Goal: Task Accomplishment & Management: Manage account settings

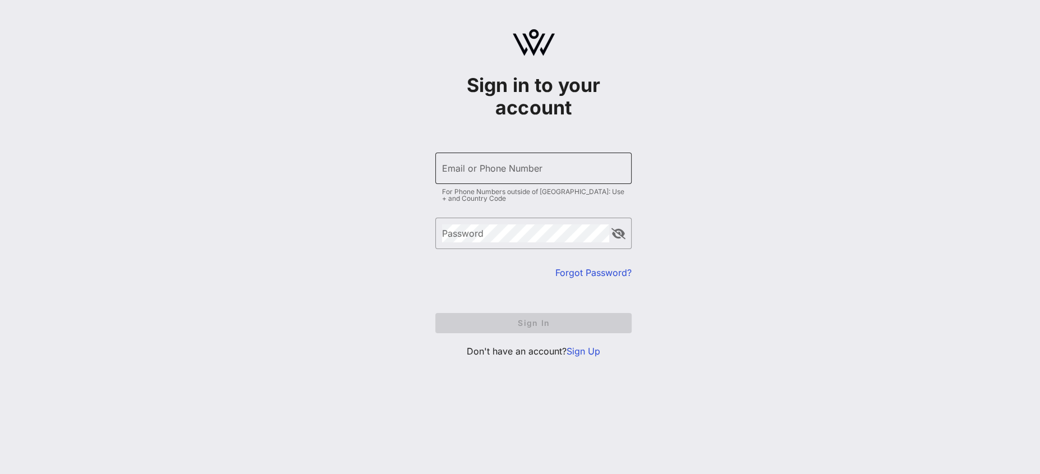
click at [538, 157] on div "Email or Phone Number" at bounding box center [533, 168] width 183 height 31
click at [535, 163] on input "Email or Phone Number" at bounding box center [533, 168] width 183 height 18
type input "jennifer@305commevents.com"
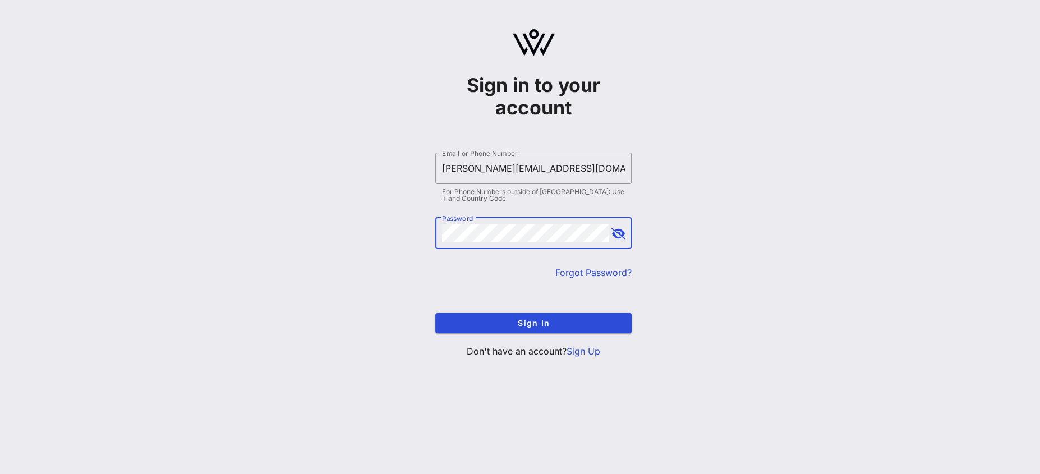
click at [621, 235] on button "append icon" at bounding box center [619, 233] width 14 height 11
click at [435, 313] on button "Sign In" at bounding box center [533, 323] width 196 height 20
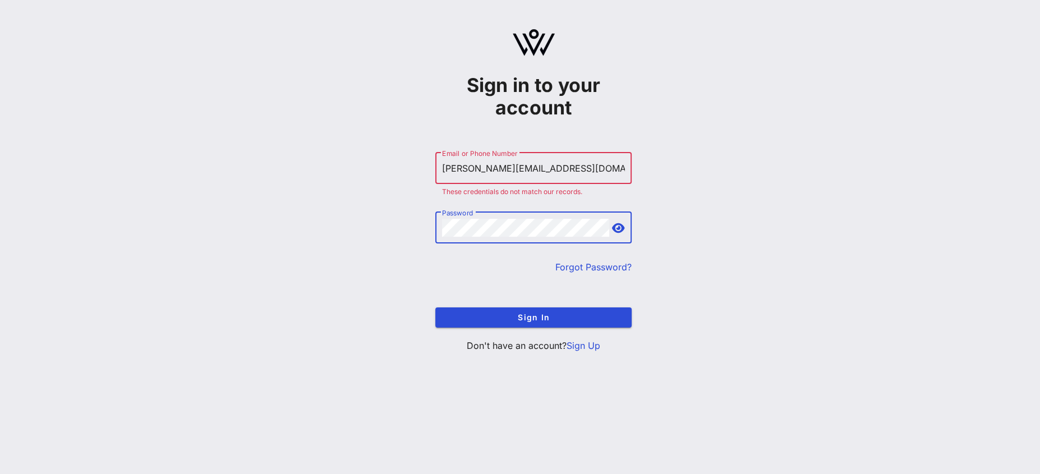
click at [435, 307] on button "Sign In" at bounding box center [533, 317] width 196 height 20
click at [379, 224] on div "Sign in to your account ​ Email or Phone Number jennifer@305commevents.com Thes…" at bounding box center [533, 195] width 1013 height 391
click at [435, 307] on button "Sign In" at bounding box center [533, 317] width 196 height 20
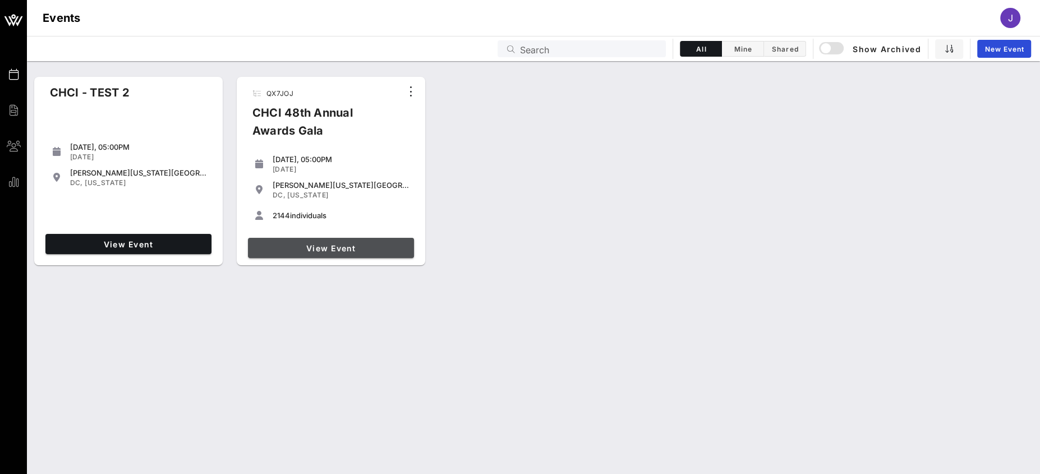
click at [334, 244] on span "View Event" at bounding box center [330, 249] width 157 height 10
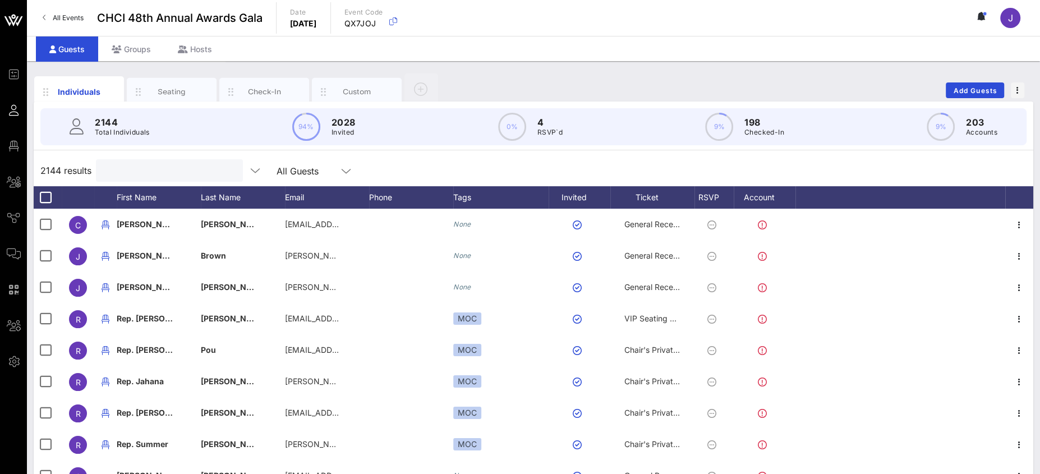
click at [138, 164] on input "text" at bounding box center [168, 170] width 131 height 15
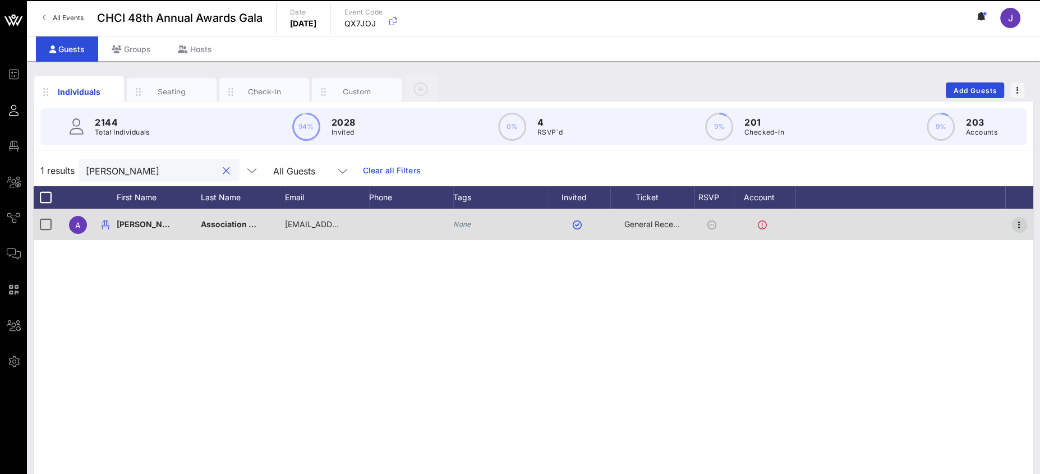
type input "art gomez"
click at [1020, 224] on icon "button" at bounding box center [1019, 224] width 13 height 13
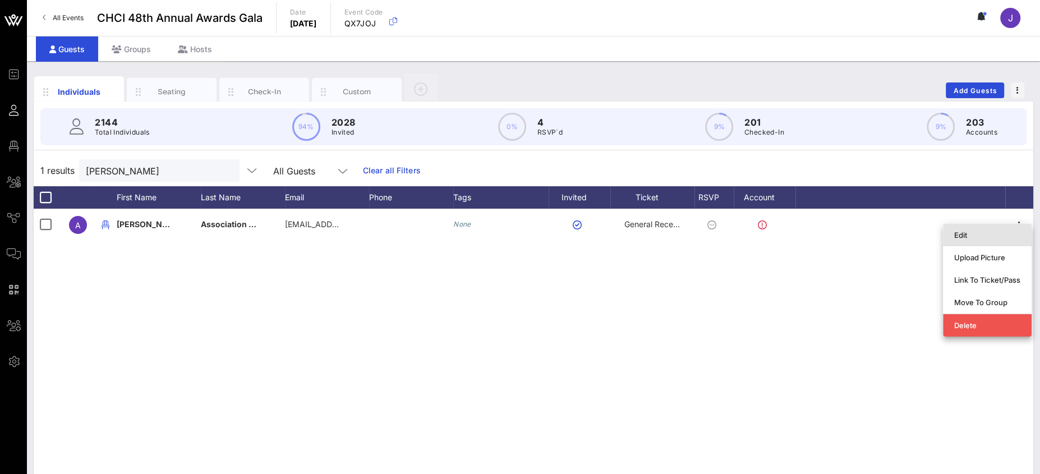
click at [971, 228] on div "Edit" at bounding box center [987, 235] width 66 height 18
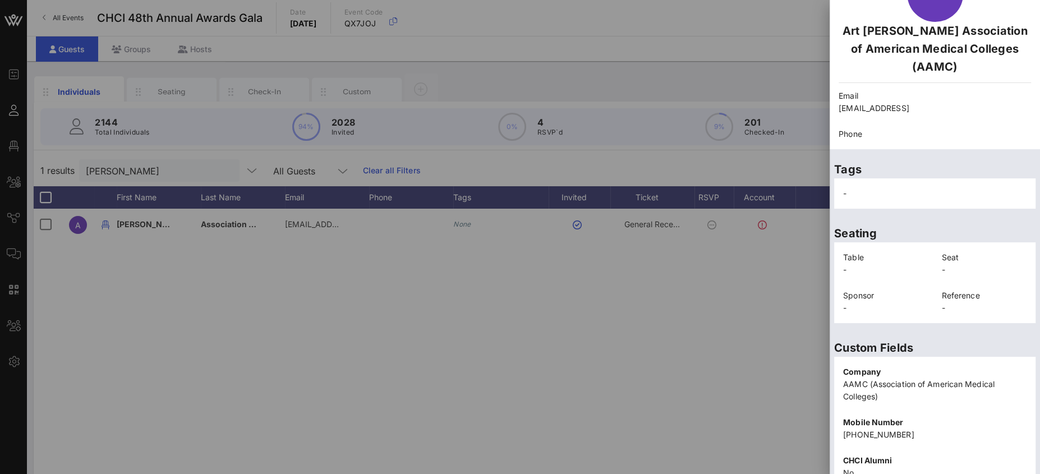
scroll to position [243, 0]
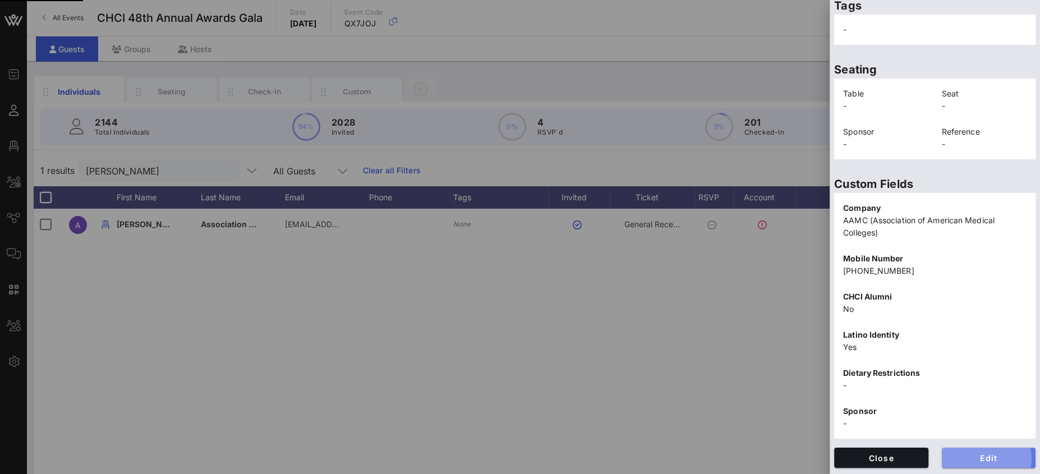
click at [996, 453] on span "Edit" at bounding box center [989, 458] width 76 height 10
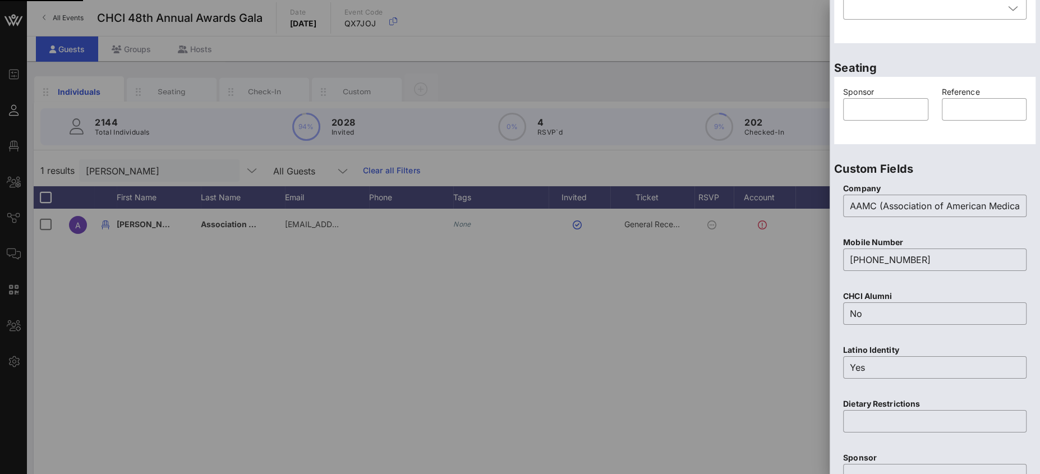
scroll to position [0, 0]
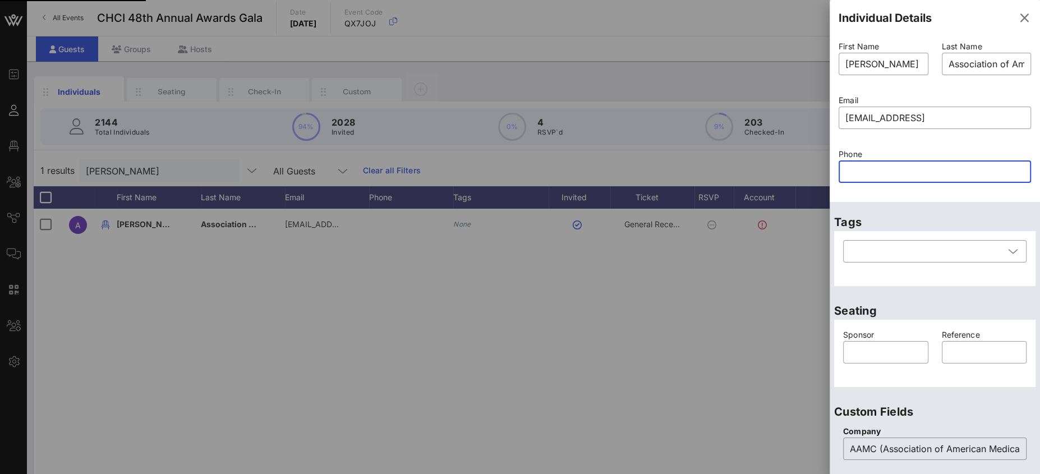
paste input "8182646634"
type input "8182646634"
click at [975, 113] on input "arthuergomez@cdrewu.ed" at bounding box center [935, 118] width 179 height 18
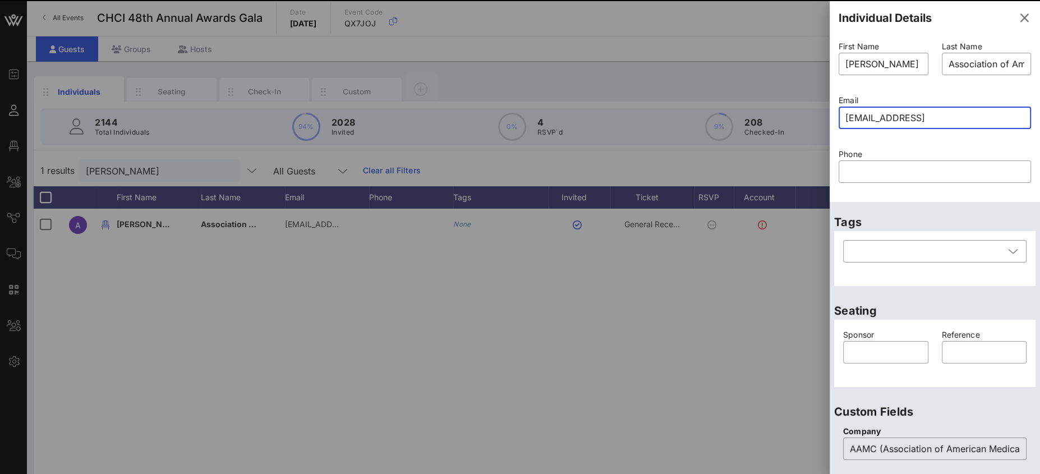
click at [979, 121] on input "arthuergomez@cdrewu.ed" at bounding box center [935, 118] width 179 height 18
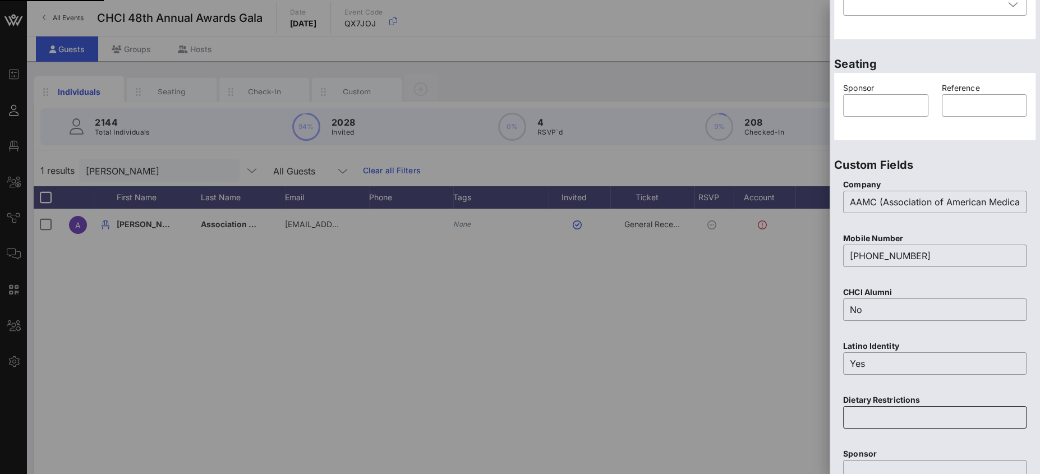
type input "arthuergomez@cdrewu.ed"
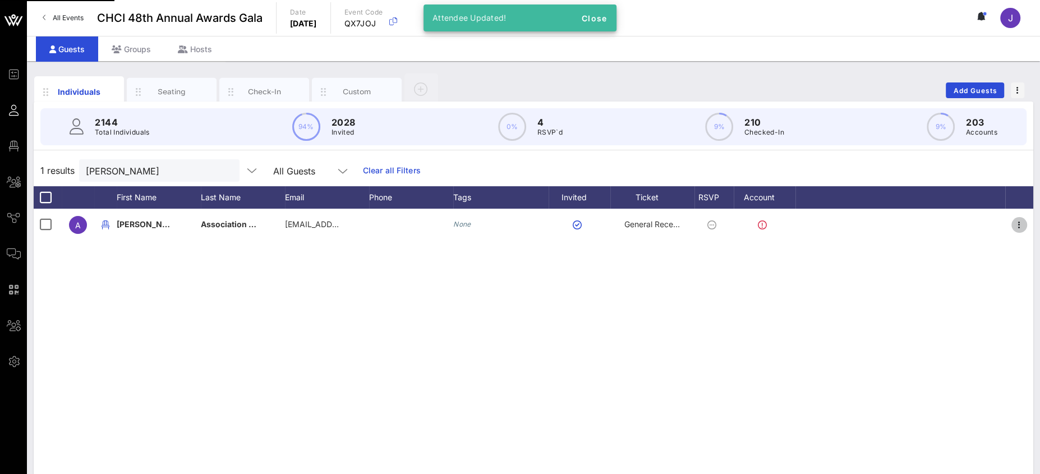
click at [1021, 222] on icon "button" at bounding box center [1019, 224] width 13 height 13
click at [1017, 226] on div "Edit" at bounding box center [987, 233] width 66 height 18
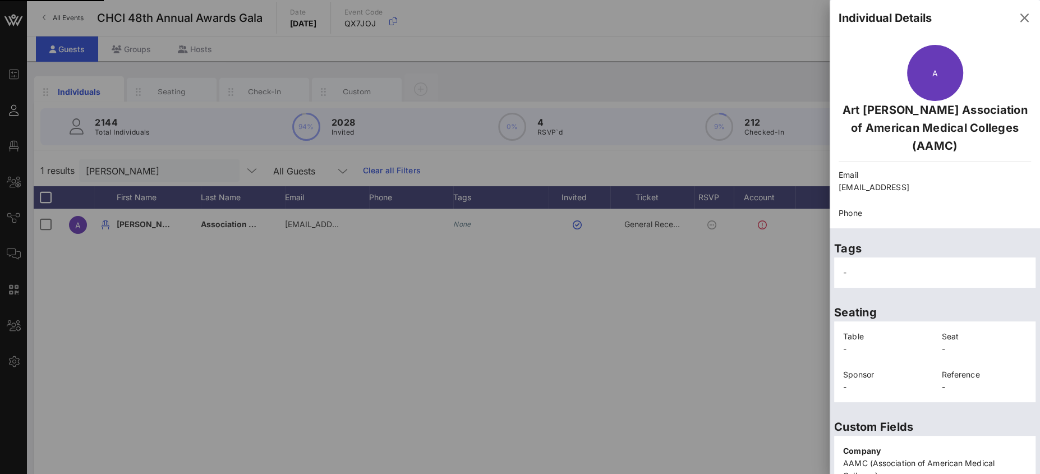
scroll to position [243, 0]
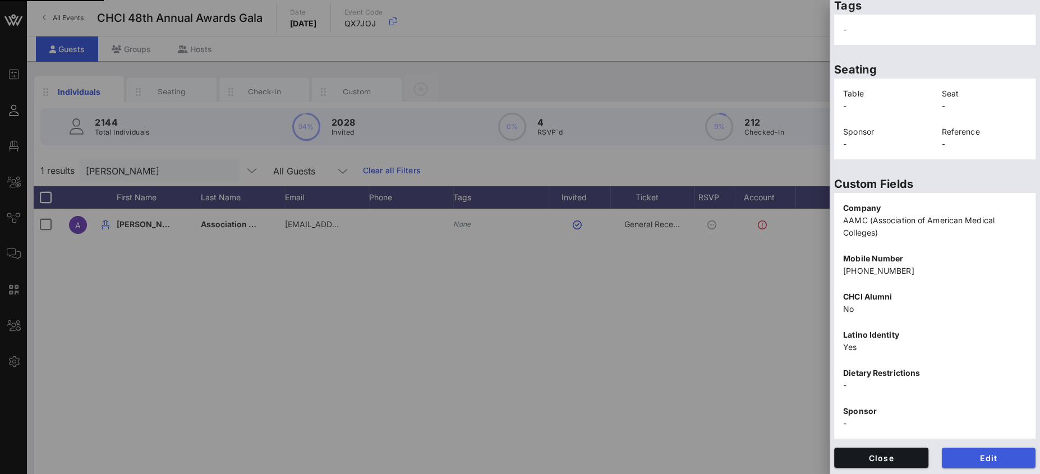
click at [973, 453] on span "Edit" at bounding box center [989, 458] width 76 height 10
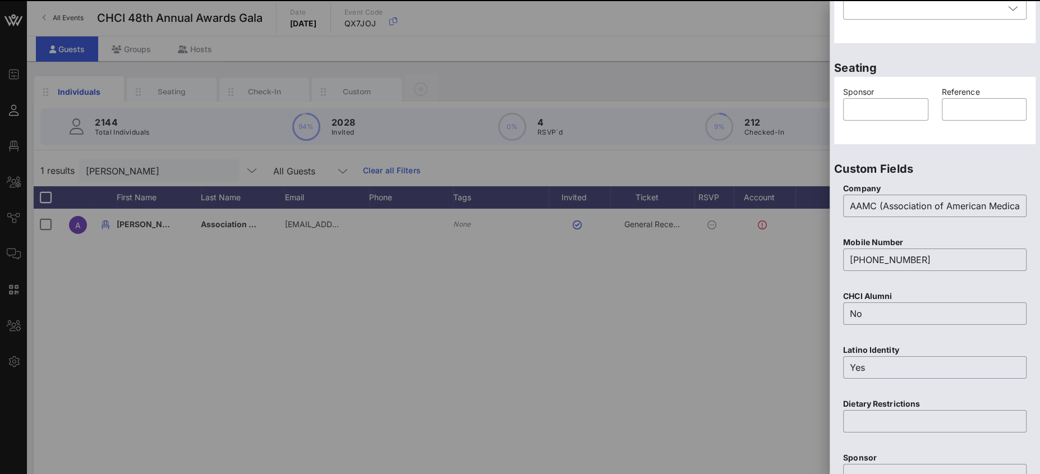
scroll to position [0, 0]
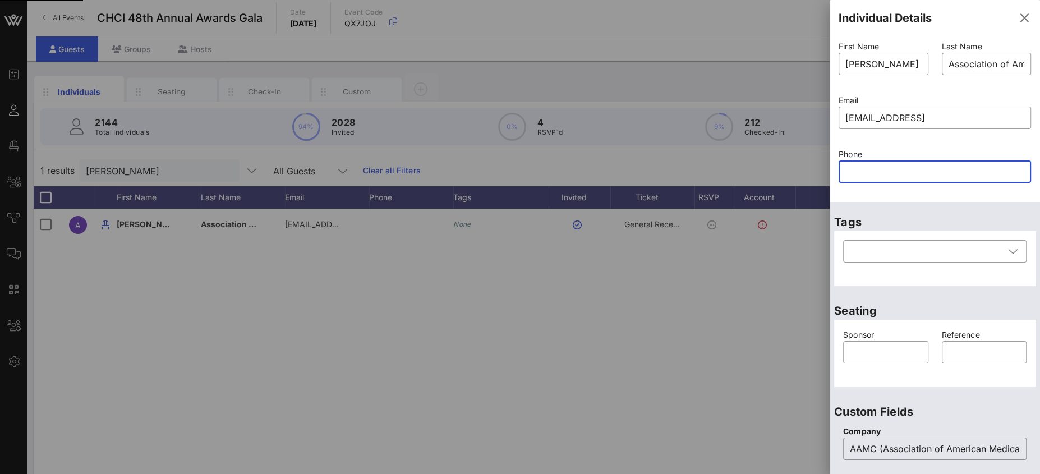
paste input "text"
paste input "8182646634"
type input "8182646634s"
paste input "8182646634"
type input "8182646634"
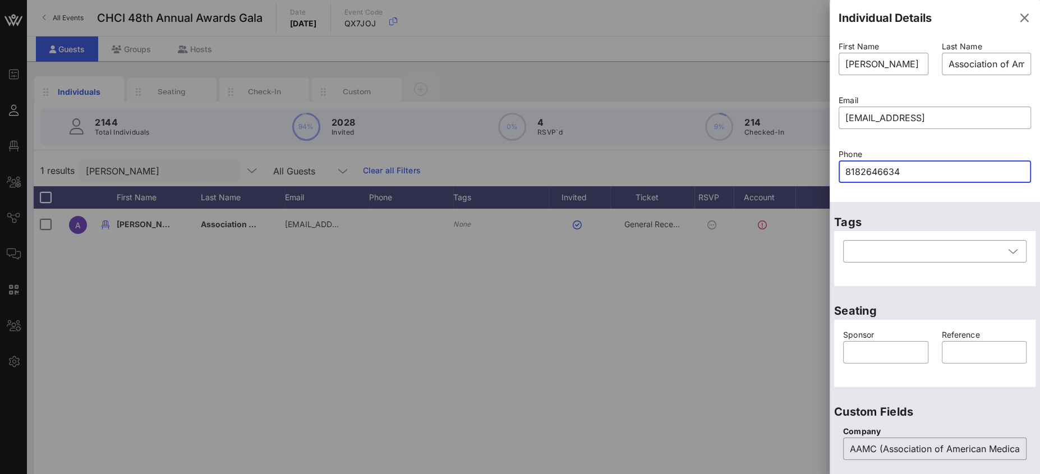
scroll to position [163, 0]
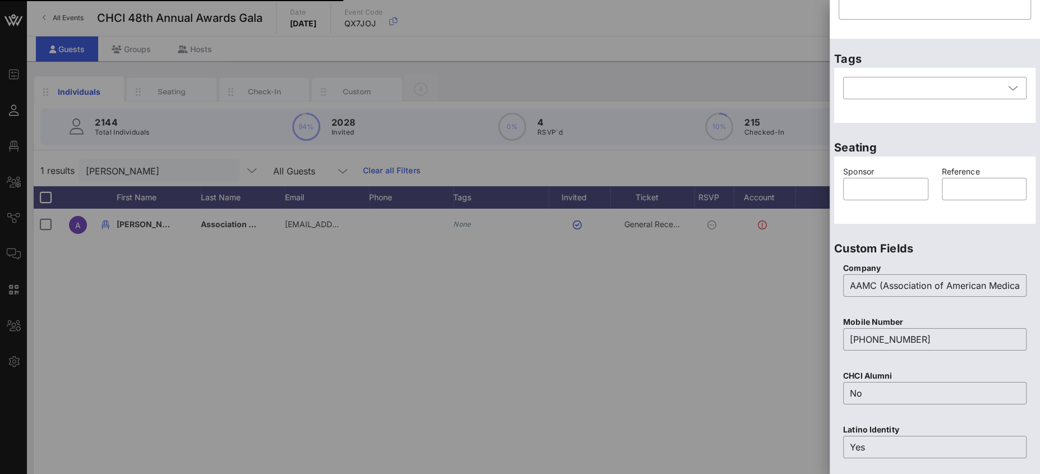
drag, startPoint x: 995, startPoint y: 457, endPoint x: 1005, endPoint y: 252, distance: 205.0
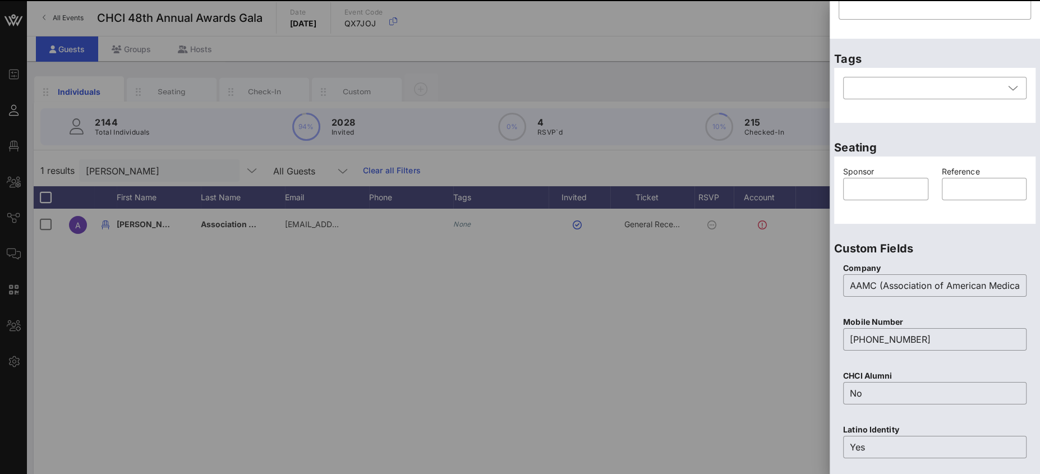
scroll to position [423, 0]
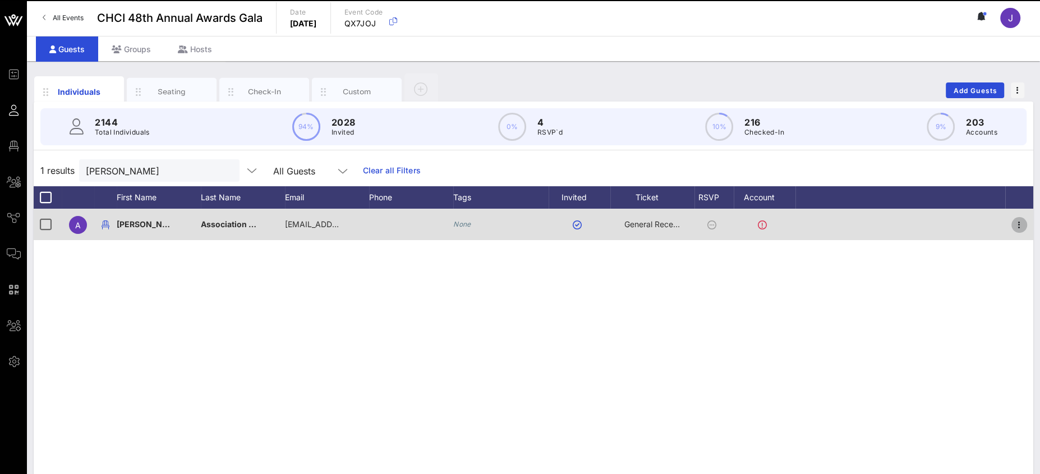
click at [1016, 223] on icon "button" at bounding box center [1019, 224] width 13 height 13
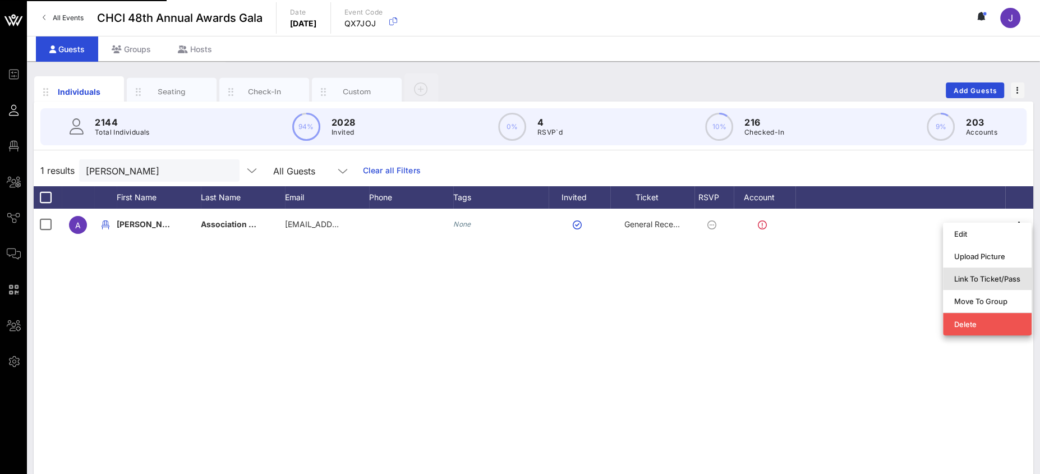
click at [957, 279] on div "Link To Ticket/Pass" at bounding box center [987, 278] width 66 height 9
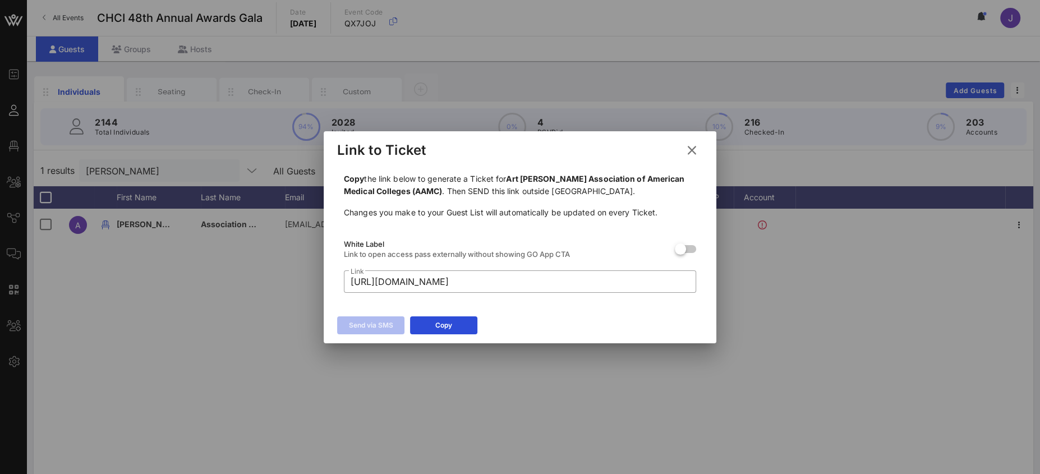
drag, startPoint x: 696, startPoint y: 144, endPoint x: 714, endPoint y: 146, distance: 18.7
click at [695, 144] on button at bounding box center [692, 150] width 22 height 20
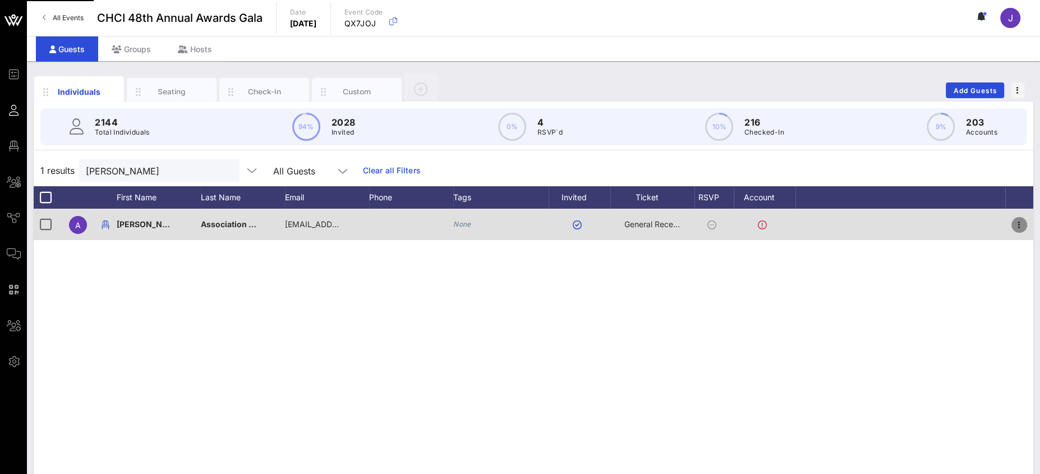
click at [1021, 221] on icon "button" at bounding box center [1019, 224] width 13 height 13
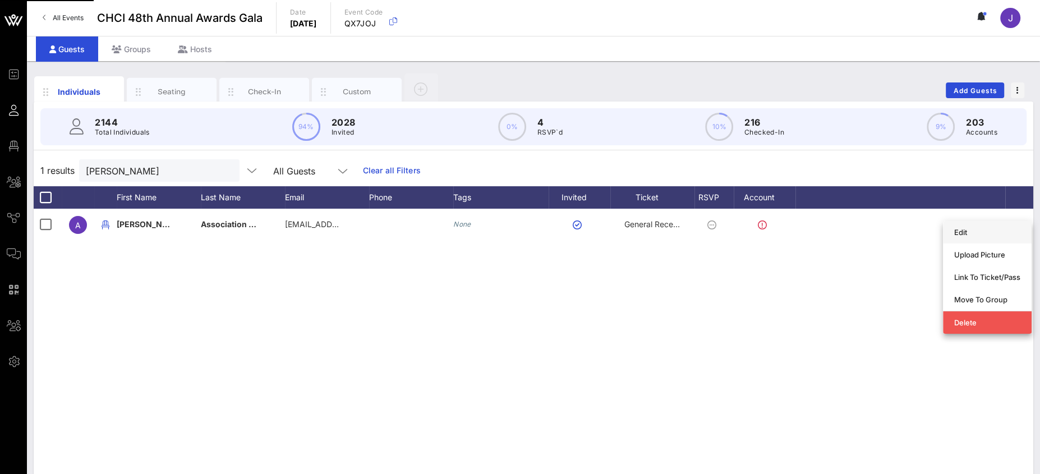
click at [968, 233] on div "Edit" at bounding box center [987, 232] width 66 height 9
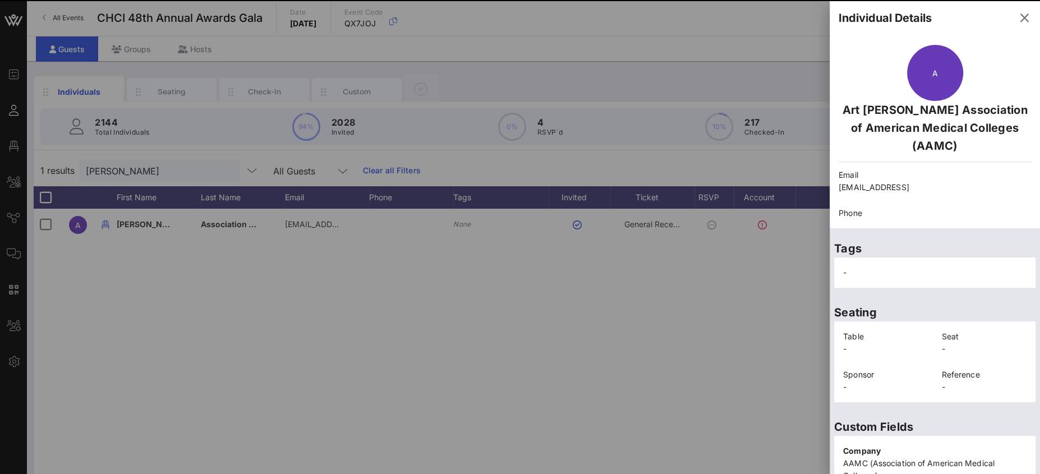
scroll to position [243, 0]
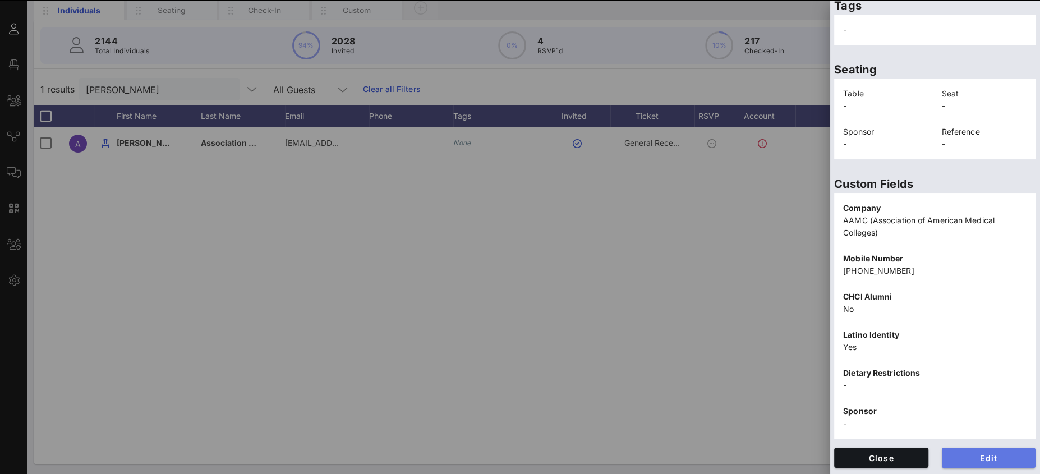
click at [952, 454] on span "Edit" at bounding box center [989, 458] width 76 height 10
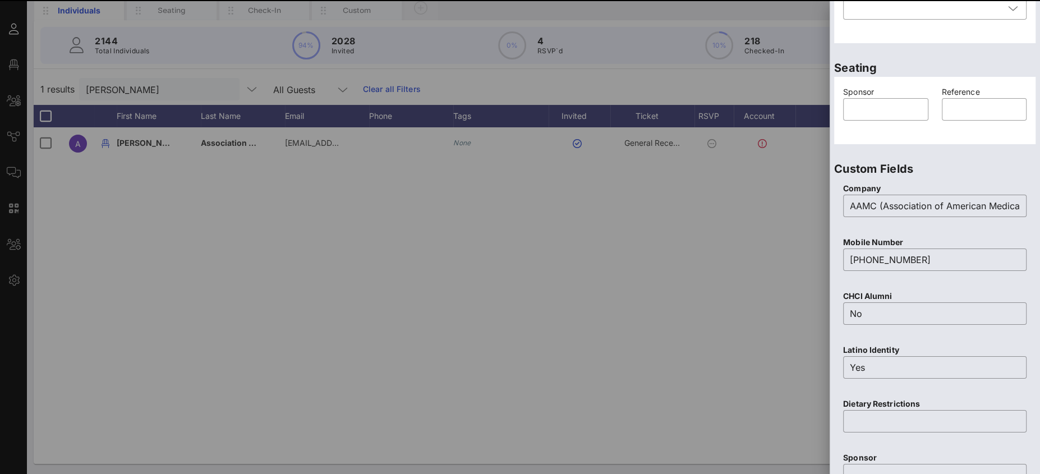
scroll to position [0, 0]
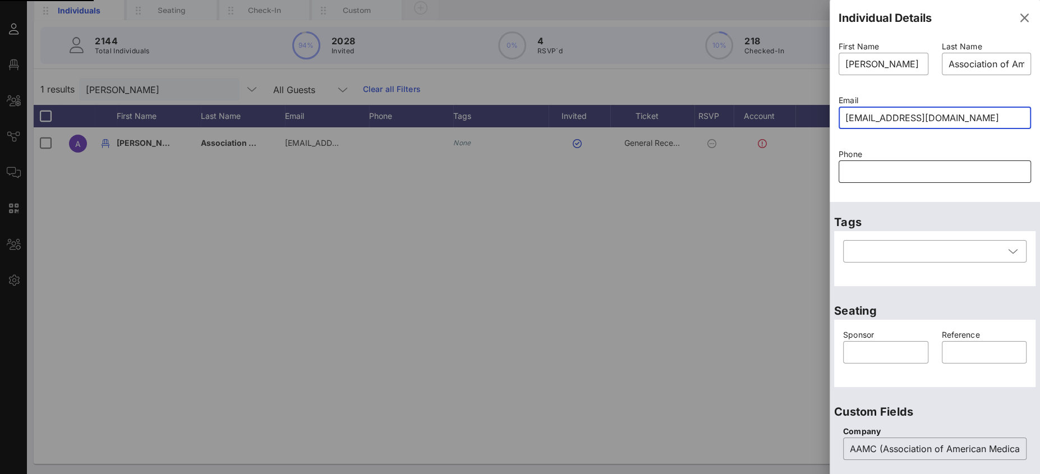
click at [916, 172] on input "text" at bounding box center [935, 172] width 179 height 18
type input "arthuergomez@cdrewu.ed"
paste input "text"
paste input "8182646634"
type input "8182646634"
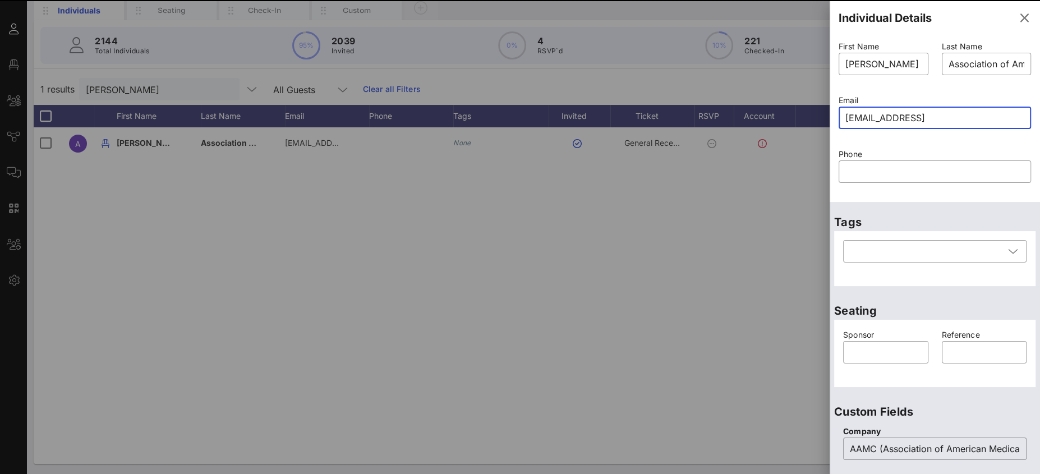
click at [964, 120] on input "arthuergomez@cdrewu.ed" at bounding box center [935, 118] width 179 height 18
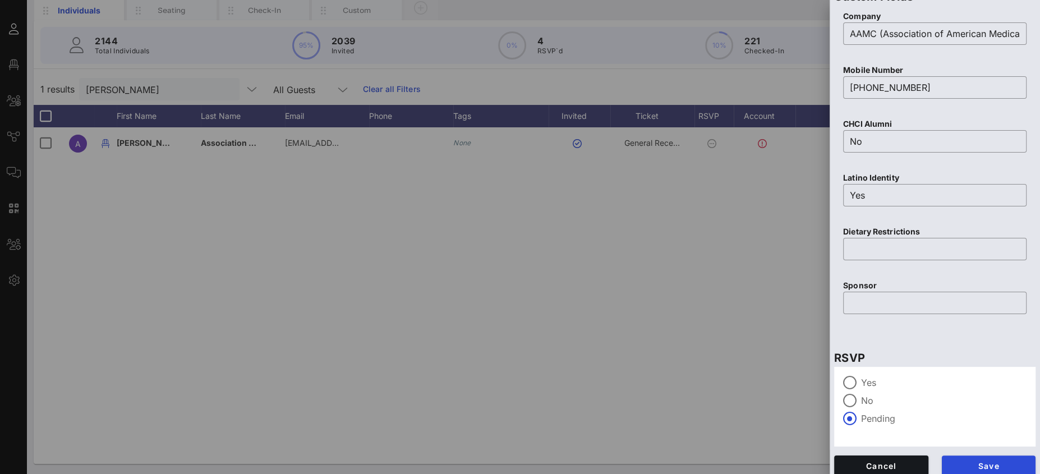
scroll to position [423, 0]
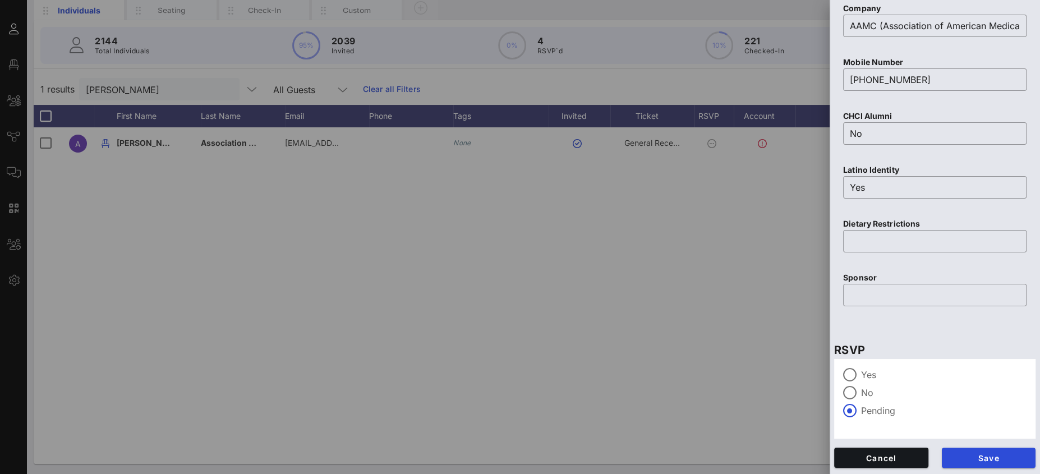
type input "arthuergomez@cdrewu.edu"
drag, startPoint x: 984, startPoint y: 438, endPoint x: 978, endPoint y: 463, distance: 25.3
click at [983, 441] on div "RSVP Yes No Pending" at bounding box center [935, 386] width 210 height 113
click at [977, 462] on button "Save" at bounding box center [989, 458] width 94 height 20
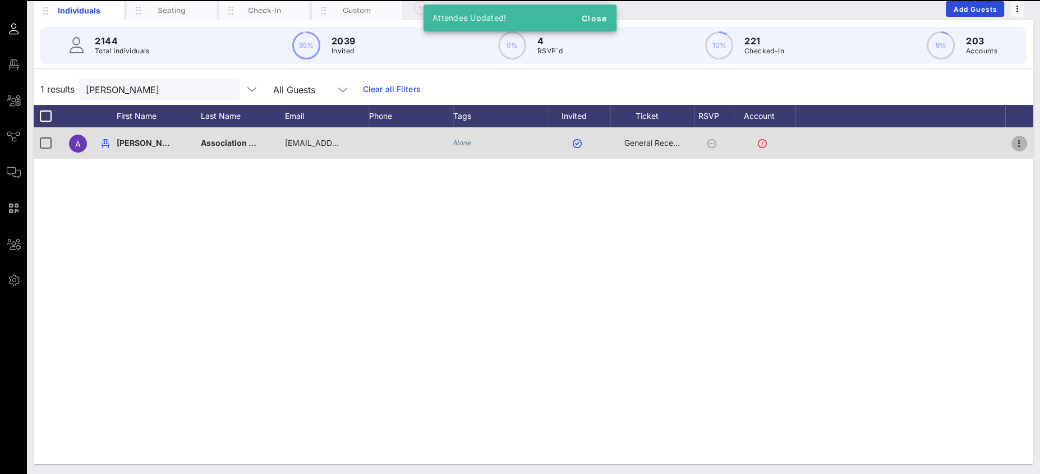
click at [1016, 144] on icon "button" at bounding box center [1019, 143] width 13 height 13
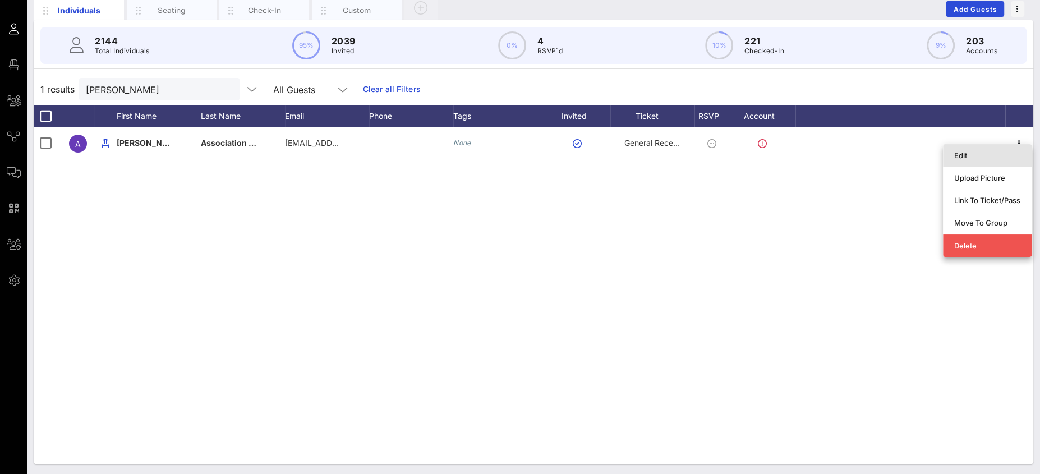
click at [974, 157] on div "Edit" at bounding box center [987, 155] width 66 height 9
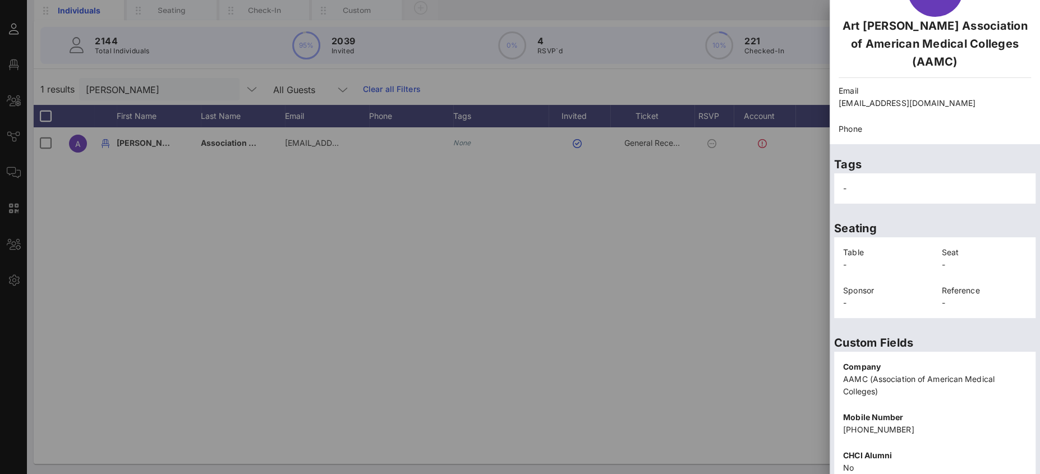
scroll to position [243, 0]
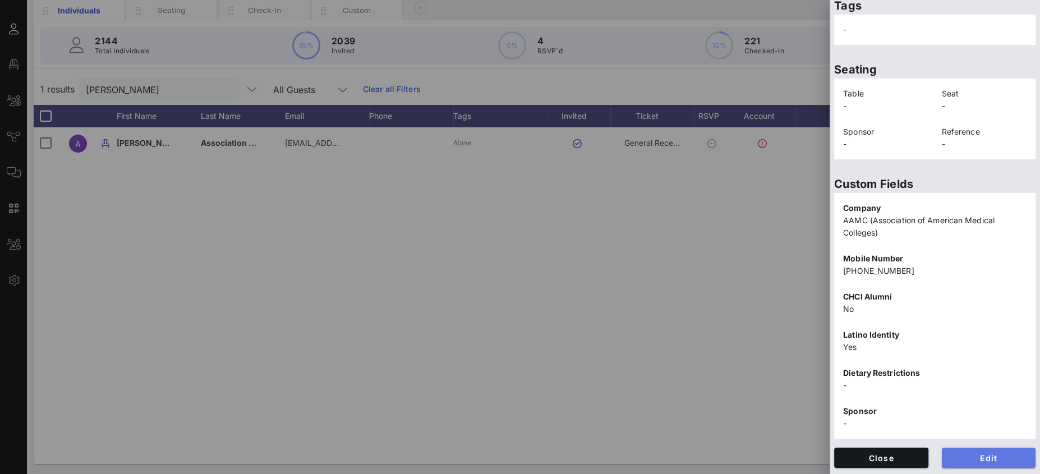
click at [976, 457] on span "Edit" at bounding box center [989, 458] width 76 height 10
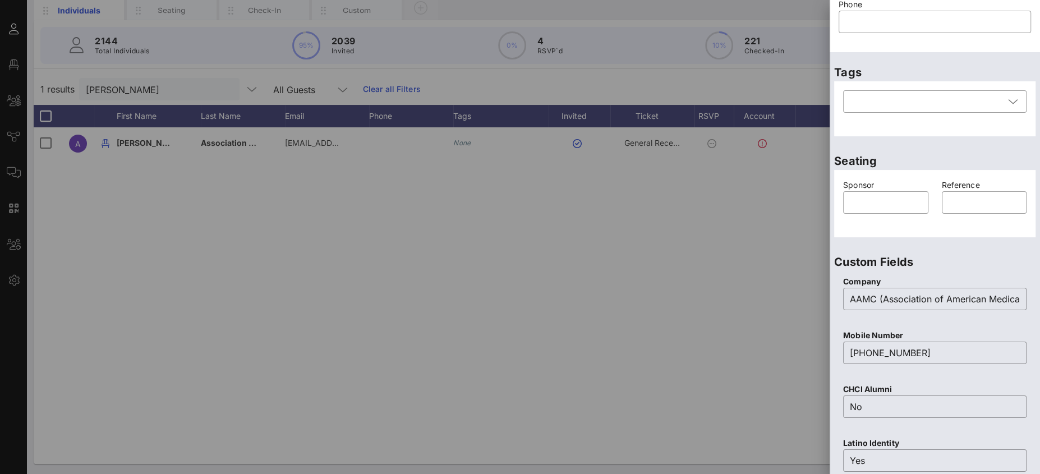
scroll to position [0, 0]
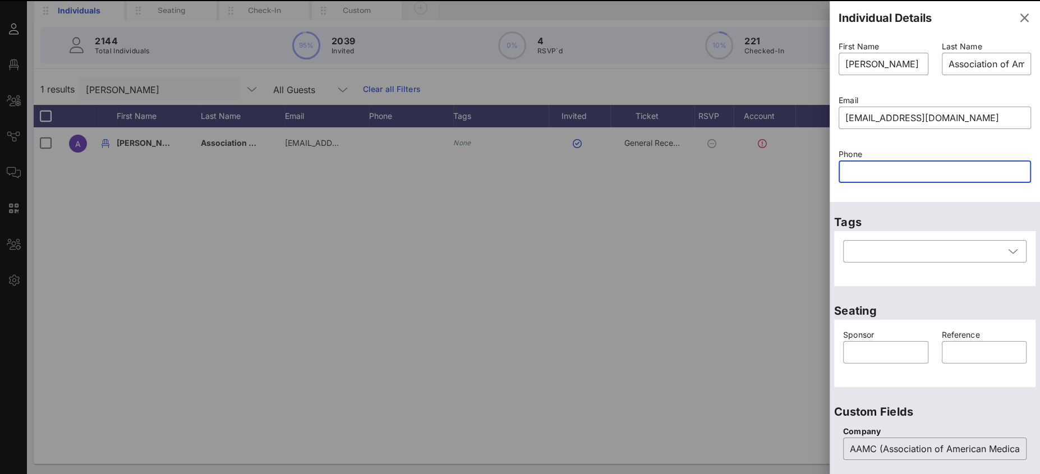
click at [899, 171] on input "text" at bounding box center [935, 172] width 179 height 18
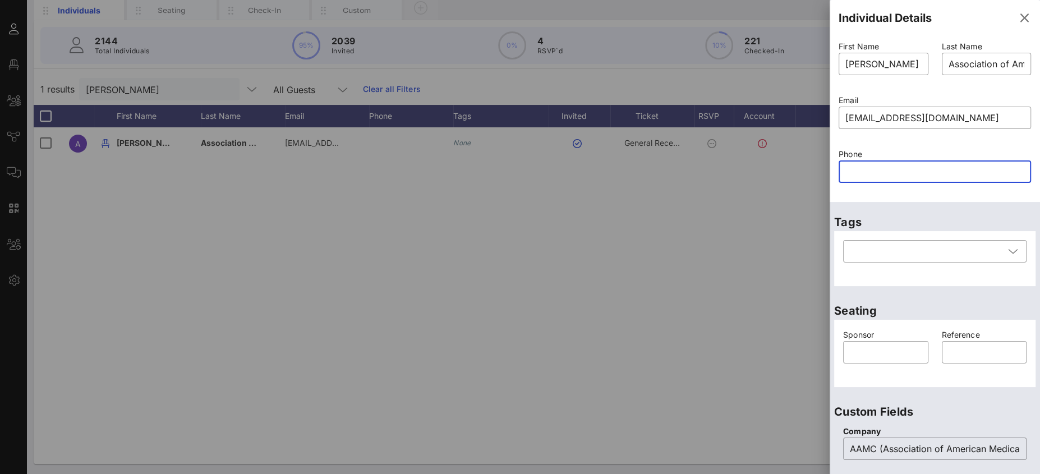
paste input "8182646634"
type input "8182646634"
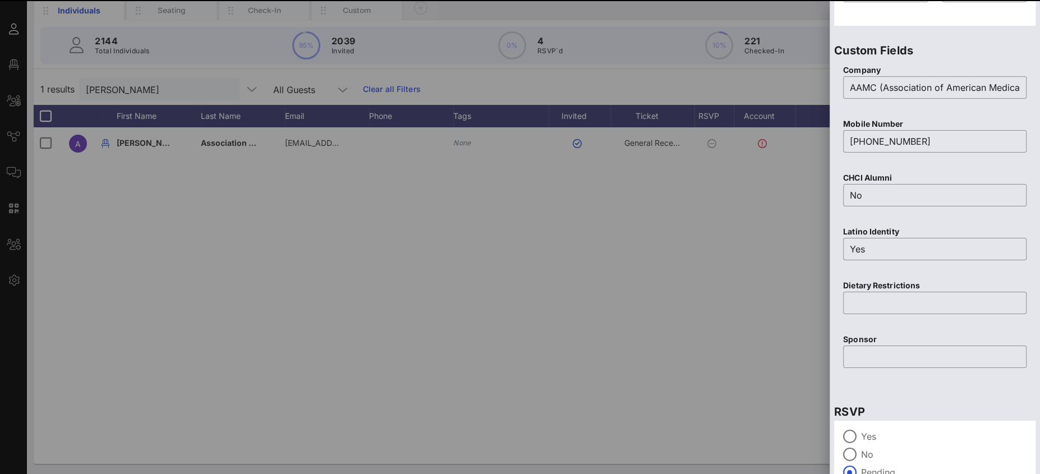
scroll to position [423, 0]
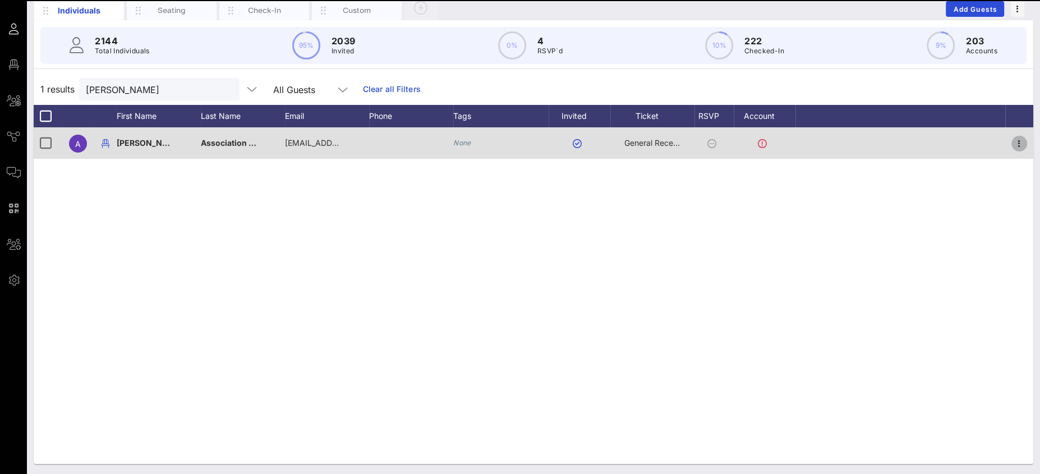
click at [1023, 142] on icon "button" at bounding box center [1019, 143] width 13 height 13
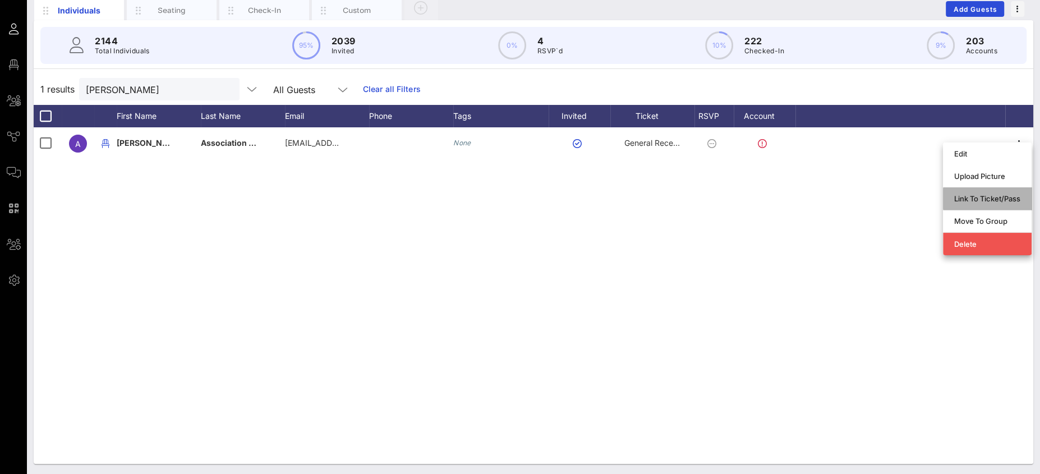
click at [975, 197] on div "Link To Ticket/Pass" at bounding box center [987, 198] width 66 height 9
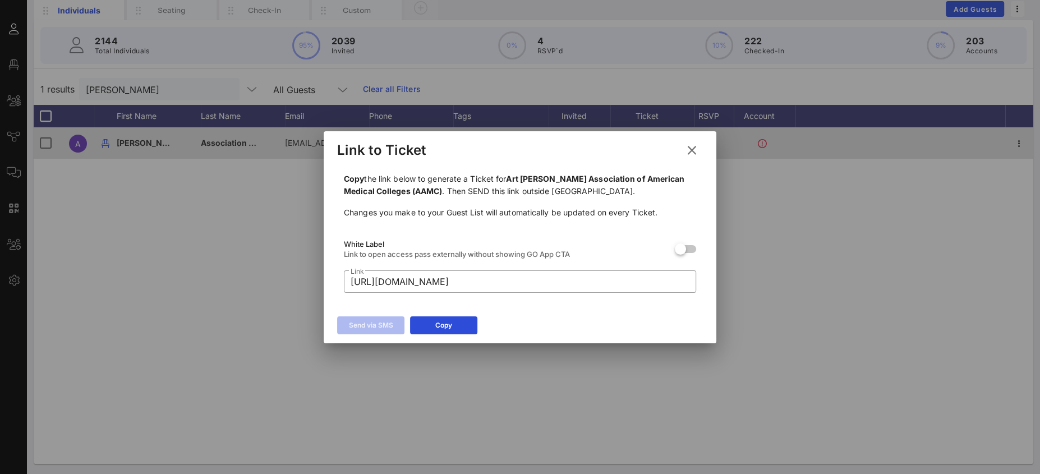
click at [691, 154] on icon at bounding box center [692, 150] width 16 height 14
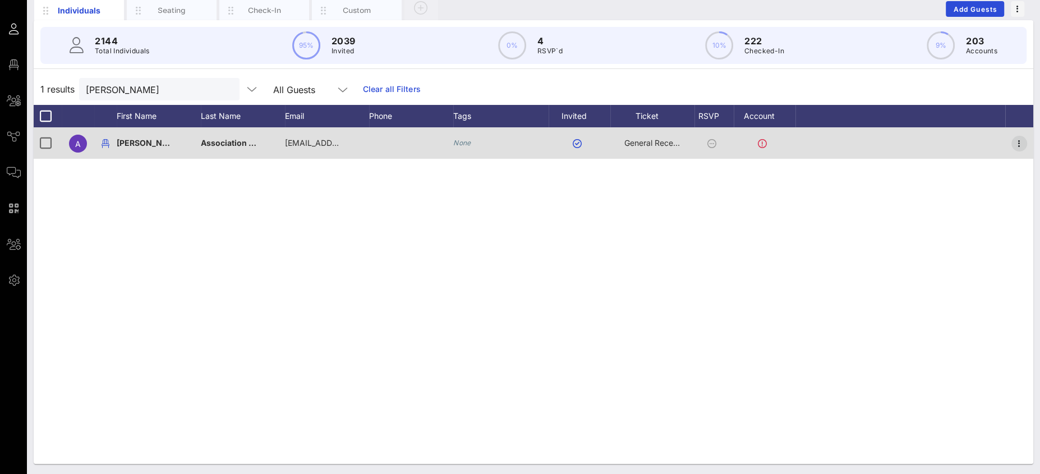
click at [1025, 141] on icon "button" at bounding box center [1019, 143] width 13 height 13
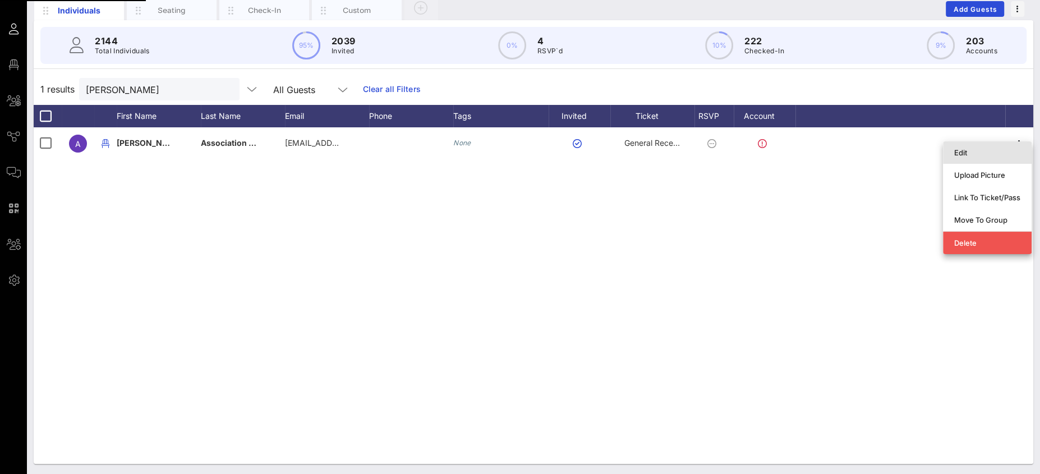
click at [967, 156] on div "Edit" at bounding box center [987, 152] width 66 height 9
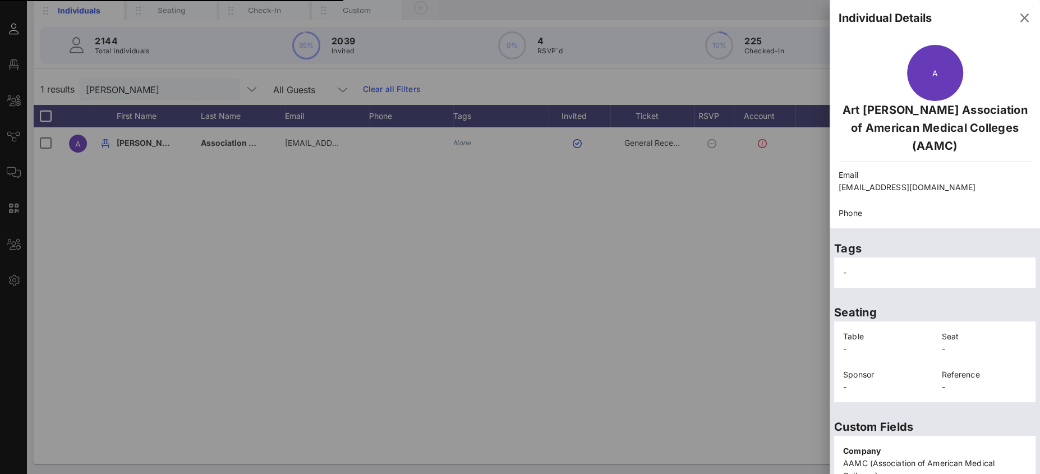
scroll to position [243, 0]
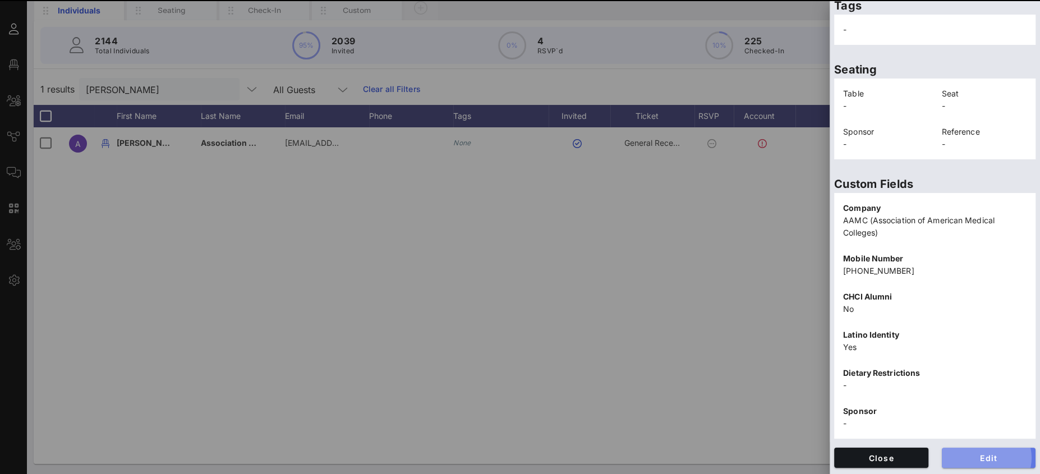
click at [973, 455] on span "Edit" at bounding box center [989, 458] width 76 height 10
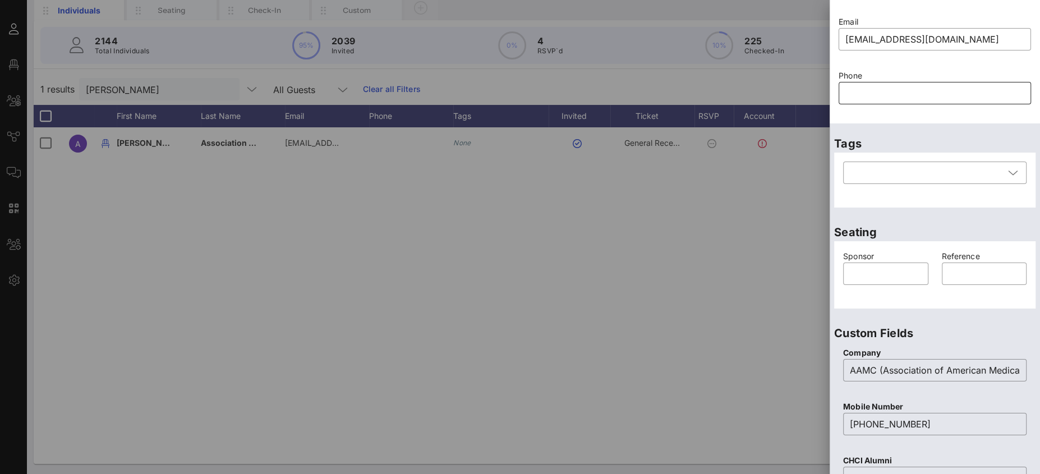
scroll to position [0, 0]
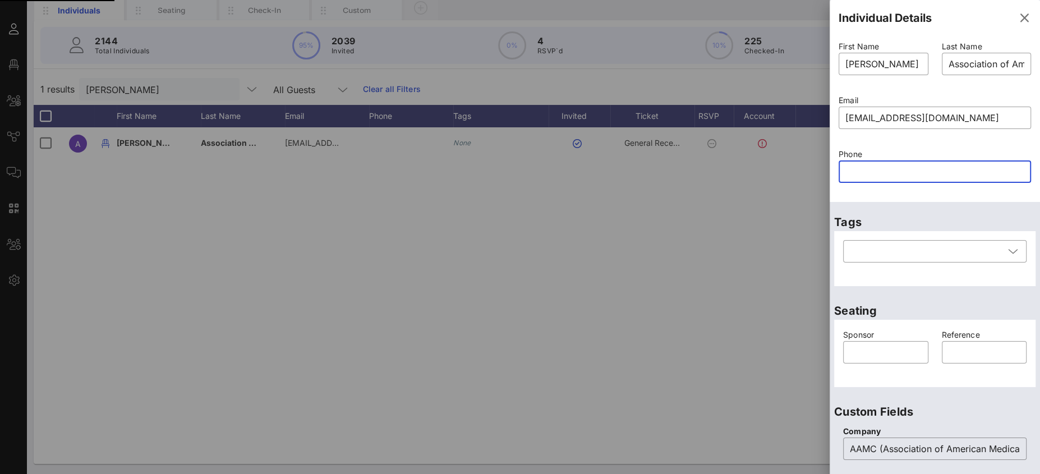
paste input "text"
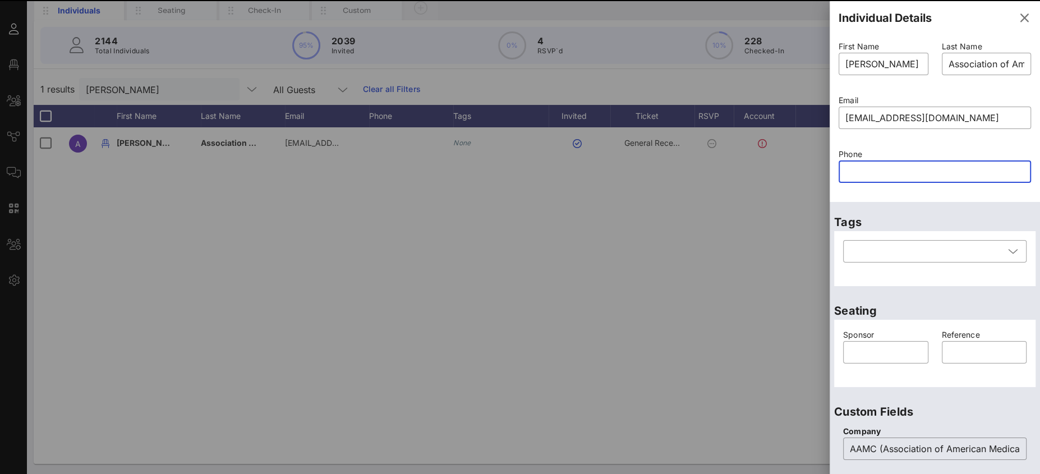
paste input "8182646634"
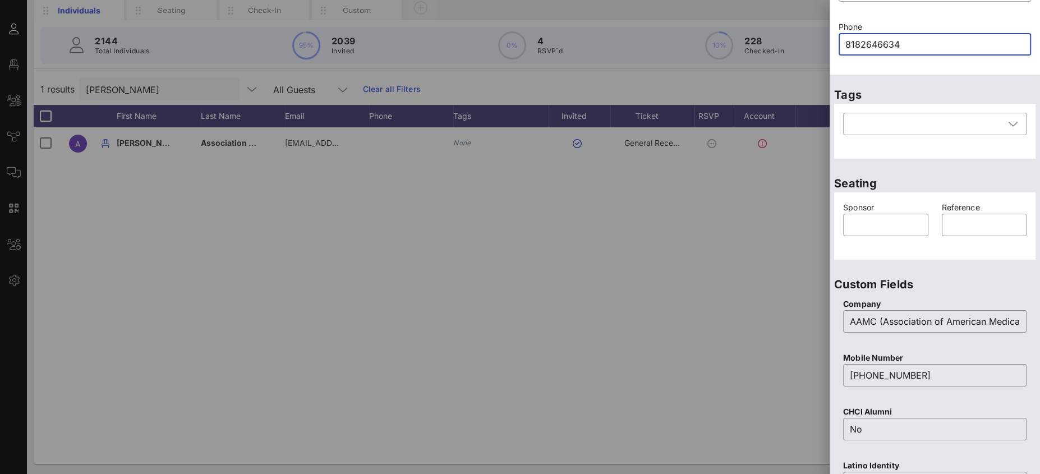
scroll to position [423, 0]
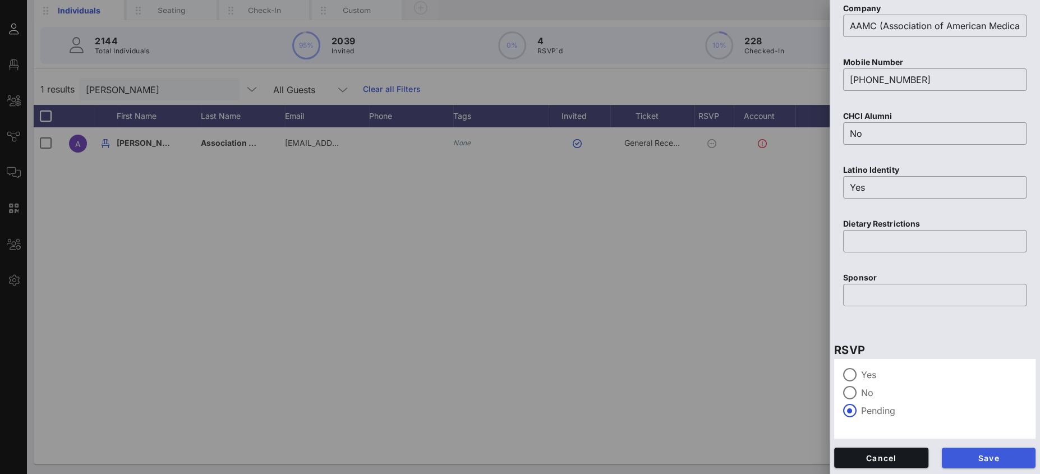
type input "8182646634"
click at [984, 457] on span "Save" at bounding box center [989, 458] width 76 height 10
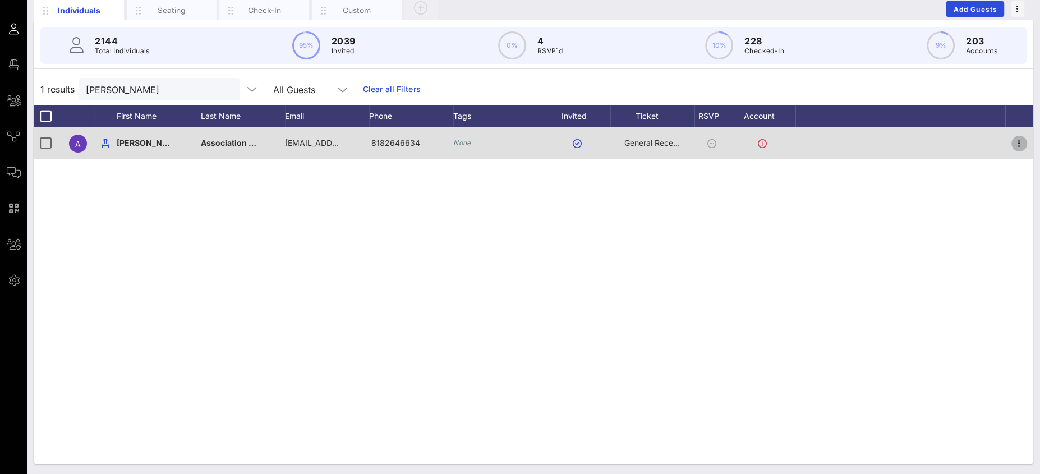
click at [1018, 140] on icon "button" at bounding box center [1019, 143] width 13 height 13
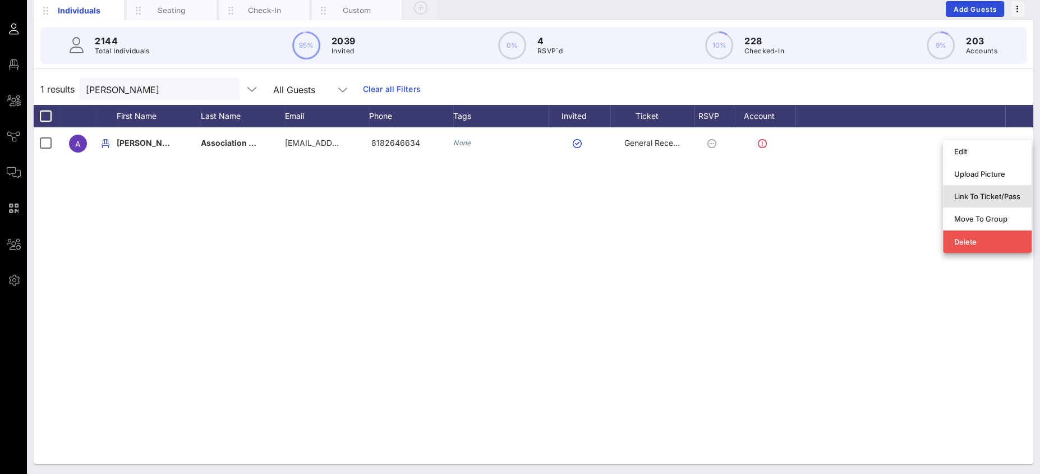
click at [979, 196] on div "Link To Ticket/Pass" at bounding box center [987, 196] width 66 height 9
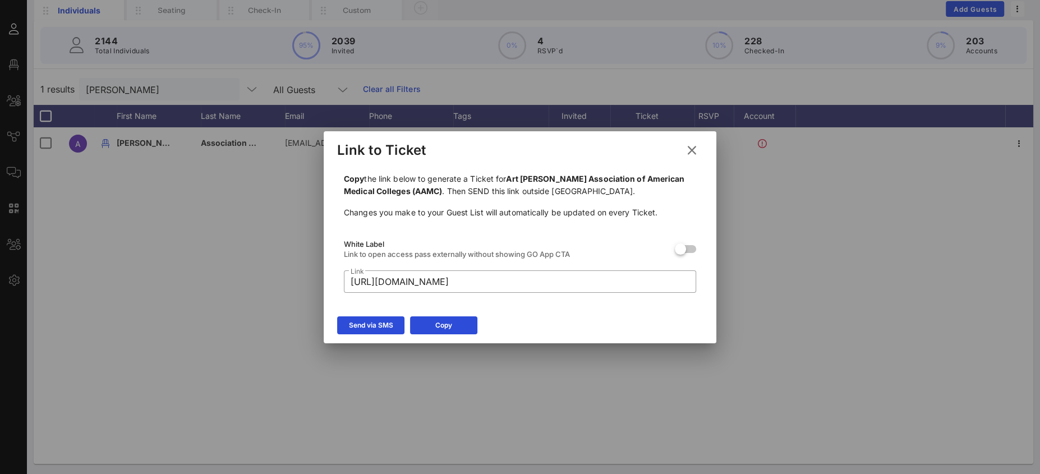
click at [380, 324] on div "Send via SMS" at bounding box center [371, 325] width 44 height 11
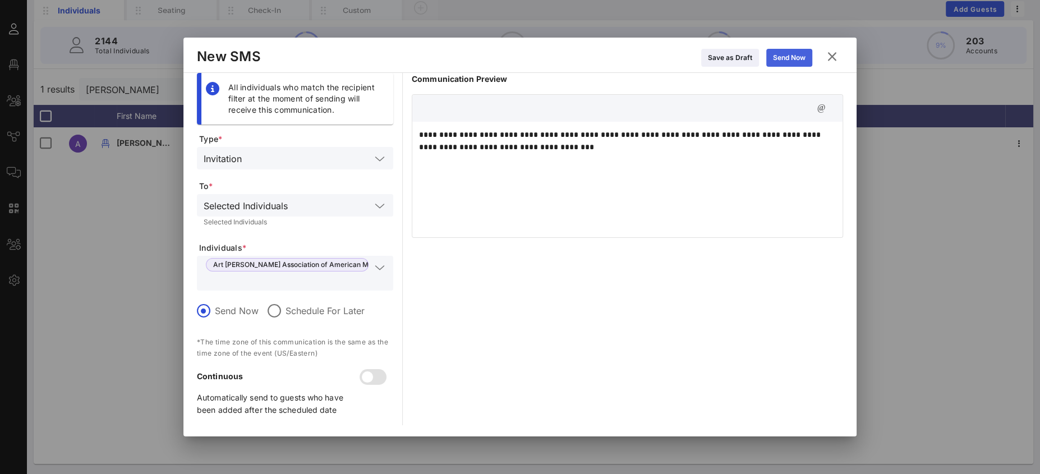
click at [788, 61] on div "Send Now" at bounding box center [789, 57] width 33 height 11
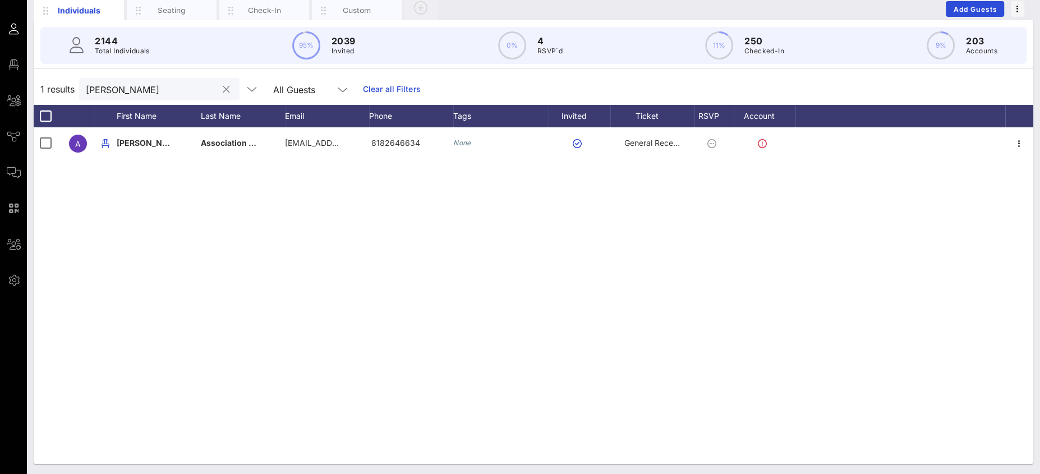
click at [102, 82] on input "art gomez" at bounding box center [151, 89] width 131 height 15
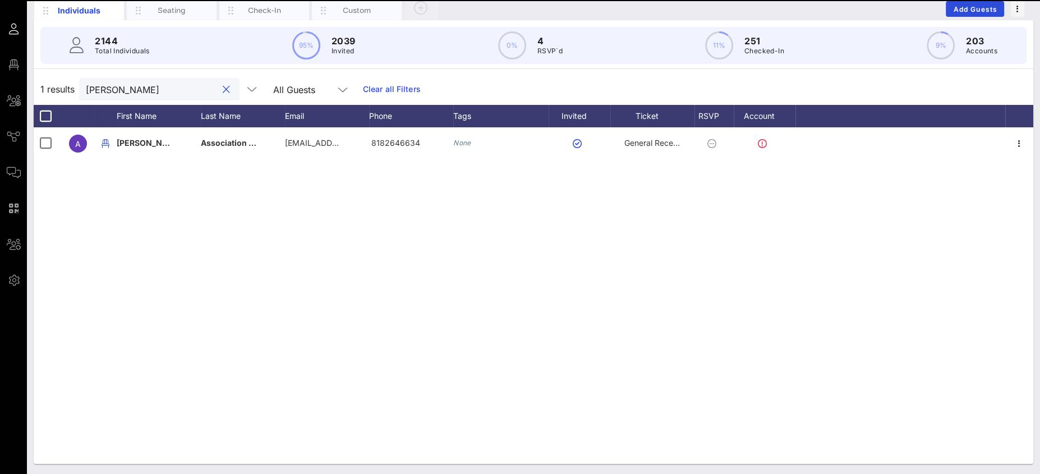
click at [223, 91] on button "clear icon" at bounding box center [226, 89] width 7 height 11
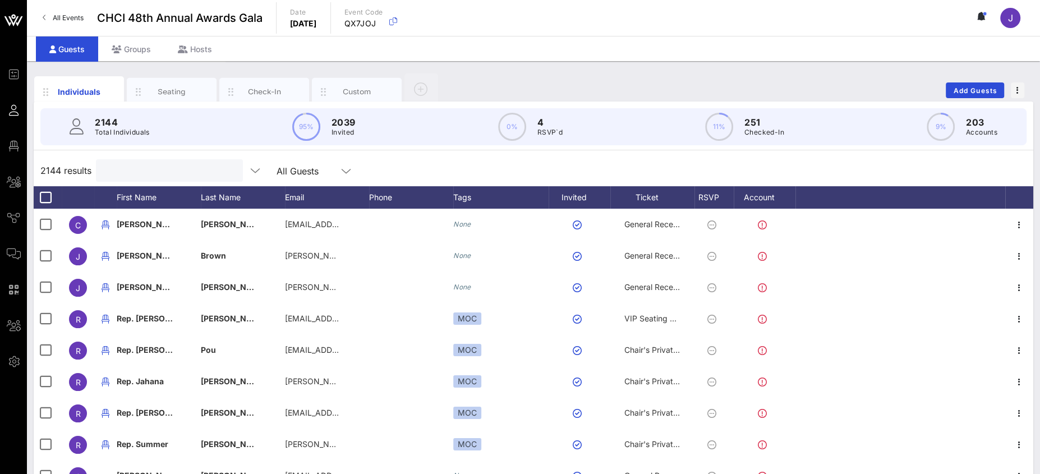
click at [122, 165] on input "text" at bounding box center [168, 170] width 131 height 15
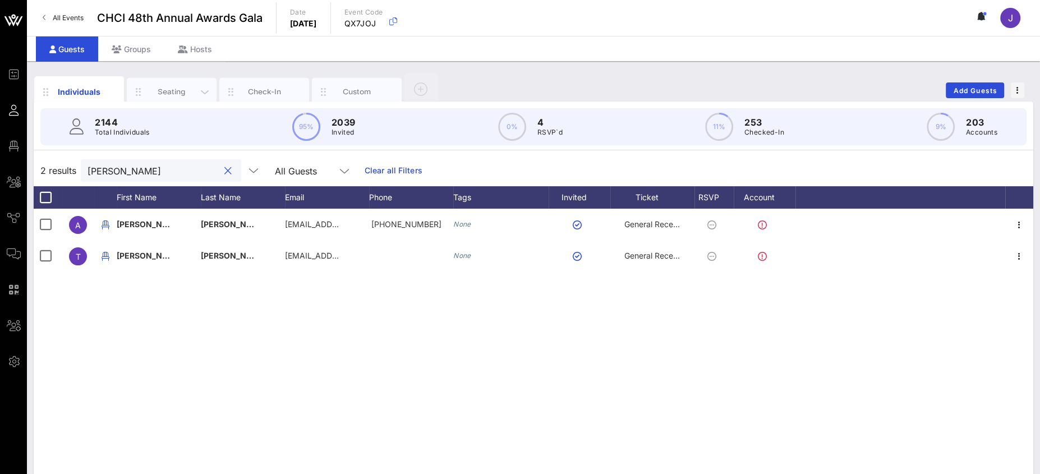
click at [168, 94] on div "Seating" at bounding box center [172, 91] width 50 height 11
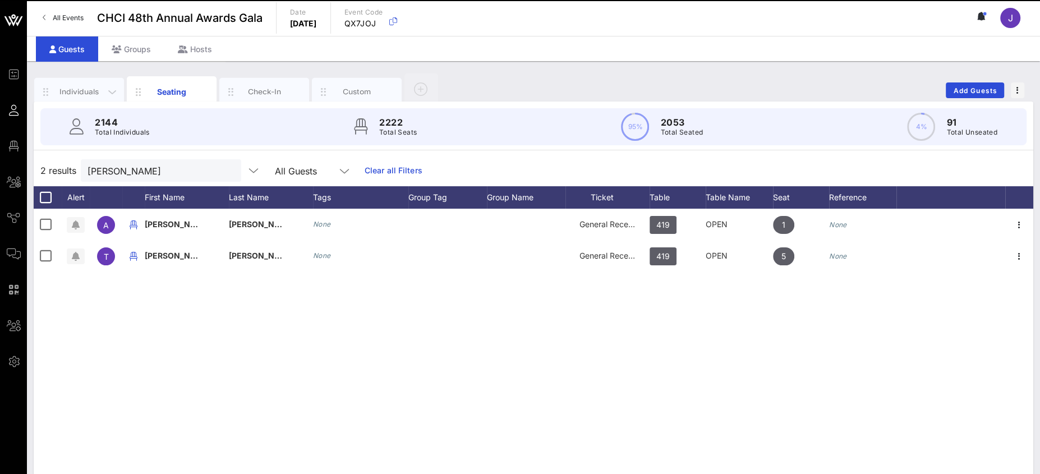
click at [86, 90] on div "Individuals" at bounding box center [79, 91] width 50 height 11
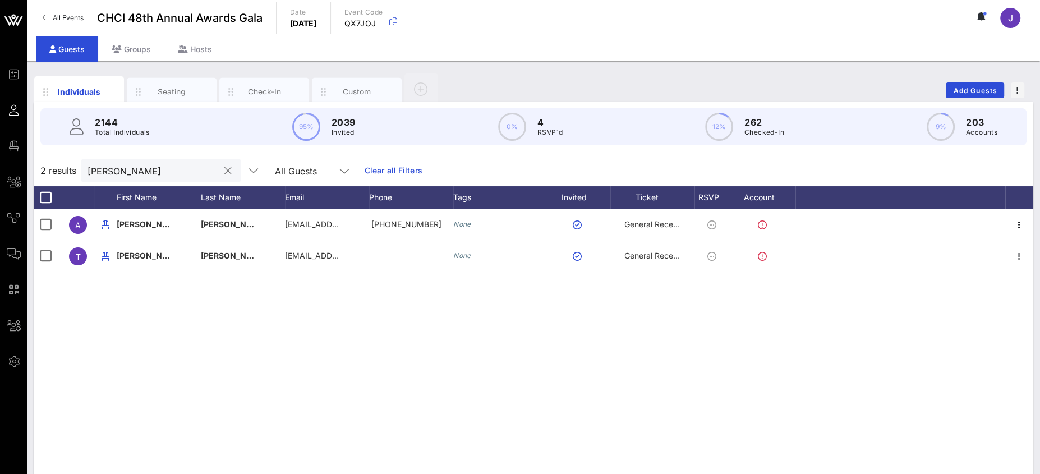
click at [104, 170] on input "greco" at bounding box center [153, 170] width 131 height 15
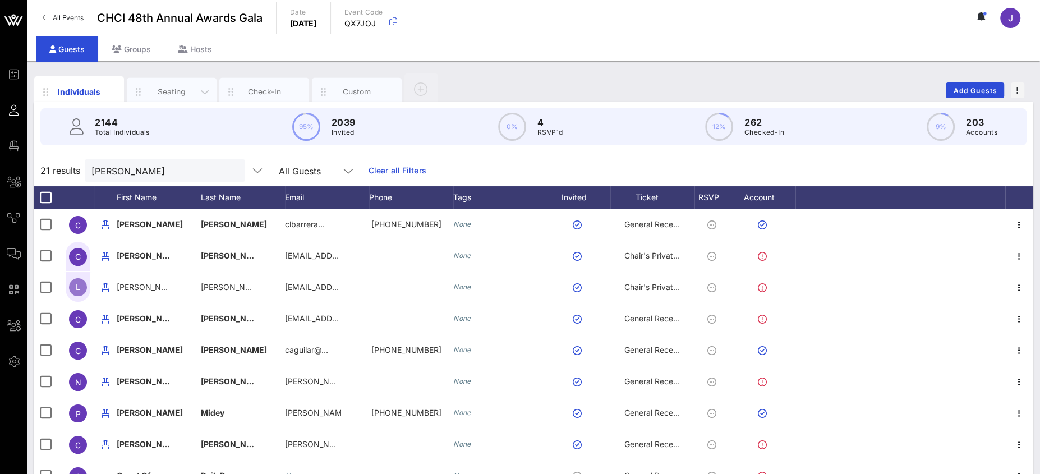
click at [174, 90] on div "Seating" at bounding box center [172, 91] width 50 height 11
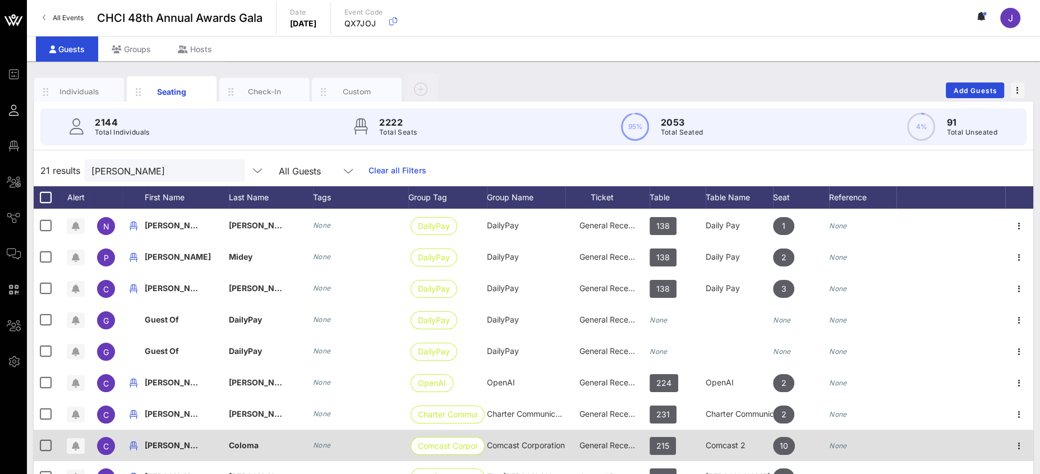
scroll to position [172, 0]
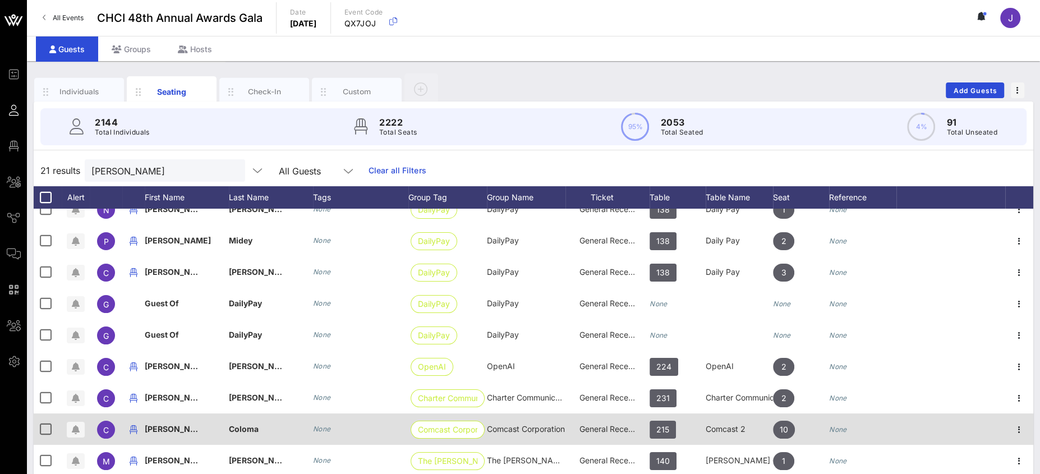
click at [626, 432] on span "General Reception" at bounding box center [613, 429] width 67 height 10
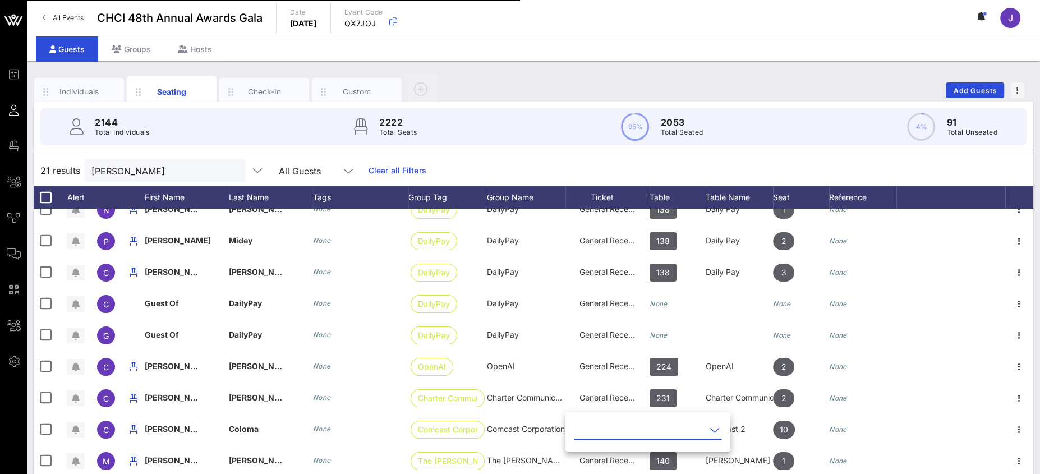
click at [621, 429] on input "text" at bounding box center [640, 430] width 131 height 18
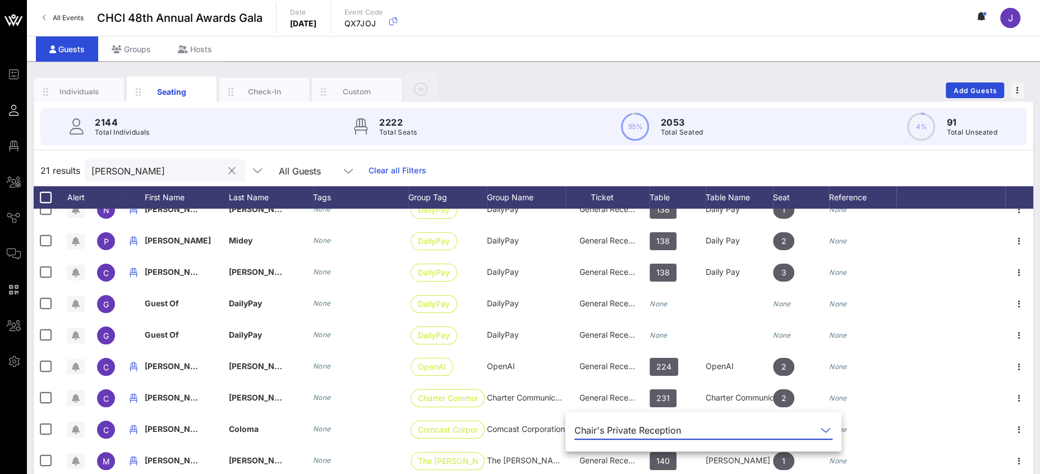
click at [116, 168] on input "claudia" at bounding box center [156, 170] width 131 height 15
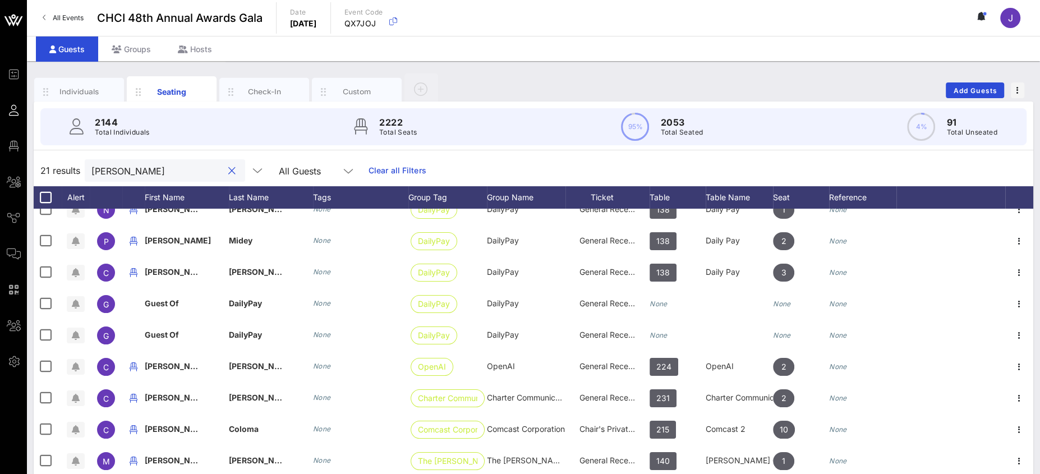
click at [116, 168] on input "claudia" at bounding box center [156, 170] width 131 height 15
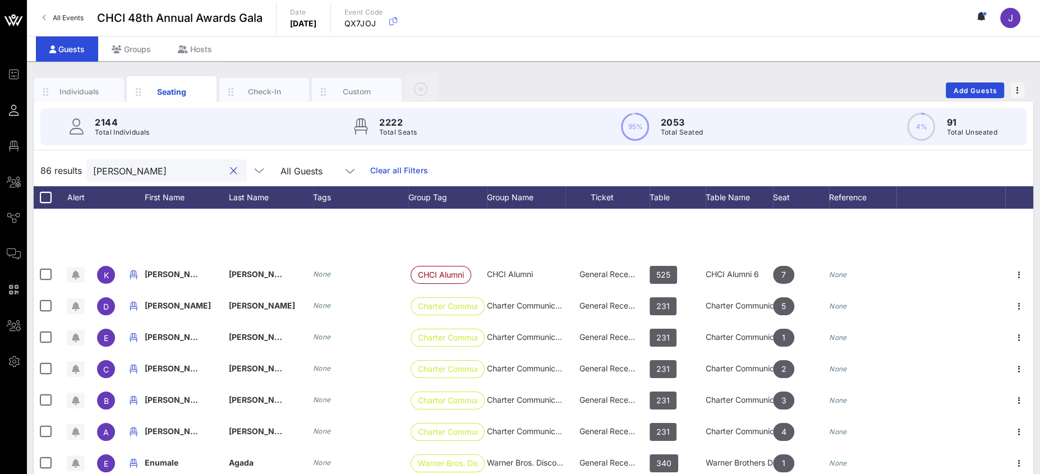
scroll to position [1378, 0]
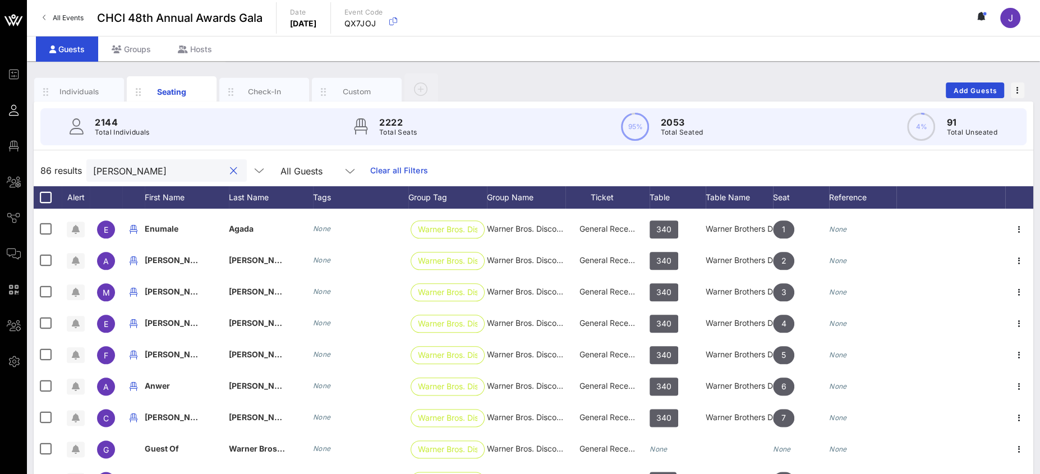
click at [133, 170] on input "rodriguez" at bounding box center [158, 170] width 131 height 15
click at [131, 168] on input "rodriguez" at bounding box center [158, 170] width 131 height 15
click at [123, 165] on input "rodriguez" at bounding box center [158, 170] width 131 height 15
click at [122, 170] on input "rodriguez" at bounding box center [158, 170] width 131 height 15
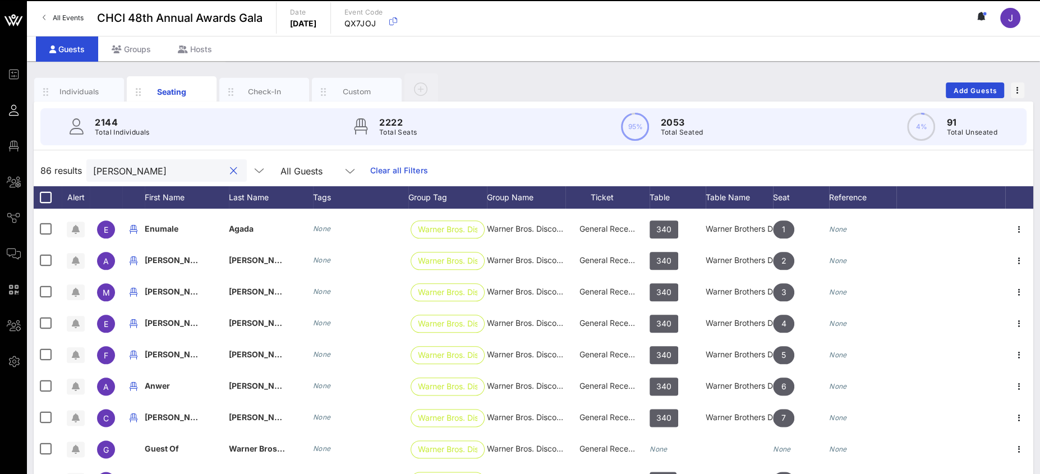
click at [124, 170] on input "rodriguez" at bounding box center [158, 170] width 131 height 15
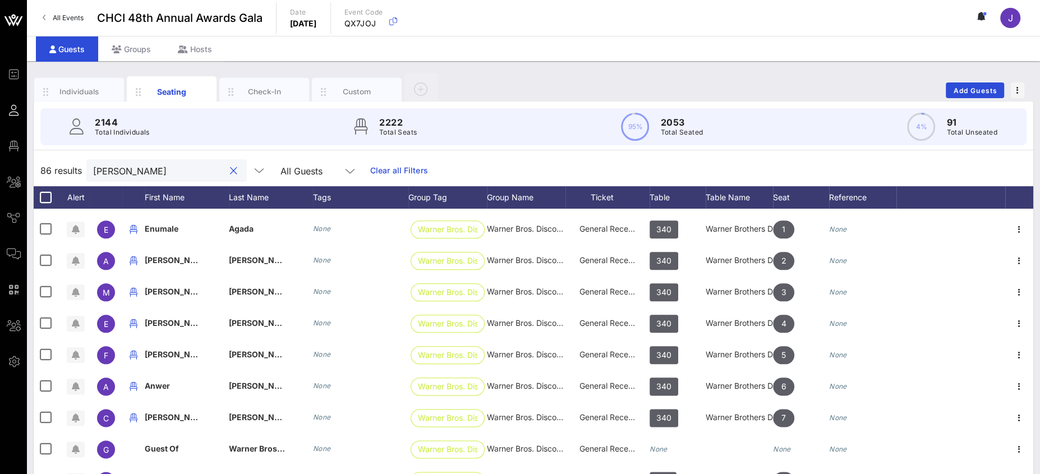
click at [124, 171] on input "rodriguez" at bounding box center [158, 170] width 131 height 15
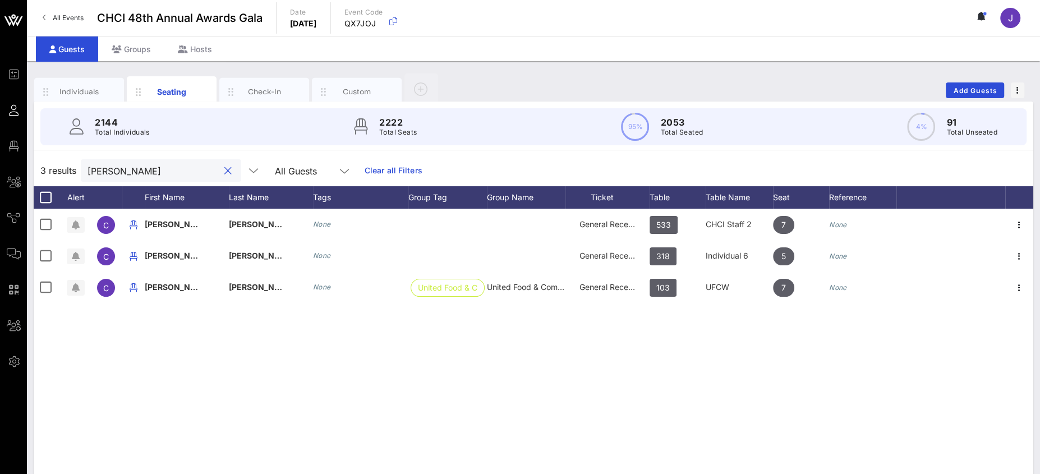
scroll to position [0, 0]
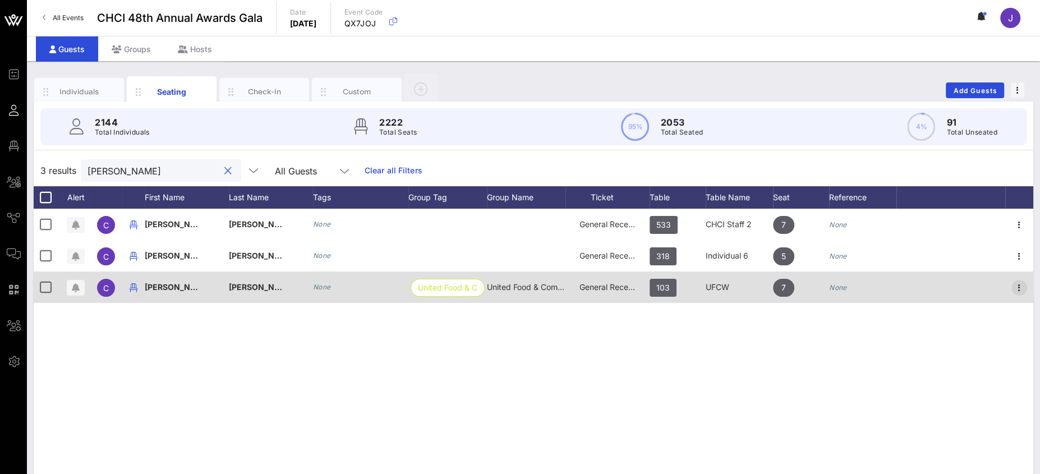
type input "cristian"
drag, startPoint x: 1014, startPoint y: 286, endPoint x: 1009, endPoint y: 301, distance: 16.5
click at [1014, 286] on icon "button" at bounding box center [1019, 287] width 13 height 13
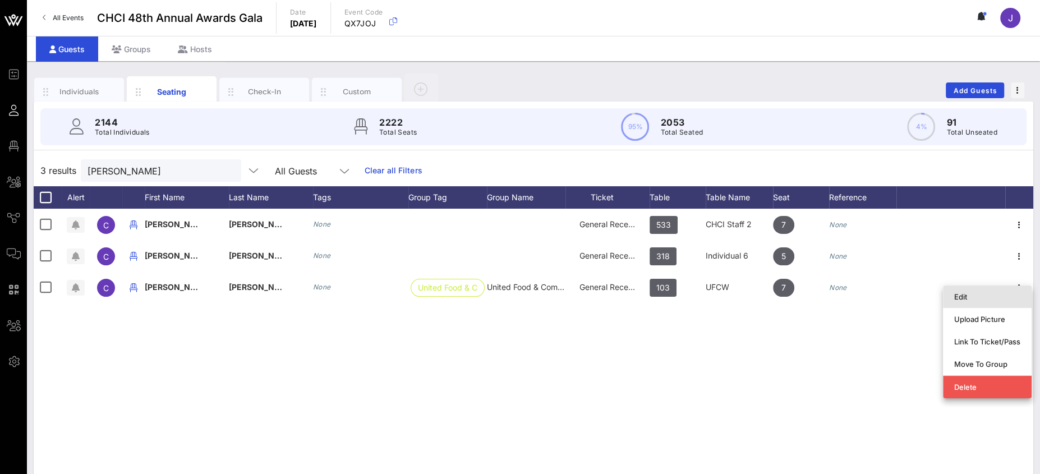
click at [989, 301] on div "Edit" at bounding box center [987, 296] width 66 height 9
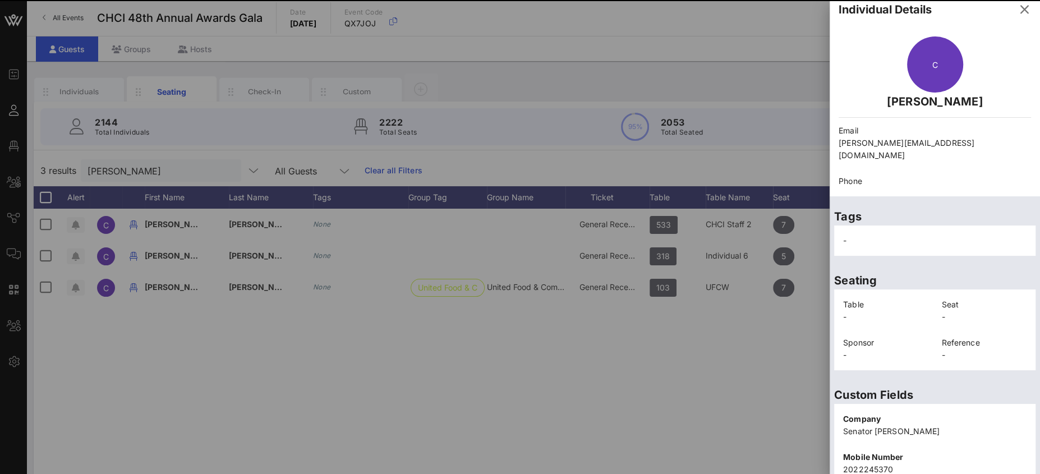
scroll to position [7, 0]
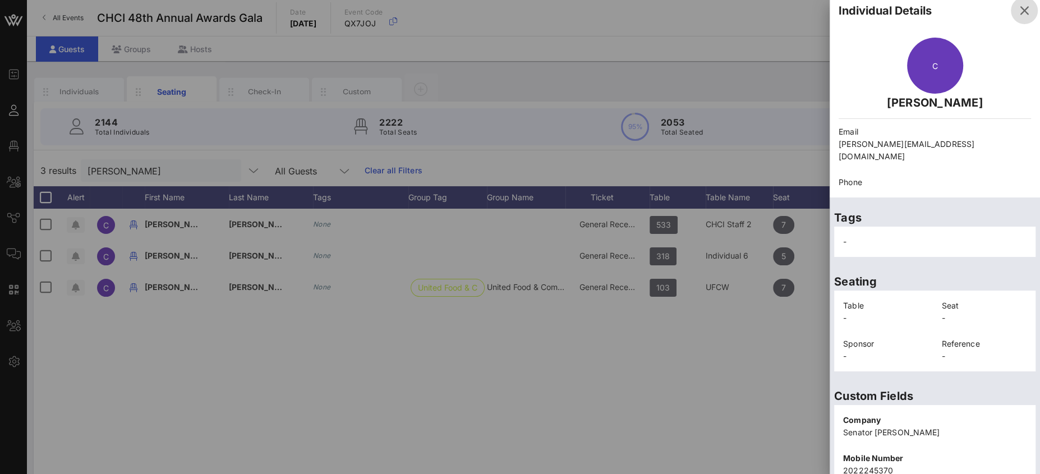
click at [1018, 13] on icon "button" at bounding box center [1024, 10] width 13 height 13
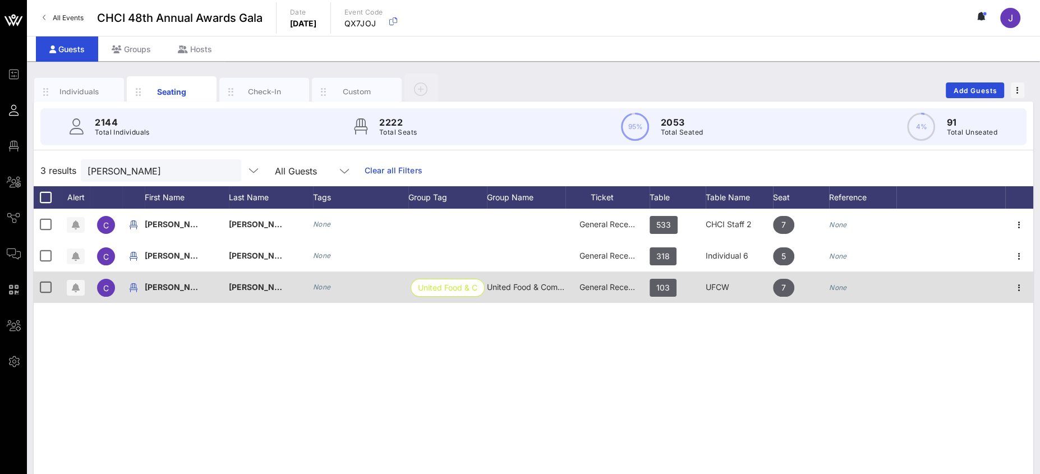
click at [595, 290] on span "General Reception" at bounding box center [613, 287] width 67 height 10
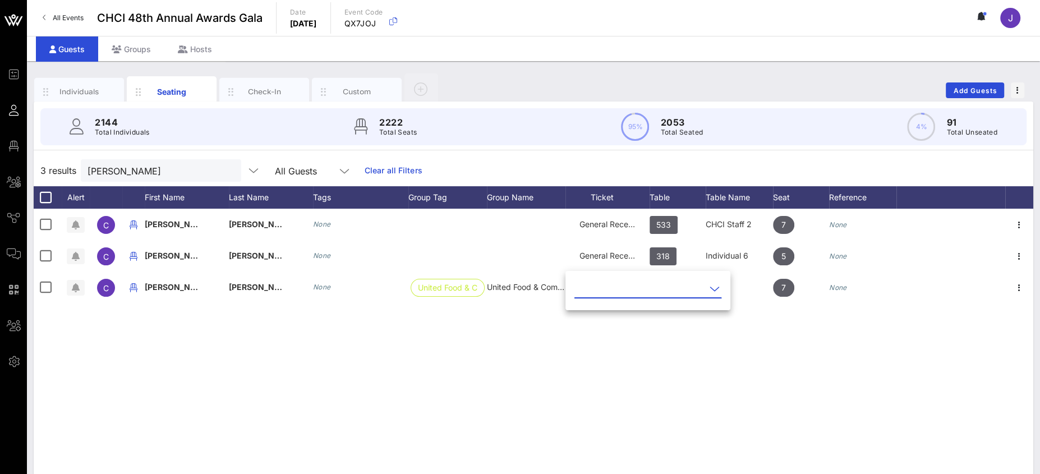
click at [597, 290] on input "text" at bounding box center [640, 289] width 131 height 18
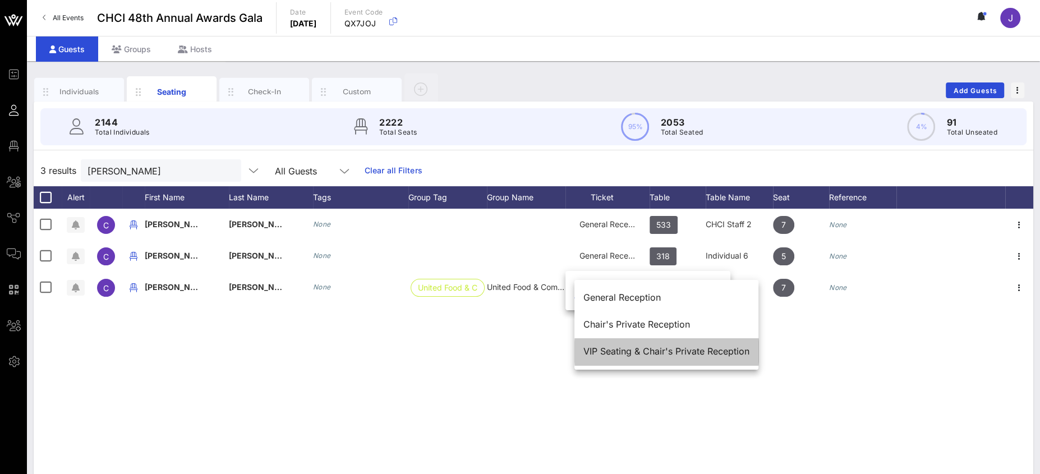
click at [616, 347] on div "VIP Seating & Chair's Private Reception" at bounding box center [667, 351] width 166 height 11
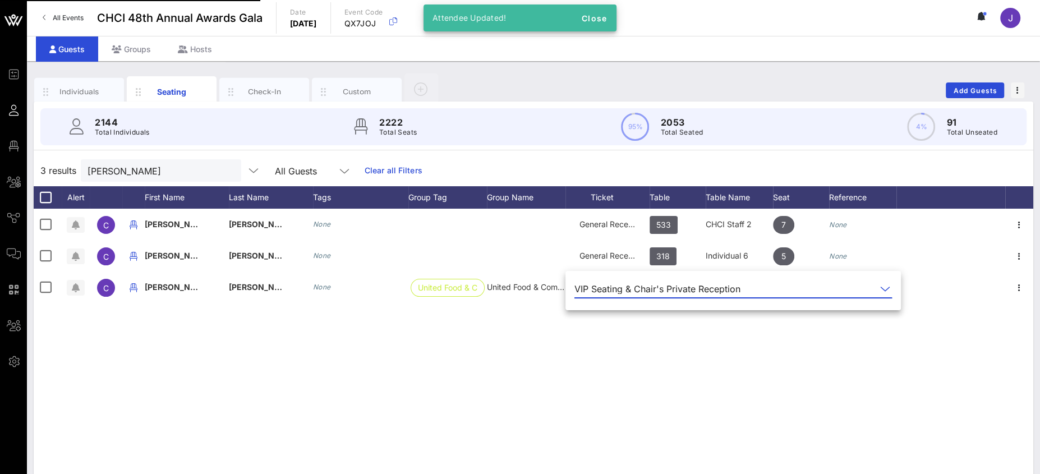
click at [621, 295] on div "VIP Seating & Chair's Private Reception" at bounding box center [726, 289] width 302 height 18
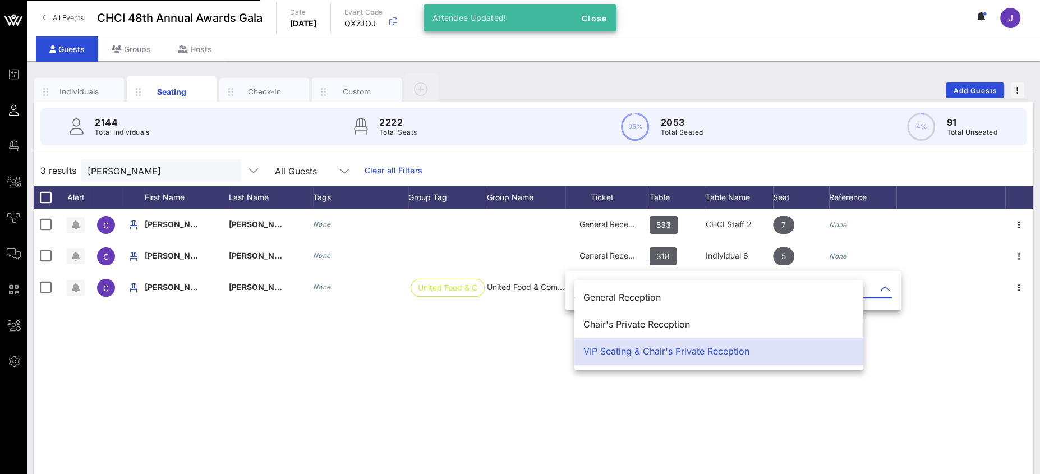
click at [624, 321] on div "Chair's Private Reception" at bounding box center [719, 324] width 271 height 11
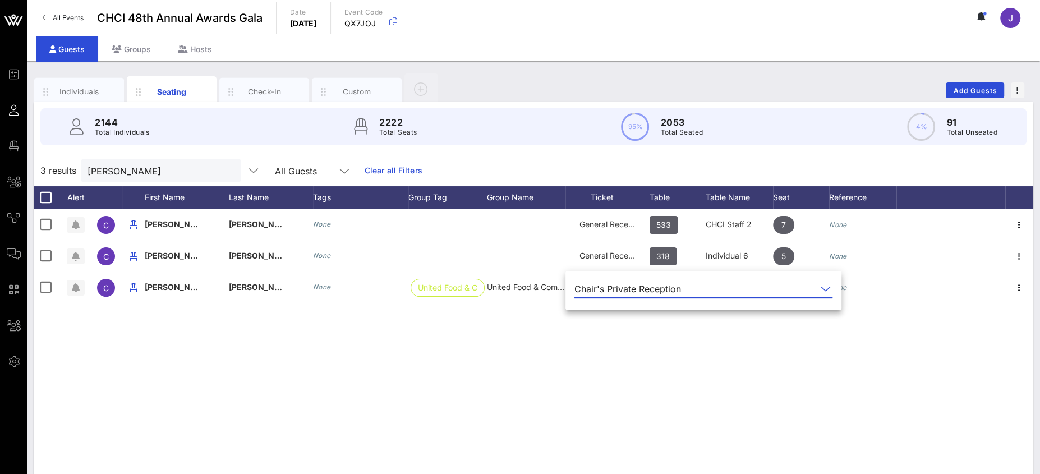
click at [636, 373] on div "C Cristian Pineda None General Reception 533 CHCI Staff 2 7 None C Cristian Her…" at bounding box center [534, 377] width 1000 height 337
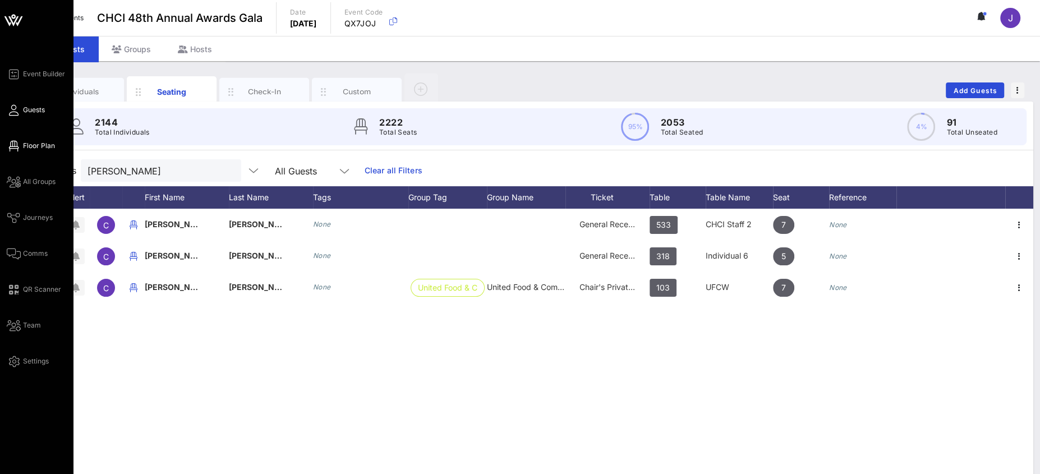
click at [20, 148] on link "Floor Plan" at bounding box center [31, 145] width 48 height 13
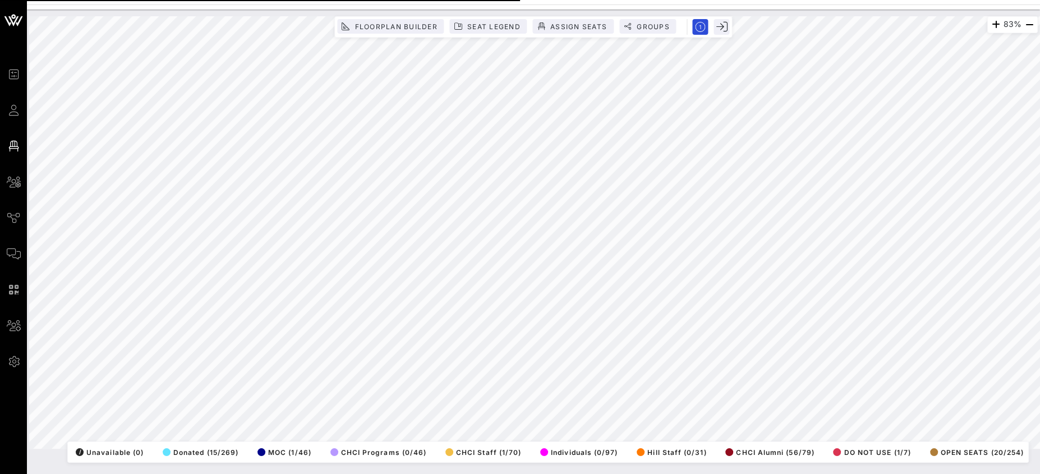
click at [1040, 105] on html "Event Builder Guests Floor Plan All Groups Journeys Comms QR Scanner Team Setti…" at bounding box center [520, 237] width 1040 height 474
click at [503, 26] on span "Seat Legend" at bounding box center [494, 26] width 54 height 8
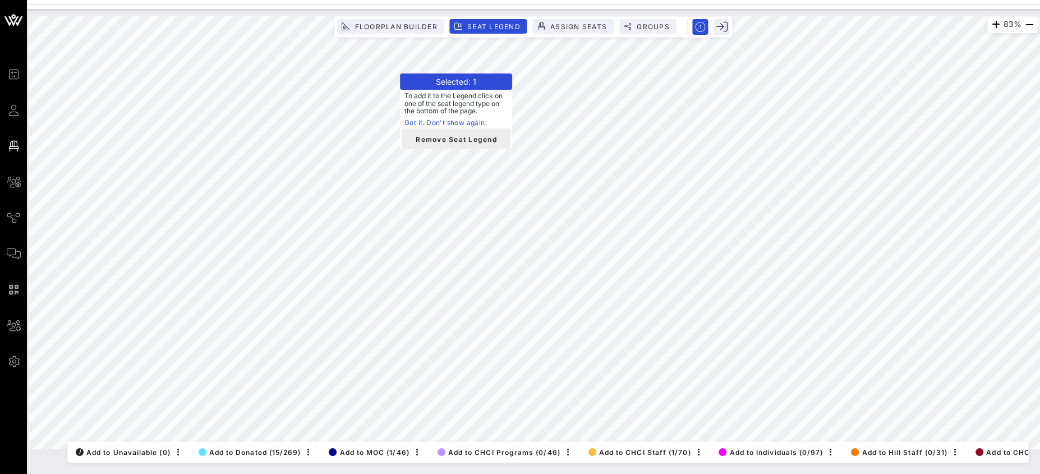
click at [447, 137] on span "Remove Seat Legend" at bounding box center [456, 139] width 91 height 10
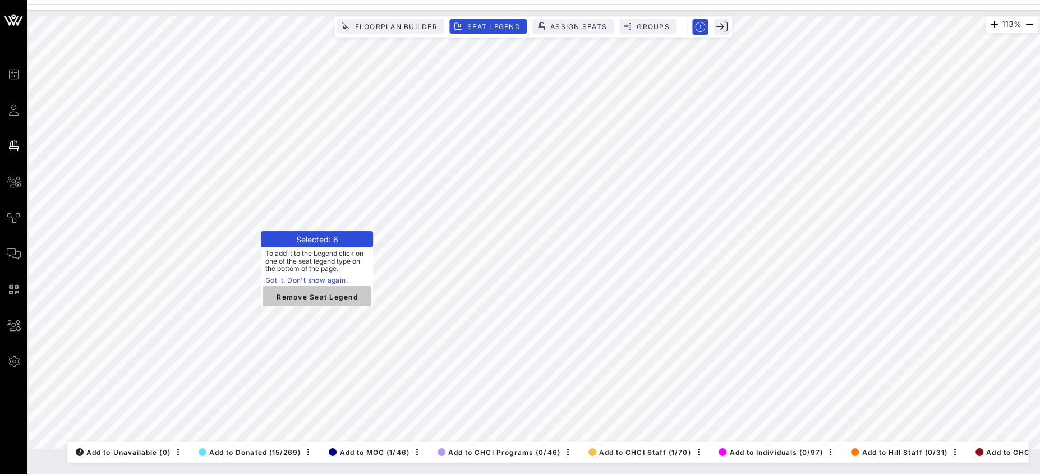
click at [301, 298] on span "Remove Seat Legend" at bounding box center [317, 296] width 91 height 10
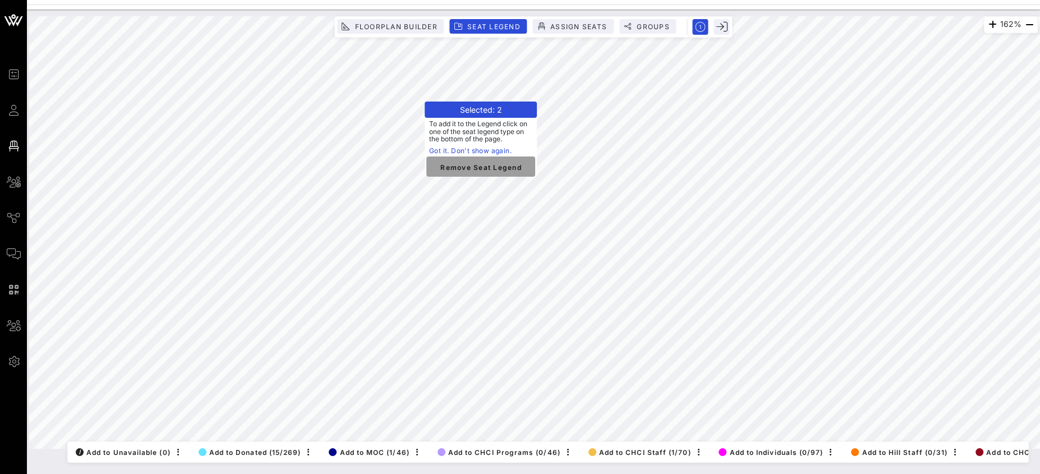
click at [475, 169] on span "Remove Seat Legend" at bounding box center [480, 167] width 91 height 10
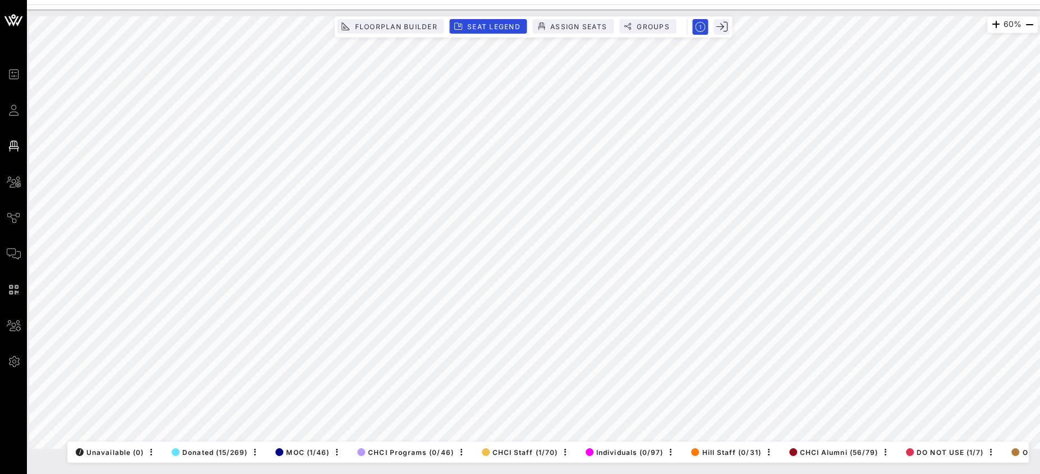
click at [892, 4] on div "Event Builder Guests Floor Plan All Groups Journeys Comms QR Scanner Team Setti…" at bounding box center [520, 237] width 1040 height 474
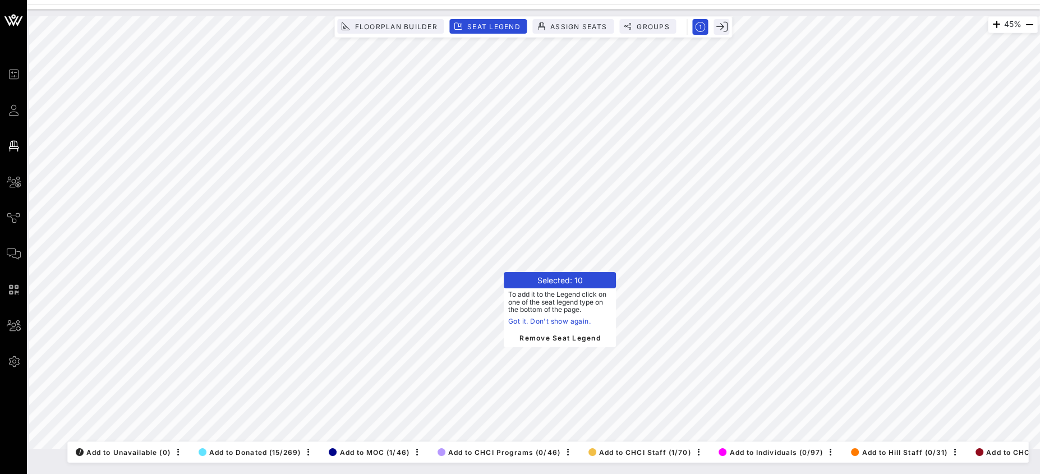
click at [521, 282] on div "45% Floorplan Builder Seat Legend Assign Seats Groups Exit All Reserved Shared …" at bounding box center [533, 232] width 1009 height 433
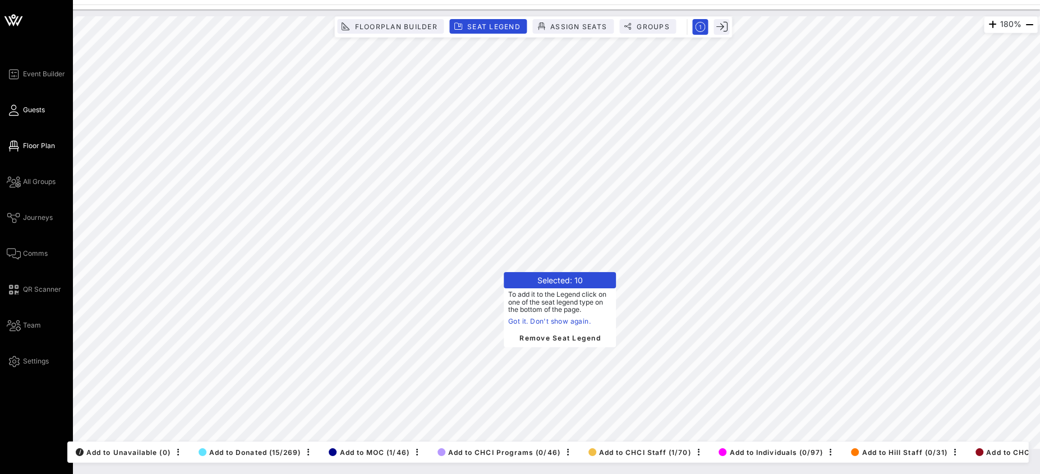
click at [29, 112] on span "Guests" at bounding box center [34, 110] width 22 height 10
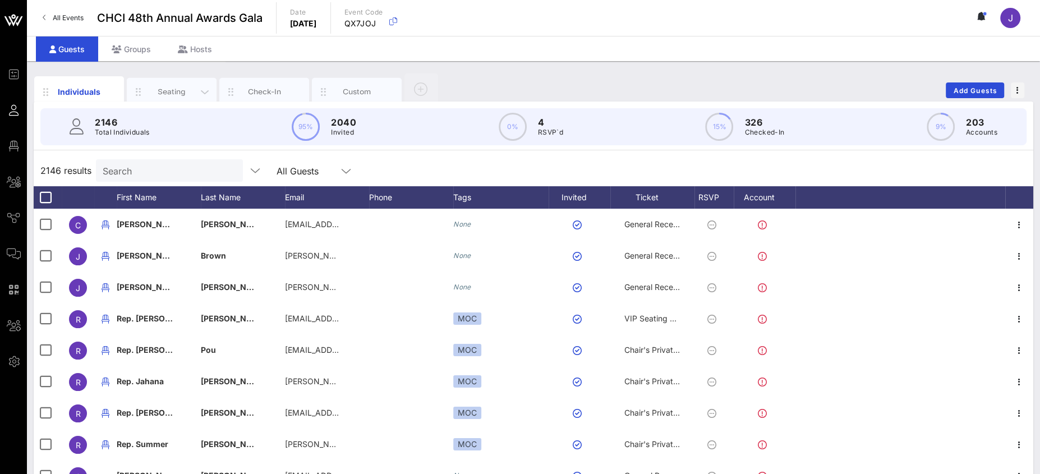
click at [176, 87] on div "Seating" at bounding box center [172, 91] width 50 height 11
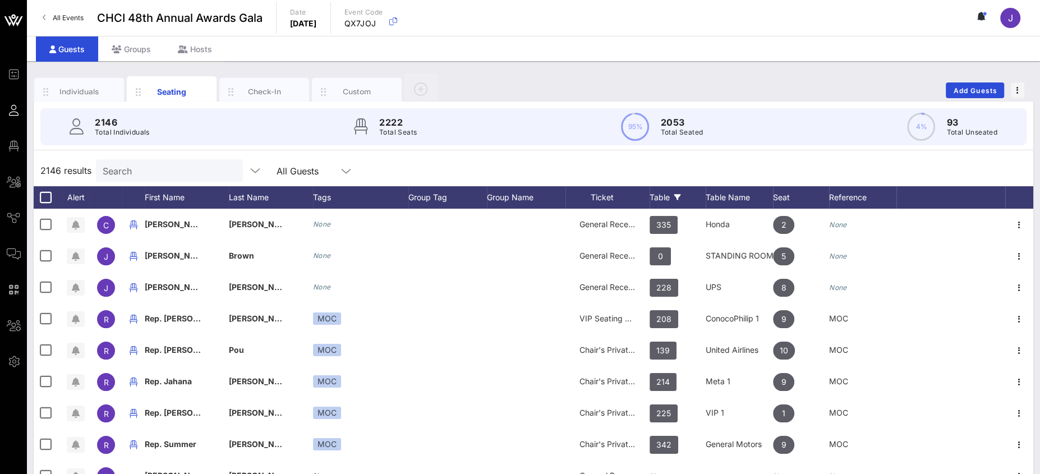
click at [661, 193] on div "Table" at bounding box center [678, 197] width 56 height 22
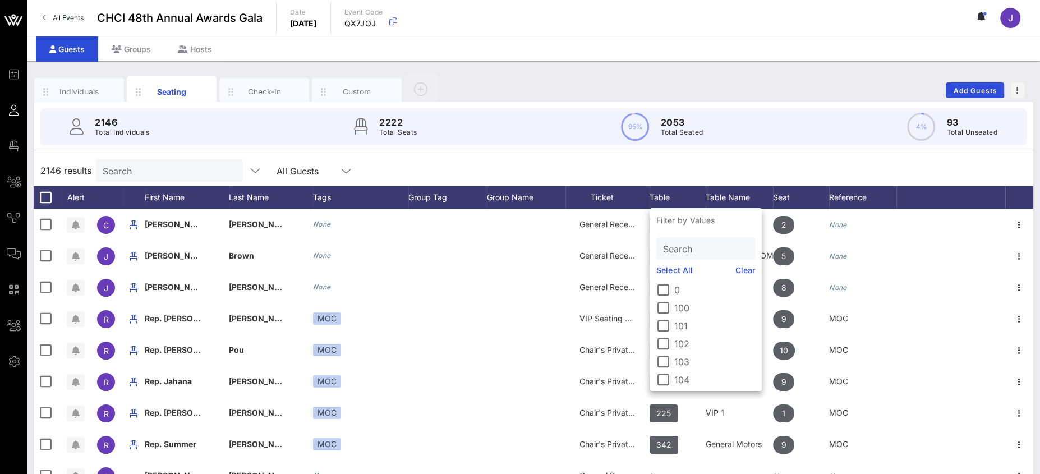
click at [677, 243] on input "Search" at bounding box center [704, 248] width 83 height 15
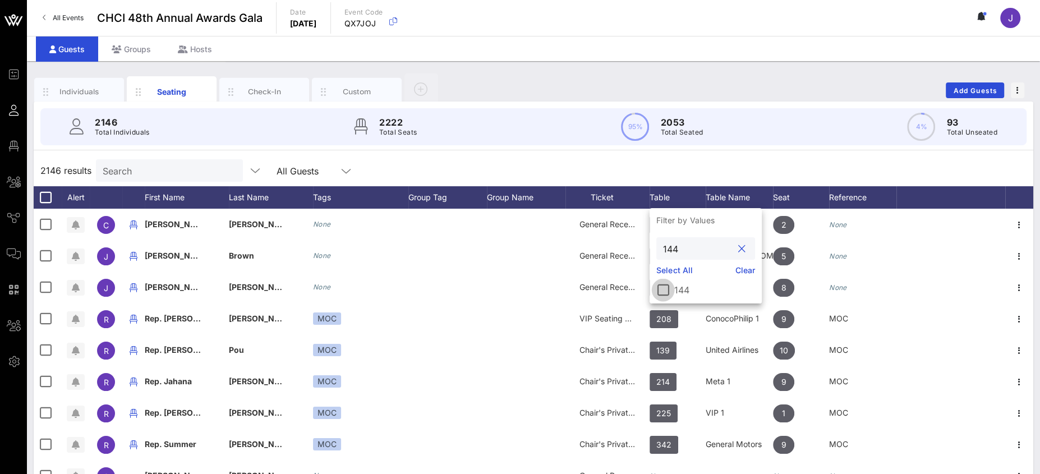
type input "144"
drag, startPoint x: 664, startPoint y: 291, endPoint x: 744, endPoint y: 197, distance: 123.4
click at [664, 290] on div at bounding box center [663, 290] width 19 height 19
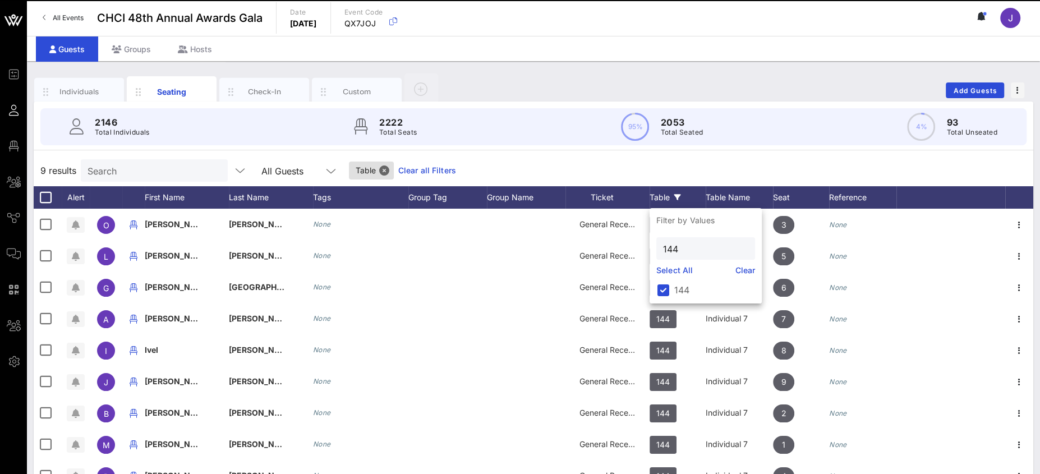
click at [706, 173] on div "9 results Search All Guests Table Clear all Filters" at bounding box center [534, 170] width 1000 height 31
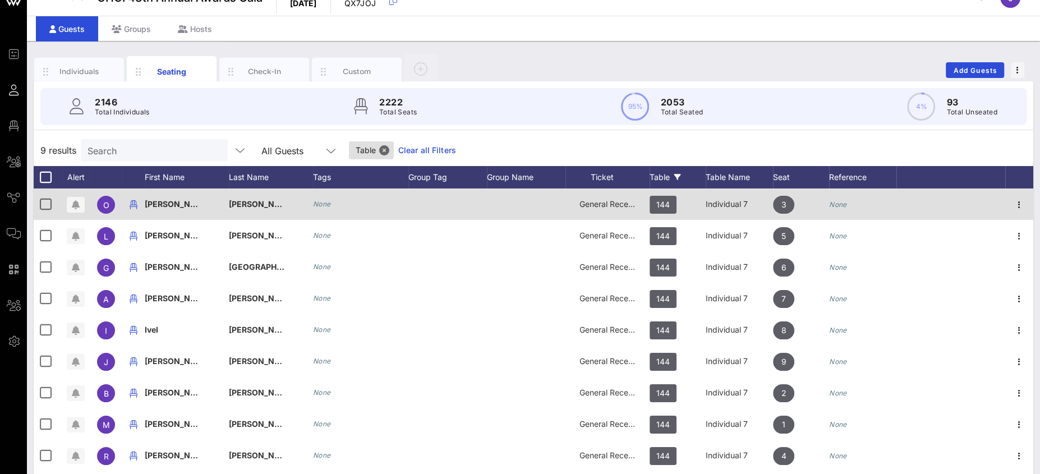
scroll to position [81, 0]
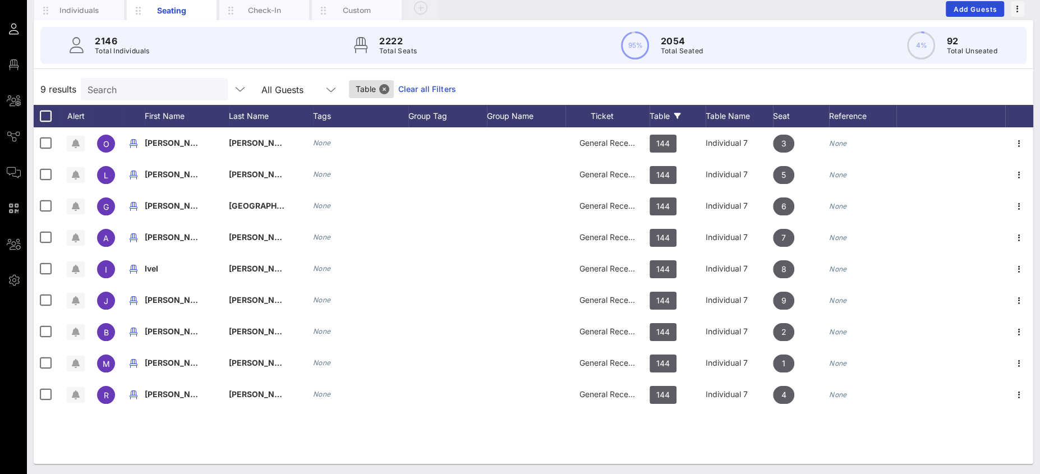
click at [326, 89] on icon at bounding box center [331, 89] width 10 height 13
click at [705, 91] on div "9 results Search All Guests Table Clear all Filters" at bounding box center [534, 88] width 1000 height 31
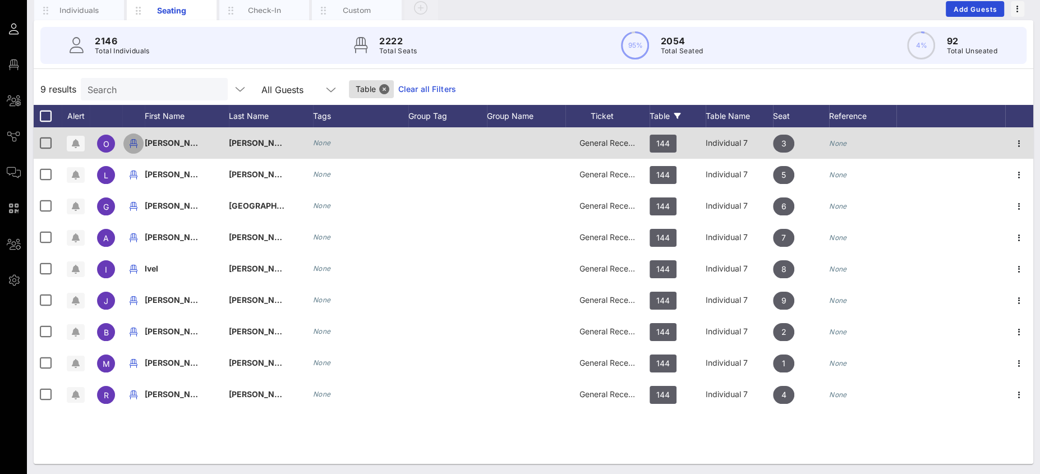
click at [135, 144] on icon "button" at bounding box center [133, 143] width 13 height 13
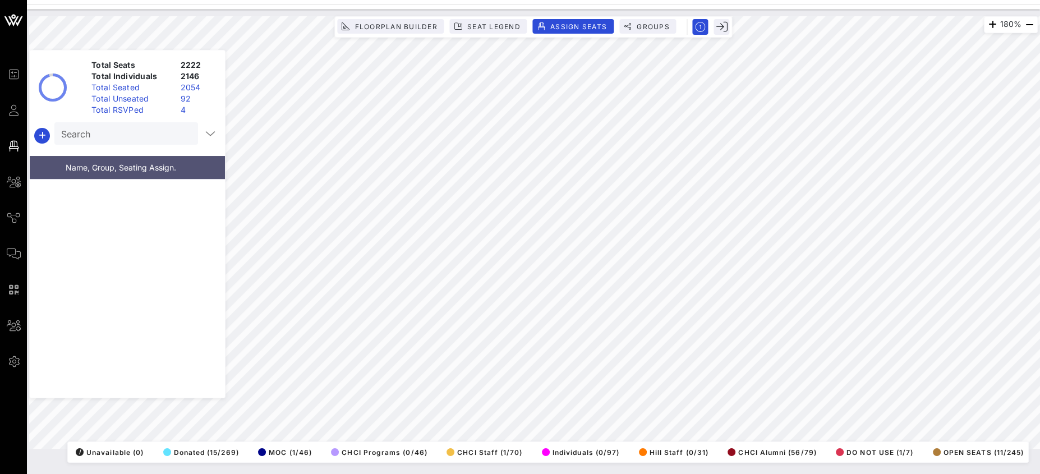
scroll to position [10801, 0]
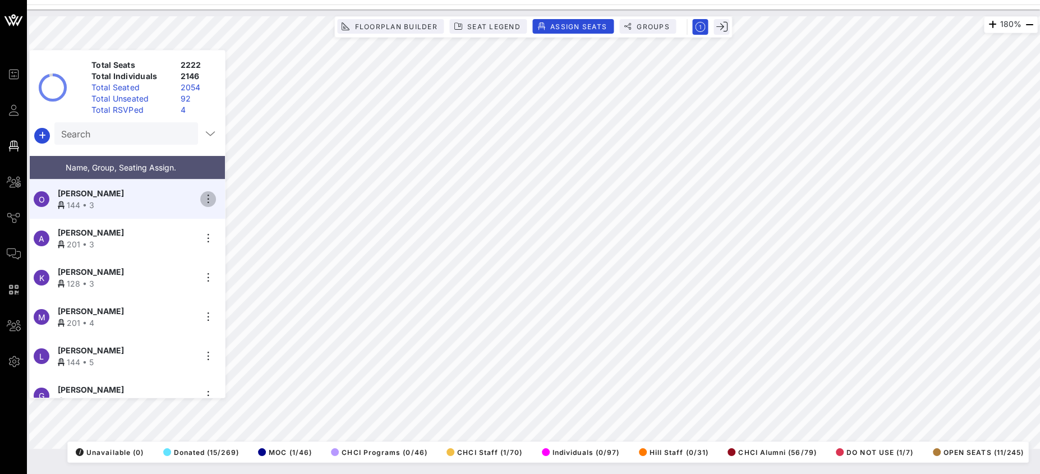
click at [209, 193] on icon "button" at bounding box center [207, 198] width 13 height 13
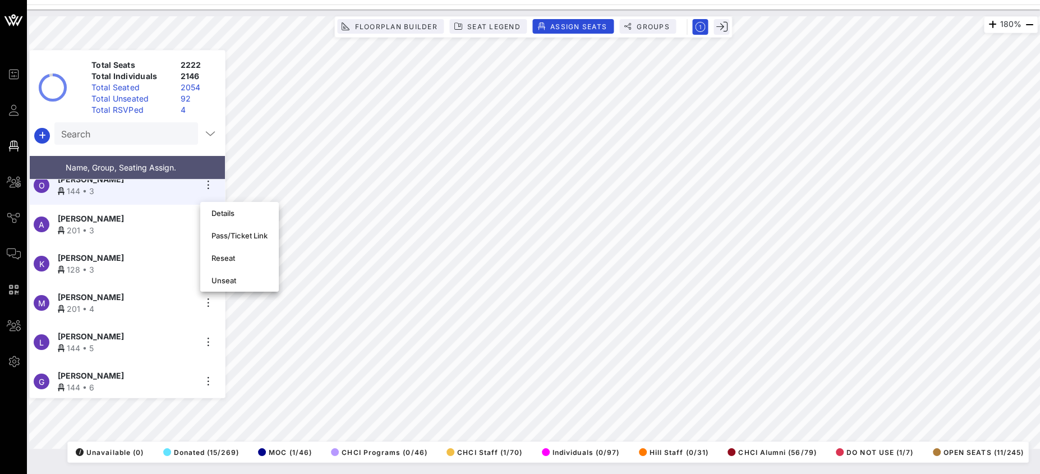
scroll to position [11023, 0]
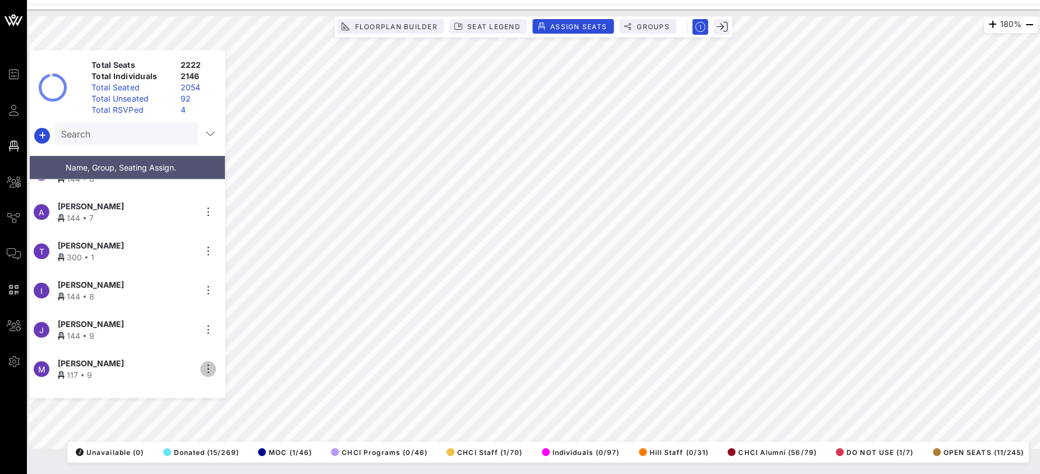
click at [209, 367] on icon "button" at bounding box center [207, 368] width 13 height 13
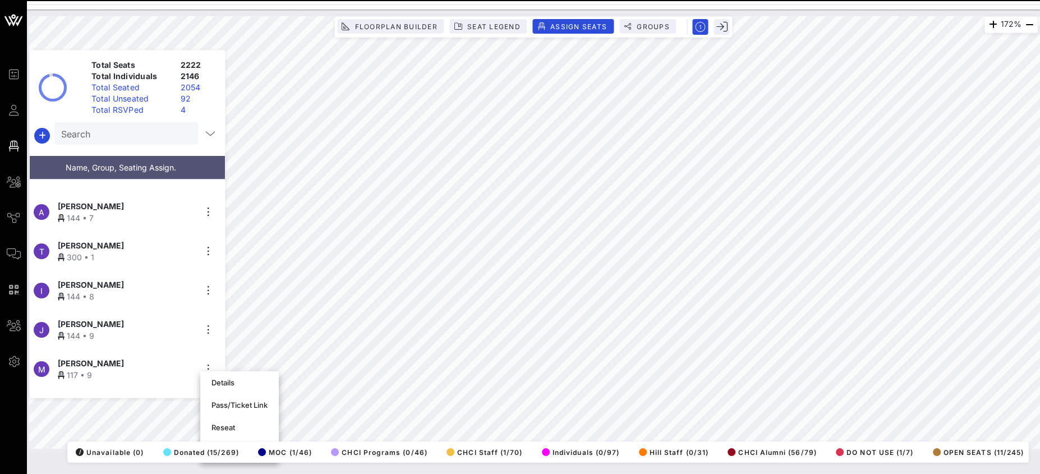
scroll to position [11055, 0]
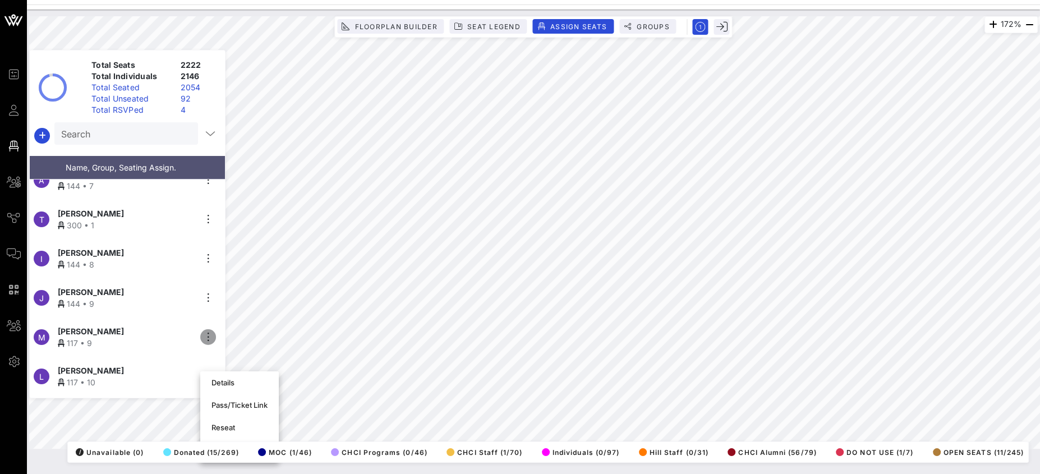
click at [205, 331] on icon "button" at bounding box center [207, 336] width 13 height 13
click at [206, 333] on icon "button" at bounding box center [207, 336] width 13 height 13
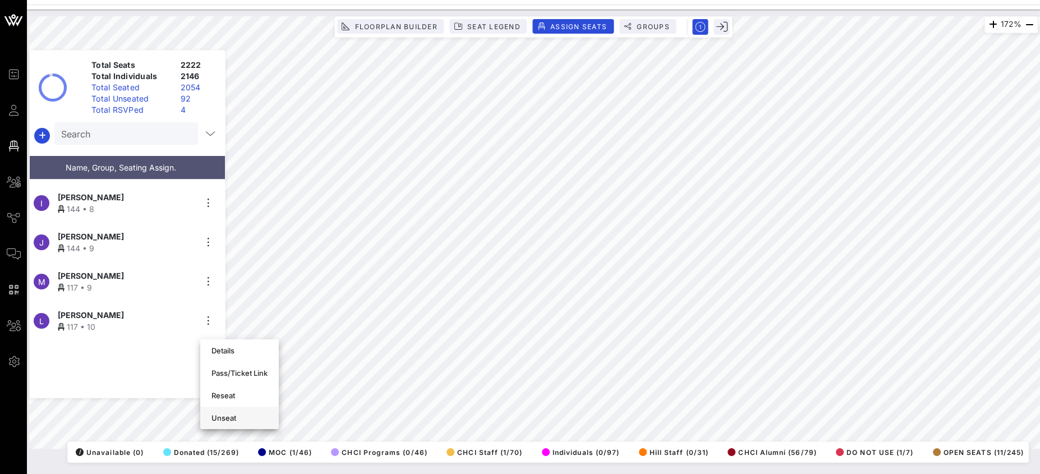
scroll to position [11139, 0]
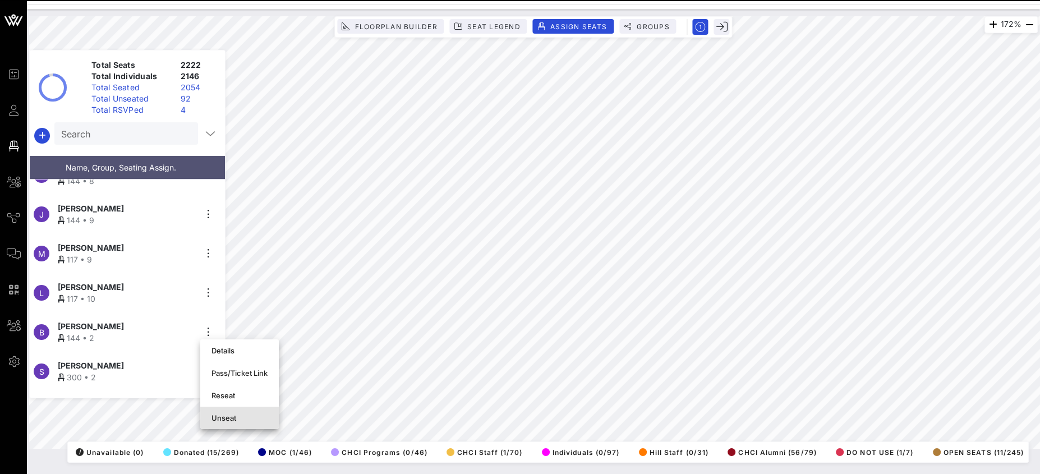
click at [220, 418] on div "Unseat" at bounding box center [240, 418] width 56 height 9
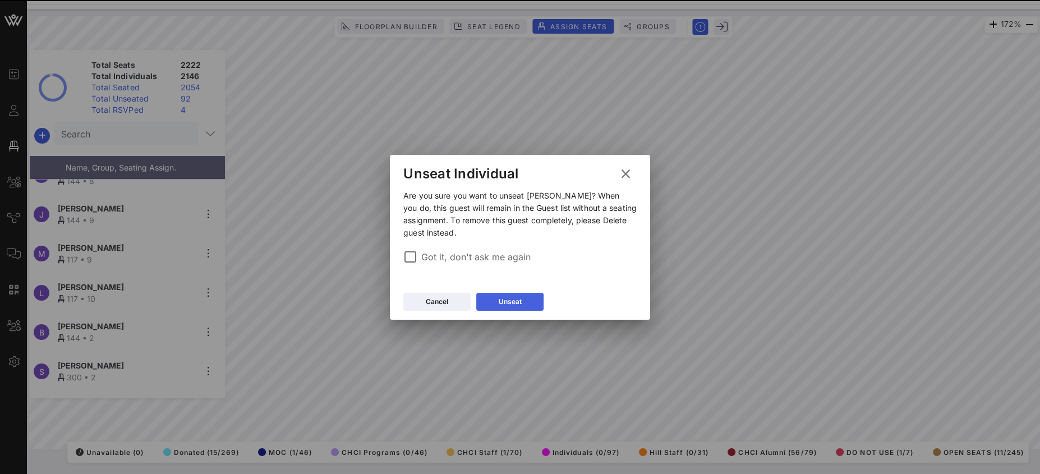
click at [504, 304] on div "Unseat" at bounding box center [510, 301] width 23 height 11
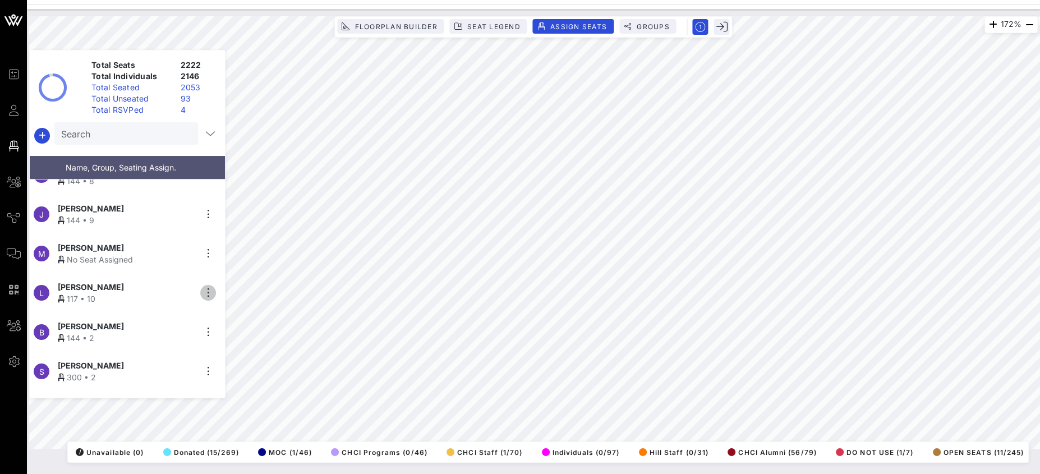
click at [208, 291] on icon "button" at bounding box center [207, 292] width 13 height 13
click at [227, 375] on div "Unseat" at bounding box center [240, 373] width 56 height 9
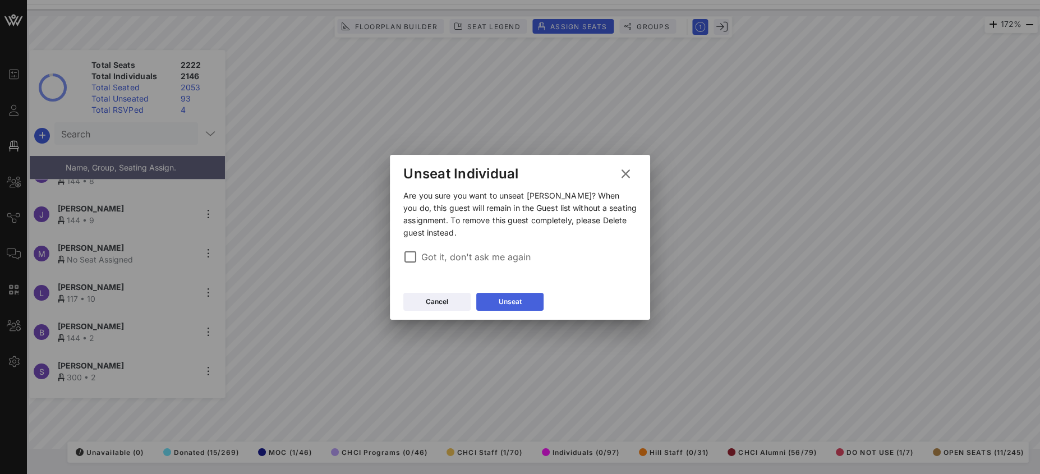
click at [508, 302] on icon at bounding box center [510, 301] width 8 height 7
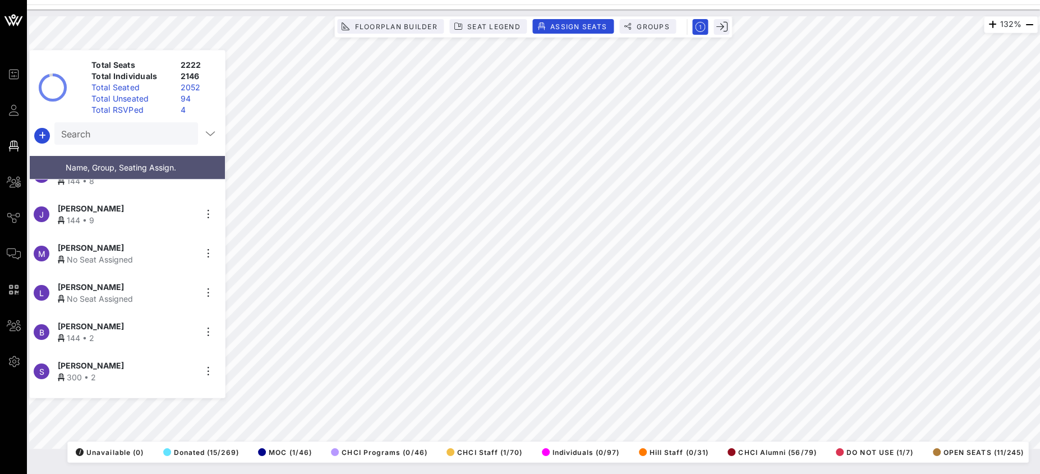
click at [63, 224] on div "132% Floorplan Builder Seat Legend Assign Seats Groups Exit Total Seats 2222 To…" at bounding box center [533, 232] width 1009 height 433
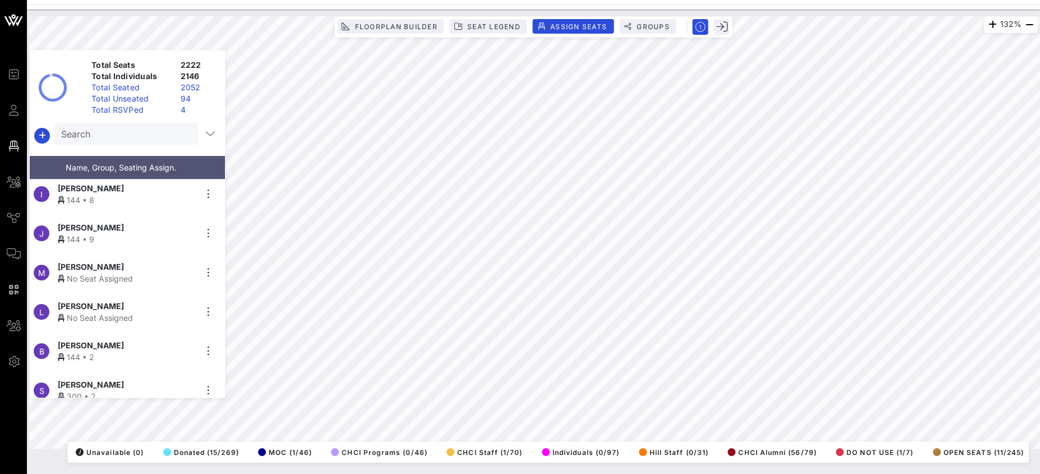
scroll to position [11117, 0]
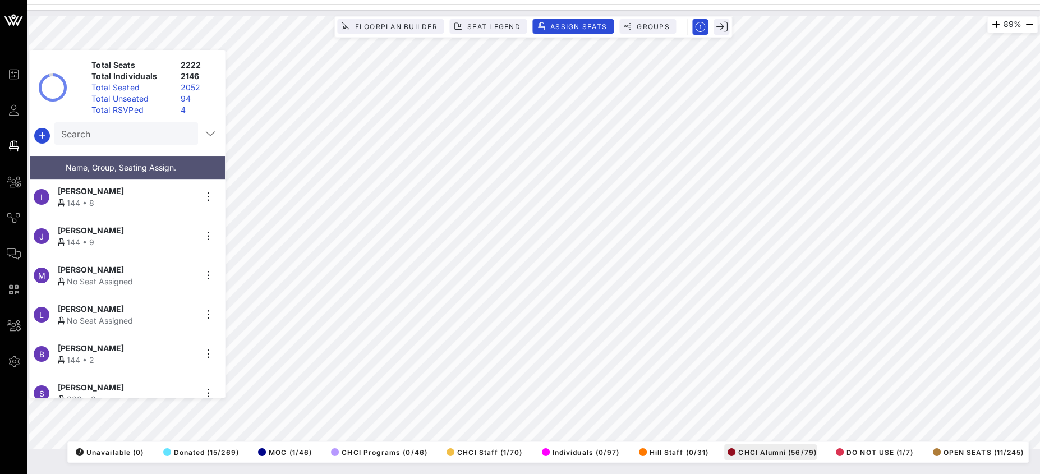
click at [747, 449] on div "89% Floorplan Builder Seat Legend Assign Seats Groups Exit Total Seats 2222 Tot…" at bounding box center [533, 232] width 1009 height 433
click at [207, 327] on div "89% Floorplan Builder Seat Legend Assign Seats Groups Exit Total Seats 2222 Tot…" at bounding box center [533, 232] width 1009 height 433
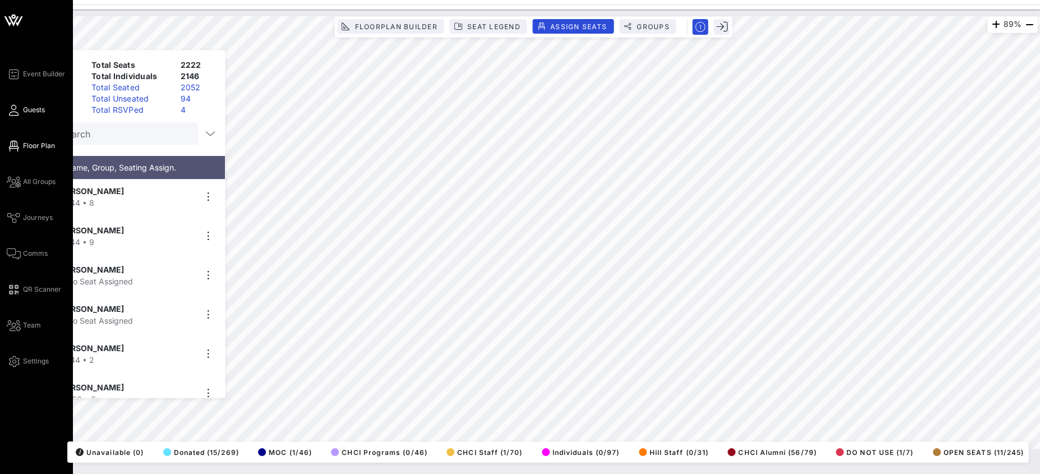
click at [23, 114] on span "Guests" at bounding box center [34, 110] width 22 height 10
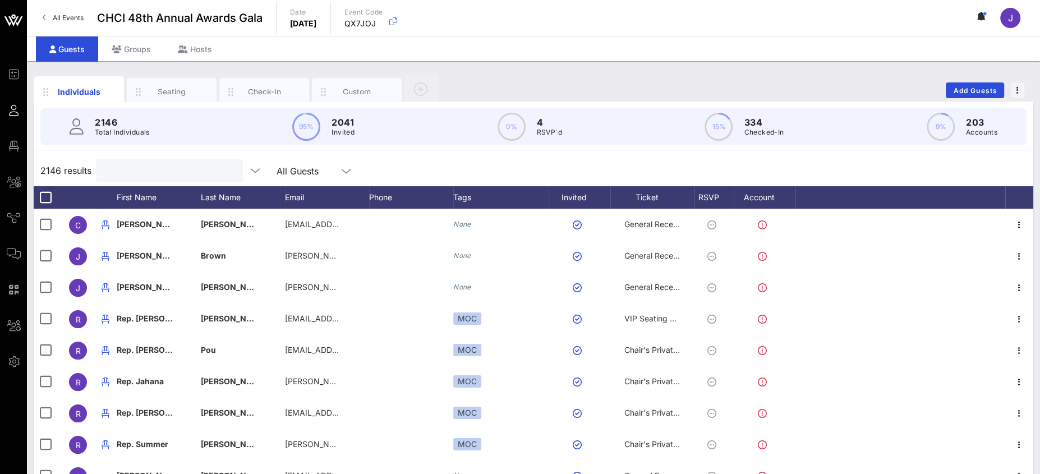
click at [148, 167] on input "text" at bounding box center [168, 170] width 131 height 15
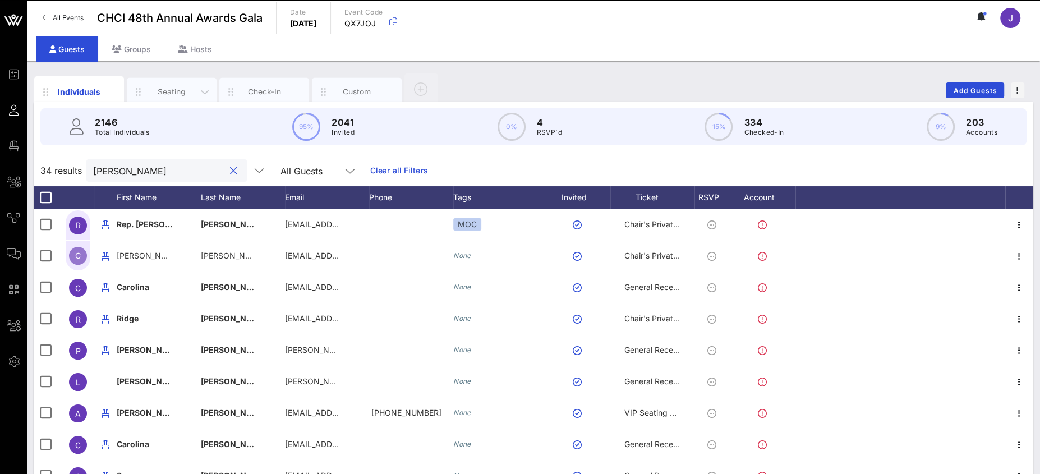
click at [150, 85] on div "Seating" at bounding box center [172, 92] width 90 height 28
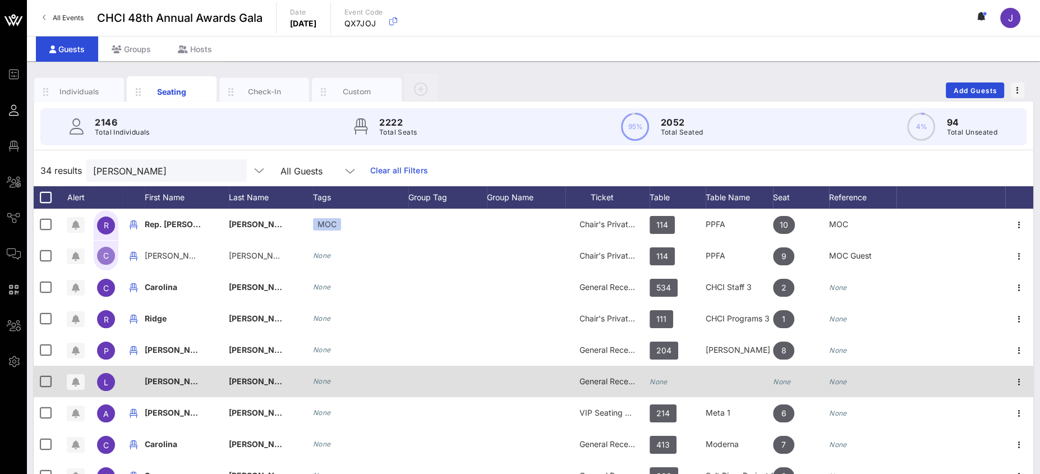
click at [663, 384] on icon "None" at bounding box center [659, 382] width 18 height 8
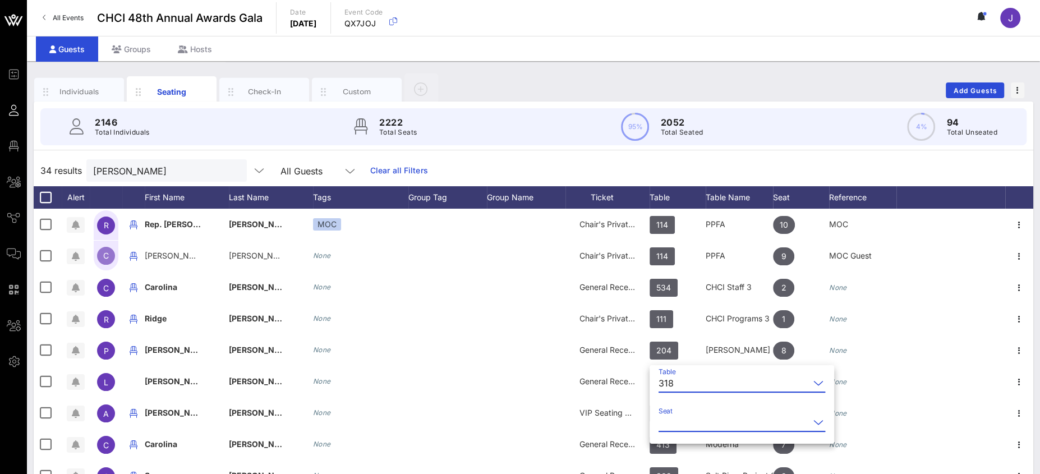
click at [691, 415] on input "Seat" at bounding box center [734, 423] width 151 height 18
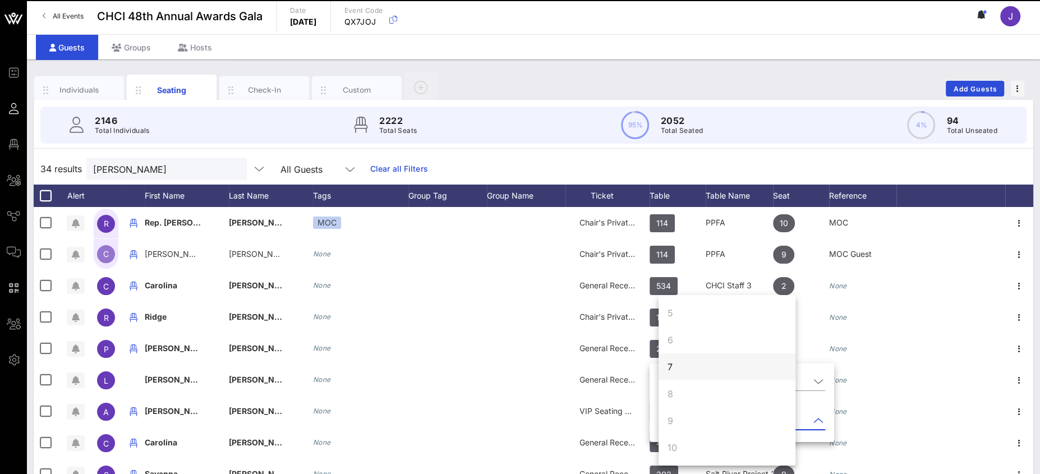
scroll to position [3, 0]
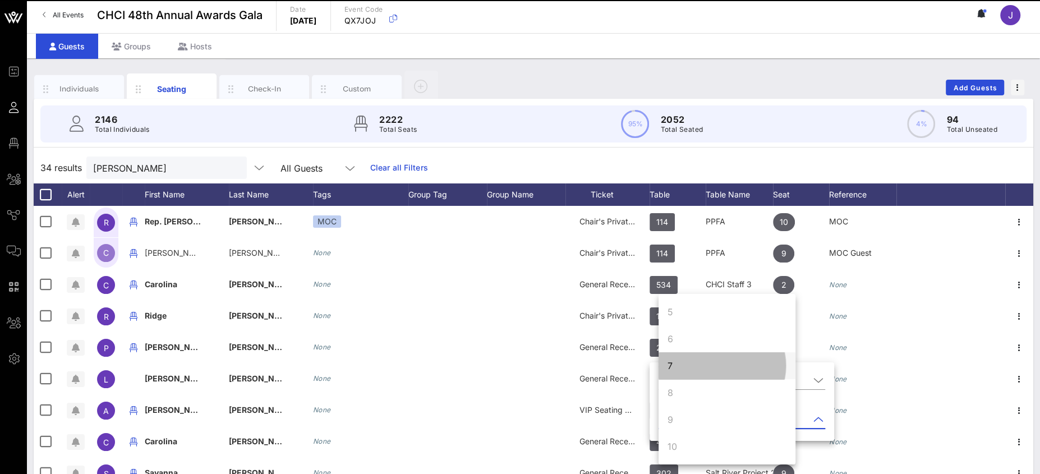
click at [688, 365] on div "7" at bounding box center [727, 365] width 137 height 27
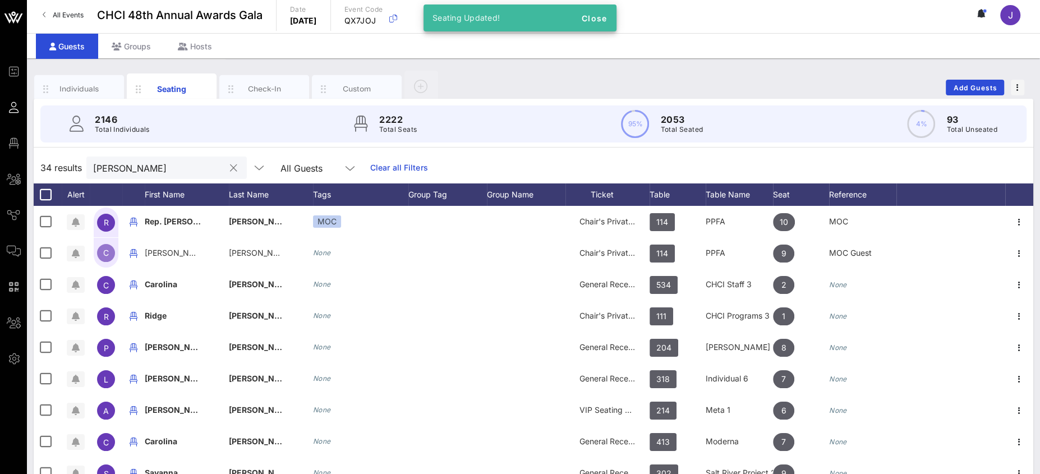
click at [101, 172] on input "lina" at bounding box center [158, 167] width 131 height 15
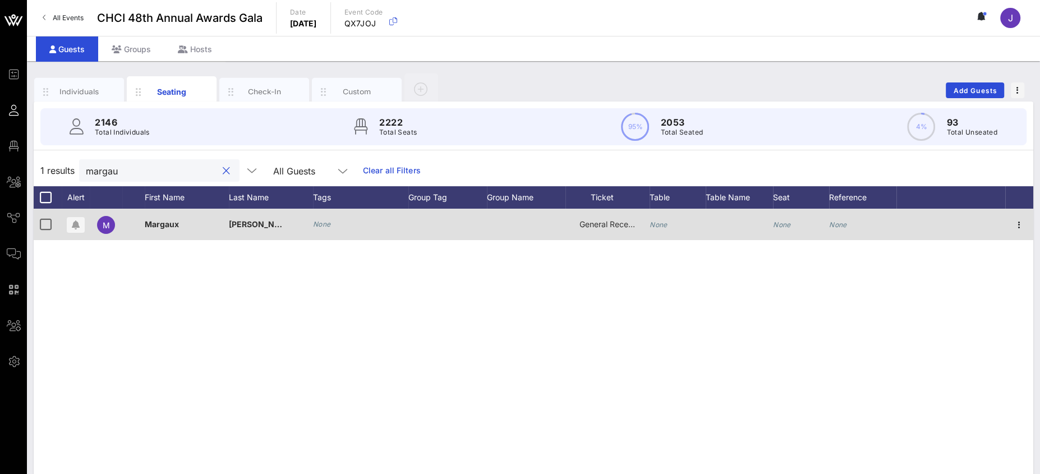
type input "margau"
click at [659, 218] on div "None" at bounding box center [659, 224] width 18 height 31
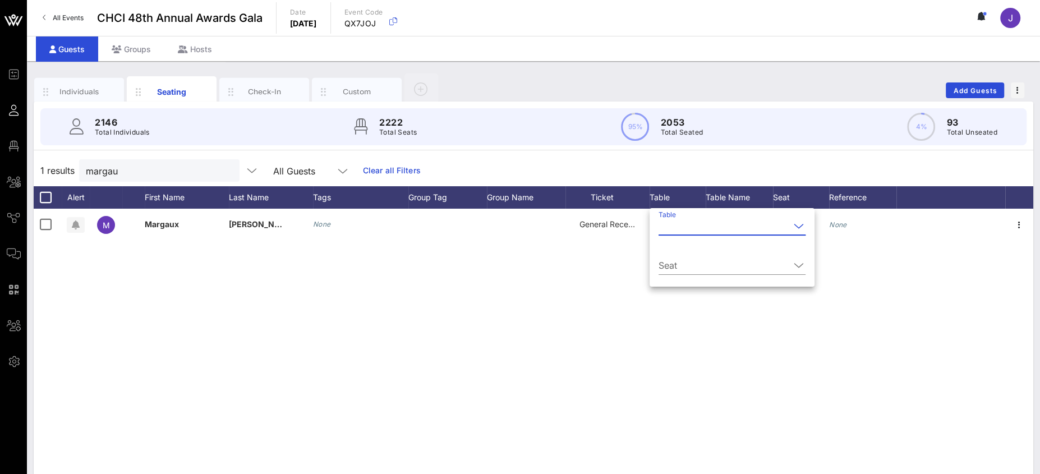
click at [678, 228] on input "Table" at bounding box center [724, 226] width 131 height 18
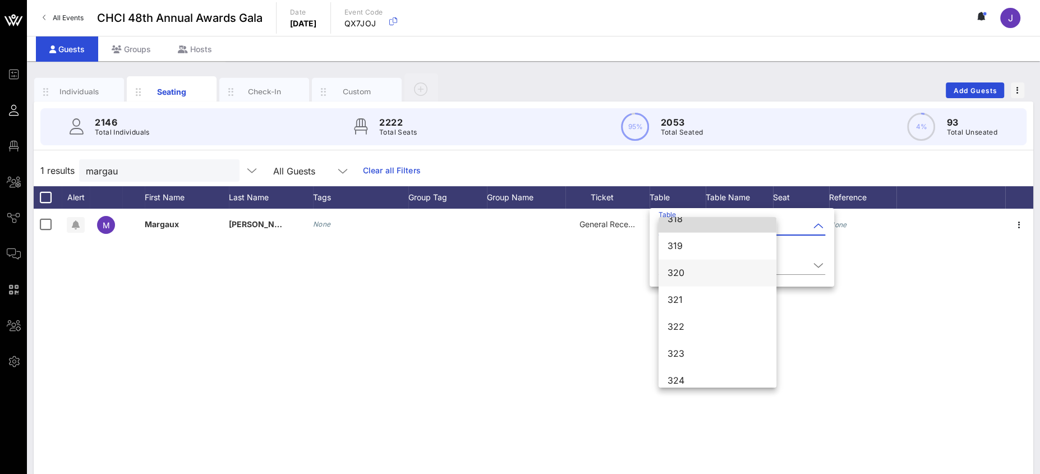
scroll to position [2651, 0]
click at [685, 231] on div "318" at bounding box center [718, 223] width 100 height 24
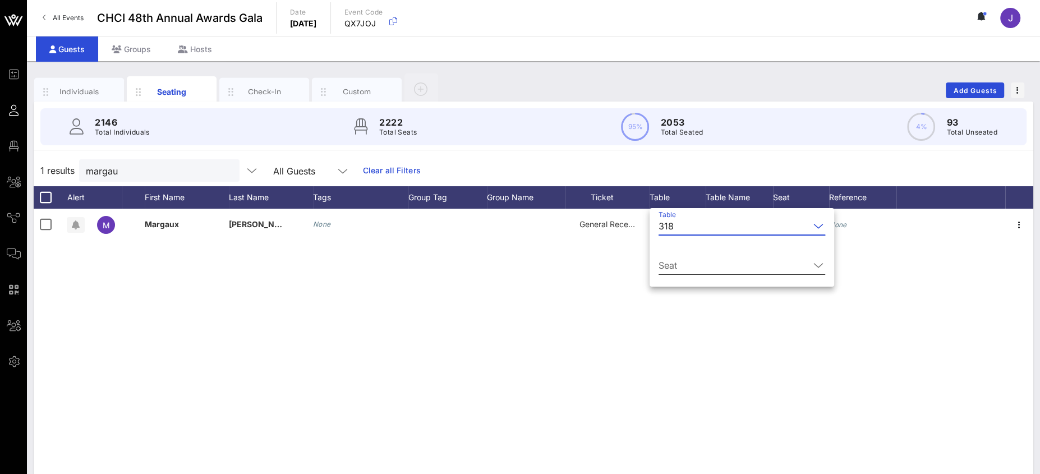
scroll to position [0, 0]
click at [690, 265] on input "Seat" at bounding box center [734, 265] width 151 height 18
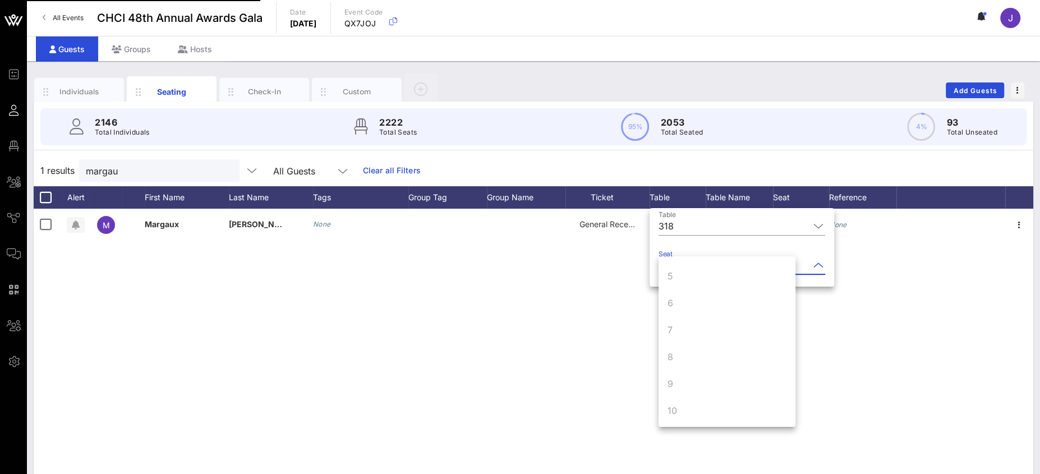
scroll to position [105, 0]
click at [575, 309] on div "M Margaux Ochoa None General Reception None None None" at bounding box center [534, 377] width 1000 height 337
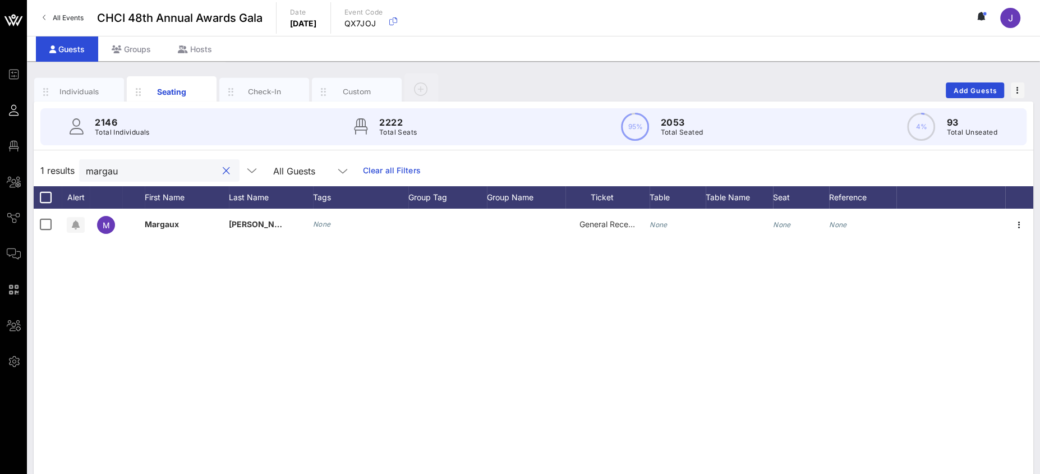
click at [108, 172] on input "margau" at bounding box center [151, 170] width 131 height 15
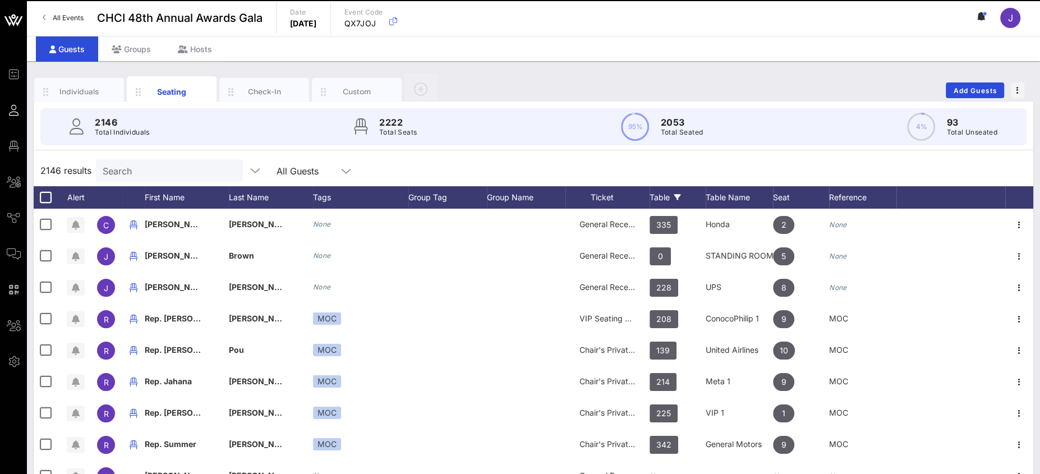
click at [664, 194] on div "Table" at bounding box center [678, 197] width 56 height 22
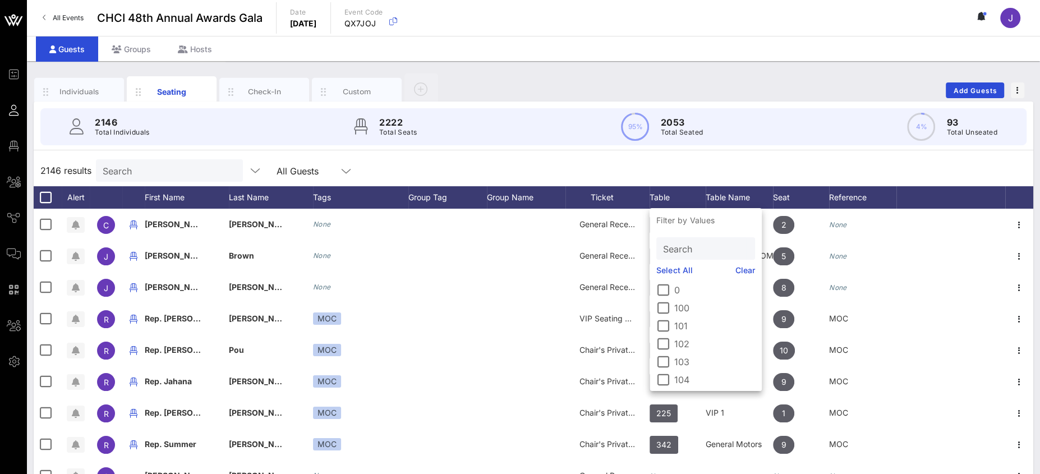
click at [674, 244] on input "Search" at bounding box center [704, 248] width 83 height 15
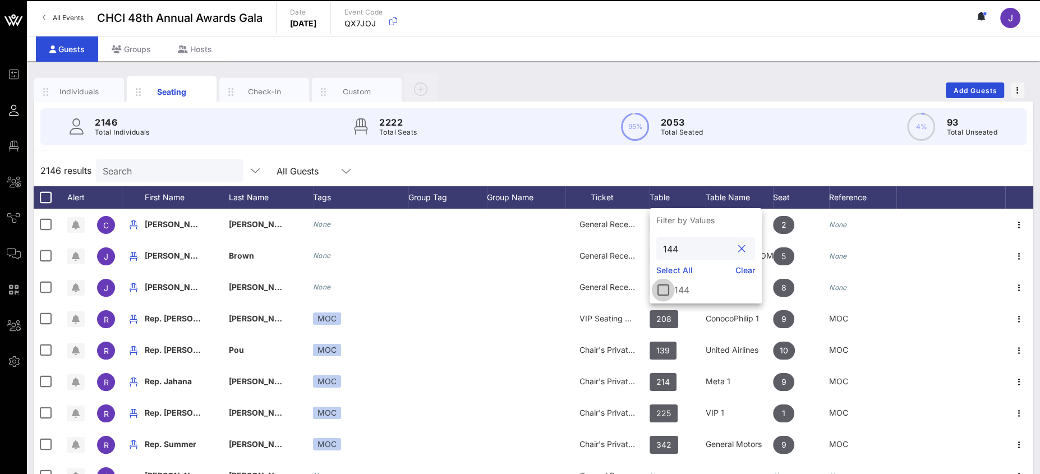
type input "144"
click at [663, 293] on div at bounding box center [663, 290] width 19 height 19
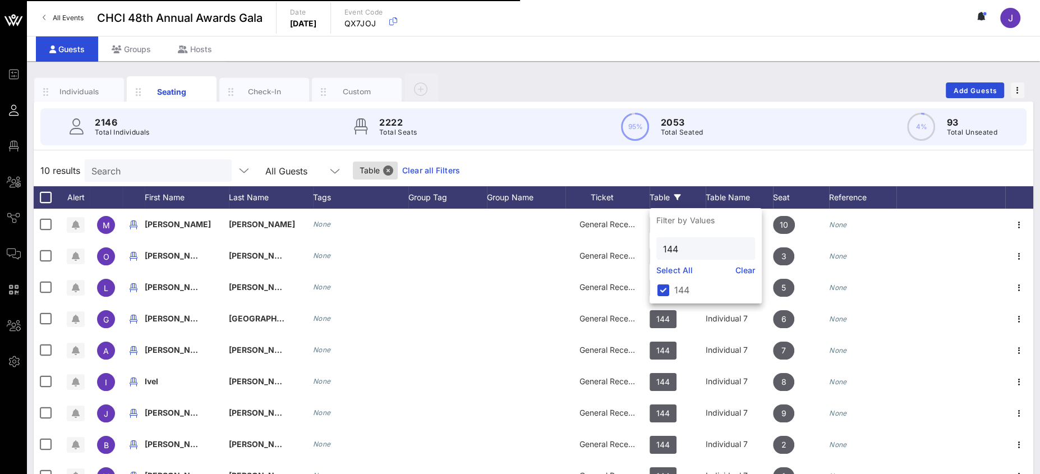
click at [694, 145] on div "2146 Total Individuals 2222 Total Seats 95% 2053 Total Seated 4% 93 Total Unsea…" at bounding box center [533, 127] width 1013 height 50
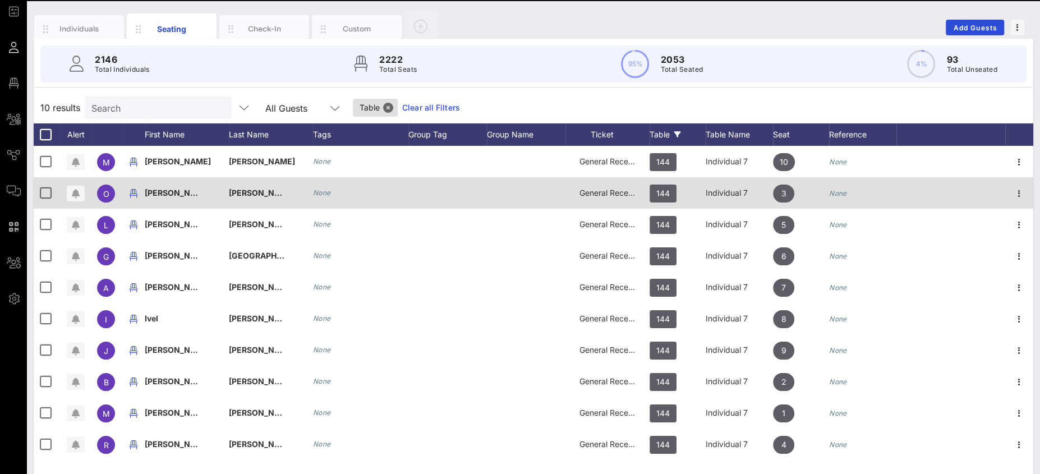
scroll to position [81, 0]
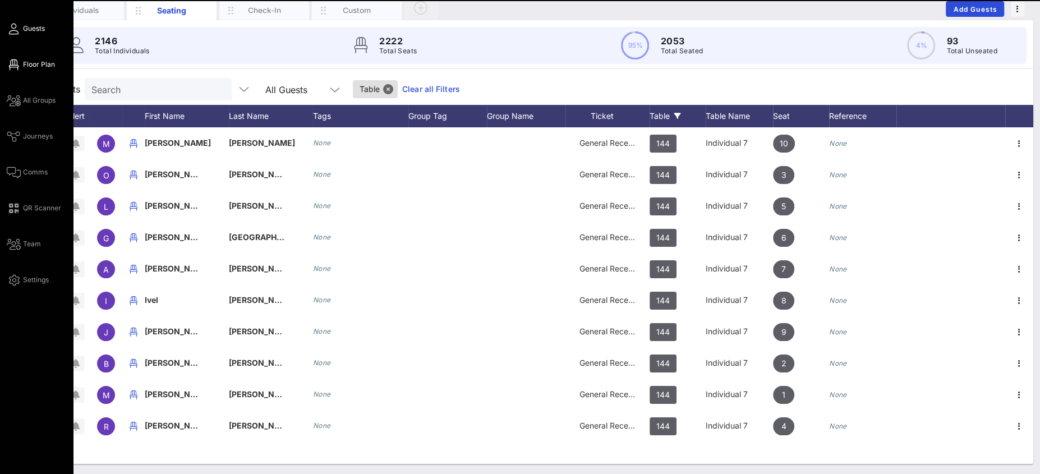
click at [36, 67] on span "Floor Plan" at bounding box center [39, 64] width 32 height 10
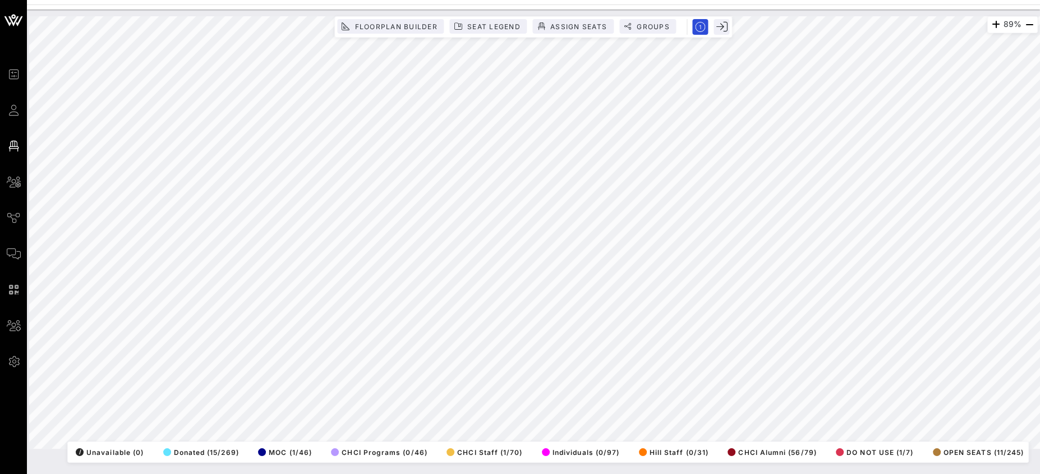
click at [1040, 167] on html "Event Builder Guests Floor Plan All Groups Journeys Comms QR Scanner Team Setti…" at bounding box center [520, 237] width 1040 height 474
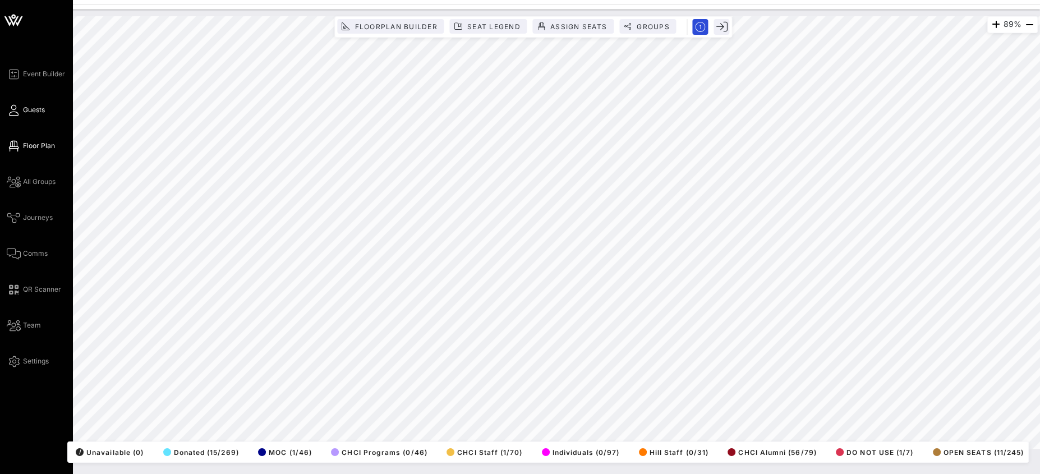
click at [25, 108] on span "Guests" at bounding box center [34, 110] width 22 height 10
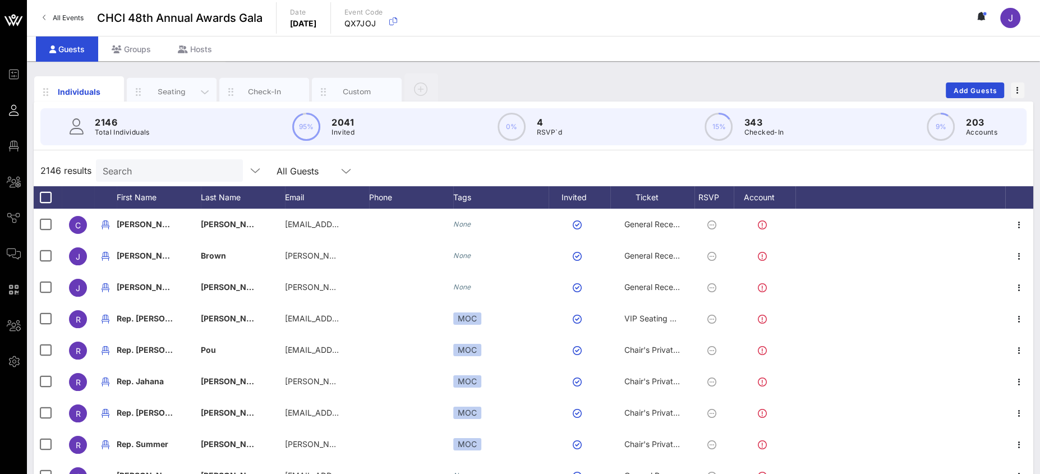
click at [175, 92] on div "Seating" at bounding box center [172, 91] width 50 height 11
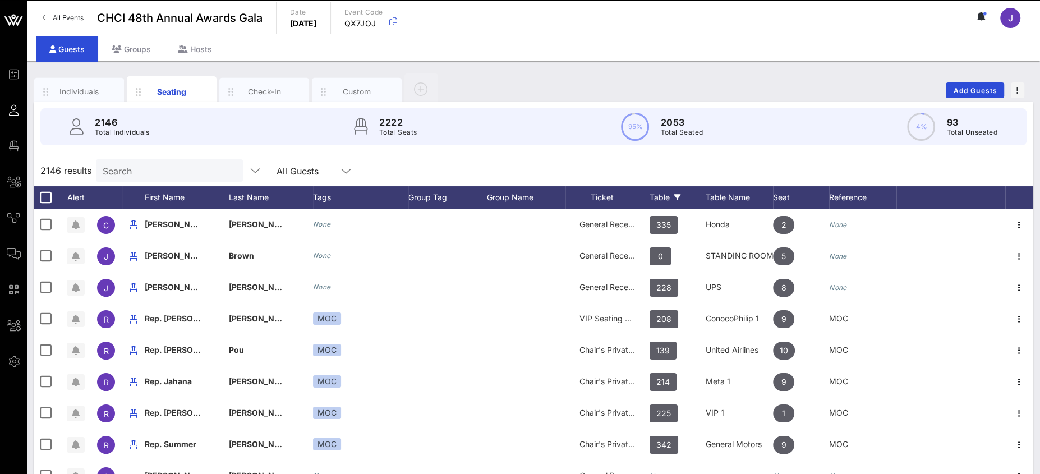
click at [652, 194] on div "Table" at bounding box center [678, 197] width 56 height 22
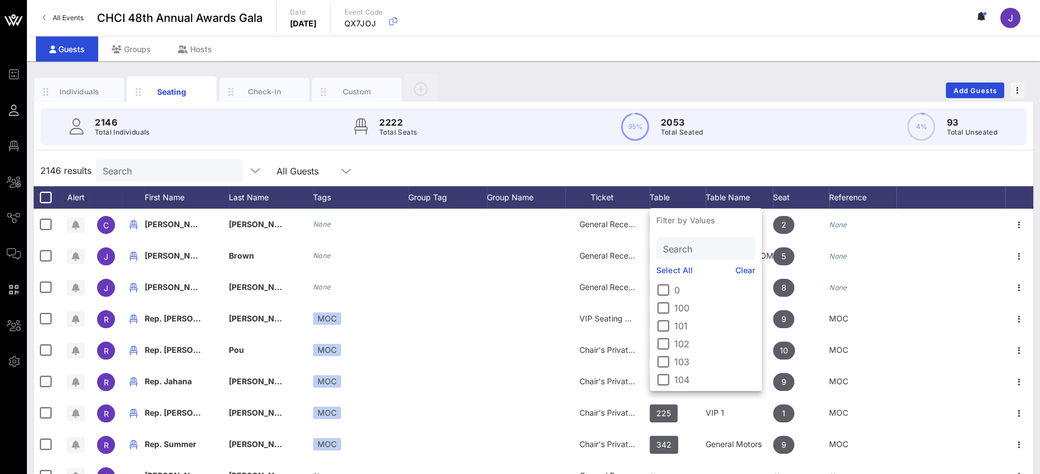
click at [686, 238] on div "Search" at bounding box center [704, 248] width 83 height 22
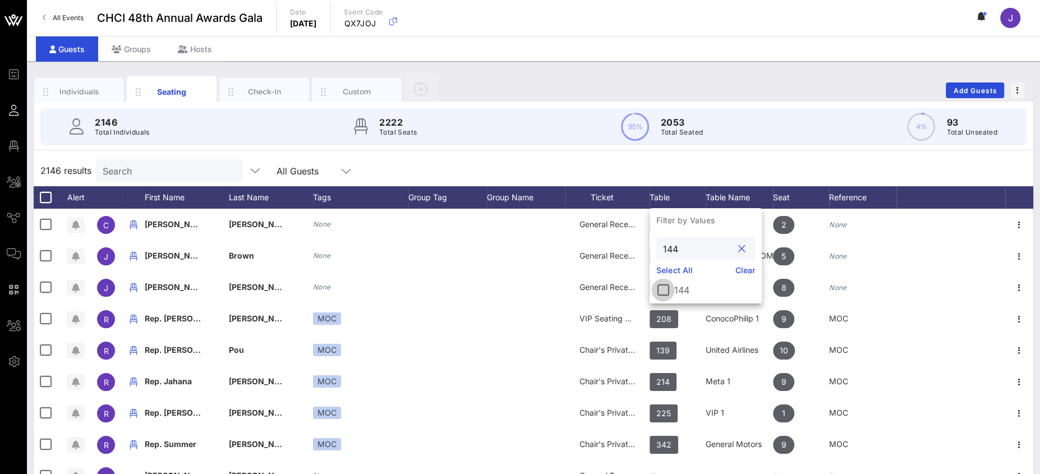
type input "144"
click at [661, 295] on div at bounding box center [663, 290] width 19 height 19
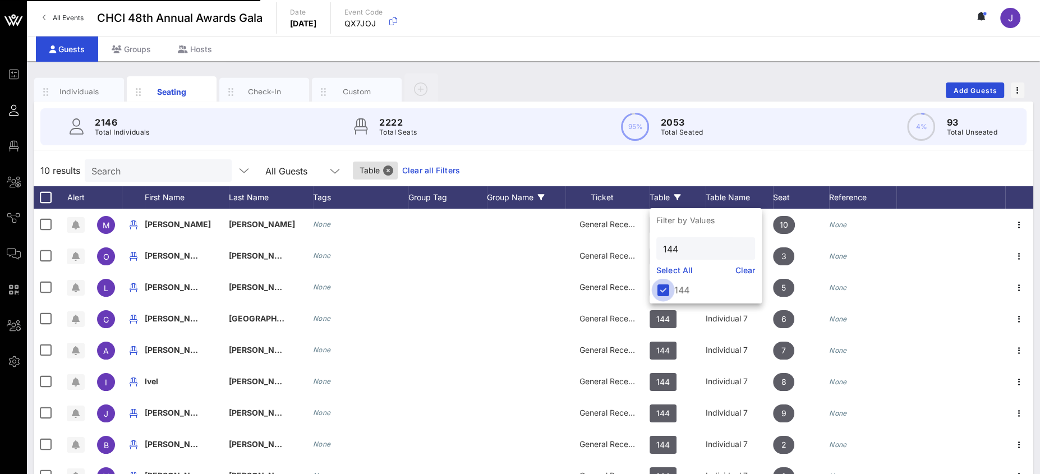
click at [796, 167] on div "10 results Search All Guests Table Clear all Filters" at bounding box center [534, 170] width 1000 height 31
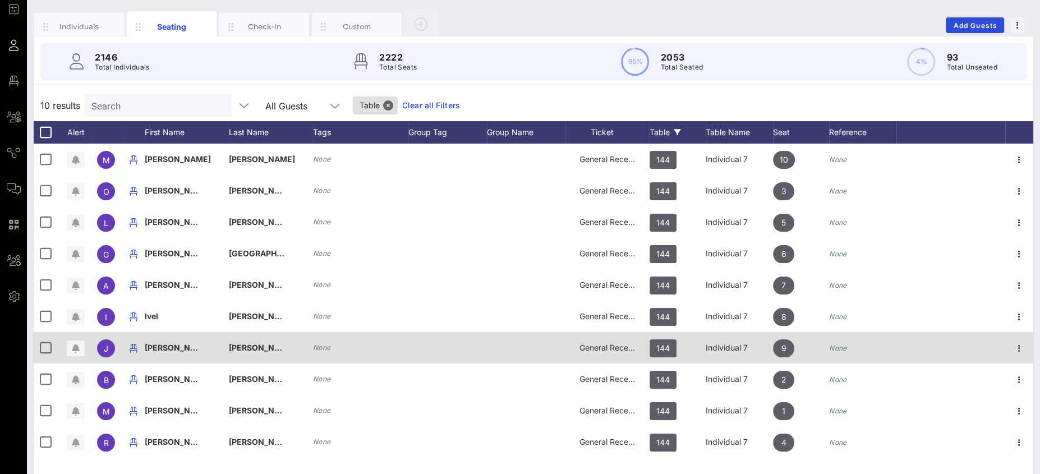
scroll to position [81, 0]
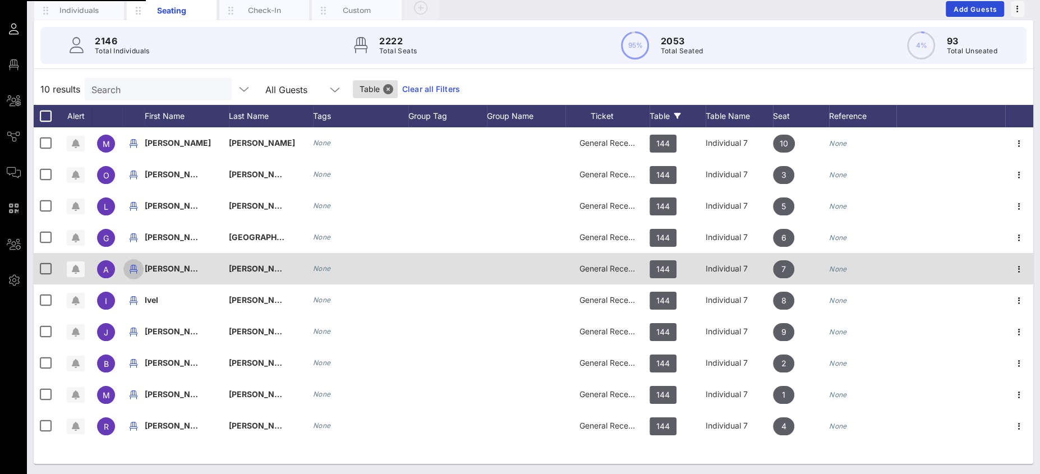
click at [131, 267] on icon "button" at bounding box center [133, 269] width 13 height 13
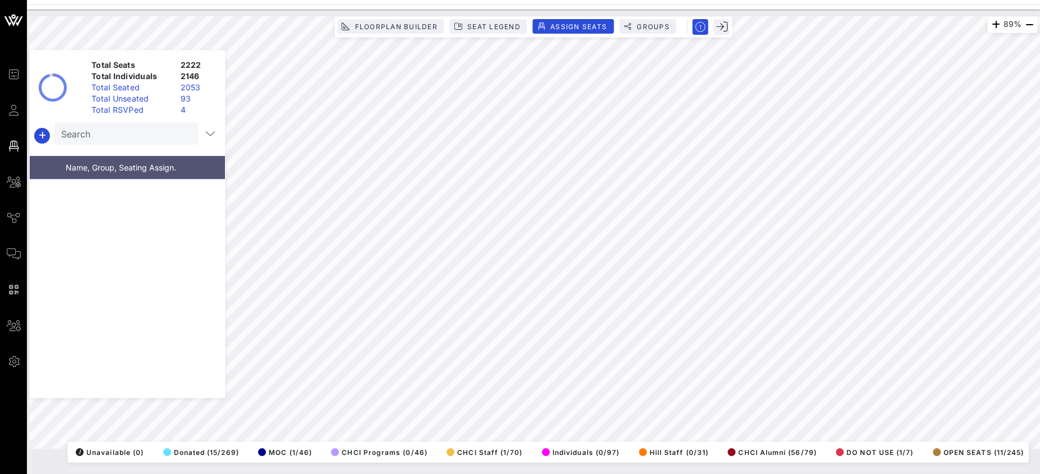
scroll to position [11036, 0]
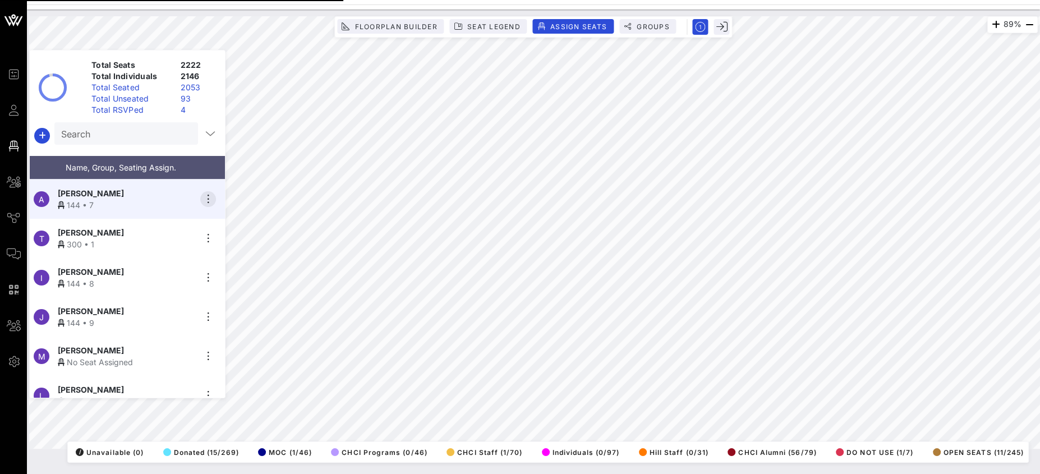
click at [204, 193] on icon "button" at bounding box center [207, 198] width 13 height 13
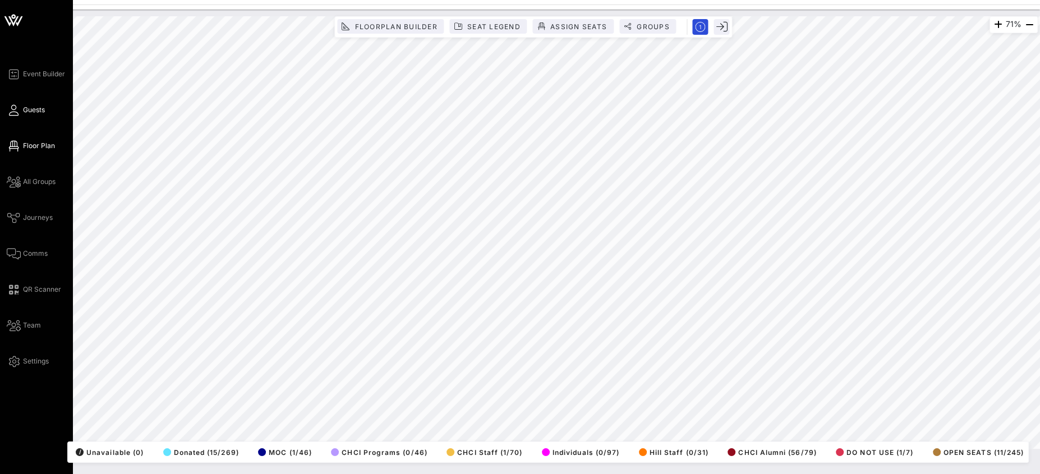
click at [21, 109] on link "Guests" at bounding box center [26, 109] width 38 height 13
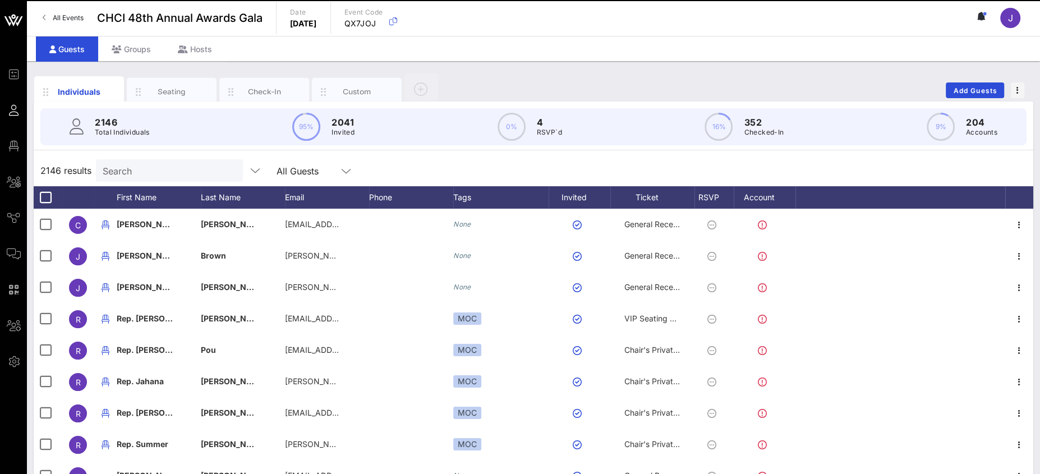
click at [139, 171] on input "Search" at bounding box center [168, 170] width 131 height 15
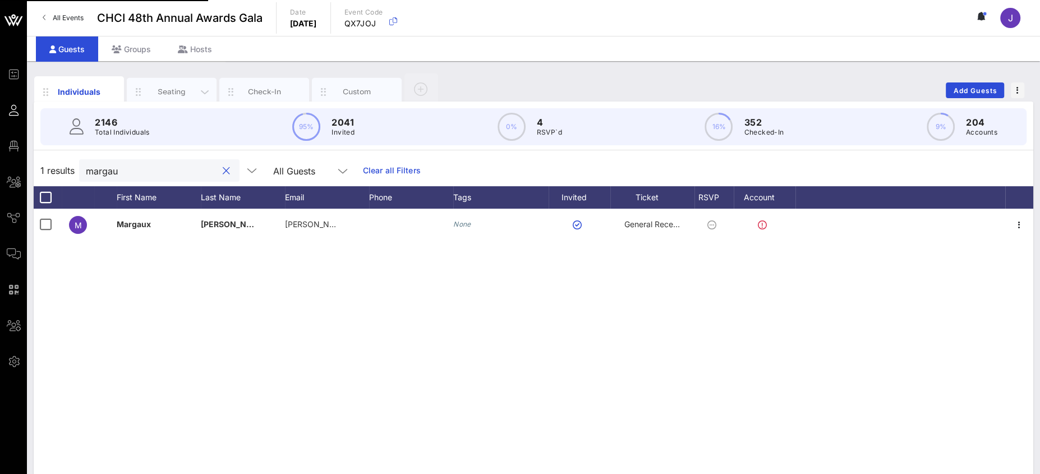
type input "margau"
click at [172, 91] on div "Seating" at bounding box center [172, 91] width 50 height 11
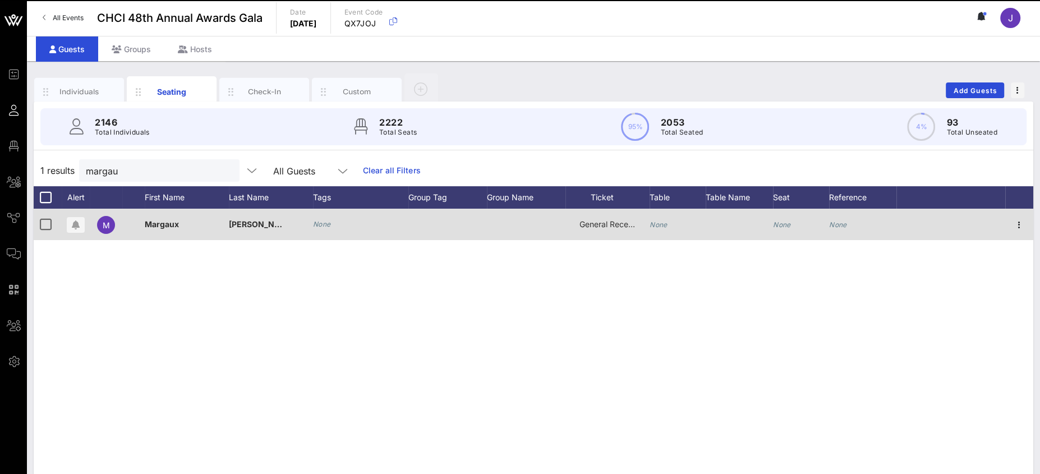
click at [659, 227] on icon "None" at bounding box center [659, 224] width 18 height 8
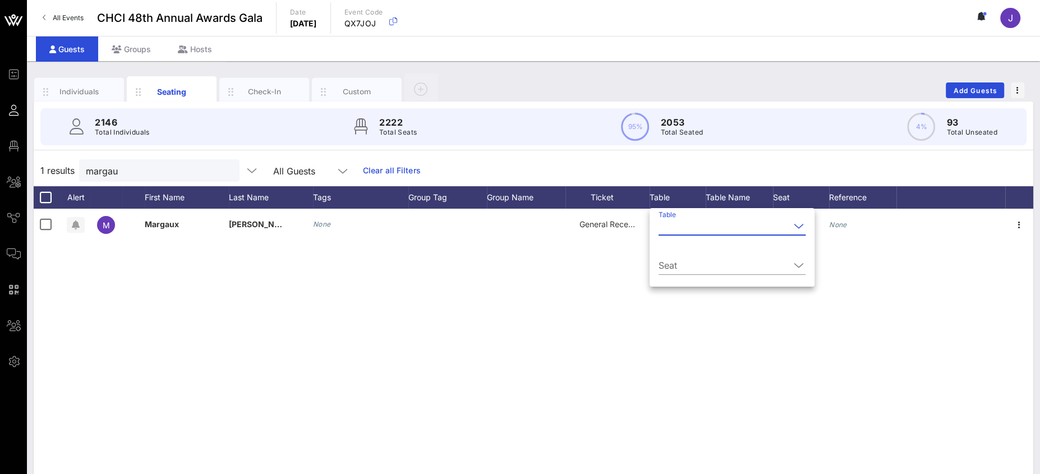
click at [682, 227] on input "Table" at bounding box center [724, 226] width 131 height 18
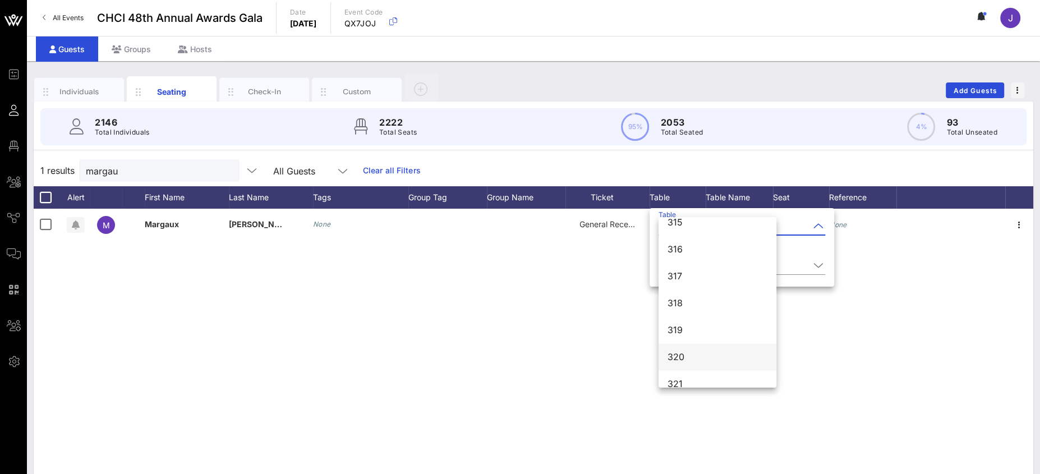
scroll to position [2571, 0]
click at [685, 307] on div "318" at bounding box center [718, 302] width 100 height 11
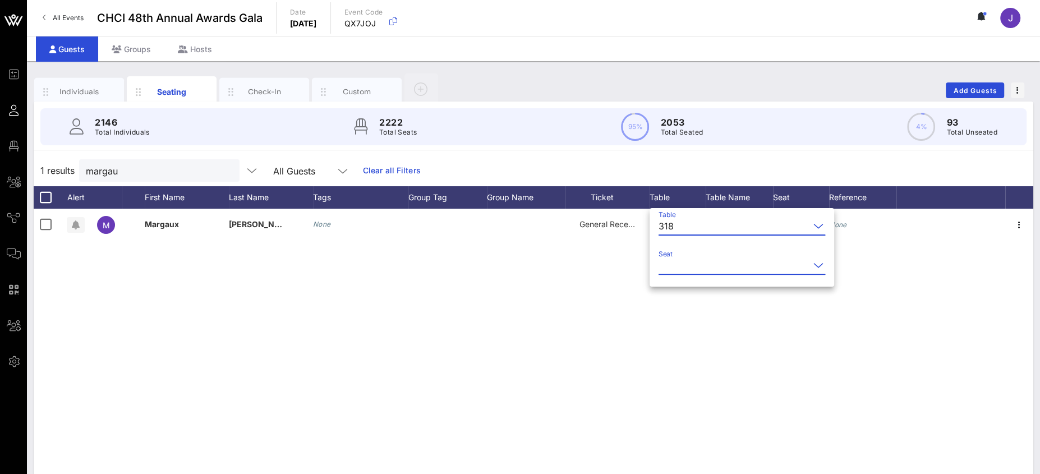
click at [686, 265] on input "Seat" at bounding box center [734, 265] width 151 height 18
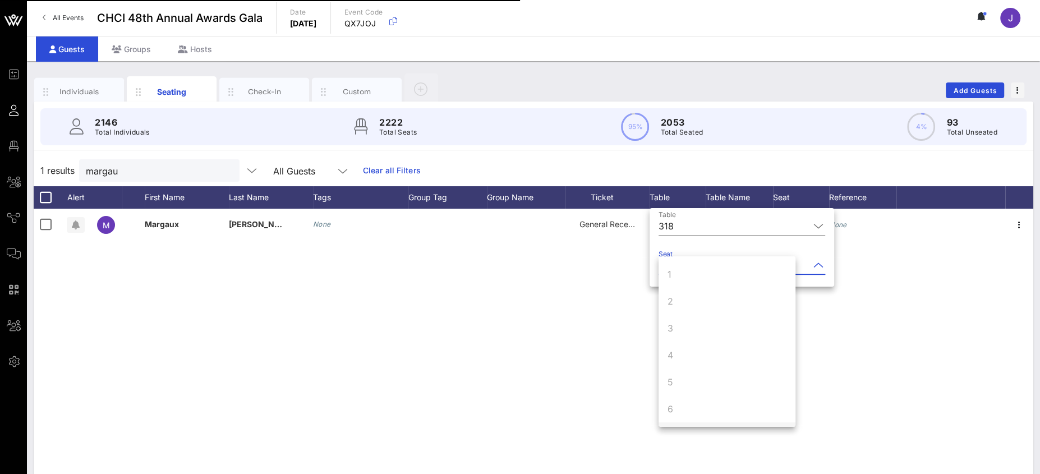
scroll to position [108, 0]
click at [494, 341] on div "M Margaux Ochoa None General Reception None None None" at bounding box center [534, 377] width 1000 height 337
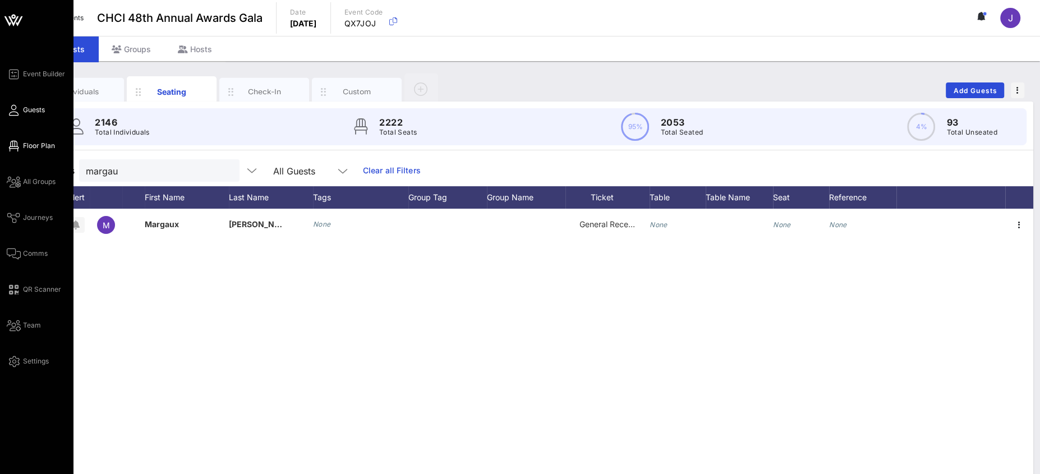
click at [20, 141] on link "Floor Plan" at bounding box center [31, 145] width 48 height 13
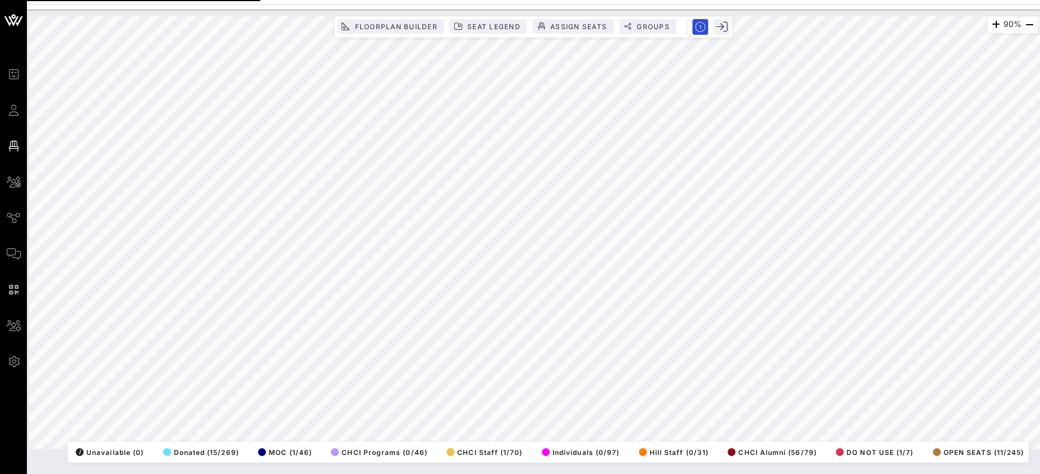
click at [1040, 342] on html "Event Builder Guests Floor Plan All Groups Journeys Comms QR Scanner Team Setti…" at bounding box center [520, 237] width 1040 height 474
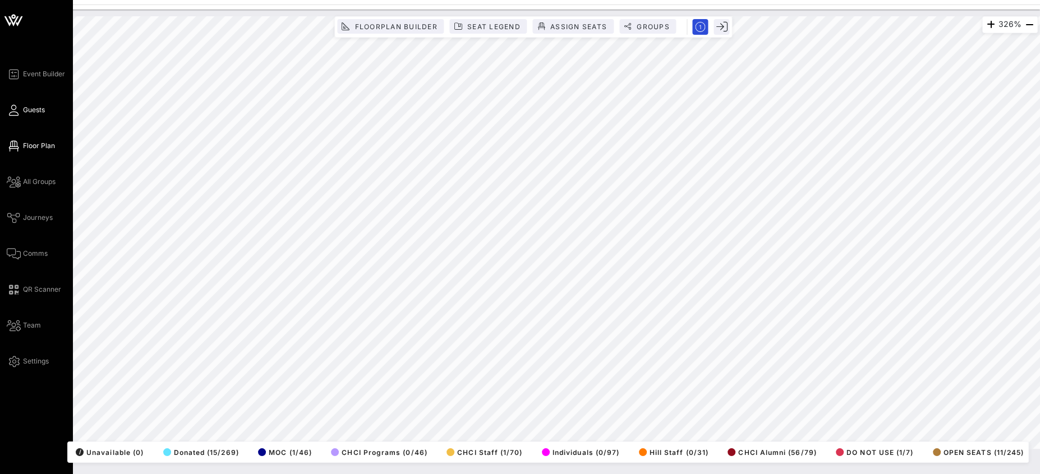
click at [24, 105] on span "Guests" at bounding box center [34, 110] width 22 height 10
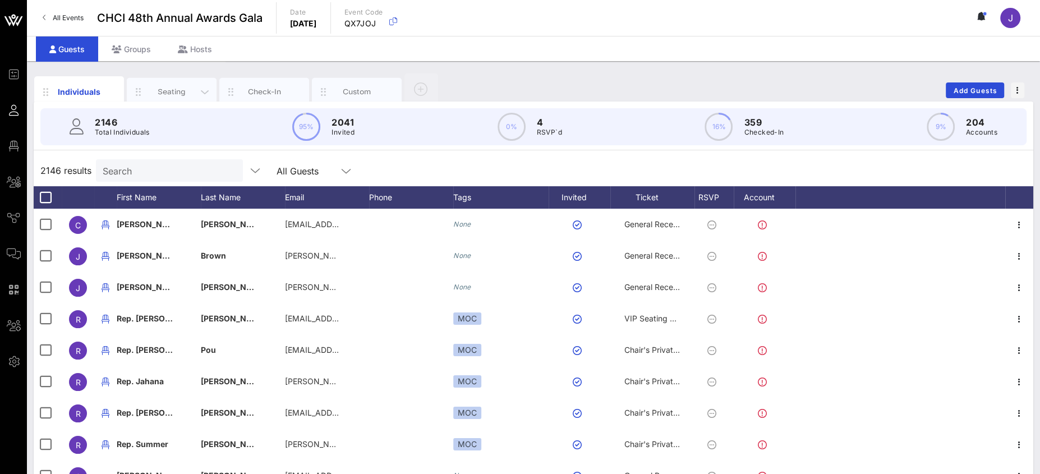
click at [169, 90] on div "Seating" at bounding box center [172, 91] width 50 height 11
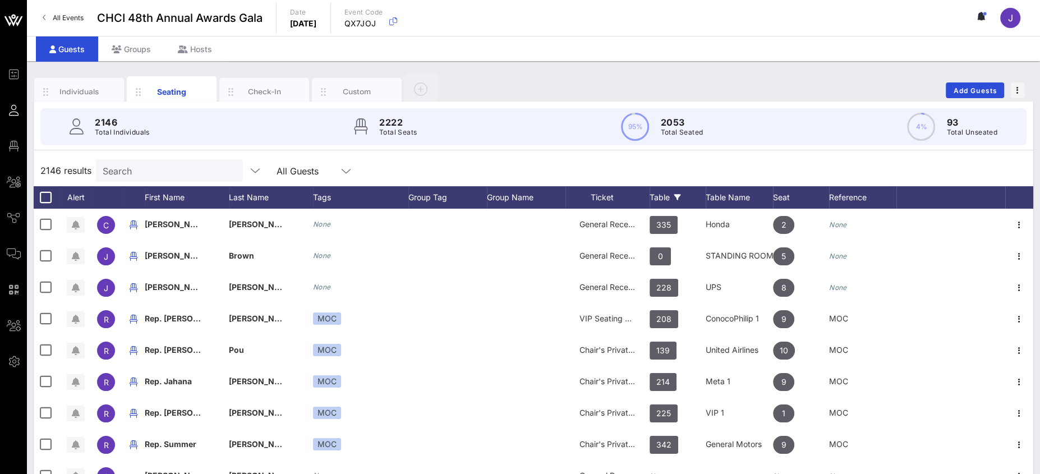
click at [663, 192] on div "Table" at bounding box center [678, 197] width 56 height 22
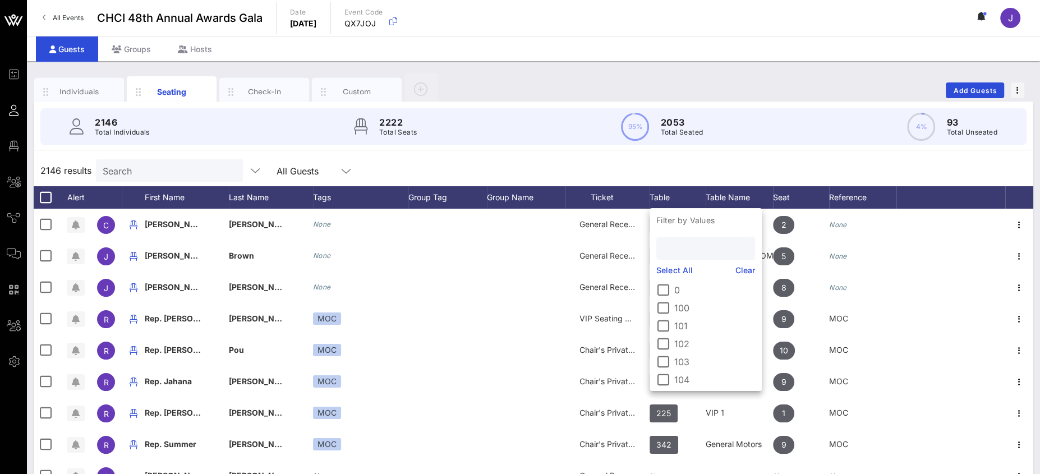
click at [677, 252] on input "text" at bounding box center [704, 248] width 83 height 15
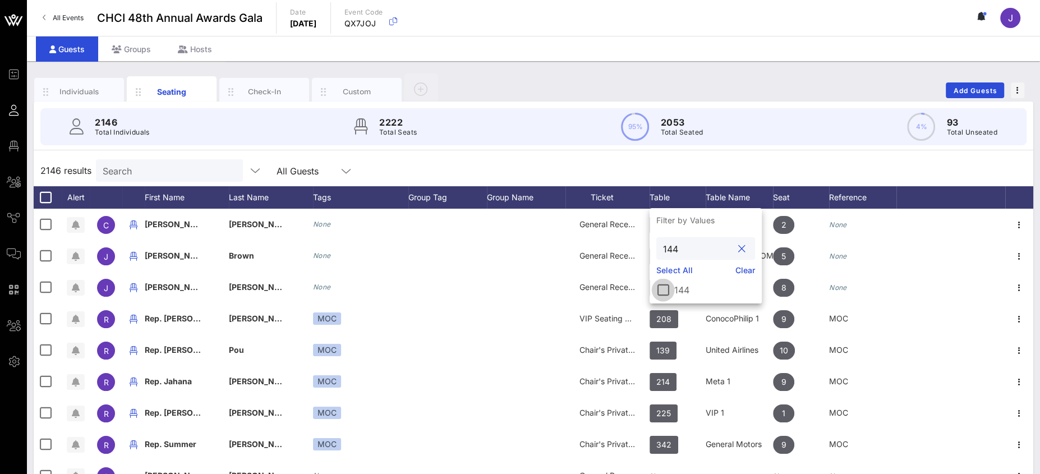
type input "144"
click at [659, 290] on div at bounding box center [663, 290] width 19 height 19
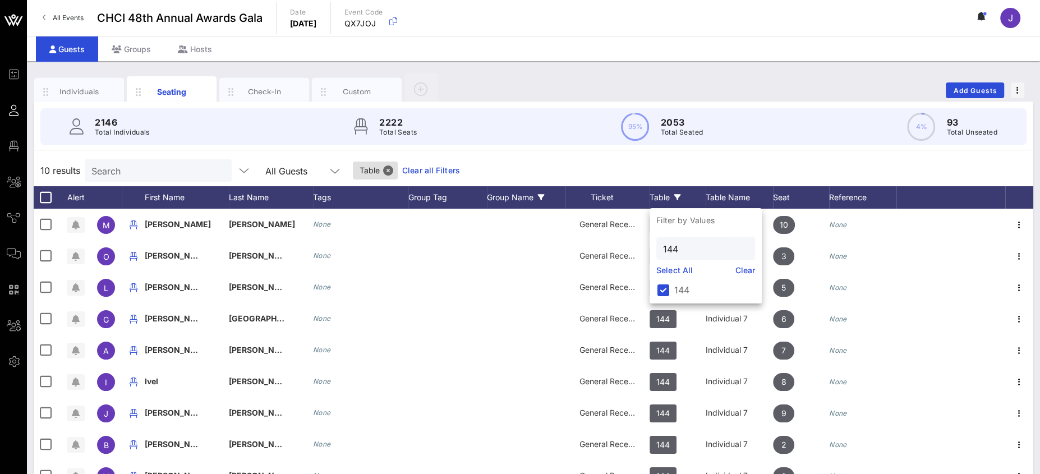
click at [581, 175] on div "10 results Search All Guests Table Clear all Filters" at bounding box center [534, 170] width 1000 height 31
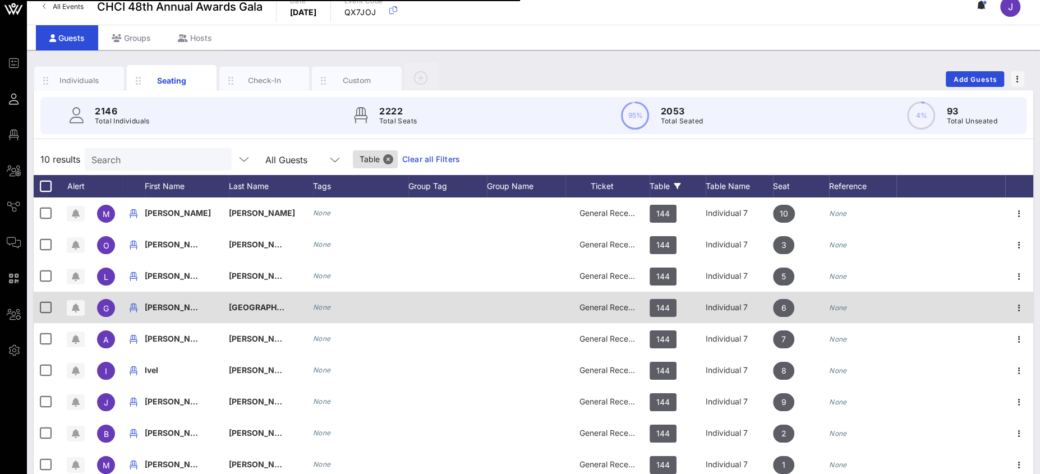
scroll to position [81, 0]
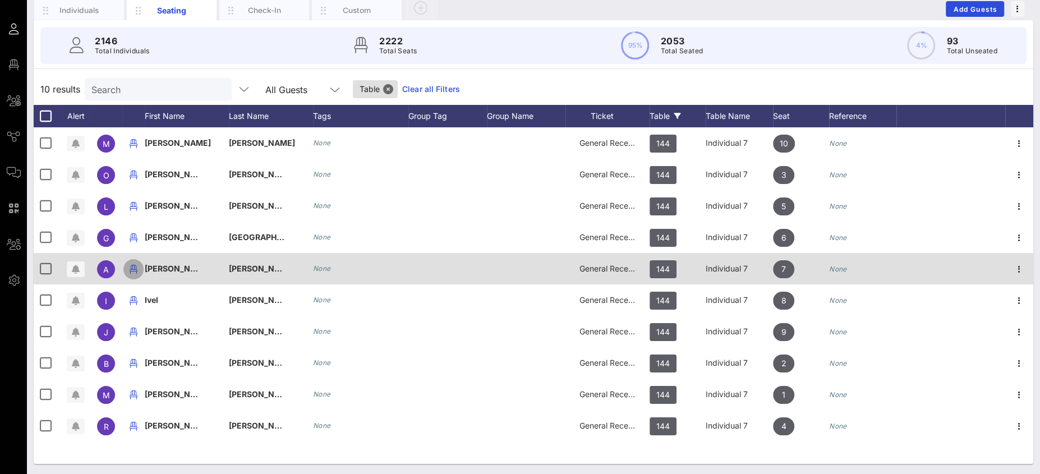
click at [130, 267] on icon "button" at bounding box center [133, 269] width 13 height 13
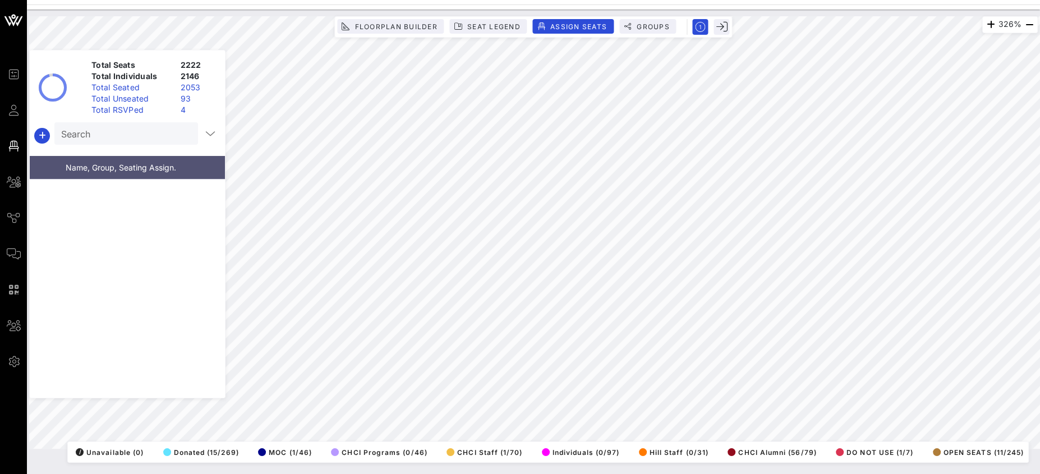
scroll to position [11036, 0]
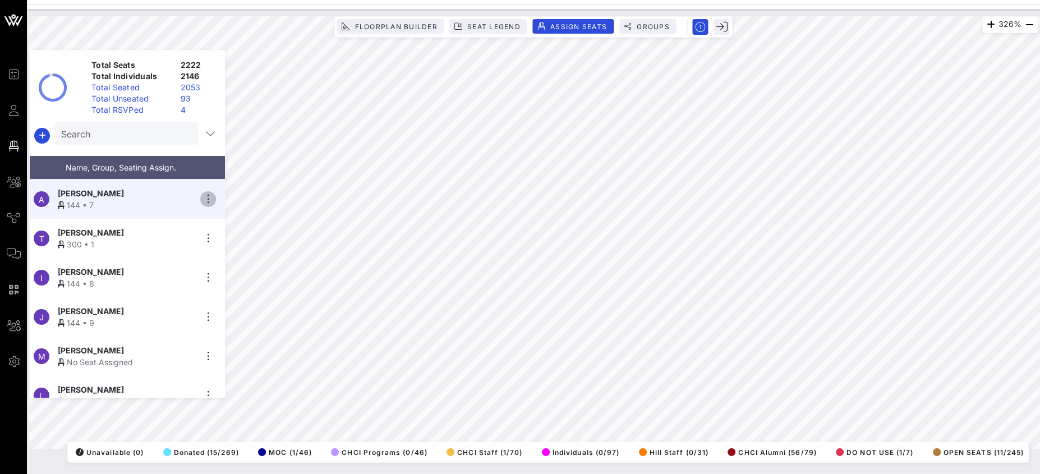
click at [208, 192] on icon "button" at bounding box center [207, 198] width 13 height 13
click at [232, 279] on div "Unseat" at bounding box center [240, 280] width 56 height 9
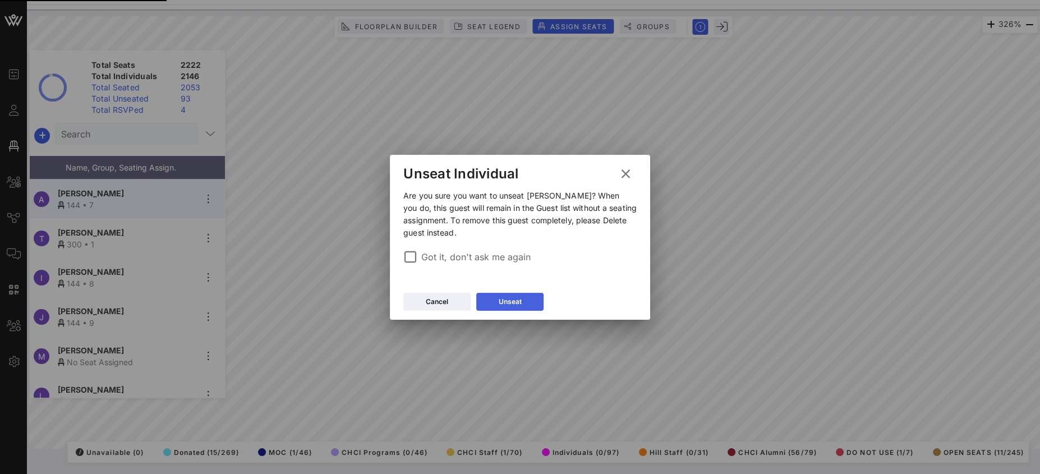
click at [518, 296] on button "Unseat" at bounding box center [509, 302] width 67 height 18
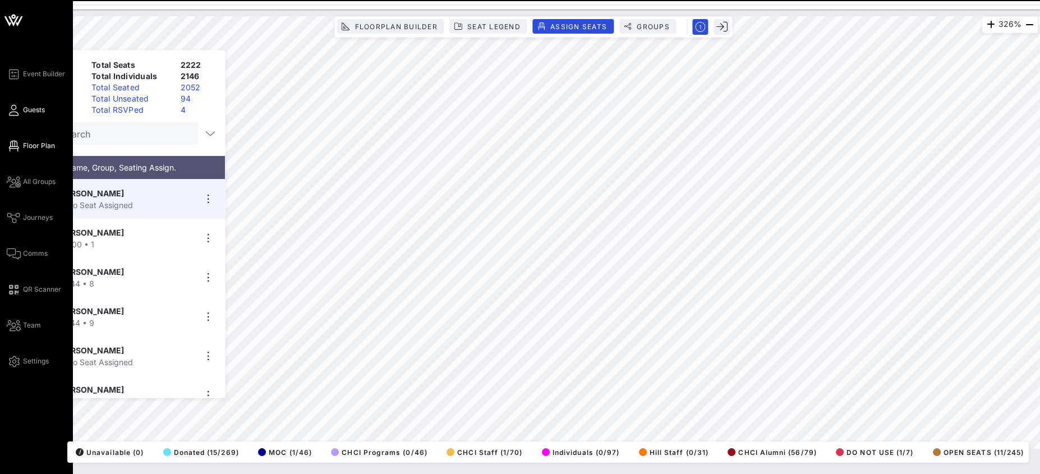
click at [31, 110] on span "Guests" at bounding box center [34, 110] width 22 height 10
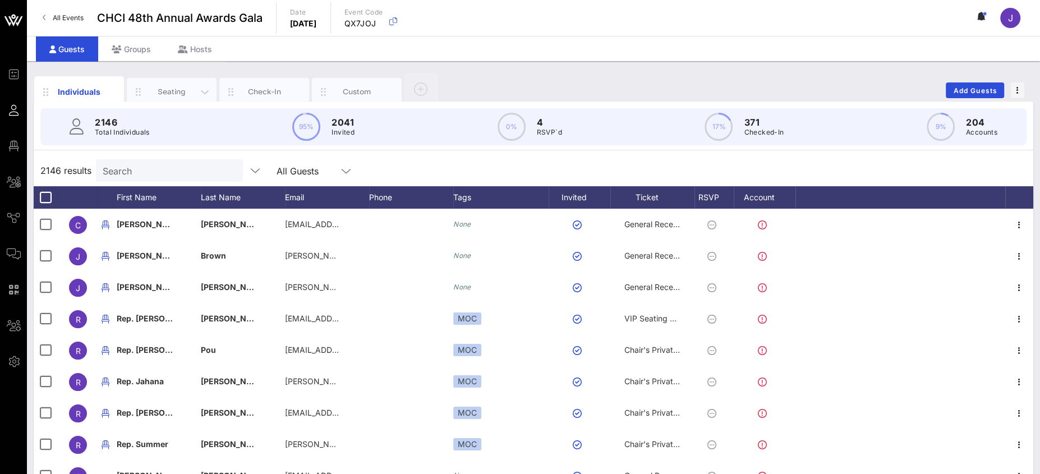
click at [179, 86] on div "Seating" at bounding box center [172, 91] width 50 height 11
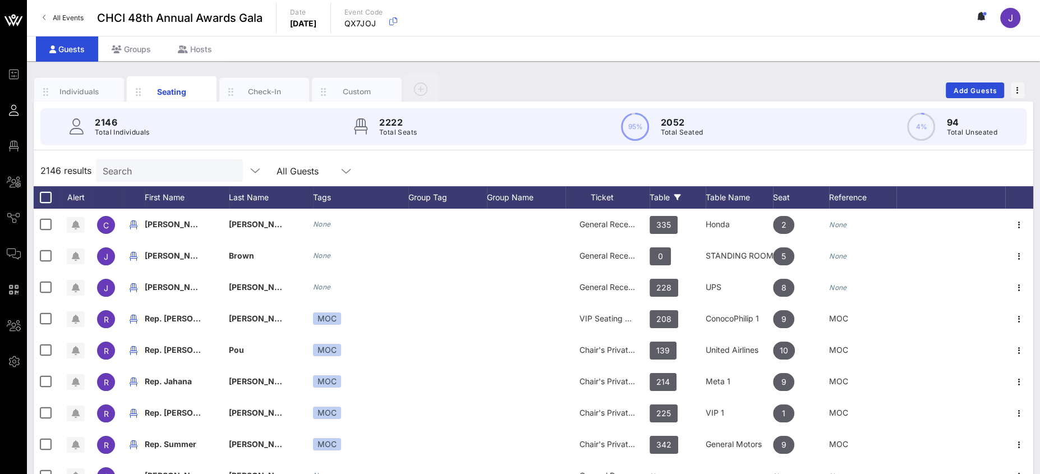
click at [665, 192] on div "Table" at bounding box center [678, 197] width 56 height 22
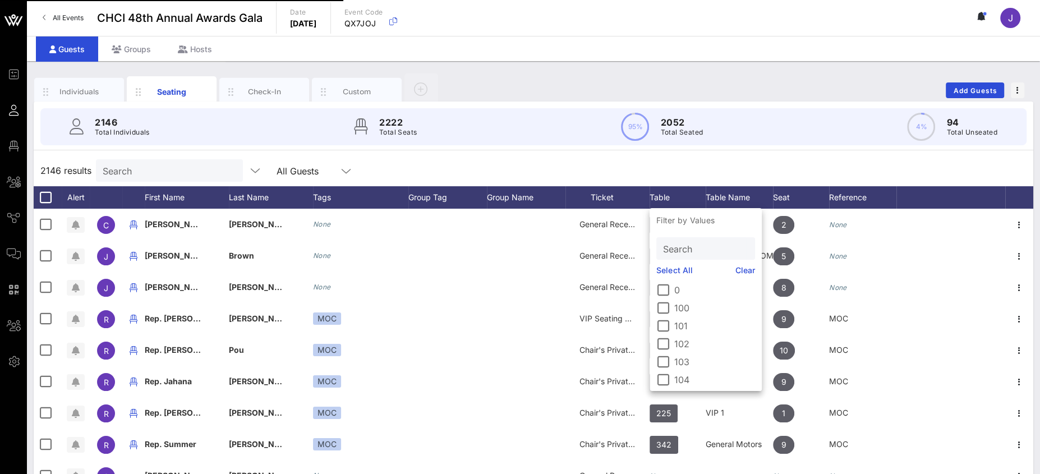
click at [681, 247] on input "Search" at bounding box center [704, 248] width 83 height 15
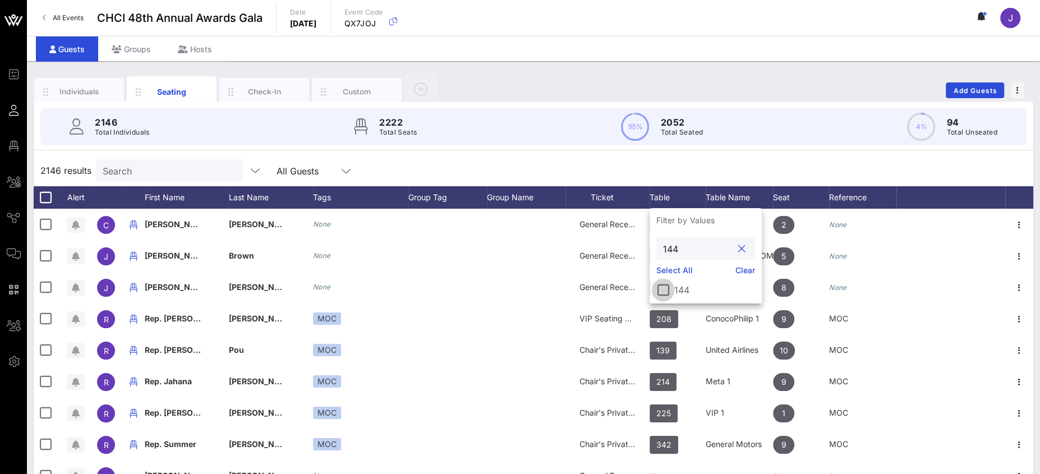
type input "144"
click at [661, 291] on div at bounding box center [663, 290] width 19 height 19
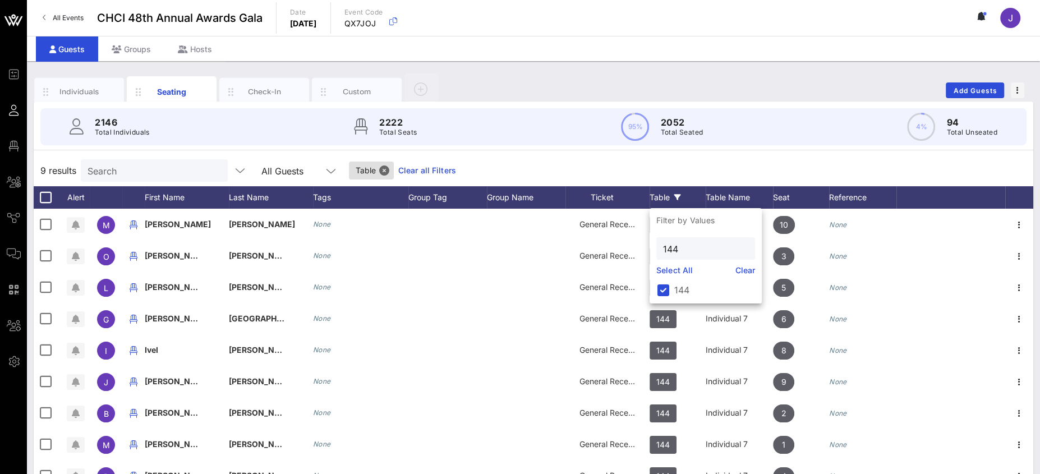
click at [565, 159] on div "9 results Search All Guests Table Clear all Filters" at bounding box center [534, 170] width 1000 height 31
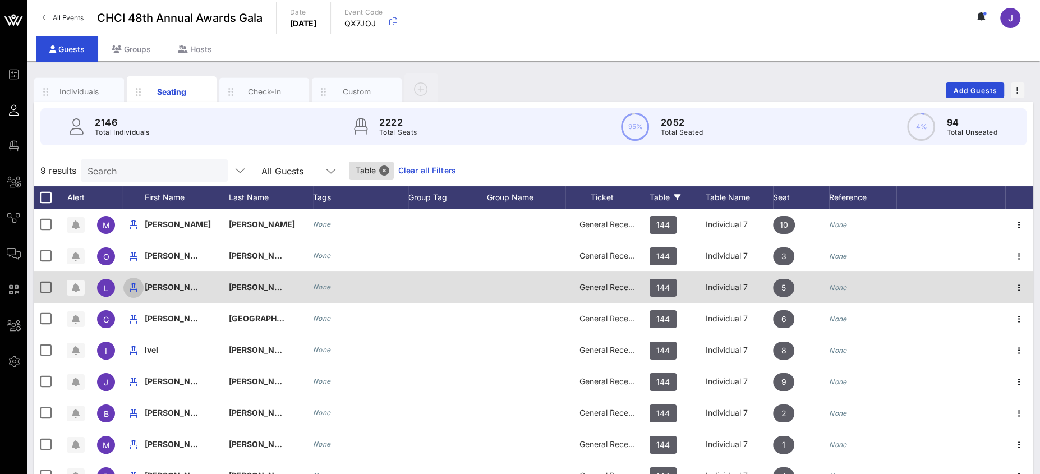
click at [135, 288] on icon "button" at bounding box center [133, 287] width 13 height 13
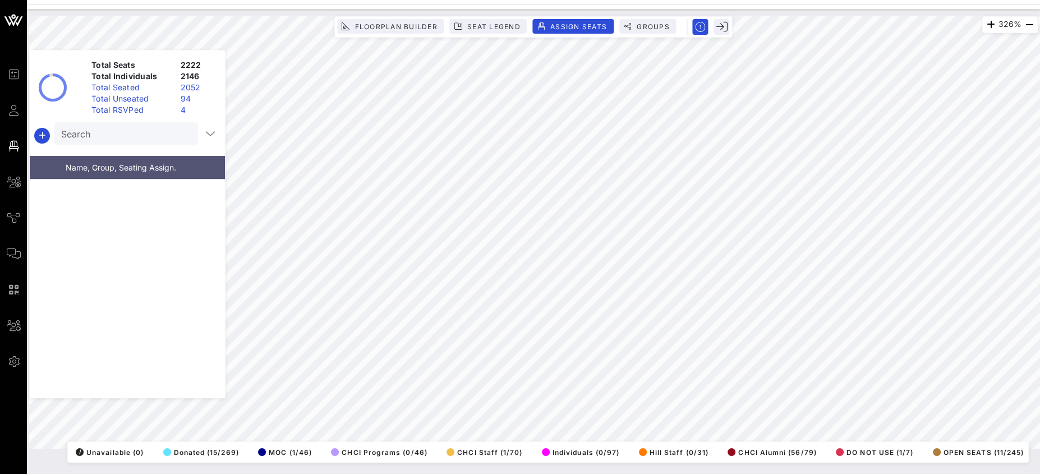
scroll to position [10958, 0]
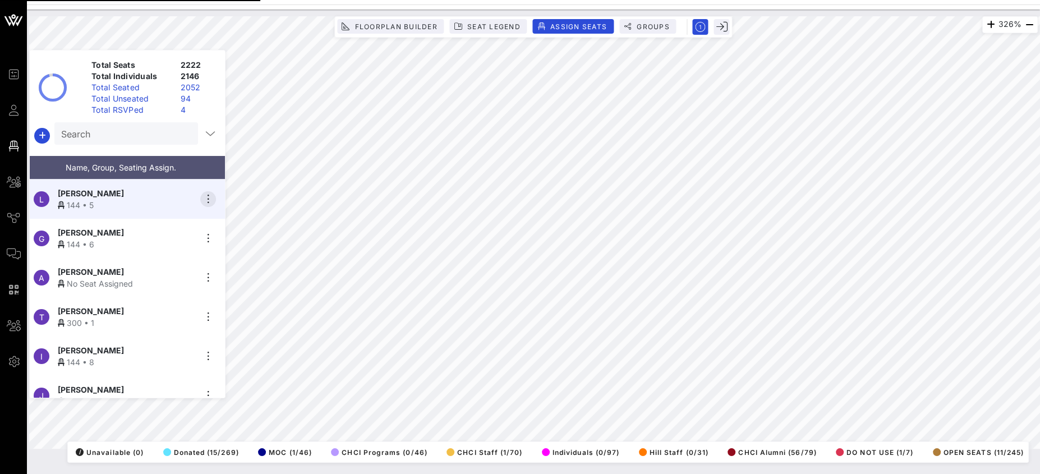
click at [208, 192] on icon "button" at bounding box center [207, 198] width 13 height 13
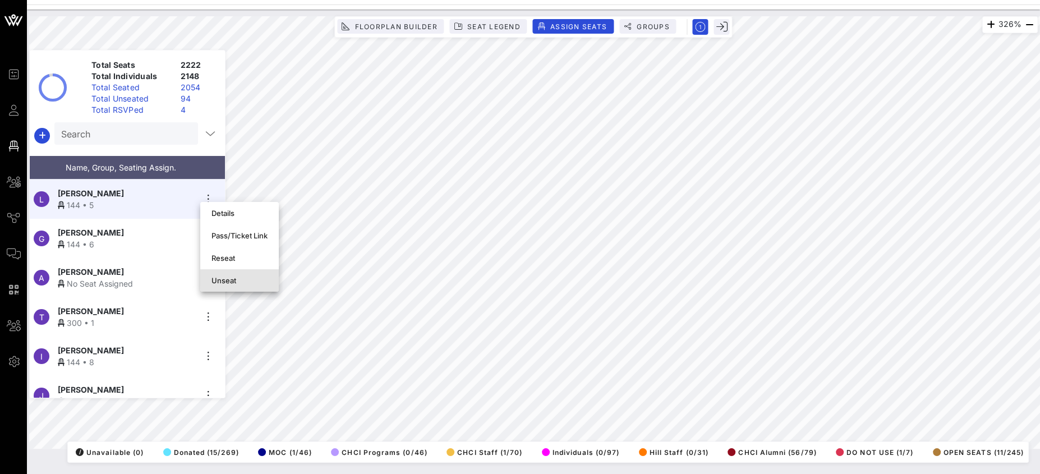
click at [229, 281] on div "Unseat" at bounding box center [240, 280] width 56 height 9
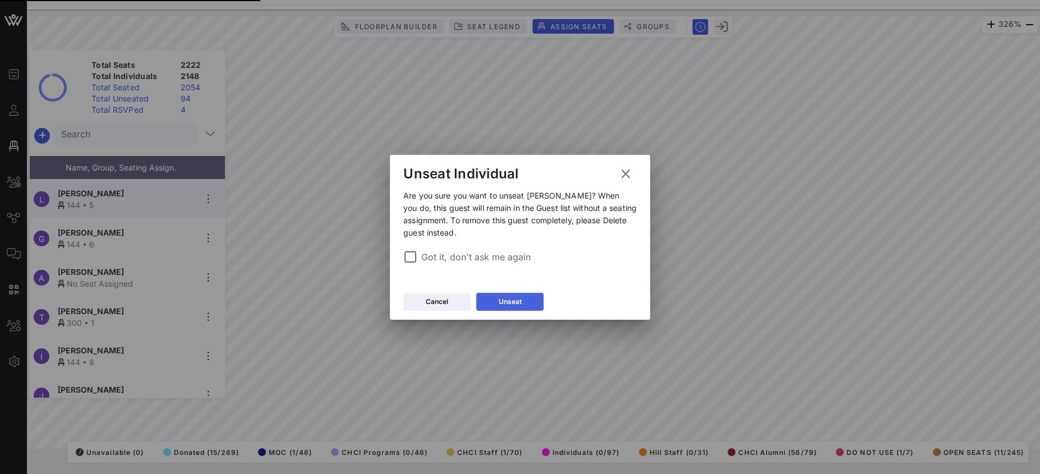
click at [495, 293] on button "Unseat" at bounding box center [509, 302] width 67 height 18
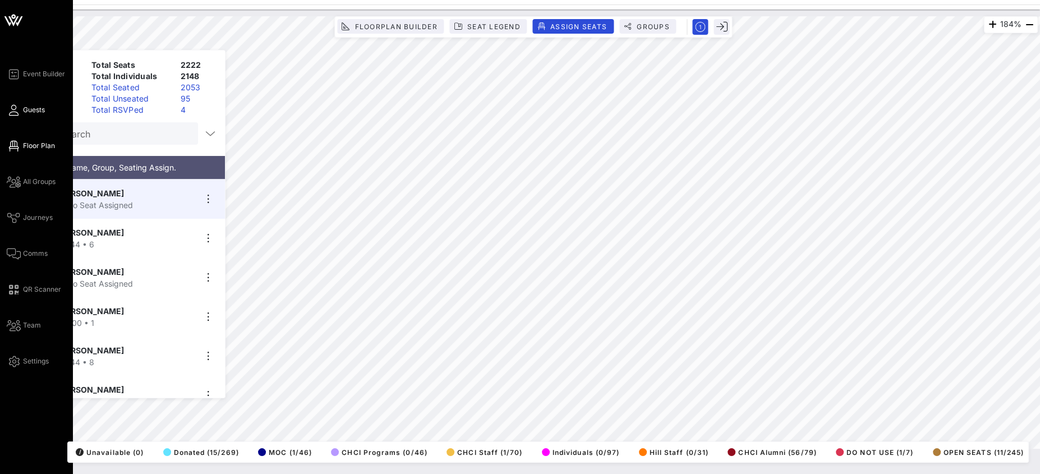
click at [15, 109] on icon at bounding box center [14, 110] width 14 height 2
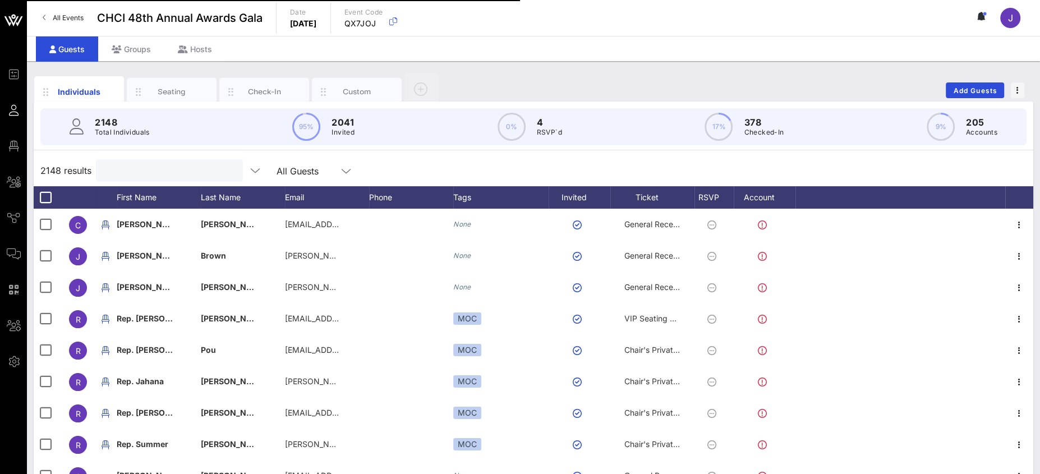
click at [131, 175] on input "text" at bounding box center [168, 170] width 131 height 15
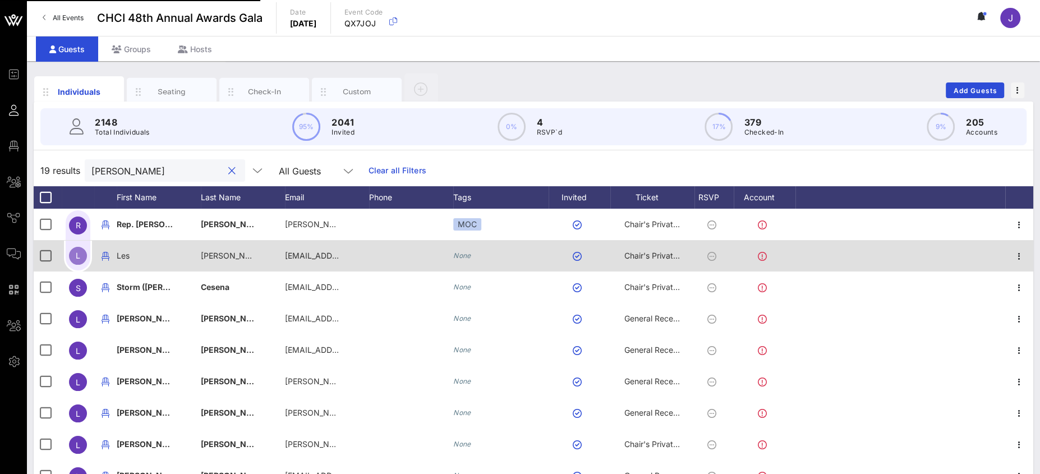
click at [176, 89] on div "Seating" at bounding box center [172, 91] width 50 height 11
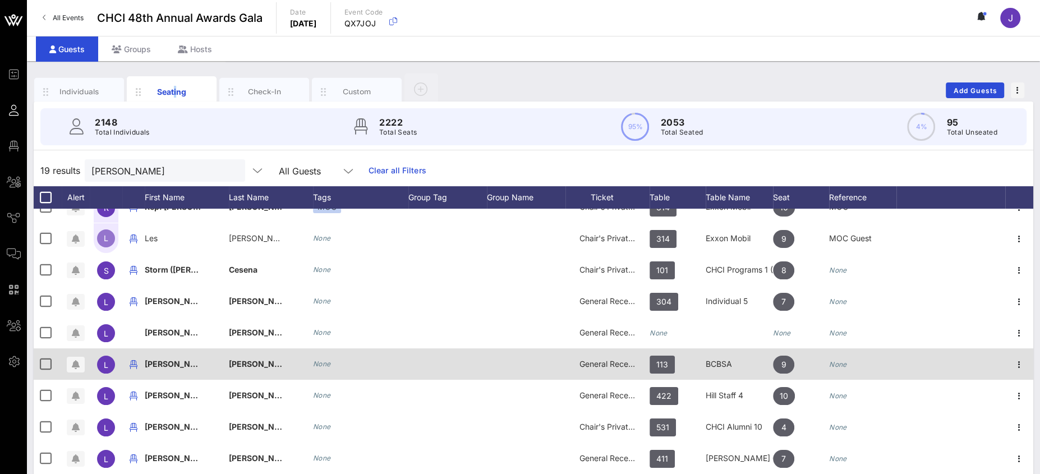
scroll to position [20, 0]
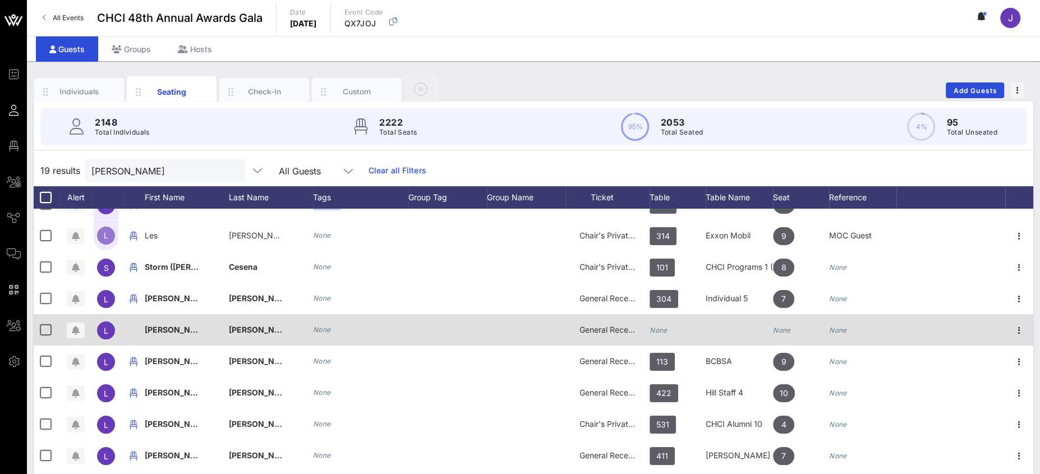
click at [658, 330] on icon "None" at bounding box center [659, 330] width 18 height 8
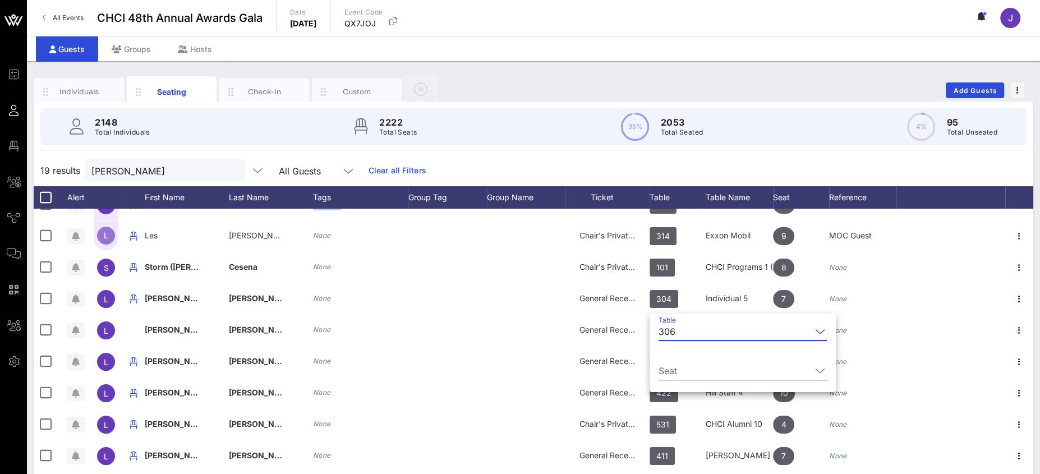
click at [671, 362] on input "Seat" at bounding box center [735, 371] width 153 height 18
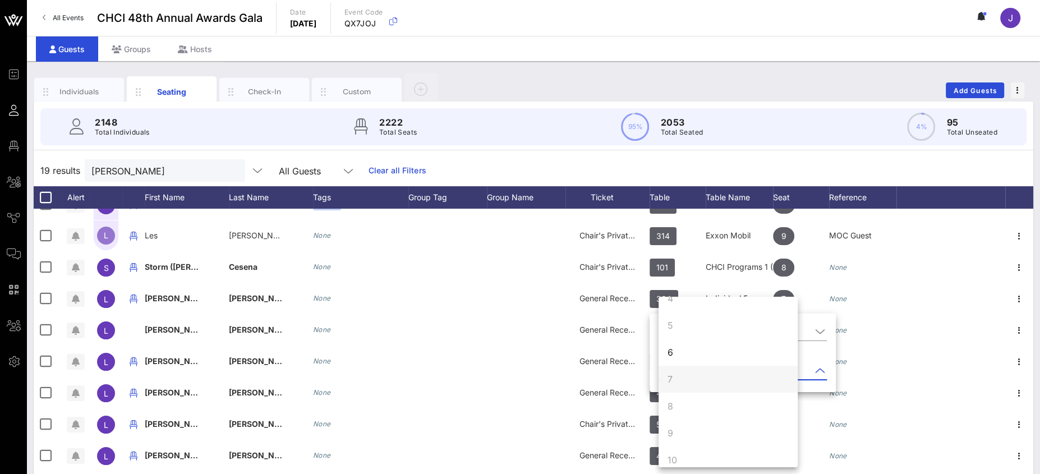
scroll to position [108, 0]
click at [692, 348] on div "6" at bounding box center [728, 341] width 139 height 27
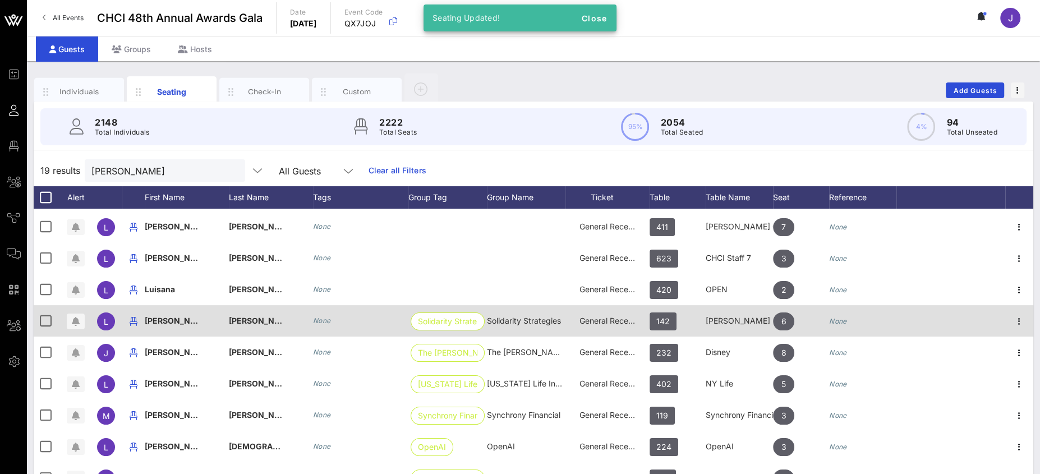
scroll to position [260, 0]
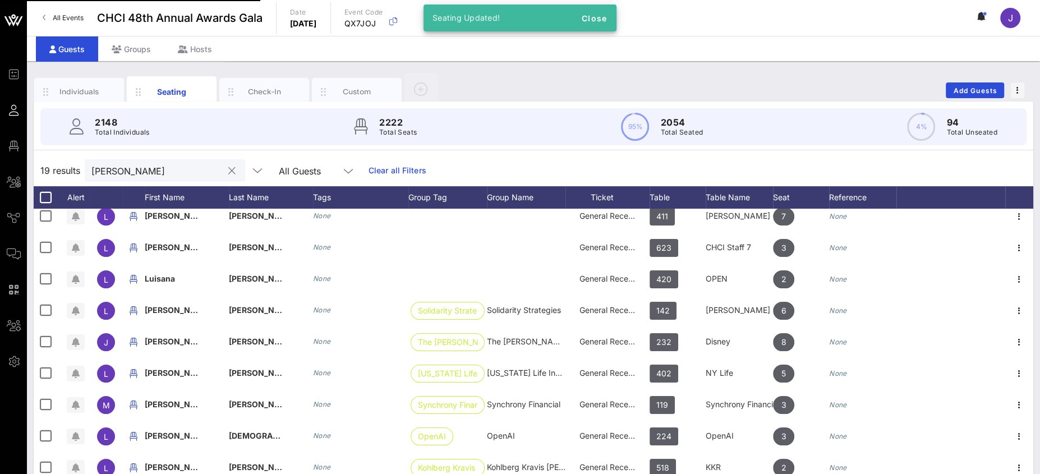
click at [98, 163] on input "luis" at bounding box center [156, 170] width 131 height 15
click at [99, 163] on input "luis" at bounding box center [156, 170] width 131 height 15
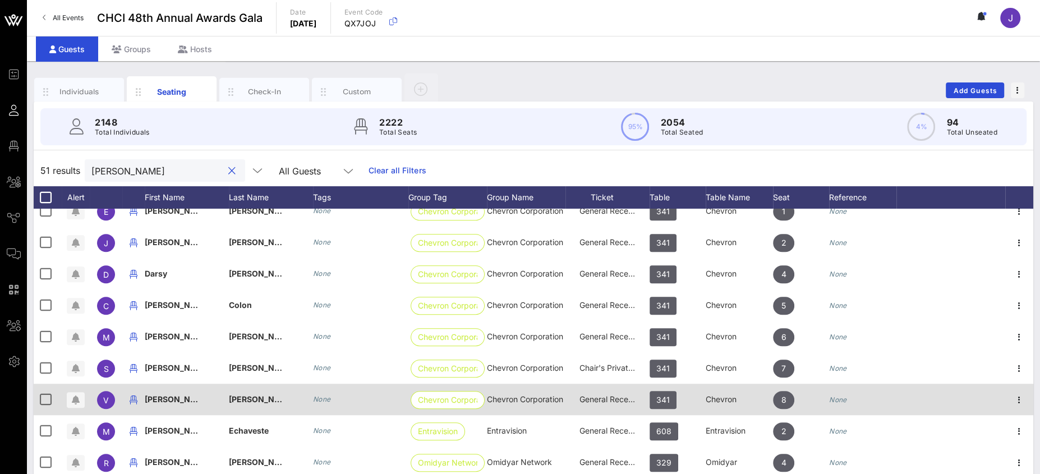
scroll to position [964, 0]
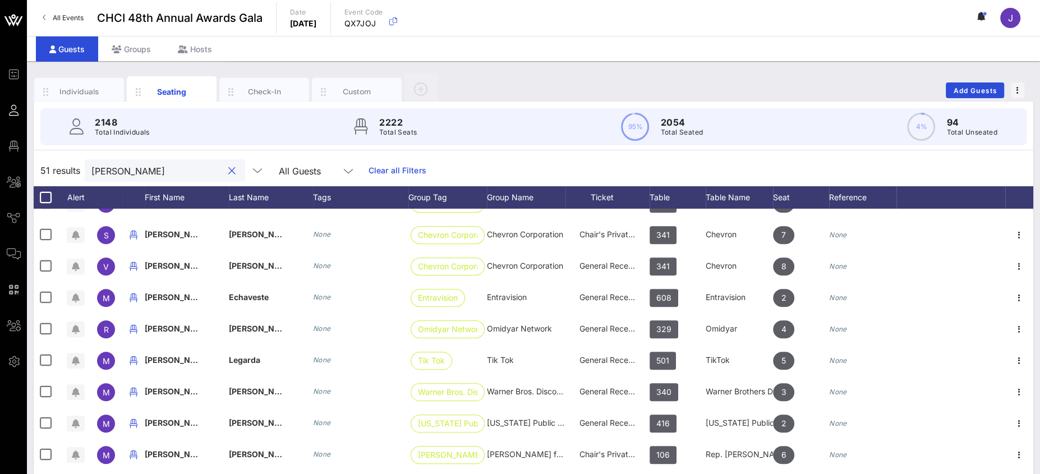
click at [104, 171] on input "maria" at bounding box center [156, 170] width 131 height 15
click at [104, 170] on input "maria" at bounding box center [156, 170] width 131 height 15
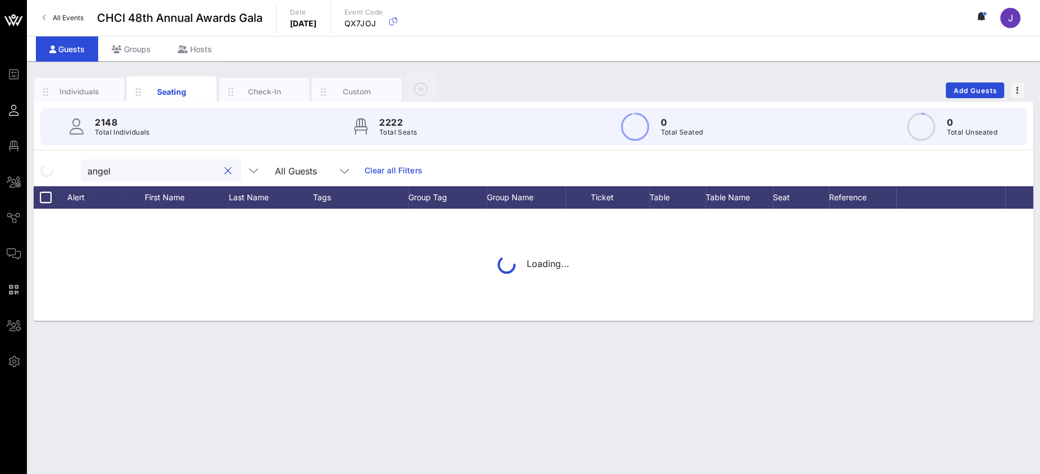
type input "[PERSON_NAME]"
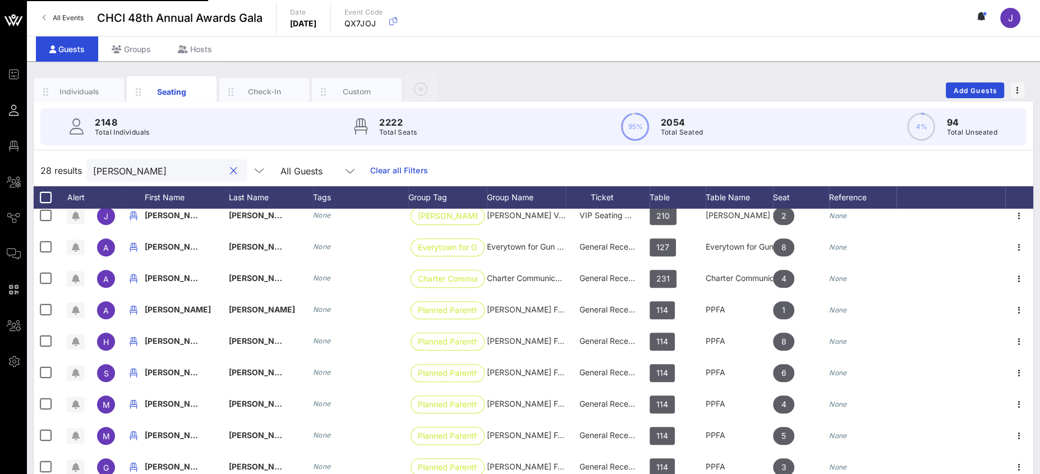
click at [112, 165] on input "[PERSON_NAME]" at bounding box center [158, 170] width 131 height 15
click at [113, 166] on input "[PERSON_NAME]" at bounding box center [158, 170] width 131 height 15
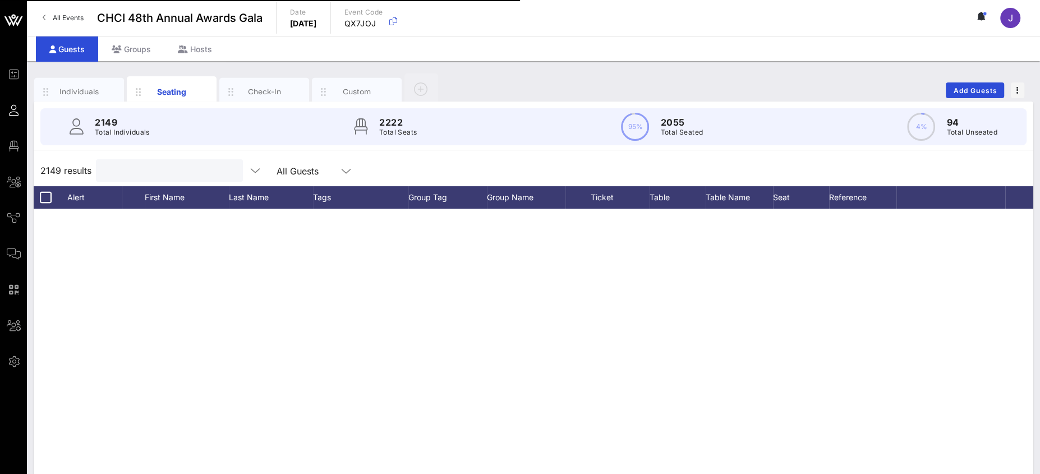
scroll to position [0, 0]
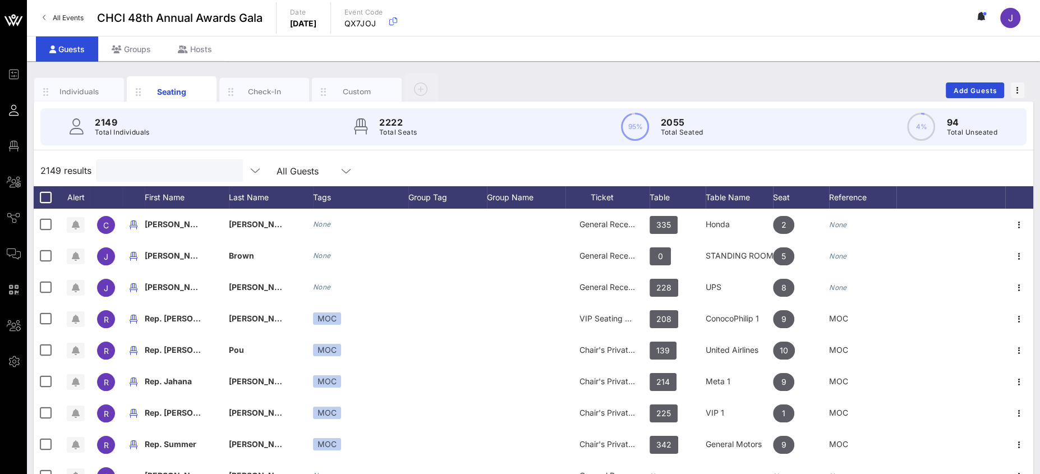
click at [155, 174] on input "text" at bounding box center [168, 170] width 131 height 15
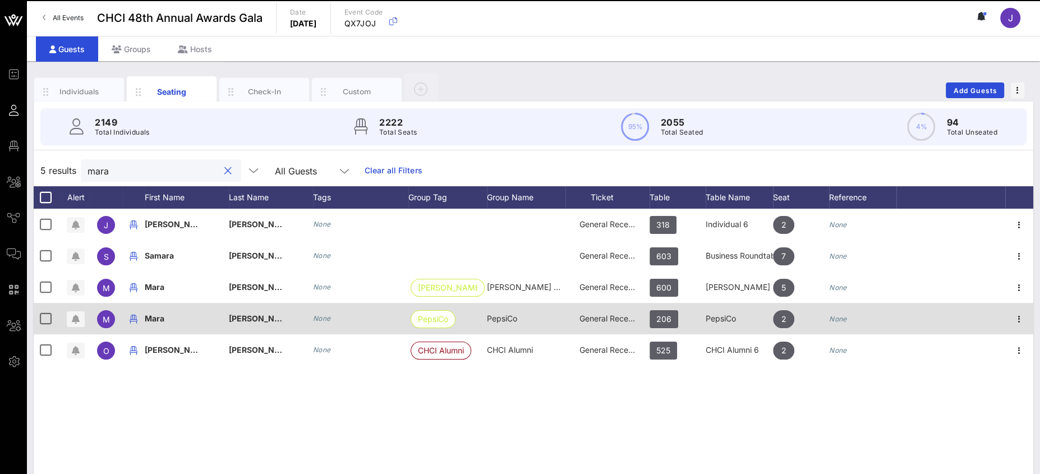
type input "mara"
click at [609, 319] on span "General Reception" at bounding box center [613, 319] width 67 height 10
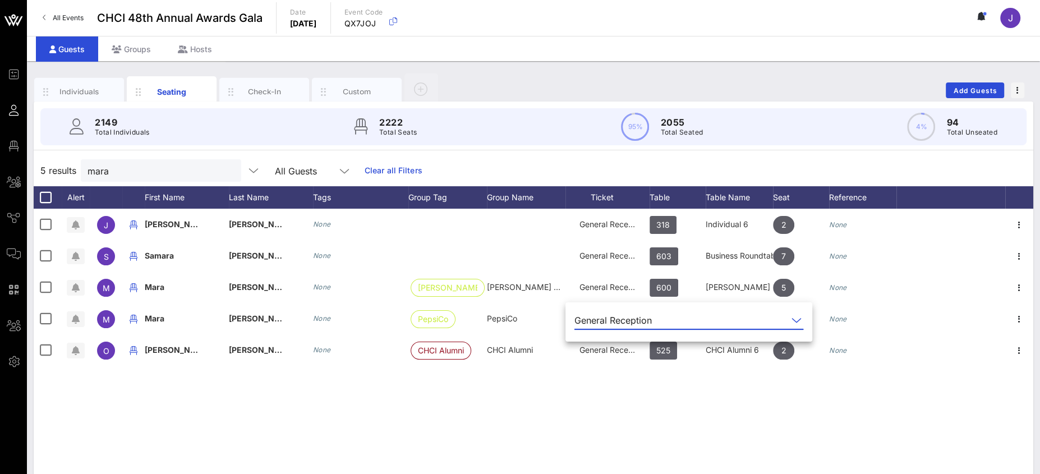
click at [606, 316] on div "General Reception" at bounding box center [613, 320] width 77 height 10
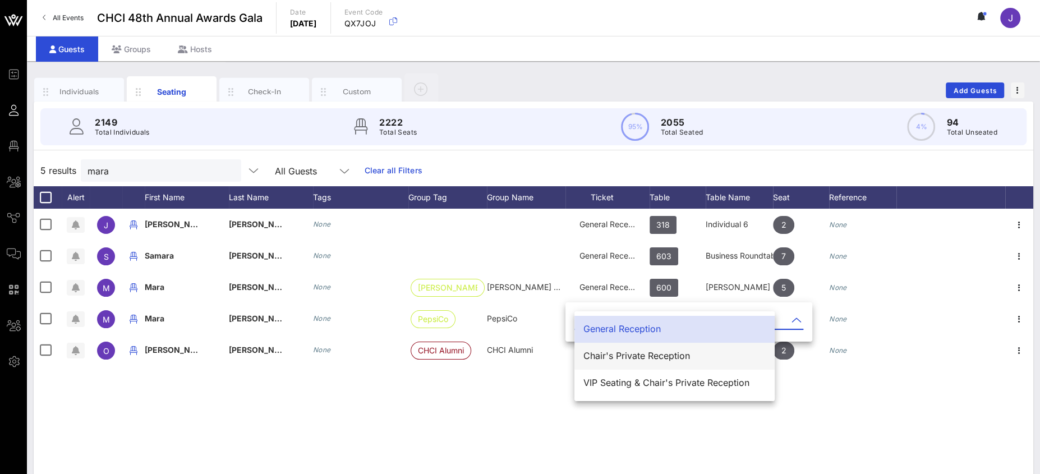
click at [624, 351] on div "Chair's Private Reception" at bounding box center [675, 356] width 182 height 11
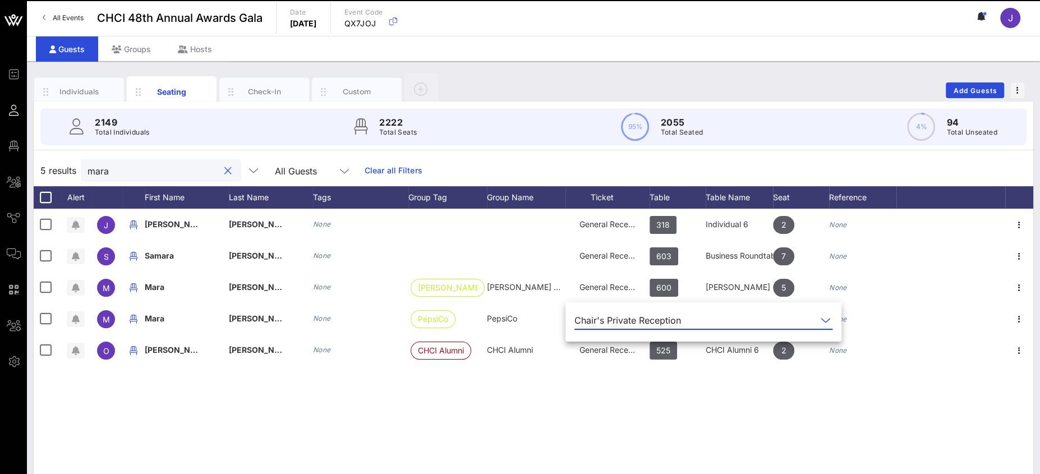
click at [107, 172] on input "mara" at bounding box center [153, 170] width 131 height 15
click at [108, 173] on input "mara" at bounding box center [153, 170] width 131 height 15
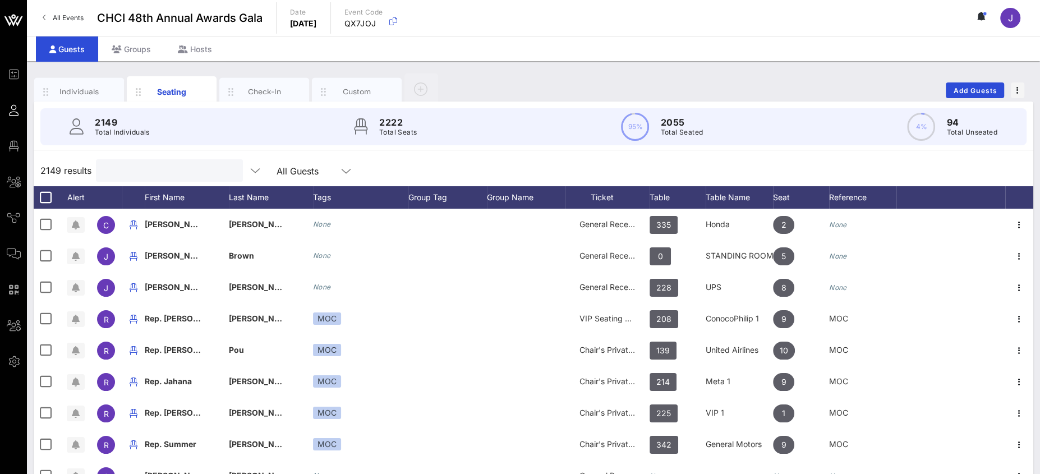
click at [144, 168] on input "text" at bounding box center [168, 170] width 131 height 15
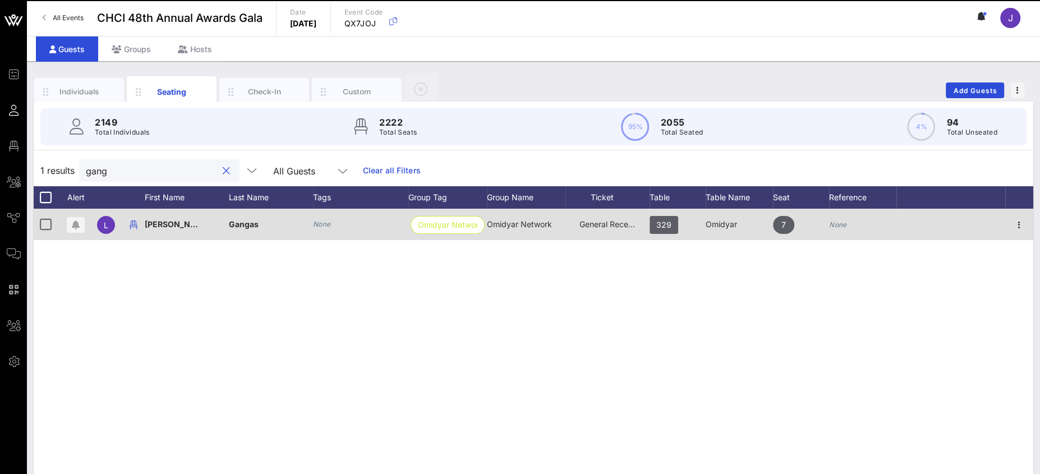
type input "gang"
click at [604, 228] on div "General Reception" at bounding box center [608, 224] width 56 height 31
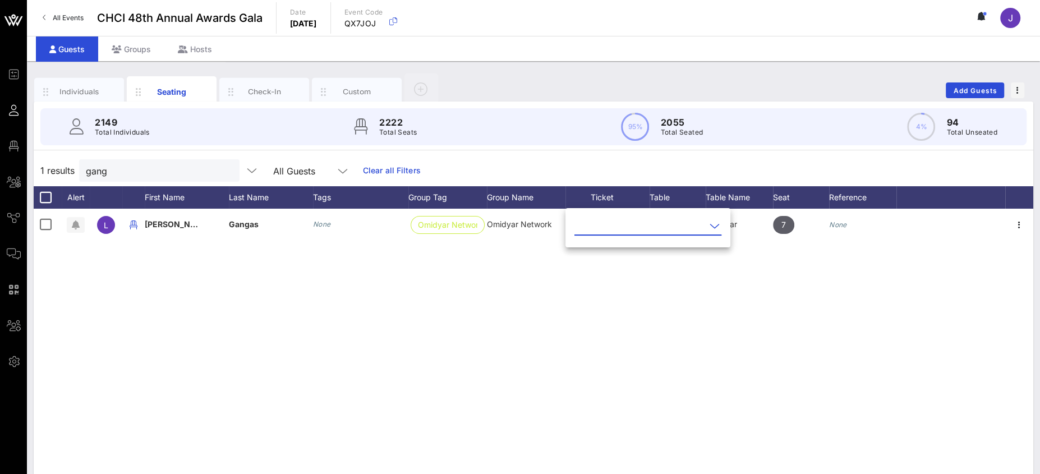
click at [608, 300] on div "L Lili Gangas None Omidyar Network Omidyar Network General Reception 329 Omidya…" at bounding box center [534, 377] width 1000 height 337
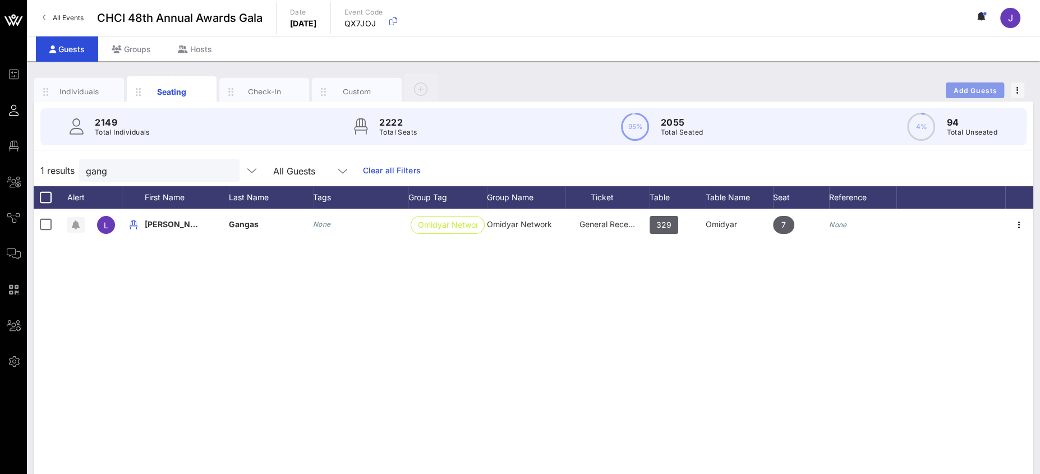
click at [980, 88] on span "Add Guests" at bounding box center [975, 90] width 44 height 8
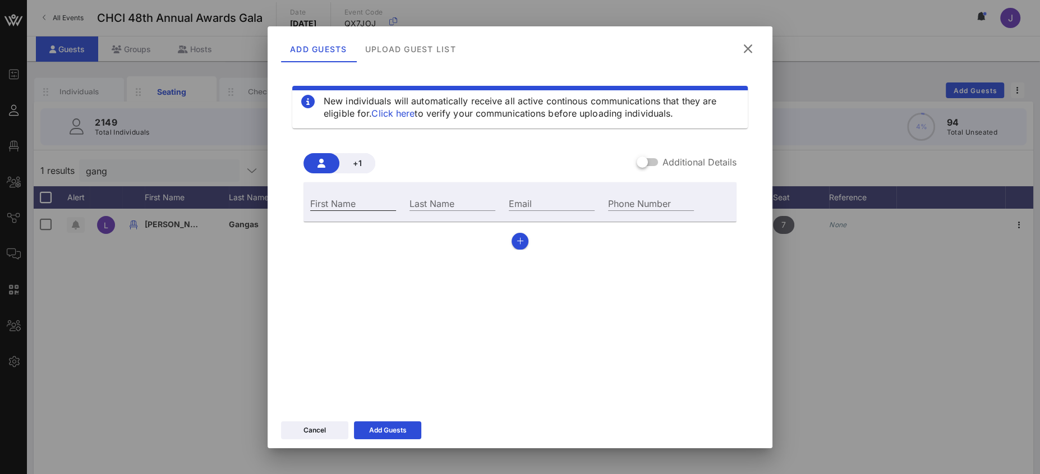
click at [379, 197] on input "First Name" at bounding box center [353, 203] width 86 height 15
type input "[PERSON_NAME]"
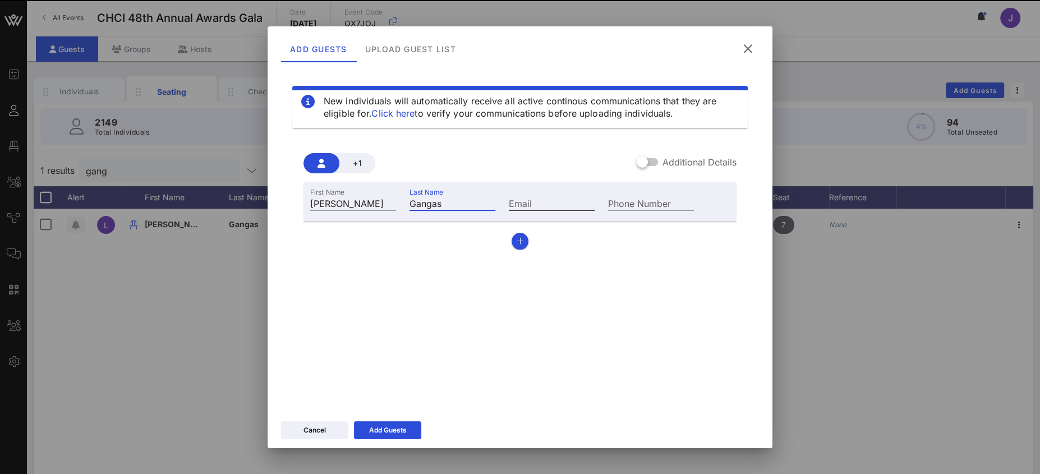
type input "Gangas"
click at [529, 196] on input "Email" at bounding box center [552, 203] width 86 height 15
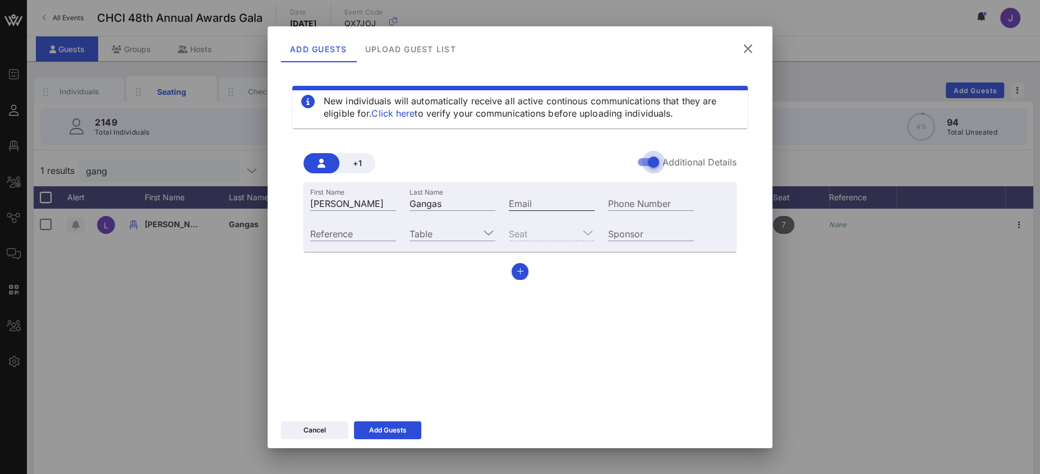
click at [542, 206] on input "Email" at bounding box center [552, 203] width 86 height 15
type input "l"
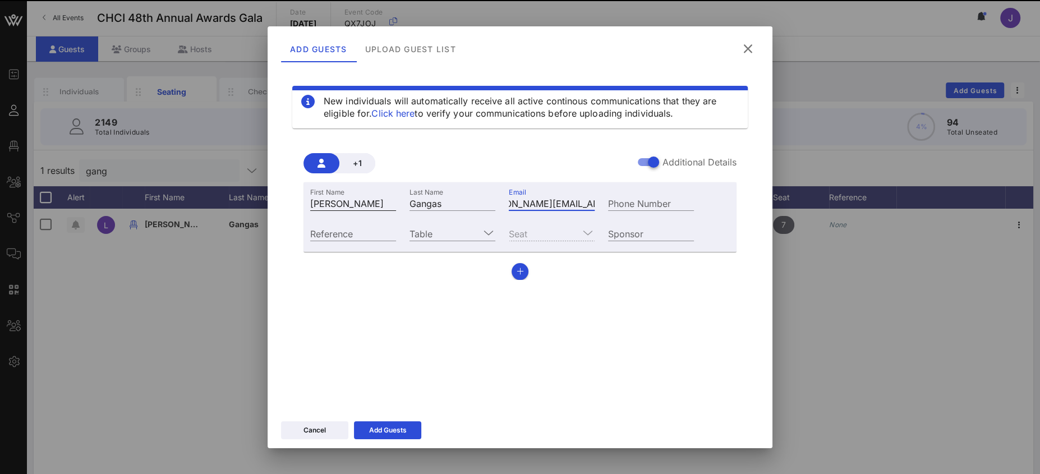
type input "ernesto.apreza@gmail.com"
click at [335, 204] on input "[PERSON_NAME]" at bounding box center [353, 203] width 86 height 15
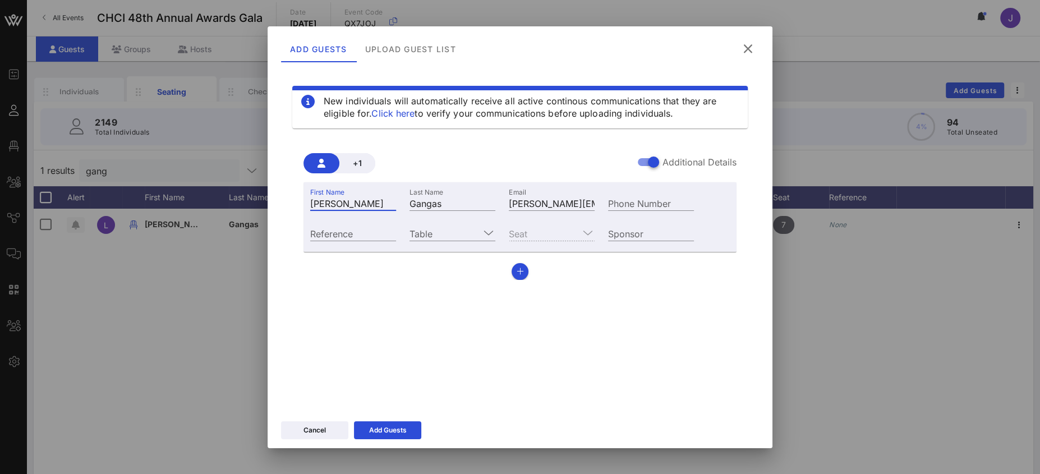
click at [334, 204] on input "[PERSON_NAME]" at bounding box center [353, 203] width 86 height 15
type input "L"
type input "Ernesto"
type input "Apreza"
click at [402, 425] on div "Add Guests" at bounding box center [388, 430] width 38 height 11
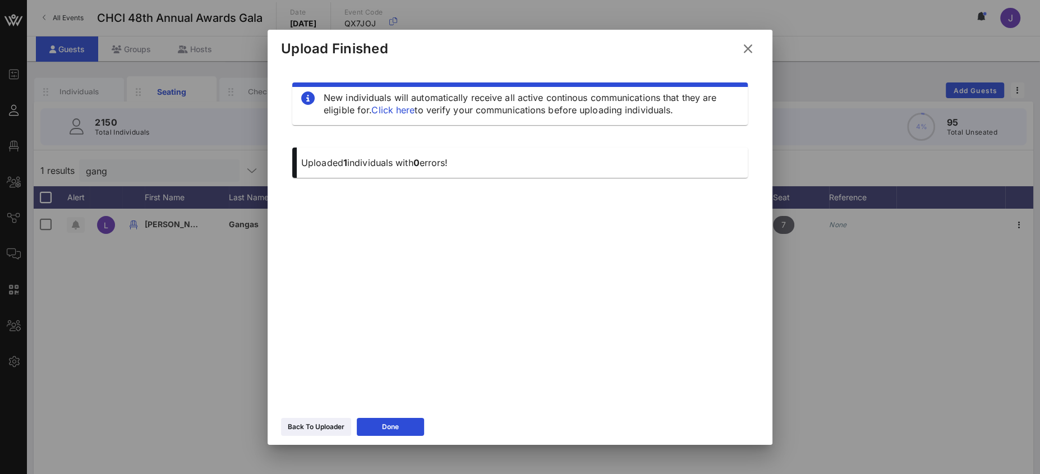
drag, startPoint x: 747, startPoint y: 44, endPoint x: 474, endPoint y: 89, distance: 276.9
click at [746, 44] on icon at bounding box center [747, 48] width 17 height 16
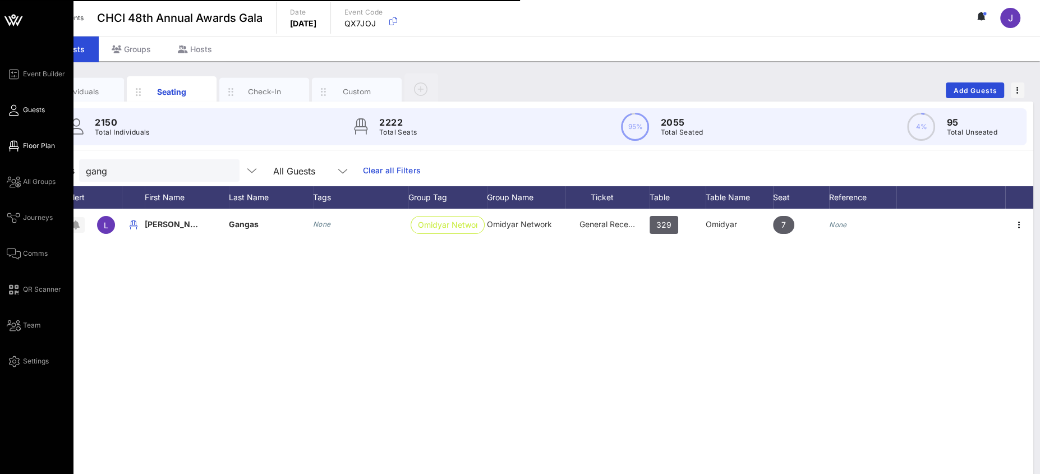
click at [36, 147] on span "Floor Plan" at bounding box center [39, 146] width 32 height 10
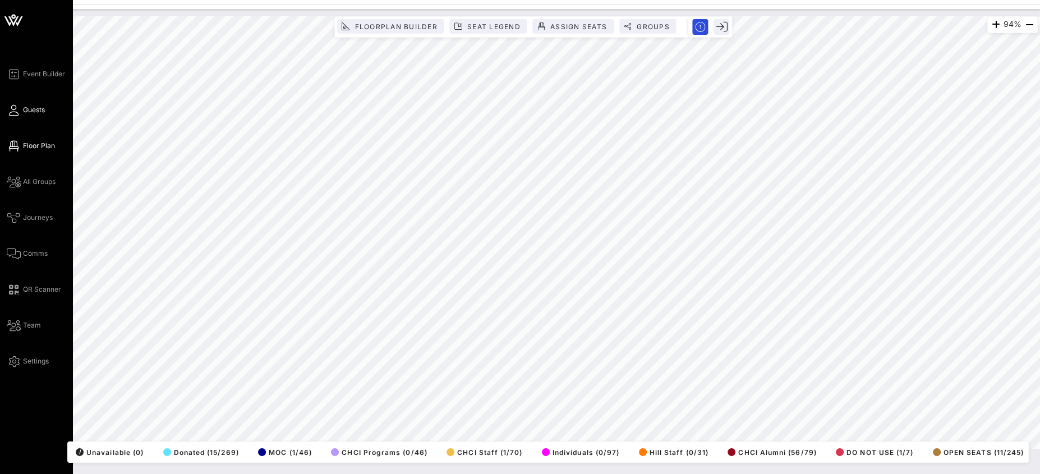
click at [23, 110] on span "Guests" at bounding box center [34, 110] width 22 height 10
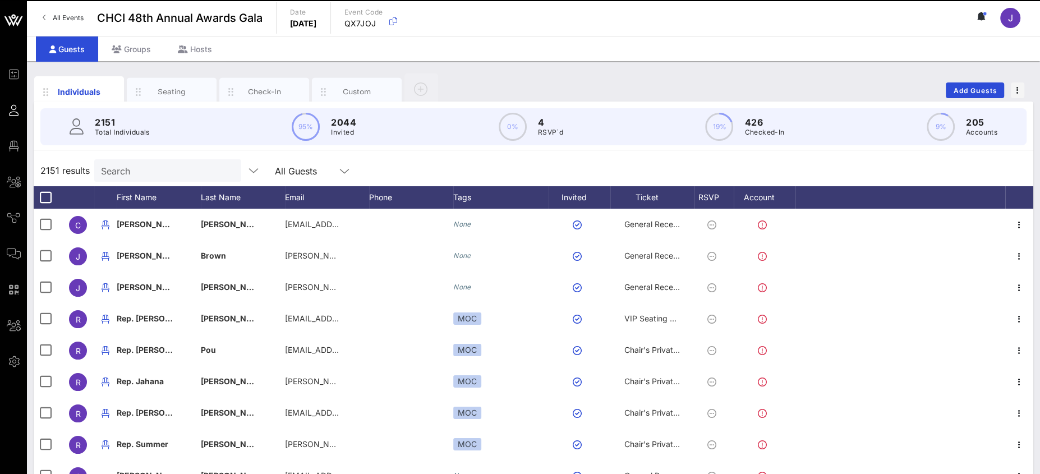
click at [145, 129] on p "Total Individuals" at bounding box center [122, 132] width 55 height 11
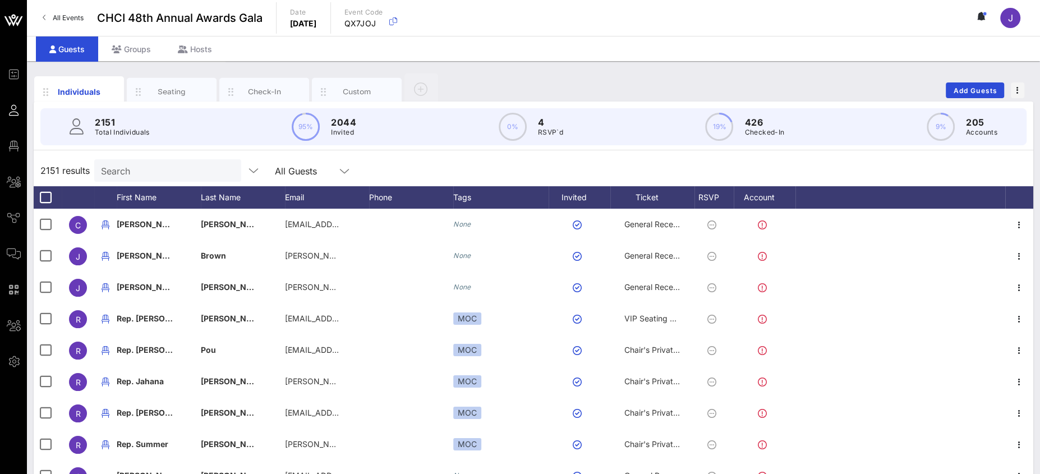
click at [139, 172] on input "Search" at bounding box center [166, 170] width 131 height 15
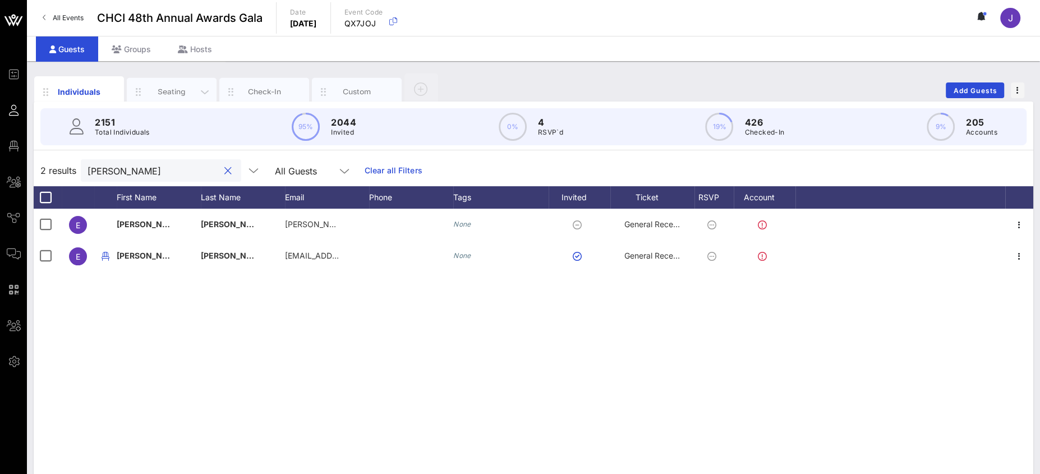
type input "ernesto"
click at [172, 88] on div "Seating" at bounding box center [172, 91] width 50 height 11
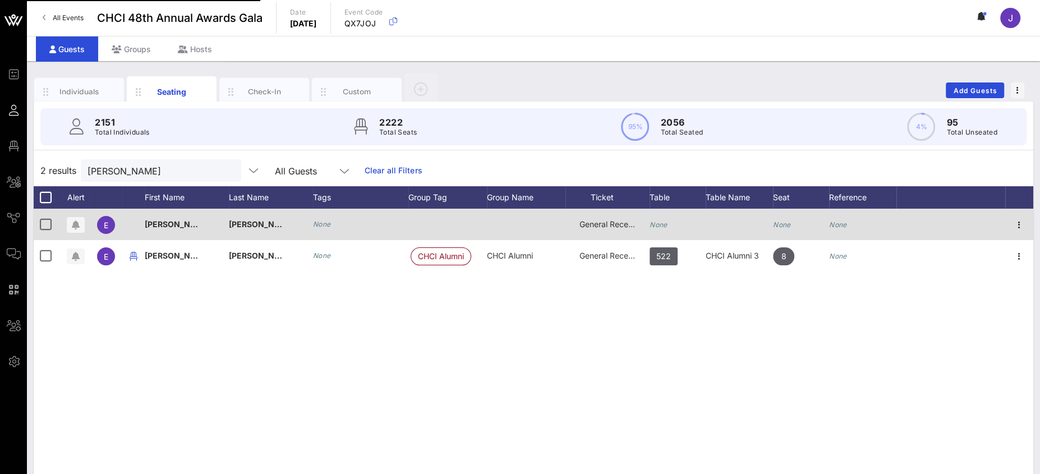
click at [651, 226] on icon "None" at bounding box center [659, 224] width 18 height 8
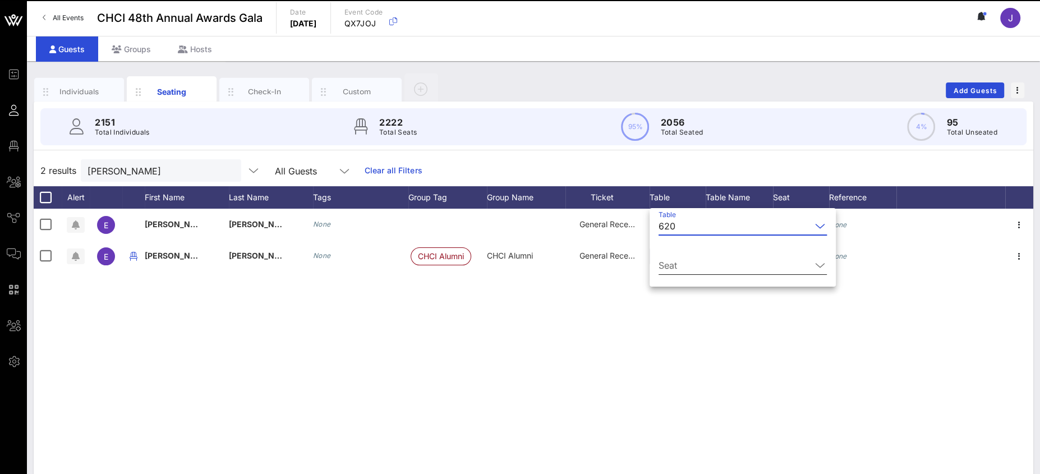
click at [692, 255] on div "Seat" at bounding box center [743, 268] width 168 height 37
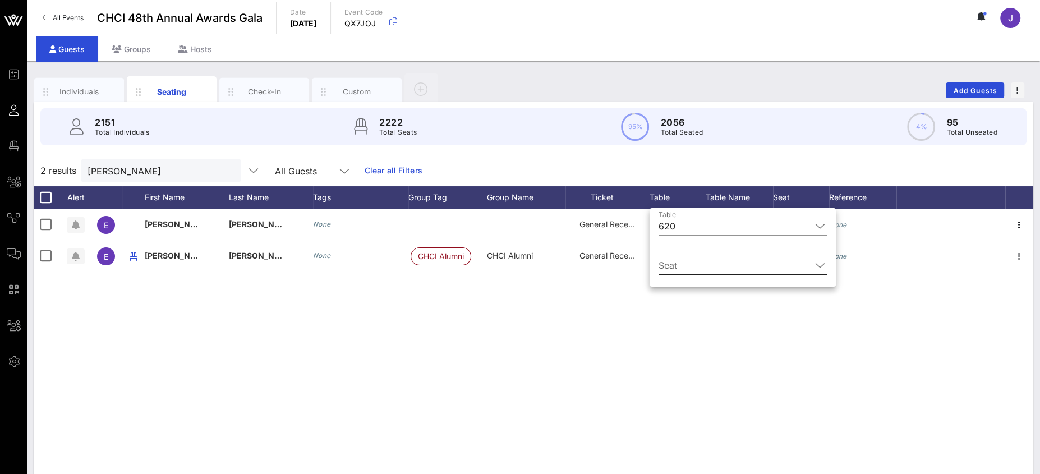
click at [693, 267] on input "Seat" at bounding box center [735, 265] width 153 height 18
click at [692, 280] on div "1" at bounding box center [728, 274] width 139 height 27
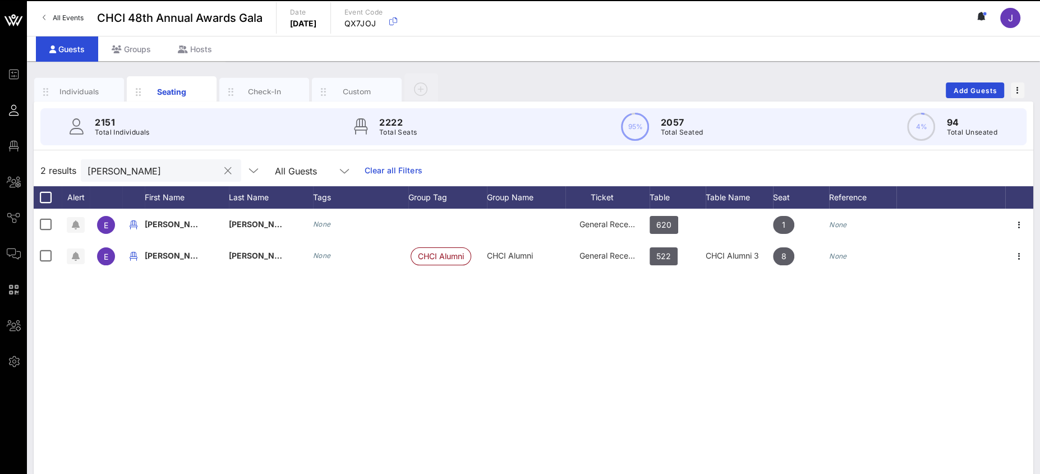
drag, startPoint x: 197, startPoint y: 170, endPoint x: 189, endPoint y: 170, distance: 9.0
click at [224, 170] on button "clear icon" at bounding box center [227, 171] width 7 height 11
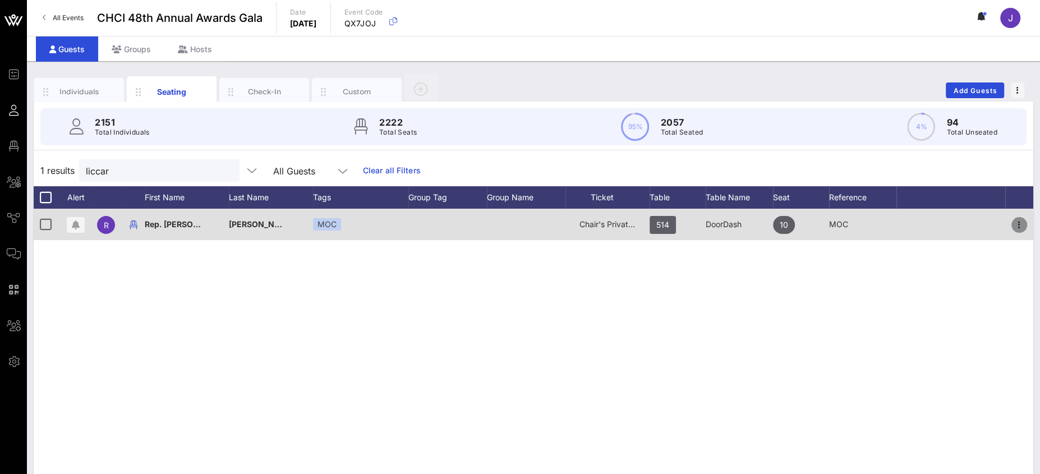
click at [1018, 222] on icon "button" at bounding box center [1019, 224] width 13 height 13
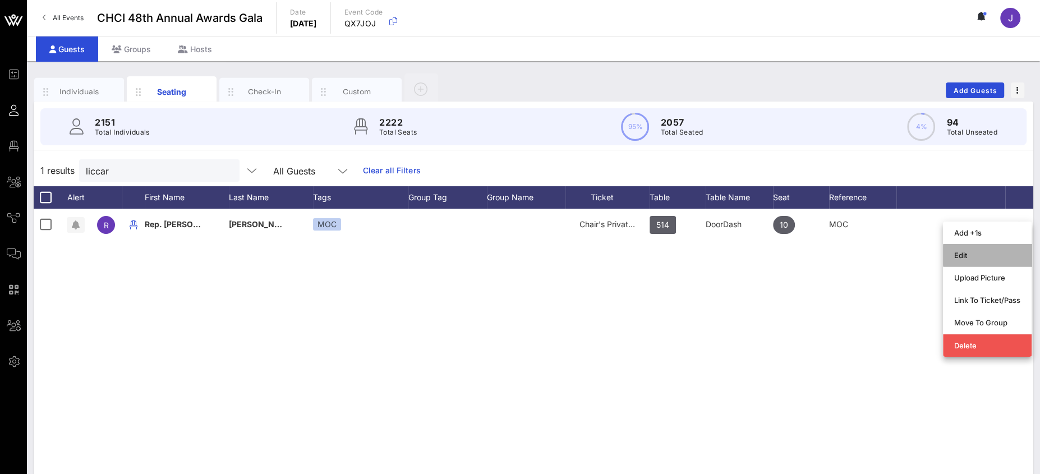
click at [991, 247] on div "Edit" at bounding box center [987, 255] width 66 height 18
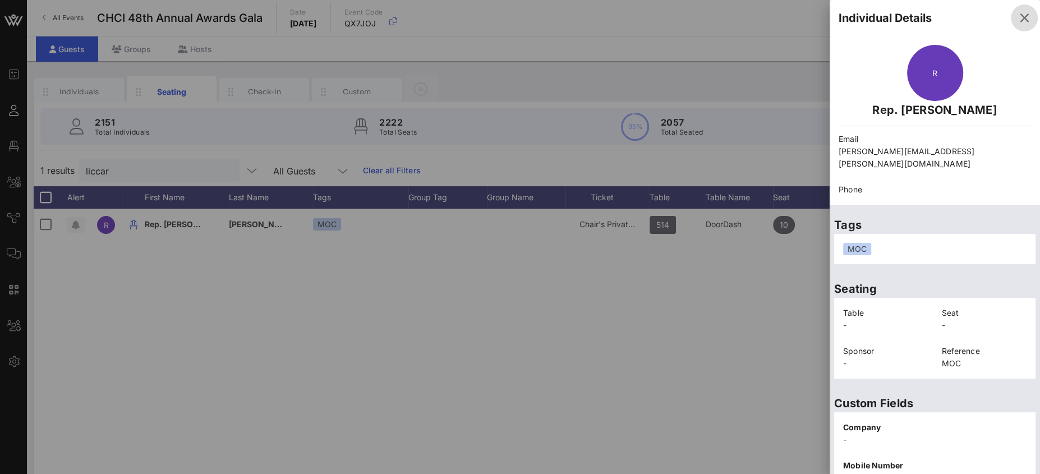
click at [1018, 19] on icon "button" at bounding box center [1024, 17] width 13 height 13
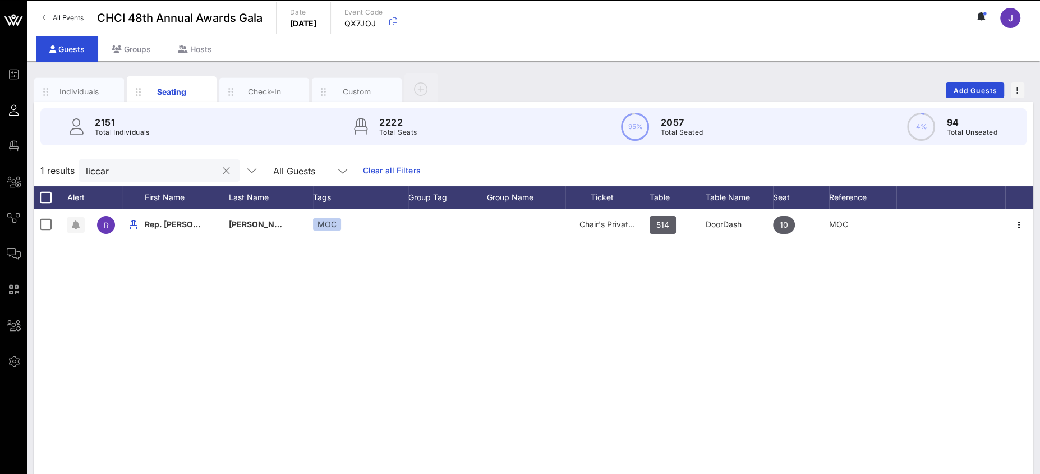
click at [103, 176] on input "liccar" at bounding box center [151, 170] width 131 height 15
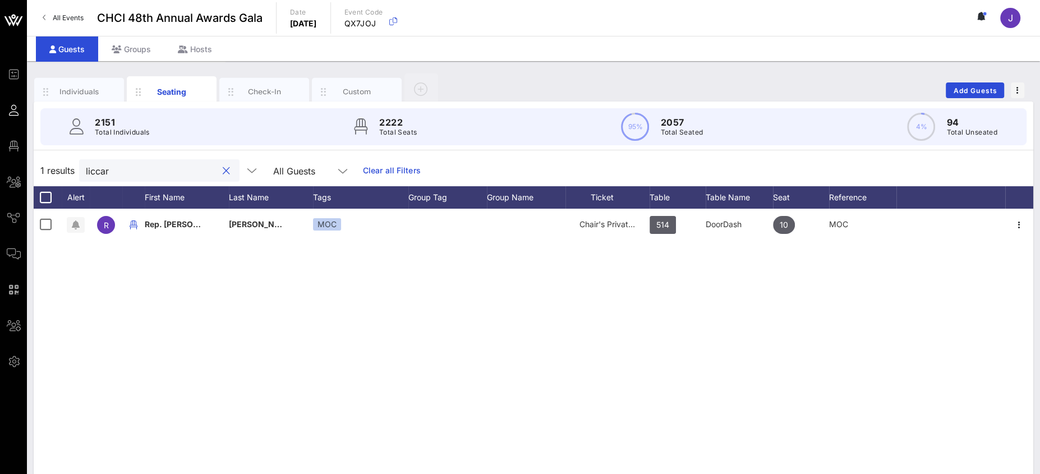
click at [103, 176] on input "liccar" at bounding box center [151, 170] width 131 height 15
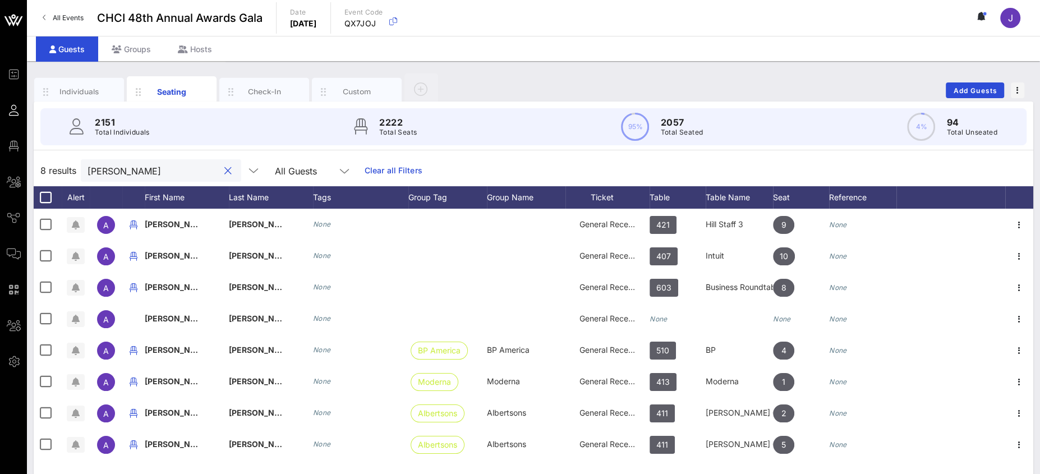
click at [120, 173] on input "andrew" at bounding box center [153, 170] width 131 height 15
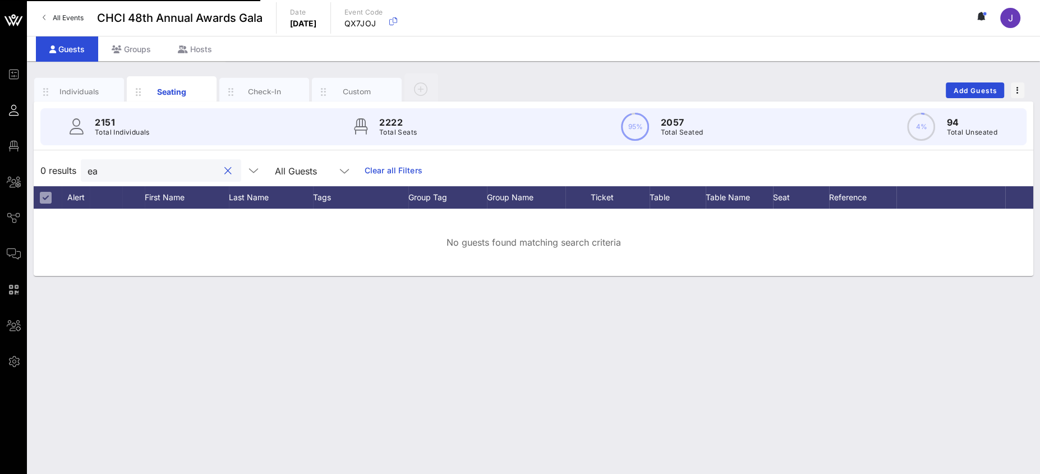
type input "e"
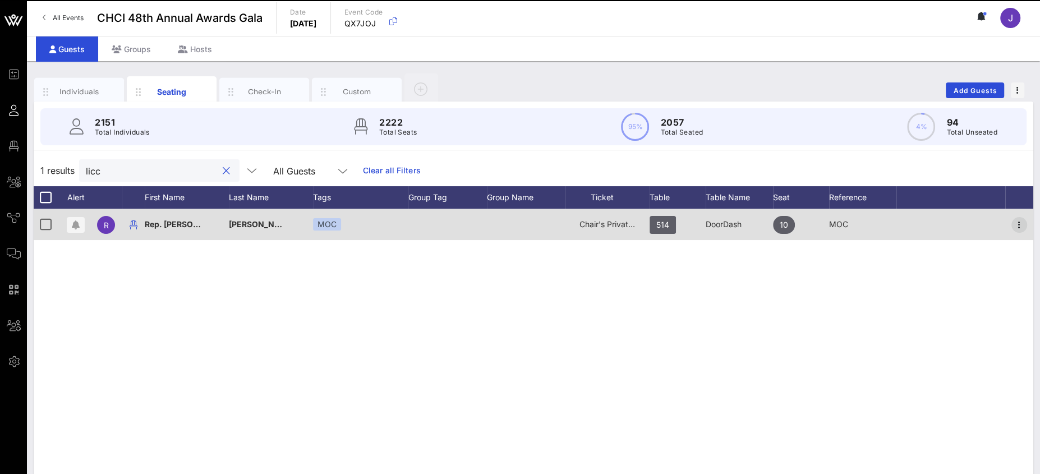
type input "licc"
drag, startPoint x: 1018, startPoint y: 220, endPoint x: 1015, endPoint y: 226, distance: 6.1
click at [1019, 220] on icon "button" at bounding box center [1019, 224] width 13 height 13
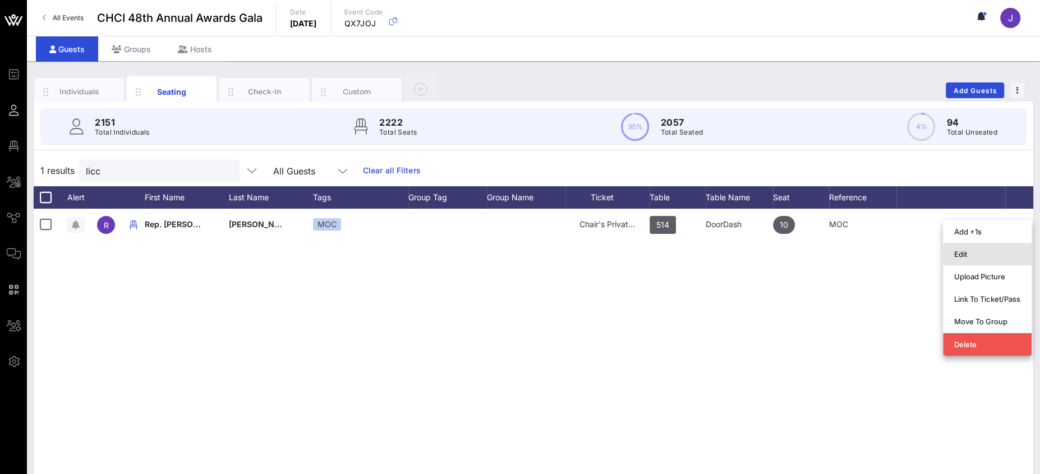
click at [991, 248] on div "Edit" at bounding box center [987, 254] width 66 height 18
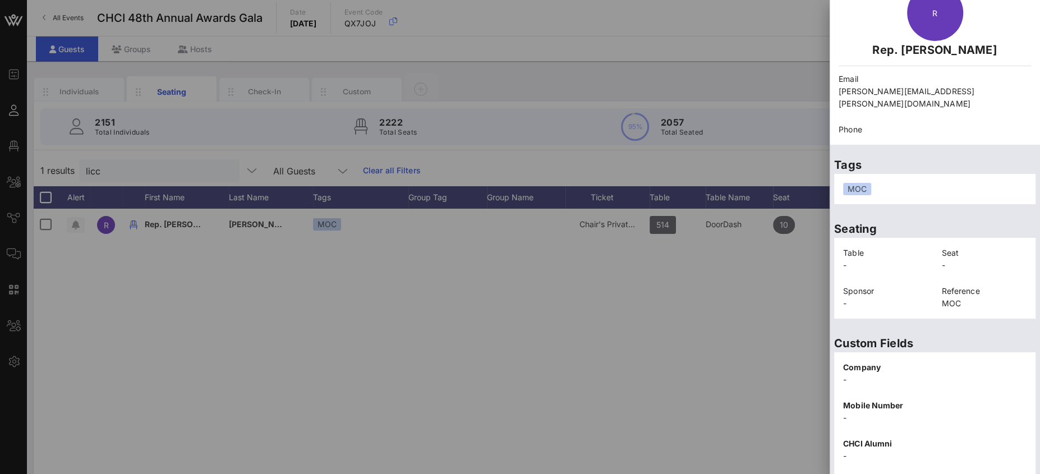
scroll to position [195, 0]
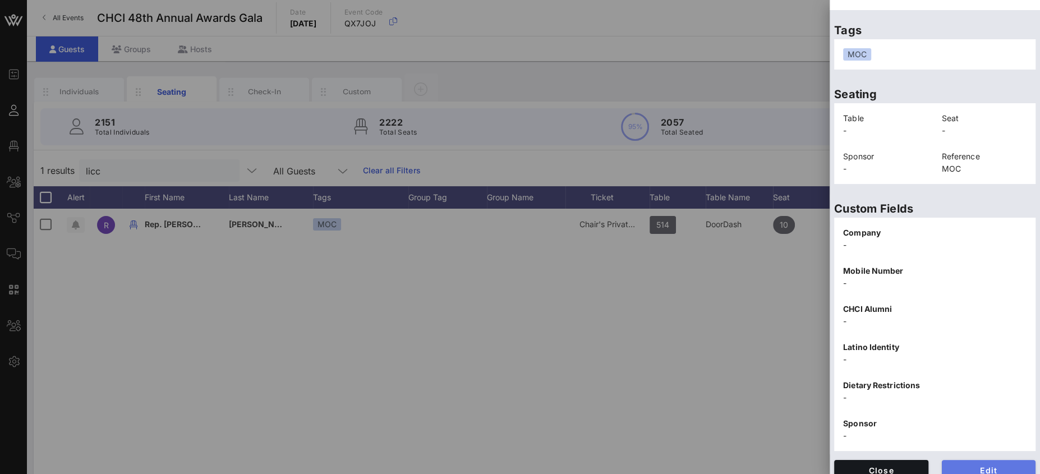
click at [976, 466] on span "Edit" at bounding box center [989, 471] width 76 height 10
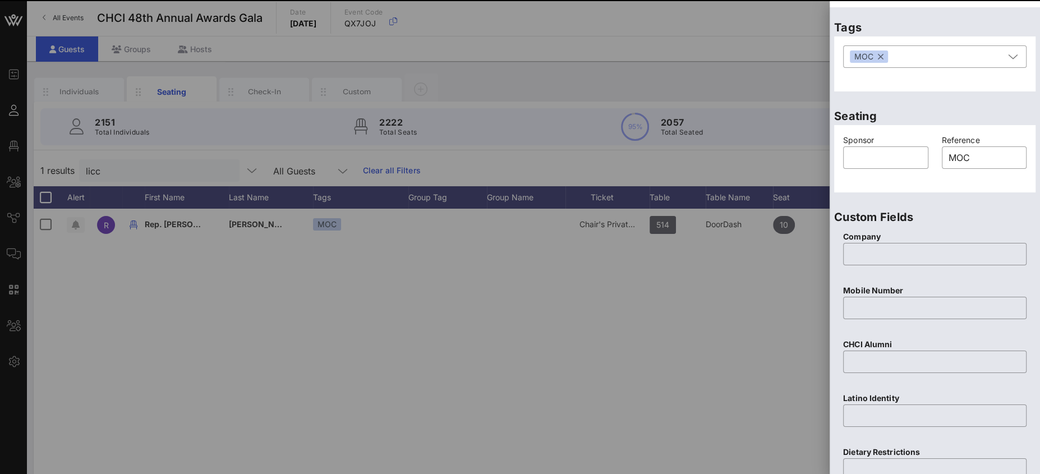
scroll to position [0, 0]
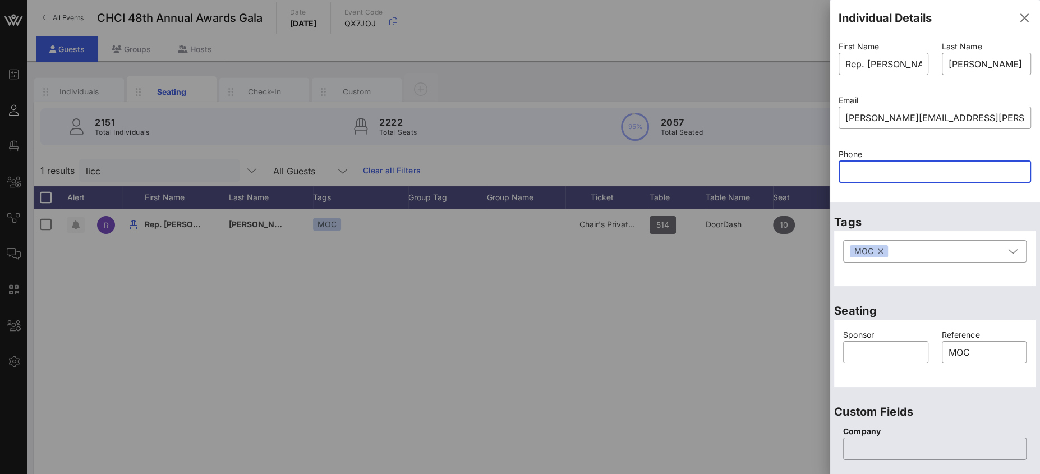
click at [892, 172] on input "text" at bounding box center [935, 172] width 179 height 18
type input "9"
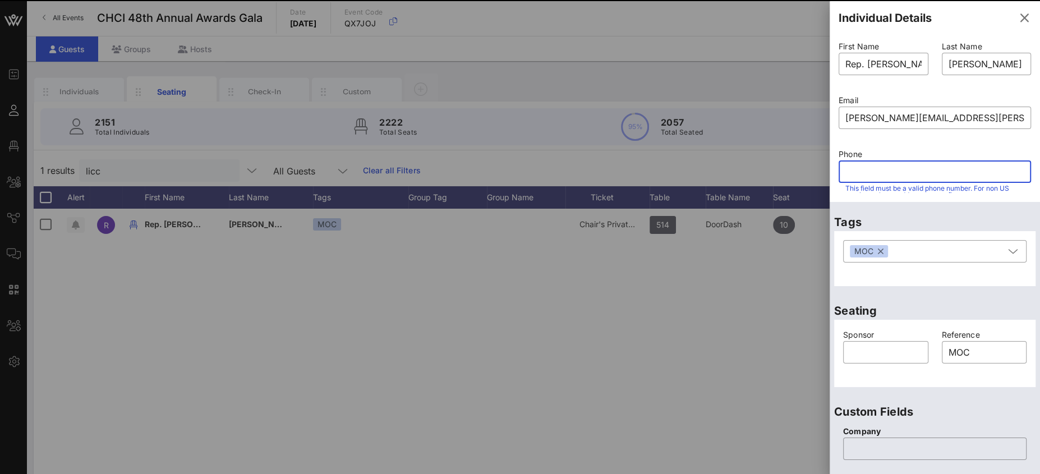
type input "1"
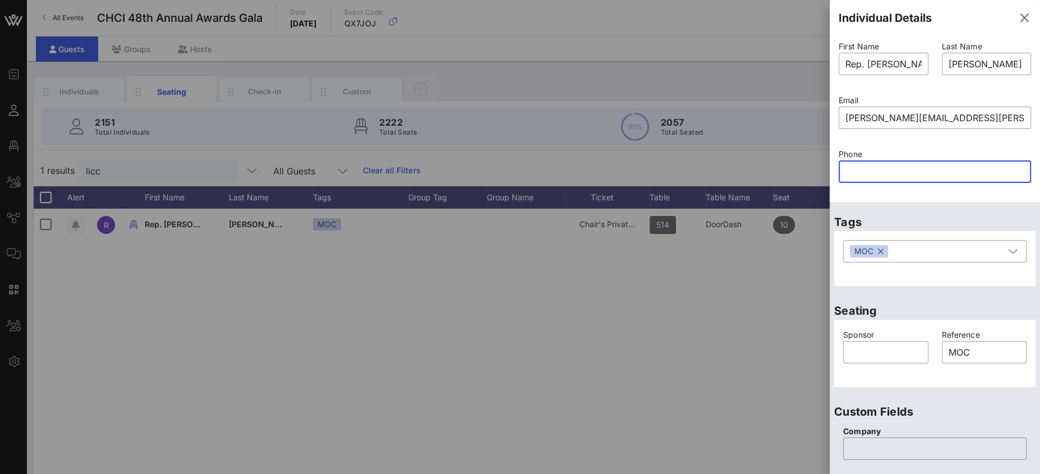
paste input "9517334940"
type input "9517334940"
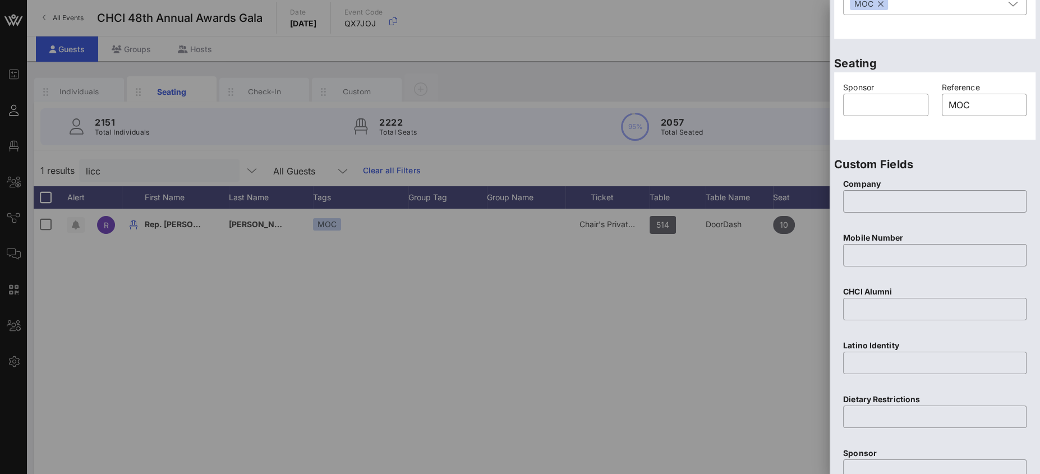
scroll to position [403, 0]
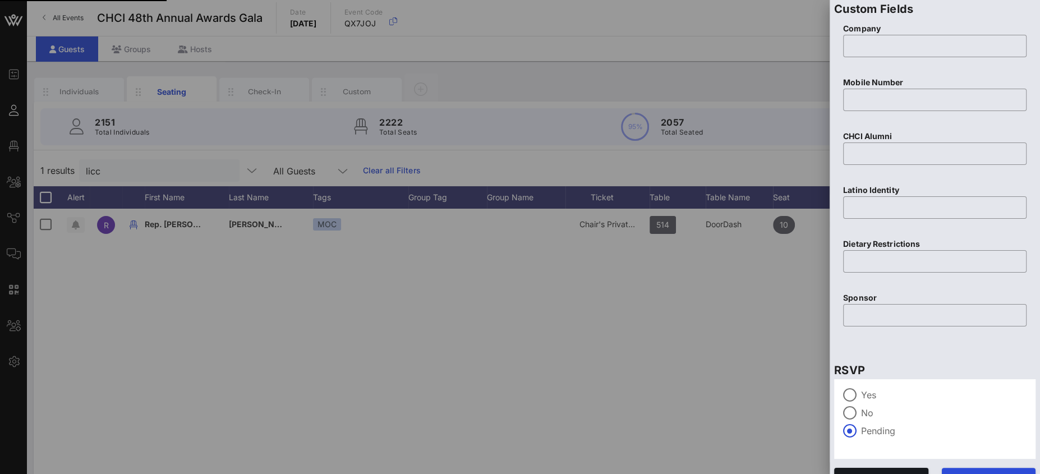
click at [993, 465] on div "Save" at bounding box center [989, 478] width 108 height 34
click at [992, 468] on button "Save" at bounding box center [989, 478] width 94 height 20
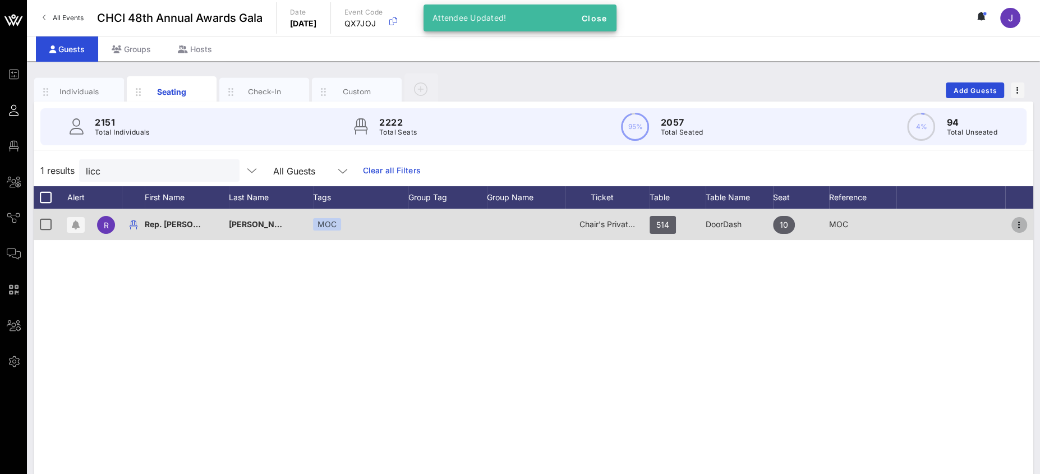
click at [1017, 225] on icon "button" at bounding box center [1019, 224] width 13 height 13
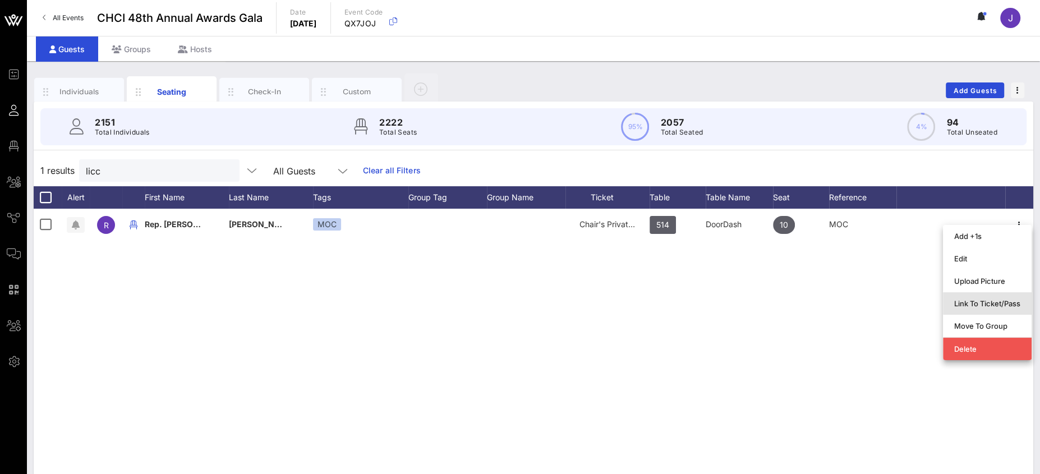
click at [982, 305] on div "Link To Ticket/Pass" at bounding box center [987, 303] width 66 height 9
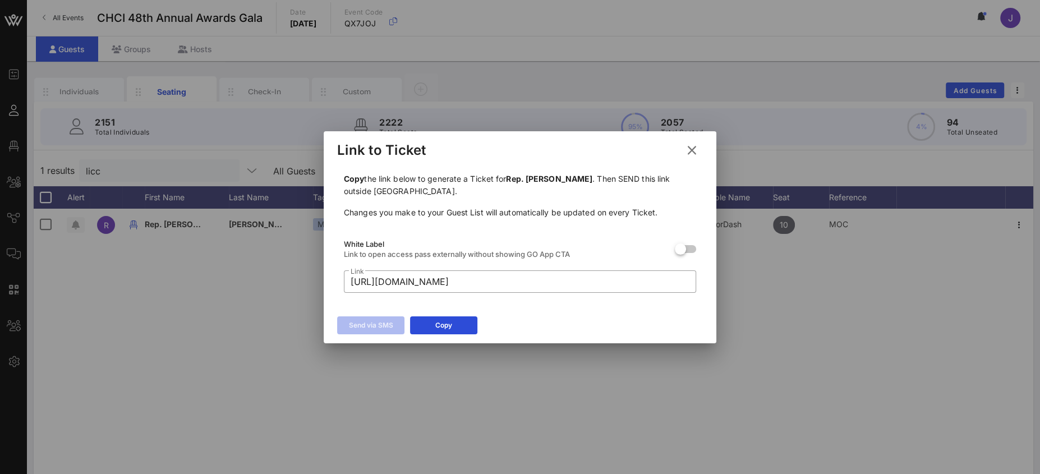
click at [697, 152] on icon at bounding box center [692, 150] width 15 height 13
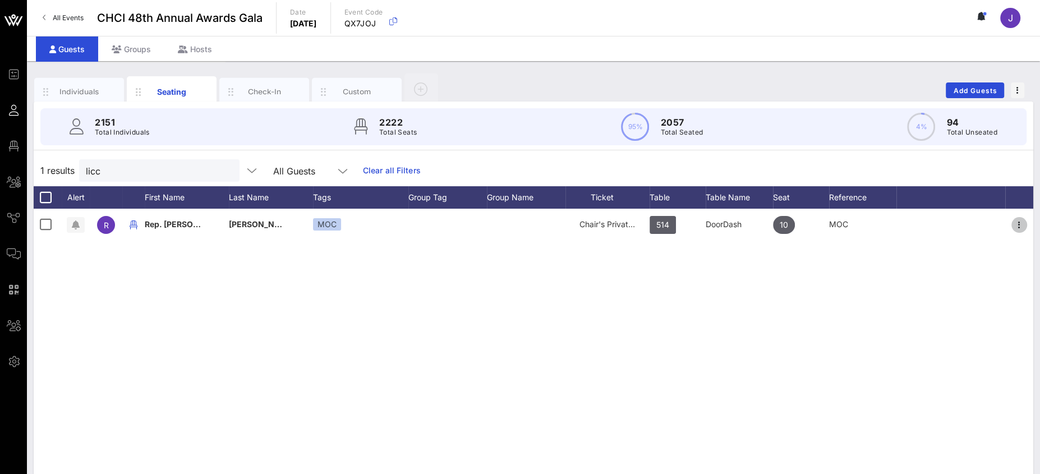
click at [1021, 222] on icon "button" at bounding box center [1019, 224] width 13 height 13
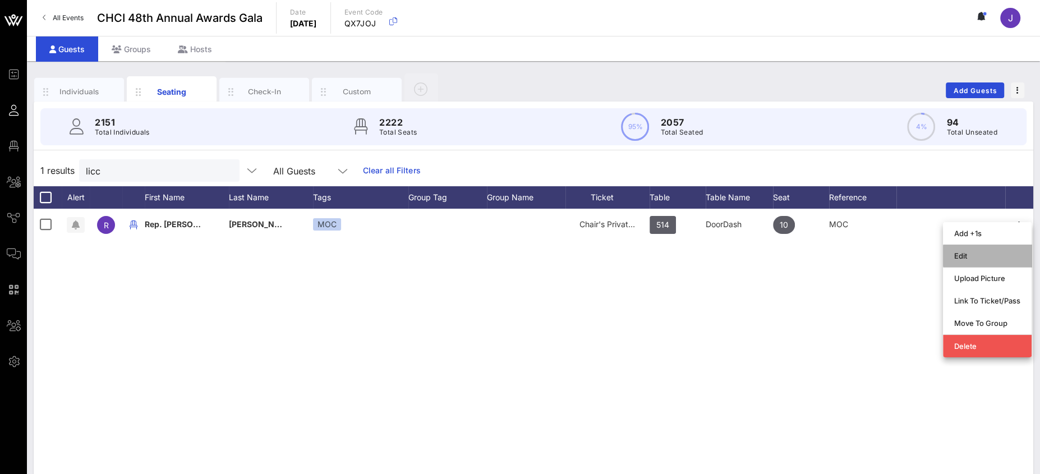
click at [979, 255] on div "Edit" at bounding box center [987, 255] width 66 height 9
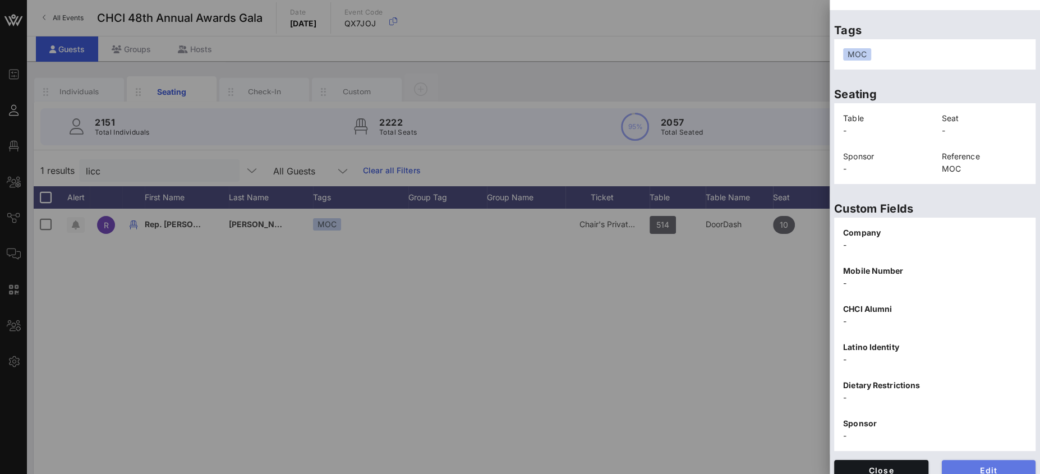
click at [986, 460] on button "Edit" at bounding box center [989, 470] width 94 height 20
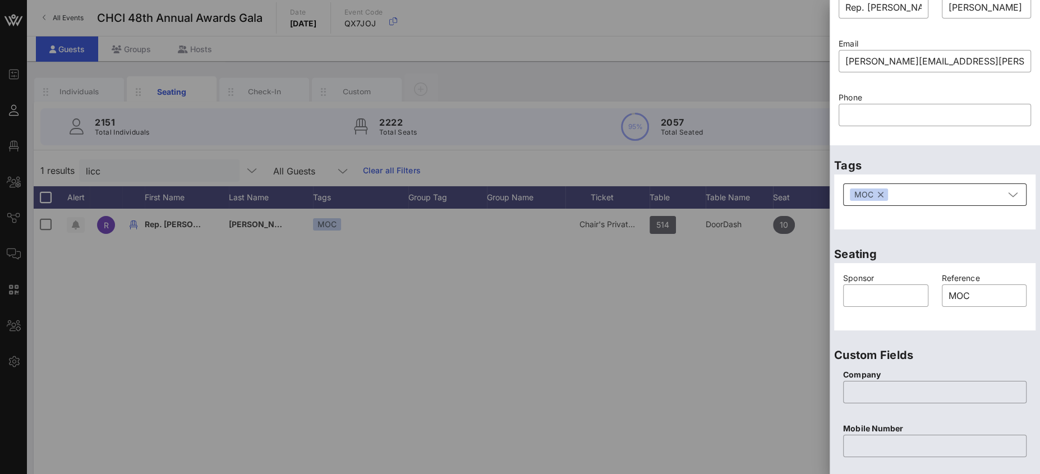
scroll to position [10, 0]
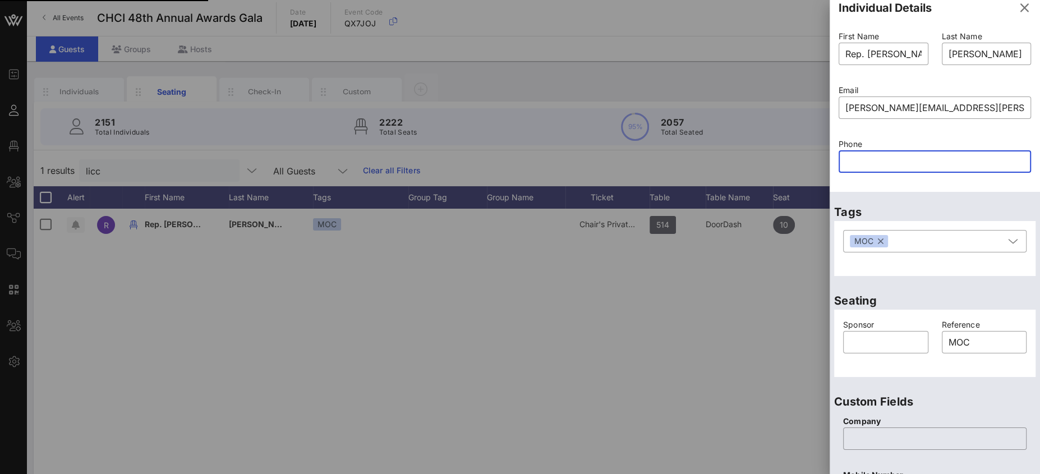
paste input "text"
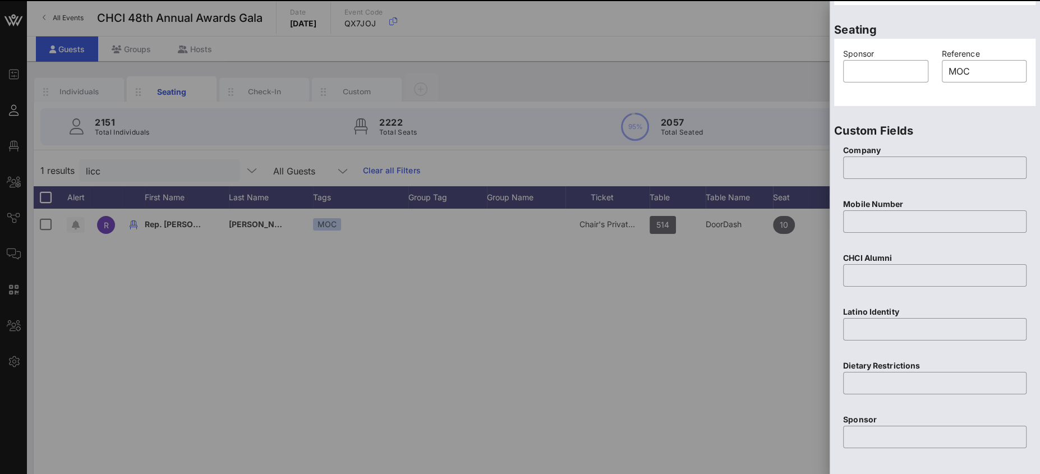
scroll to position [0, 0]
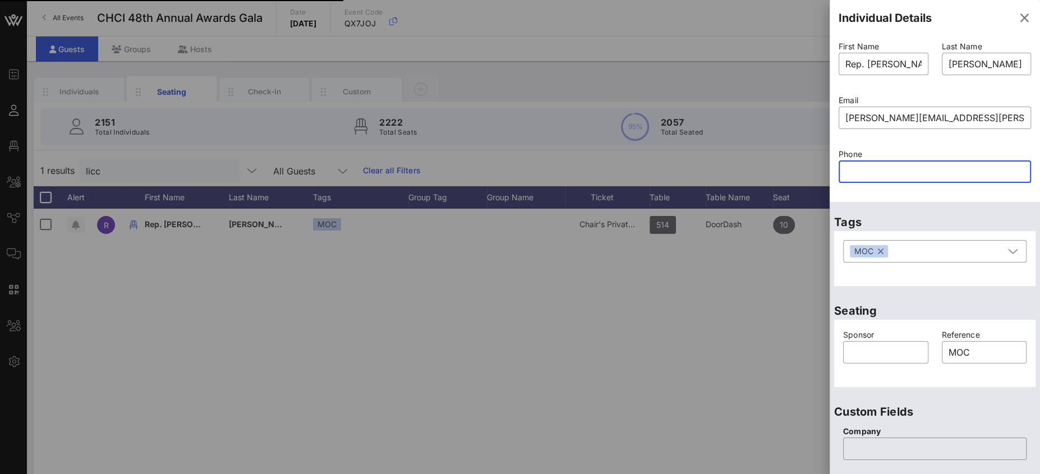
paste input "9517334940"
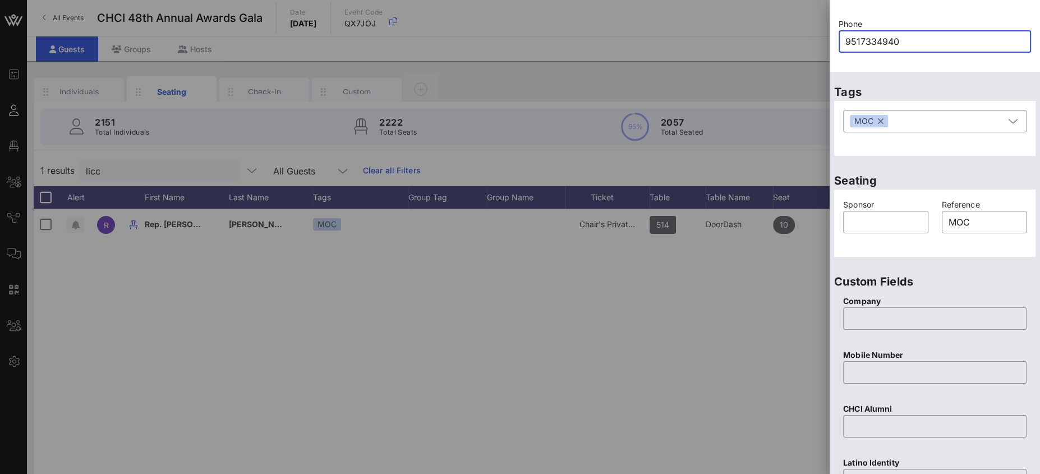
scroll to position [423, 0]
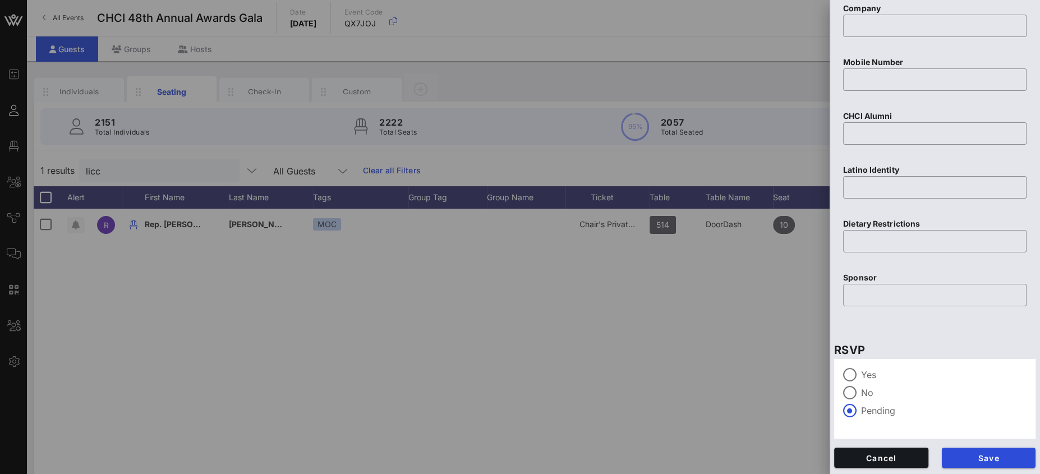
type input "9517334940"
click at [1003, 450] on button "Save" at bounding box center [989, 458] width 94 height 20
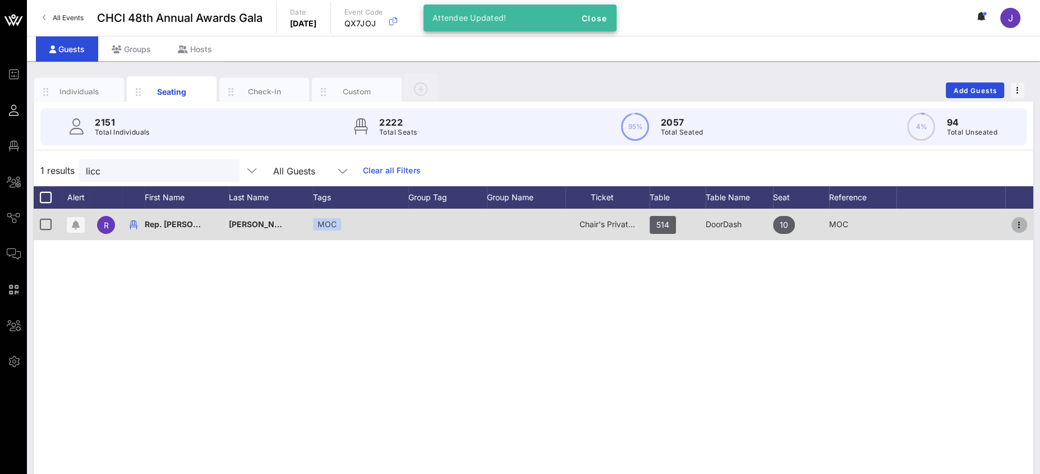
click at [1023, 223] on icon "button" at bounding box center [1019, 224] width 13 height 13
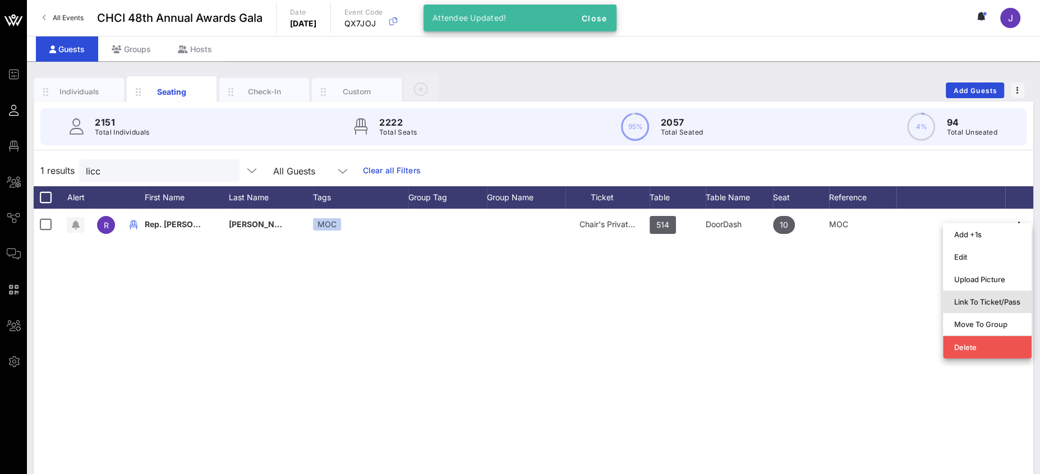
click at [987, 303] on div "Link To Ticket/Pass" at bounding box center [987, 301] width 66 height 9
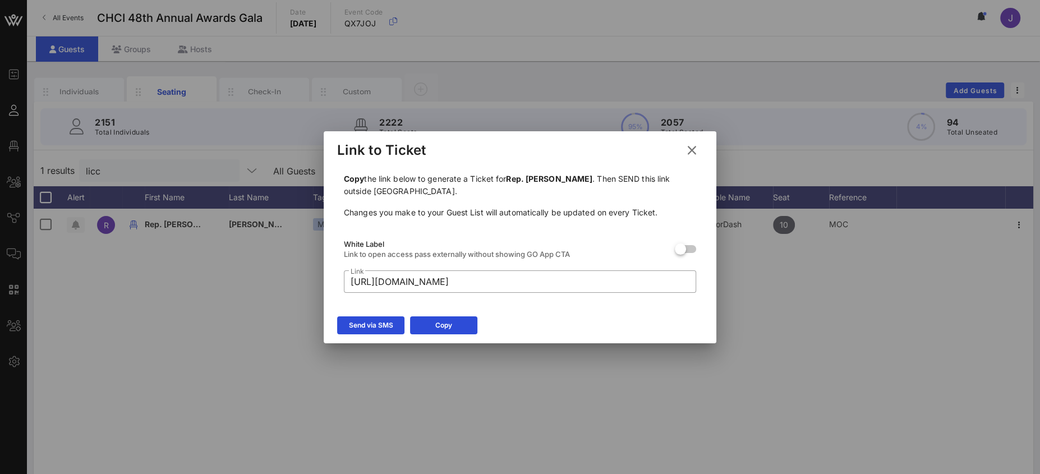
click at [369, 325] on icon at bounding box center [371, 325] width 8 height 7
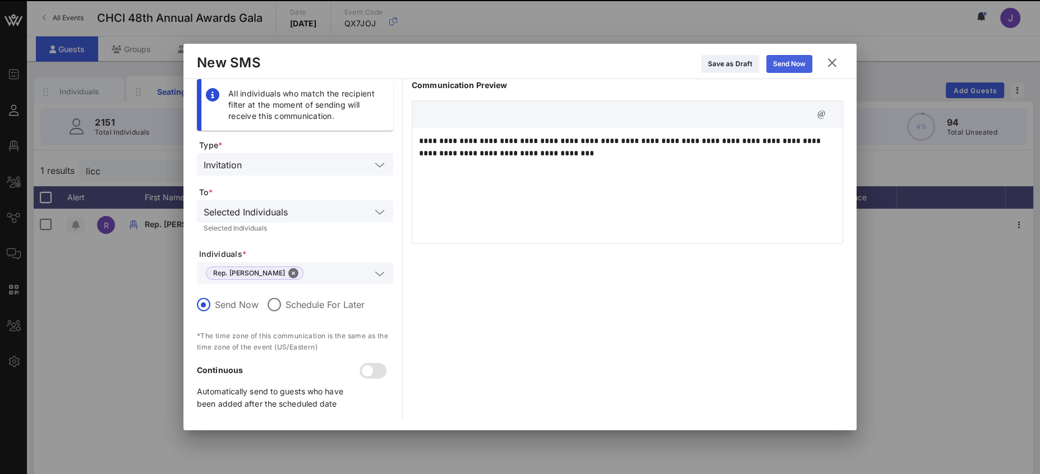
click at [799, 67] on div "Send Now" at bounding box center [789, 63] width 33 height 11
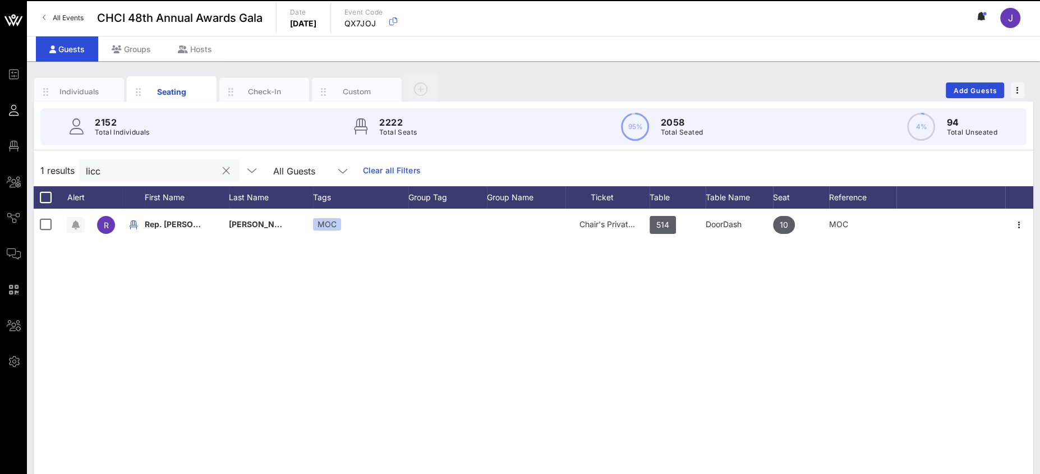
click at [97, 172] on input "licc" at bounding box center [151, 170] width 131 height 15
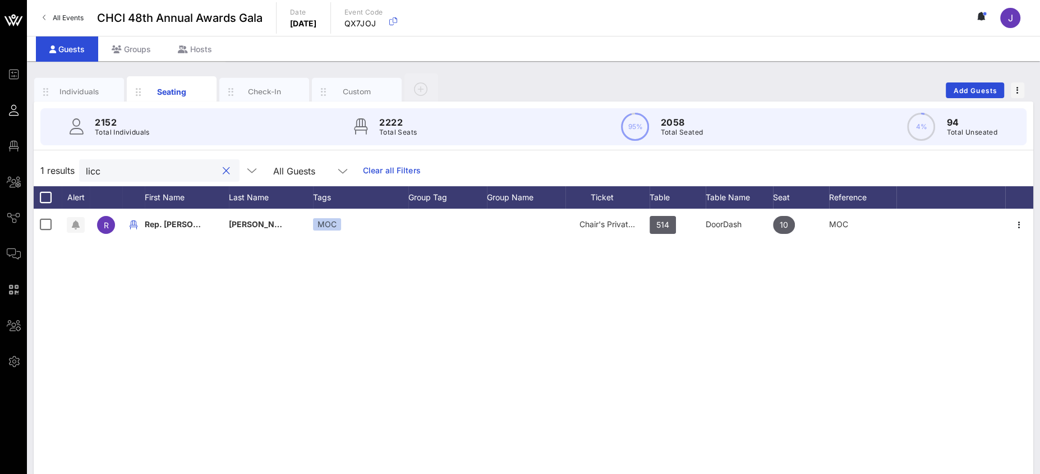
click at [97, 172] on input "licc" at bounding box center [151, 170] width 131 height 15
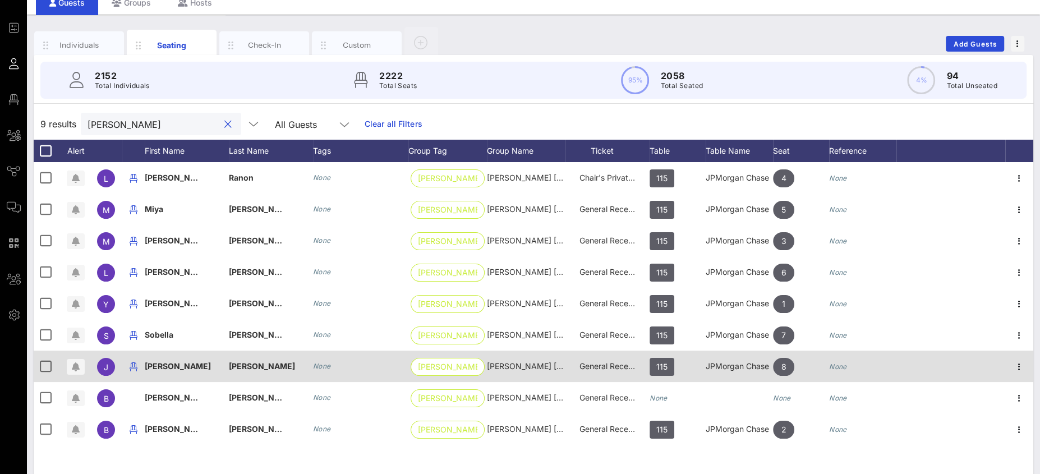
scroll to position [55, 0]
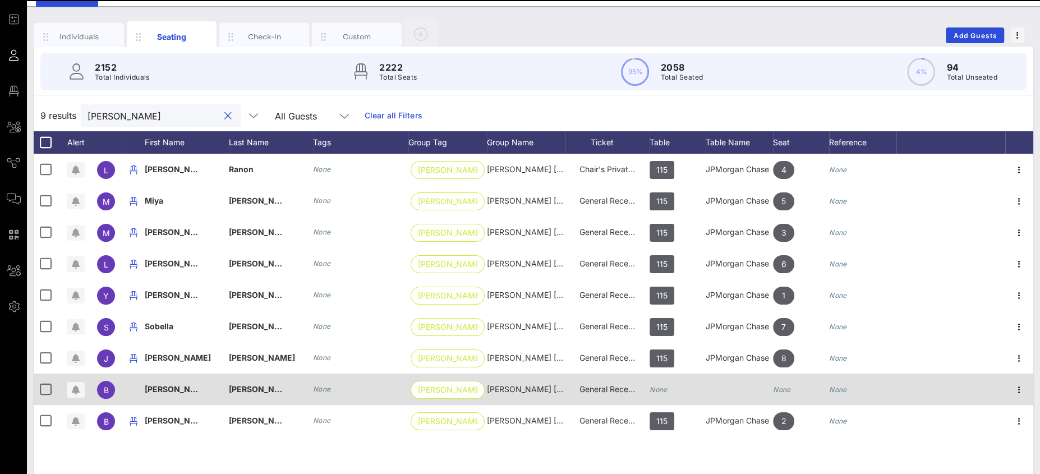
type input "bridget hogan"
click at [658, 388] on icon "None" at bounding box center [659, 389] width 18 height 8
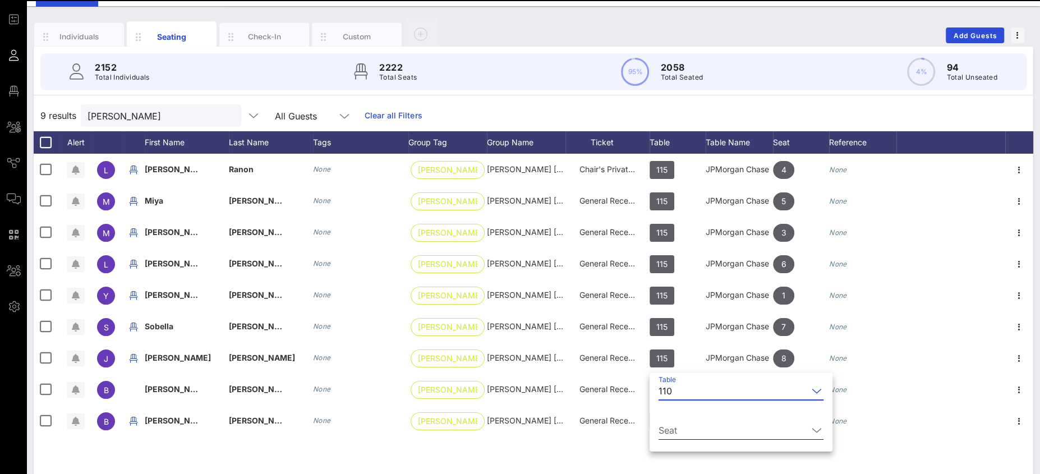
click at [679, 417] on div "Seat" at bounding box center [741, 433] width 165 height 37
click at [679, 427] on input "Seat" at bounding box center [733, 430] width 149 height 18
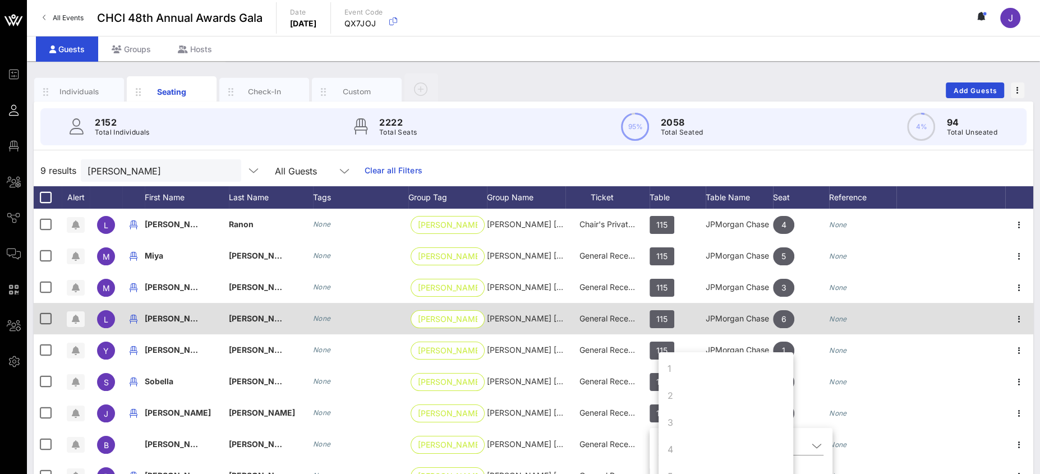
scroll to position [0, 0]
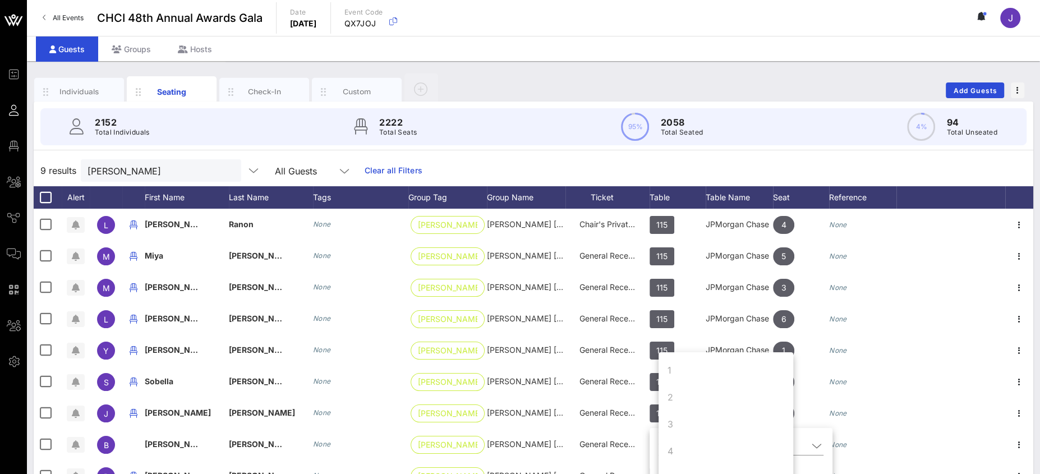
click at [768, 163] on div "9 results bridget hogan All Guests Clear all Filters" at bounding box center [534, 170] width 1000 height 31
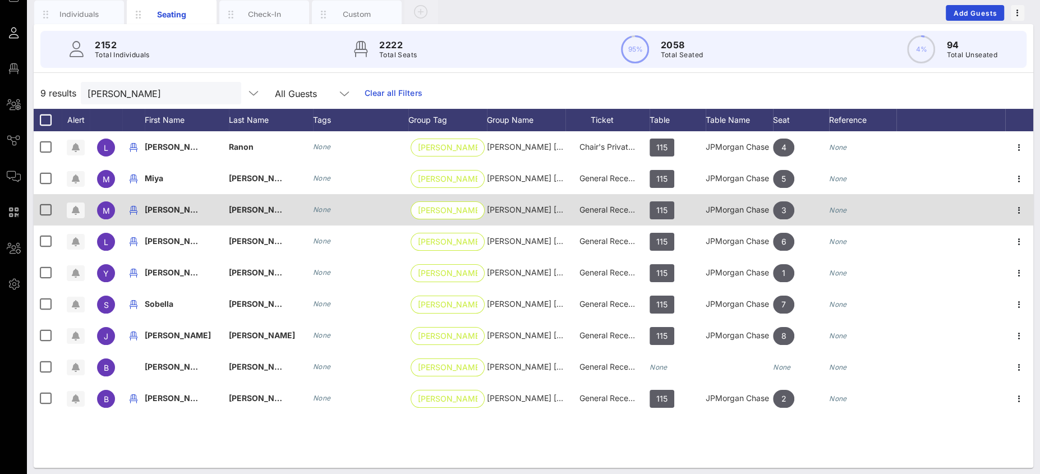
scroll to position [81, 0]
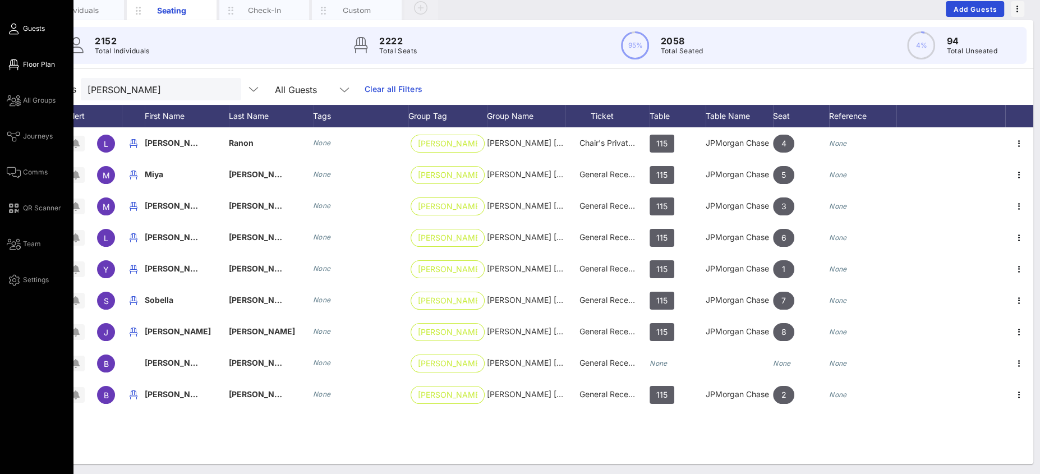
click at [21, 67] on link "Floor Plan" at bounding box center [31, 64] width 48 height 13
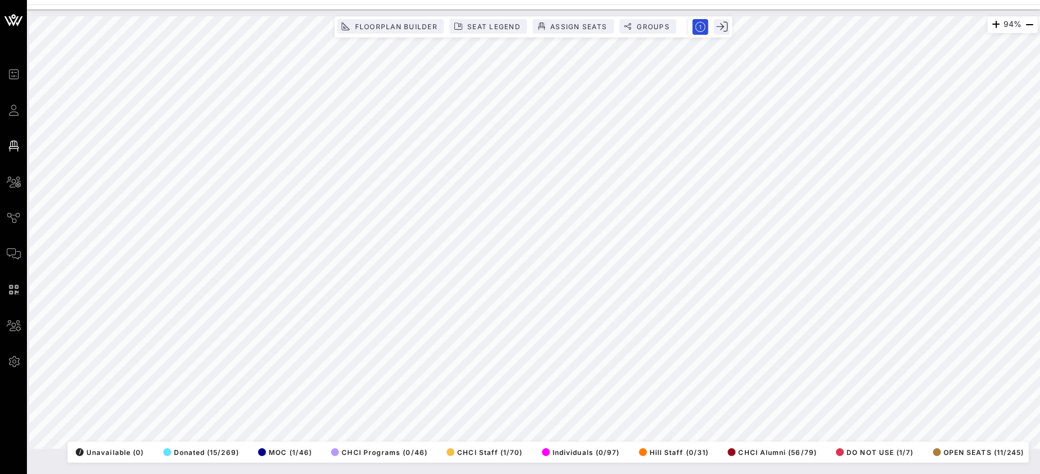
drag, startPoint x: 12, startPoint y: 110, endPoint x: 431, endPoint y: 43, distance: 425.0
click at [12, 109] on icon at bounding box center [14, 110] width 14 height 2
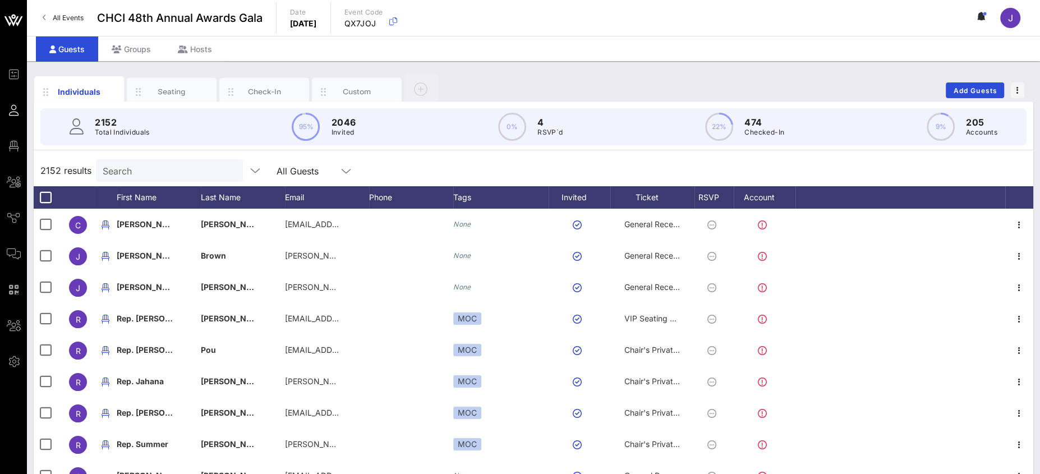
click at [174, 86] on div "Seating" at bounding box center [172, 91] width 50 height 11
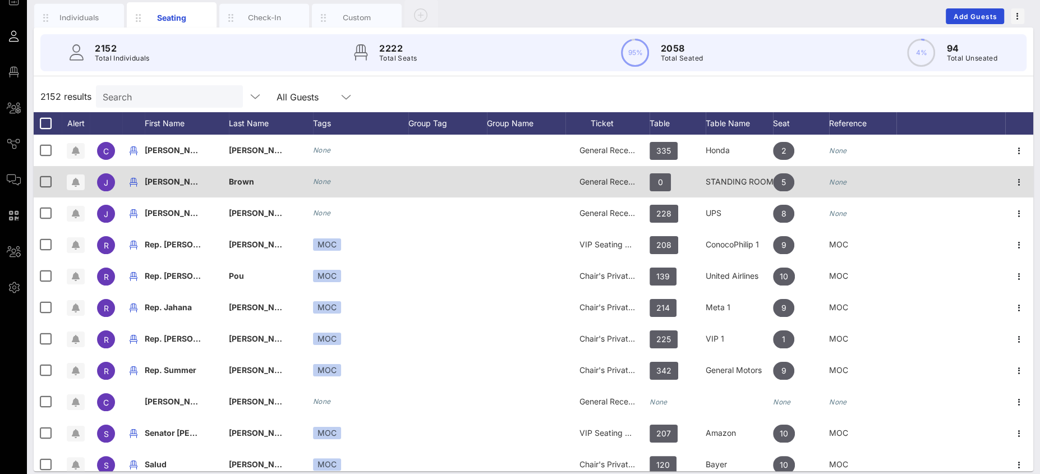
scroll to position [75, 0]
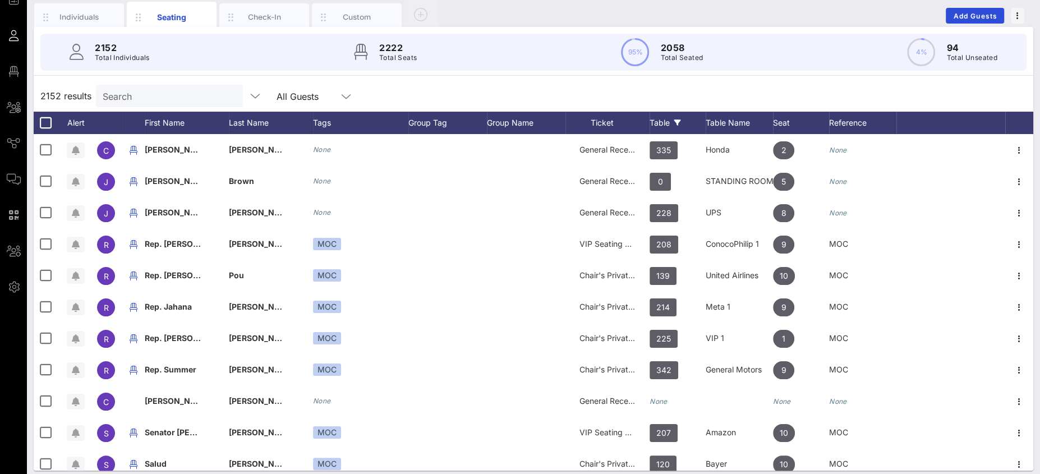
click at [669, 117] on div "Table" at bounding box center [678, 123] width 56 height 22
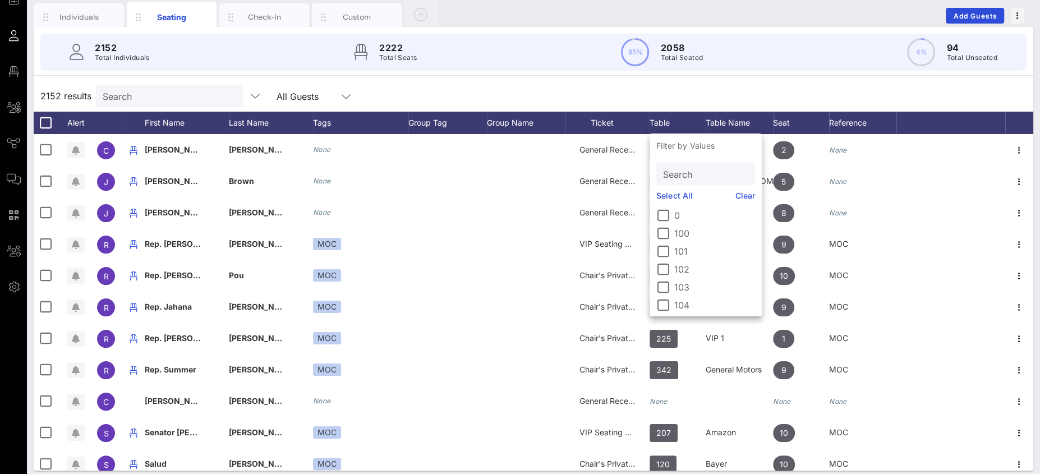
click at [676, 172] on input "Search" at bounding box center [704, 174] width 83 height 15
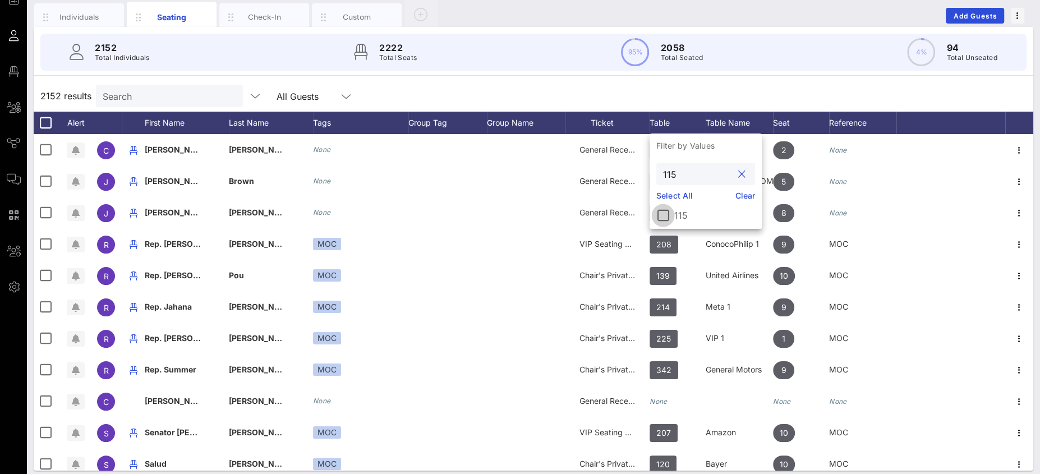
type input "115"
click at [663, 218] on div at bounding box center [663, 215] width 19 height 19
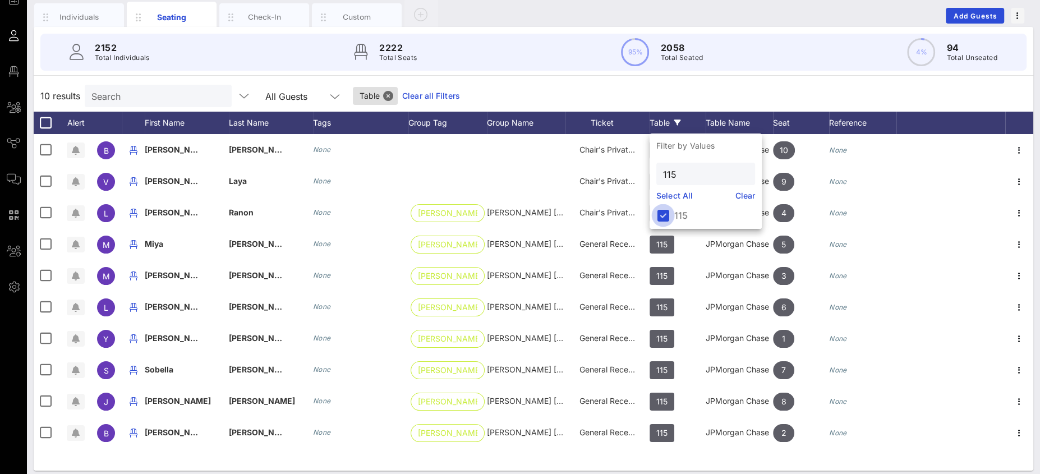
scroll to position [0, 0]
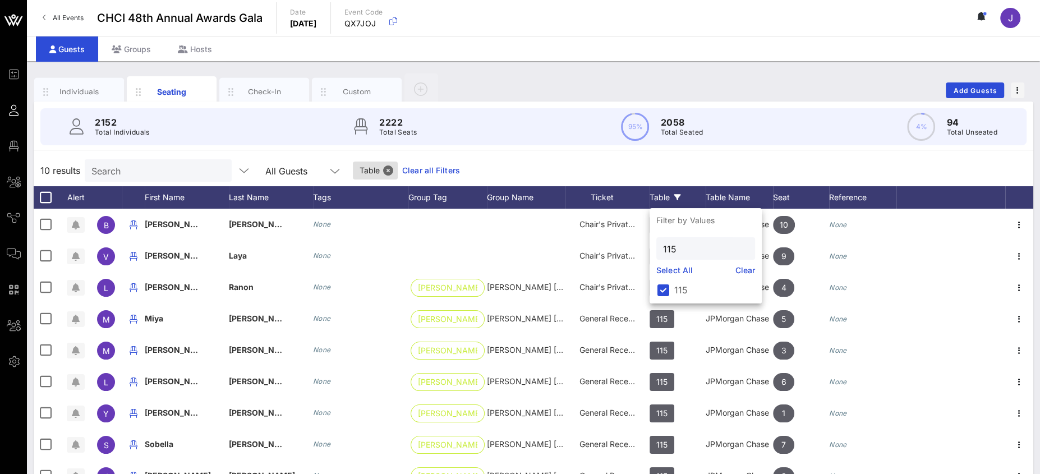
click at [772, 180] on div "10 results Search All Guests Table Clear all Filters" at bounding box center [534, 170] width 1000 height 31
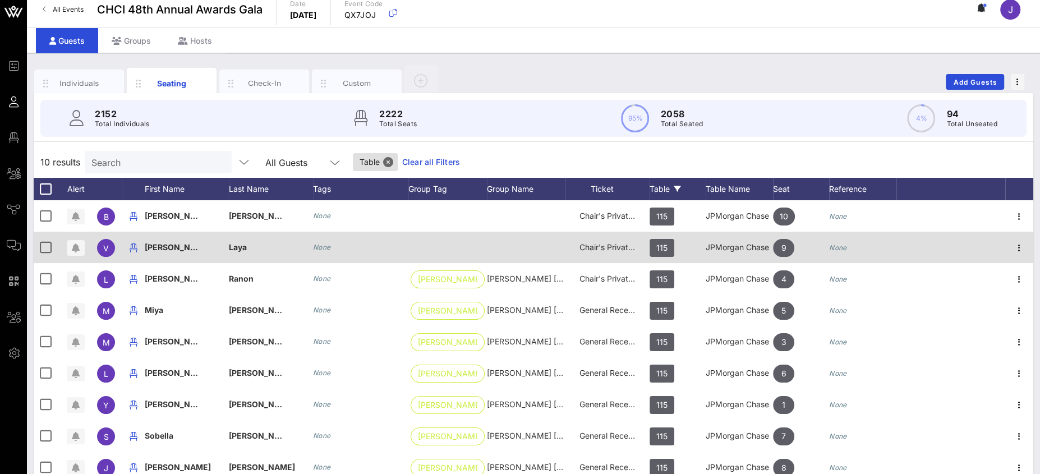
scroll to position [81, 0]
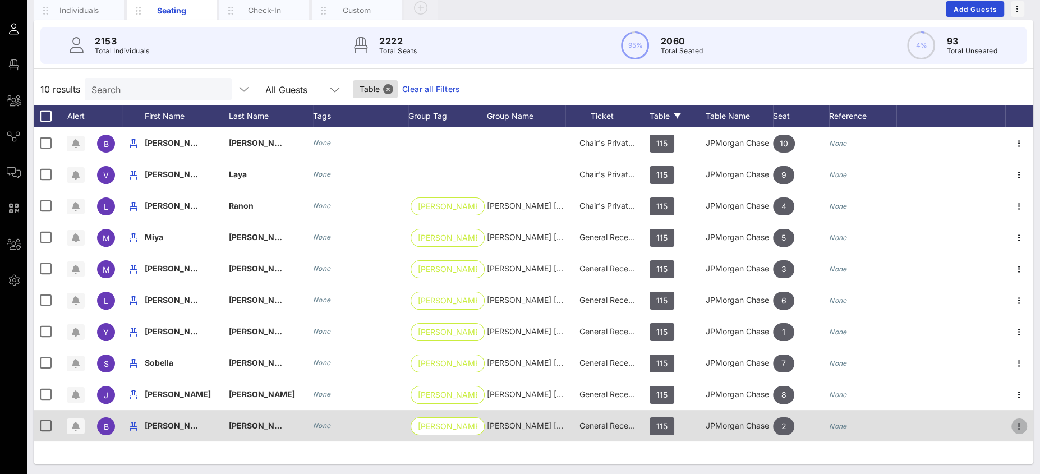
click at [1020, 428] on icon "button" at bounding box center [1019, 426] width 13 height 13
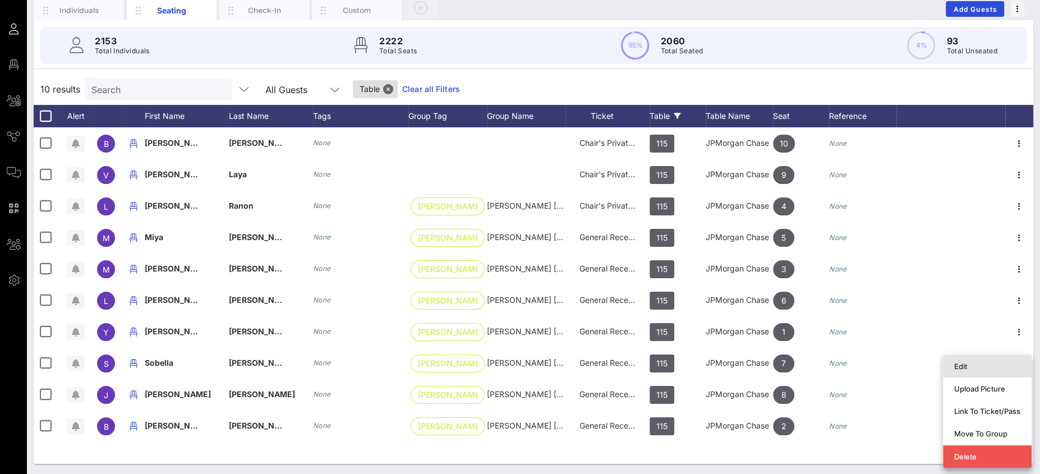
click at [968, 367] on div "Edit" at bounding box center [987, 366] width 66 height 9
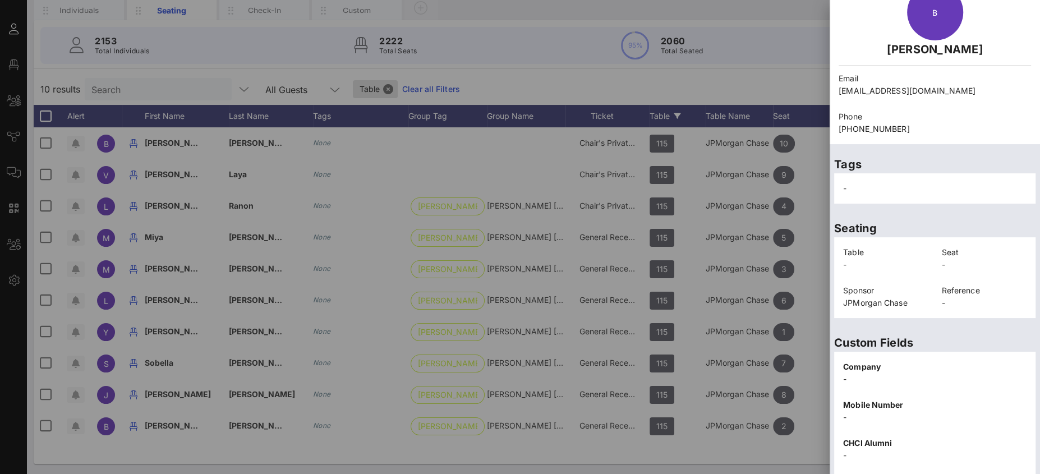
scroll to position [207, 0]
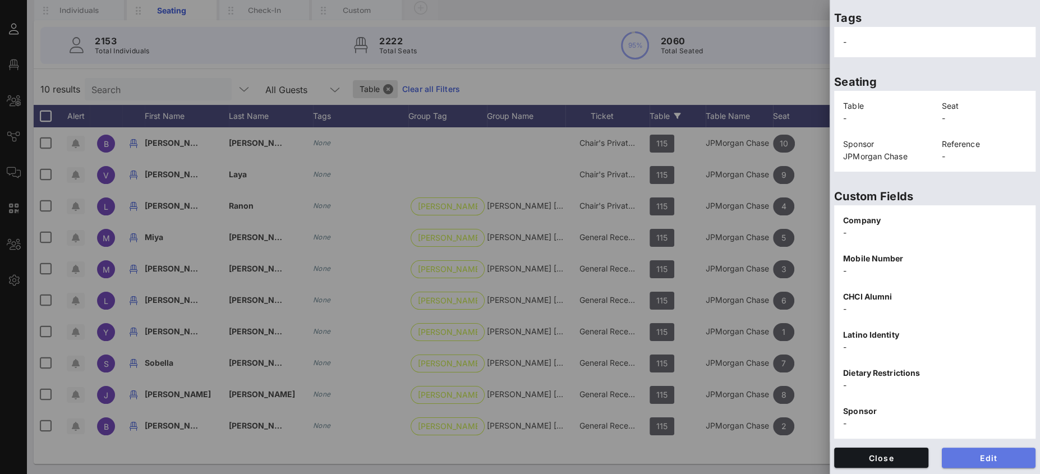
click at [985, 455] on span "Edit" at bounding box center [989, 458] width 76 height 10
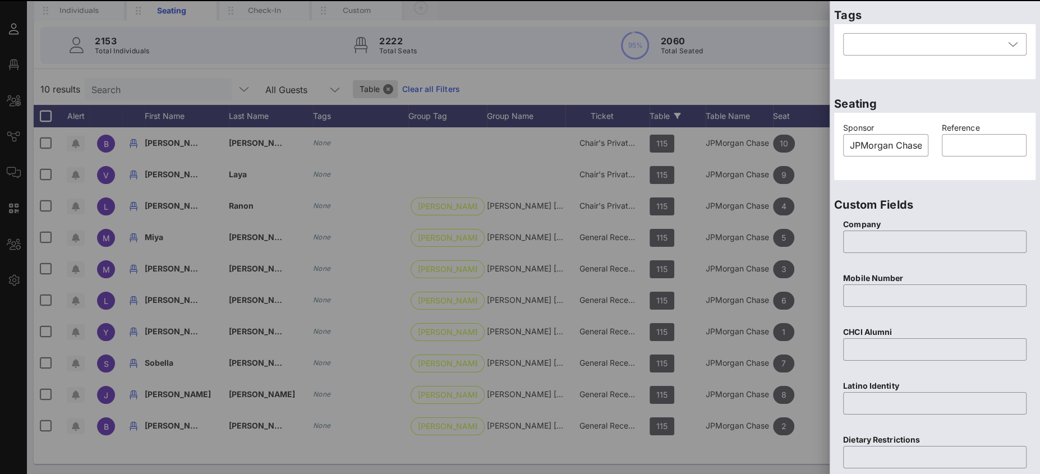
scroll to position [0, 0]
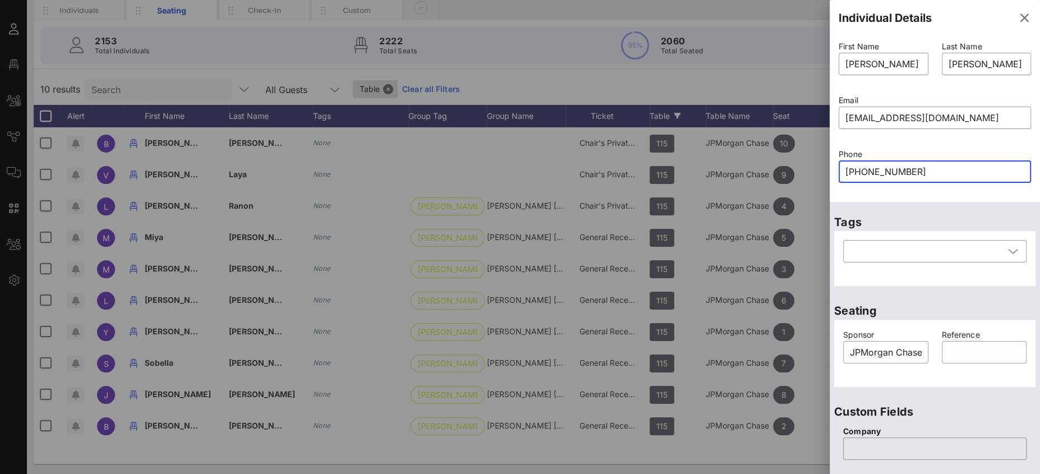
click at [853, 173] on input "+18479516802" at bounding box center [935, 172] width 179 height 18
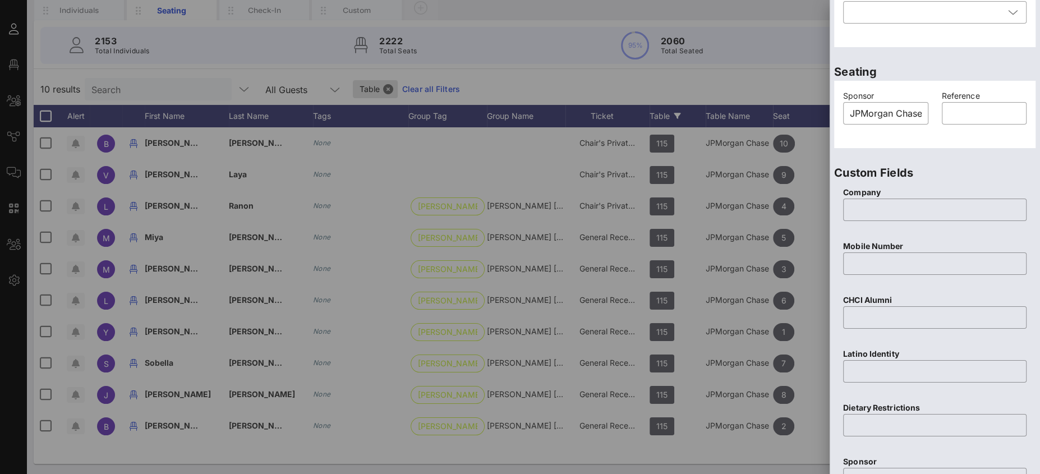
scroll to position [423, 0]
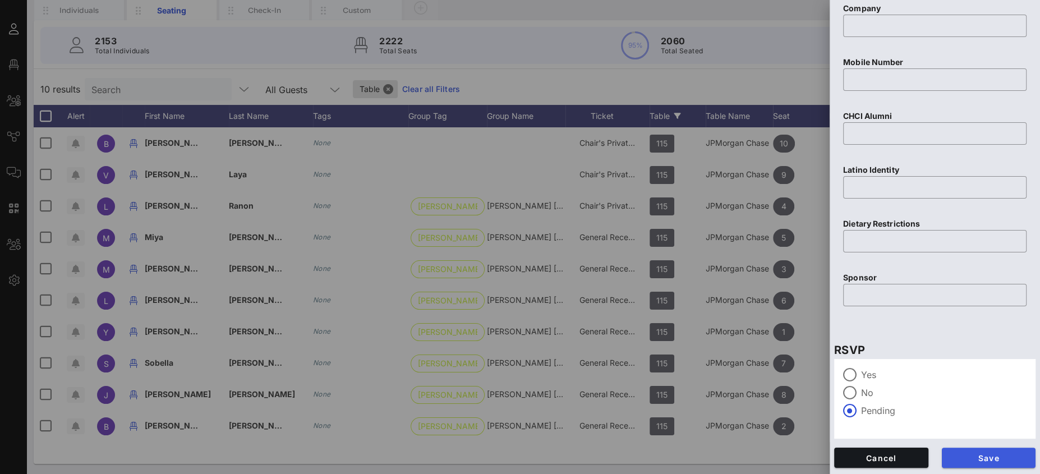
type input "18479516802"
click at [996, 454] on span "Save" at bounding box center [989, 458] width 76 height 10
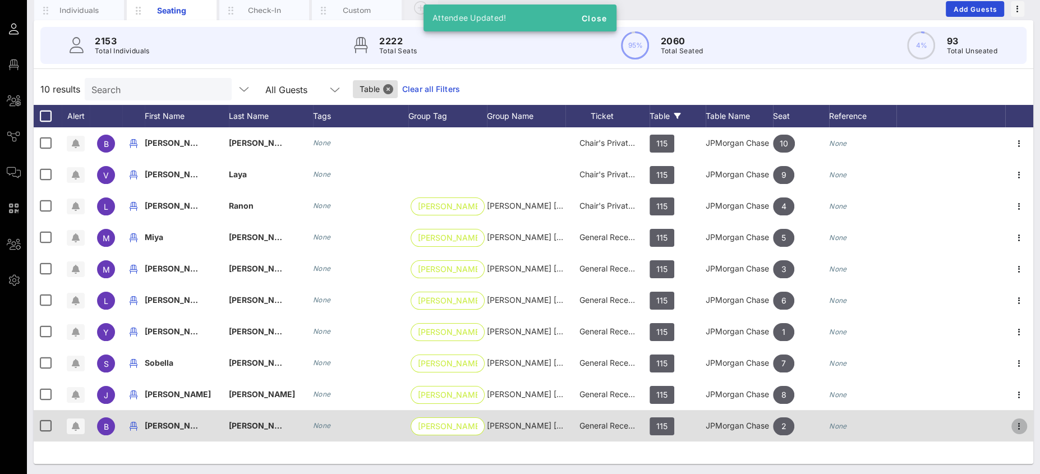
click at [1017, 420] on icon "button" at bounding box center [1019, 426] width 13 height 13
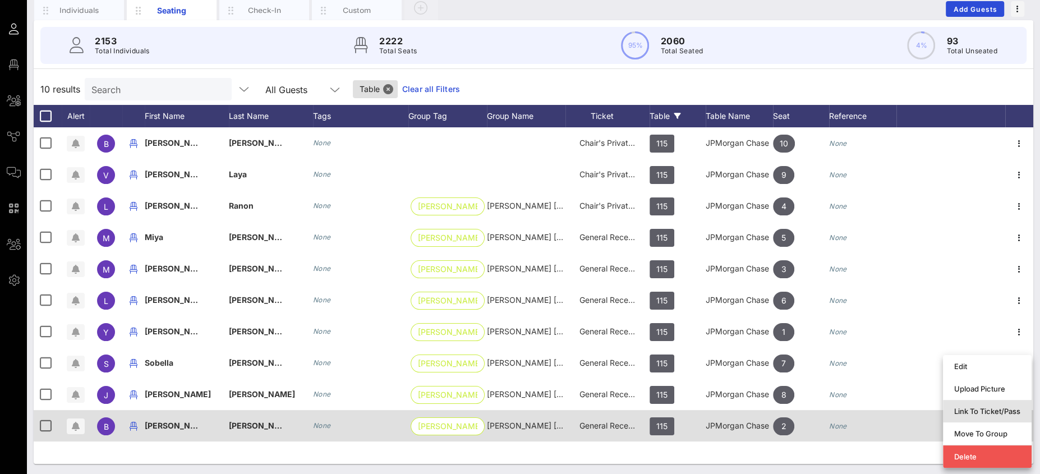
click at [979, 412] on div "Link To Ticket/Pass" at bounding box center [987, 411] width 66 height 9
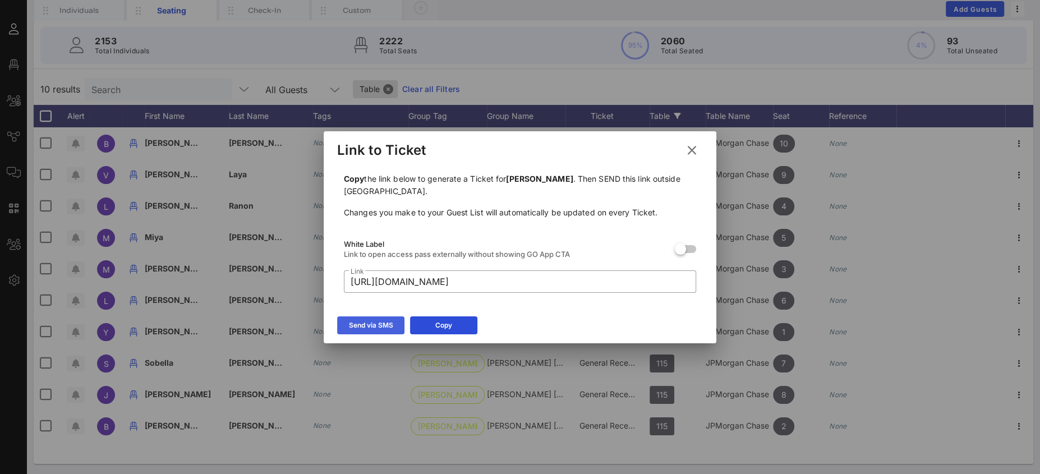
click at [392, 327] on div "Send via SMS" at bounding box center [371, 325] width 44 height 11
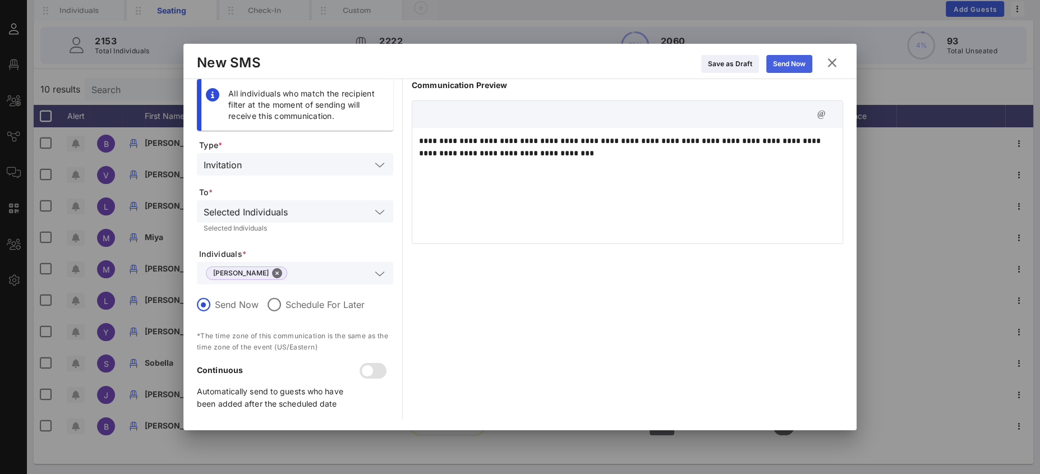
click at [787, 63] on icon at bounding box center [789, 64] width 8 height 7
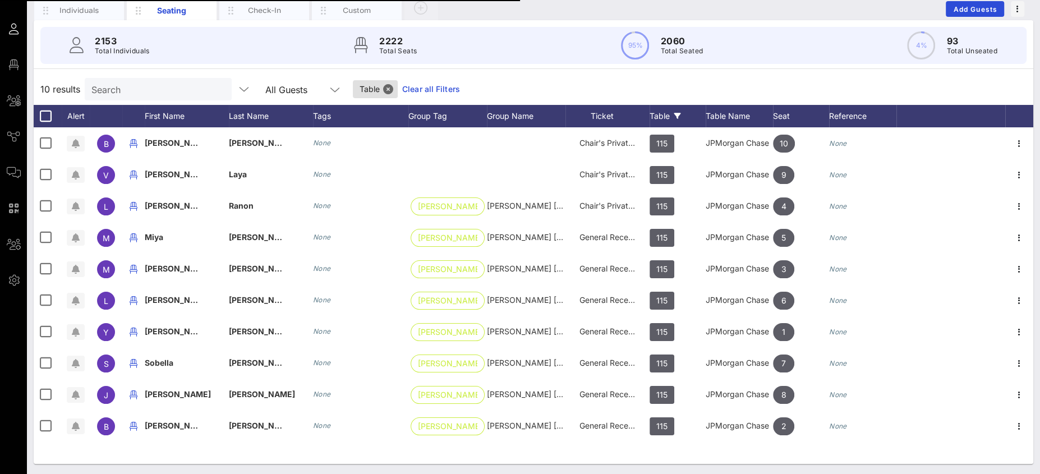
click at [120, 86] on input "Search" at bounding box center [156, 89] width 131 height 15
click at [383, 86] on button "Close" at bounding box center [388, 89] width 10 height 10
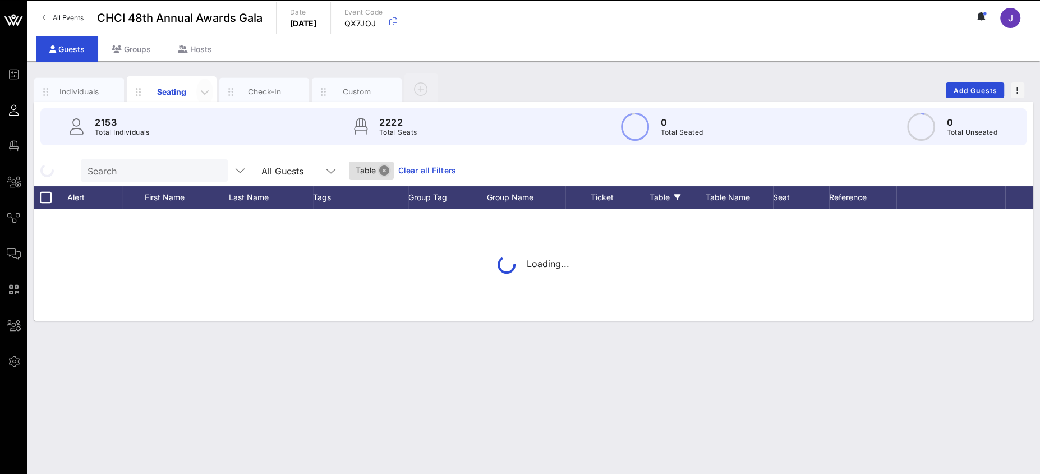
scroll to position [0, 0]
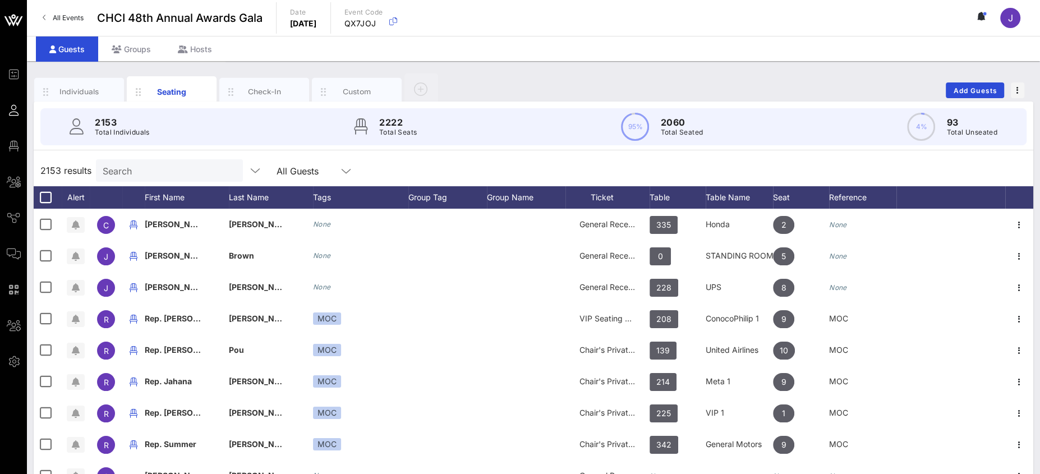
click at [144, 178] on div "Search" at bounding box center [168, 170] width 131 height 22
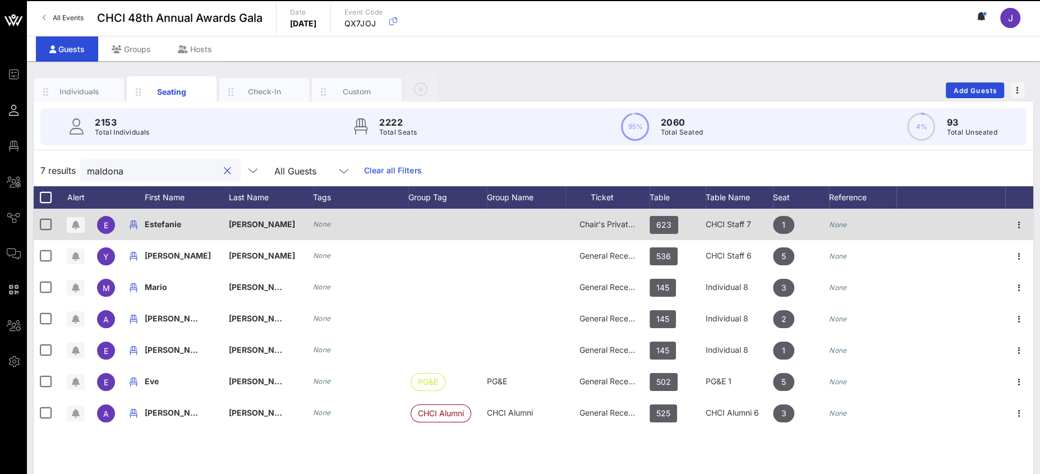
type input "maldona"
click at [627, 218] on div "Chair's Private Reception" at bounding box center [608, 224] width 56 height 31
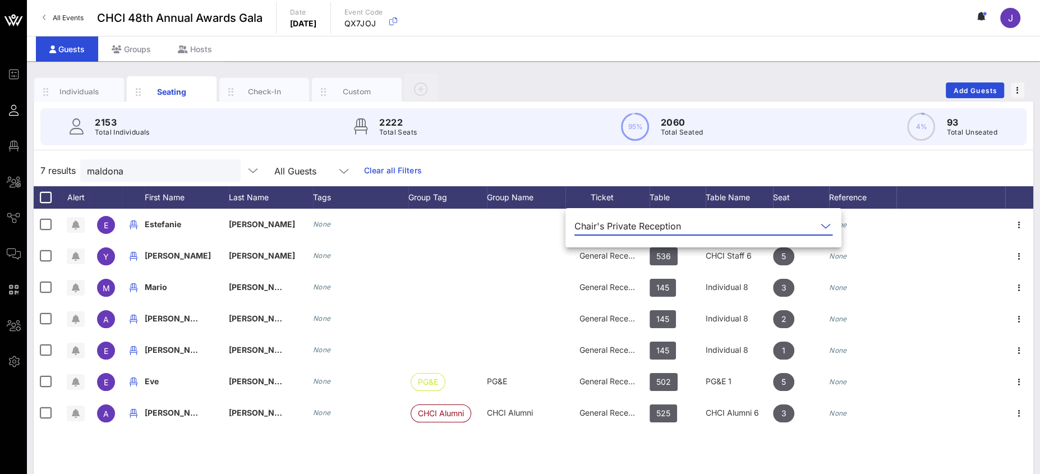
click at [618, 218] on div "Chair's Private Reception" at bounding box center [696, 226] width 242 height 18
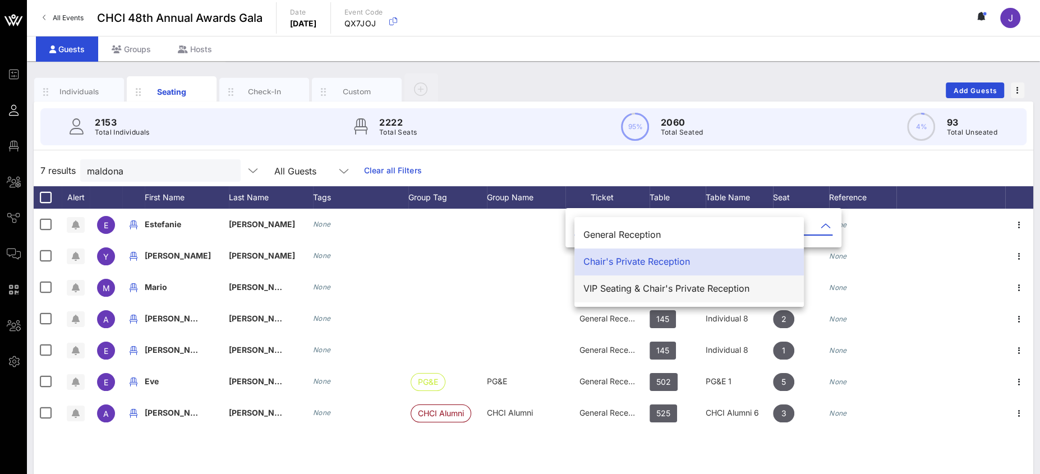
click at [633, 288] on div "VIP Seating & Chair's Private Reception" at bounding box center [690, 288] width 212 height 11
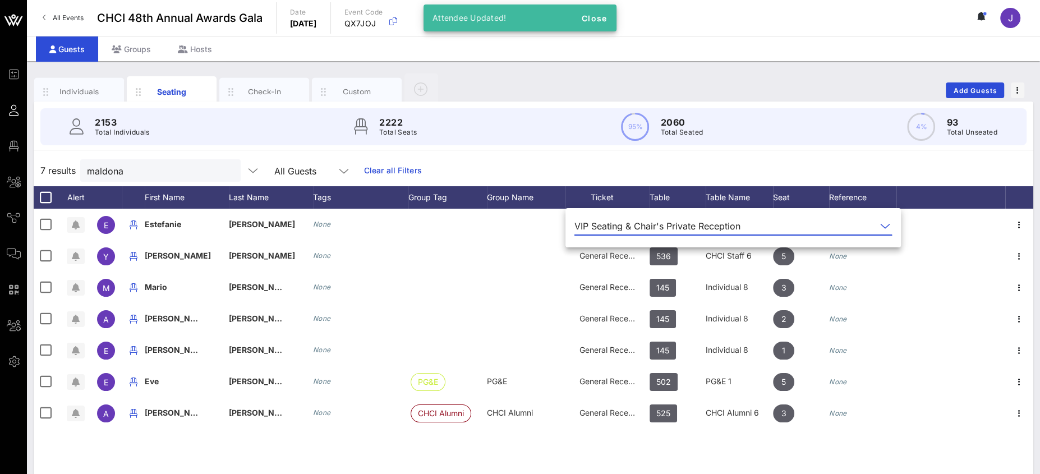
click at [563, 163] on div "7 results maldona All Guests Clear all Filters" at bounding box center [534, 170] width 1000 height 31
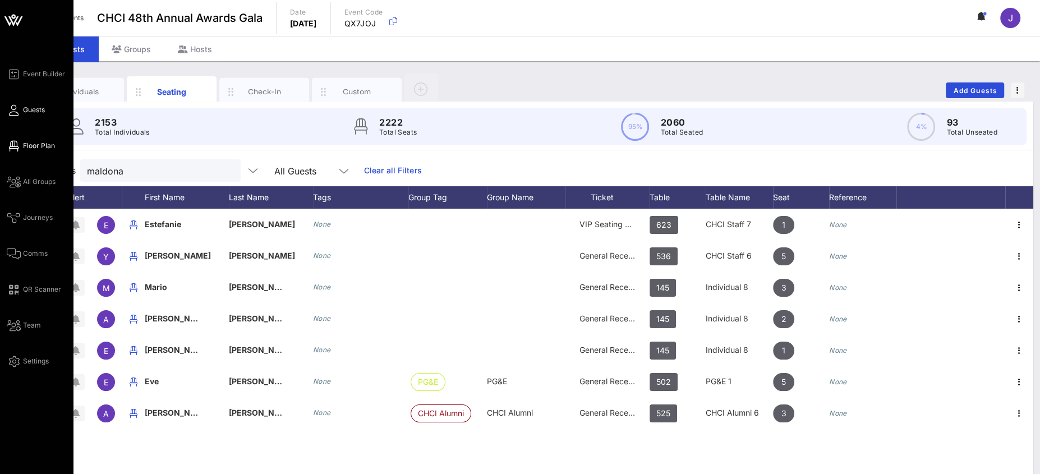
click at [27, 149] on span "Floor Plan" at bounding box center [39, 146] width 32 height 10
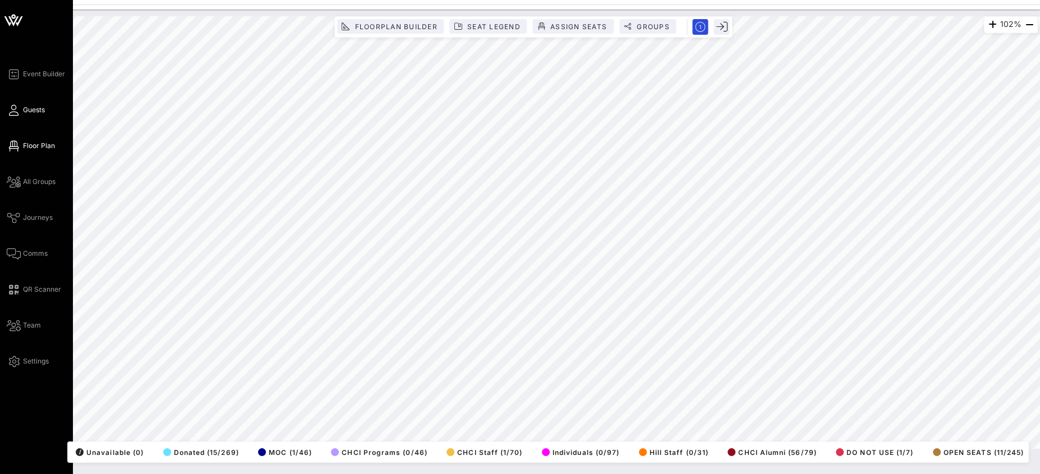
click at [22, 111] on link "Guests" at bounding box center [26, 109] width 38 height 13
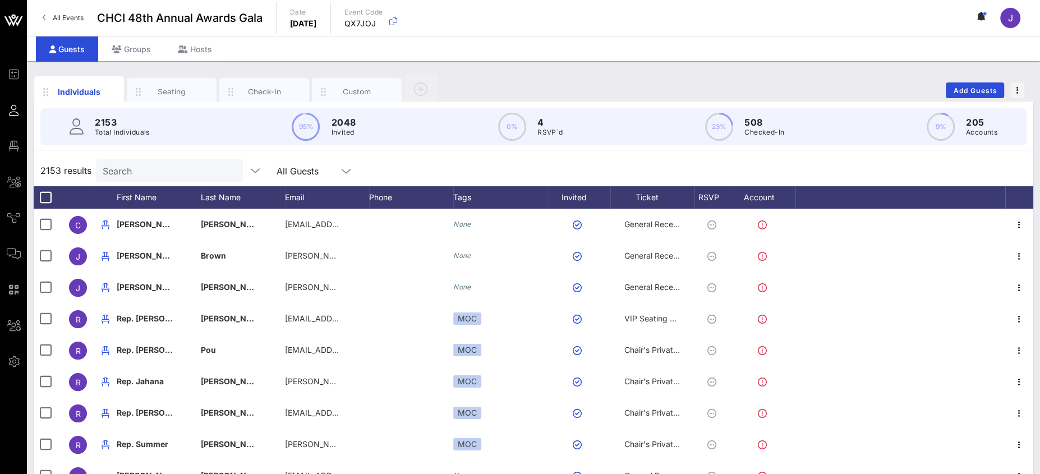
click at [130, 166] on input "Search" at bounding box center [168, 170] width 131 height 15
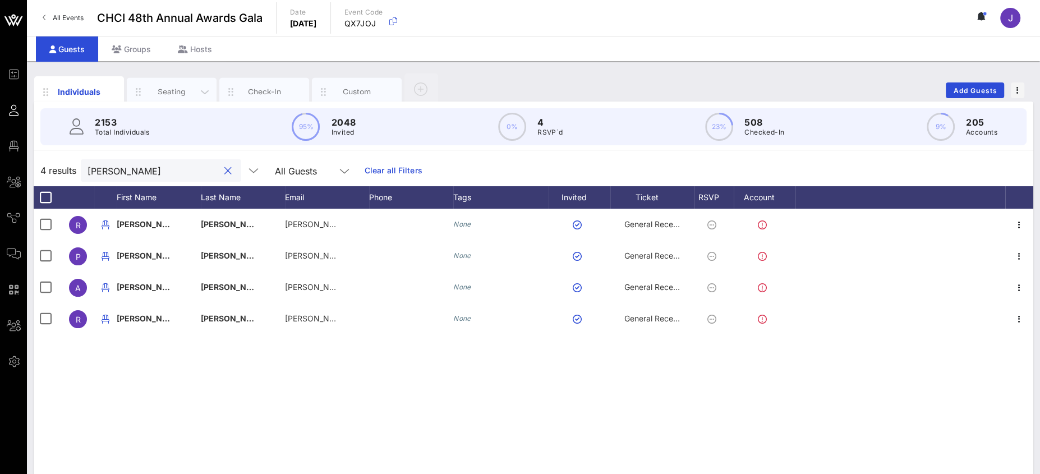
type input "carillo"
click at [171, 88] on div "Seating" at bounding box center [172, 91] width 50 height 11
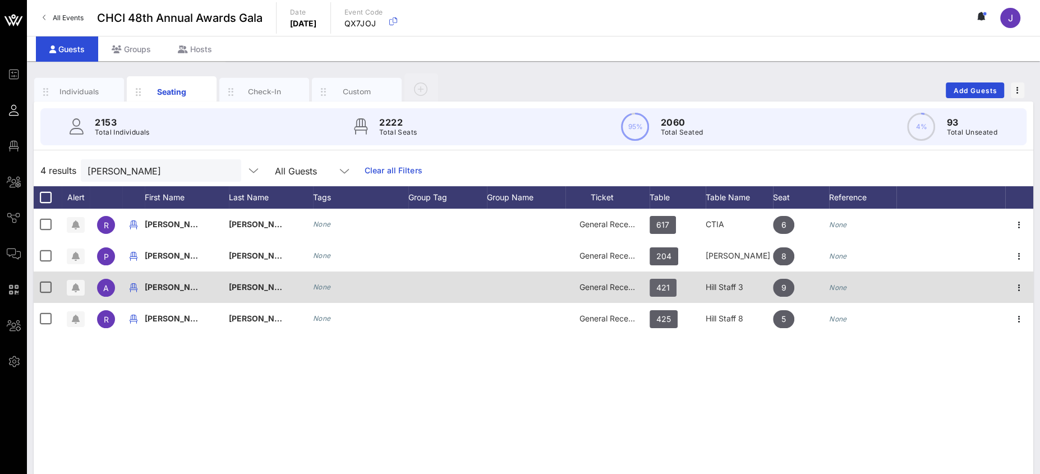
click at [664, 288] on span "421" at bounding box center [662, 288] width 13 height 18
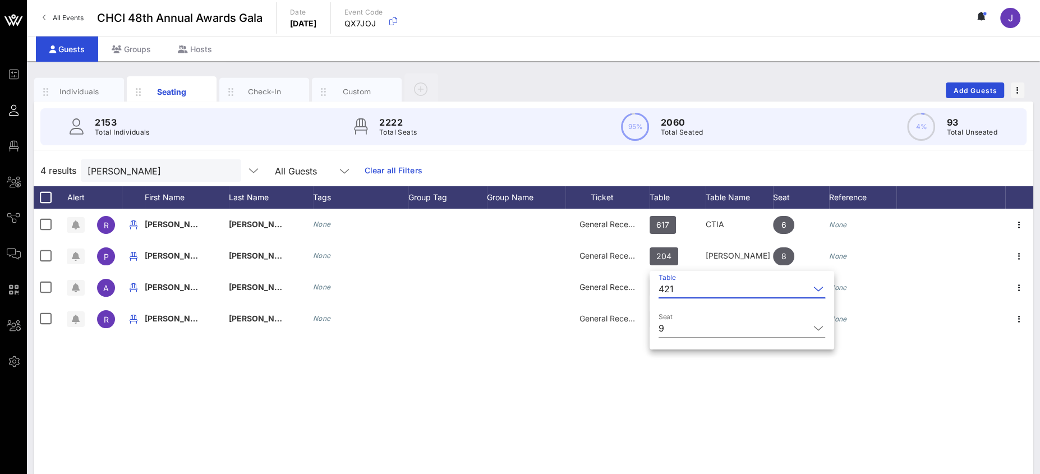
click at [672, 286] on div "421" at bounding box center [666, 289] width 15 height 10
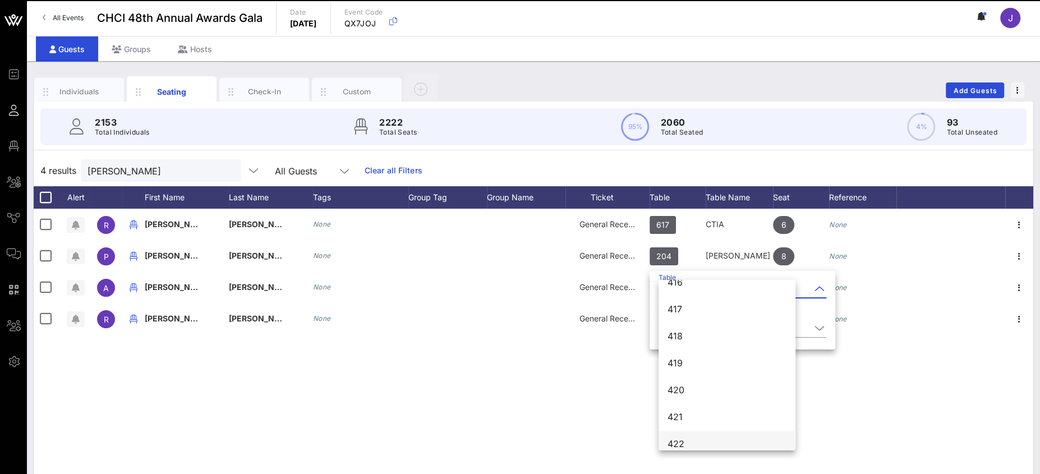
scroll to position [4008, 0]
click at [688, 410] on div "427" at bounding box center [727, 410] width 119 height 11
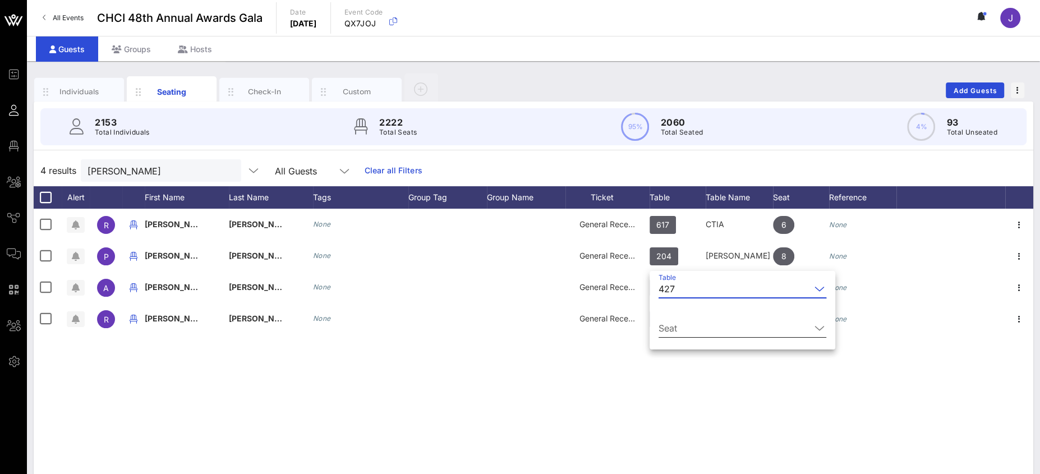
click at [680, 329] on input "Seat" at bounding box center [735, 328] width 152 height 18
click at [690, 346] on div "2" at bounding box center [728, 341] width 139 height 27
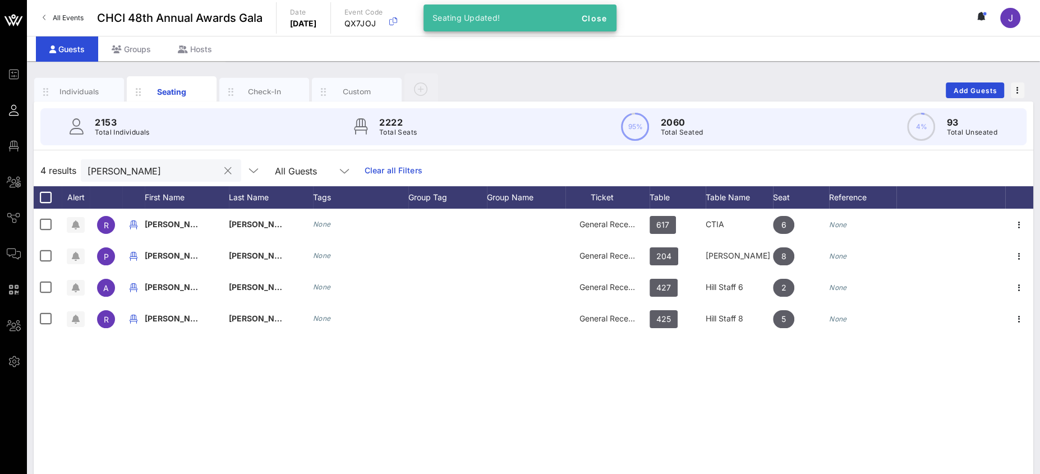
click at [224, 171] on button "clear icon" at bounding box center [227, 171] width 7 height 11
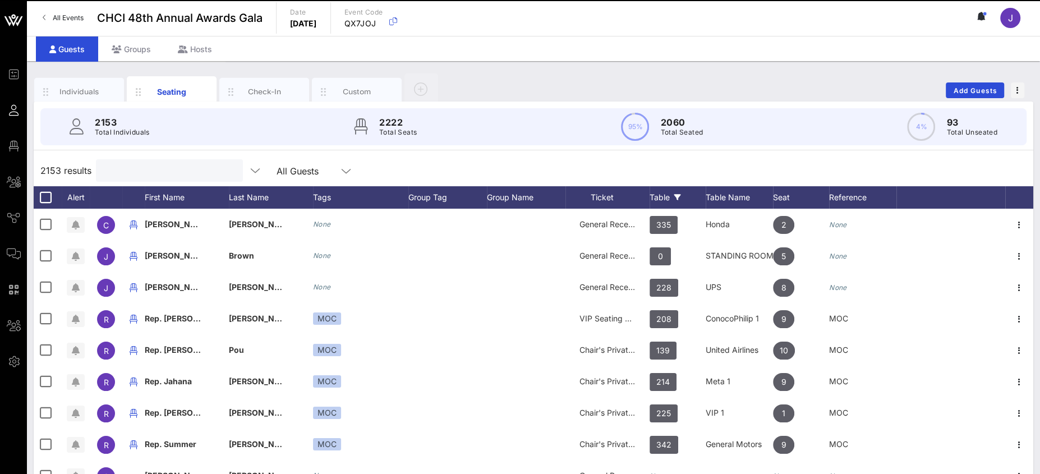
click at [681, 196] on div "Table" at bounding box center [678, 197] width 56 height 22
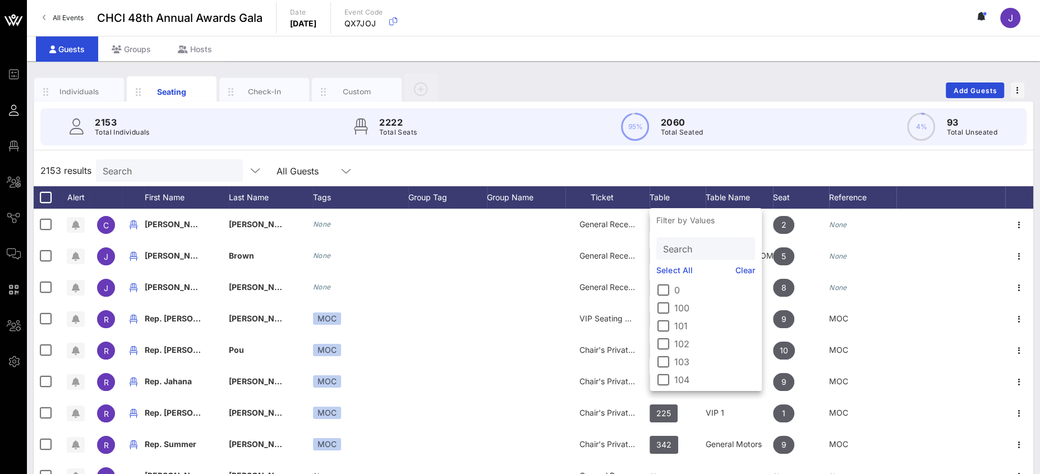
click at [671, 270] on link "Select All" at bounding box center [674, 270] width 36 height 12
click at [675, 246] on input "Search" at bounding box center [704, 248] width 83 height 15
drag, startPoint x: 680, startPoint y: 244, endPoint x: 673, endPoint y: 239, distance: 8.4
click at [679, 244] on input "text" at bounding box center [704, 248] width 83 height 15
click at [742, 268] on link "Clear" at bounding box center [746, 270] width 20 height 12
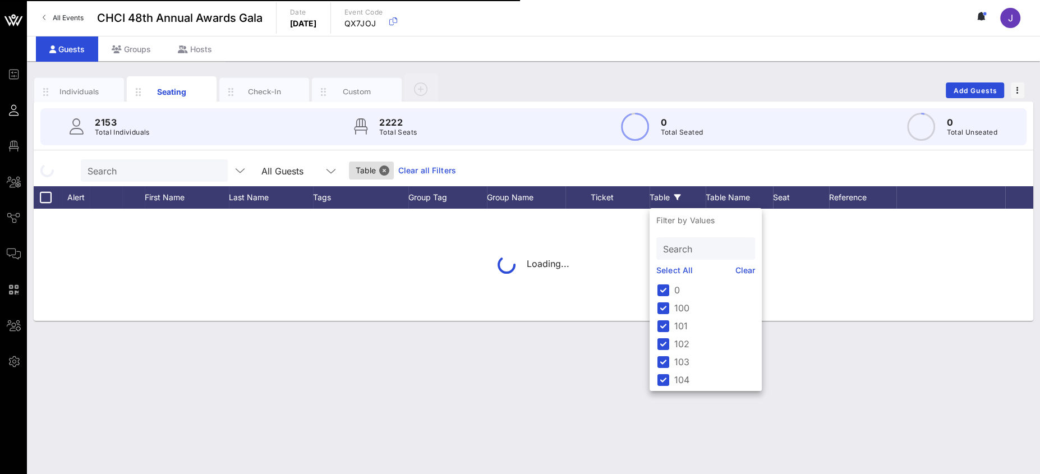
click at [709, 164] on div "Search All Guests Table Clear all Filters" at bounding box center [534, 170] width 1000 height 31
click at [676, 163] on div "Search All Guests Table Clear all Filters" at bounding box center [534, 170] width 1000 height 31
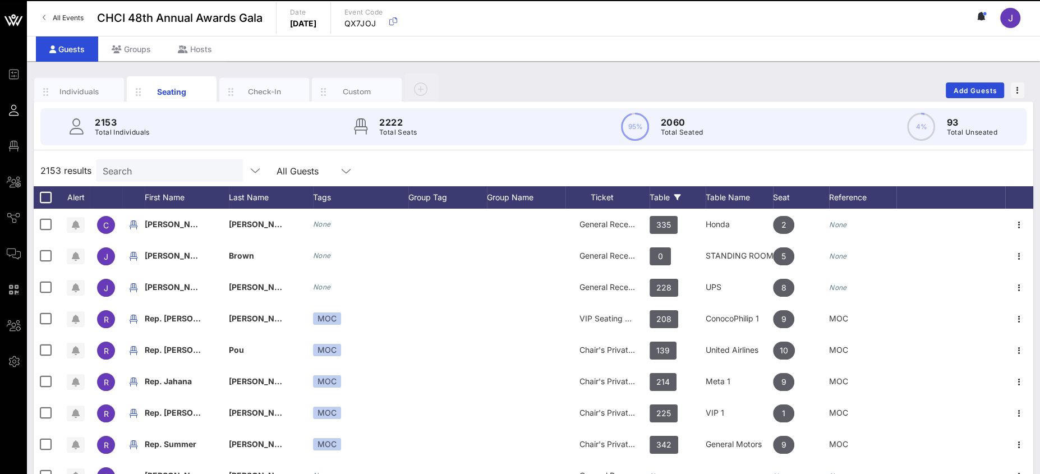
click at [664, 196] on div "Table" at bounding box center [678, 197] width 56 height 22
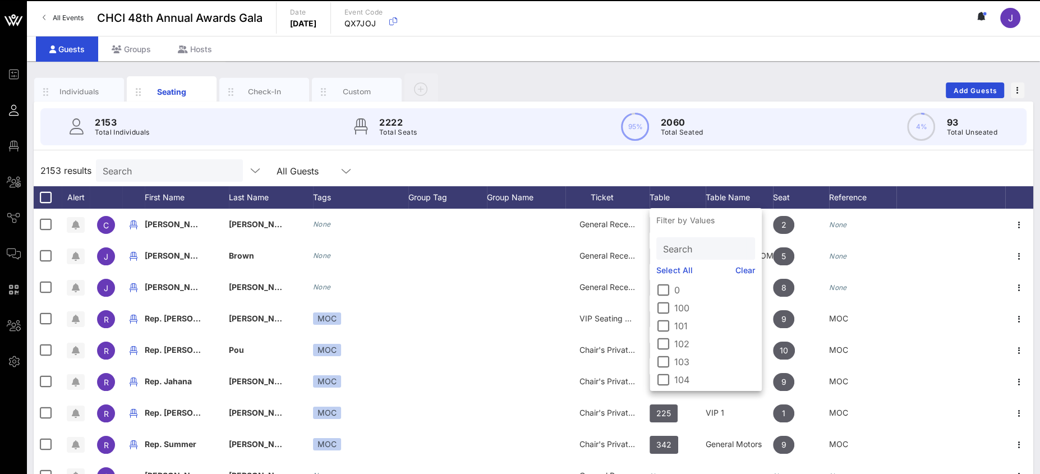
click at [681, 252] on input "Search" at bounding box center [704, 248] width 83 height 15
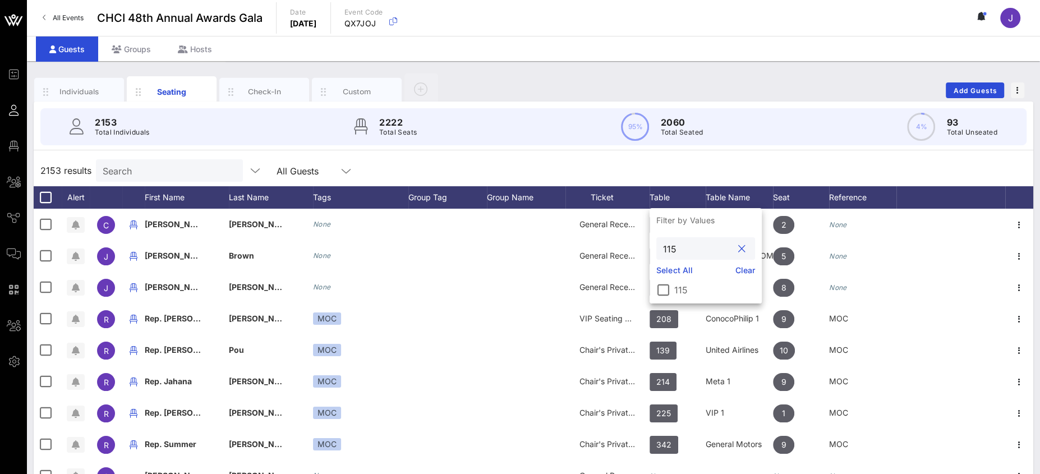
type input "115"
click at [669, 289] on div at bounding box center [663, 290] width 19 height 19
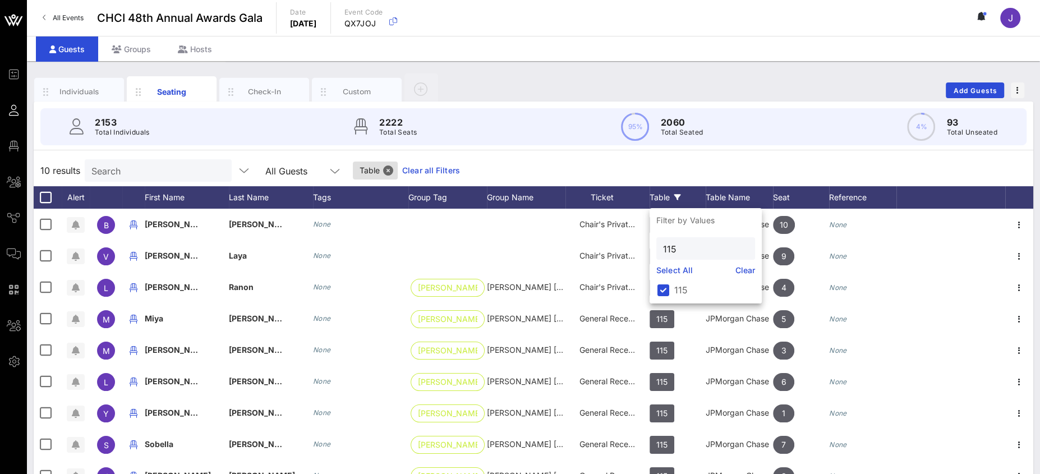
click at [783, 149] on div "2153 Total Individuals 2222 Total Seats 95% 2060 Total Seated 4% 93 Total Unsea…" at bounding box center [533, 127] width 1013 height 50
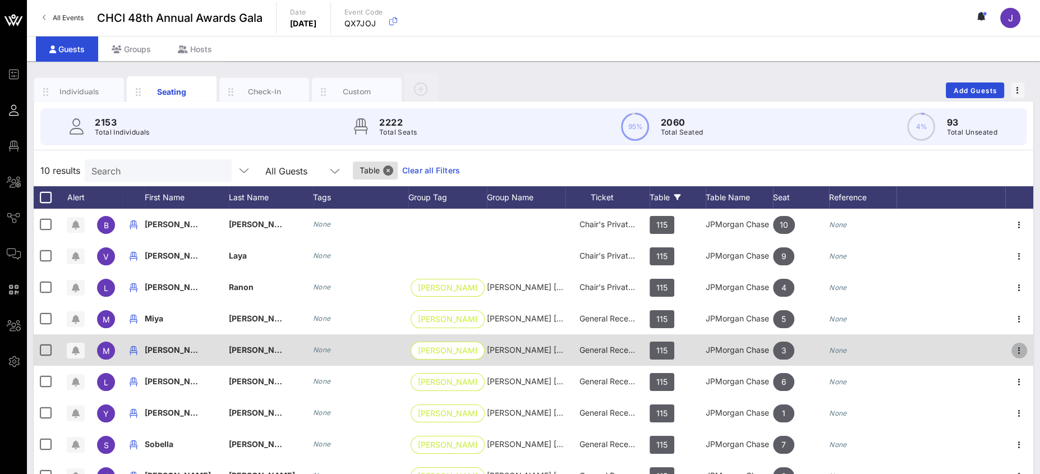
click at [1019, 351] on icon "button" at bounding box center [1019, 350] width 13 height 13
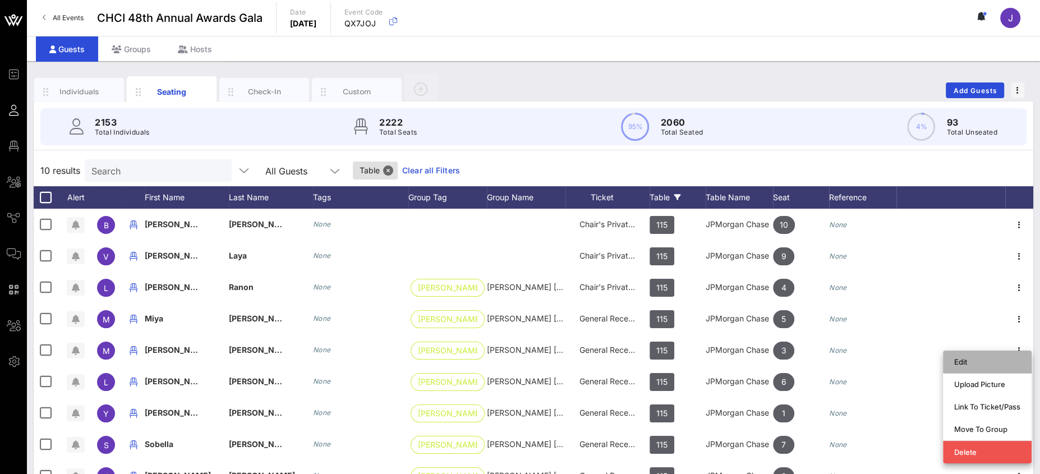
click at [984, 359] on div "Edit" at bounding box center [987, 361] width 66 height 9
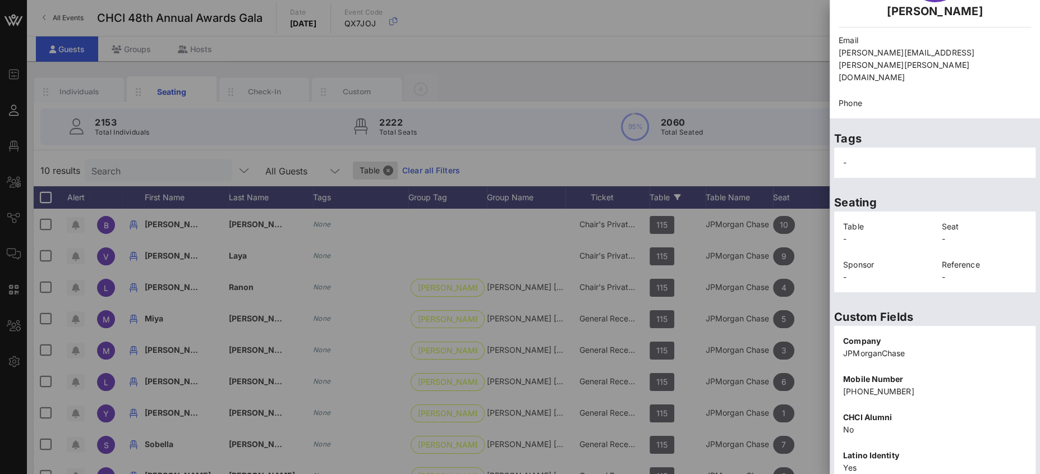
scroll to position [195, 0]
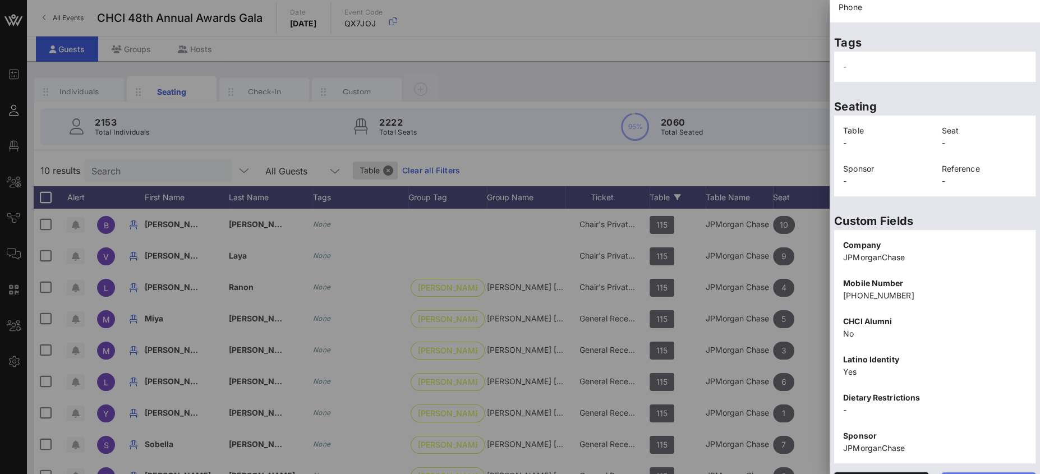
click at [985, 474] on span "Edit" at bounding box center [989, 483] width 76 height 10
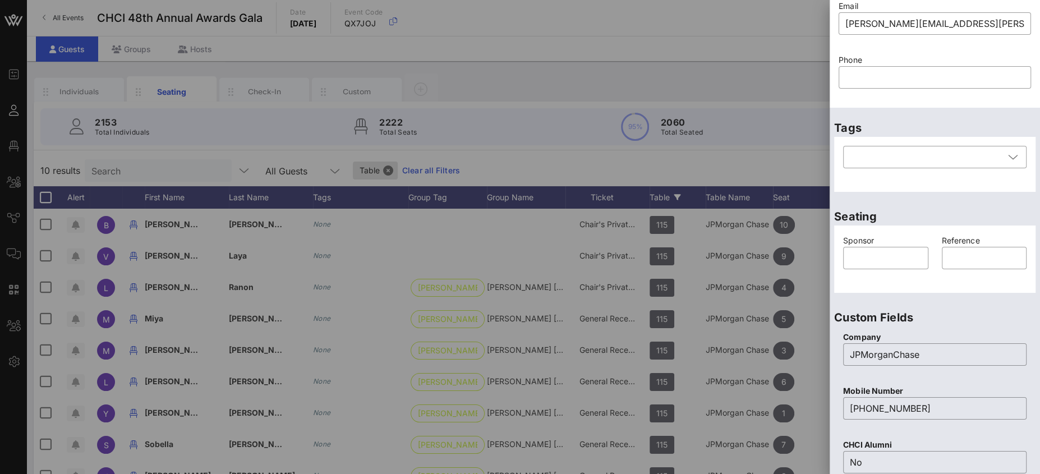
scroll to position [0, 0]
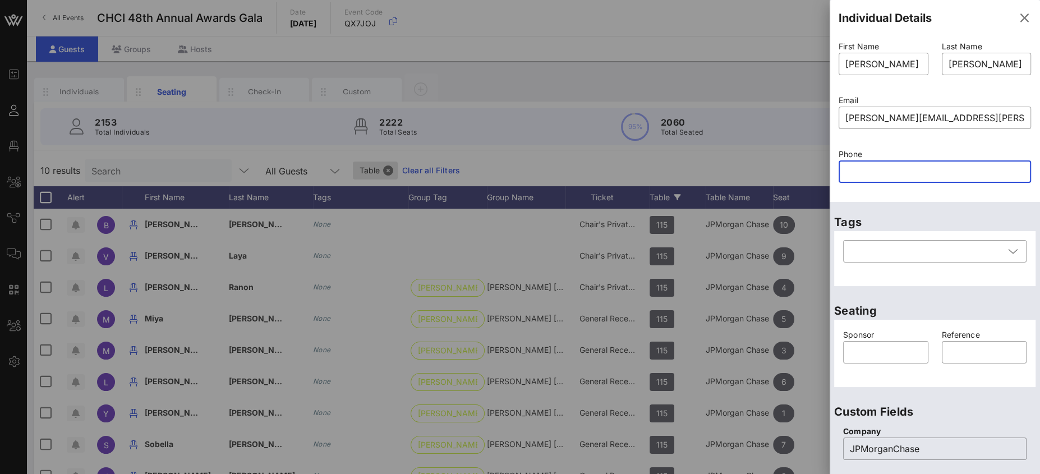
paste input "3016466345"
type input "3016466345"
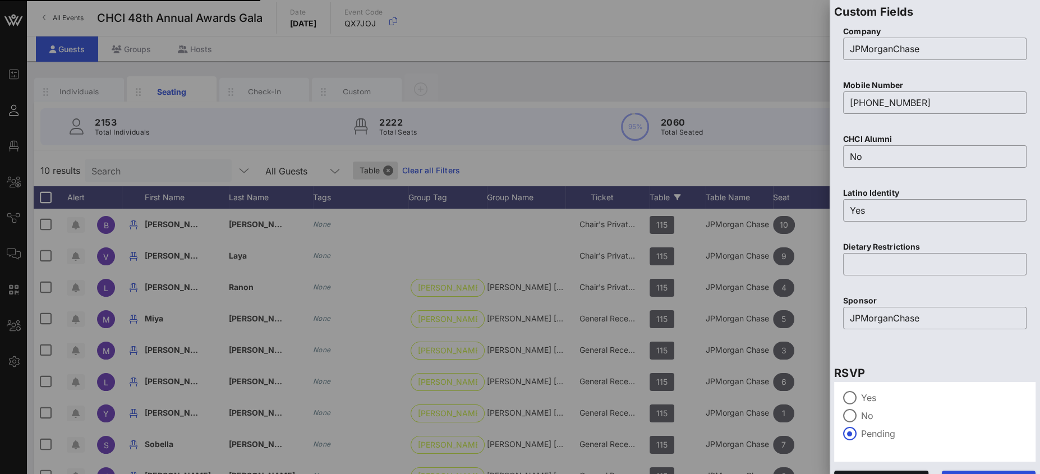
scroll to position [81, 0]
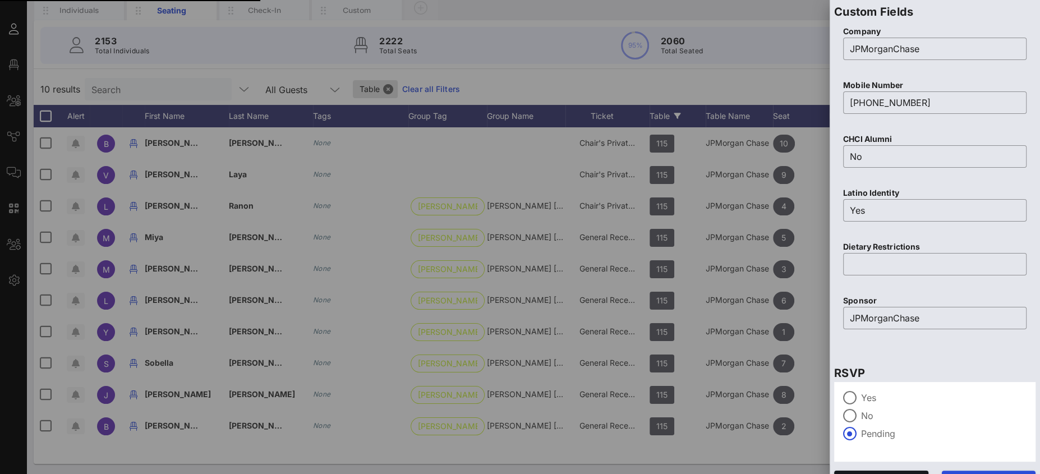
click at [999, 474] on span "Save" at bounding box center [989, 481] width 76 height 10
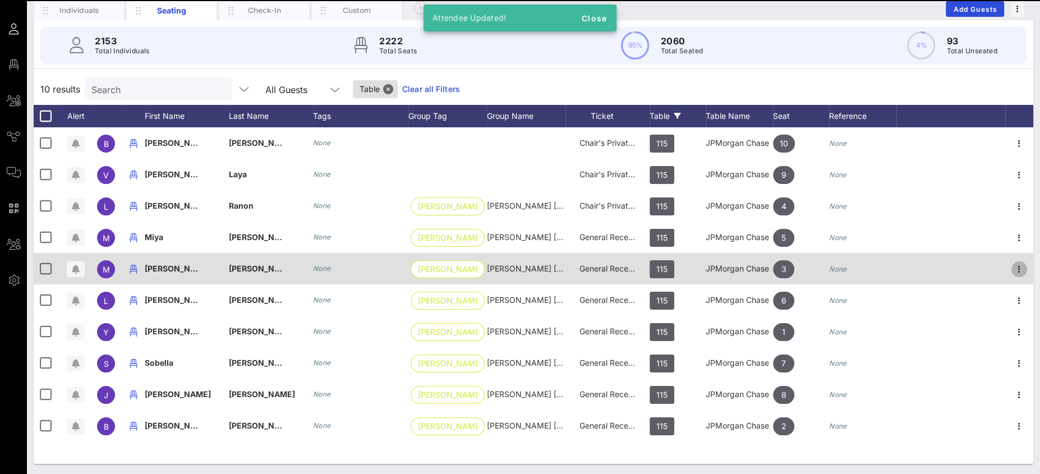
click at [1018, 268] on icon "button" at bounding box center [1019, 269] width 13 height 13
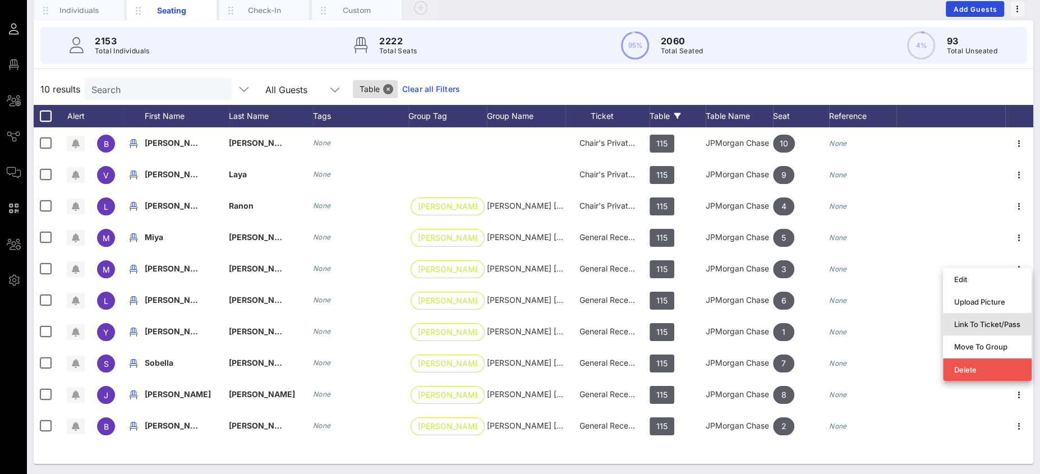
click at [984, 320] on div "Link To Ticket/Pass" at bounding box center [987, 324] width 66 height 9
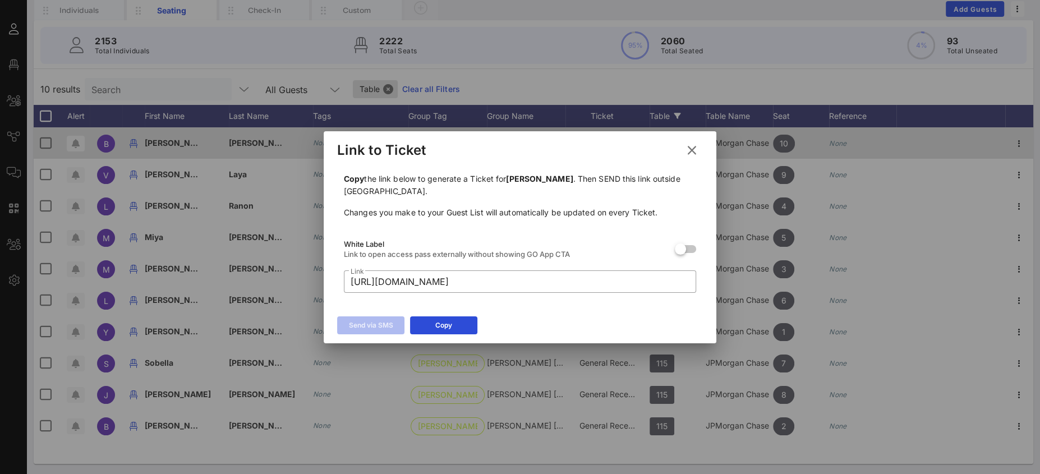
click at [696, 151] on icon at bounding box center [692, 150] width 15 height 13
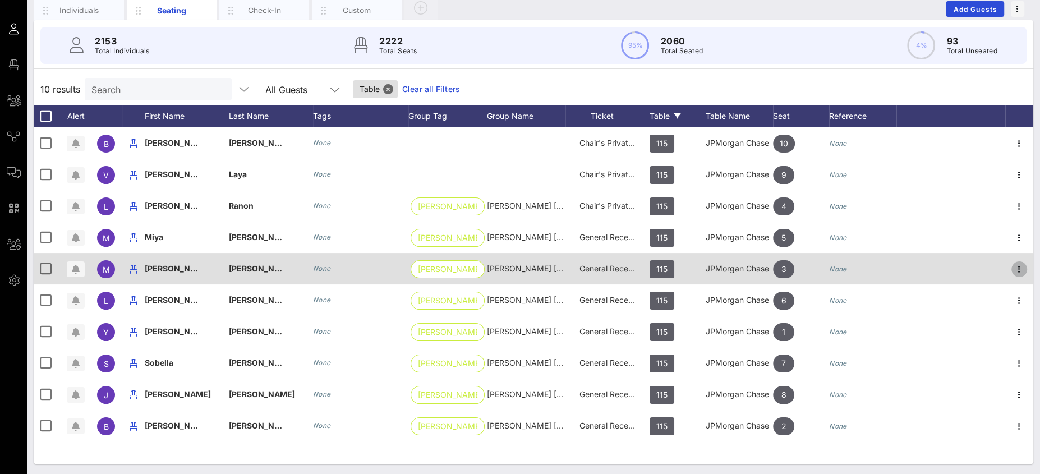
click at [1019, 268] on icon "button" at bounding box center [1019, 269] width 13 height 13
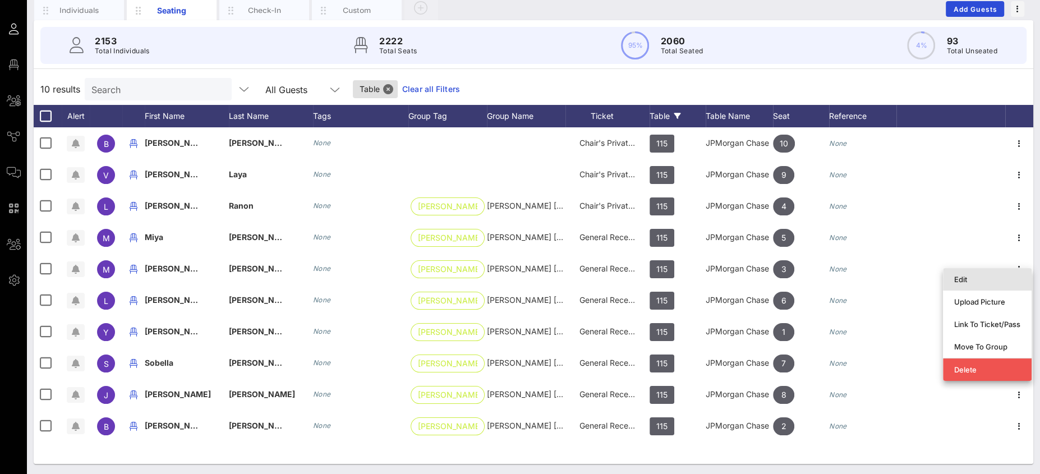
click at [964, 277] on div "Edit" at bounding box center [987, 279] width 66 height 9
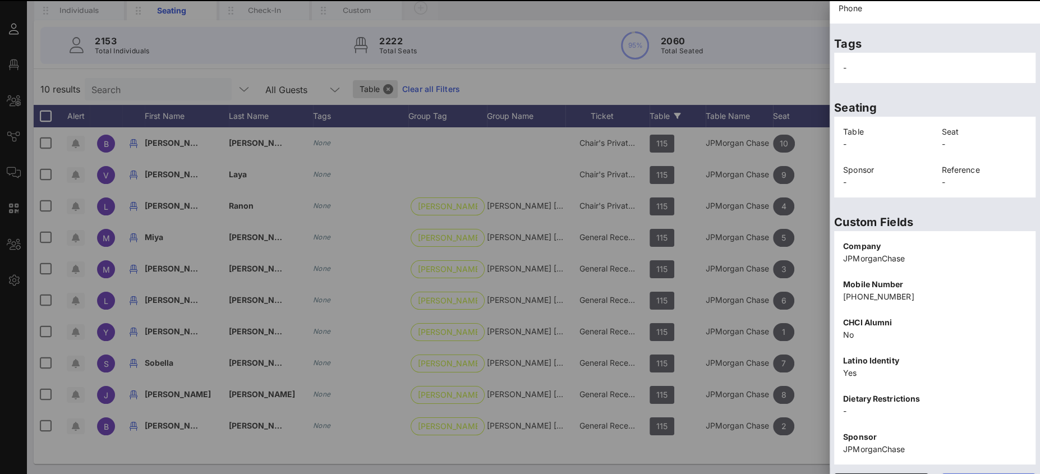
scroll to position [195, 0]
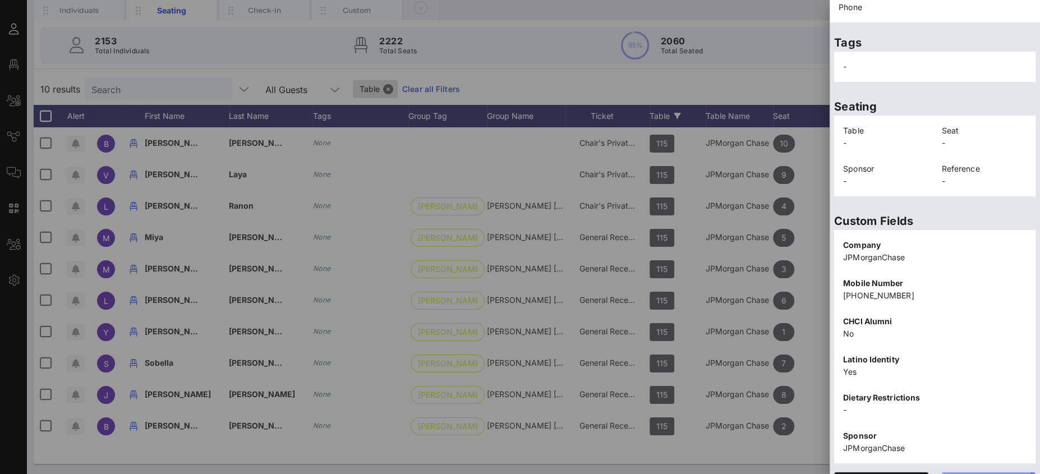
click at [993, 474] on span "Edit" at bounding box center [989, 483] width 76 height 10
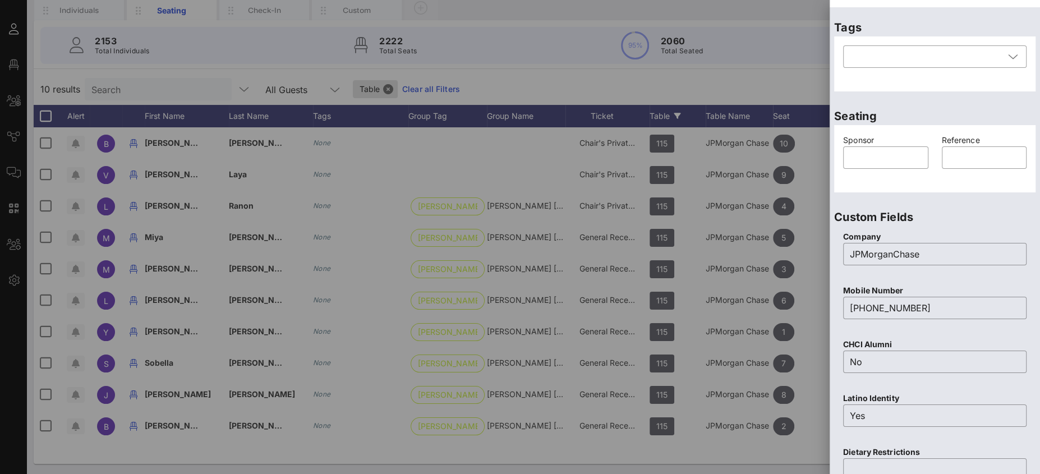
scroll to position [0, 0]
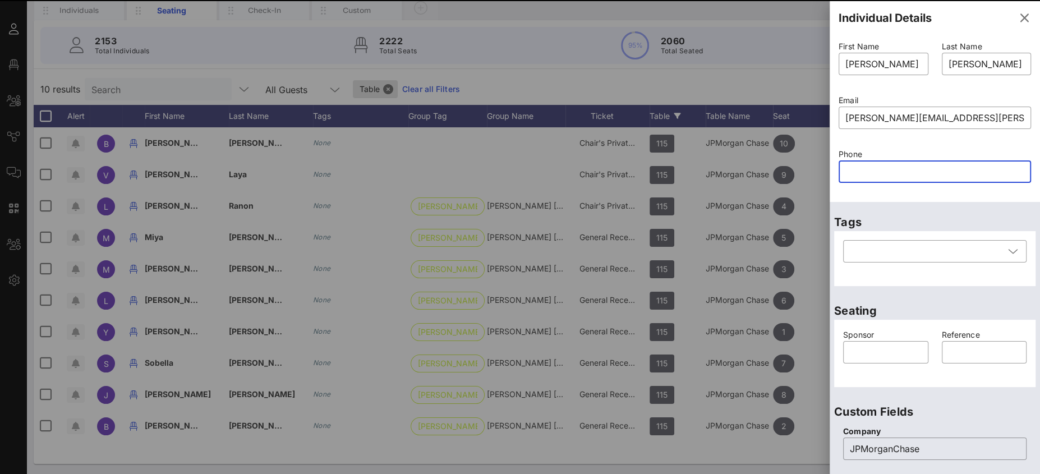
paste input "3016466345"
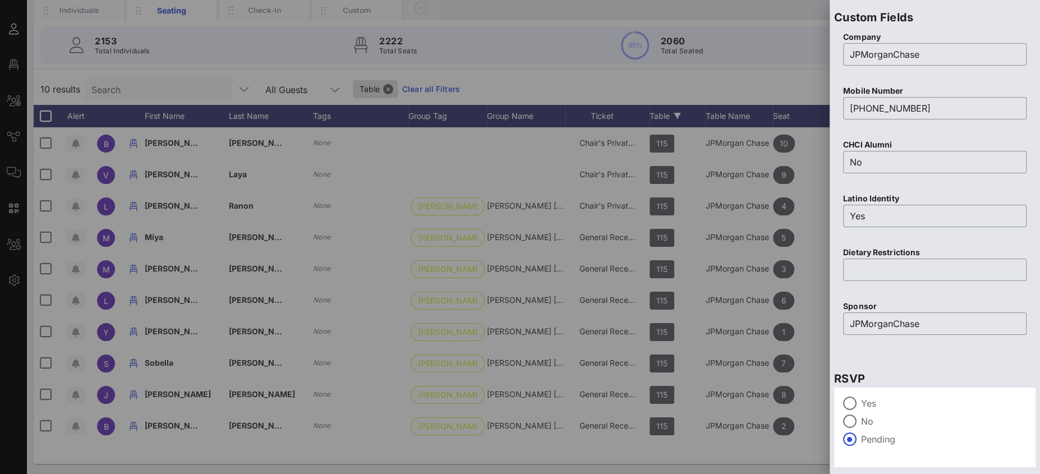
scroll to position [423, 0]
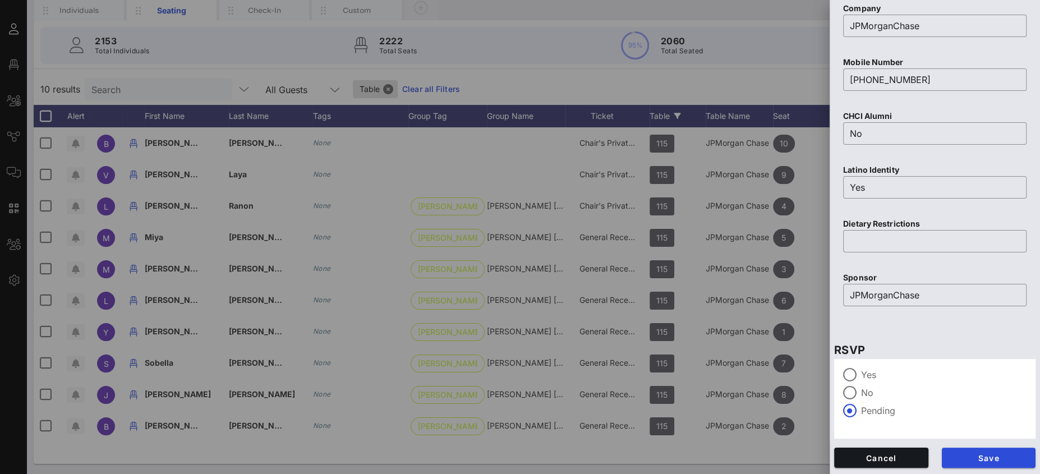
type input "3016466345"
click at [1006, 451] on button "Save" at bounding box center [989, 458] width 94 height 20
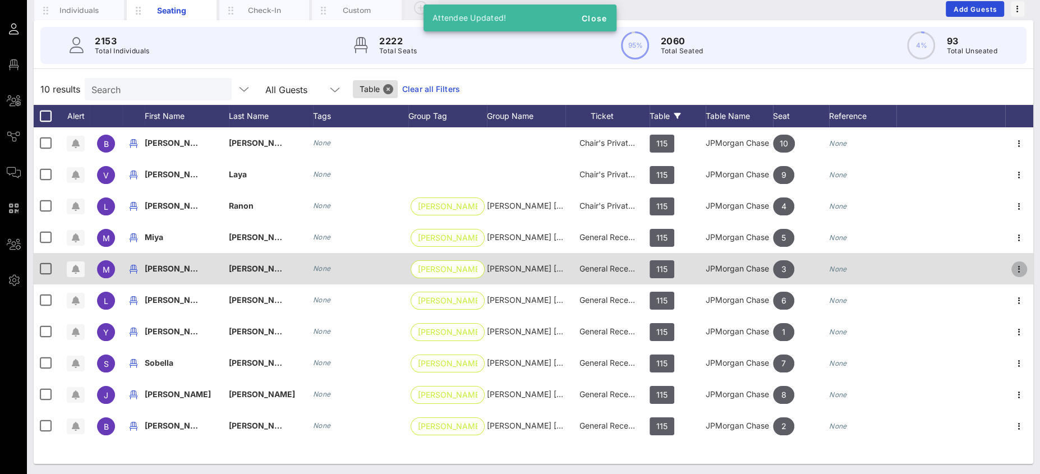
click at [1017, 269] on icon "button" at bounding box center [1019, 269] width 13 height 13
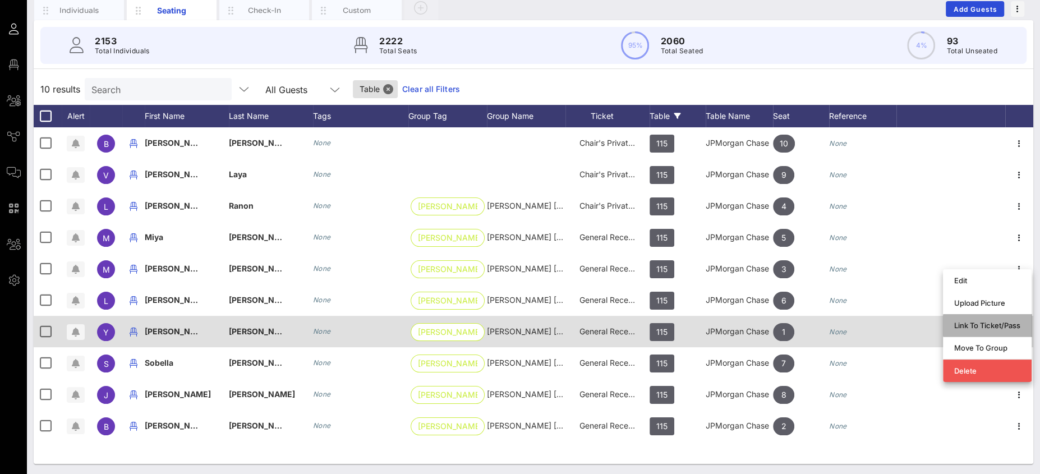
click at [994, 321] on div "Link To Ticket/Pass" at bounding box center [987, 325] width 66 height 9
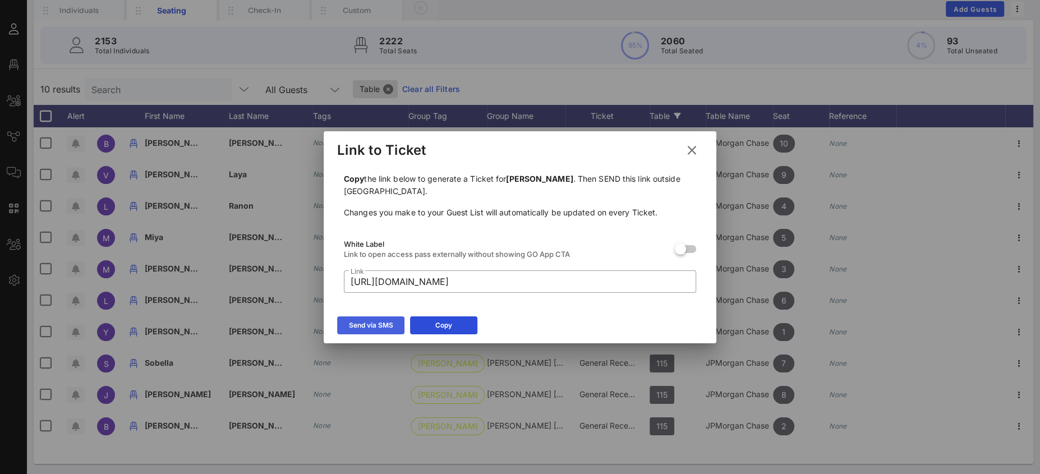
click at [374, 323] on icon at bounding box center [371, 325] width 8 height 7
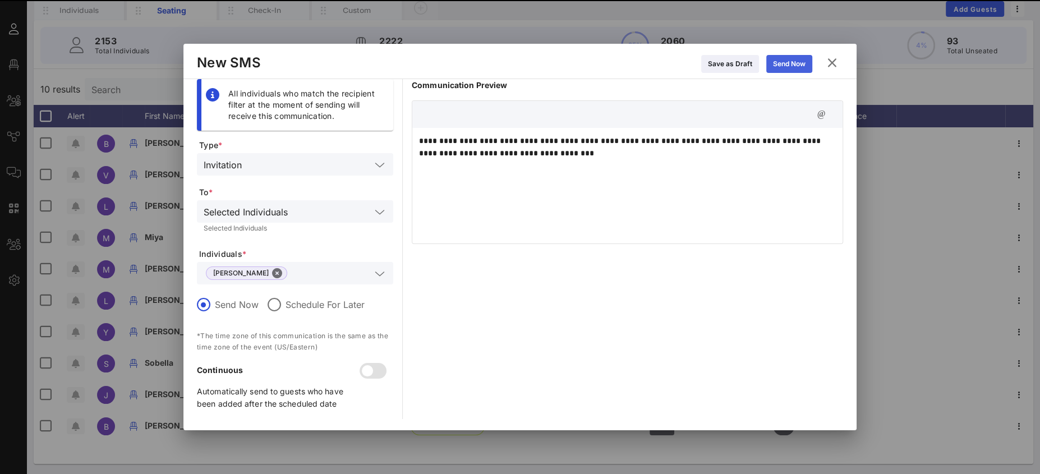
click at [792, 65] on icon at bounding box center [789, 64] width 8 height 7
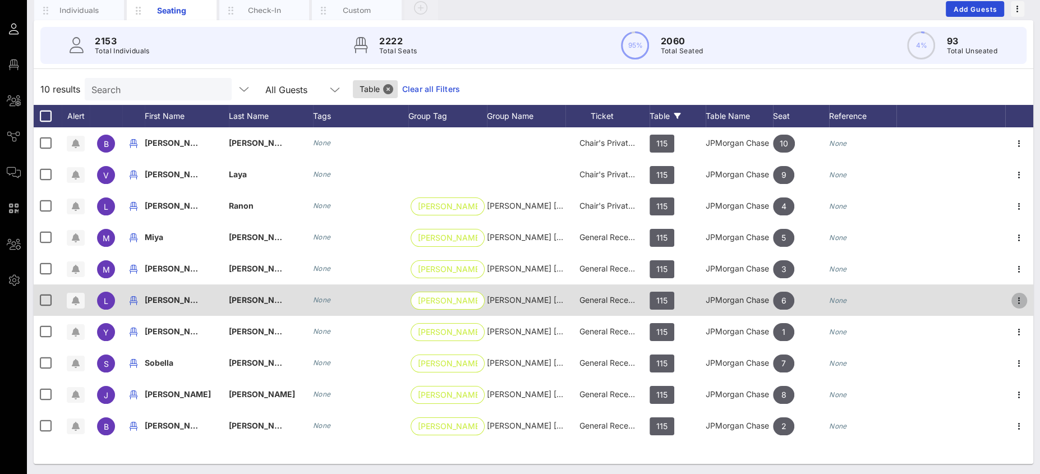
drag, startPoint x: 1021, startPoint y: 301, endPoint x: 993, endPoint y: 312, distance: 30.2
click at [1021, 301] on icon "button" at bounding box center [1019, 300] width 13 height 13
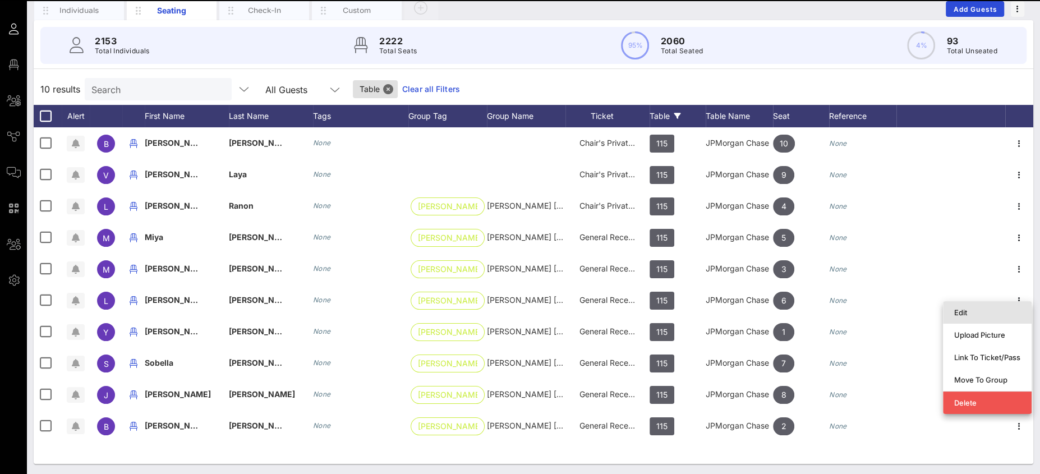
click at [986, 310] on div "Edit" at bounding box center [987, 312] width 66 height 9
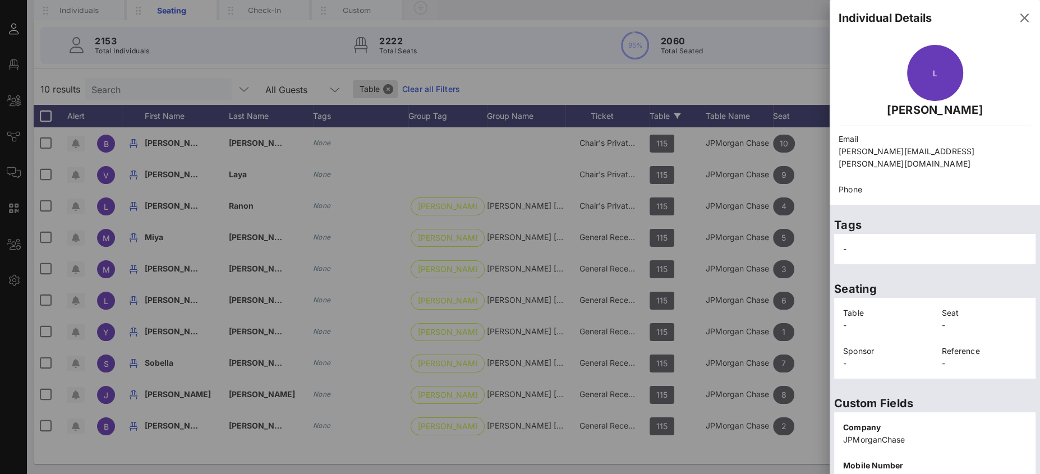
scroll to position [195, 0]
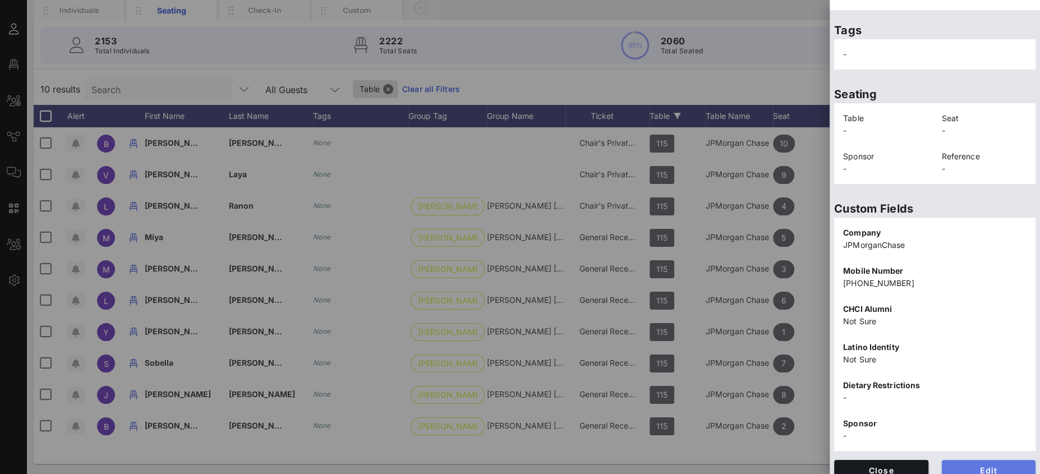
click at [975, 463] on button "Edit" at bounding box center [989, 470] width 94 height 20
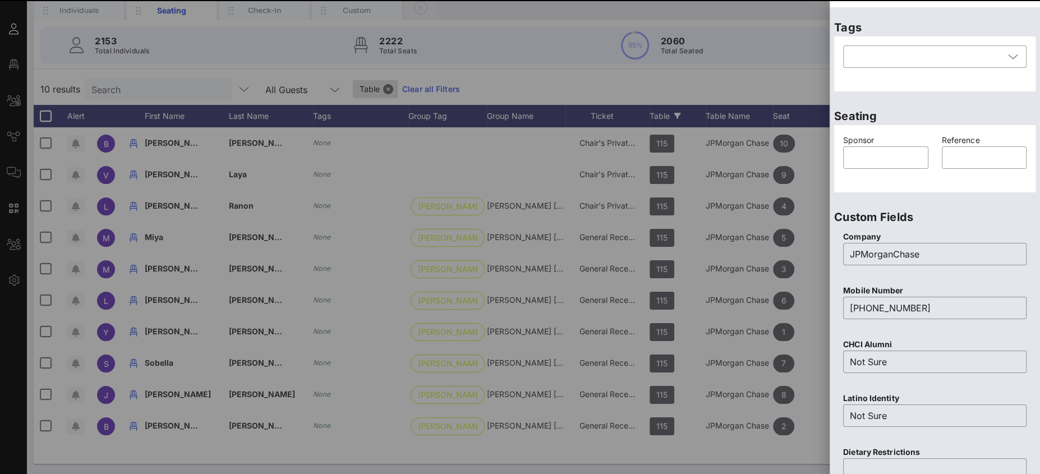
scroll to position [0, 0]
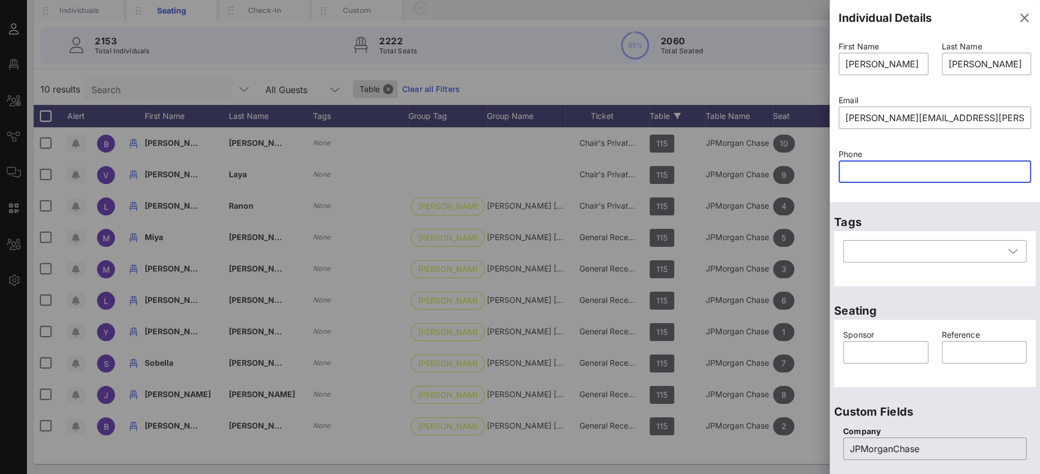
click at [888, 176] on input "text" at bounding box center [935, 172] width 179 height 18
paste input "2022575033"
type input "2022575033"
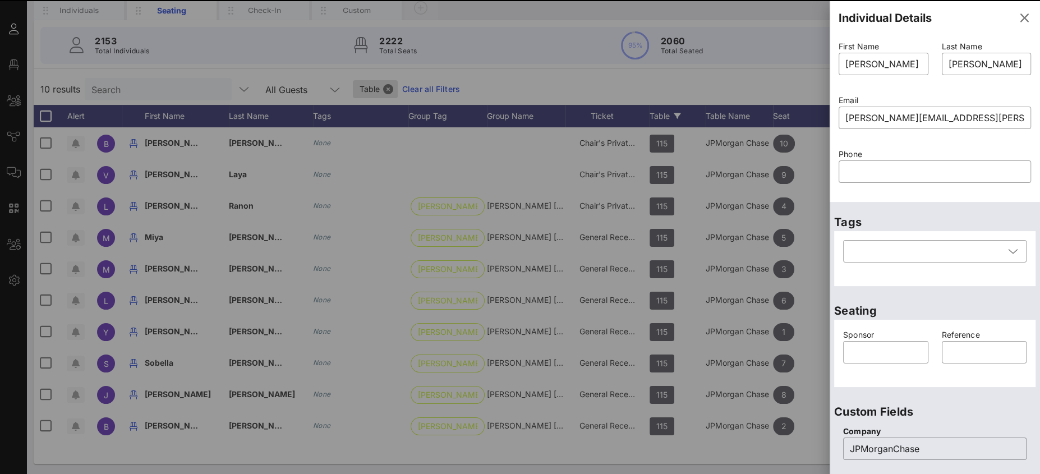
scroll to position [419, 0]
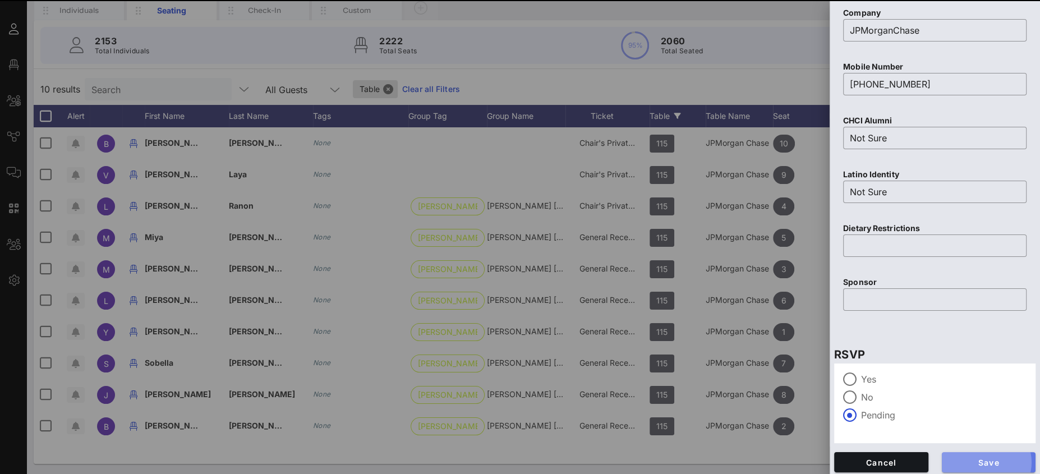
click at [1003, 461] on span "Save" at bounding box center [989, 463] width 76 height 10
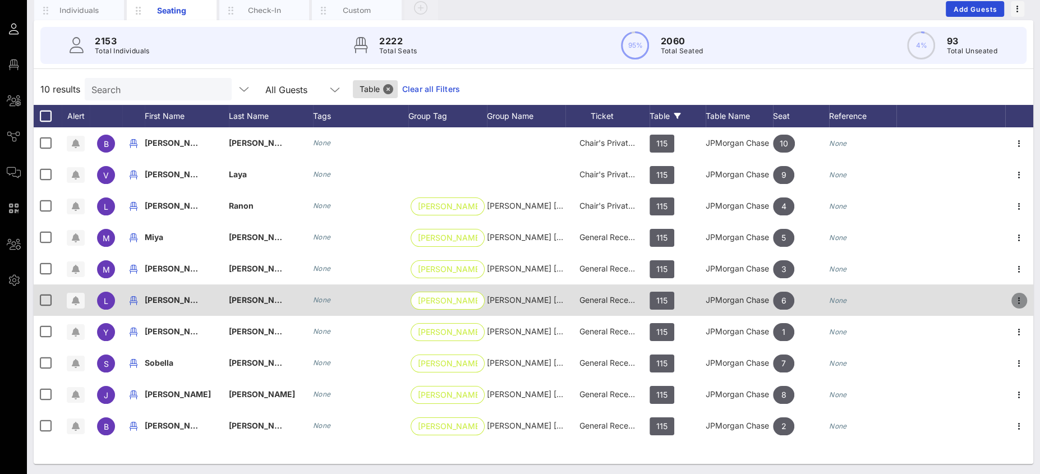
click at [1024, 304] on icon "button" at bounding box center [1019, 300] width 13 height 13
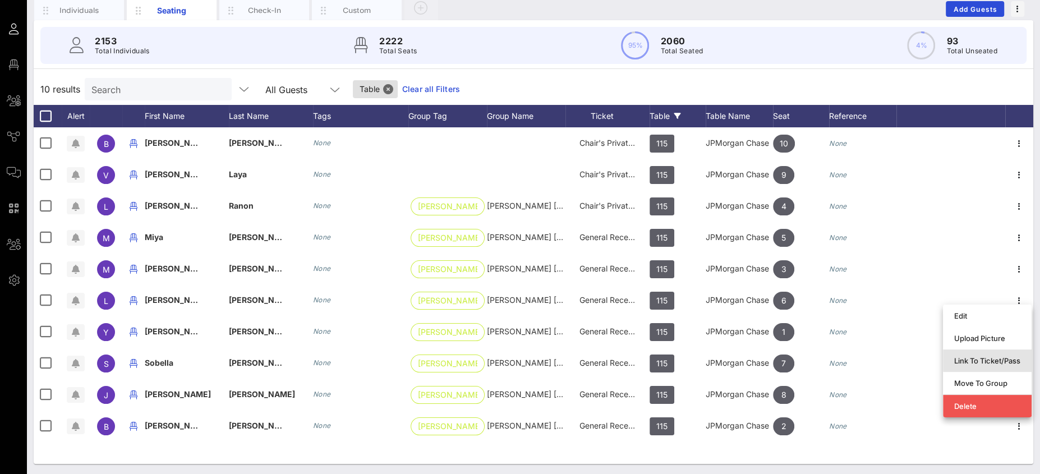
click at [982, 367] on div "Link To Ticket/Pass" at bounding box center [987, 361] width 66 height 18
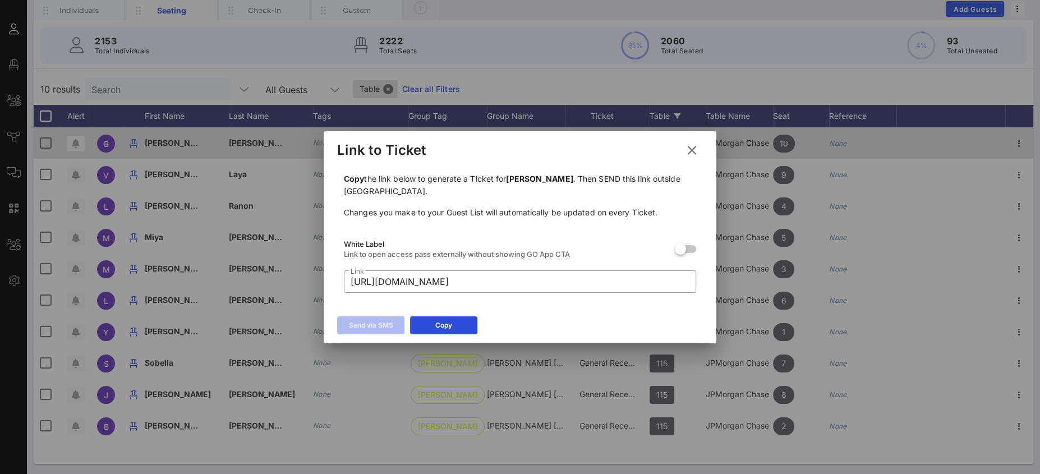
click at [694, 152] on icon at bounding box center [692, 150] width 15 height 13
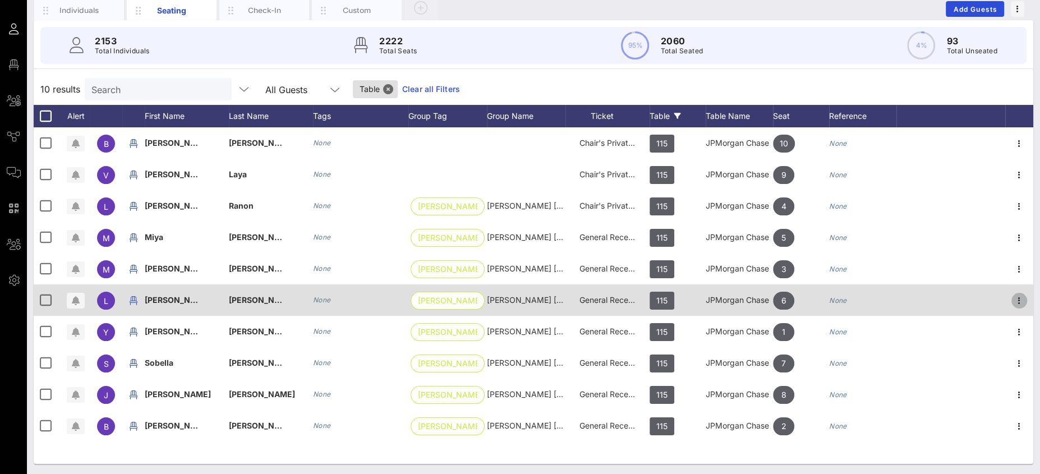
click at [1022, 301] on icon "button" at bounding box center [1019, 300] width 13 height 13
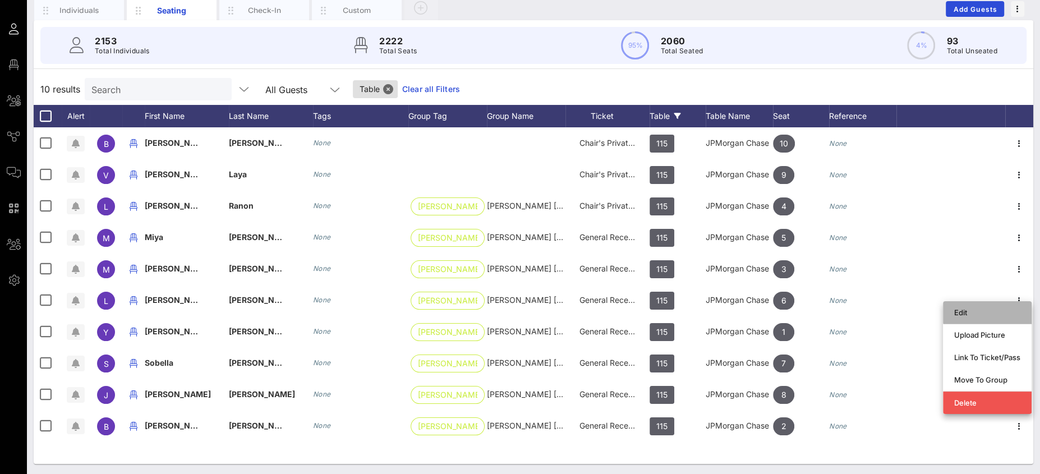
click at [957, 315] on div "Edit" at bounding box center [987, 312] width 66 height 9
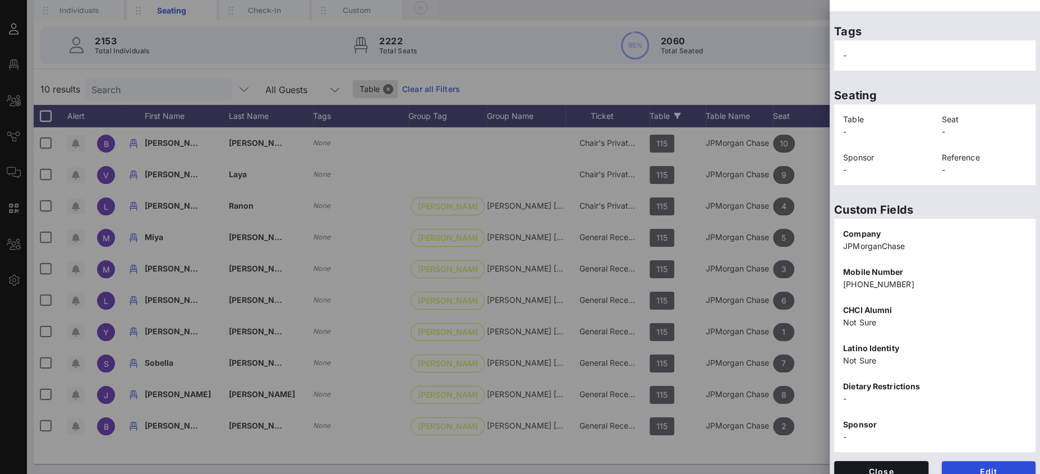
scroll to position [195, 0]
click at [973, 462] on button "Edit" at bounding box center [989, 470] width 94 height 20
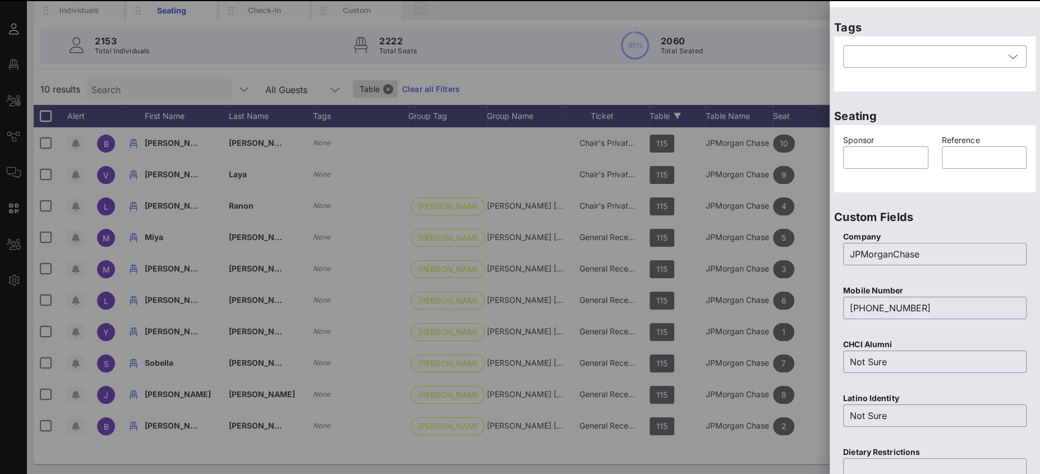
scroll to position [0, 0]
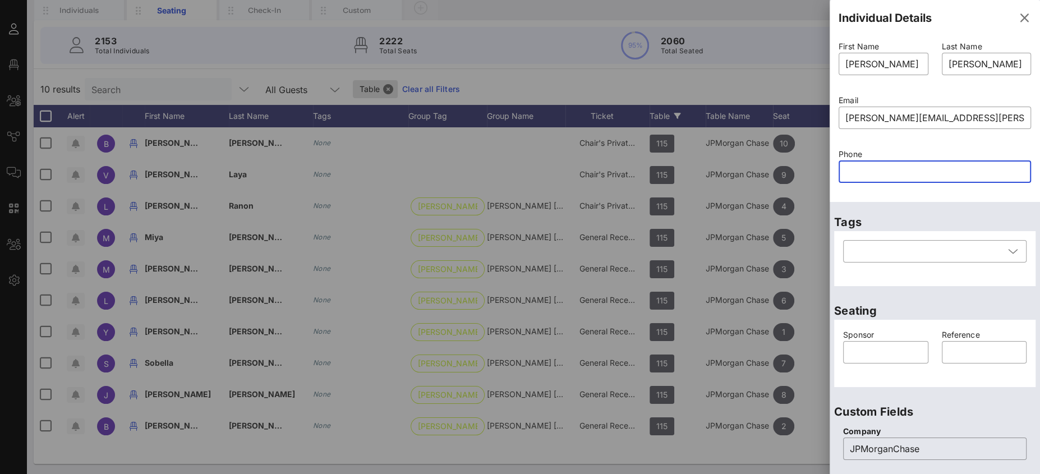
paste input "2022575033"
type input "2022575033"
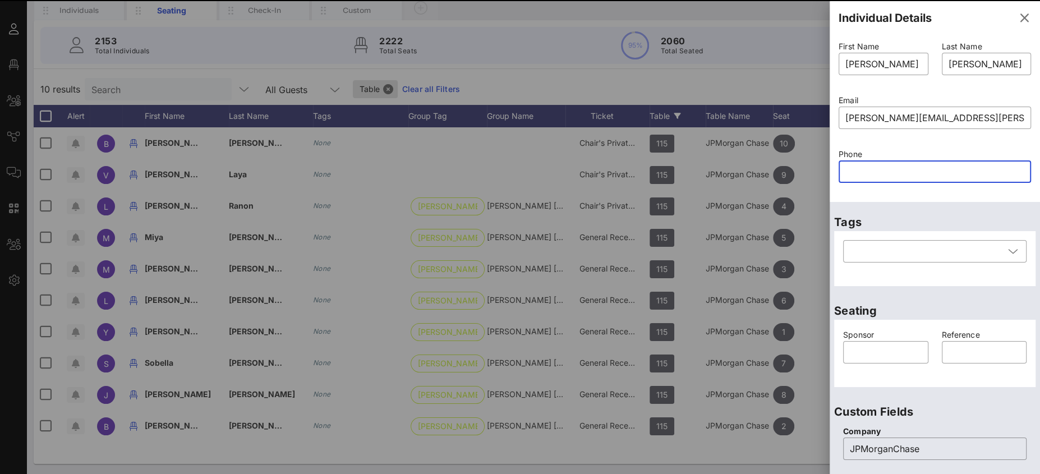
scroll to position [423, 0]
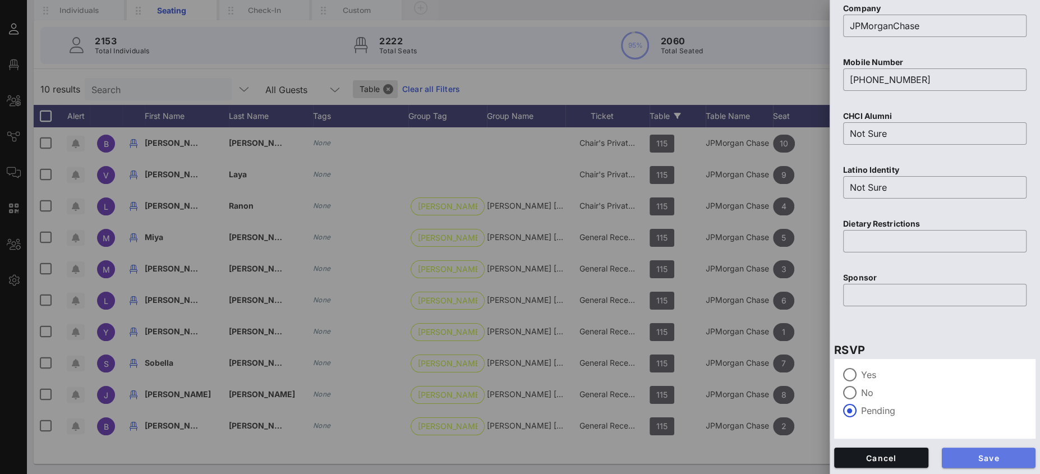
click at [983, 455] on span "Save" at bounding box center [989, 458] width 76 height 10
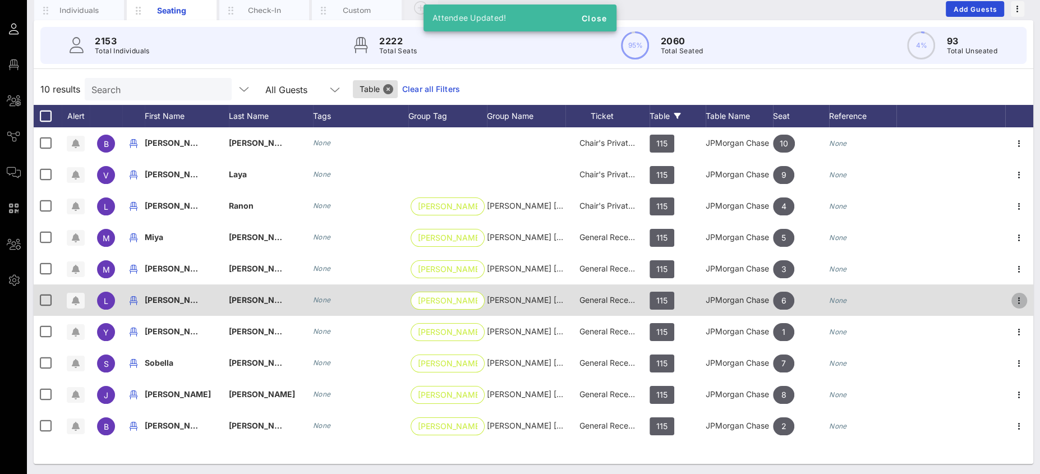
click at [1019, 298] on icon "button" at bounding box center [1019, 300] width 13 height 13
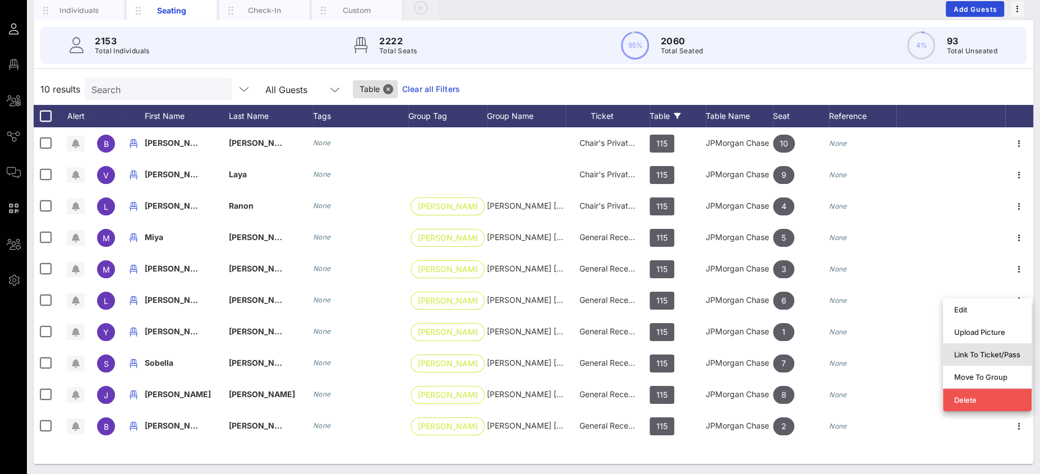
click at [976, 351] on div "Link To Ticket/Pass" at bounding box center [987, 354] width 66 height 9
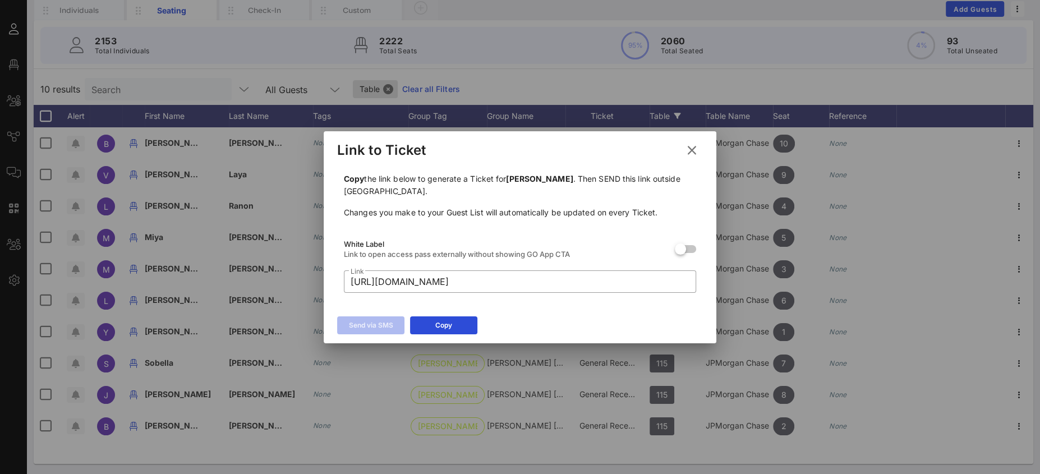
click at [696, 151] on icon at bounding box center [692, 150] width 15 height 13
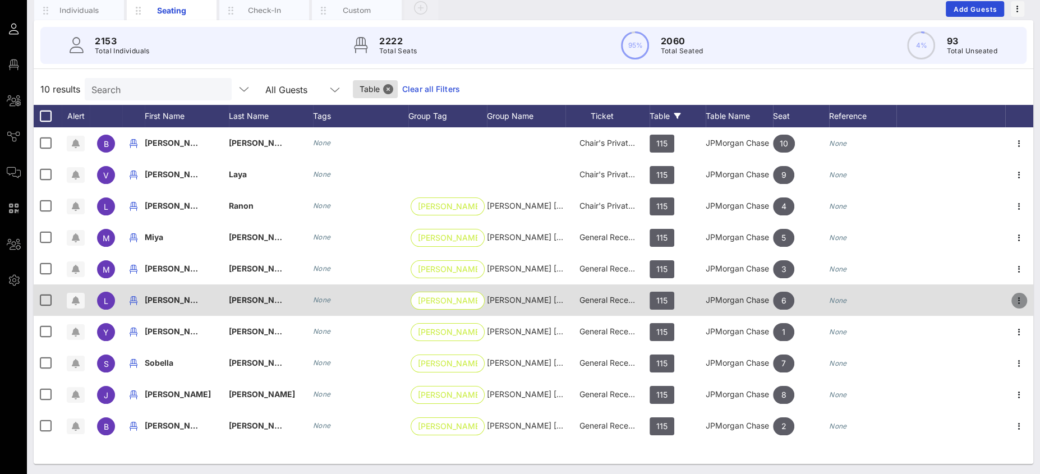
click at [1018, 296] on icon "button" at bounding box center [1019, 300] width 13 height 13
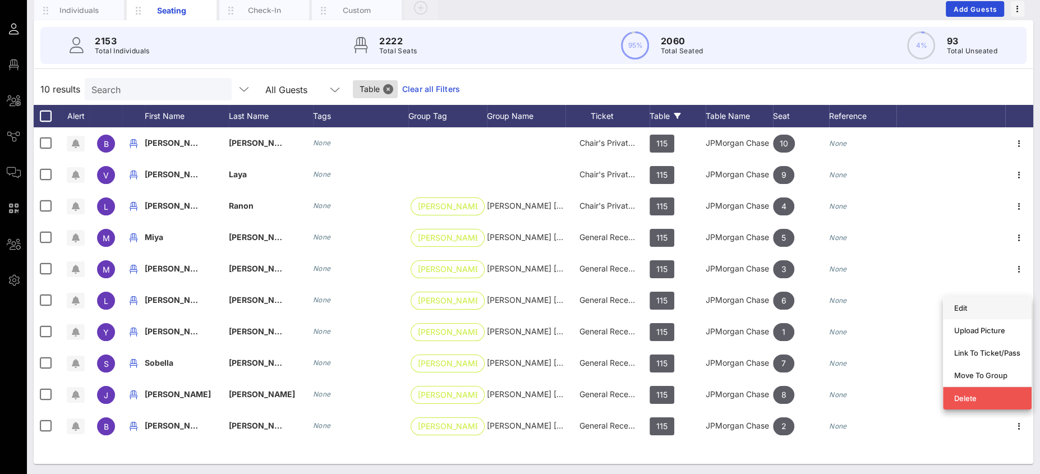
click at [985, 304] on div "Edit" at bounding box center [987, 308] width 66 height 9
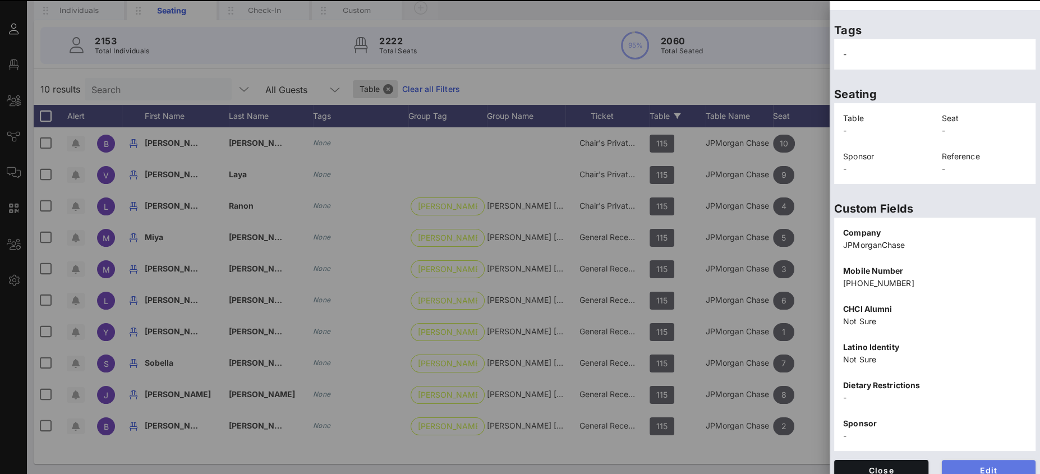
click at [984, 466] on span "Edit" at bounding box center [989, 471] width 76 height 10
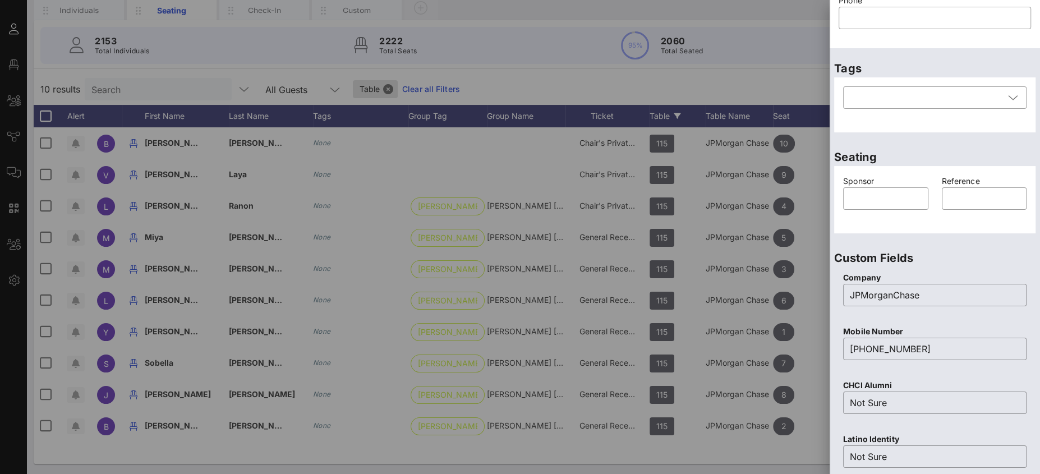
scroll to position [0, 0]
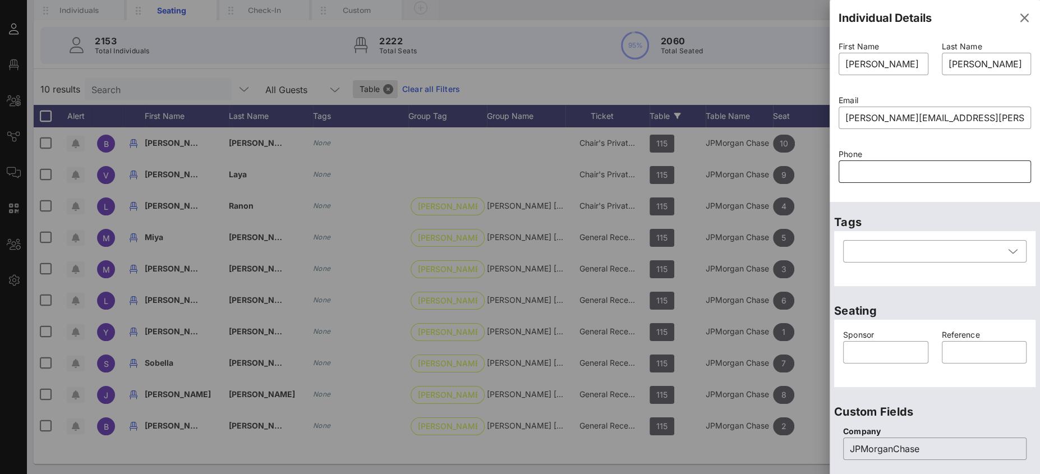
click at [864, 169] on input "text" at bounding box center [935, 172] width 179 height 18
paste input "2022575033"
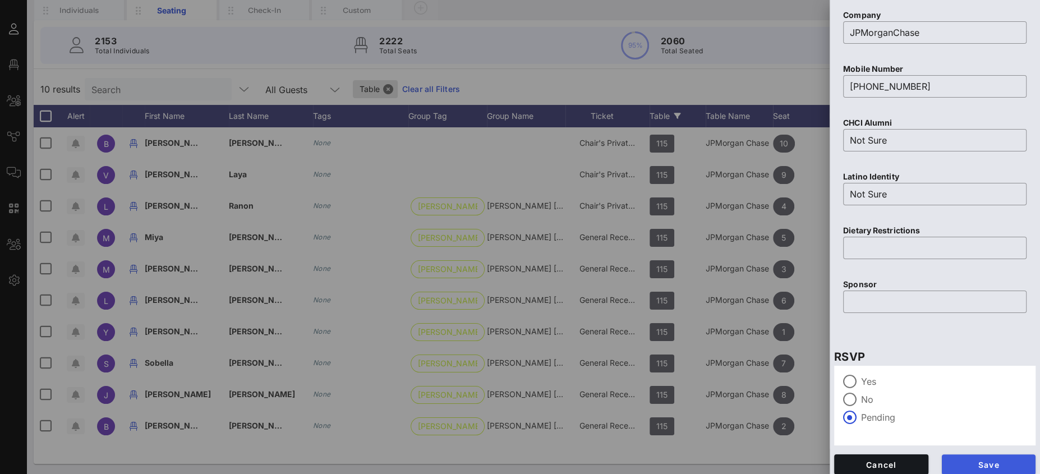
scroll to position [423, 0]
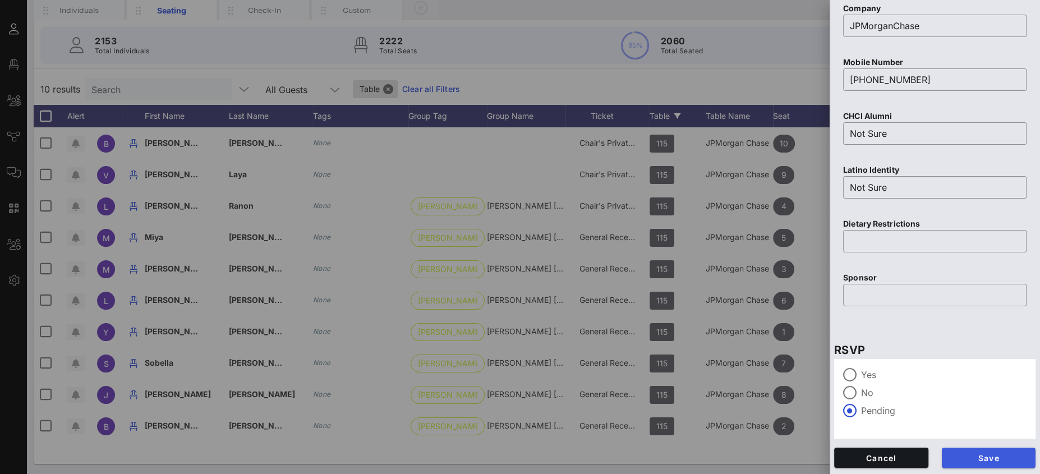
type input "2022575033"
click at [995, 451] on button "Save" at bounding box center [989, 458] width 94 height 20
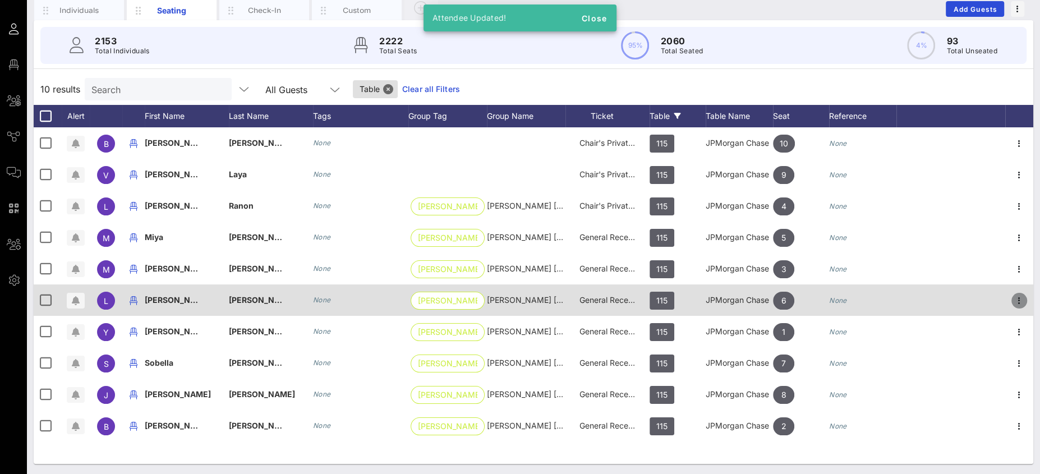
drag, startPoint x: 1018, startPoint y: 297, endPoint x: 1013, endPoint y: 298, distance: 5.7
click at [1018, 297] on icon "button" at bounding box center [1019, 300] width 13 height 13
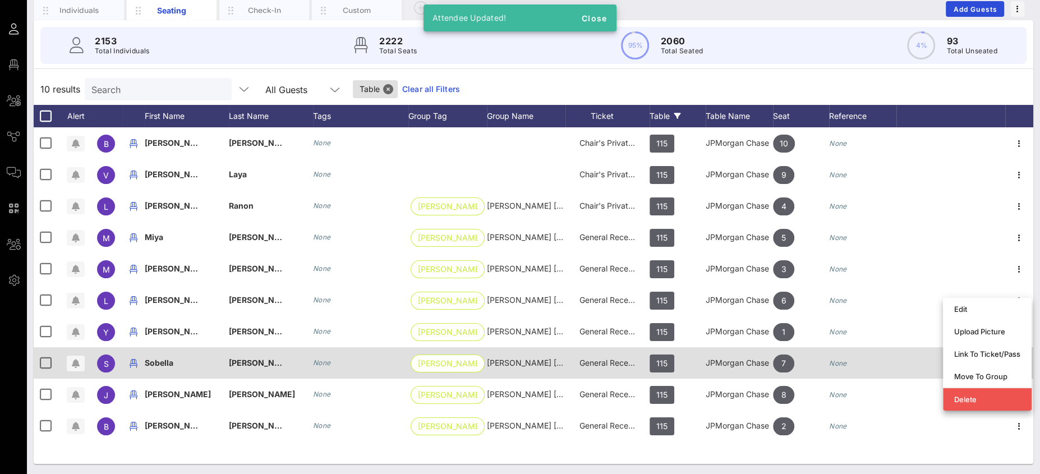
click at [963, 356] on div "Link To Ticket/Pass" at bounding box center [987, 354] width 66 height 9
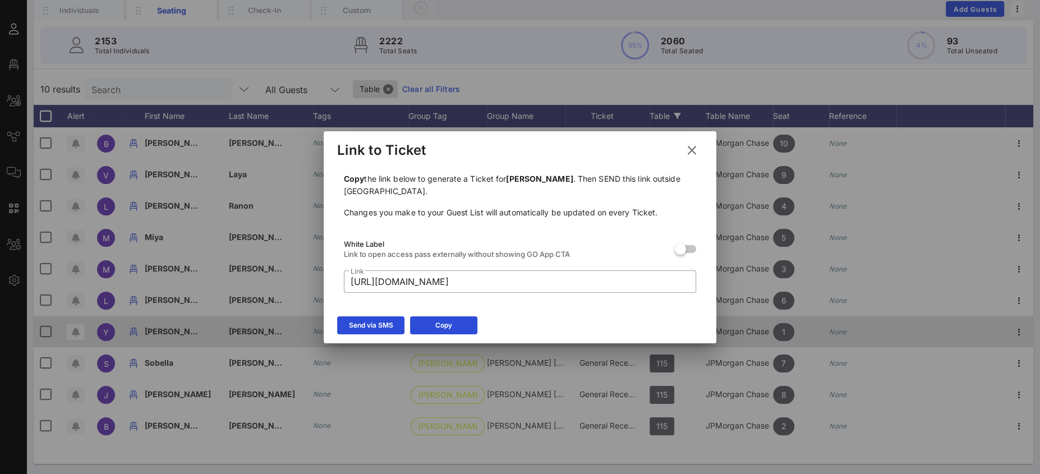
click at [380, 320] on div "Send via SMS" at bounding box center [371, 325] width 44 height 11
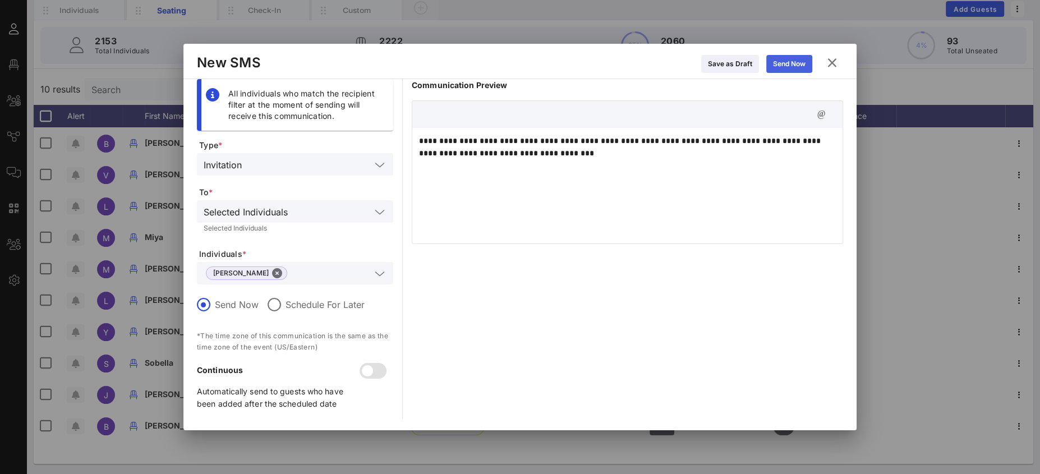
click at [786, 58] on div "Send Now" at bounding box center [789, 63] width 33 height 11
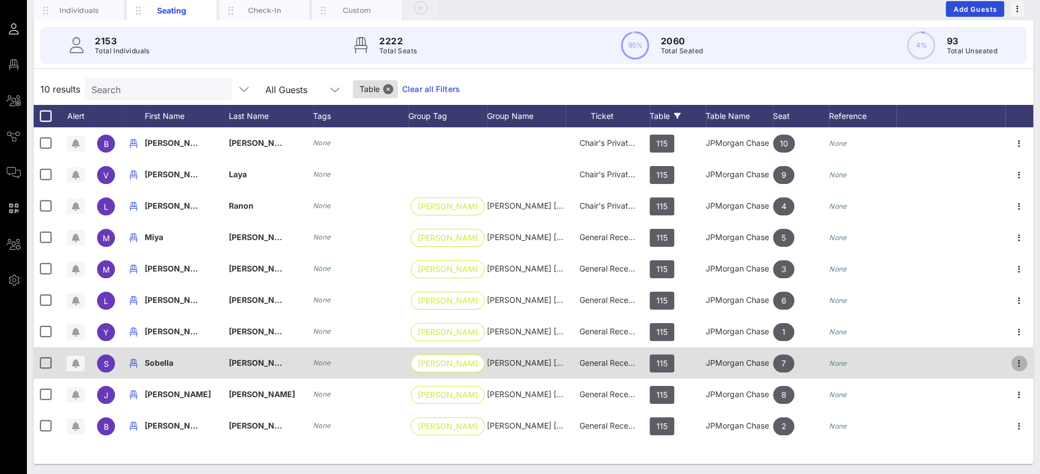
click at [1019, 361] on icon "button" at bounding box center [1019, 363] width 13 height 13
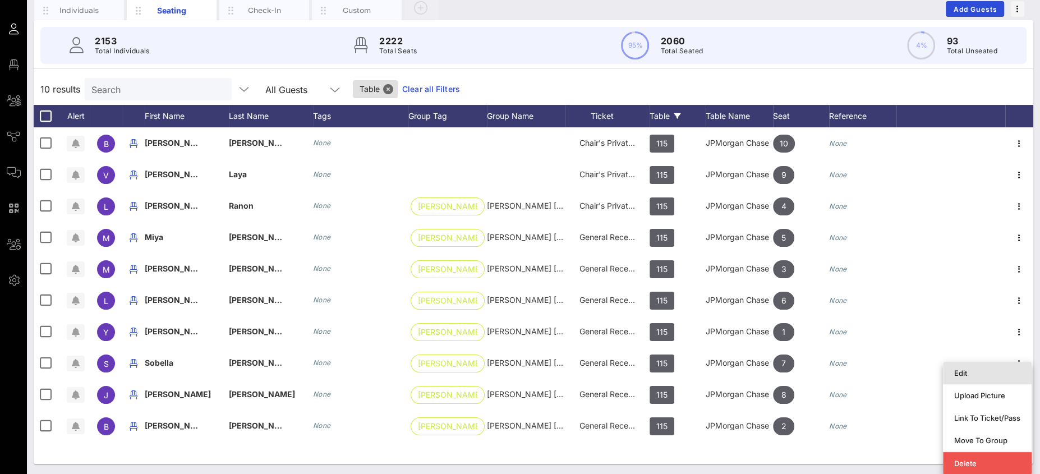
click at [992, 370] on div "Edit" at bounding box center [987, 373] width 66 height 9
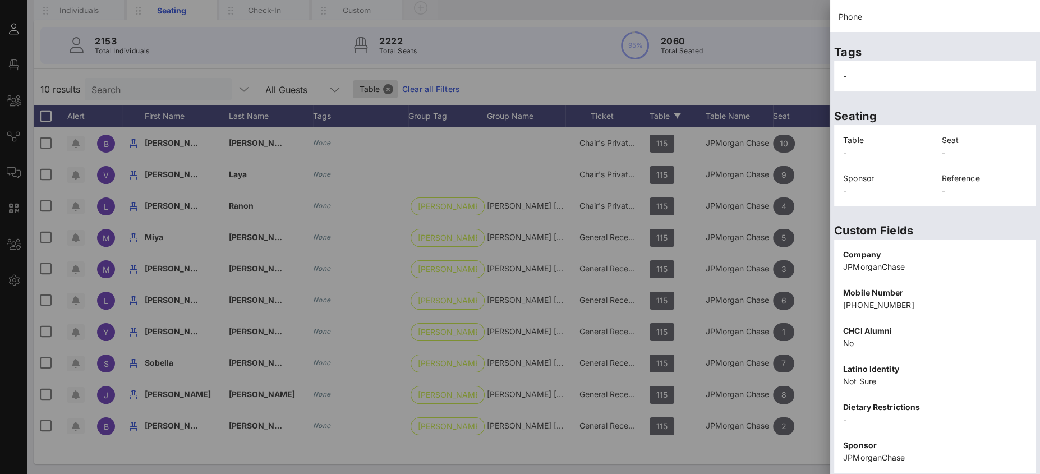
scroll to position [195, 0]
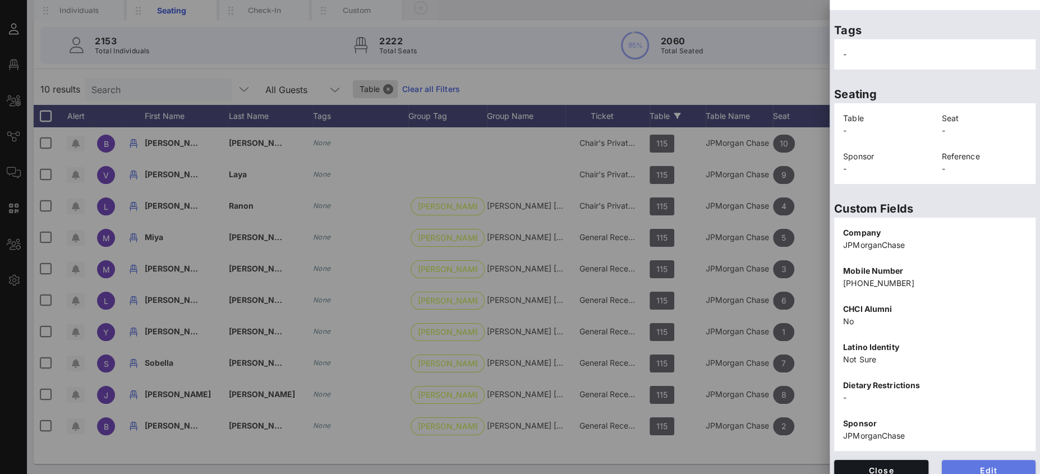
click at [985, 466] on span "Edit" at bounding box center [989, 471] width 76 height 10
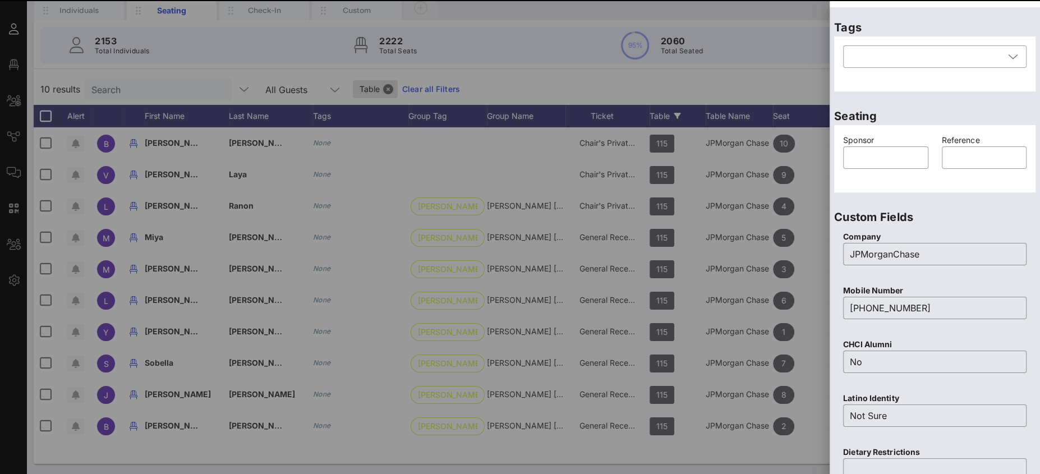
scroll to position [0, 0]
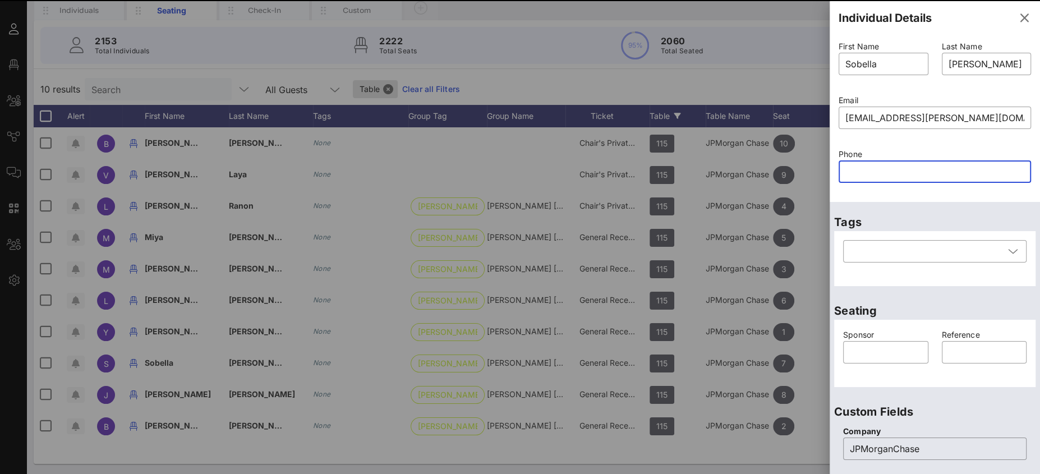
click at [876, 171] on input "text" at bounding box center [935, 172] width 179 height 18
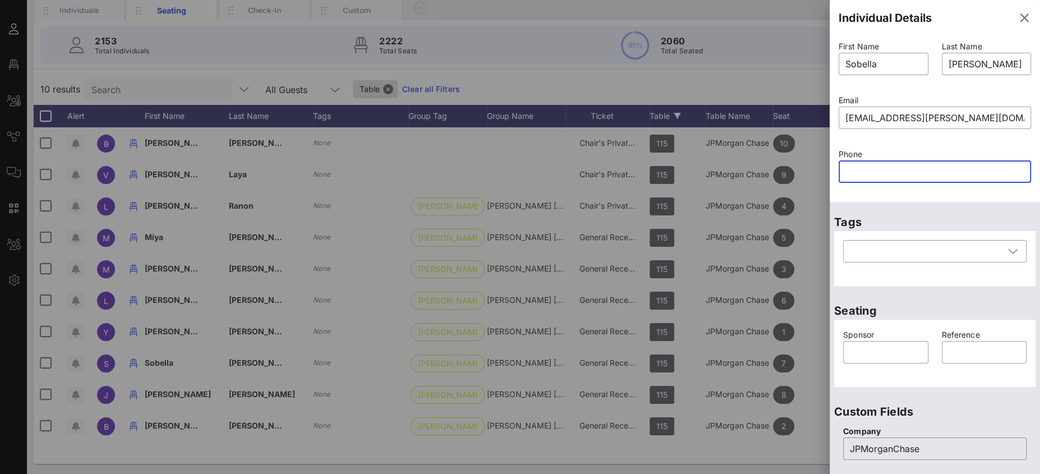
paste input "6468794702"
type input "6468794702"
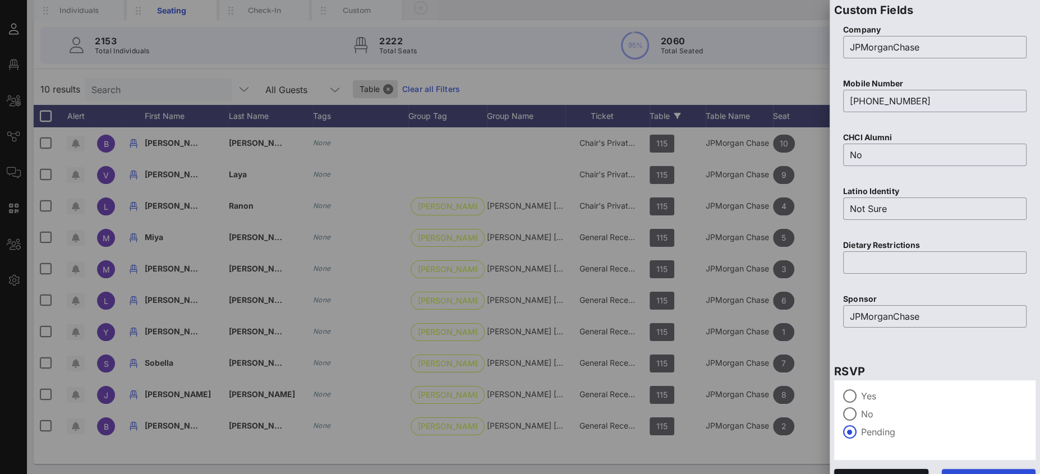
scroll to position [415, 0]
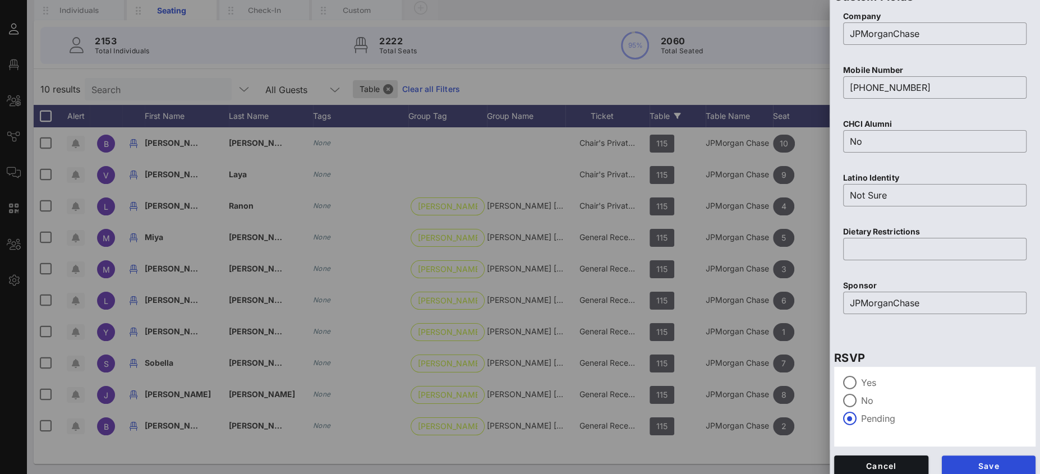
click at [991, 467] on span "Save" at bounding box center [989, 466] width 76 height 10
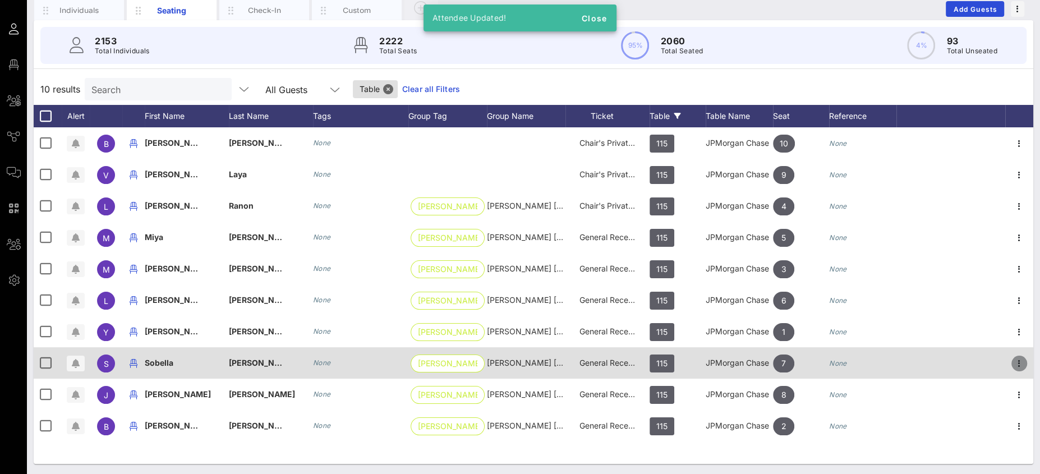
click at [1017, 361] on icon "button" at bounding box center [1019, 363] width 13 height 13
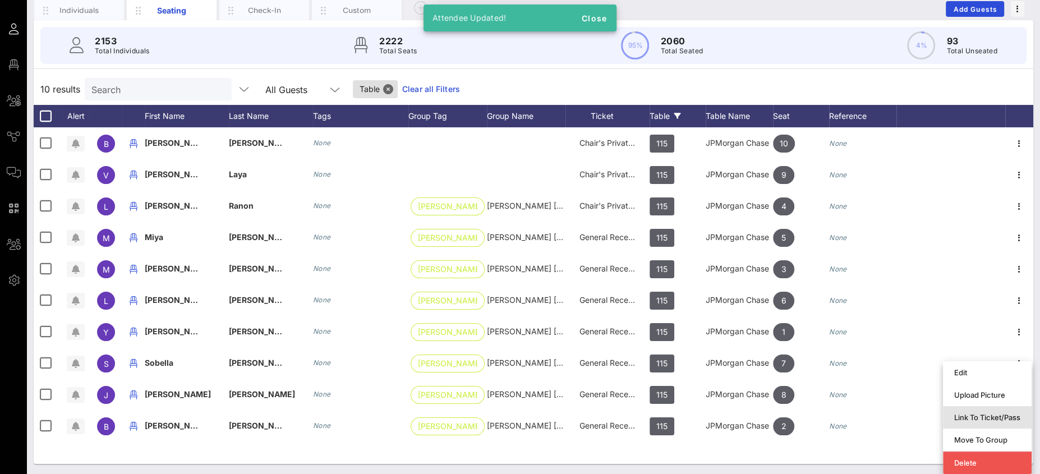
drag, startPoint x: 984, startPoint y: 414, endPoint x: 920, endPoint y: 414, distance: 64.5
click at [984, 414] on div "Link To Ticket/Pass" at bounding box center [987, 417] width 66 height 9
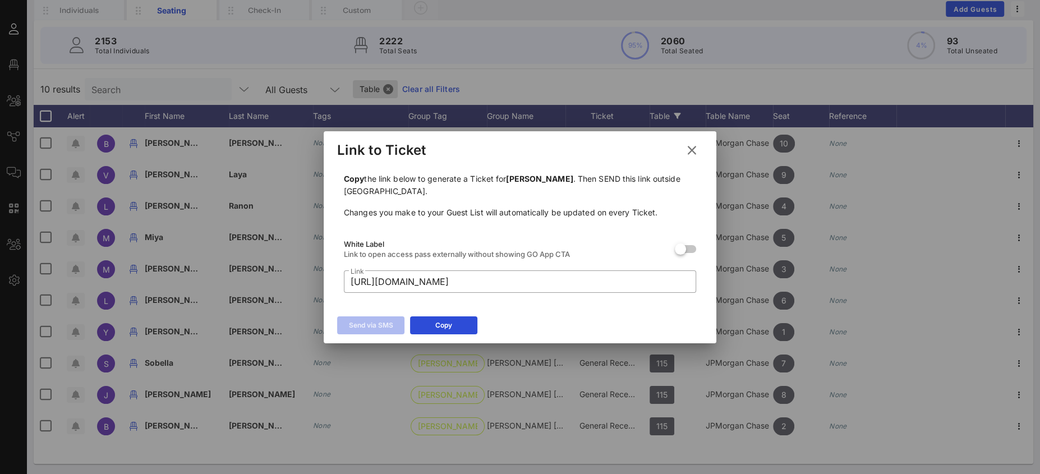
click at [691, 145] on icon at bounding box center [692, 150] width 15 height 13
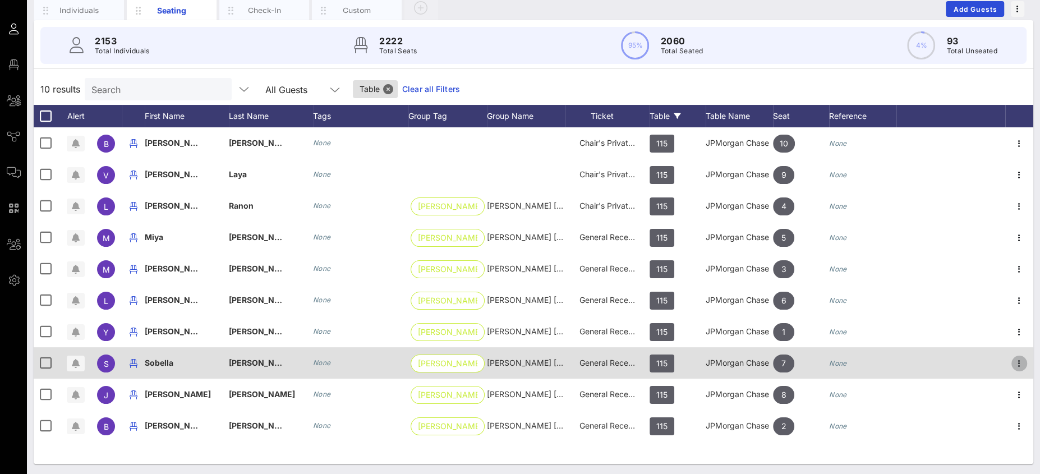
drag, startPoint x: 1020, startPoint y: 360, endPoint x: 979, endPoint y: 358, distance: 41.6
click at [1020, 360] on icon "button" at bounding box center [1019, 363] width 13 height 13
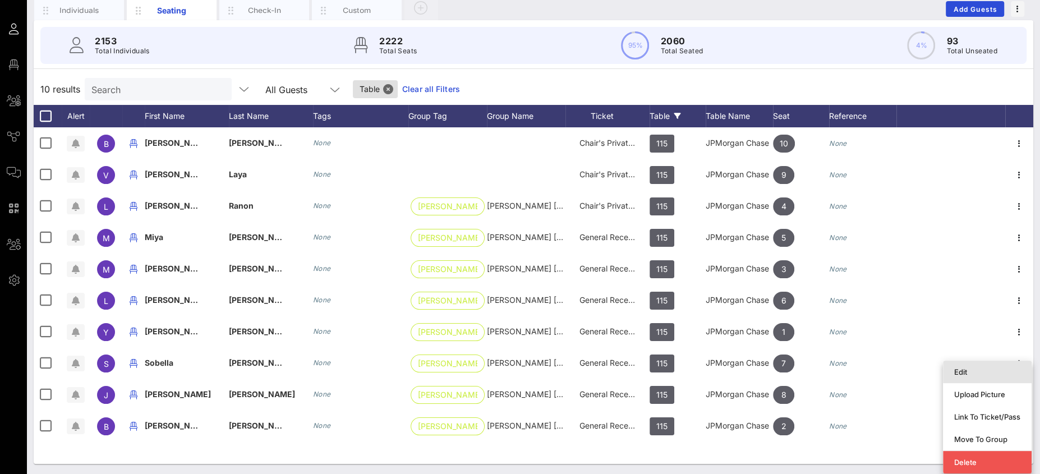
click at [993, 368] on div "Edit" at bounding box center [987, 371] width 66 height 9
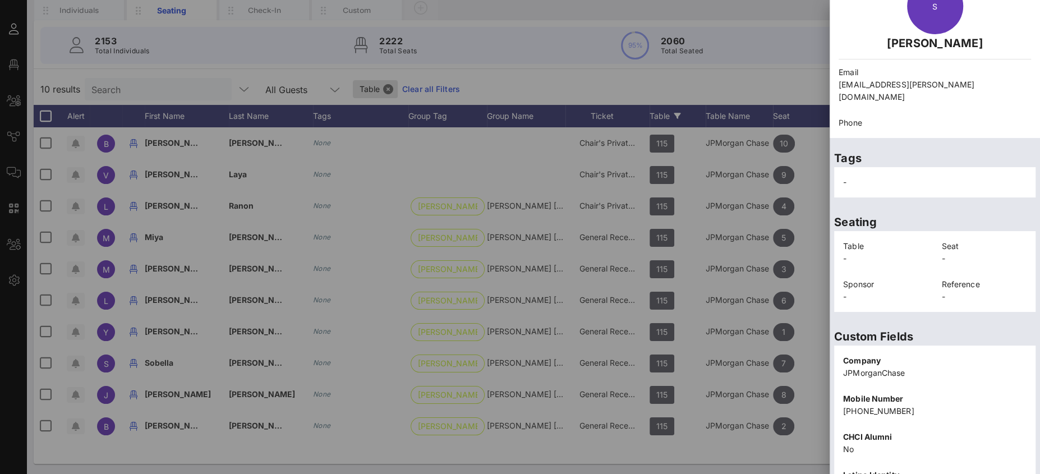
scroll to position [195, 0]
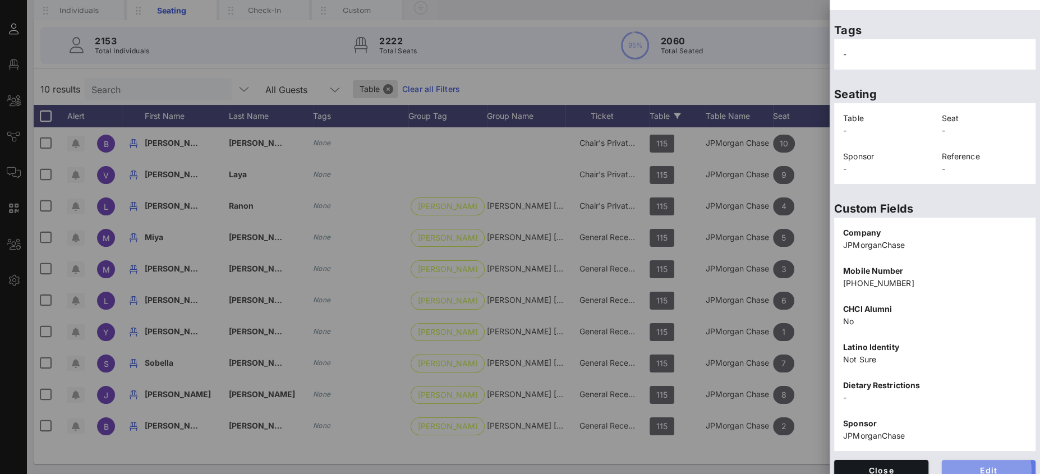
click at [984, 466] on span "Edit" at bounding box center [989, 471] width 76 height 10
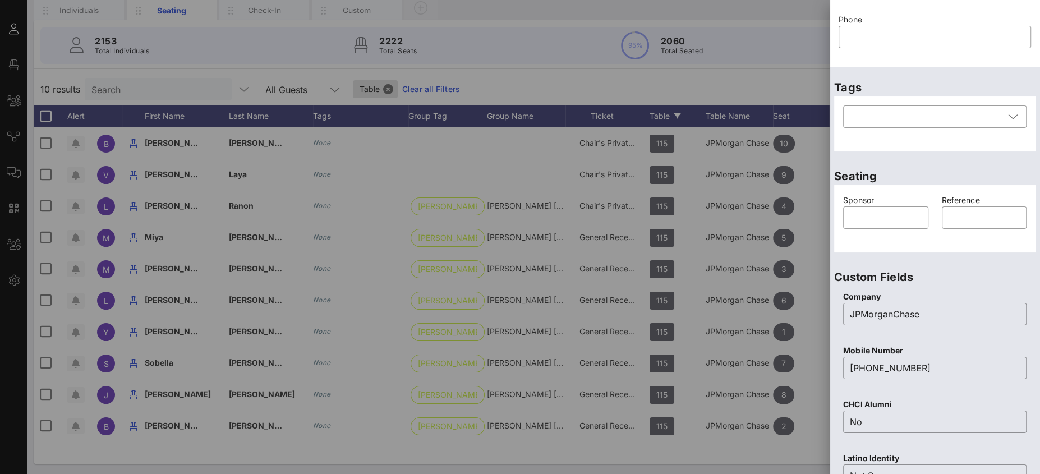
scroll to position [63, 0]
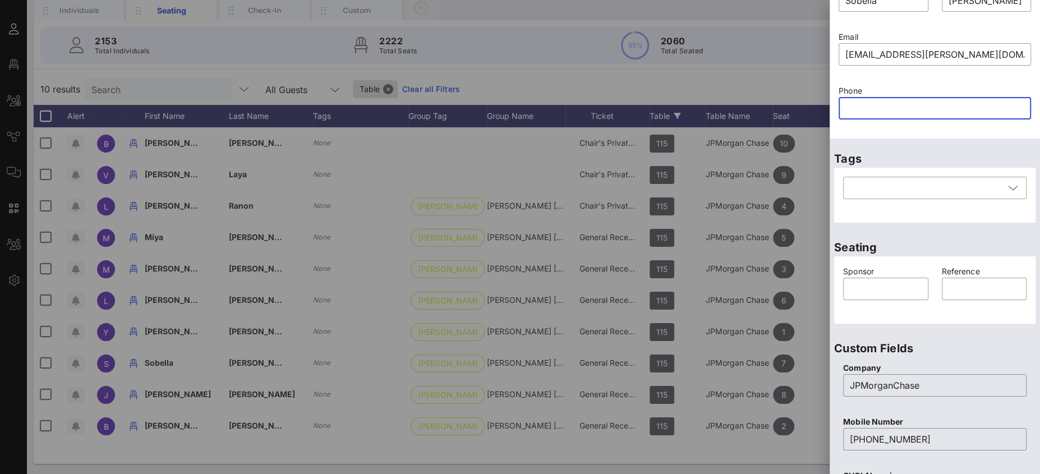
paste input "6468794702"
type input "6468794702"
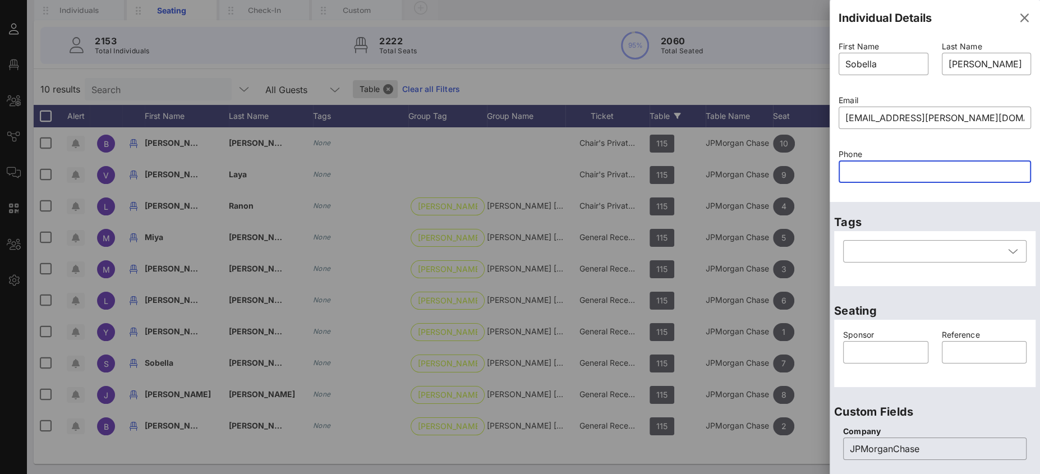
scroll to position [0, 0]
paste input "6468794702"
type input "6468794702"
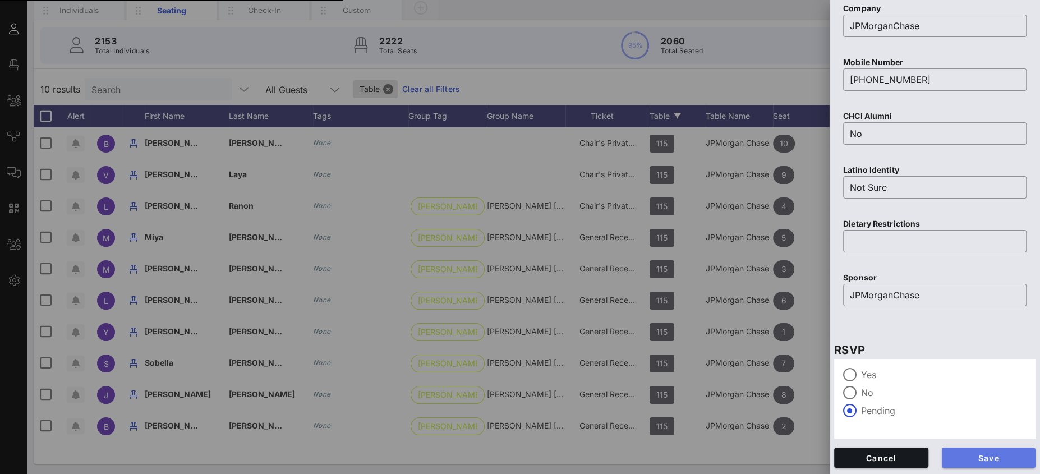
click at [998, 451] on button "Save" at bounding box center [989, 458] width 94 height 20
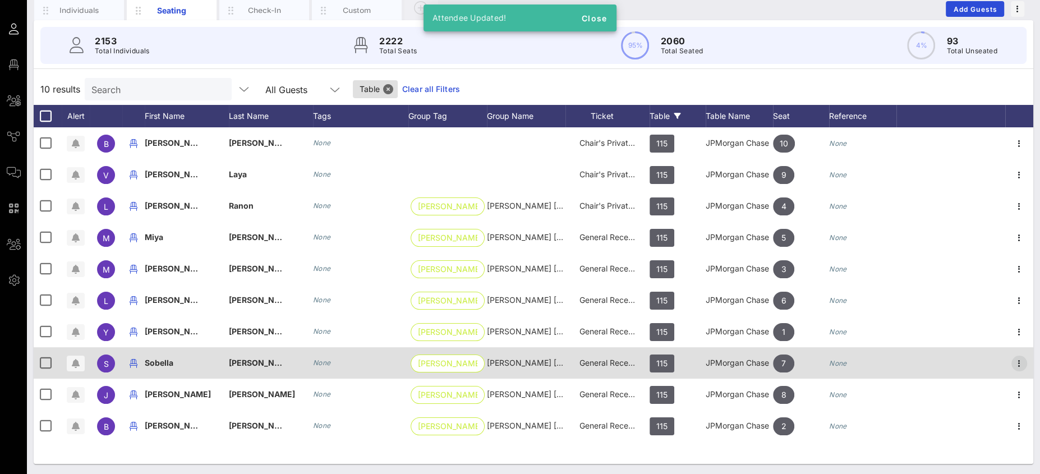
click at [1017, 359] on icon "button" at bounding box center [1019, 363] width 13 height 13
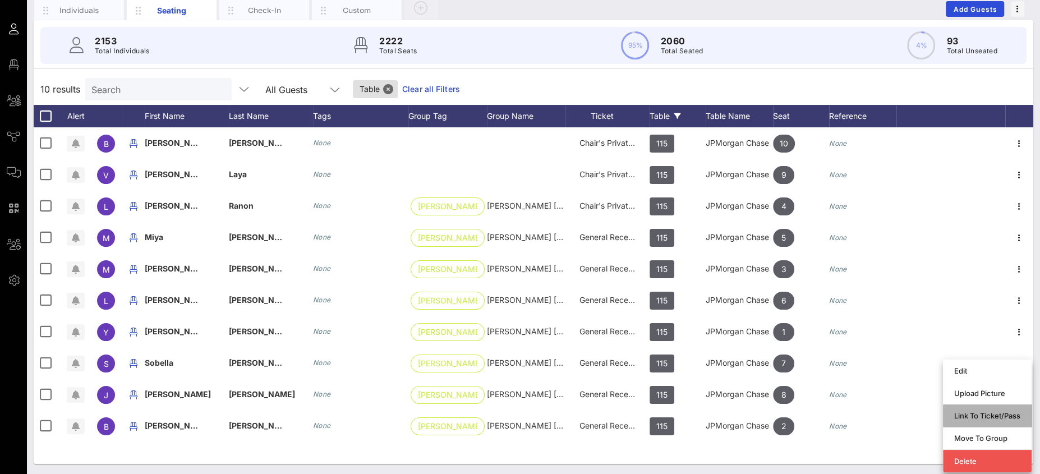
click at [991, 407] on div "Link To Ticket/Pass" at bounding box center [987, 416] width 66 height 18
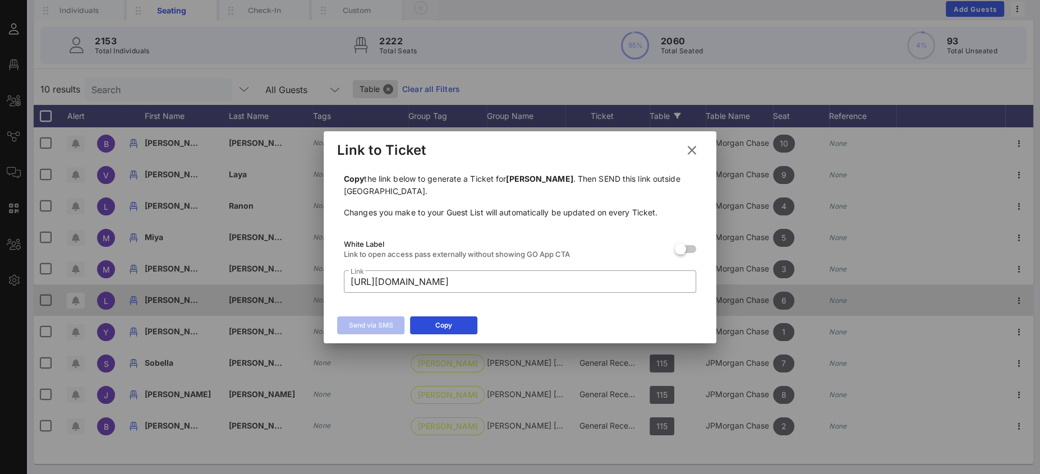
click at [691, 150] on icon at bounding box center [692, 150] width 15 height 13
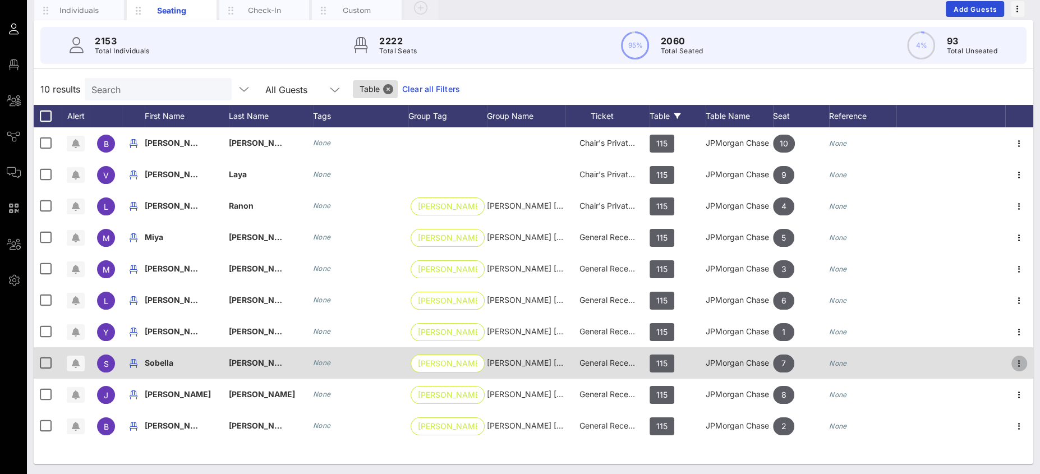
click at [1024, 365] on icon "button" at bounding box center [1019, 363] width 13 height 13
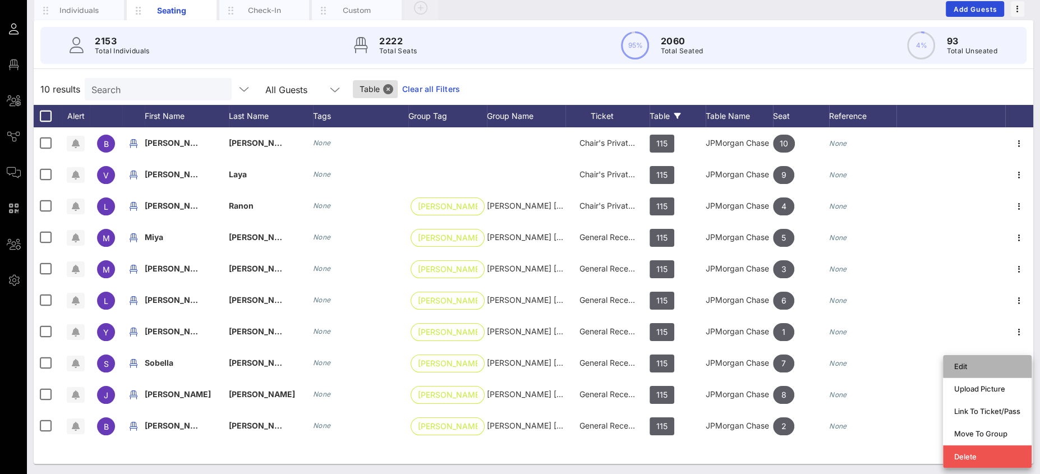
click at [972, 368] on div "Edit" at bounding box center [987, 366] width 66 height 9
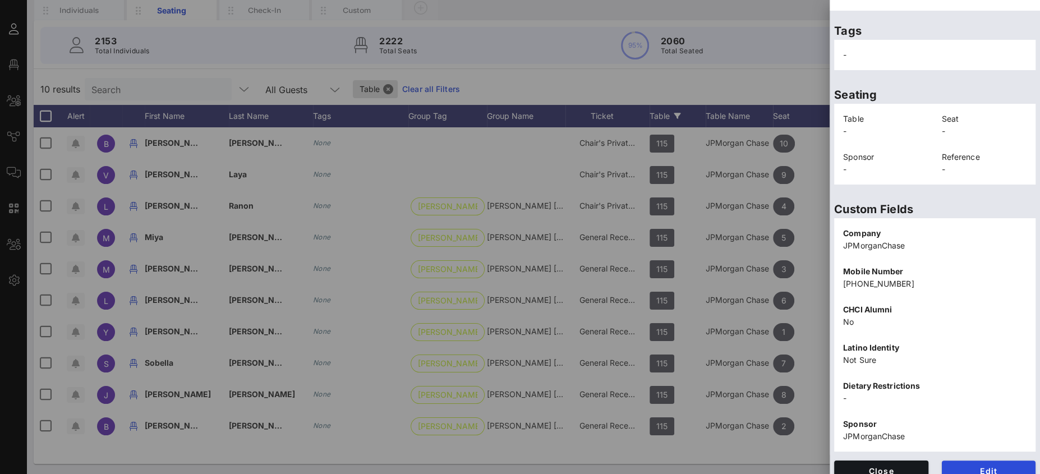
scroll to position [195, 0]
click at [984, 467] on div "Edit" at bounding box center [989, 470] width 108 height 34
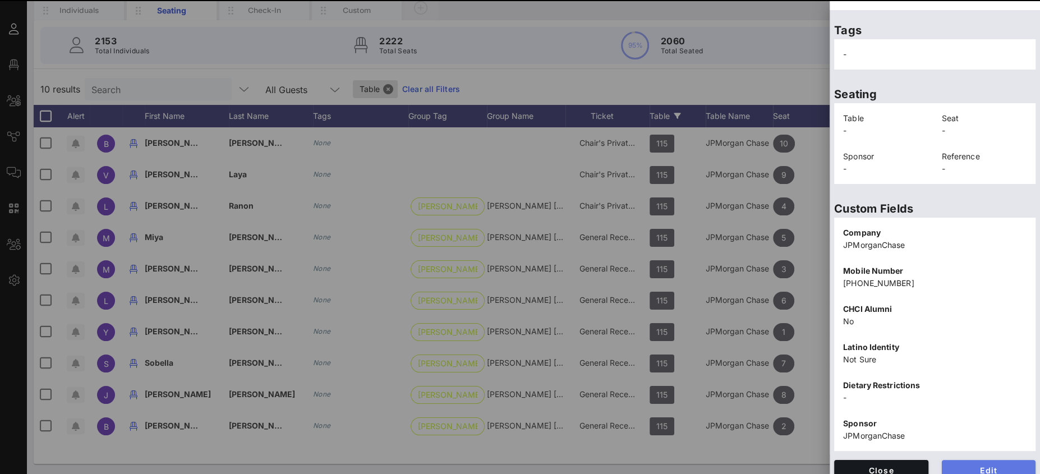
click at [997, 465] on button "Edit" at bounding box center [989, 470] width 94 height 20
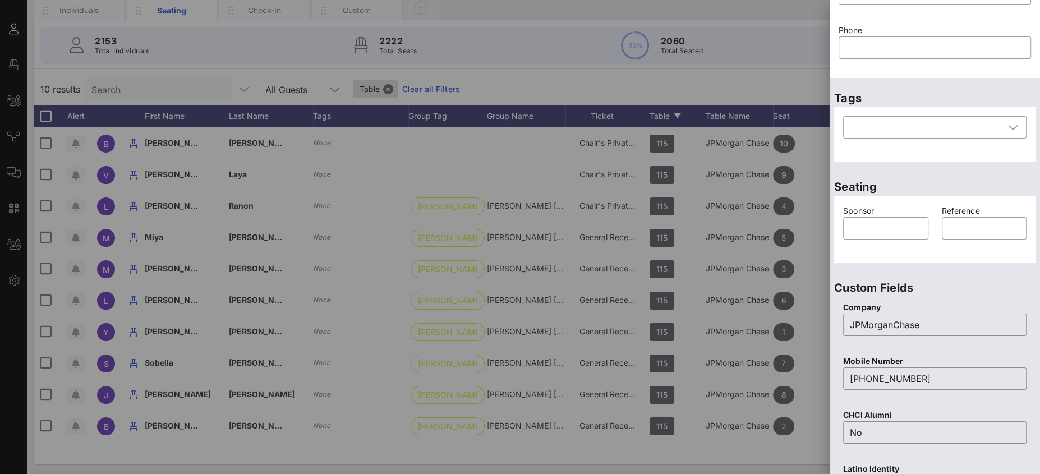
scroll to position [0, 0]
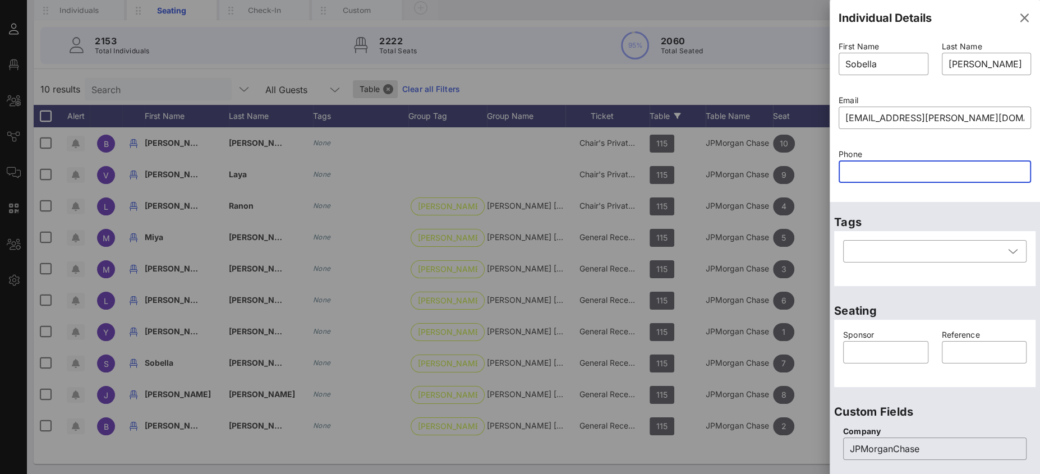
paste input "6468794702"
type input "6468794702"
paste input "text"
paste input "6468794702"
type input "6468794702"
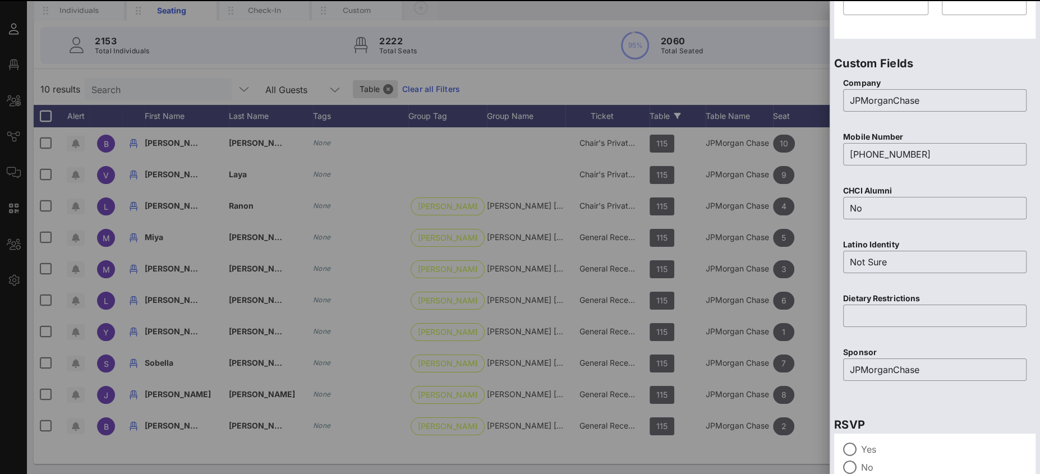
scroll to position [423, 0]
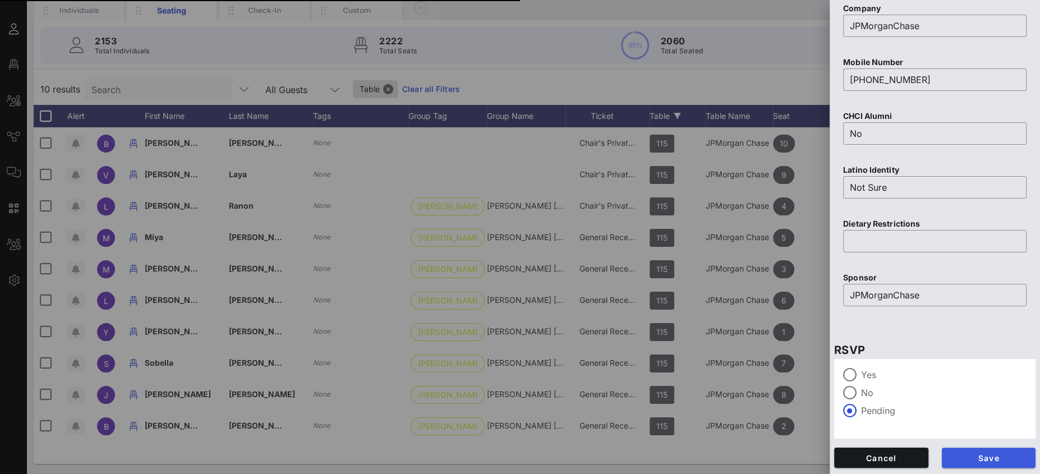
click at [995, 455] on span "Save" at bounding box center [989, 458] width 76 height 10
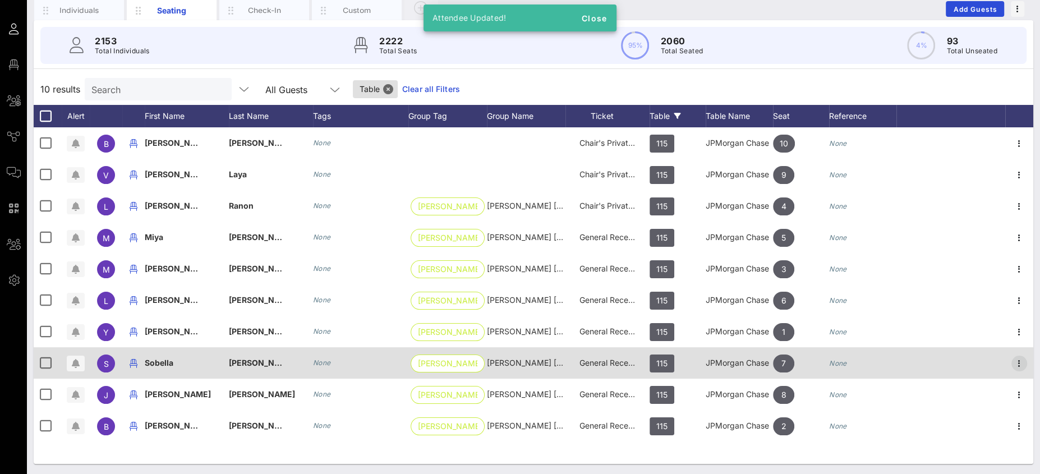
click at [1022, 358] on icon "button" at bounding box center [1019, 363] width 13 height 13
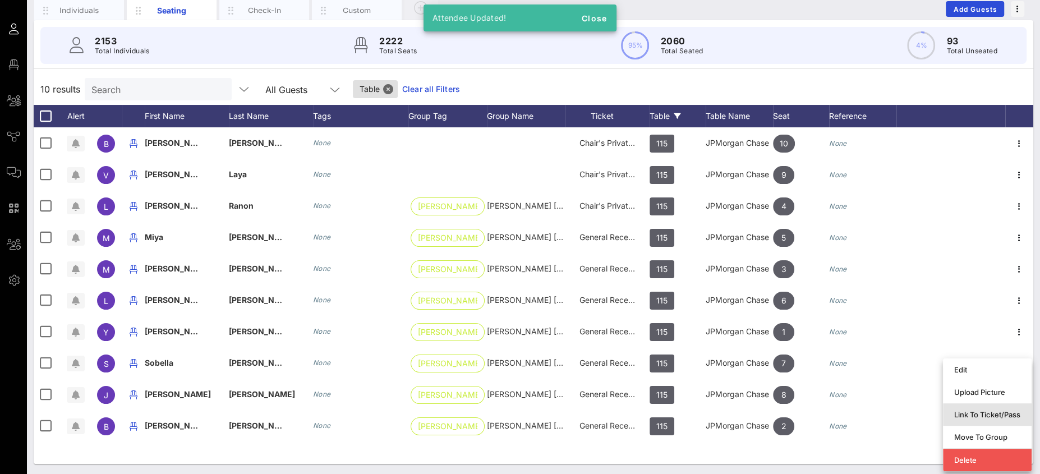
click at [977, 410] on div "Link To Ticket/Pass" at bounding box center [987, 414] width 66 height 9
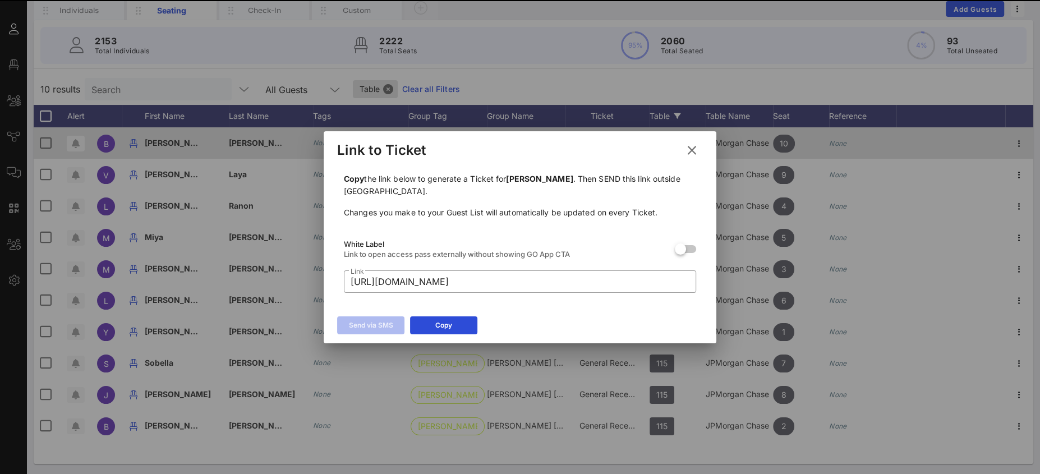
click at [688, 156] on icon at bounding box center [692, 150] width 15 height 13
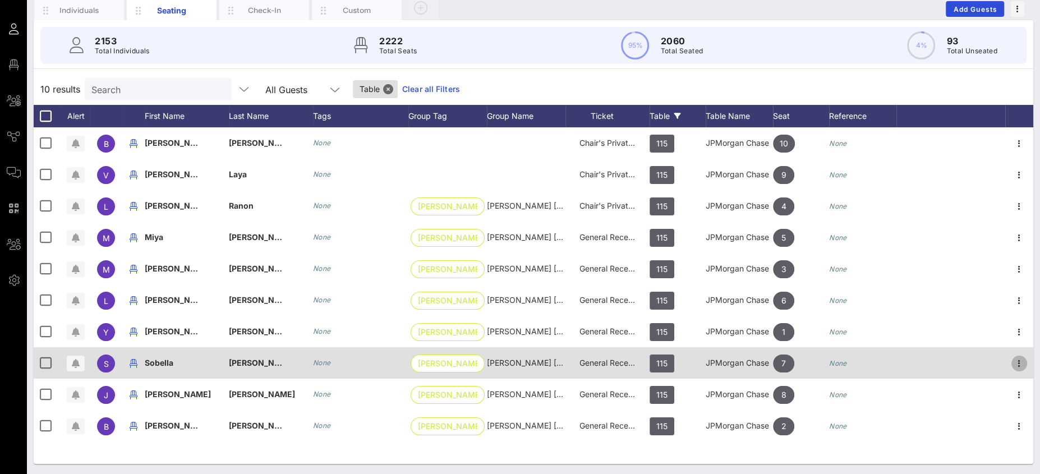
click at [1014, 361] on icon "button" at bounding box center [1019, 363] width 13 height 13
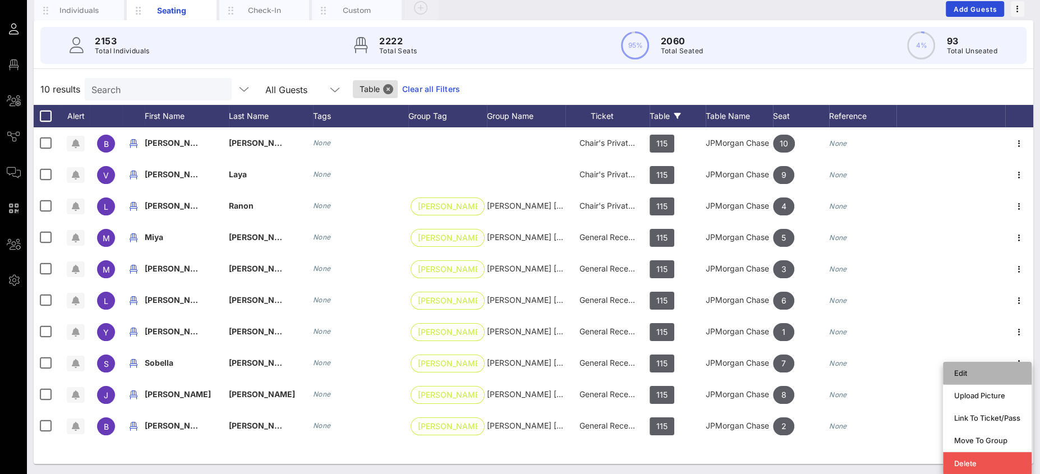
click at [980, 375] on div "Edit" at bounding box center [987, 373] width 66 height 9
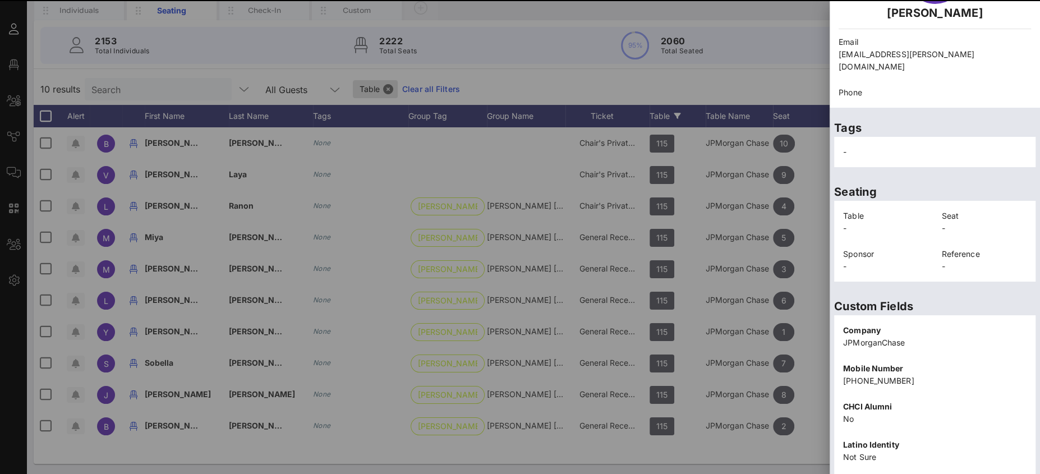
scroll to position [195, 0]
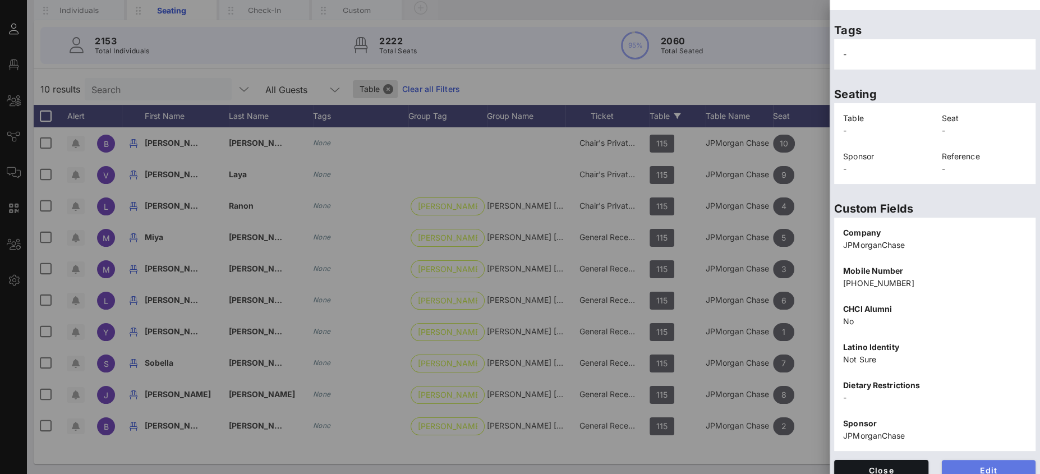
click at [982, 460] on button "Edit" at bounding box center [989, 470] width 94 height 20
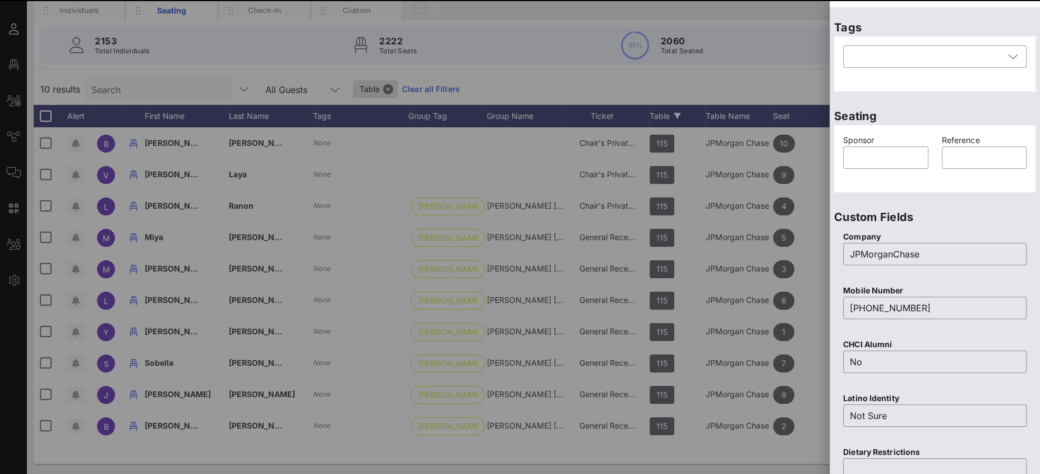
scroll to position [0, 0]
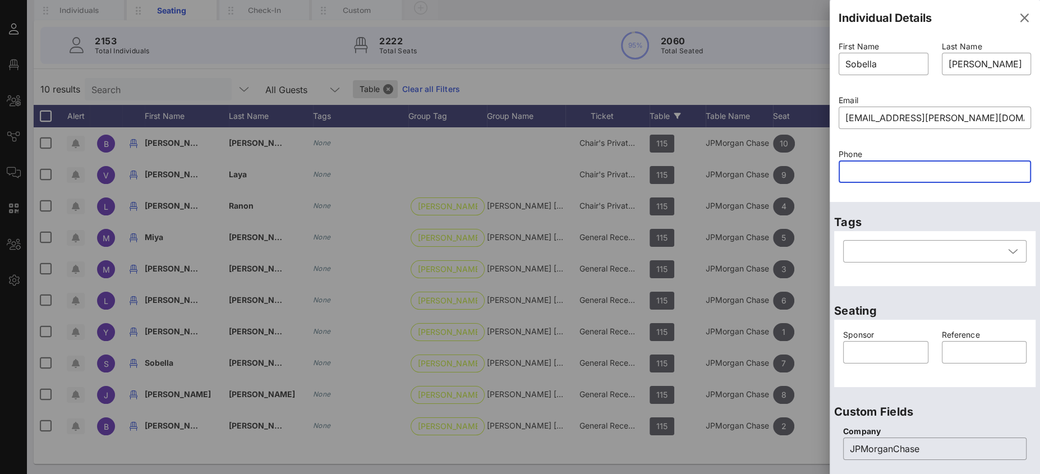
paste input "6468794702"
type input "6468794702"
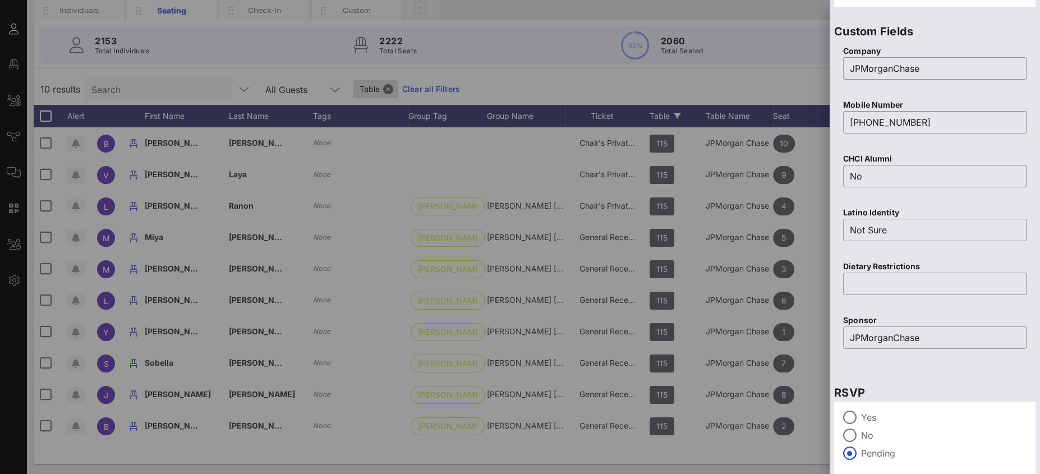
scroll to position [423, 0]
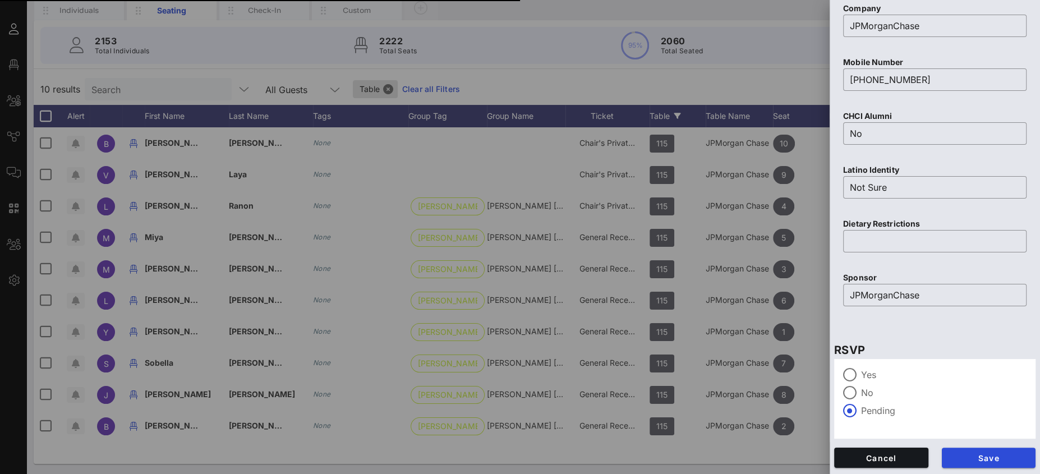
click at [1005, 461] on button "Save" at bounding box center [989, 458] width 94 height 20
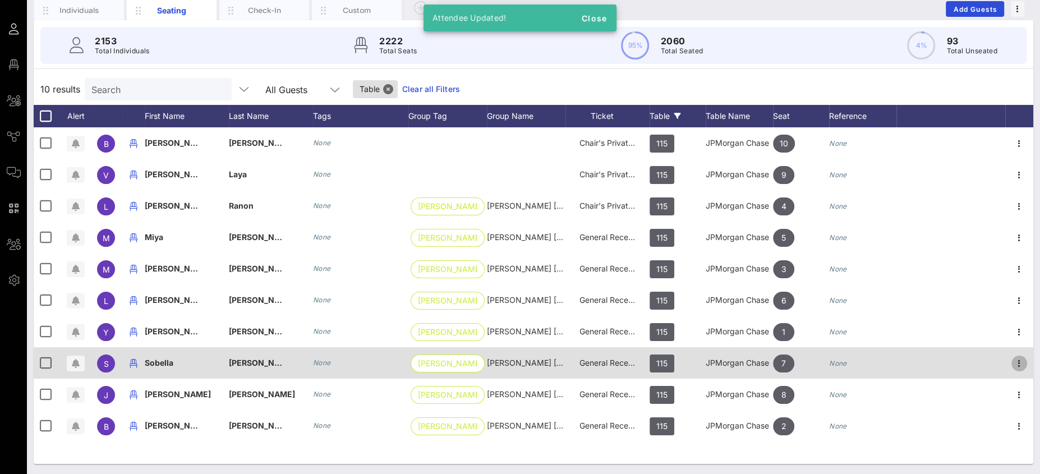
drag, startPoint x: 1019, startPoint y: 361, endPoint x: 1011, endPoint y: 362, distance: 7.9
click at [1018, 361] on icon "button" at bounding box center [1019, 363] width 13 height 13
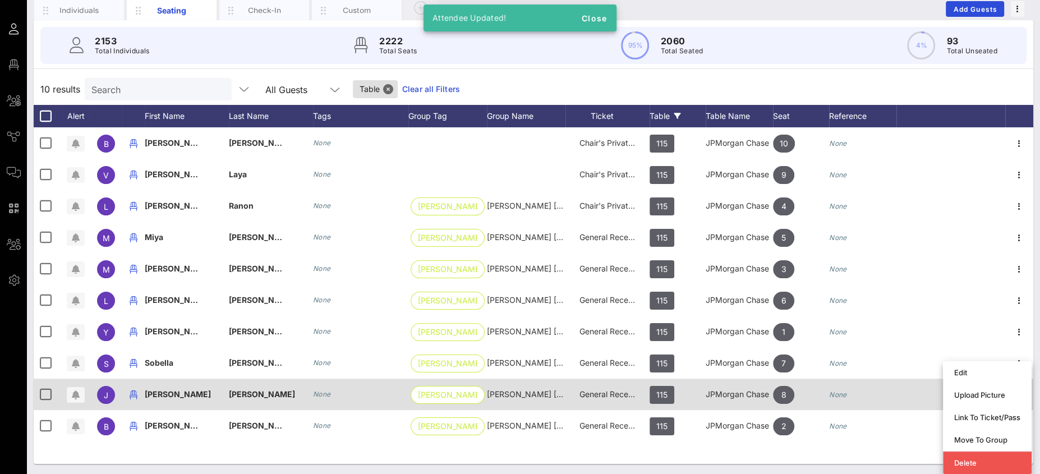
click at [970, 410] on div "Link To Ticket/Pass" at bounding box center [987, 417] width 66 height 18
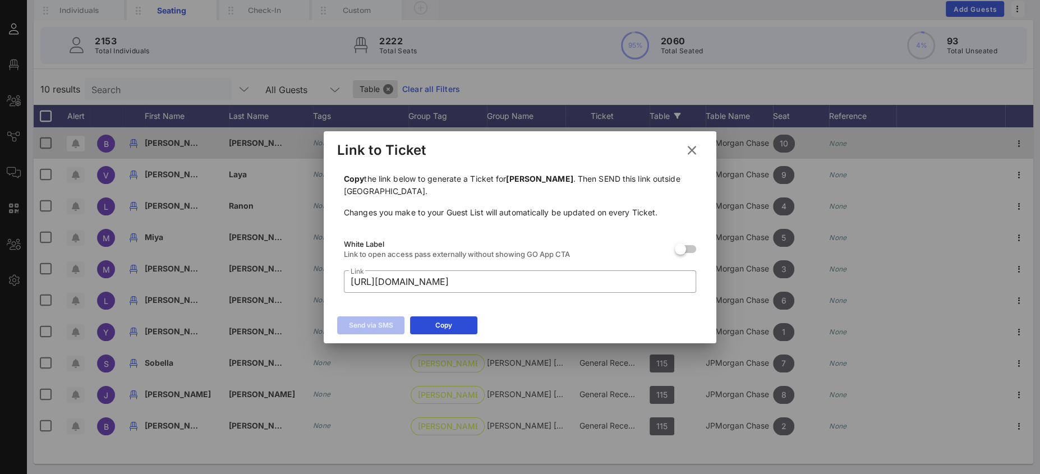
click at [697, 154] on icon at bounding box center [692, 150] width 15 height 13
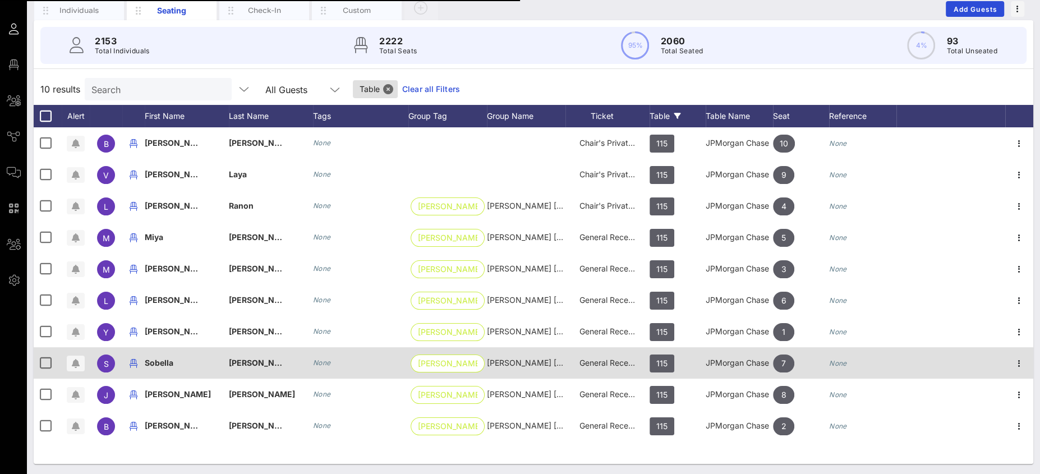
click at [1017, 361] on icon "button" at bounding box center [1019, 363] width 13 height 13
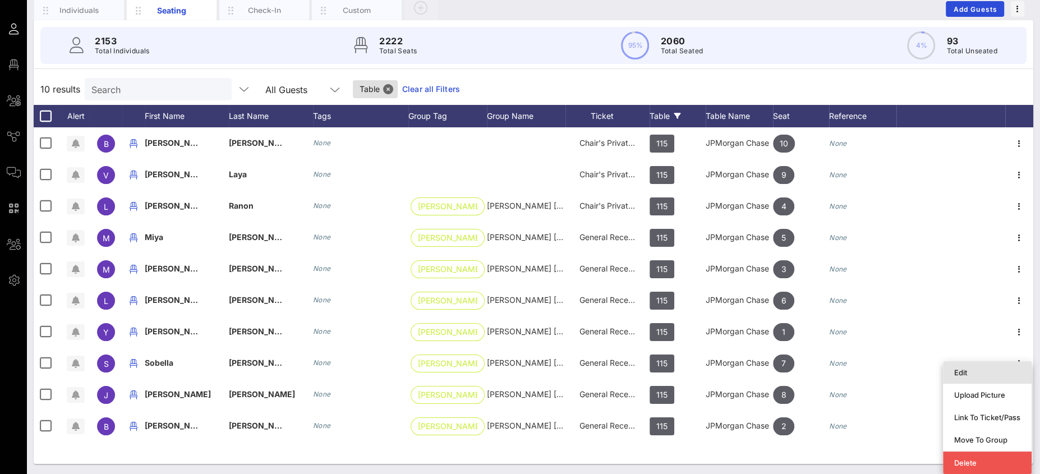
click at [985, 373] on div "Edit" at bounding box center [987, 372] width 66 height 9
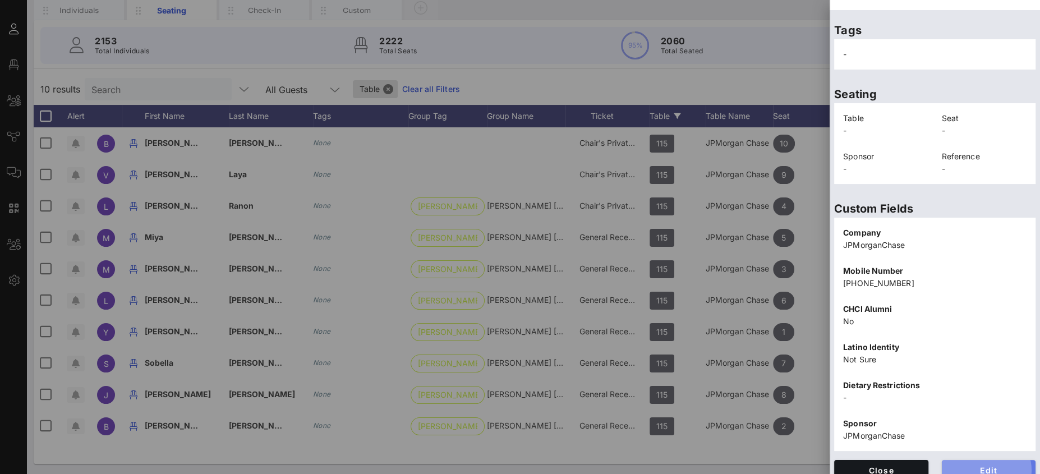
click at [991, 466] on span "Edit" at bounding box center [989, 471] width 76 height 10
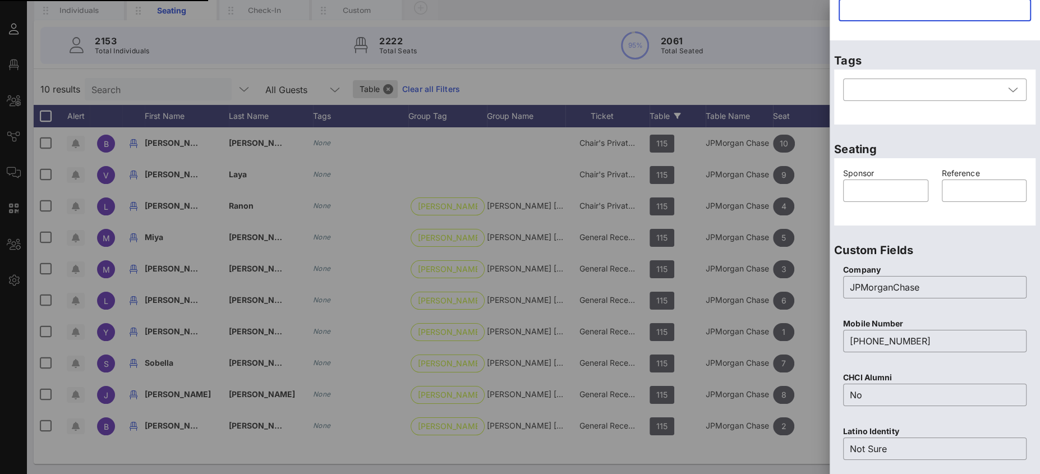
scroll to position [73, 0]
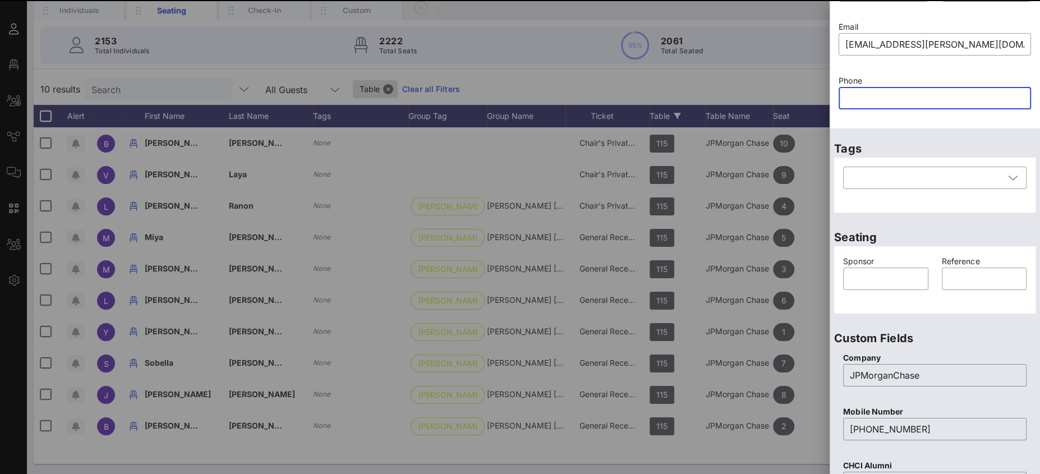
paste input "6468794702"
type input "6468794702"
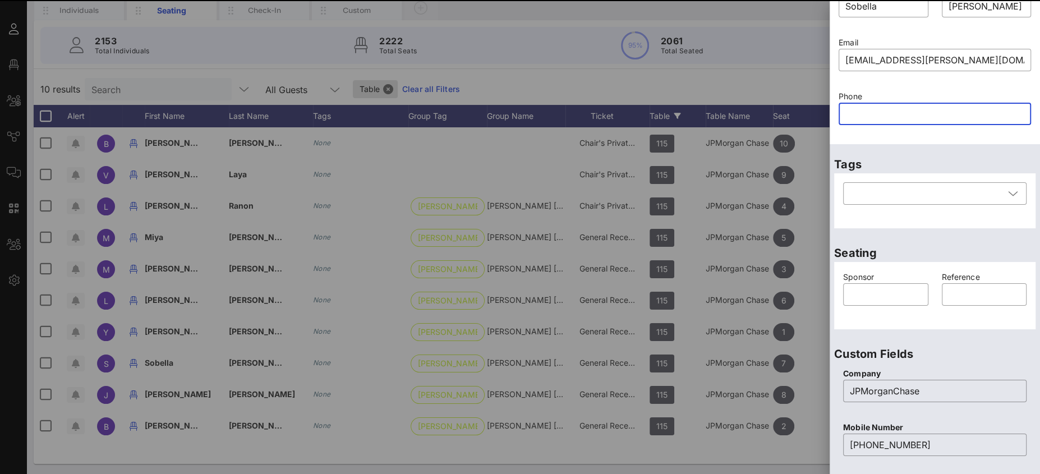
scroll to position [42, 0]
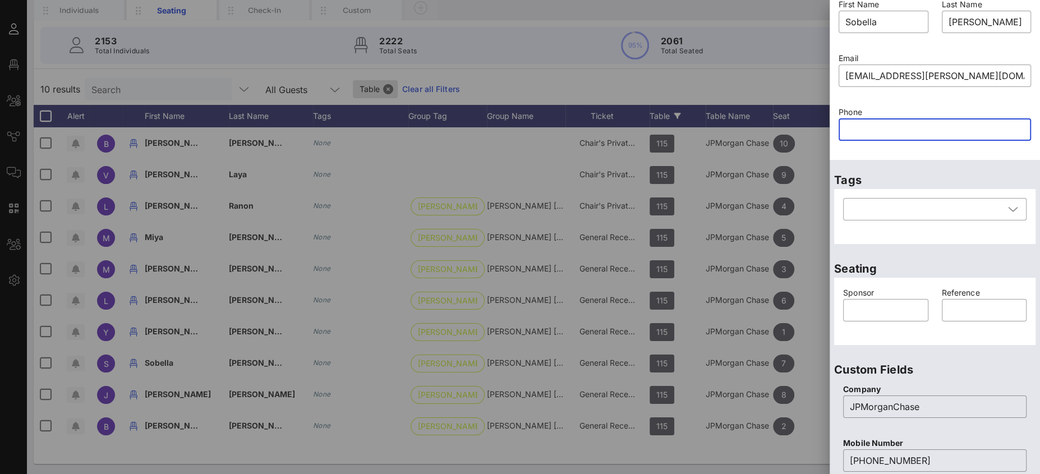
paste input "text"
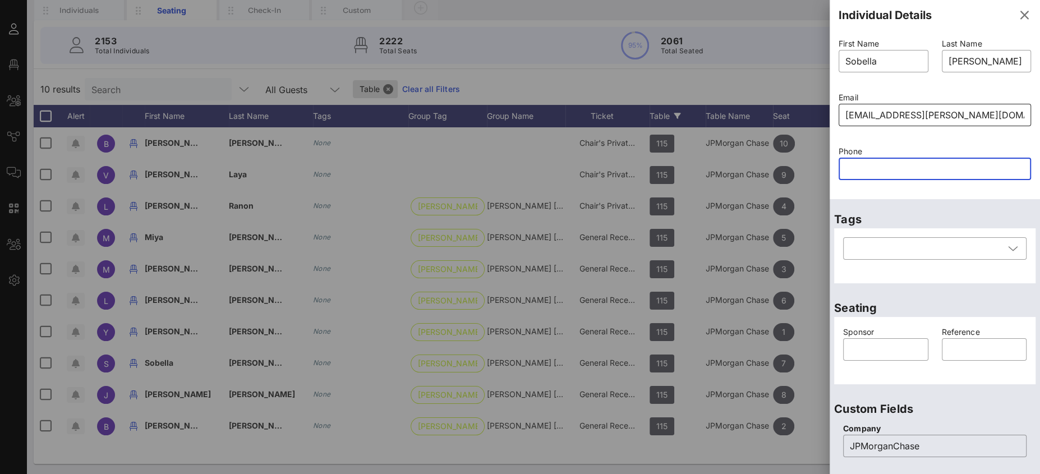
scroll to position [0, 0]
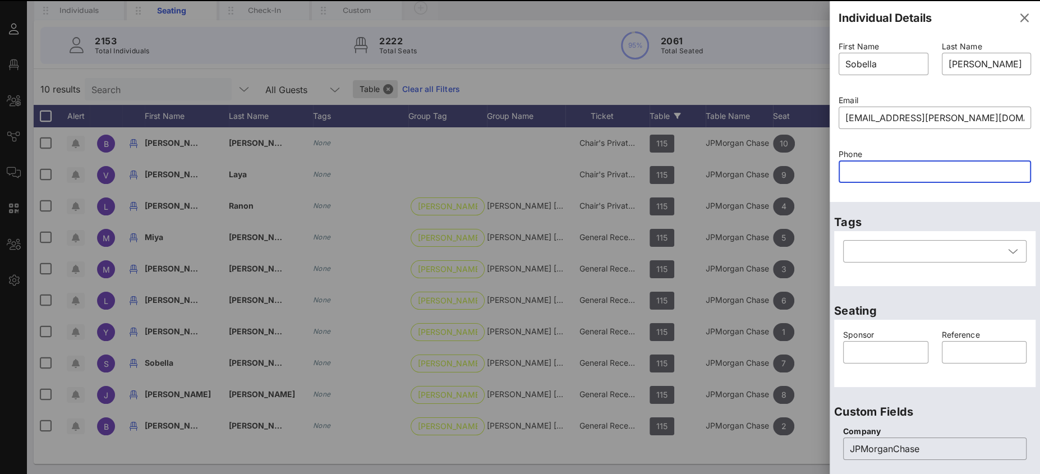
paste input "6468794702"
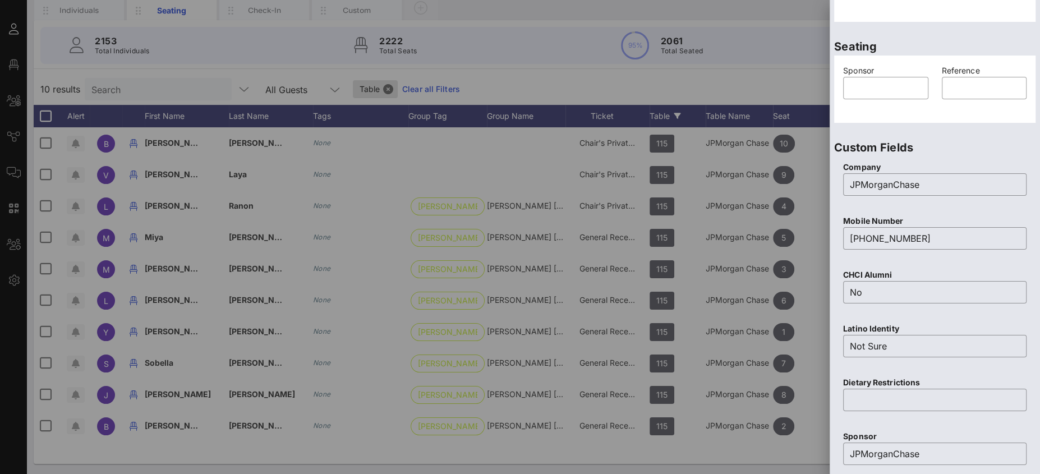
scroll to position [423, 0]
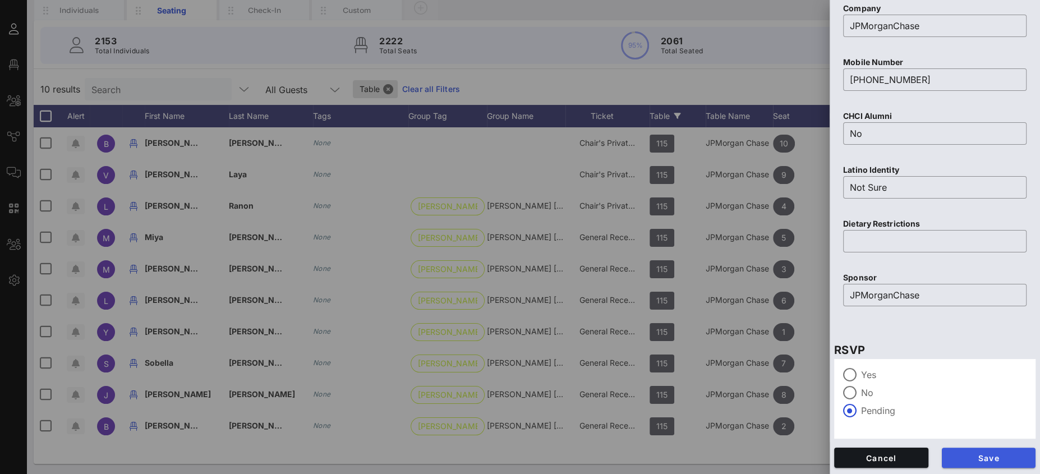
type input "6468794702"
click at [995, 457] on span "Save" at bounding box center [989, 458] width 76 height 10
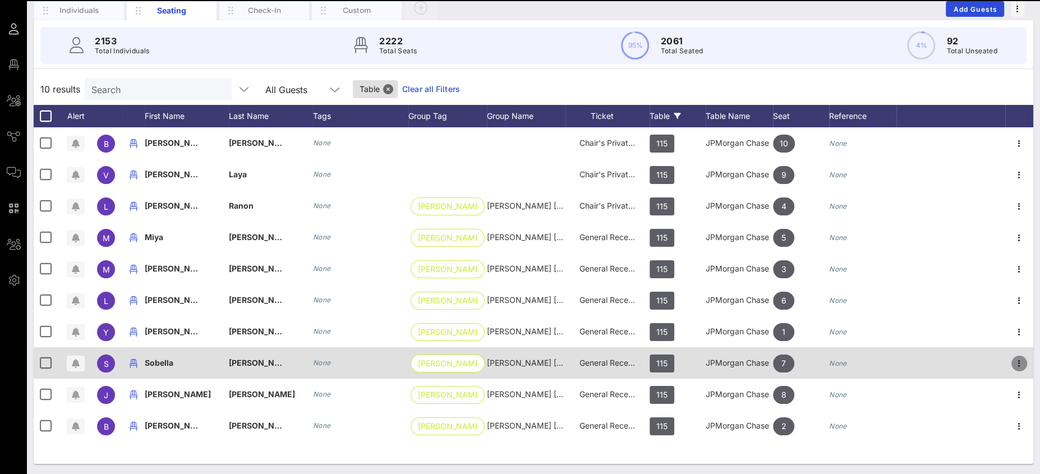
click at [1018, 360] on icon "button" at bounding box center [1019, 363] width 13 height 13
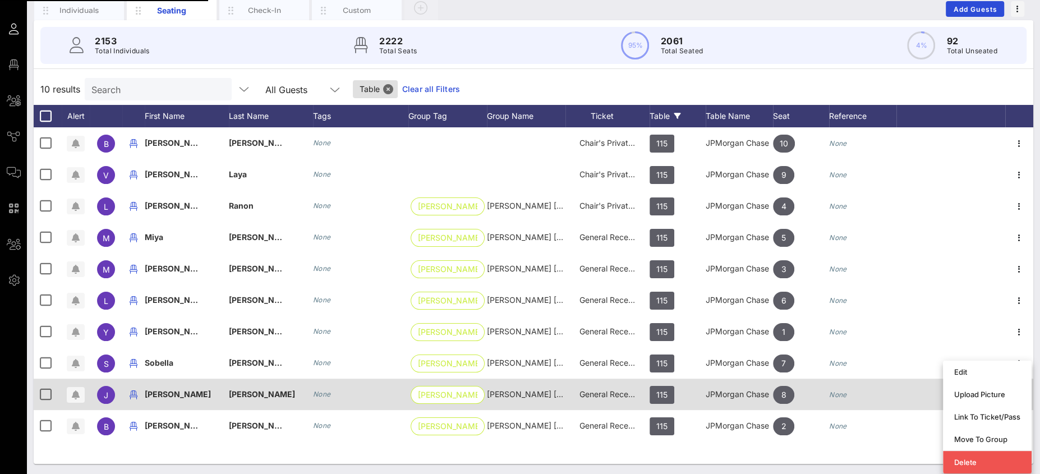
click at [989, 415] on div "Link To Ticket/Pass" at bounding box center [987, 416] width 66 height 9
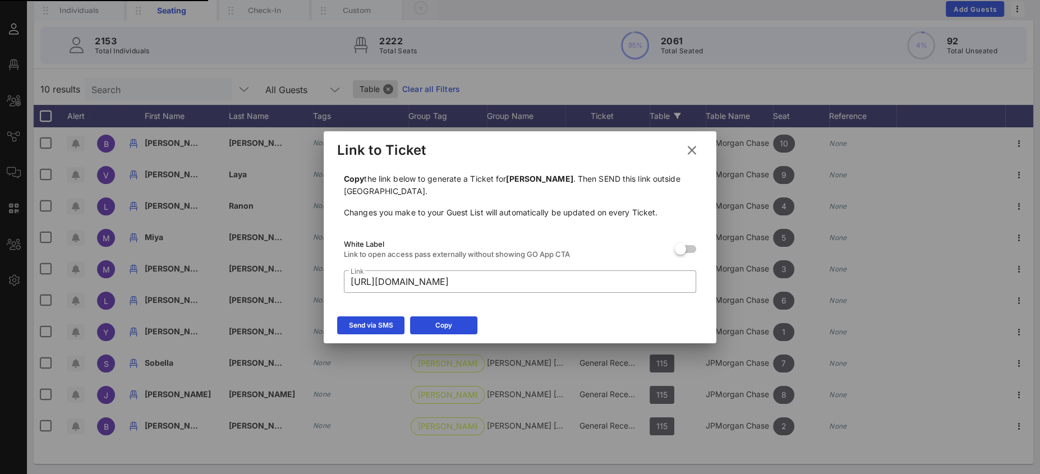
click at [377, 322] on div "Send via SMS" at bounding box center [371, 325] width 44 height 11
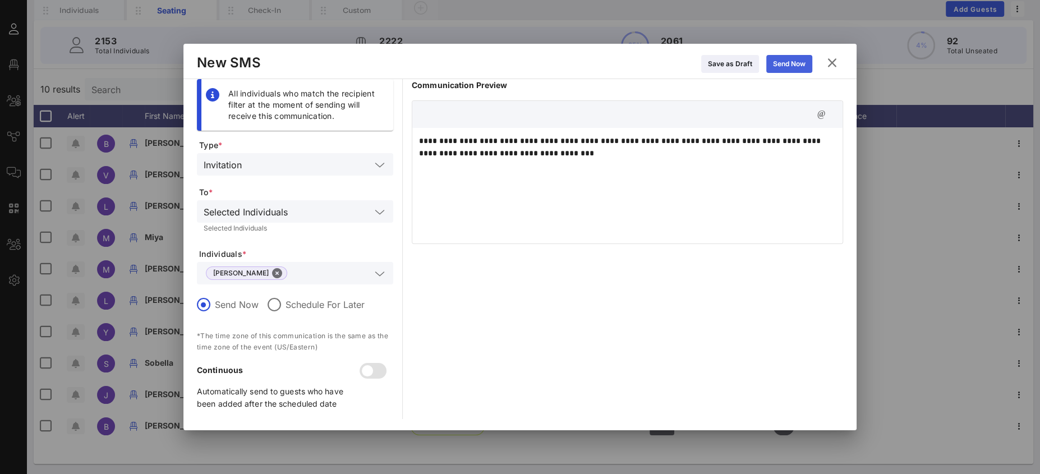
click at [784, 65] on div "Send Now" at bounding box center [789, 63] width 33 height 11
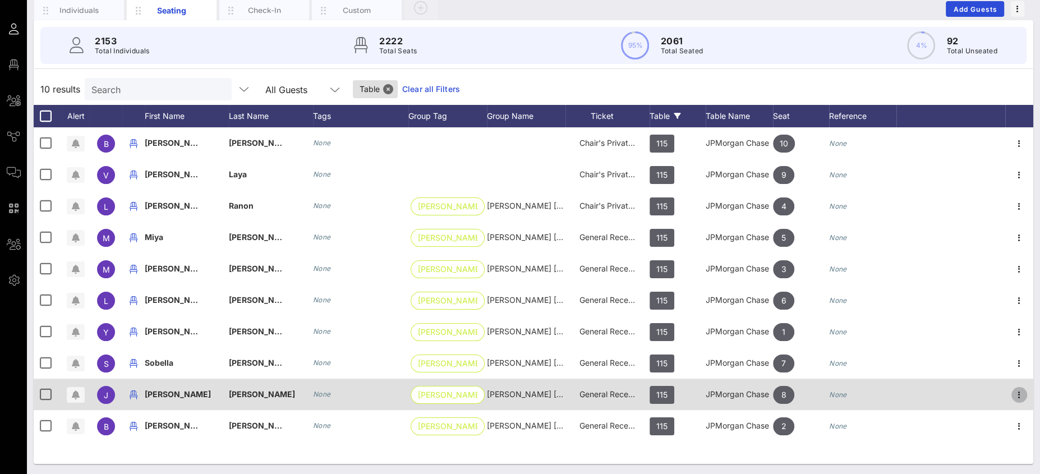
click at [1019, 394] on icon "button" at bounding box center [1019, 394] width 13 height 13
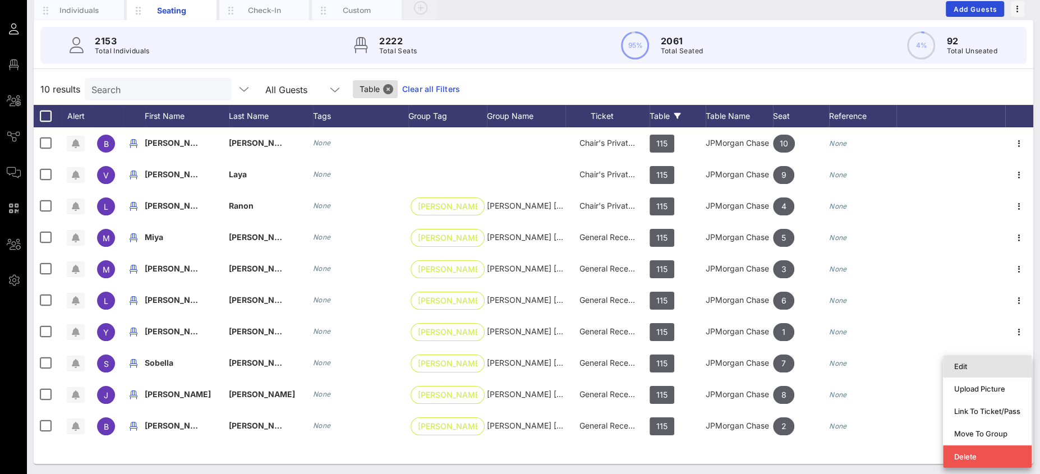
click at [970, 369] on div "Edit" at bounding box center [987, 366] width 66 height 9
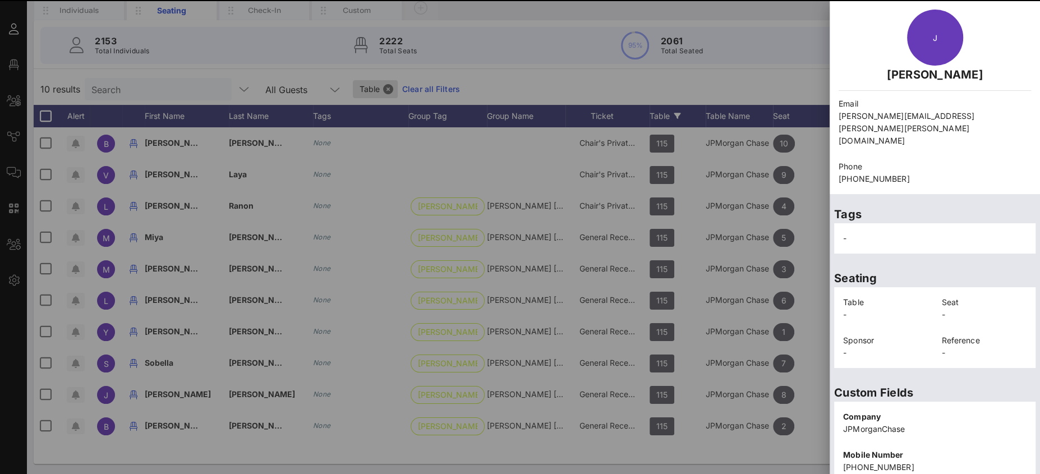
scroll to position [207, 0]
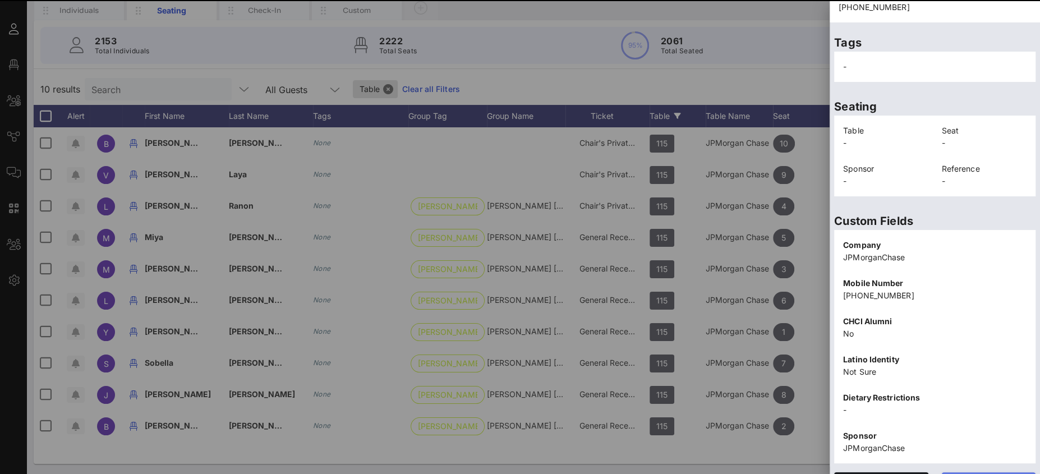
click at [981, 472] on button "Edit" at bounding box center [989, 482] width 94 height 20
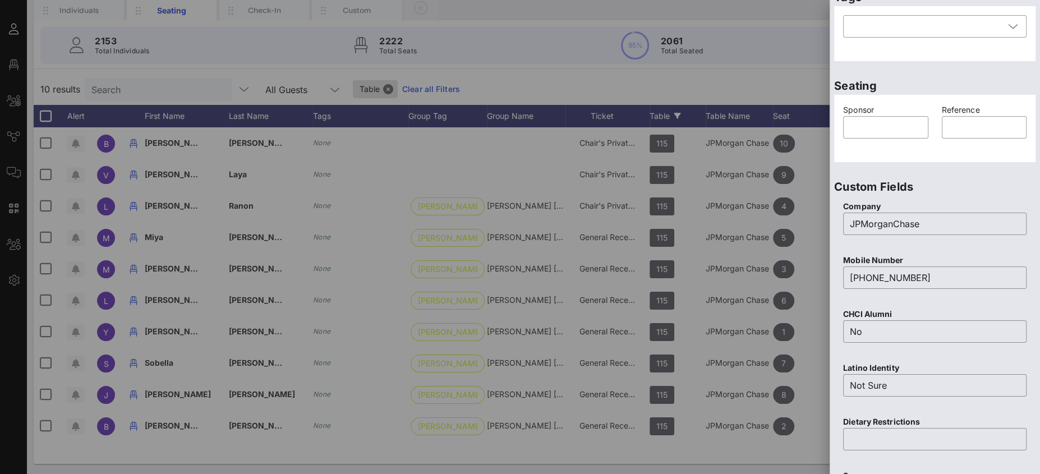
scroll to position [0, 0]
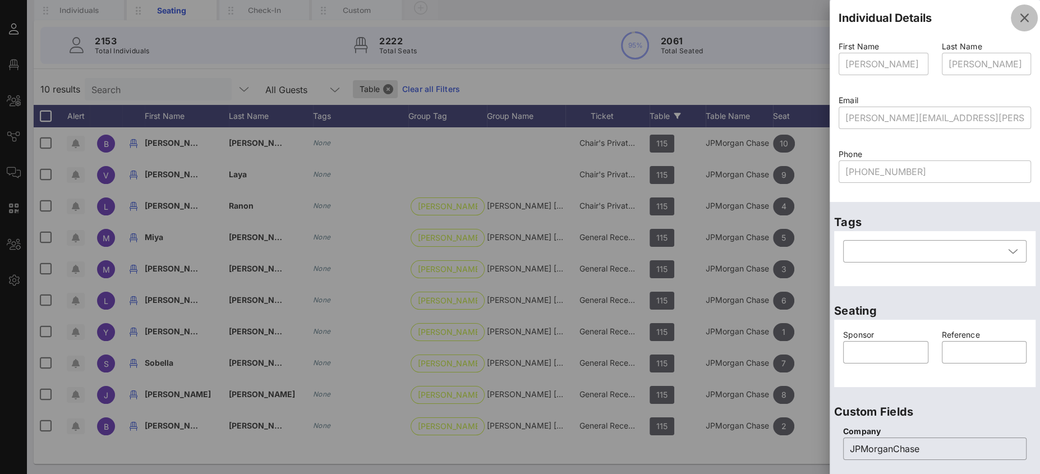
click at [1018, 17] on icon "button" at bounding box center [1024, 17] width 13 height 13
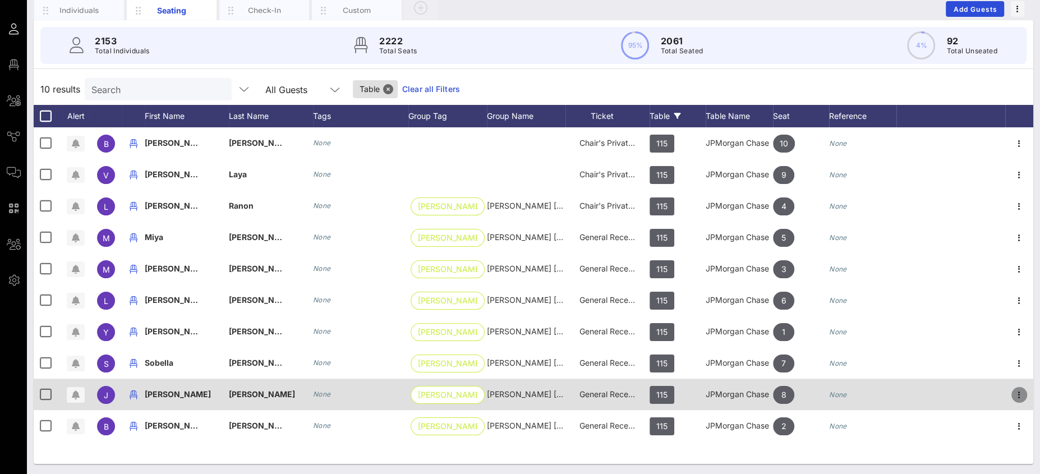
drag, startPoint x: 1018, startPoint y: 390, endPoint x: 1008, endPoint y: 397, distance: 12.1
click at [1018, 390] on icon "button" at bounding box center [1019, 394] width 13 height 13
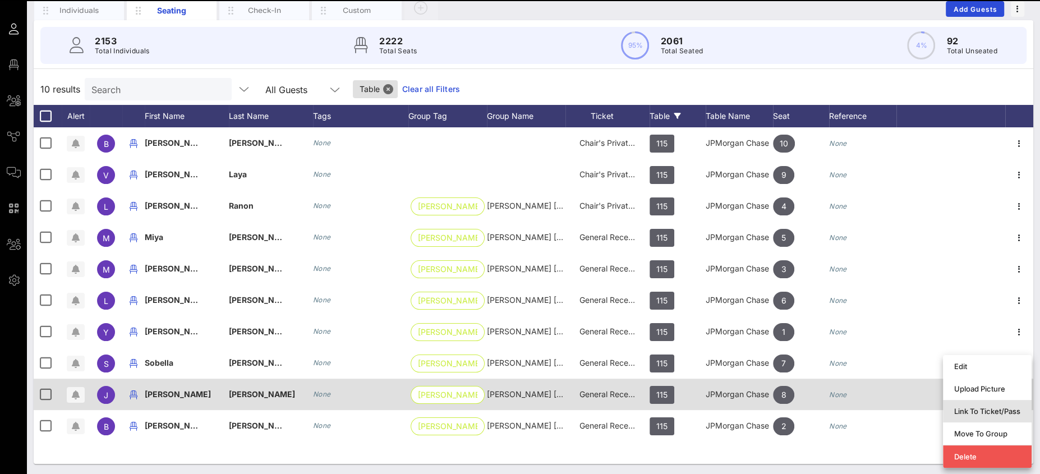
click at [973, 413] on div "Link To Ticket/Pass" at bounding box center [987, 411] width 66 height 9
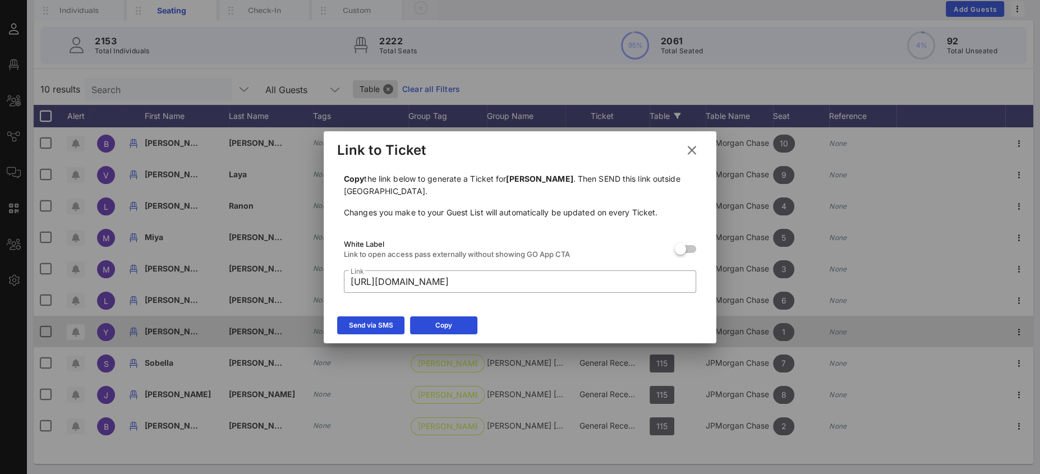
click at [377, 329] on div "Send via SMS" at bounding box center [371, 325] width 44 height 11
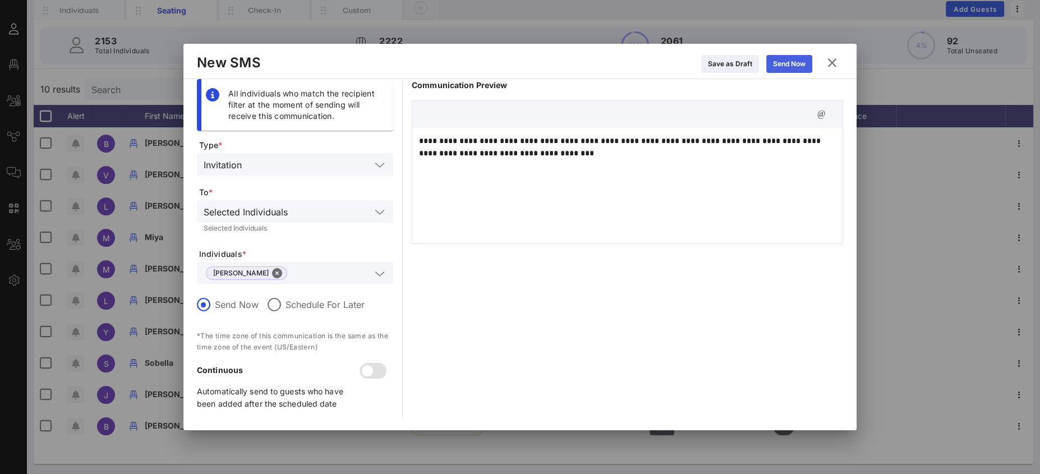
click at [779, 66] on div "Send Now" at bounding box center [789, 63] width 33 height 11
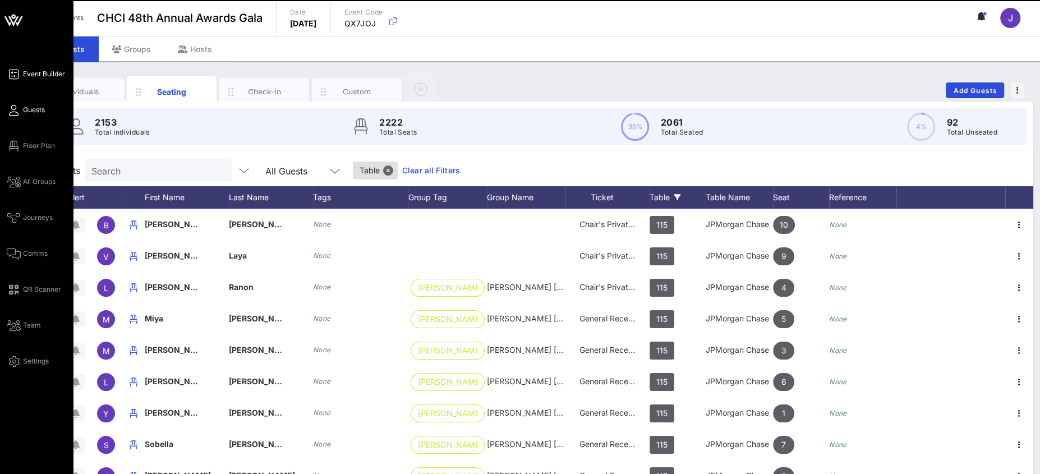
click at [40, 70] on span "Event Builder" at bounding box center [44, 74] width 42 height 10
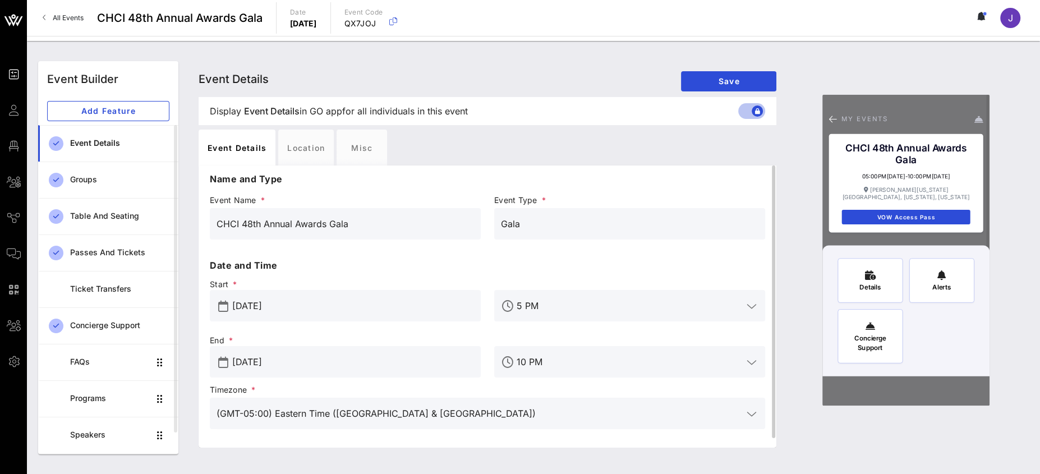
scroll to position [9, 0]
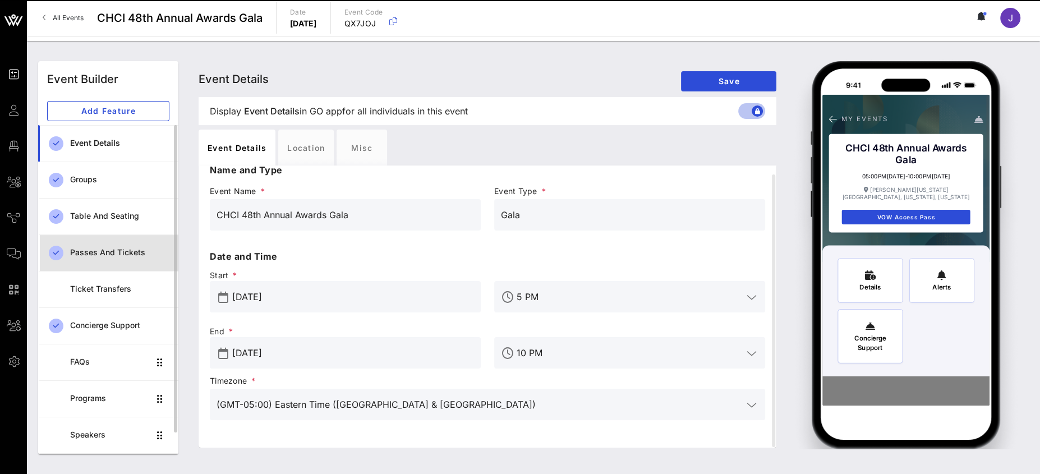
click at [107, 259] on div "Passes and Tickets" at bounding box center [119, 252] width 99 height 23
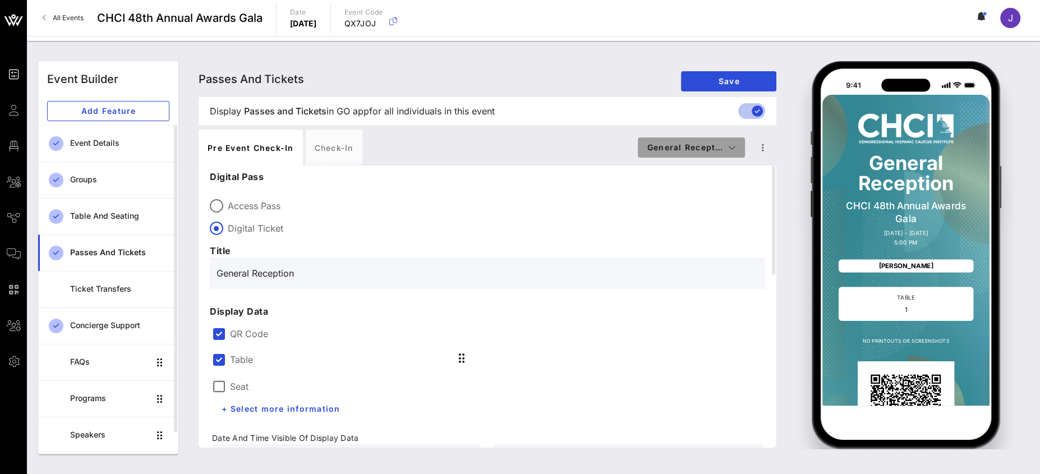
click at [684, 147] on span "General Recept…" at bounding box center [691, 148] width 89 height 10
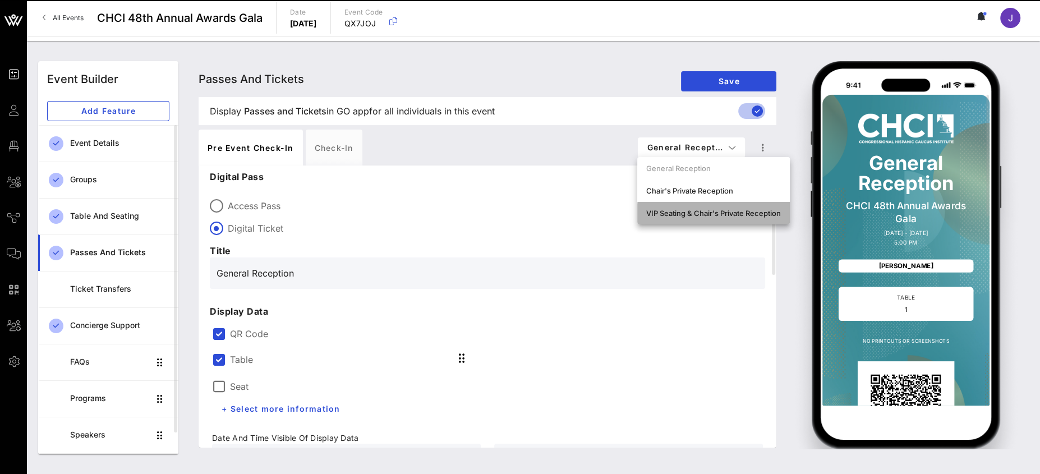
click at [693, 205] on div "VIP Seating & Chair's Private Reception" at bounding box center [713, 213] width 153 height 22
type input "Chair's Private Reception and VIP Awards Gala"
type input "#ffffff"
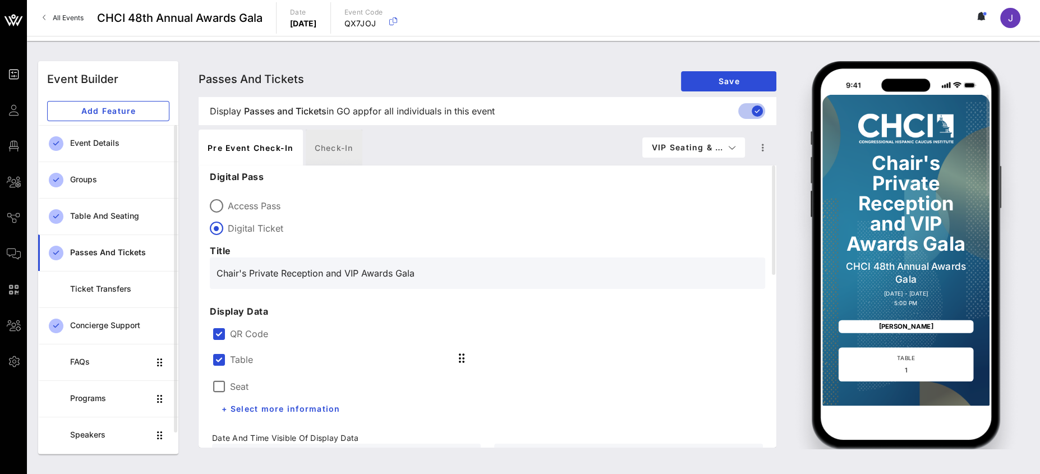
click at [324, 140] on div "Check-in" at bounding box center [334, 148] width 57 height 36
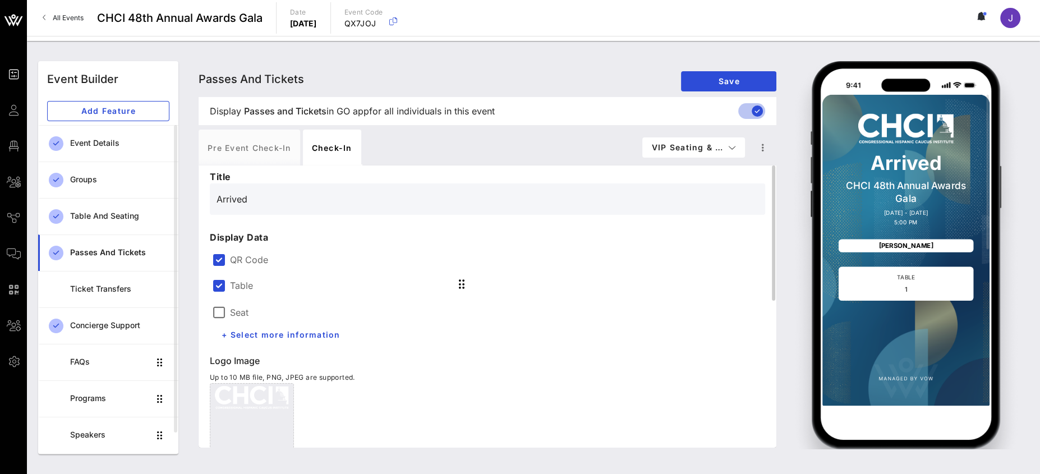
click at [265, 203] on input "Arrived" at bounding box center [488, 199] width 542 height 18
click at [216, 201] on div "Arrived" at bounding box center [487, 198] width 555 height 31
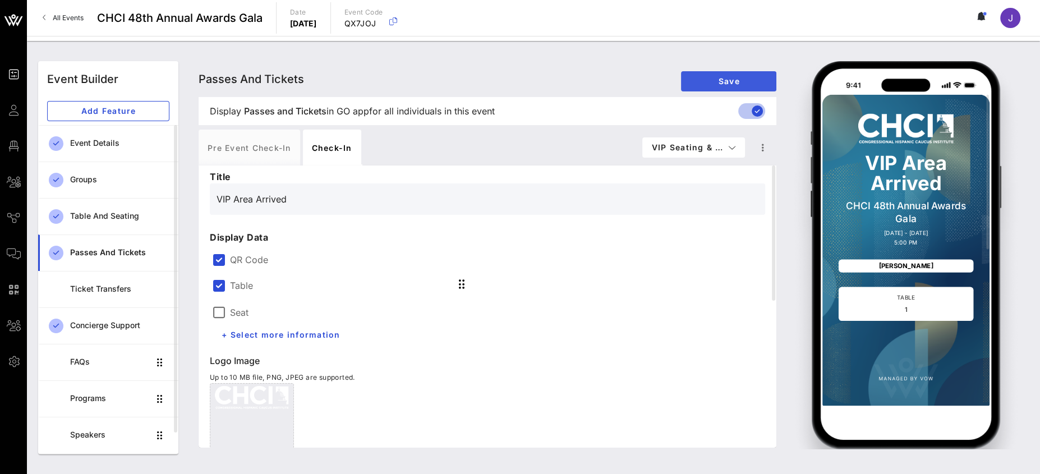
type input "VIP Area Arrived"
click at [714, 80] on span "Save" at bounding box center [728, 81] width 77 height 10
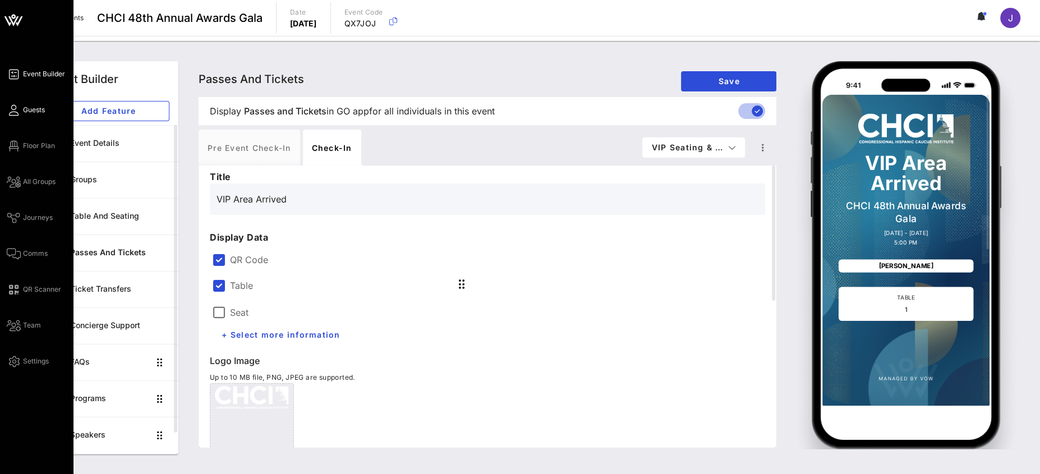
click at [20, 105] on link "Guests" at bounding box center [26, 109] width 38 height 13
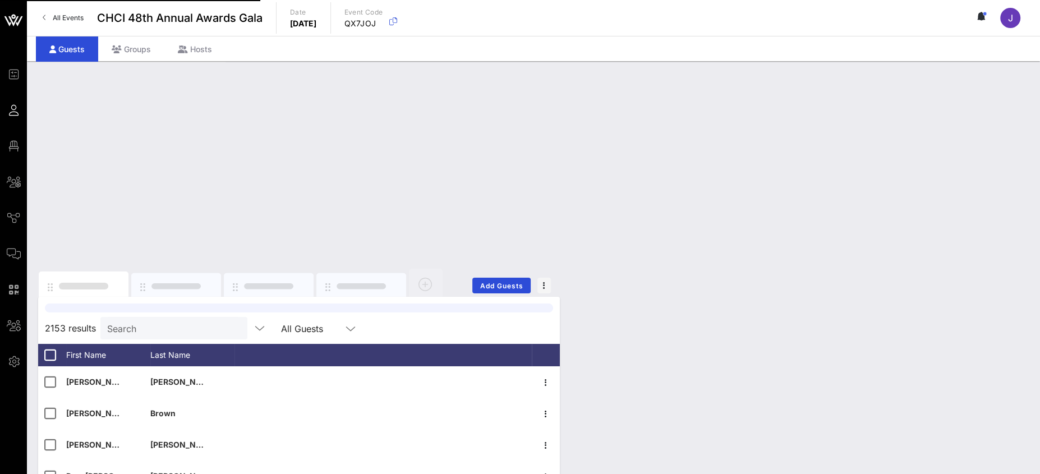
click at [153, 321] on input "Search" at bounding box center [172, 328] width 131 height 15
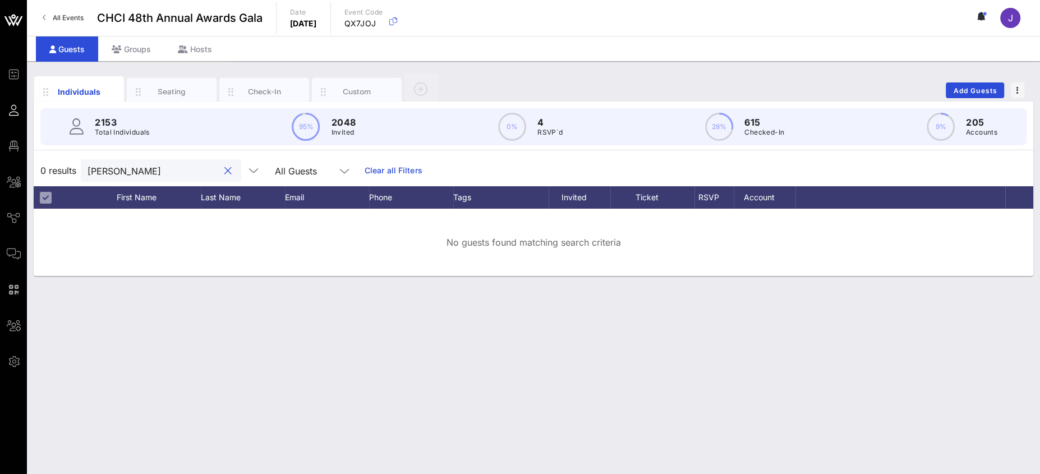
click at [111, 172] on input "cheryl" at bounding box center [153, 170] width 131 height 15
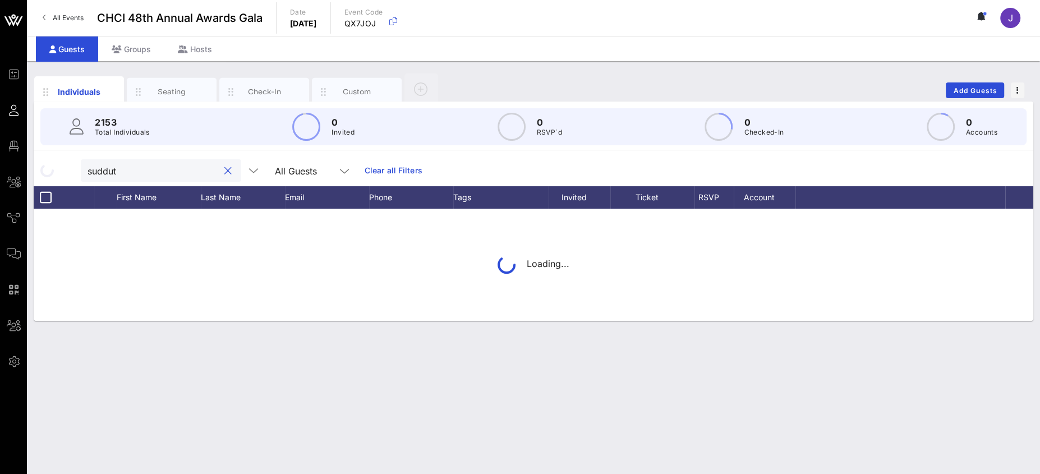
type input "sudduth"
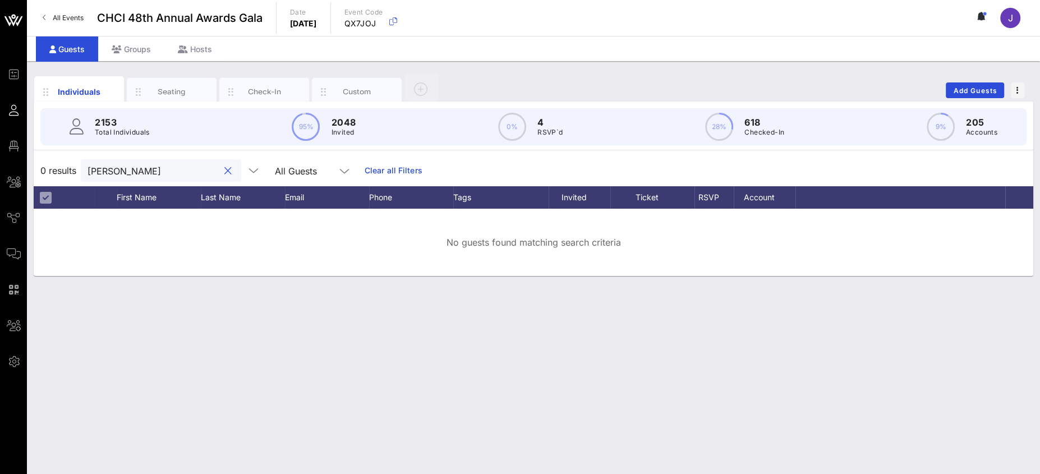
click at [224, 169] on button "clear icon" at bounding box center [227, 171] width 7 height 11
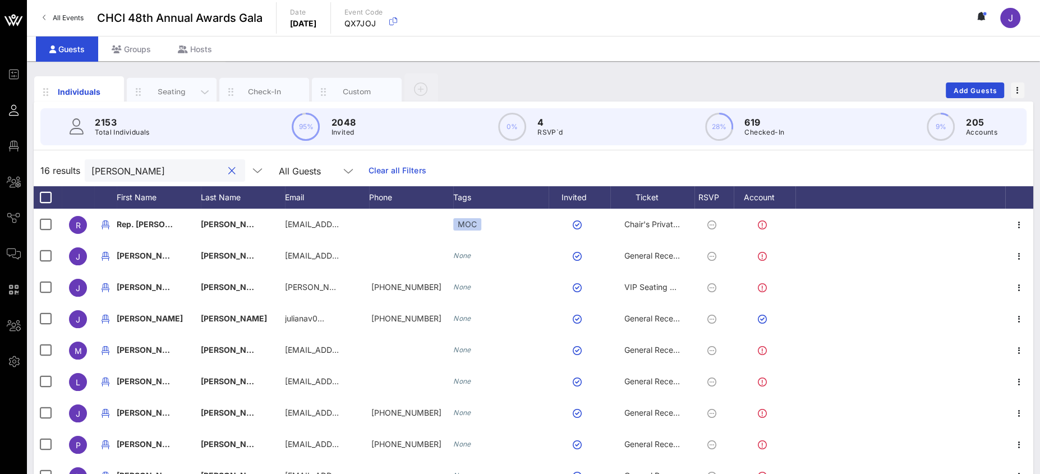
click at [159, 82] on div "Seating" at bounding box center [172, 92] width 90 height 28
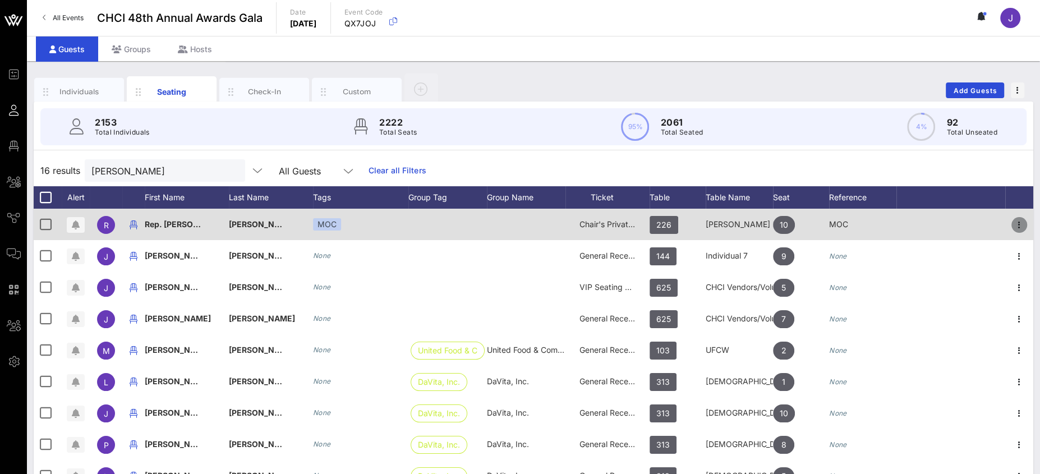
click at [1013, 227] on icon "button" at bounding box center [1019, 224] width 13 height 13
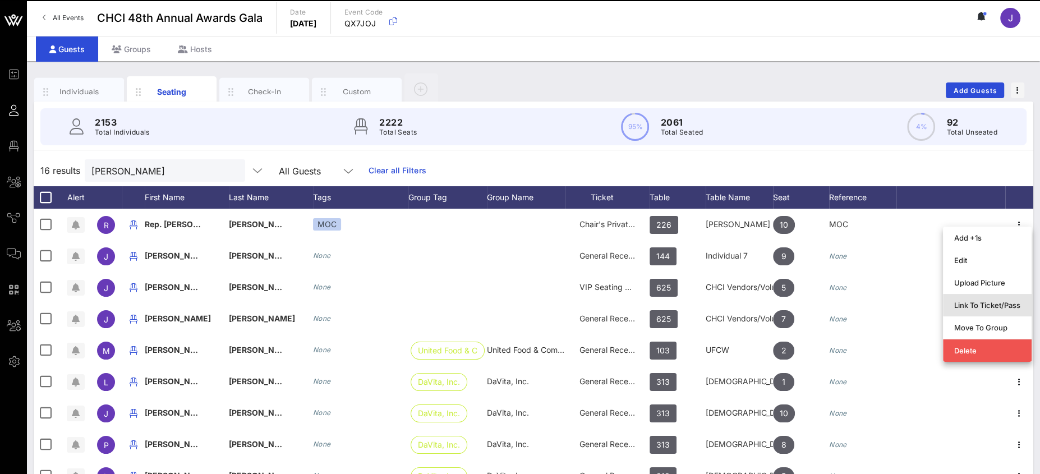
click at [989, 303] on div "Link To Ticket/Pass" at bounding box center [987, 305] width 66 height 9
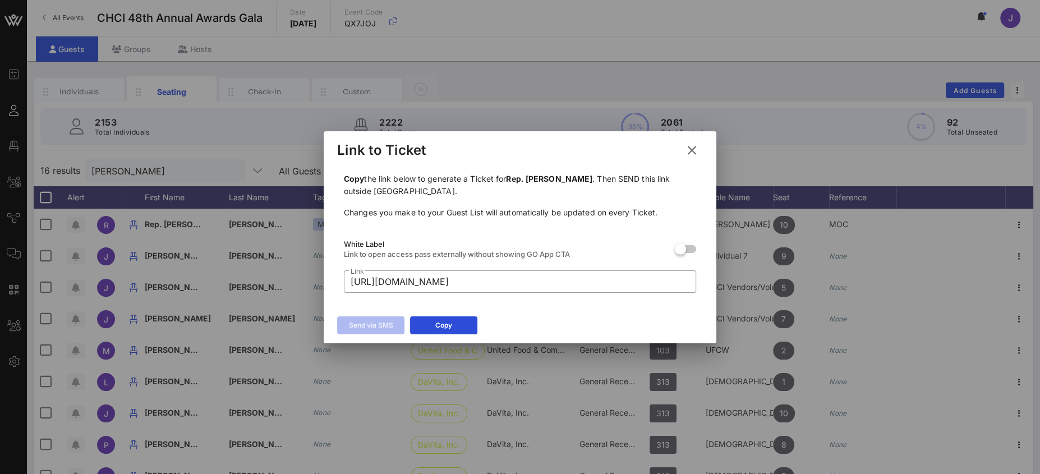
click at [682, 146] on button at bounding box center [692, 150] width 22 height 20
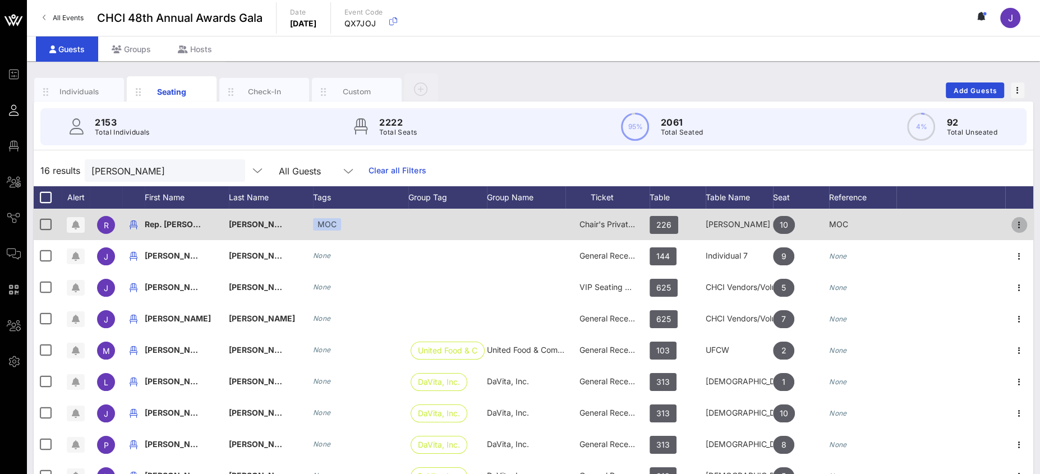
click at [1013, 223] on icon "button" at bounding box center [1019, 224] width 13 height 13
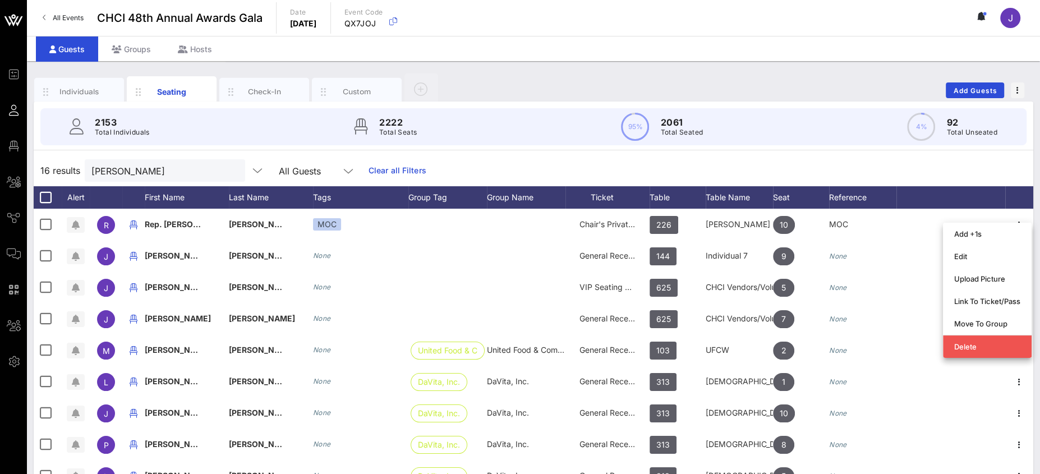
click at [814, 171] on div "16 results vargas All Guests Clear all Filters" at bounding box center [534, 170] width 1000 height 31
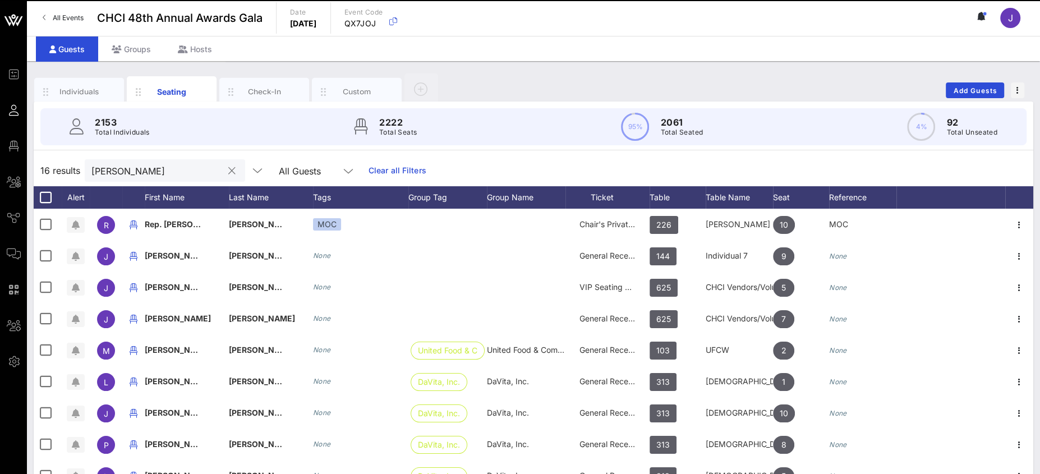
click at [119, 163] on input "vargas" at bounding box center [156, 170] width 131 height 15
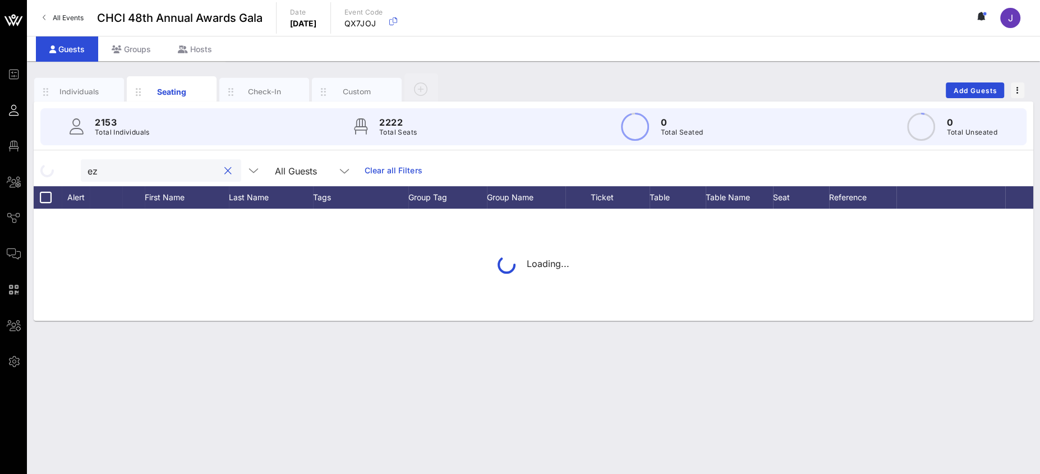
type input "e"
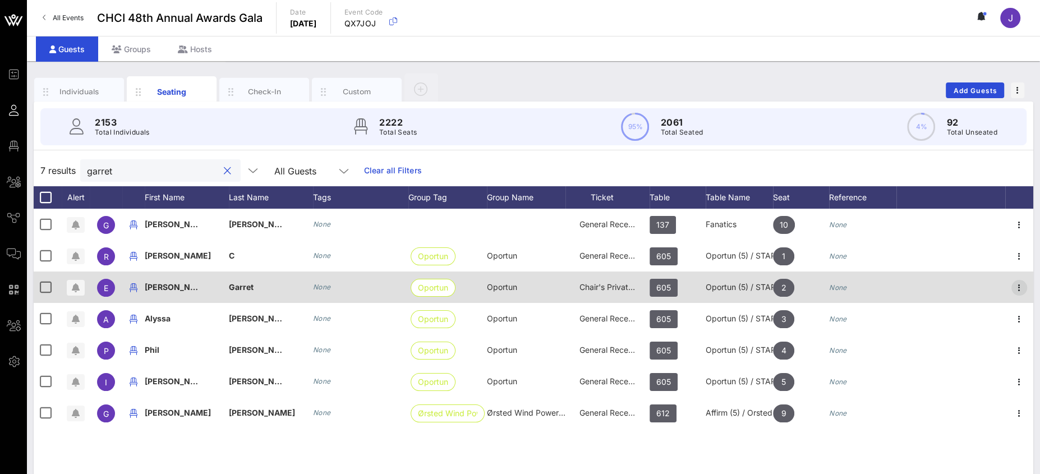
type input "garret"
click at [1026, 288] on span "button" at bounding box center [1020, 287] width 16 height 13
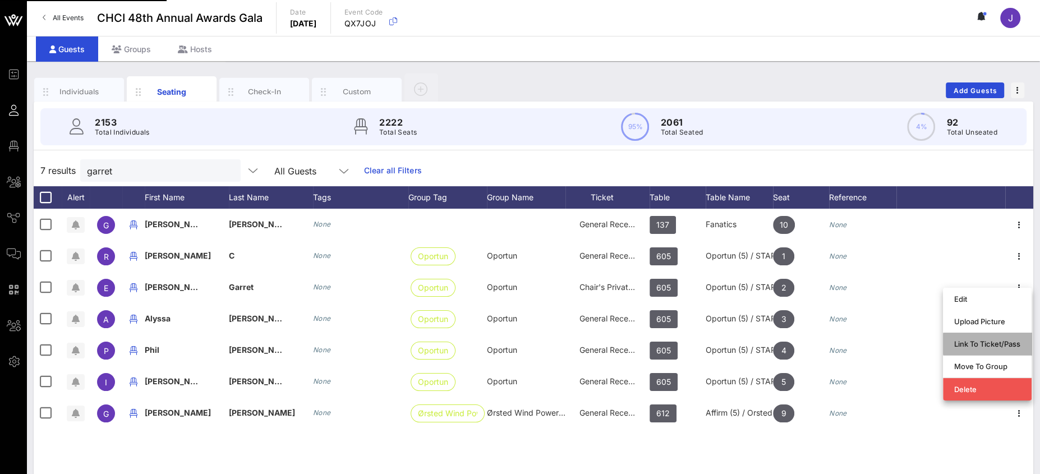
click at [986, 346] on div "Link To Ticket/Pass" at bounding box center [987, 343] width 66 height 9
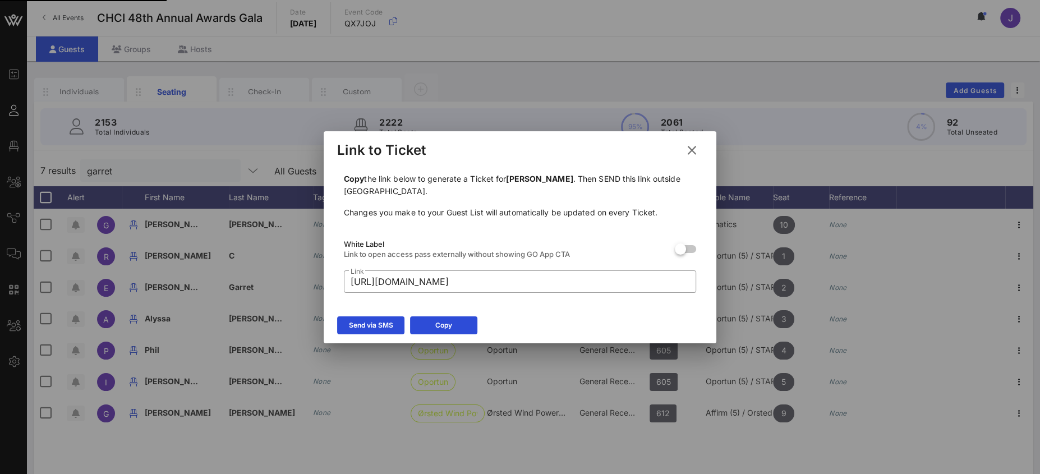
click at [448, 316] on button "Copy" at bounding box center [443, 325] width 67 height 18
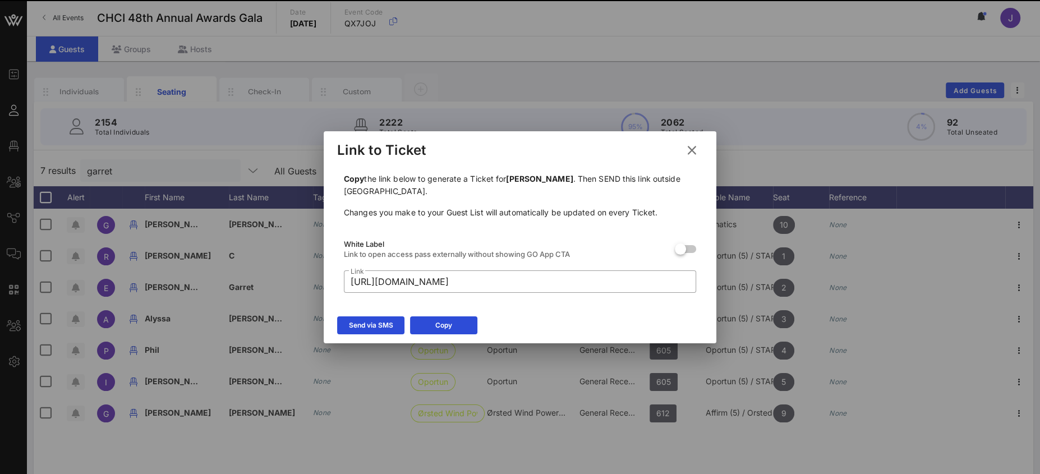
click at [692, 149] on icon at bounding box center [692, 150] width 15 height 13
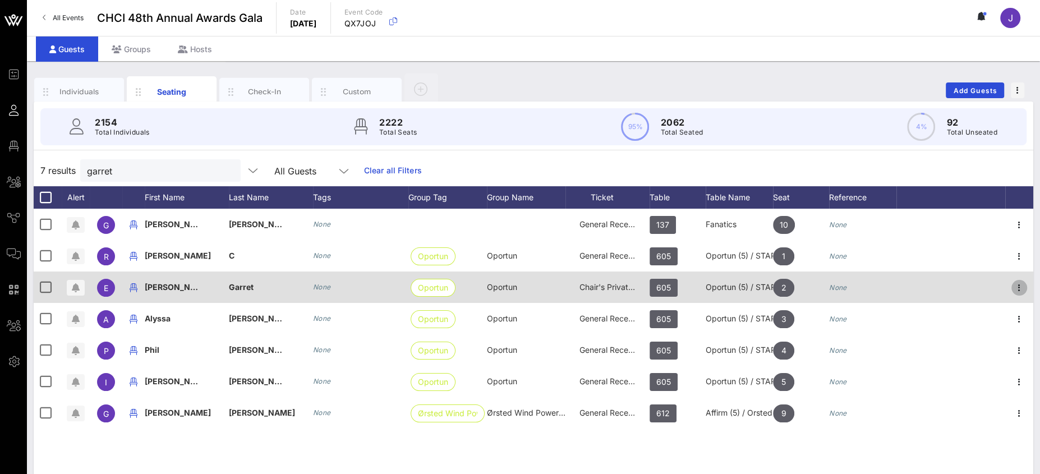
click at [1018, 286] on icon "button" at bounding box center [1019, 287] width 13 height 13
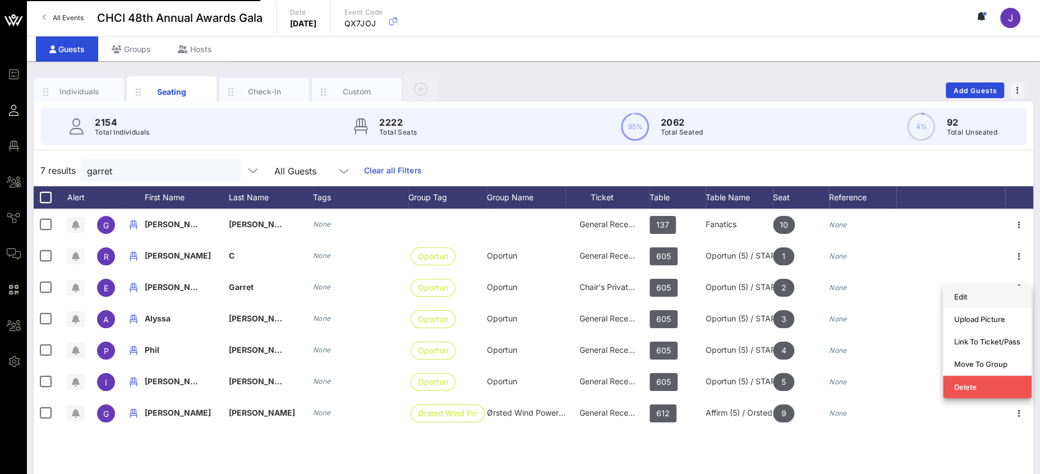
click at [970, 298] on div "Edit" at bounding box center [987, 296] width 66 height 9
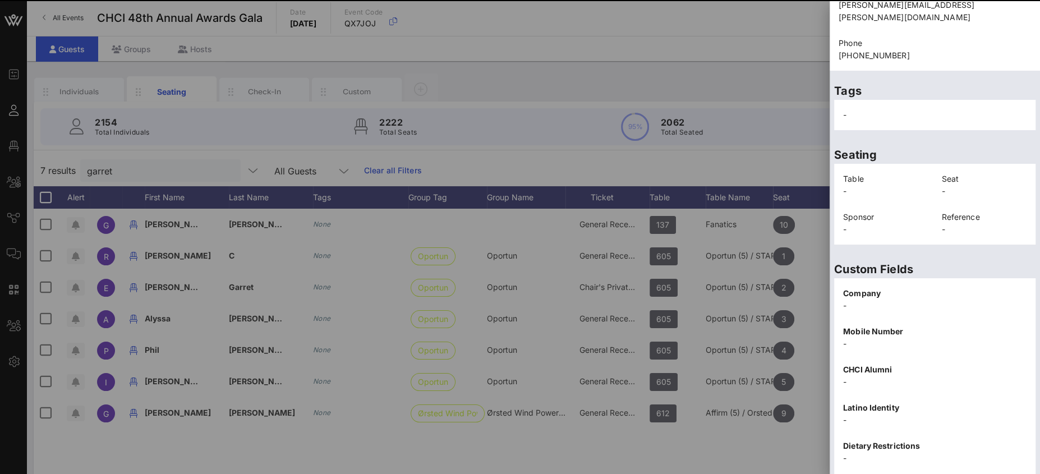
scroll to position [207, 0]
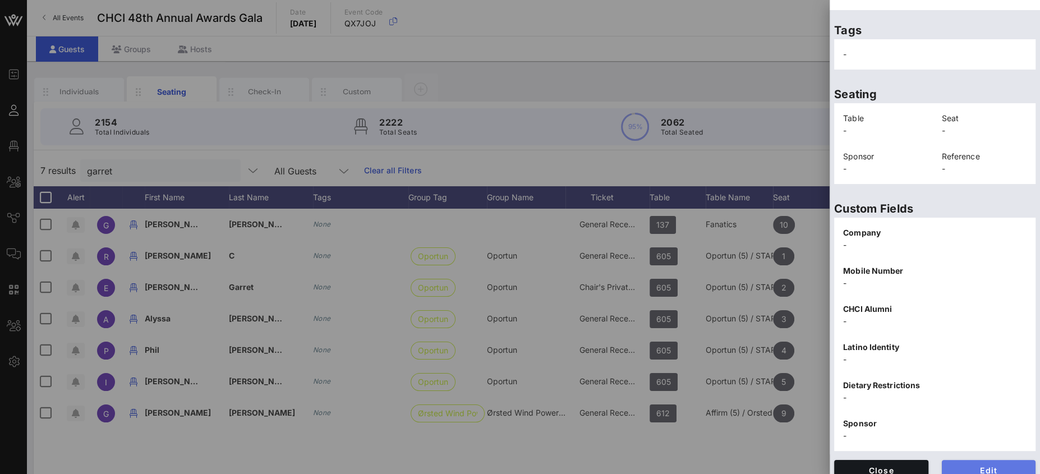
click at [974, 460] on button "Edit" at bounding box center [989, 470] width 94 height 20
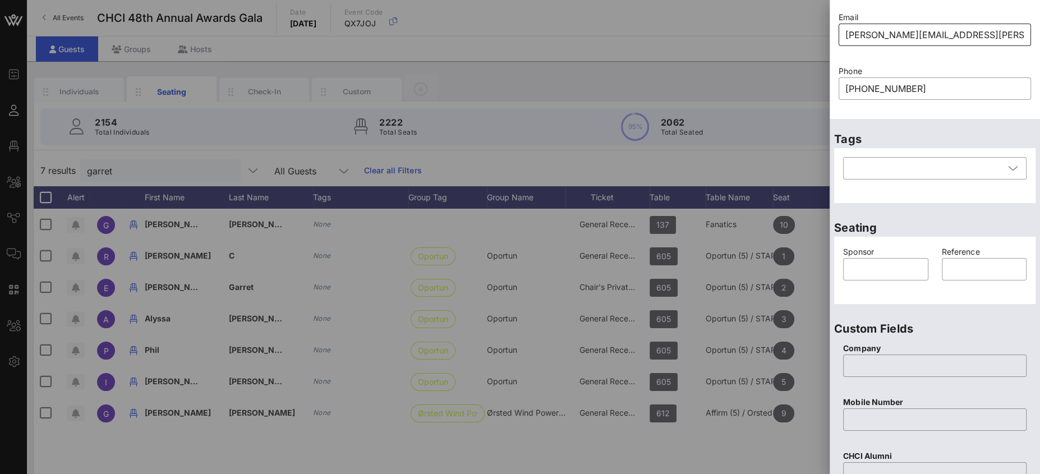
scroll to position [0, 0]
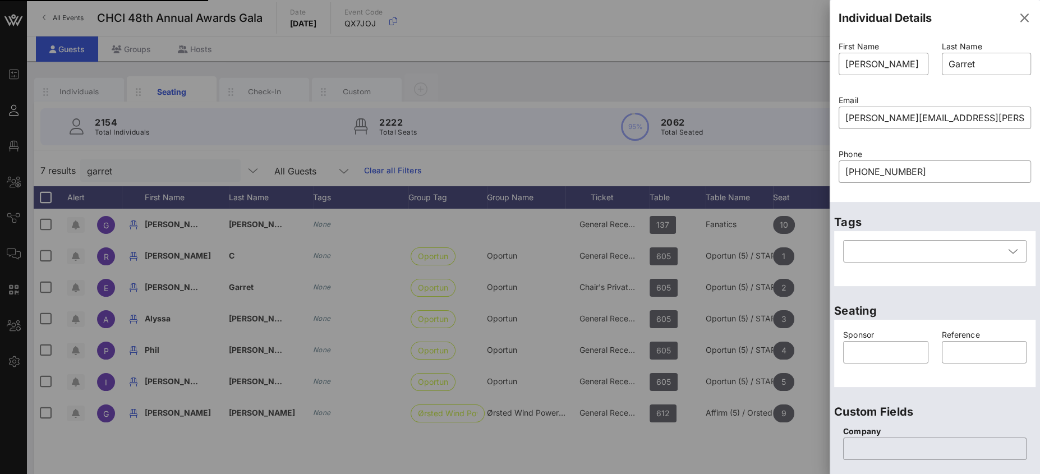
click at [807, 62] on div "Event Builder Guests Floor Plan All Groups Journeys Comms QR Scanner Team Setti…" at bounding box center [520, 278] width 1040 height 557
type input "[PERSON_NAME]"
type input "Garret"
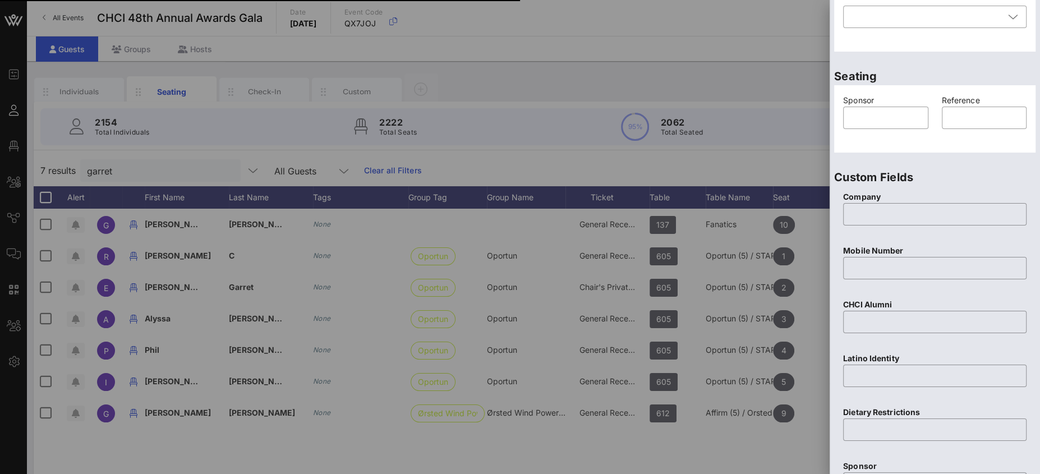
scroll to position [81, 0]
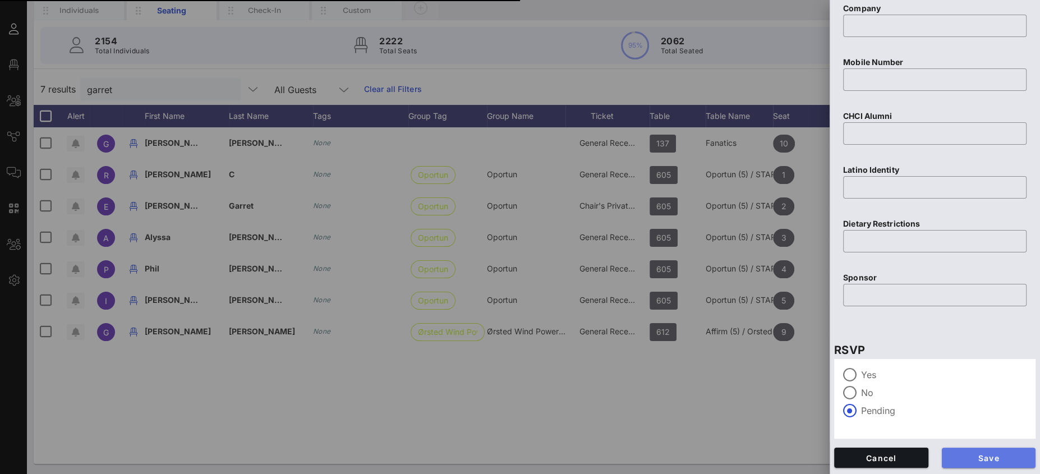
click at [975, 457] on span "Save" at bounding box center [989, 458] width 76 height 10
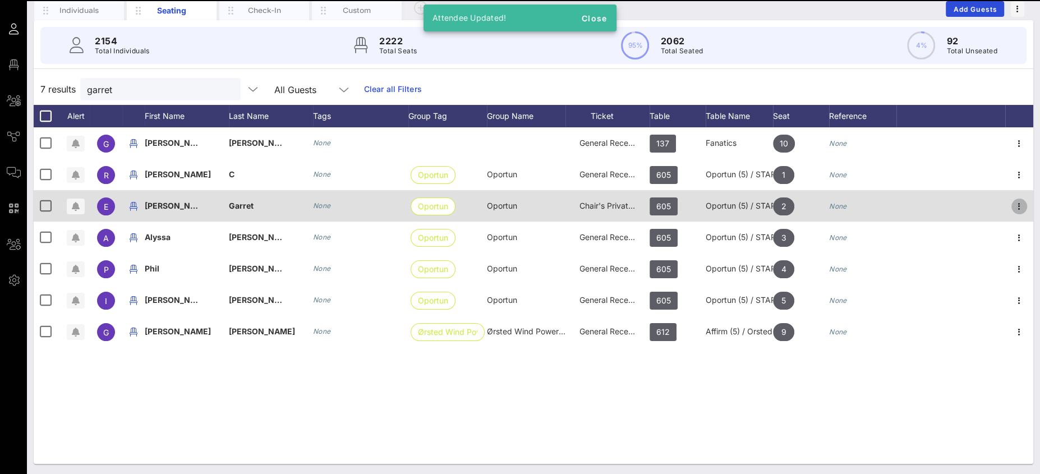
scroll to position [52, 0]
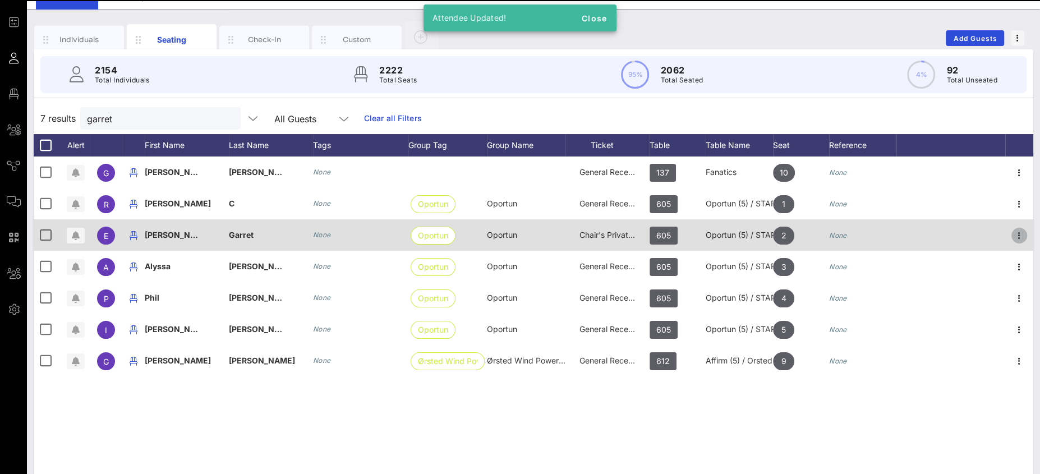
click at [1018, 235] on icon "button" at bounding box center [1019, 235] width 13 height 13
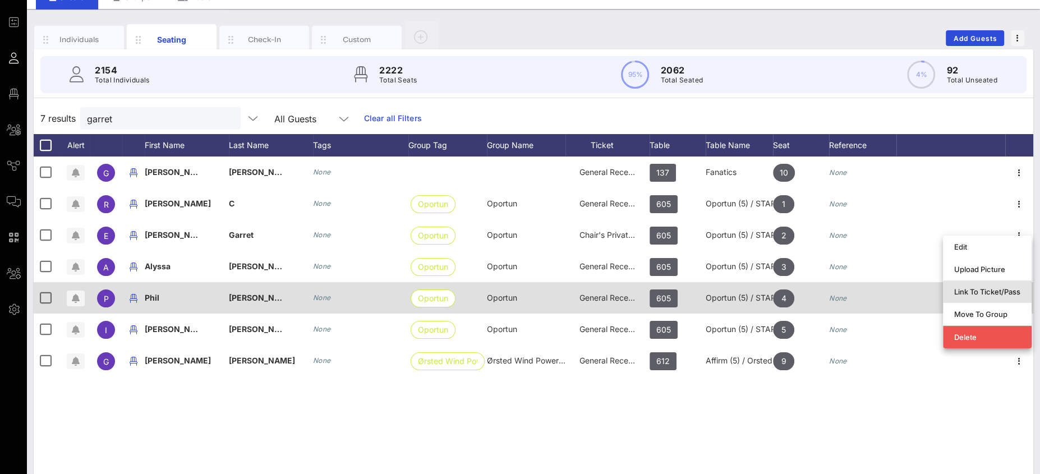
click at [984, 295] on div "Link To Ticket/Pass" at bounding box center [987, 291] width 66 height 9
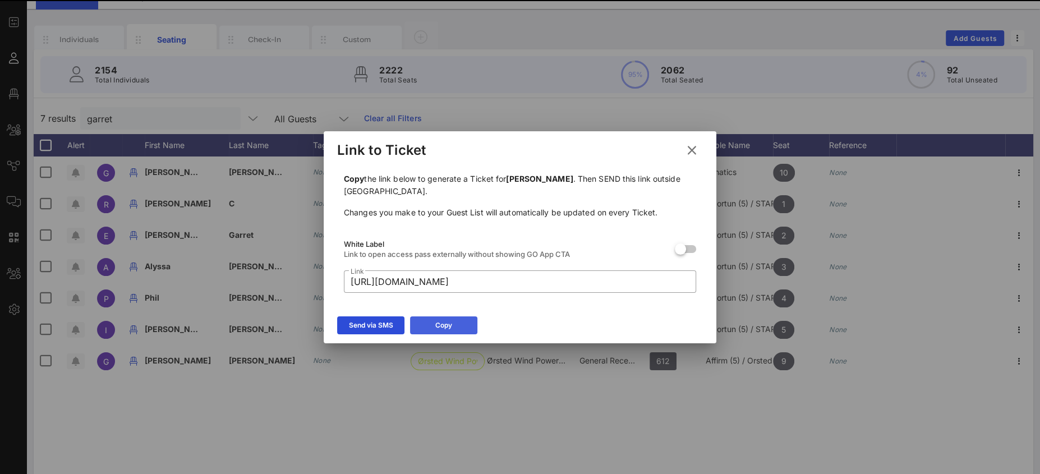
click at [438, 330] on div "Copy" at bounding box center [443, 325] width 17 height 11
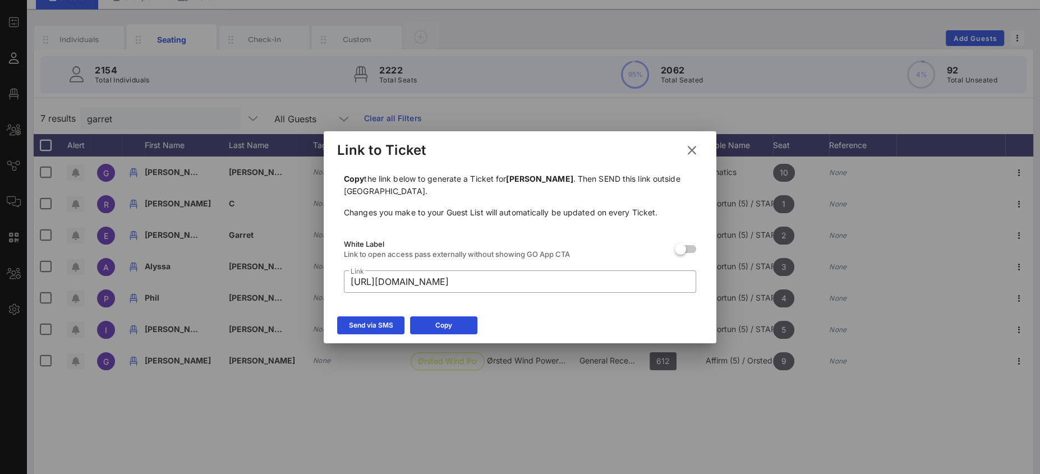
click at [691, 149] on icon at bounding box center [692, 150] width 15 height 13
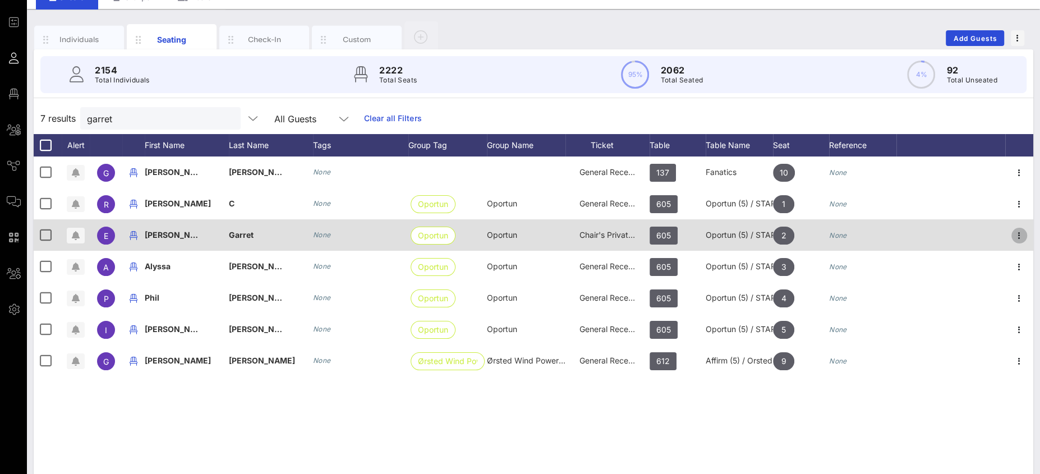
click at [1021, 235] on icon "button" at bounding box center [1019, 235] width 13 height 13
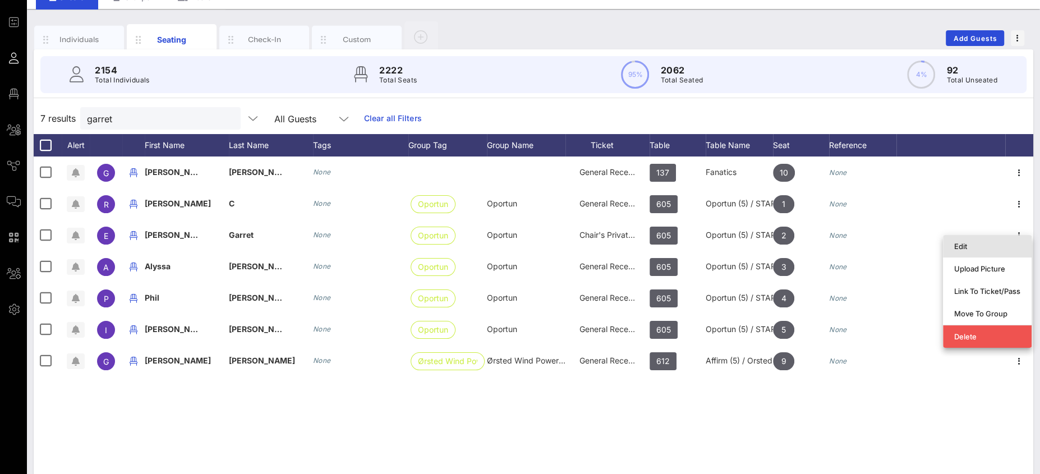
click at [990, 249] on div "Edit" at bounding box center [987, 246] width 66 height 9
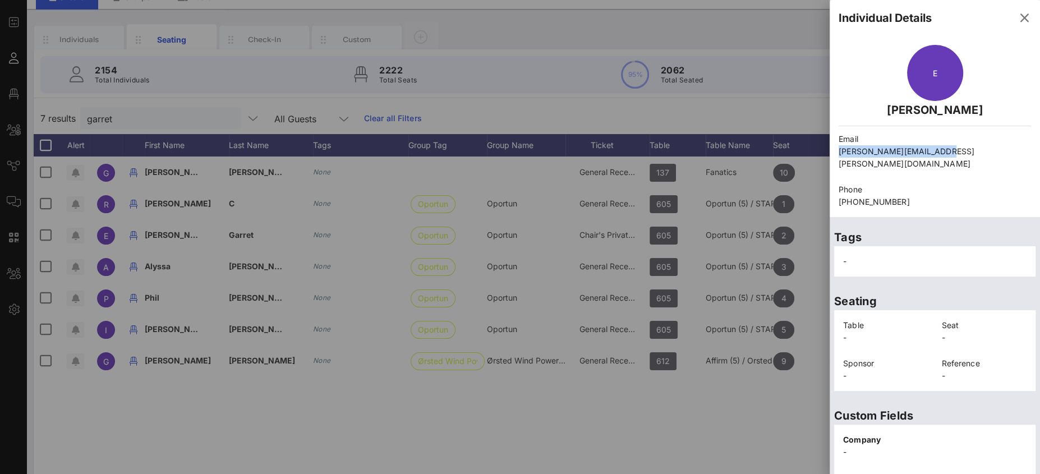
drag, startPoint x: 949, startPoint y: 151, endPoint x: 836, endPoint y: 155, distance: 113.4
click at [836, 155] on div "Email ezra.garrett@oportun.com" at bounding box center [935, 151] width 206 height 50
drag, startPoint x: 1017, startPoint y: 18, endPoint x: 1010, endPoint y: 20, distance: 6.6
click at [1018, 19] on icon "button" at bounding box center [1024, 17] width 13 height 13
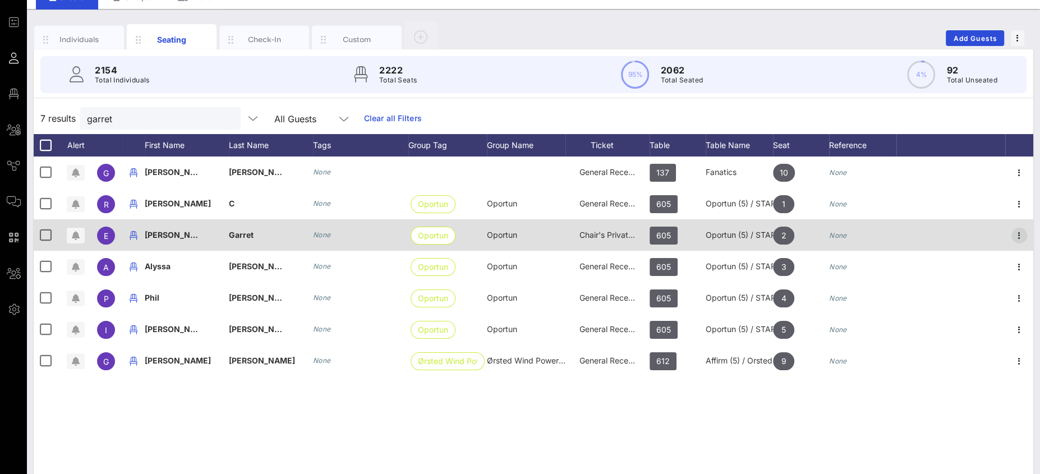
click at [1018, 235] on icon "button" at bounding box center [1019, 235] width 13 height 13
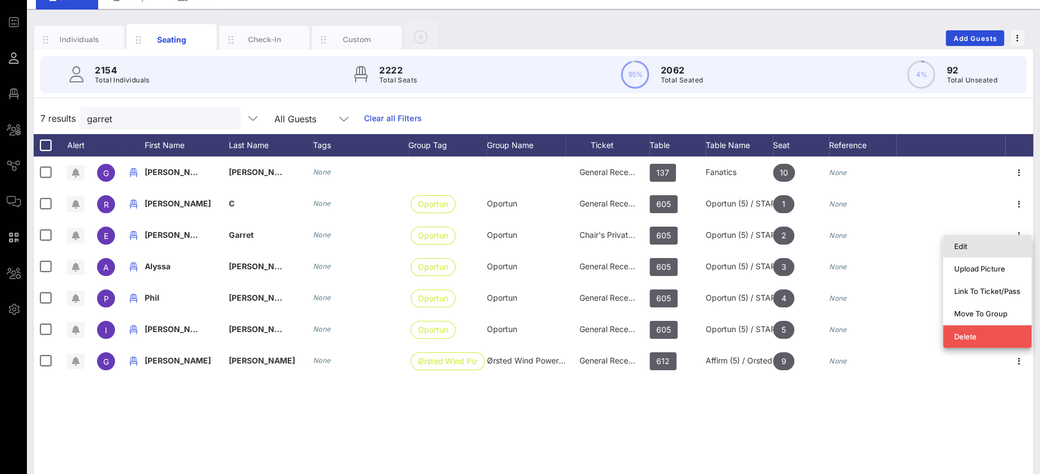
click at [976, 250] on div "Edit" at bounding box center [987, 246] width 66 height 9
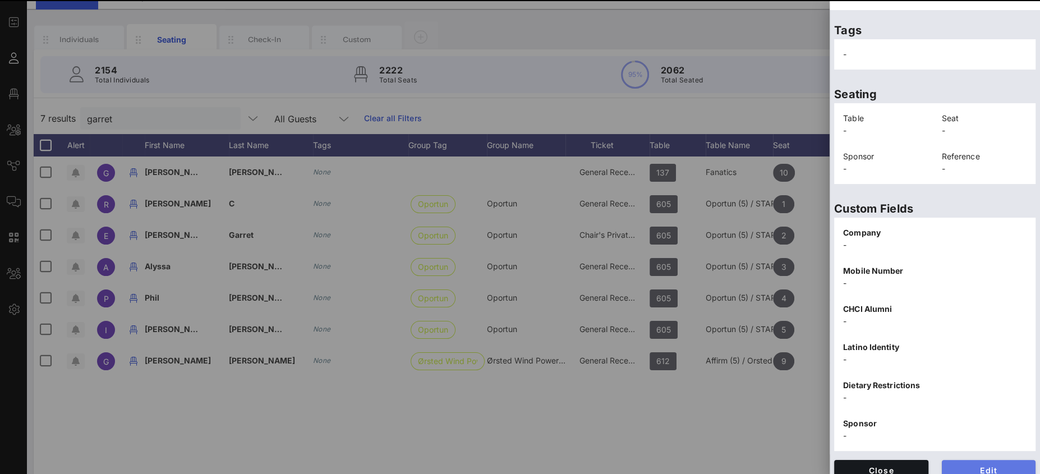
click at [964, 466] on span "Edit" at bounding box center [989, 471] width 76 height 10
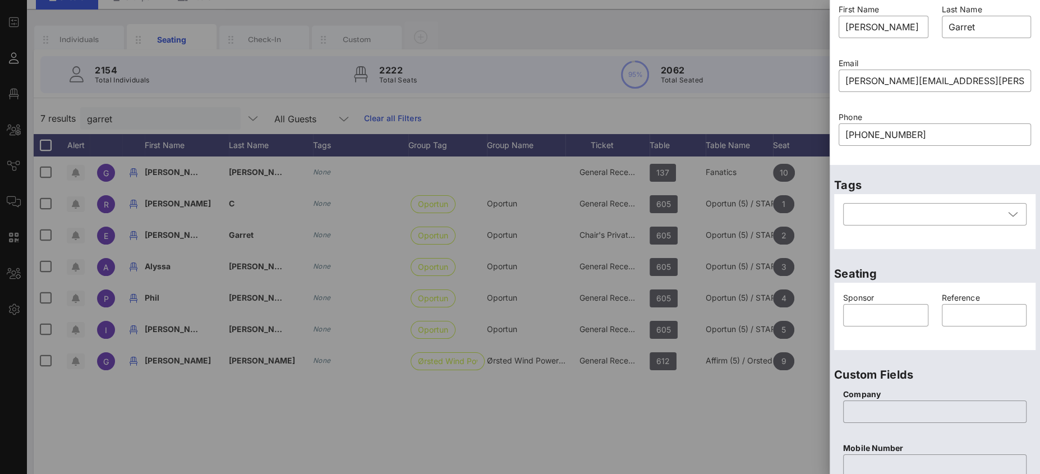
scroll to position [0, 0]
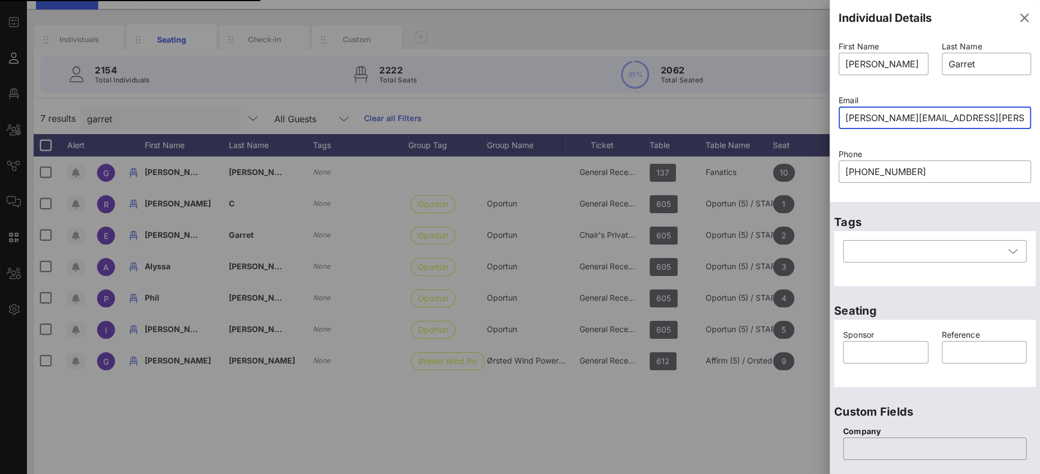
drag, startPoint x: 890, startPoint y: 118, endPoint x: 807, endPoint y: 117, distance: 83.6
click at [807, 117] on div "Event Builder Guests Floor Plan All Groups Journeys Comms QR Scanner Team Setti…" at bounding box center [520, 226] width 1040 height 557
drag, startPoint x: 922, startPoint y: 162, endPoint x: 914, endPoint y: 167, distance: 9.7
click at [918, 163] on div "[PHONE_NUMBER]" at bounding box center [935, 171] width 179 height 22
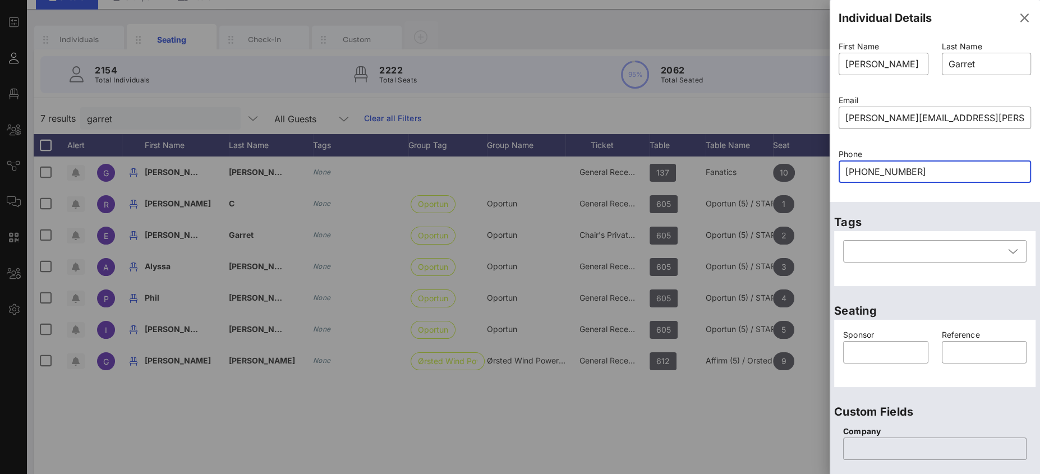
drag, startPoint x: 894, startPoint y: 174, endPoint x: 812, endPoint y: 180, distance: 81.6
click at [812, 180] on div "Event Builder Guests Floor Plan All Groups Journeys Comms QR Scanner Team Setti…" at bounding box center [520, 226] width 1040 height 557
drag, startPoint x: 914, startPoint y: 176, endPoint x: 864, endPoint y: 172, distance: 50.1
click at [847, 170] on input "[PHONE_NUMBER]" at bounding box center [935, 172] width 179 height 18
click at [935, 63] on div "Last Name ​ Garret" at bounding box center [986, 65] width 103 height 54
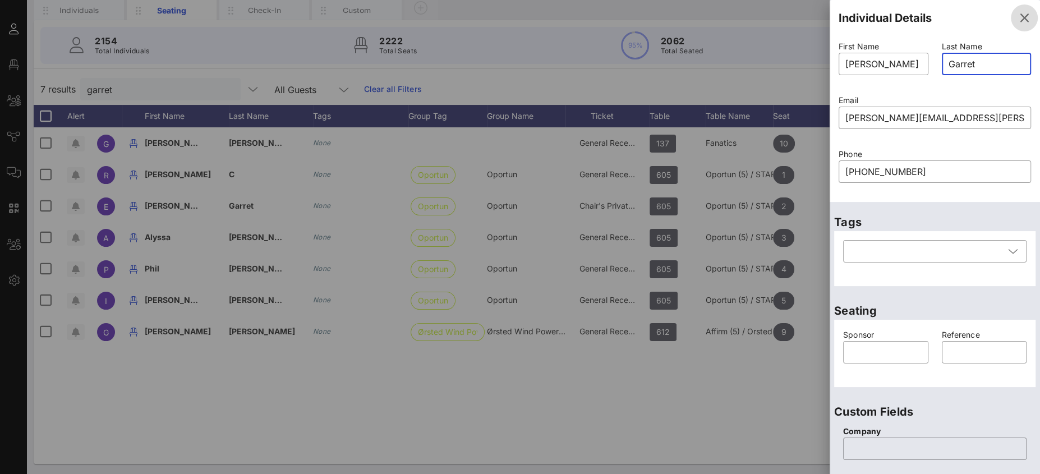
click at [1018, 20] on icon "button" at bounding box center [1024, 17] width 13 height 13
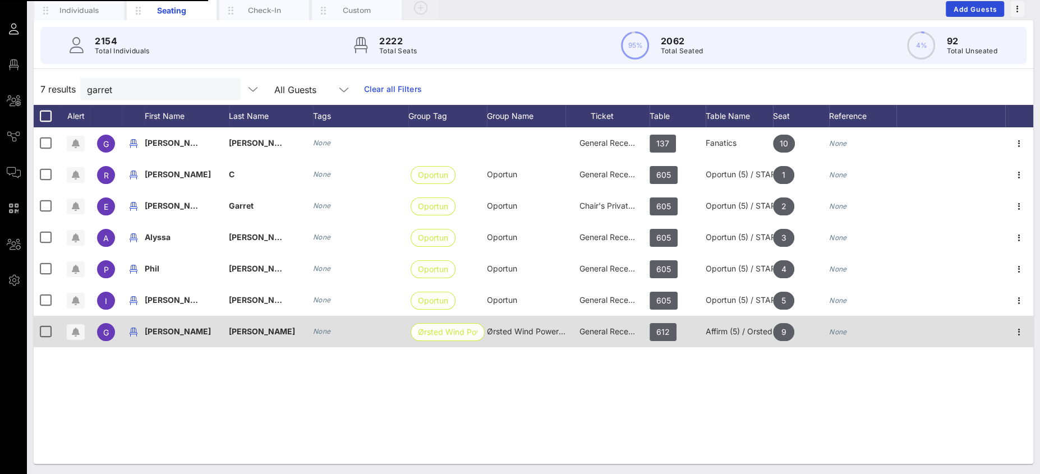
click at [1015, 205] on icon "button" at bounding box center [1019, 206] width 13 height 13
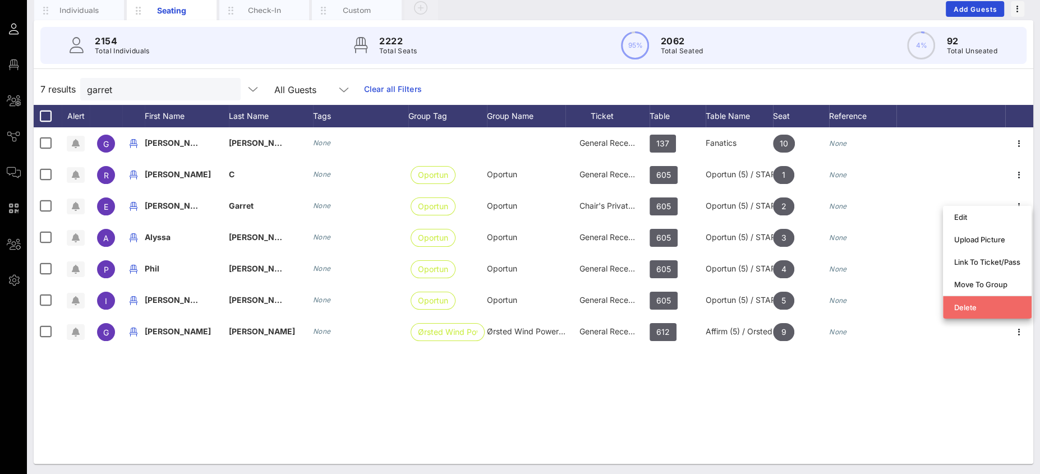
click at [984, 311] on div "Delete" at bounding box center [987, 307] width 66 height 18
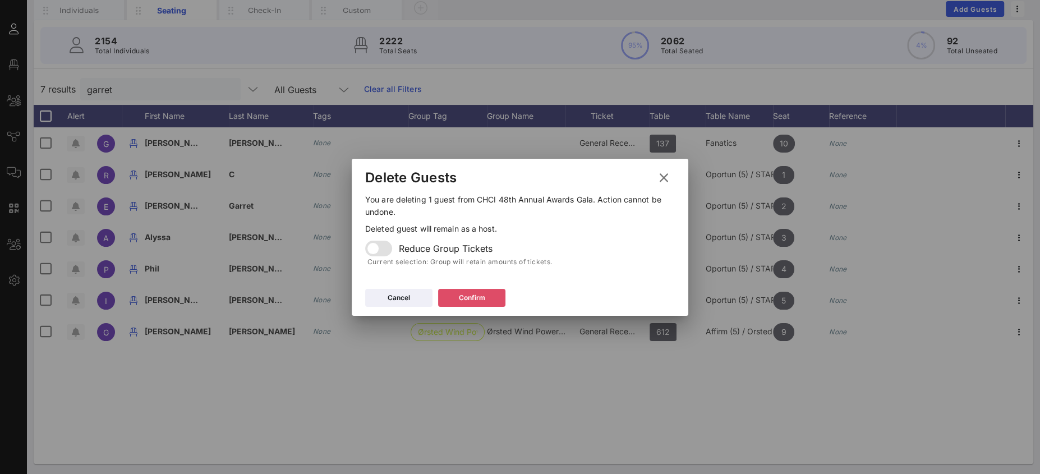
click at [466, 300] on div "Confirm" at bounding box center [472, 297] width 26 height 11
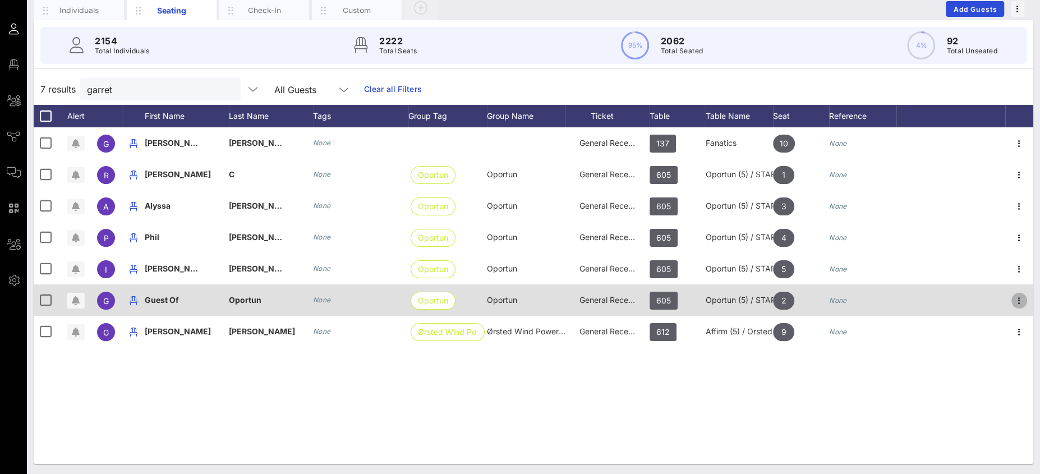
click at [1021, 296] on icon "button" at bounding box center [1019, 300] width 13 height 13
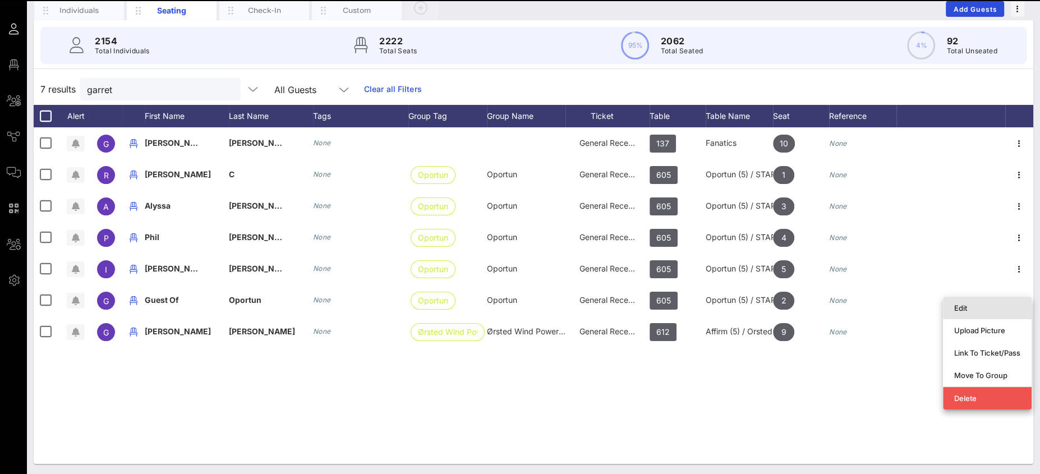
click at [972, 307] on div "Edit" at bounding box center [987, 308] width 66 height 9
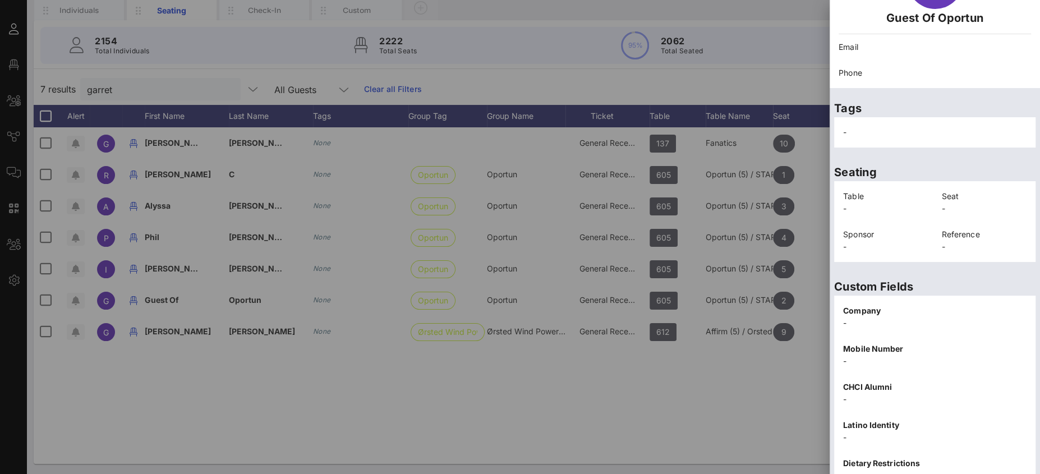
scroll to position [182, 0]
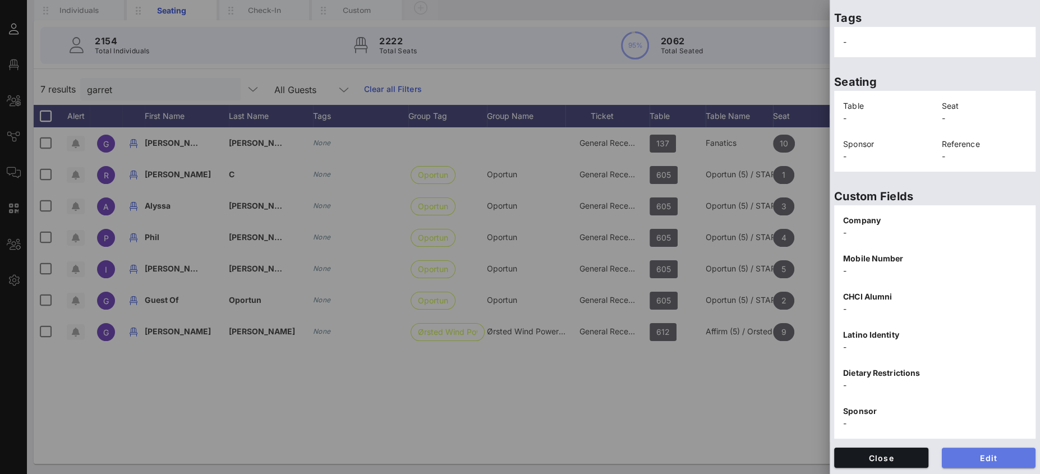
click at [976, 455] on span "Edit" at bounding box center [989, 458] width 76 height 10
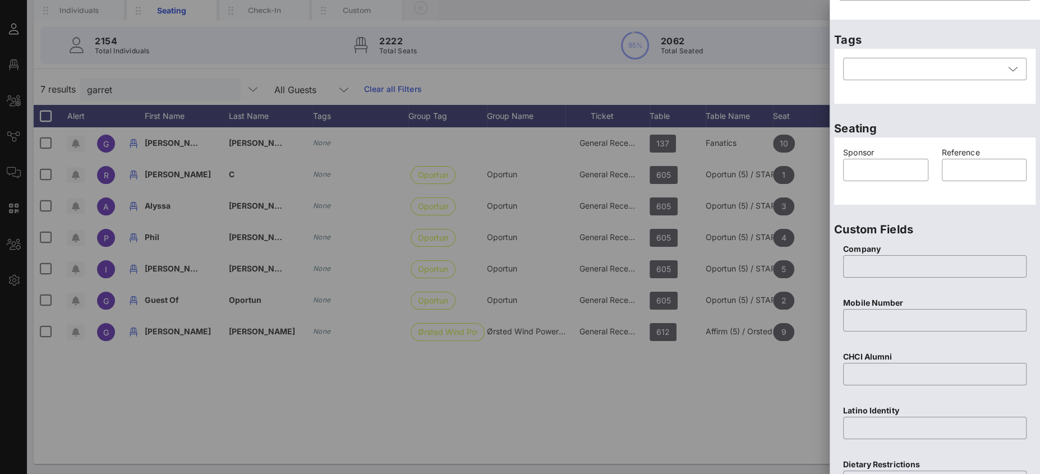
scroll to position [0, 0]
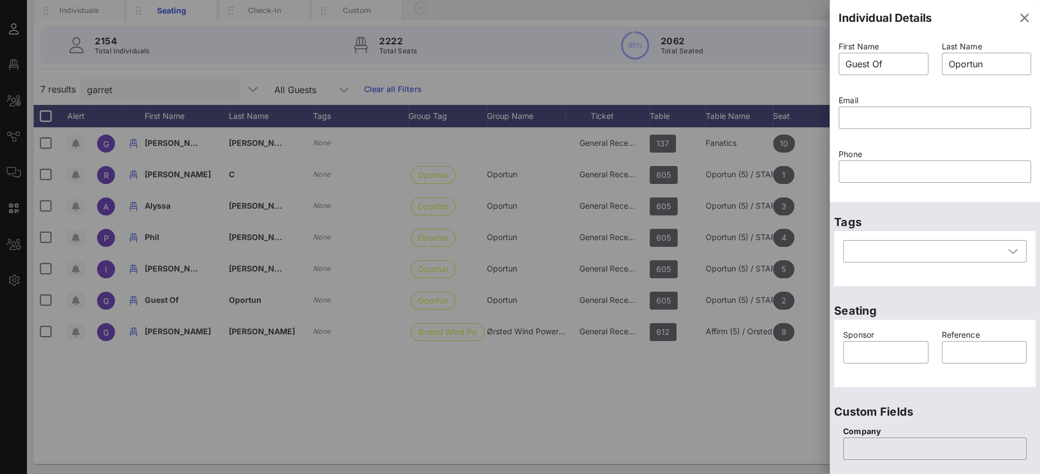
click at [811, 60] on div "Event Builder Guests Floor Plan All Groups Journeys Comms QR Scanner Team Setti…" at bounding box center [520, 197] width 1040 height 557
type input "[PERSON_NAME]"
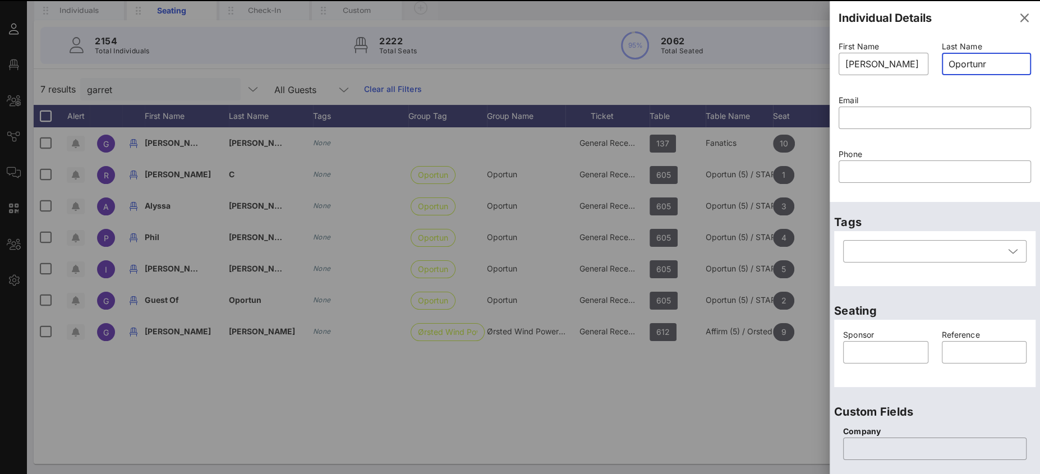
type input "Oportunre"
type input "Guest Of"
type input "Oportun"
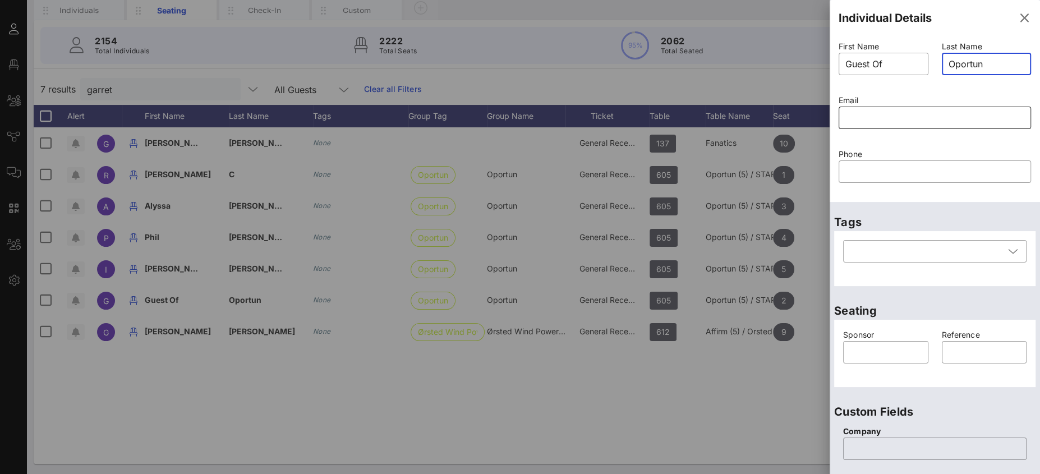
click at [872, 126] on input "text" at bounding box center [935, 118] width 179 height 18
paste input "[PERSON_NAME][EMAIL_ADDRESS][PERSON_NAME][DOMAIN_NAME]"
type input "[PERSON_NAME][EMAIL_ADDRESS][PERSON_NAME][DOMAIN_NAME]"
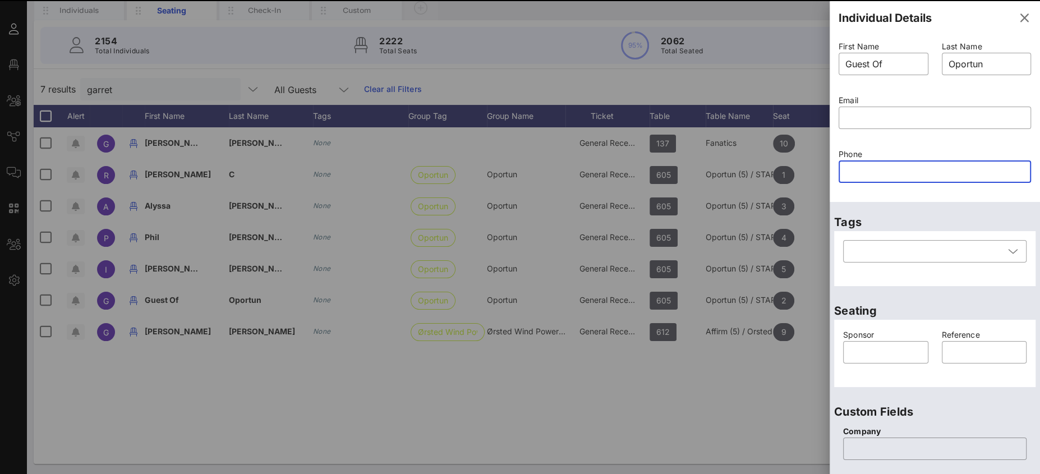
click at [858, 173] on input "text" at bounding box center [935, 172] width 179 height 18
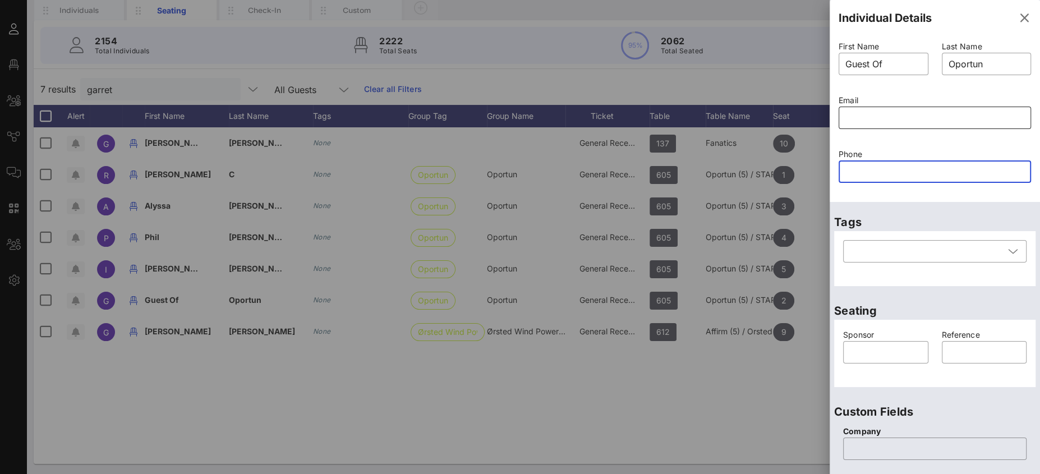
click at [866, 110] on input "text" at bounding box center [935, 118] width 179 height 18
paste input "[PERSON_NAME][EMAIL_ADDRESS][PERSON_NAME][DOMAIN_NAME]"
type input "[PERSON_NAME][EMAIL_ADDRESS][PERSON_NAME][DOMAIN_NAME]"
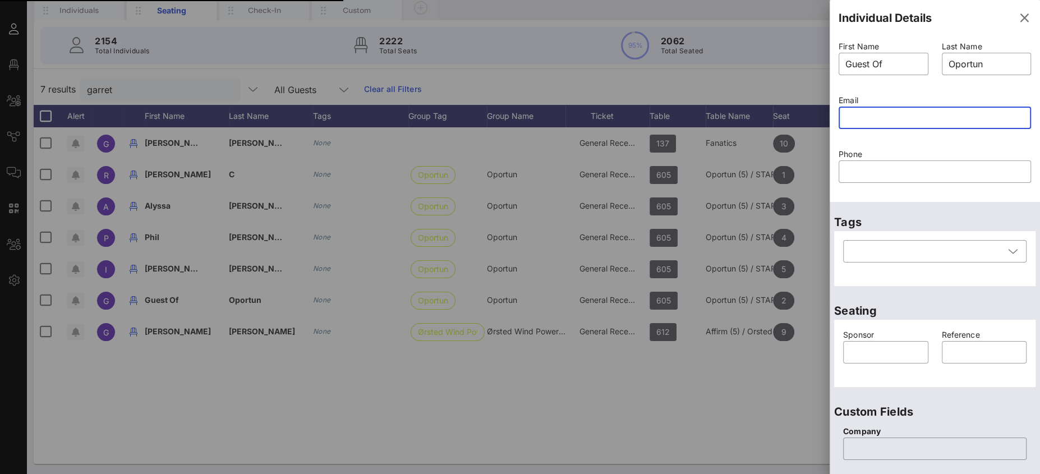
paste input "text"
click at [866, 110] on input "text" at bounding box center [935, 118] width 179 height 18
paste input "[PERSON_NAME][EMAIL_ADDRESS][PERSON_NAME][DOMAIN_NAME]"
type input "[PERSON_NAME][EMAIL_ADDRESS][PERSON_NAME][DOMAIN_NAME]"
paste input "[PERSON_NAME][EMAIL_ADDRESS][PERSON_NAME][DOMAIN_NAME]"
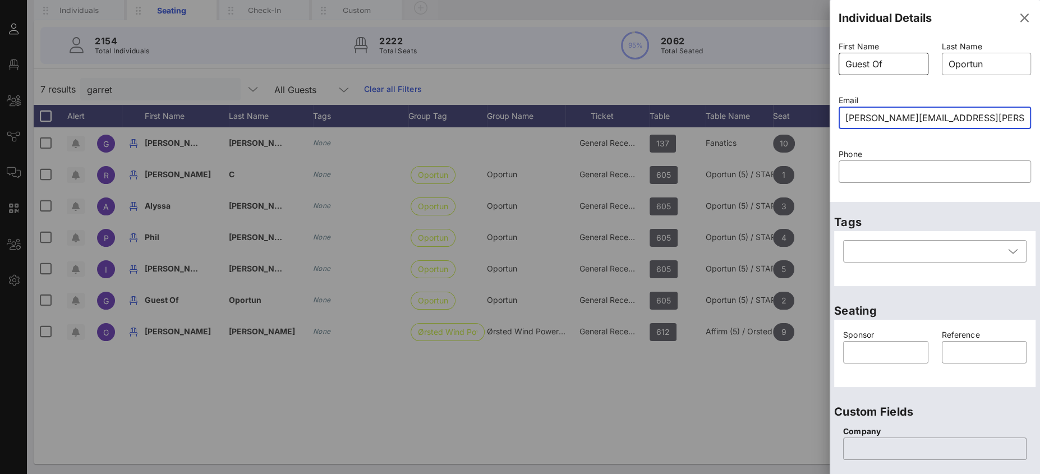
type input "[PERSON_NAME][EMAIL_ADDRESS][PERSON_NAME][DOMAIN_NAME]"
drag, startPoint x: 903, startPoint y: 65, endPoint x: 1035, endPoint y: 7, distance: 144.7
click at [820, 67] on div "Event Builder Guests Floor Plan All Groups Journeys Comms QR Scanner Team Setti…" at bounding box center [520, 197] width 1040 height 557
drag, startPoint x: 1012, startPoint y: 12, endPoint x: 1006, endPoint y: 10, distance: 6.0
click at [1018, 12] on icon "button" at bounding box center [1024, 17] width 13 height 13
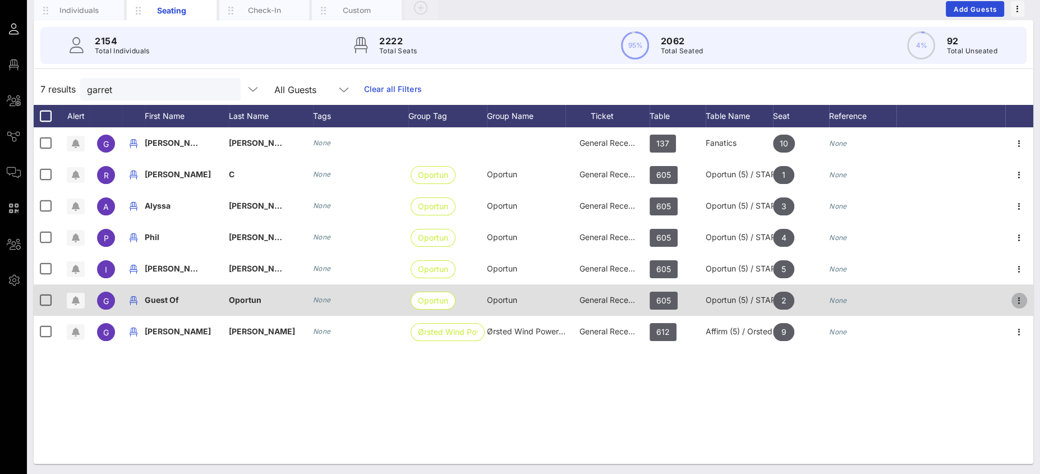
click at [1022, 294] on icon "button" at bounding box center [1019, 300] width 13 height 13
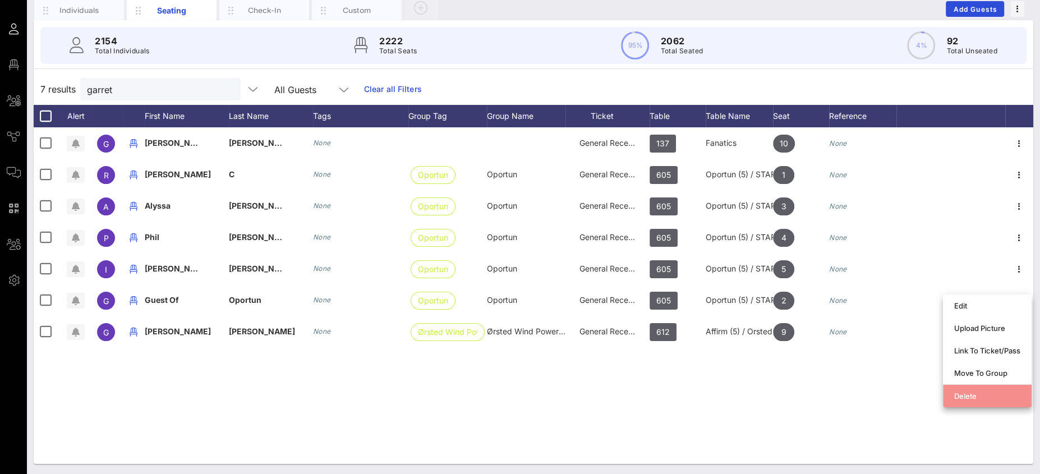
click at [970, 392] on div "Delete" at bounding box center [987, 396] width 66 height 9
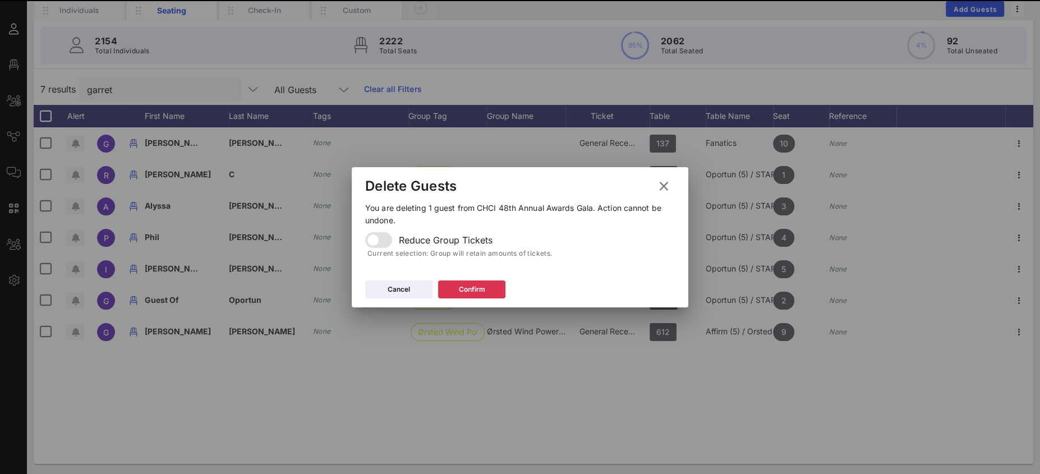
click at [444, 240] on span "Reduce Group Tickets" at bounding box center [446, 240] width 94 height 11
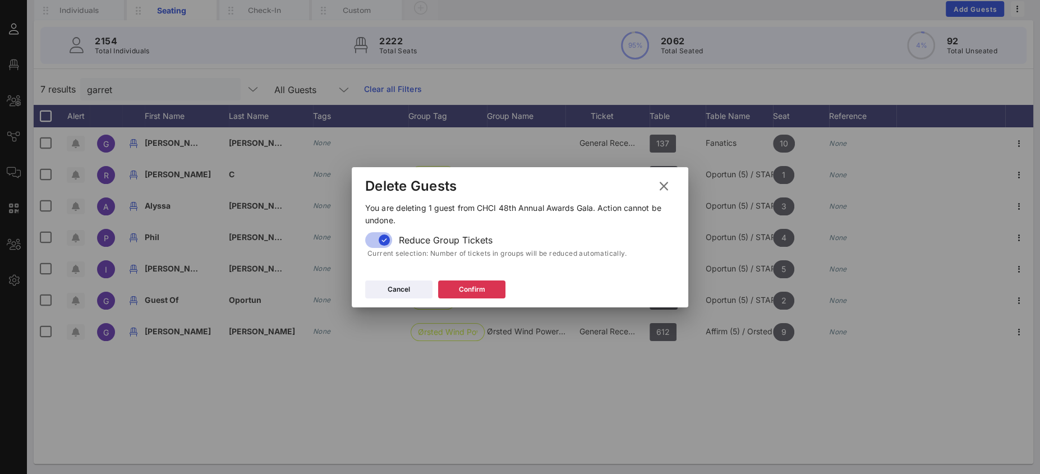
click at [481, 298] on div "Cancel Confirm" at bounding box center [520, 291] width 337 height 33
click at [481, 292] on div "Confirm" at bounding box center [472, 289] width 26 height 11
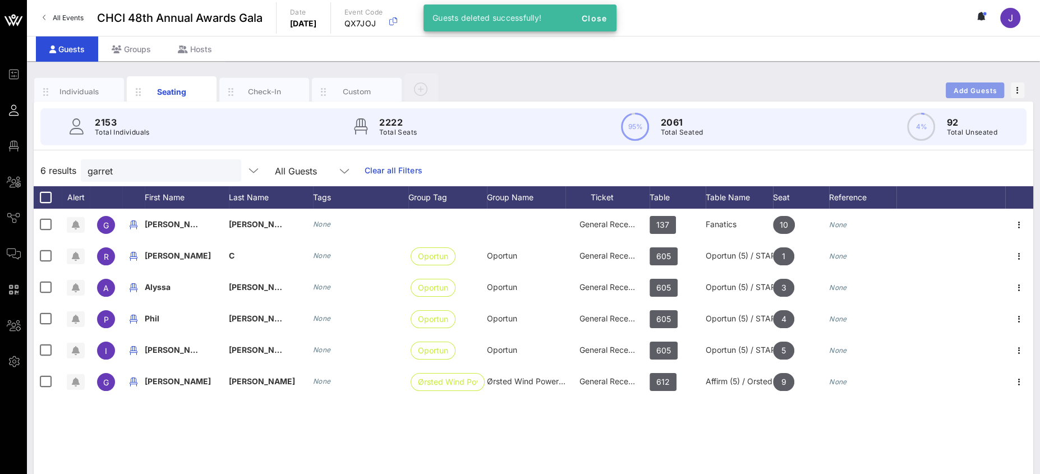
click at [981, 84] on button "Add Guests" at bounding box center [975, 90] width 58 height 16
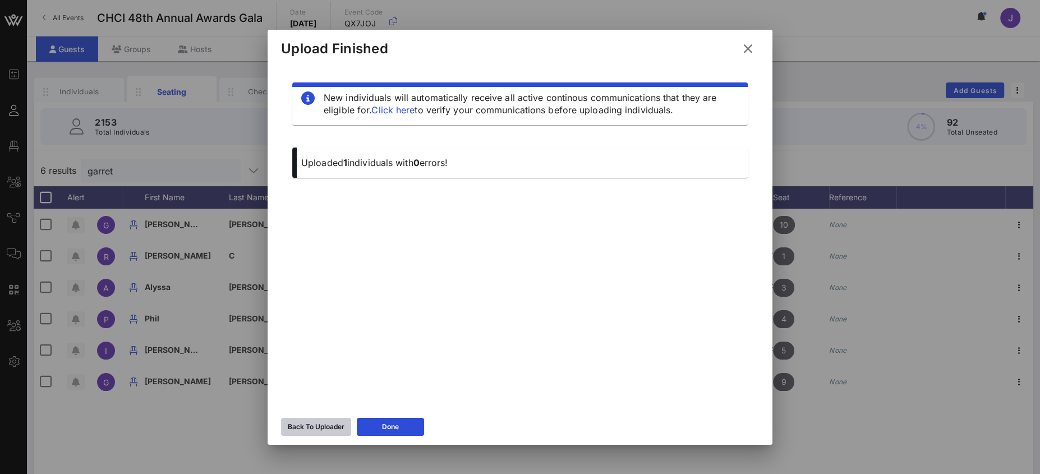
click at [310, 431] on div "Back To Uploader" at bounding box center [316, 426] width 57 height 11
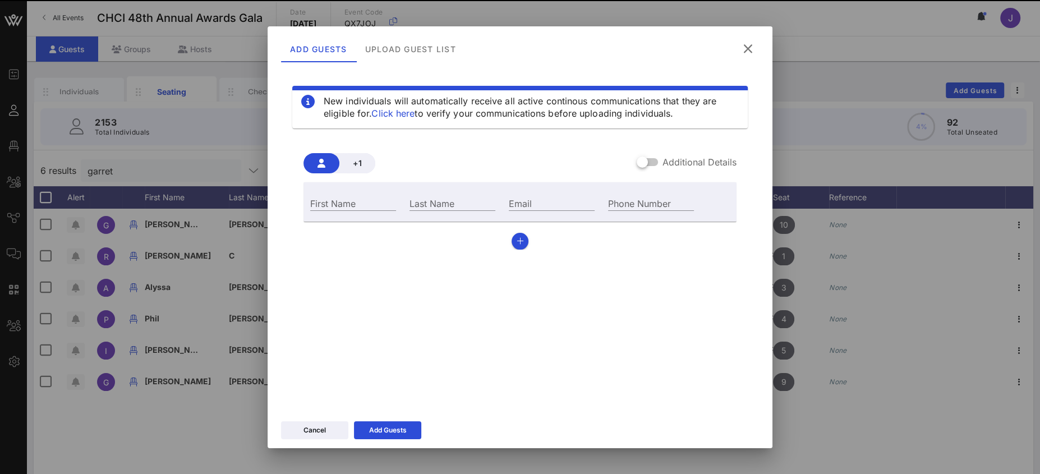
click at [665, 161] on label "Additional Details" at bounding box center [700, 162] width 74 height 11
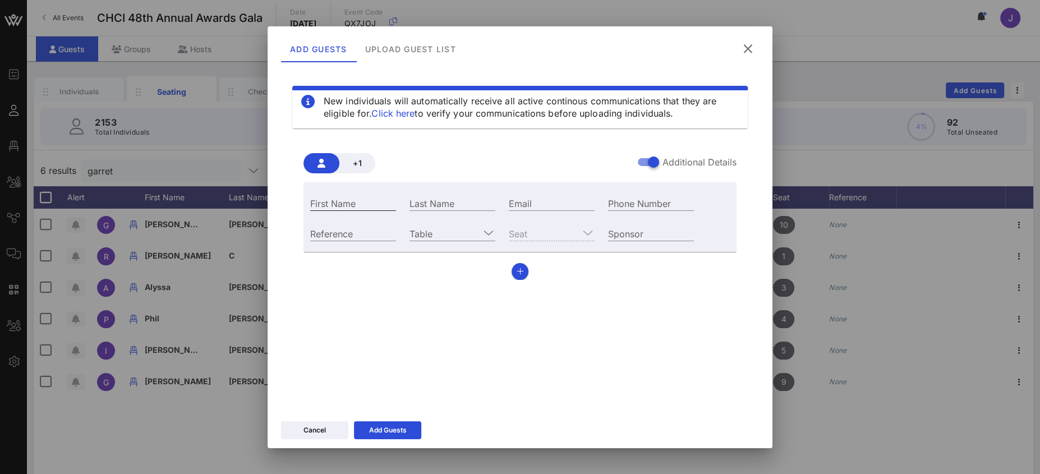
click at [377, 197] on input "First Name" at bounding box center [353, 203] width 86 height 15
type input "[PERSON_NAME]"
type input "Garret"
click at [524, 205] on input "Email" at bounding box center [552, 203] width 86 height 15
paste input "[PERSON_NAME][EMAIL_ADDRESS][PERSON_NAME][DOMAIN_NAME]"
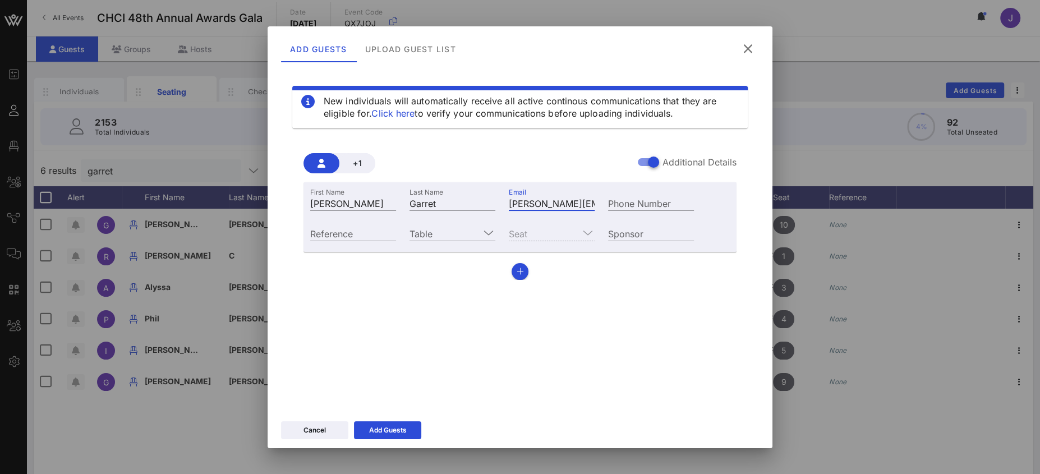
scroll to position [0, 26]
type input "[PERSON_NAME][EMAIL_ADDRESS][PERSON_NAME][DOMAIN_NAME]"
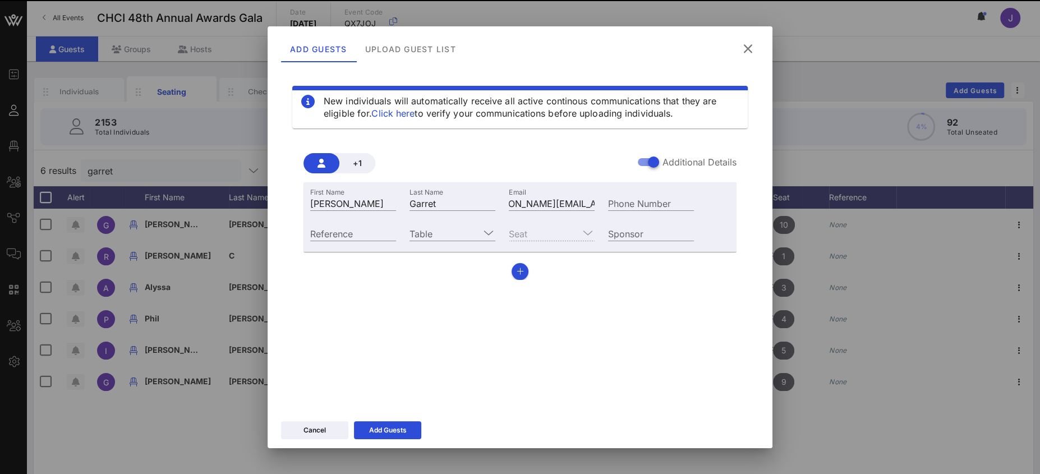
scroll to position [0, 0]
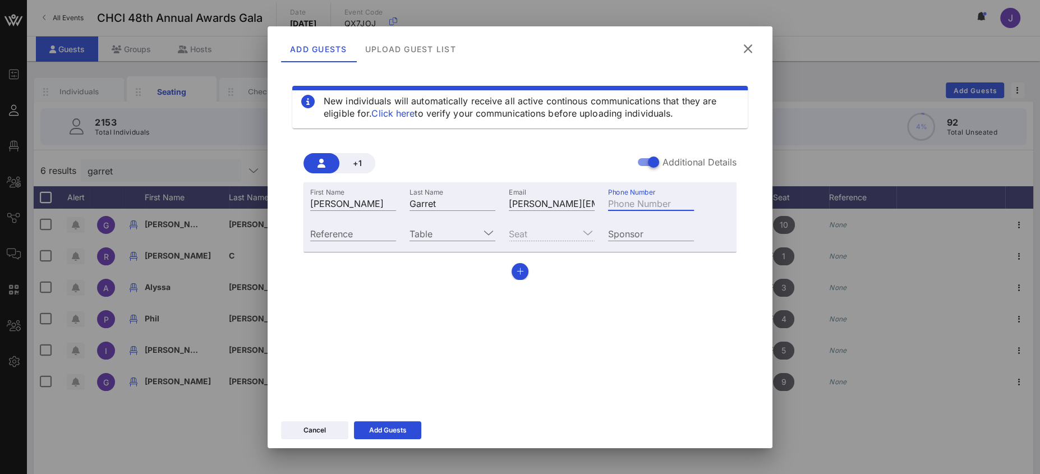
click at [617, 201] on div "Phone Number" at bounding box center [651, 203] width 86 height 15
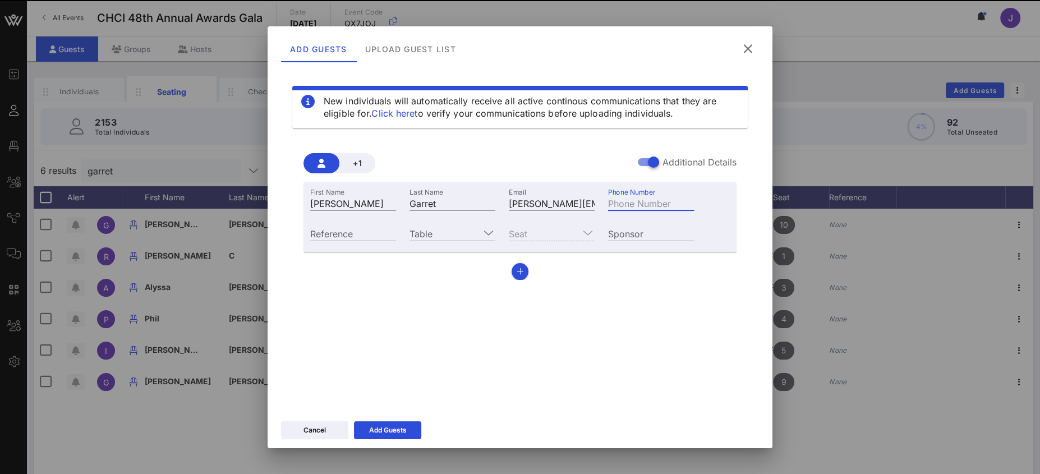
paste input "[PHONE_NUMBER]"
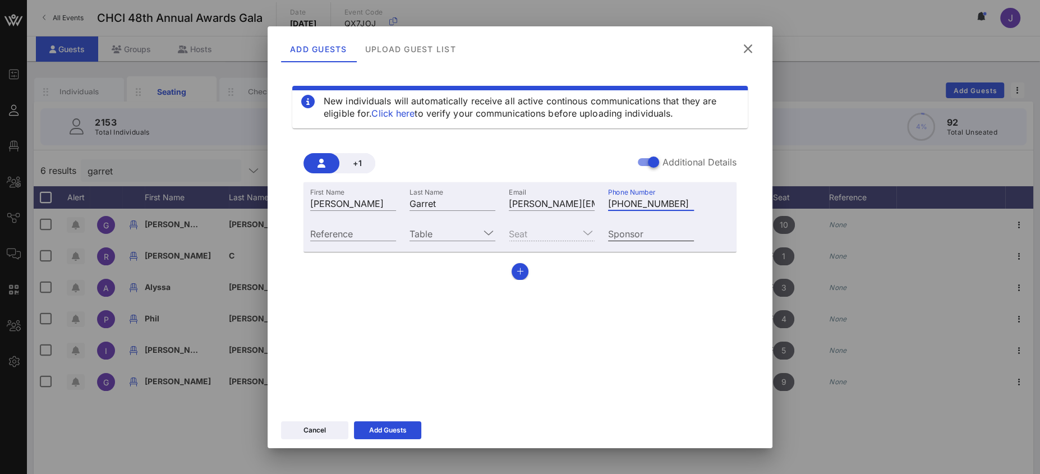
type input "[PHONE_NUMBER]"
click at [612, 231] on div "Sponsor" at bounding box center [651, 233] width 86 height 15
type input "Oportun"
click at [437, 229] on input "Table" at bounding box center [445, 233] width 70 height 15
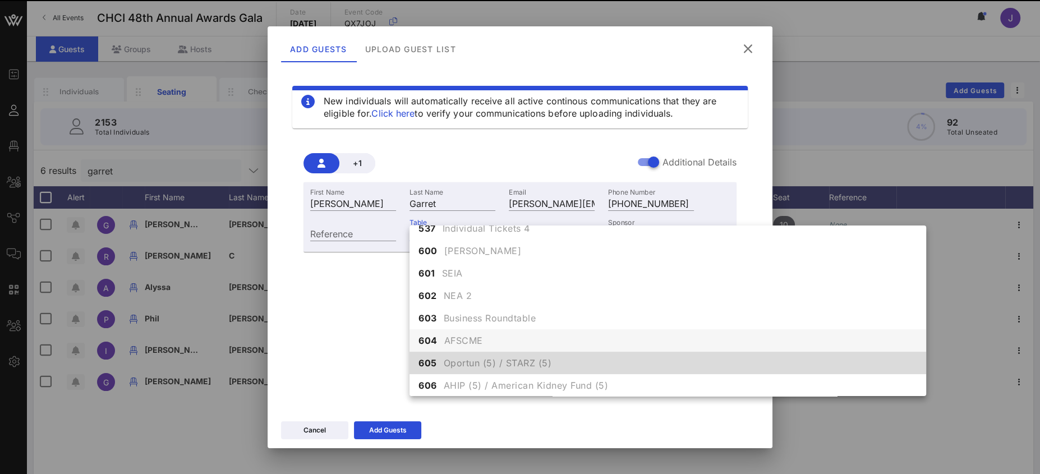
scroll to position [4322, 0]
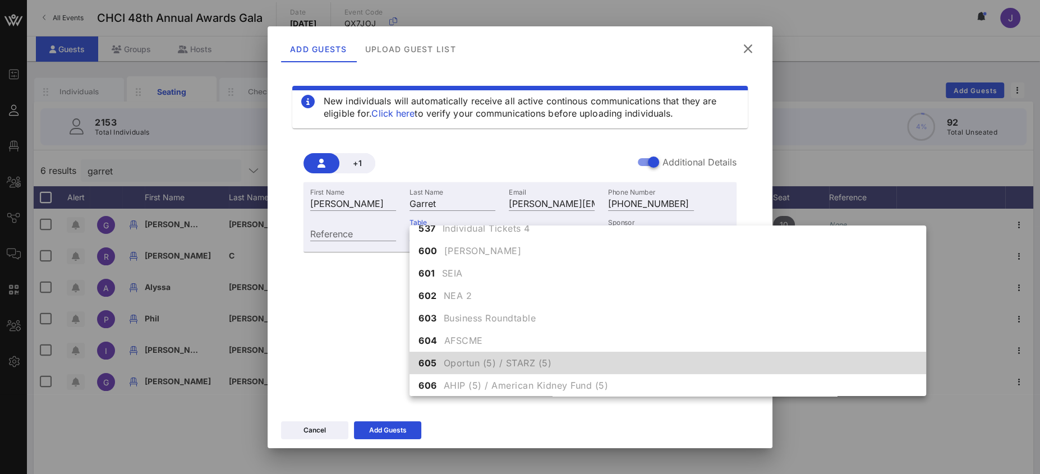
click at [471, 365] on span "Oportun (5) / STARZ (5)" at bounding box center [498, 362] width 108 height 13
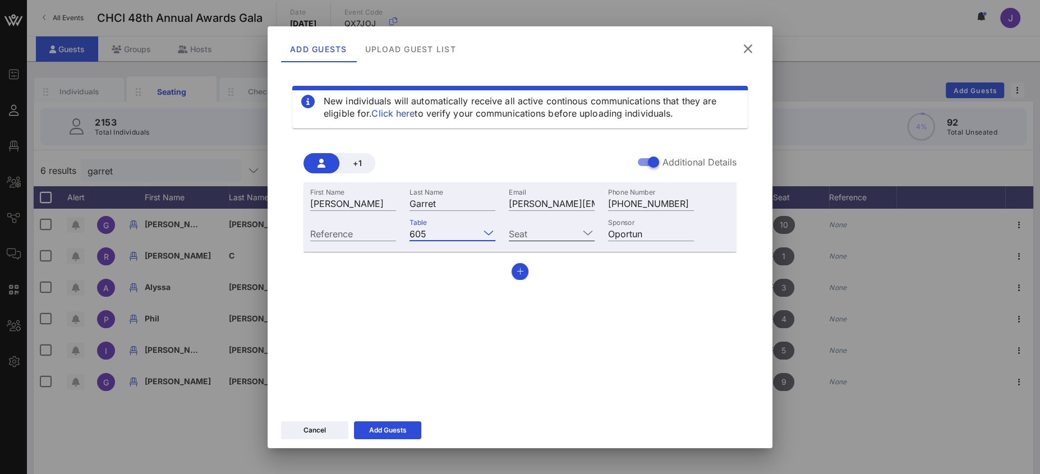
click at [548, 238] on input "Seat" at bounding box center [544, 233] width 70 height 15
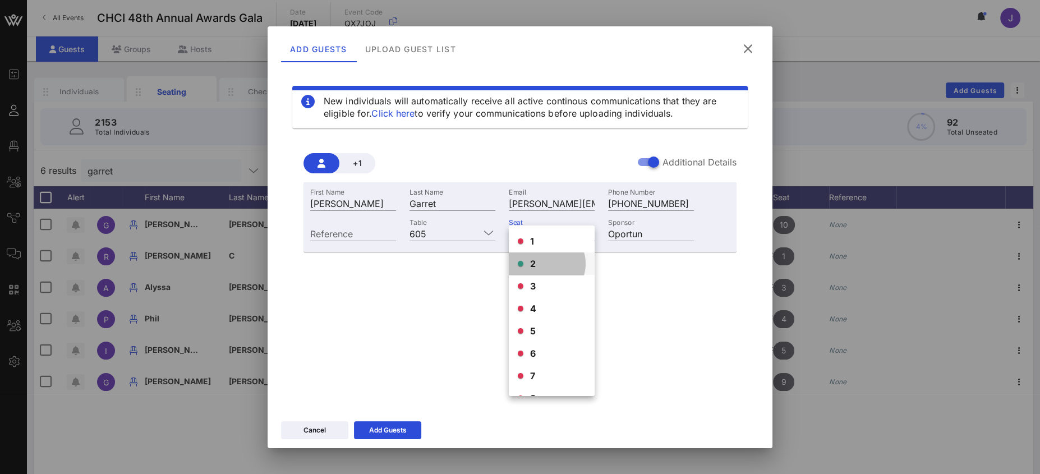
click at [541, 268] on div "2" at bounding box center [552, 263] width 86 height 22
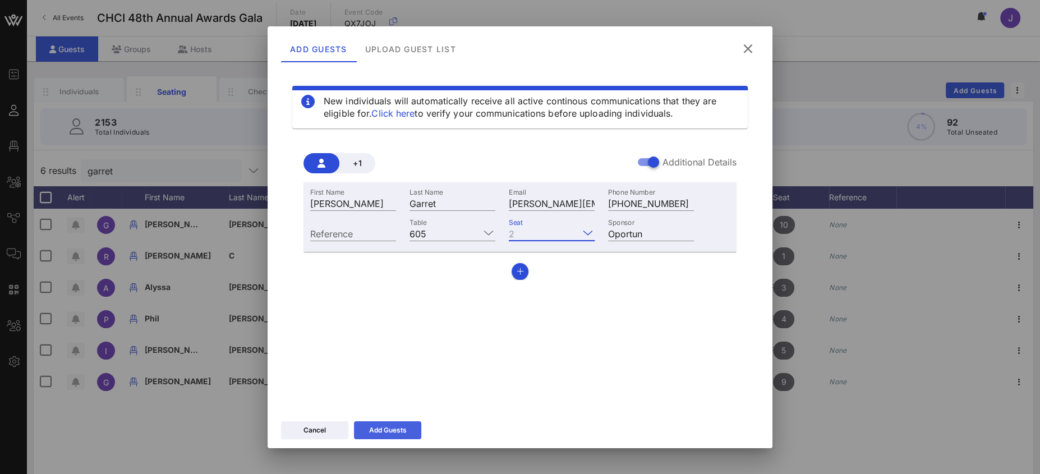
click at [385, 430] on icon at bounding box center [388, 430] width 8 height 7
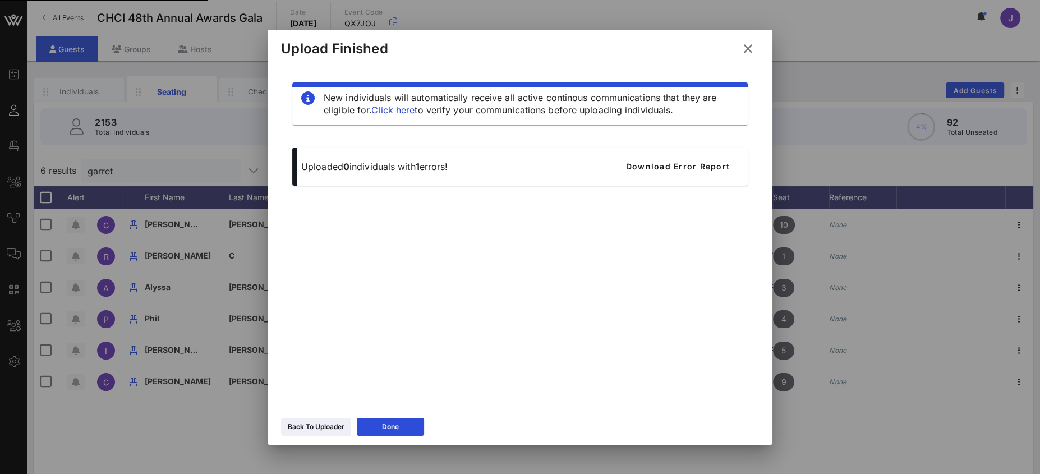
click at [751, 47] on icon at bounding box center [748, 48] width 15 height 13
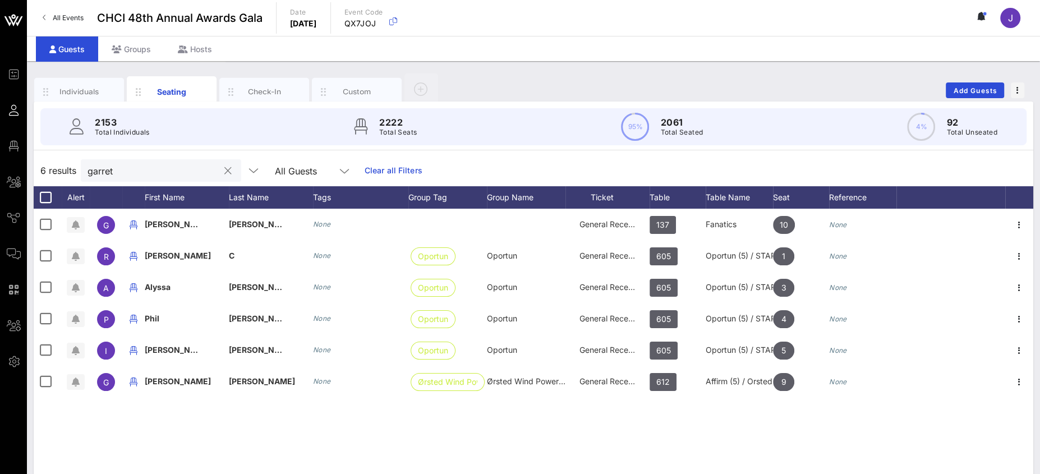
click at [140, 172] on input "garret" at bounding box center [153, 170] width 131 height 15
click at [112, 172] on input "garret" at bounding box center [153, 170] width 131 height 15
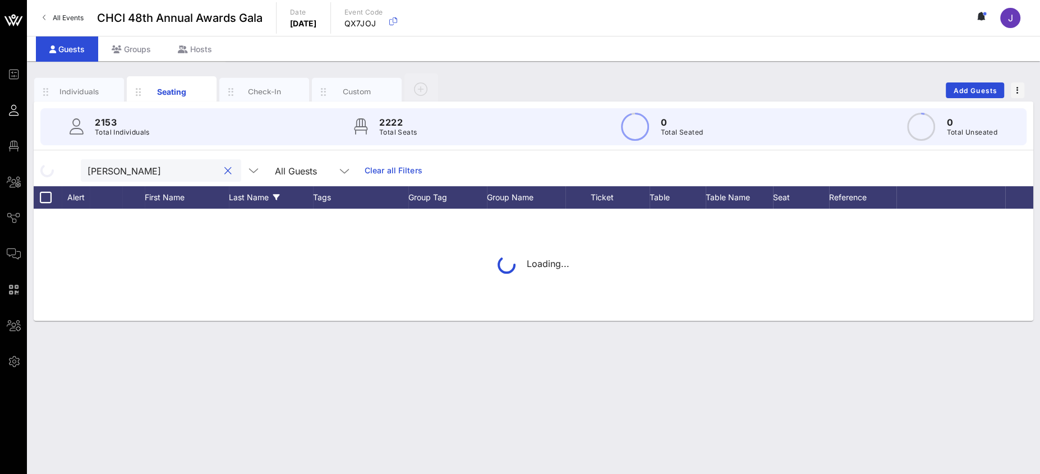
type input "ezra g"
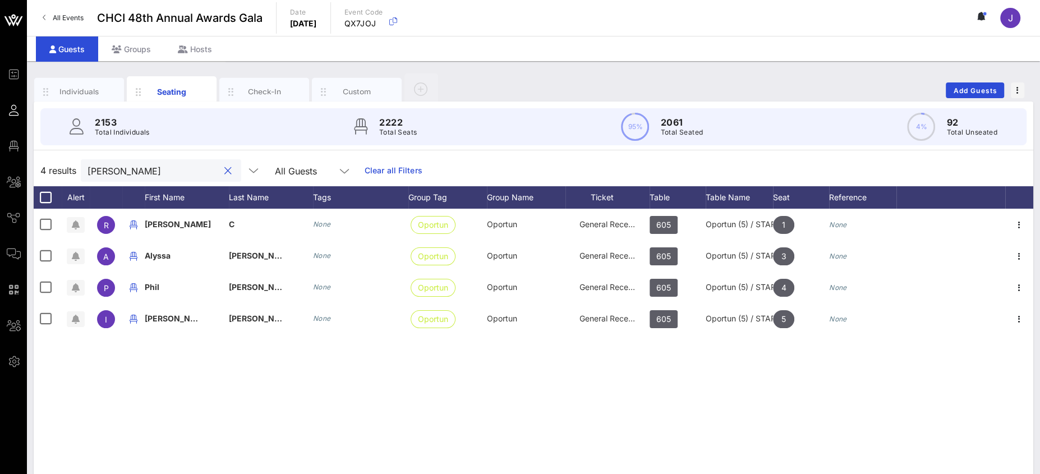
click at [114, 168] on input "ezra g" at bounding box center [153, 170] width 131 height 15
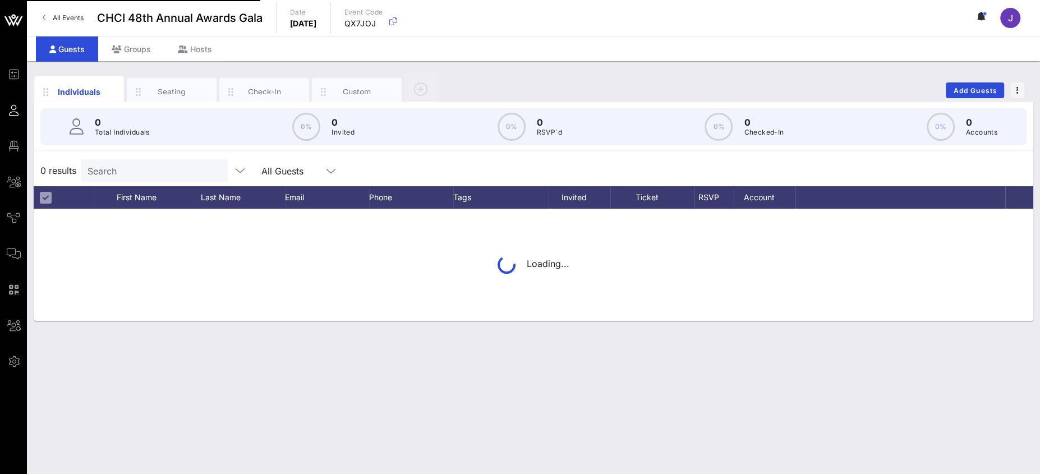
click at [127, 169] on input "Search" at bounding box center [153, 170] width 131 height 15
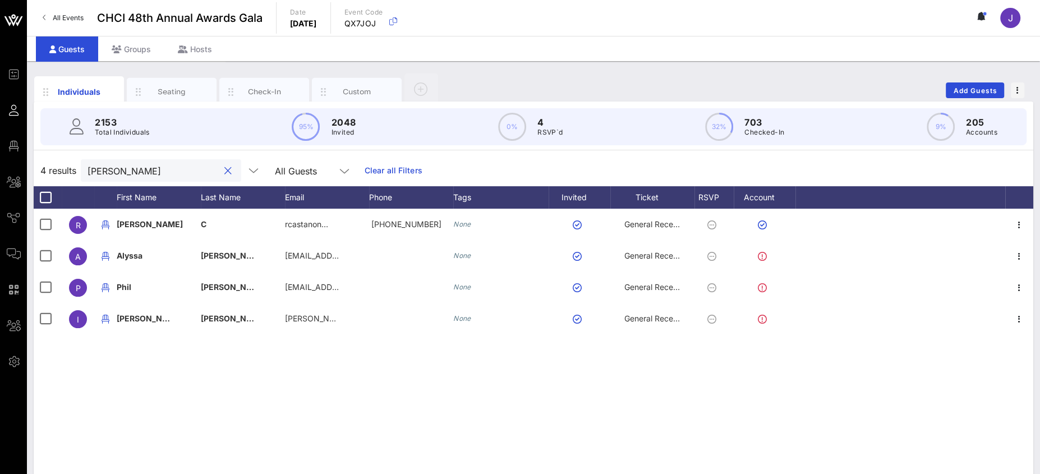
click at [91, 166] on input "[PERSON_NAME]" at bounding box center [153, 170] width 131 height 15
click at [95, 169] on input "[PERSON_NAME]" at bounding box center [153, 170] width 131 height 15
paste input "[PHONE_NUMBER]"
type input "[PHONE_NUMBER]"
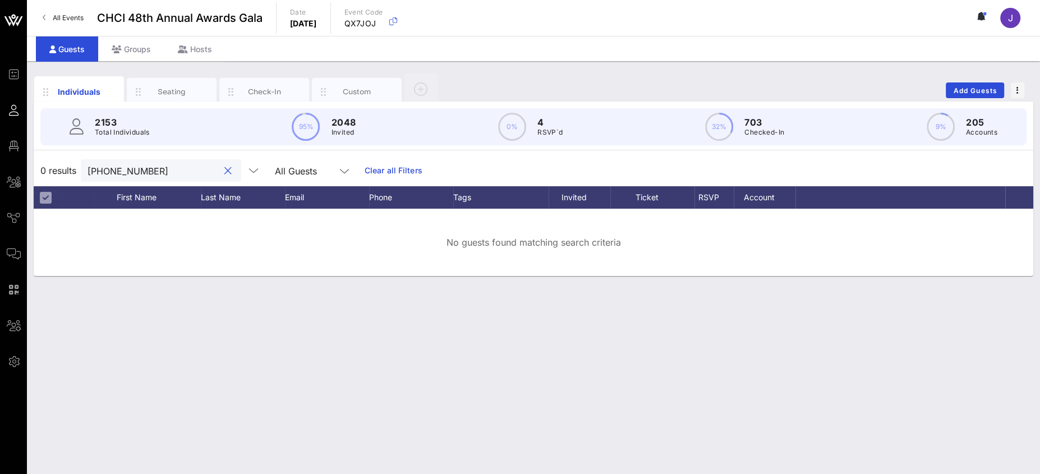
drag, startPoint x: 199, startPoint y: 171, endPoint x: 232, endPoint y: 159, distance: 34.6
click at [224, 171] on button "clear icon" at bounding box center [227, 171] width 7 height 11
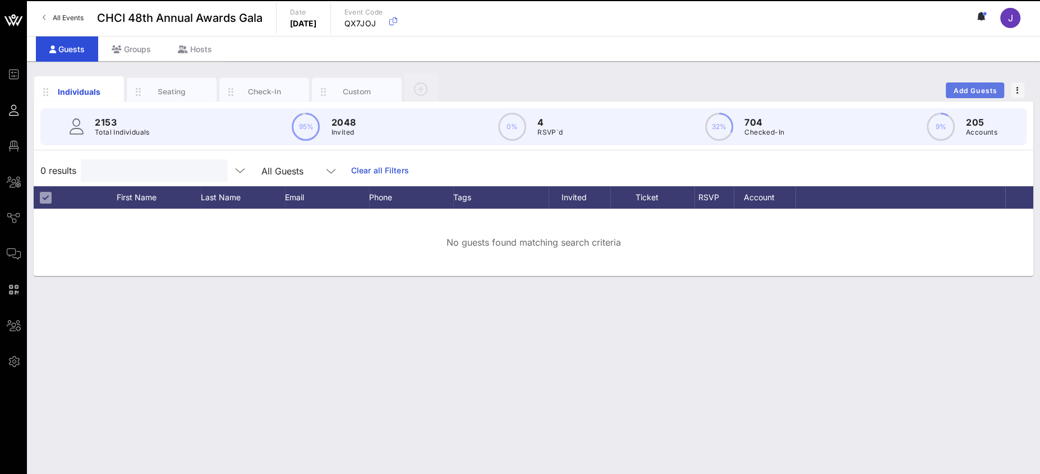
click at [984, 88] on span "Add Guests" at bounding box center [975, 90] width 44 height 8
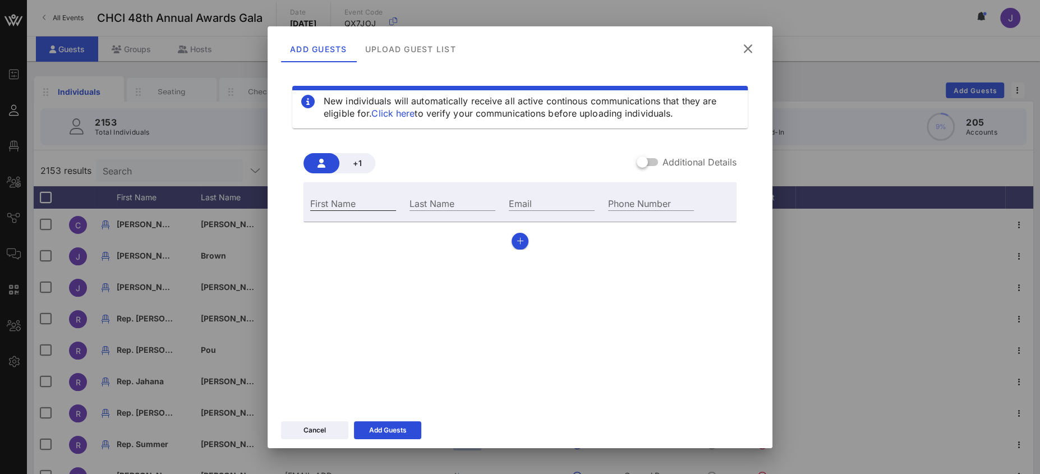
click at [369, 205] on input "First Name" at bounding box center [353, 203] width 86 height 15
type input "[PERSON_NAME]"
type input "Garret"
click at [549, 191] on div "Email" at bounding box center [551, 202] width 99 height 30
click at [532, 204] on input "Email" at bounding box center [552, 203] width 86 height 15
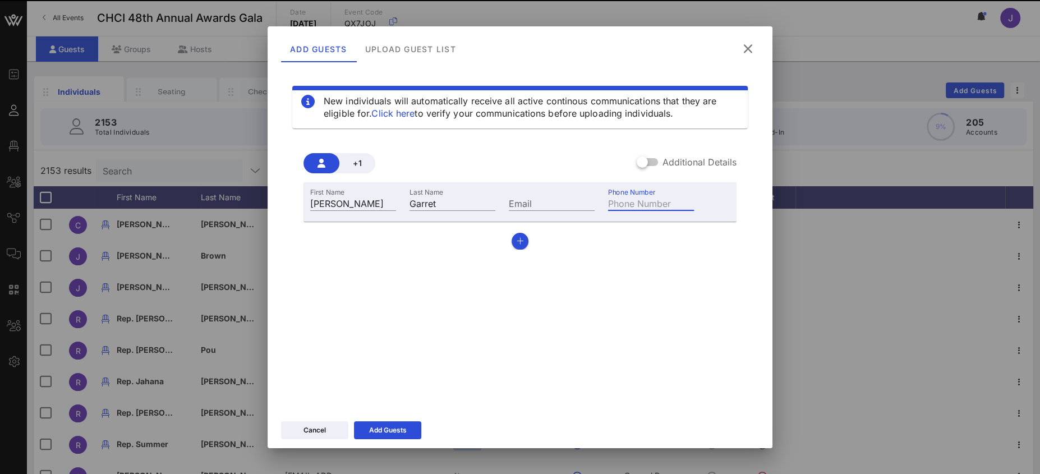
click at [616, 202] on input "Phone Number" at bounding box center [651, 203] width 86 height 15
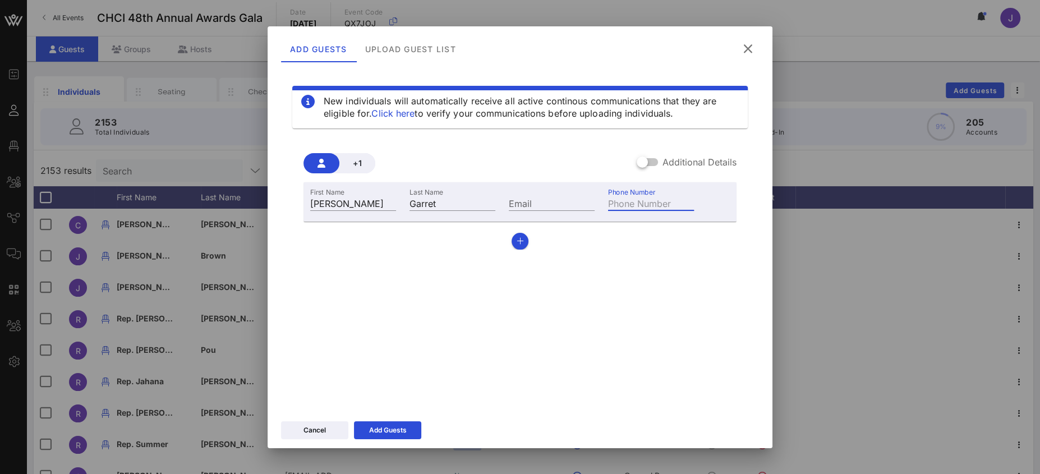
paste input "[PHONE_NUMBER]"
type input "[PHONE_NUMBER]"
click at [649, 160] on div at bounding box center [642, 162] width 19 height 19
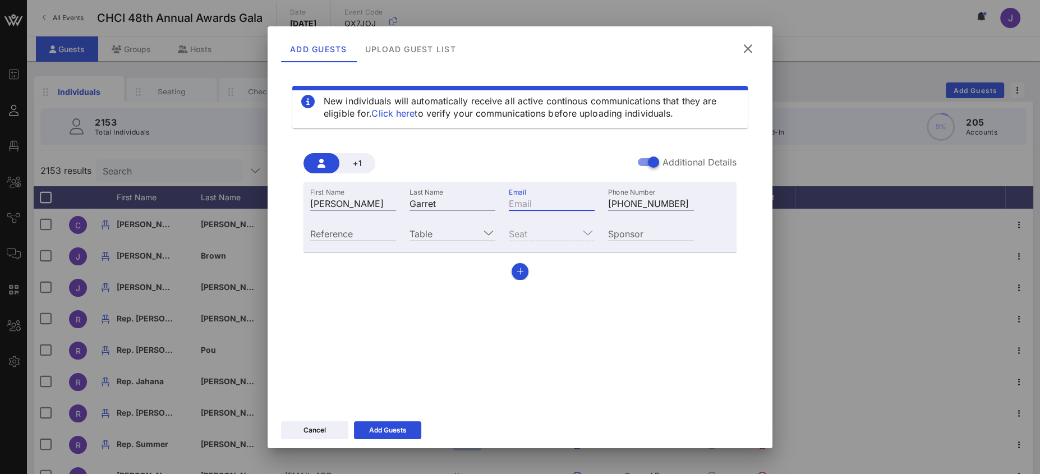
click at [539, 208] on input "Email" at bounding box center [552, 203] width 86 height 15
paste input "[PERSON_NAME][EMAIL_ADDRESS][PERSON_NAME][DOMAIN_NAME]"
type input "[PERSON_NAME][EMAIL_ADDRESS][PERSON_NAME][DOMAIN_NAME]"
click at [450, 227] on input "Table" at bounding box center [445, 233] width 70 height 15
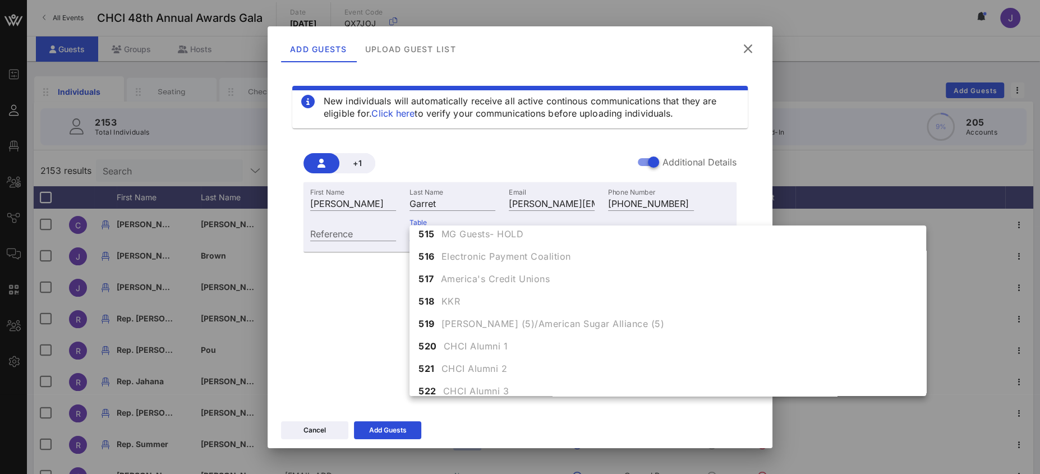
scroll to position [4322, 0]
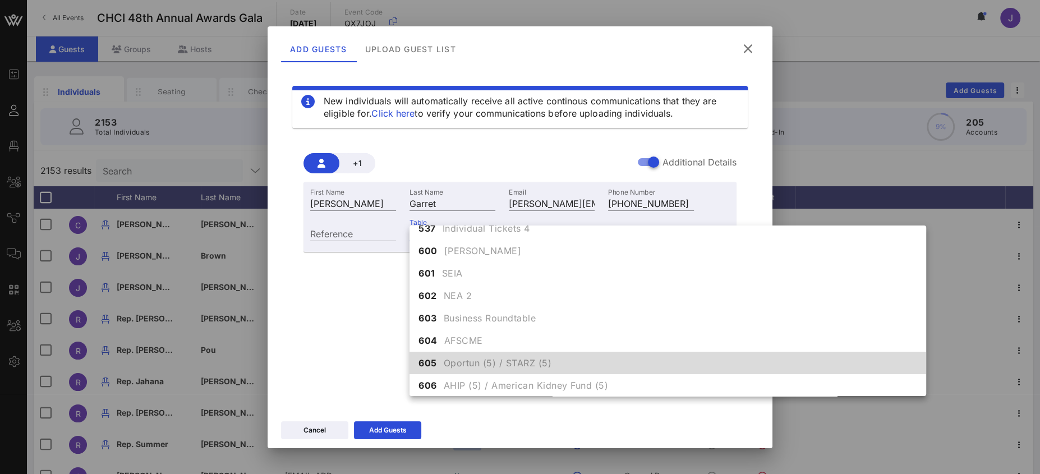
click at [477, 362] on span "Oportun (5) / STARZ (5)" at bounding box center [498, 362] width 108 height 13
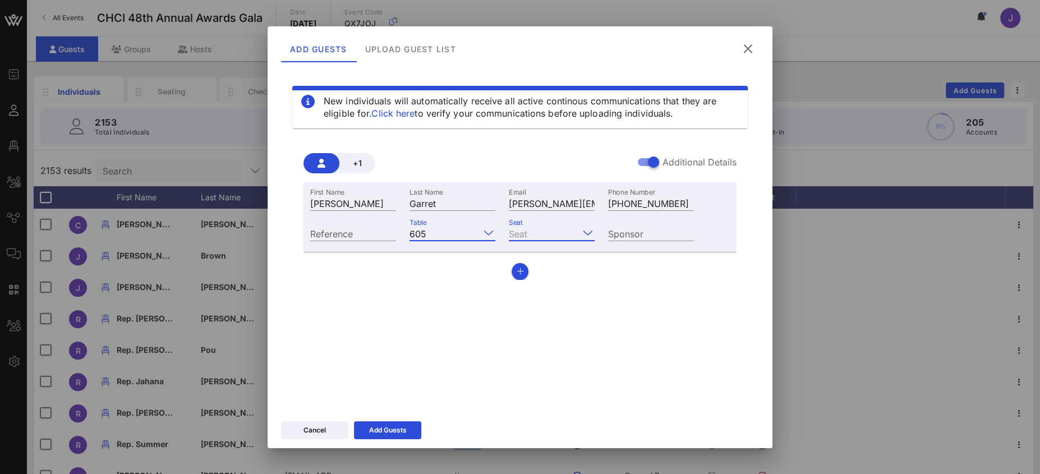
click at [535, 228] on input "Seat" at bounding box center [544, 233] width 70 height 15
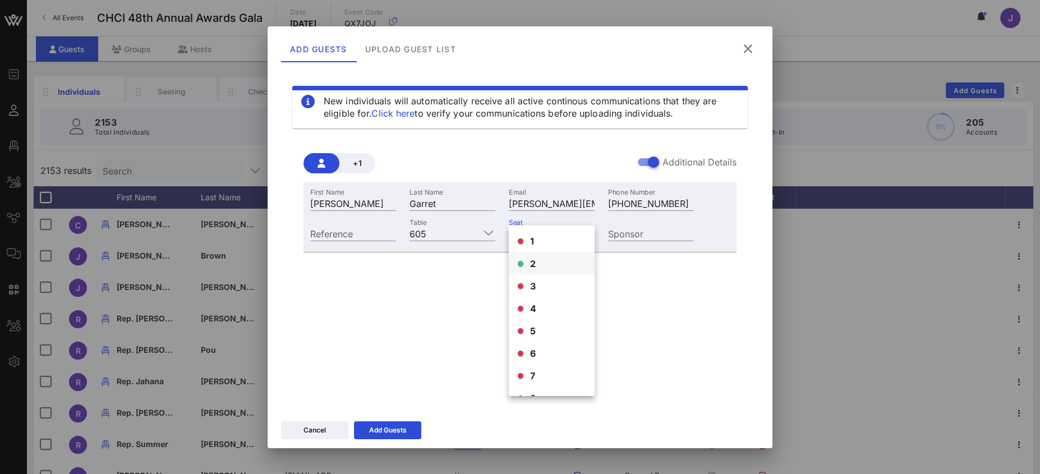
click at [536, 263] on span "2" at bounding box center [533, 263] width 6 height 13
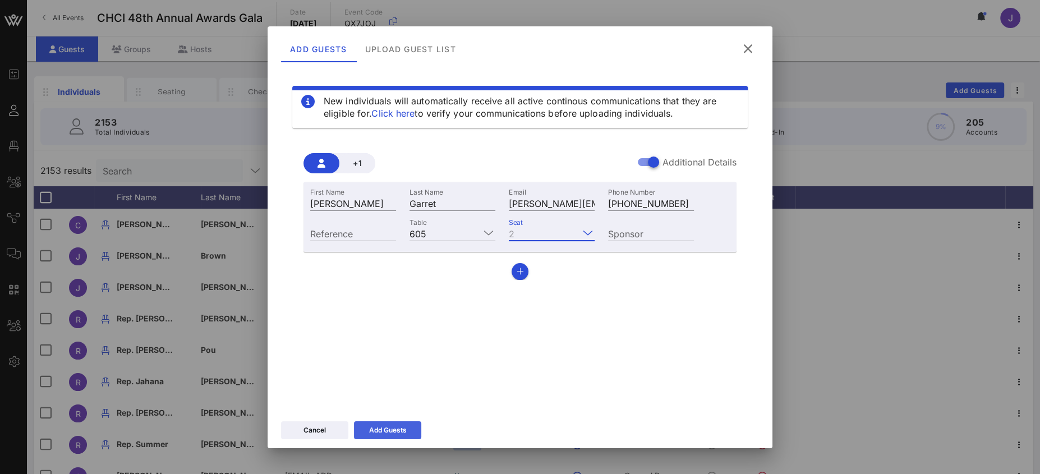
click at [398, 430] on div "Add Guests" at bounding box center [388, 430] width 38 height 11
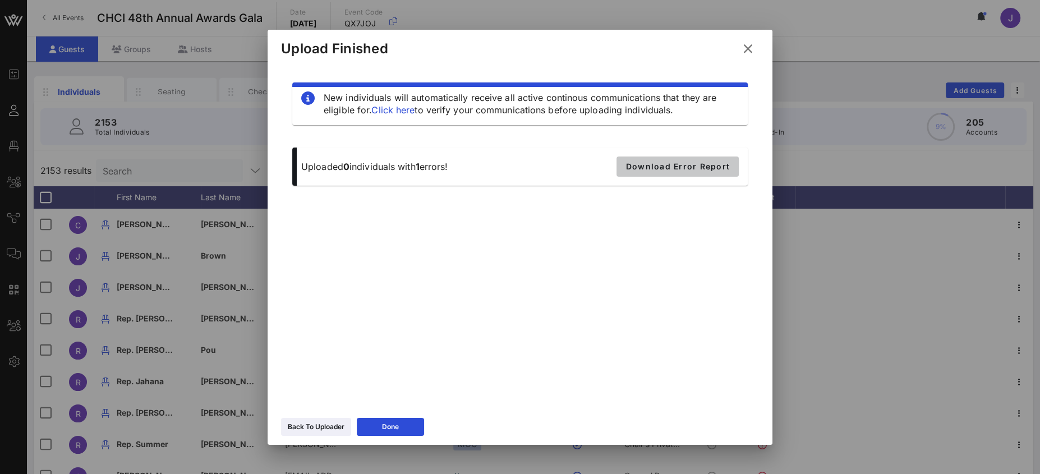
click at [681, 167] on span "Download Error Report" at bounding box center [678, 167] width 104 height 10
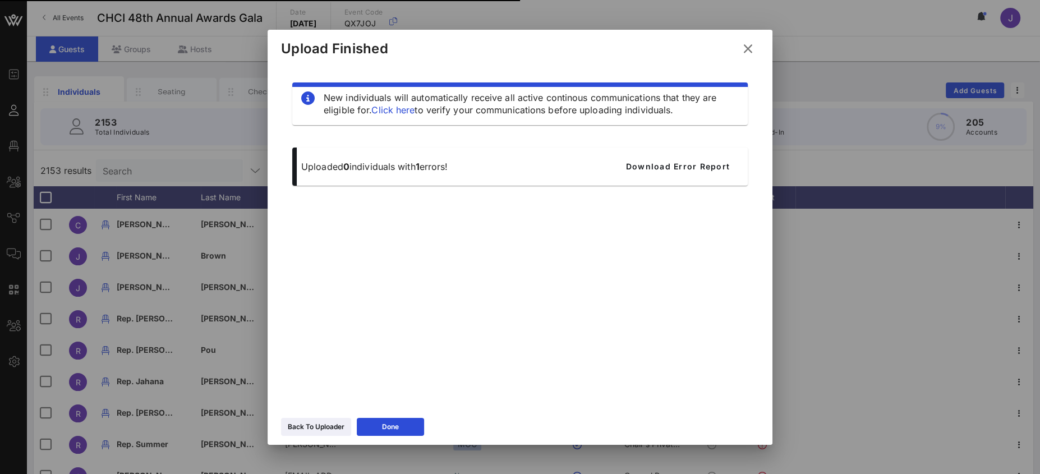
click at [755, 47] on icon at bounding box center [747, 49] width 17 height 16
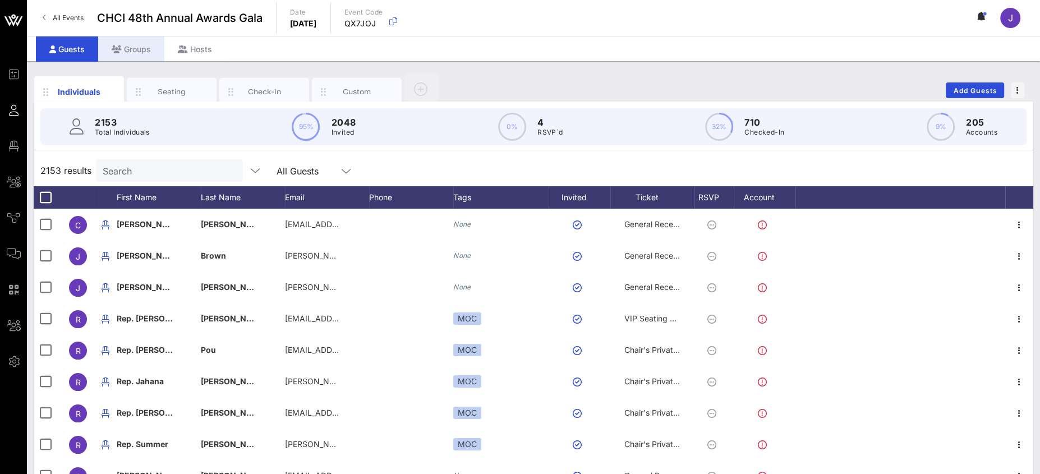
click at [143, 44] on div "Groups" at bounding box center [131, 48] width 66 height 25
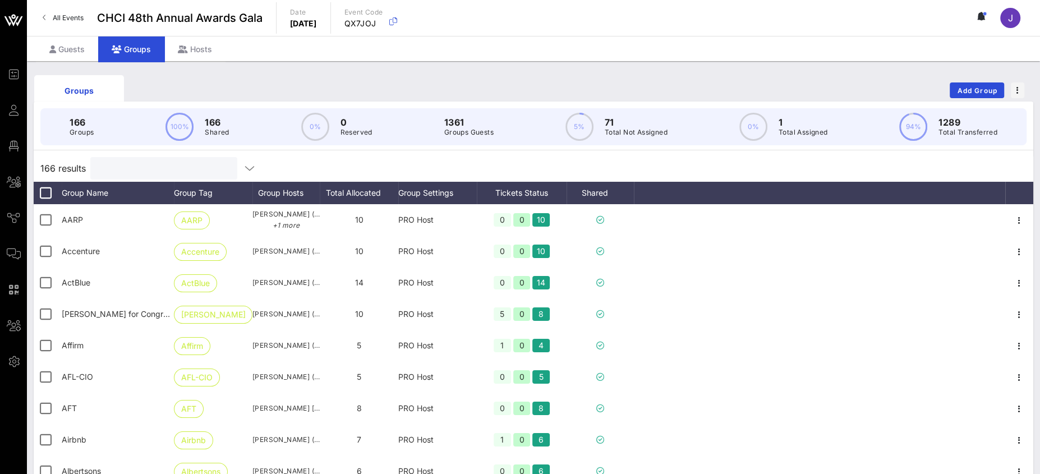
click at [141, 163] on input "text" at bounding box center [162, 168] width 131 height 15
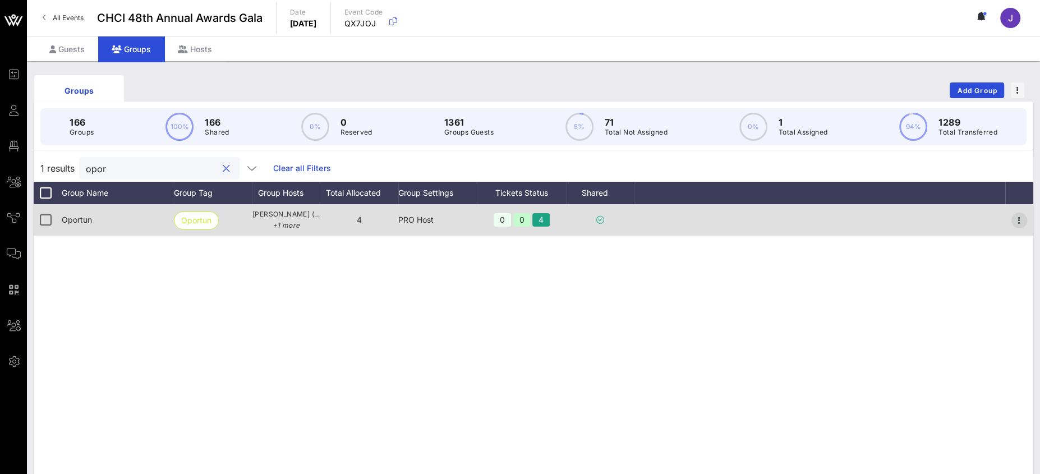
type input "opor"
click at [1018, 220] on icon "button" at bounding box center [1019, 220] width 13 height 13
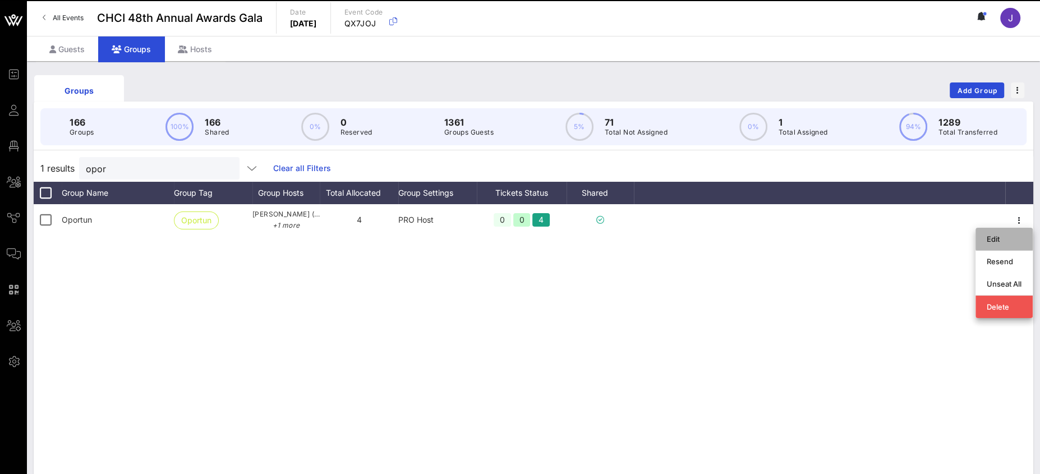
click at [1003, 239] on div "Edit" at bounding box center [1004, 239] width 35 height 9
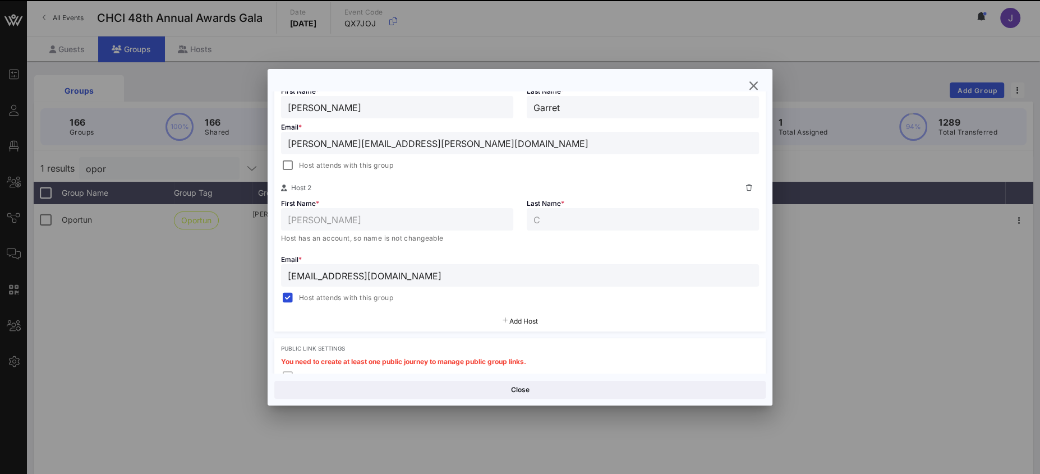
scroll to position [227, 0]
click at [288, 167] on div at bounding box center [288, 167] width 16 height 16
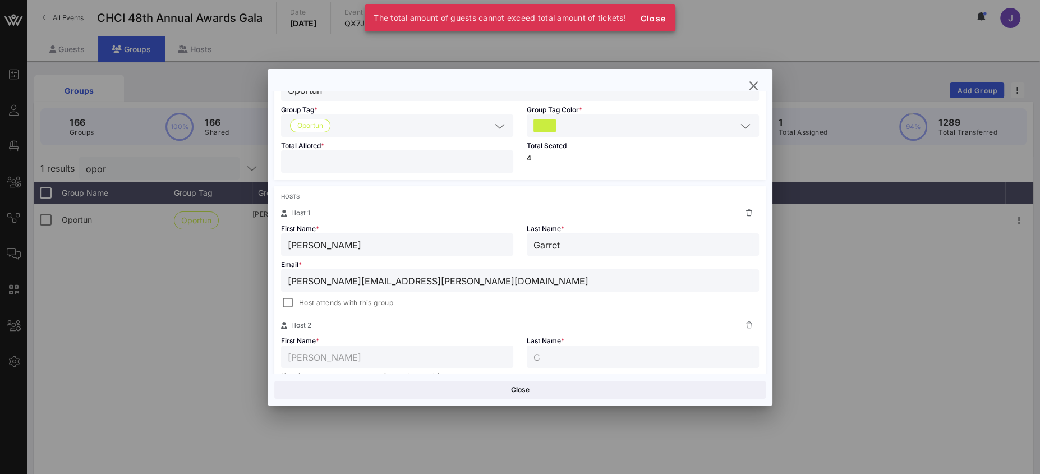
scroll to position [0, 0]
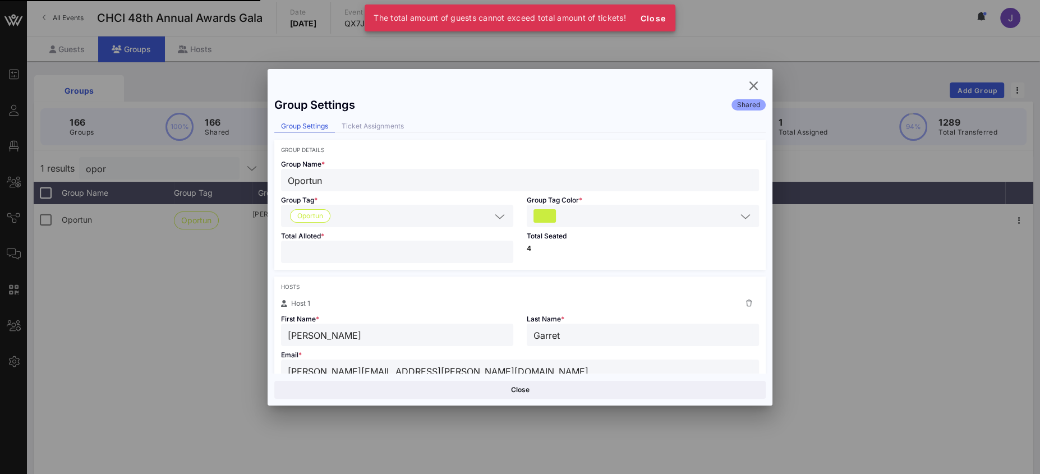
click at [259, 252] on div "Event Builder Guests Floor Plan All Groups Journeys Comms QR Scanner Team Setti…" at bounding box center [520, 294] width 1040 height 588
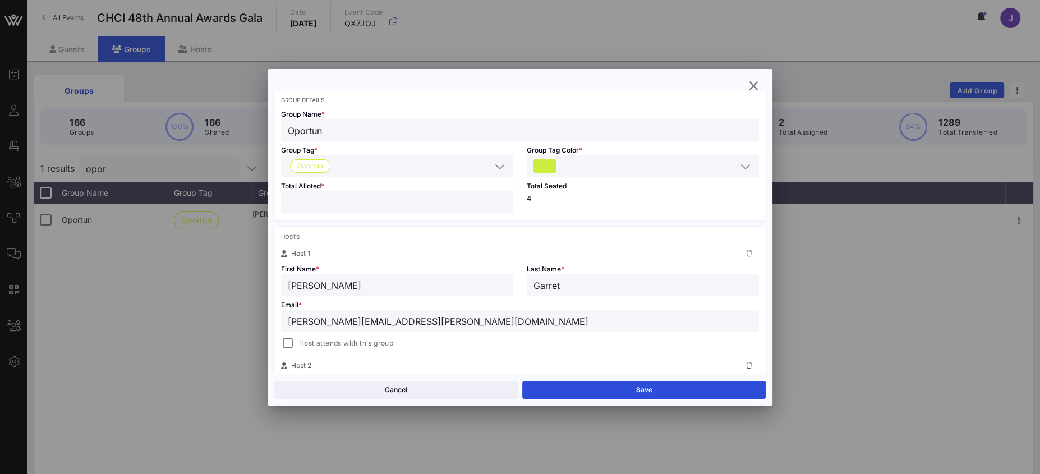
scroll to position [216, 0]
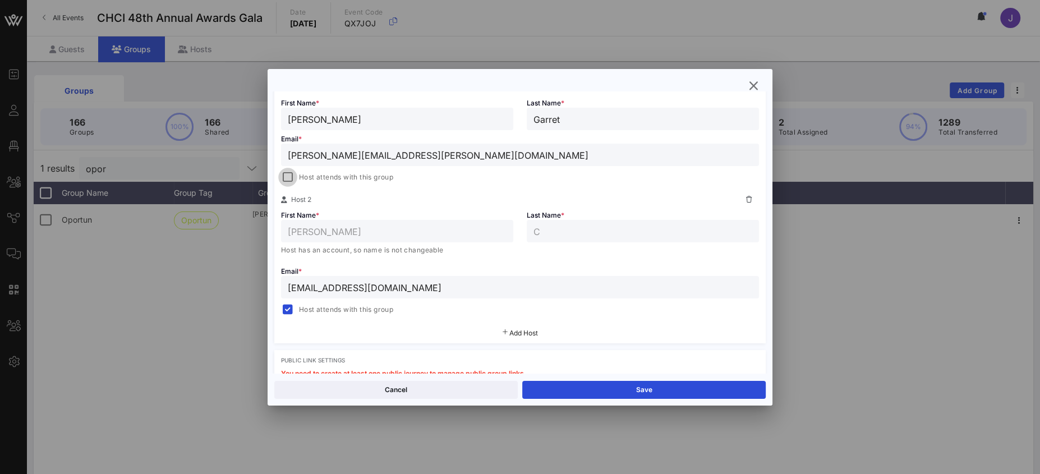
click at [286, 177] on div at bounding box center [288, 177] width 16 height 16
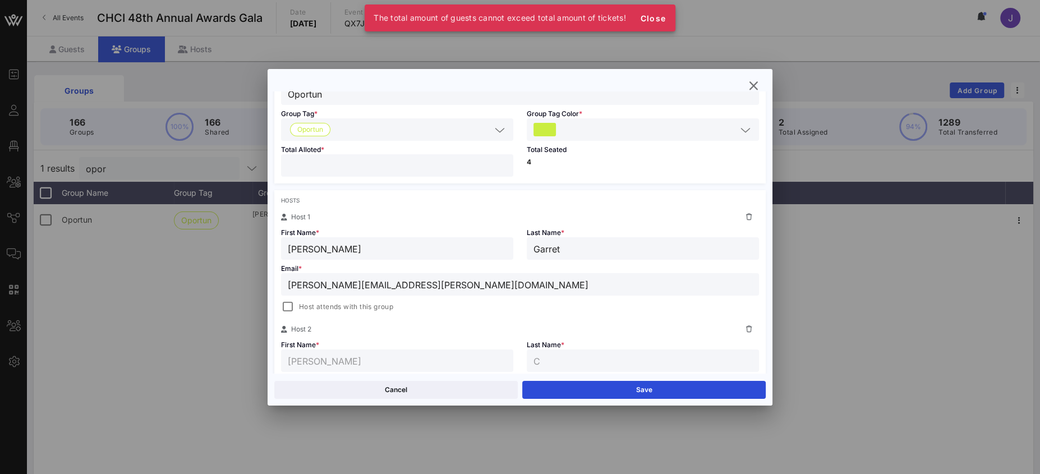
scroll to position [0, 0]
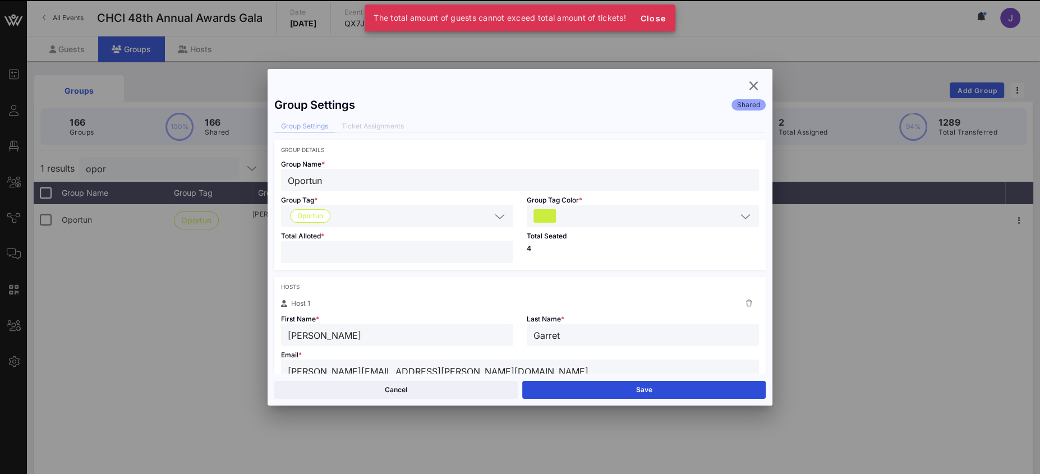
click at [264, 246] on div "Event Builder Guests Floor Plan All Groups Journeys Comms QR Scanner Team Setti…" at bounding box center [520, 294] width 1040 height 588
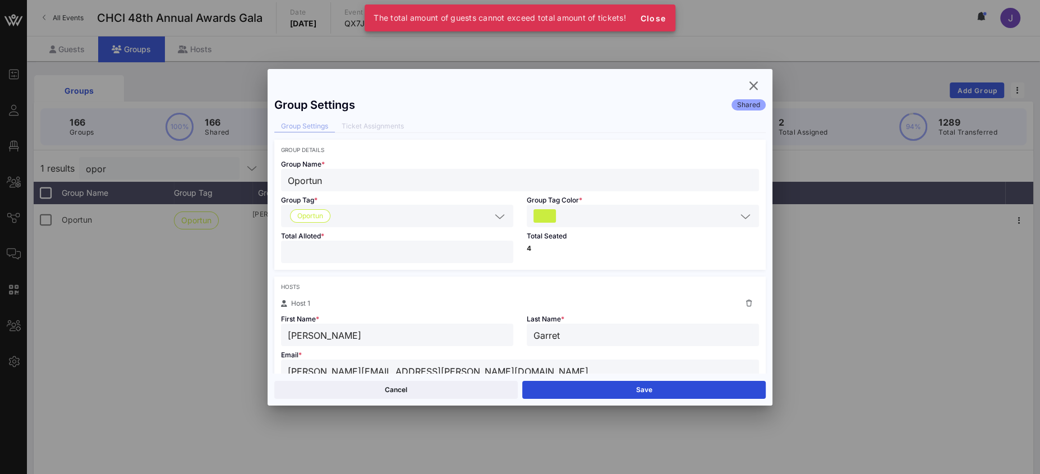
drag, startPoint x: 291, startPoint y: 247, endPoint x: 271, endPoint y: 246, distance: 19.7
click at [272, 246] on div "Group Settings Shared Group Settings Ticket Assignments Group Details Group Nam…" at bounding box center [520, 232] width 505 height 282
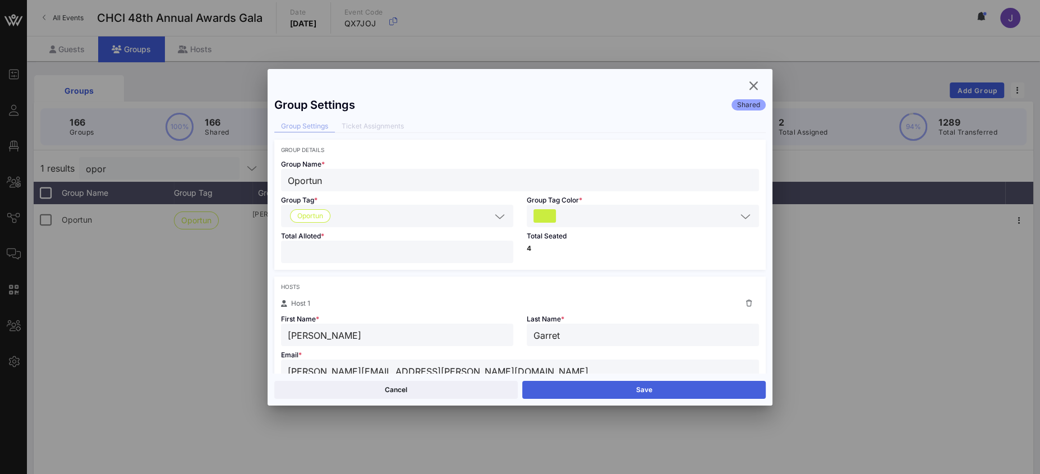
type input "*"
click at [585, 389] on button "Save" at bounding box center [644, 390] width 244 height 18
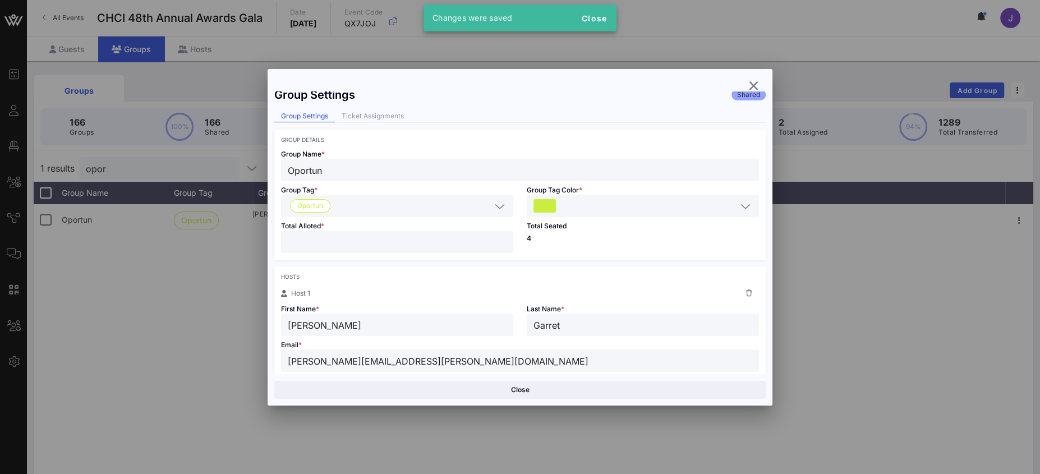
scroll to position [25, 0]
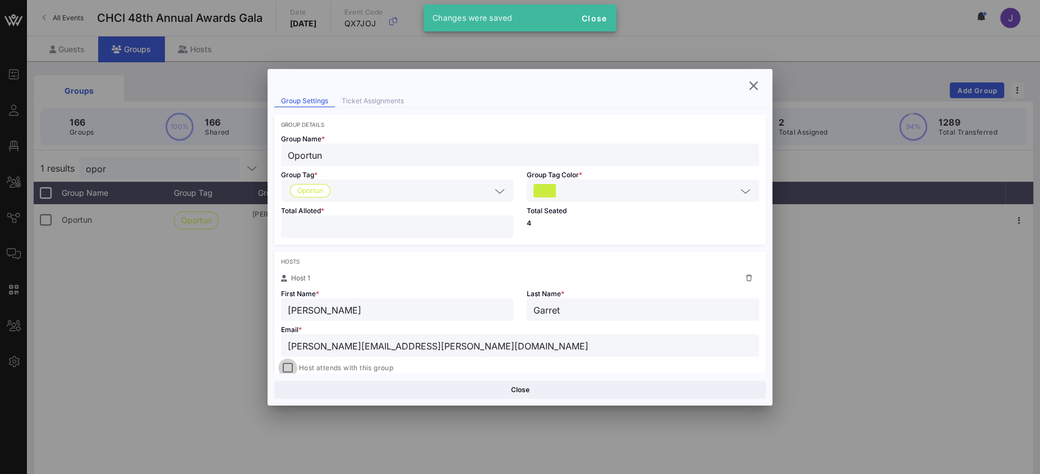
click at [286, 366] on div at bounding box center [288, 368] width 16 height 16
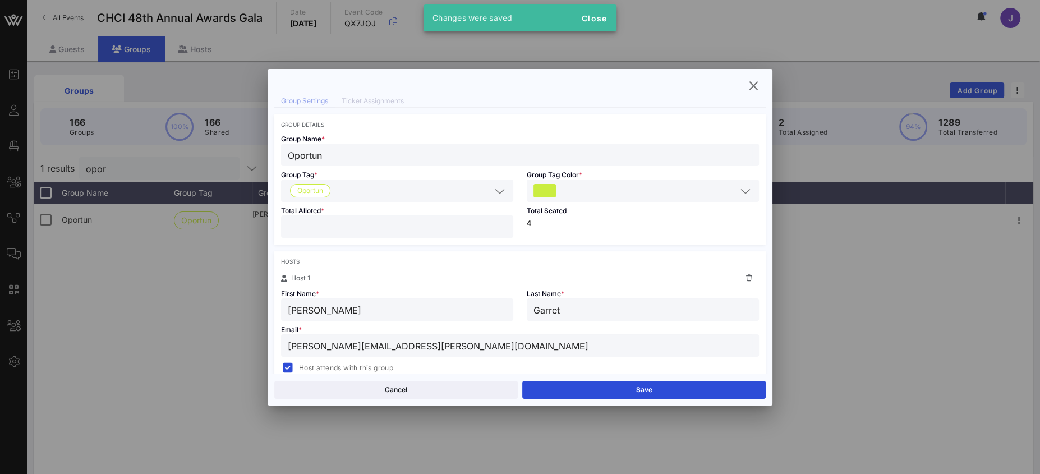
click at [590, 387] on button "Save" at bounding box center [644, 390] width 244 height 18
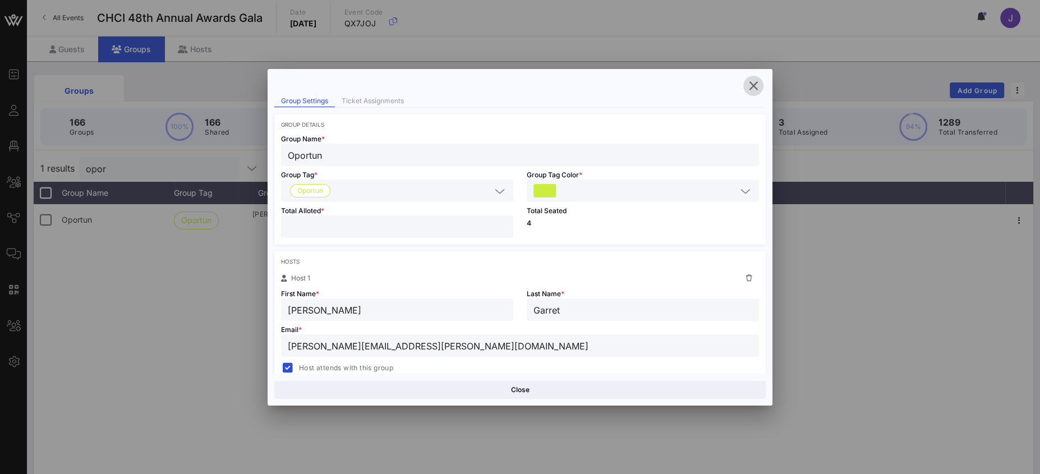
click at [754, 85] on icon "button" at bounding box center [753, 85] width 13 height 13
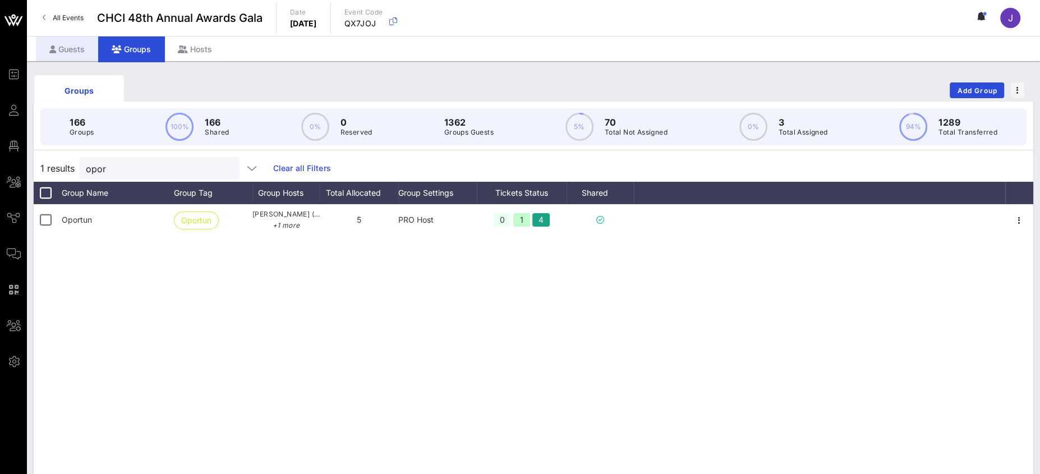
click at [87, 49] on div "Guests" at bounding box center [67, 48] width 62 height 25
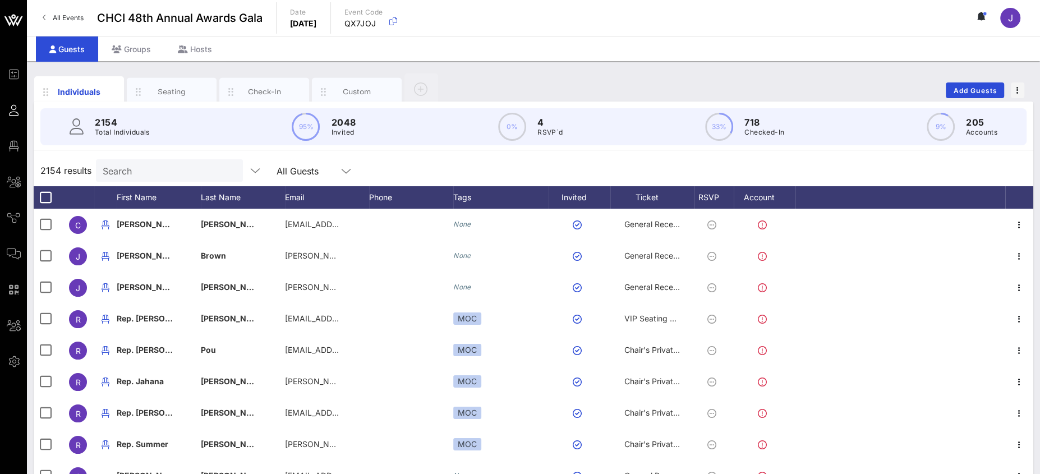
click at [177, 166] on input "Search" at bounding box center [168, 170] width 131 height 15
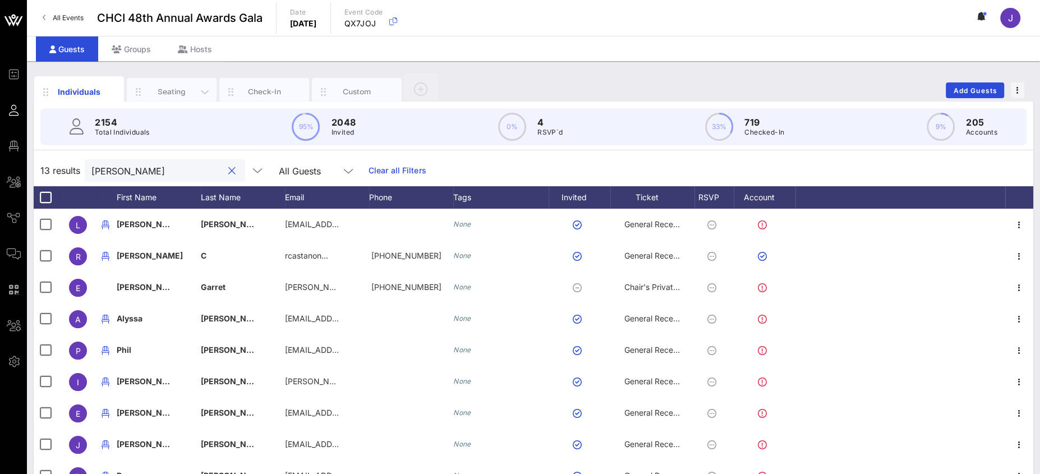
click at [165, 92] on div "Seating" at bounding box center [172, 91] width 50 height 11
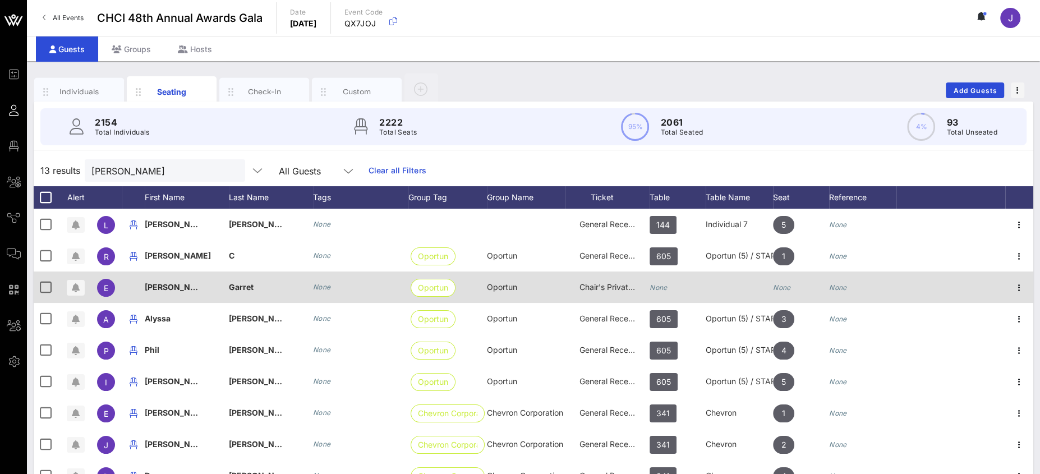
click at [509, 286] on span "Oportun" at bounding box center [502, 287] width 30 height 10
click at [674, 289] on div "None" at bounding box center [678, 294] width 56 height 44
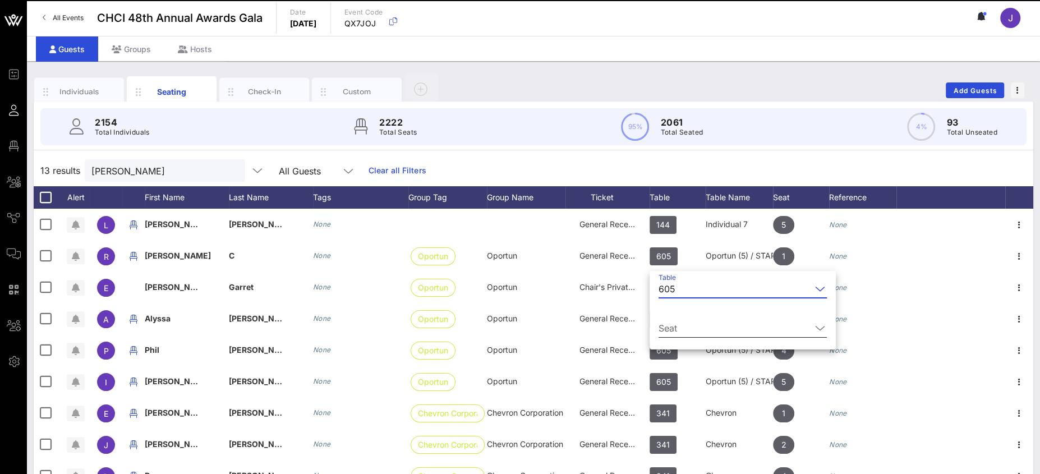
click at [696, 323] on input "Seat" at bounding box center [735, 328] width 153 height 18
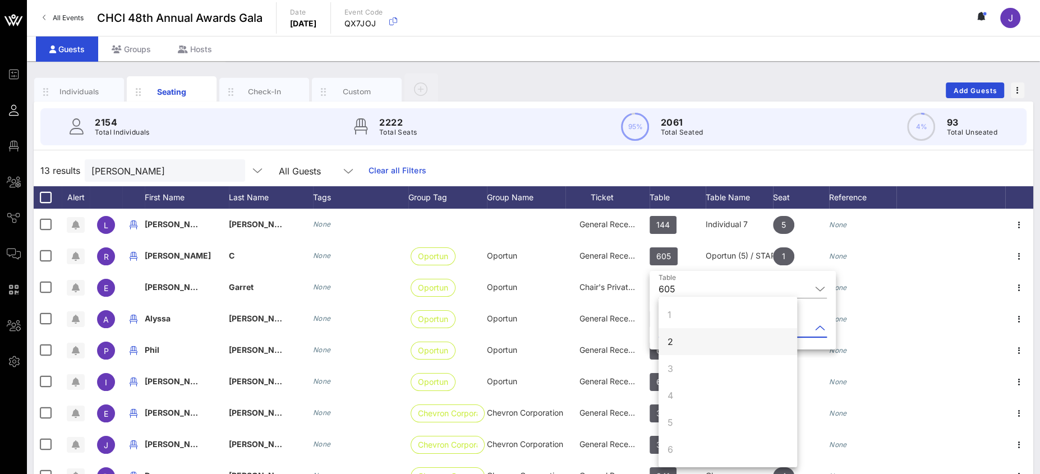
scroll to position [3, 0]
click at [687, 332] on div "2" at bounding box center [728, 338] width 139 height 27
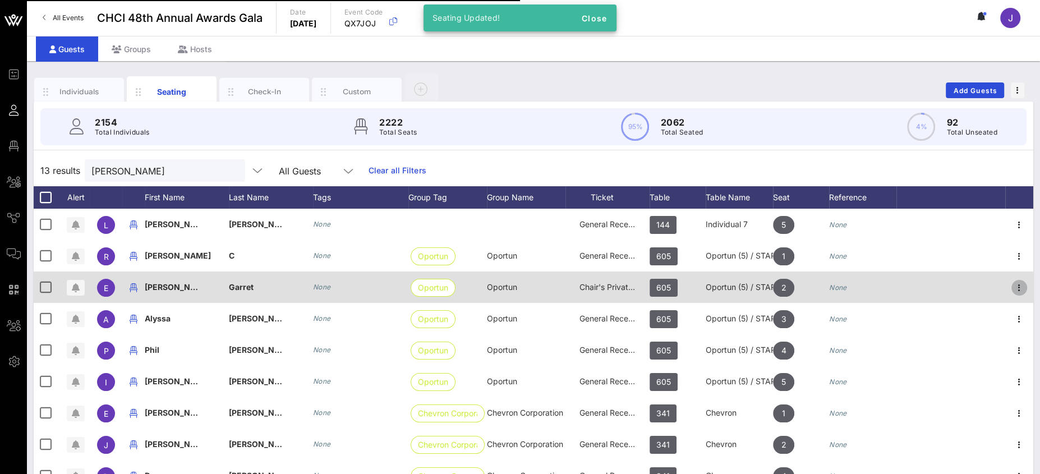
click at [1013, 286] on icon "button" at bounding box center [1019, 287] width 13 height 13
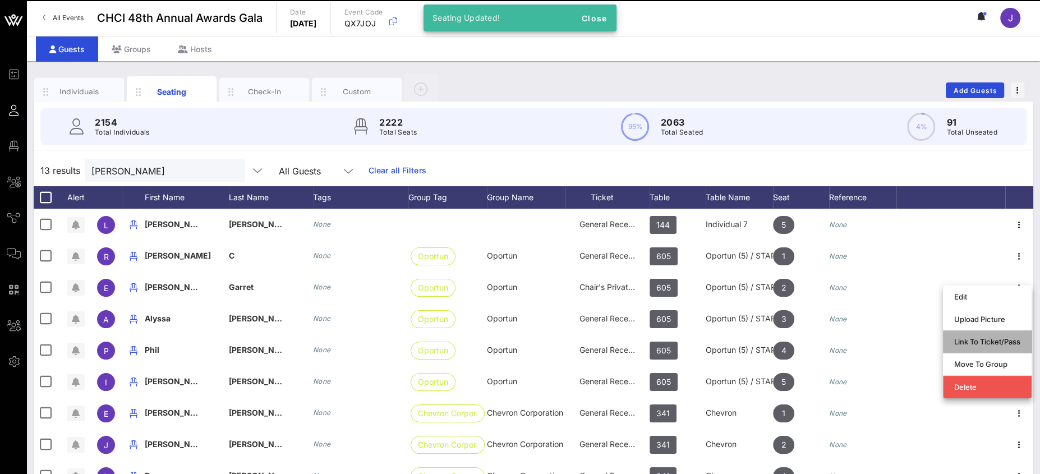
click at [994, 337] on div "Link To Ticket/Pass" at bounding box center [987, 341] width 66 height 9
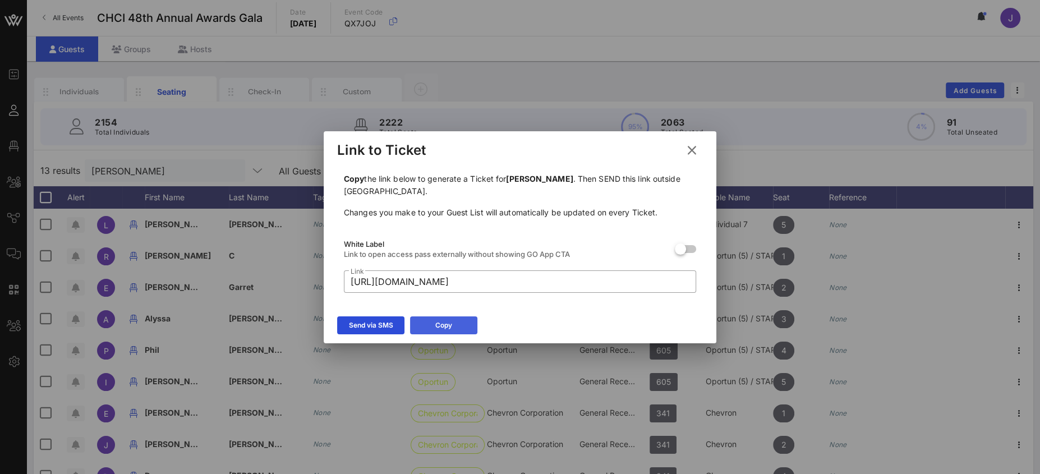
click at [460, 321] on button "Copy" at bounding box center [443, 325] width 67 height 18
click at [690, 150] on icon at bounding box center [692, 150] width 16 height 14
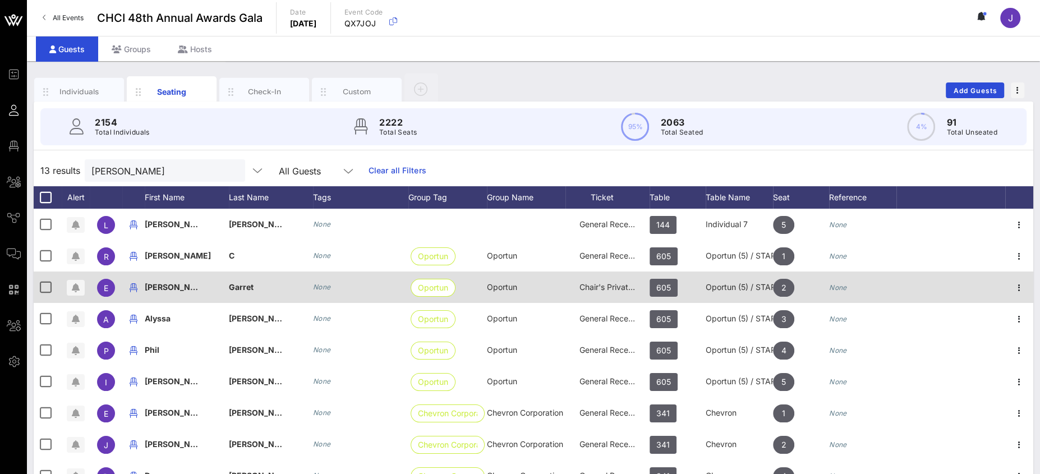
click at [605, 290] on span "Chair's Private Reception" at bounding box center [626, 287] width 93 height 10
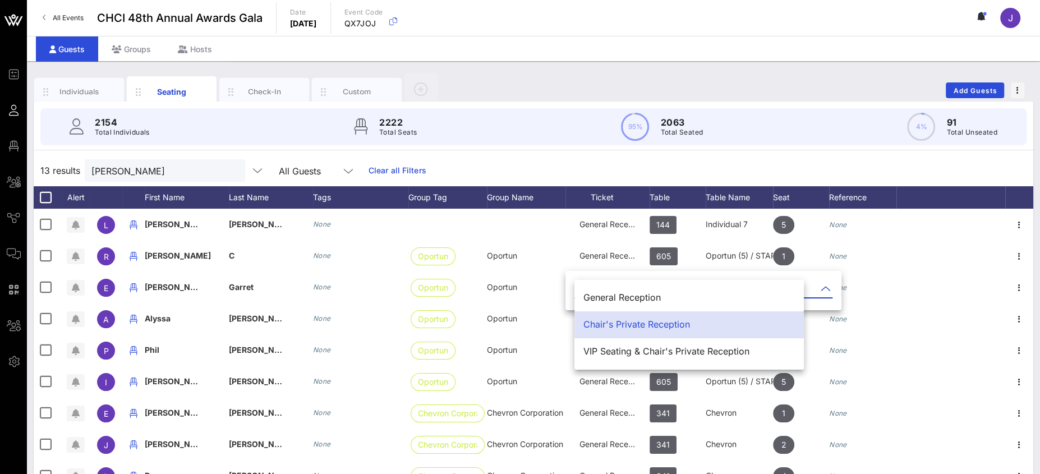
click at [620, 320] on div "Chair's Private Reception" at bounding box center [690, 324] width 212 height 11
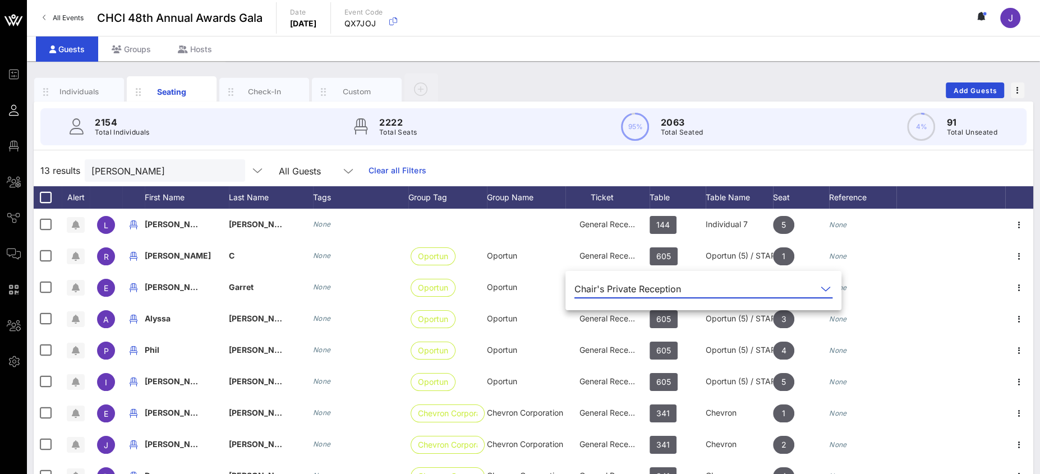
click at [718, 51] on div "Guests Groups Hosts" at bounding box center [533, 48] width 1013 height 25
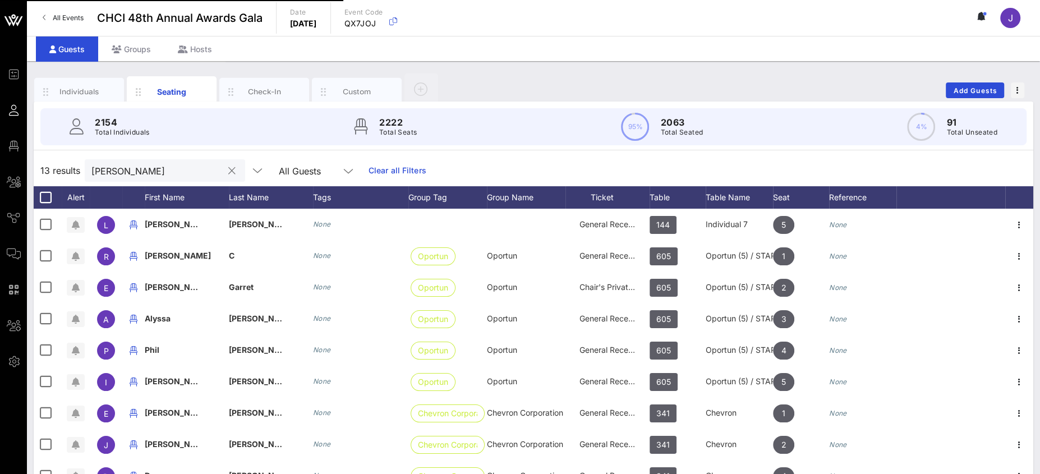
click at [126, 170] on input "[PERSON_NAME]" at bounding box center [156, 170] width 131 height 15
click at [130, 172] on input "[PERSON_NAME]" at bounding box center [156, 170] width 131 height 15
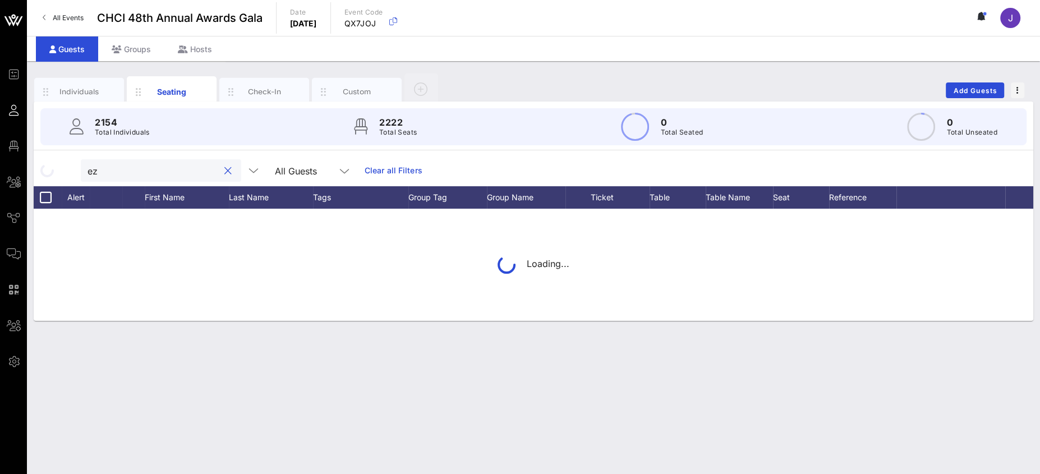
type input "e"
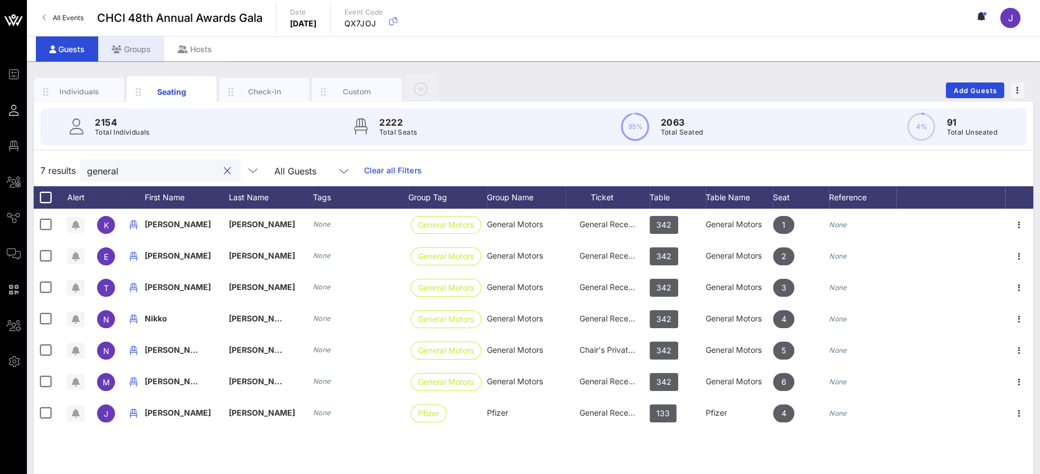
type input "general"
click at [130, 45] on div "Groups" at bounding box center [131, 48] width 66 height 25
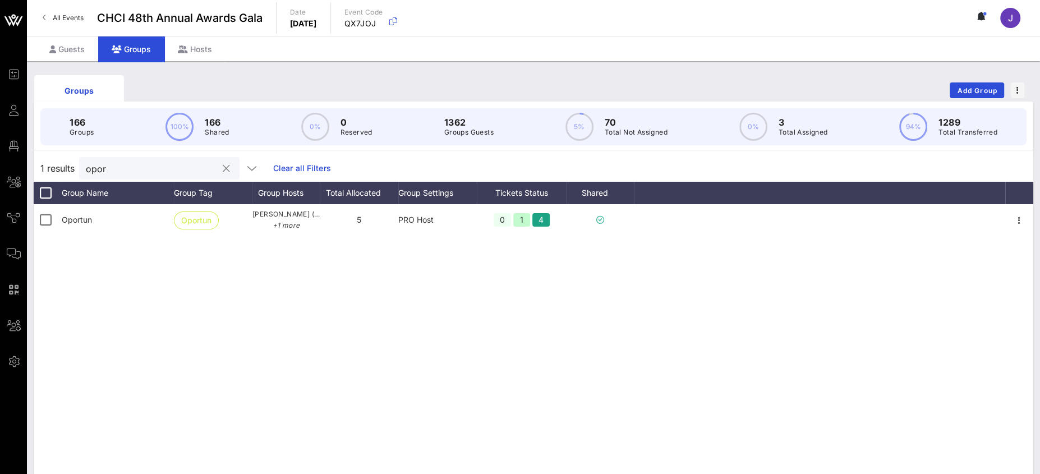
click at [89, 161] on input "opor" at bounding box center [151, 168] width 131 height 15
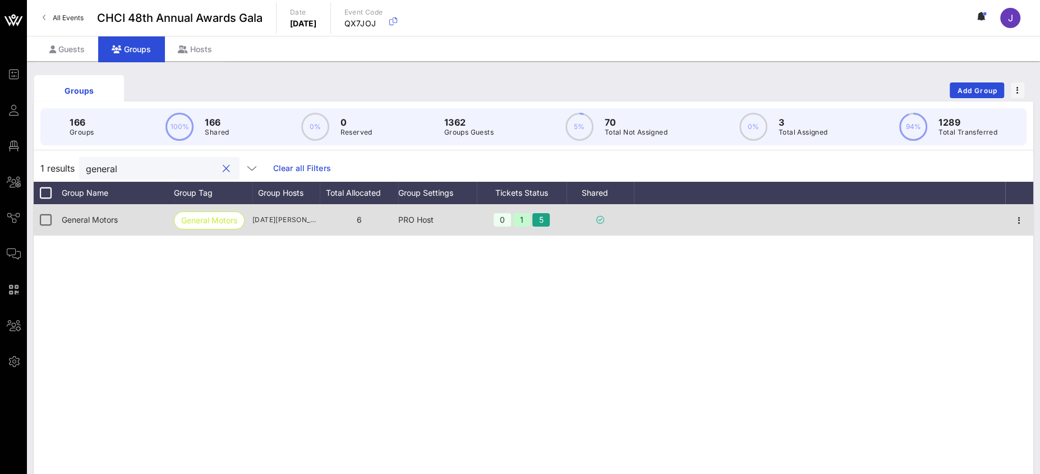
type input "general"
click at [1014, 213] on div at bounding box center [1019, 219] width 28 height 31
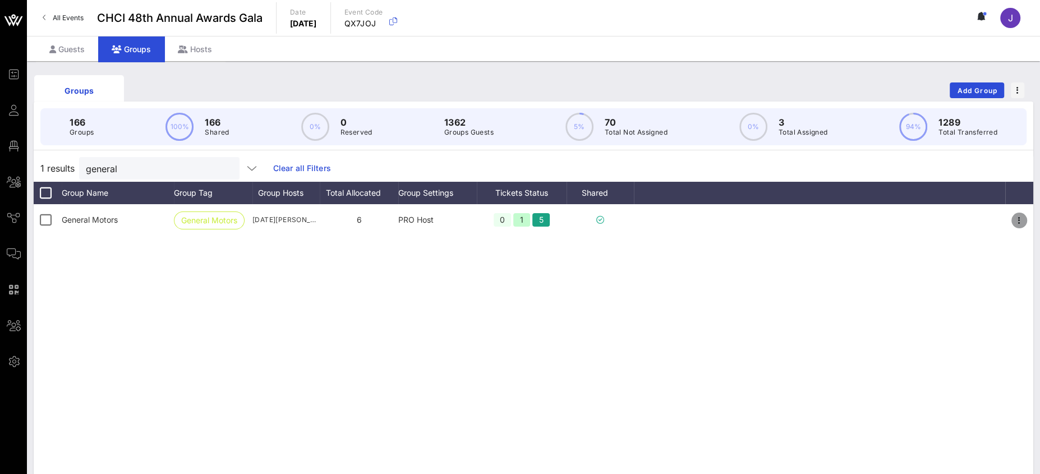
drag, startPoint x: 1022, startPoint y: 221, endPoint x: 1003, endPoint y: 228, distance: 20.4
click at [1022, 221] on icon "button" at bounding box center [1019, 220] width 13 height 13
click at [994, 240] on div "Edit" at bounding box center [1004, 239] width 35 height 9
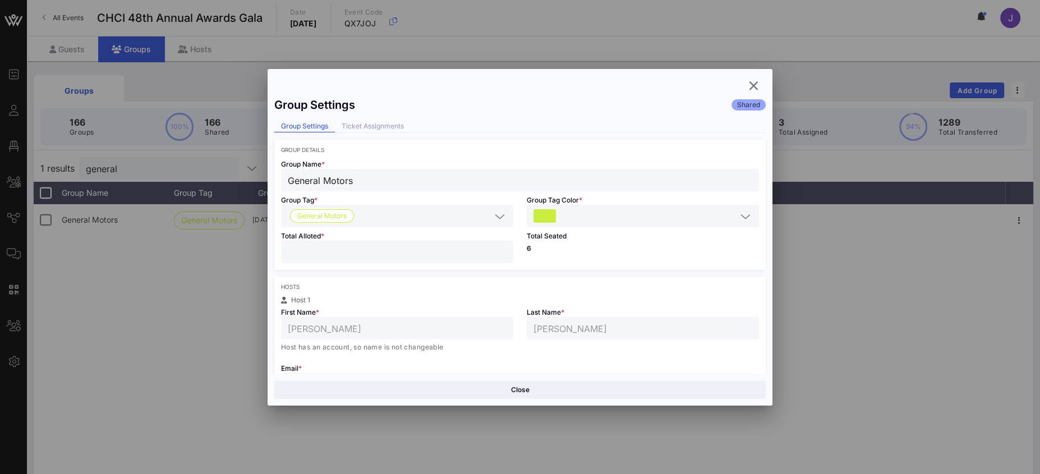
click at [371, 132] on div "Group Settings Shared Group Settings Ticket Assignments Group Details Group Nam…" at bounding box center [520, 232] width 505 height 282
click at [373, 123] on div "Ticket Assignments" at bounding box center [373, 127] width 76 height 12
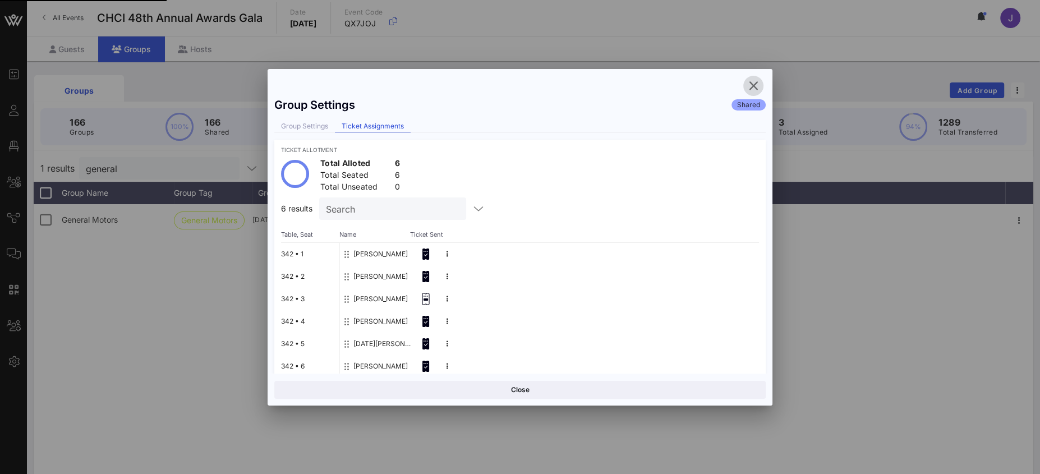
click at [751, 81] on icon "button" at bounding box center [753, 85] width 13 height 13
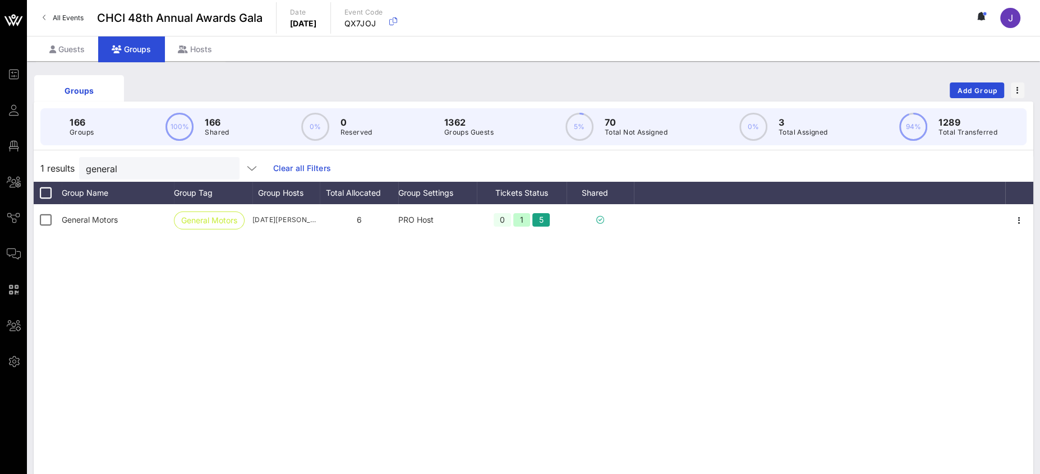
click at [0, 0] on span "Guests" at bounding box center [0, 0] width 0 height 0
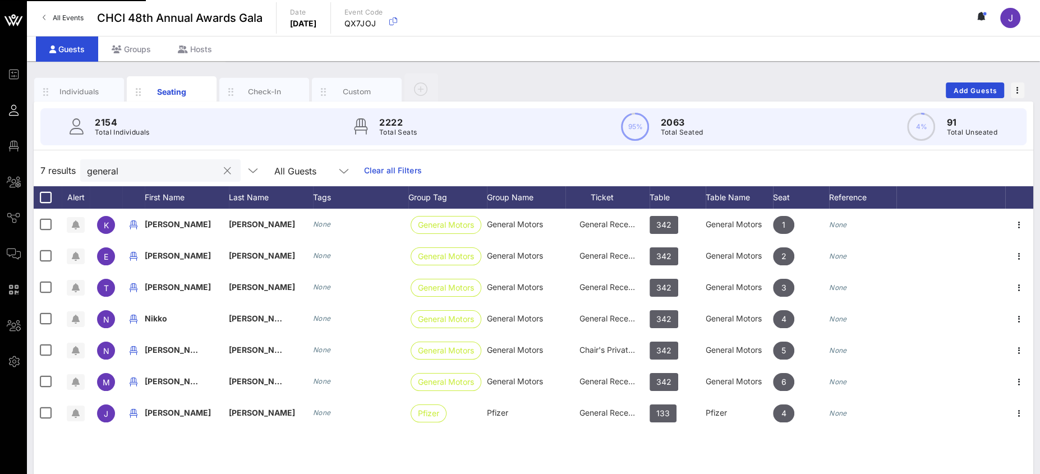
click at [118, 166] on input "general" at bounding box center [152, 170] width 131 height 15
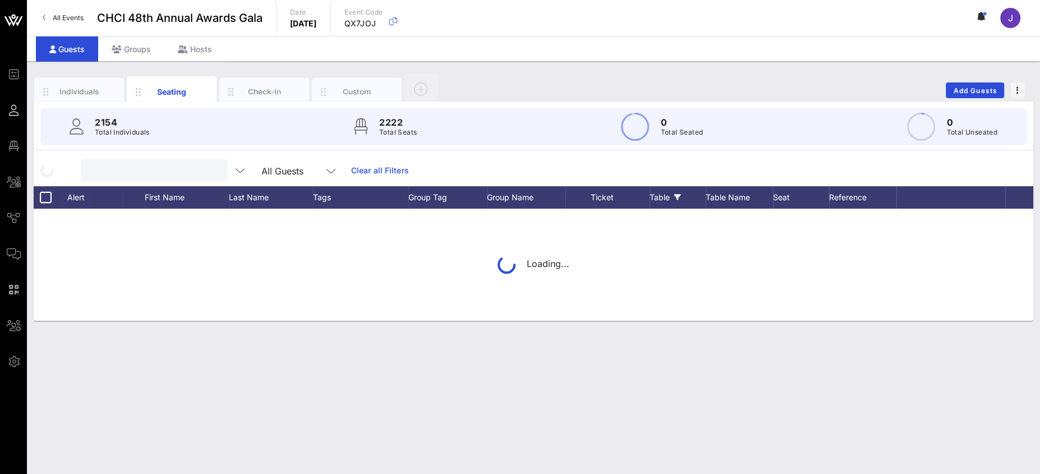
click at [663, 194] on div "Table" at bounding box center [678, 197] width 56 height 22
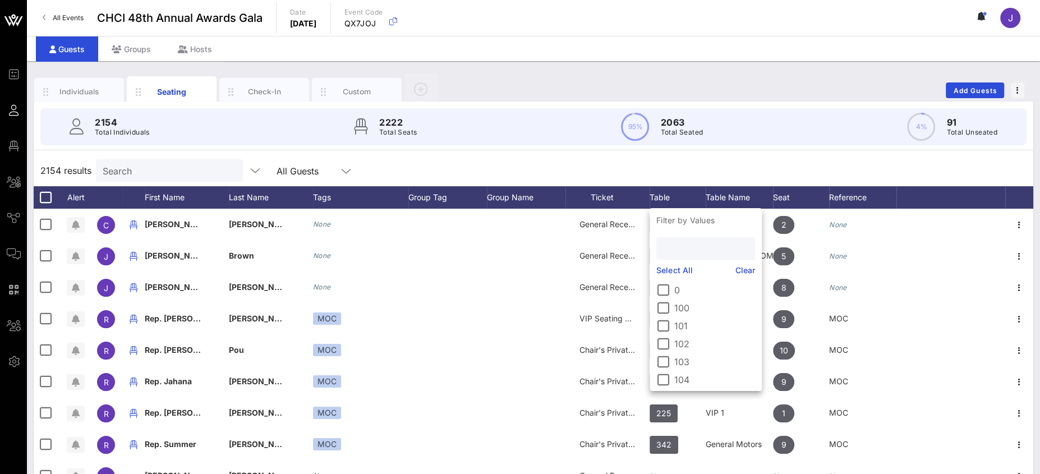
click at [674, 242] on input "text" at bounding box center [704, 248] width 83 height 15
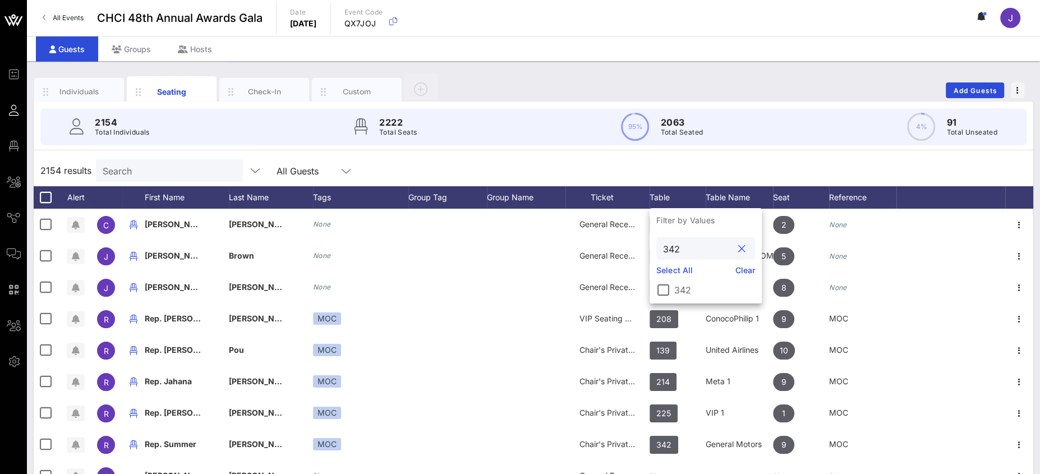
type input "342"
click at [668, 291] on div at bounding box center [663, 290] width 19 height 19
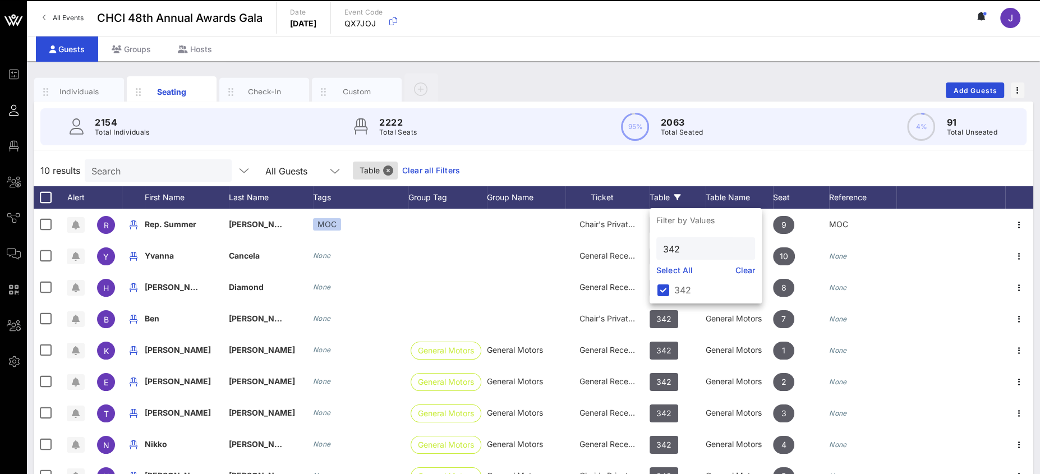
click at [573, 171] on div "10 results Search All Guests Table Clear all Filters" at bounding box center [534, 170] width 1000 height 31
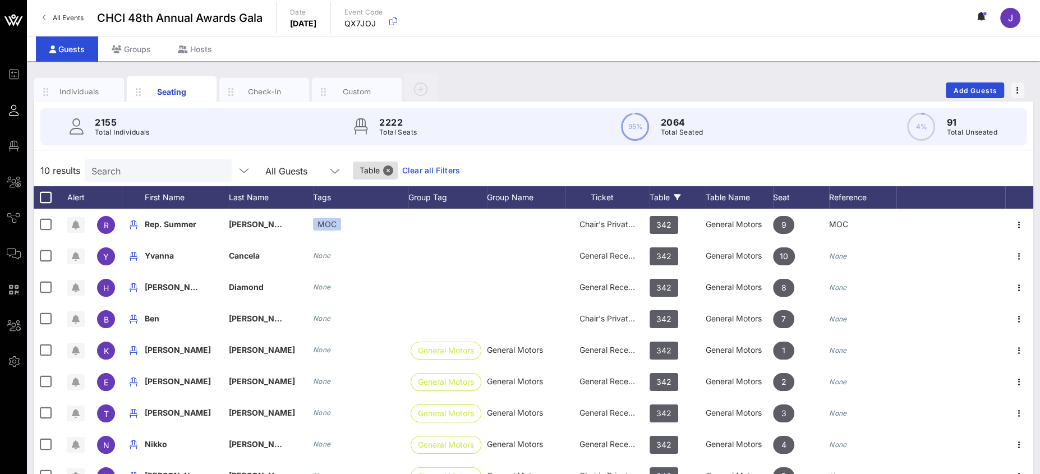
click at [173, 171] on input "Search" at bounding box center [156, 170] width 131 height 15
click at [143, 166] on input "text" at bounding box center [156, 170] width 131 height 15
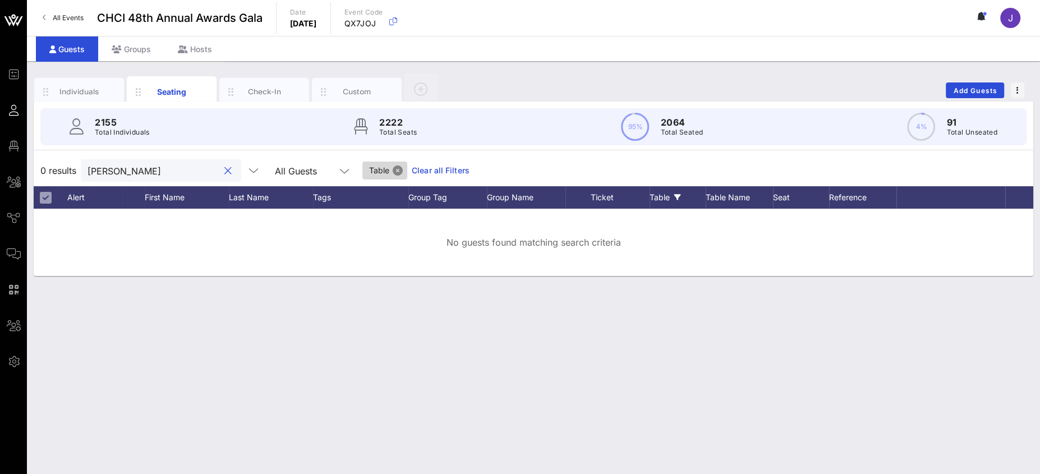
type input "[PERSON_NAME]"
click at [393, 168] on button "Close" at bounding box center [398, 171] width 10 height 10
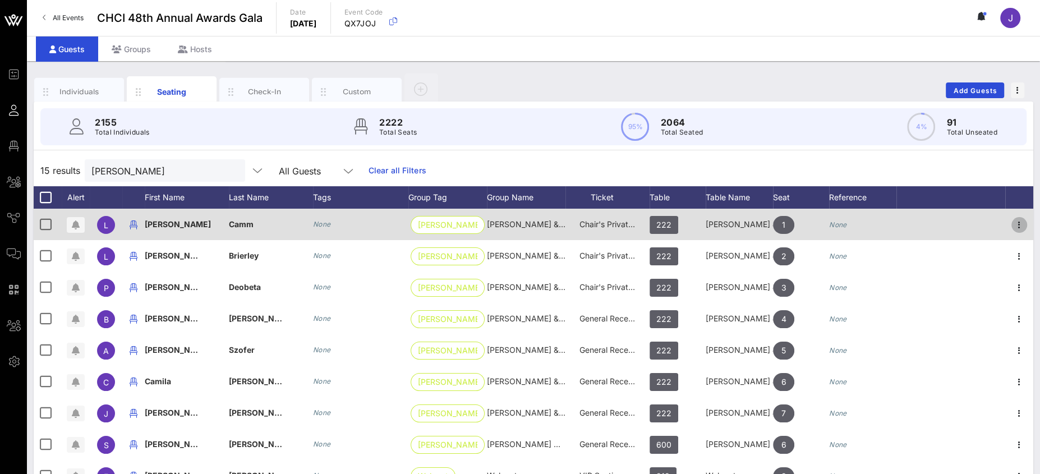
click at [1013, 223] on icon "button" at bounding box center [1019, 224] width 13 height 13
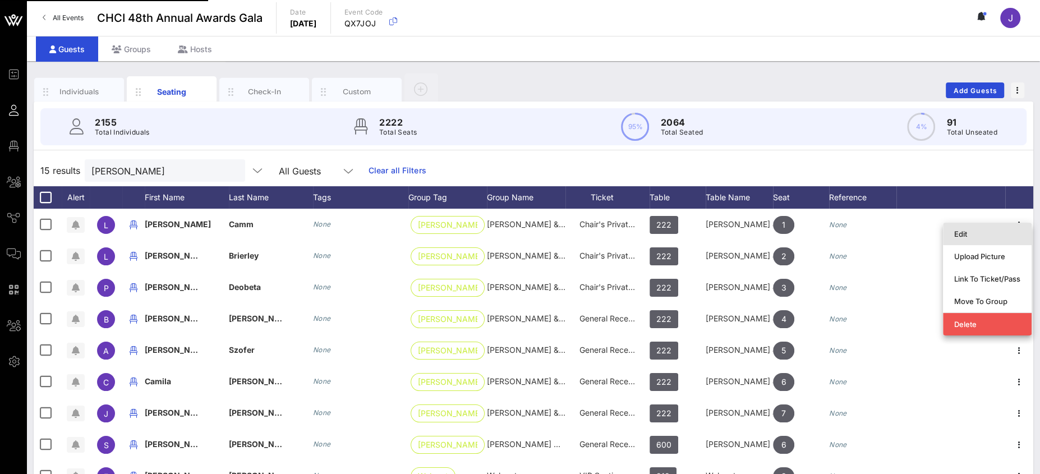
click at [968, 235] on div "Edit" at bounding box center [987, 233] width 66 height 9
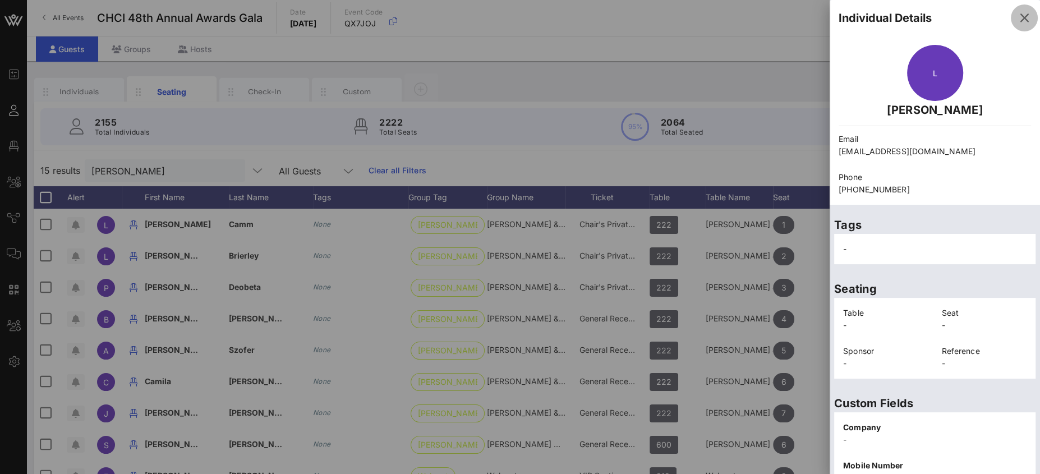
drag, startPoint x: 1009, startPoint y: 16, endPoint x: 1011, endPoint y: 22, distance: 6.6
click at [1018, 17] on icon "button" at bounding box center [1024, 17] width 13 height 13
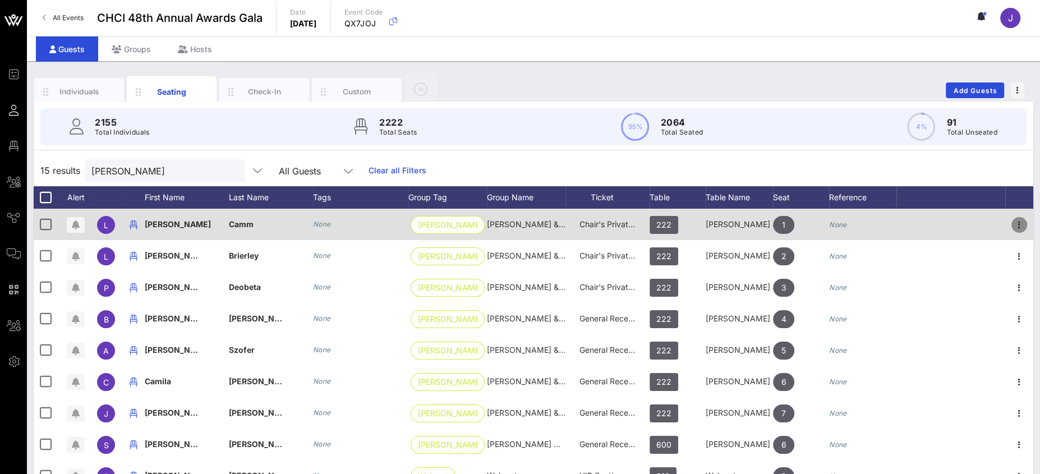
click at [1013, 224] on icon "button" at bounding box center [1019, 224] width 13 height 13
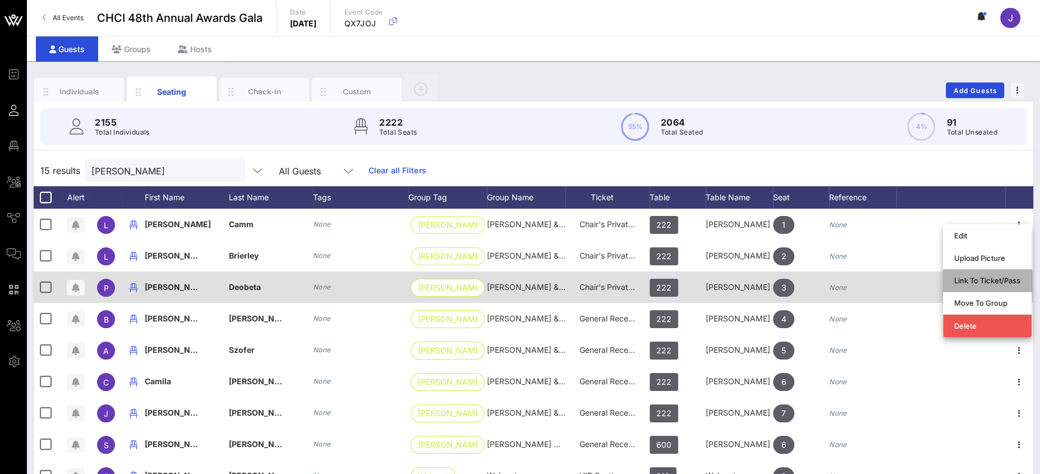
drag, startPoint x: 975, startPoint y: 282, endPoint x: 968, endPoint y: 279, distance: 7.6
click at [975, 282] on div "Link To Ticket/Pass" at bounding box center [987, 280] width 66 height 9
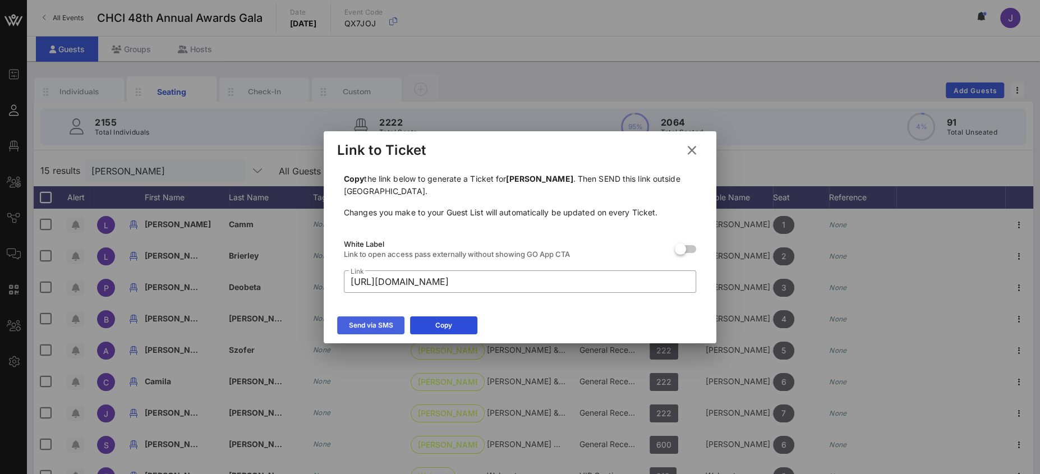
click at [378, 325] on div "Send via SMS" at bounding box center [371, 325] width 44 height 11
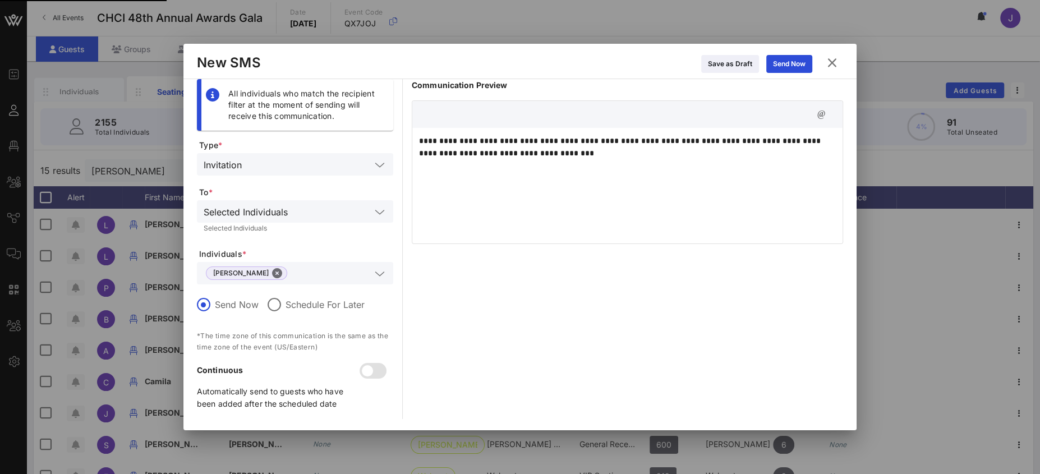
click at [788, 65] on icon at bounding box center [789, 63] width 8 height 7
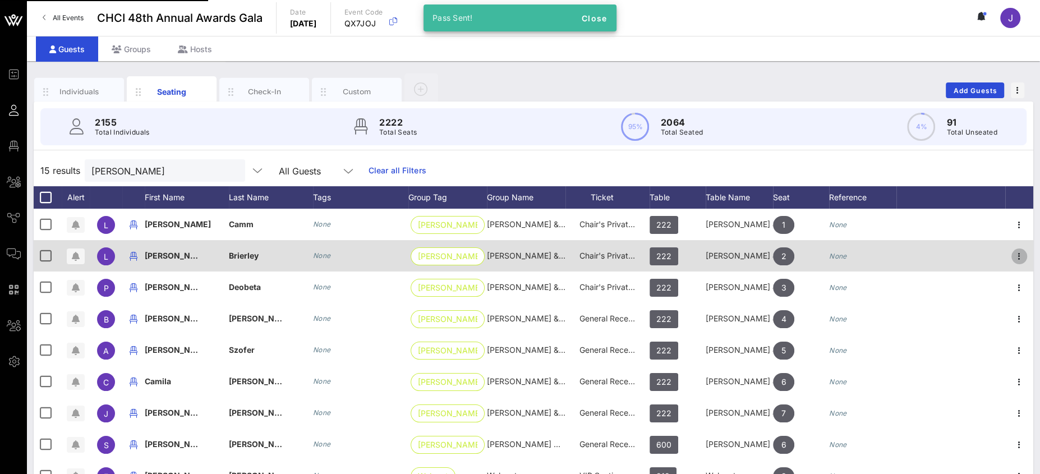
click at [1013, 254] on icon "button" at bounding box center [1019, 256] width 13 height 13
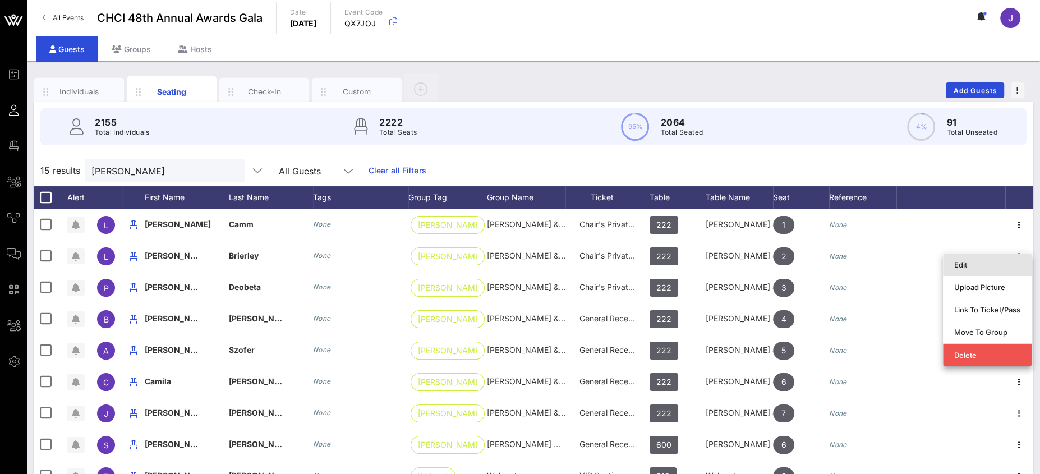
click at [993, 265] on div "Edit" at bounding box center [987, 264] width 66 height 9
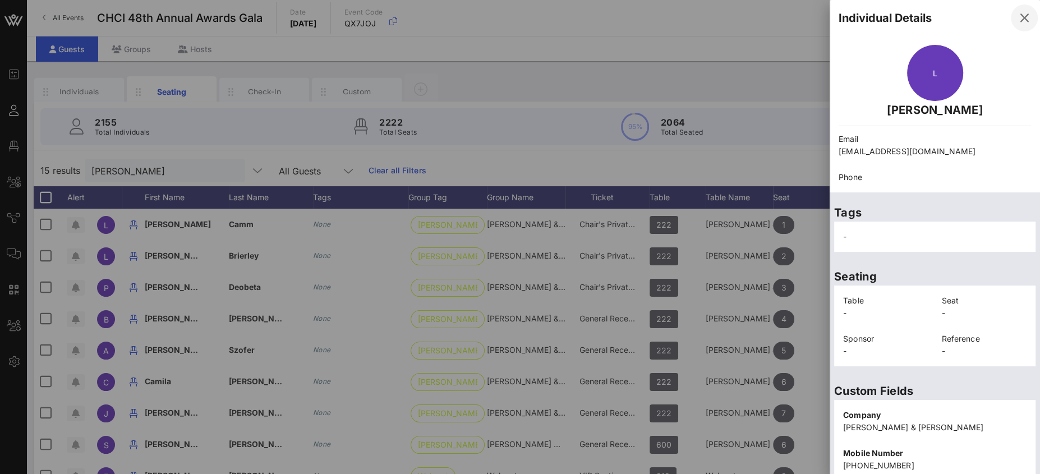
click at [1018, 21] on icon "button" at bounding box center [1024, 17] width 13 height 13
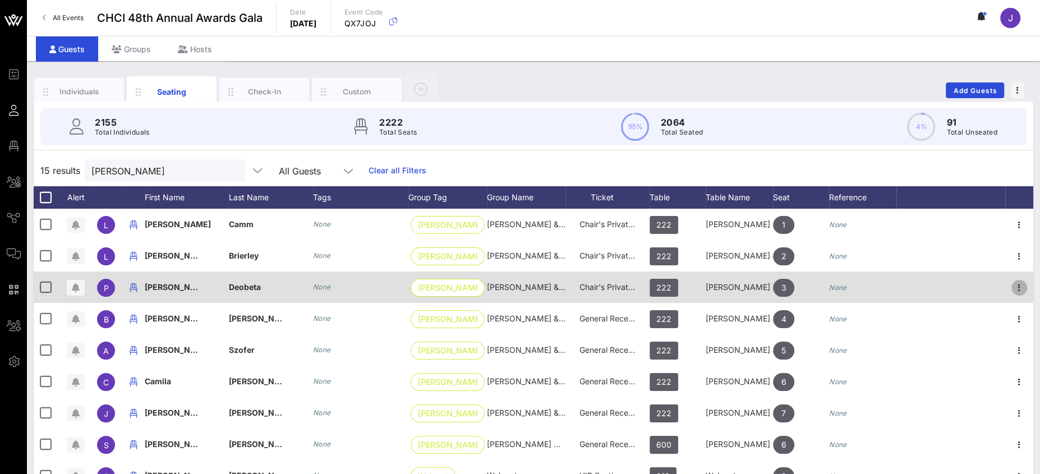
click at [1013, 283] on icon "button" at bounding box center [1019, 287] width 13 height 13
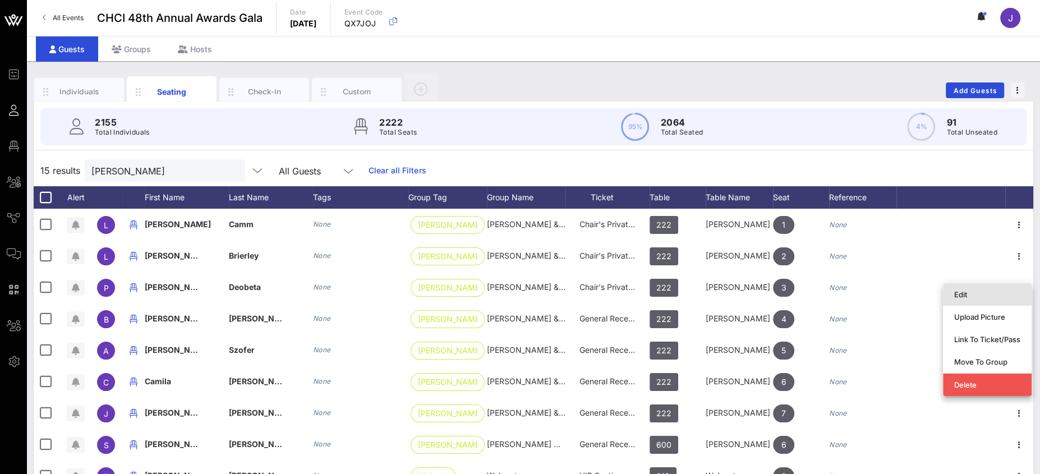
click at [994, 292] on div "Edit" at bounding box center [987, 294] width 66 height 9
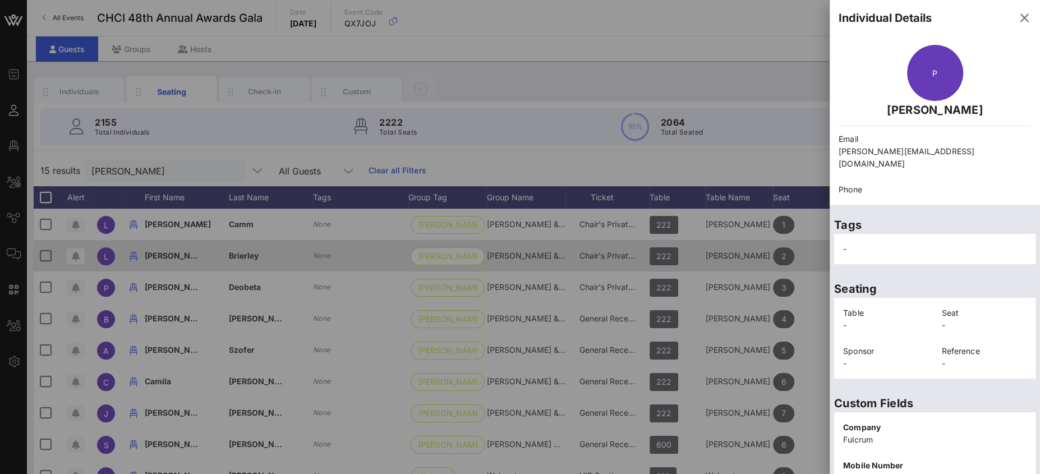
click at [1018, 17] on icon "button" at bounding box center [1024, 17] width 13 height 13
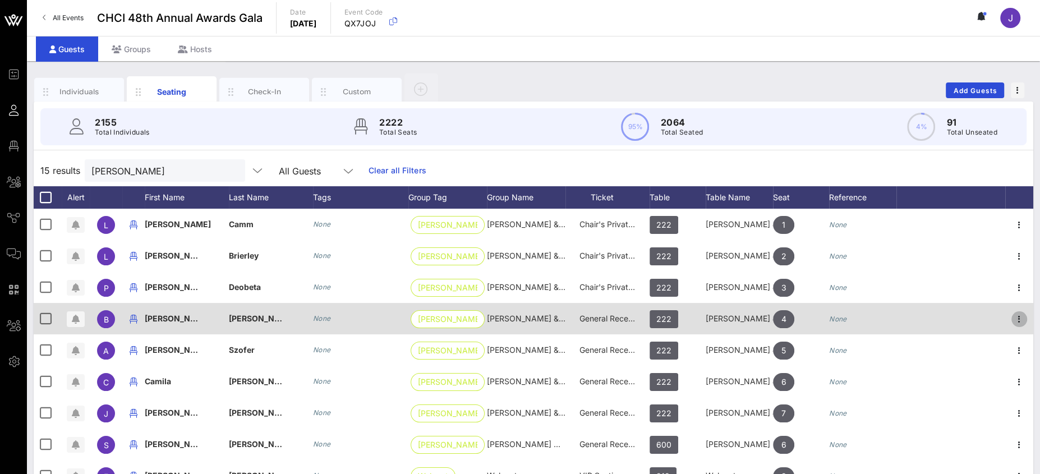
click at [1013, 315] on icon "button" at bounding box center [1019, 319] width 13 height 13
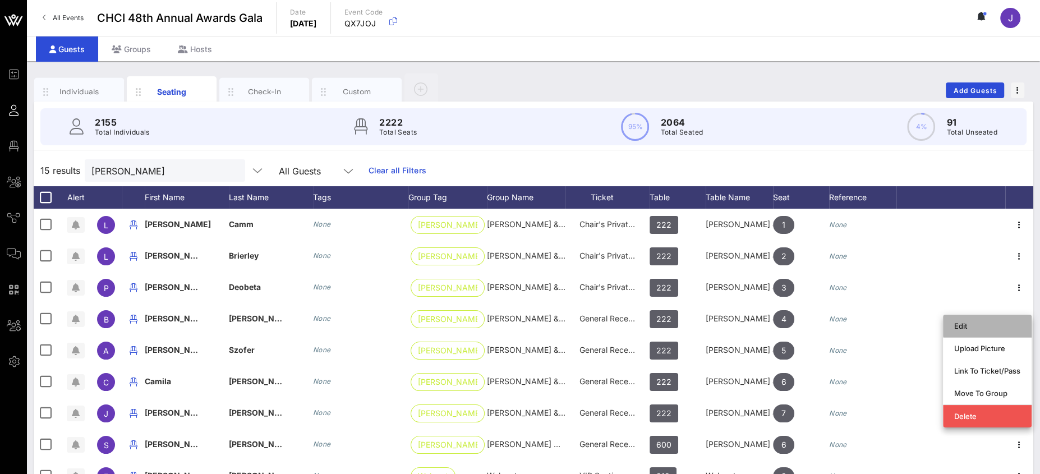
click at [980, 323] on div "Edit" at bounding box center [987, 325] width 66 height 9
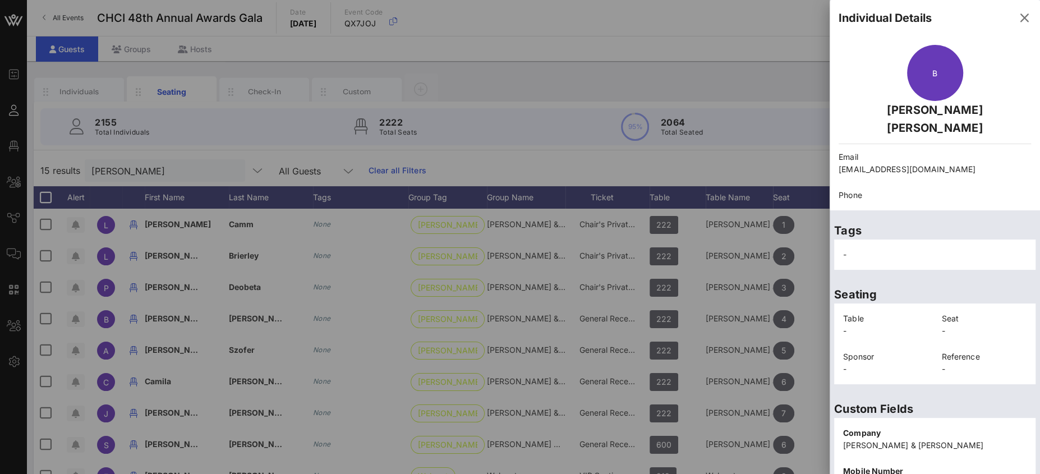
click at [1018, 22] on icon "button" at bounding box center [1024, 17] width 13 height 13
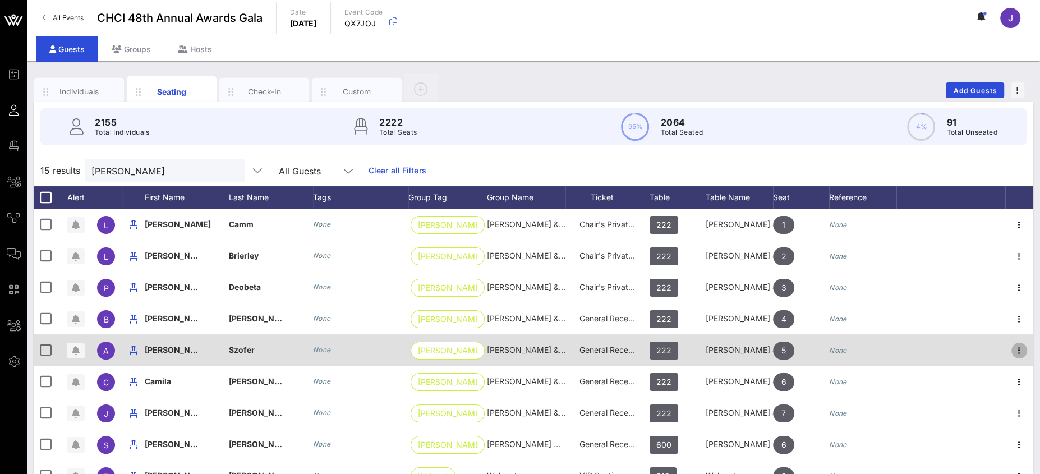
click at [1013, 347] on icon "button" at bounding box center [1019, 350] width 13 height 13
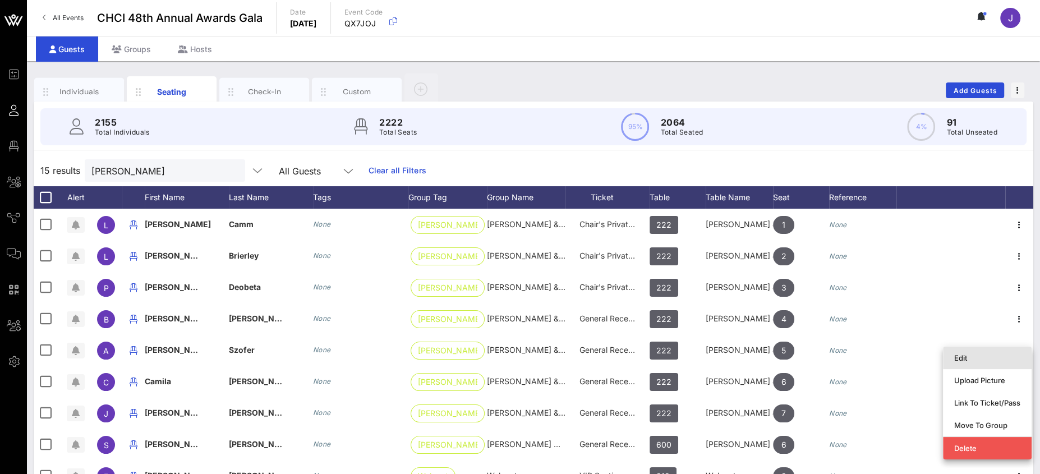
click at [976, 354] on div "Edit" at bounding box center [987, 357] width 66 height 9
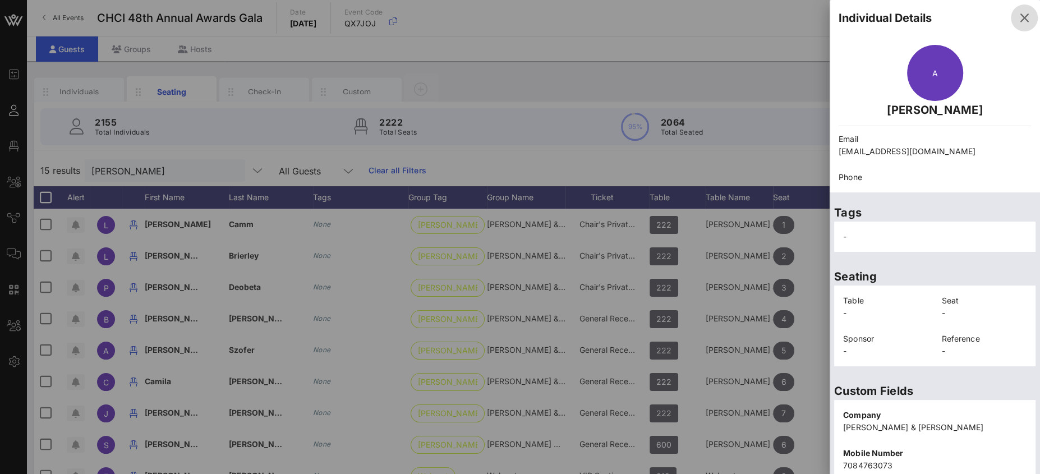
drag, startPoint x: 1015, startPoint y: 12, endPoint x: 1012, endPoint y: 19, distance: 8.0
click at [1018, 12] on icon "button" at bounding box center [1024, 17] width 13 height 13
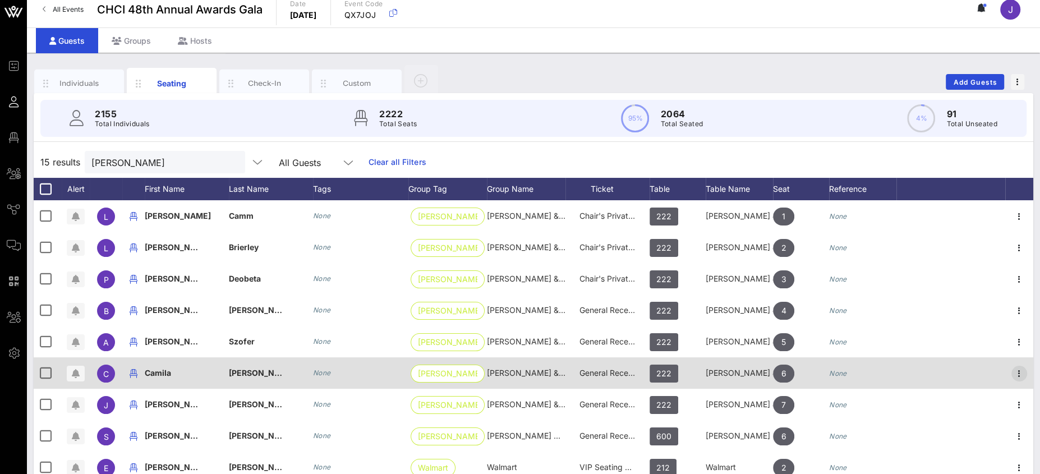
scroll to position [12, 0]
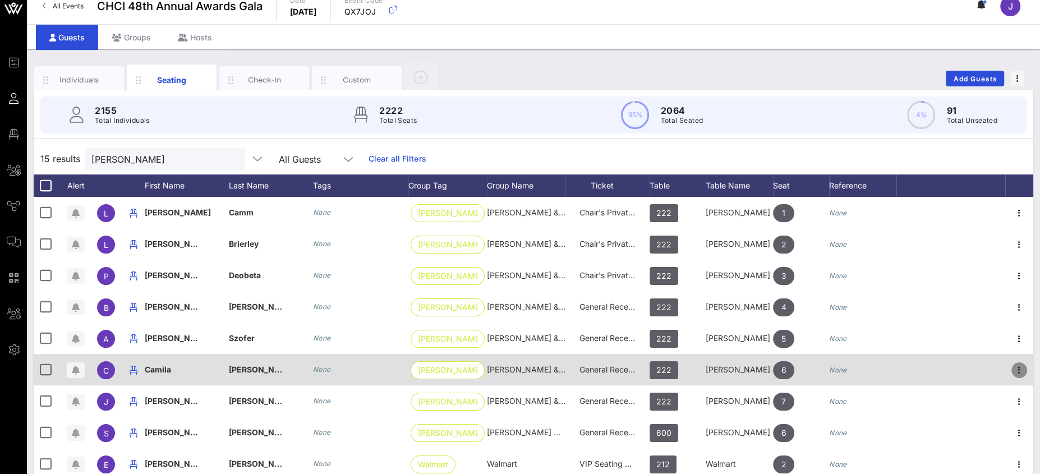
click at [1013, 369] on icon "button" at bounding box center [1019, 370] width 13 height 13
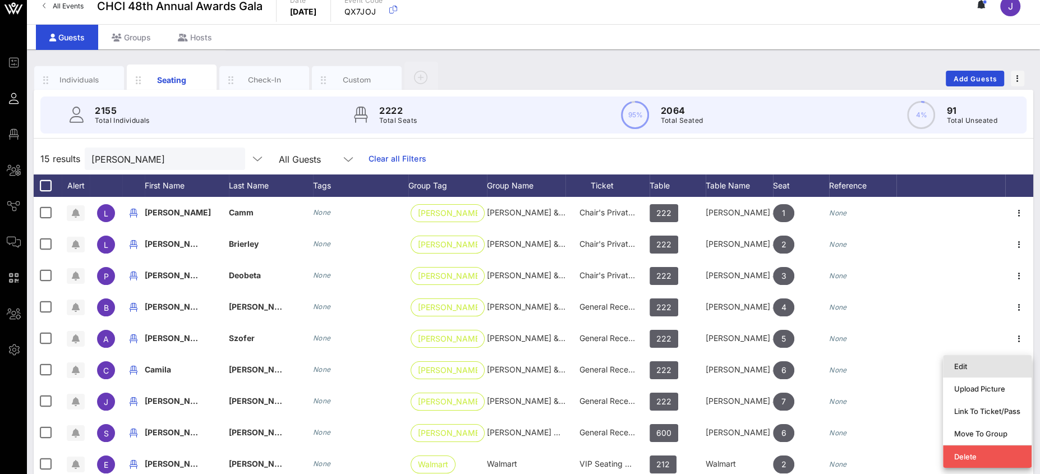
click at [977, 366] on div "Edit" at bounding box center [987, 366] width 66 height 9
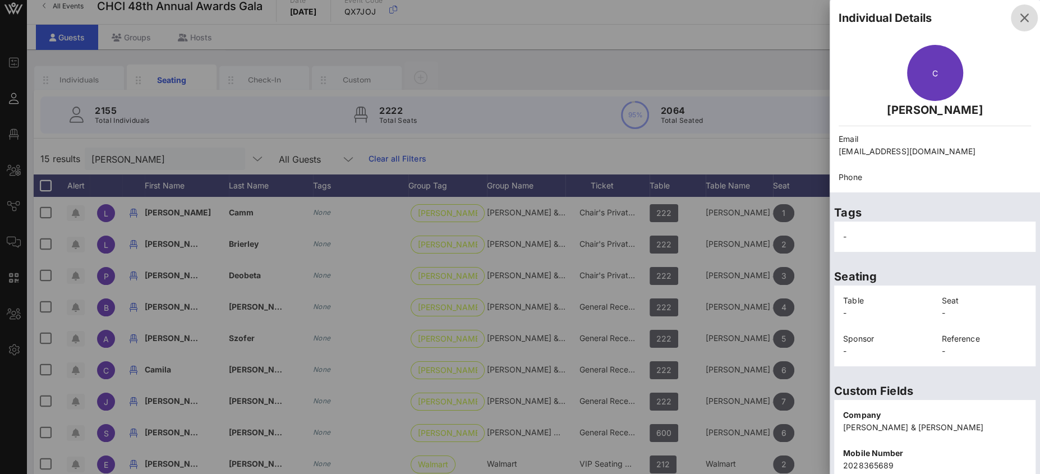
click at [1018, 16] on icon "button" at bounding box center [1024, 17] width 13 height 13
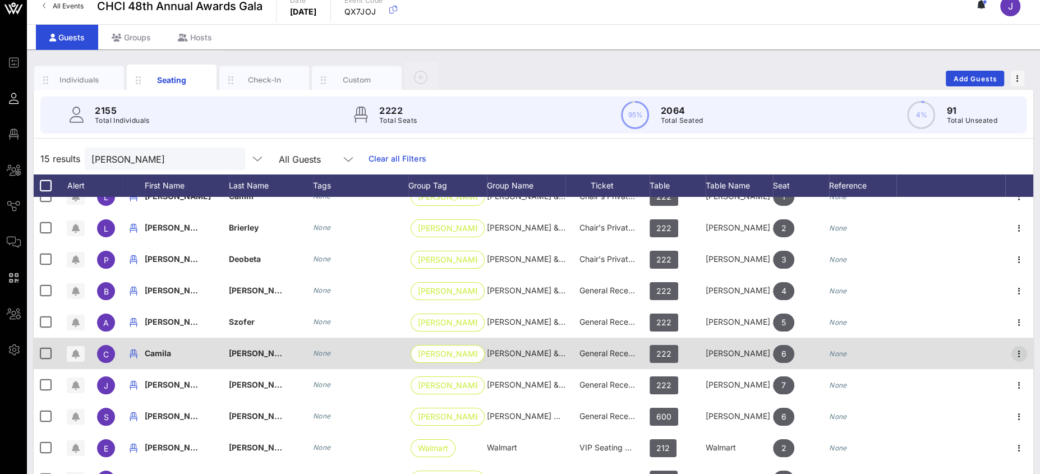
scroll to position [19, 0]
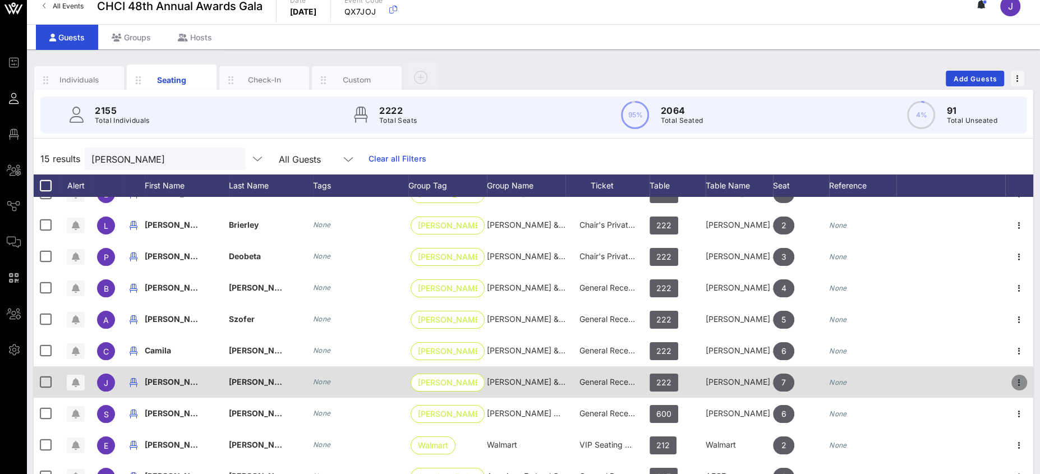
click at [1013, 379] on icon "button" at bounding box center [1019, 382] width 13 height 13
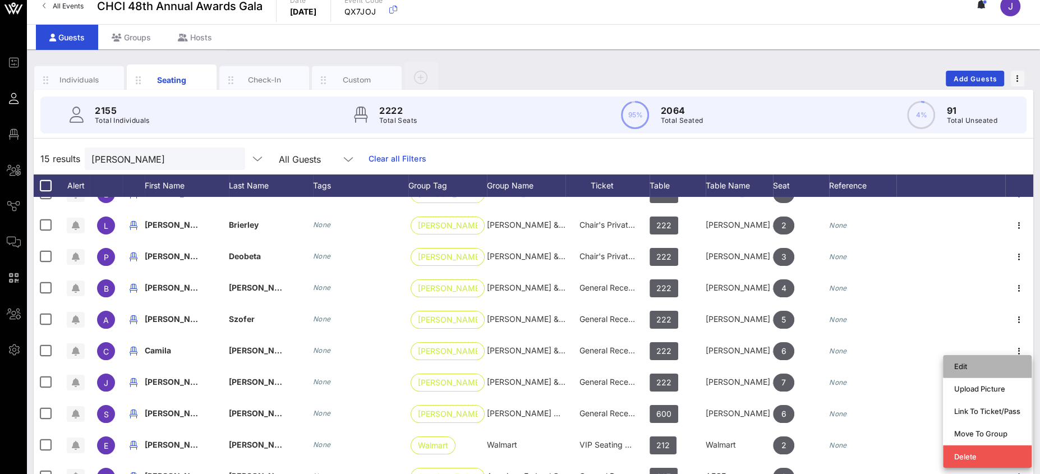
click at [982, 365] on div "Edit" at bounding box center [987, 366] width 66 height 9
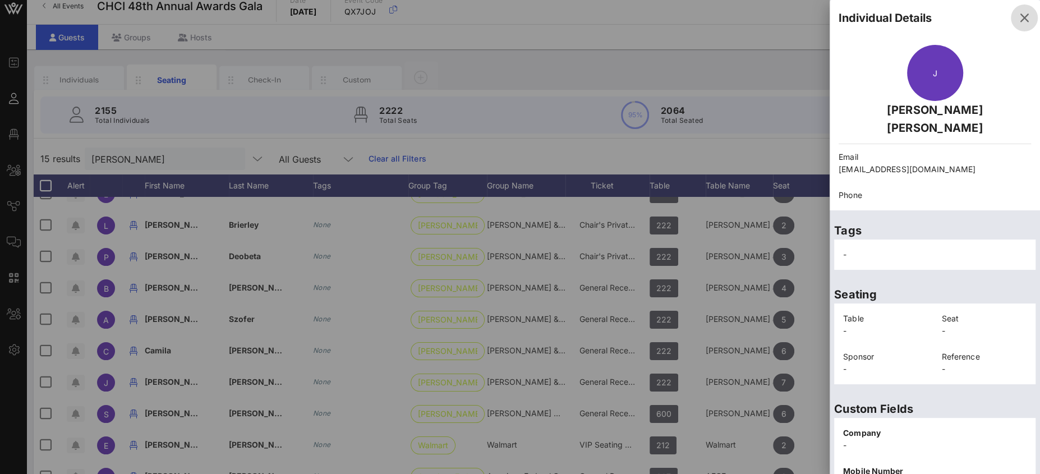
click at [1019, 18] on icon "button" at bounding box center [1024, 17] width 13 height 13
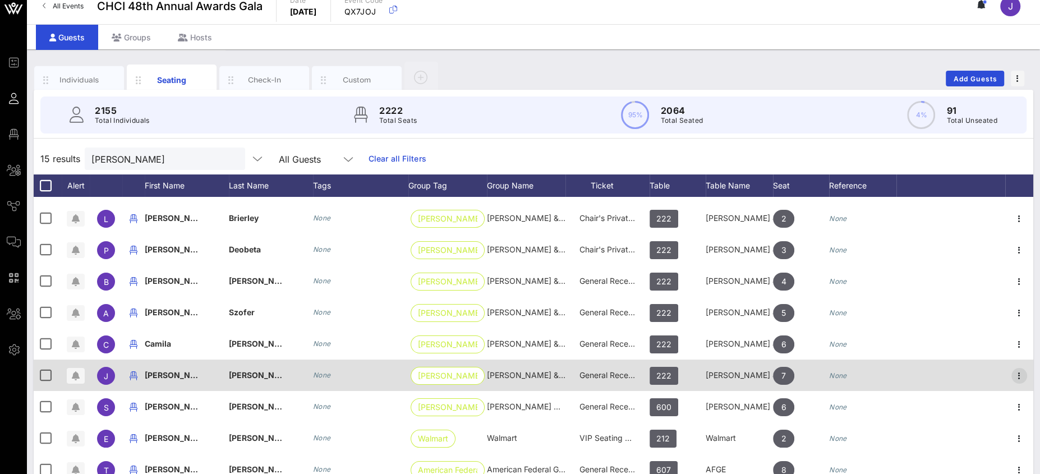
scroll to position [82, 0]
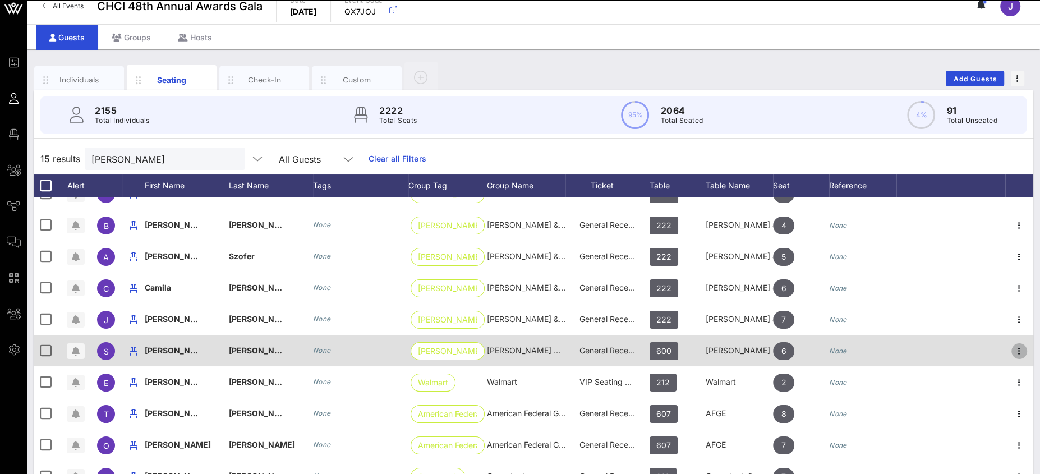
click at [1013, 351] on icon "button" at bounding box center [1019, 350] width 13 height 13
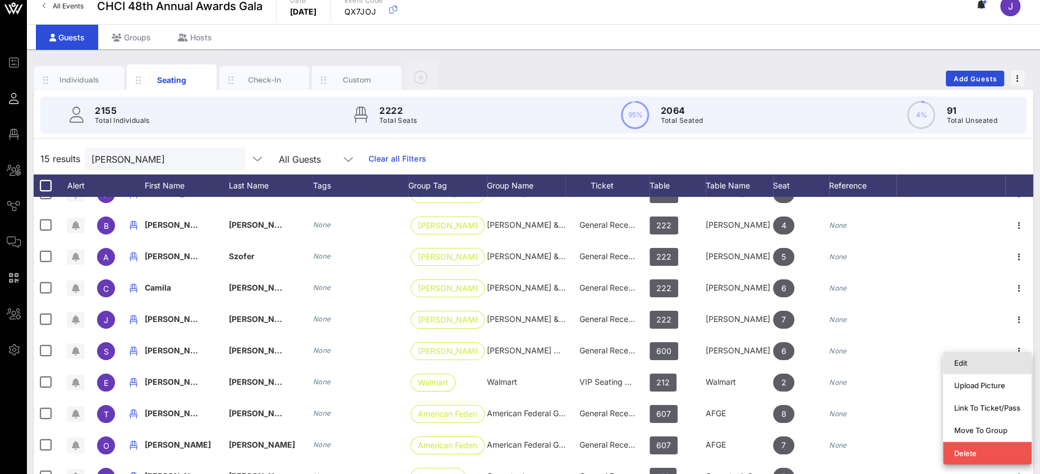
click at [982, 361] on div "Edit" at bounding box center [987, 363] width 66 height 9
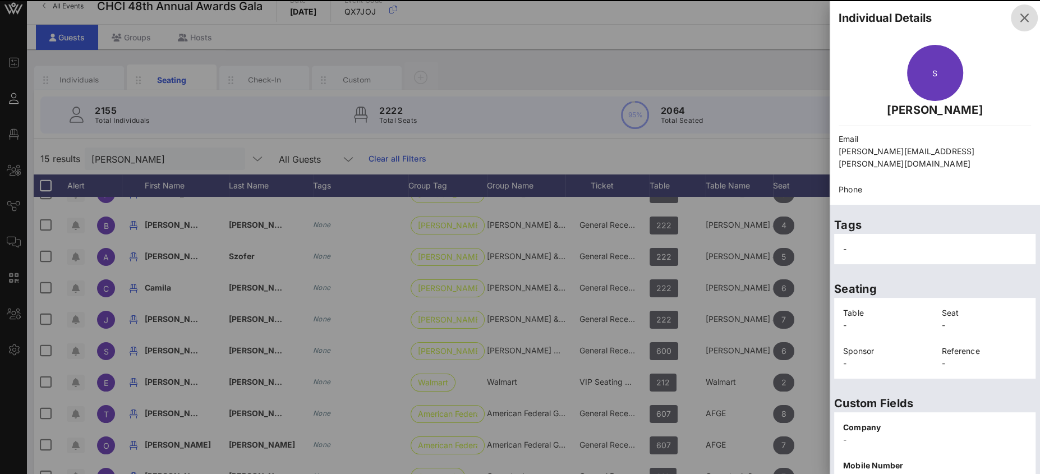
click at [1018, 16] on icon "button" at bounding box center [1024, 17] width 13 height 13
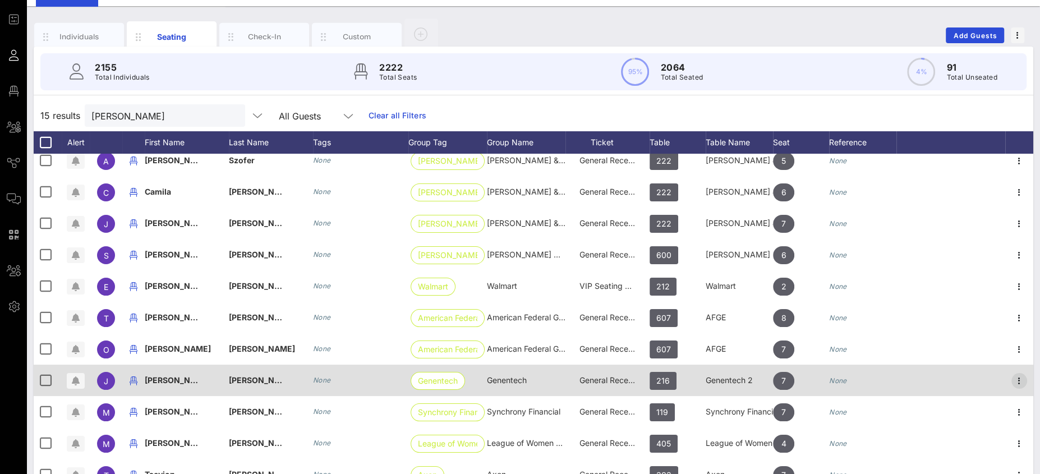
scroll to position [81, 0]
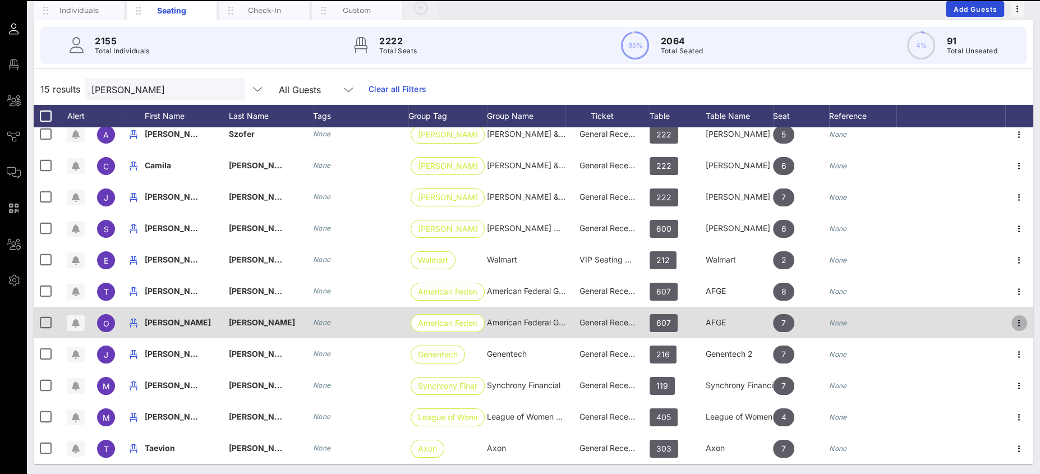
click at [1013, 318] on icon "button" at bounding box center [1019, 322] width 13 height 13
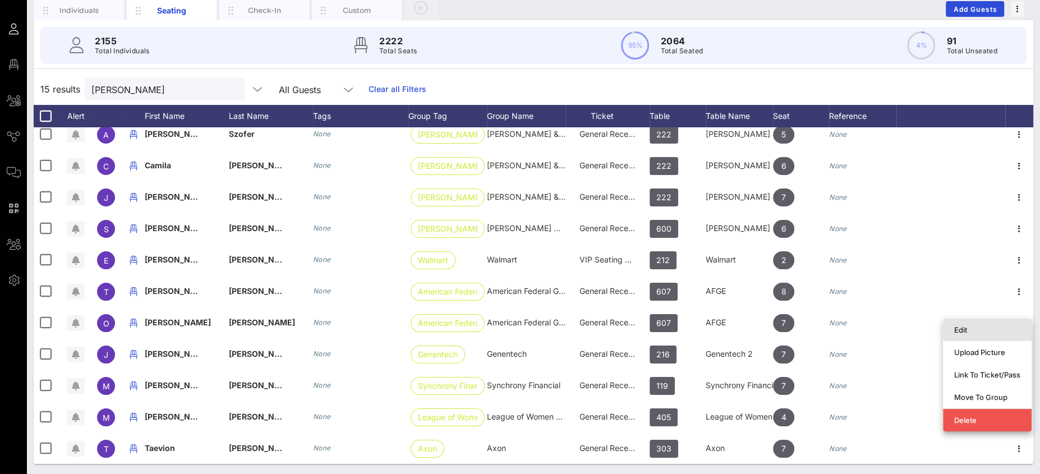
click at [989, 327] on div "Edit" at bounding box center [987, 329] width 66 height 9
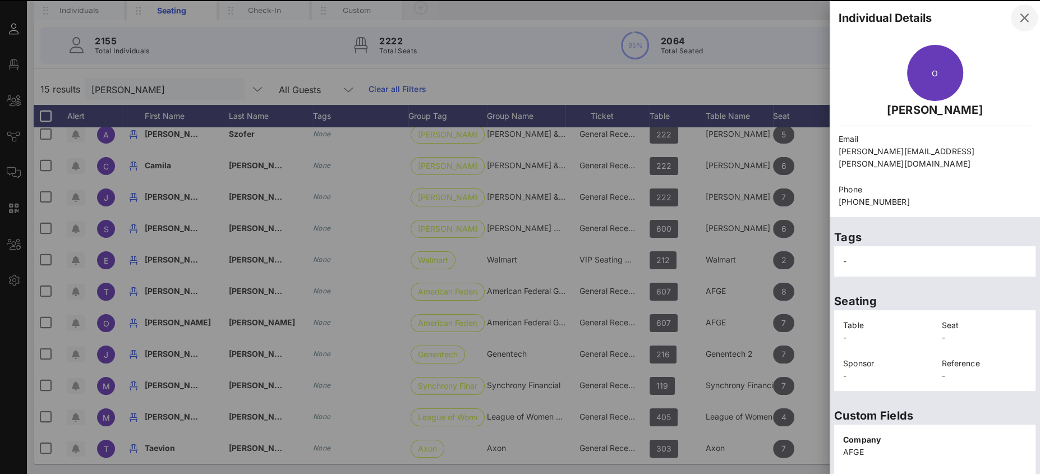
click at [1018, 16] on icon "button" at bounding box center [1024, 17] width 13 height 13
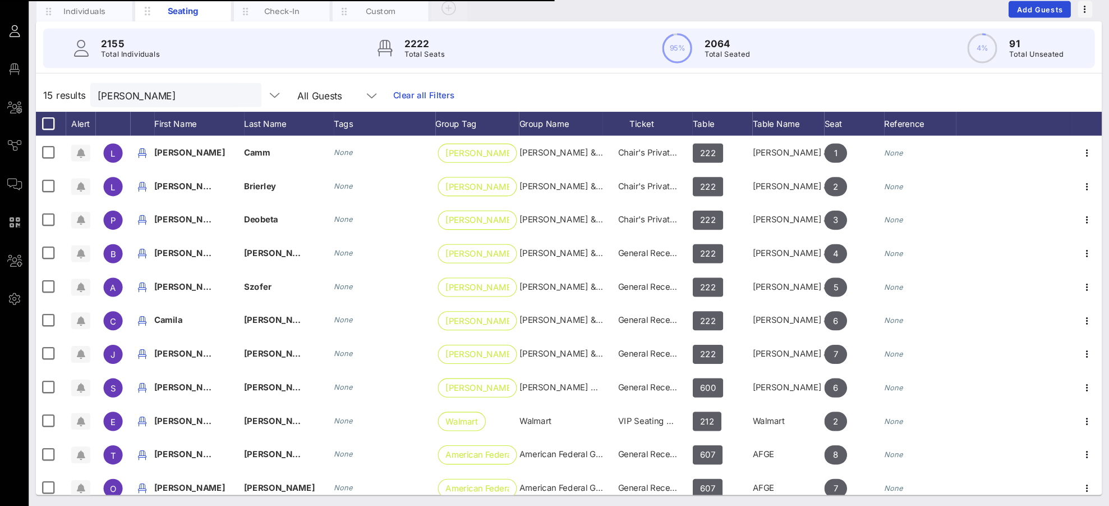
scroll to position [0, 0]
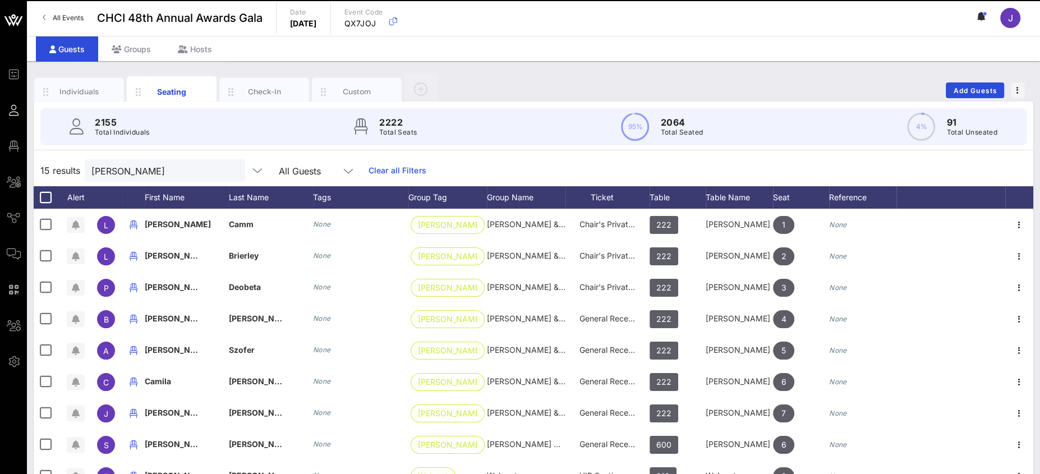
click at [228, 172] on button "clear icon" at bounding box center [231, 171] width 7 height 11
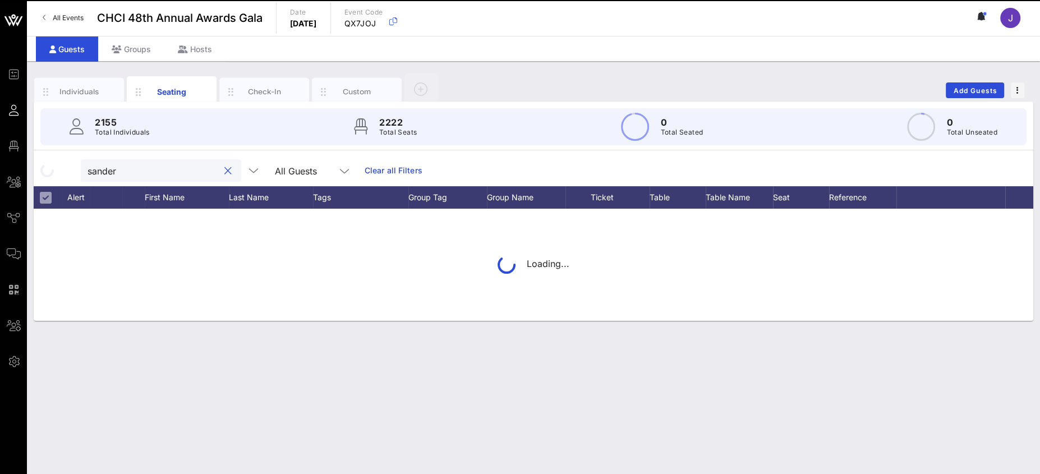
type input "[PERSON_NAME]"
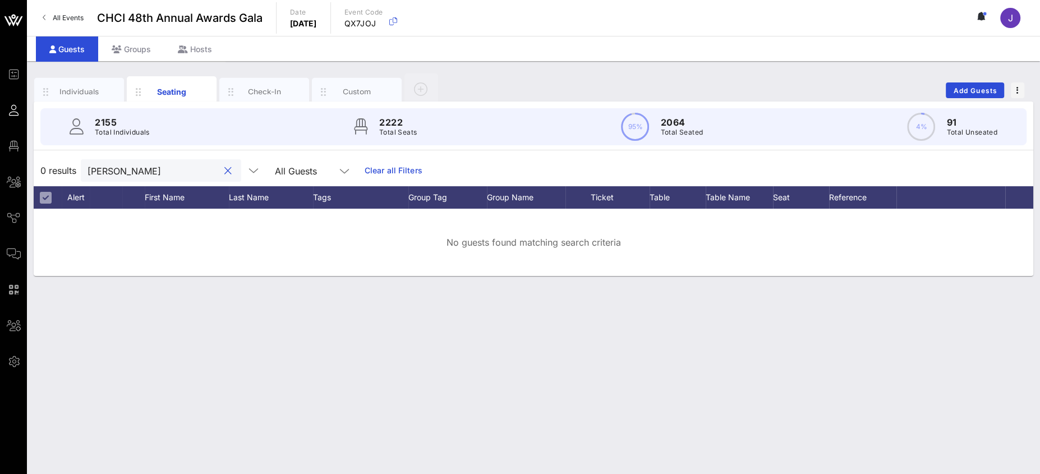
click at [224, 175] on button "clear icon" at bounding box center [227, 171] width 7 height 11
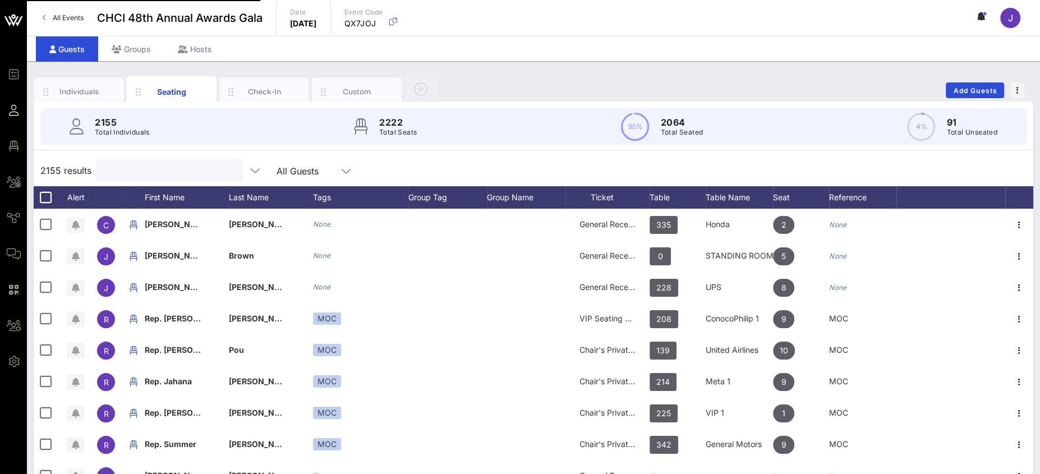
click at [117, 174] on input "text" at bounding box center [168, 170] width 131 height 15
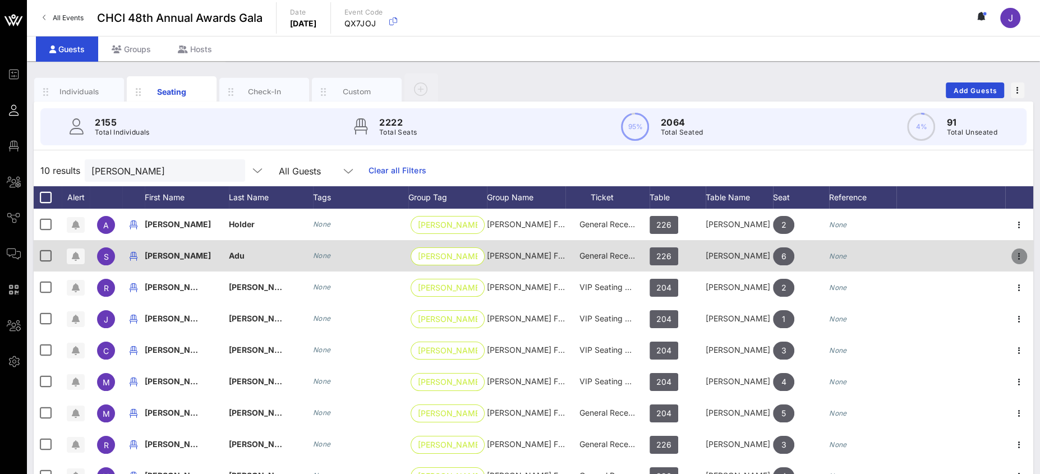
click at [1016, 261] on icon "button" at bounding box center [1019, 256] width 13 height 13
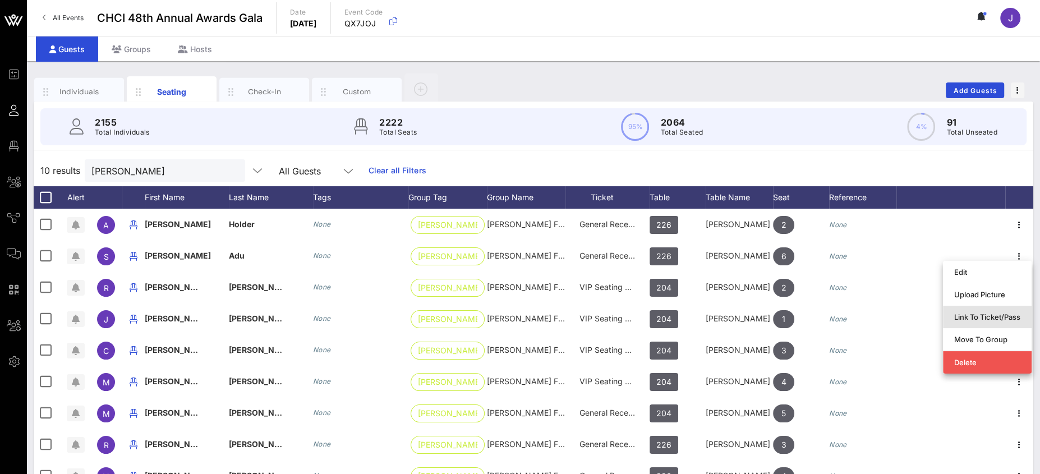
click at [988, 315] on div "Link To Ticket/Pass" at bounding box center [987, 317] width 66 height 9
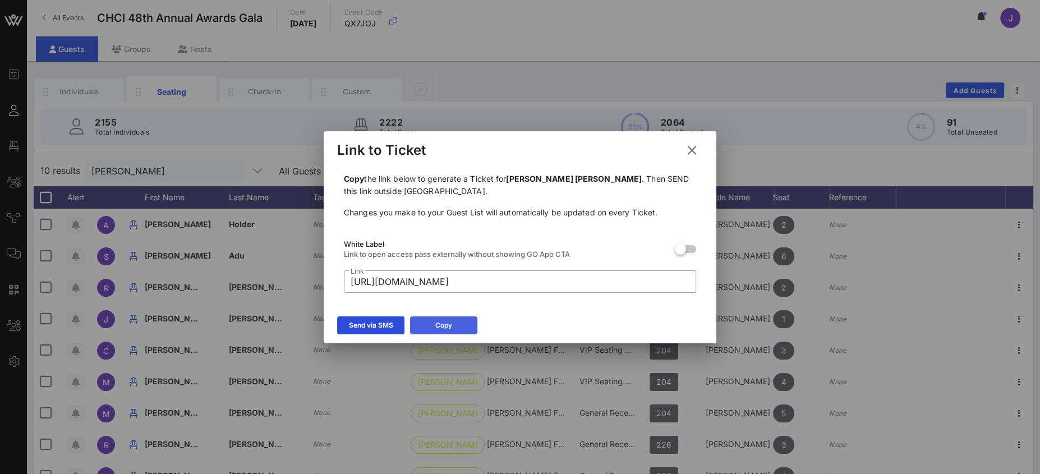
click at [452, 326] on button "Copy" at bounding box center [443, 325] width 67 height 18
click at [690, 157] on icon at bounding box center [692, 150] width 19 height 18
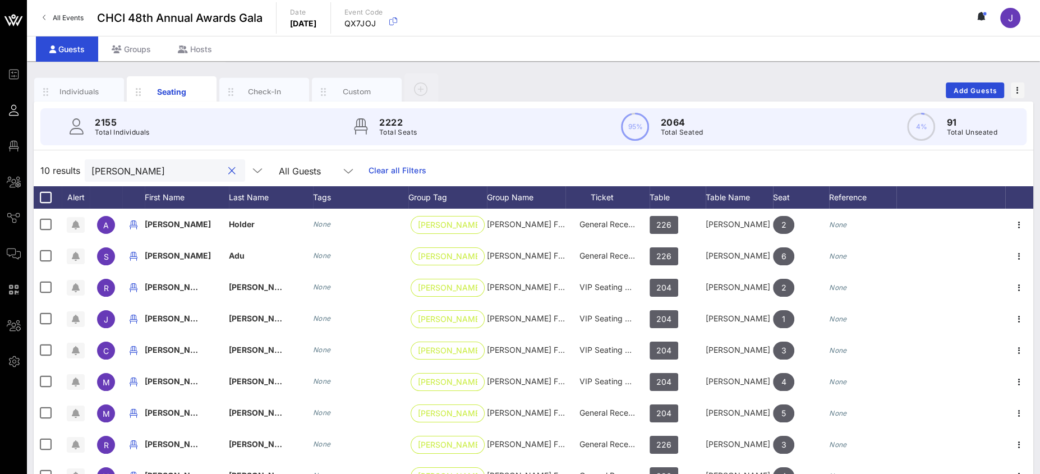
click at [117, 174] on input "[PERSON_NAME]" at bounding box center [156, 170] width 131 height 15
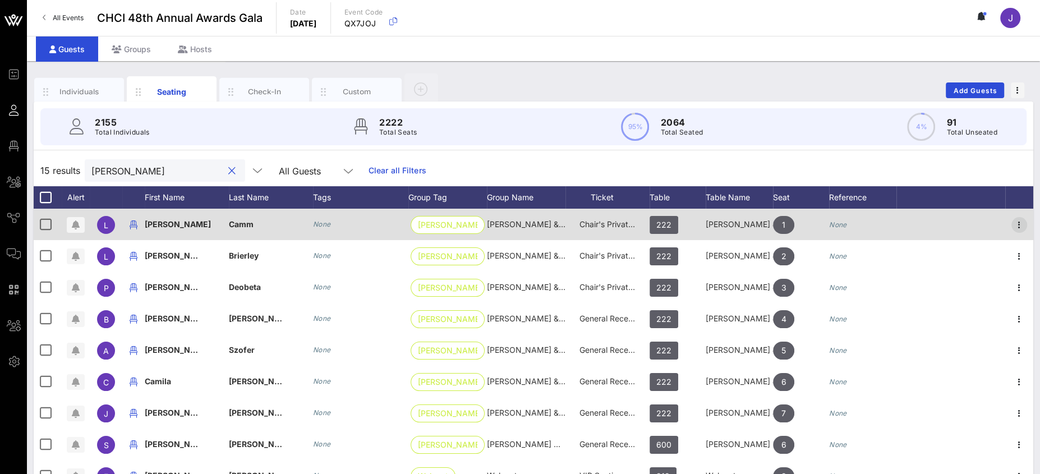
type input "[PERSON_NAME]"
click at [1013, 222] on icon "button" at bounding box center [1019, 224] width 13 height 13
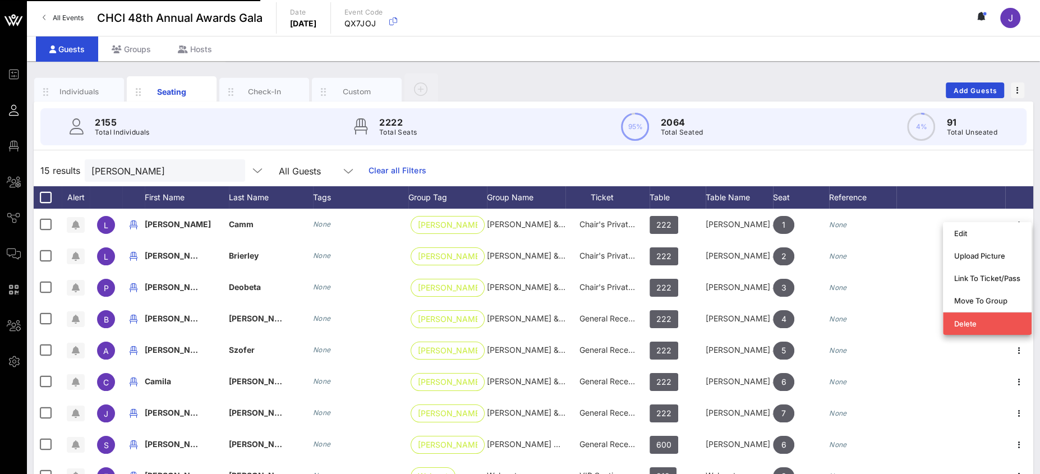
click at [964, 168] on div "15 results [PERSON_NAME] All Guests Clear all Filters" at bounding box center [534, 170] width 1000 height 31
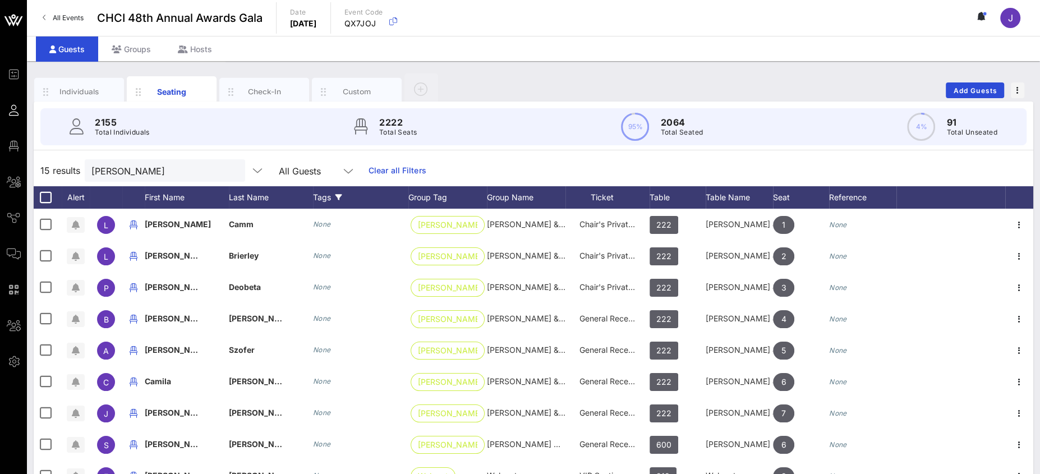
click at [380, 197] on div "Tags" at bounding box center [360, 197] width 95 height 22
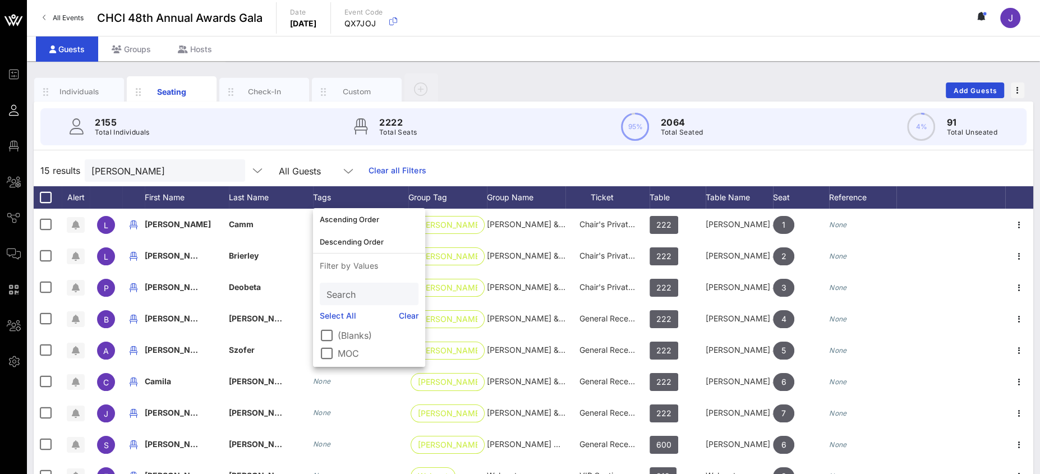
click at [1002, 192] on div at bounding box center [951, 197] width 109 height 22
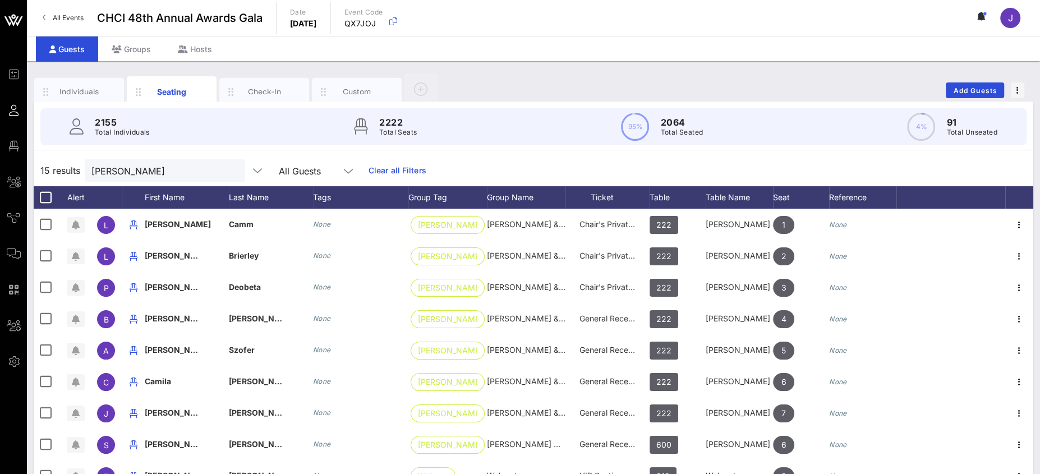
click at [945, 194] on div at bounding box center [951, 197] width 109 height 22
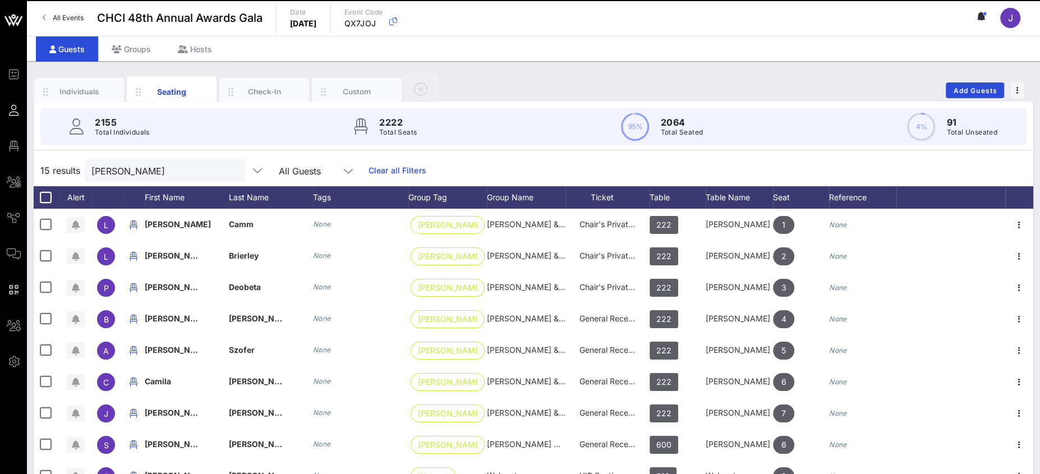
drag, startPoint x: 949, startPoint y: 201, endPoint x: 939, endPoint y: 199, distance: 10.2
click at [940, 200] on div "Alert First Name Last Name Tags Group Tag Group Name Ticket Table Table Name Se…" at bounding box center [534, 197] width 1000 height 22
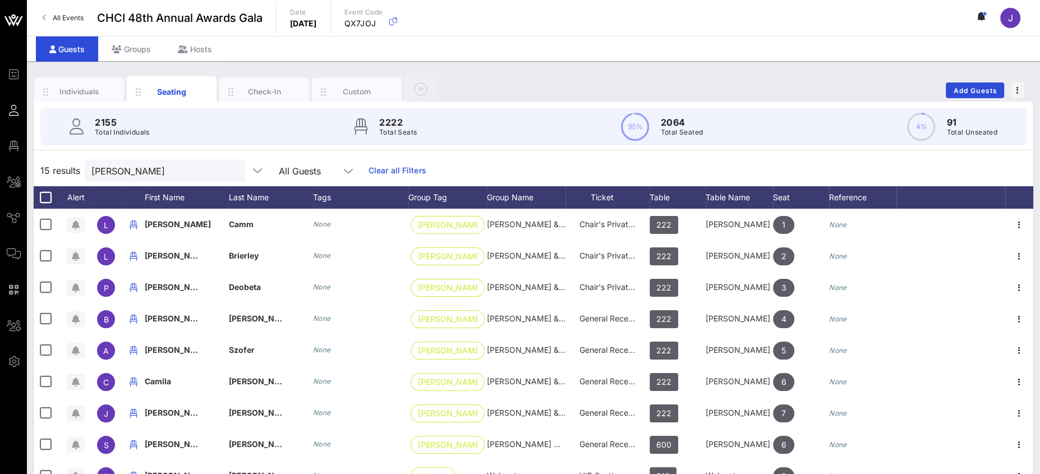
click at [343, 167] on icon at bounding box center [348, 170] width 10 height 13
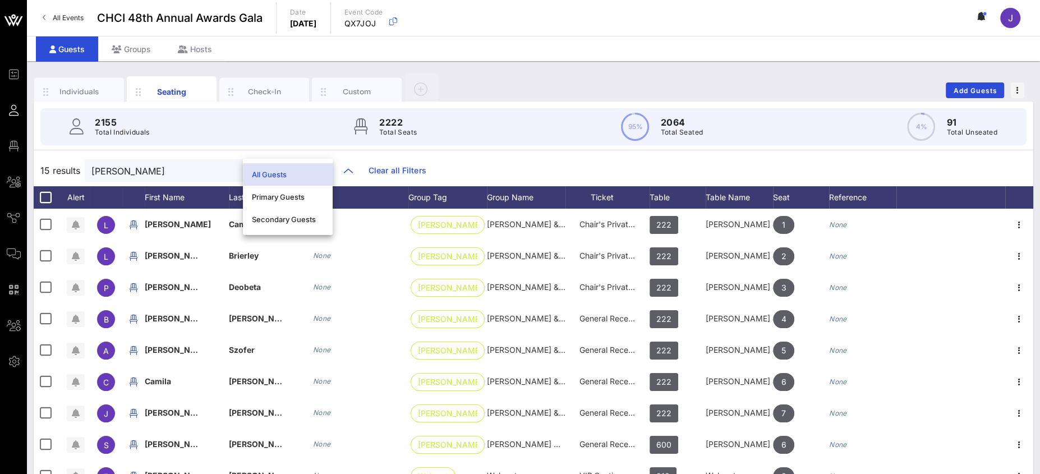
click at [546, 162] on div "15 results [PERSON_NAME] All Guests Clear all Filters" at bounding box center [534, 170] width 1000 height 31
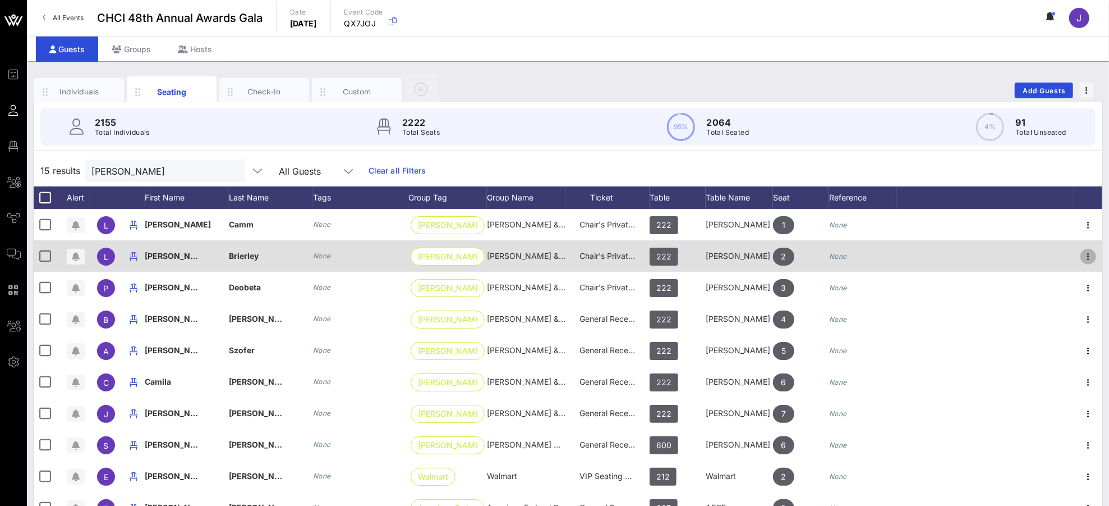
click at [1040, 253] on icon "button" at bounding box center [1088, 256] width 13 height 13
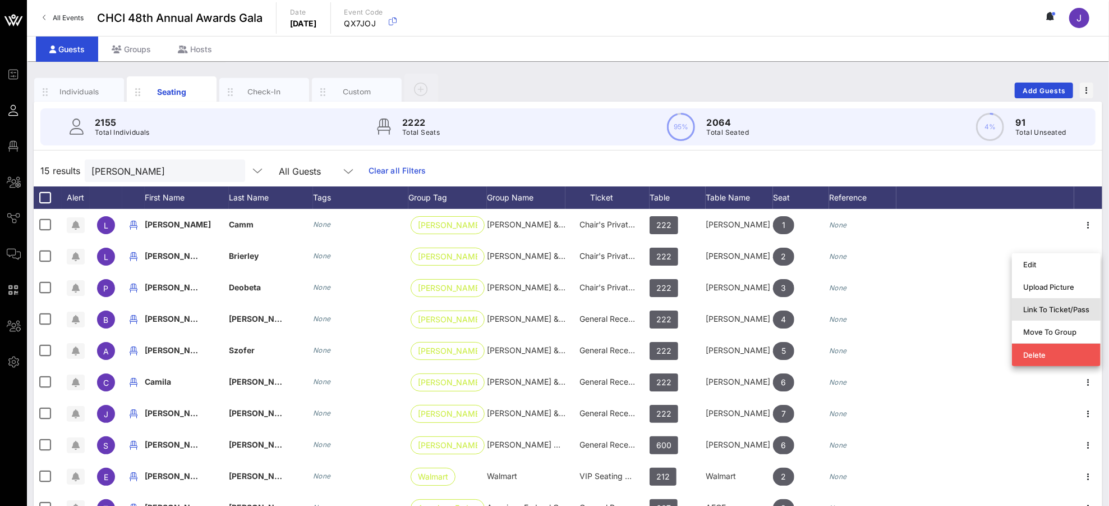
click at [1040, 305] on div "Link To Ticket/Pass" at bounding box center [1056, 309] width 66 height 9
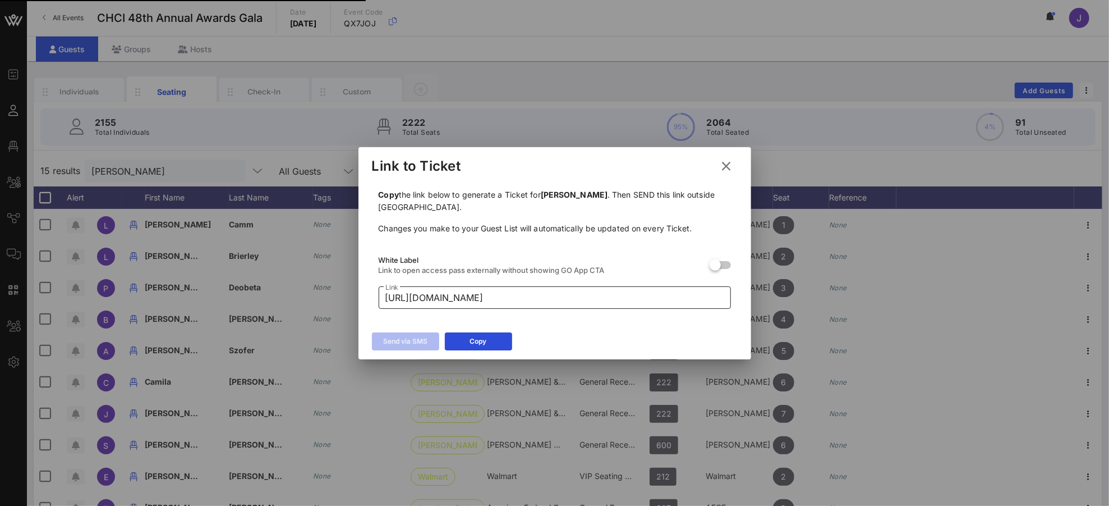
click at [466, 297] on input "[URL][DOMAIN_NAME]" at bounding box center [554, 297] width 339 height 18
click at [485, 353] on div "Send via SMS Copy" at bounding box center [555, 343] width 393 height 33
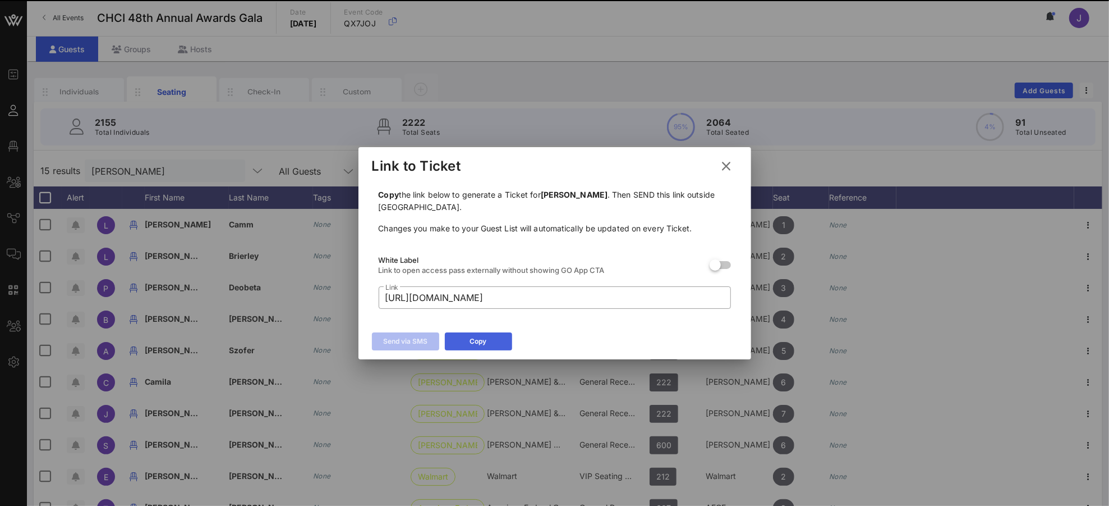
click at [485, 347] on button "Copy" at bounding box center [478, 341] width 67 height 18
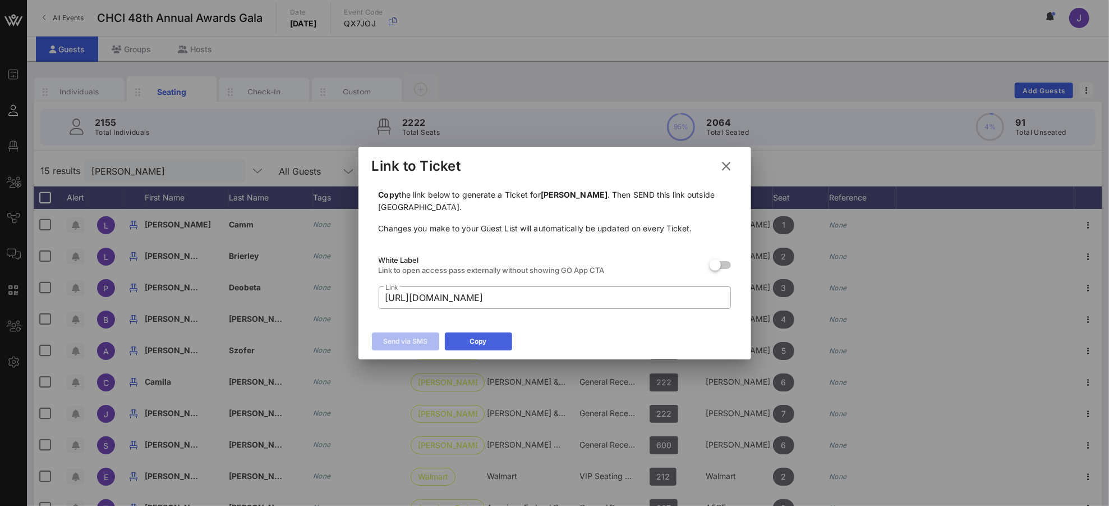
click at [492, 338] on button "Copy" at bounding box center [478, 341] width 67 height 18
click at [970, 251] on div at bounding box center [554, 253] width 1109 height 506
click at [735, 165] on button at bounding box center [727, 166] width 22 height 20
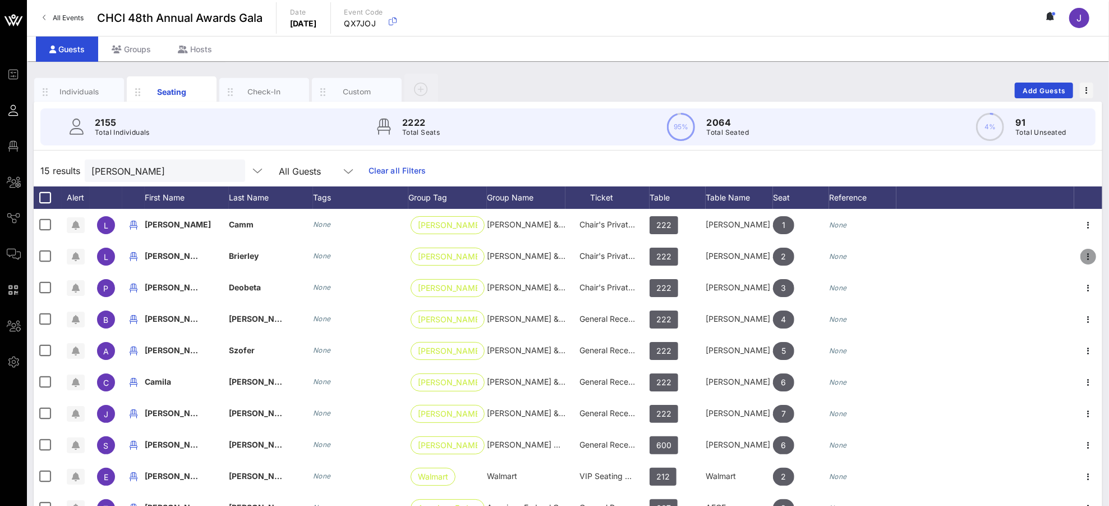
drag, startPoint x: 1081, startPoint y: 253, endPoint x: 1081, endPoint y: 259, distance: 6.2
click at [1040, 253] on icon "button" at bounding box center [1088, 256] width 13 height 13
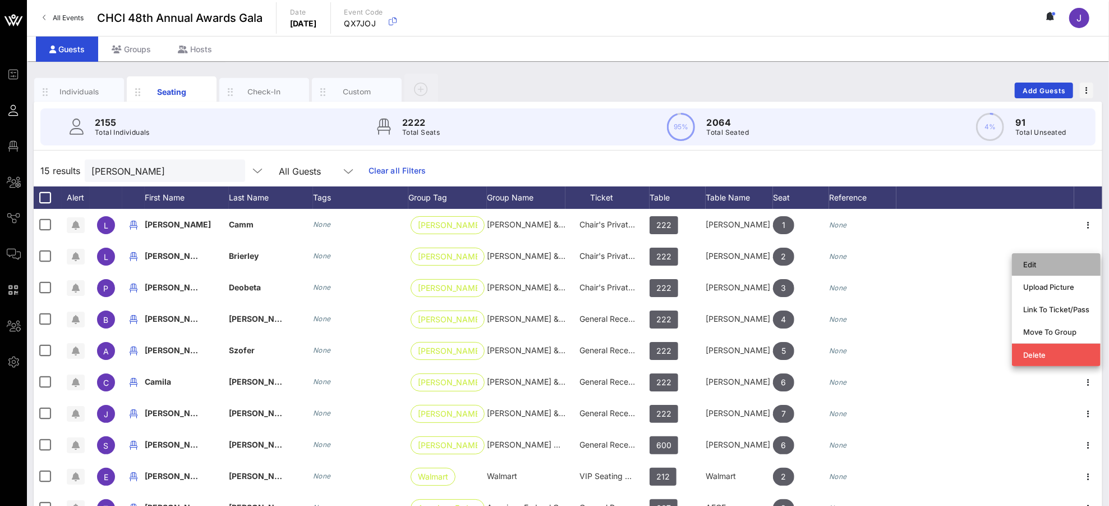
click at [1040, 268] on div "Edit" at bounding box center [1056, 264] width 66 height 9
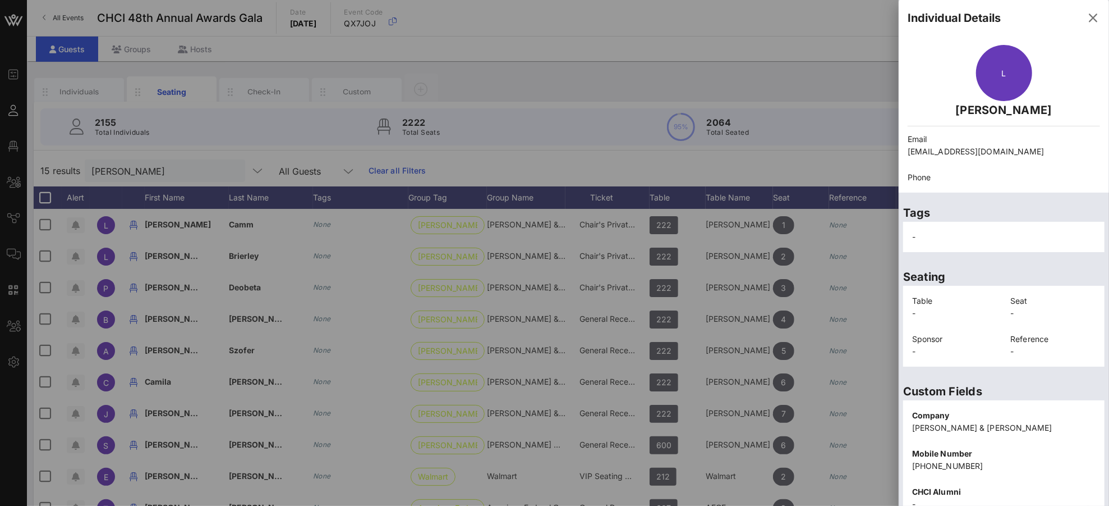
scroll to position [3, 0]
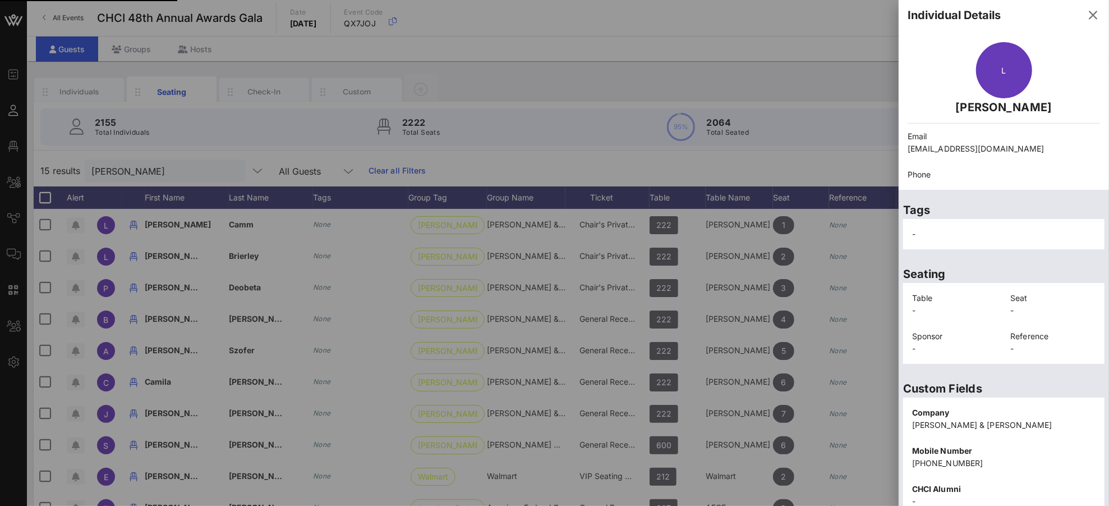
drag, startPoint x: 888, startPoint y: 143, endPoint x: 911, endPoint y: 144, distance: 22.5
click at [891, 143] on div "Event Builder Guests Floor Plan All Groups Journeys Comms QR Scanner Team Setti…" at bounding box center [554, 278] width 1109 height 557
drag, startPoint x: 911, startPoint y: 148, endPoint x: 924, endPoint y: 147, distance: 12.4
click at [911, 148] on p "[EMAIL_ADDRESS][DOMAIN_NAME]" at bounding box center [1004, 149] width 192 height 12
click at [922, 143] on p "[EMAIL_ADDRESS][DOMAIN_NAME]" at bounding box center [1004, 149] width 192 height 12
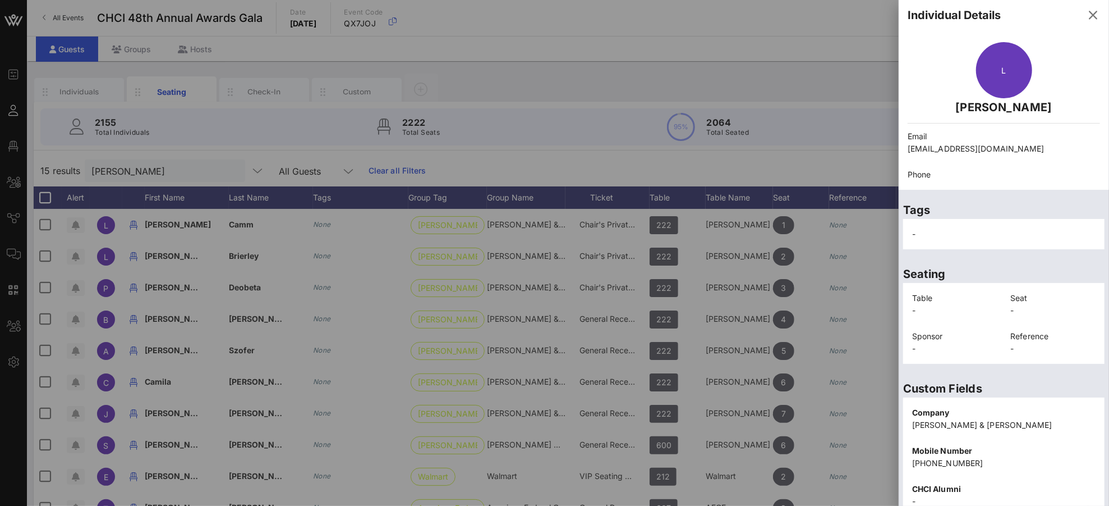
click at [908, 145] on div "Email [EMAIL_ADDRESS][DOMAIN_NAME]" at bounding box center [1004, 142] width 206 height 38
drag, startPoint x: 909, startPoint y: 145, endPoint x: 975, endPoint y: 145, distance: 65.6
click at [975, 145] on p "[EMAIL_ADDRESS][DOMAIN_NAME]" at bounding box center [1004, 149] width 192 height 12
click at [981, 147] on p "[EMAIL_ADDRESS][DOMAIN_NAME]" at bounding box center [1004, 149] width 192 height 12
drag, startPoint x: 977, startPoint y: 148, endPoint x: 900, endPoint y: 147, distance: 77.4
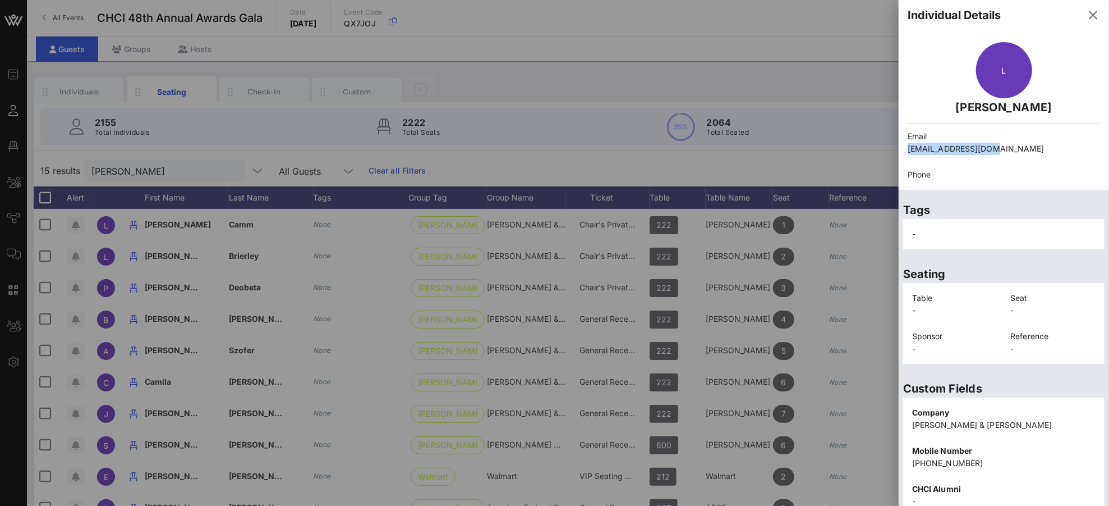
click at [900, 147] on div "L [PERSON_NAME] Email [EMAIL_ADDRESS][DOMAIN_NAME] Phone" at bounding box center [1004, 111] width 210 height 157
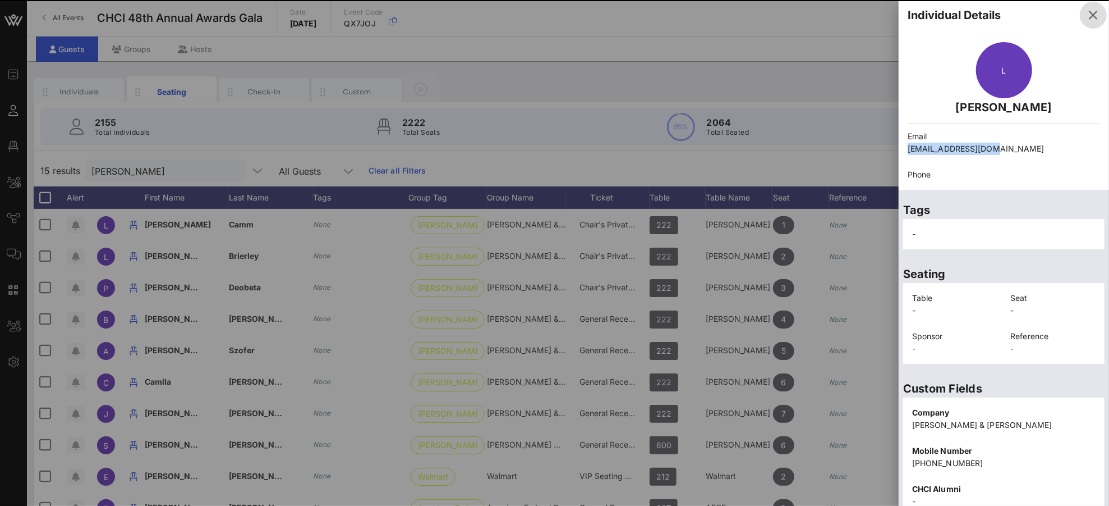
click at [1040, 16] on icon "button" at bounding box center [1093, 14] width 13 height 13
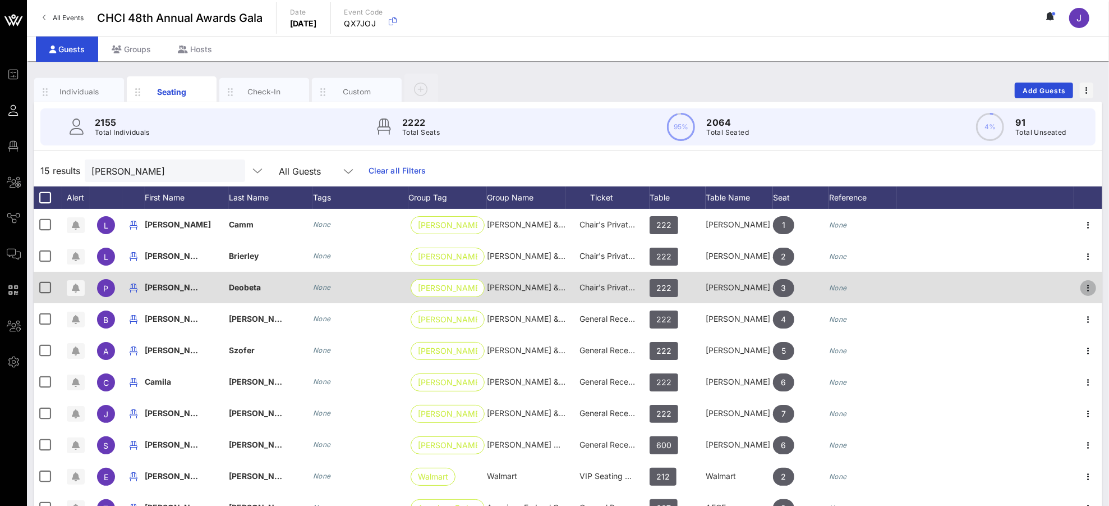
click at [1040, 288] on icon "button" at bounding box center [1088, 287] width 13 height 13
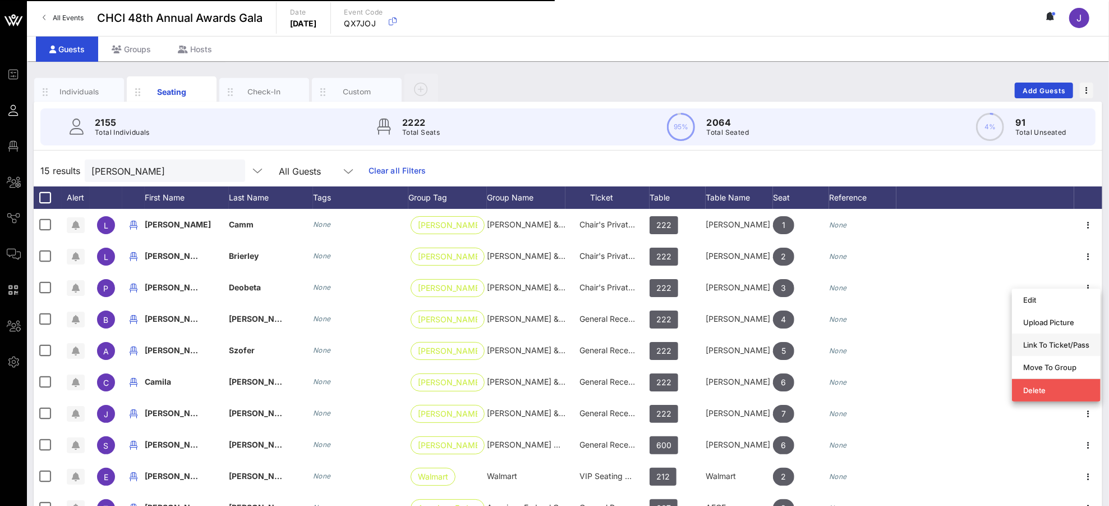
click at [1040, 339] on div "Link To Ticket/Pass" at bounding box center [1056, 345] width 66 height 18
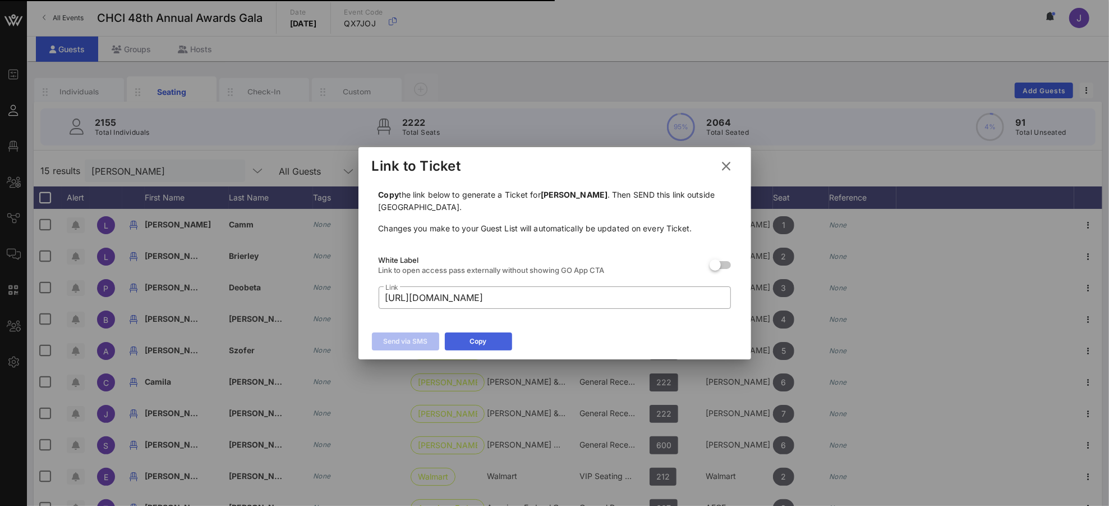
click at [481, 347] on button "Copy" at bounding box center [478, 341] width 67 height 18
click at [725, 171] on icon at bounding box center [726, 165] width 16 height 15
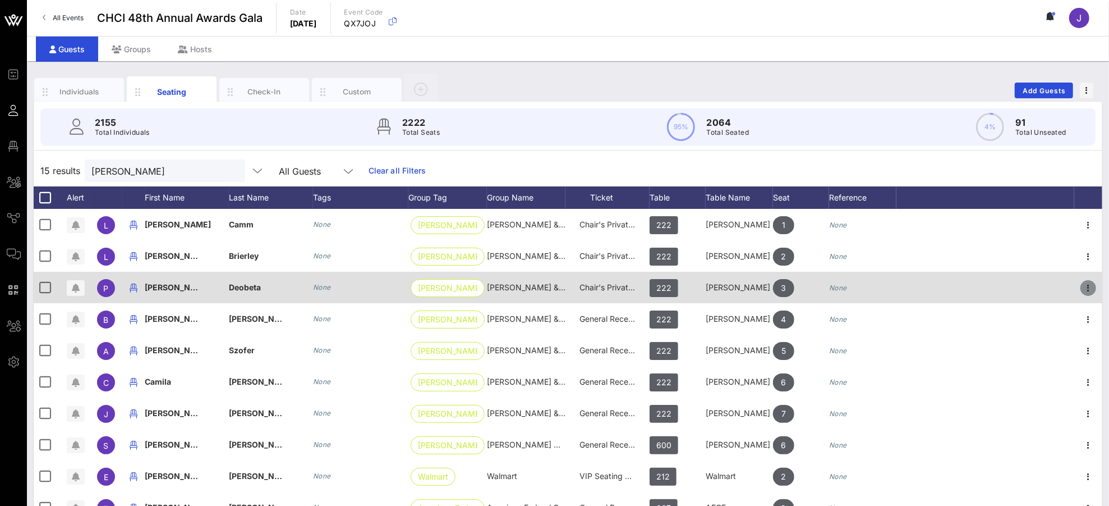
click at [1040, 289] on icon "button" at bounding box center [1088, 287] width 13 height 13
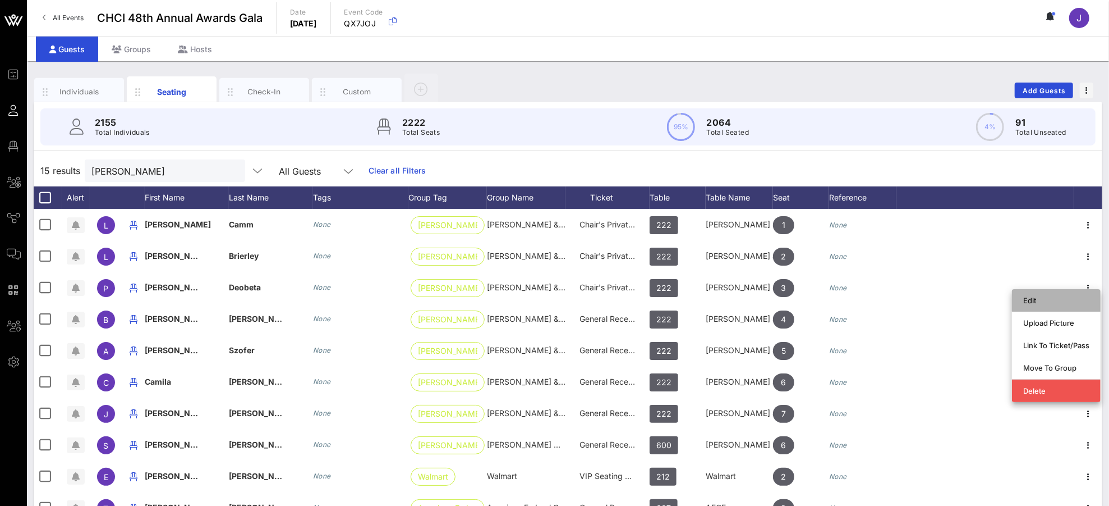
click at [1036, 305] on div "Edit" at bounding box center [1056, 300] width 66 height 18
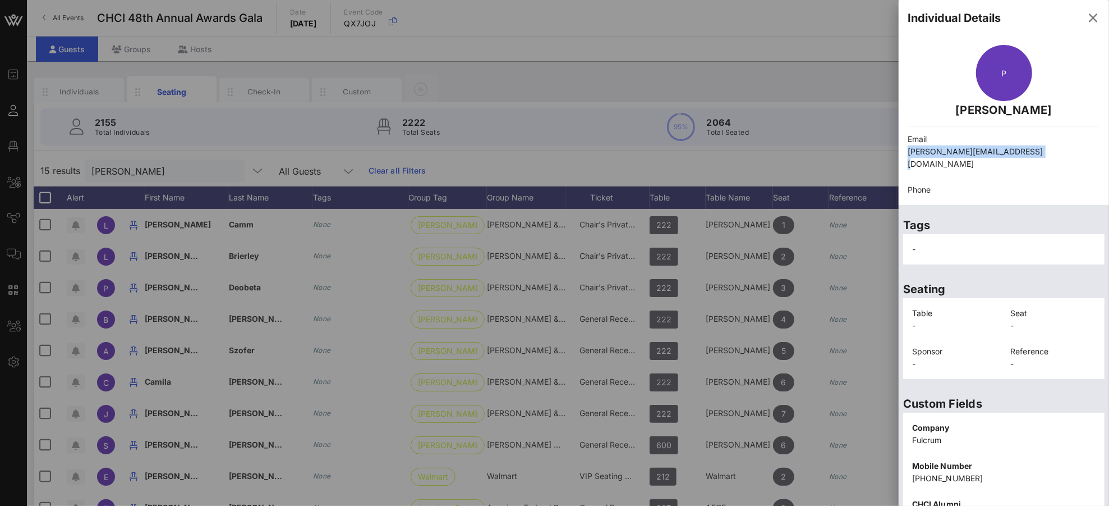
drag, startPoint x: 1045, startPoint y: 151, endPoint x: 906, endPoint y: 149, distance: 138.6
click at [906, 149] on div "Email [PERSON_NAME][EMAIL_ADDRESS][DOMAIN_NAME]" at bounding box center [1004, 151] width 206 height 50
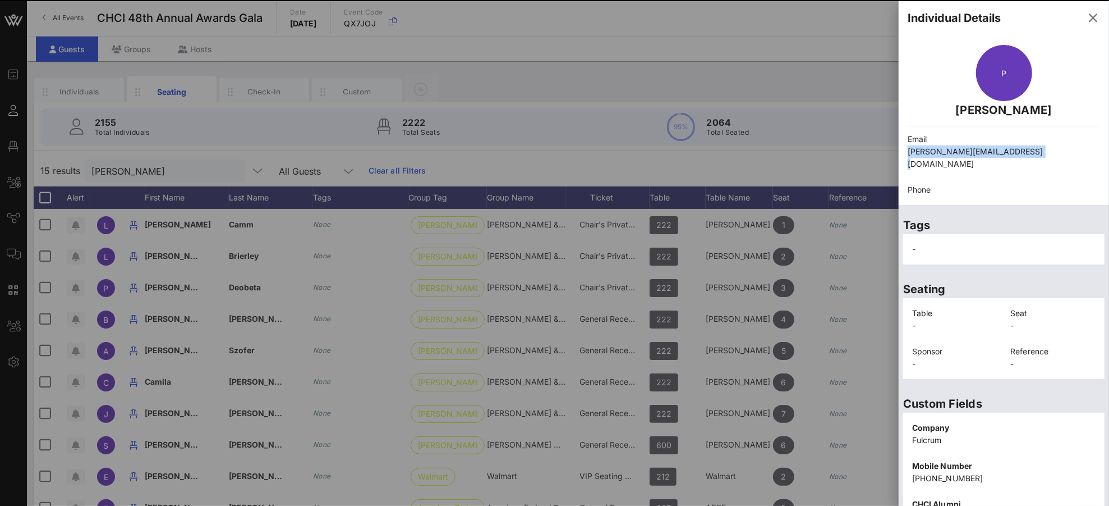
copy p "[PERSON_NAME][EMAIL_ADDRESS][DOMAIN_NAME]"
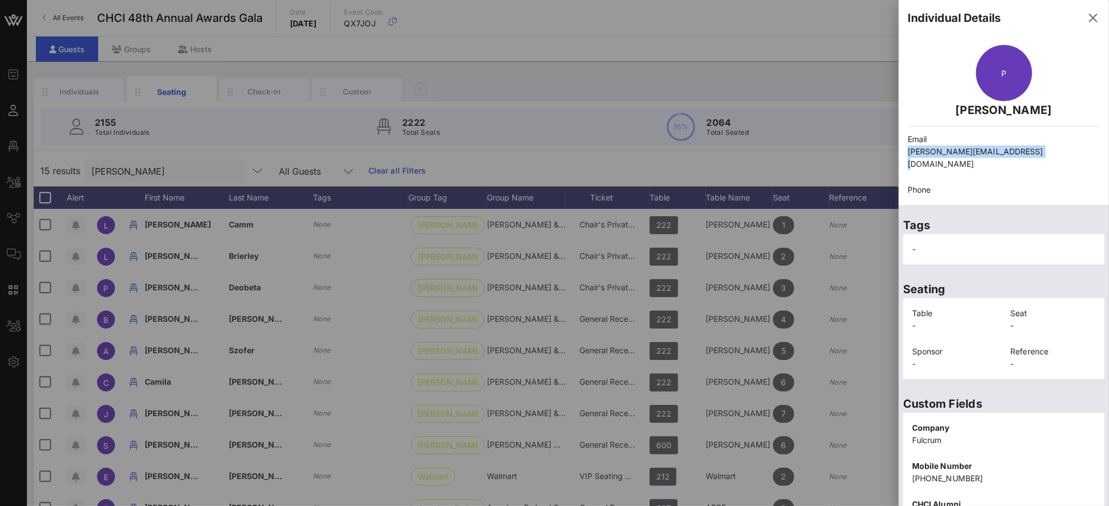
click at [1040, 20] on icon "button" at bounding box center [1093, 17] width 13 height 13
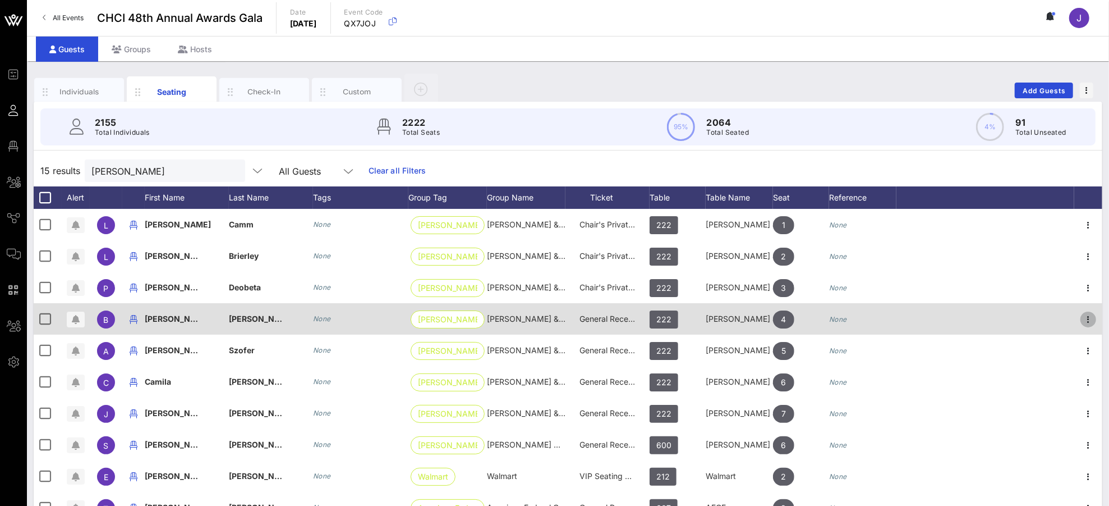
click at [1040, 314] on icon "button" at bounding box center [1088, 319] width 13 height 13
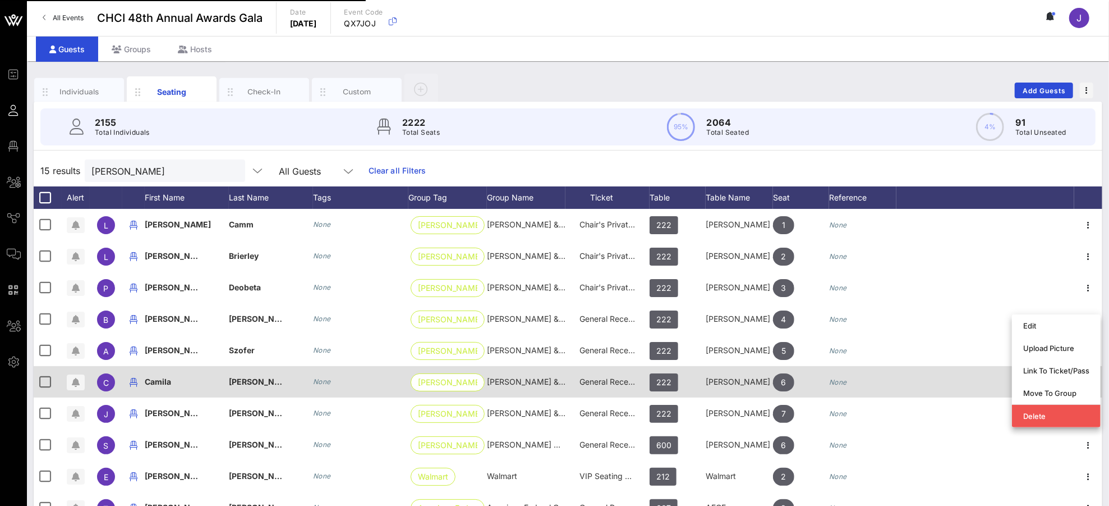
click at [1040, 372] on div "Link To Ticket/Pass" at bounding box center [1056, 370] width 66 height 9
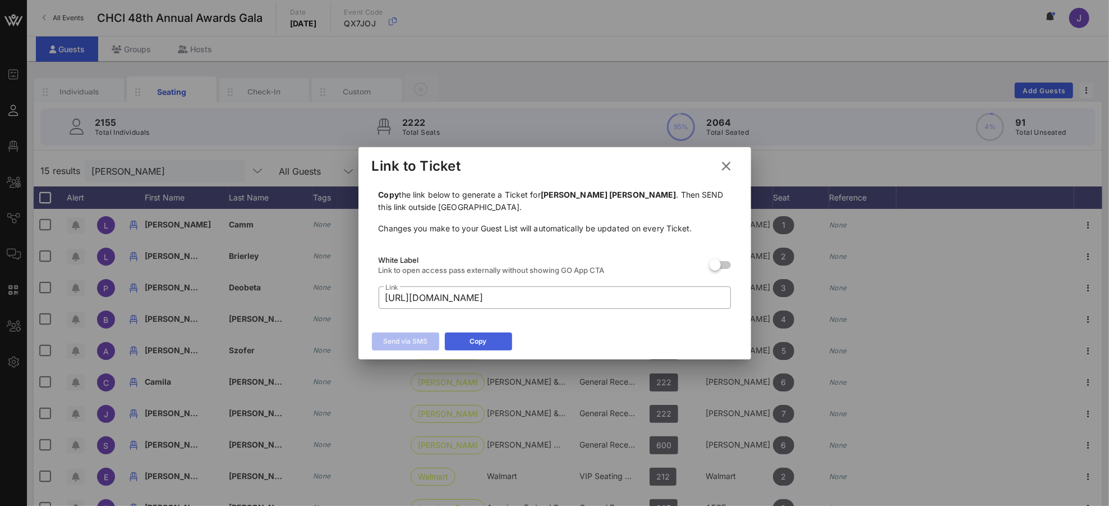
click at [470, 338] on div "Copy" at bounding box center [478, 341] width 17 height 11
click at [725, 159] on icon at bounding box center [727, 165] width 8 height 13
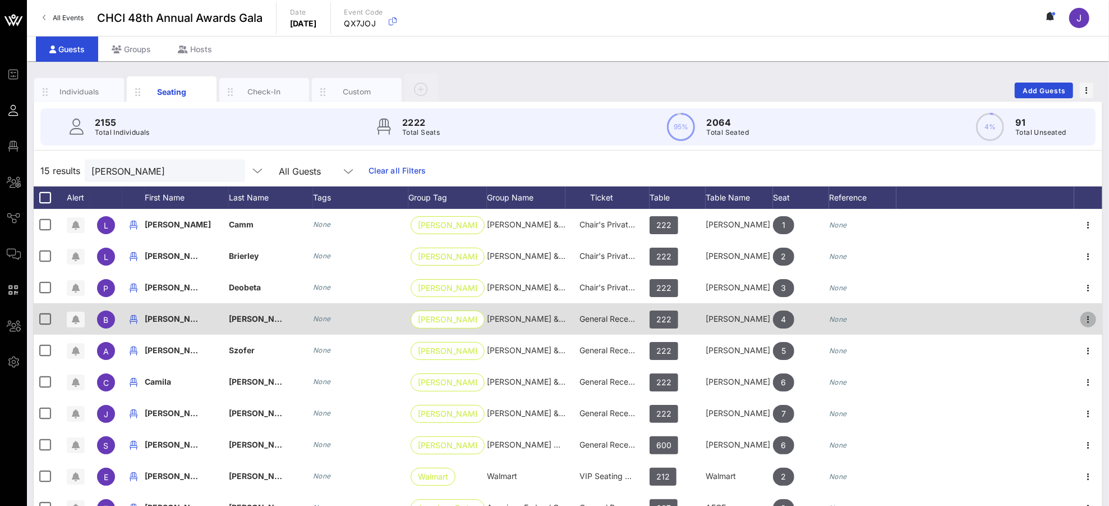
click at [1040, 316] on icon "button" at bounding box center [1088, 319] width 13 height 13
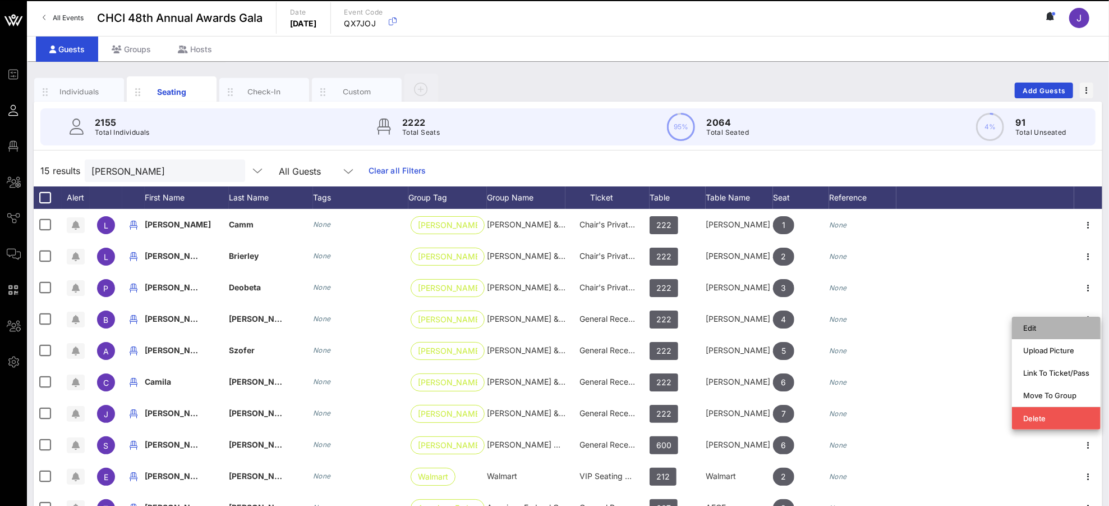
click at [1040, 329] on div "Edit" at bounding box center [1056, 327] width 66 height 9
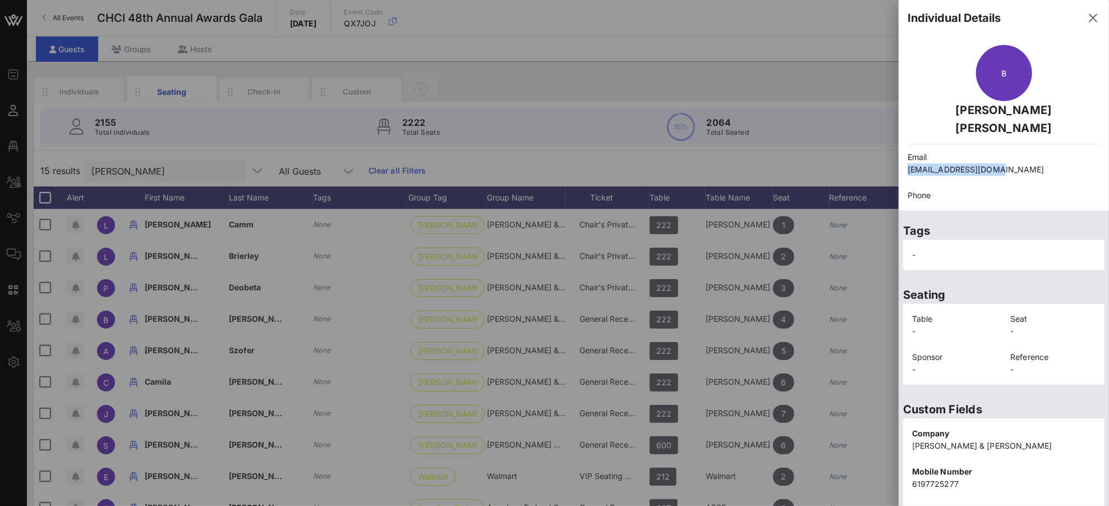
drag, startPoint x: 998, startPoint y: 145, endPoint x: 906, endPoint y: 148, distance: 92.6
click at [906, 148] on div "Email [EMAIL_ADDRESS][DOMAIN_NAME]" at bounding box center [1004, 163] width 206 height 38
copy p "[EMAIL_ADDRESS][DOMAIN_NAME]"
click at [1040, 17] on icon "button" at bounding box center [1093, 17] width 13 height 13
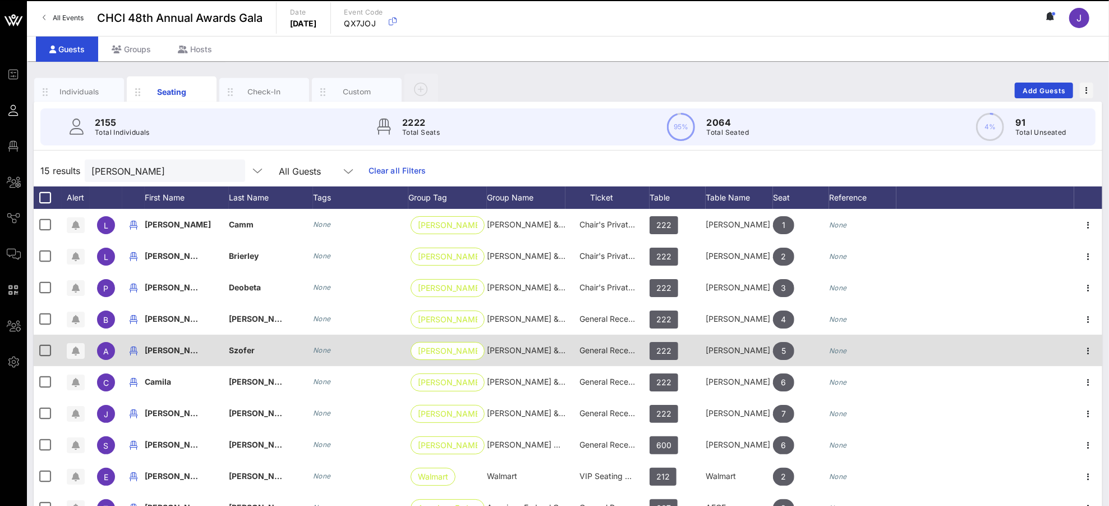
click at [1040, 350] on icon "button" at bounding box center [1088, 350] width 13 height 13
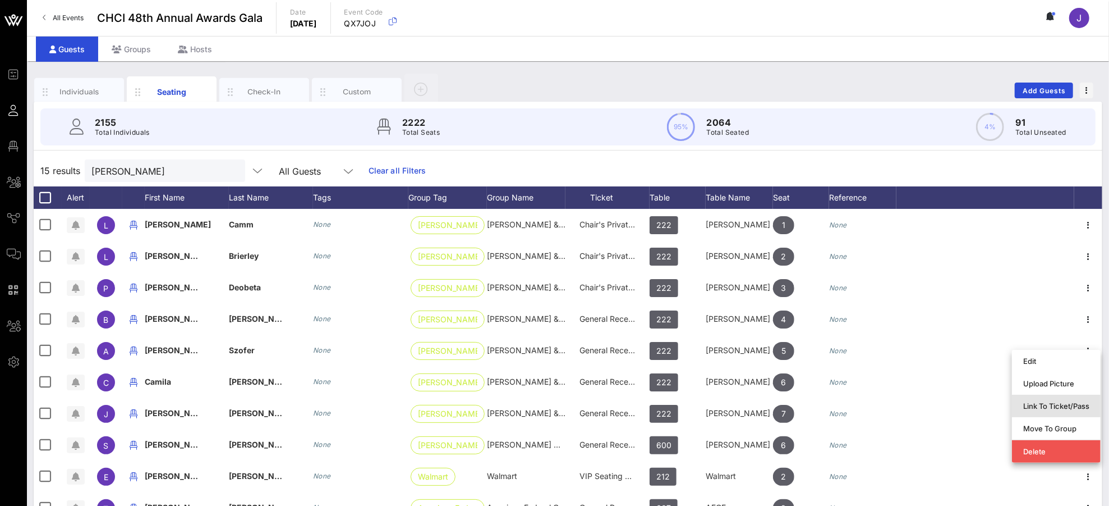
click at [1040, 402] on div "Link To Ticket/Pass" at bounding box center [1056, 405] width 66 height 9
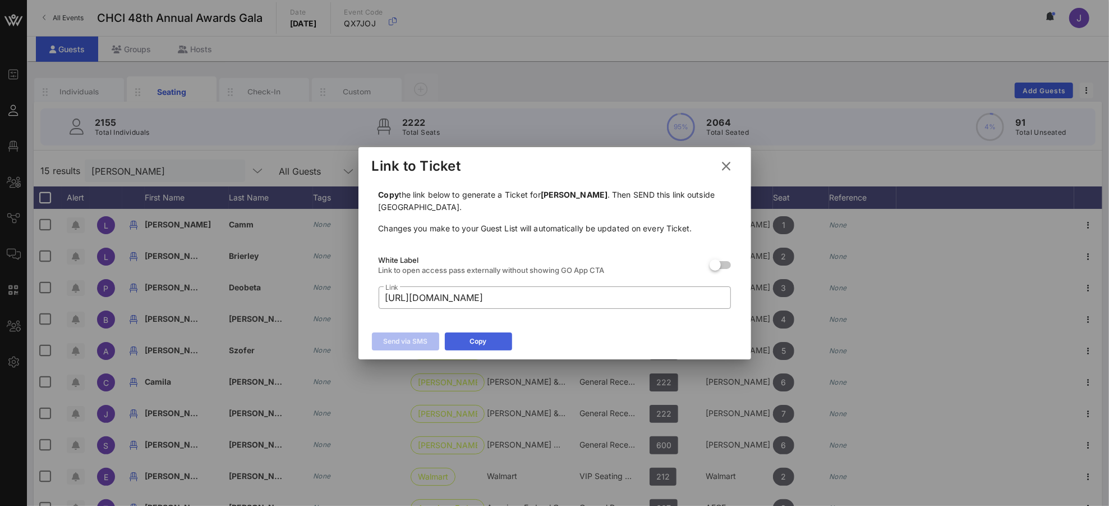
click at [481, 343] on icon at bounding box center [478, 341] width 10 height 10
click at [721, 166] on icon at bounding box center [726, 166] width 17 height 16
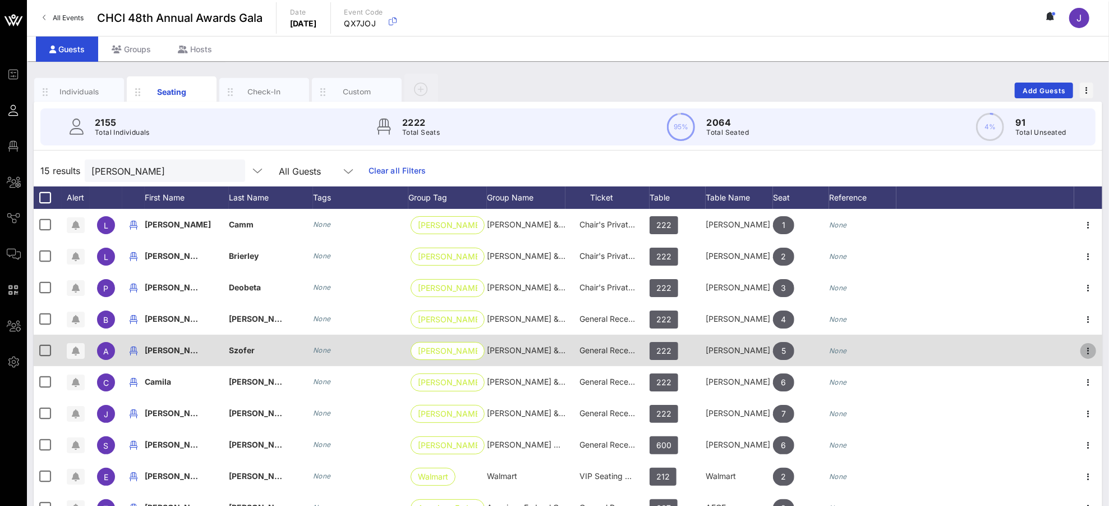
click at [1040, 347] on icon "button" at bounding box center [1088, 350] width 13 height 13
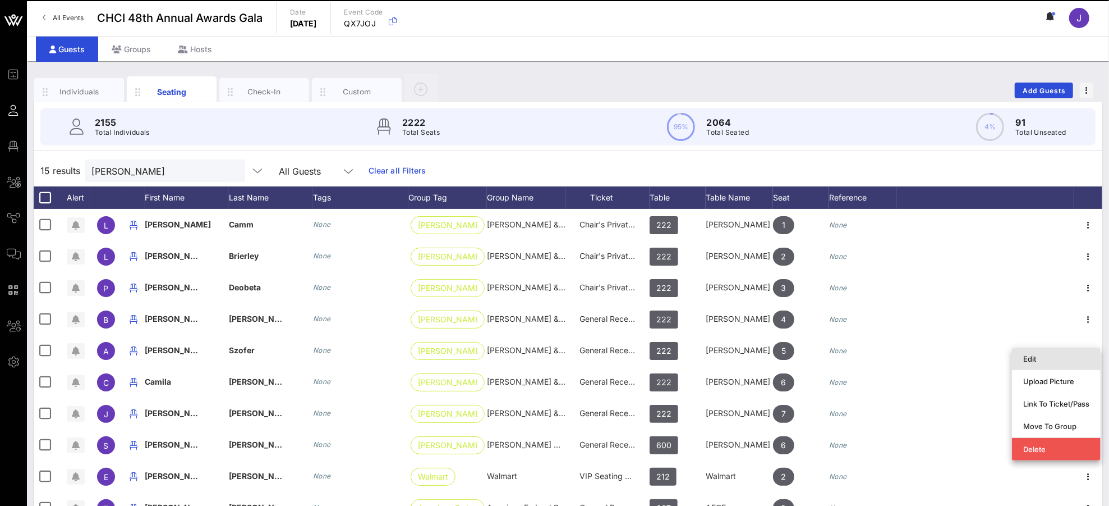
click at [1040, 363] on div "Edit" at bounding box center [1056, 359] width 66 height 18
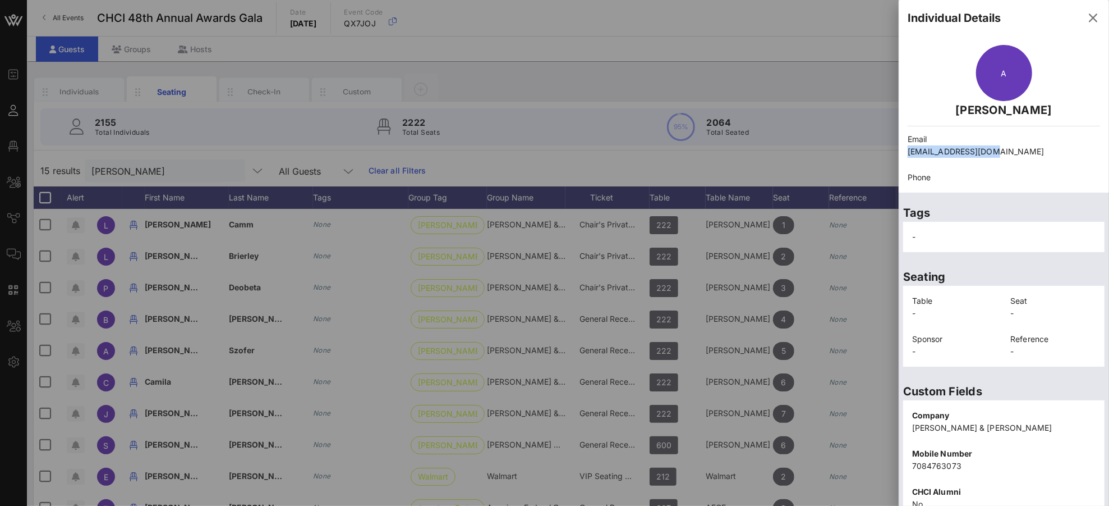
drag, startPoint x: 1001, startPoint y: 154, endPoint x: 901, endPoint y: 150, distance: 100.5
click at [901, 150] on div "Email [EMAIL_ADDRESS][DOMAIN_NAME]" at bounding box center [1004, 145] width 206 height 38
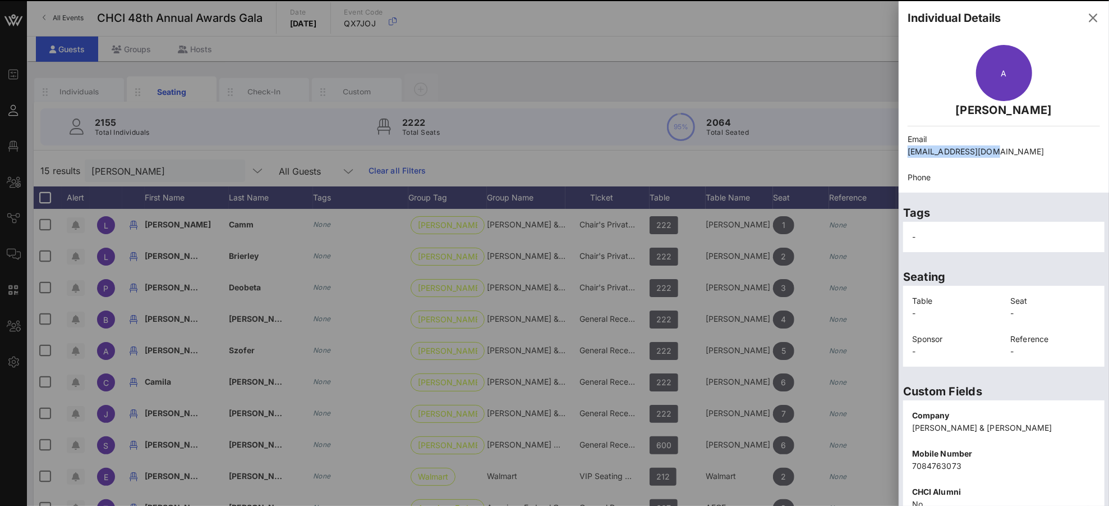
copy p "[EMAIL_ADDRESS][DOMAIN_NAME]"
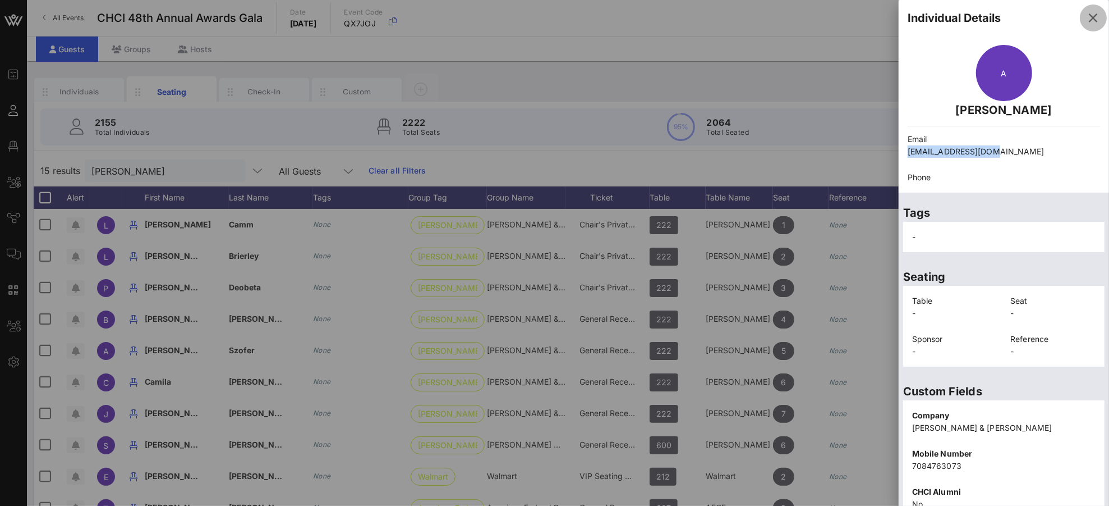
click at [1040, 20] on icon "button" at bounding box center [1093, 17] width 13 height 13
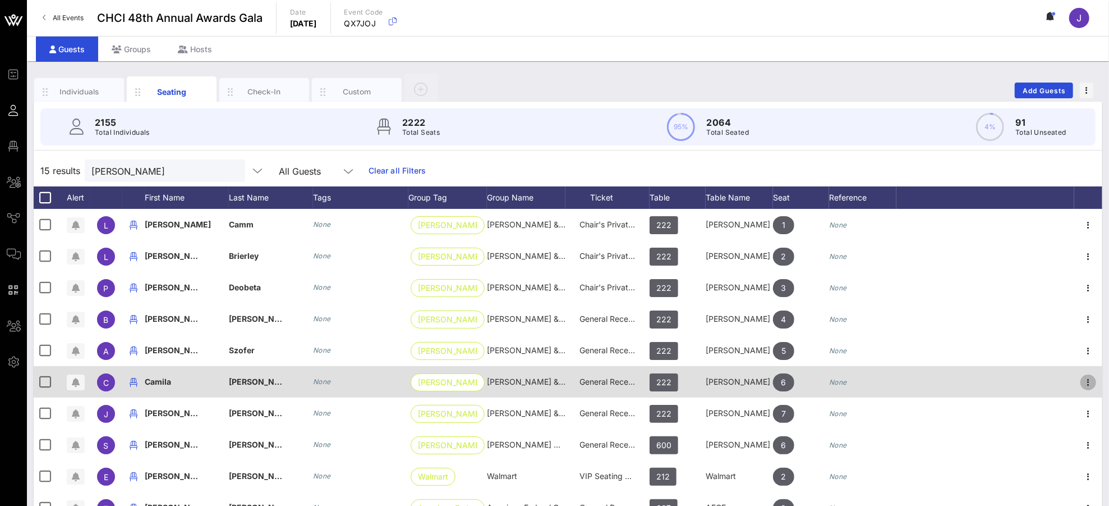
click at [1040, 381] on icon "button" at bounding box center [1088, 381] width 13 height 13
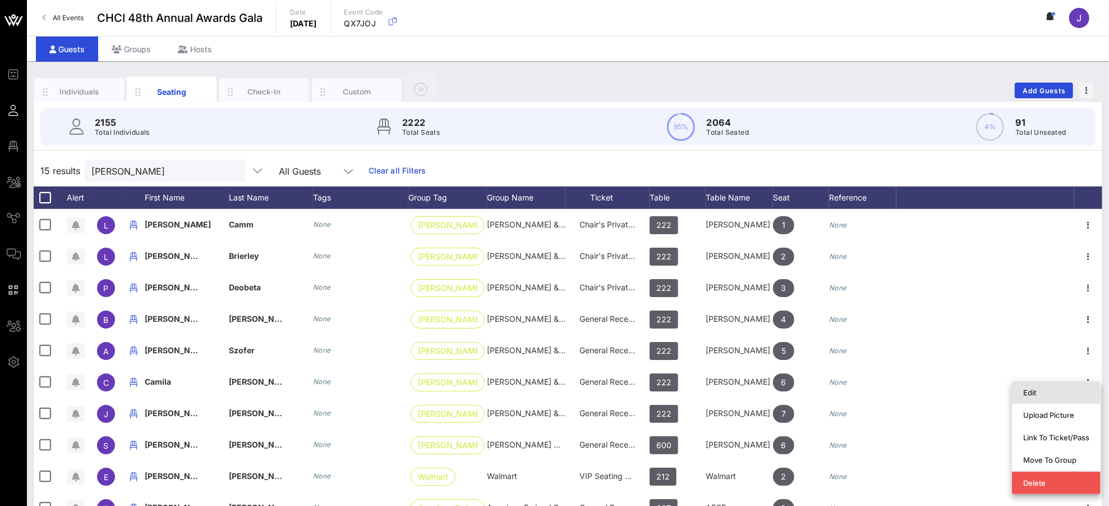
click at [1040, 392] on div "Edit" at bounding box center [1056, 392] width 66 height 9
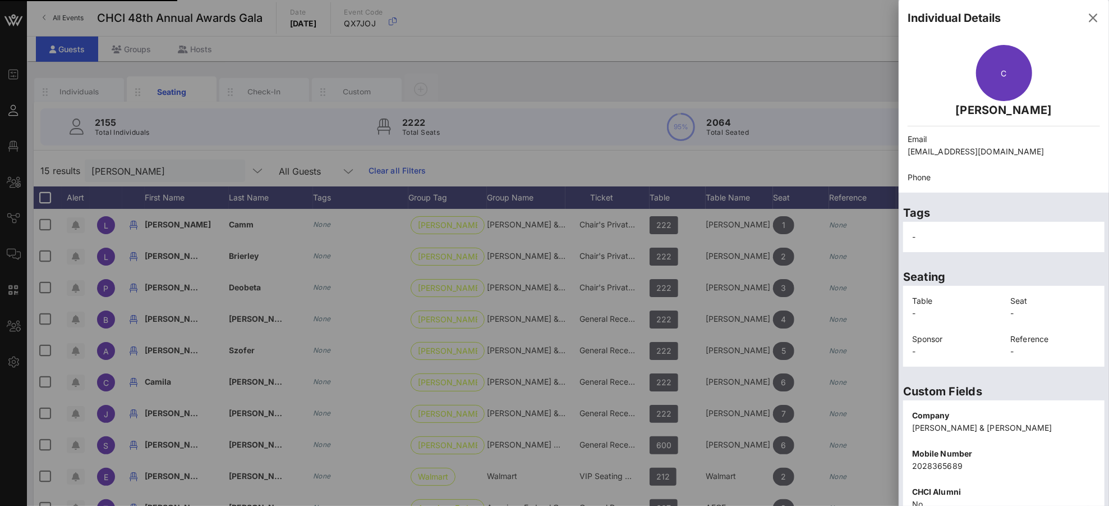
drag, startPoint x: 985, startPoint y: 152, endPoint x: 902, endPoint y: 149, distance: 83.6
click at [902, 149] on div "Email [EMAIL_ADDRESS][DOMAIN_NAME]" at bounding box center [1004, 145] width 206 height 38
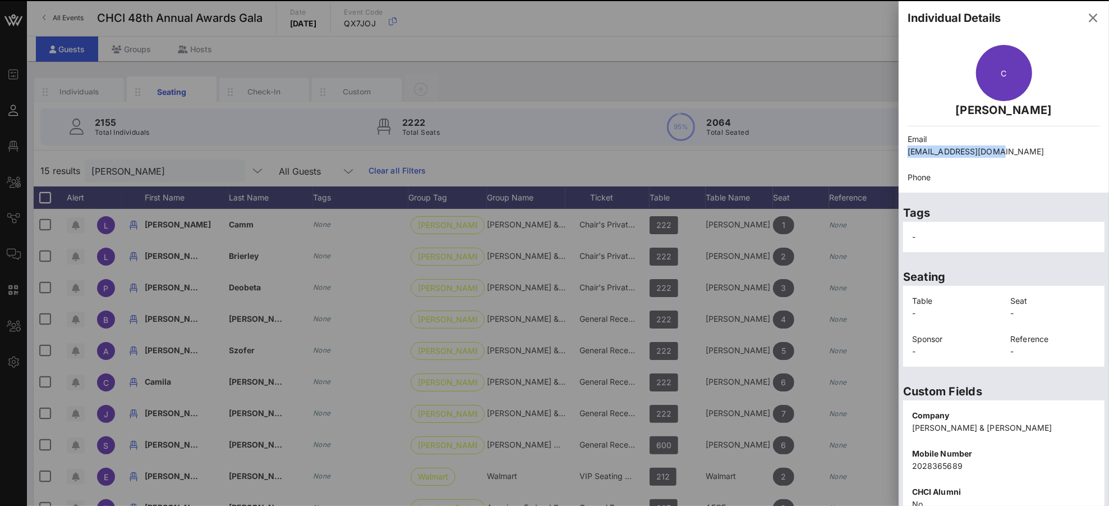
copy p "[EMAIL_ADDRESS][DOMAIN_NAME]"
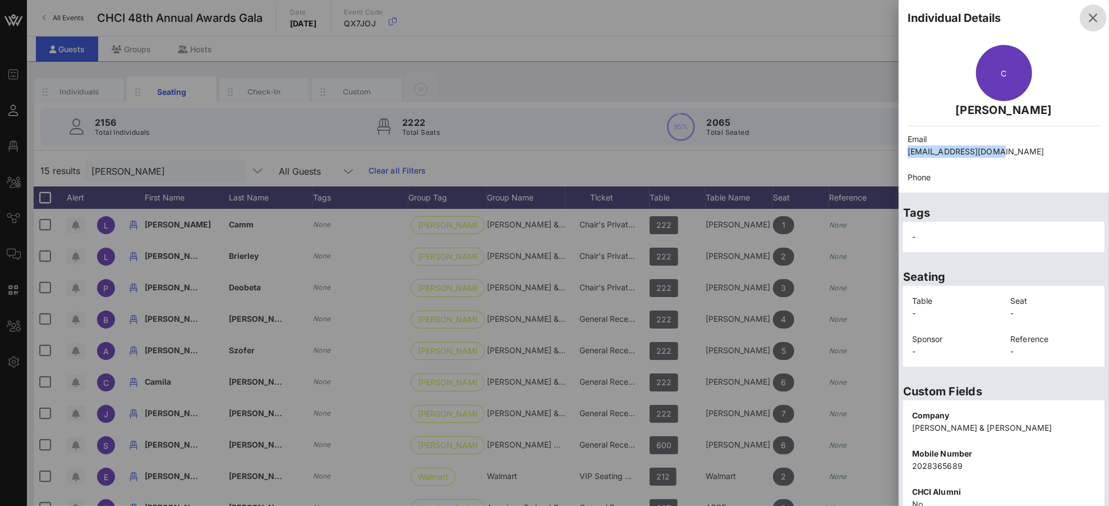
click at [1040, 16] on icon "button" at bounding box center [1093, 17] width 13 height 13
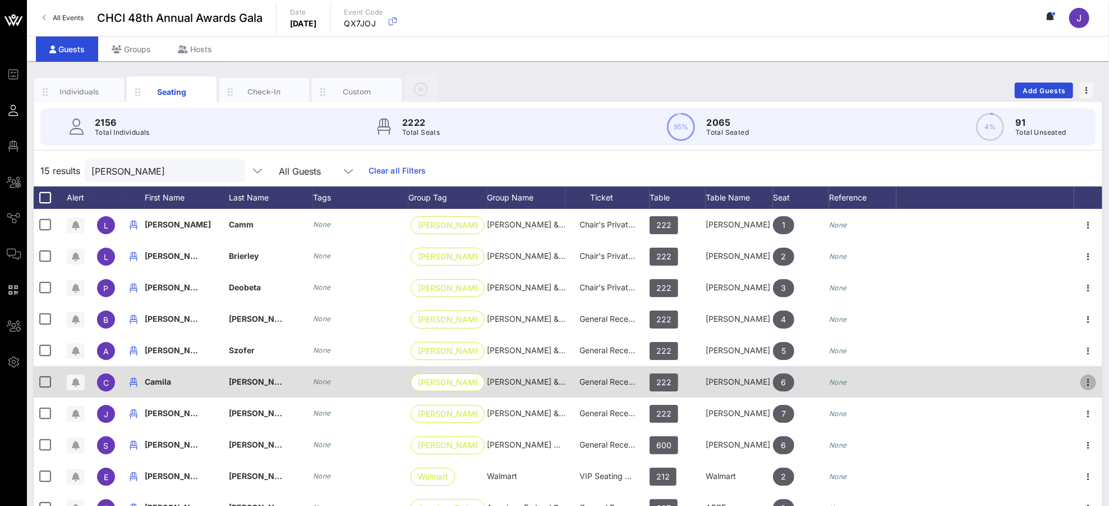
click at [1040, 382] on icon "button" at bounding box center [1088, 381] width 13 height 13
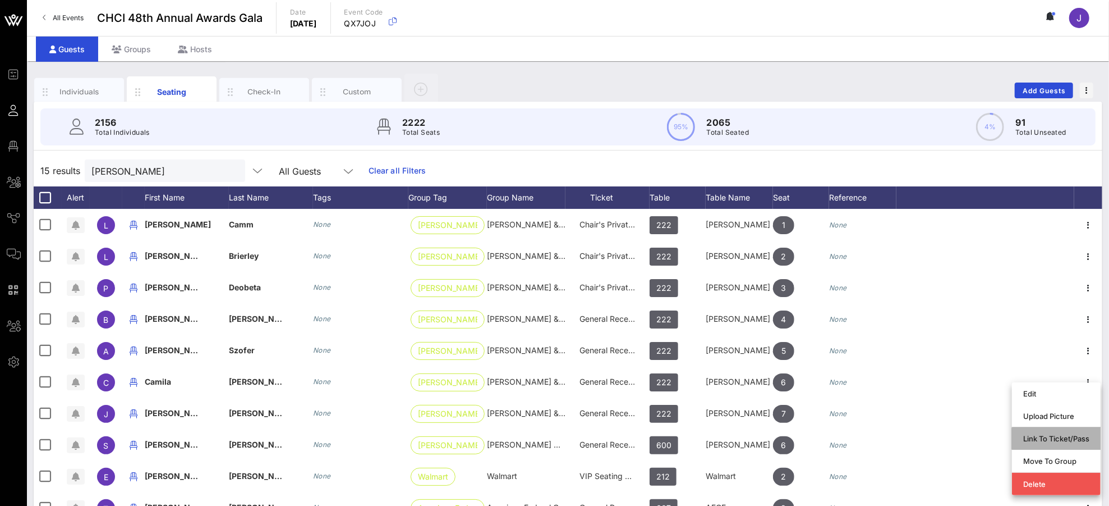
click at [1040, 438] on div "Link To Ticket/Pass" at bounding box center [1056, 438] width 66 height 9
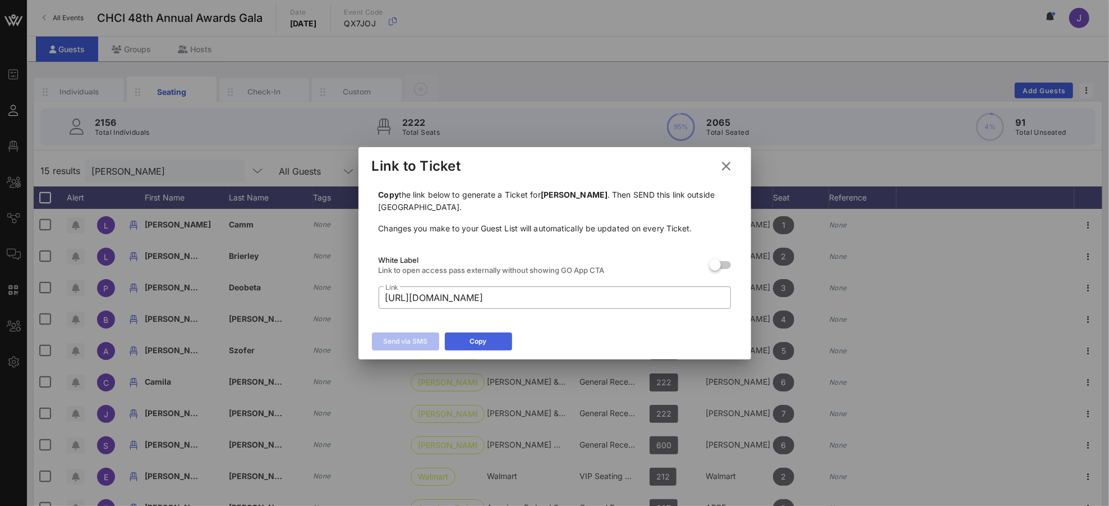
click at [483, 346] on div "Copy" at bounding box center [478, 341] width 17 height 11
click at [723, 166] on icon at bounding box center [726, 165] width 16 height 15
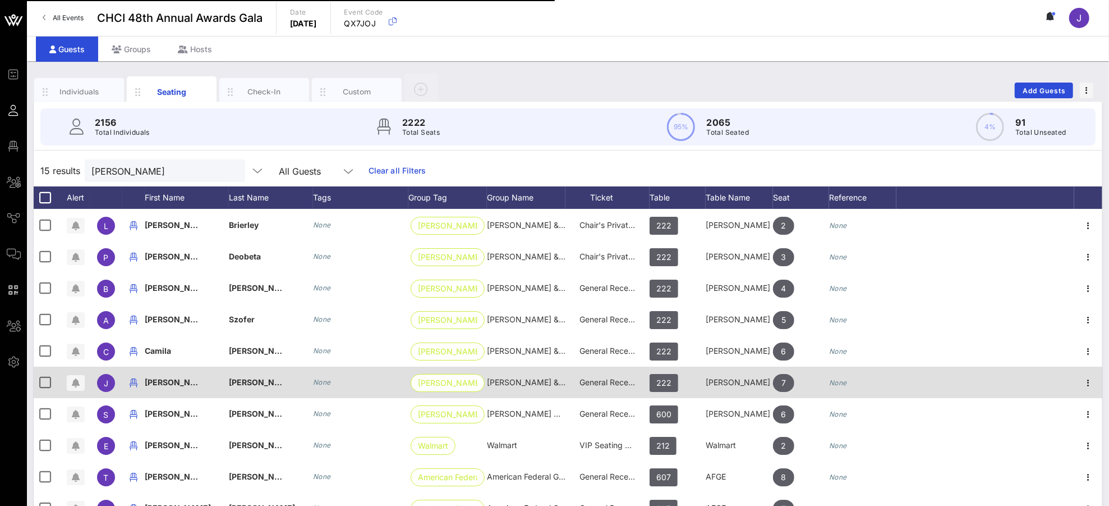
scroll to position [34, 0]
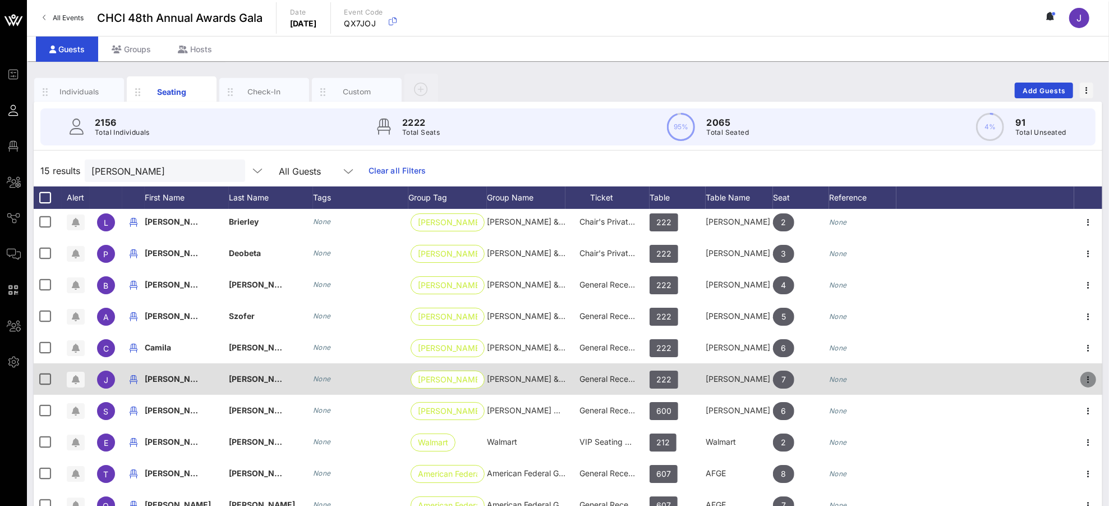
click at [1040, 378] on icon "button" at bounding box center [1088, 379] width 13 height 13
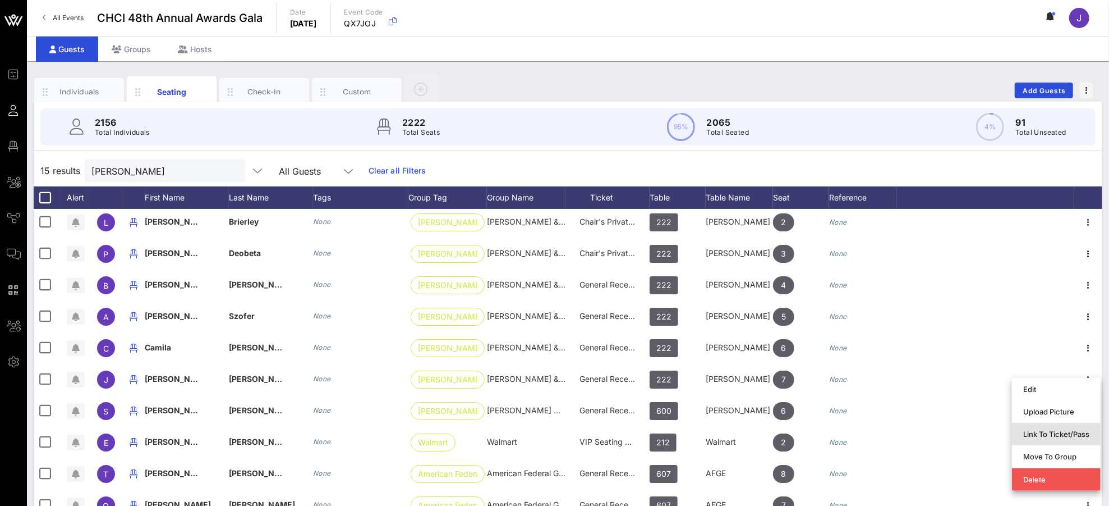
click at [1040, 431] on div "Link To Ticket/Pass" at bounding box center [1056, 433] width 66 height 9
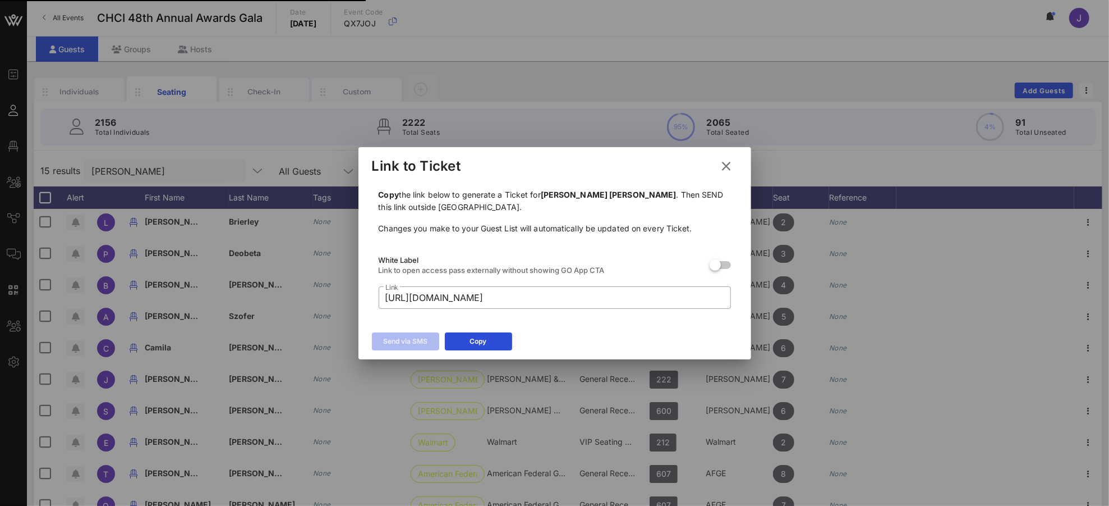
click at [477, 340] on icon at bounding box center [478, 341] width 9 height 8
click at [725, 164] on icon at bounding box center [726, 165] width 19 height 17
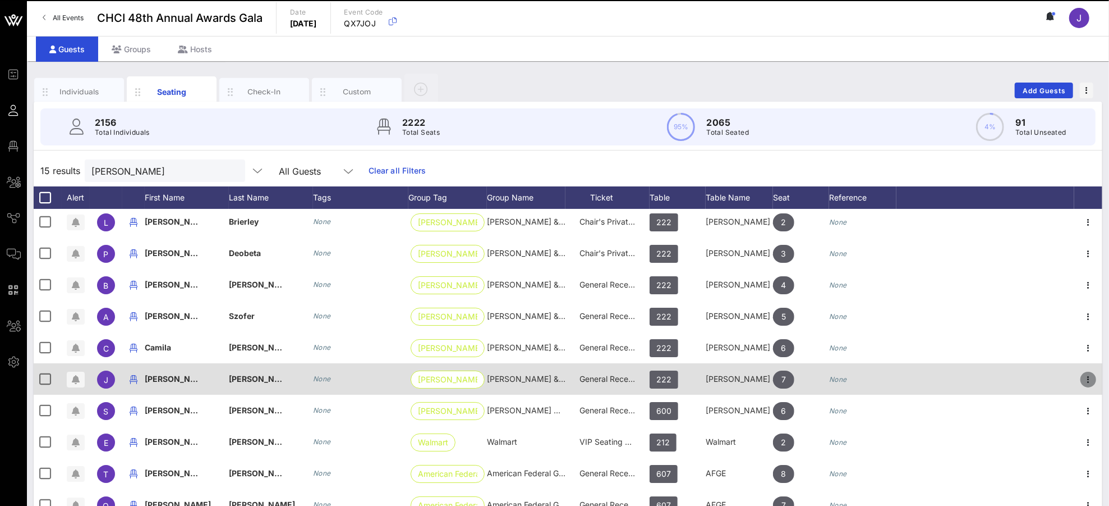
click at [1040, 374] on icon "button" at bounding box center [1088, 379] width 13 height 13
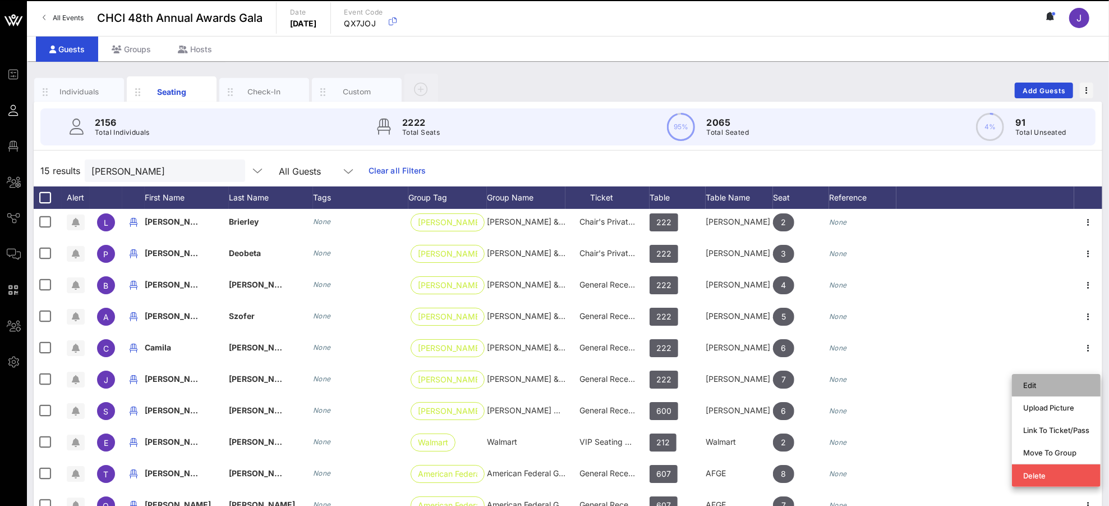
click at [1040, 385] on div "Edit" at bounding box center [1056, 384] width 66 height 9
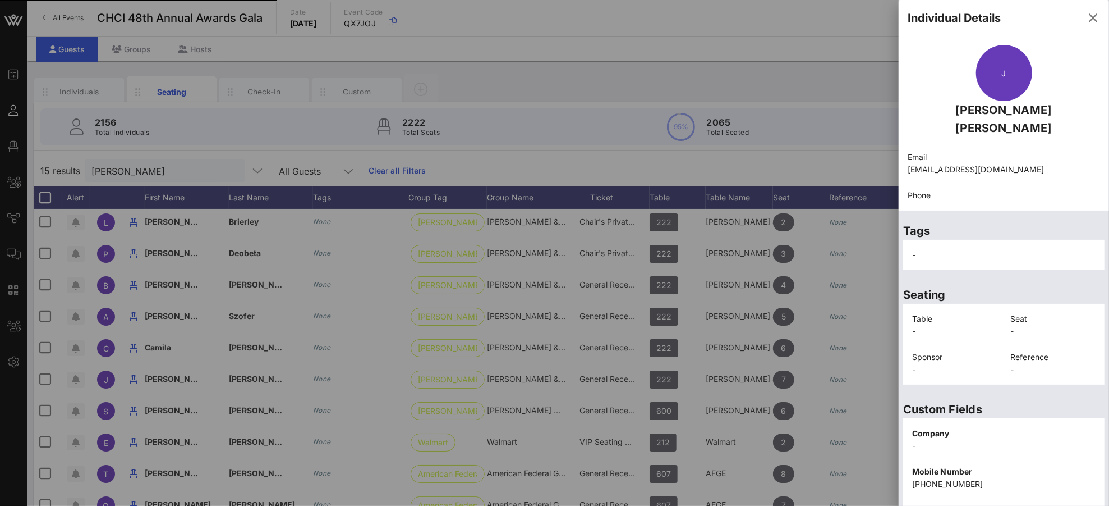
drag, startPoint x: 1029, startPoint y: 148, endPoint x: 896, endPoint y: 153, distance: 133.1
click at [895, 152] on div "Event Builder Guests Floor Plan All Groups Journeys Comms QR Scanner Team Setti…" at bounding box center [554, 278] width 1109 height 557
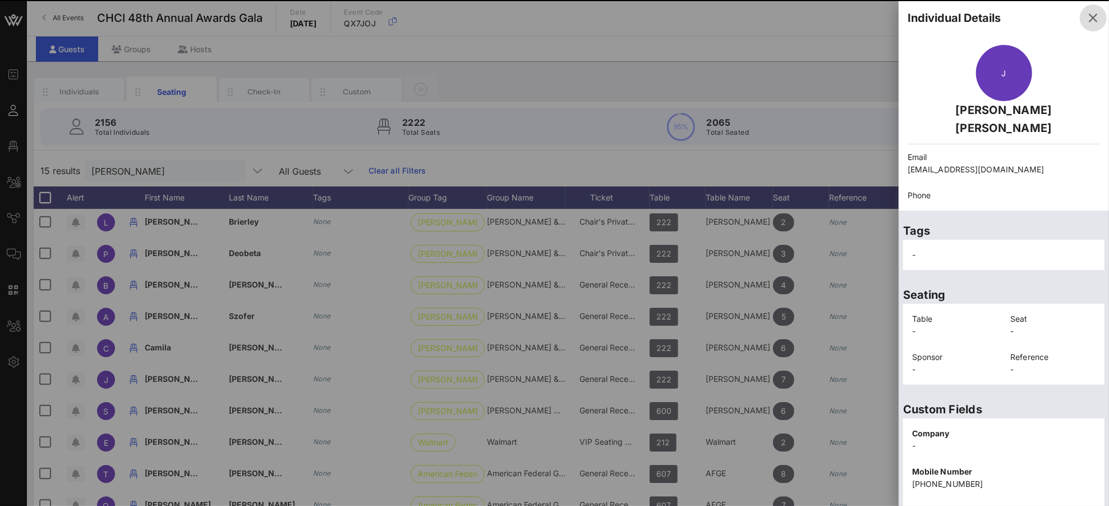
click at [1040, 12] on icon "button" at bounding box center [1093, 17] width 13 height 13
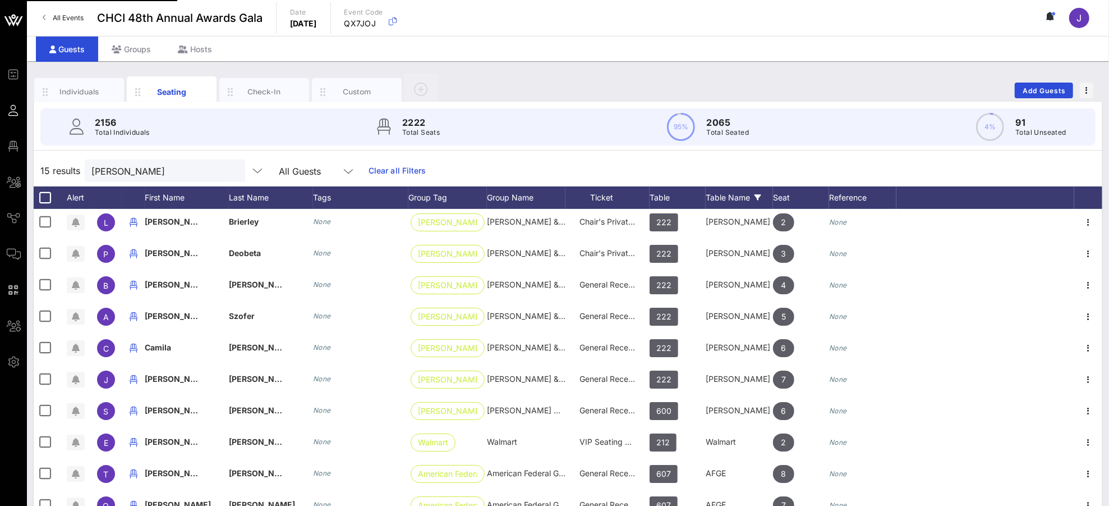
drag, startPoint x: 749, startPoint y: 164, endPoint x: 710, endPoint y: 187, distance: 44.7
click at [750, 164] on div "15 results [PERSON_NAME] All Guests Clear all Filters" at bounding box center [568, 170] width 1069 height 31
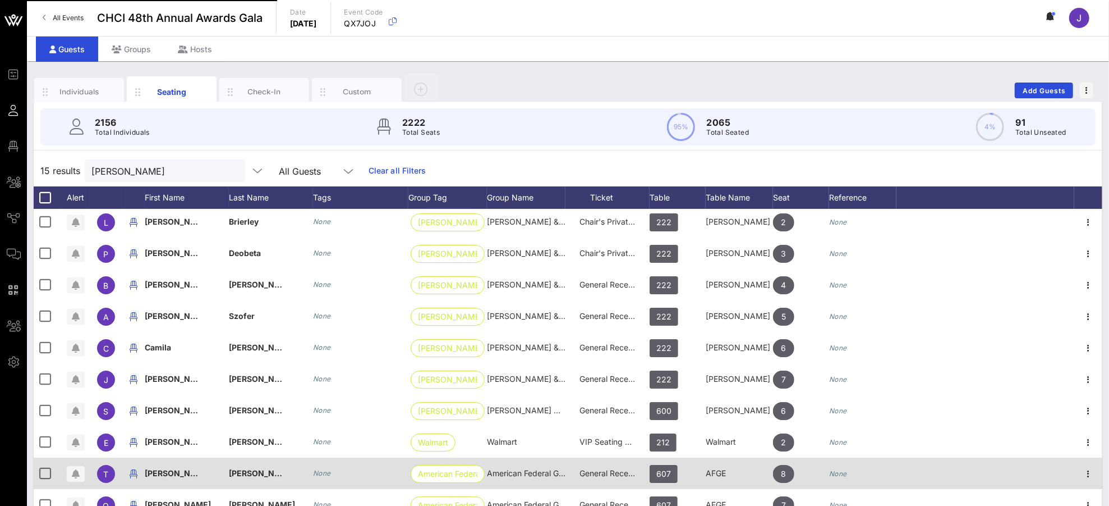
scroll to position [0, 0]
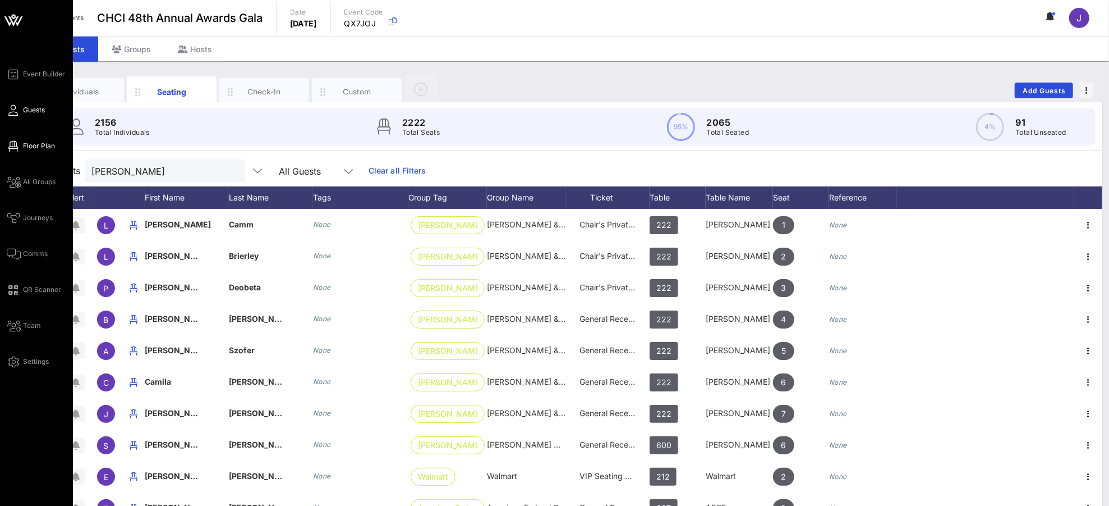
click at [39, 146] on span "Floor Plan" at bounding box center [39, 146] width 32 height 10
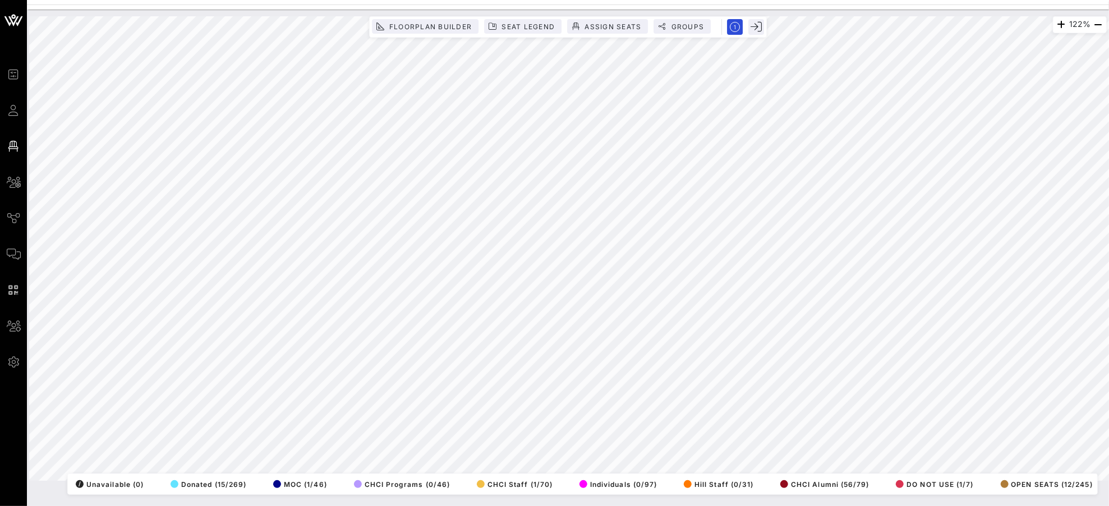
click at [573, 474] on div "122% Floorplan Builder Seat Legend Assign Seats Groups Exit All Reserved Shared…" at bounding box center [568, 258] width 1082 height 496
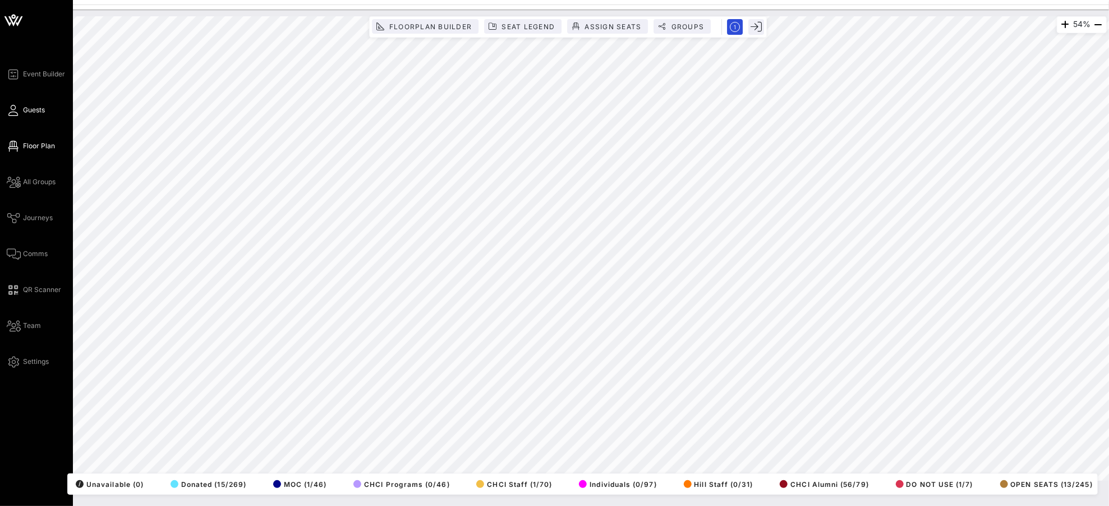
click at [15, 109] on icon at bounding box center [14, 110] width 14 height 2
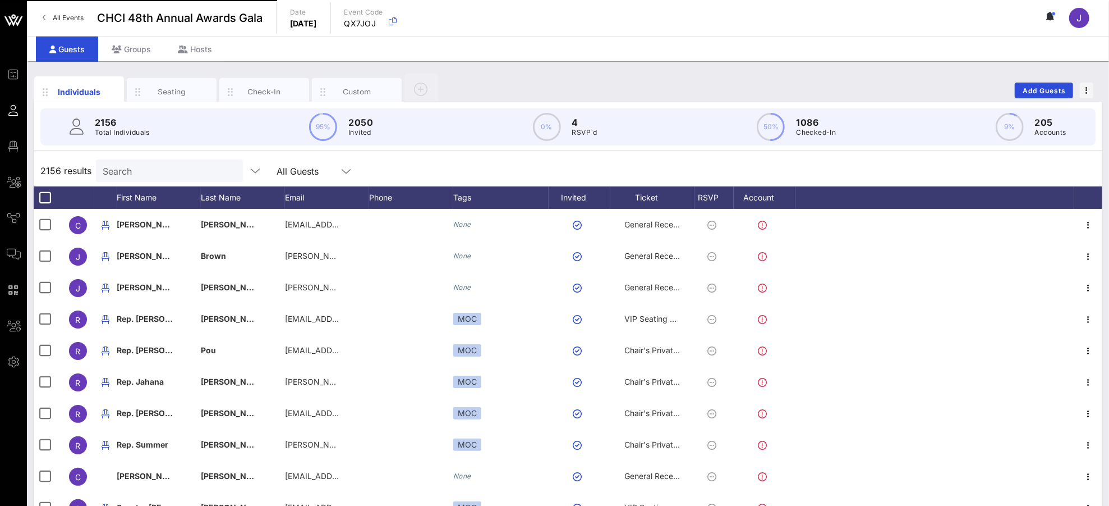
click at [145, 156] on div "2156 results Search All Guests" at bounding box center [568, 170] width 1069 height 31
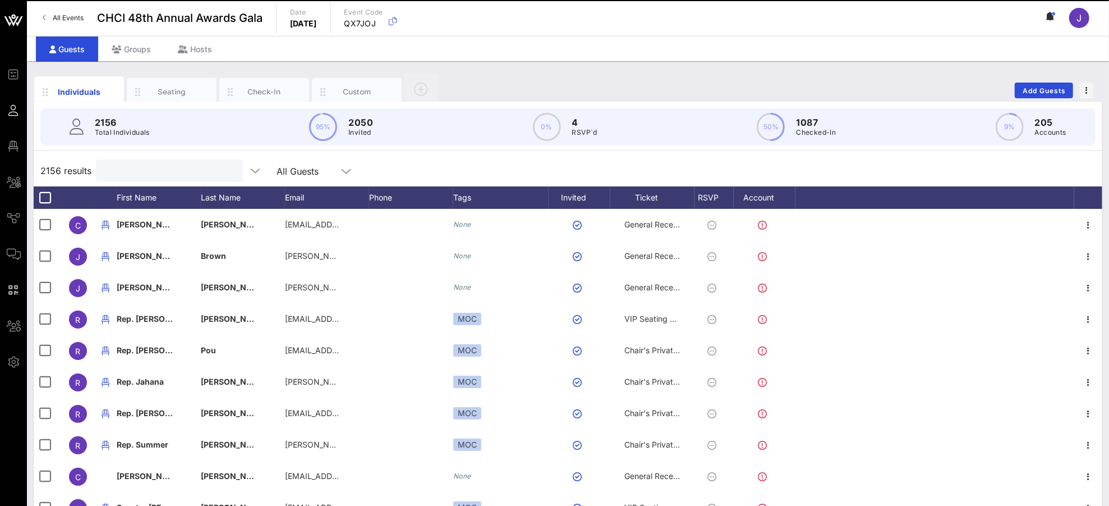
click at [146, 163] on input "text" at bounding box center [168, 170] width 131 height 15
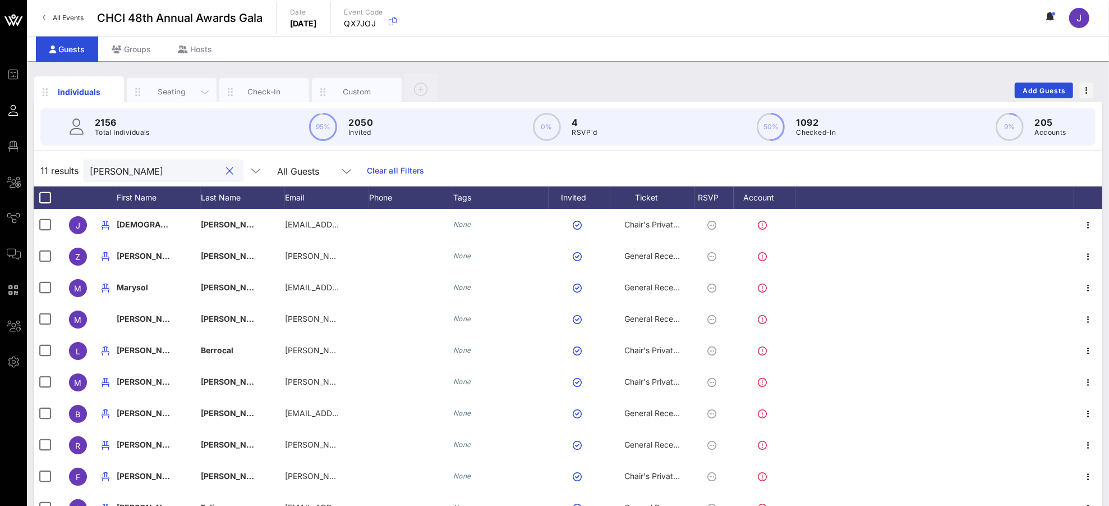
type input "[PERSON_NAME]"
click at [172, 90] on div "Seating" at bounding box center [172, 91] width 50 height 11
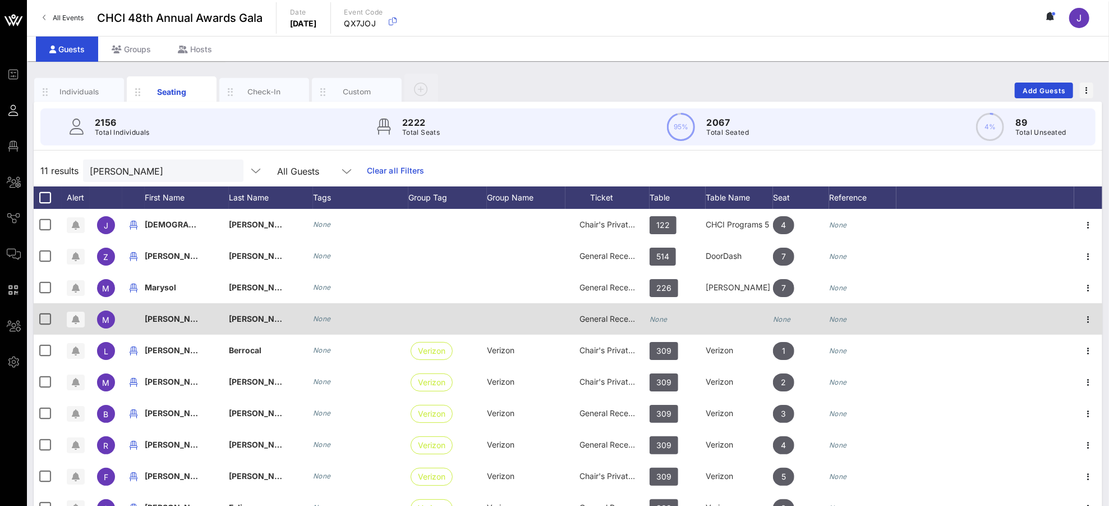
click at [661, 319] on icon "None" at bounding box center [659, 319] width 18 height 8
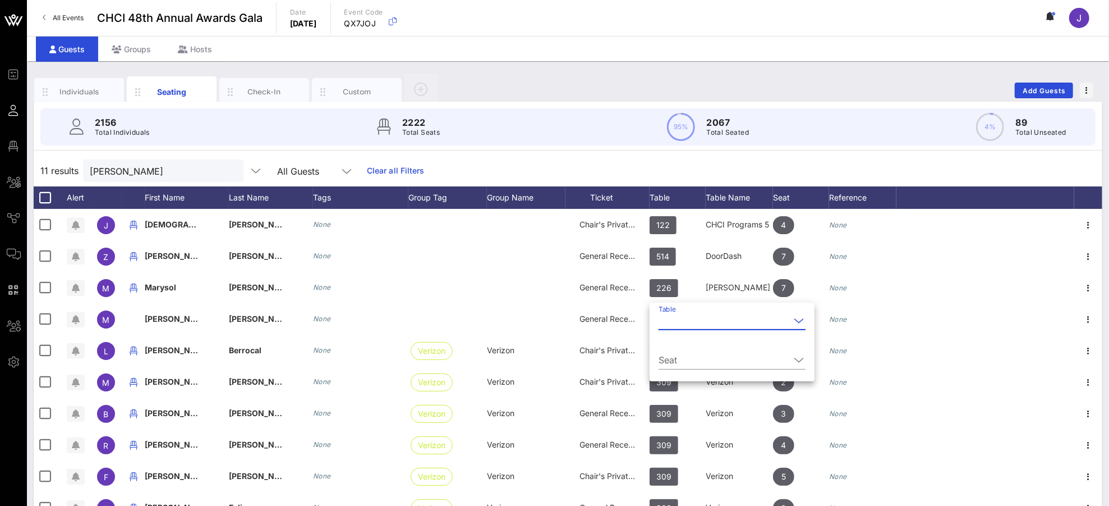
click at [684, 322] on input "Table" at bounding box center [724, 320] width 131 height 18
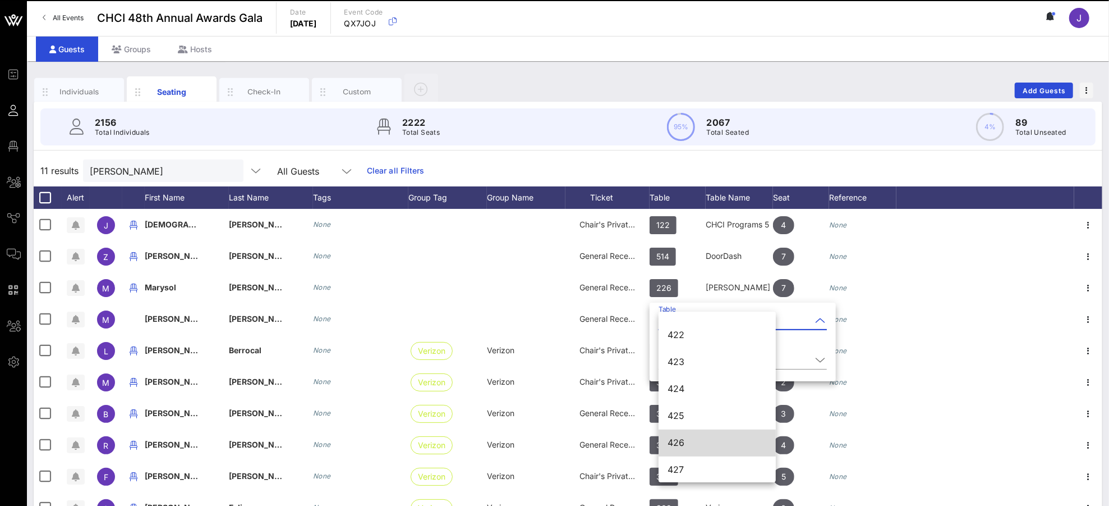
scroll to position [3981, 0]
click at [715, 443] on div "426" at bounding box center [717, 441] width 99 height 11
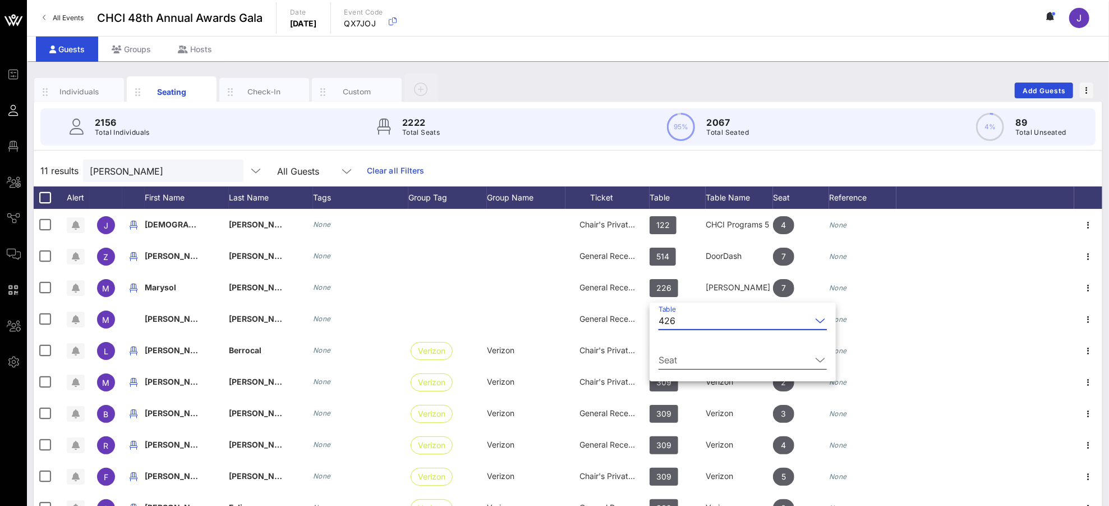
click at [682, 347] on div "Seat" at bounding box center [743, 362] width 168 height 37
drag, startPoint x: 691, startPoint y: 355, endPoint x: 695, endPoint y: 360, distance: 6.1
click at [692, 355] on input "Seat" at bounding box center [735, 360] width 153 height 18
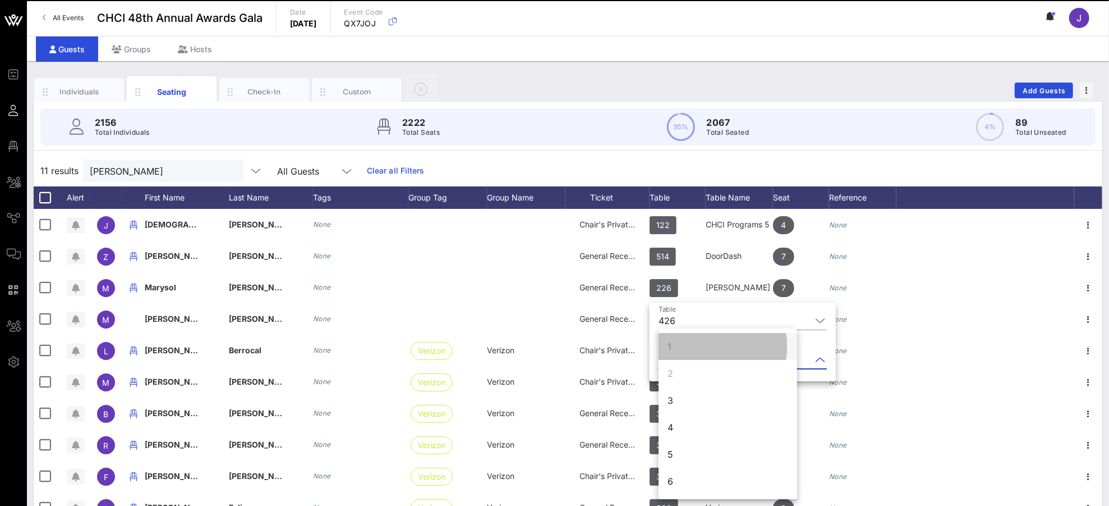
click at [695, 359] on div "1" at bounding box center [728, 346] width 139 height 27
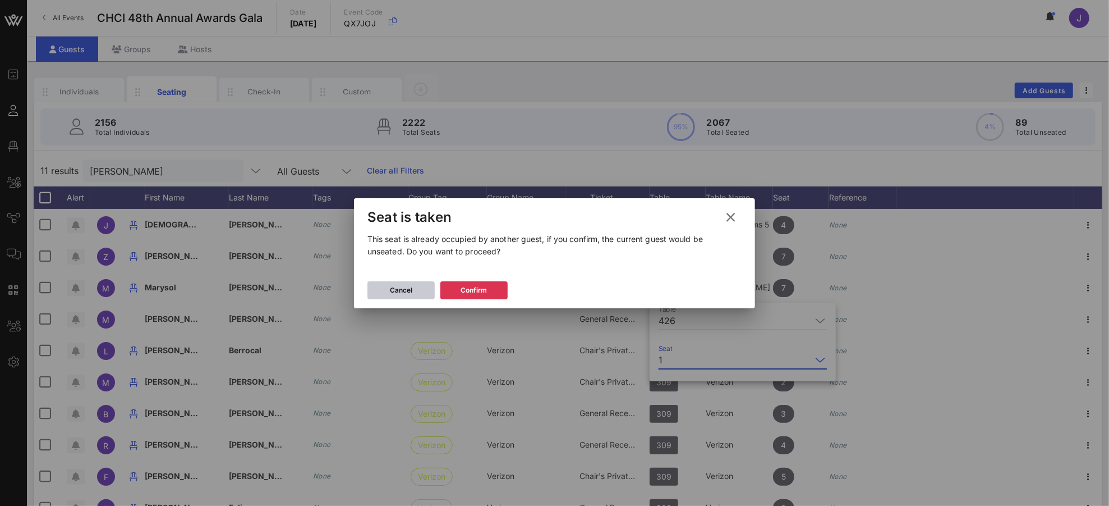
click at [415, 286] on button "Cancel" at bounding box center [400, 290] width 67 height 18
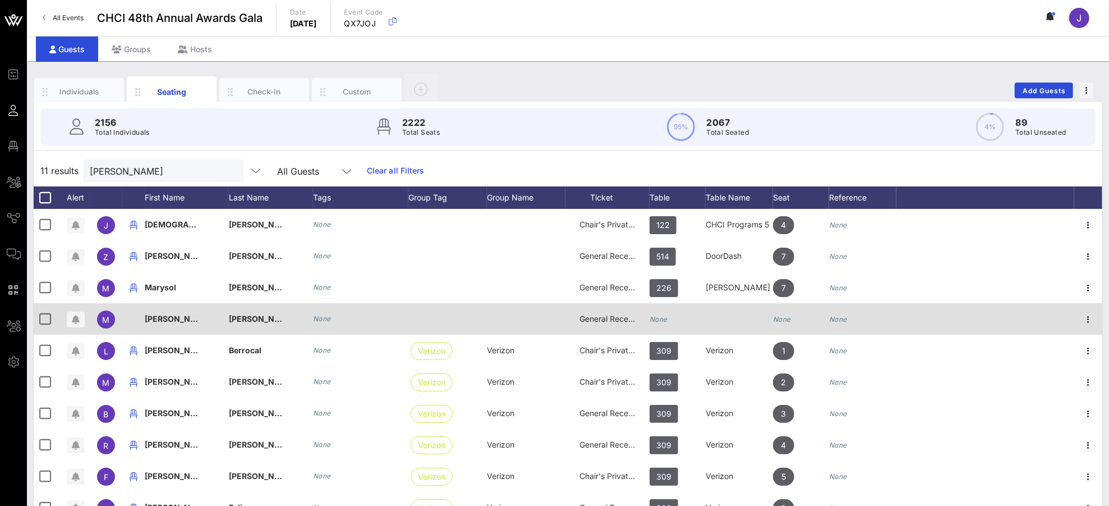
click at [665, 315] on icon "None" at bounding box center [659, 319] width 18 height 8
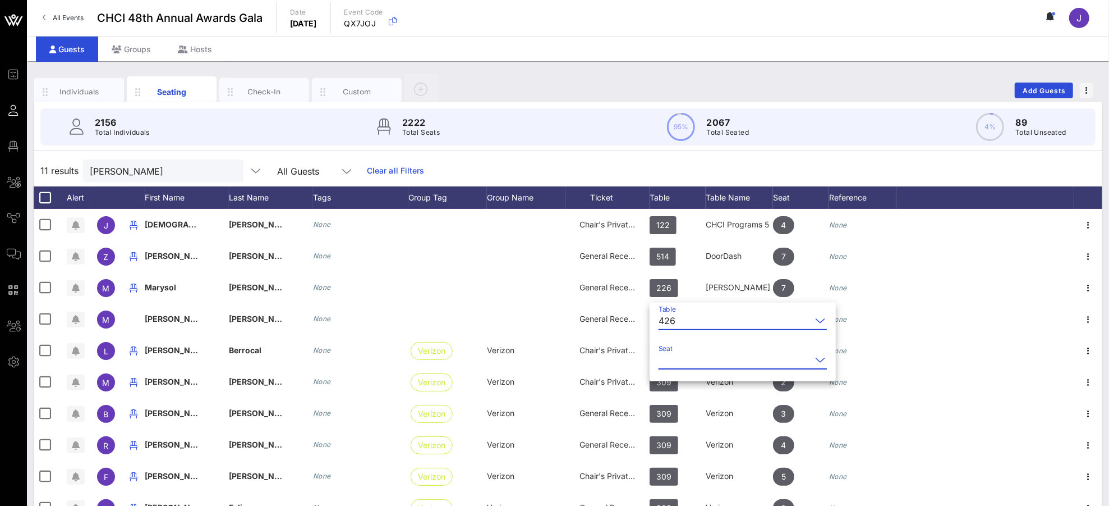
click at [677, 356] on input "Seat" at bounding box center [735, 360] width 153 height 18
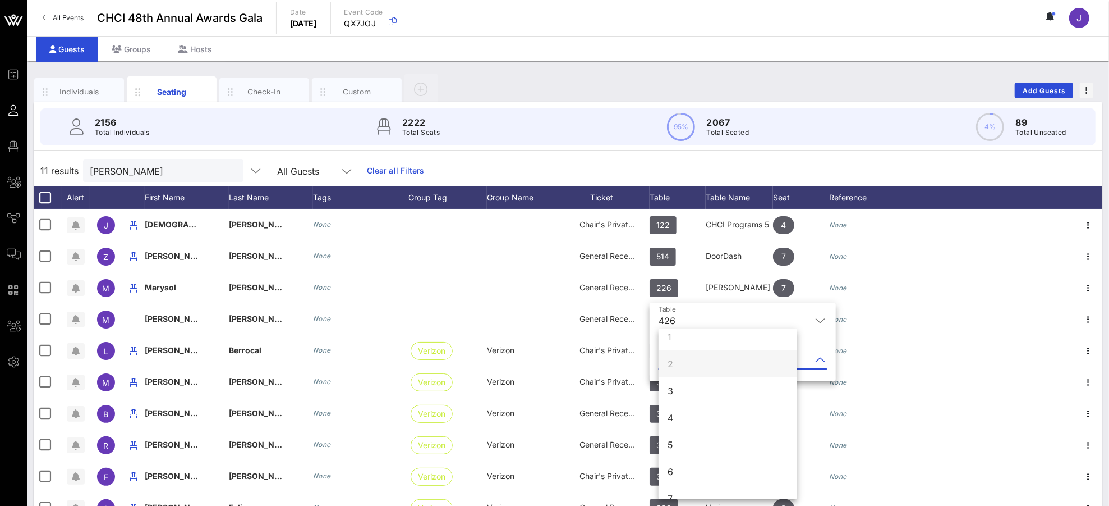
scroll to position [0, 0]
click at [688, 399] on div "3" at bounding box center [728, 400] width 139 height 27
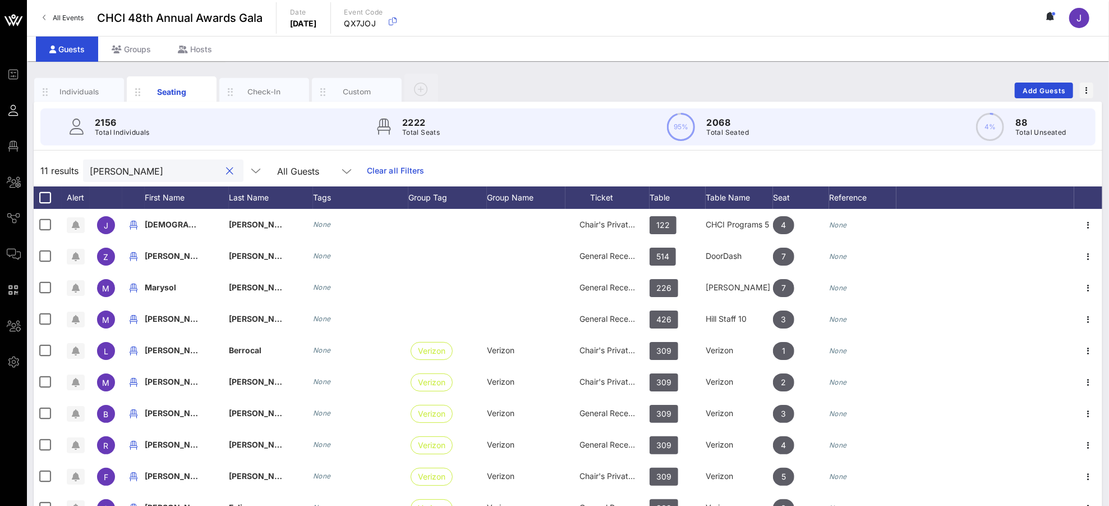
click at [115, 169] on input "[PERSON_NAME]" at bounding box center [155, 170] width 131 height 15
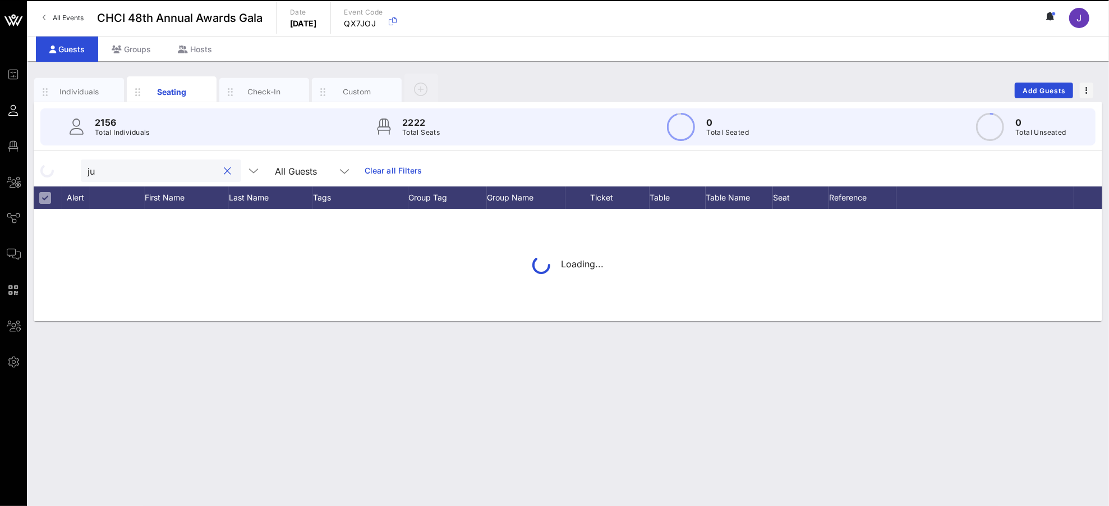
type input "j"
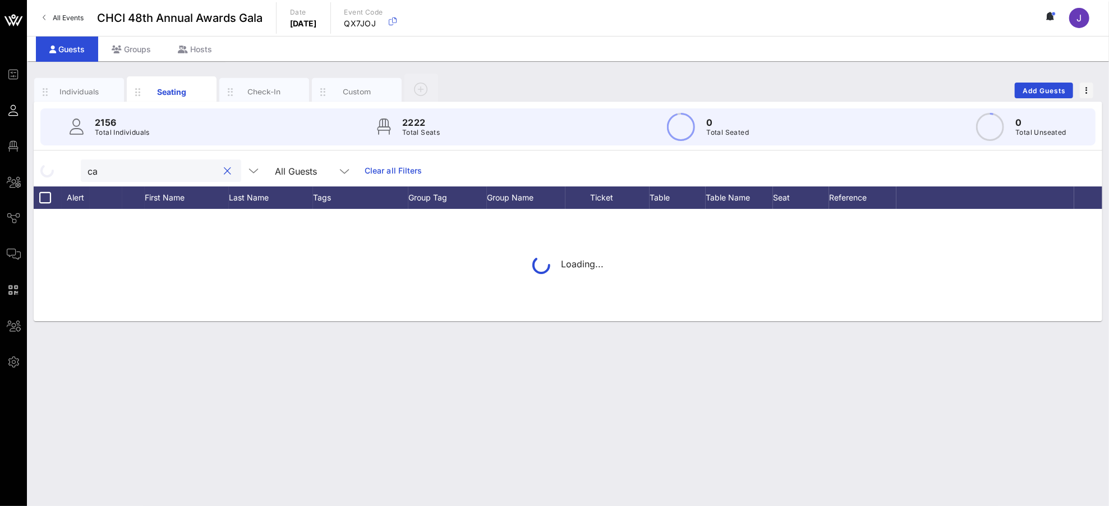
type input "c"
type input "[PERSON_NAME]"
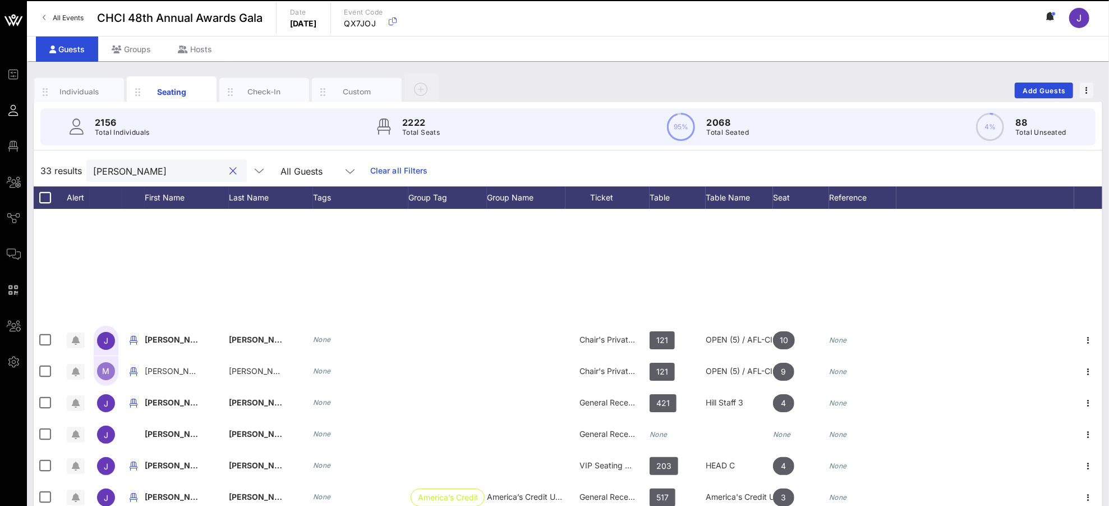
scroll to position [288, 0]
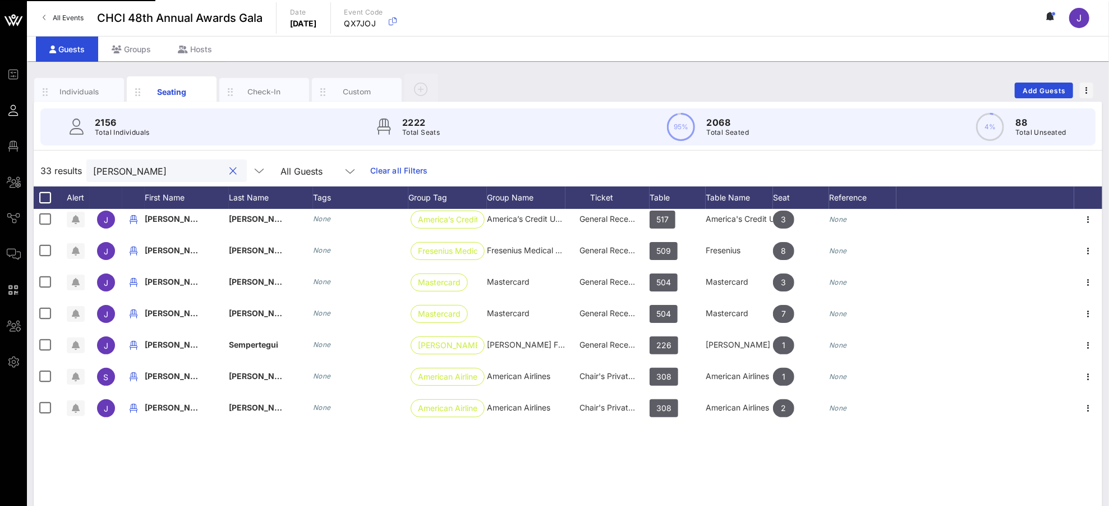
click at [116, 173] on input "[PERSON_NAME]" at bounding box center [158, 170] width 131 height 15
click at [117, 172] on input "[PERSON_NAME]" at bounding box center [158, 170] width 131 height 15
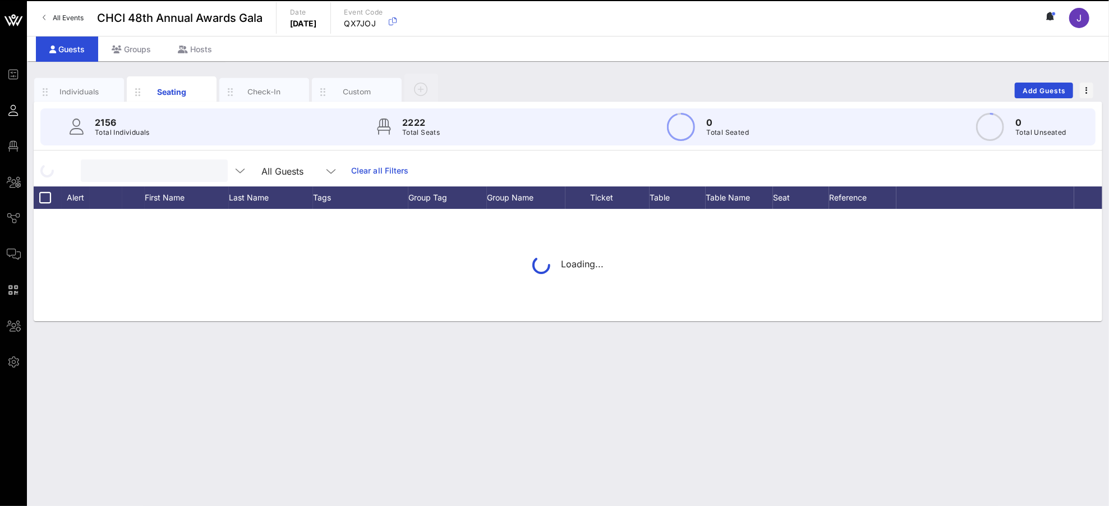
scroll to position [0, 0]
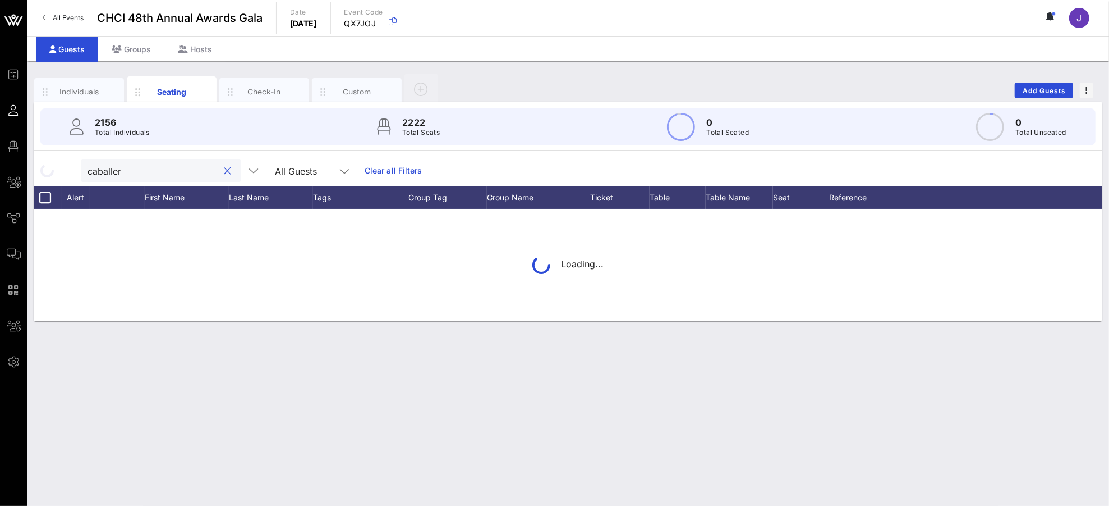
type input "[PERSON_NAME]"
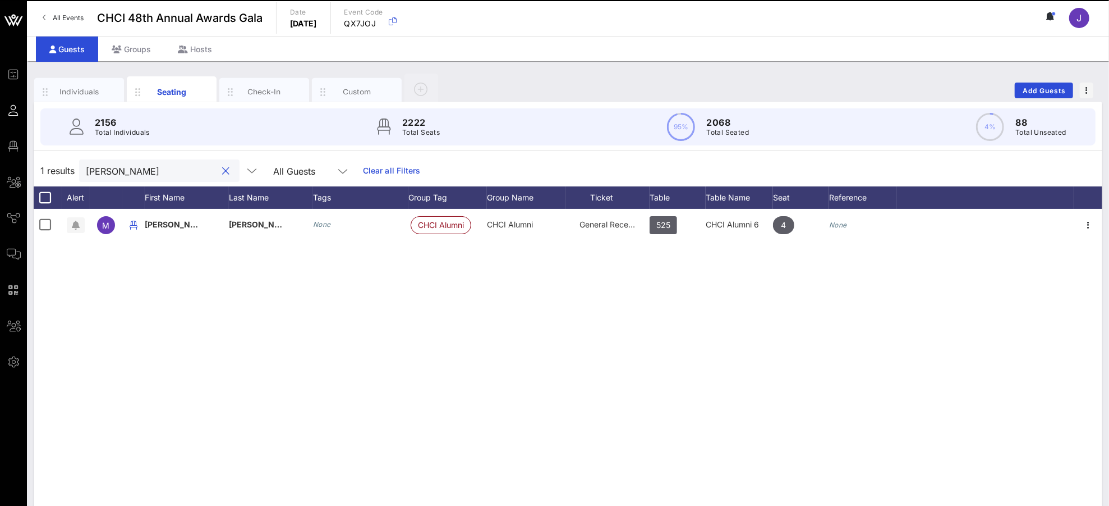
click at [110, 169] on input "[PERSON_NAME]" at bounding box center [151, 170] width 131 height 15
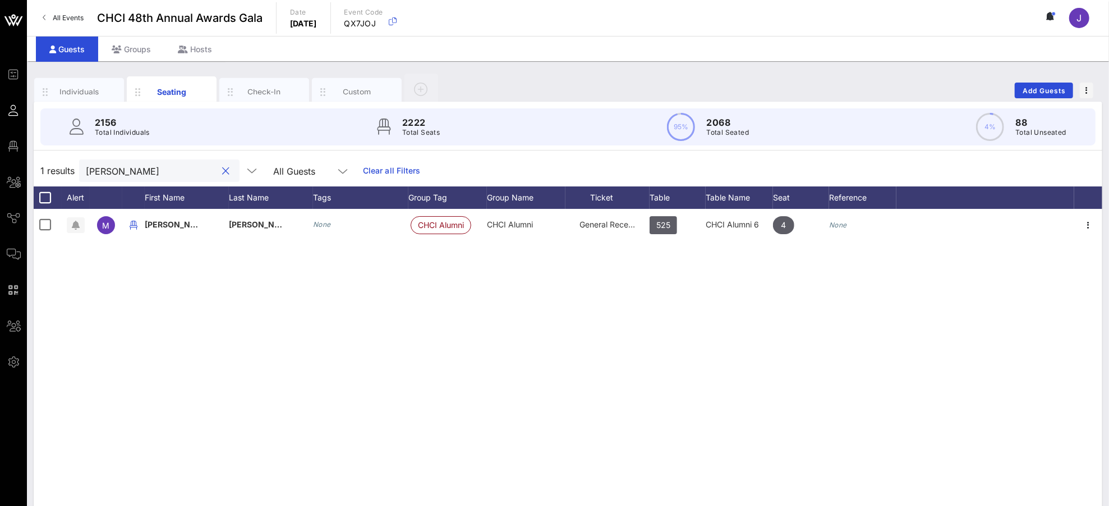
click at [110, 171] on input "[PERSON_NAME]" at bounding box center [151, 170] width 131 height 15
click at [124, 164] on input "[PERSON_NAME]" at bounding box center [151, 170] width 131 height 15
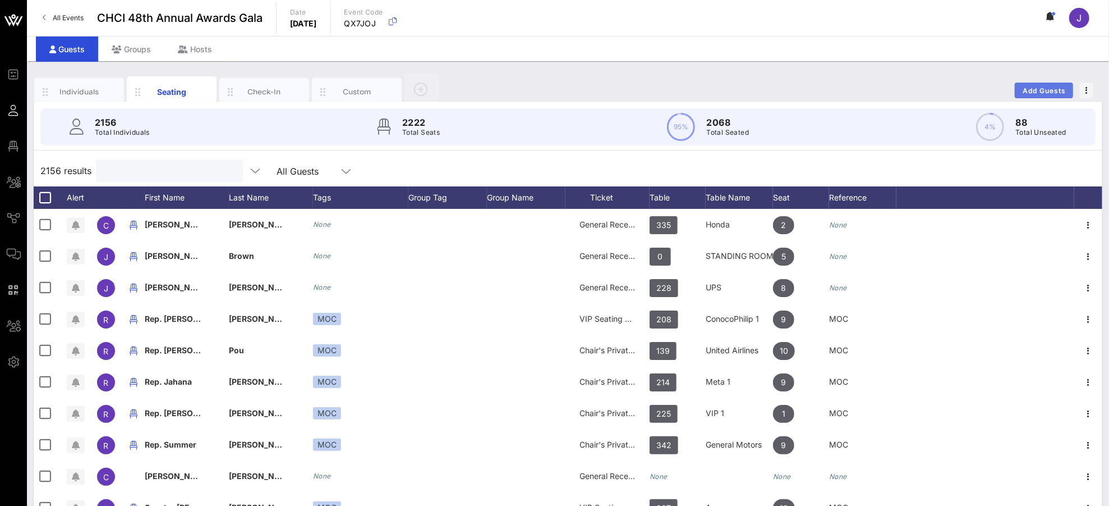
click at [1035, 91] on span "Add Guests" at bounding box center [1044, 90] width 44 height 8
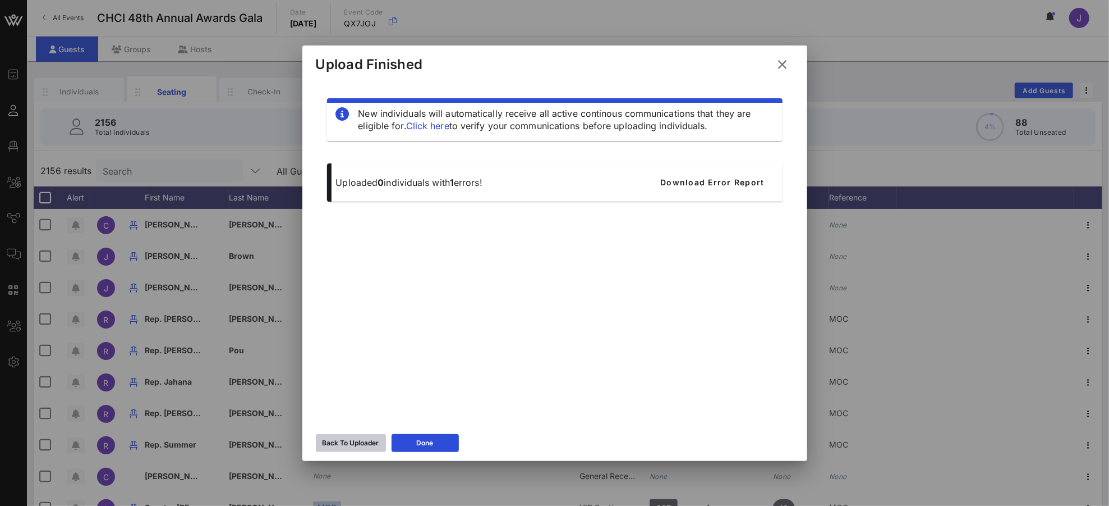
click at [346, 439] on div "Back To Uploader" at bounding box center [351, 442] width 57 height 11
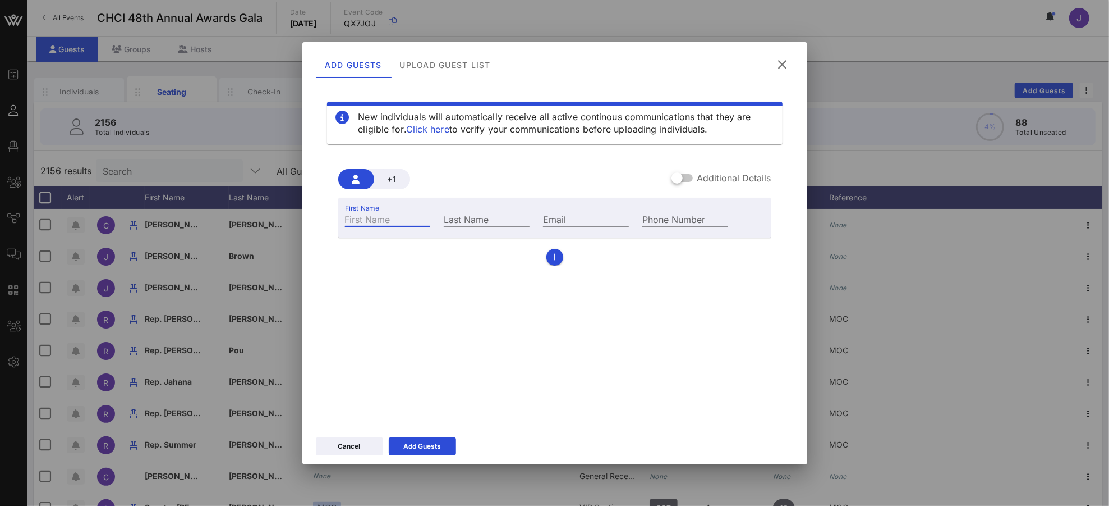
click at [397, 213] on input "First Name" at bounding box center [388, 219] width 86 height 15
type input "[PERSON_NAME]"
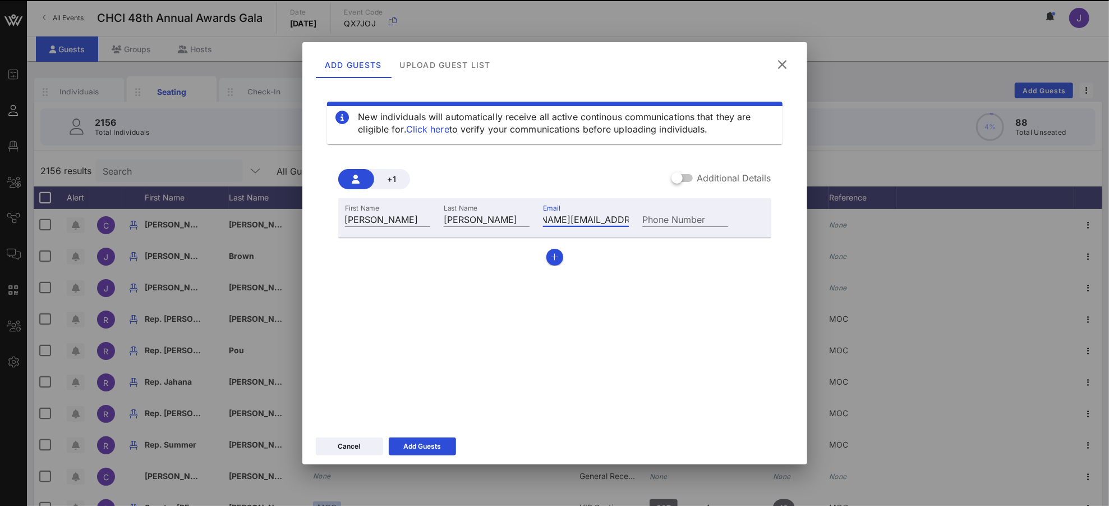
type input "[PERSON_NAME][EMAIL_ADDRESS][PERSON_NAME][DOMAIN_NAME]"
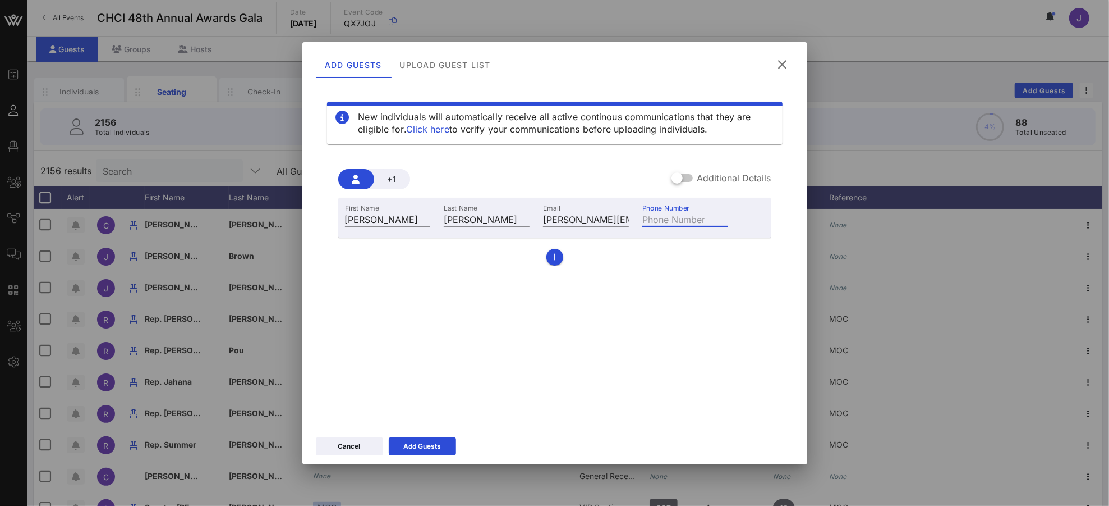
click at [686, 178] on div at bounding box center [677, 177] width 19 height 19
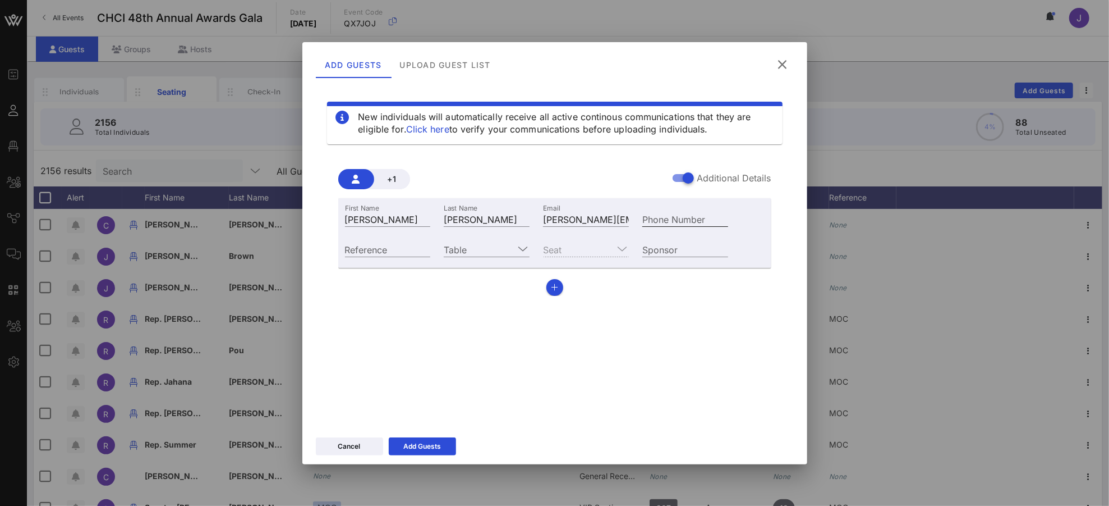
click at [674, 220] on input "Phone Number" at bounding box center [685, 219] width 86 height 15
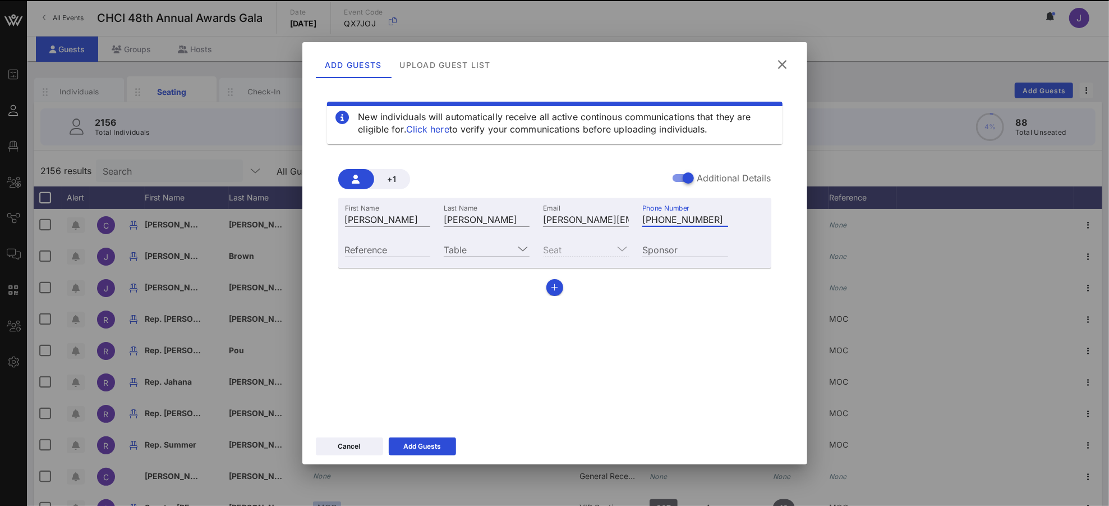
type input "[PHONE_NUMBER]"
click at [518, 246] on icon at bounding box center [523, 248] width 10 height 13
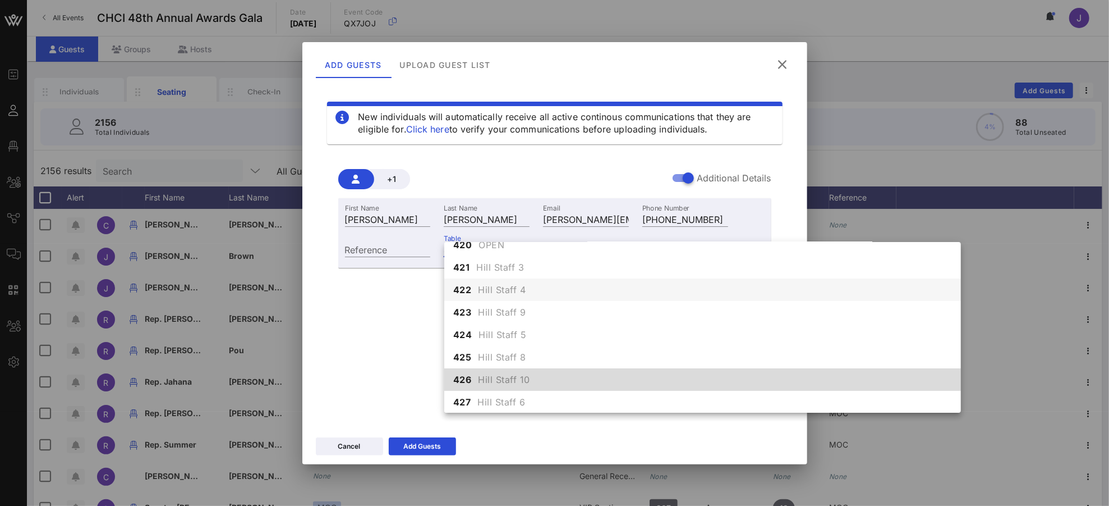
scroll to position [3290, 0]
drag, startPoint x: 493, startPoint y: 380, endPoint x: 541, endPoint y: 267, distance: 123.0
click at [493, 380] on span "Hill Staff 10" at bounding box center [505, 378] width 52 height 13
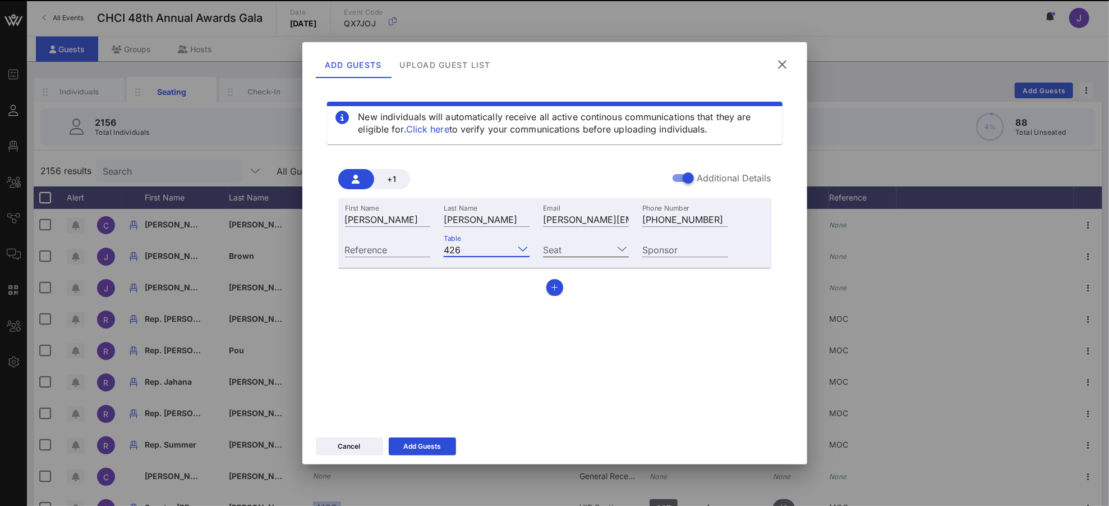
click at [569, 251] on input "Seat" at bounding box center [578, 249] width 70 height 15
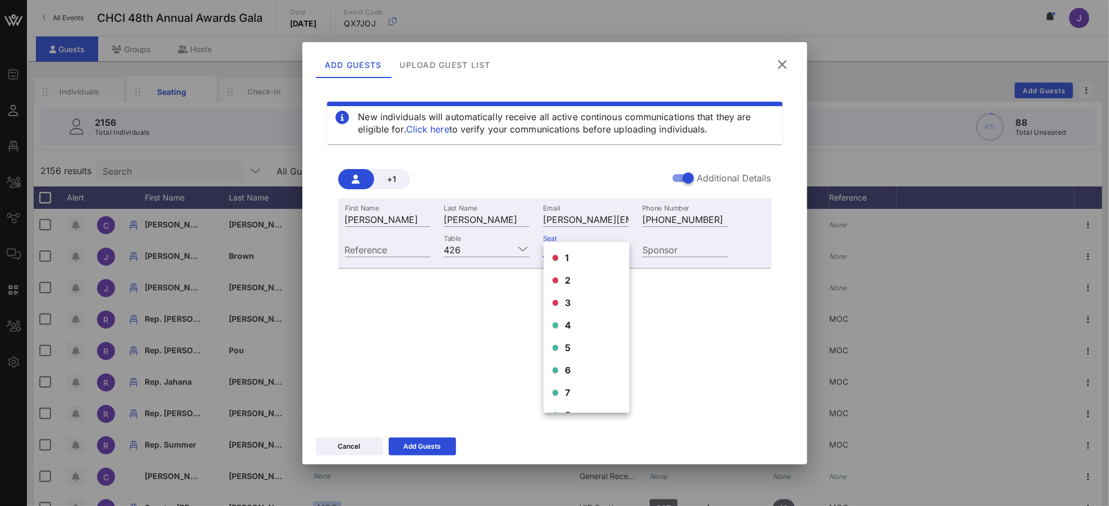
click at [577, 323] on div "4" at bounding box center [587, 325] width 86 height 22
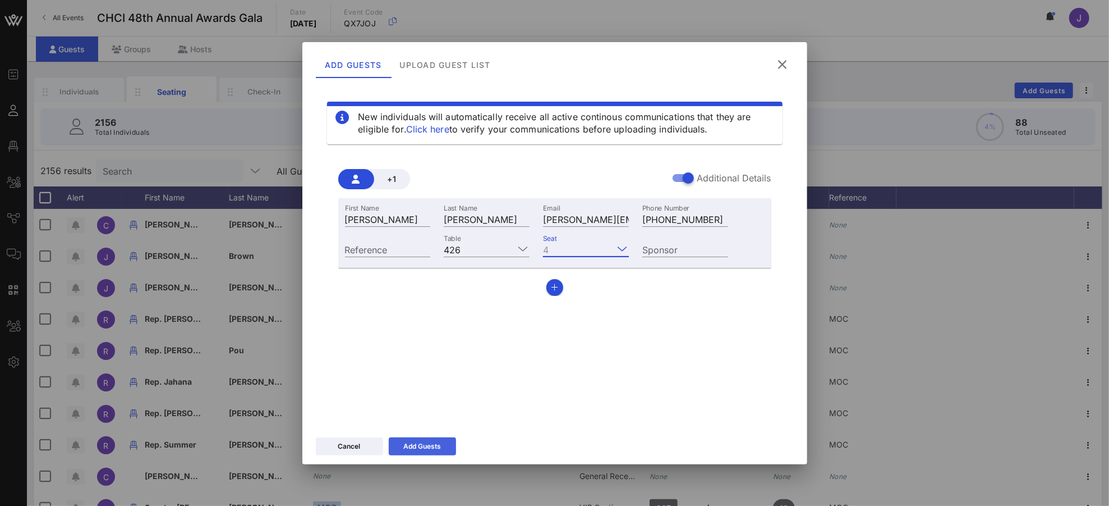
click at [423, 448] on icon at bounding box center [422, 445] width 8 height 7
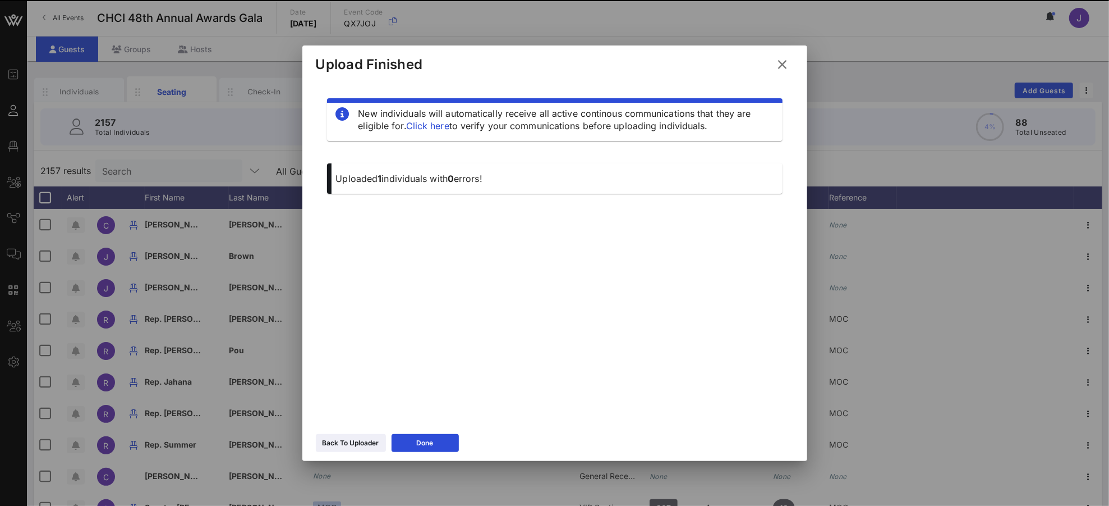
click at [783, 65] on icon at bounding box center [782, 64] width 15 height 13
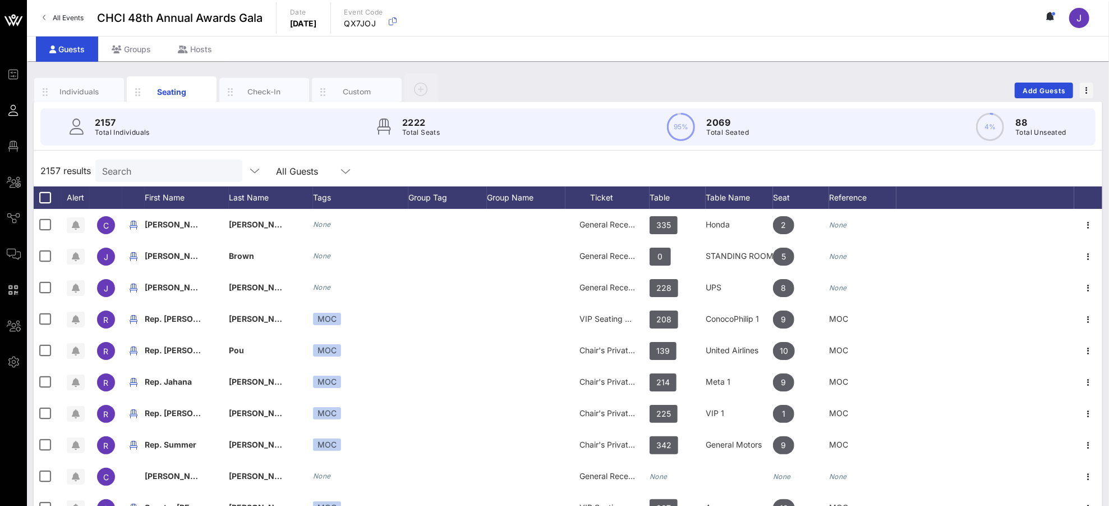
click at [123, 179] on div "Search" at bounding box center [167, 170] width 131 height 22
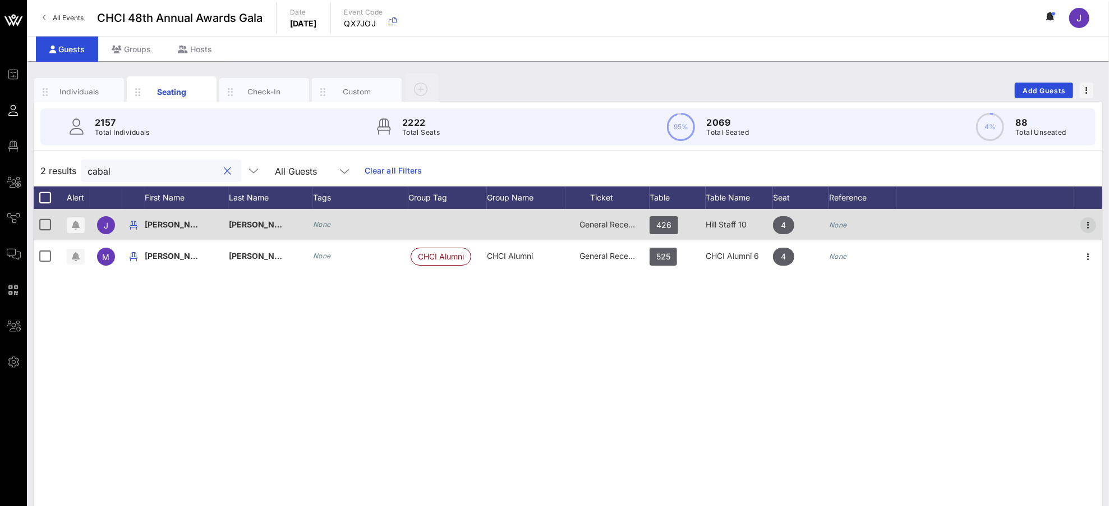
type input "cabal"
click at [1040, 223] on icon "button" at bounding box center [1088, 224] width 13 height 13
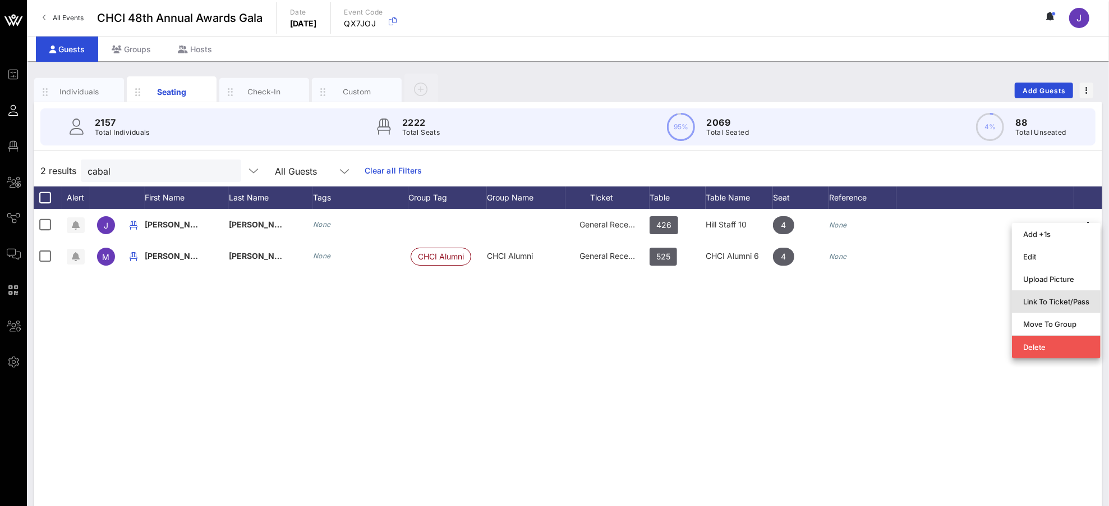
click at [1040, 302] on div "Link To Ticket/Pass" at bounding box center [1056, 301] width 66 height 9
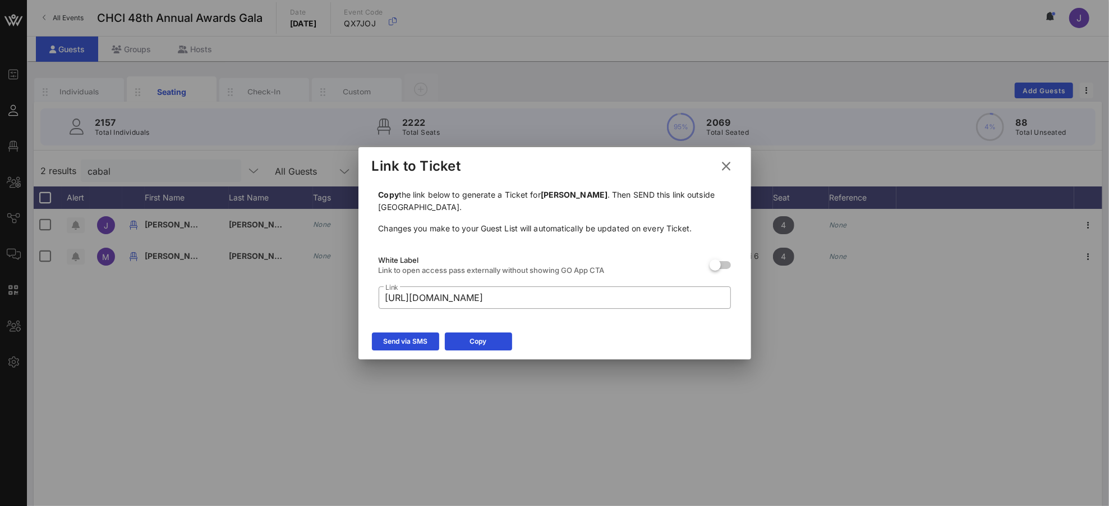
click at [423, 341] on div "Send via SMS" at bounding box center [405, 341] width 44 height 11
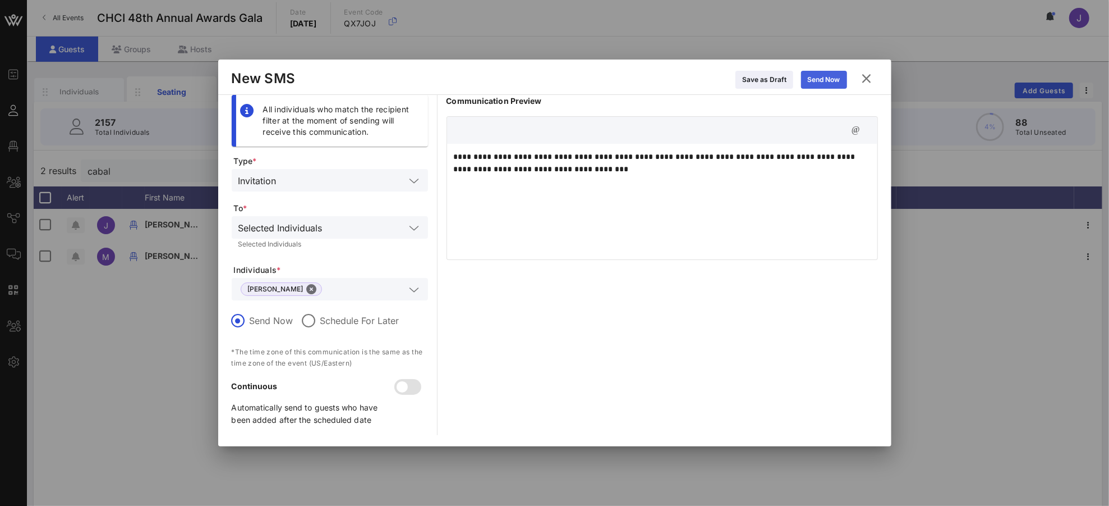
click at [830, 79] on div "Send Now" at bounding box center [824, 79] width 33 height 11
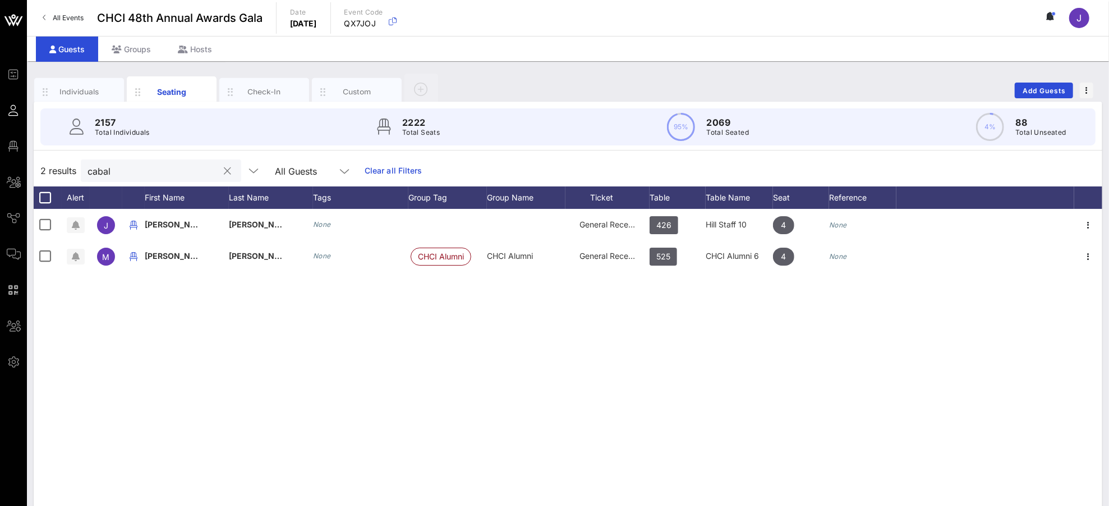
click at [206, 172] on div "cabal" at bounding box center [161, 170] width 160 height 22
click at [224, 167] on button "clear icon" at bounding box center [227, 171] width 7 height 11
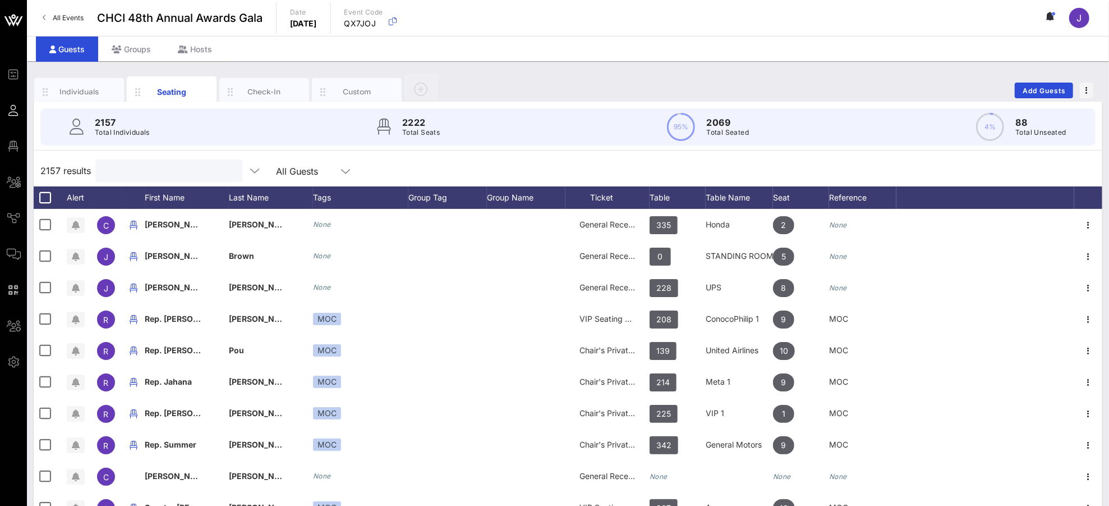
click at [162, 171] on input "text" at bounding box center [167, 170] width 131 height 15
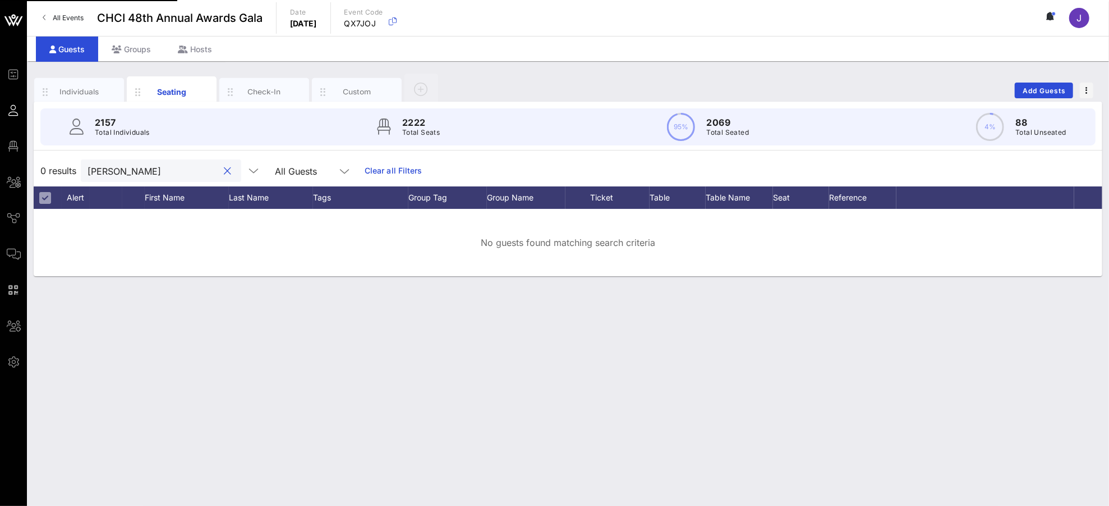
click at [98, 169] on input "[PERSON_NAME]" at bounding box center [153, 170] width 131 height 15
click at [97, 168] on input "[PERSON_NAME]" at bounding box center [153, 170] width 131 height 15
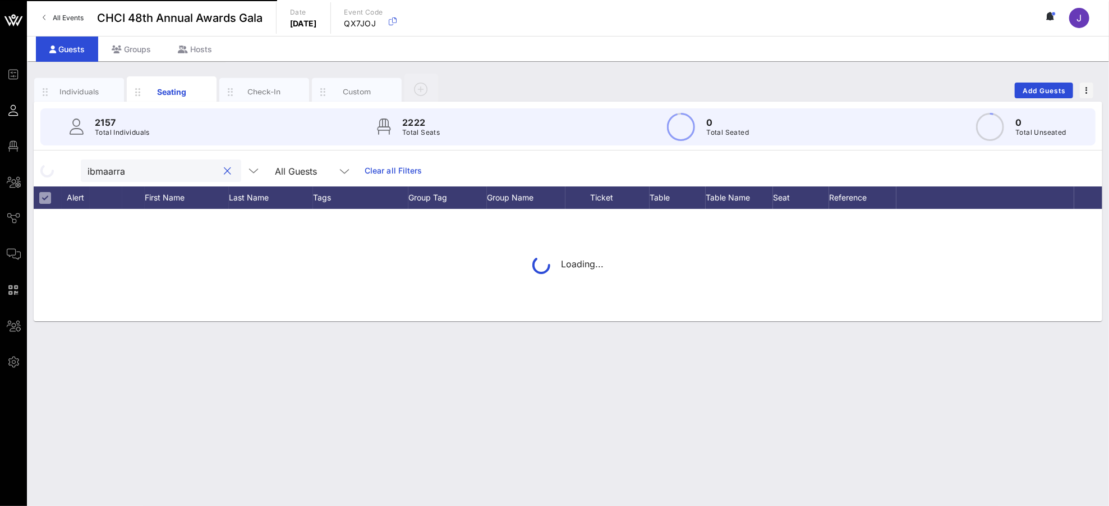
type input "ibmararra"
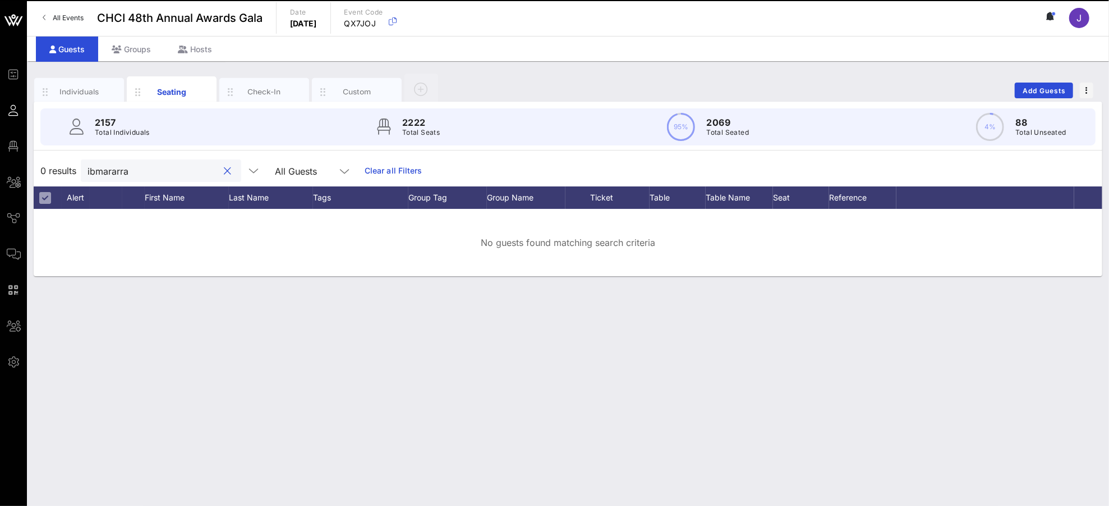
click at [224, 174] on button "clear icon" at bounding box center [227, 171] width 7 height 11
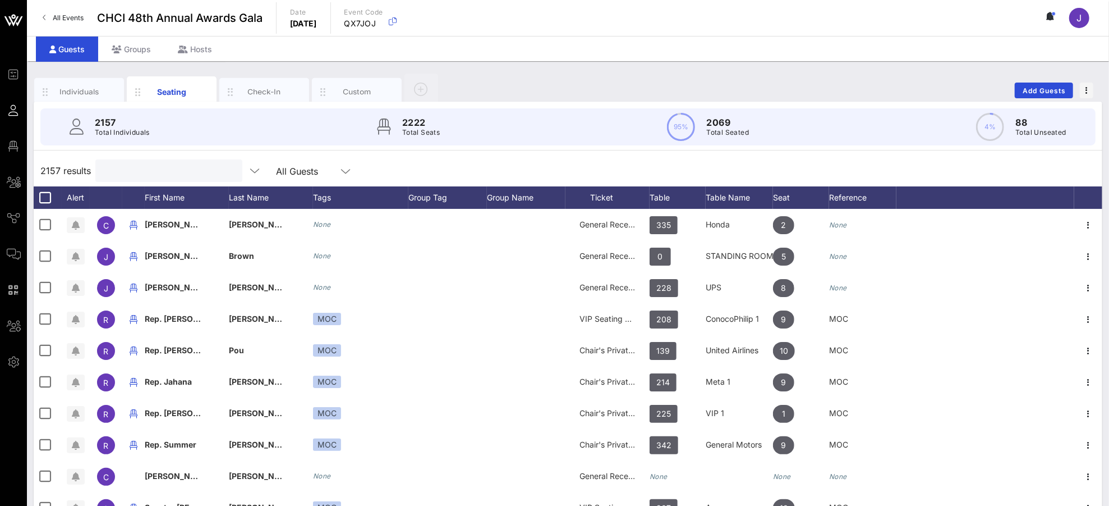
type input "u"
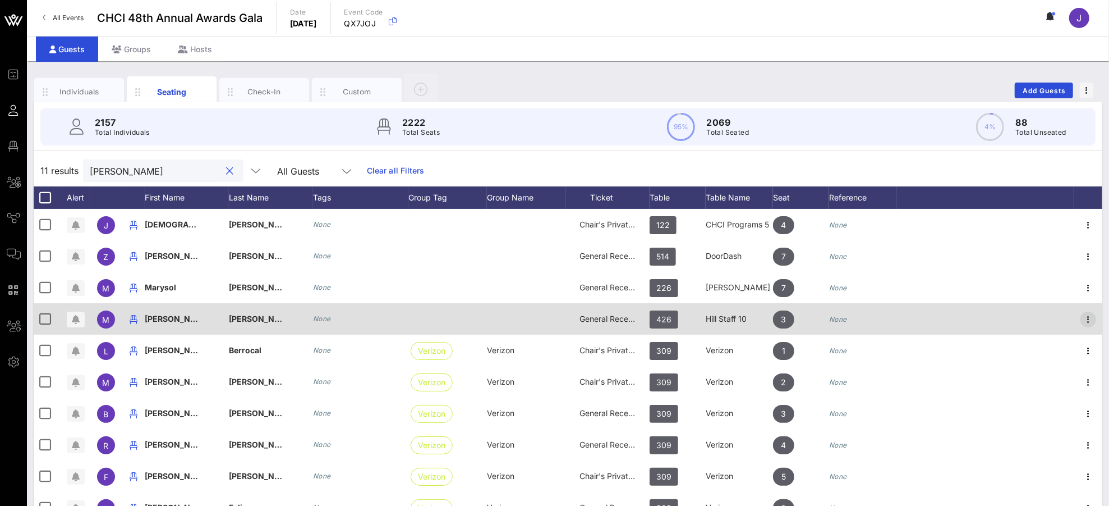
type input "[PERSON_NAME]"
click at [1040, 318] on icon "button" at bounding box center [1088, 319] width 13 height 13
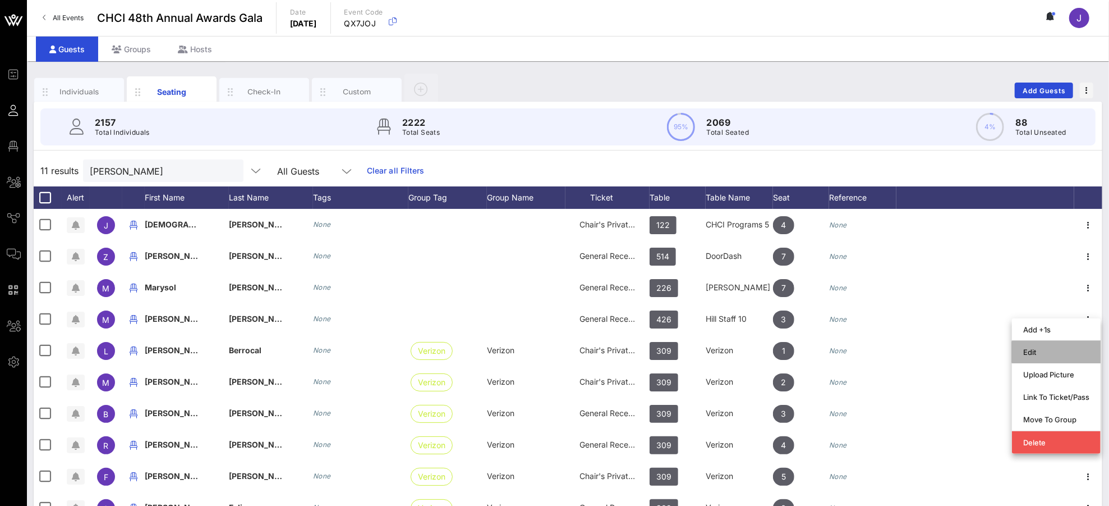
click at [1040, 351] on div "Edit" at bounding box center [1056, 351] width 66 height 9
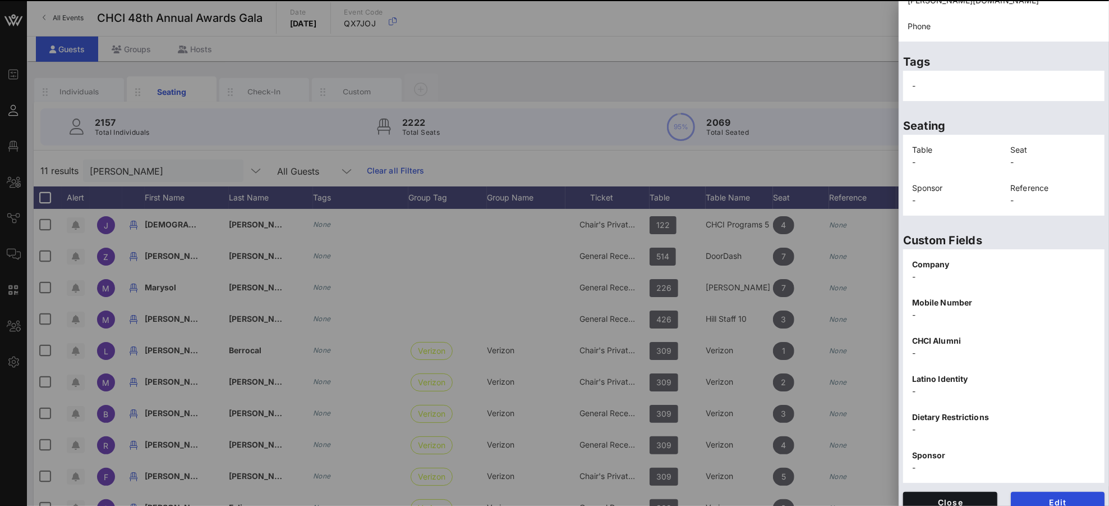
scroll to position [50, 0]
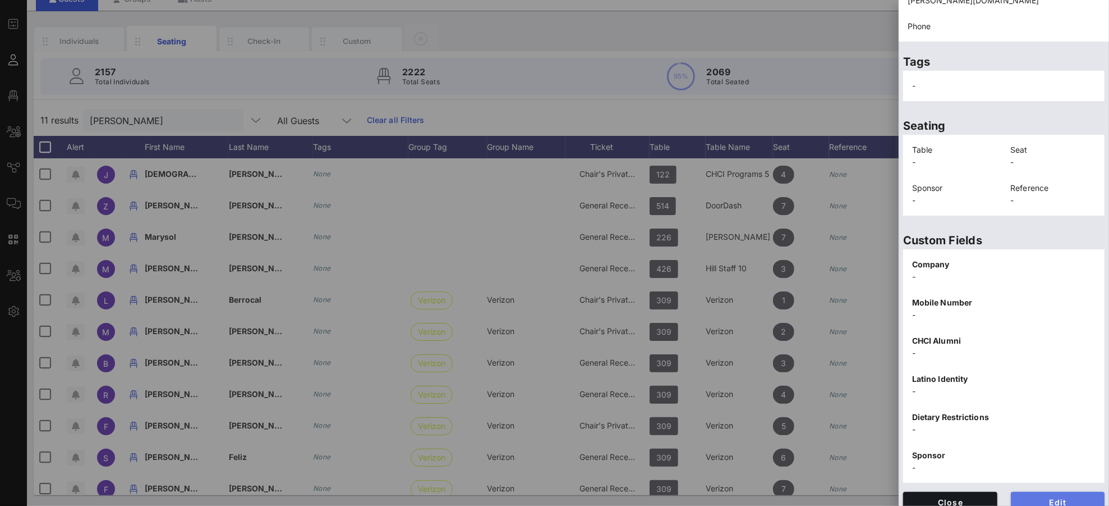
click at [1040, 474] on span "Edit" at bounding box center [1058, 502] width 76 height 10
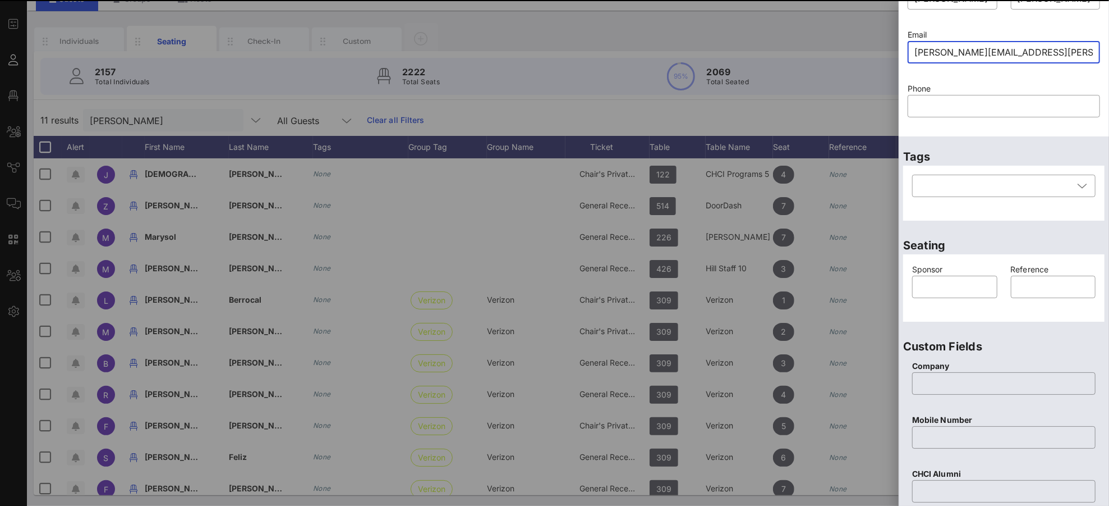
scroll to position [0, 0]
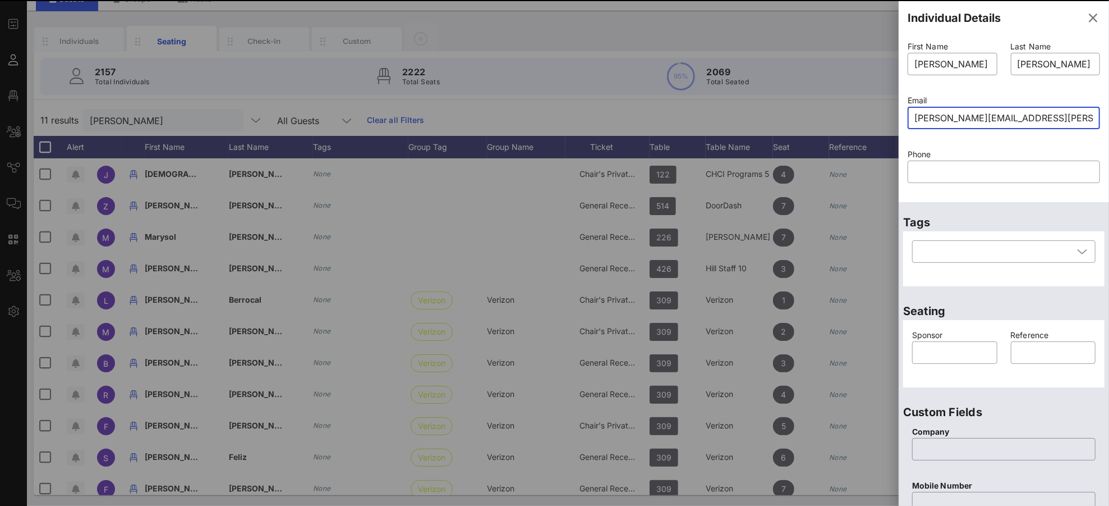
drag, startPoint x: 948, startPoint y: 119, endPoint x: 959, endPoint y: 131, distance: 16.7
click at [948, 119] on input "[PERSON_NAME][EMAIL_ADDRESS][PERSON_NAME][DOMAIN_NAME]" at bounding box center [1004, 118] width 179 height 18
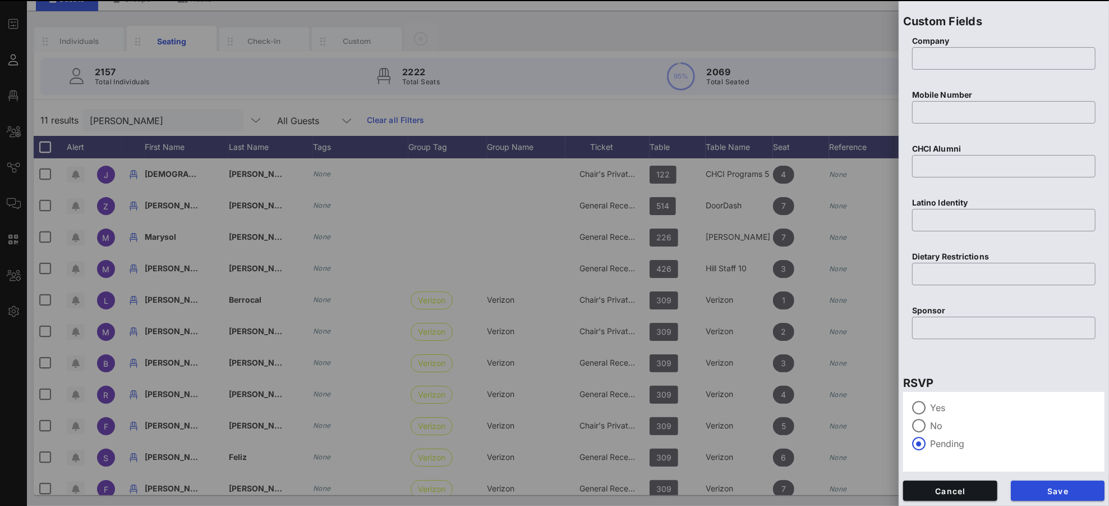
type input "[PERSON_NAME][EMAIL_ADDRESS][PERSON_NAME][DOMAIN_NAME]"
click at [1040, 474] on span "Save" at bounding box center [1058, 490] width 76 height 10
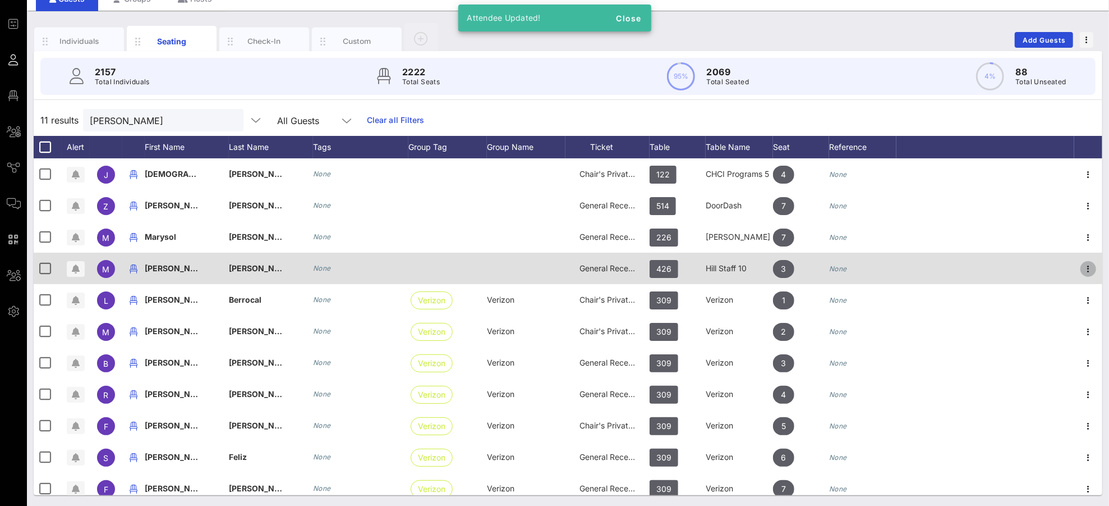
click at [1040, 267] on icon "button" at bounding box center [1088, 268] width 13 height 13
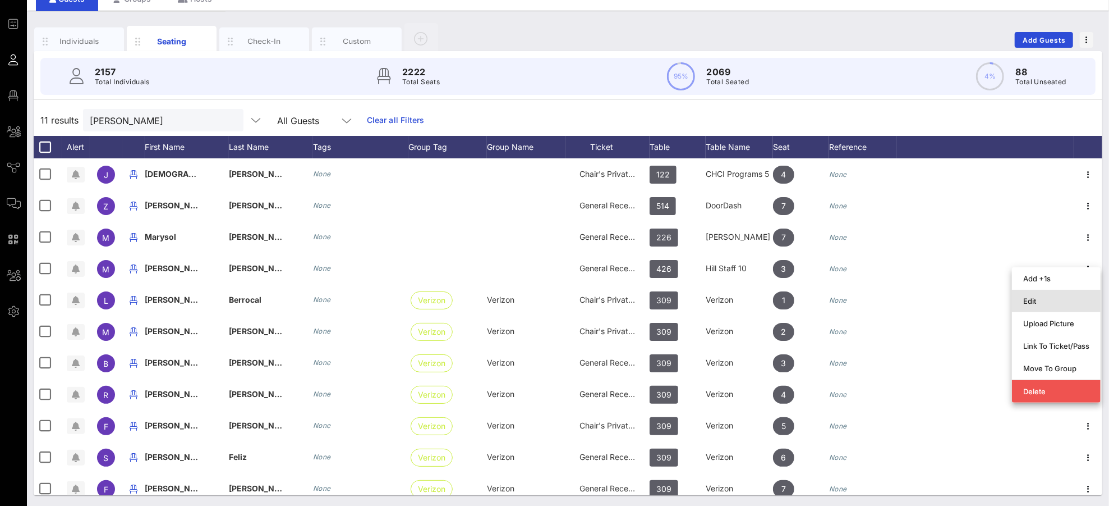
click at [1039, 293] on div "Edit" at bounding box center [1056, 301] width 66 height 18
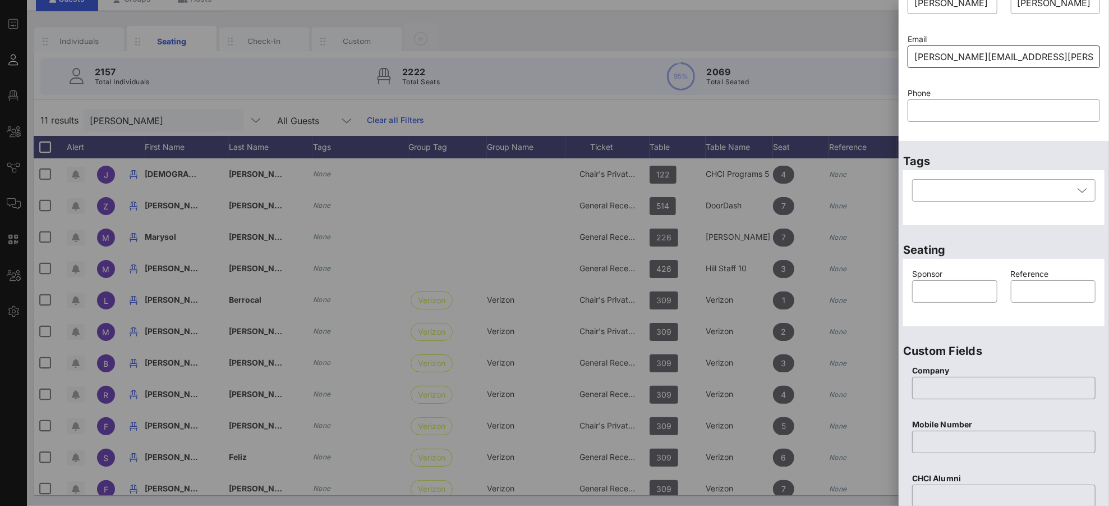
scroll to position [0, 0]
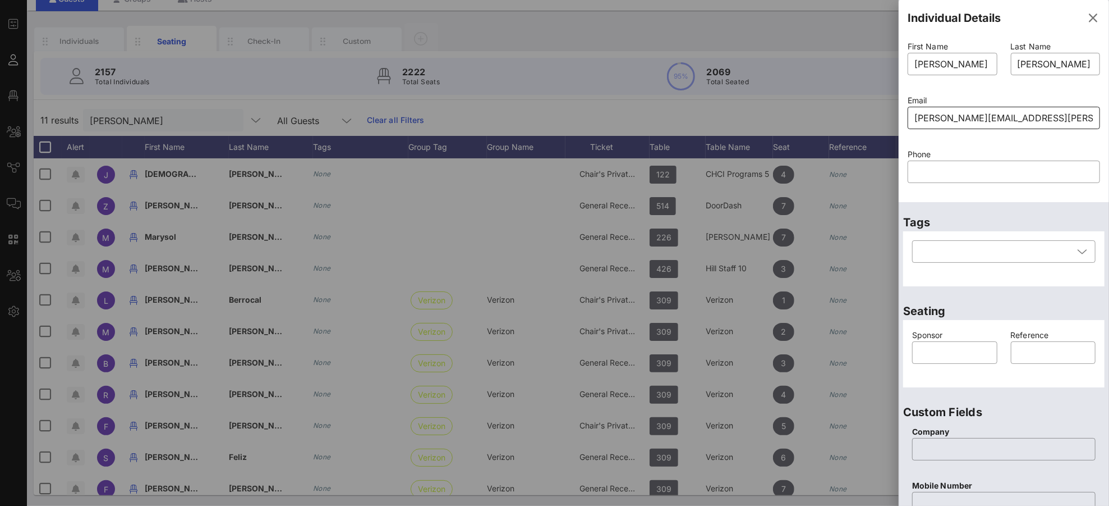
click at [947, 117] on input "[PERSON_NAME][EMAIL_ADDRESS][PERSON_NAME][DOMAIN_NAME]" at bounding box center [1004, 118] width 179 height 18
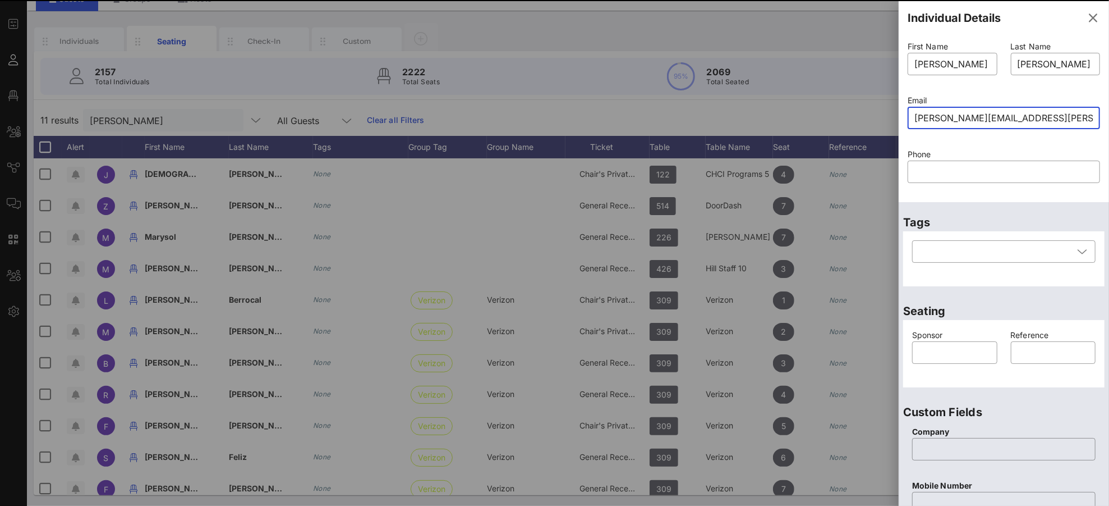
click at [949, 116] on input "[PERSON_NAME][EMAIL_ADDRESS][PERSON_NAME][DOMAIN_NAME]" at bounding box center [1004, 118] width 179 height 18
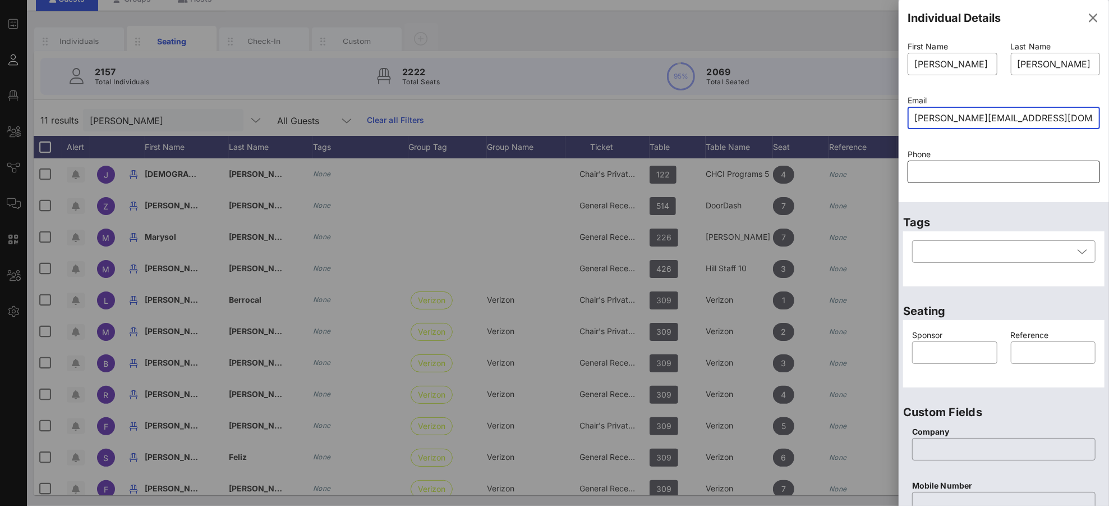
type input "[PERSON_NAME][EMAIL_ADDRESS][DOMAIN_NAME]"
click at [996, 173] on input "text" at bounding box center [1004, 172] width 179 height 18
paste input "7257800081"
type input "7257800081"
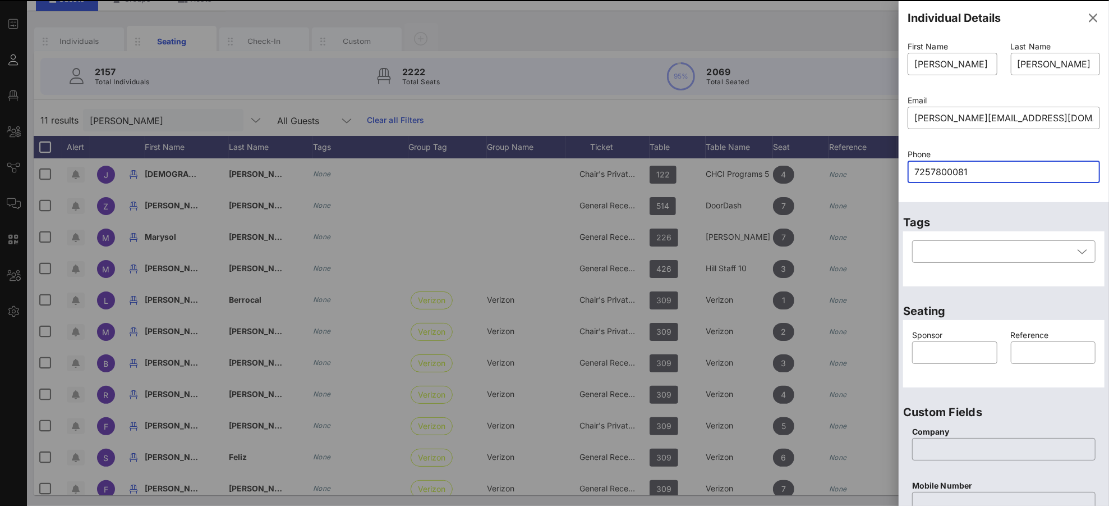
type input "[PERSON_NAME][EMAIL_ADDRESS][PERSON_NAME][DOMAIN_NAME]"
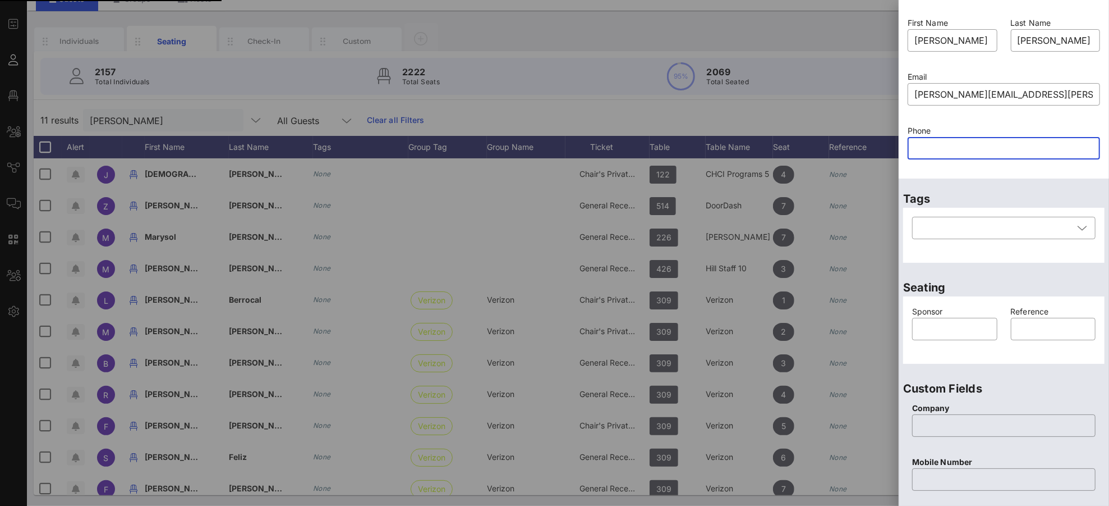
paste input "text"
paste input "7257800081"
type input "7257800081"
paste input "7257800081"
type input "7257800081"
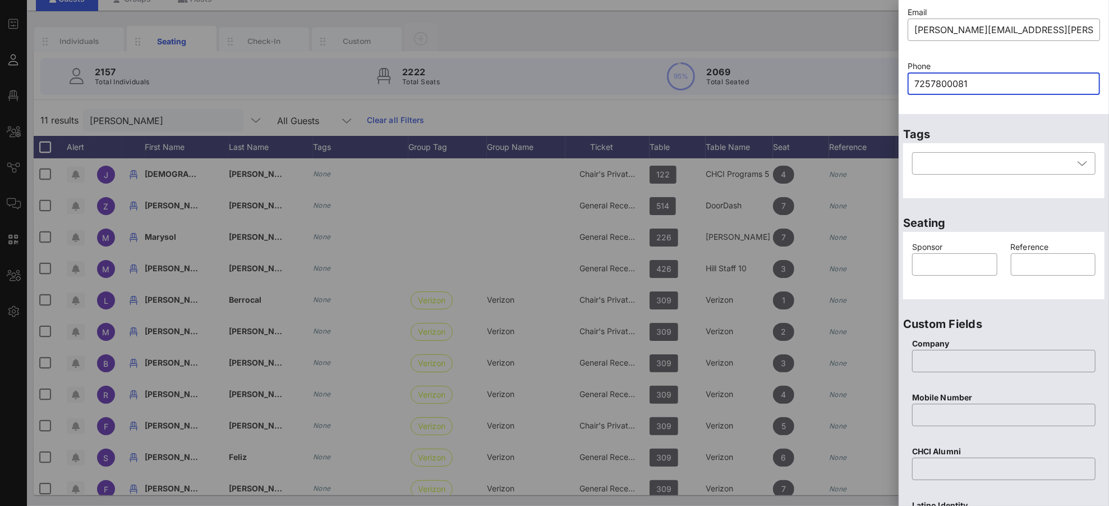
scroll to position [392, 0]
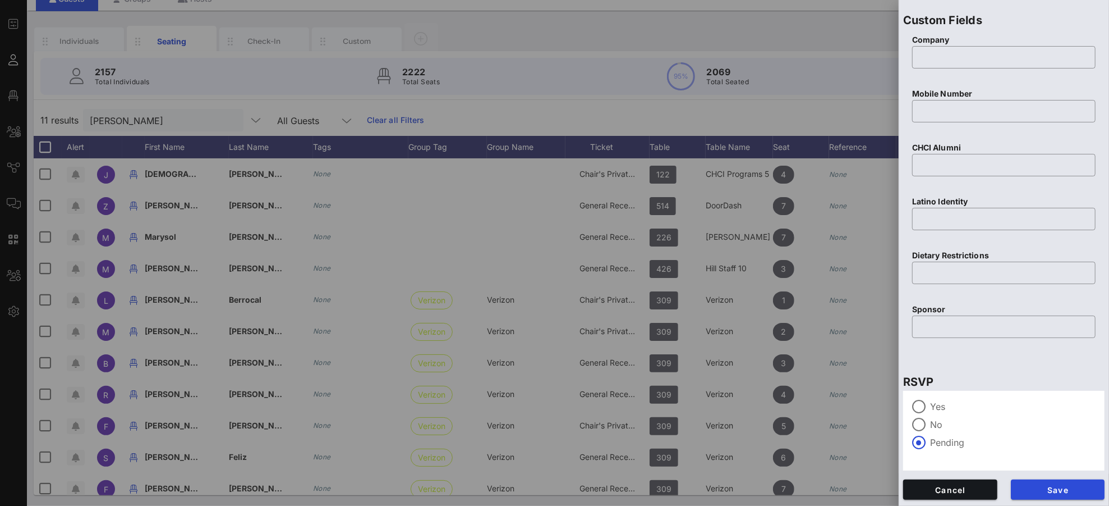
click at [1039, 474] on button "Save" at bounding box center [1058, 489] width 94 height 20
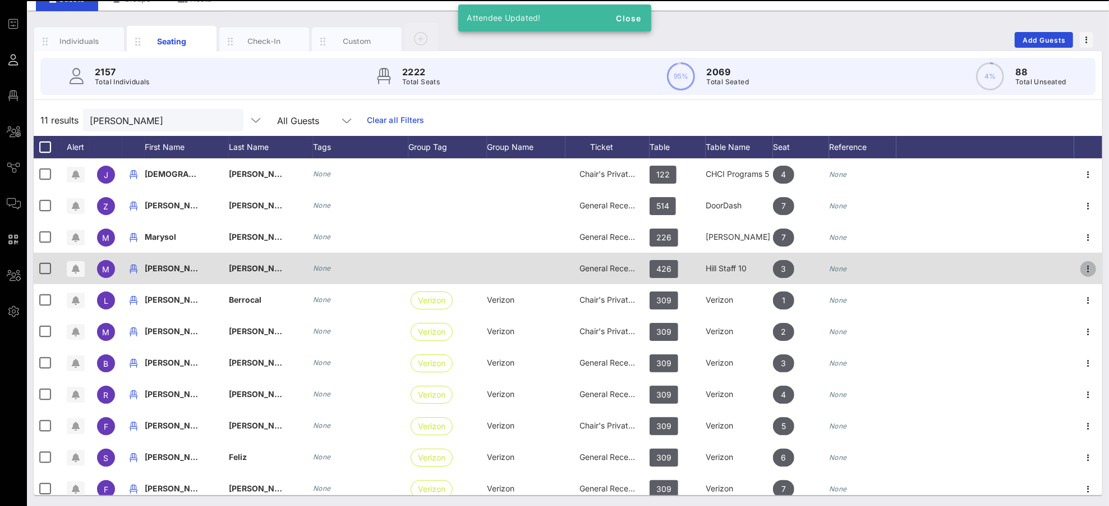
click at [1040, 269] on icon "button" at bounding box center [1088, 268] width 13 height 13
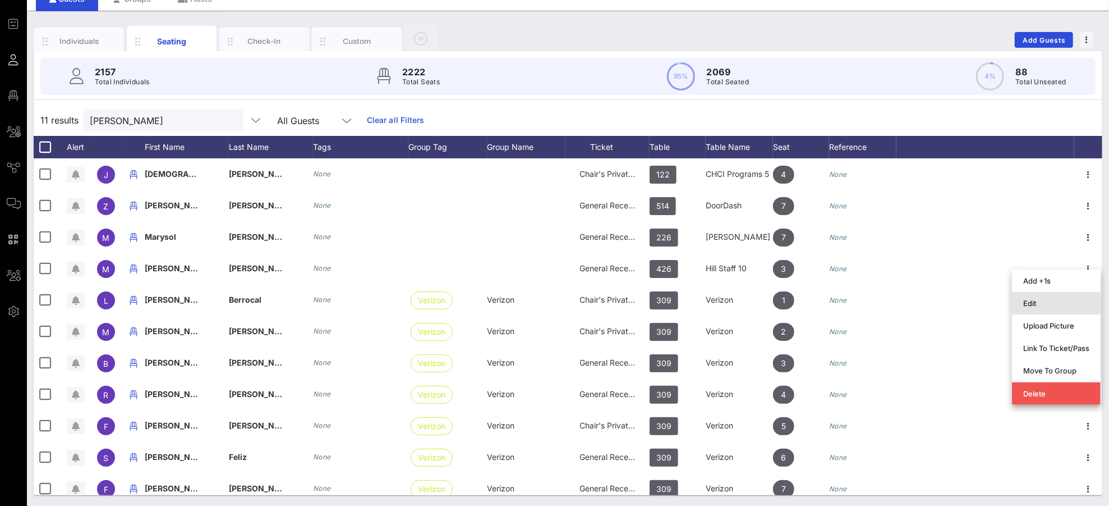
click at [1040, 304] on div "Edit" at bounding box center [1056, 302] width 66 height 9
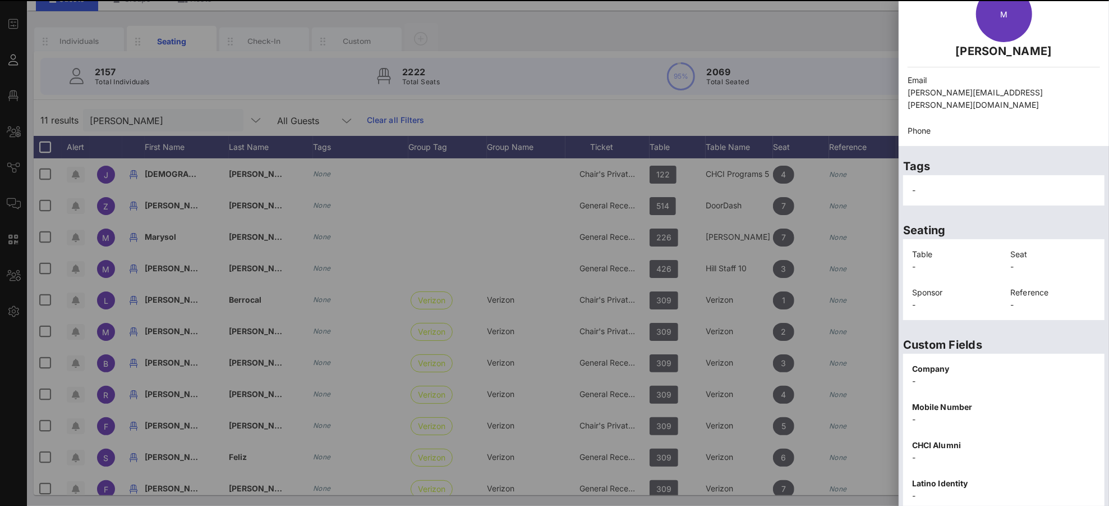
scroll to position [163, 0]
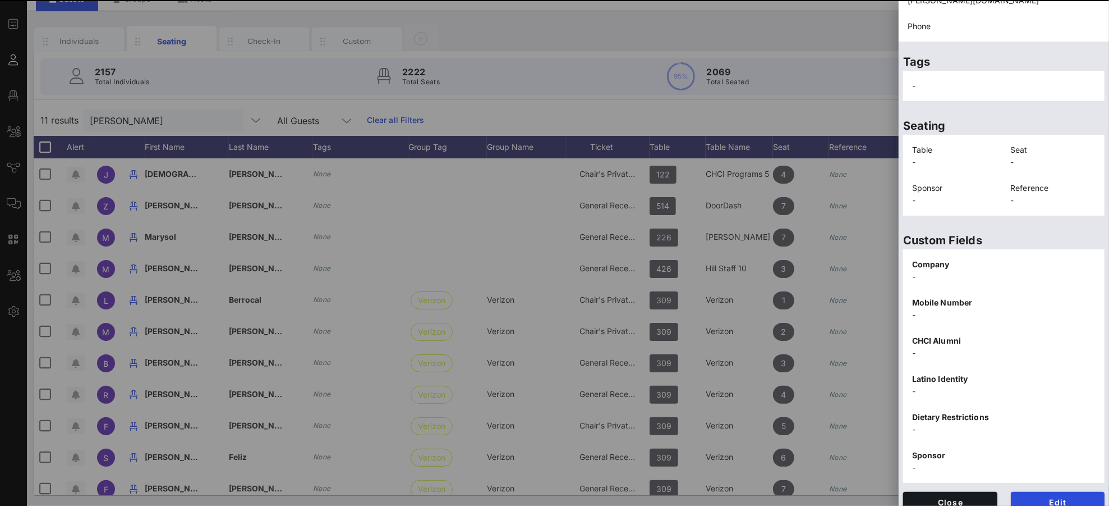
click at [1040, 474] on div "Edit" at bounding box center [1058, 502] width 108 height 34
click at [1040, 474] on span "Edit" at bounding box center [1058, 502] width 76 height 10
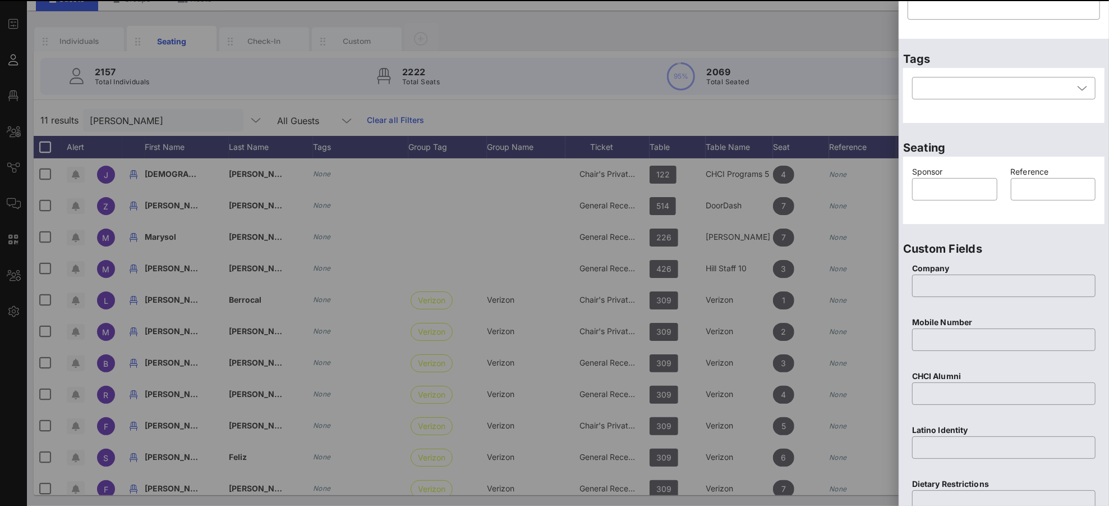
scroll to position [0, 0]
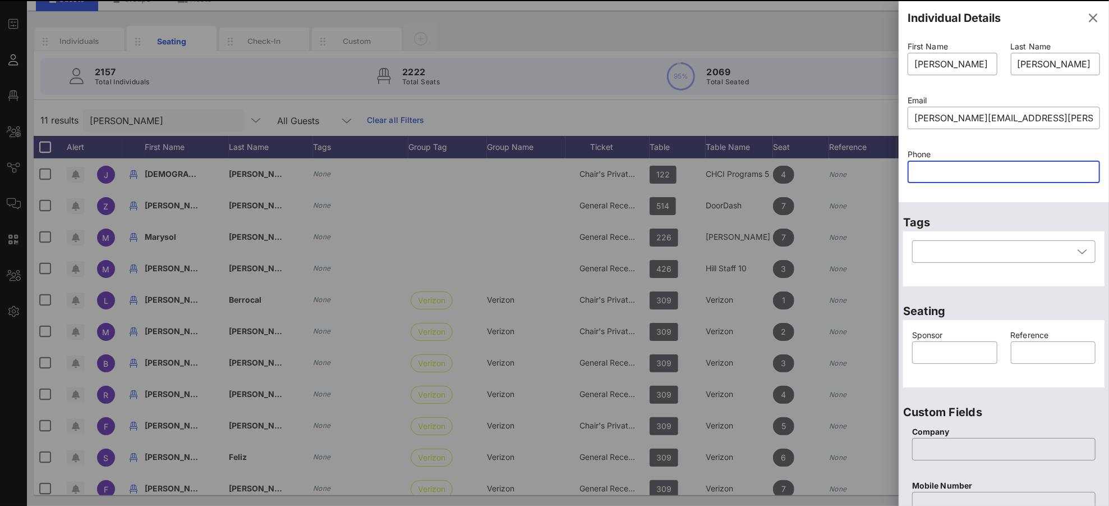
paste input "7257800081"
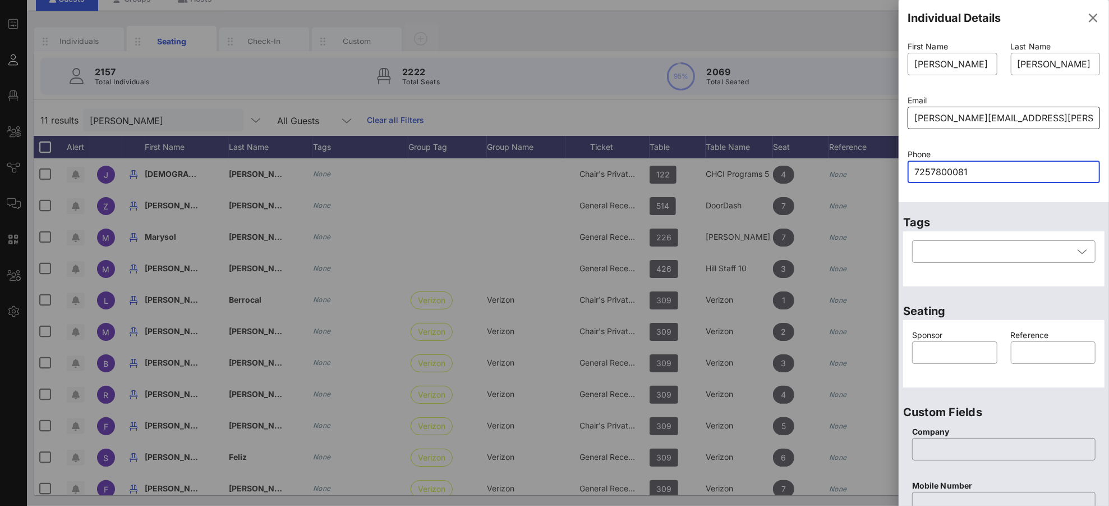
type input "7257800081"
click at [950, 118] on input "[PERSON_NAME][EMAIL_ADDRESS][PERSON_NAME][DOMAIN_NAME]" at bounding box center [1004, 118] width 179 height 18
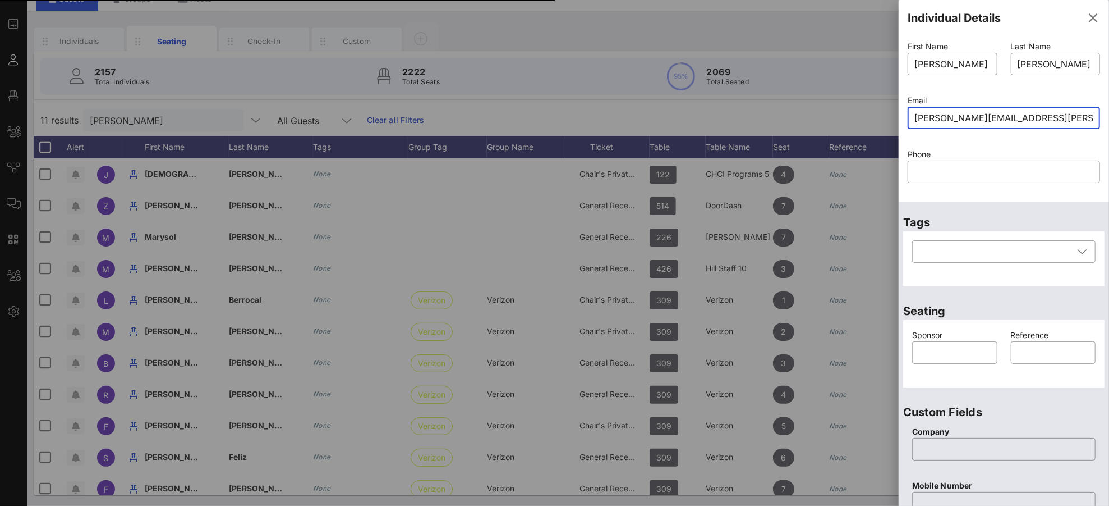
click at [945, 116] on input "[PERSON_NAME][EMAIL_ADDRESS][PERSON_NAME][DOMAIN_NAME]" at bounding box center [1004, 118] width 179 height 18
click at [986, 172] on input "text" at bounding box center [1004, 172] width 179 height 18
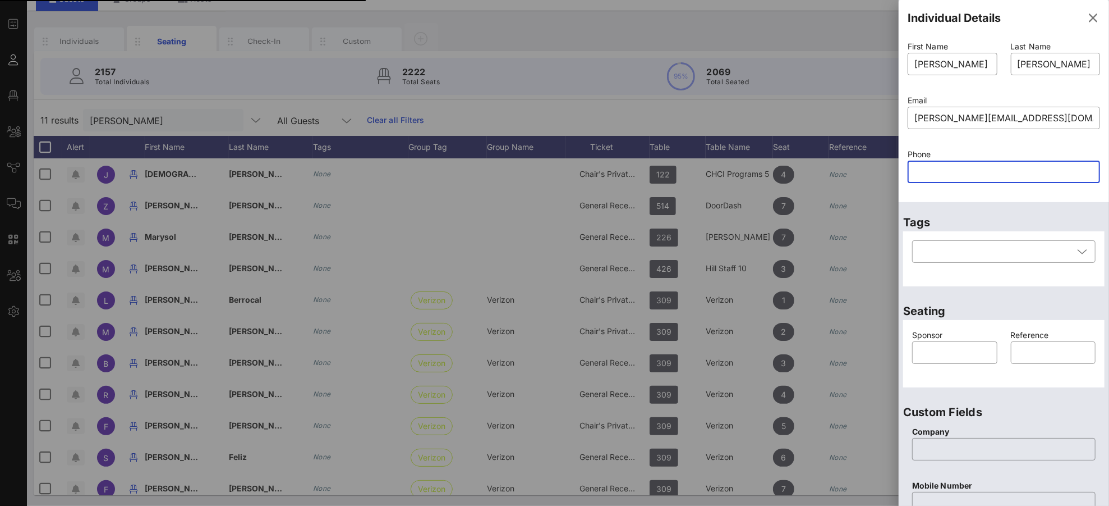
type input "[PERSON_NAME][EMAIL_ADDRESS][PERSON_NAME][DOMAIN_NAME]"
paste input "7257800081"
type input "7257800081"
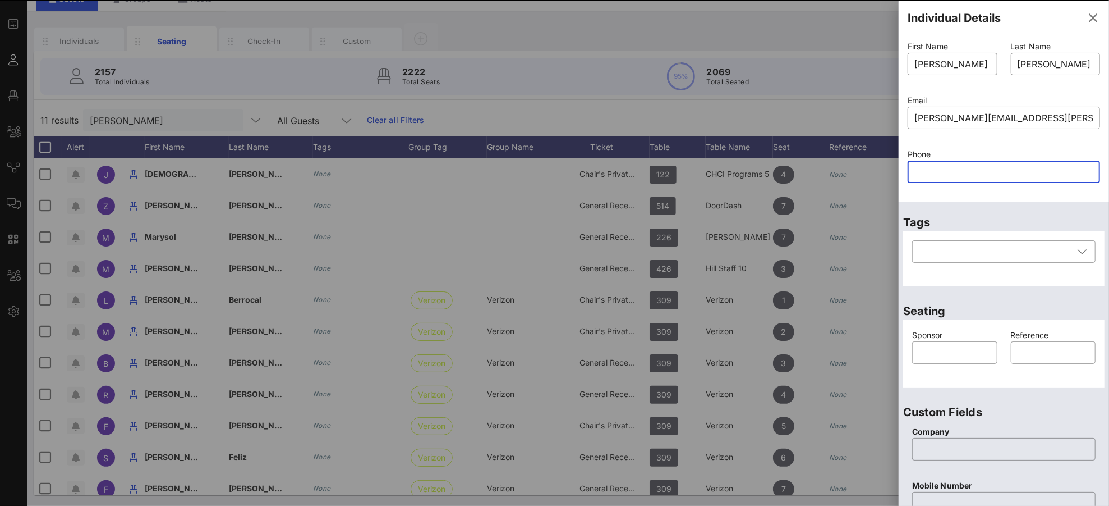
scroll to position [30, 0]
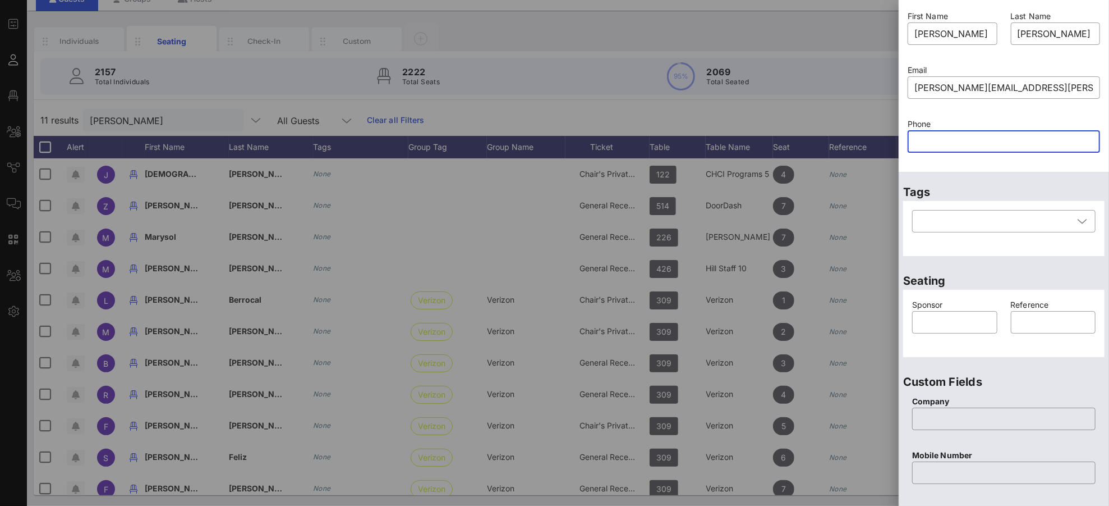
paste input "7257800081"
type input "7257800081"
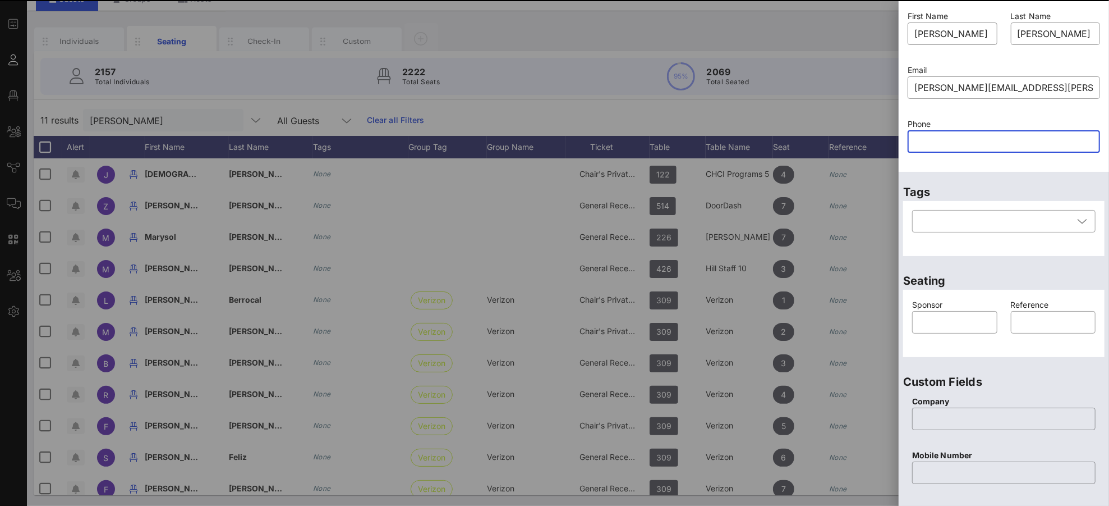
scroll to position [392, 0]
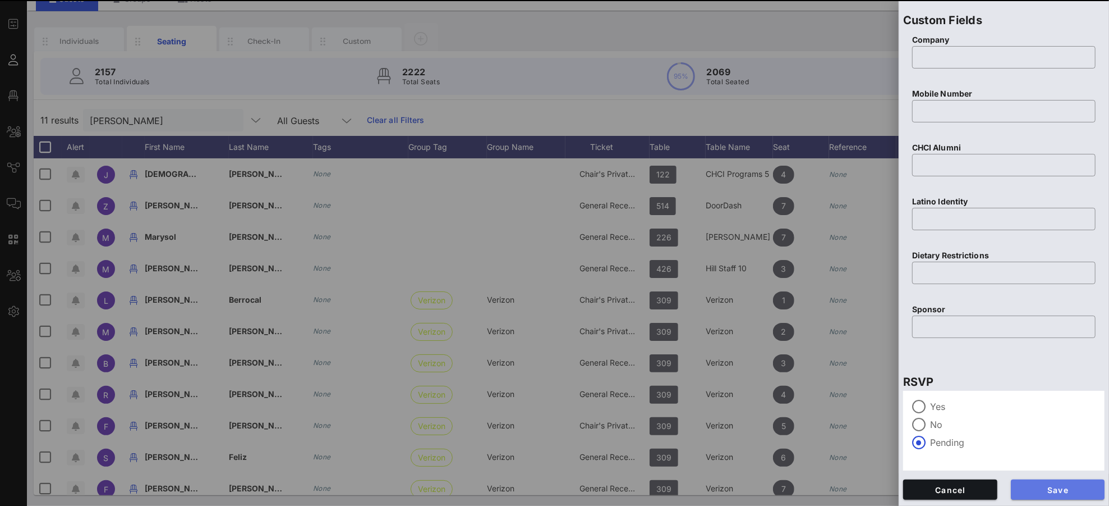
click at [1040, 474] on span "Save" at bounding box center [1058, 490] width 76 height 10
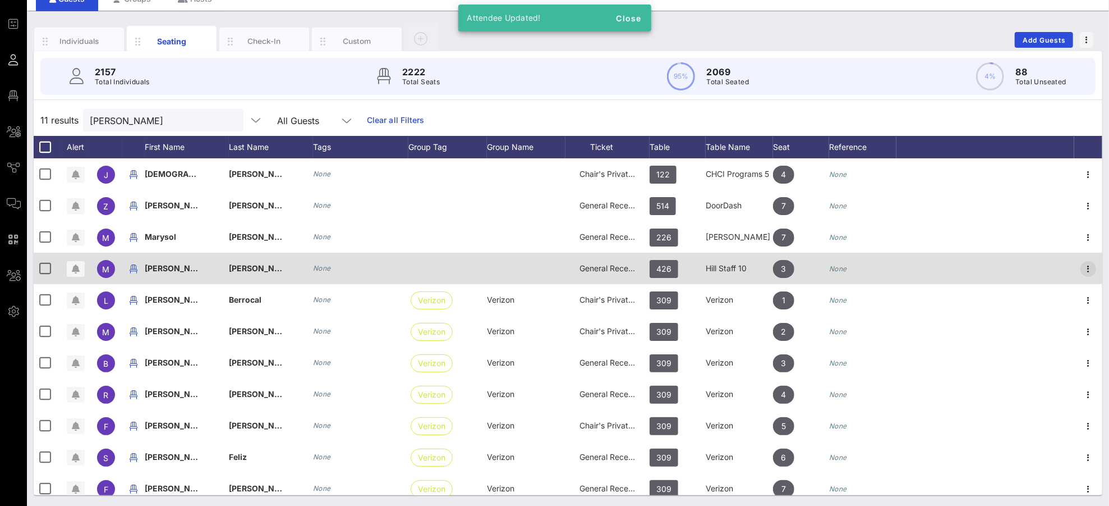
click at [1040, 268] on icon "button" at bounding box center [1088, 268] width 13 height 13
click at [1040, 267] on icon "button" at bounding box center [1088, 268] width 13 height 13
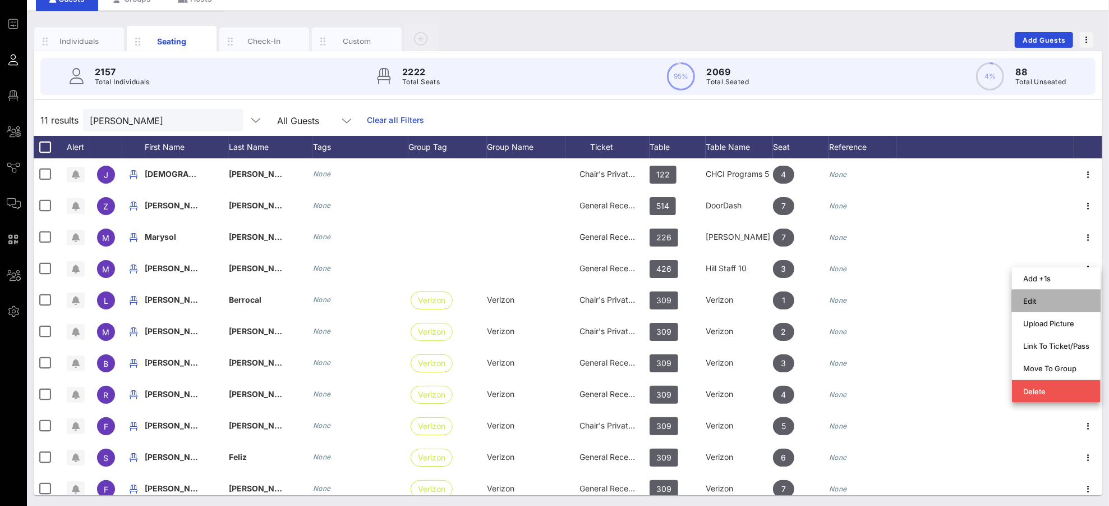
click at [1040, 295] on div "Edit" at bounding box center [1056, 301] width 66 height 18
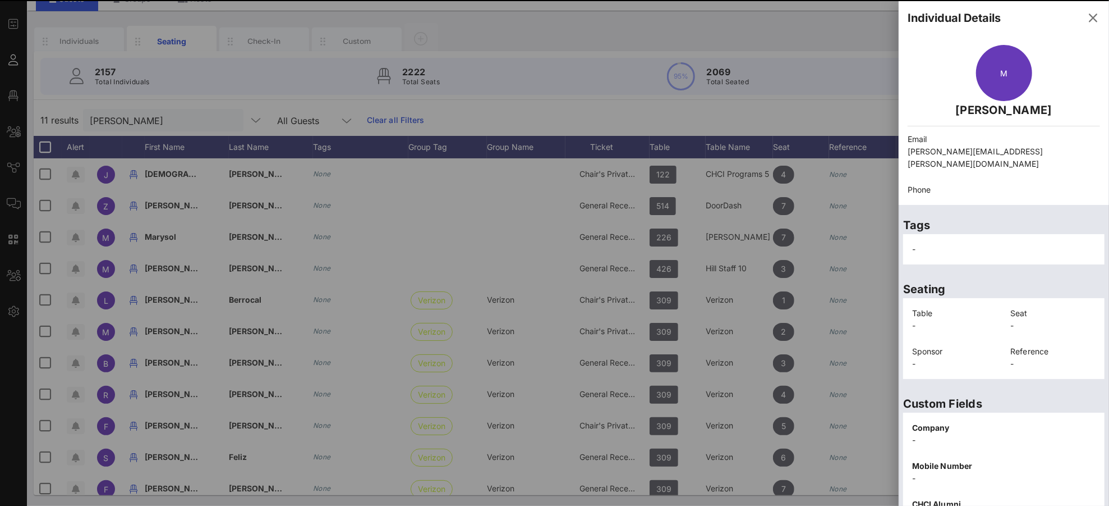
scroll to position [163, 0]
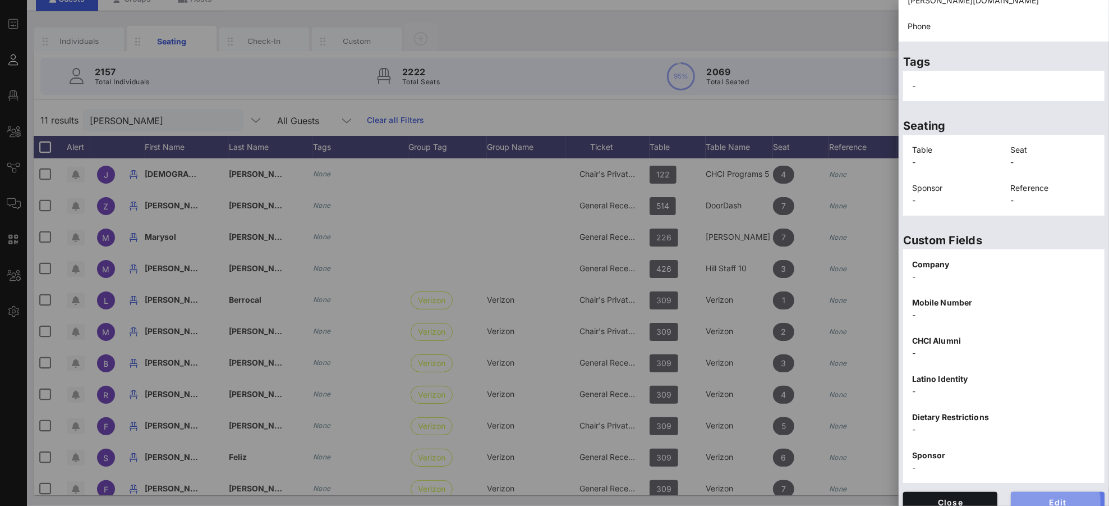
click at [1040, 474] on span "Edit" at bounding box center [1058, 502] width 76 height 10
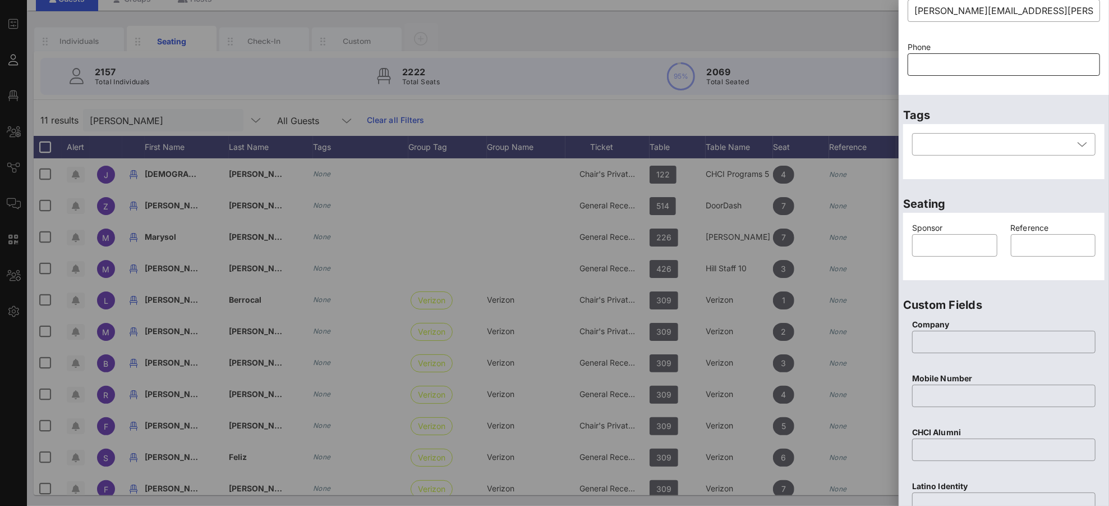
scroll to position [0, 0]
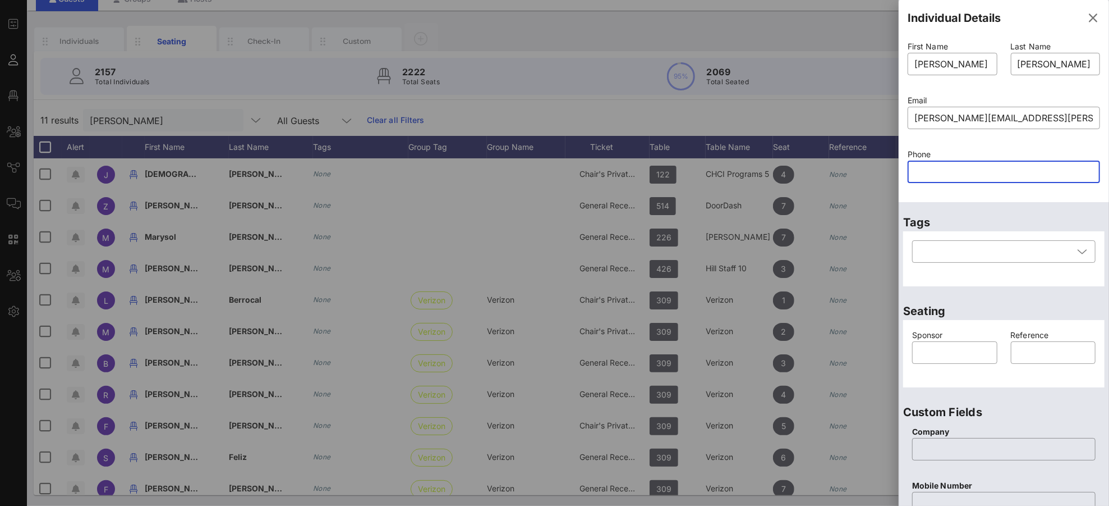
paste input "text"
paste input "7257800081"
type input "7257800081"
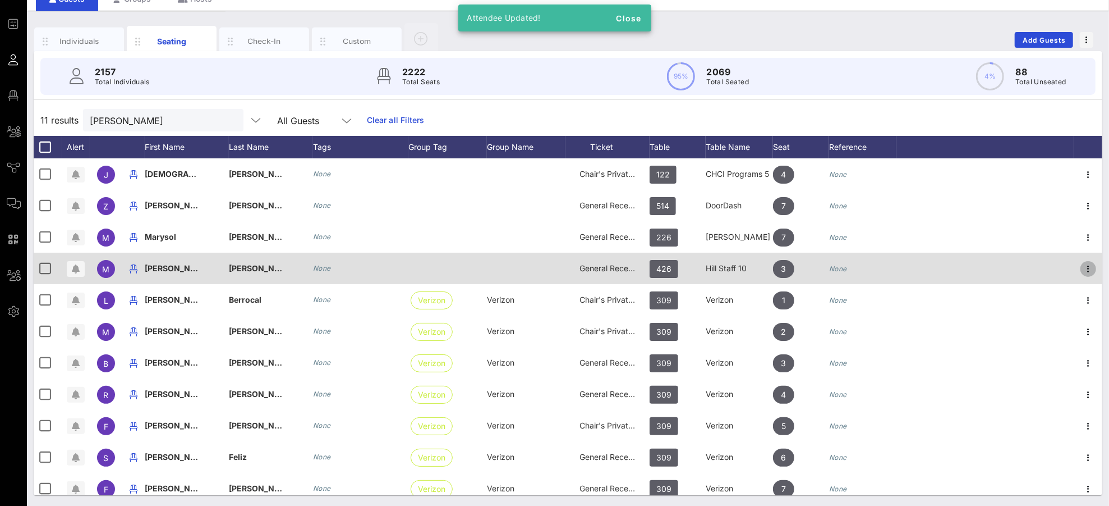
click at [1040, 267] on icon "button" at bounding box center [1088, 268] width 13 height 13
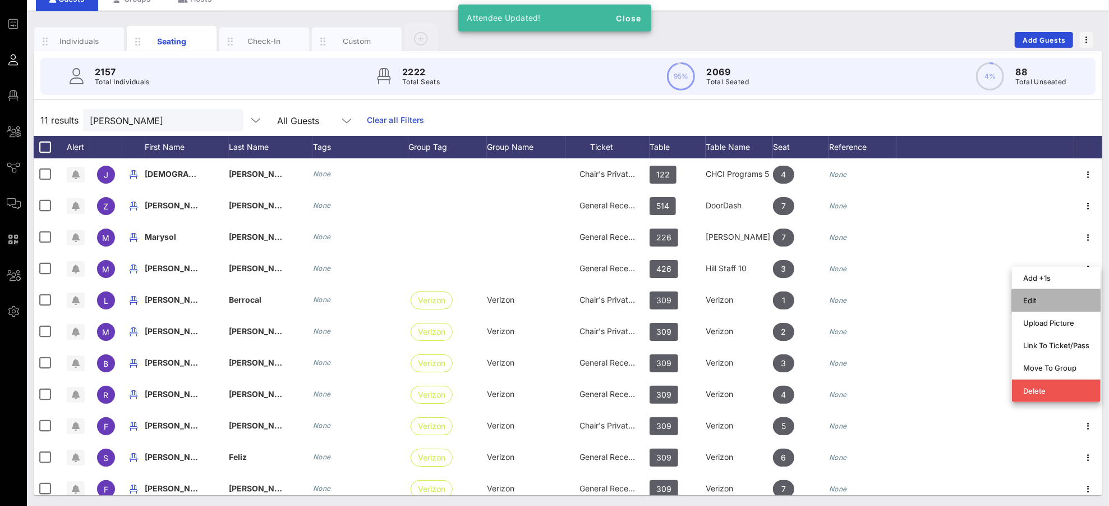
click at [1040, 294] on div "Edit" at bounding box center [1056, 300] width 66 height 18
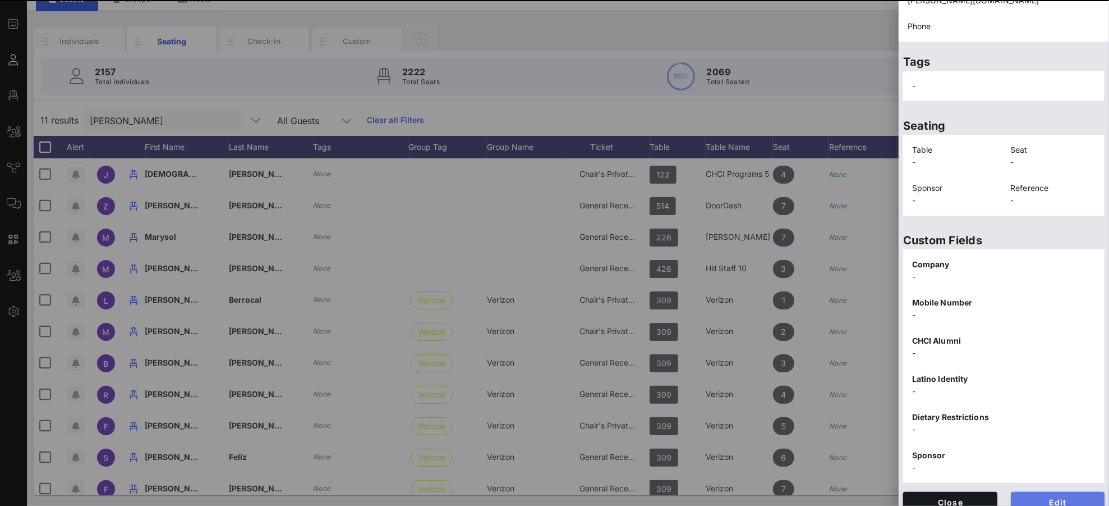
click at [1040, 474] on button "Edit" at bounding box center [1058, 501] width 94 height 20
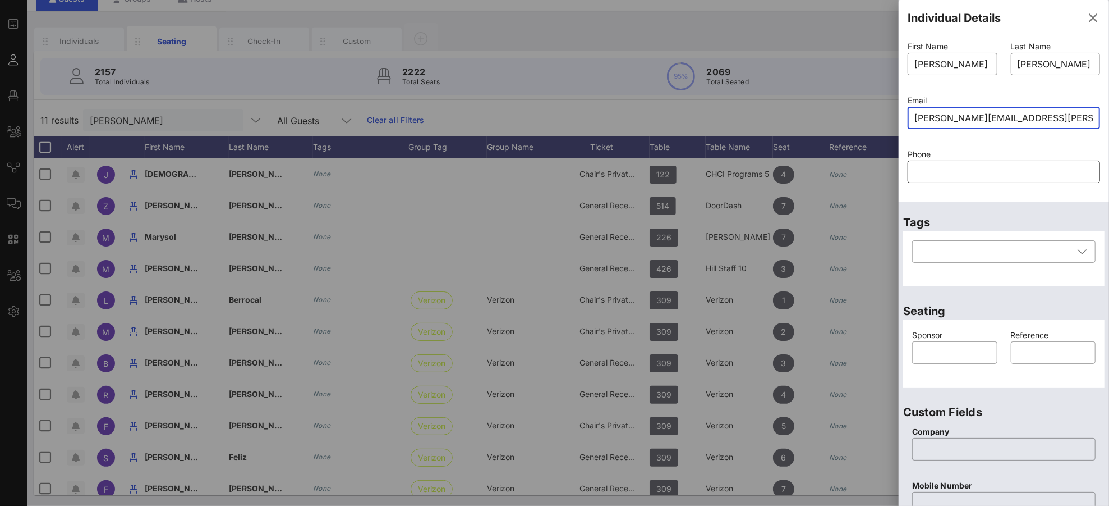
drag, startPoint x: 948, startPoint y: 118, endPoint x: 987, endPoint y: 176, distance: 69.9
click at [948, 118] on input "[PERSON_NAME][EMAIL_ADDRESS][PERSON_NAME][DOMAIN_NAME]" at bounding box center [1004, 118] width 179 height 18
click at [949, 118] on input "[PERSON_NAME][EMAIL_ADDRESS][PERSON_NAME][DOMAIN_NAME]" at bounding box center [1004, 118] width 179 height 18
type input "[PERSON_NAME][EMAIL_ADDRESS][PERSON_NAME][DOMAIN_NAME]"
drag, startPoint x: 1064, startPoint y: 119, endPoint x: 944, endPoint y: 119, distance: 120.6
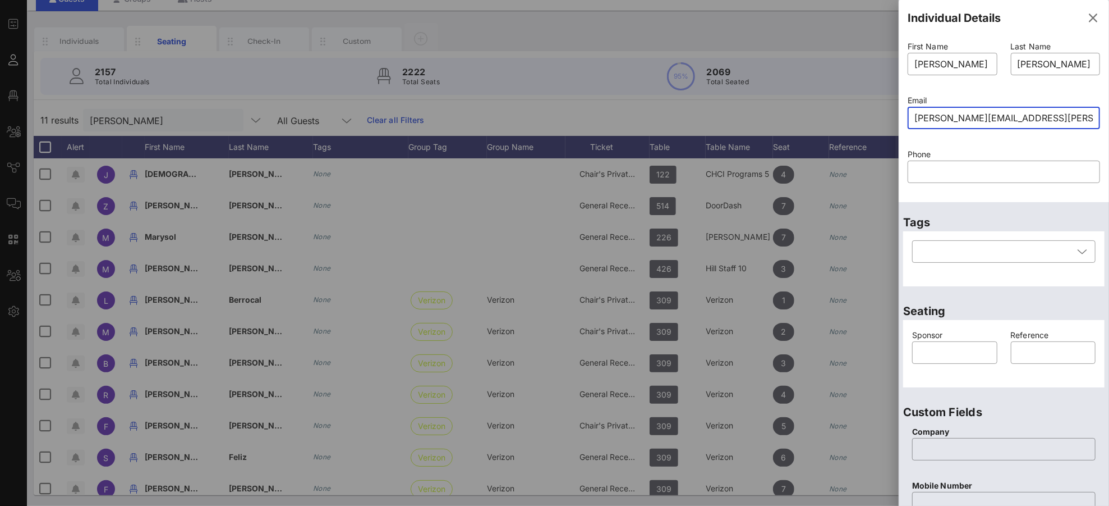
click at [896, 120] on div "Event Builder Guests Floor Plan All Groups Journeys Comms QR Scanner Team Setti…" at bounding box center [554, 228] width 1109 height 557
click at [1040, 20] on icon "button" at bounding box center [1093, 17] width 13 height 13
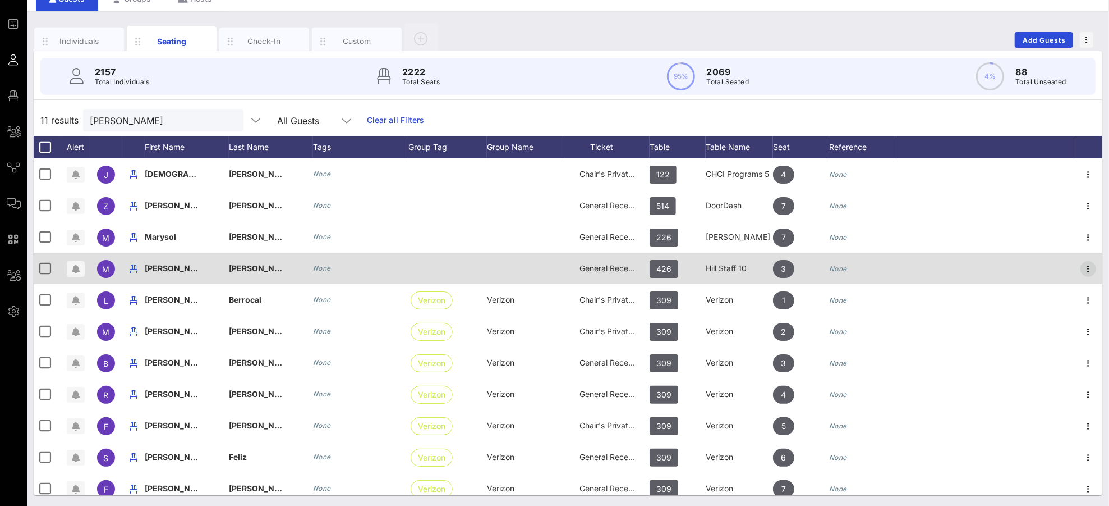
click at [1040, 268] on icon "button" at bounding box center [1088, 268] width 13 height 13
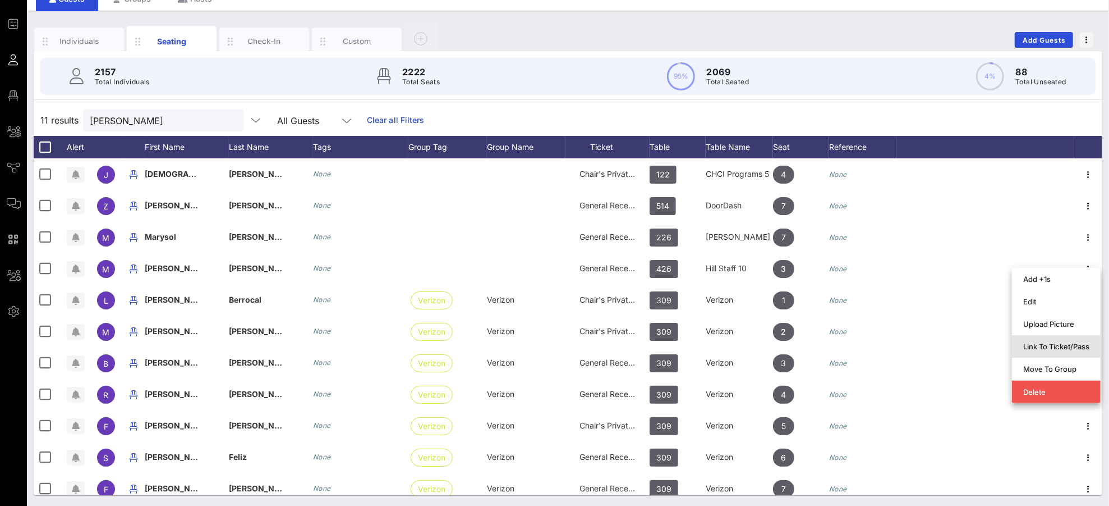
click at [1040, 350] on div "Link To Ticket/Pass" at bounding box center [1056, 346] width 66 height 9
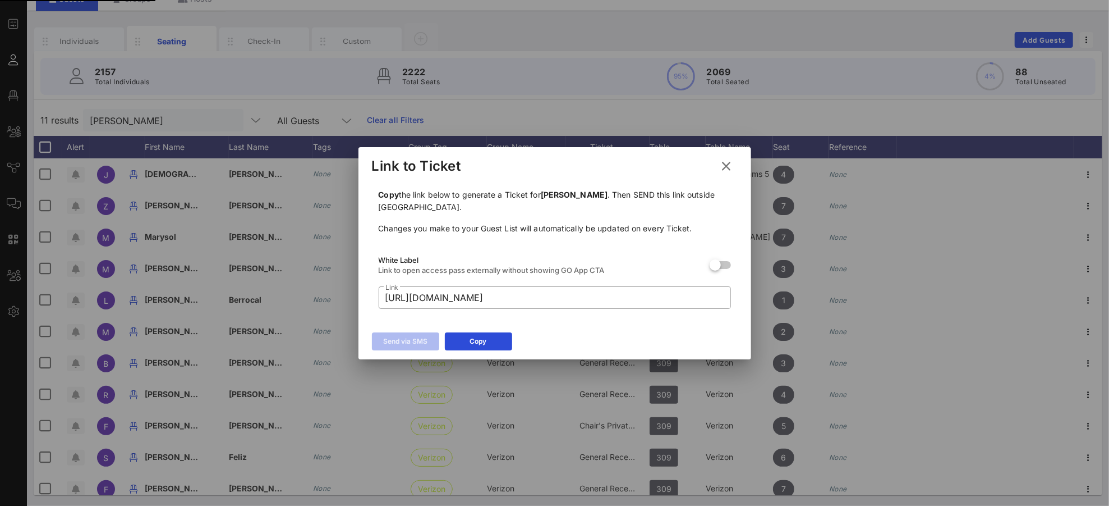
click at [475, 339] on icon at bounding box center [478, 340] width 8 height 7
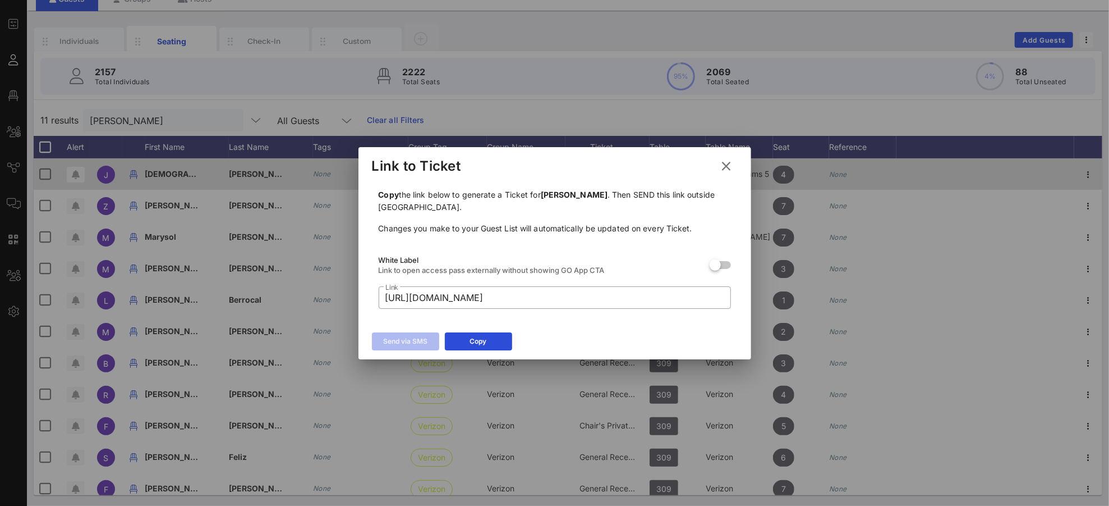
click at [724, 167] on icon at bounding box center [727, 166] width 16 height 14
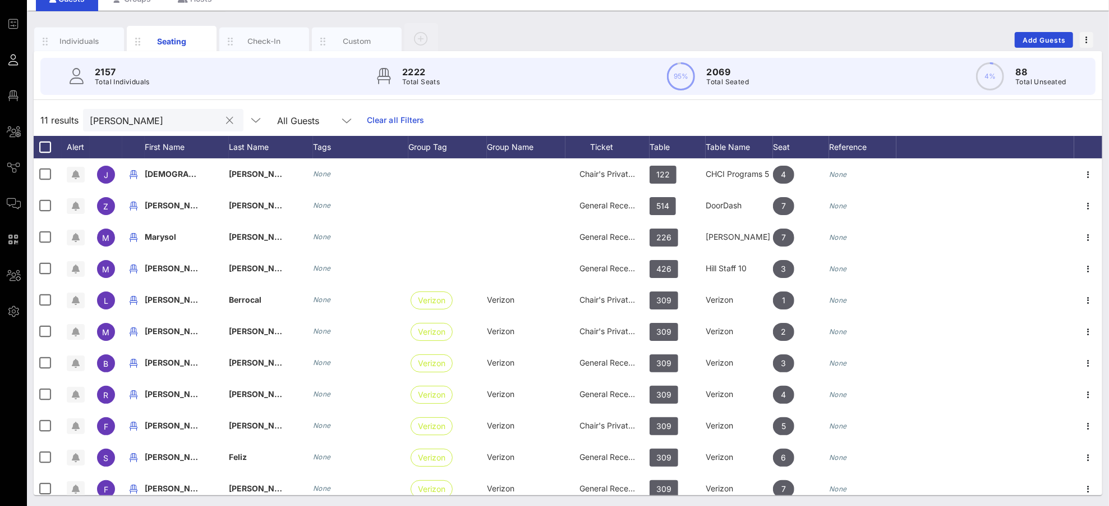
click at [116, 116] on input "[PERSON_NAME]" at bounding box center [155, 120] width 131 height 15
click at [116, 117] on input "[PERSON_NAME]" at bounding box center [155, 120] width 131 height 15
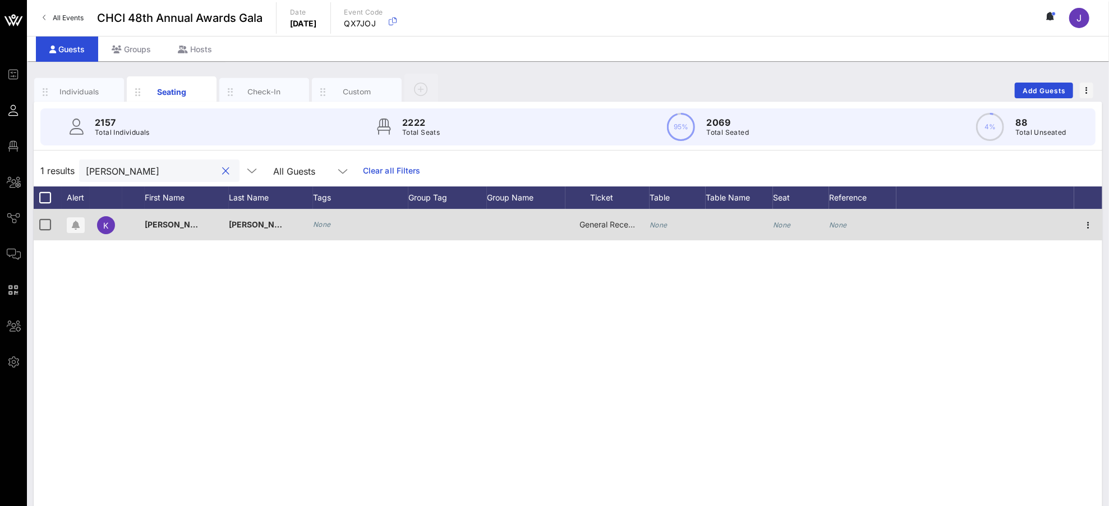
type input "[PERSON_NAME]"
click at [625, 222] on span "General Reception" at bounding box center [613, 224] width 67 height 10
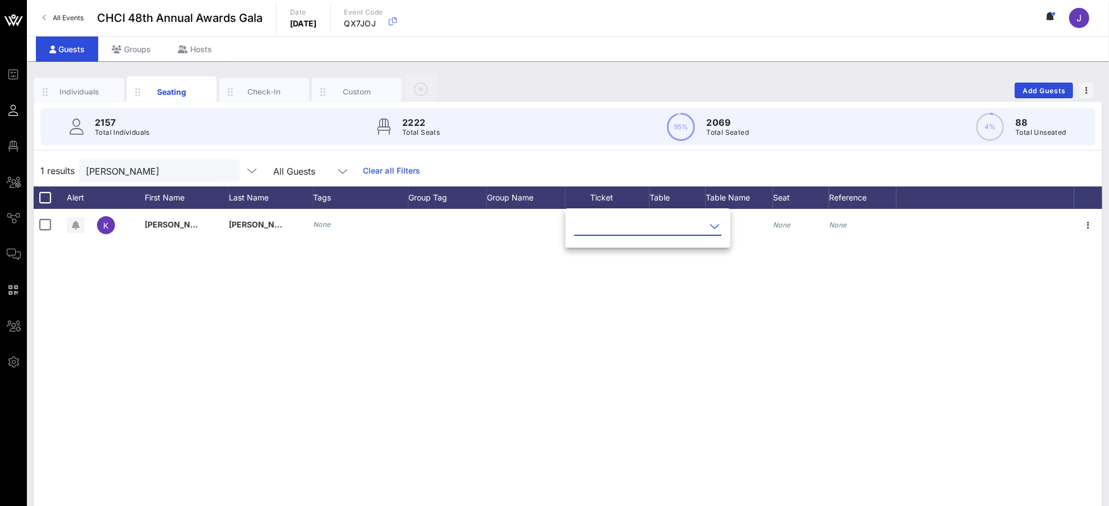
click at [676, 219] on input "text" at bounding box center [640, 226] width 131 height 18
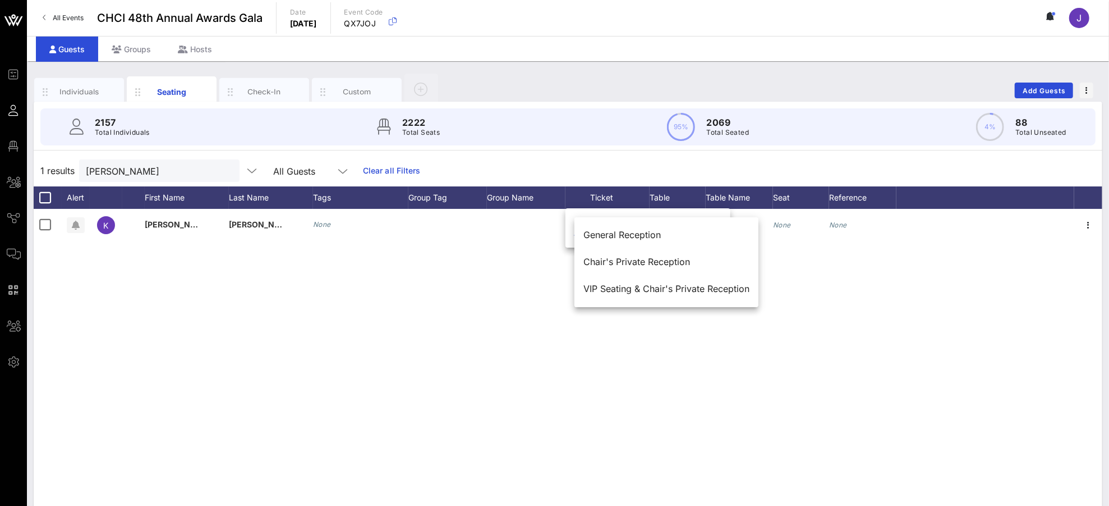
click at [789, 309] on div "K [PERSON_NAME] None General Reception None None None" at bounding box center [568, 377] width 1069 height 337
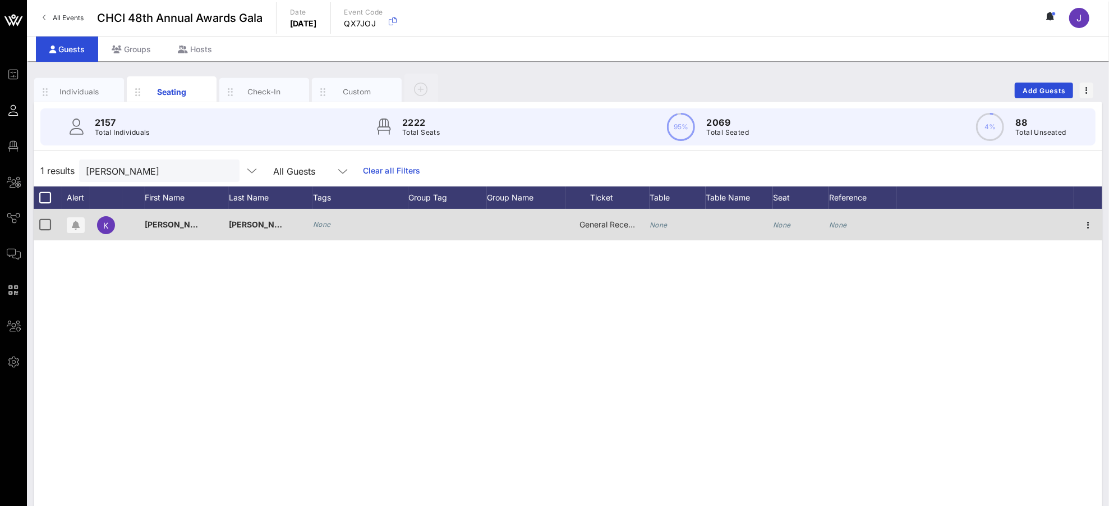
click at [663, 228] on icon "None" at bounding box center [659, 224] width 18 height 8
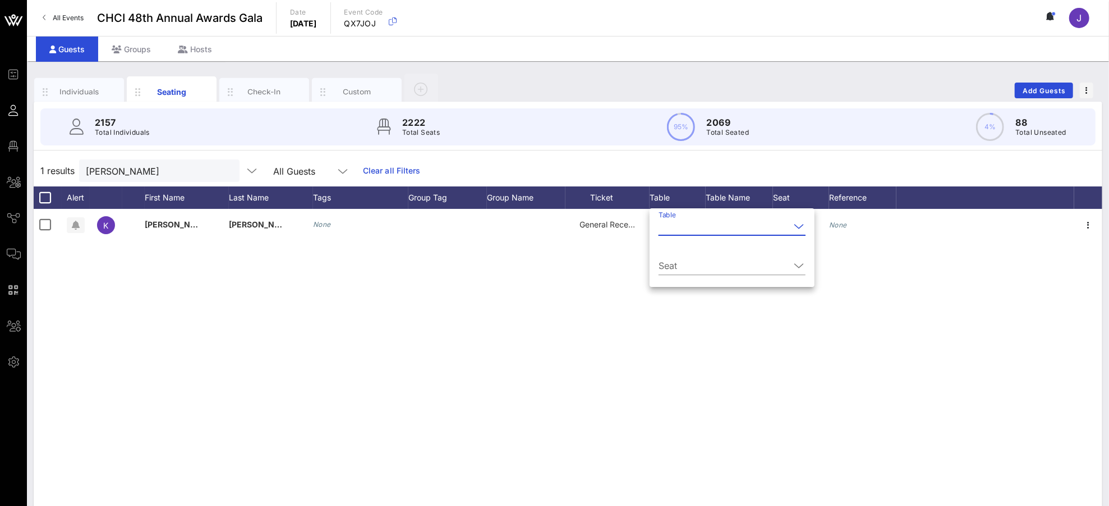
click at [692, 231] on input "Table" at bounding box center [724, 226] width 131 height 18
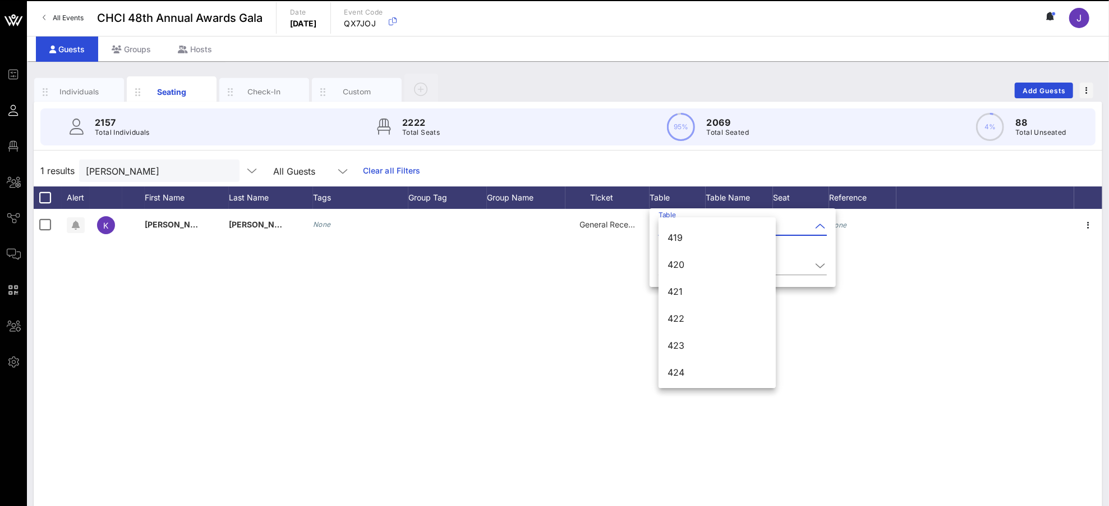
scroll to position [3981, 0]
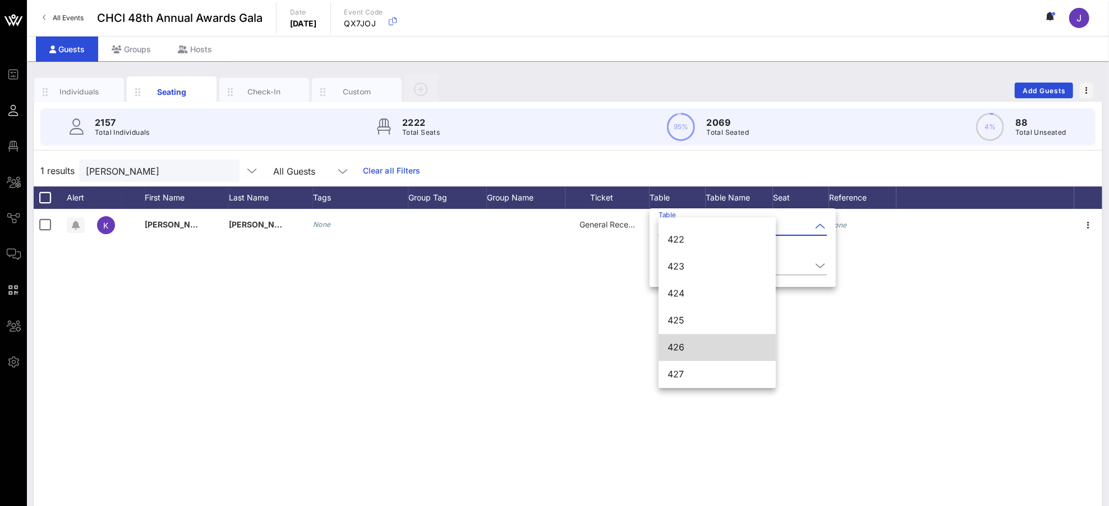
click at [693, 351] on div "426" at bounding box center [717, 347] width 99 height 11
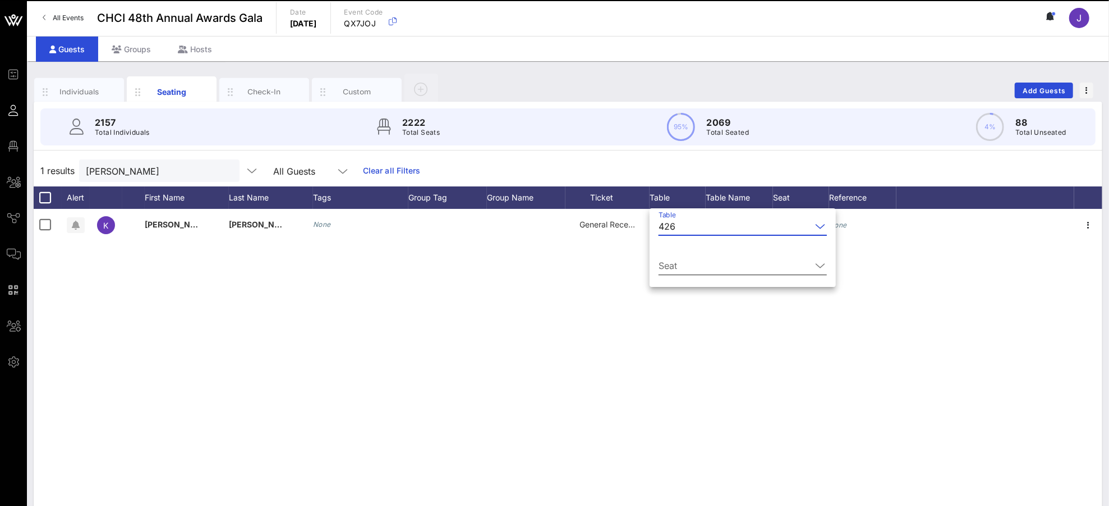
click at [704, 266] on input "Seat" at bounding box center [735, 265] width 153 height 18
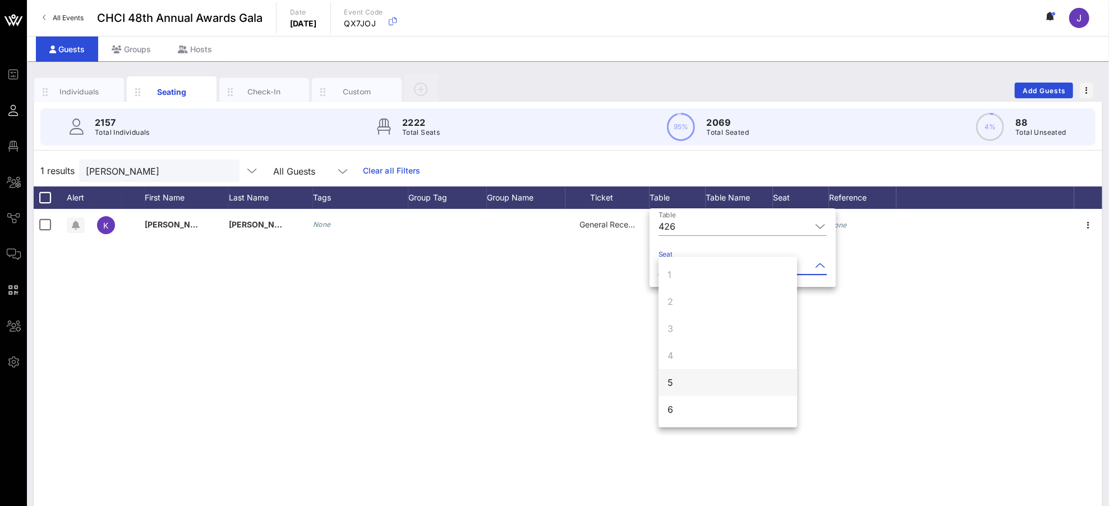
click at [697, 377] on div "5" at bounding box center [728, 382] width 139 height 27
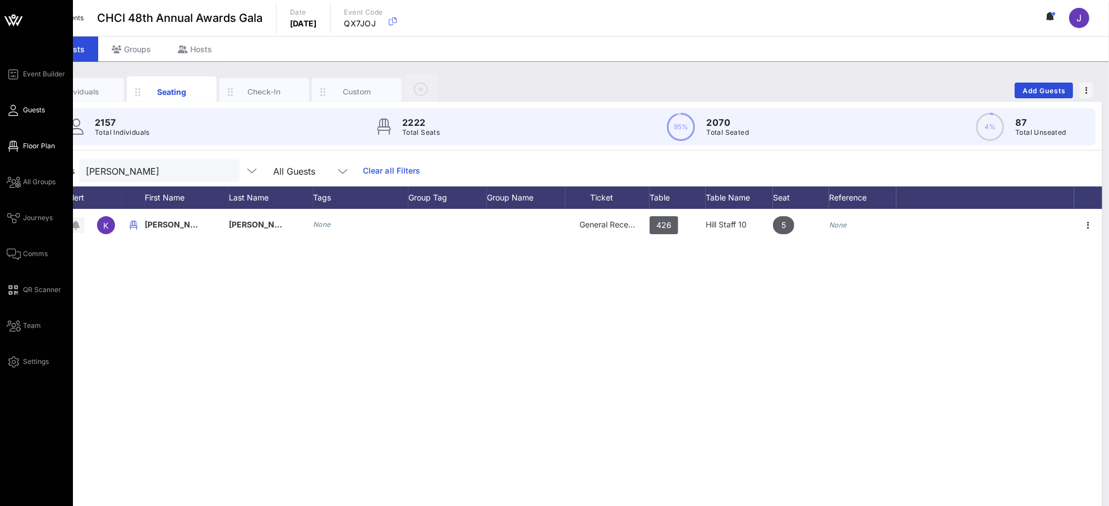
click at [23, 148] on span "Floor Plan" at bounding box center [39, 146] width 32 height 10
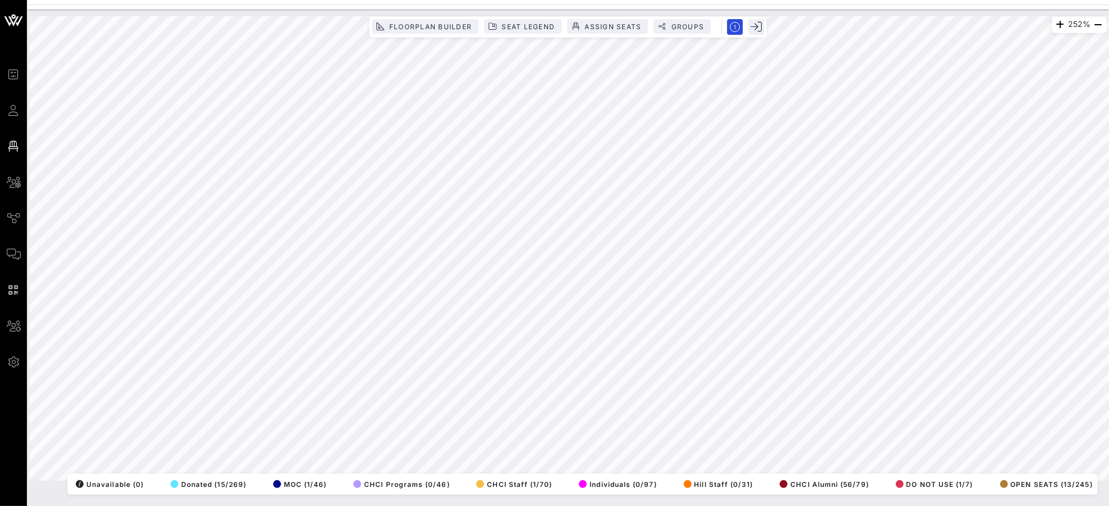
click at [924, 0] on div "Event Builder Guests Floor Plan All Groups Journeys Comms QR Scanner Team Setti…" at bounding box center [554, 253] width 1109 height 506
click at [963, 10] on div "58% Floorplan Builder Seat Legend Assign Seats Groups Exit All Reserved Shared …" at bounding box center [567, 248] width 1091 height 477
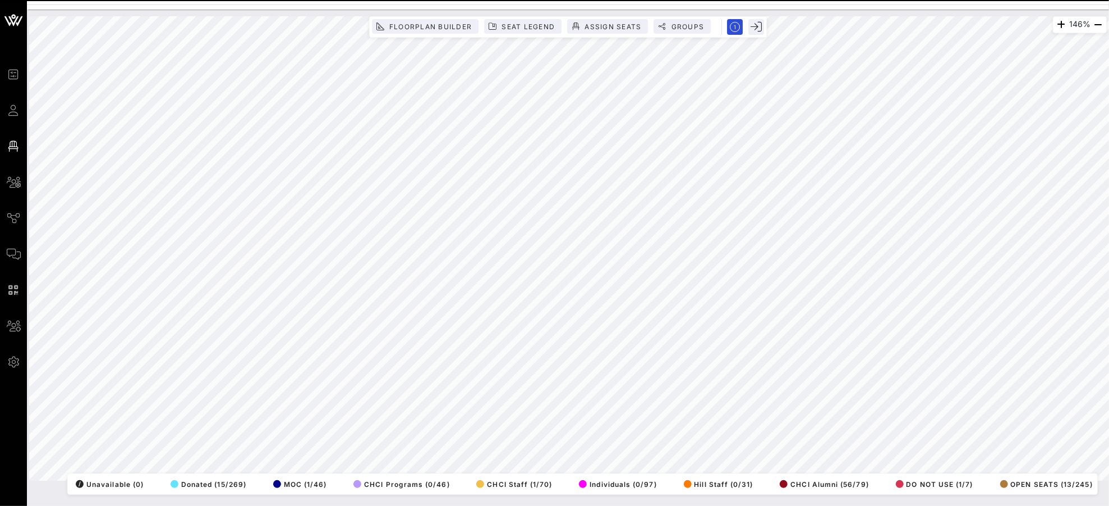
click at [1040, 0] on html "Event Builder Guests Floor Plan All Groups Journeys Comms QR Scanner Team Setti…" at bounding box center [554, 253] width 1109 height 506
click at [994, 0] on html "Event Builder Guests Floor Plan All Groups Journeys Comms QR Scanner Team Setti…" at bounding box center [554, 253] width 1109 height 506
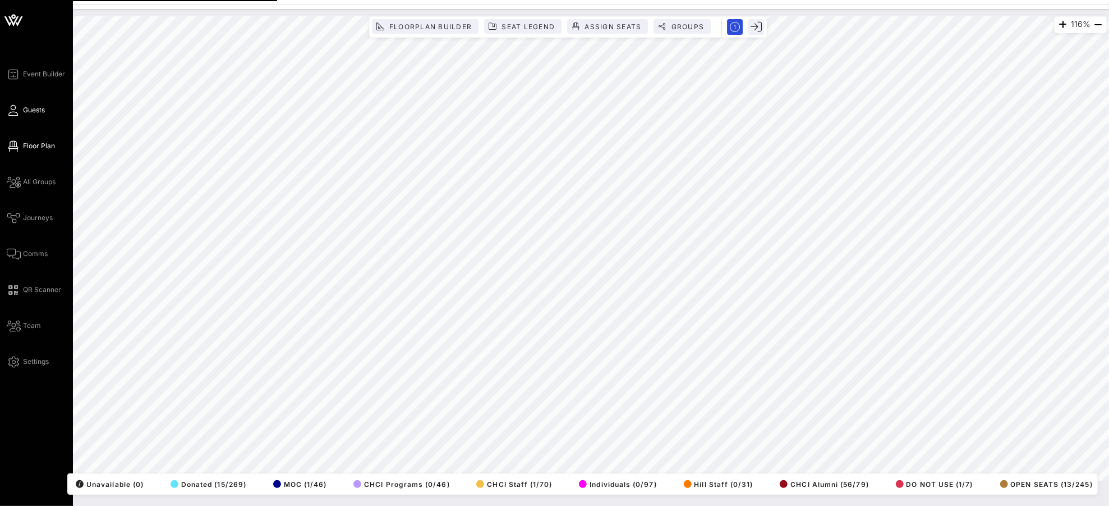
click at [35, 112] on span "Guests" at bounding box center [34, 110] width 22 height 10
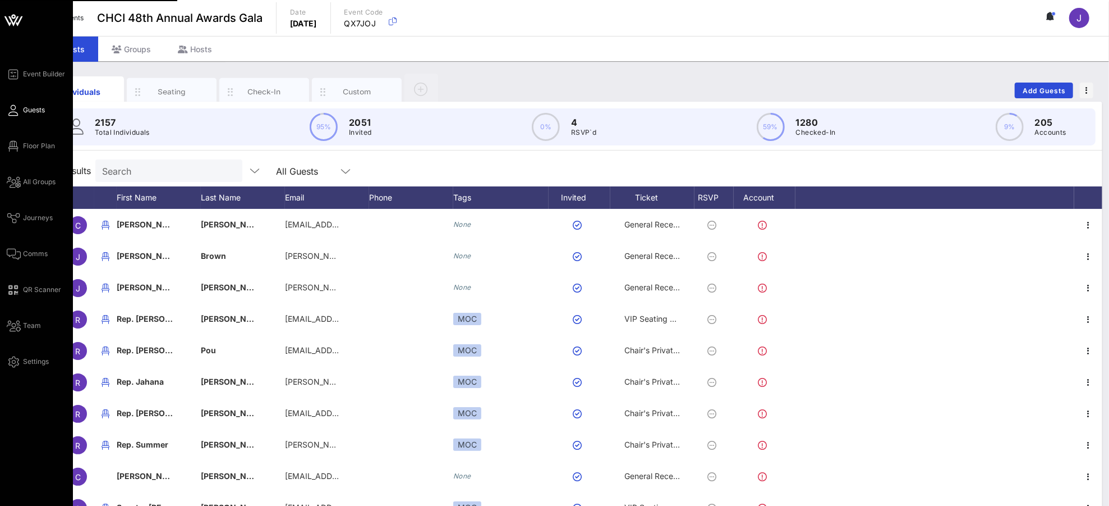
click at [19, 154] on div "Event Builder Guests Floor Plan All Groups Journeys Comms QR Scanner Team Setti…" at bounding box center [40, 217] width 66 height 301
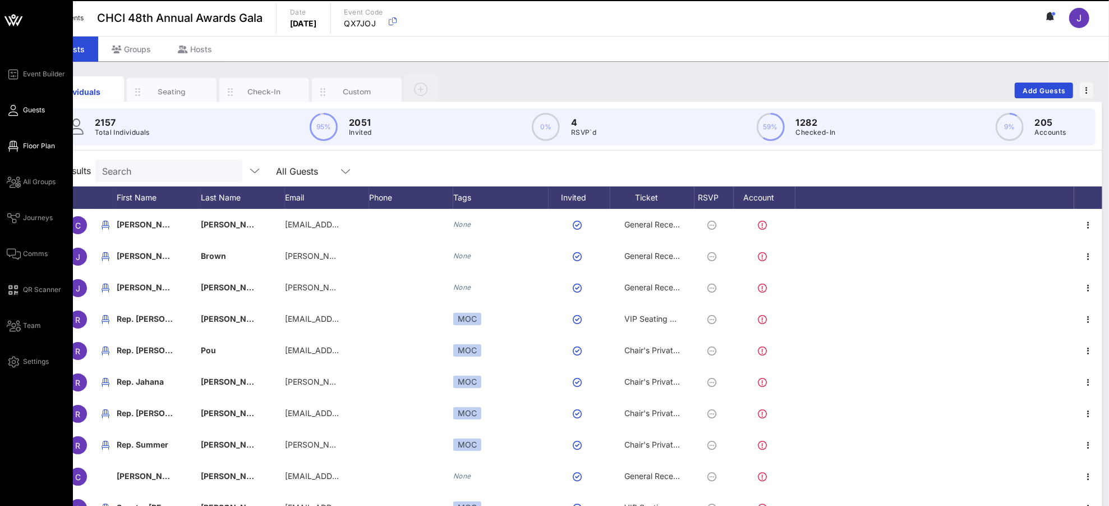
click at [22, 151] on link "Floor Plan" at bounding box center [31, 145] width 48 height 13
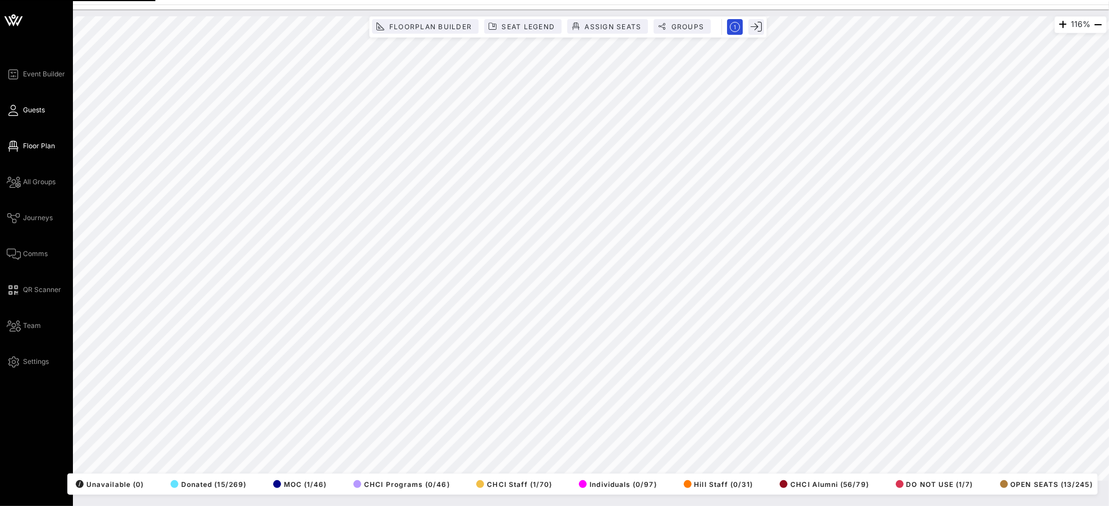
click at [23, 115] on link "Guests" at bounding box center [26, 109] width 38 height 13
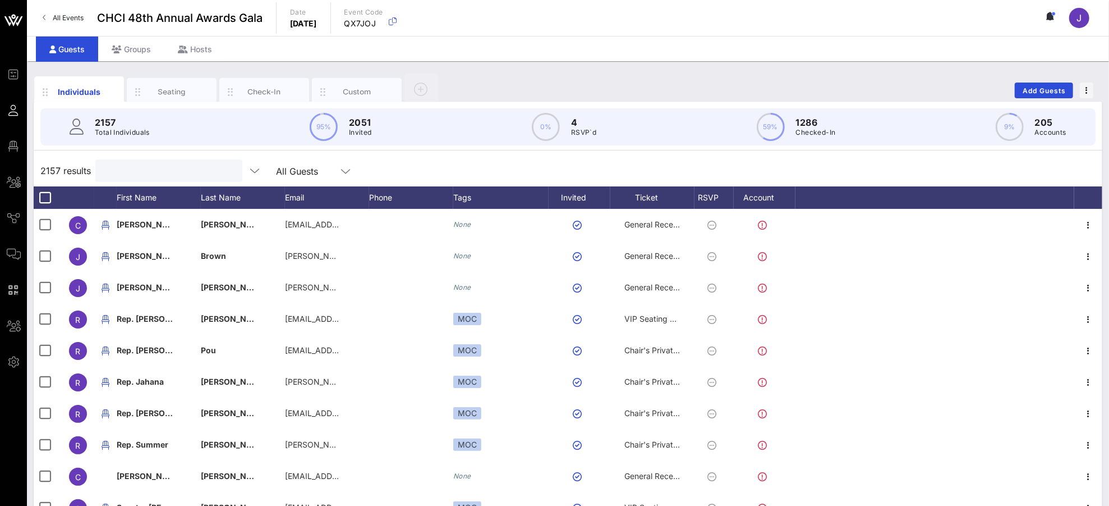
click at [136, 166] on input "text" at bounding box center [167, 170] width 131 height 15
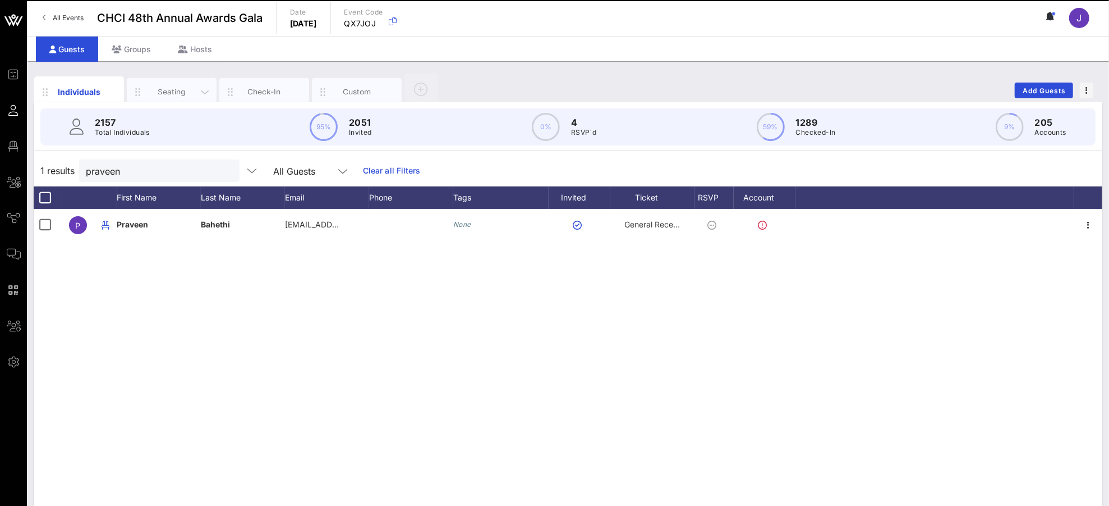
click at [172, 86] on div "Seating" at bounding box center [172, 91] width 50 height 11
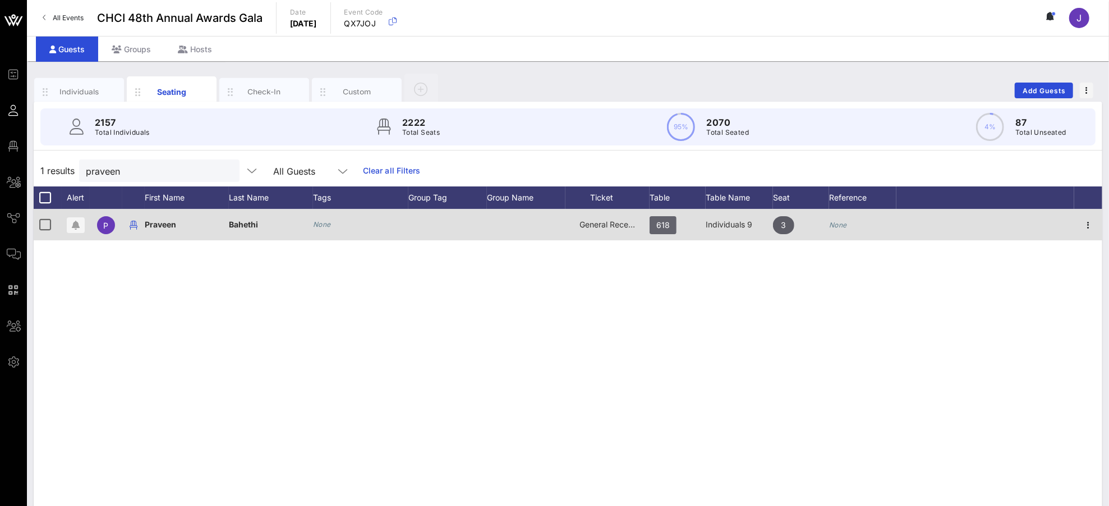
click at [670, 220] on span "618" at bounding box center [663, 225] width 27 height 18
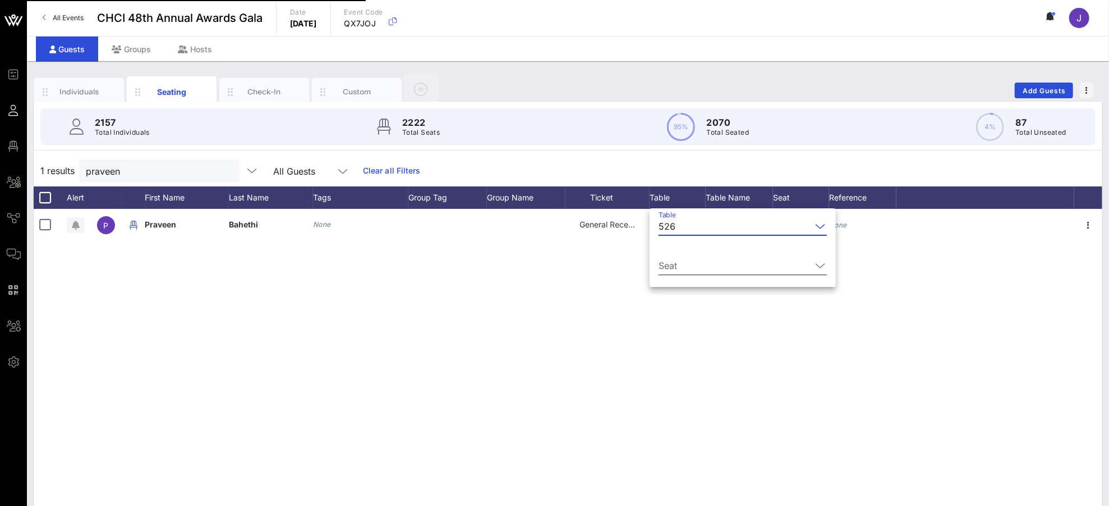
click at [687, 263] on input "Seat" at bounding box center [735, 265] width 153 height 18
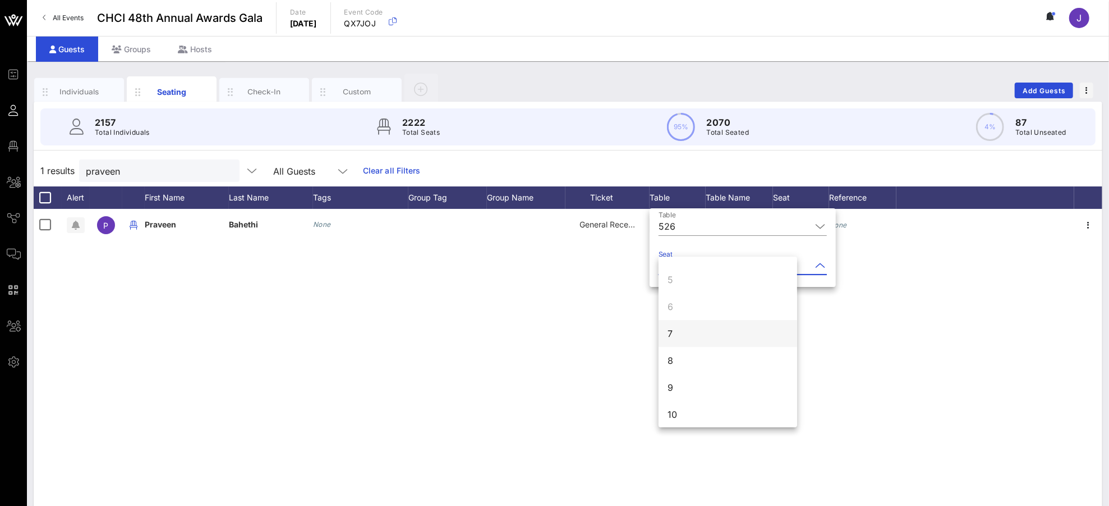
scroll to position [108, 0]
click at [685, 329] on div "7" at bounding box center [728, 328] width 139 height 27
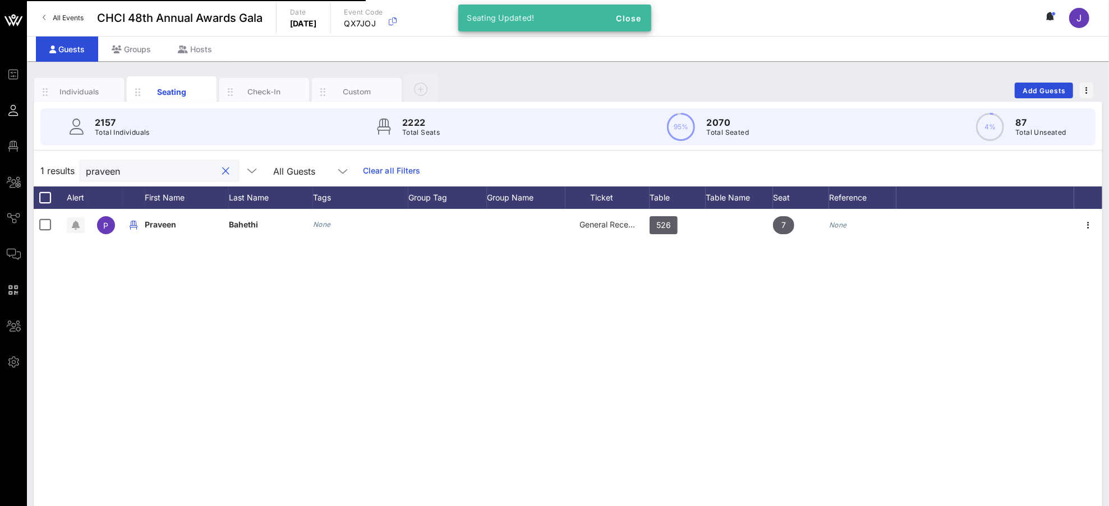
click at [113, 164] on input "praveen" at bounding box center [151, 170] width 131 height 15
click at [114, 163] on input "praveen" at bounding box center [151, 170] width 131 height 15
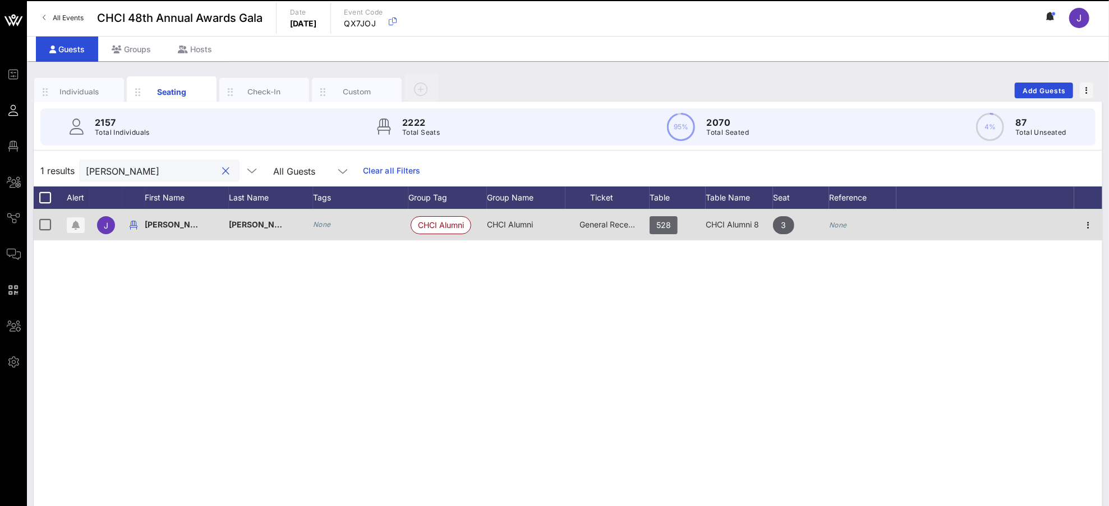
type input "[PERSON_NAME]"
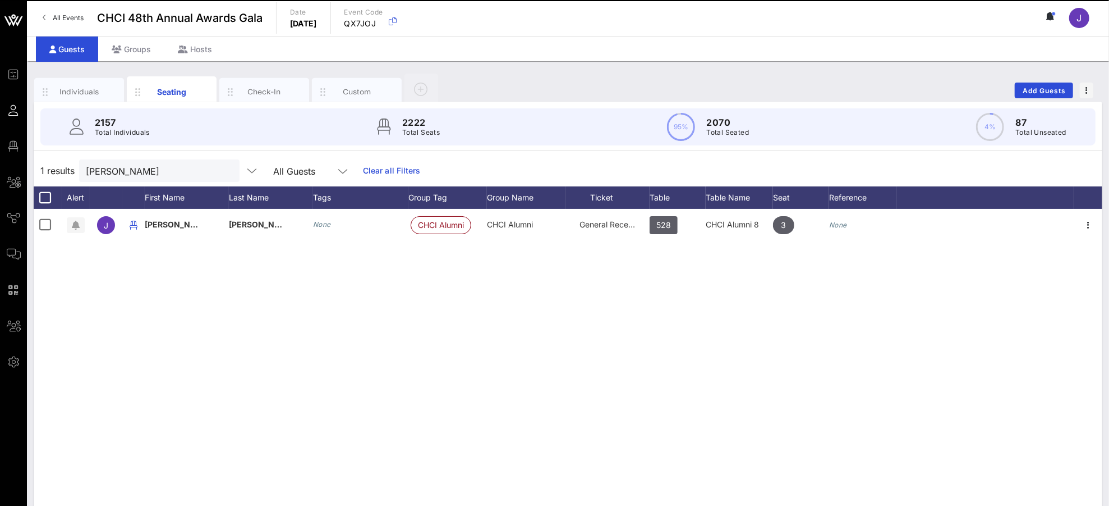
click at [665, 228] on span "528" at bounding box center [663, 225] width 15 height 18
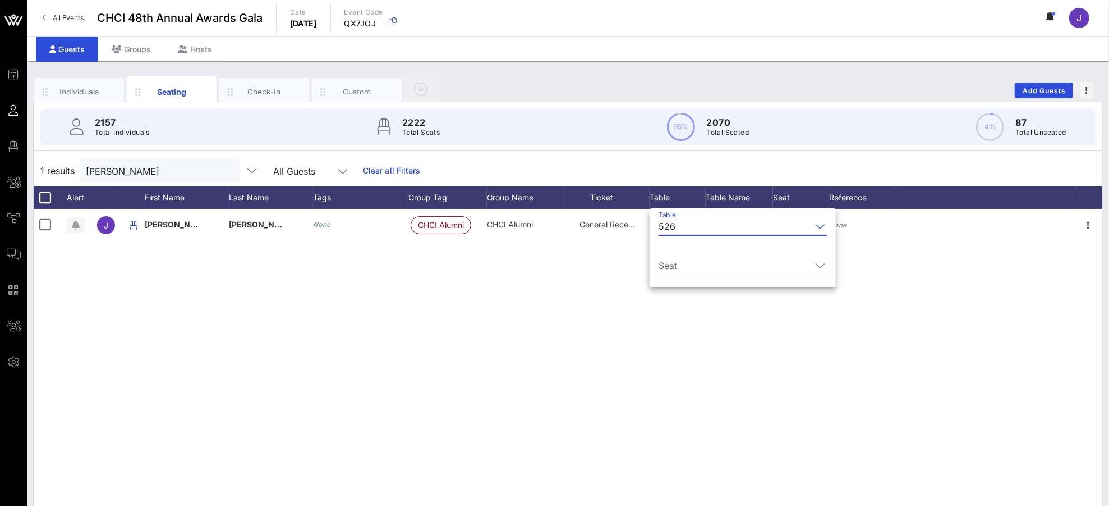
click at [674, 265] on input "Seat" at bounding box center [735, 265] width 153 height 18
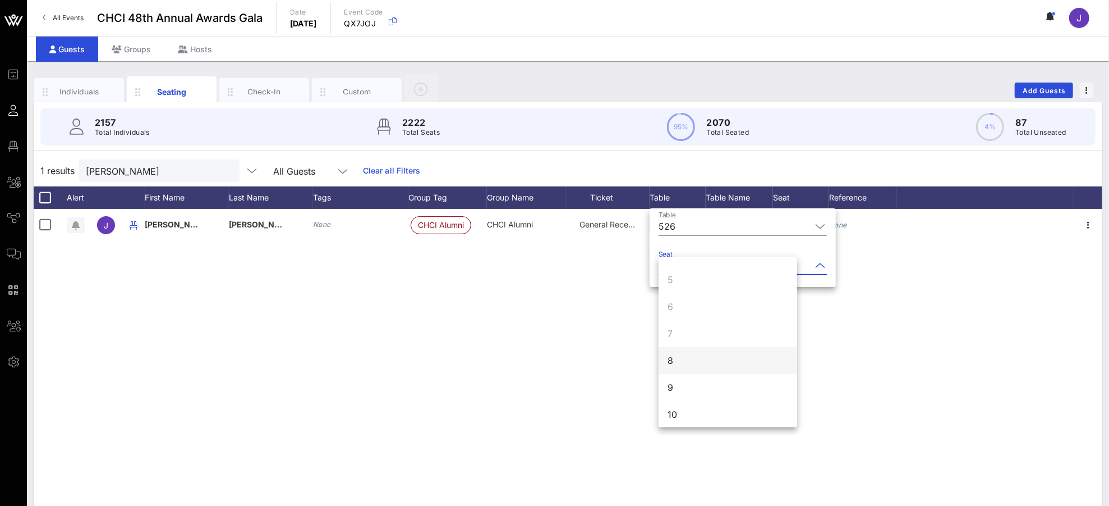
scroll to position [108, 0]
click at [682, 353] on div "8" at bounding box center [728, 355] width 139 height 27
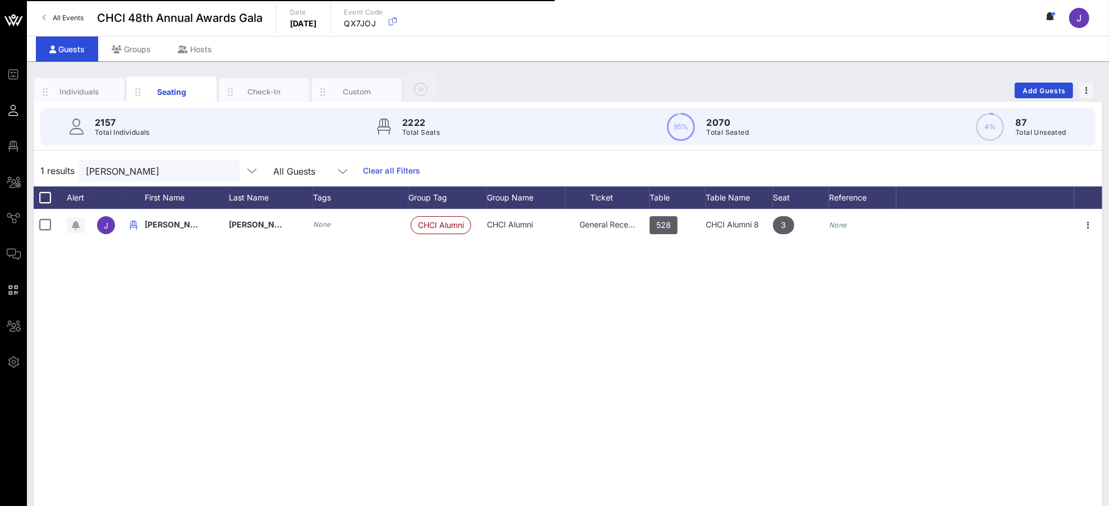
scroll to position [0, 0]
click at [180, 172] on input "[PERSON_NAME]" at bounding box center [151, 170] width 131 height 15
click at [223, 171] on button "clear icon" at bounding box center [226, 171] width 7 height 11
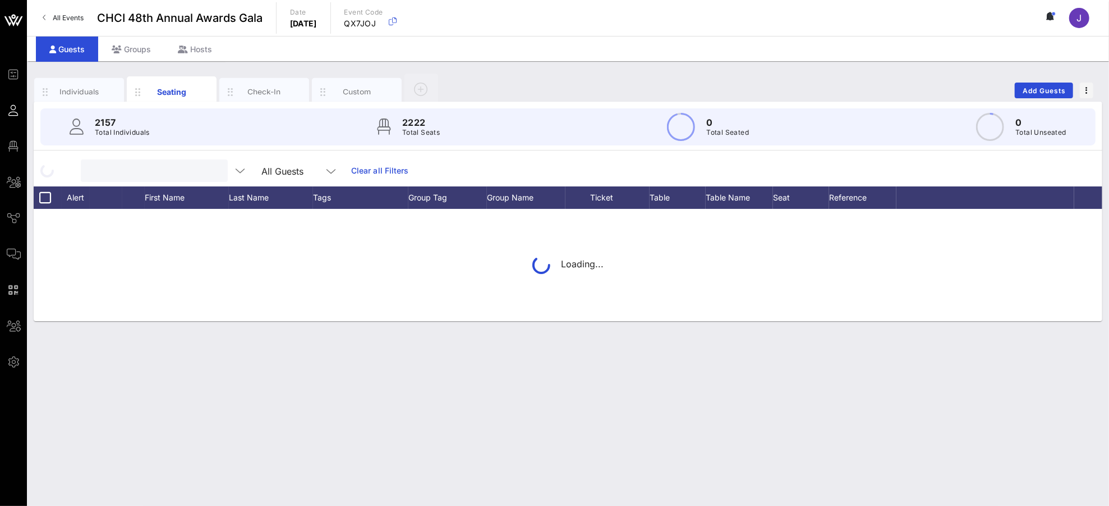
click at [151, 170] on input "text" at bounding box center [153, 170] width 131 height 15
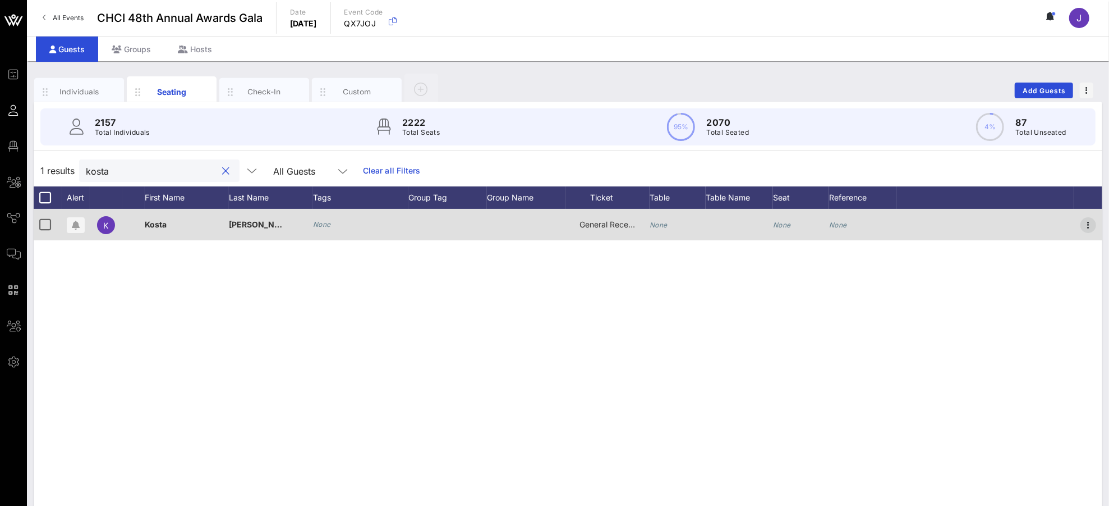
type input "kosta"
drag, startPoint x: 1090, startPoint y: 222, endPoint x: 1087, endPoint y: 228, distance: 7.5
click at [1040, 222] on icon "button" at bounding box center [1088, 224] width 13 height 13
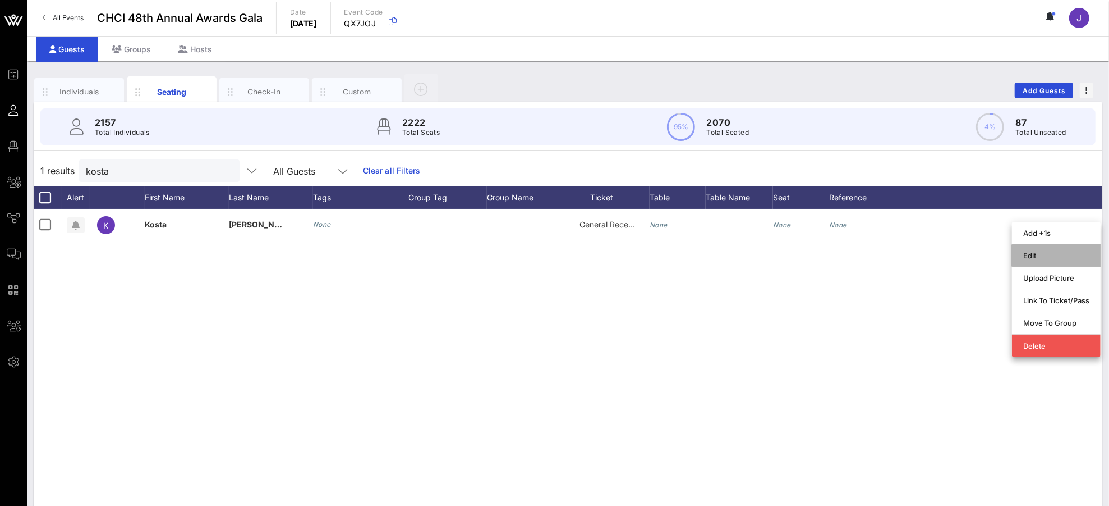
click at [1040, 260] on div "Edit" at bounding box center [1056, 255] width 66 height 18
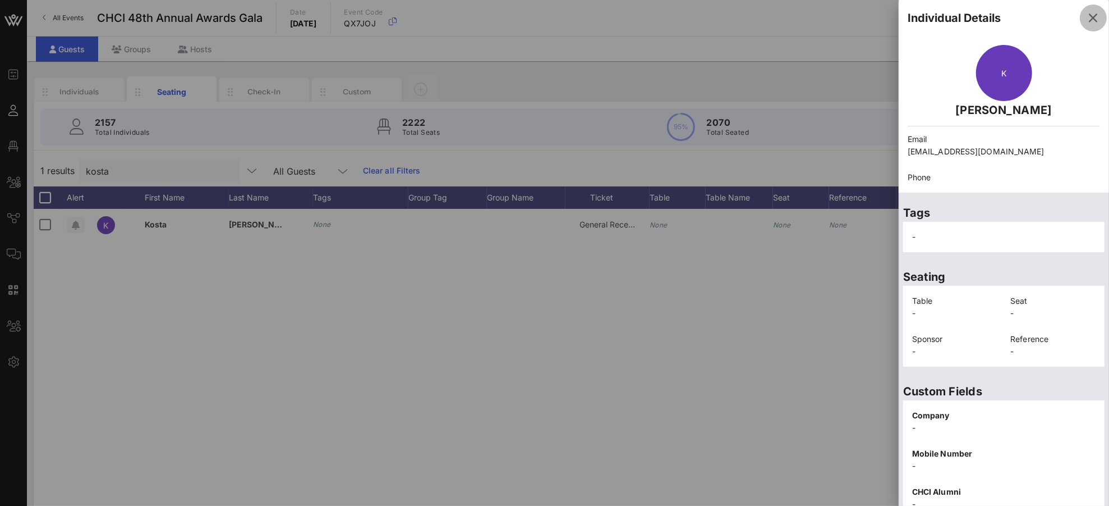
click at [1040, 21] on icon "button" at bounding box center [1093, 17] width 13 height 13
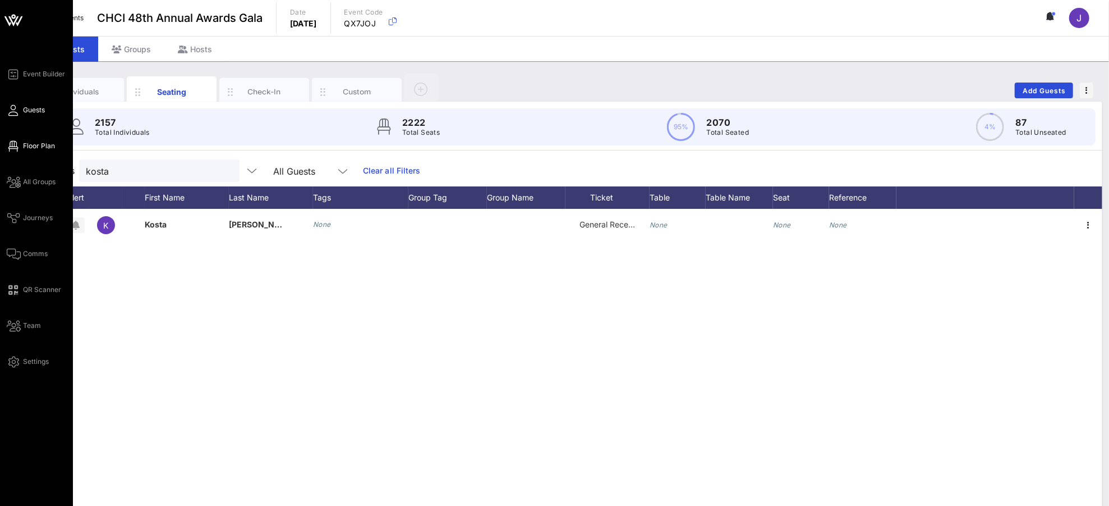
click at [19, 145] on icon at bounding box center [14, 146] width 14 height 2
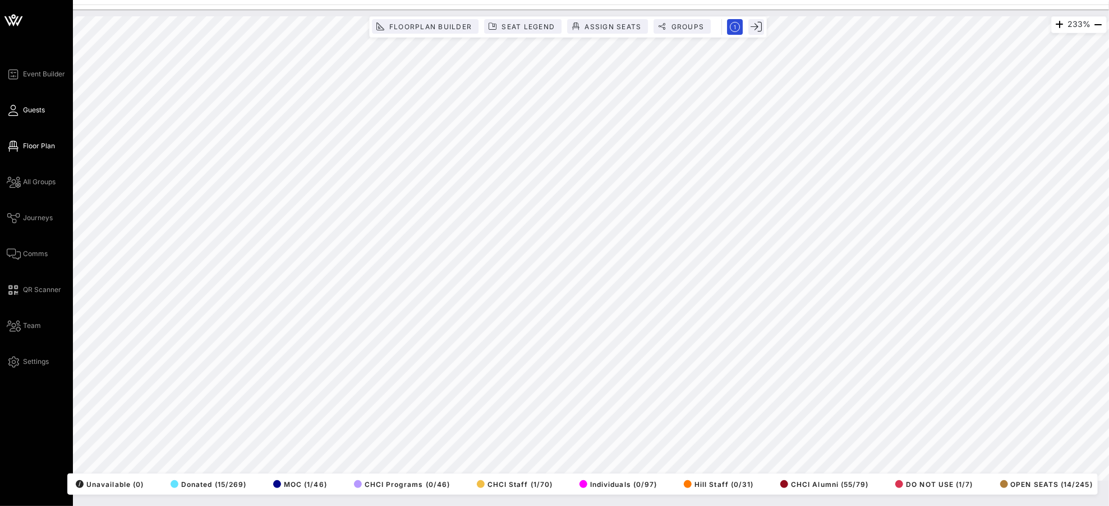
click at [12, 110] on icon at bounding box center [14, 110] width 14 height 2
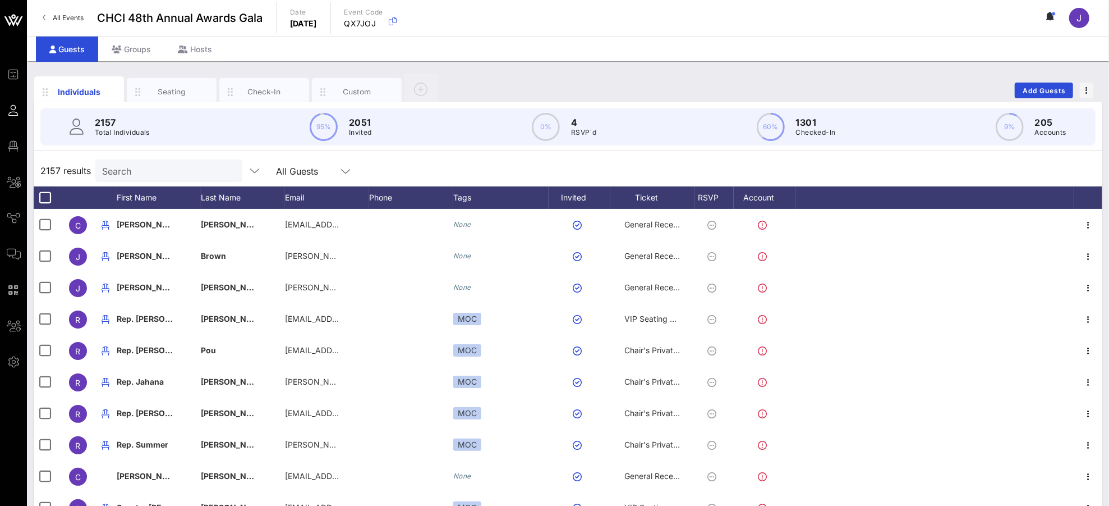
click at [147, 174] on input "Search" at bounding box center [167, 170] width 131 height 15
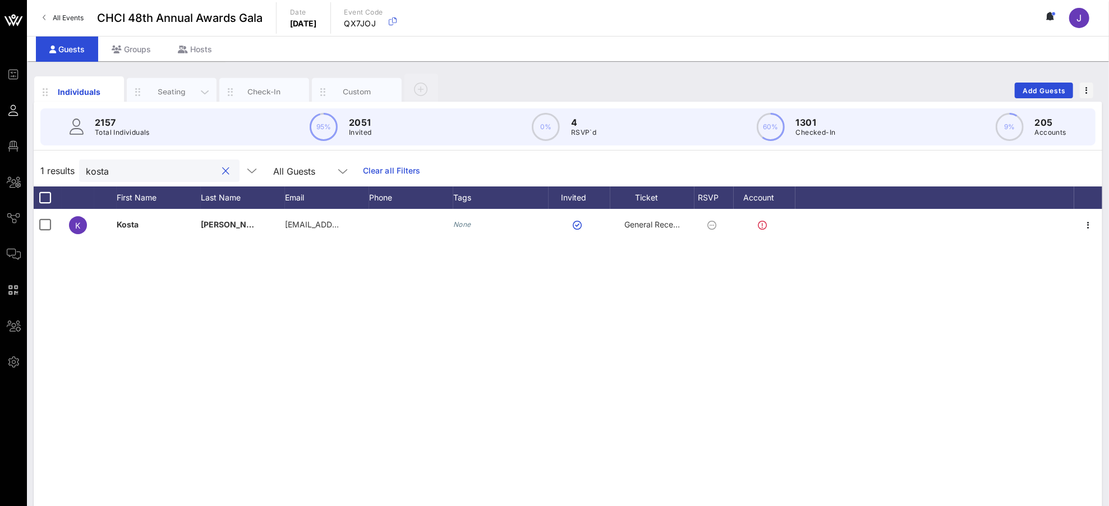
click at [159, 95] on div "Seating" at bounding box center [172, 91] width 50 height 11
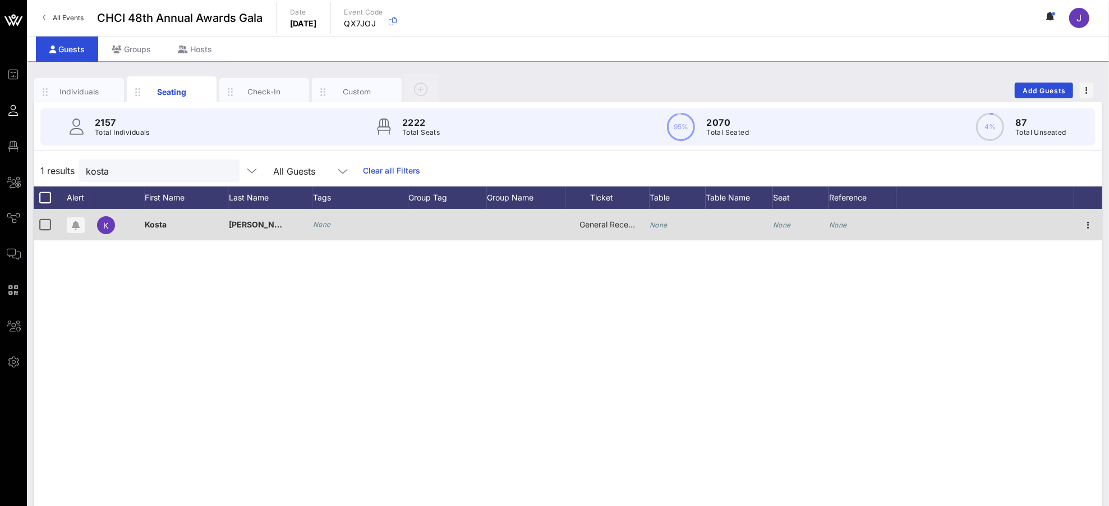
click at [673, 226] on div "None" at bounding box center [678, 231] width 56 height 44
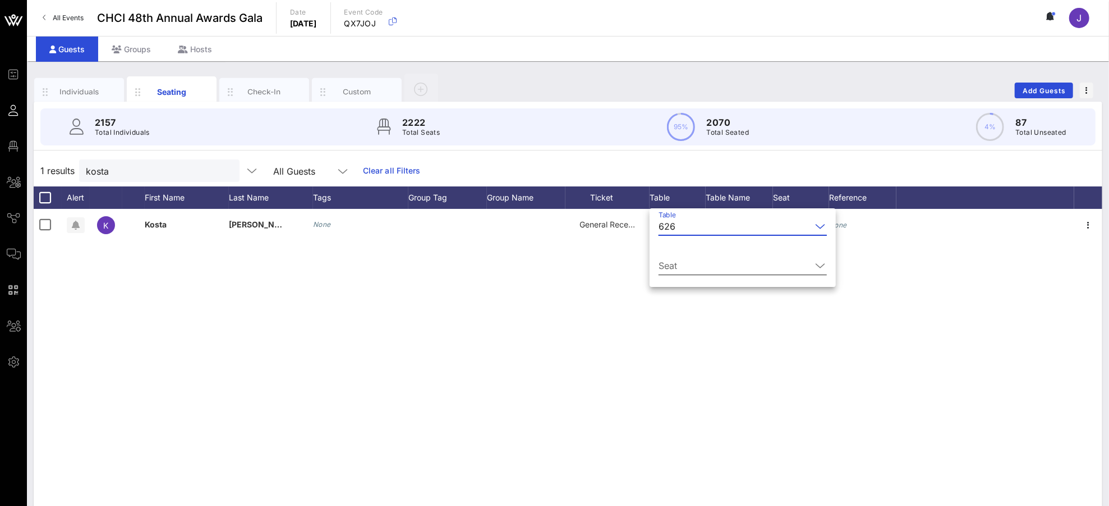
click at [691, 274] on div "Seat" at bounding box center [743, 265] width 168 height 18
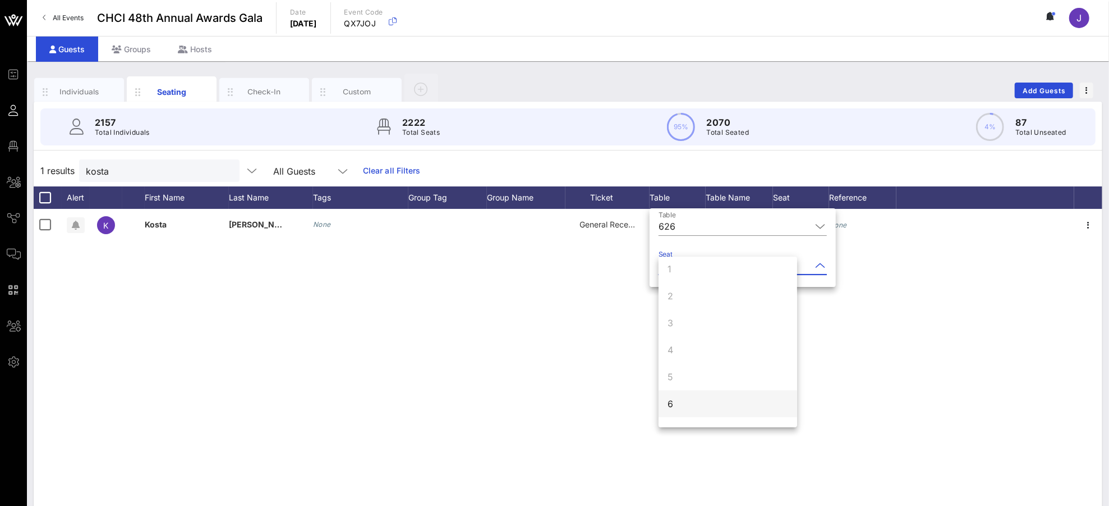
scroll to position [6, 0]
click at [680, 403] on div "6" at bounding box center [728, 403] width 139 height 27
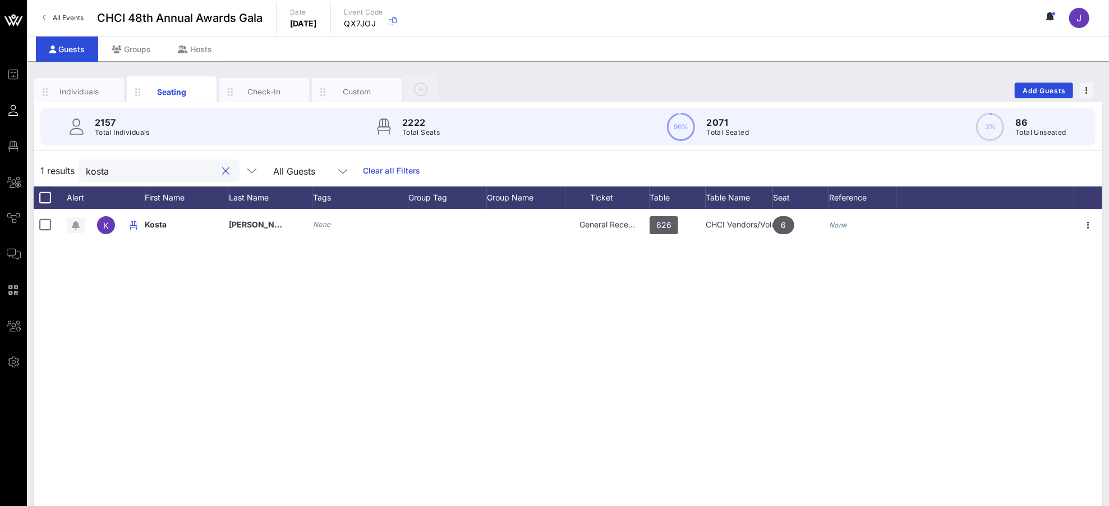
click at [104, 163] on input "kosta" at bounding box center [151, 170] width 131 height 15
click at [104, 164] on input "kosta" at bounding box center [151, 170] width 131 height 15
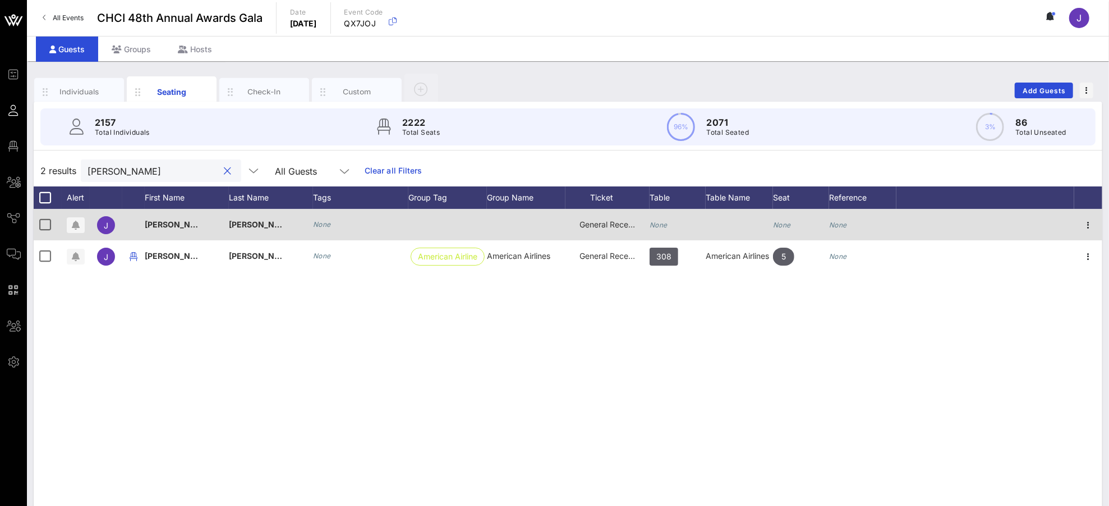
type input "[PERSON_NAME]"
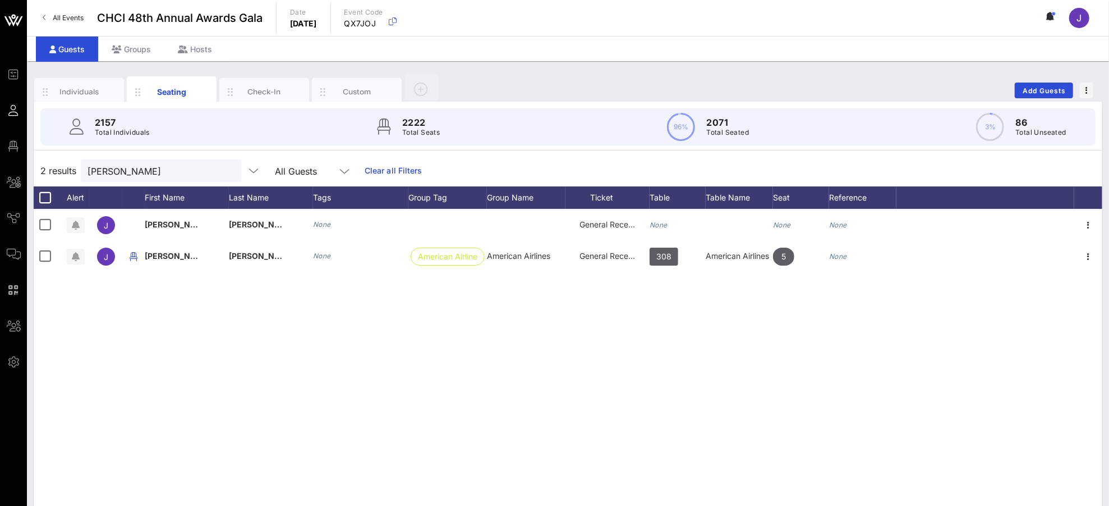
click at [674, 222] on div "None" at bounding box center [678, 231] width 56 height 44
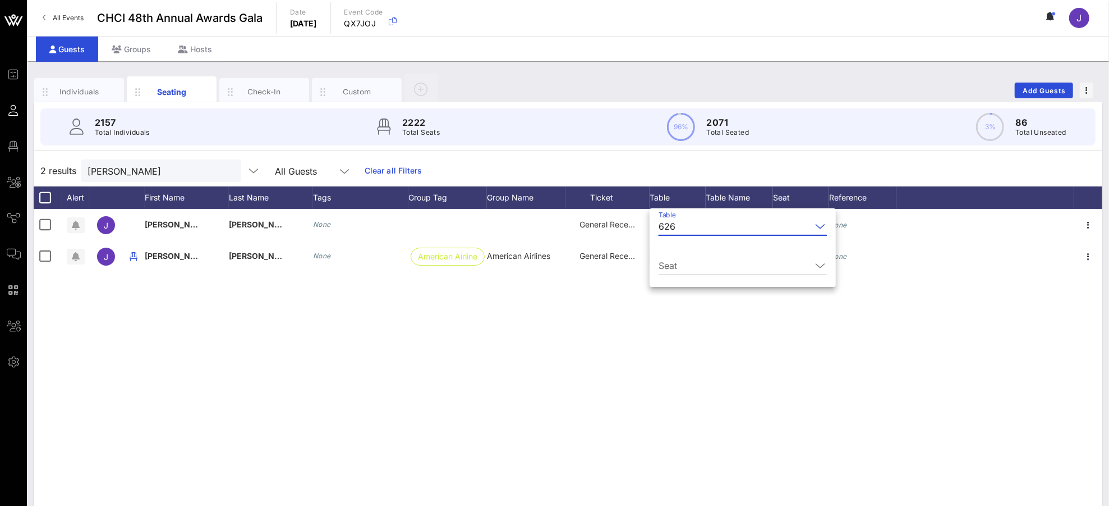
click at [676, 264] on input "Seat" at bounding box center [735, 265] width 153 height 18
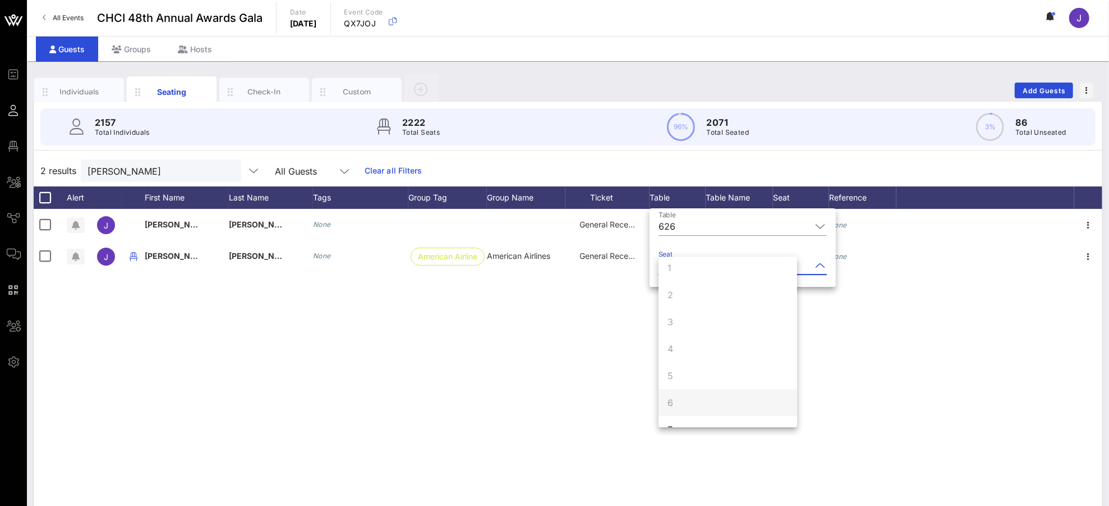
scroll to position [27, 0]
click at [692, 408] on div "7" at bounding box center [728, 409] width 139 height 27
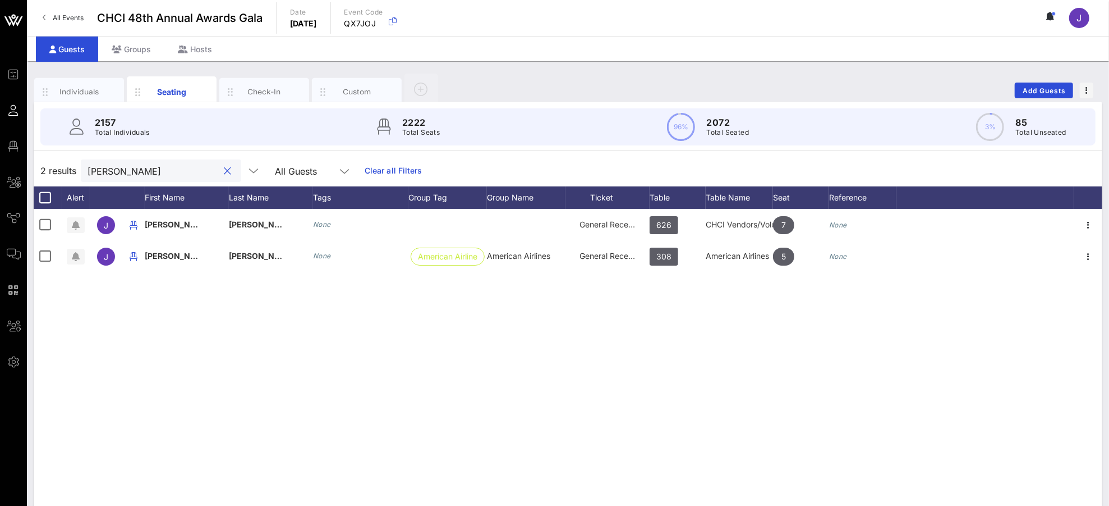
click at [154, 173] on input "[PERSON_NAME]" at bounding box center [153, 170] width 131 height 15
click at [224, 172] on button "clear icon" at bounding box center [227, 171] width 7 height 11
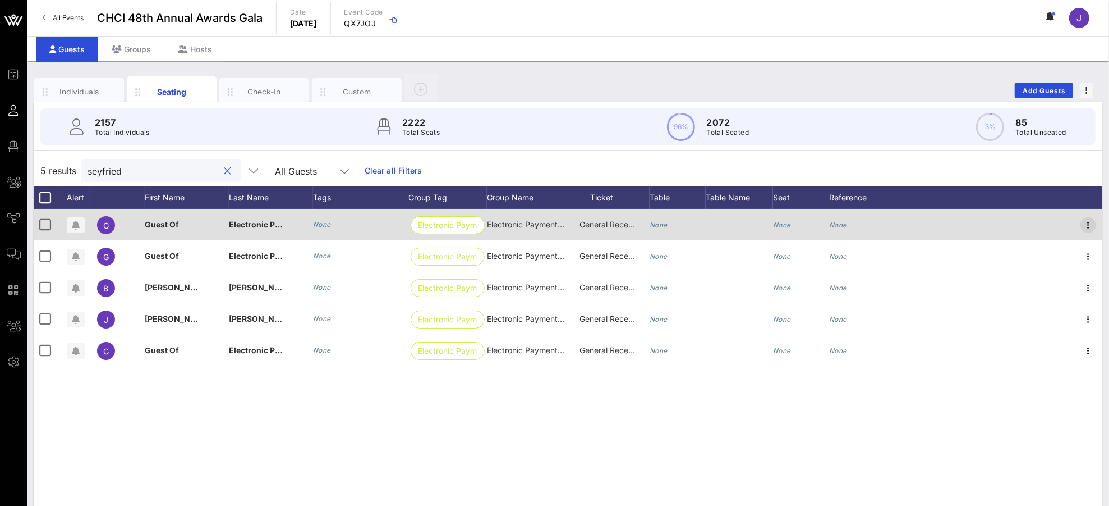
type input "seyfried"
click at [1040, 223] on span "button" at bounding box center [1089, 224] width 16 height 13
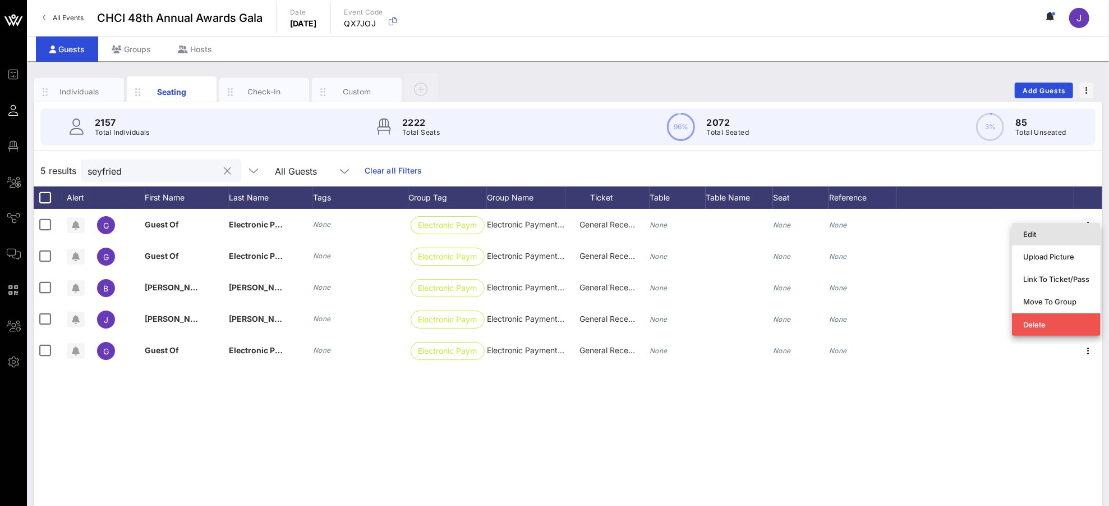
click at [1040, 239] on div "Edit" at bounding box center [1056, 234] width 66 height 18
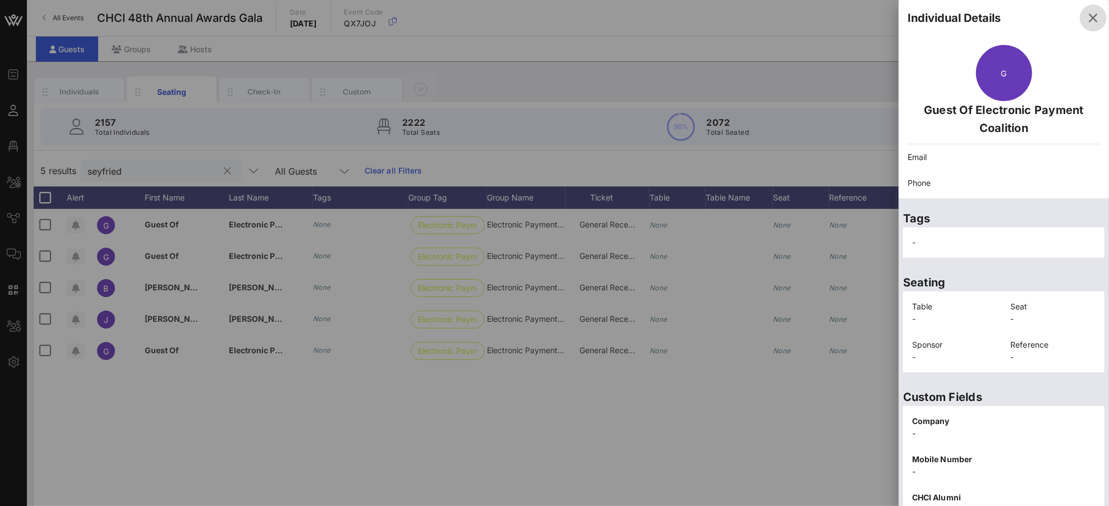
click at [1040, 10] on button "button" at bounding box center [1093, 17] width 27 height 27
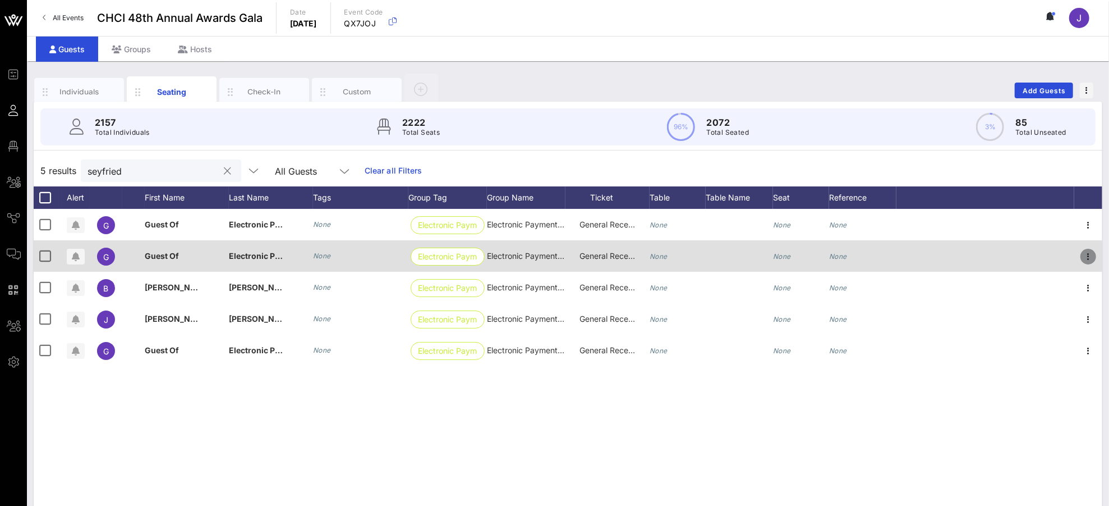
click at [1040, 256] on icon "button" at bounding box center [1088, 256] width 13 height 13
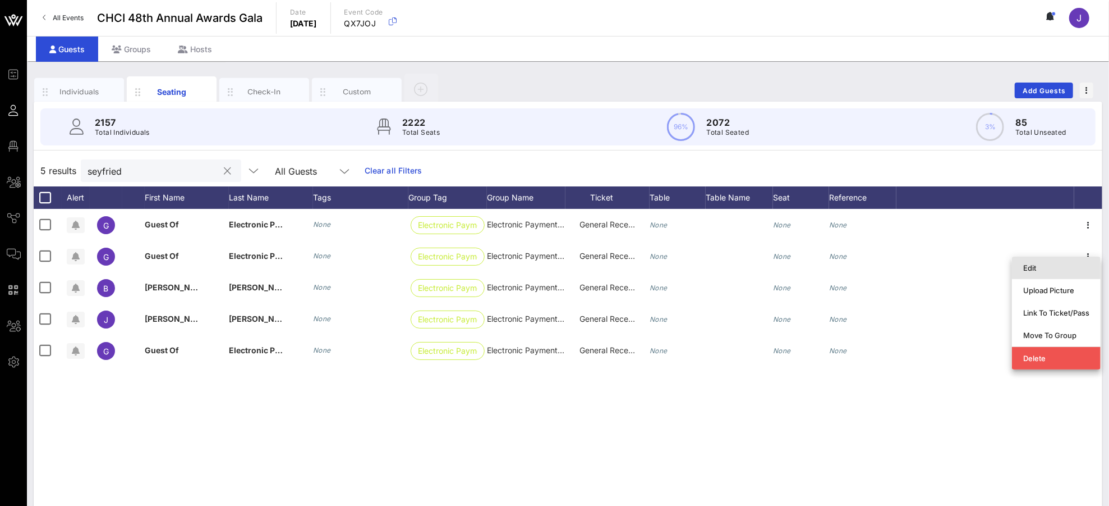
click at [1040, 269] on div "Edit" at bounding box center [1056, 267] width 66 height 9
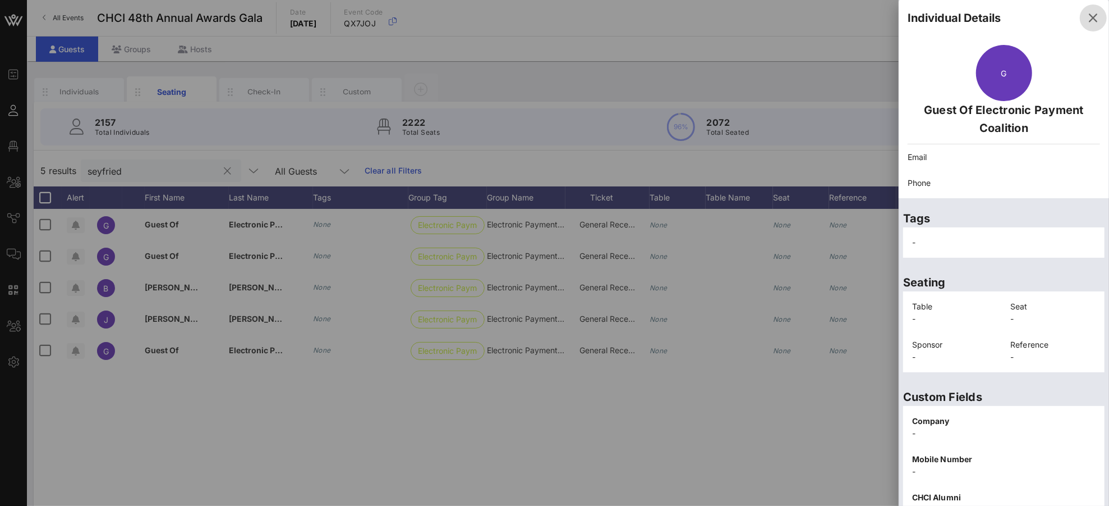
drag, startPoint x: 1079, startPoint y: 17, endPoint x: 926, endPoint y: 73, distance: 163.7
click at [1040, 17] on icon "button" at bounding box center [1093, 17] width 13 height 13
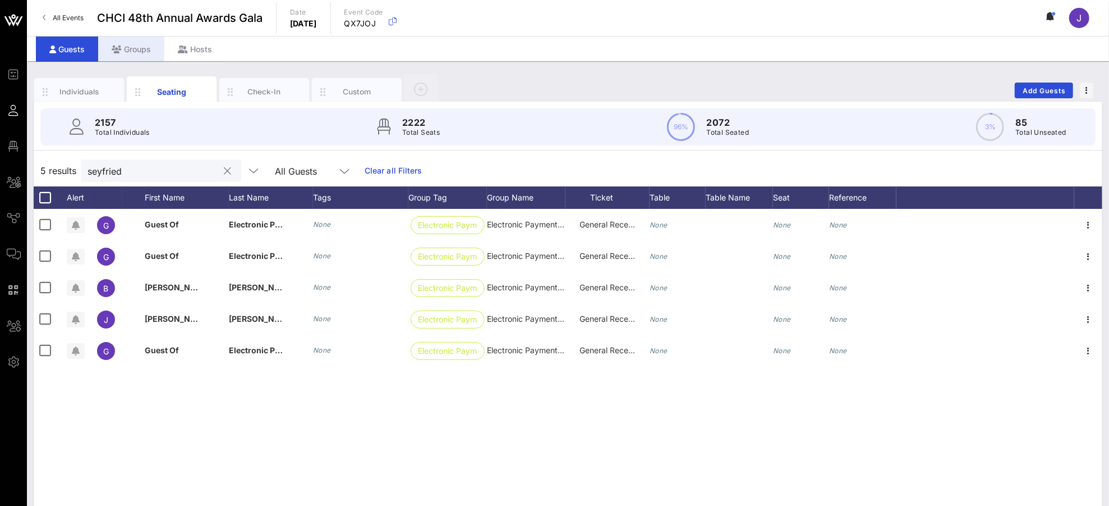
click at [134, 49] on div "Groups" at bounding box center [131, 48] width 66 height 25
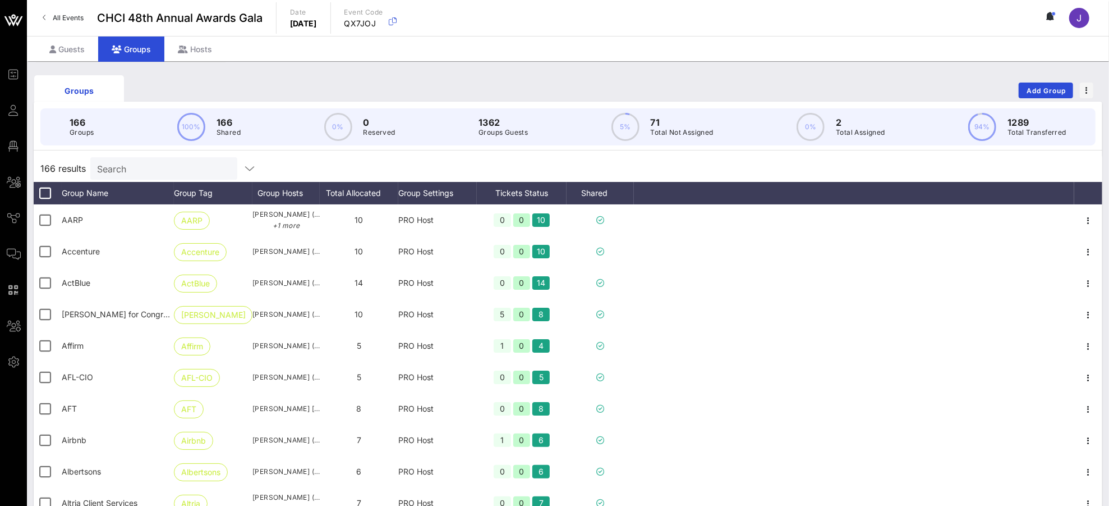
click at [171, 168] on input "Search" at bounding box center [162, 168] width 131 height 15
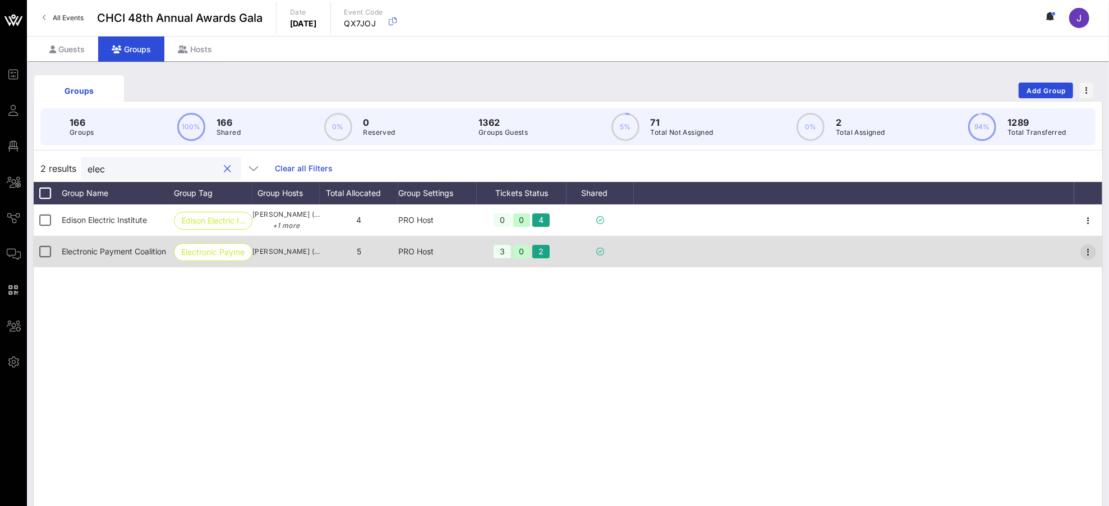
type input "elec"
click at [1040, 252] on icon "button" at bounding box center [1088, 251] width 13 height 13
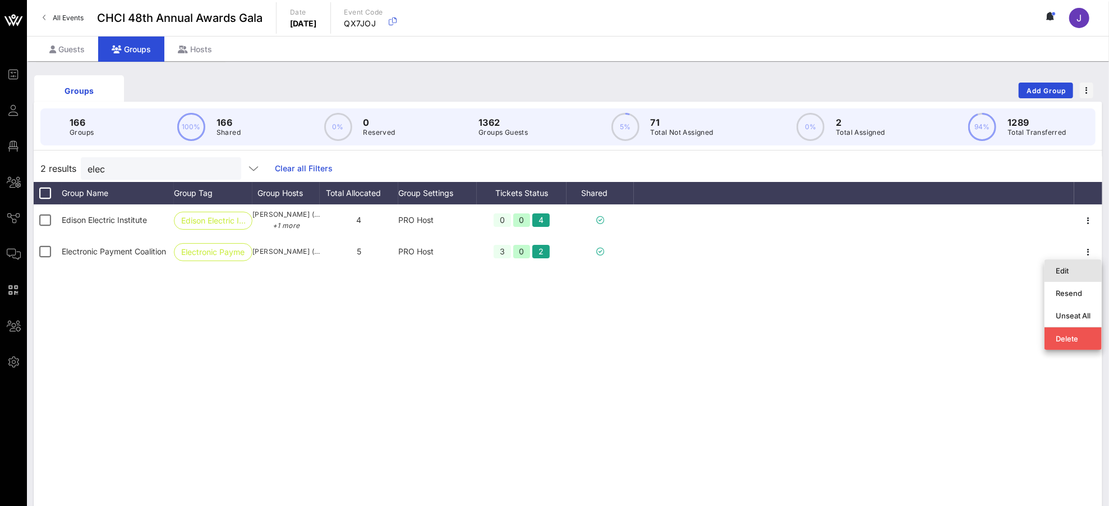
click at [1040, 270] on div "Edit" at bounding box center [1073, 270] width 35 height 9
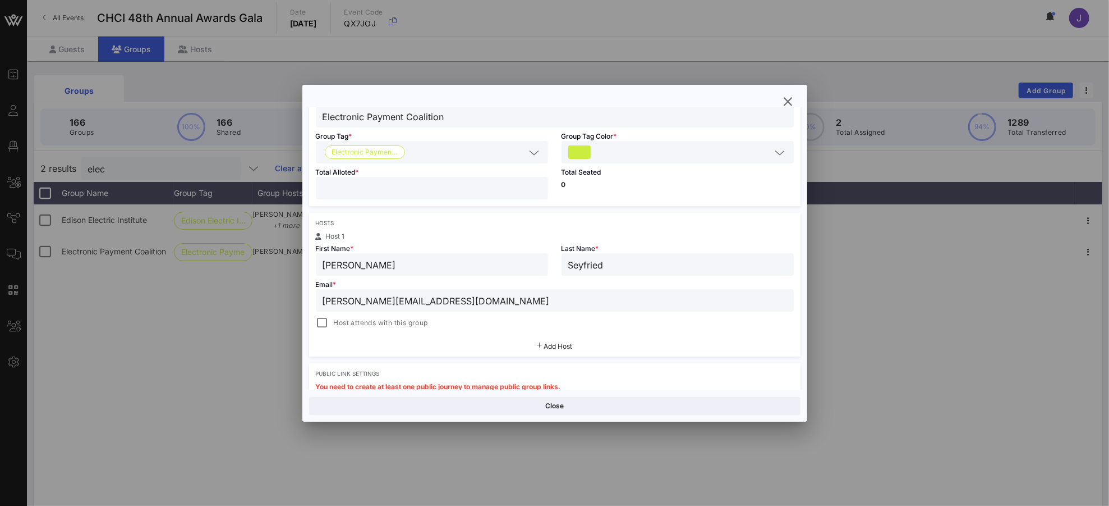
scroll to position [81, 0]
click at [325, 321] on div at bounding box center [323, 322] width 16 height 16
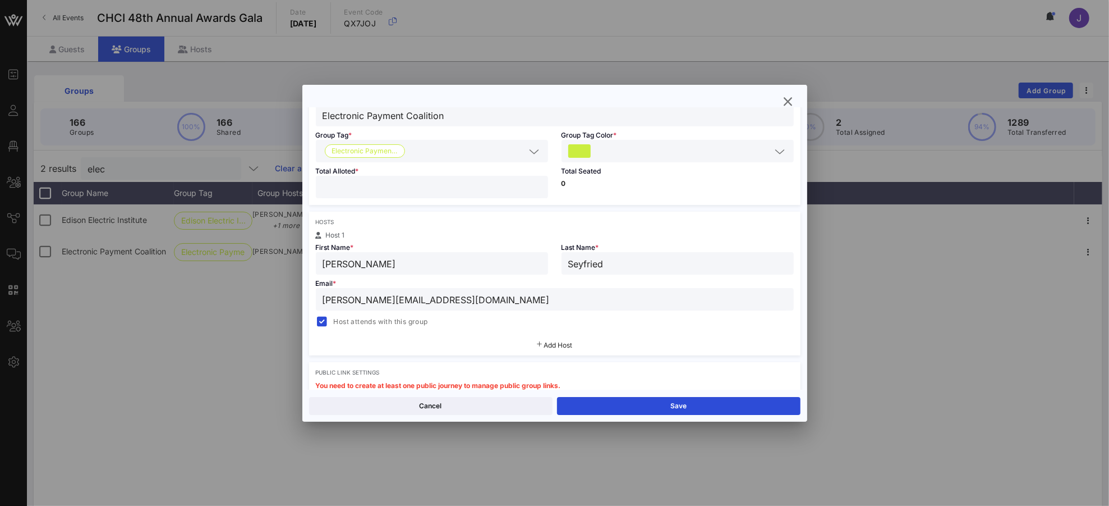
click at [663, 397] on button "Save" at bounding box center [679, 406] width 244 height 18
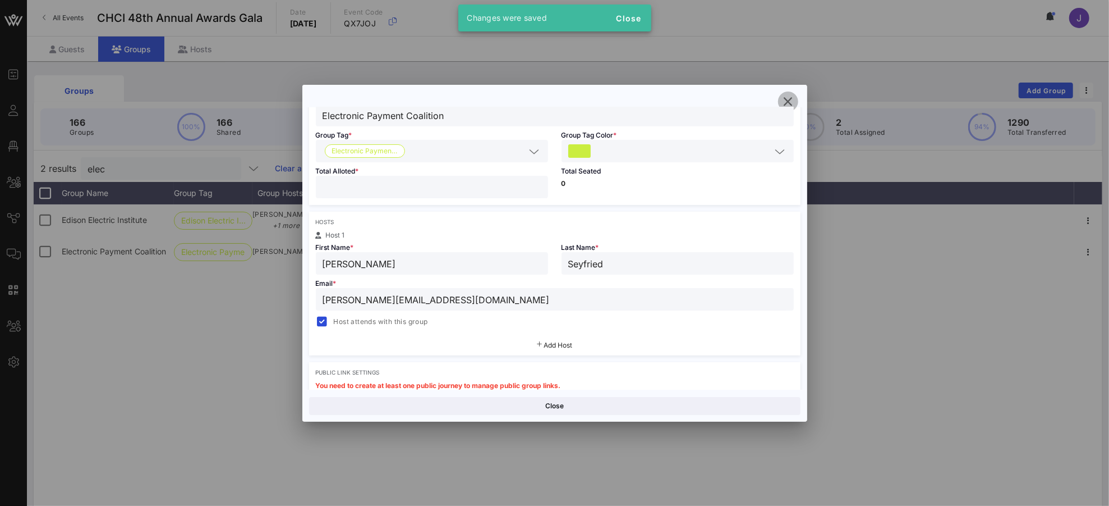
click at [788, 103] on icon "button" at bounding box center [788, 101] width 13 height 13
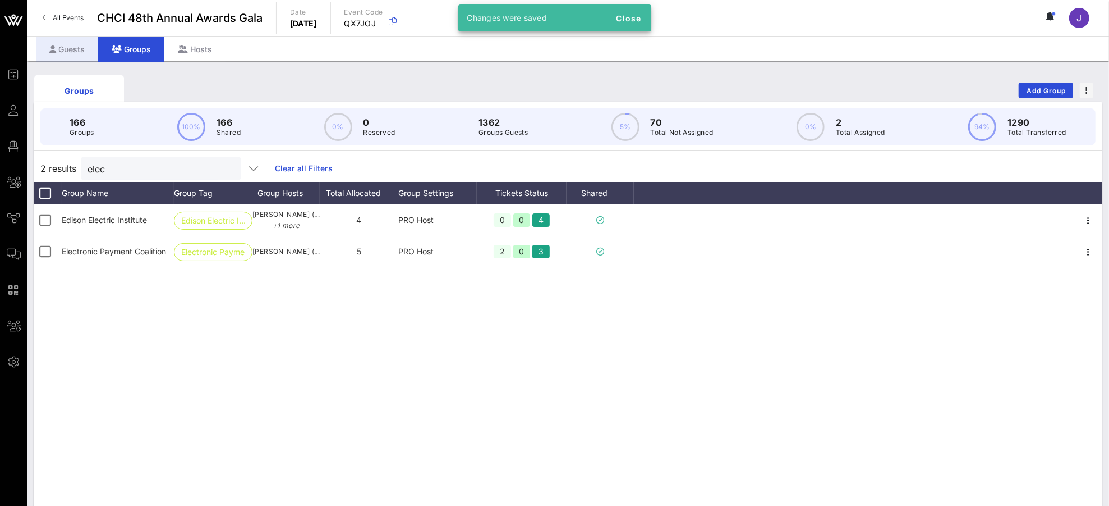
click at [81, 49] on div "Guests" at bounding box center [67, 48] width 62 height 25
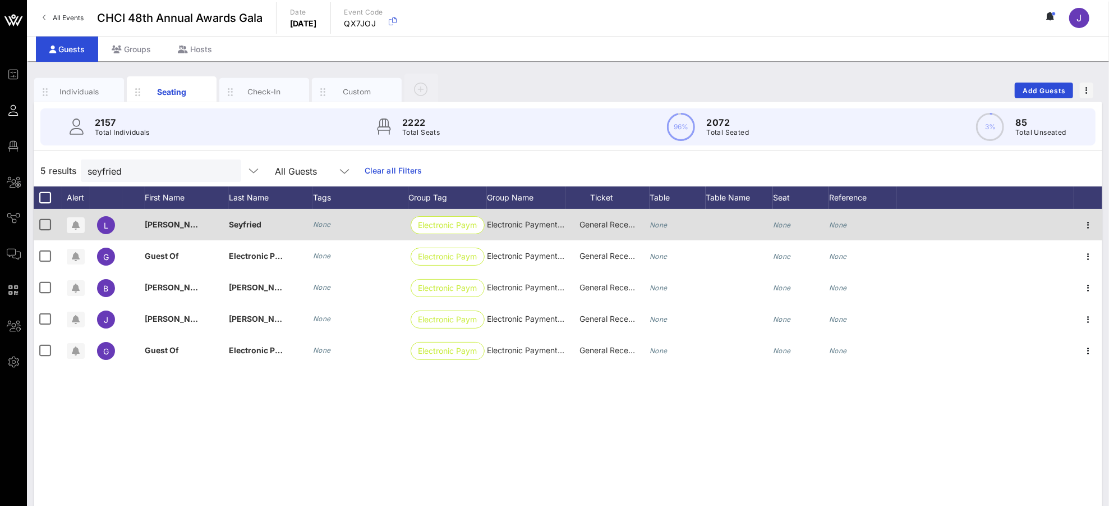
click at [658, 227] on icon "None" at bounding box center [659, 224] width 18 height 8
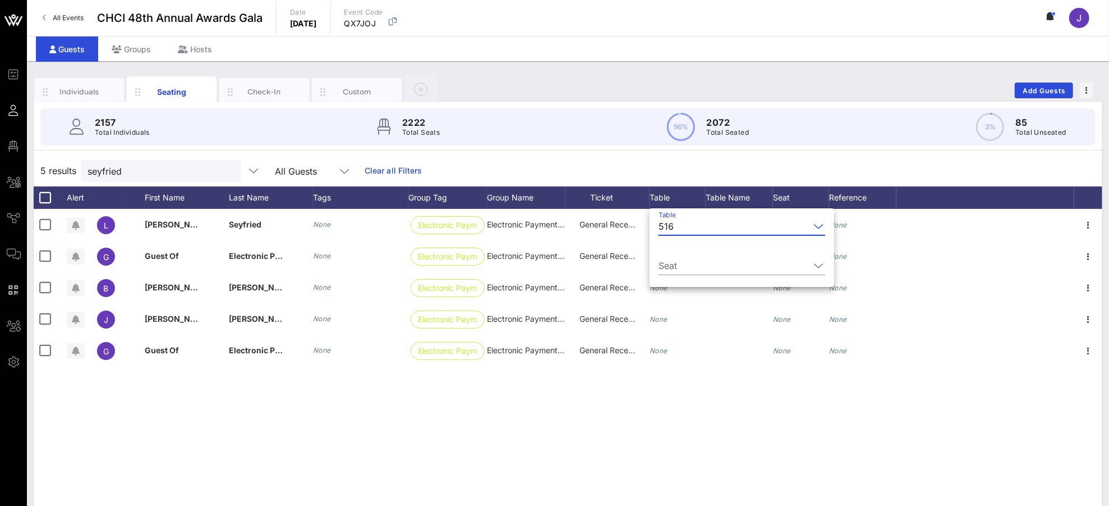
click at [697, 259] on input "Seat" at bounding box center [734, 265] width 151 height 18
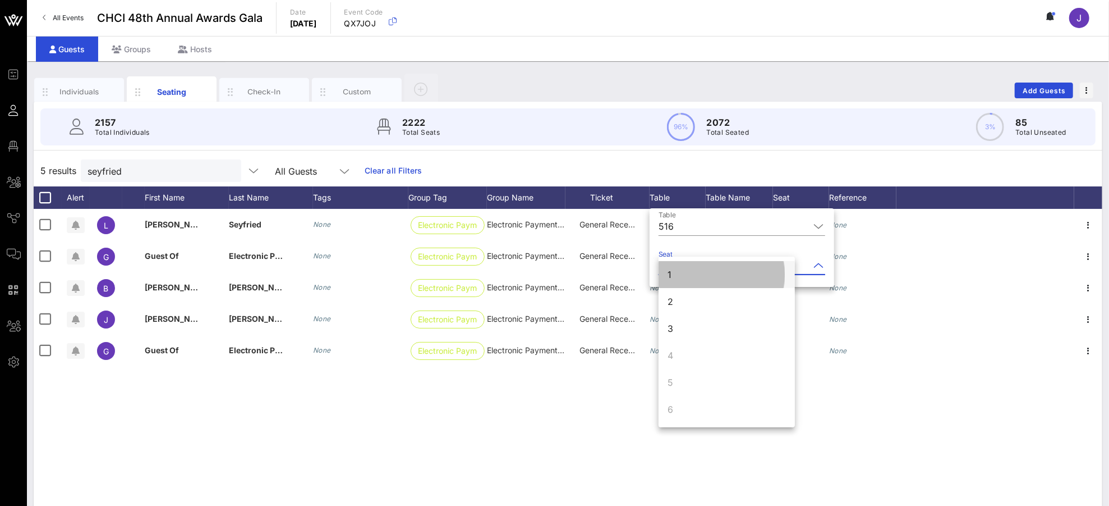
click at [691, 274] on div "1" at bounding box center [727, 274] width 136 height 27
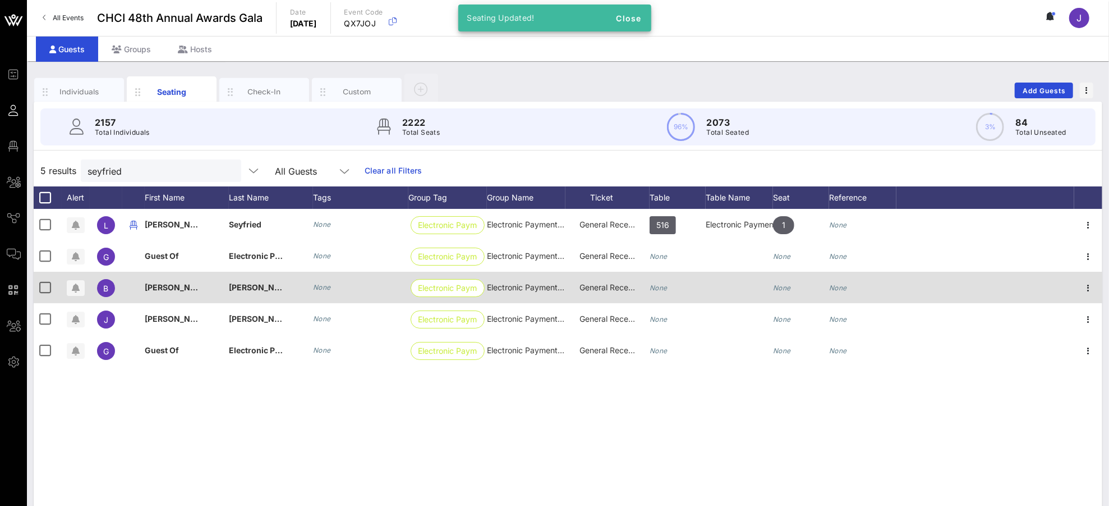
click at [663, 283] on icon "None" at bounding box center [659, 287] width 18 height 8
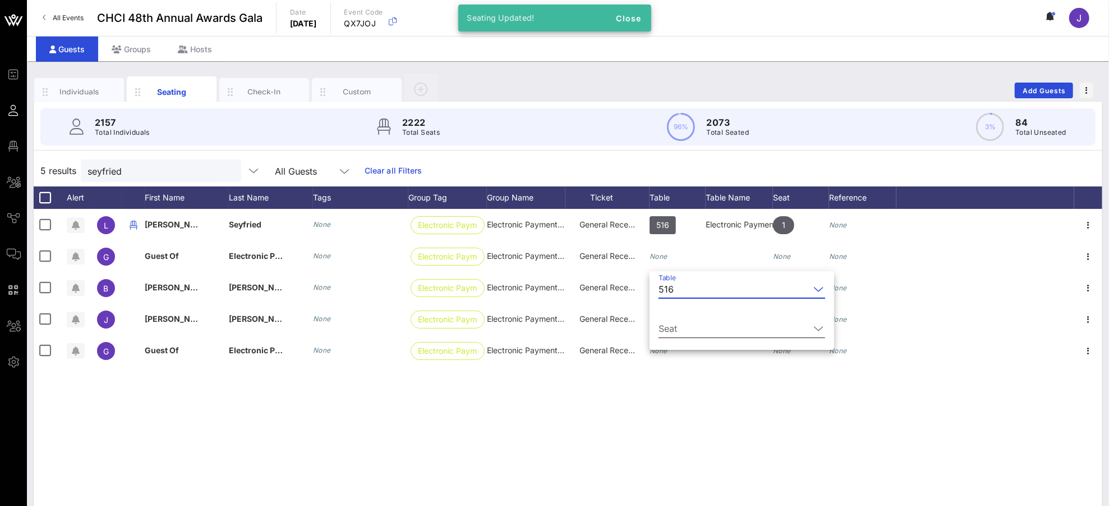
click at [680, 330] on input "Seat" at bounding box center [734, 328] width 151 height 18
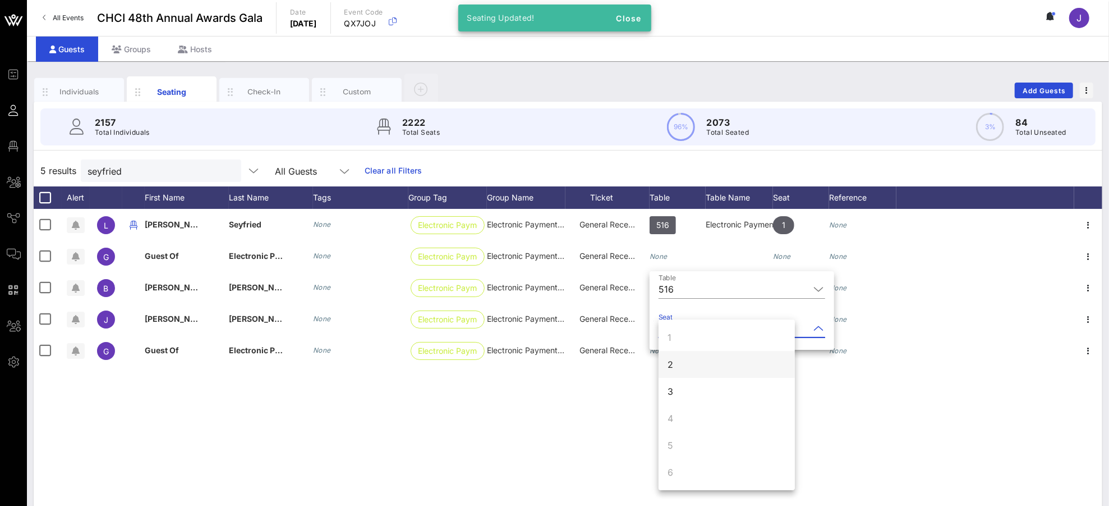
click at [684, 368] on div "2" at bounding box center [727, 364] width 136 height 27
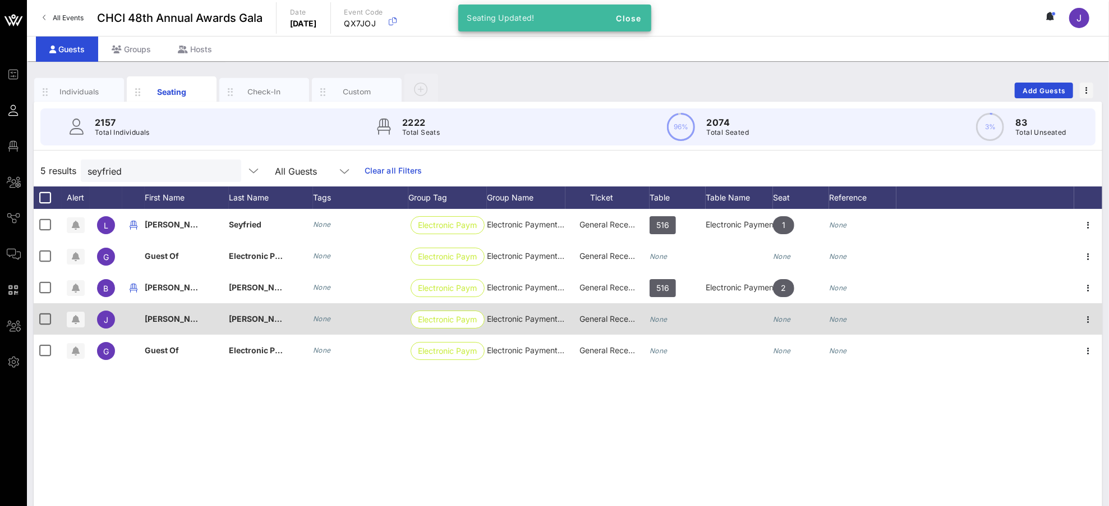
click at [674, 318] on div "None" at bounding box center [678, 325] width 56 height 44
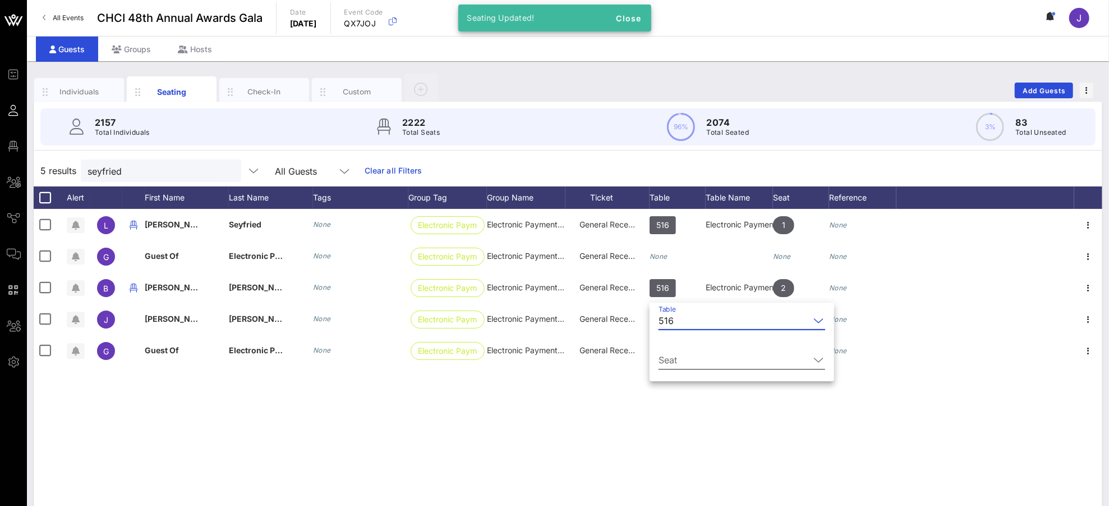
click at [681, 352] on input "Seat" at bounding box center [734, 360] width 151 height 18
click at [670, 405] on div "3" at bounding box center [671, 399] width 6 height 13
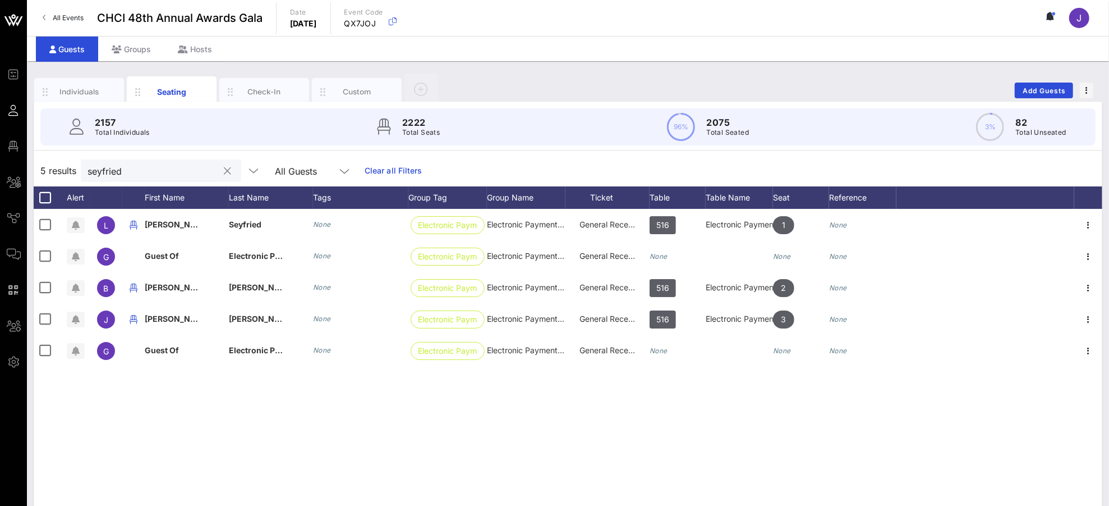
click at [224, 169] on button "clear icon" at bounding box center [227, 171] width 7 height 11
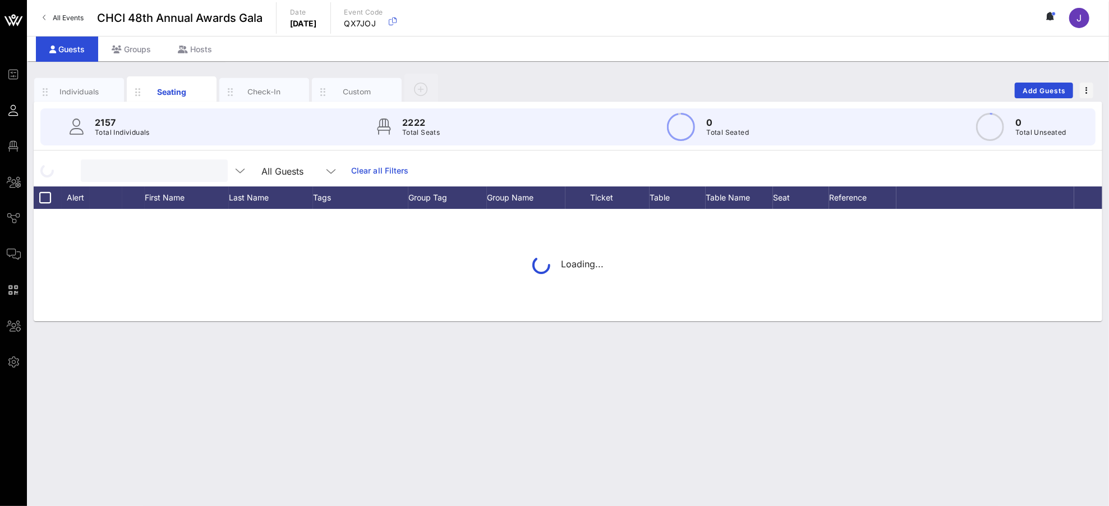
click at [163, 169] on input "text" at bounding box center [153, 170] width 131 height 15
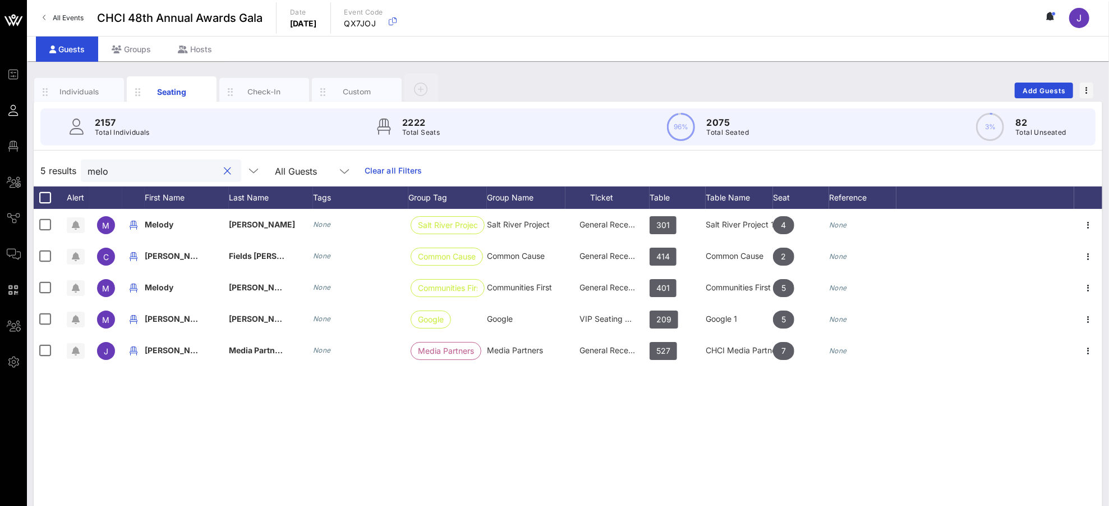
click at [99, 167] on input "melo" at bounding box center [153, 170] width 131 height 15
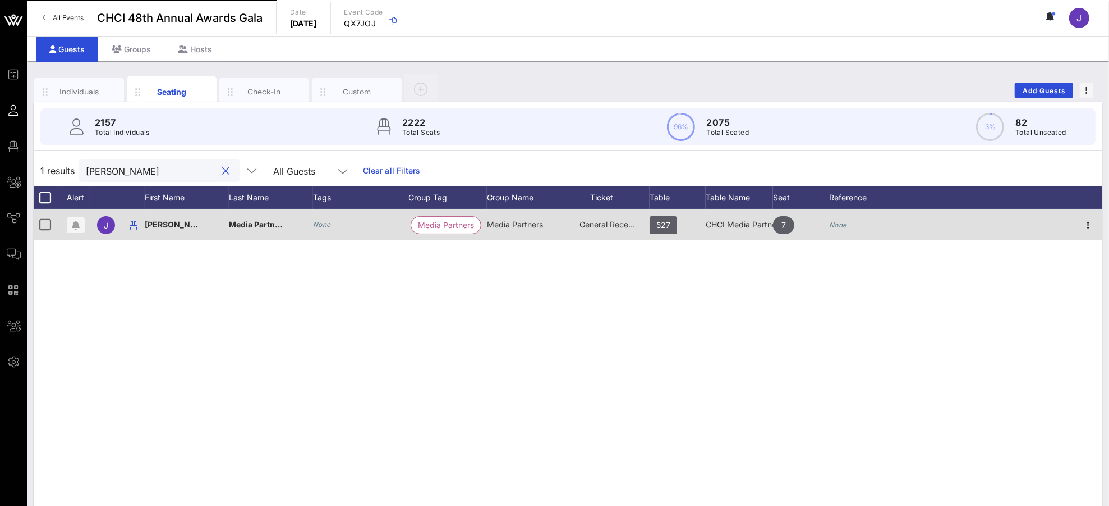
type input "[PERSON_NAME]"
click at [1040, 222] on icon "button" at bounding box center [1088, 224] width 13 height 13
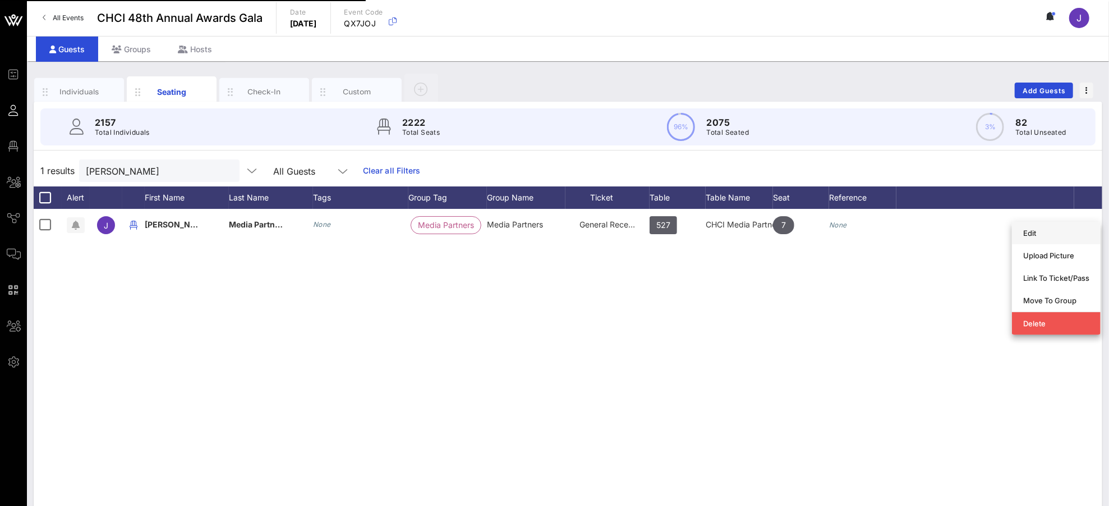
click at [1036, 236] on div "Edit" at bounding box center [1056, 232] width 66 height 9
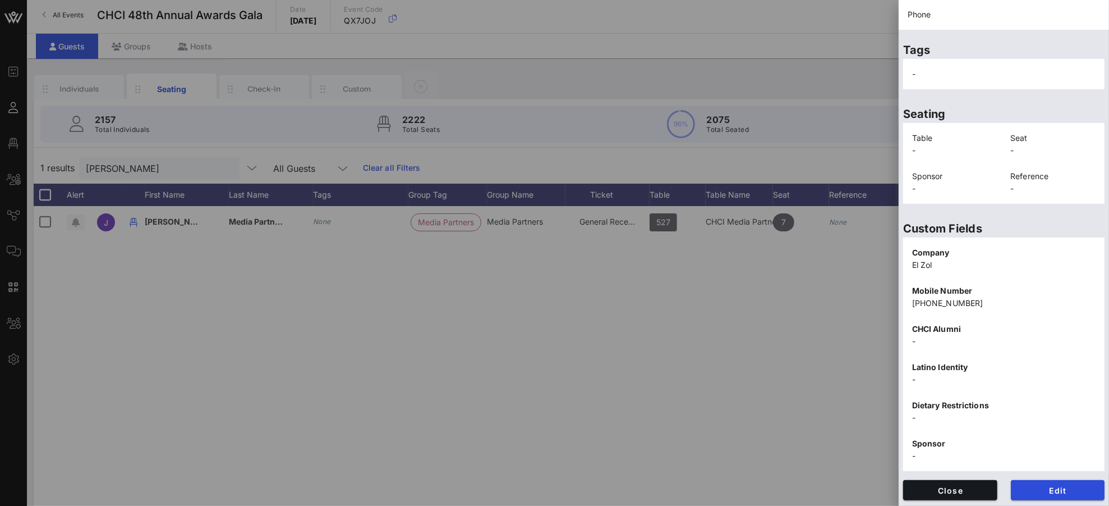
scroll to position [181, 0]
click at [1040, 474] on span "Edit" at bounding box center [1058, 490] width 76 height 10
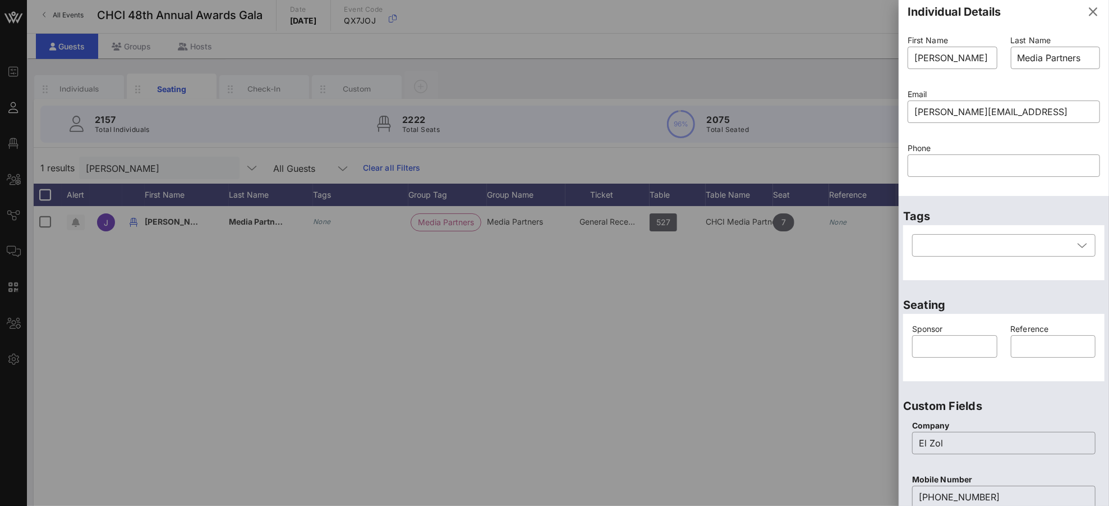
scroll to position [0, 0]
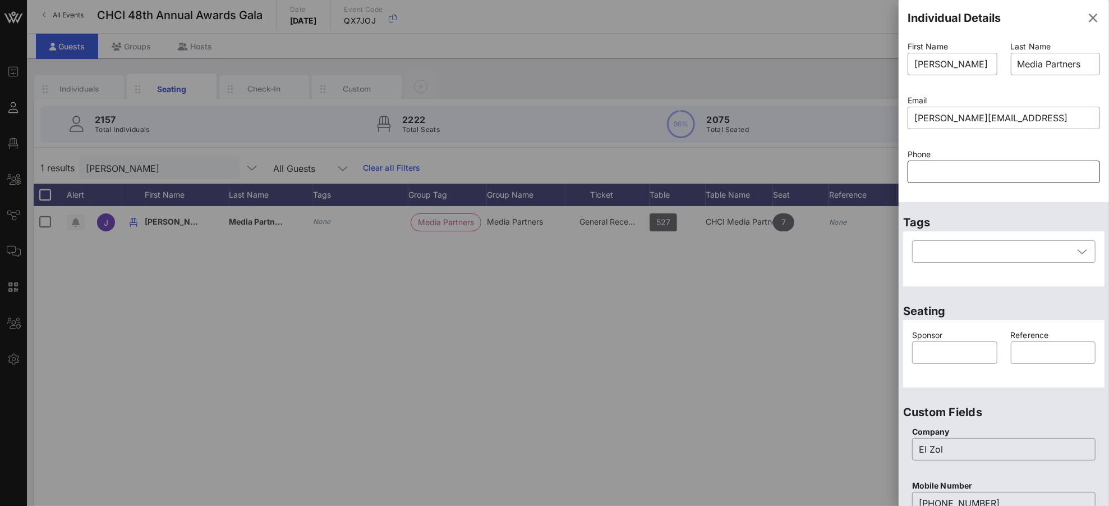
click at [961, 171] on input "text" at bounding box center [1004, 172] width 179 height 18
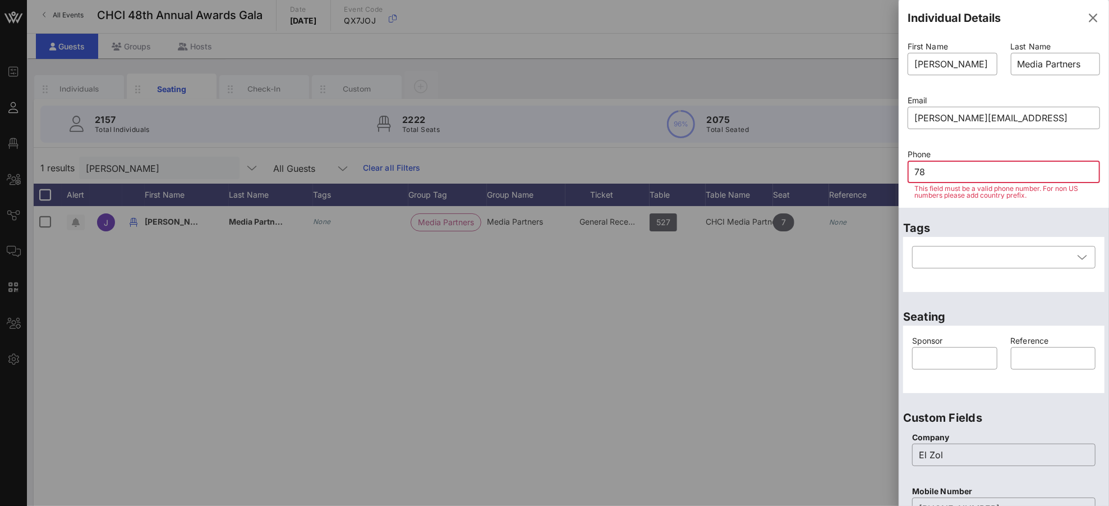
type input "786"
type input "3"
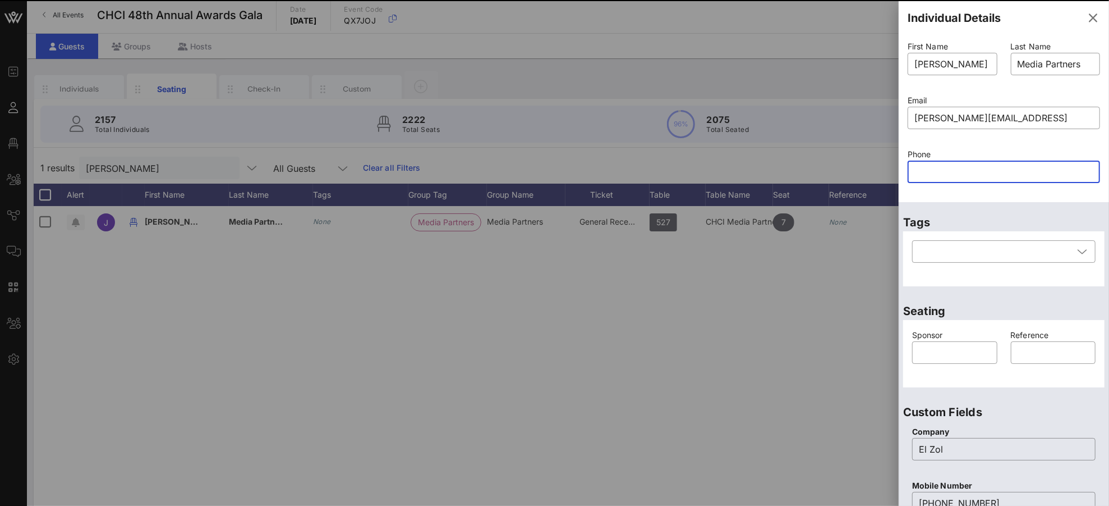
paste input "7863999601"
type input "7863999601"
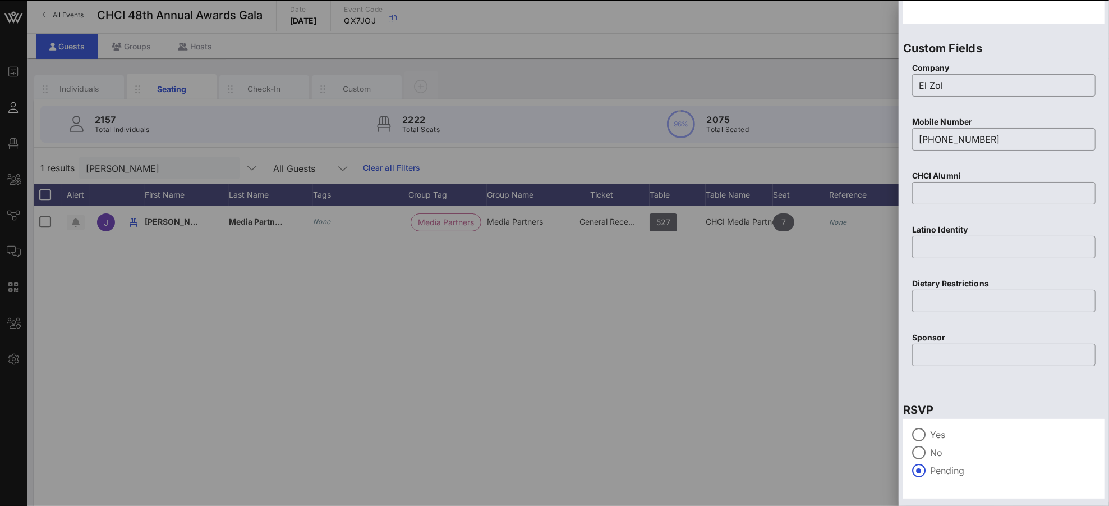
scroll to position [392, 0]
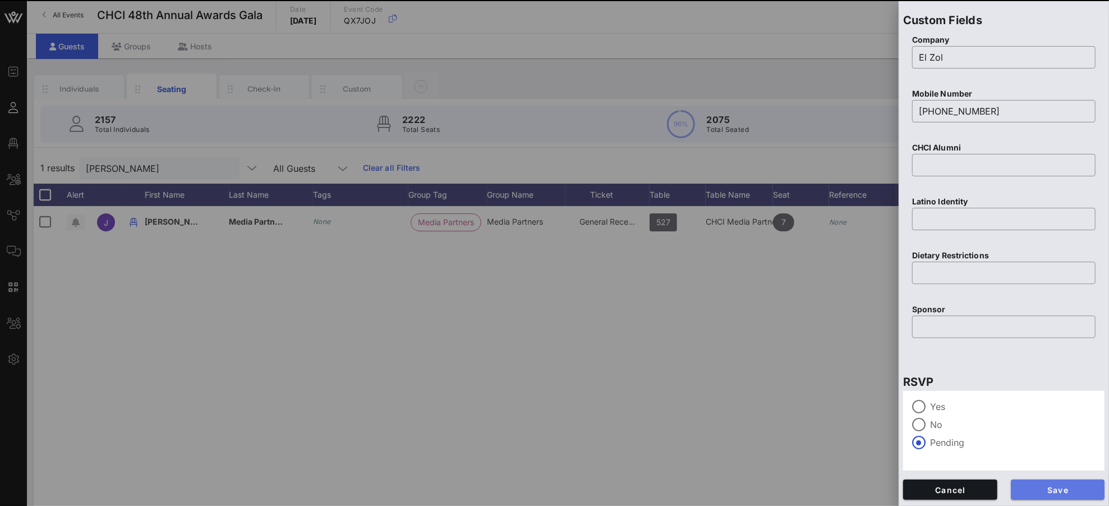
click at [1040, 474] on button "Save" at bounding box center [1058, 489] width 94 height 20
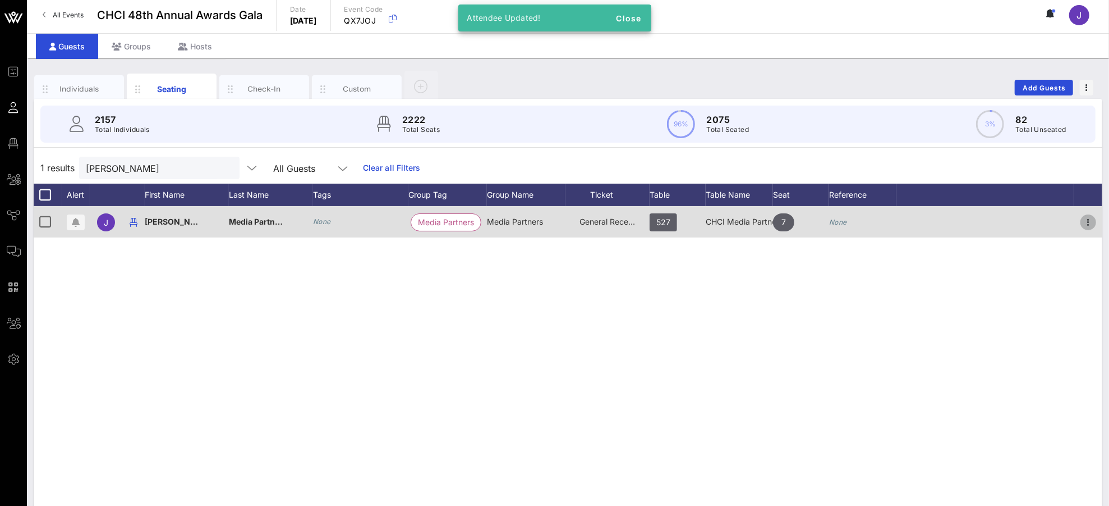
click at [1040, 219] on icon "button" at bounding box center [1088, 221] width 13 height 13
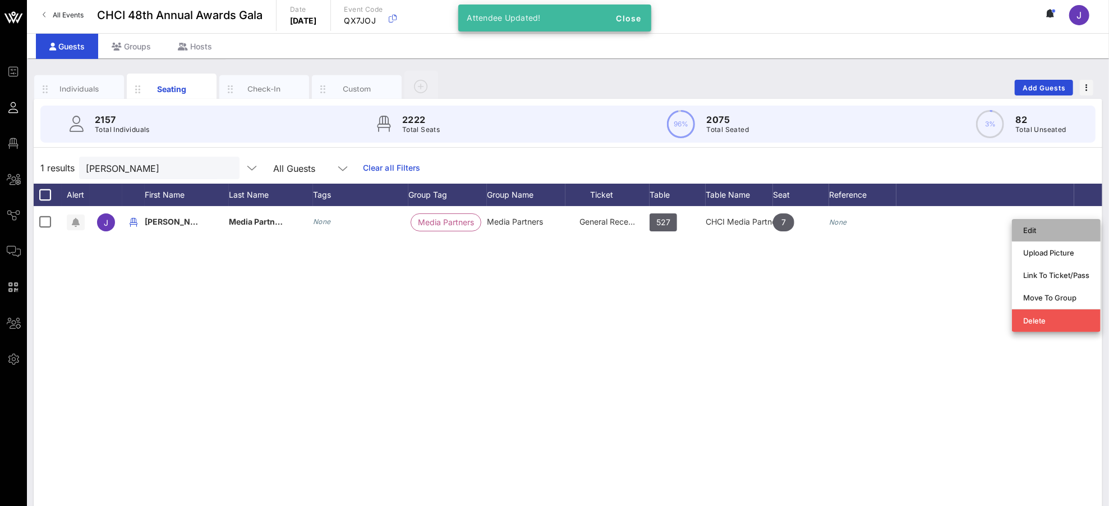
click at [1031, 231] on div "Edit" at bounding box center [1056, 230] width 66 height 9
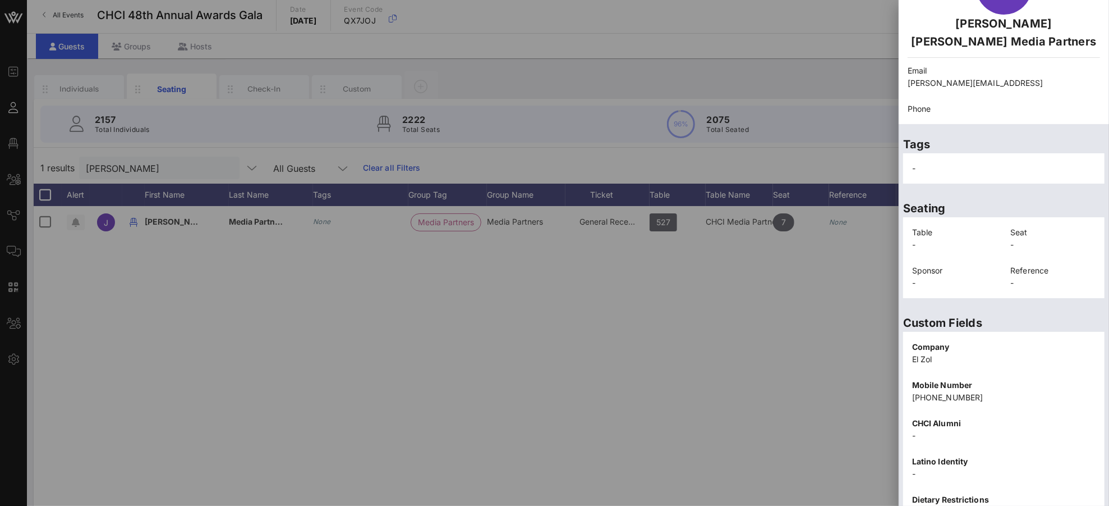
scroll to position [181, 0]
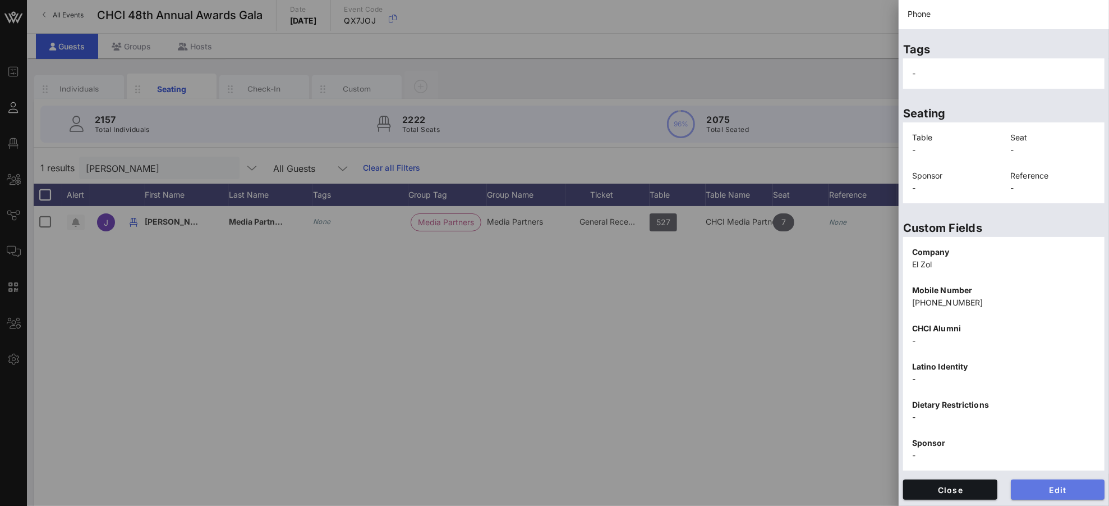
click at [1040, 474] on button "Edit" at bounding box center [1058, 489] width 94 height 20
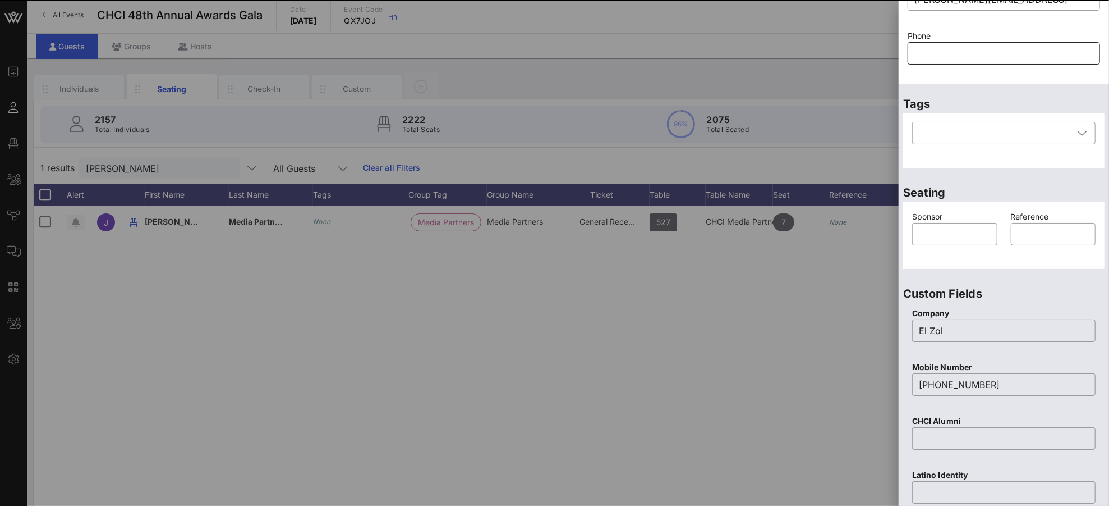
scroll to position [41, 0]
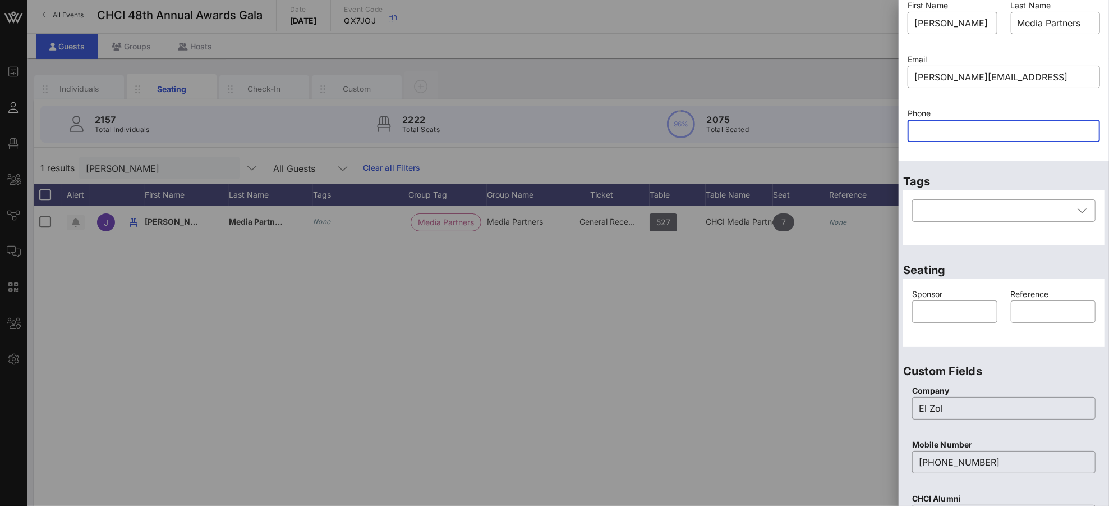
paste input "7863999601"
type input "7863999601"
paste input "7863999601"
type input "7863999601"
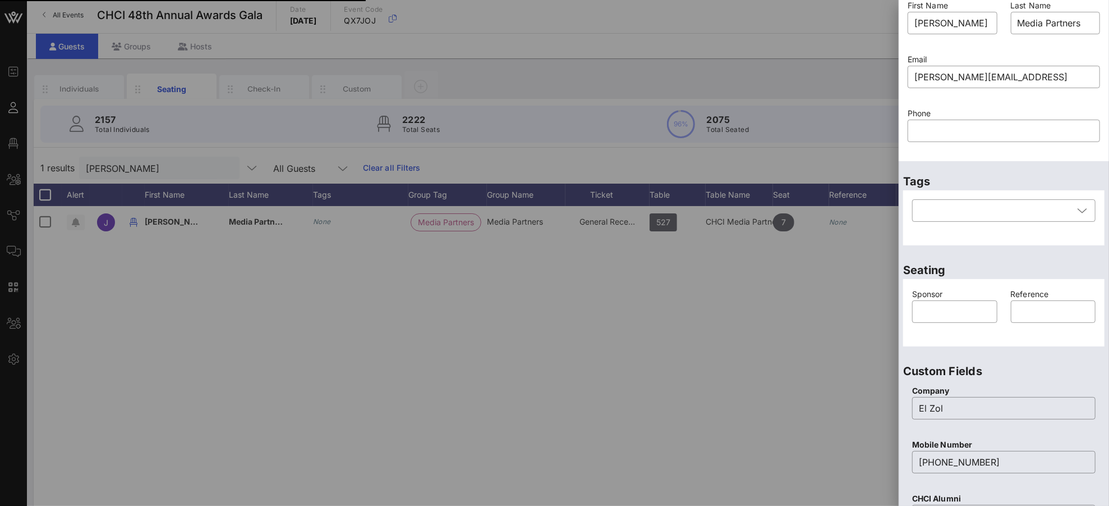
scroll to position [392, 0]
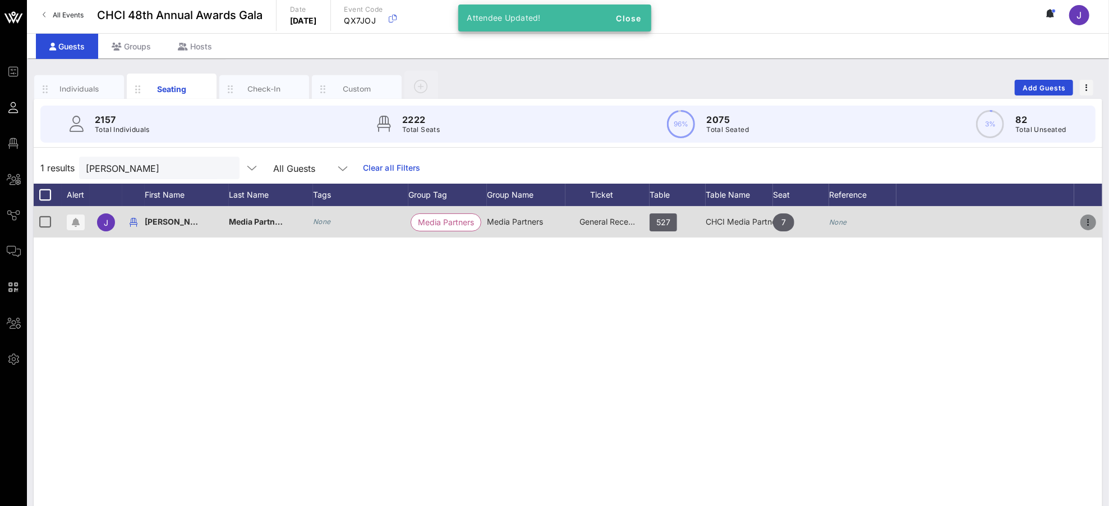
drag, startPoint x: 1095, startPoint y: 219, endPoint x: 1055, endPoint y: 233, distance: 41.9
click at [1040, 219] on icon "button" at bounding box center [1088, 221] width 13 height 13
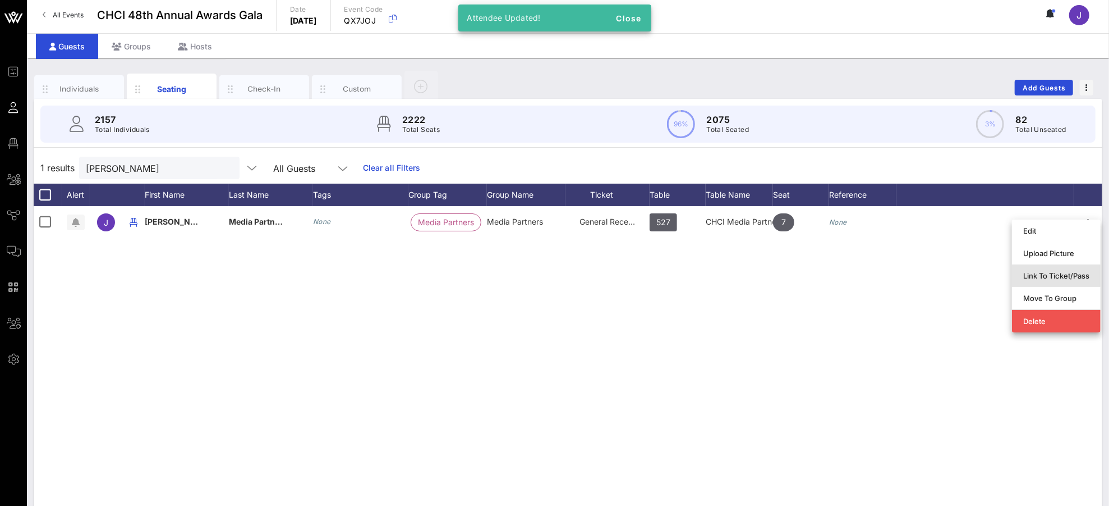
drag, startPoint x: 1029, startPoint y: 273, endPoint x: 1011, endPoint y: 269, distance: 18.4
click at [1029, 273] on div "Link To Ticket/Pass" at bounding box center [1056, 275] width 66 height 9
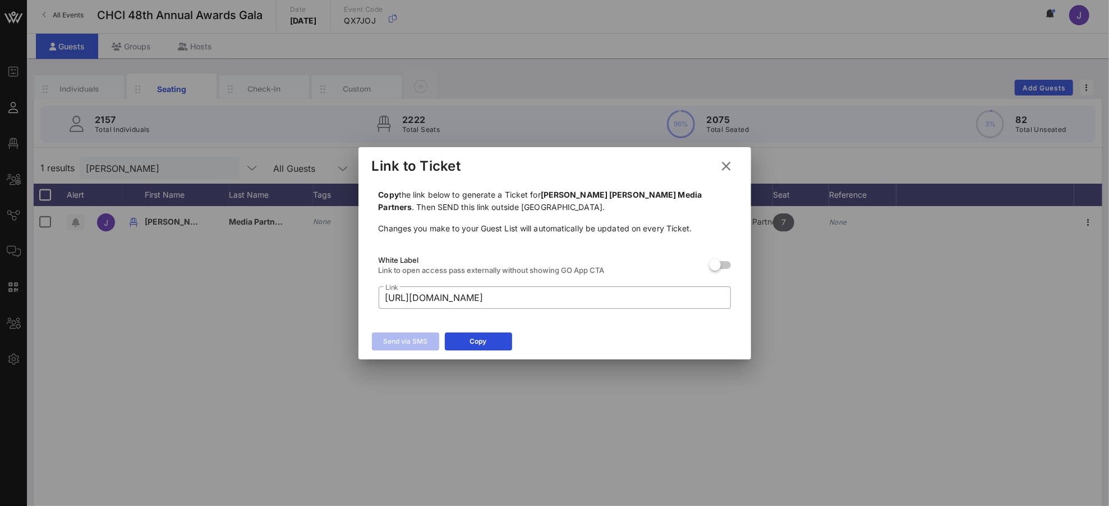
click at [733, 164] on icon at bounding box center [727, 166] width 16 height 14
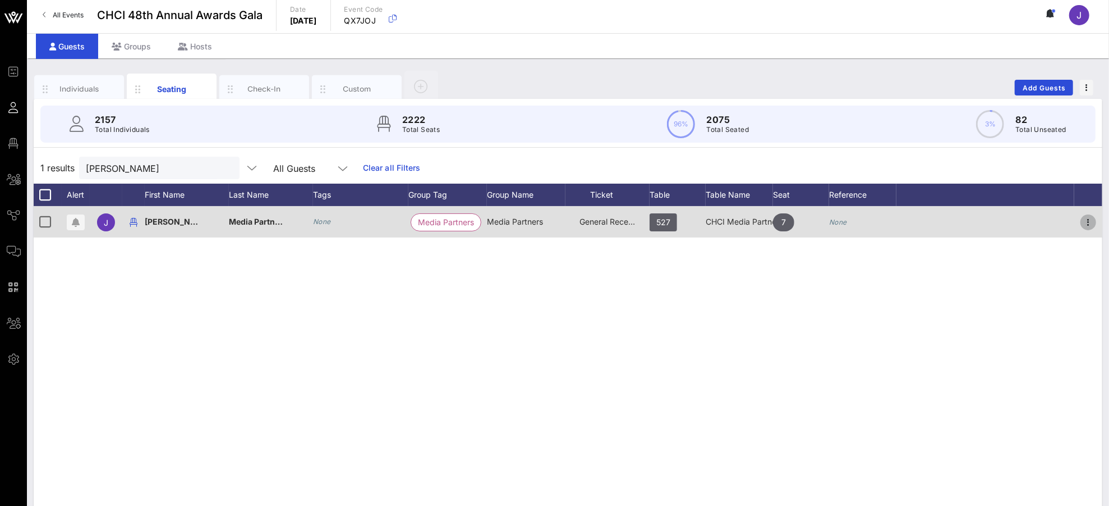
click at [1040, 218] on icon "button" at bounding box center [1088, 221] width 13 height 13
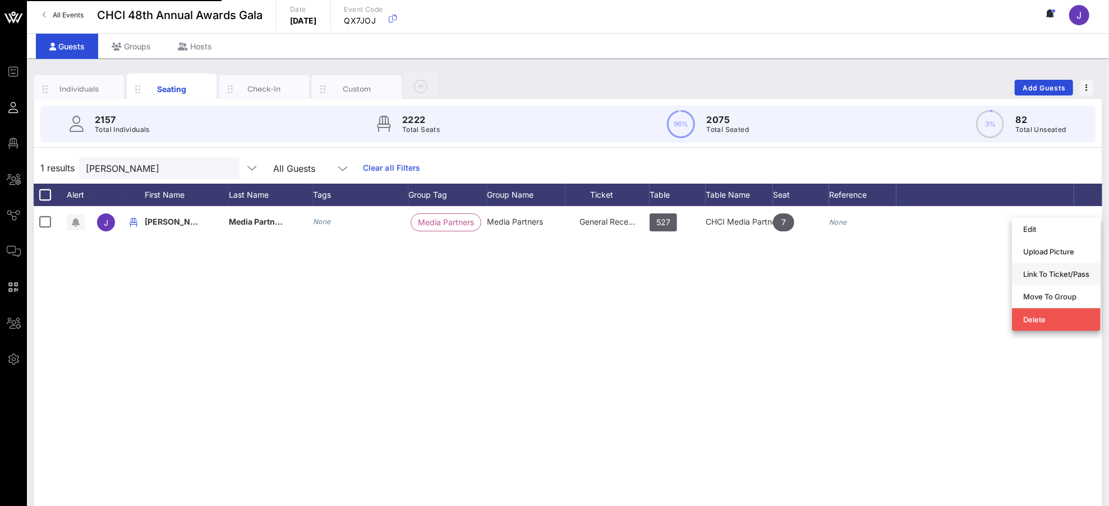
click at [1040, 272] on div "Link To Ticket/Pass" at bounding box center [1056, 273] width 66 height 9
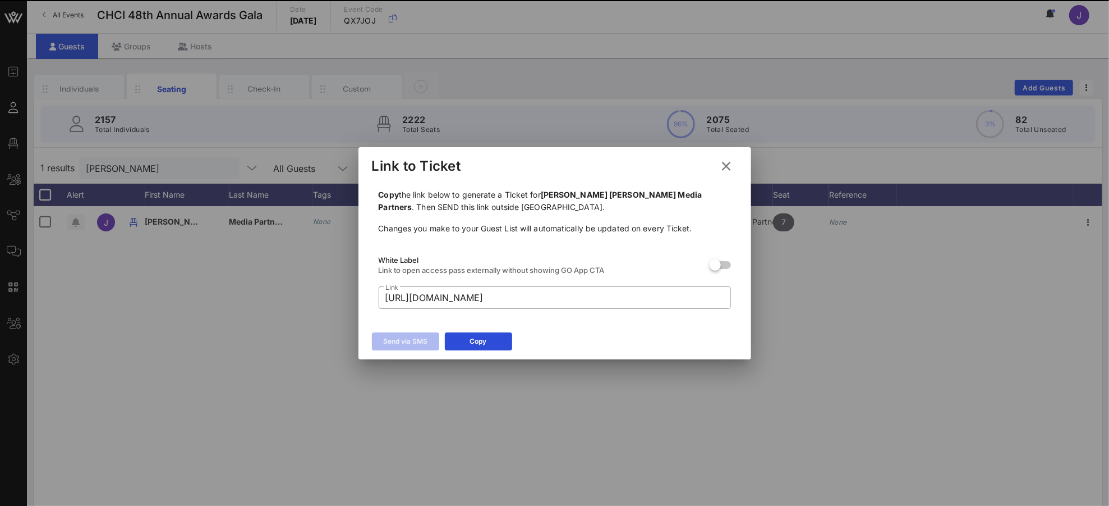
click at [728, 165] on icon at bounding box center [726, 166] width 17 height 16
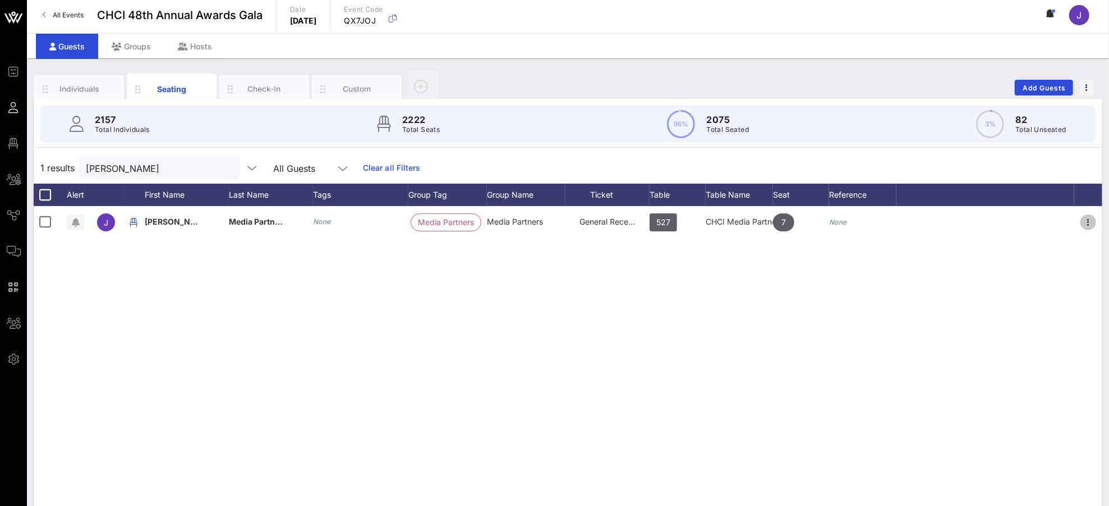
drag, startPoint x: 1090, startPoint y: 217, endPoint x: 1089, endPoint y: 240, distance: 22.4
click at [1040, 217] on icon "button" at bounding box center [1088, 221] width 13 height 13
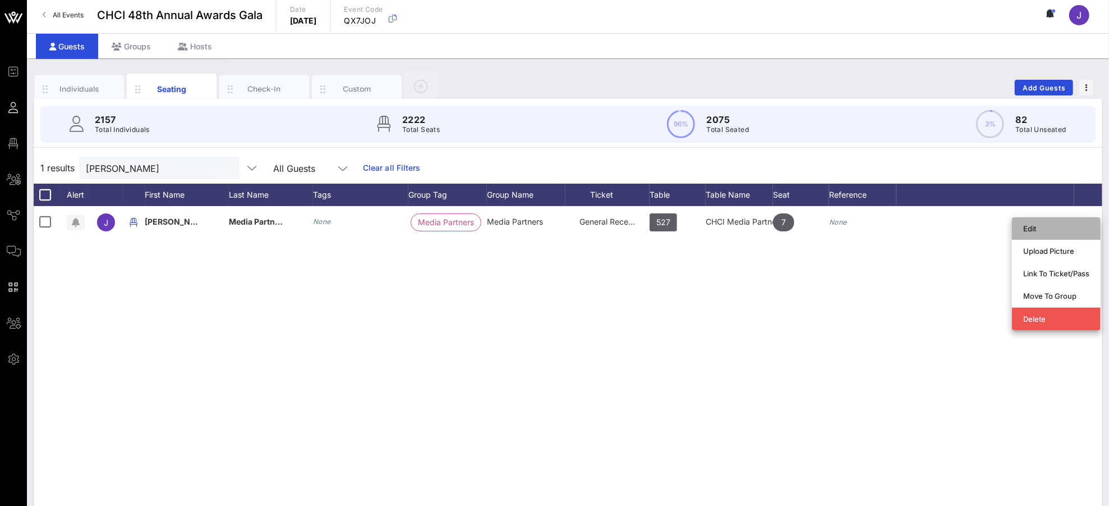
click at [1040, 231] on div "Edit" at bounding box center [1056, 228] width 66 height 9
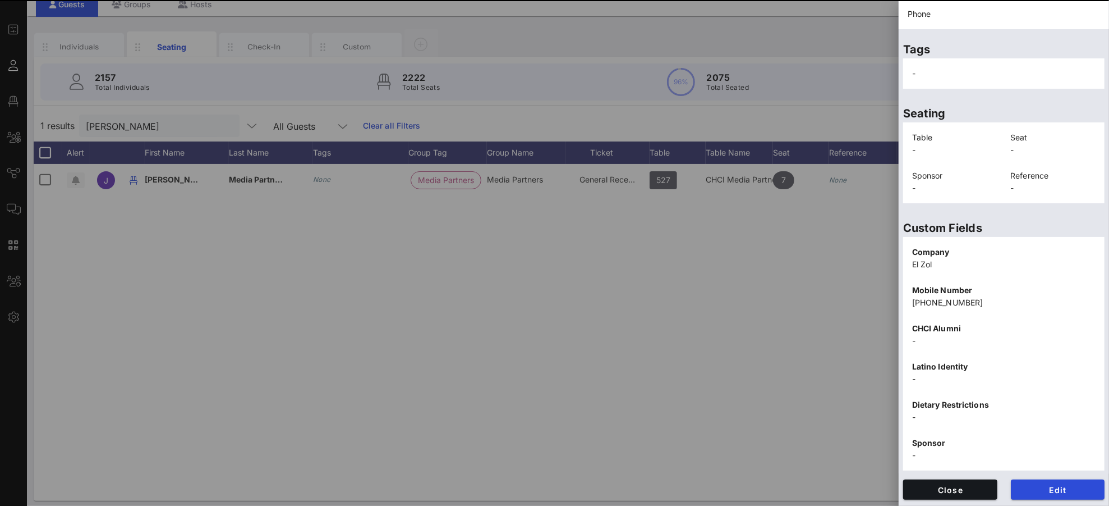
scroll to position [50, 0]
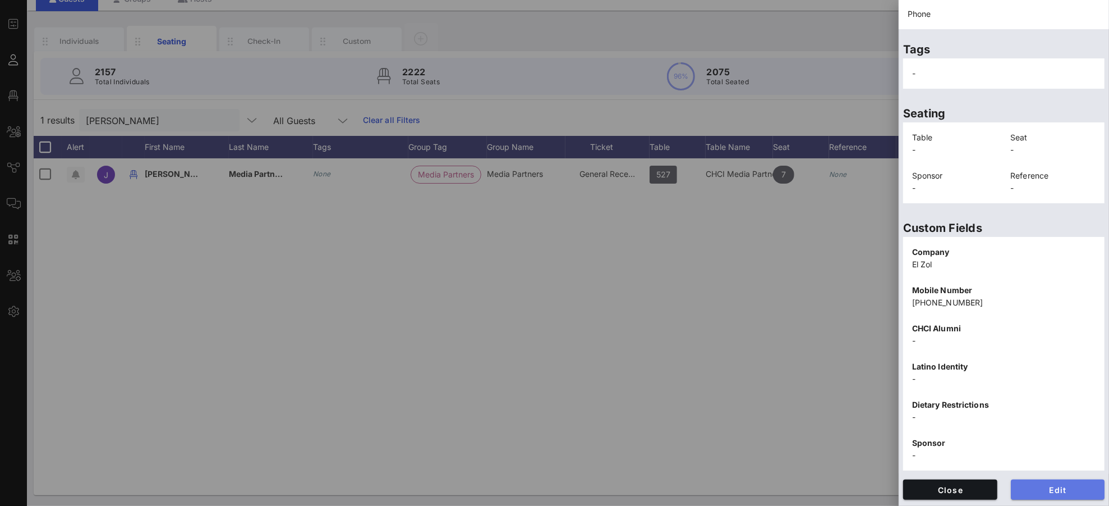
click at [1040, 474] on button "Edit" at bounding box center [1058, 489] width 94 height 20
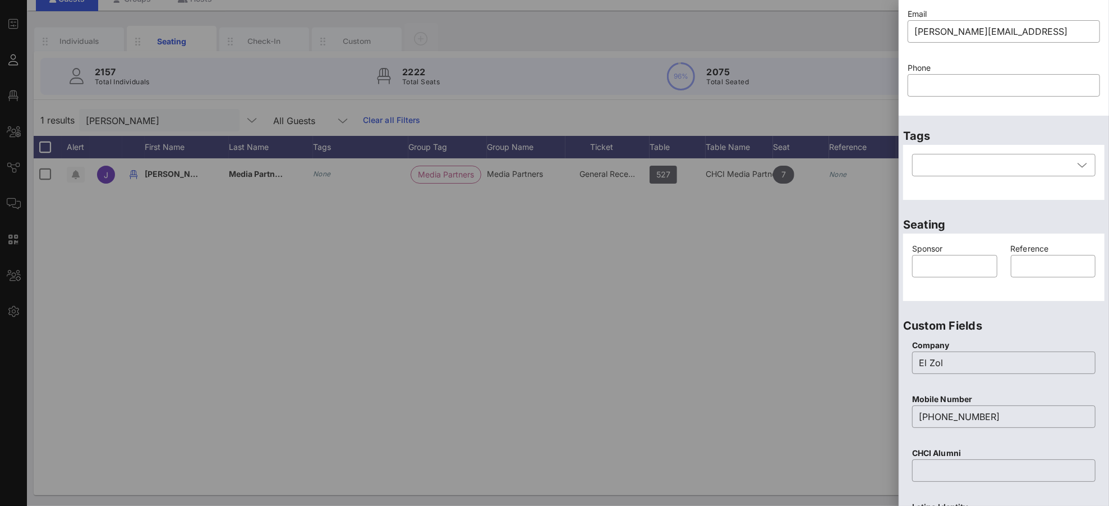
scroll to position [0, 0]
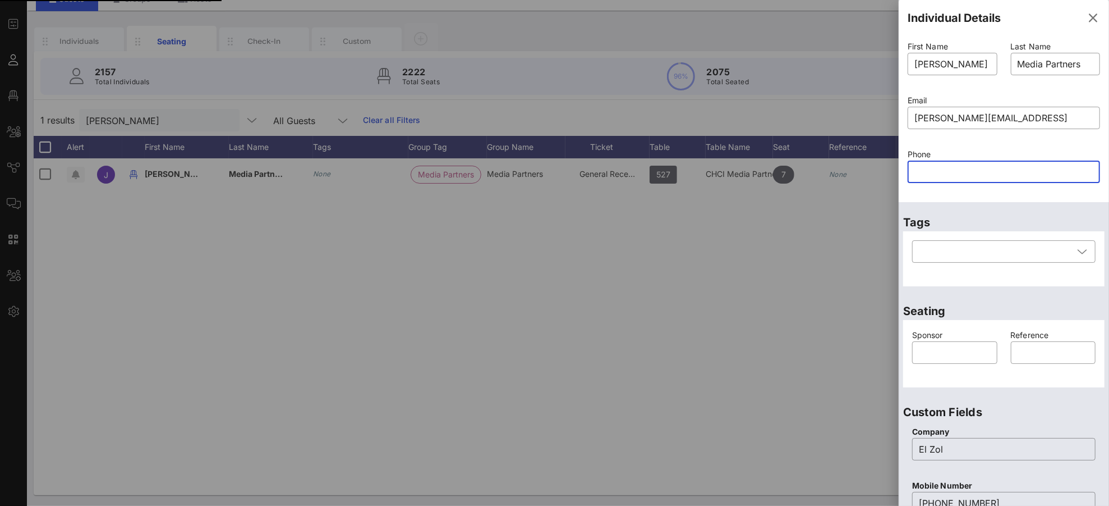
paste input "text"
paste input "7863999601"
type input "7863999601"
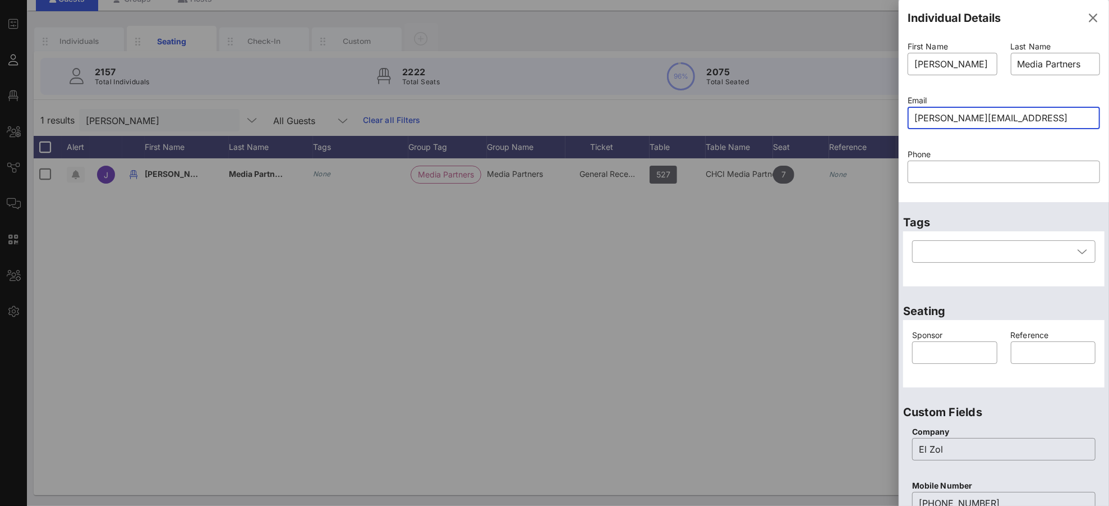
drag, startPoint x: 1058, startPoint y: 119, endPoint x: 870, endPoint y: 109, distance: 187.7
click at [870, 109] on div "Event Builder Guests Floor Plan All Groups Journeys Comms QR Scanner Team Setti…" at bounding box center [554, 228] width 1109 height 557
click at [1040, 2] on div "Individual Details" at bounding box center [1004, 18] width 210 height 36
click at [1040, 15] on icon "button" at bounding box center [1093, 17] width 13 height 13
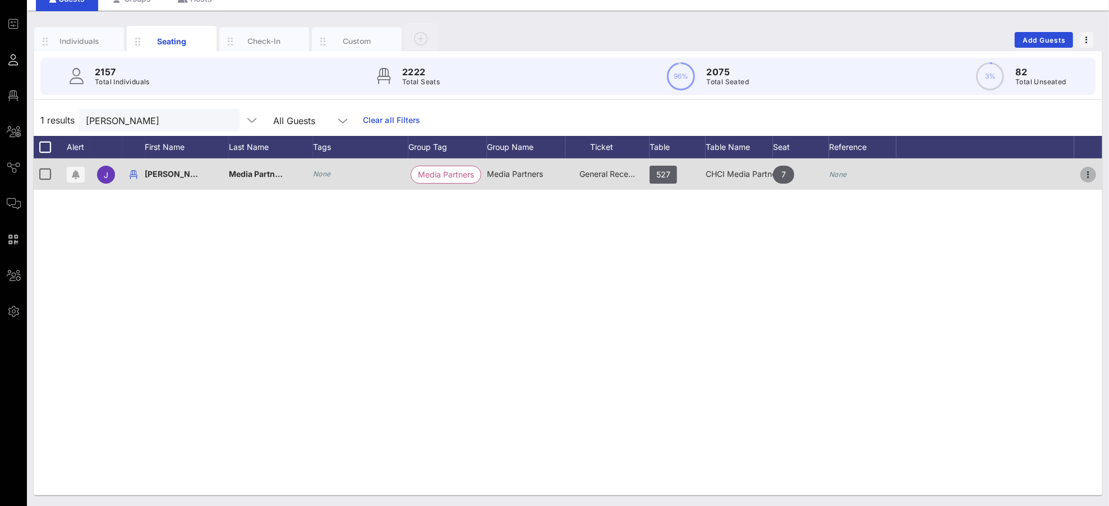
drag, startPoint x: 1093, startPoint y: 174, endPoint x: 1087, endPoint y: 187, distance: 13.8
click at [1040, 174] on icon "button" at bounding box center [1088, 174] width 13 height 13
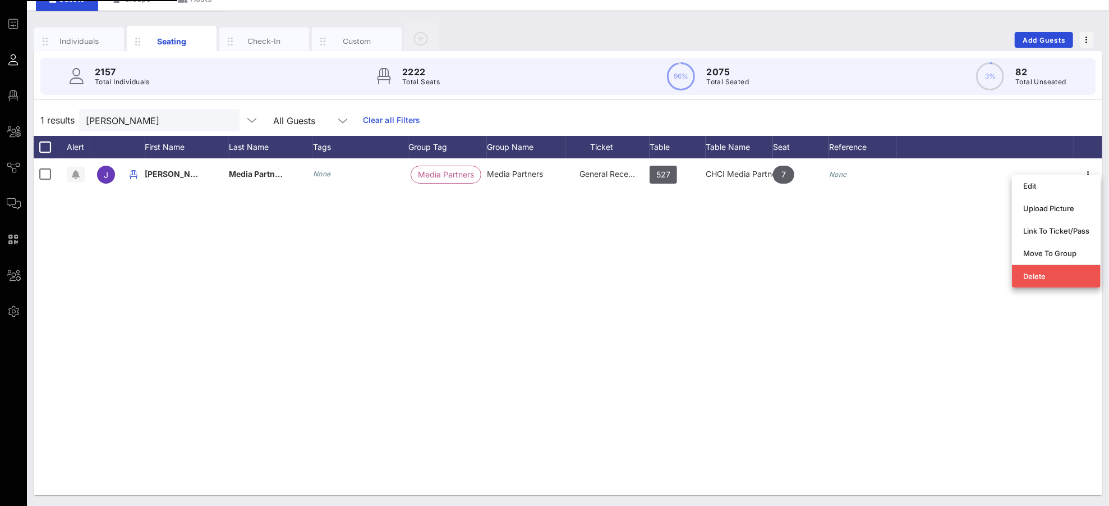
click at [1036, 232] on div "Link To Ticket/Pass" at bounding box center [1056, 230] width 66 height 9
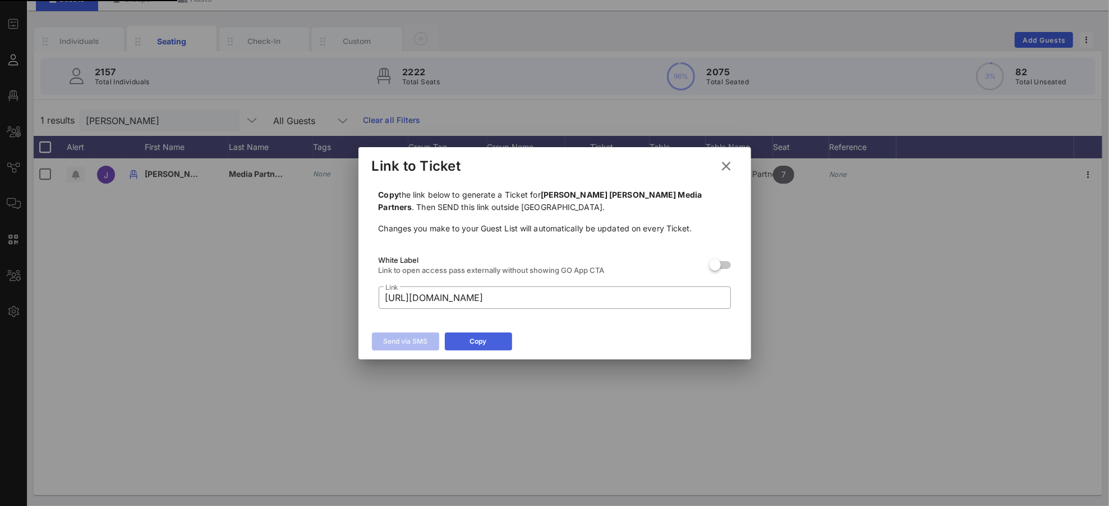
click at [488, 336] on button "Copy" at bounding box center [478, 341] width 67 height 18
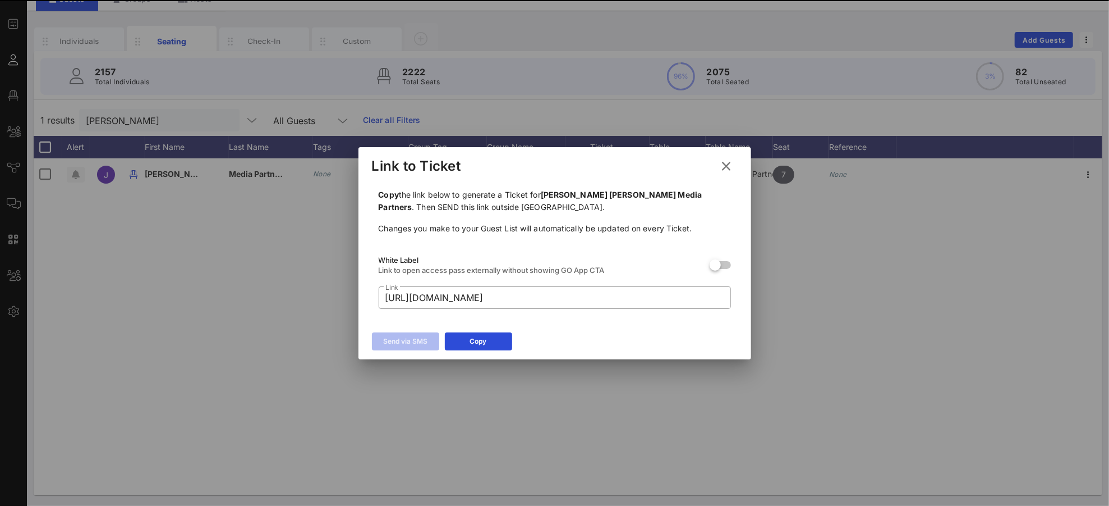
click at [736, 167] on button at bounding box center [727, 166] width 22 height 20
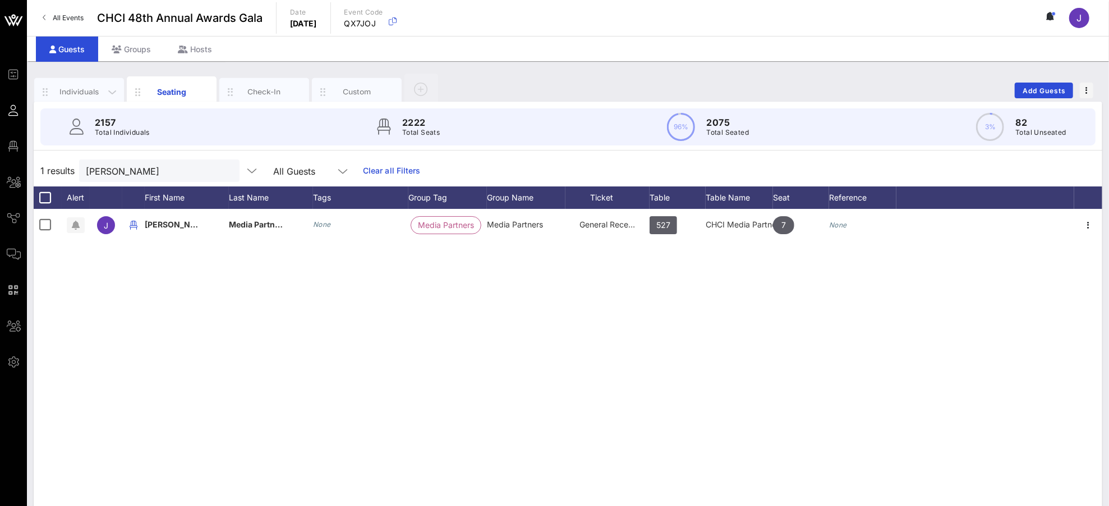
click at [88, 81] on div "Individuals" at bounding box center [79, 92] width 90 height 28
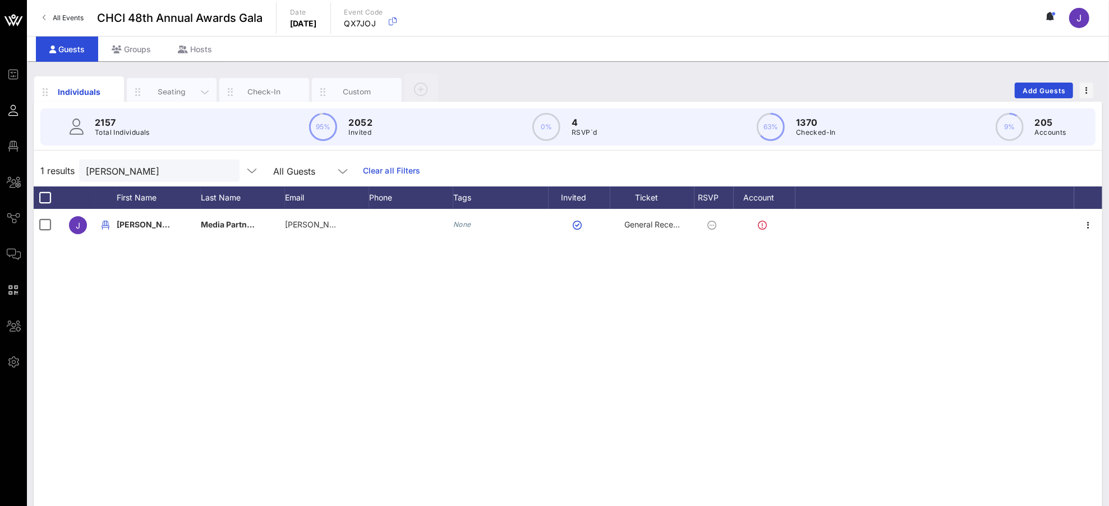
click at [177, 93] on div "Seating" at bounding box center [172, 91] width 50 height 11
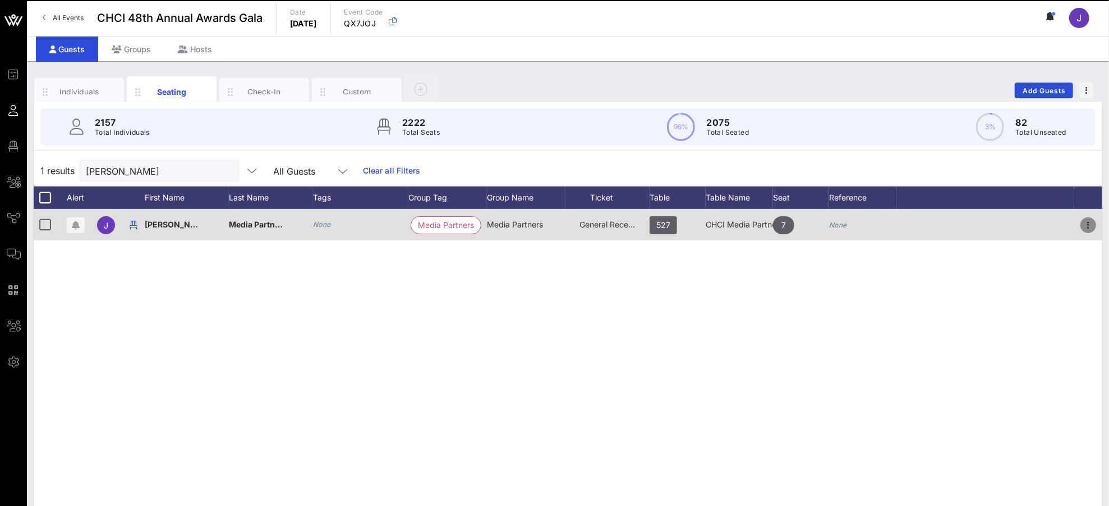
click at [1040, 220] on icon "button" at bounding box center [1088, 224] width 13 height 13
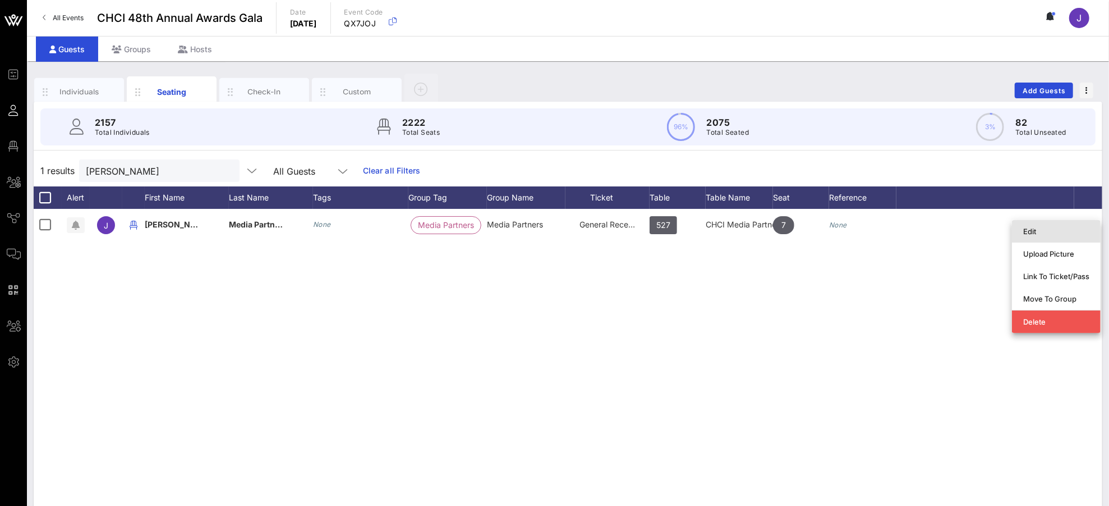
click at [1040, 233] on div "Edit" at bounding box center [1056, 231] width 66 height 9
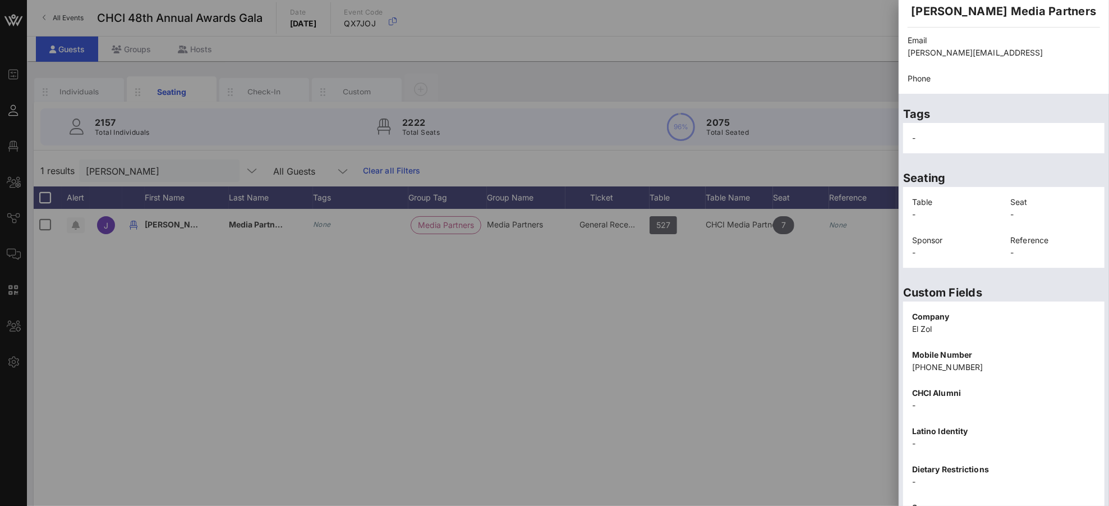
scroll to position [181, 0]
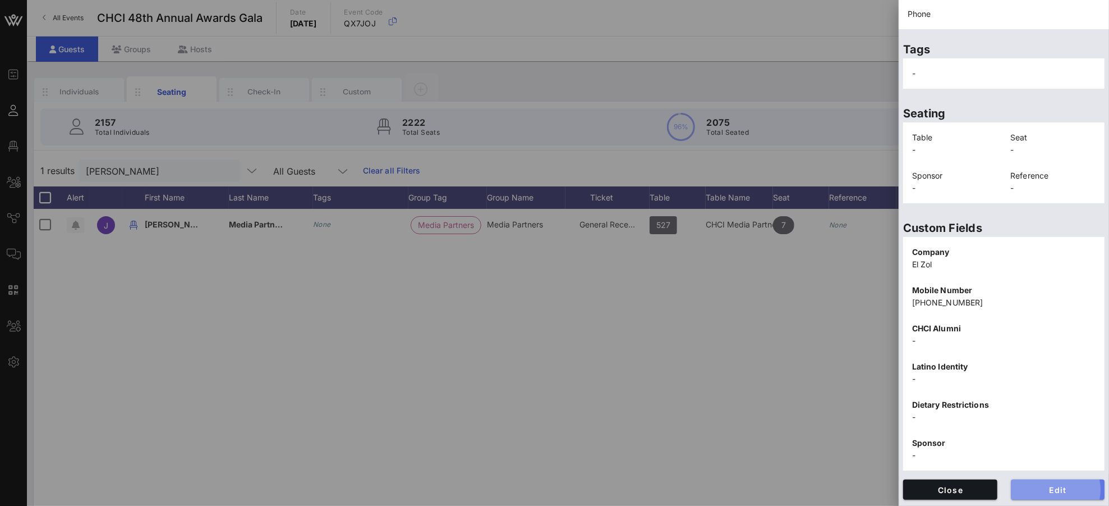
click at [1040, 474] on button "Edit" at bounding box center [1058, 489] width 94 height 20
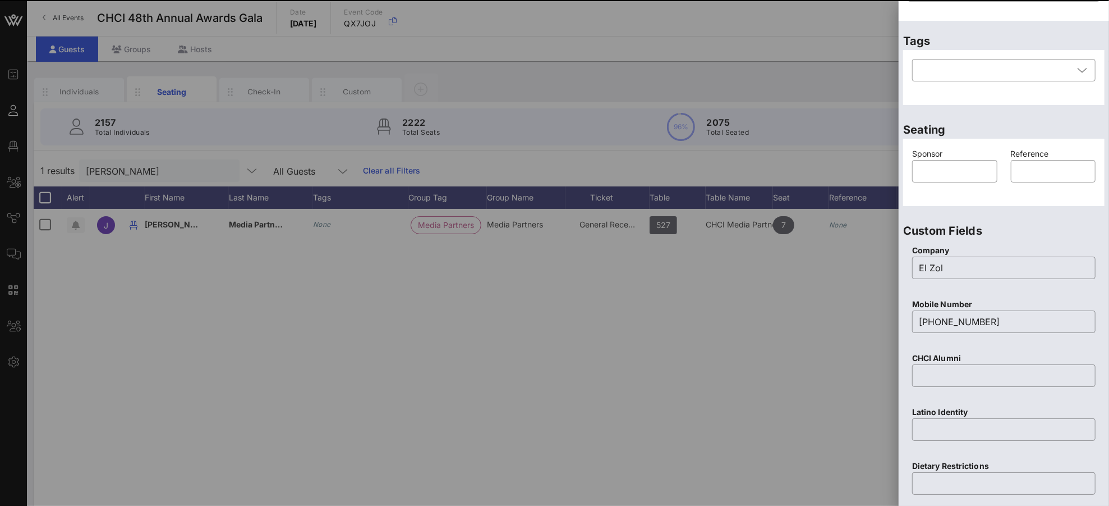
scroll to position [0, 0]
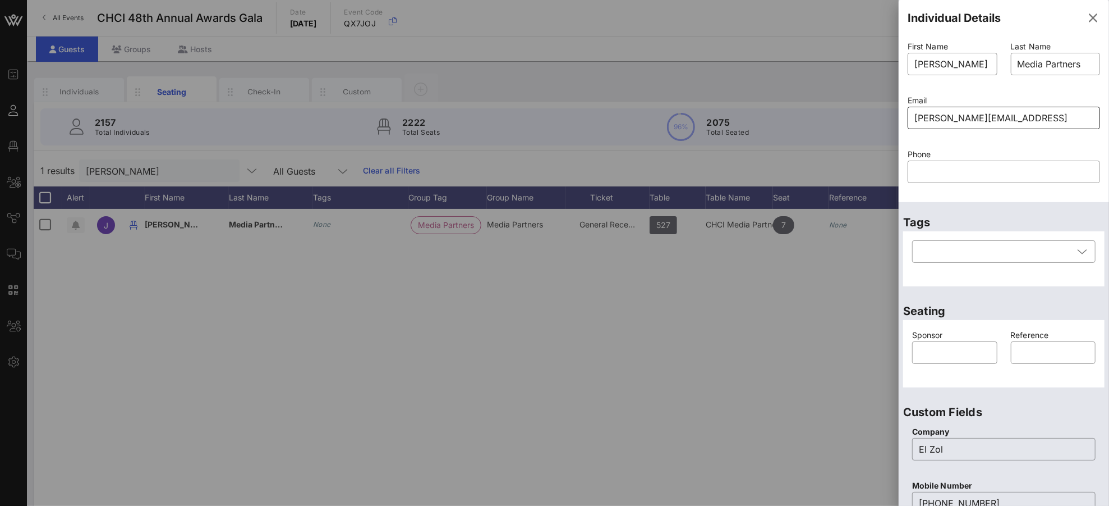
click at [1040, 122] on input "[PERSON_NAME][EMAIL_ADDRESS]" at bounding box center [1004, 118] width 179 height 18
type input "[PERSON_NAME][EMAIL_ADDRESS]"
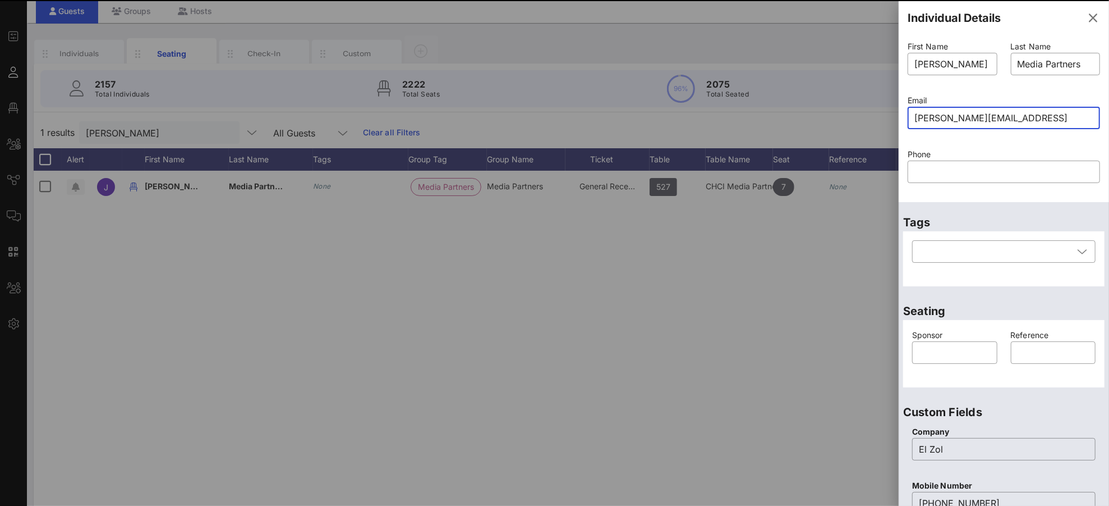
scroll to position [392, 0]
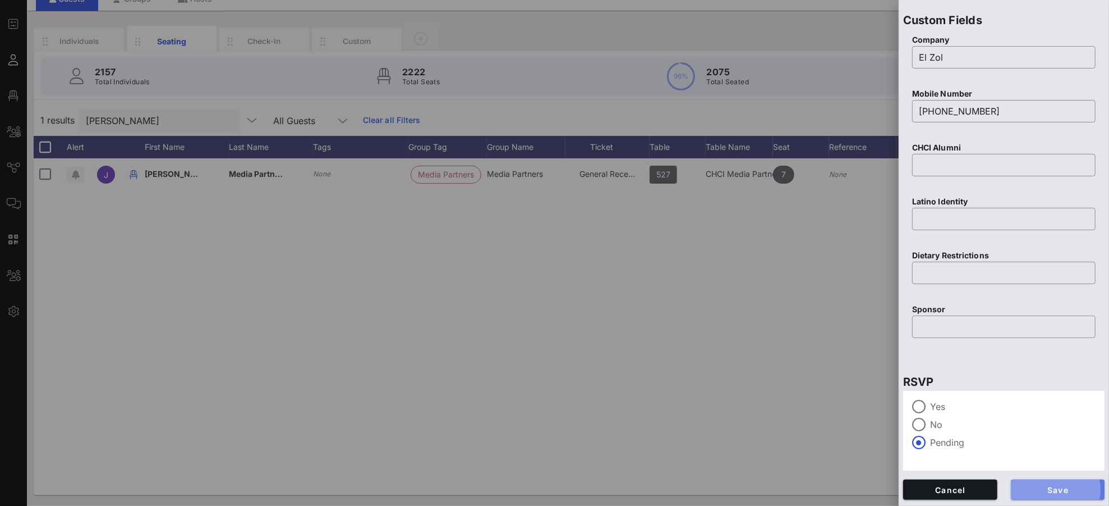
drag, startPoint x: 1054, startPoint y: 486, endPoint x: 1055, endPoint y: 480, distance: 5.6
click at [1040, 474] on span "Save" at bounding box center [1058, 490] width 76 height 10
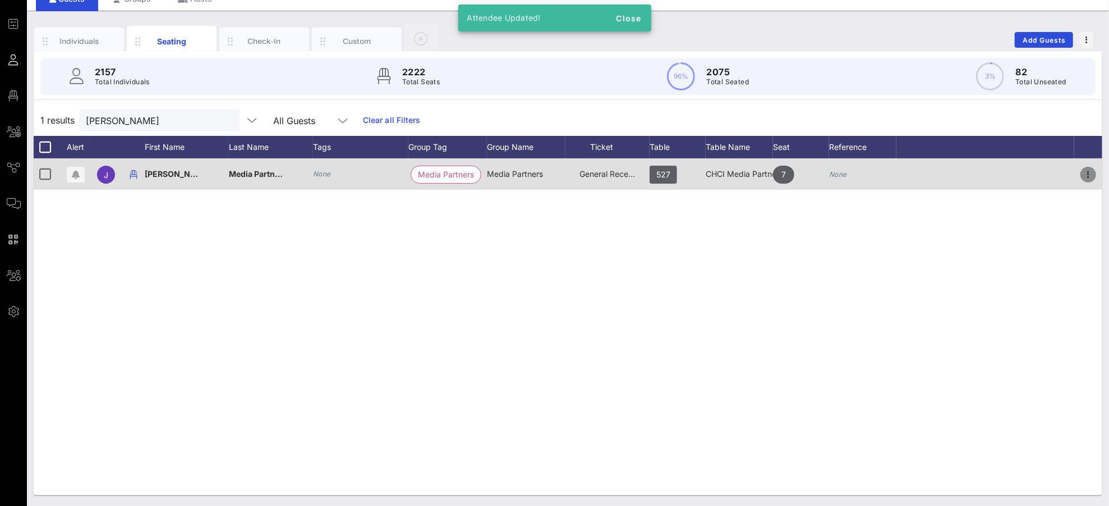
click at [1040, 171] on icon "button" at bounding box center [1088, 174] width 13 height 13
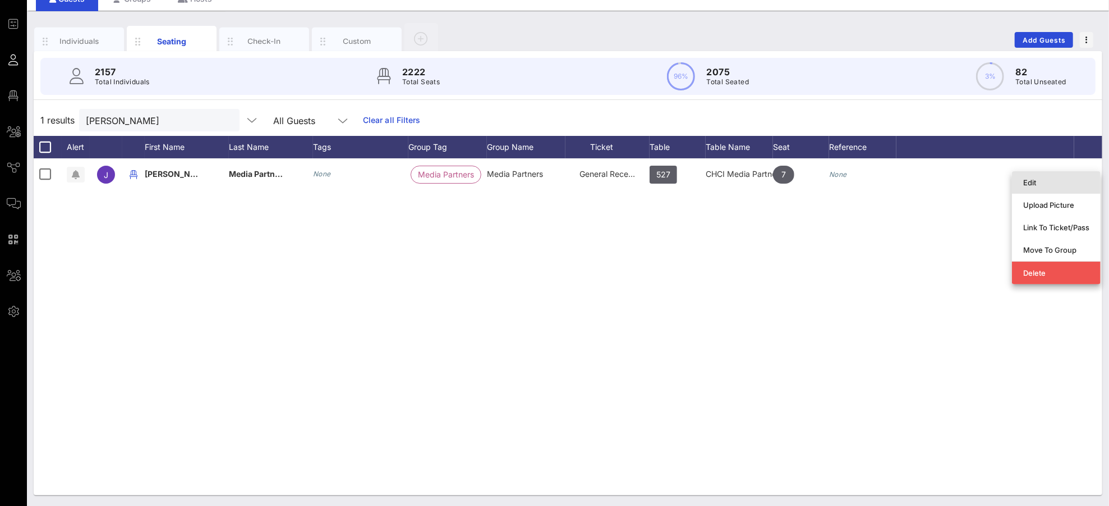
click at [1030, 178] on div "Edit" at bounding box center [1056, 182] width 66 height 9
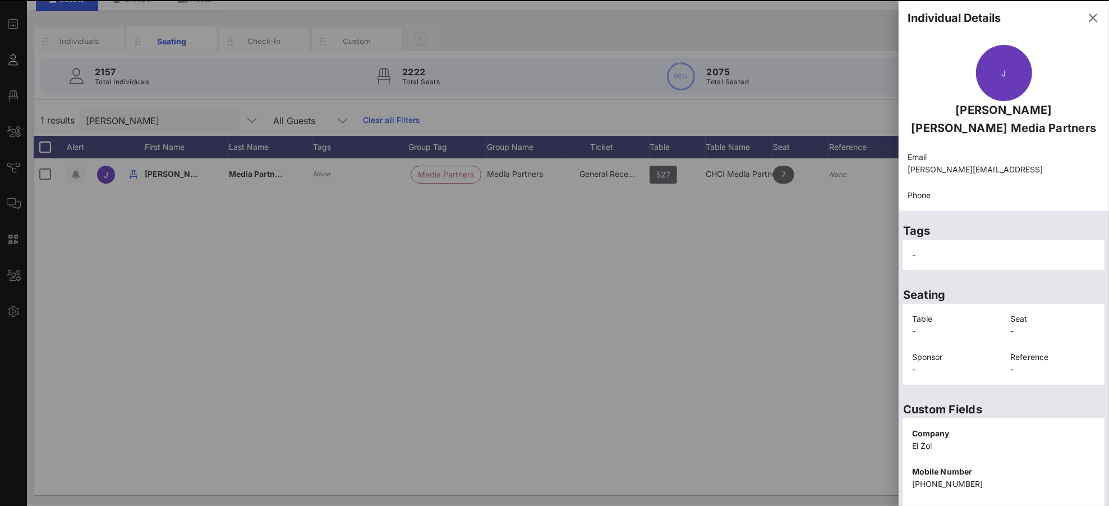
scroll to position [181, 0]
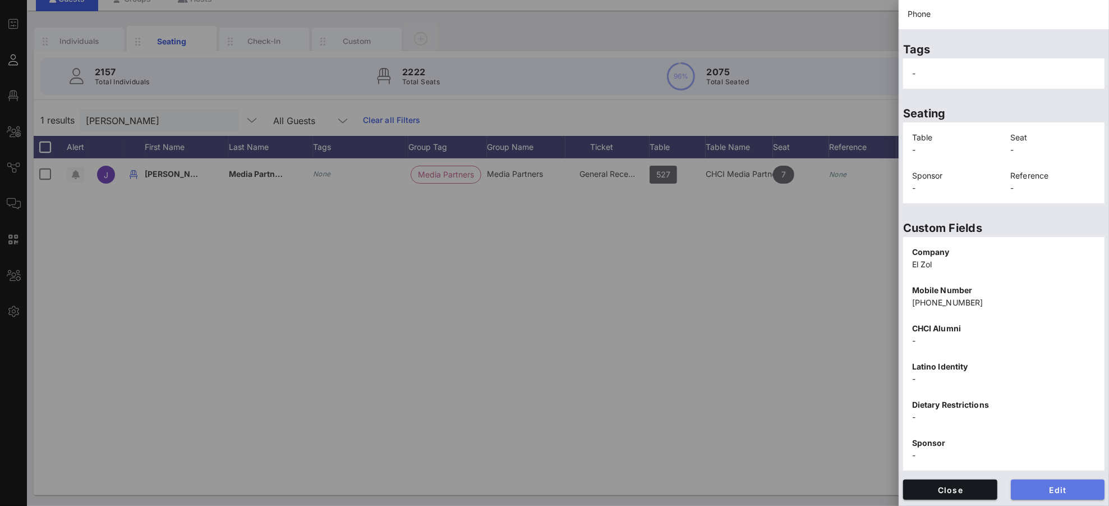
click at [1040, 474] on span "Edit" at bounding box center [1058, 490] width 76 height 10
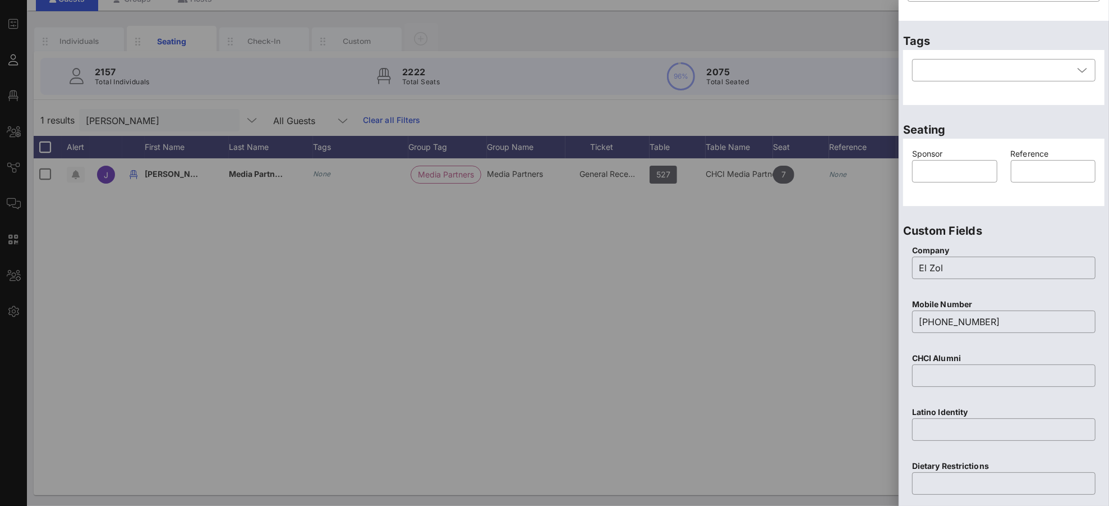
scroll to position [0, 0]
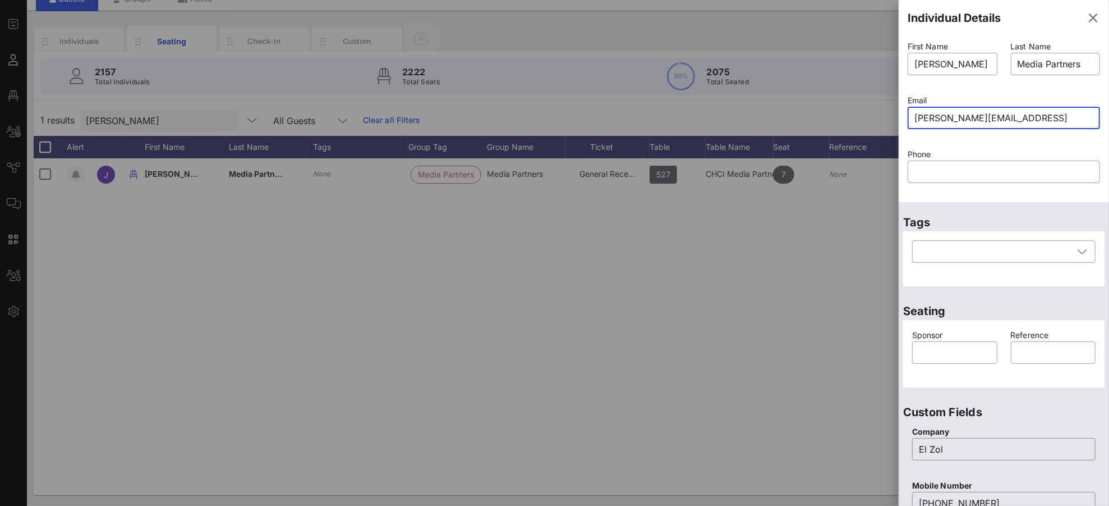
click at [1040, 118] on input "[PERSON_NAME][EMAIL_ADDRESS]" at bounding box center [1004, 118] width 179 height 18
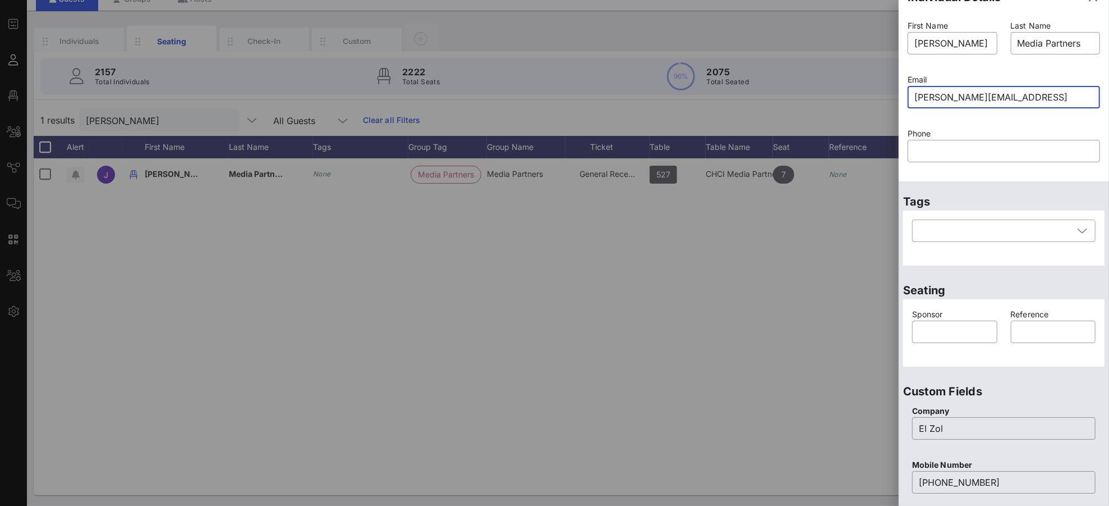
scroll to position [392, 0]
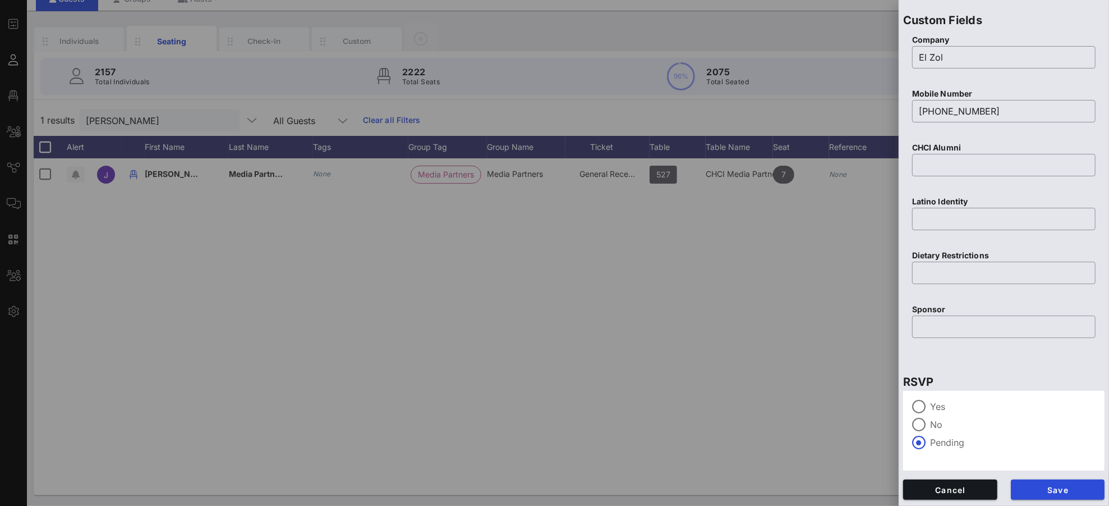
type input "[PERSON_NAME][EMAIL_ADDRESS]"
click at [1040, 474] on button "Save" at bounding box center [1058, 489] width 94 height 20
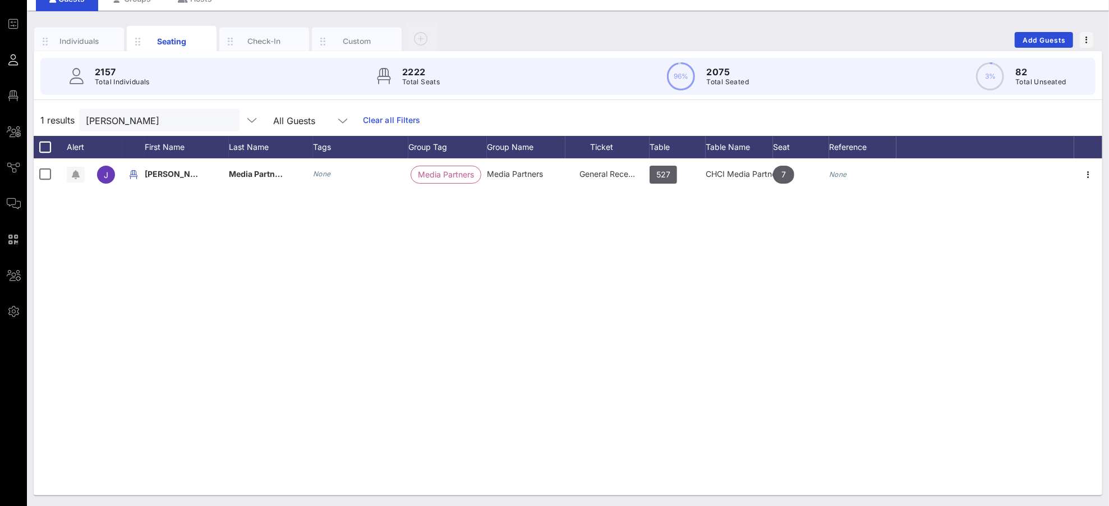
click at [223, 120] on button "clear icon" at bounding box center [226, 120] width 7 height 11
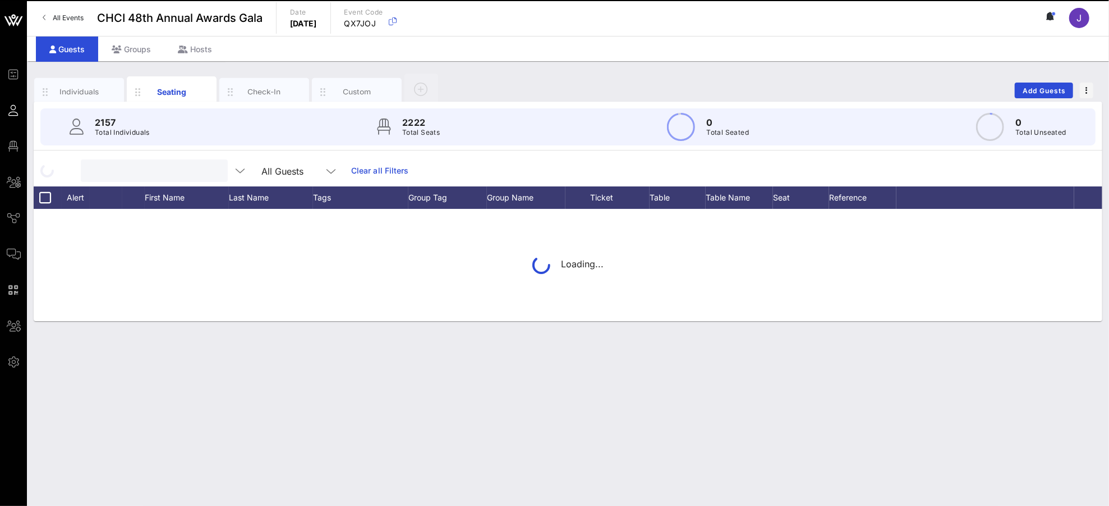
scroll to position [0, 0]
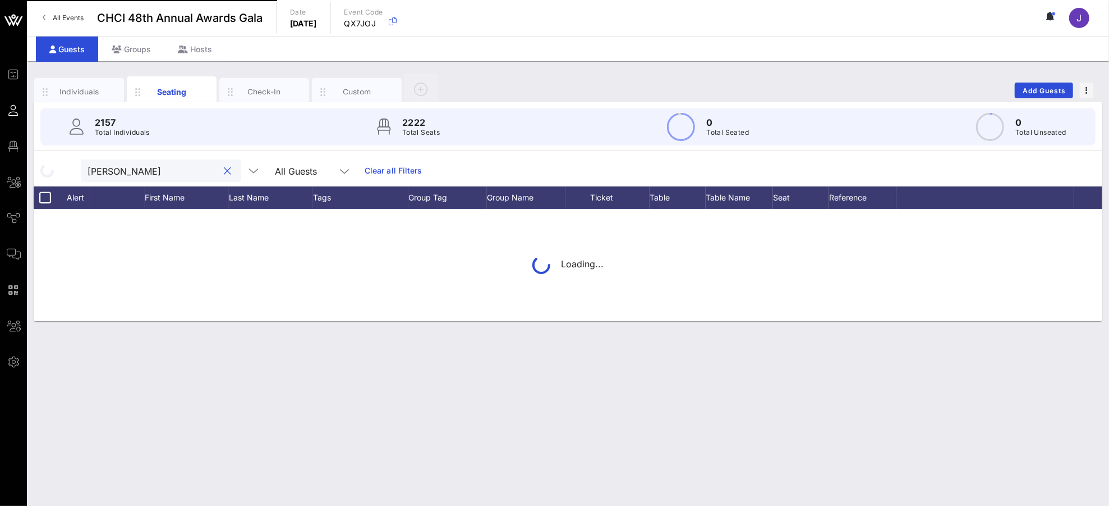
type input "[PERSON_NAME]"
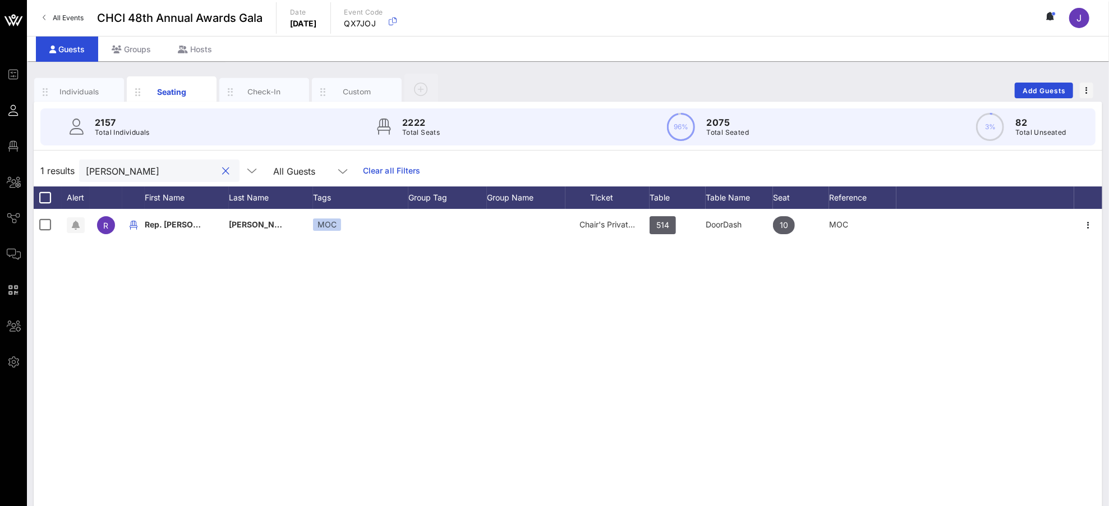
click at [223, 171] on button "clear icon" at bounding box center [226, 171] width 7 height 11
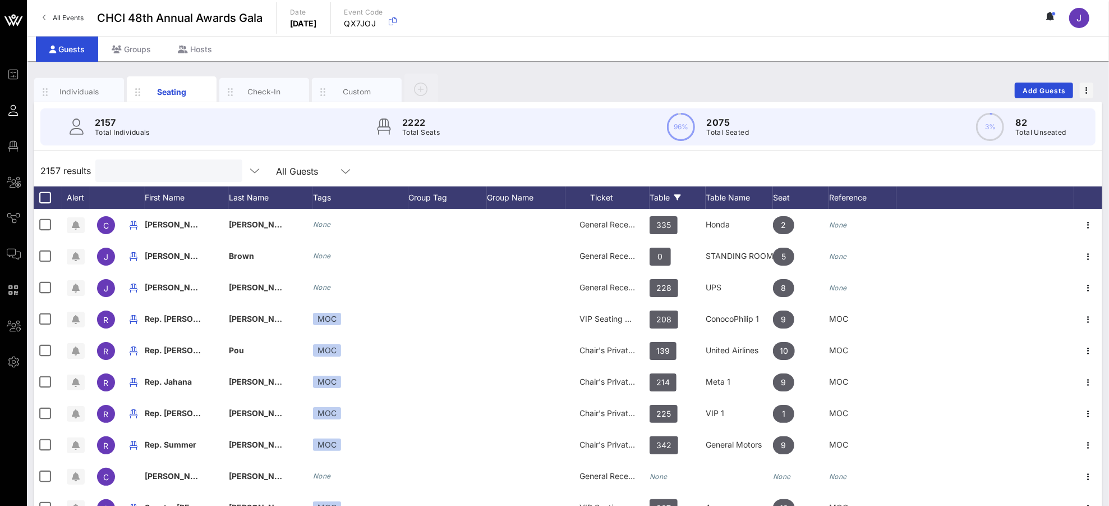
click at [654, 189] on div "Table" at bounding box center [678, 197] width 56 height 22
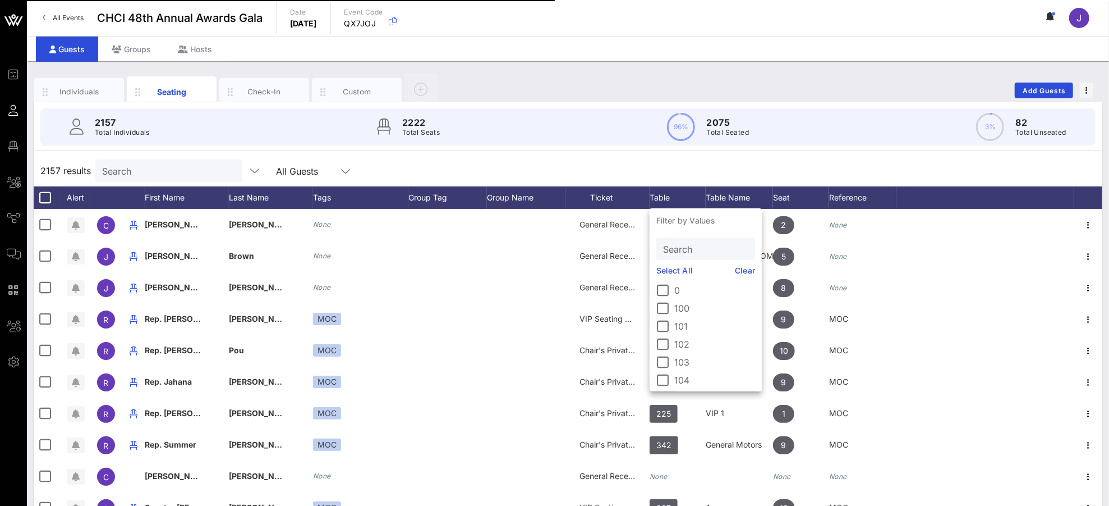
click at [685, 238] on div "Search" at bounding box center [704, 248] width 83 height 22
type input "514"
click at [668, 352] on div at bounding box center [663, 361] width 19 height 19
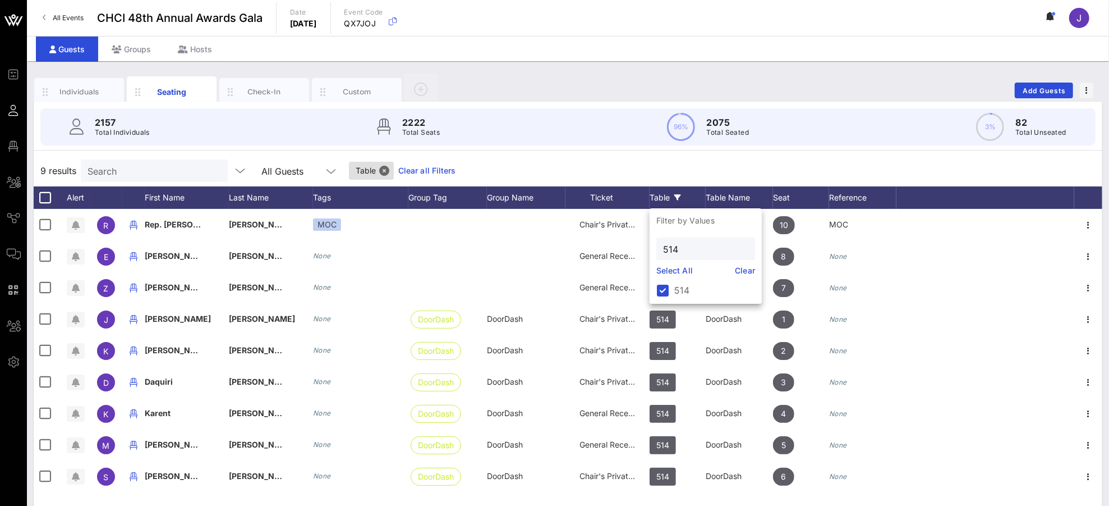
click at [613, 169] on div "9 results Search All Guests Table Clear all Filters" at bounding box center [568, 170] width 1069 height 31
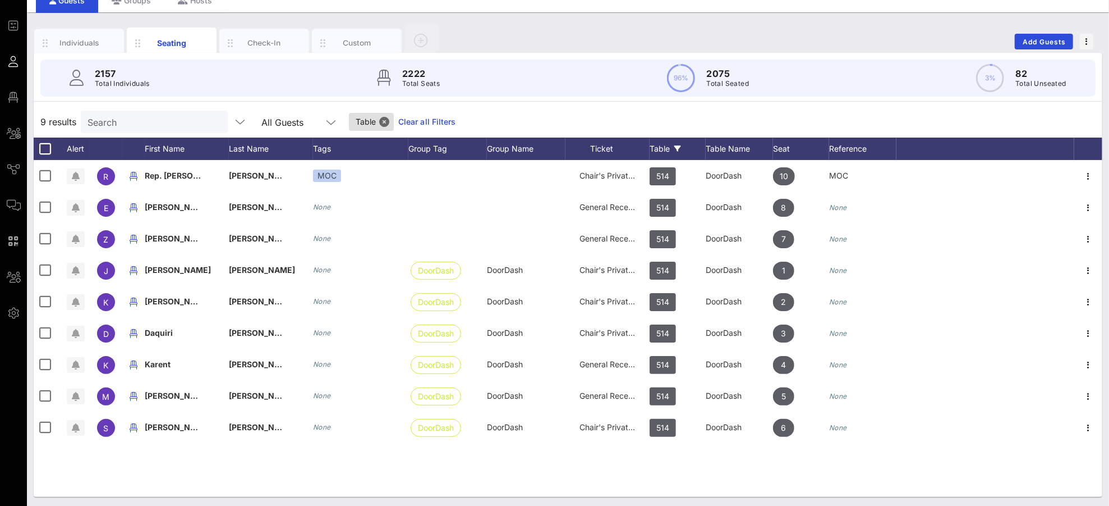
scroll to position [50, 0]
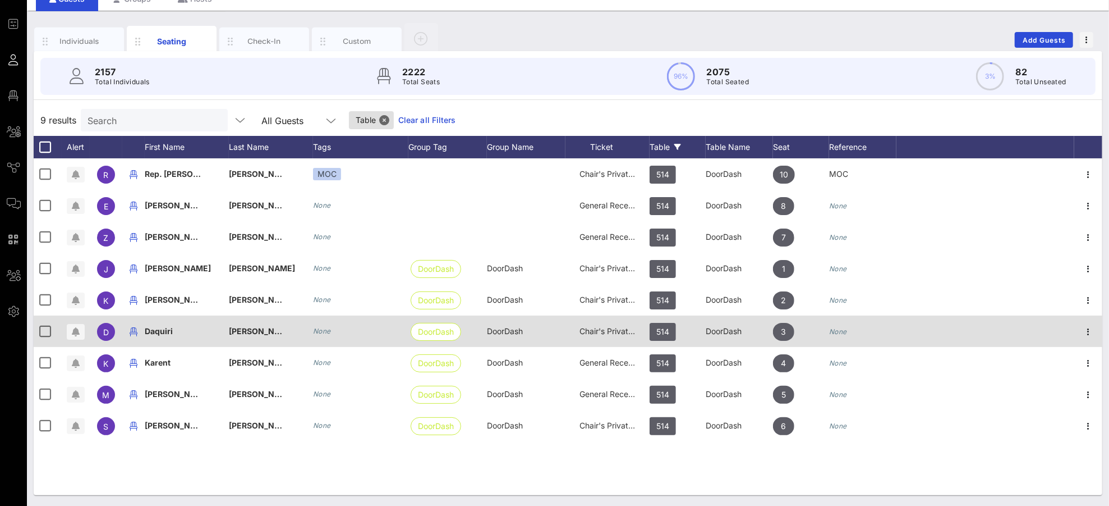
click at [798, 336] on div "3" at bounding box center [801, 337] width 56 height 44
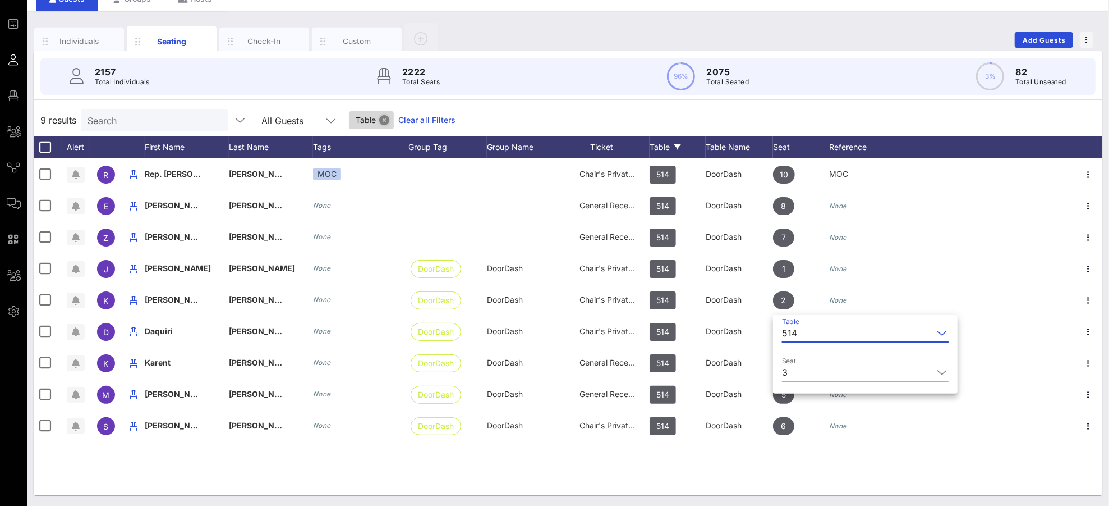
click at [379, 118] on button "Close" at bounding box center [384, 120] width 10 height 10
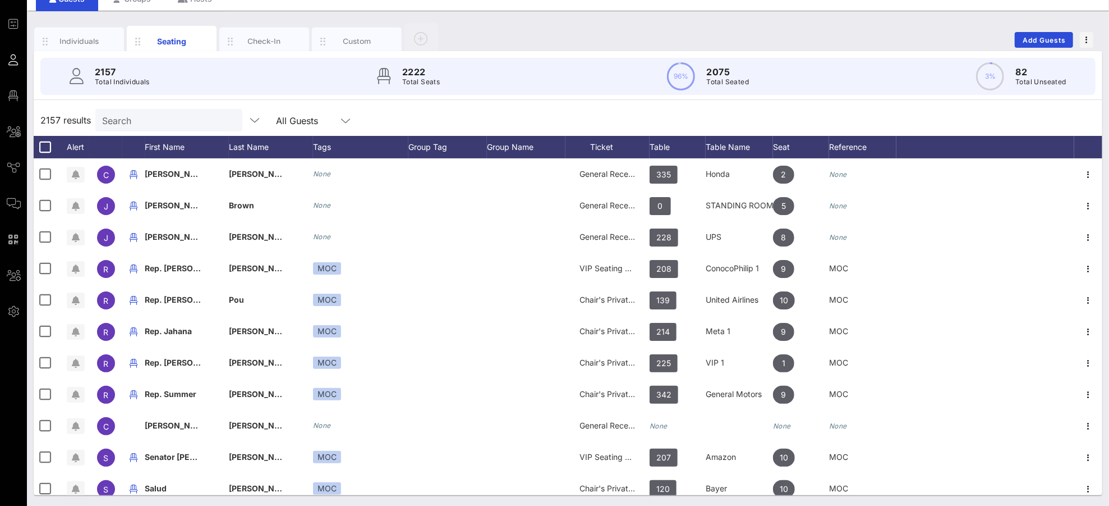
scroll to position [0, 0]
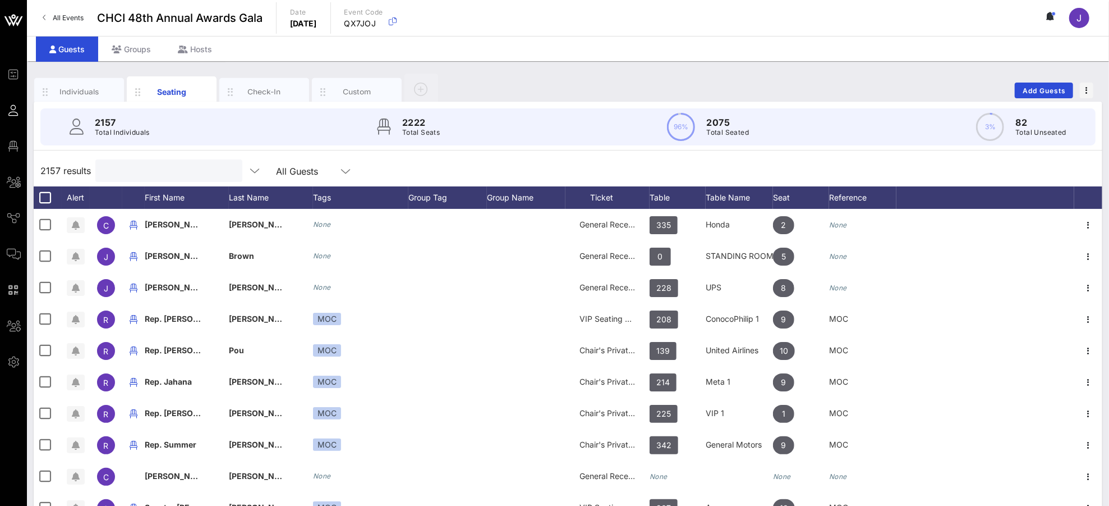
click at [123, 166] on input "text" at bounding box center [167, 170] width 131 height 15
click at [132, 169] on input "text" at bounding box center [167, 170] width 131 height 15
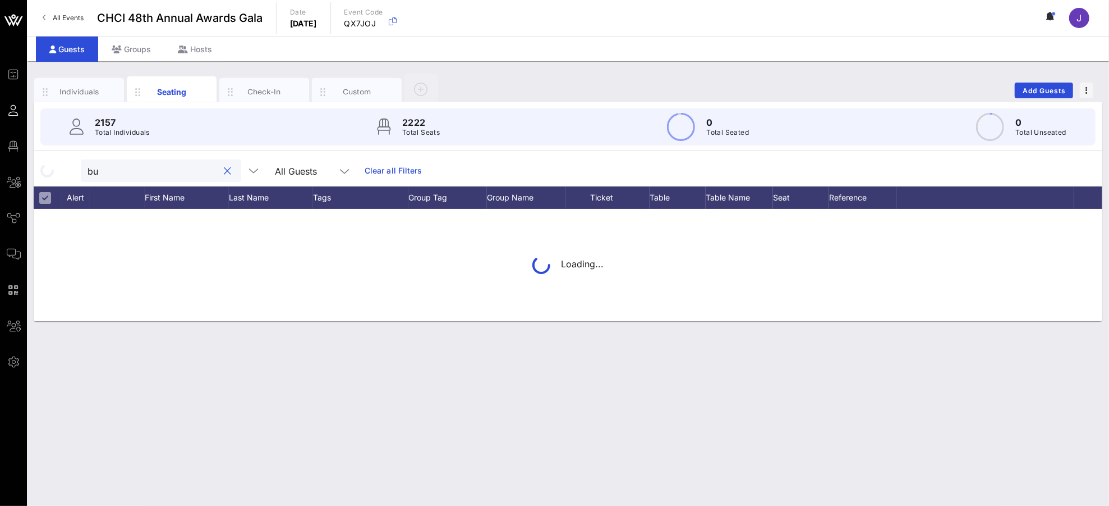
type input "b"
type input "puma"
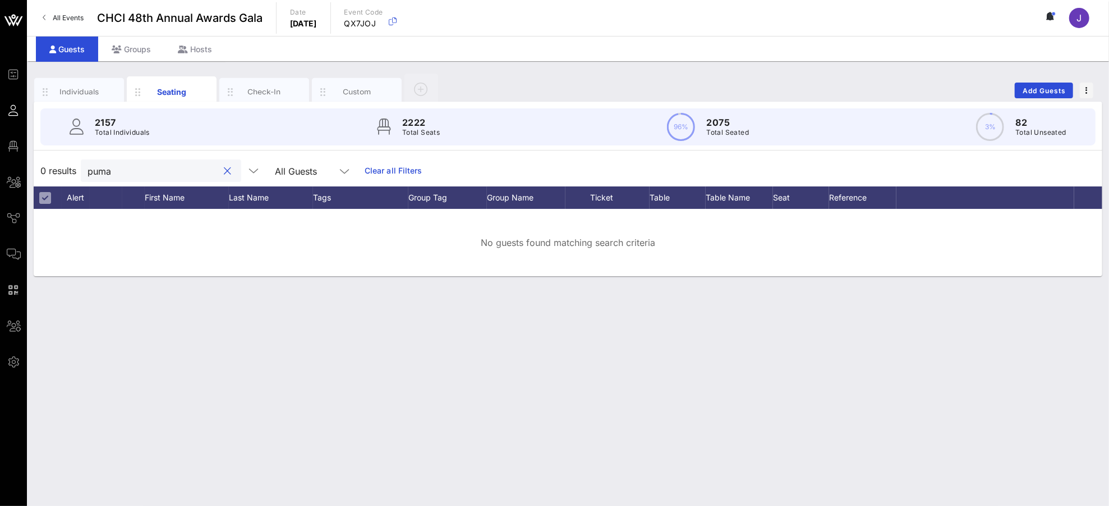
click at [224, 171] on button "clear icon" at bounding box center [227, 171] width 7 height 11
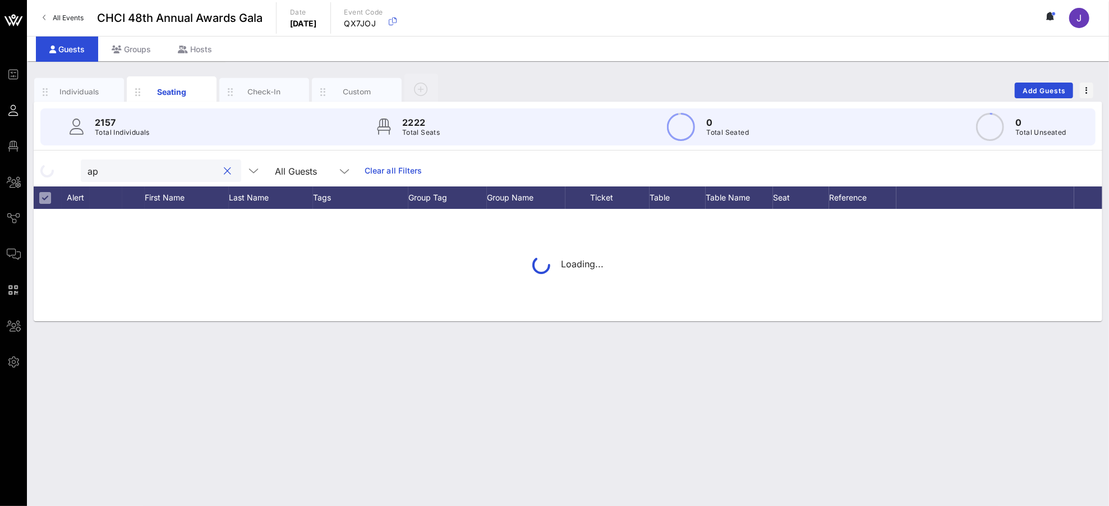
type input "a"
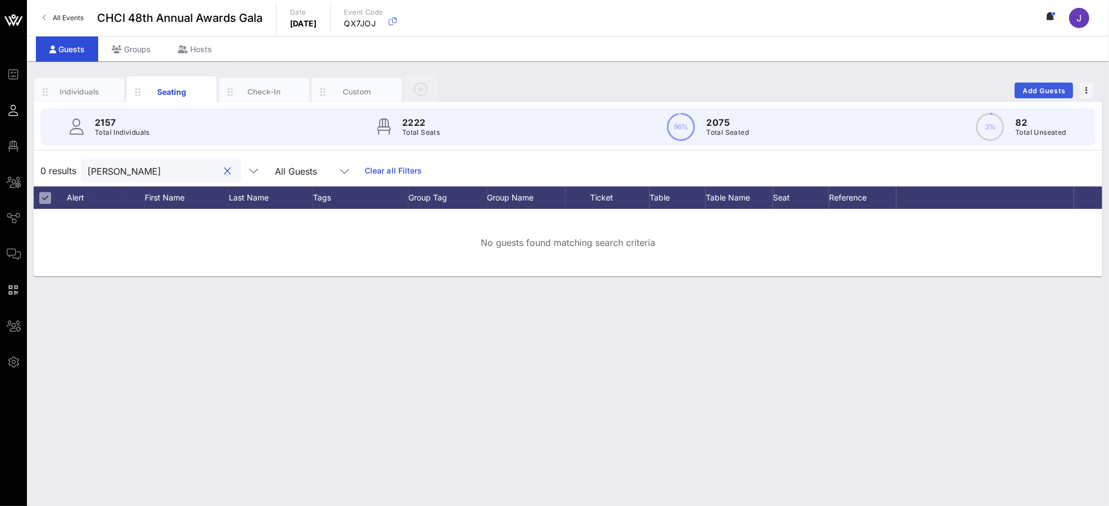
type input "[PERSON_NAME]"
click at [1040, 90] on span "Add Guests" at bounding box center [1044, 90] width 44 height 8
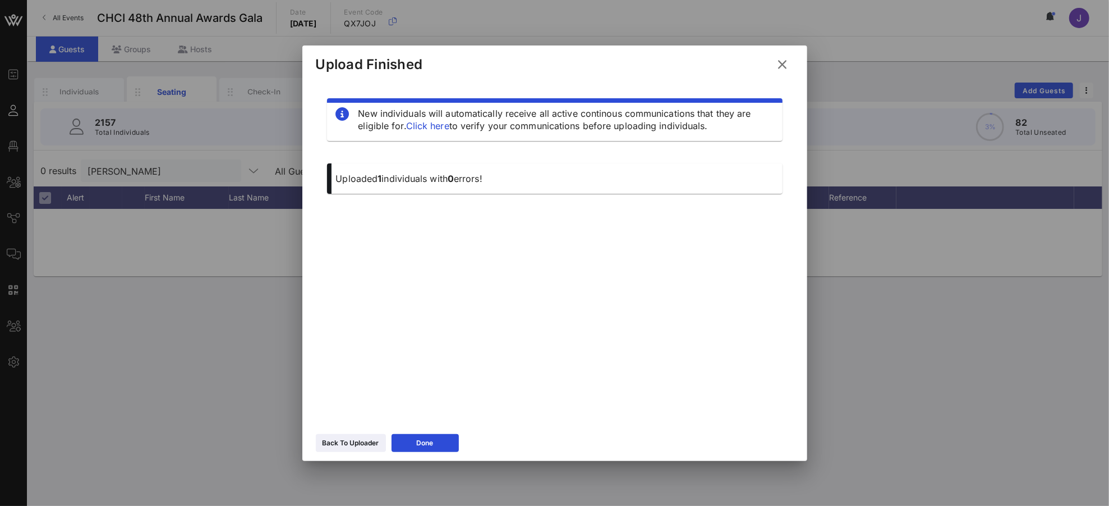
drag, startPoint x: 357, startPoint y: 441, endPoint x: 362, endPoint y: 429, distance: 13.3
click at [357, 440] on div "Back To Uploader" at bounding box center [351, 442] width 57 height 11
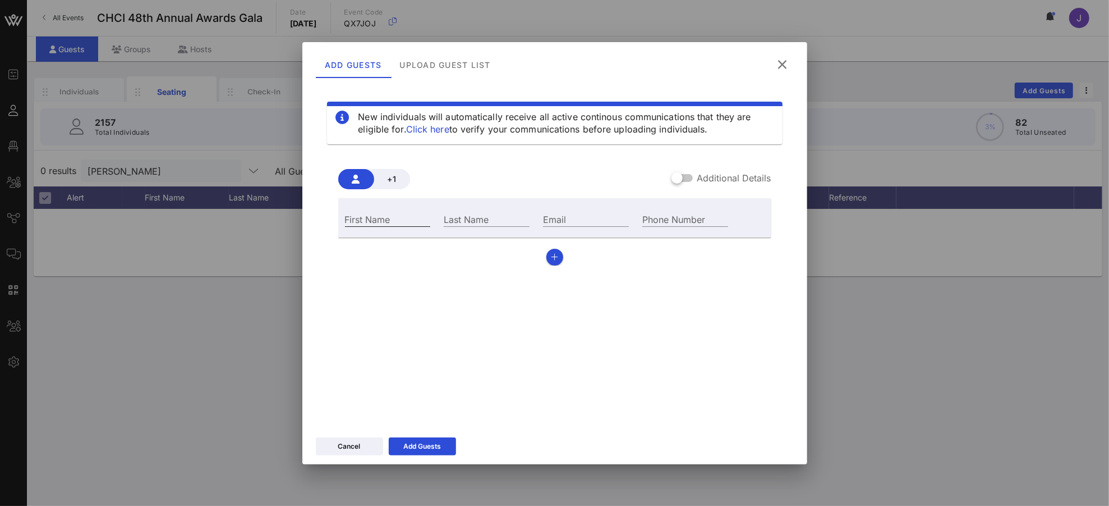
click at [410, 218] on input "First Name" at bounding box center [388, 219] width 86 height 15
type input "[PERSON_NAME]"
type input "Puma"
type input "[EMAIL_ADDRESS][DOMAIN_NAME]"
click at [687, 174] on div at bounding box center [677, 177] width 19 height 19
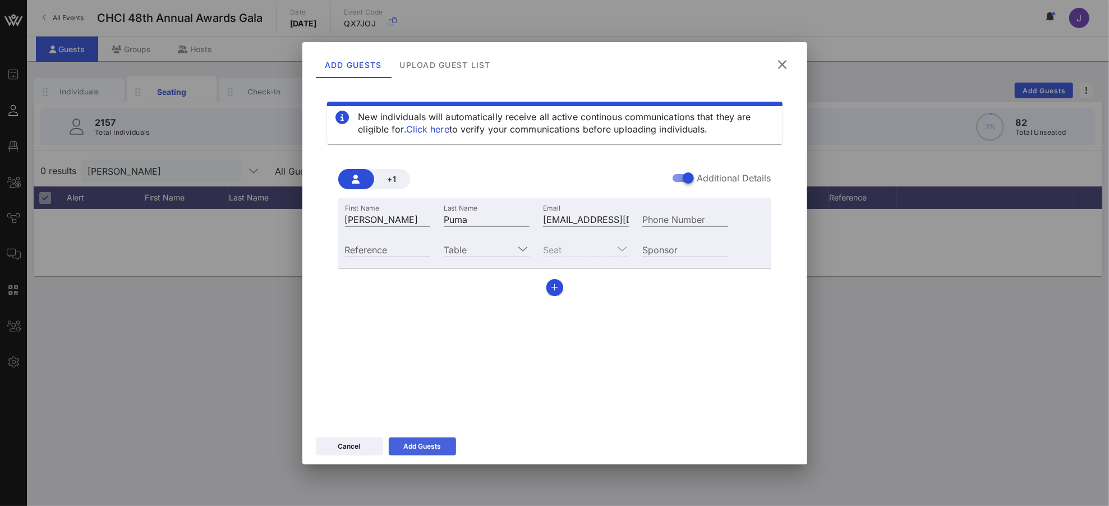
click at [439, 439] on button "Add Guests" at bounding box center [422, 446] width 67 height 18
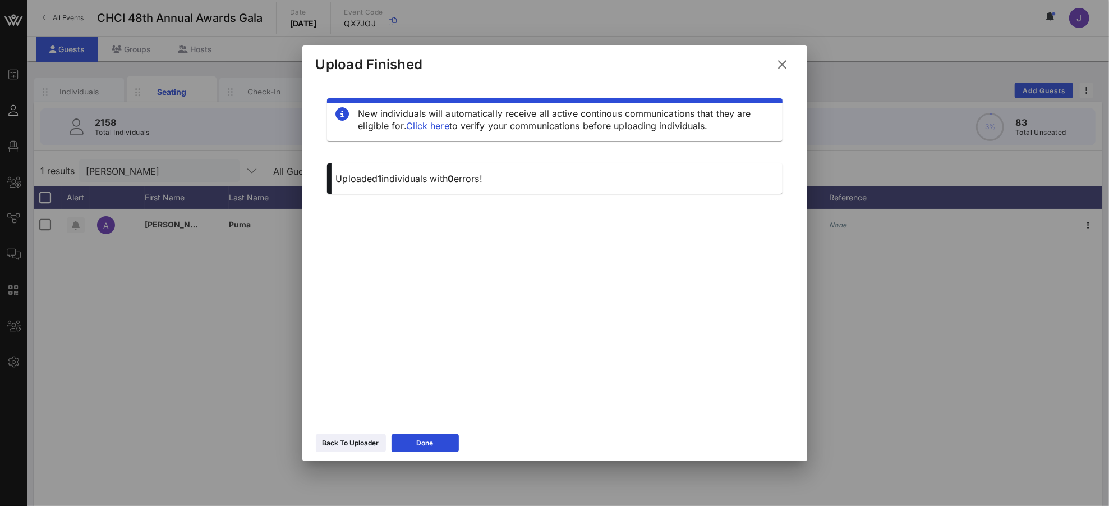
click at [778, 66] on icon at bounding box center [783, 64] width 16 height 14
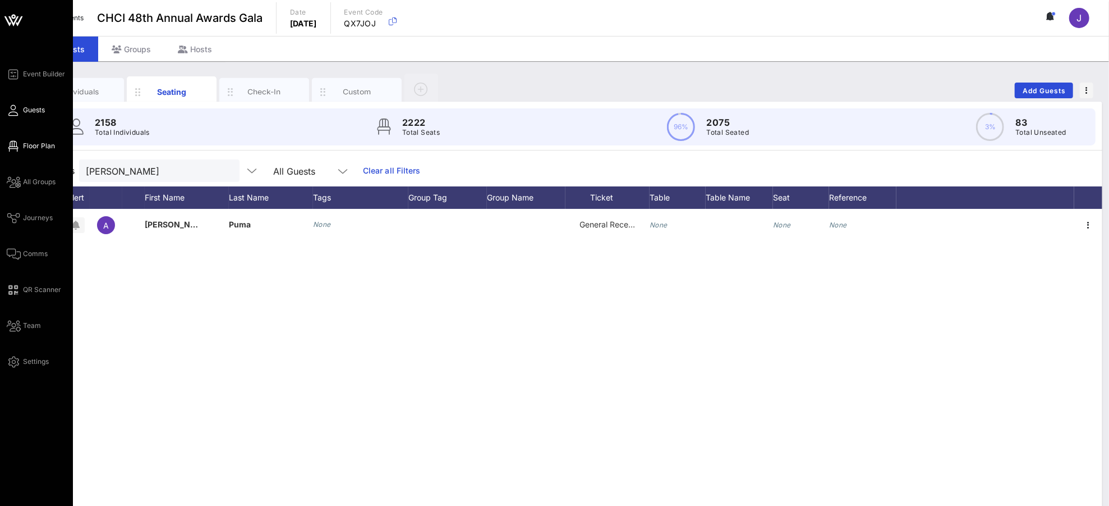
click at [35, 142] on span "Floor Plan" at bounding box center [39, 146] width 32 height 10
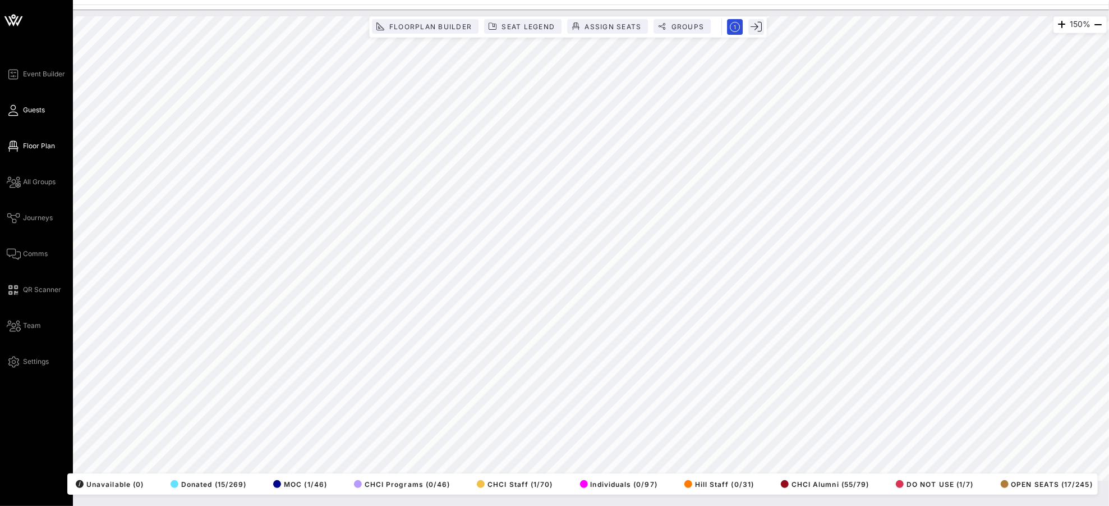
click at [9, 109] on icon at bounding box center [14, 110] width 14 height 2
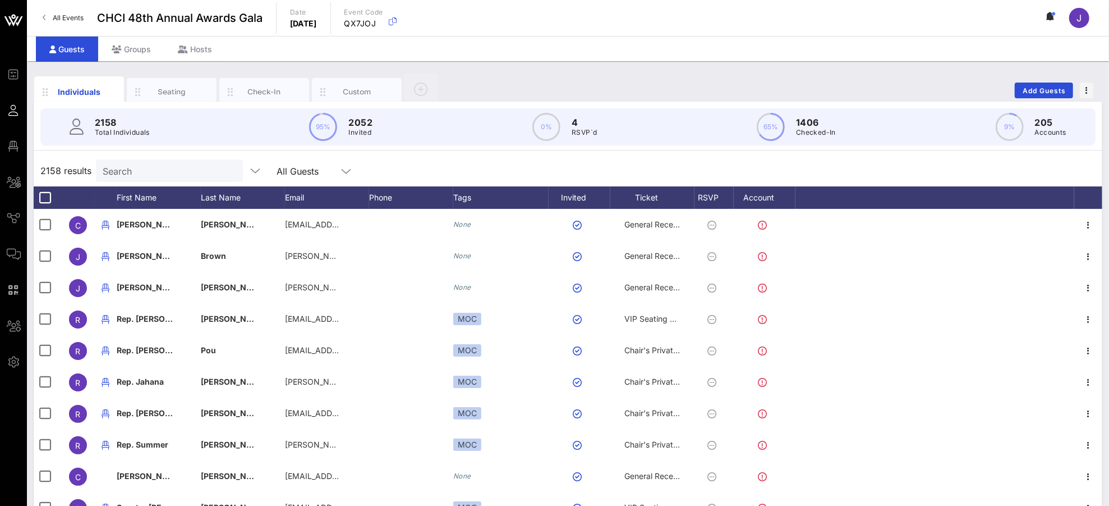
click at [159, 171] on input "Search" at bounding box center [168, 170] width 131 height 15
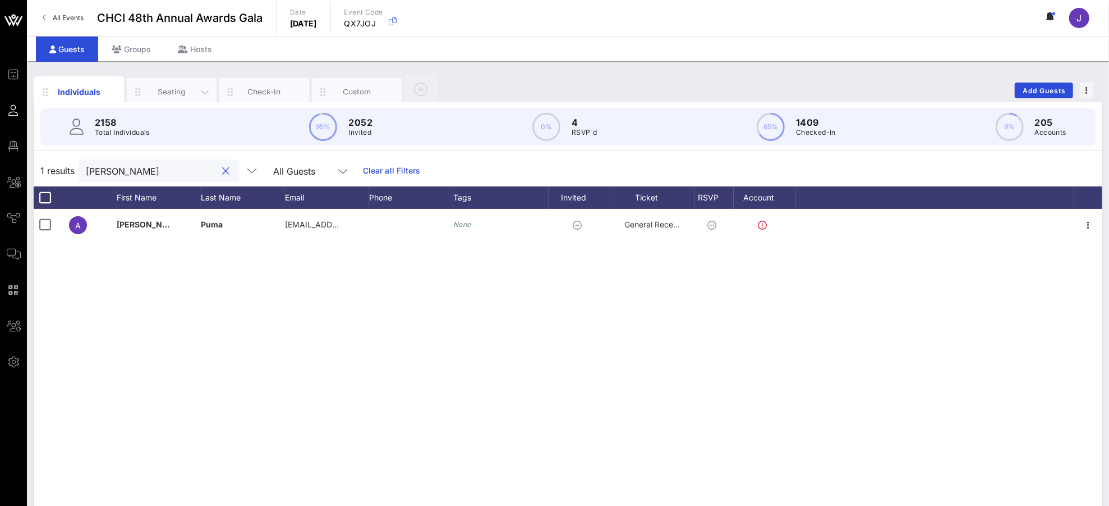
type input "[PERSON_NAME]"
click at [161, 91] on div "Seating" at bounding box center [172, 91] width 50 height 11
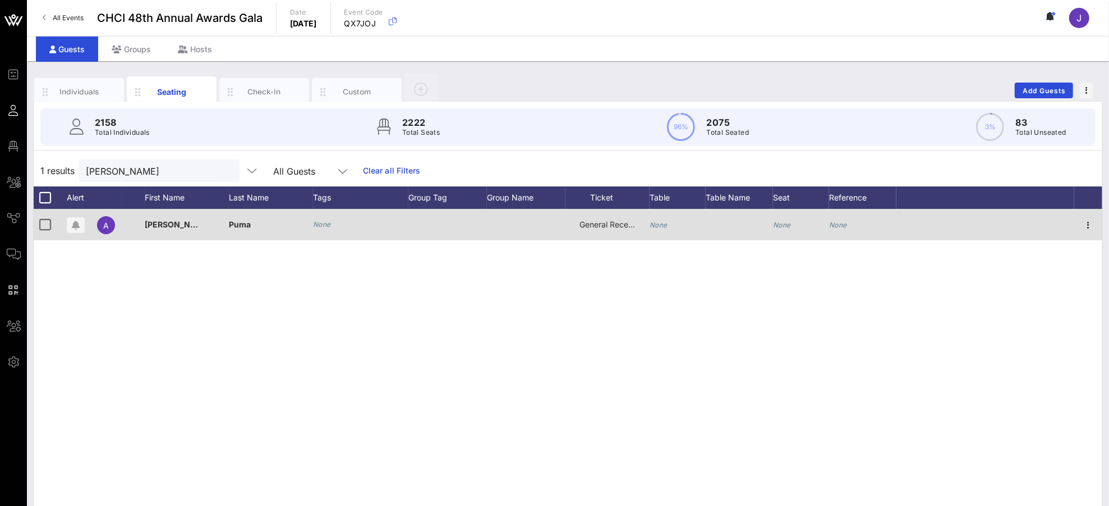
click at [662, 224] on icon "None" at bounding box center [659, 224] width 18 height 8
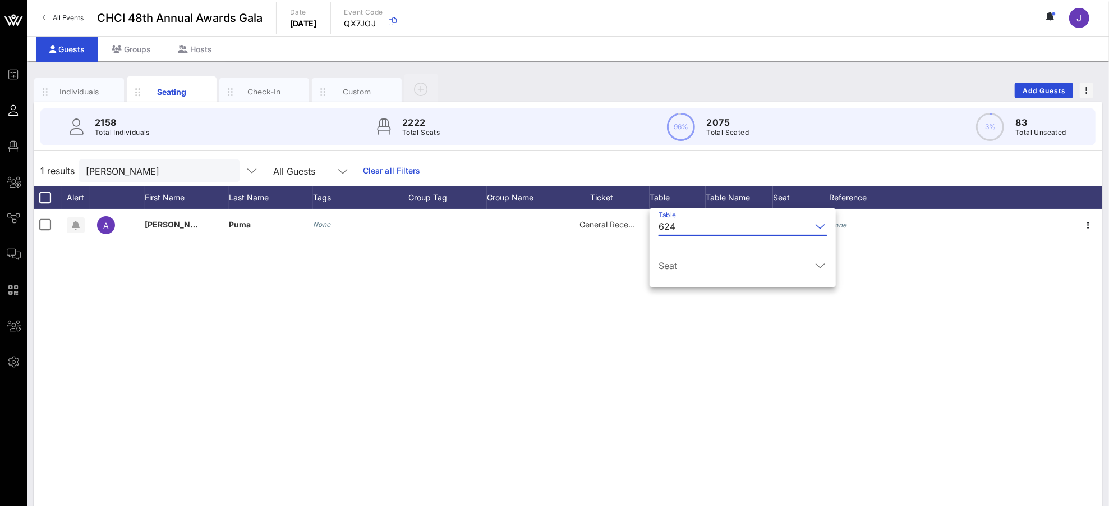
click at [711, 261] on input "Seat" at bounding box center [735, 265] width 153 height 18
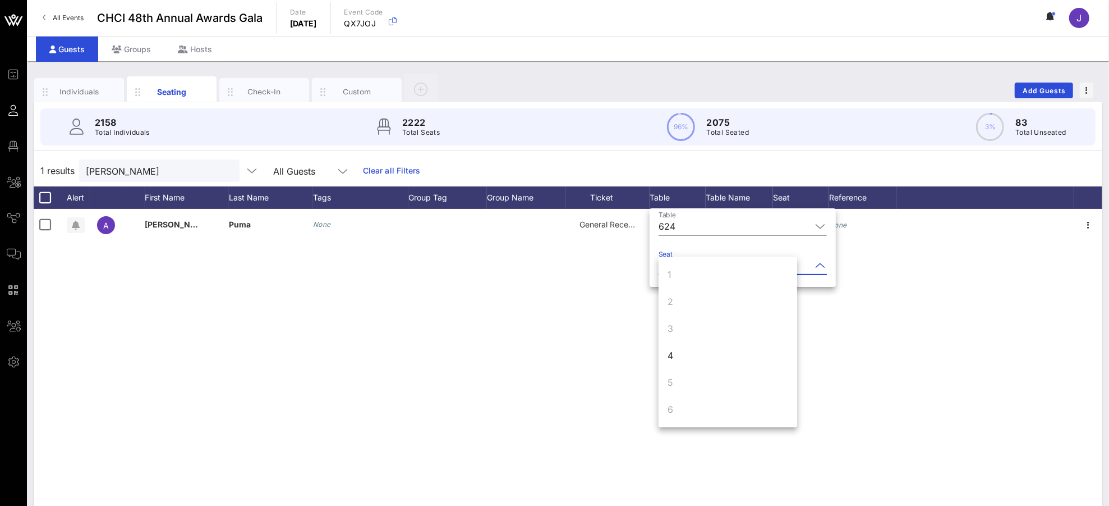
click at [696, 354] on div "4" at bounding box center [728, 355] width 139 height 27
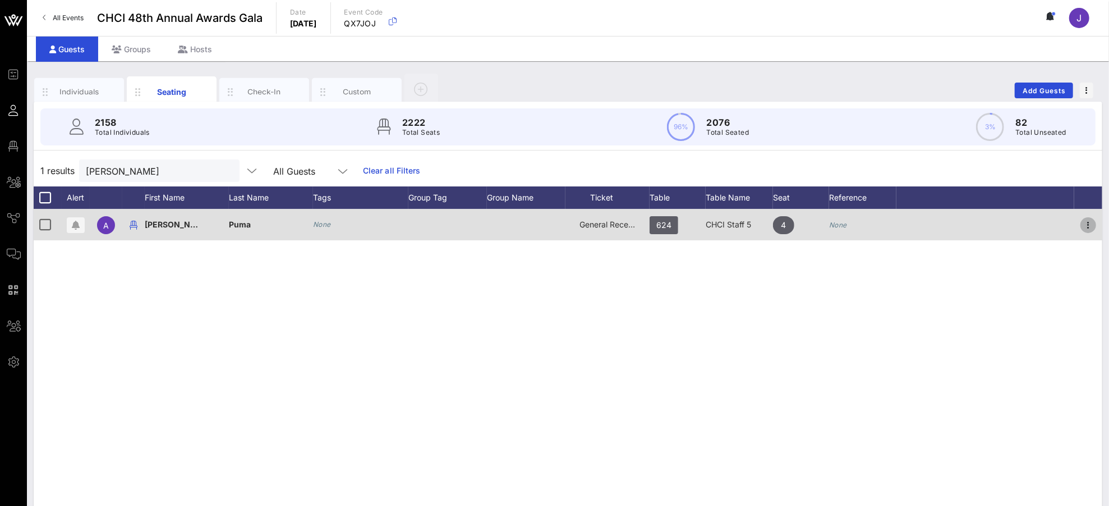
click at [1040, 223] on icon "button" at bounding box center [1088, 224] width 13 height 13
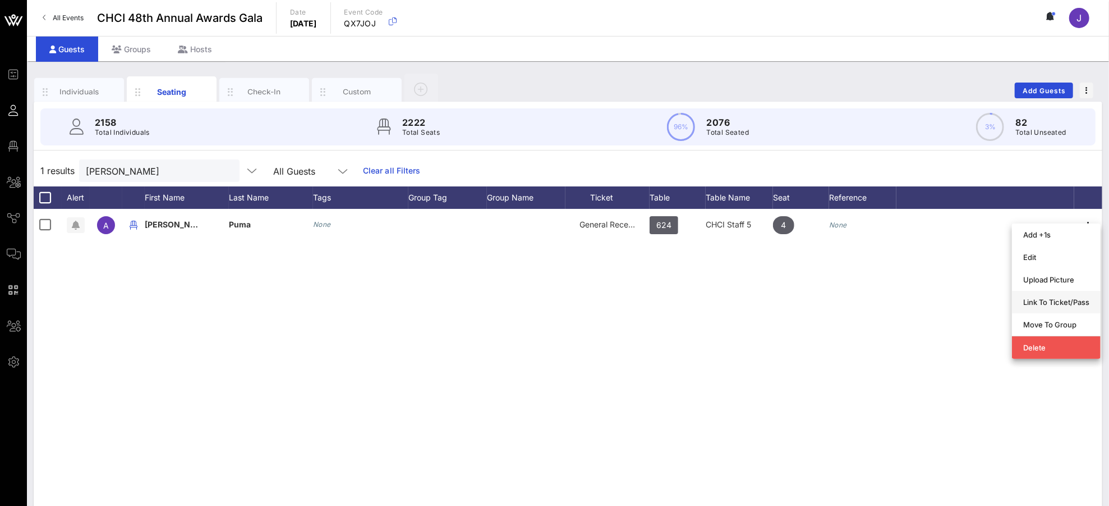
click at [1040, 303] on div "Link To Ticket/Pass" at bounding box center [1056, 301] width 66 height 9
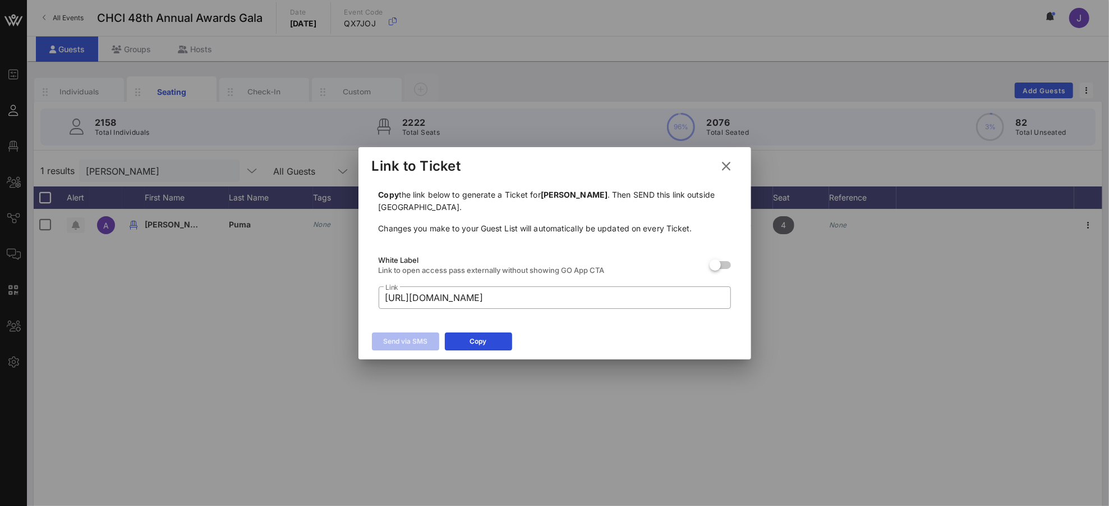
click at [728, 164] on icon at bounding box center [726, 166] width 19 height 19
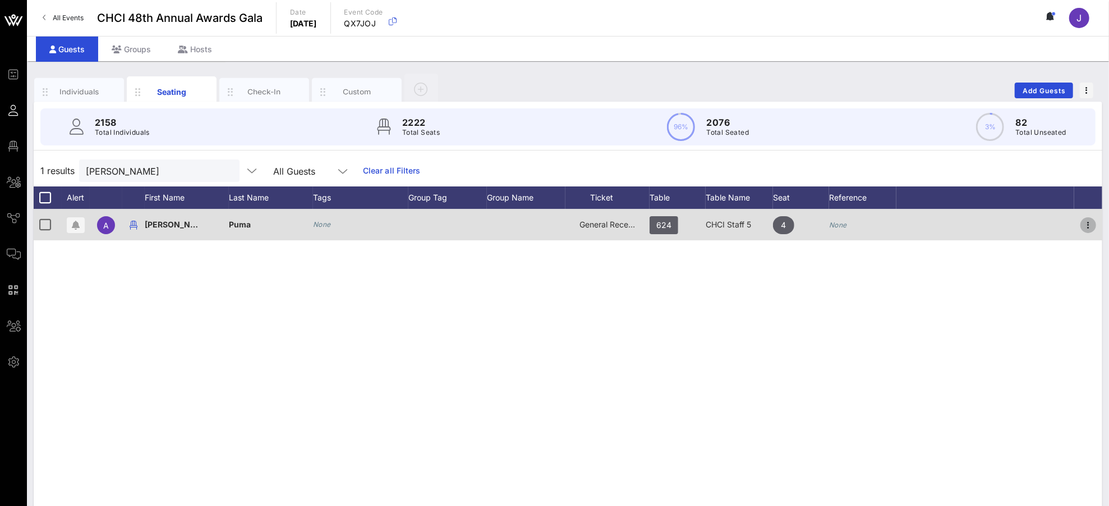
drag, startPoint x: 1096, startPoint y: 219, endPoint x: 1089, endPoint y: 224, distance: 8.4
click at [1040, 219] on span "button" at bounding box center [1089, 224] width 16 height 13
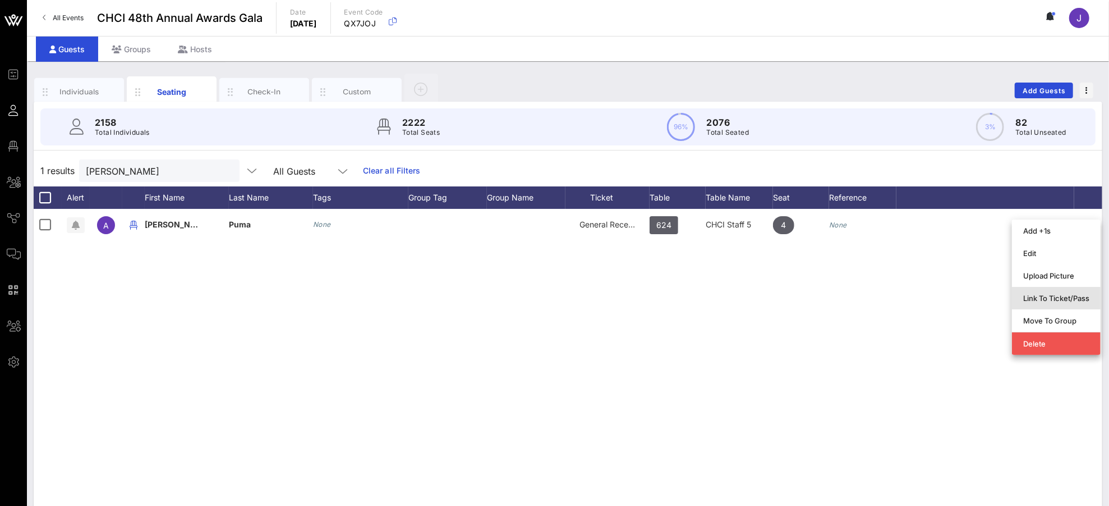
drag, startPoint x: 1059, startPoint y: 298, endPoint x: 1050, endPoint y: 296, distance: 8.7
click at [1040, 298] on div "Link To Ticket/Pass" at bounding box center [1056, 297] width 66 height 9
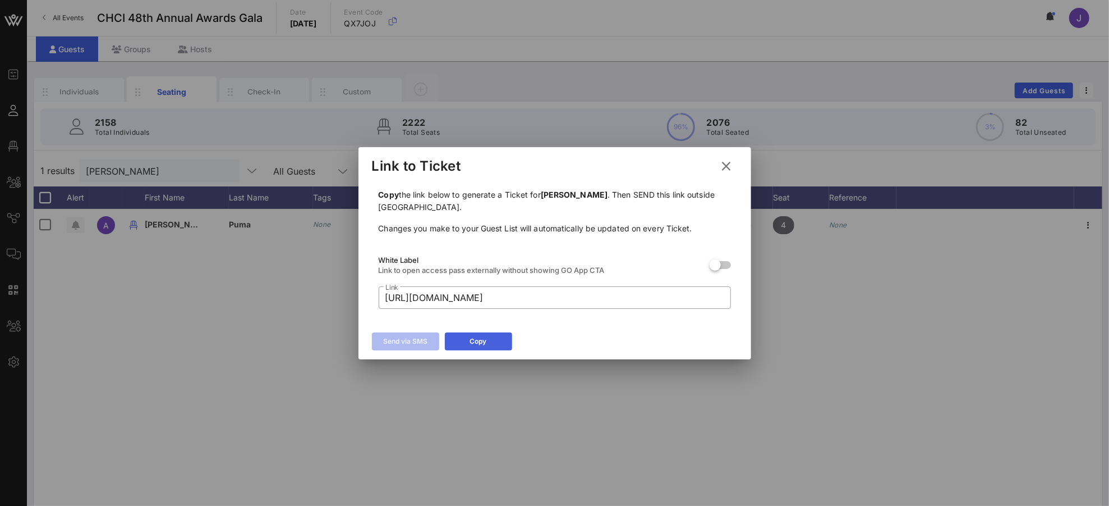
click at [484, 343] on div "Copy" at bounding box center [478, 341] width 17 height 11
click at [722, 168] on icon at bounding box center [726, 165] width 16 height 15
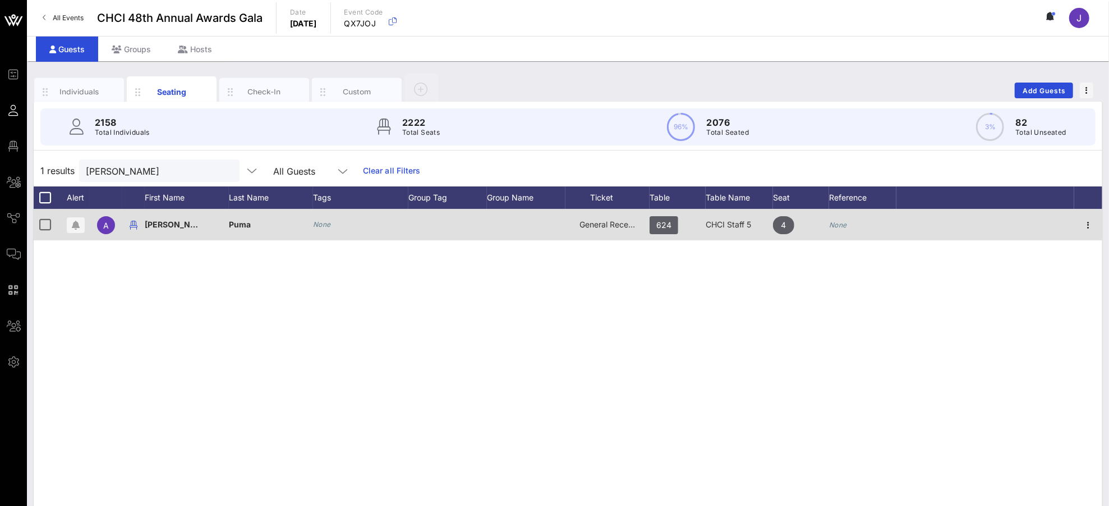
click at [706, 231] on div "CHCI Staff 5" at bounding box center [739, 224] width 67 height 31
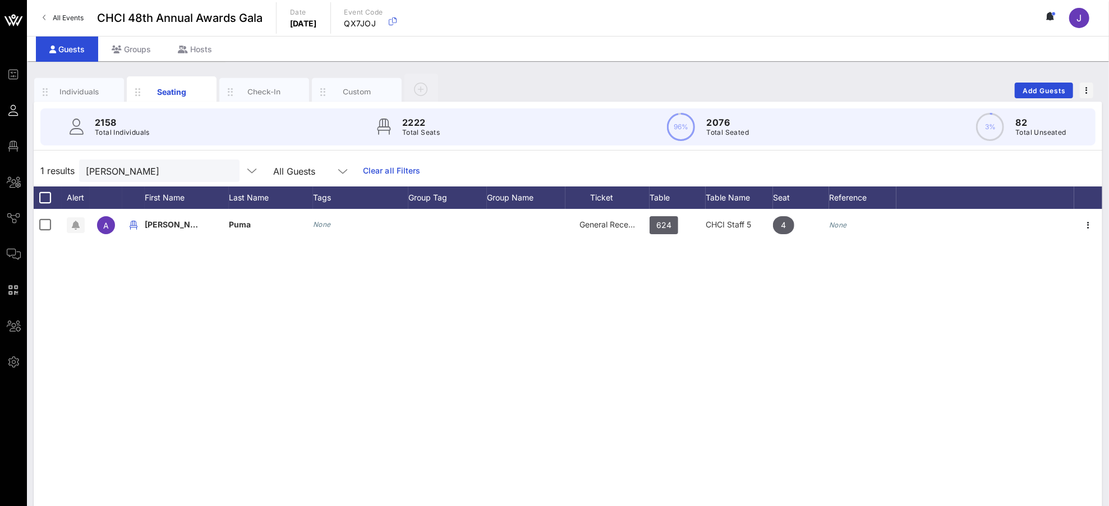
click at [668, 226] on span "624" at bounding box center [663, 225] width 15 height 18
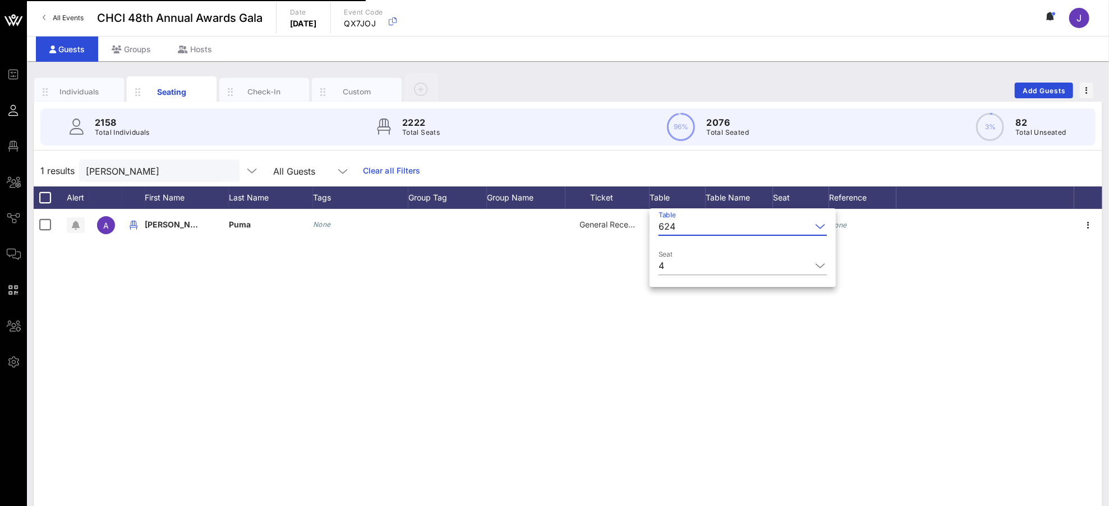
click at [687, 227] on input "Table" at bounding box center [745, 226] width 131 height 18
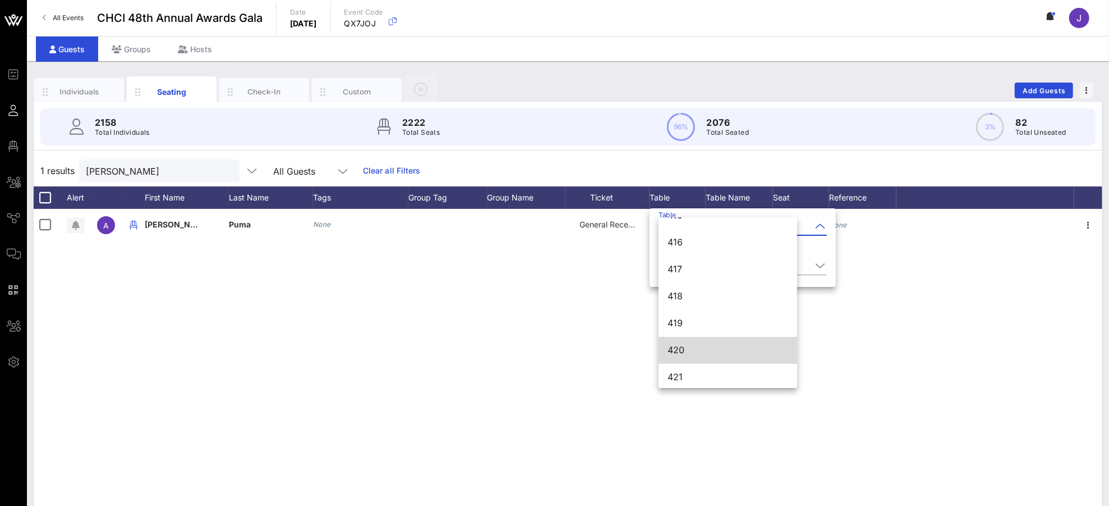
scroll to position [3820, 0]
click at [702, 342] on div "420" at bounding box center [728, 347] width 121 height 11
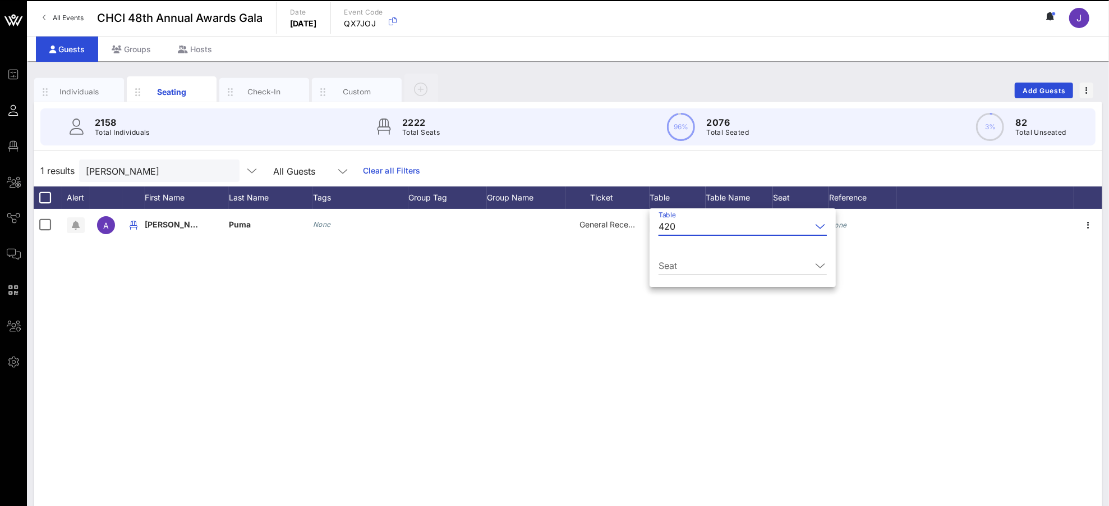
drag, startPoint x: 679, startPoint y: 260, endPoint x: 693, endPoint y: 269, distance: 16.4
click at [679, 261] on input "Seat" at bounding box center [735, 265] width 153 height 18
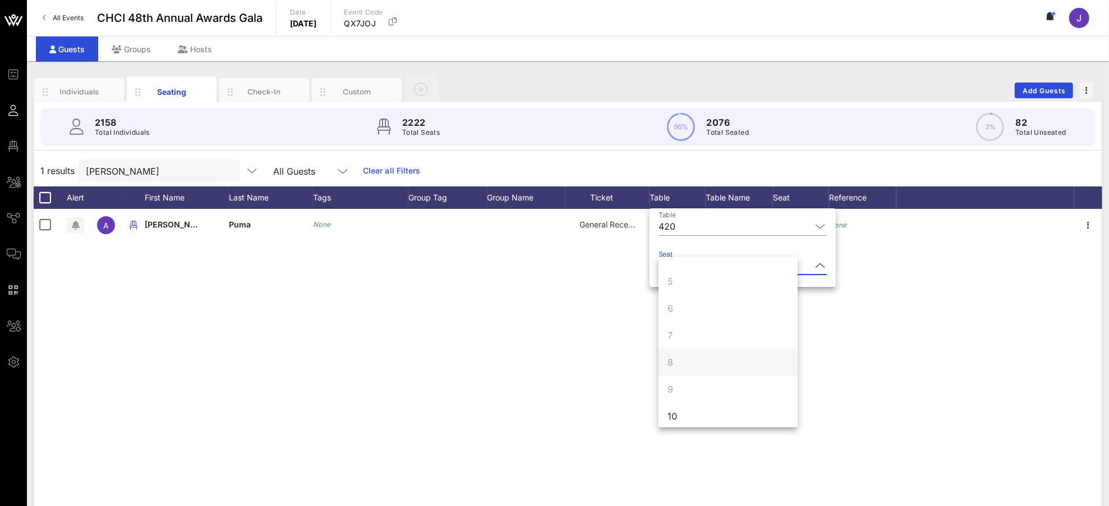
scroll to position [108, 0]
click at [695, 409] on div "10" at bounding box center [728, 409] width 139 height 27
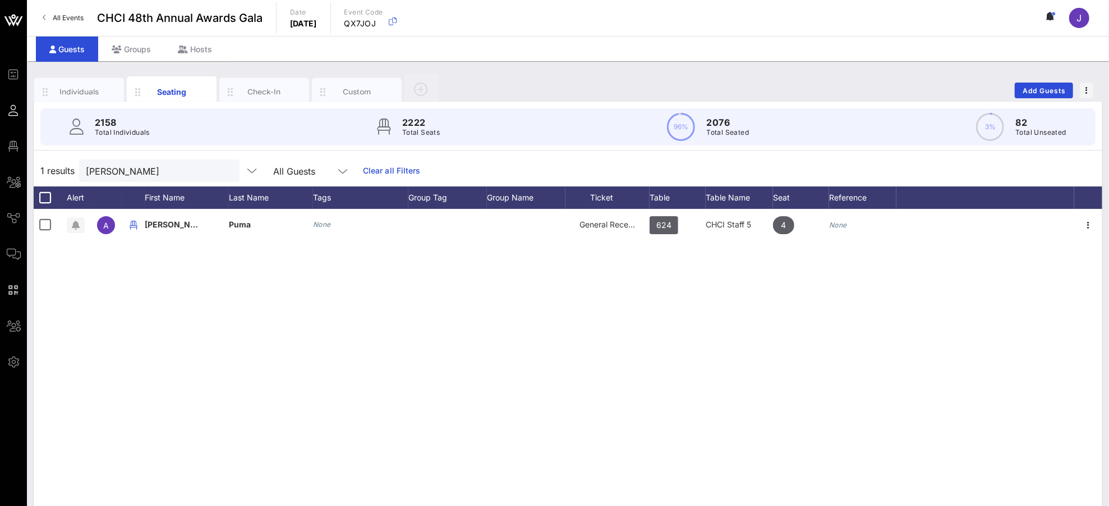
scroll to position [0, 0]
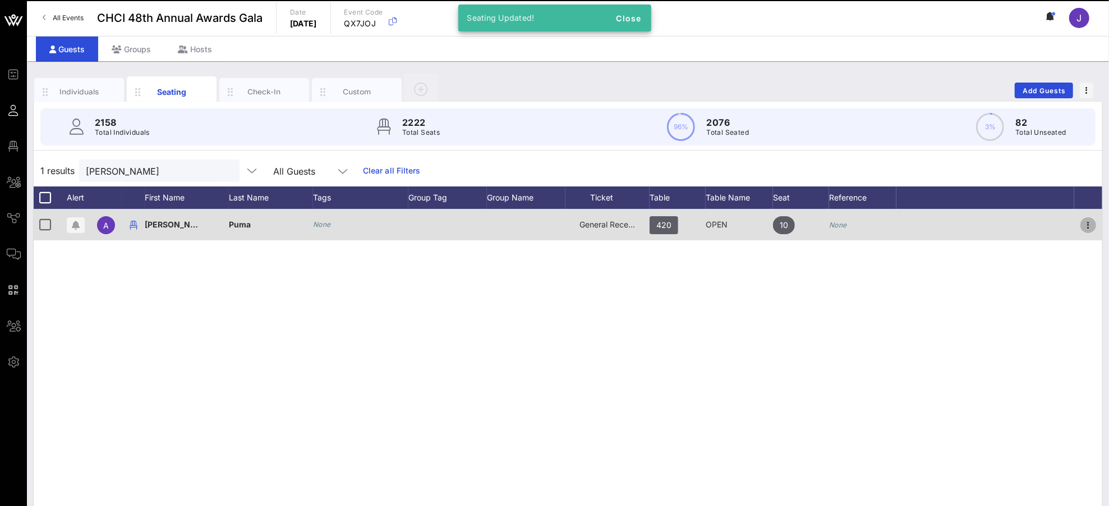
click at [1040, 220] on icon "button" at bounding box center [1088, 224] width 13 height 13
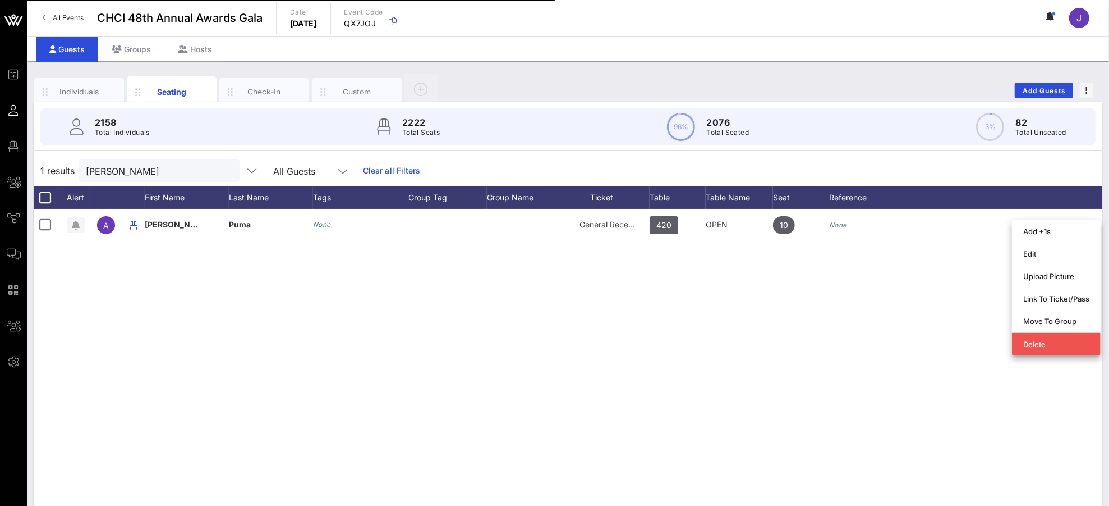
click at [1040, 302] on div "Link To Ticket/Pass" at bounding box center [1056, 298] width 66 height 9
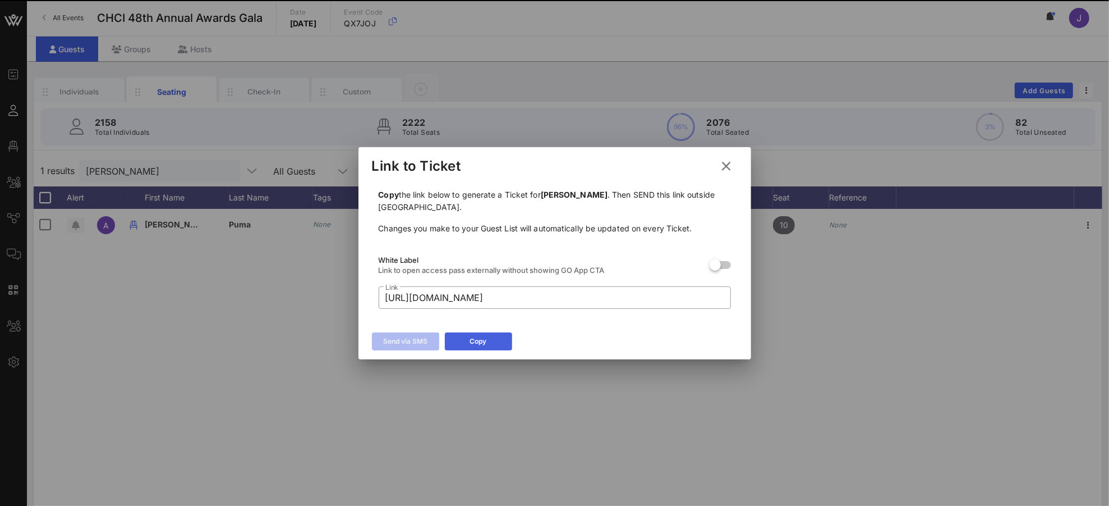
drag, startPoint x: 490, startPoint y: 341, endPoint x: 477, endPoint y: 345, distance: 13.7
click at [490, 340] on button "Copy" at bounding box center [478, 341] width 67 height 18
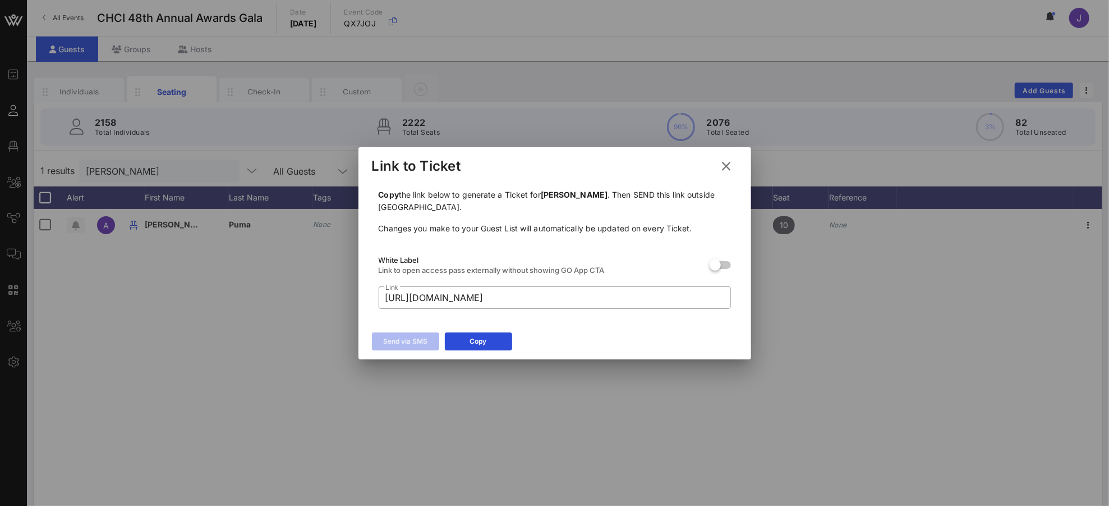
click at [716, 166] on button at bounding box center [727, 166] width 22 height 20
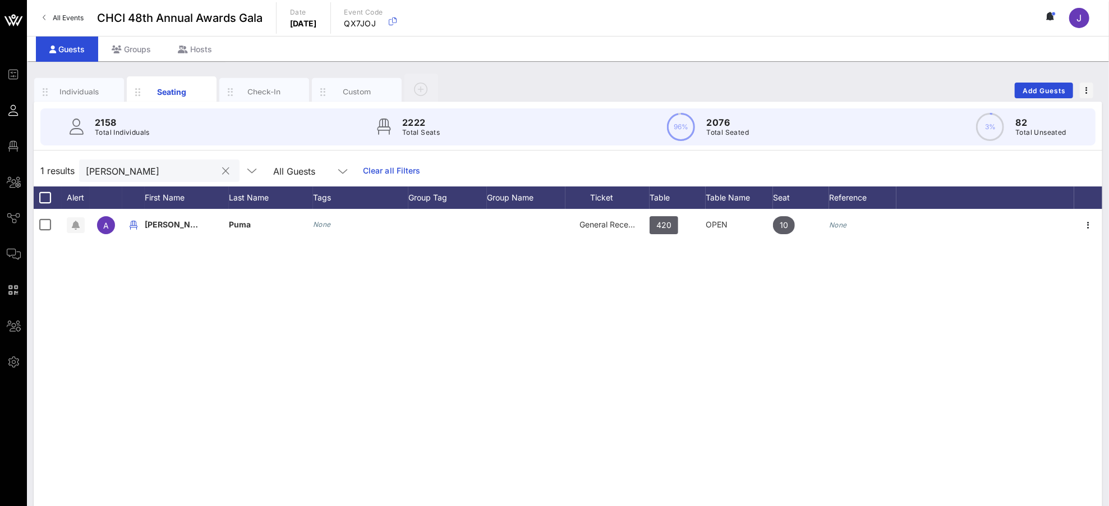
click at [223, 168] on button "clear icon" at bounding box center [226, 171] width 7 height 11
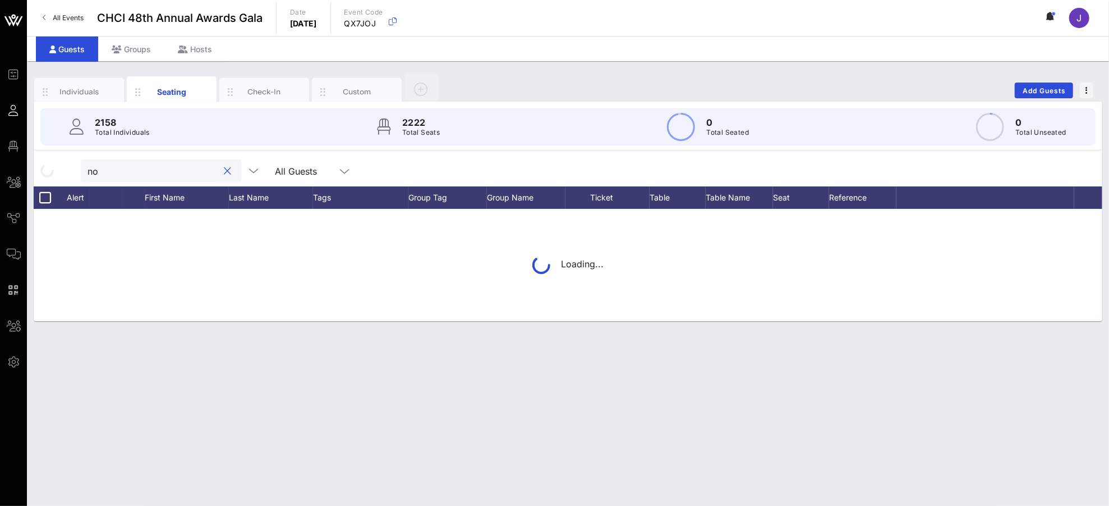
type input "[PERSON_NAME]"
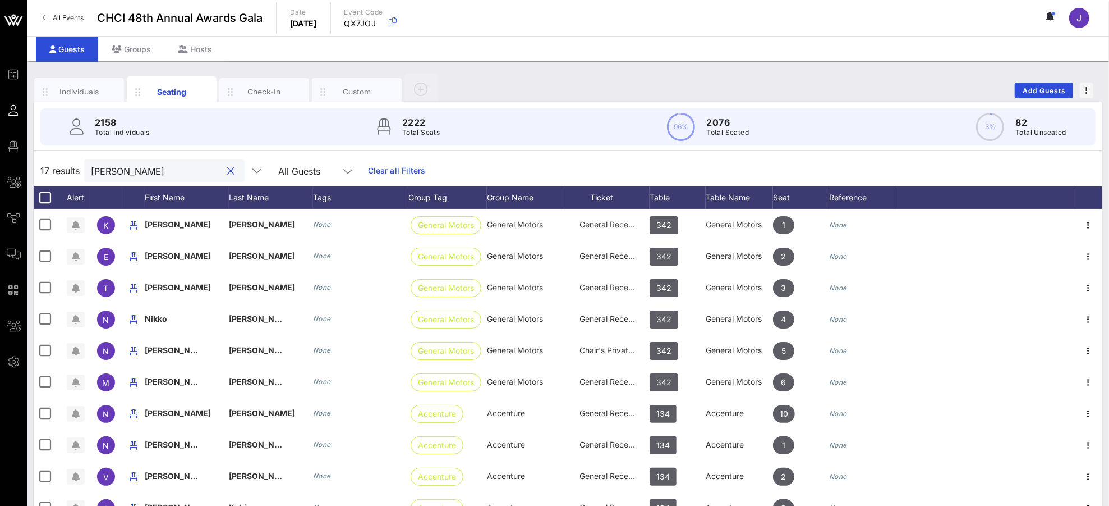
click at [228, 172] on button "clear icon" at bounding box center [231, 171] width 7 height 11
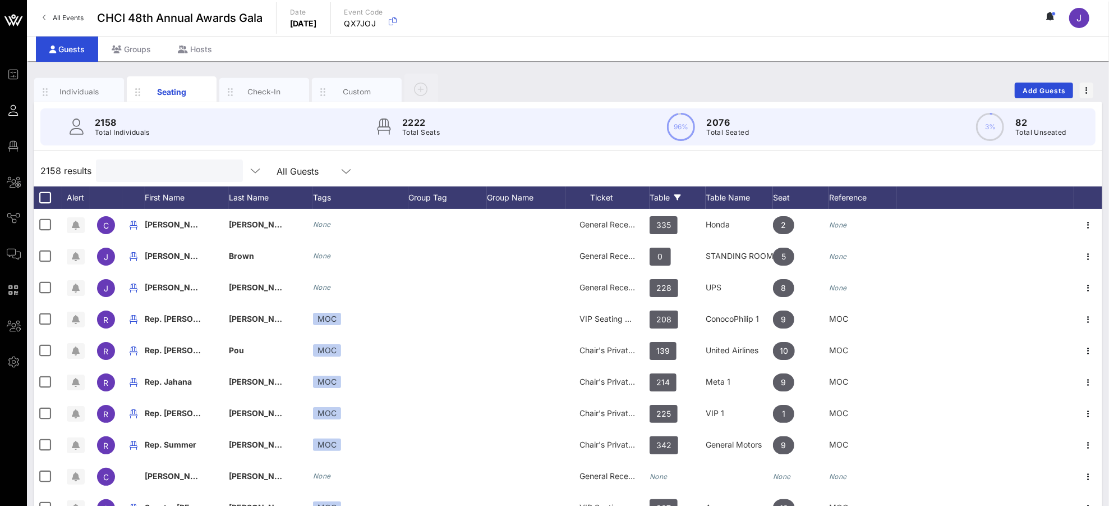
click at [678, 194] on icon at bounding box center [677, 197] width 7 height 7
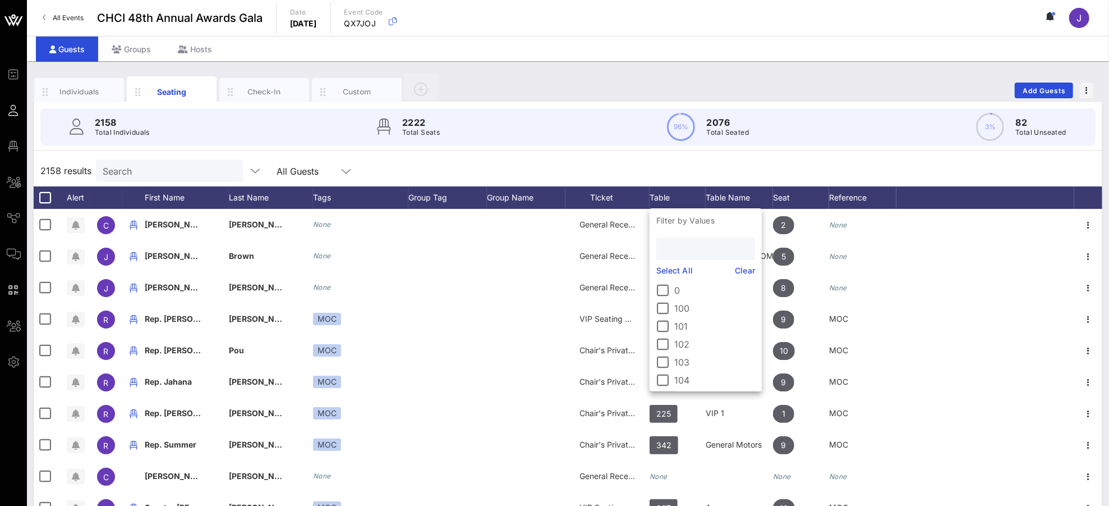
click at [672, 247] on input "text" at bounding box center [704, 248] width 83 height 15
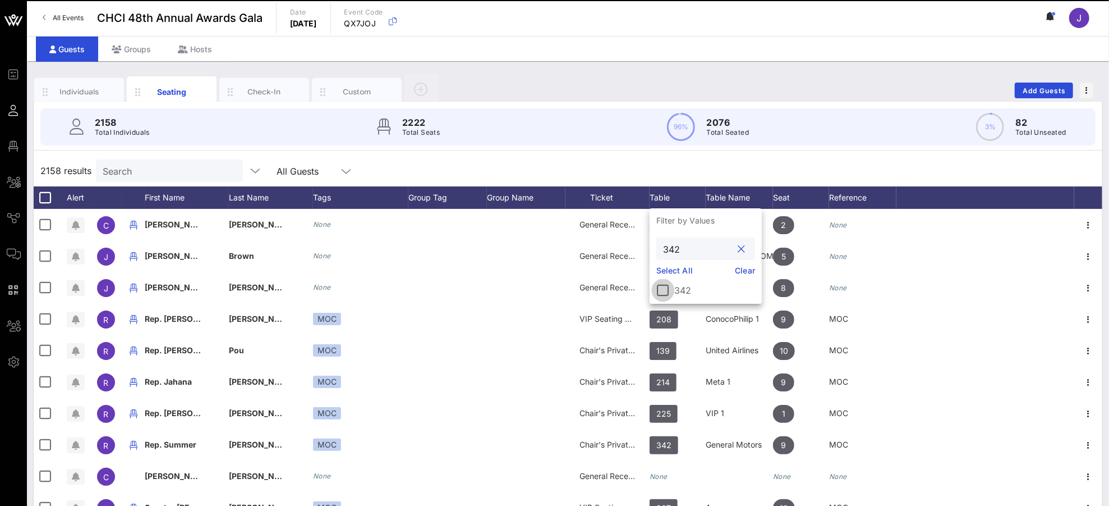
type input "342"
click at [665, 289] on div at bounding box center [663, 290] width 19 height 19
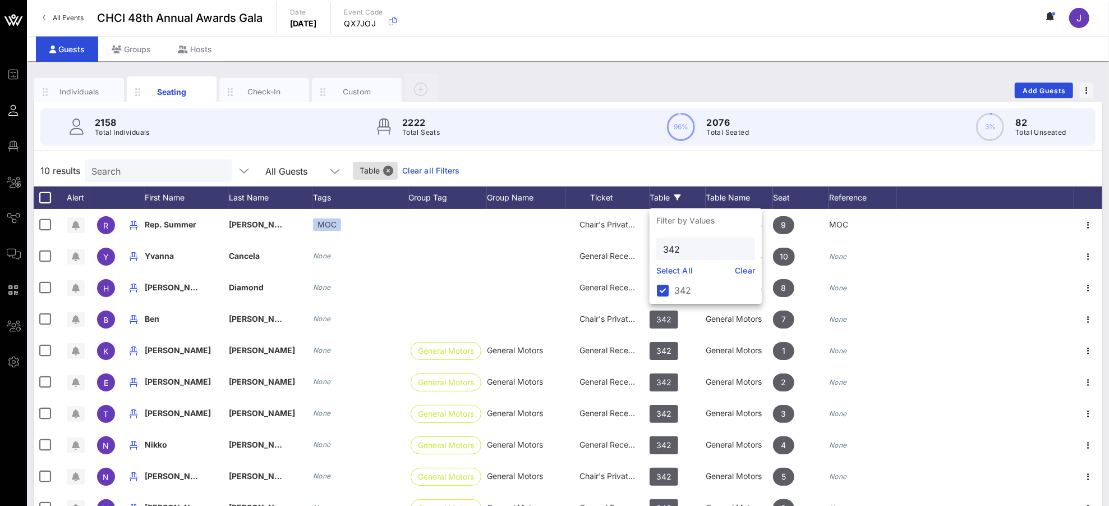
click at [810, 163] on div "10 results Search All Guests Table Clear all Filters" at bounding box center [568, 170] width 1069 height 31
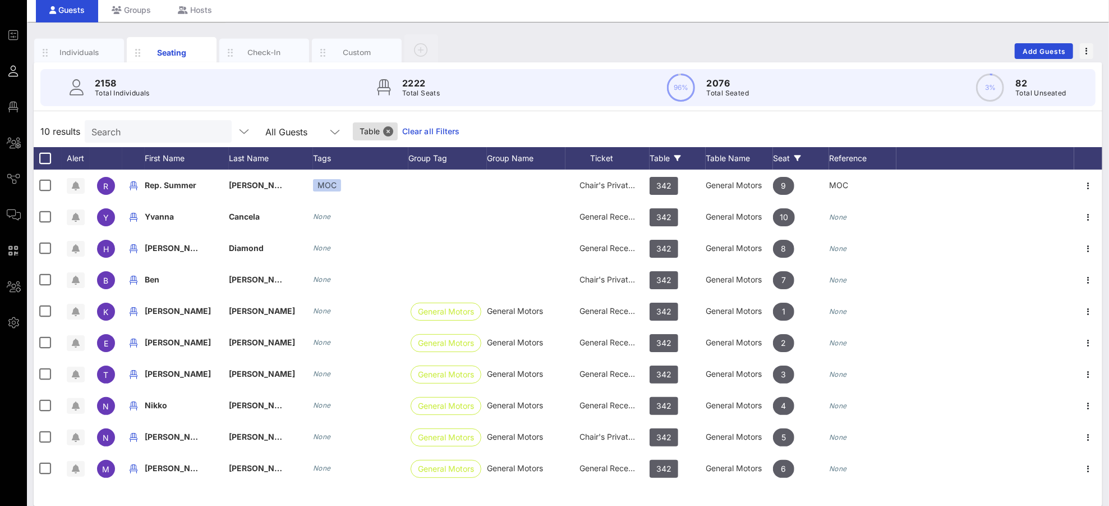
scroll to position [43, 0]
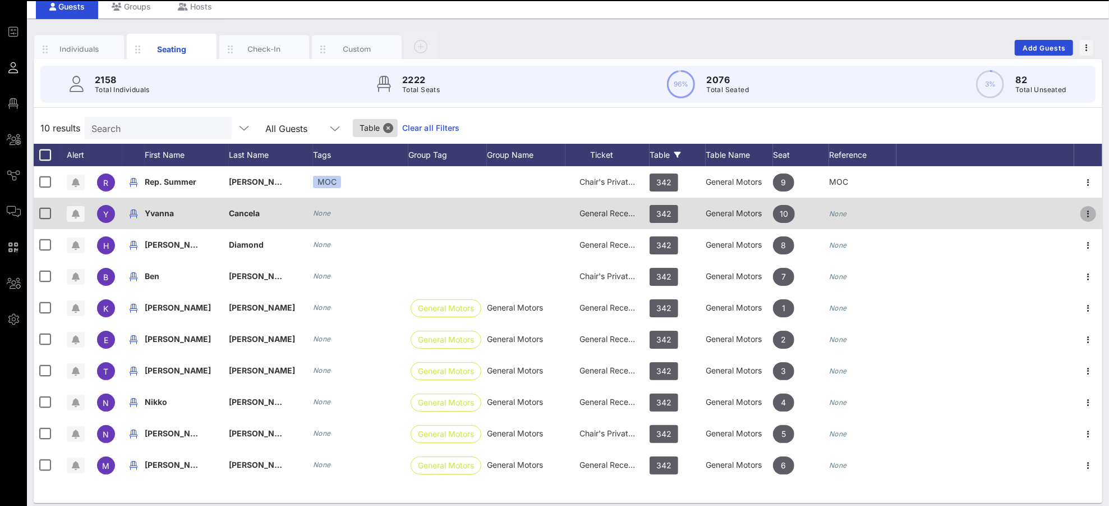
click at [1040, 213] on icon "button" at bounding box center [1088, 213] width 13 height 13
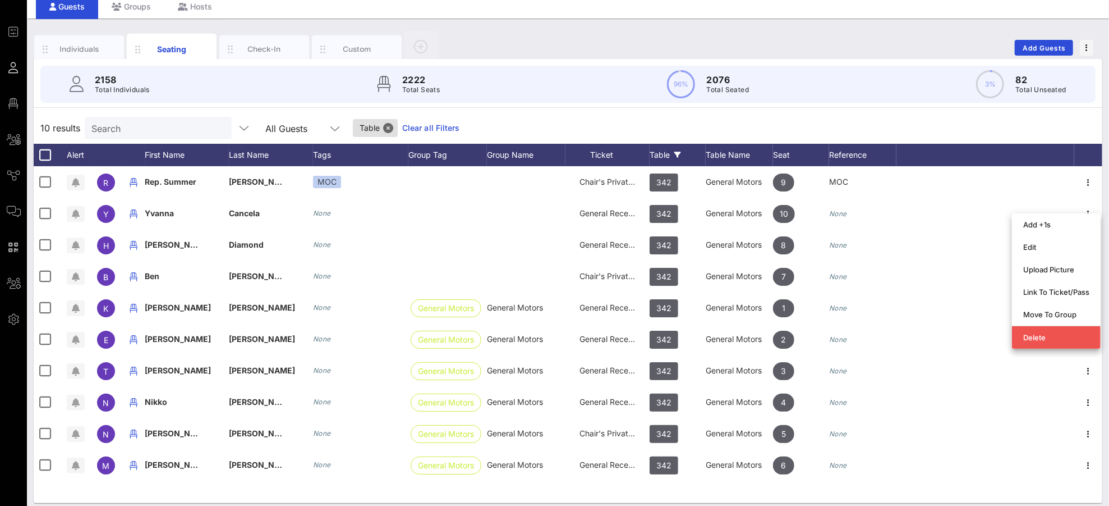
click at [989, 122] on div "10 results Search All Guests Table Clear all Filters" at bounding box center [568, 127] width 1069 height 31
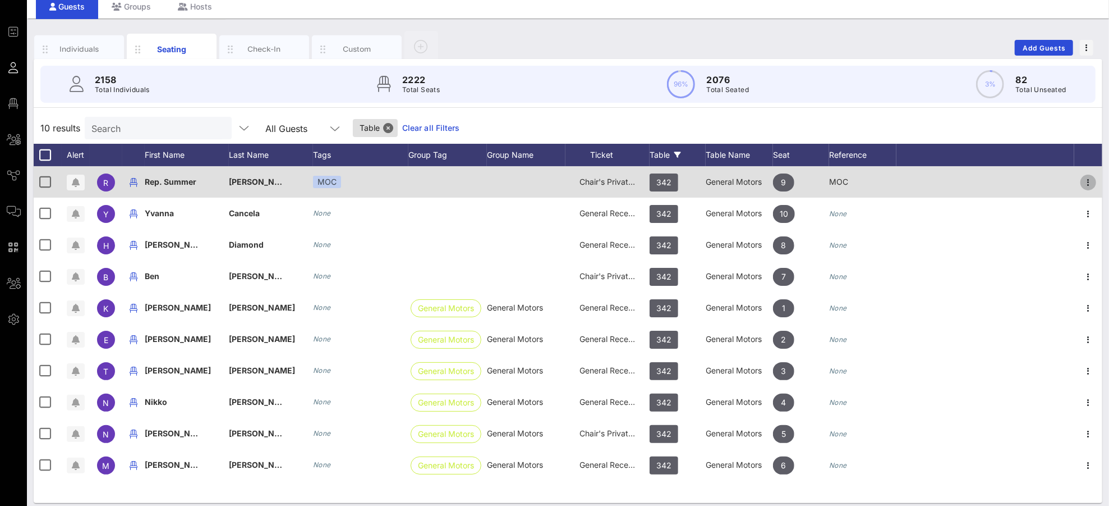
click at [1040, 183] on icon "button" at bounding box center [1088, 182] width 13 height 13
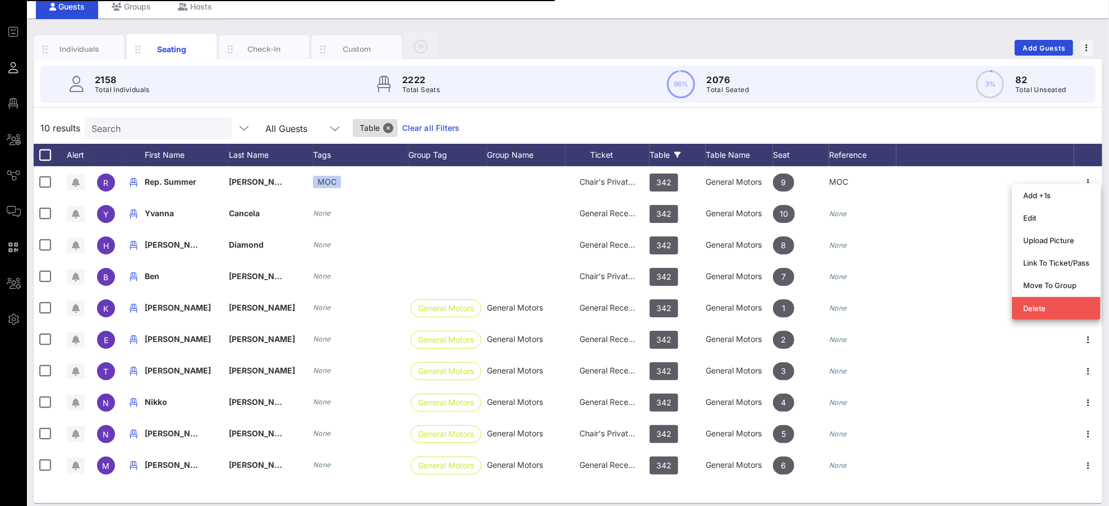
click at [935, 121] on div "10 results Search All Guests Table Clear all Filters" at bounding box center [568, 127] width 1069 height 31
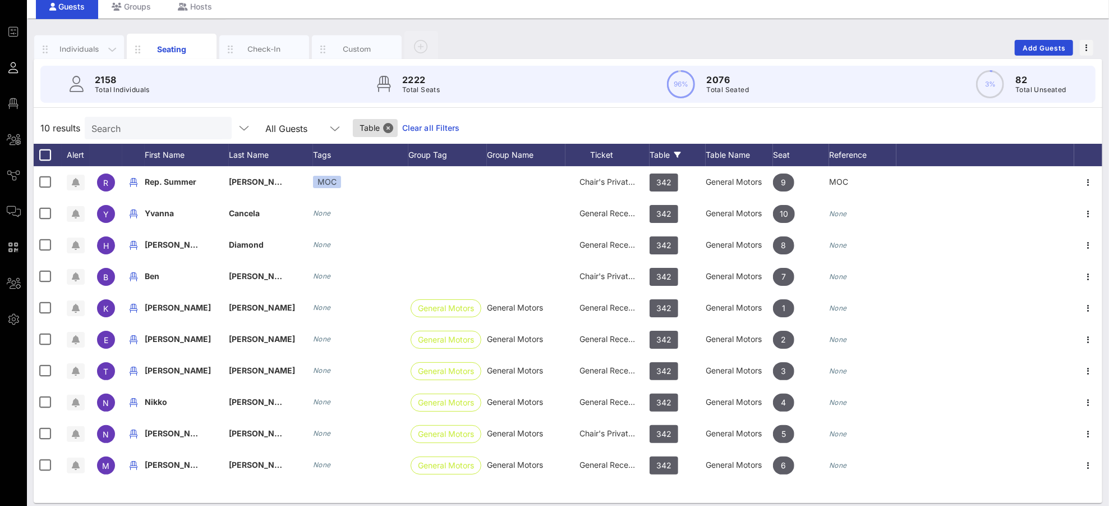
click at [76, 50] on div "Individuals" at bounding box center [79, 49] width 50 height 11
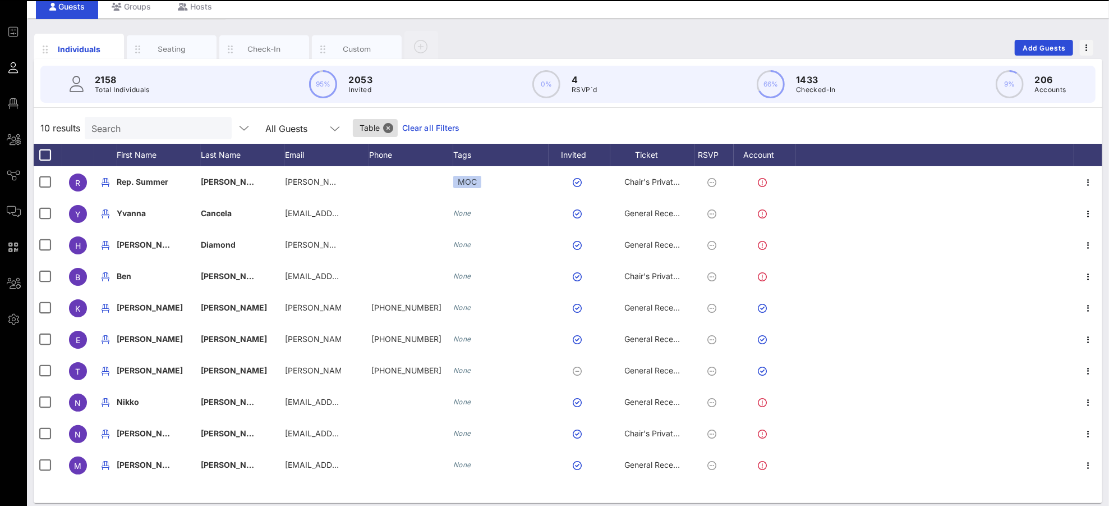
scroll to position [0, 0]
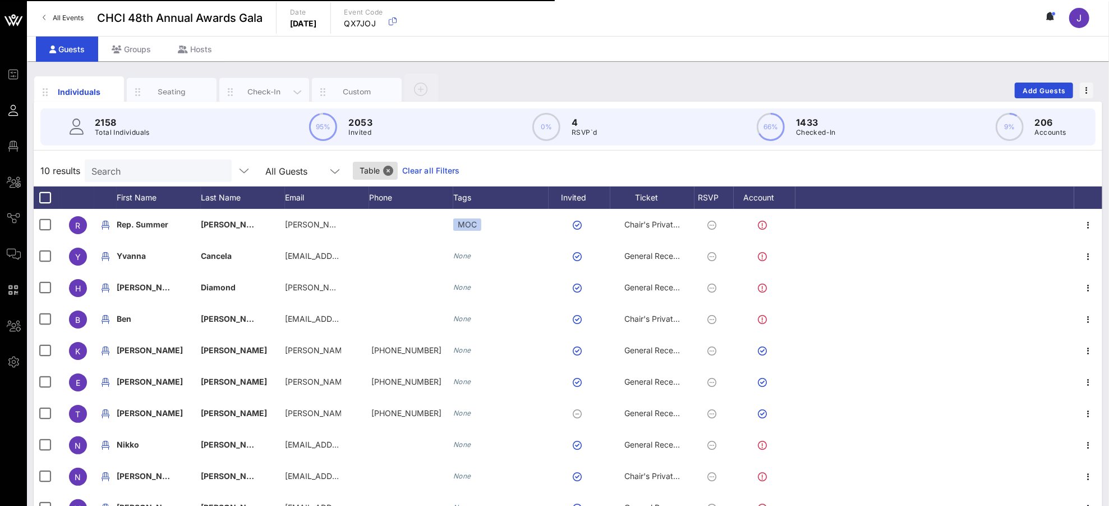
click at [256, 86] on div "Check-In" at bounding box center [265, 91] width 50 height 11
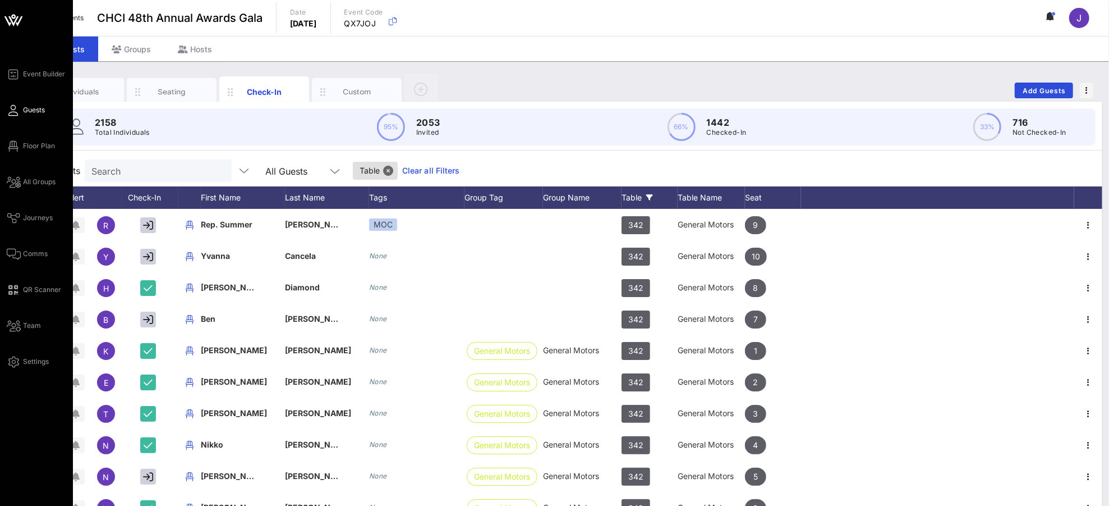
click at [17, 109] on icon at bounding box center [14, 110] width 14 height 2
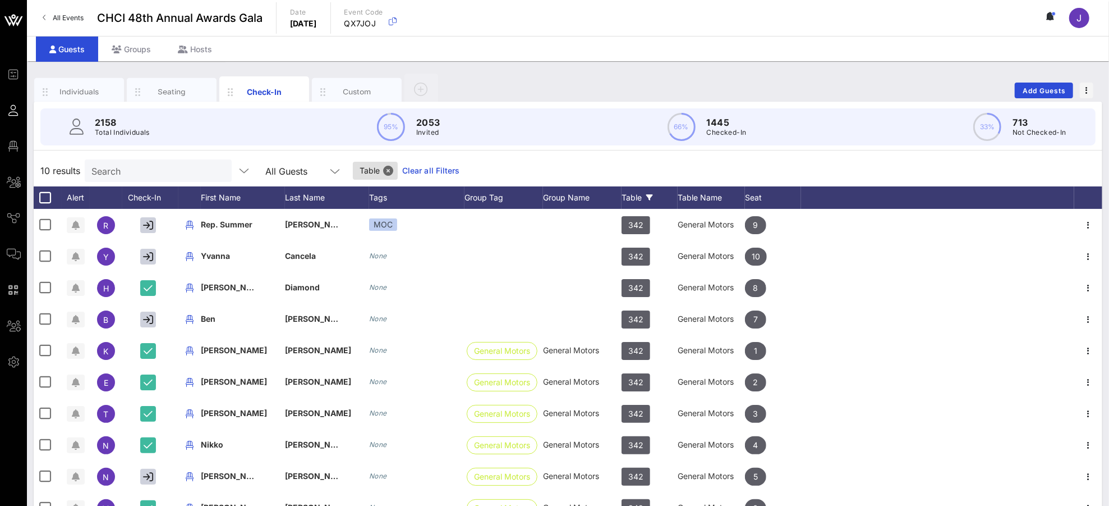
click at [145, 164] on input "Search" at bounding box center [156, 170] width 131 height 15
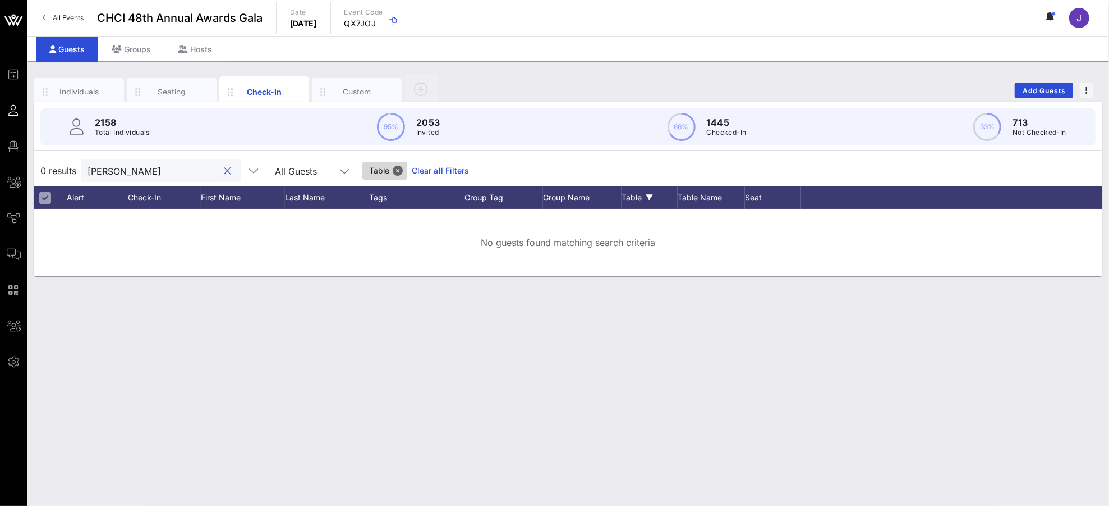
type input "[PERSON_NAME]"
click at [369, 173] on span "Table" at bounding box center [384, 171] width 31 height 18
click at [393, 172] on button "Close" at bounding box center [398, 171] width 10 height 10
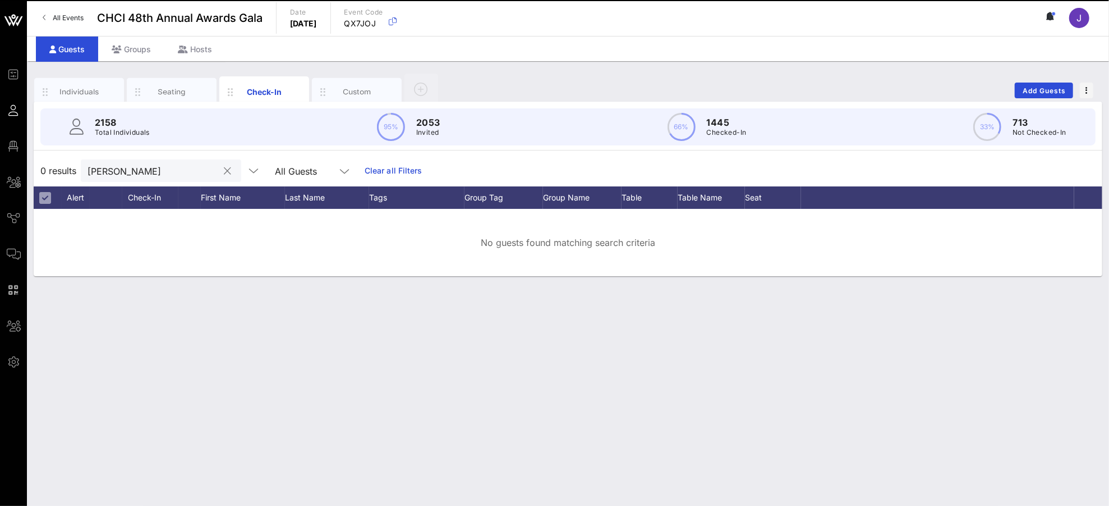
click at [176, 169] on input "[PERSON_NAME]" at bounding box center [153, 170] width 131 height 15
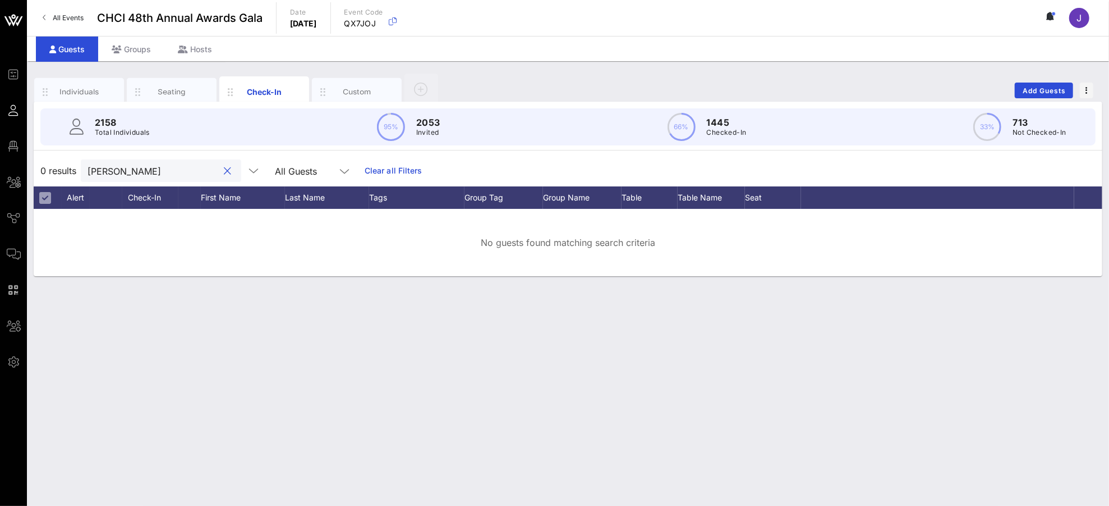
click at [224, 169] on button "clear icon" at bounding box center [227, 171] width 7 height 11
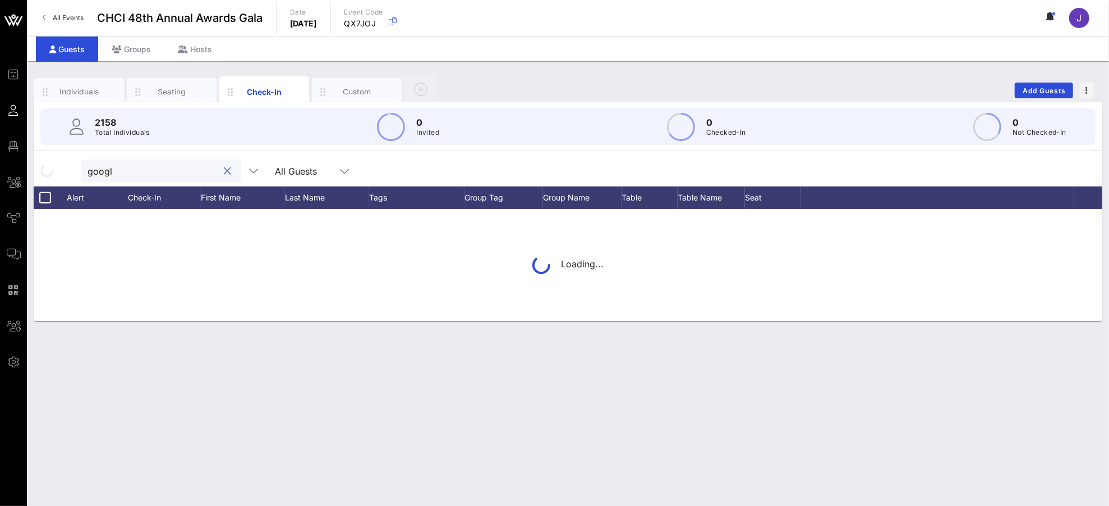
type input "google"
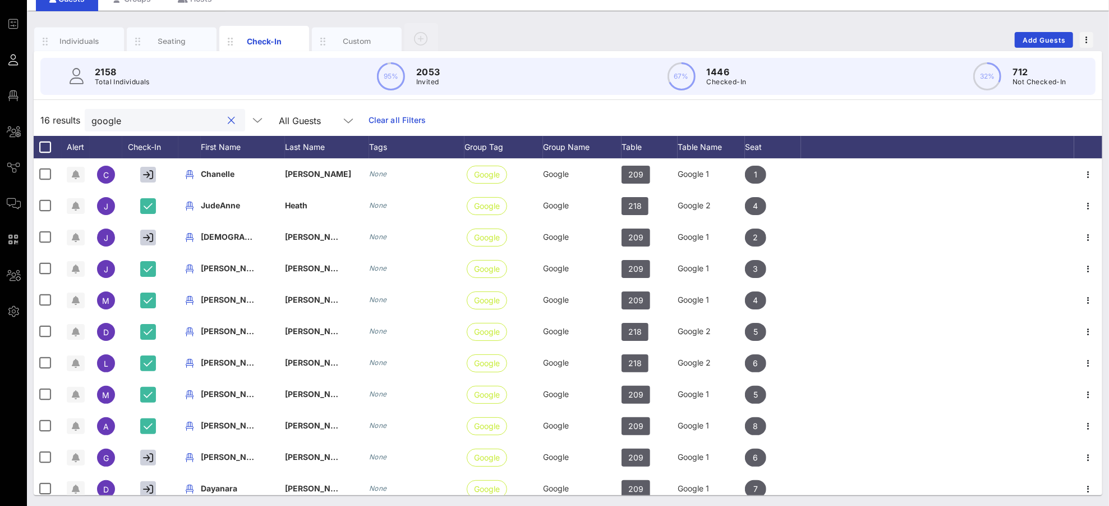
click at [228, 119] on button "clear icon" at bounding box center [231, 120] width 7 height 11
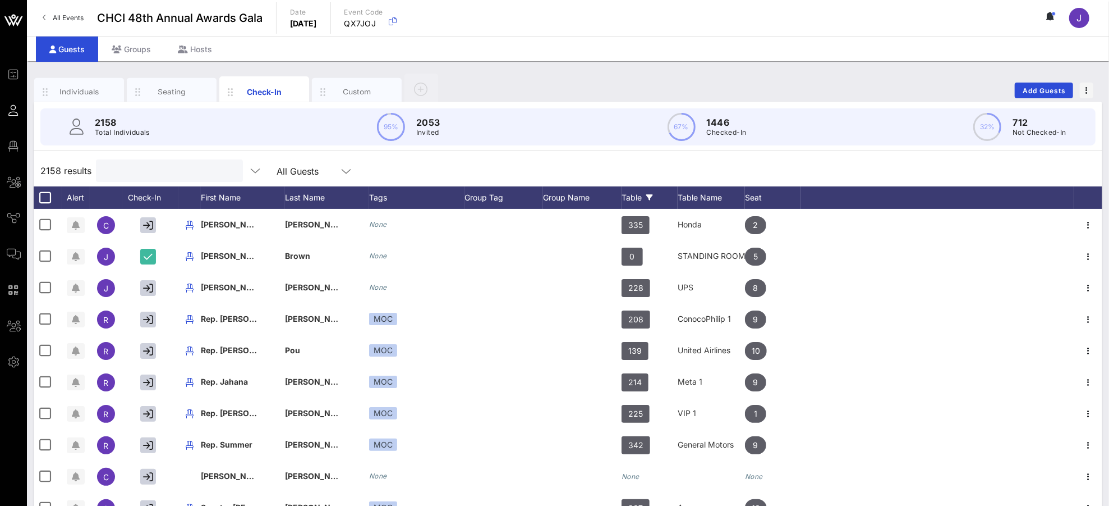
click at [642, 191] on div "Table" at bounding box center [650, 197] width 56 height 22
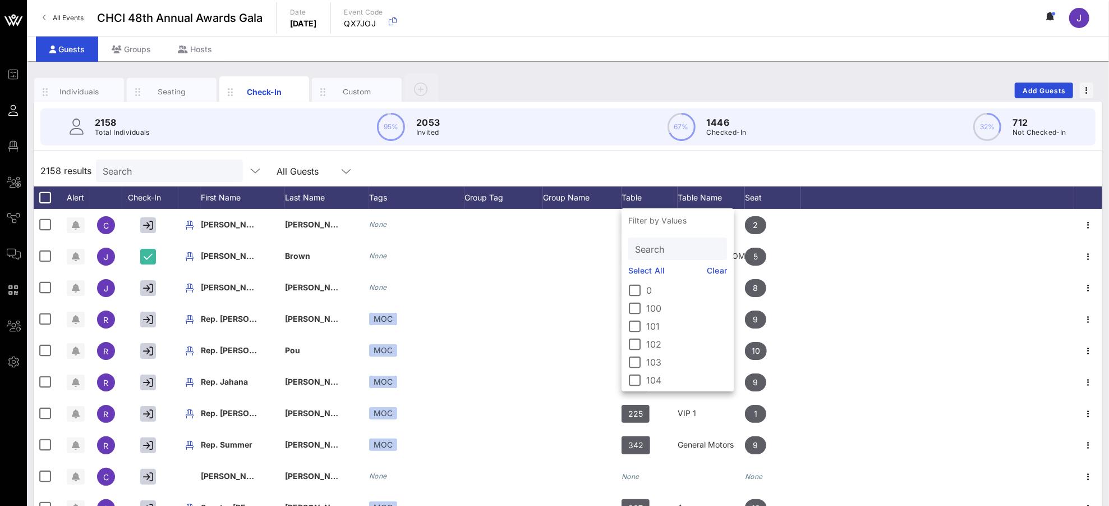
click at [654, 247] on input "Search" at bounding box center [676, 248] width 83 height 15
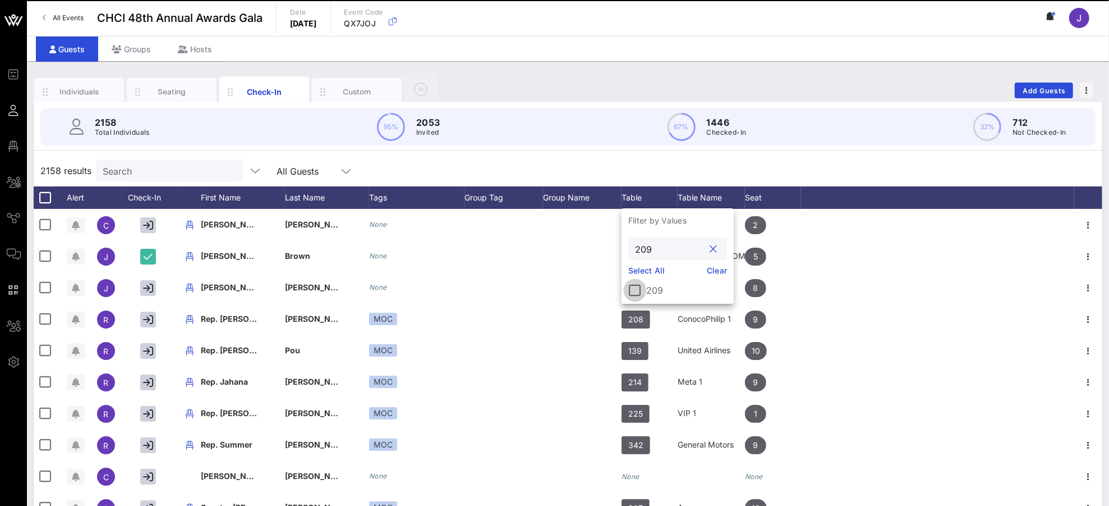
click at [637, 290] on div at bounding box center [635, 290] width 19 height 19
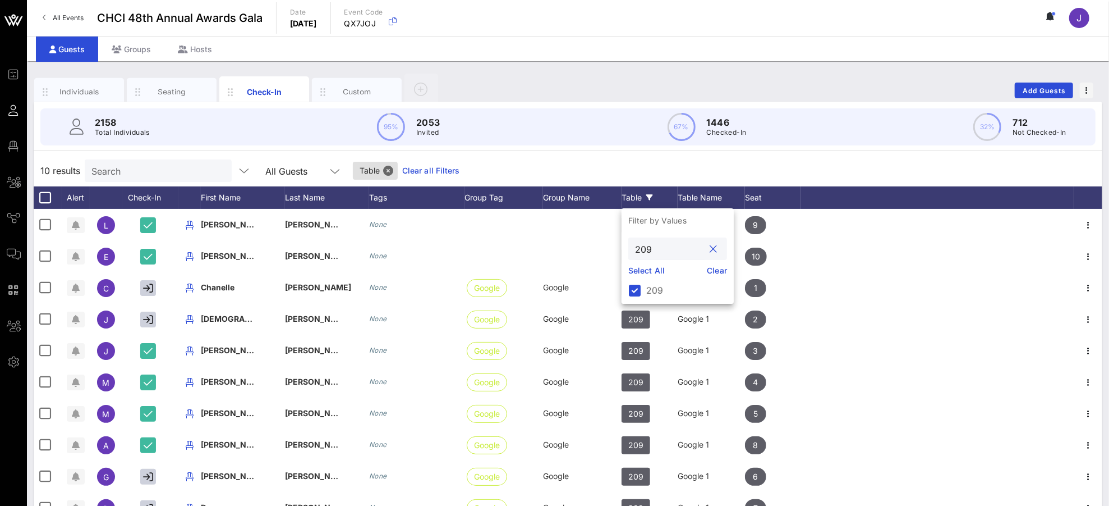
click at [679, 248] on input "209" at bounding box center [670, 248] width 70 height 15
type input "218"
click at [635, 287] on div at bounding box center [635, 290] width 19 height 19
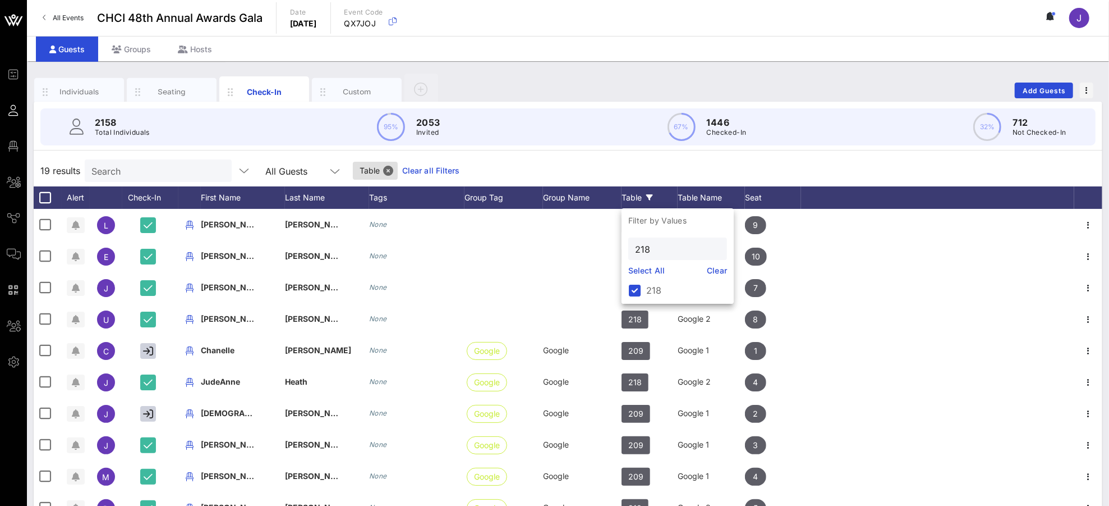
click at [599, 162] on div "19 results Search All Guests Table Clear all Filters" at bounding box center [568, 170] width 1069 height 31
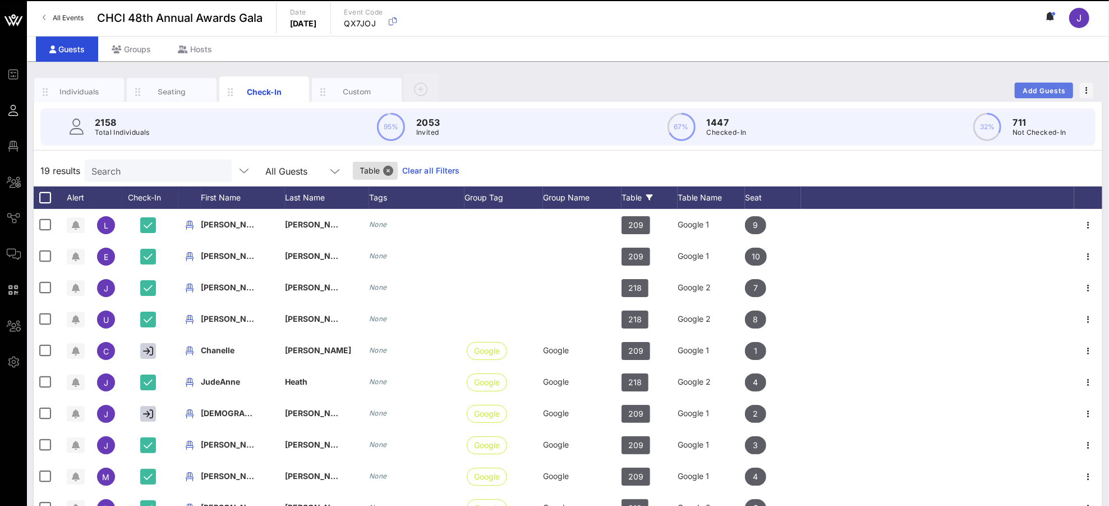
click at [1040, 89] on span "Add Guests" at bounding box center [1044, 90] width 44 height 8
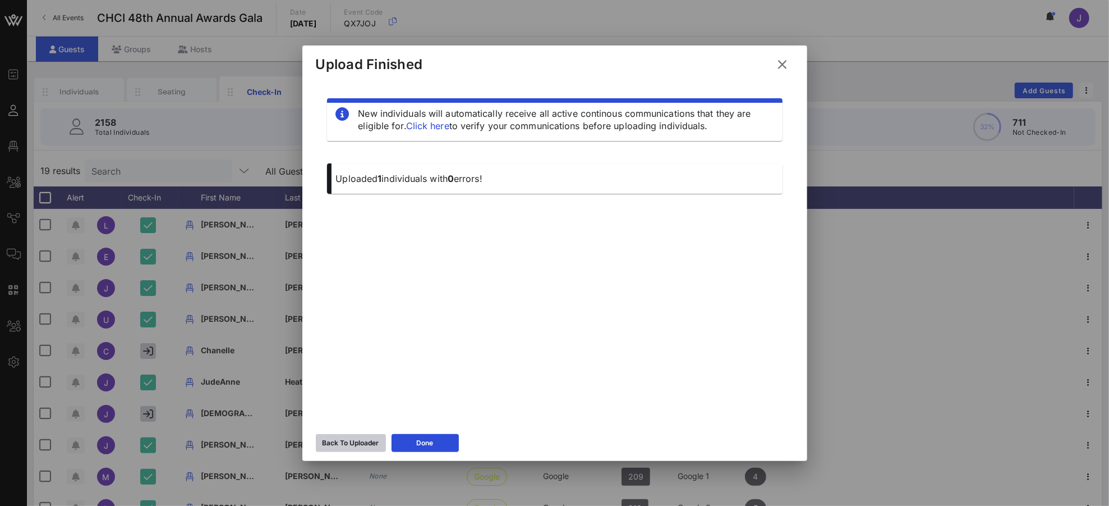
click at [370, 442] on div "Back To Uploader" at bounding box center [351, 442] width 57 height 11
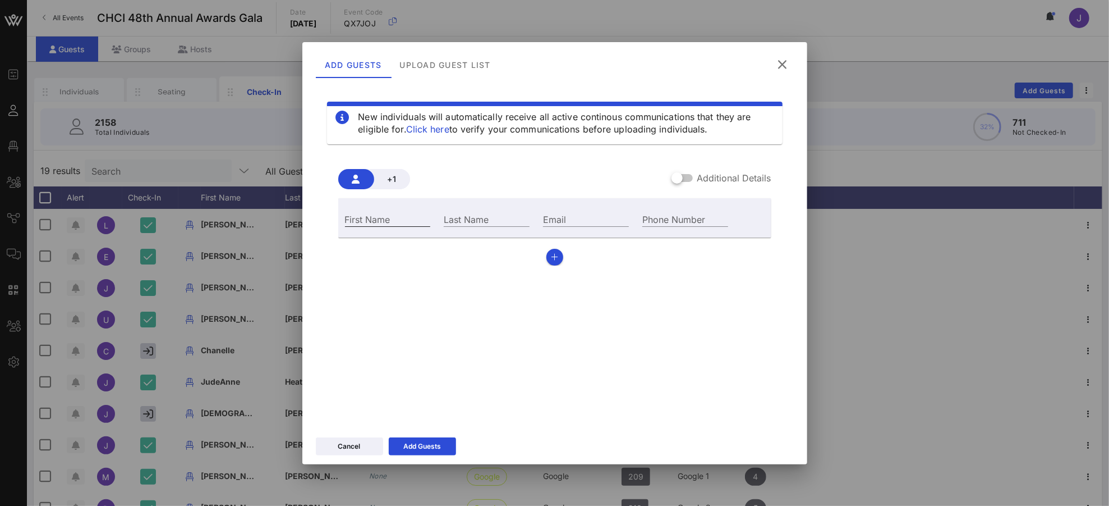
click at [388, 212] on input "First Name" at bounding box center [388, 219] width 86 height 15
type input "[PERSON_NAME]"
type input "[PERSON_NAME][EMAIL_ADDRESS][PERSON_NAME][DOMAIN_NAME]"
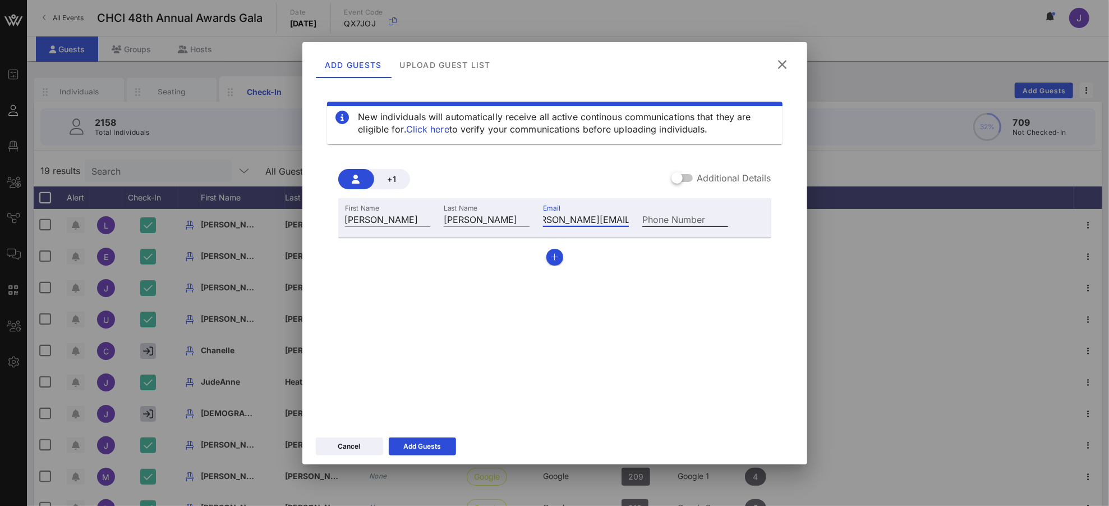
click at [683, 216] on div "Phone Number" at bounding box center [685, 219] width 86 height 15
type input "[PHONE_NUMBER]"
click at [684, 178] on div at bounding box center [677, 177] width 19 height 19
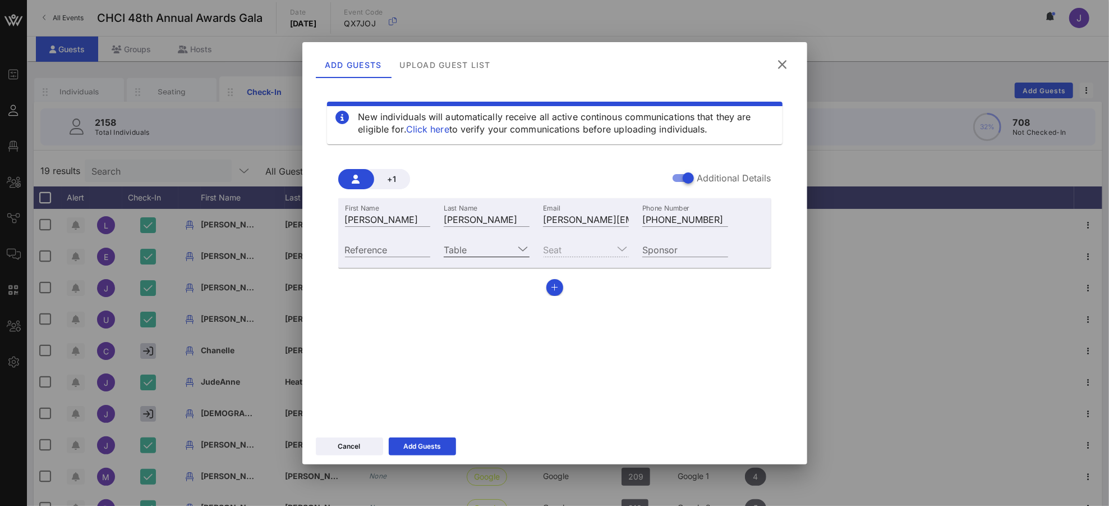
click at [466, 244] on input "Table" at bounding box center [479, 249] width 70 height 15
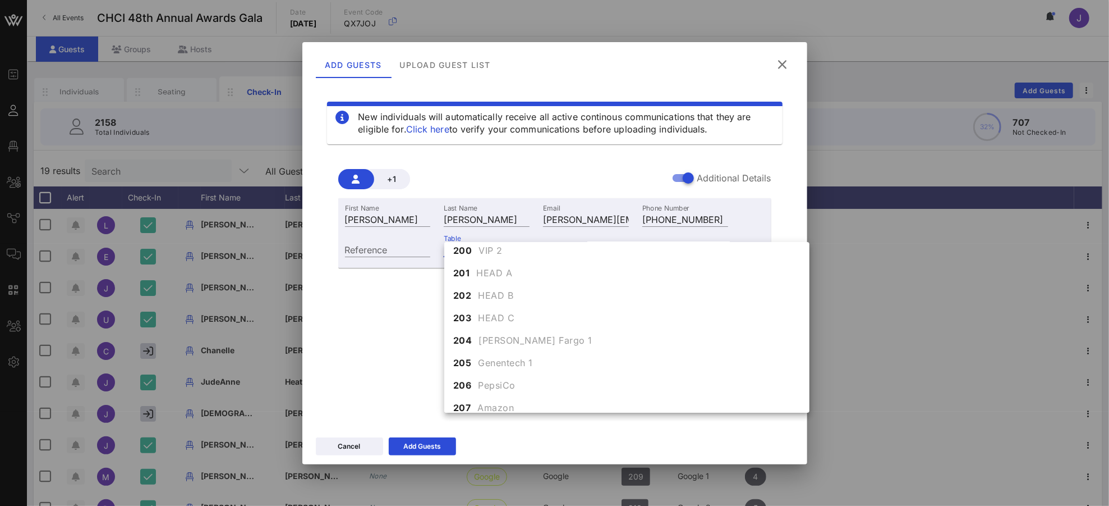
scroll to position [1338, 0]
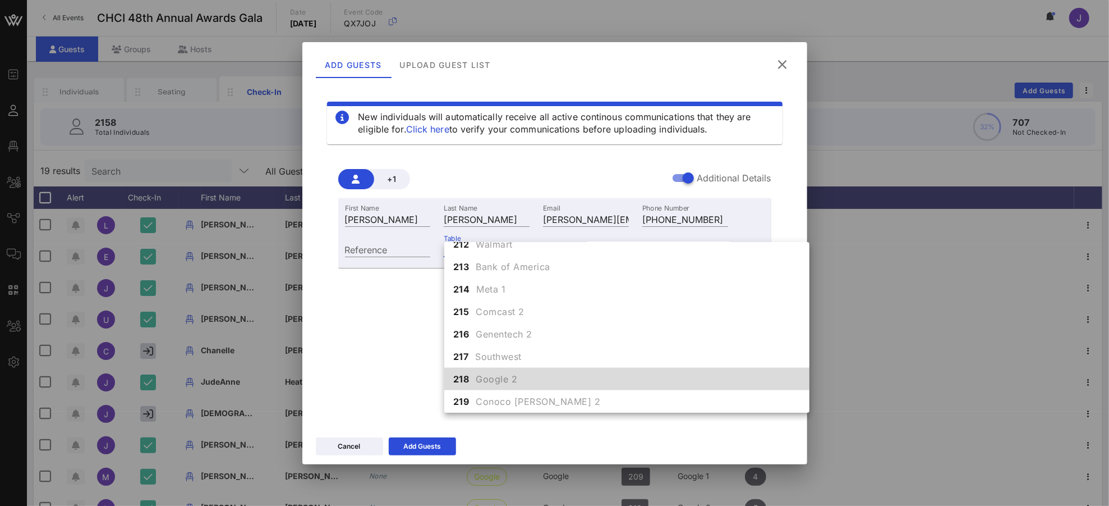
click at [486, 380] on span "Google 2" at bounding box center [497, 378] width 42 height 13
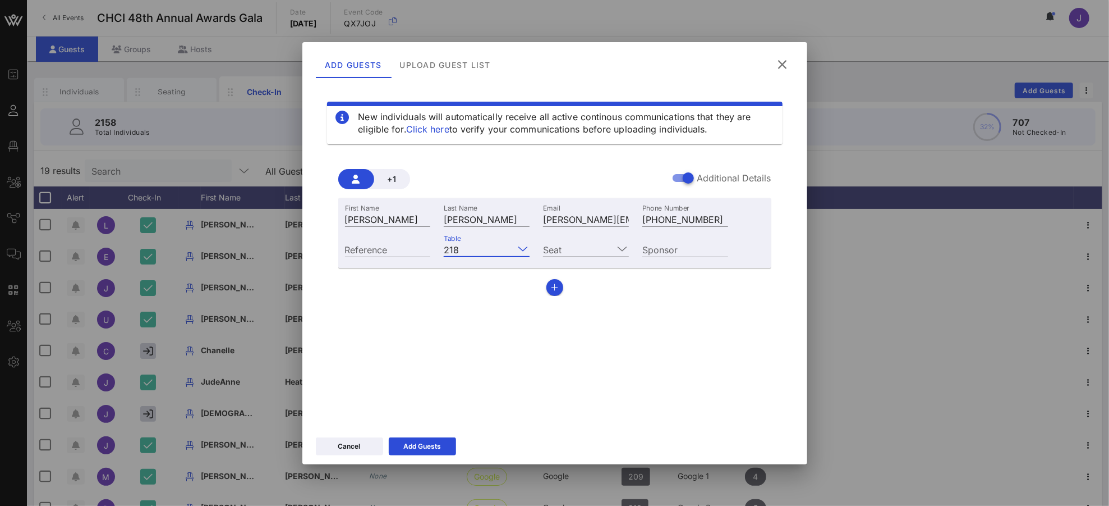
click at [573, 245] on input "Seat" at bounding box center [578, 249] width 70 height 15
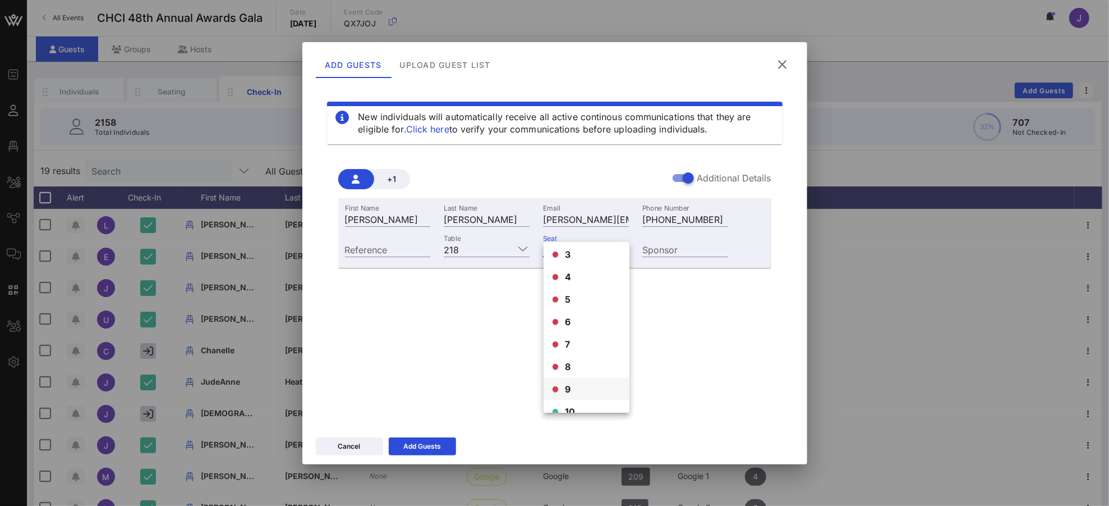
scroll to position [63, 0]
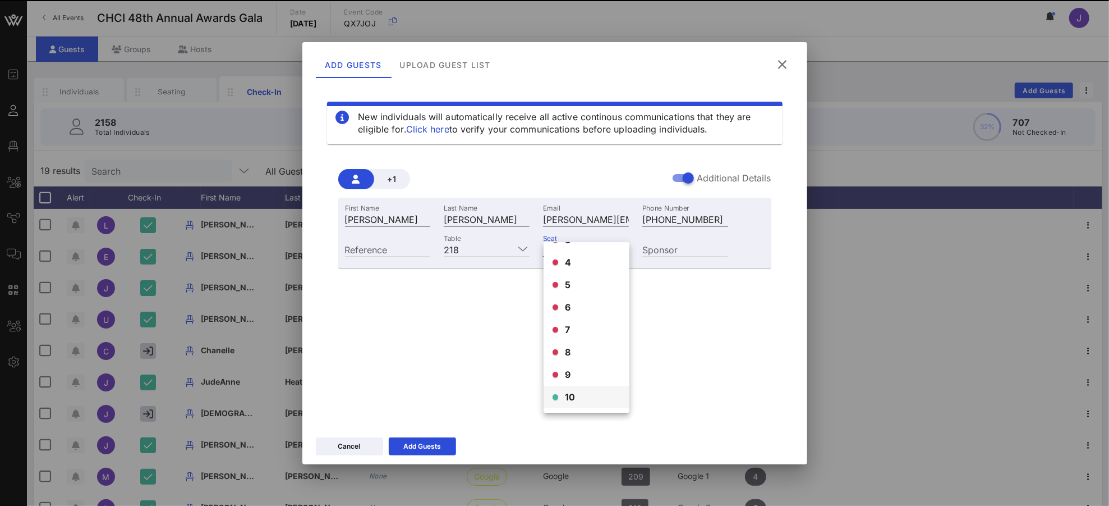
click at [576, 396] on div "10" at bounding box center [587, 396] width 86 height 22
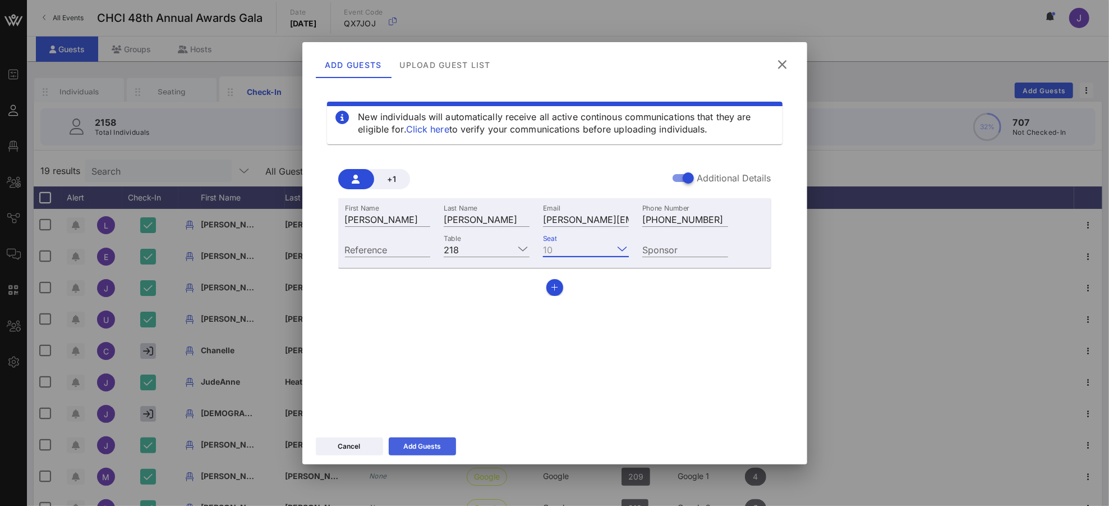
click at [420, 445] on icon at bounding box center [421, 446] width 9 height 8
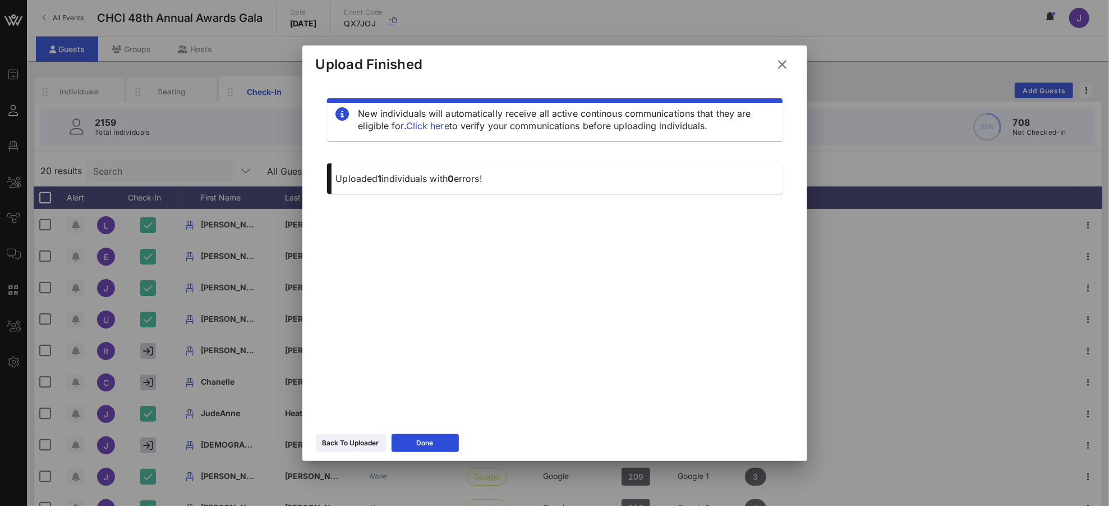
click at [784, 65] on icon at bounding box center [782, 64] width 17 height 16
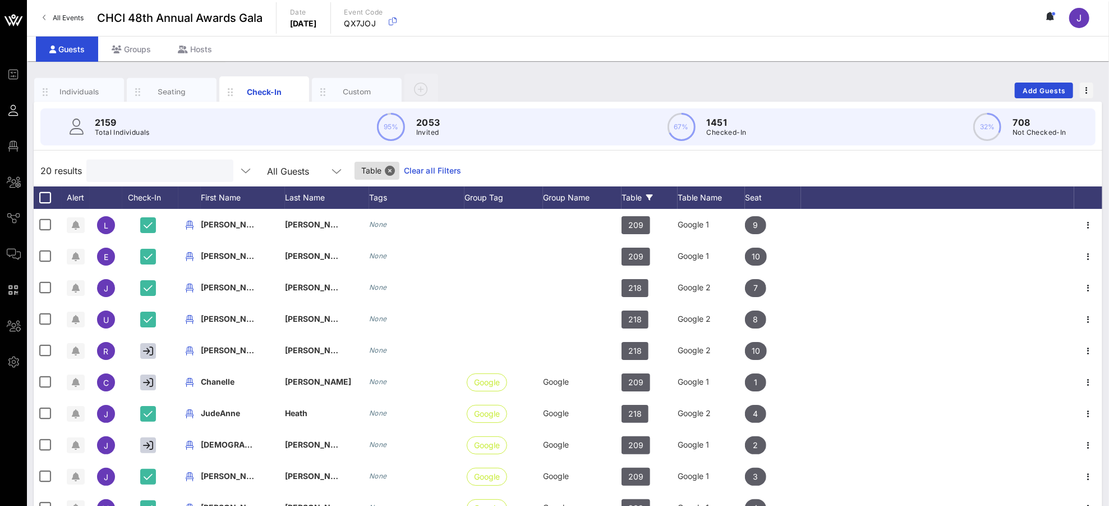
click at [146, 172] on input "text" at bounding box center [158, 170] width 131 height 15
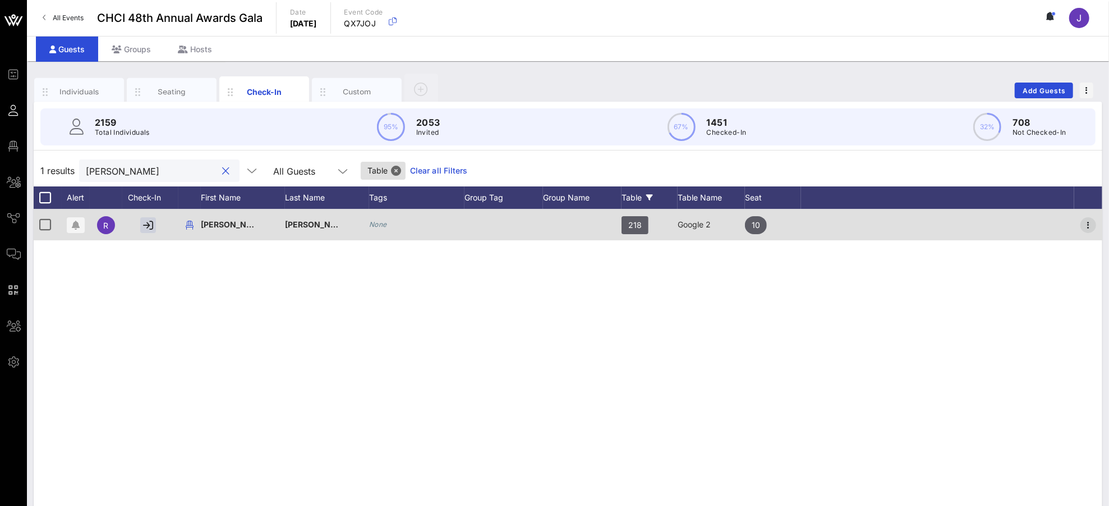
type input "[PERSON_NAME]"
click at [1040, 222] on icon "button" at bounding box center [1088, 224] width 13 height 13
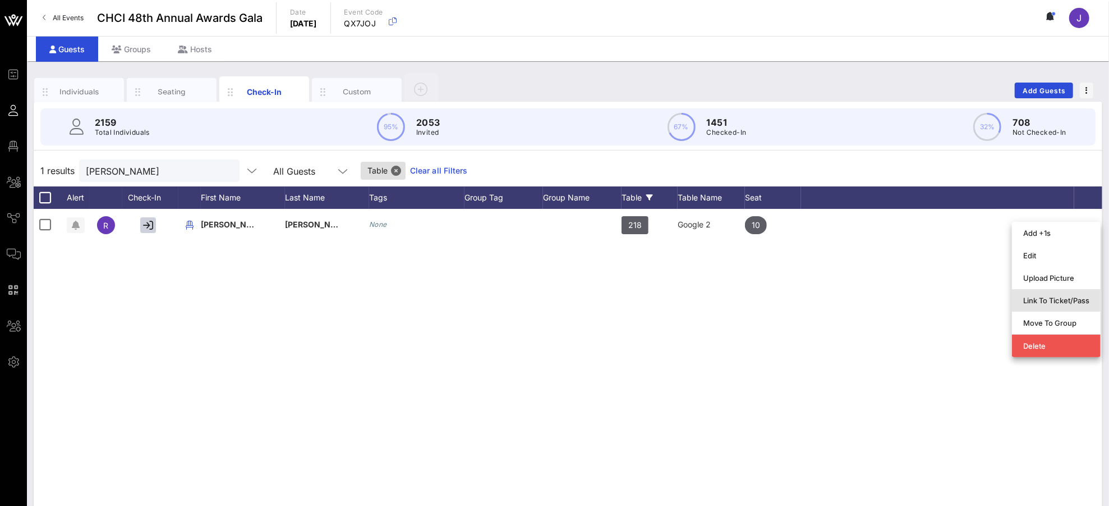
click at [1040, 306] on div "Link To Ticket/Pass" at bounding box center [1056, 300] width 66 height 18
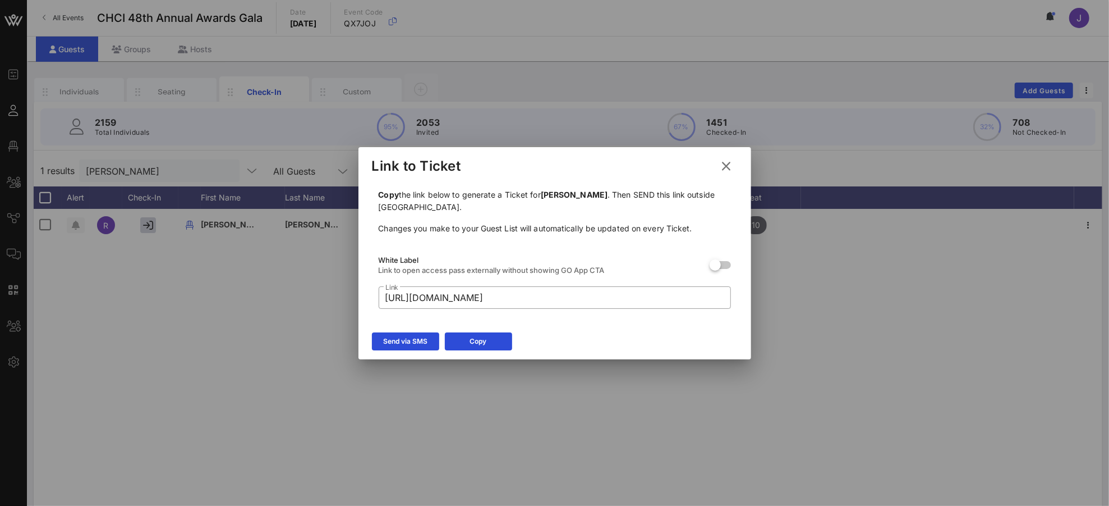
click at [415, 342] on div "Send via SMS" at bounding box center [405, 341] width 44 height 11
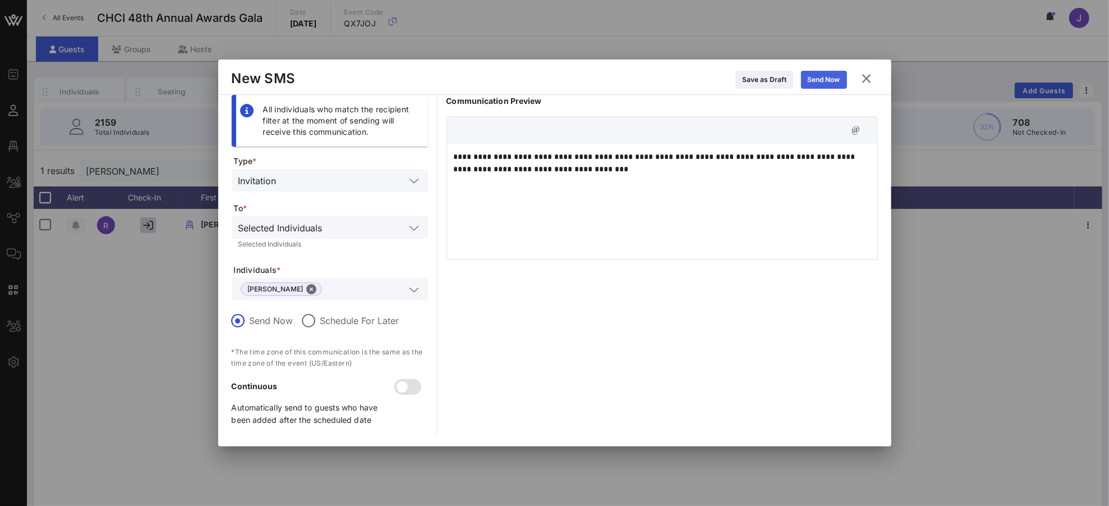
click at [819, 80] on div "Send Now" at bounding box center [824, 79] width 33 height 11
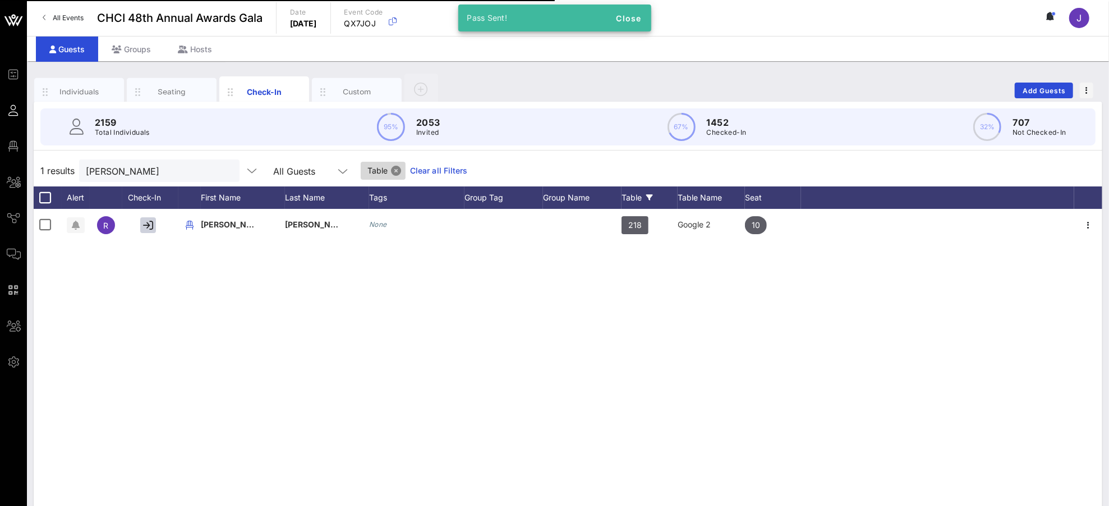
click at [391, 172] on button "Close" at bounding box center [396, 171] width 10 height 10
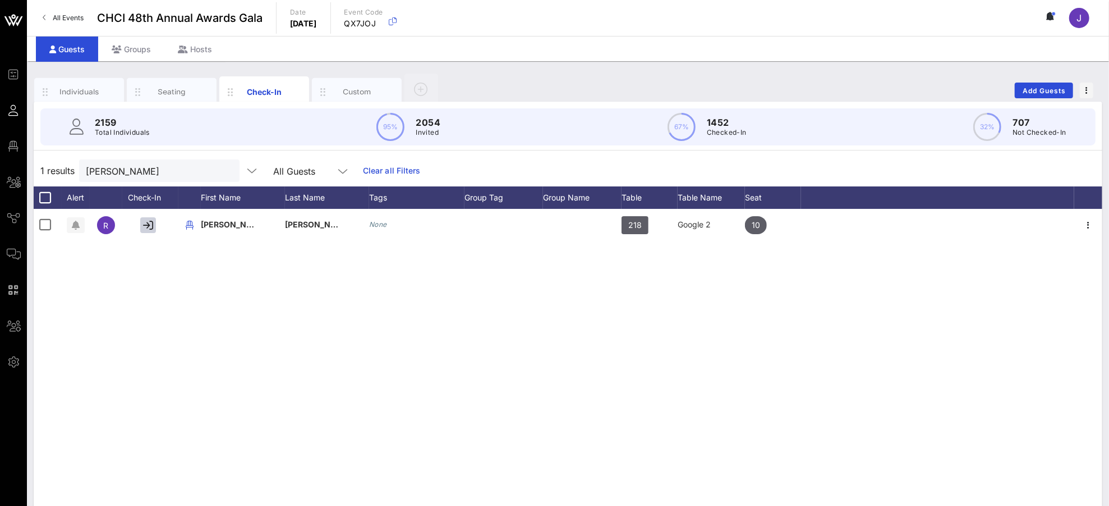
click at [219, 170] on div at bounding box center [225, 170] width 13 height 13
drag, startPoint x: 201, startPoint y: 171, endPoint x: 198, endPoint y: 181, distance: 9.9
click at [198, 180] on div "[PERSON_NAME]" at bounding box center [159, 170] width 160 height 22
click at [223, 170] on button "clear icon" at bounding box center [226, 171] width 7 height 11
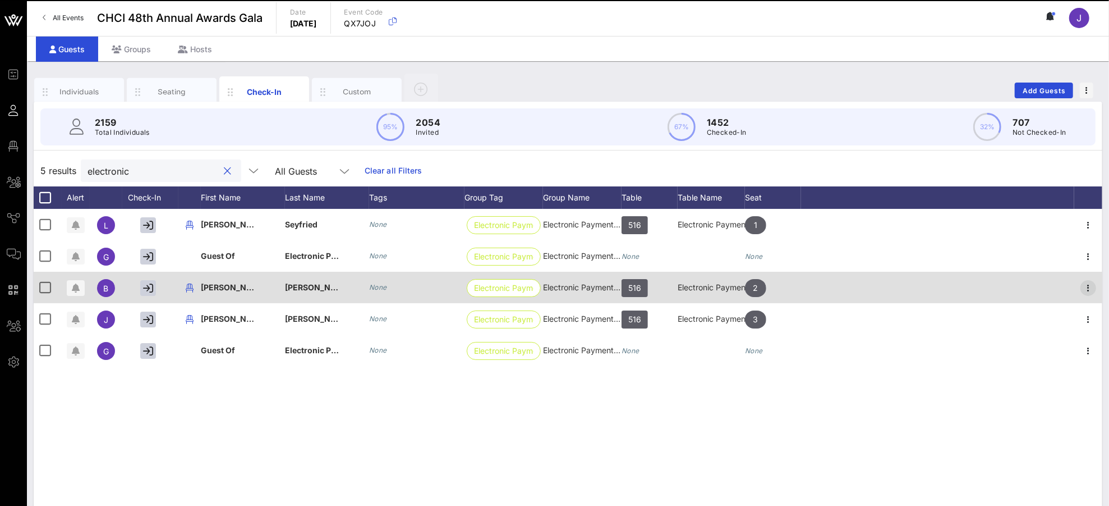
type input "electronic"
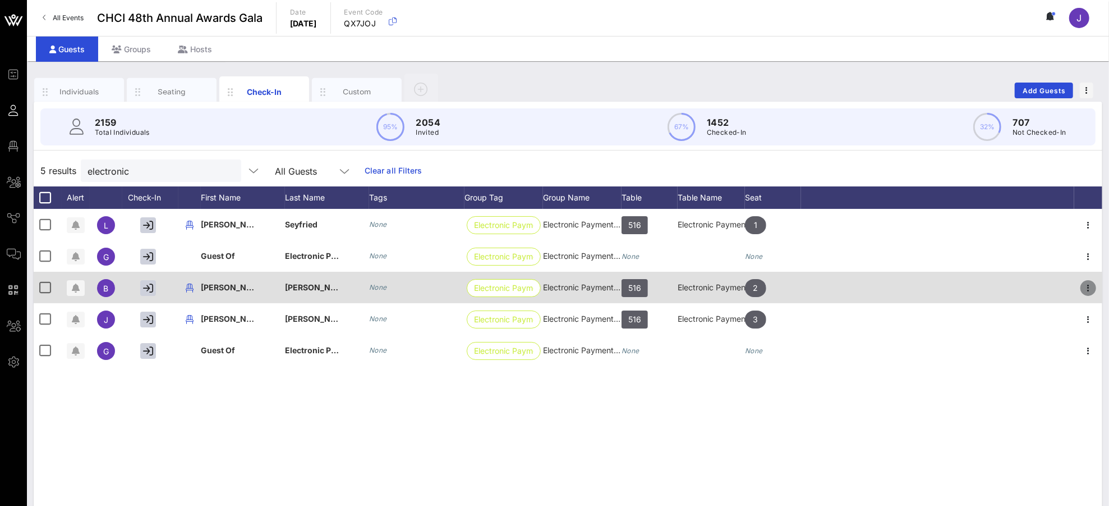
click at [1040, 287] on icon "button" at bounding box center [1088, 287] width 13 height 13
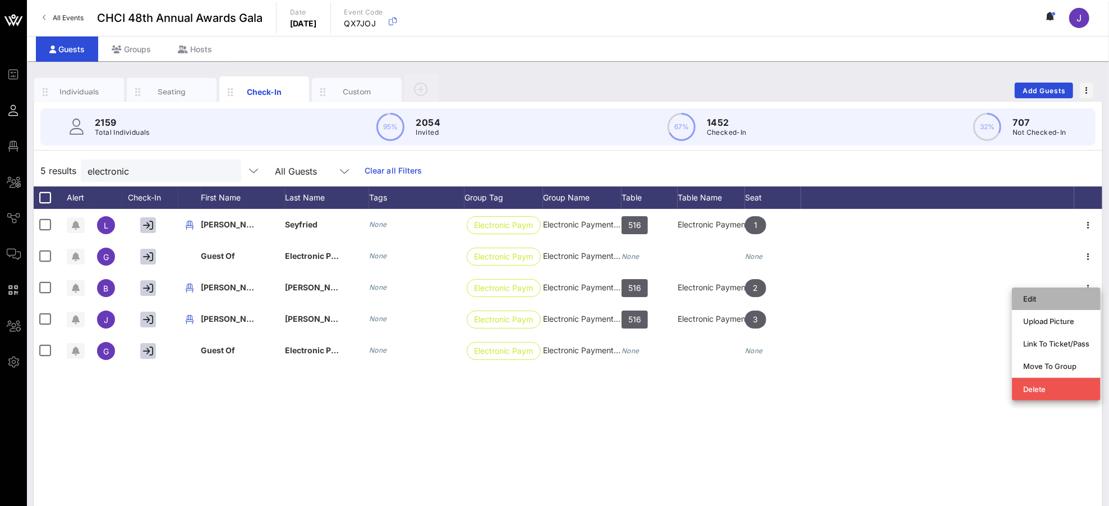
click at [1034, 300] on div "Edit" at bounding box center [1056, 298] width 66 height 9
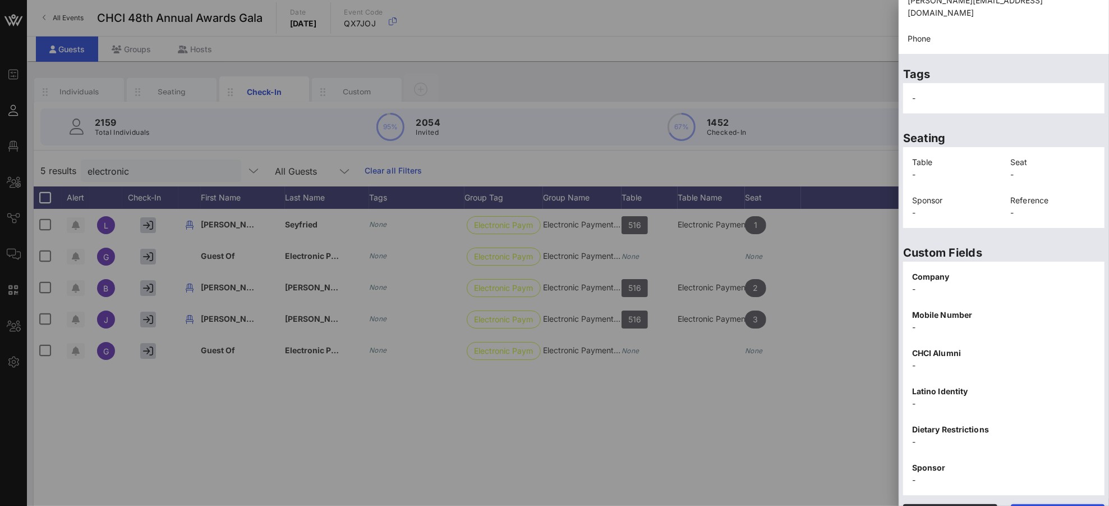
scroll to position [163, 0]
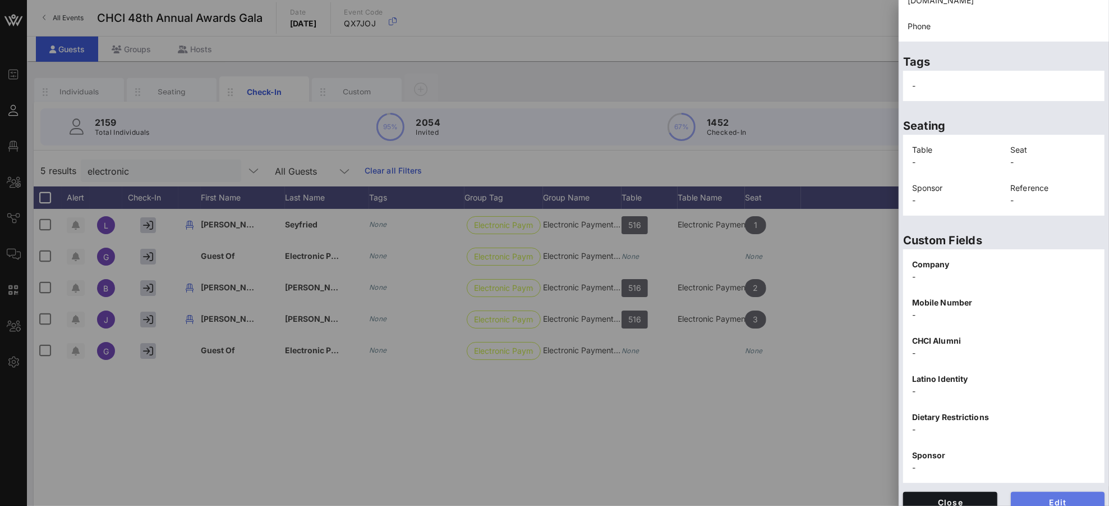
click at [1040, 474] on span "Edit" at bounding box center [1058, 502] width 76 height 10
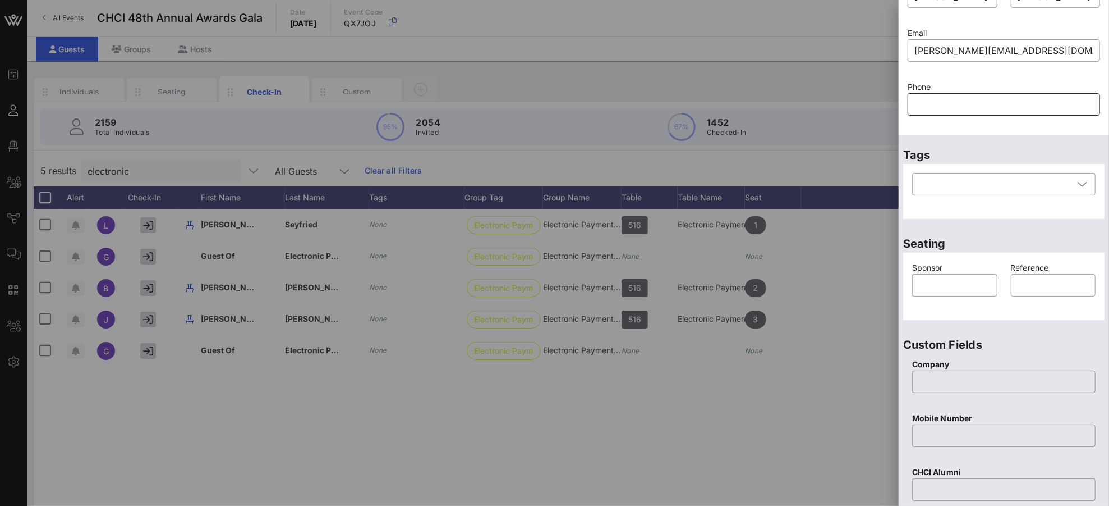
scroll to position [0, 0]
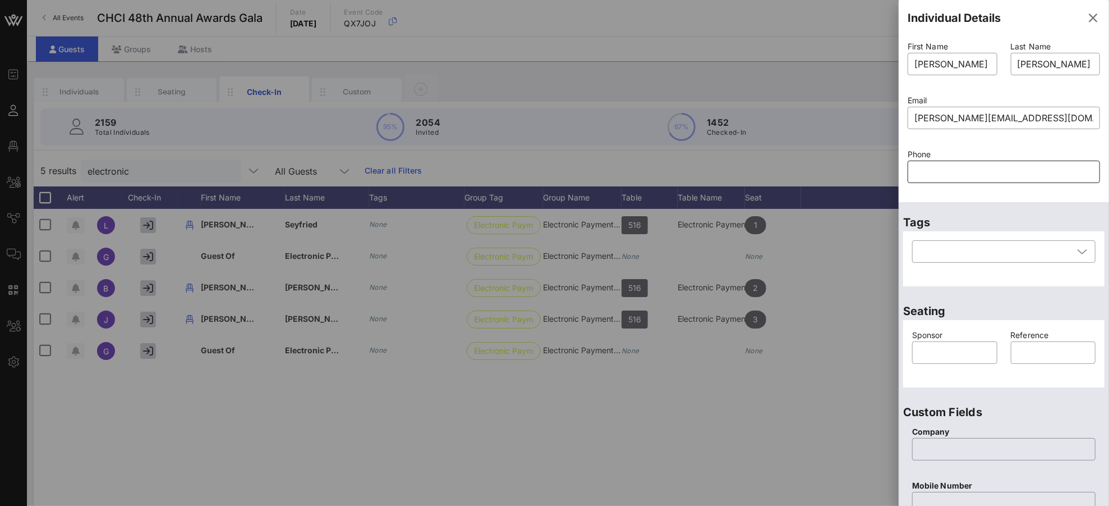
click at [962, 169] on input "text" at bounding box center [1004, 172] width 179 height 18
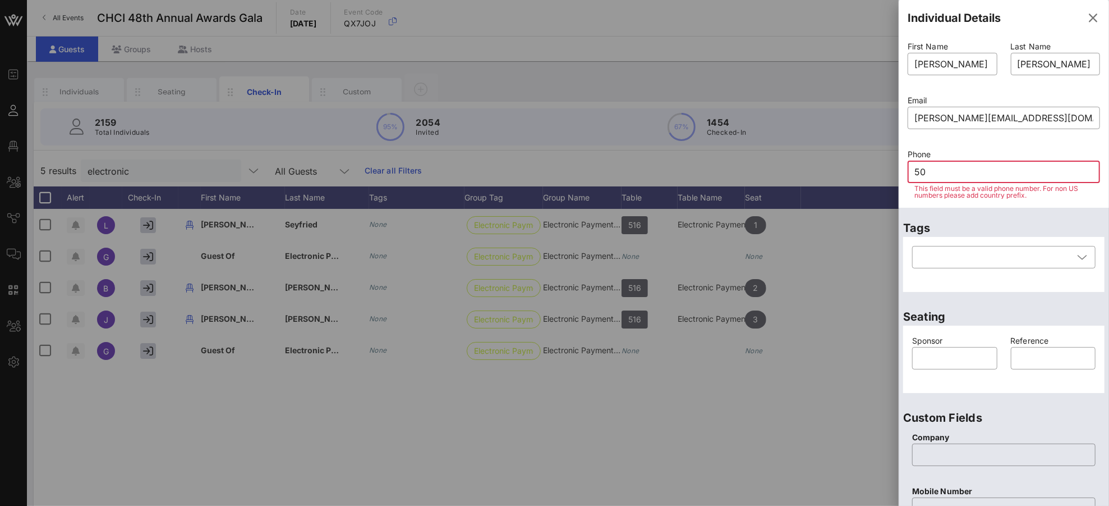
type input "503"
type input "5"
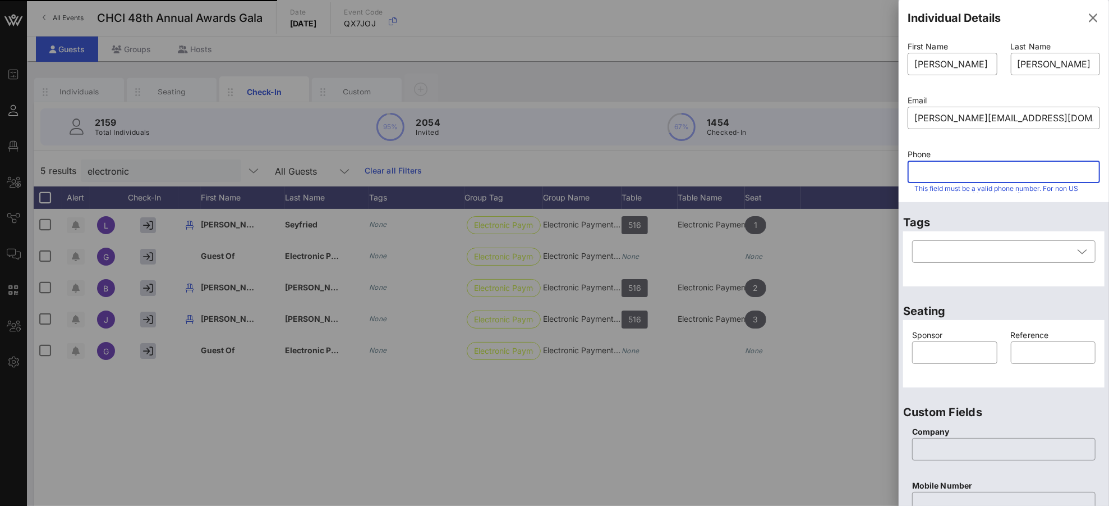
type input "7"
paste input "5039576420"
type input "5039576420"
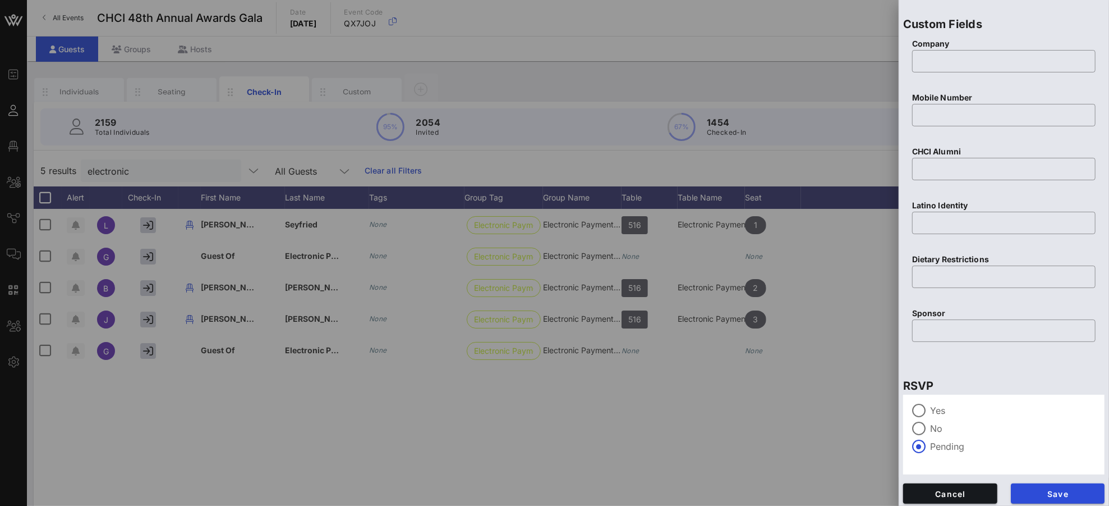
scroll to position [392, 0]
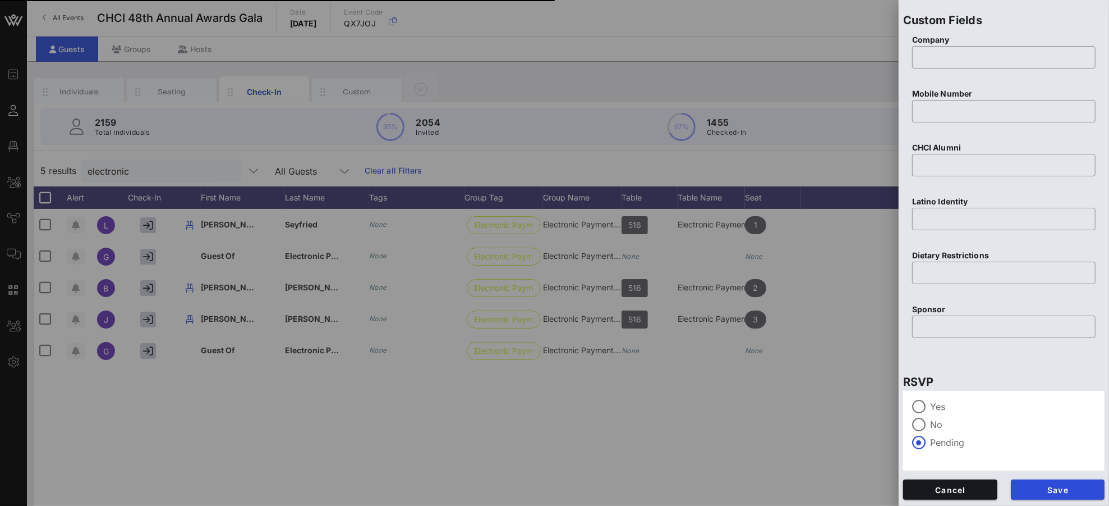
click at [1040, 474] on span "Save" at bounding box center [1058, 490] width 76 height 10
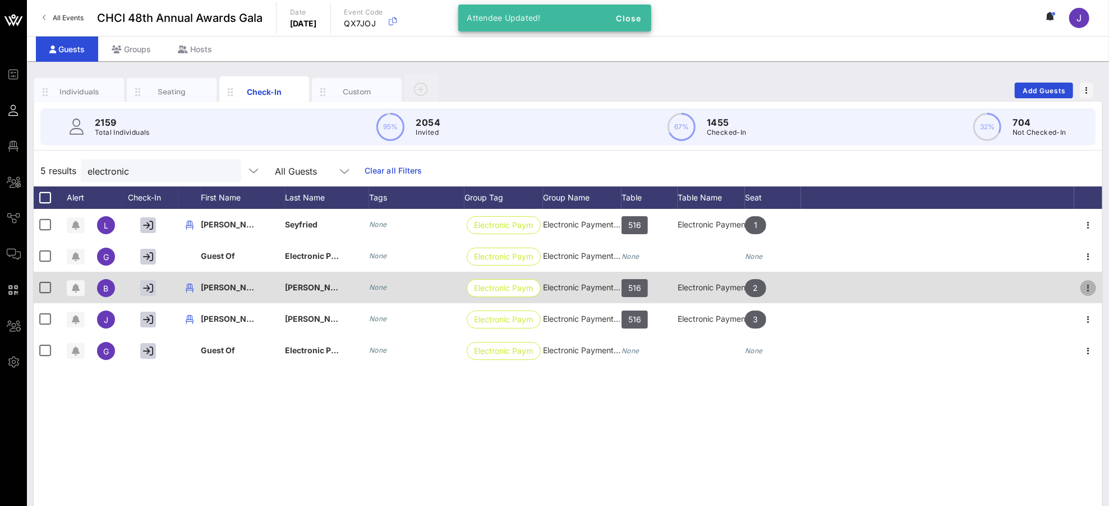
click at [1040, 286] on icon "button" at bounding box center [1088, 287] width 13 height 13
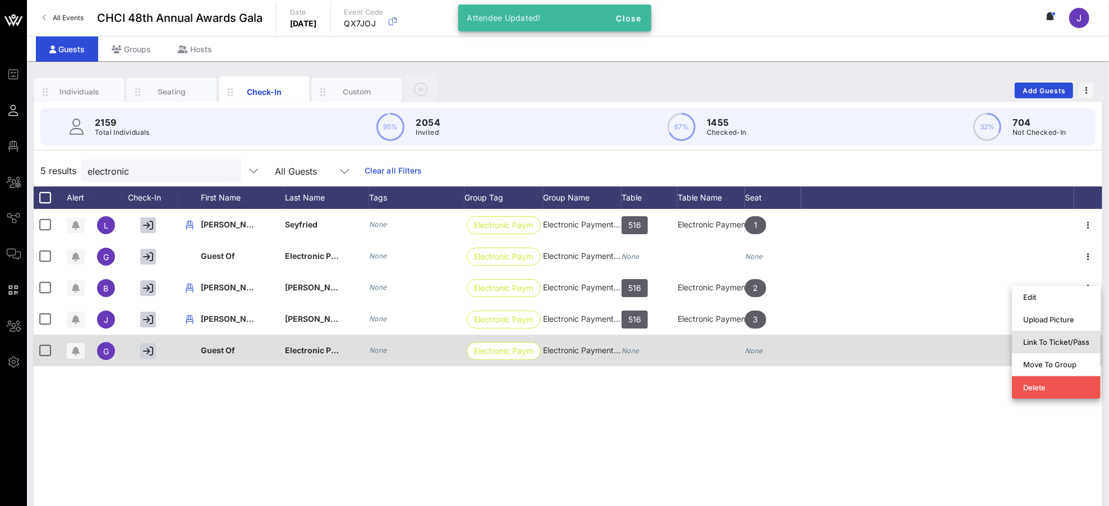
click at [1036, 346] on div "Link To Ticket/Pass" at bounding box center [1056, 342] width 66 height 18
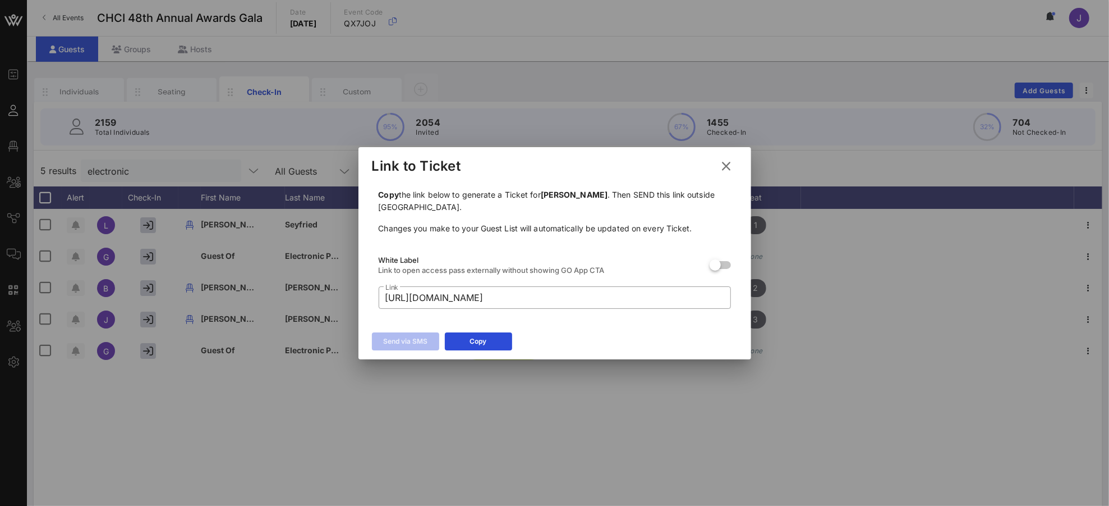
click at [723, 167] on icon at bounding box center [727, 166] width 16 height 14
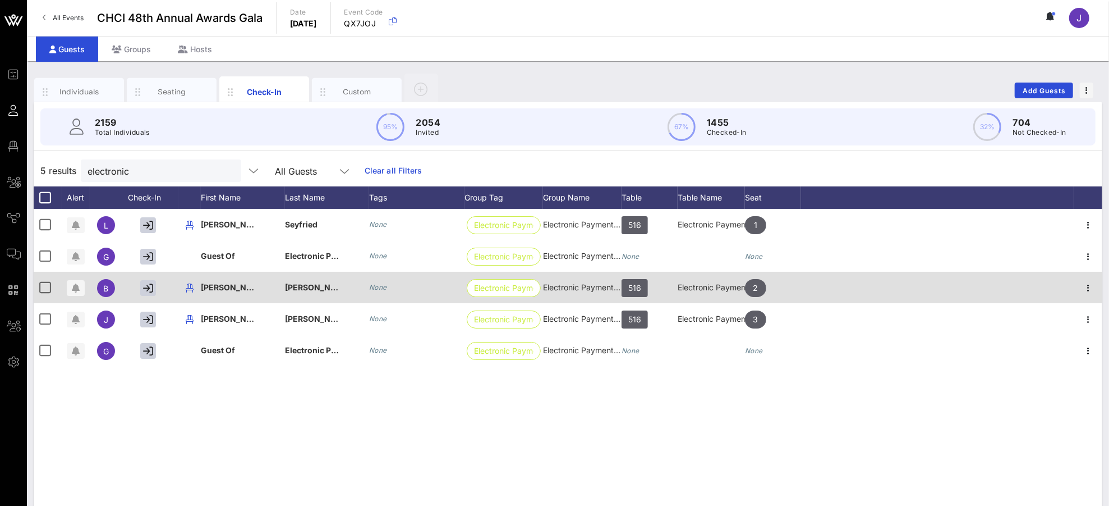
click at [1040, 290] on icon "button" at bounding box center [1088, 287] width 13 height 13
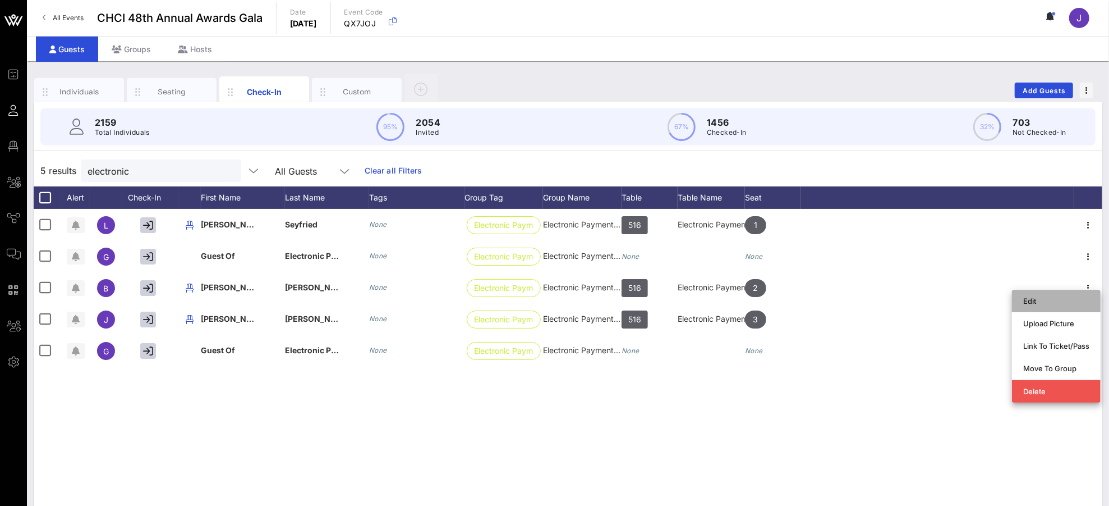
click at [1040, 305] on div "Edit" at bounding box center [1056, 301] width 66 height 18
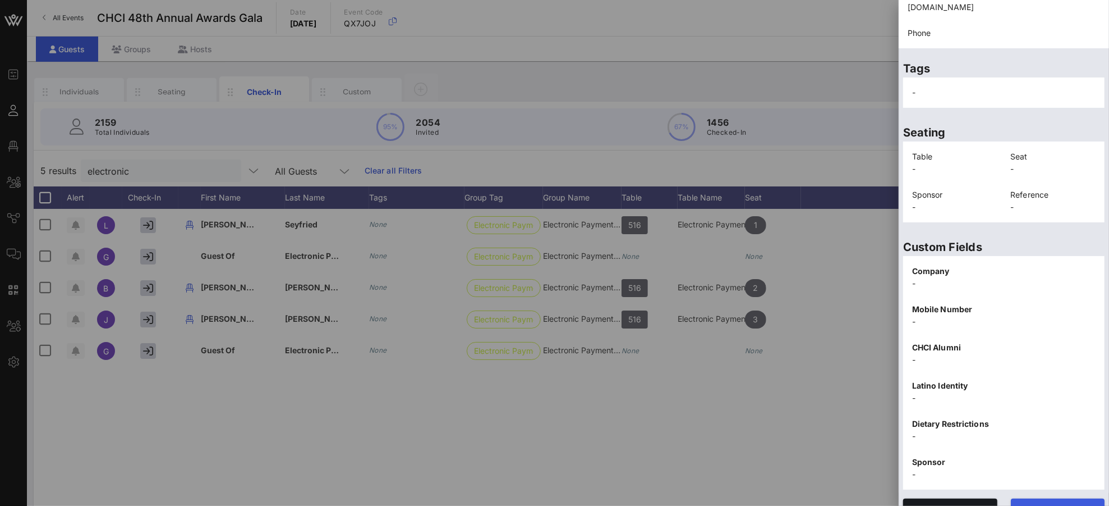
scroll to position [163, 0]
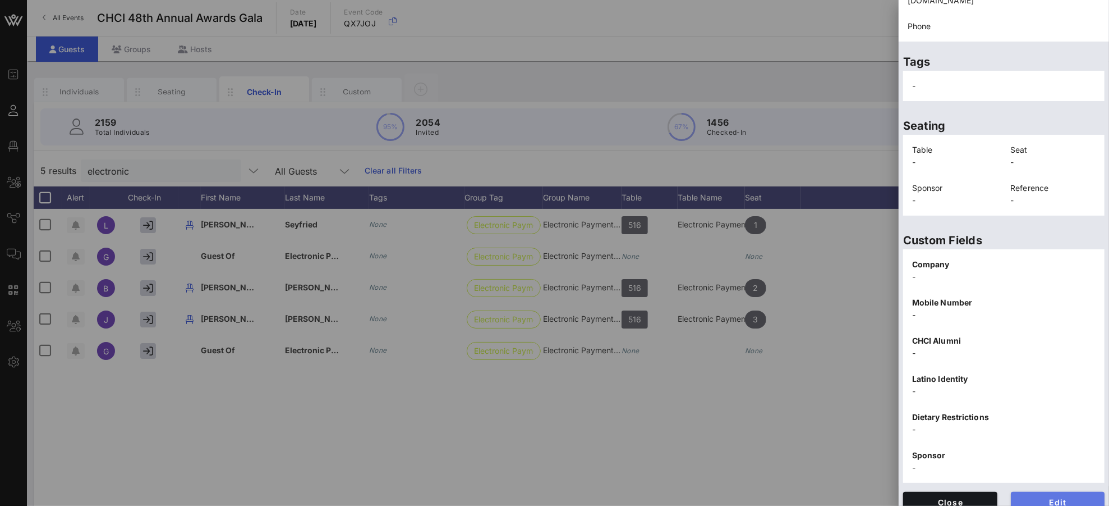
click at [1040, 474] on span "Edit" at bounding box center [1058, 502] width 76 height 10
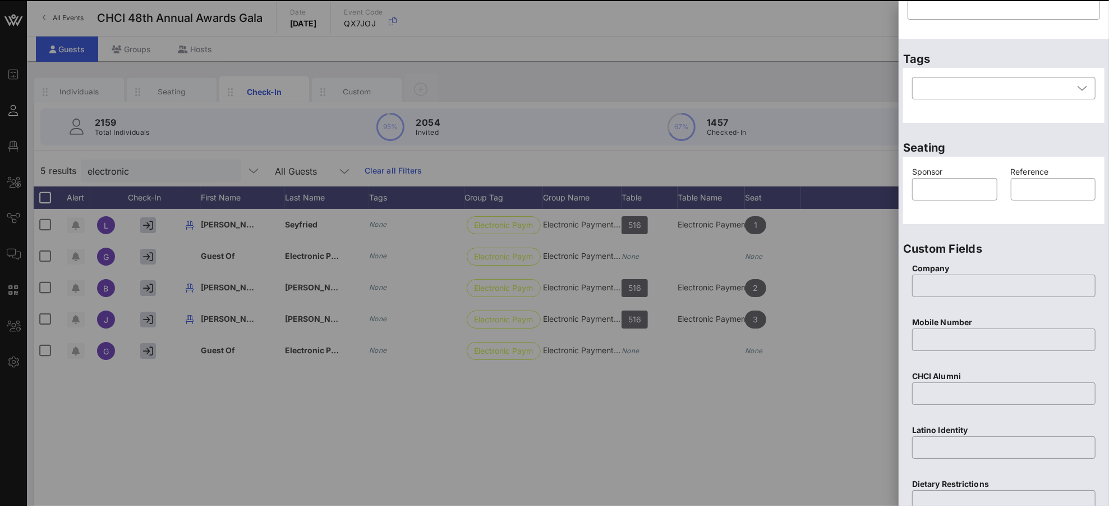
scroll to position [0, 0]
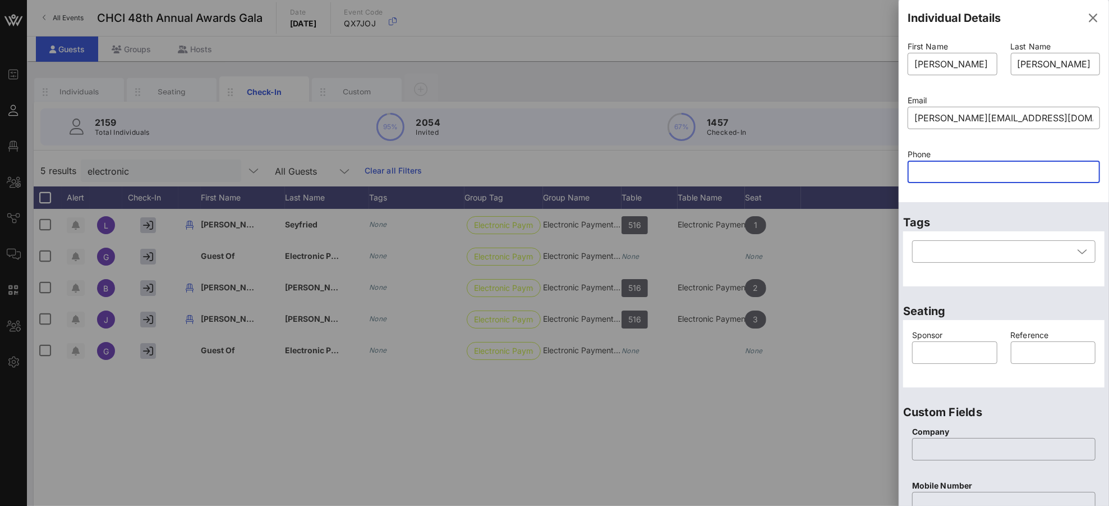
click at [936, 169] on input "text" at bounding box center [1004, 172] width 179 height 18
paste input "5039576420"
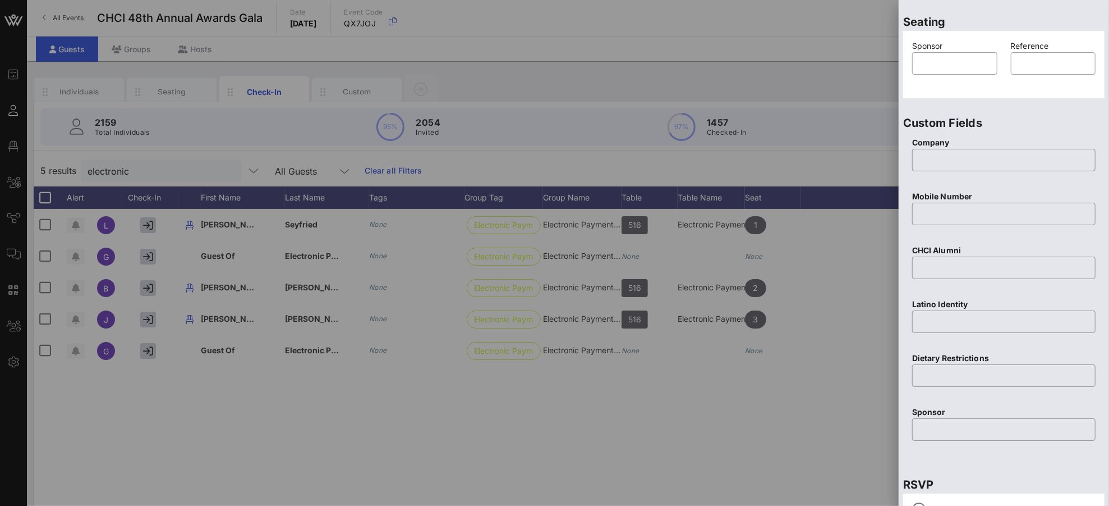
scroll to position [391, 0]
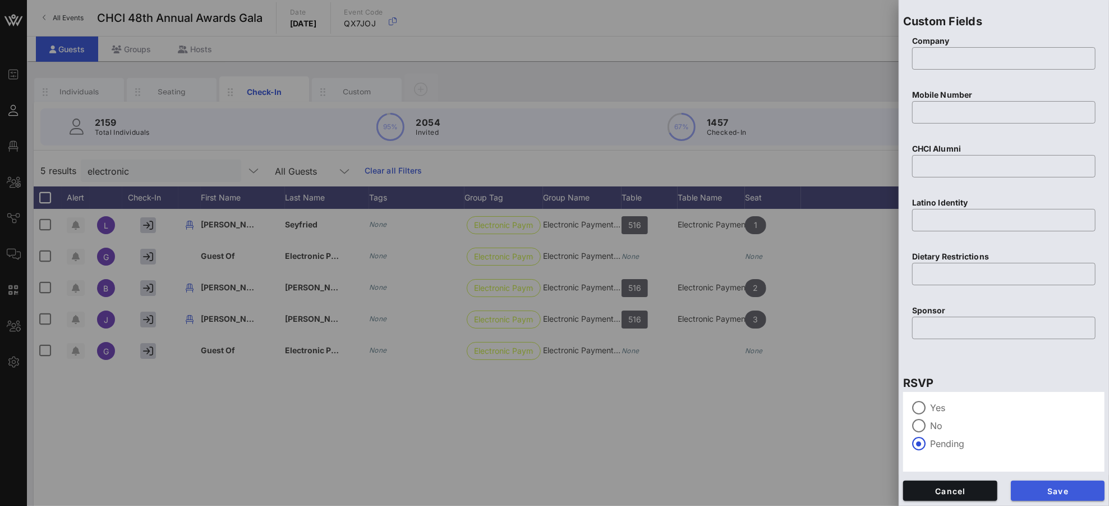
type input "5039576420"
click at [1040, 474] on button "Save" at bounding box center [1058, 490] width 94 height 20
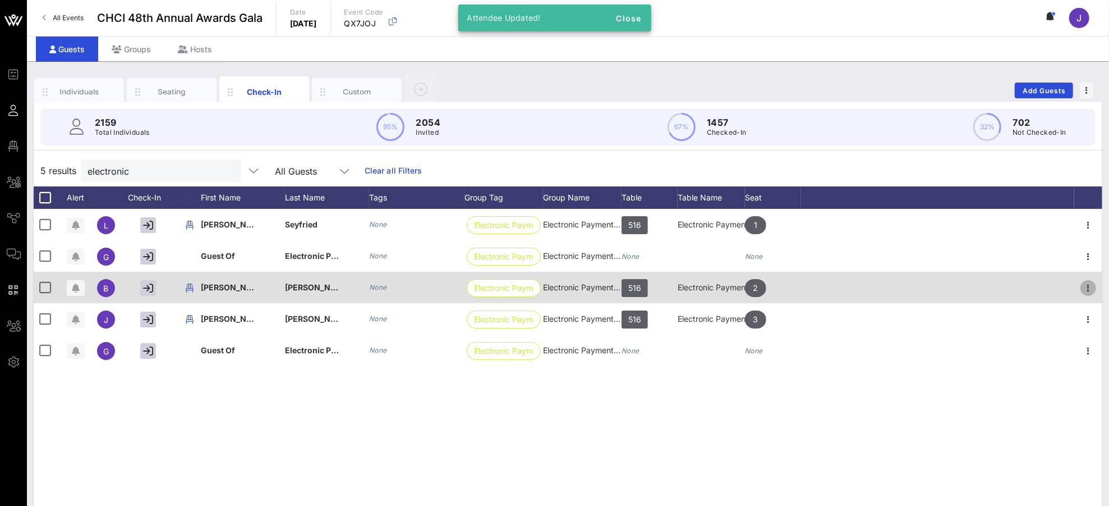
click at [1040, 284] on icon "button" at bounding box center [1088, 287] width 13 height 13
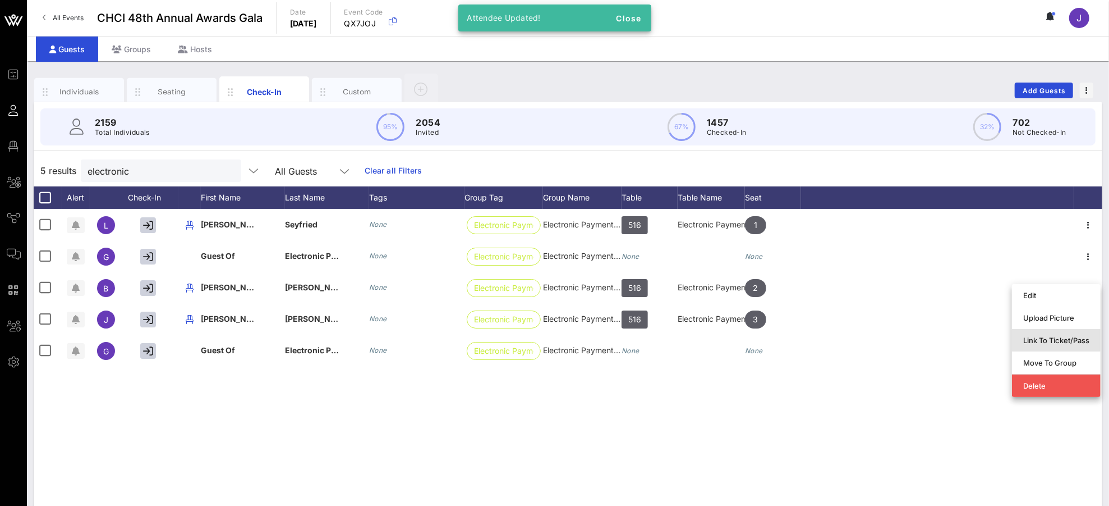
click at [1040, 344] on div "Link To Ticket/Pass" at bounding box center [1056, 340] width 66 height 18
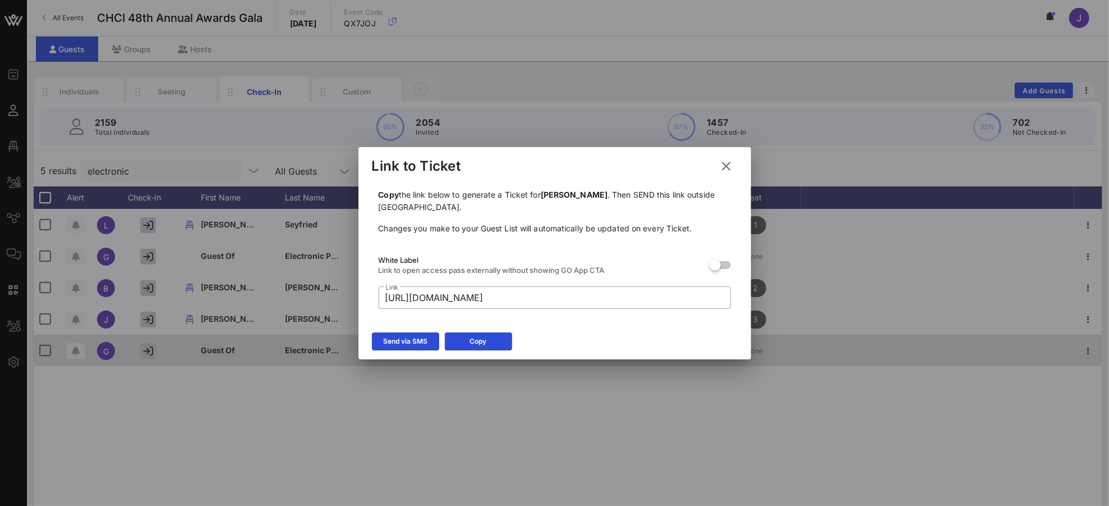
click at [406, 343] on icon at bounding box center [405, 340] width 8 height 7
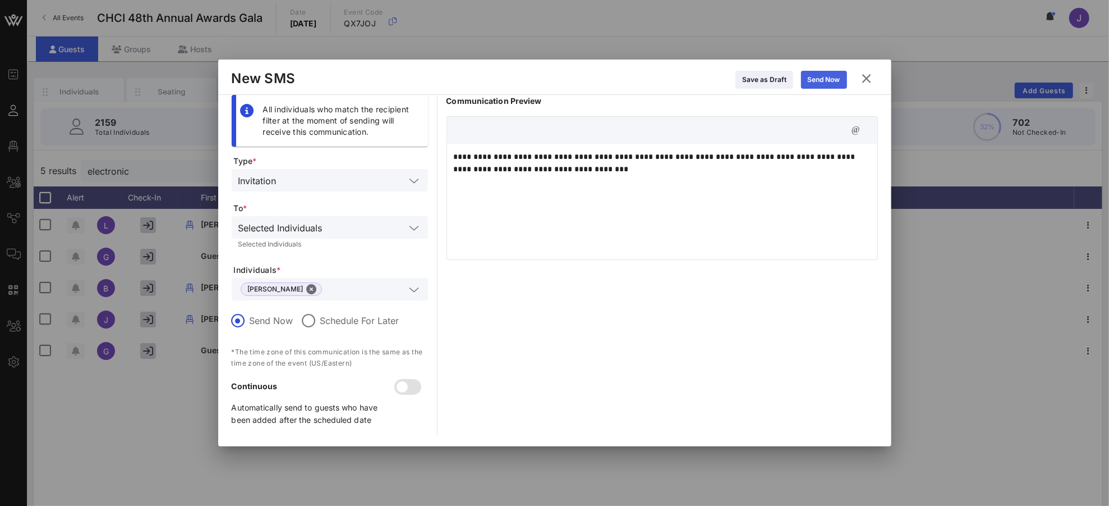
click at [816, 76] on div "Send Now" at bounding box center [824, 79] width 33 height 11
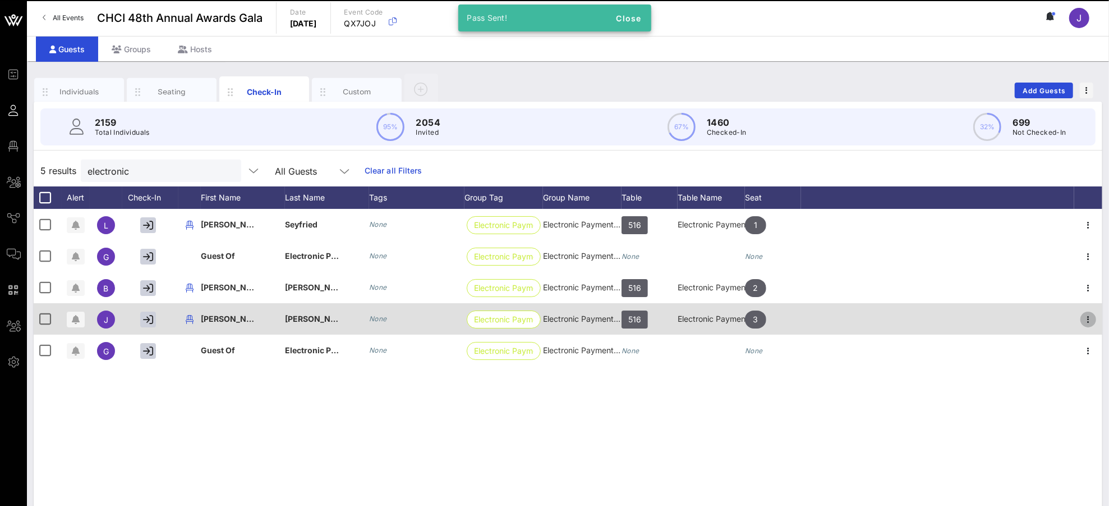
click at [1040, 320] on icon "button" at bounding box center [1088, 319] width 13 height 13
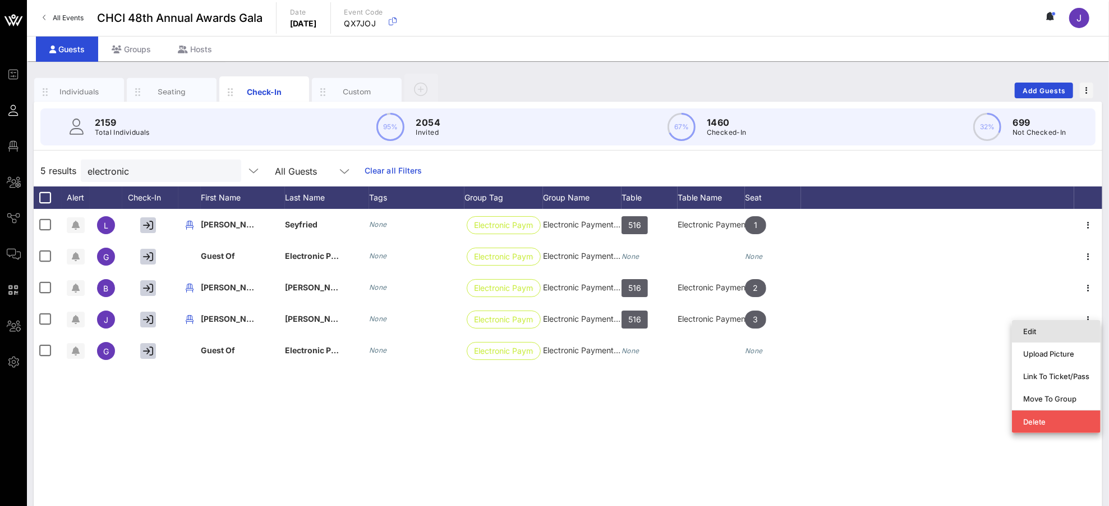
click at [1036, 333] on div "Edit" at bounding box center [1056, 331] width 66 height 9
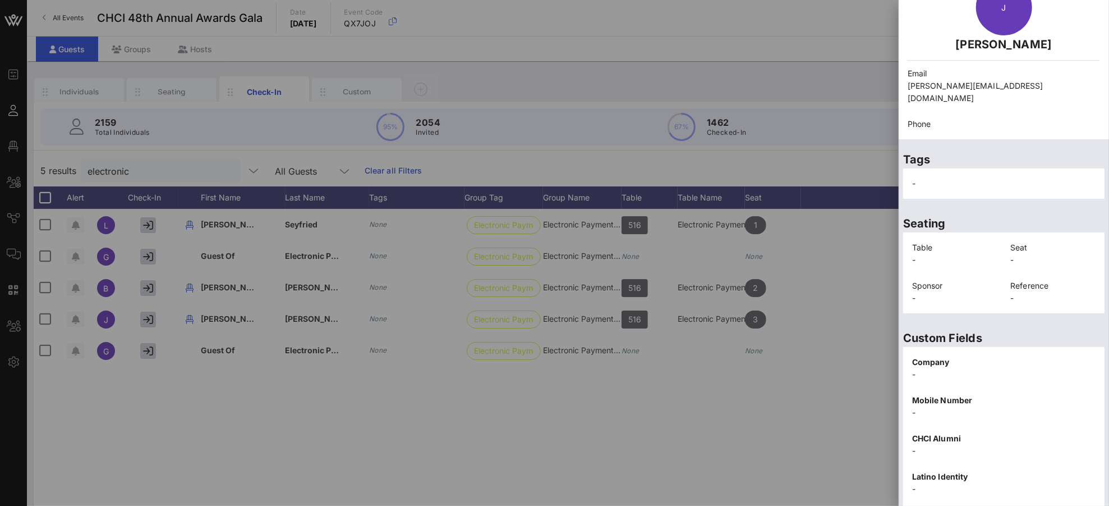
scroll to position [163, 0]
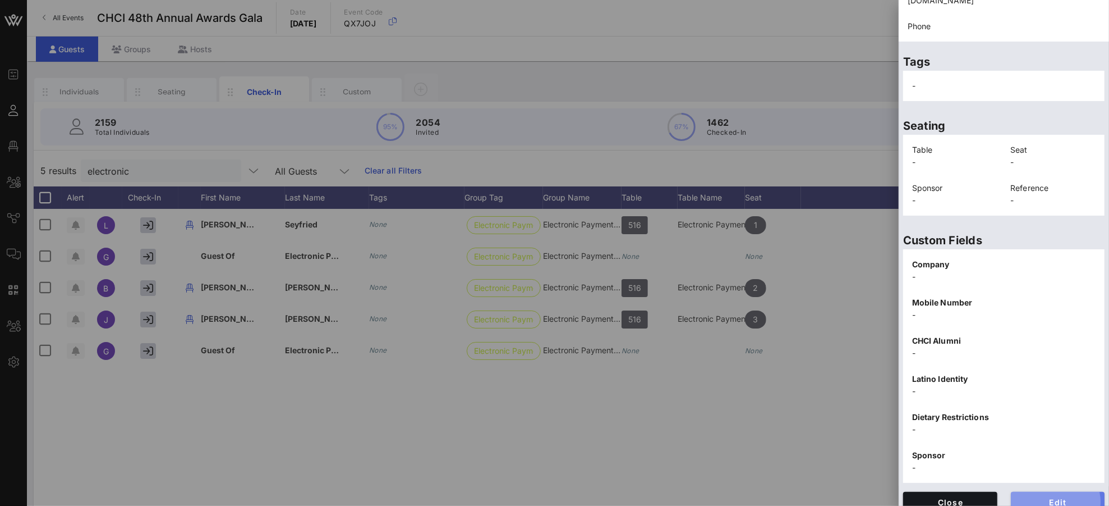
click at [1040, 474] on span "Edit" at bounding box center [1058, 502] width 76 height 10
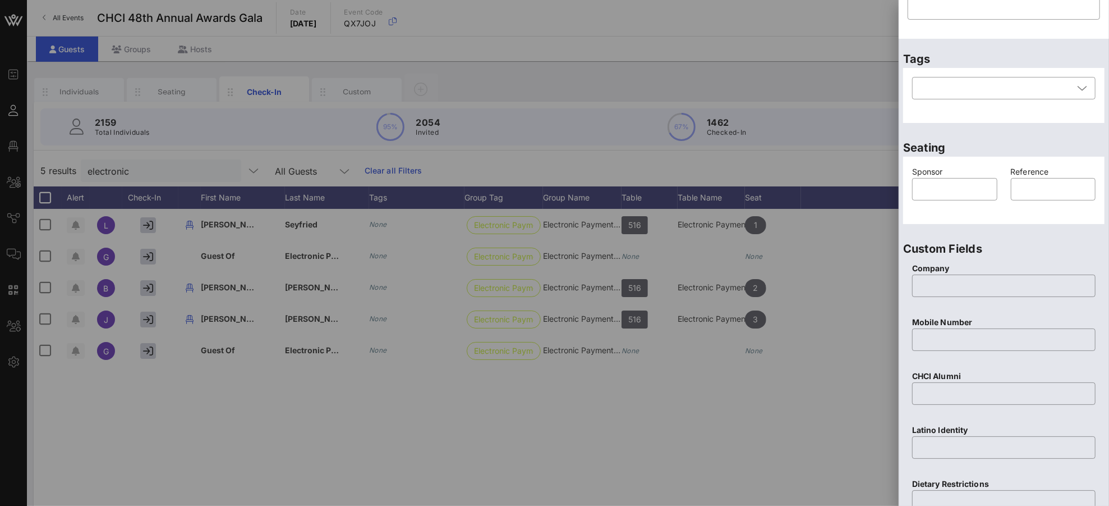
scroll to position [0, 0]
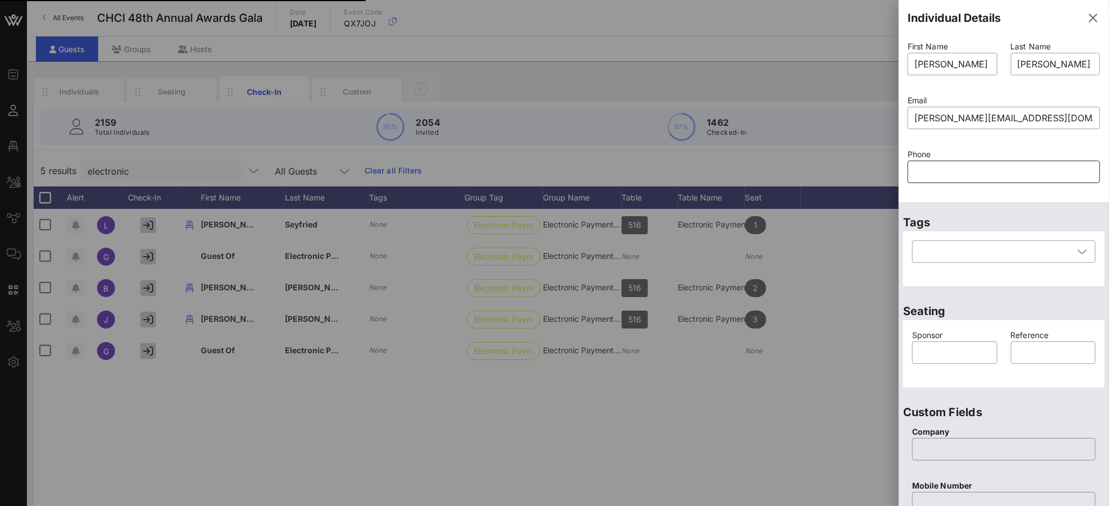
click at [926, 167] on input "text" at bounding box center [1004, 172] width 179 height 18
paste input "2025574180"
type input "2025574180"
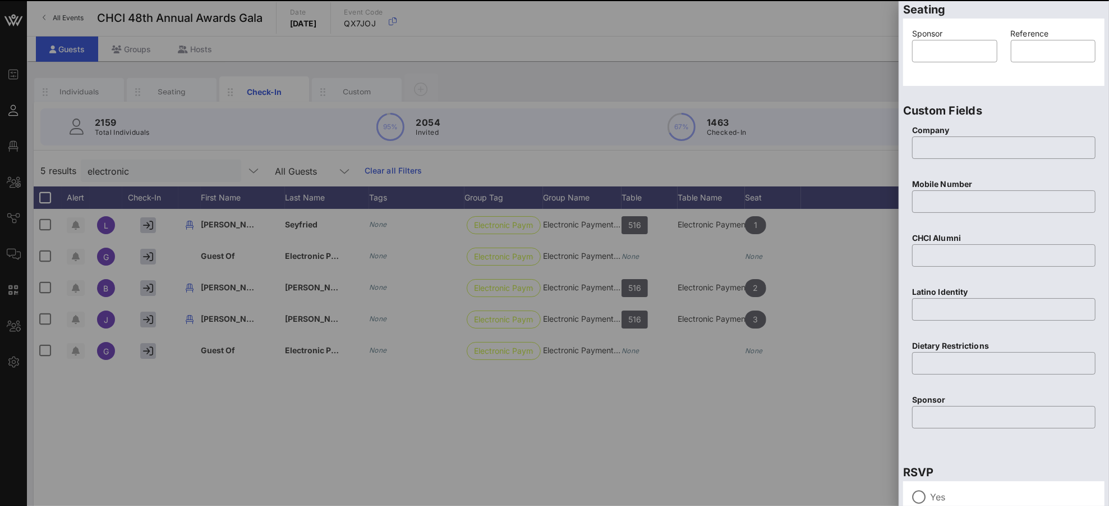
scroll to position [392, 0]
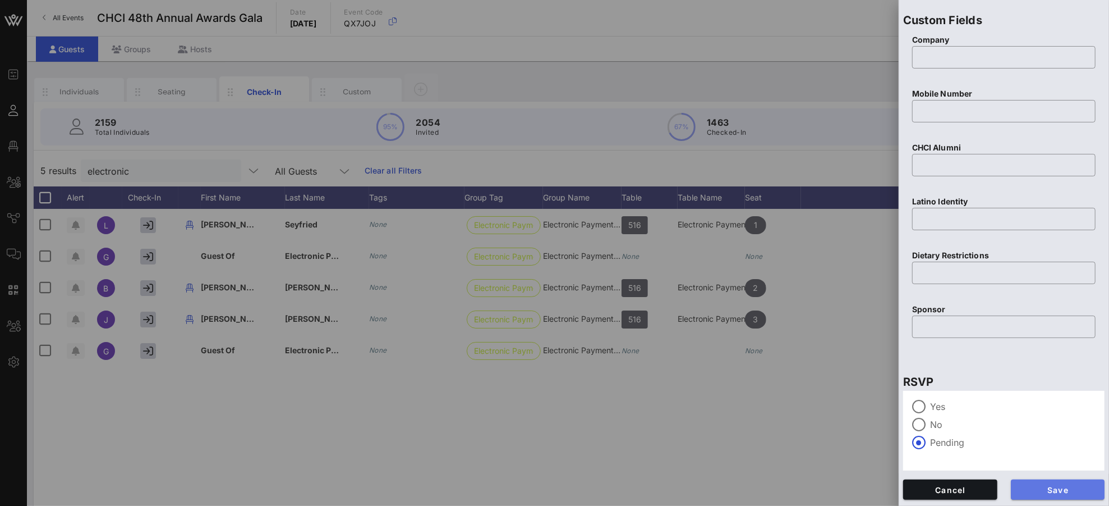
drag, startPoint x: 1076, startPoint y: 482, endPoint x: 1076, endPoint y: 476, distance: 6.2
click at [1040, 474] on button "Save" at bounding box center [1058, 489] width 94 height 20
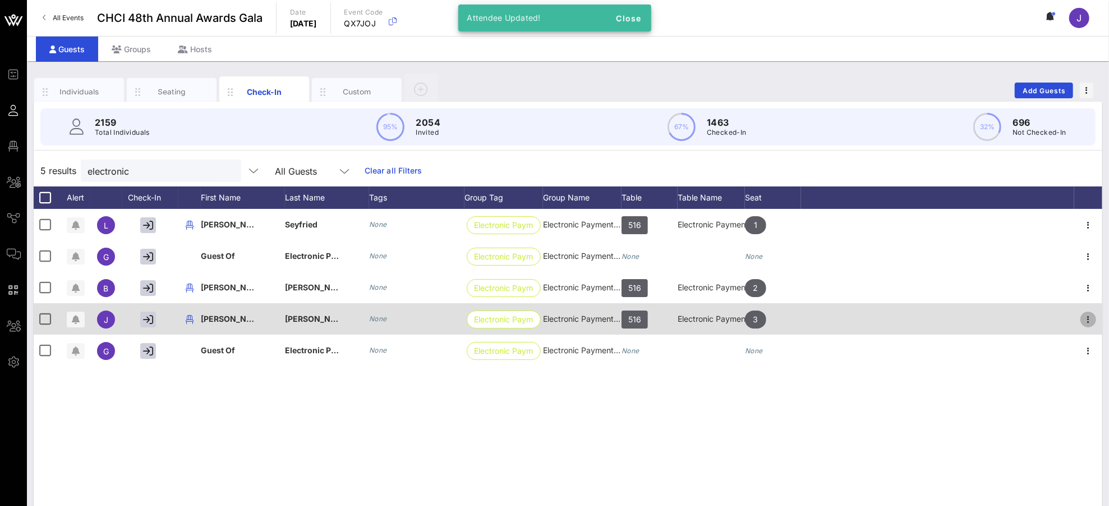
click at [1040, 318] on icon "button" at bounding box center [1088, 319] width 13 height 13
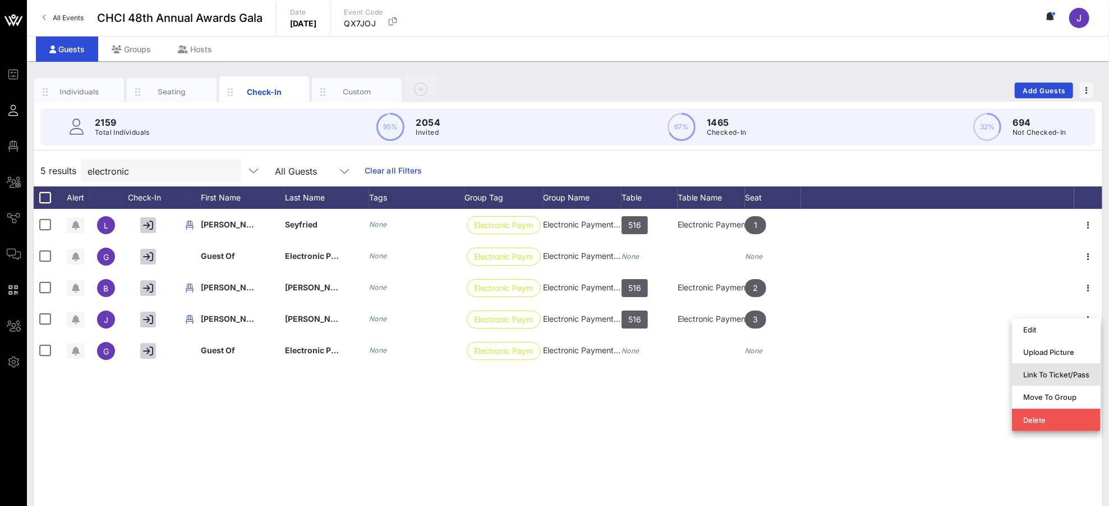
click at [1040, 378] on div "Link To Ticket/Pass" at bounding box center [1056, 374] width 66 height 9
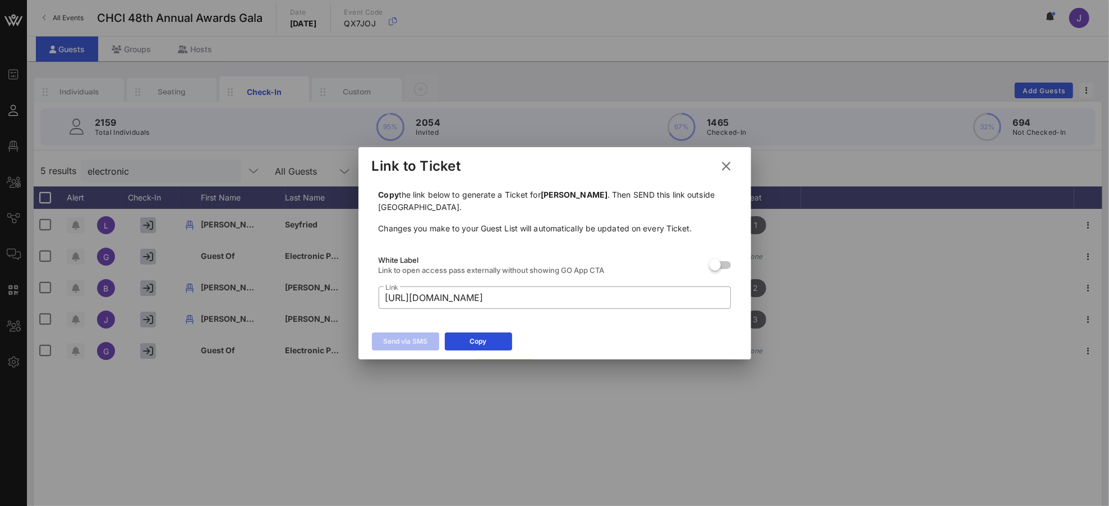
click at [728, 164] on icon at bounding box center [726, 166] width 19 height 19
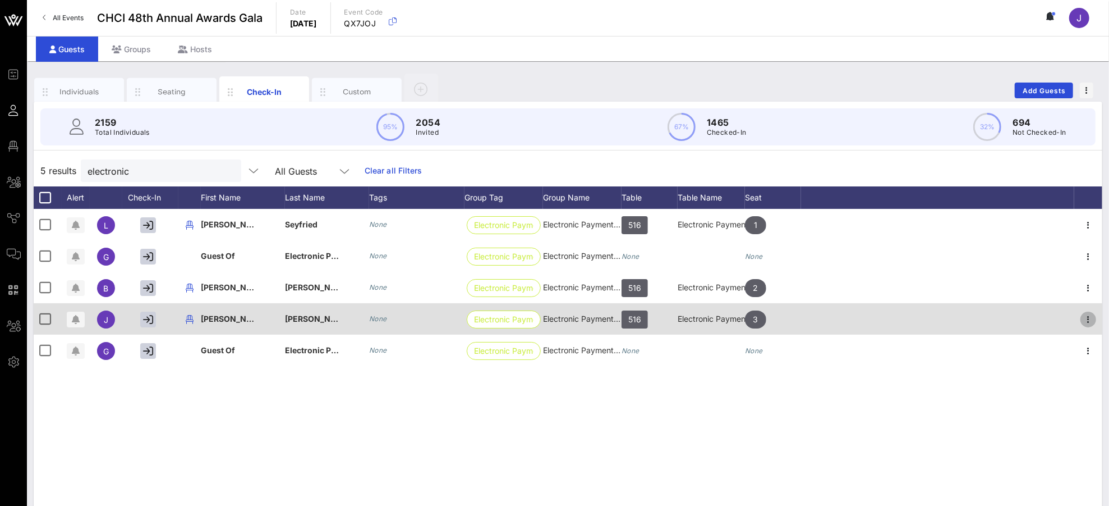
drag, startPoint x: 1087, startPoint y: 315, endPoint x: 1083, endPoint y: 324, distance: 9.3
click at [1040, 315] on icon "button" at bounding box center [1088, 319] width 13 height 13
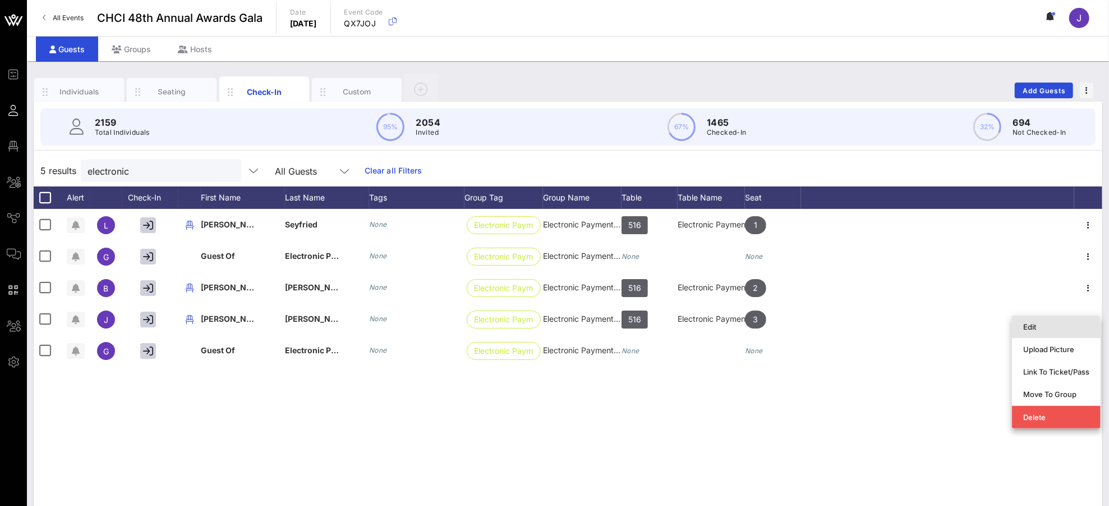
click at [1040, 329] on div "Edit" at bounding box center [1056, 326] width 66 height 9
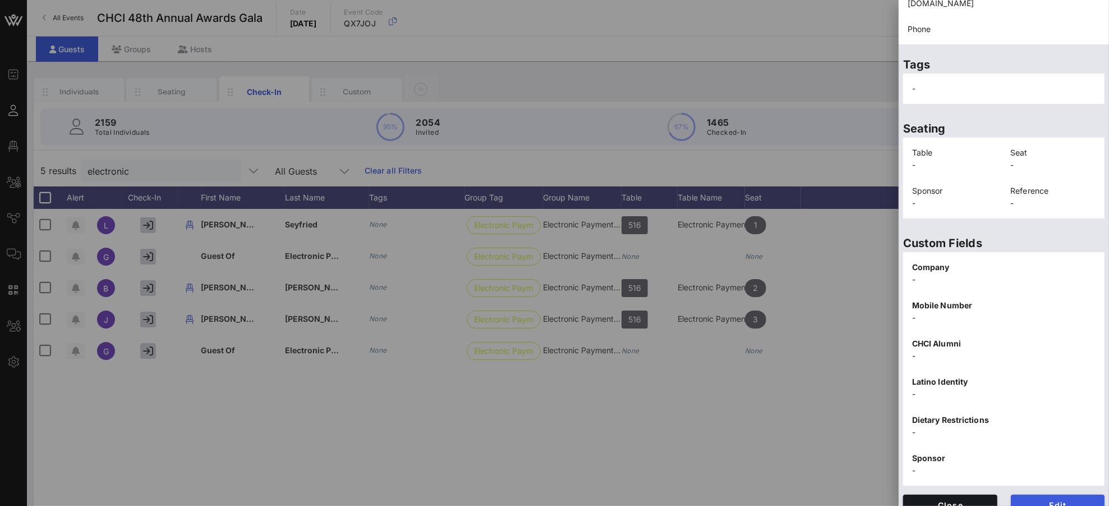
scroll to position [163, 0]
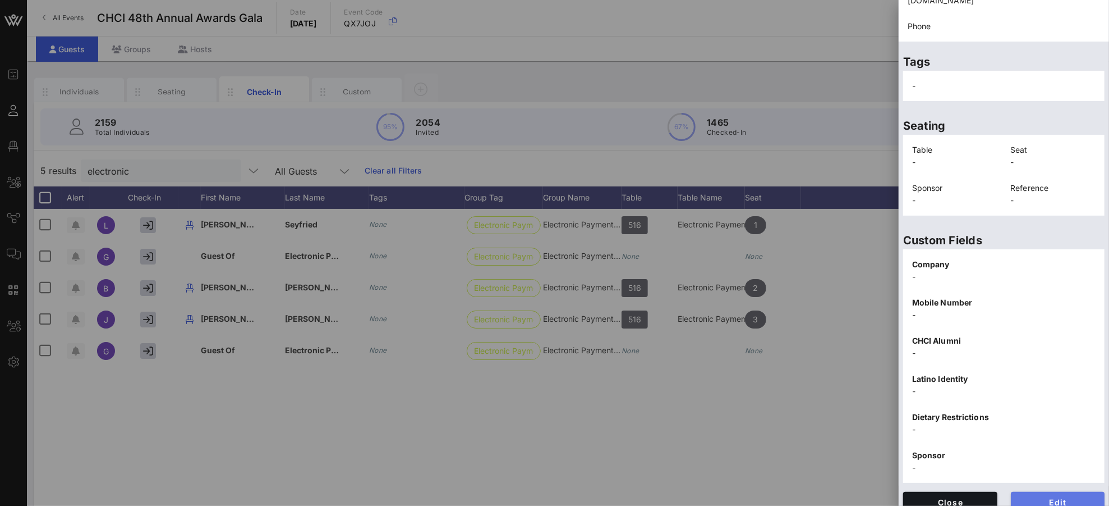
click at [1040, 474] on span "Edit" at bounding box center [1058, 502] width 76 height 10
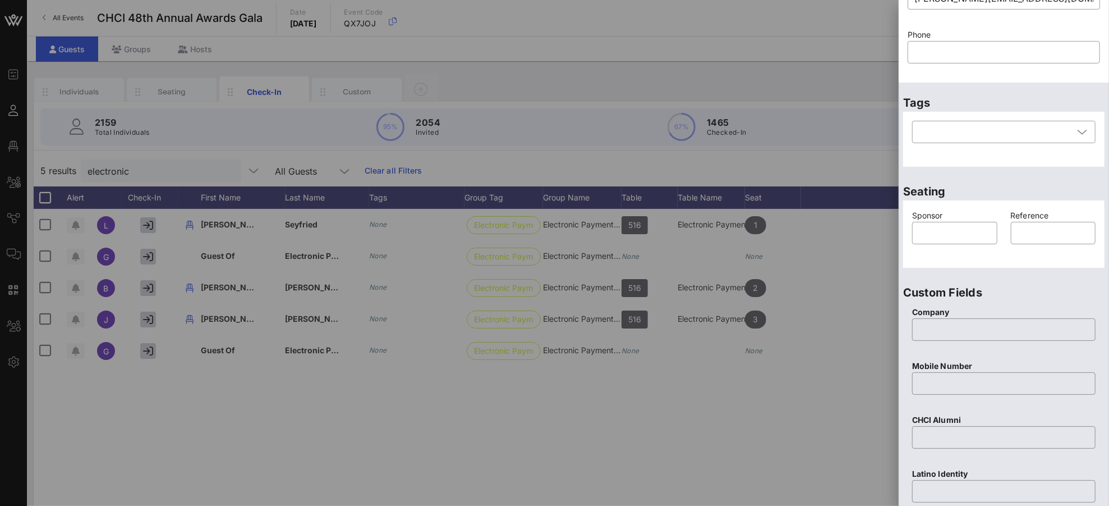
scroll to position [36, 0]
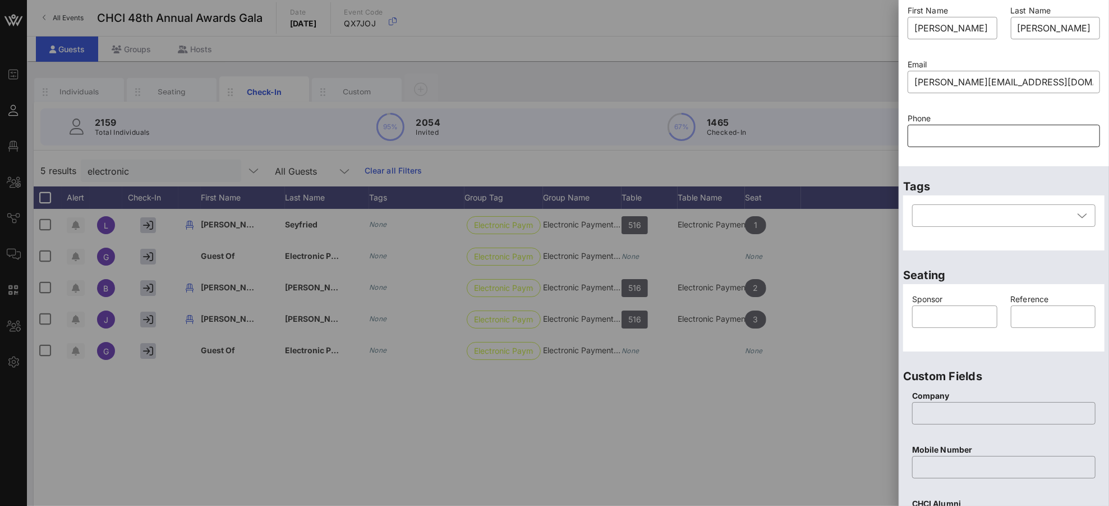
click at [938, 138] on input "text" at bounding box center [1004, 136] width 179 height 18
paste input "2025574180"
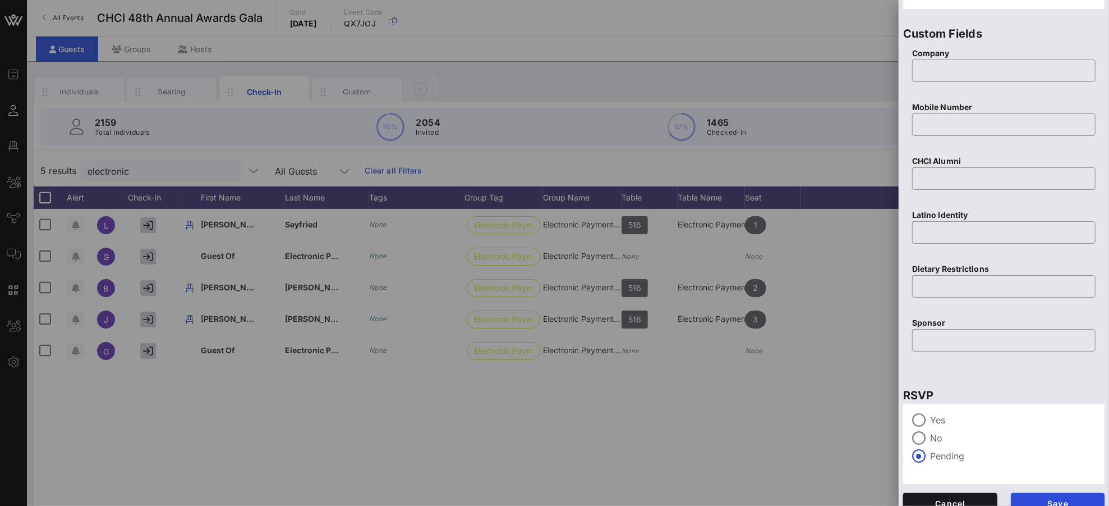
scroll to position [392, 0]
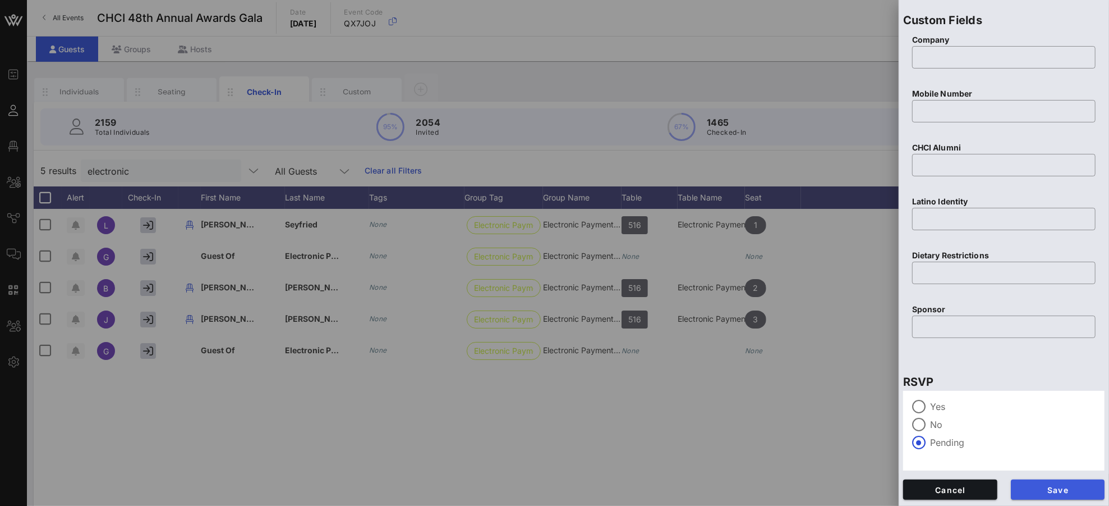
type input "2025574180"
click at [1040, 474] on span "Save" at bounding box center [1058, 490] width 76 height 10
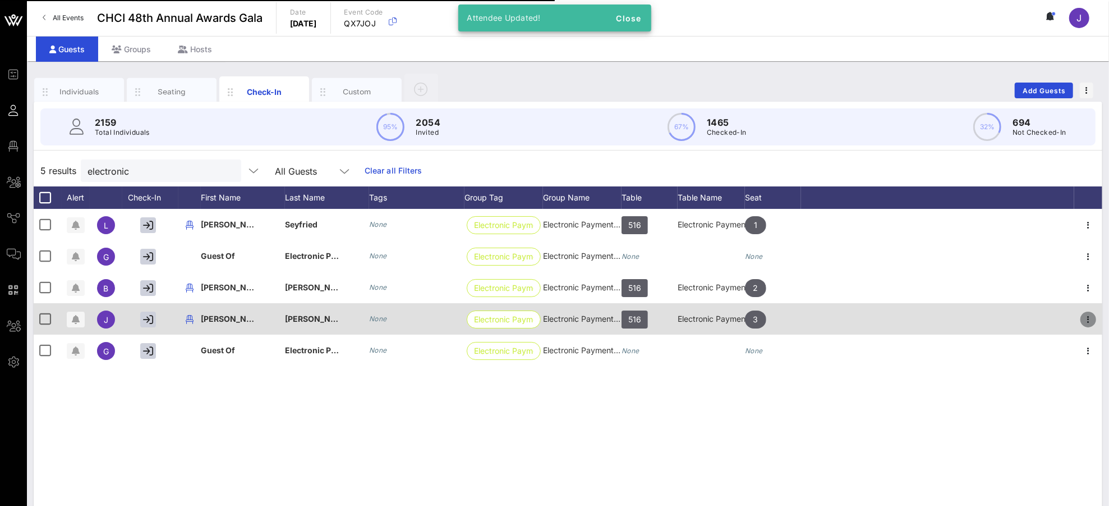
click at [1040, 317] on icon "button" at bounding box center [1088, 319] width 13 height 13
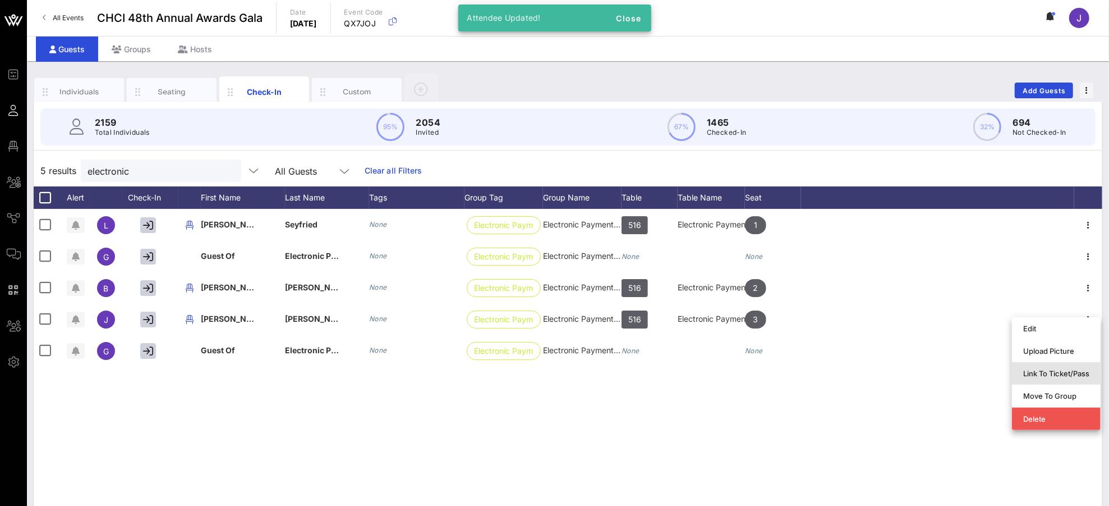
drag, startPoint x: 1027, startPoint y: 371, endPoint x: 997, endPoint y: 365, distance: 30.3
click at [1027, 371] on div "Link To Ticket/Pass" at bounding box center [1056, 373] width 66 height 9
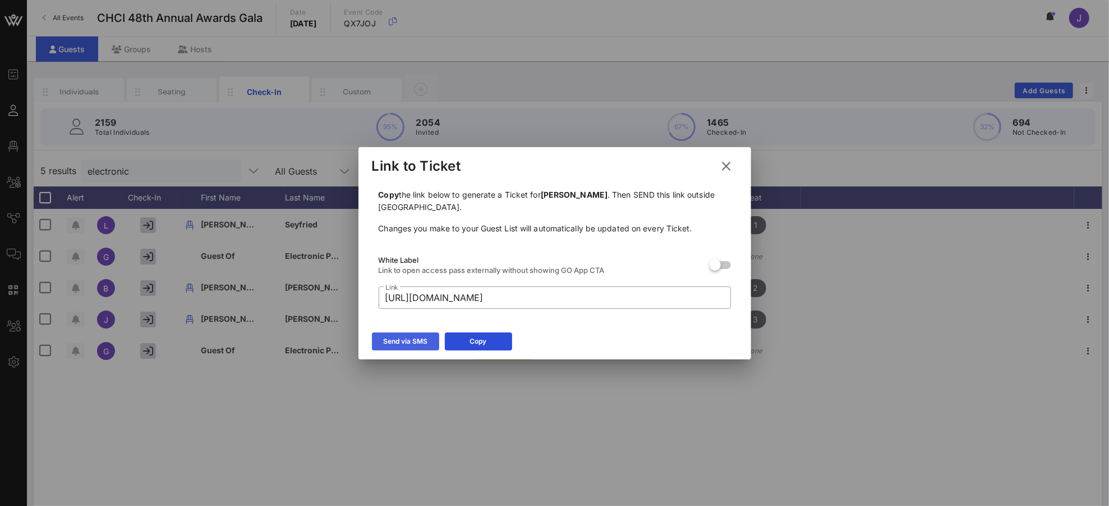
click at [400, 336] on div "Send via SMS" at bounding box center [405, 341] width 44 height 11
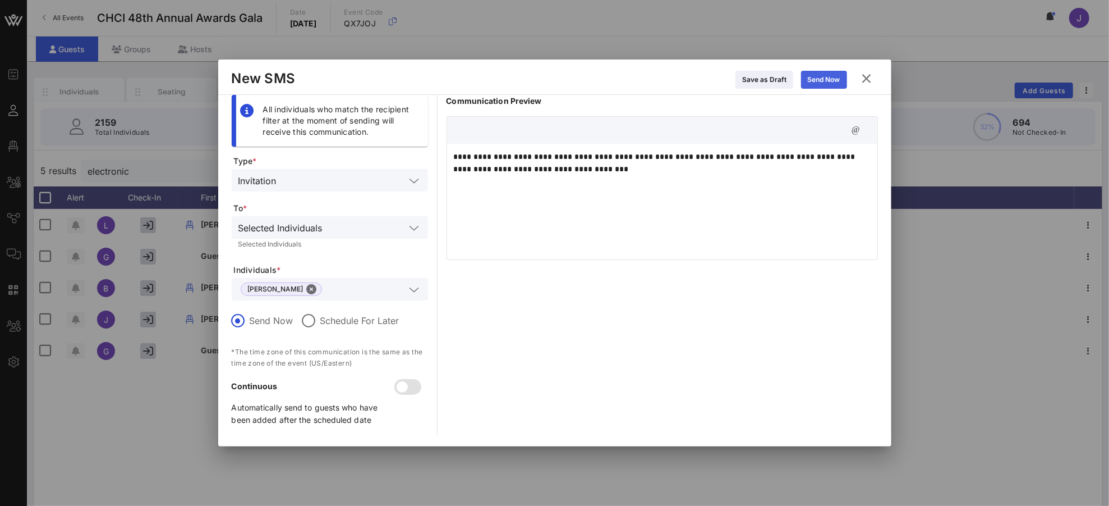
click at [811, 82] on div "Send Now" at bounding box center [824, 79] width 33 height 11
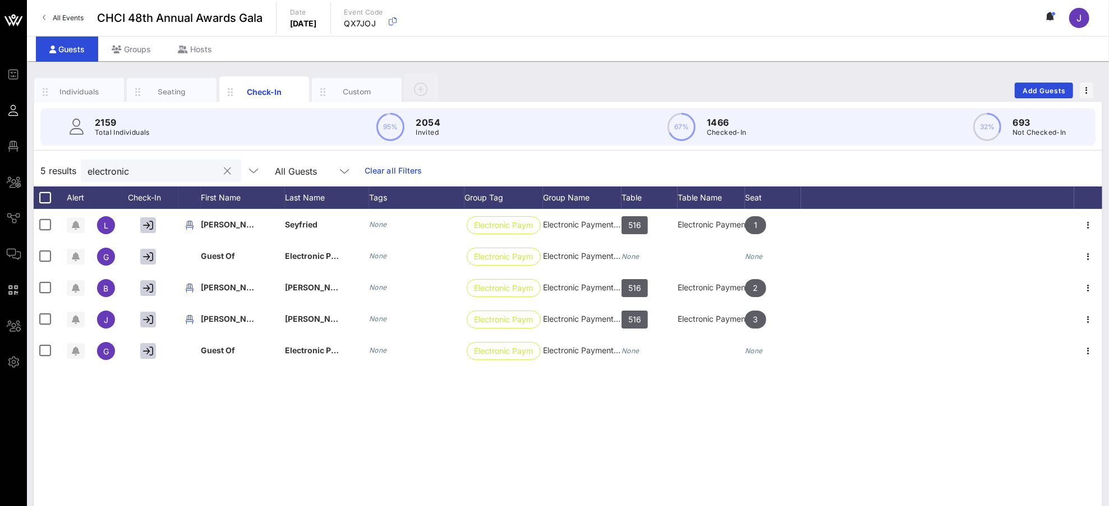
click at [224, 171] on button "clear icon" at bounding box center [227, 171] width 7 height 11
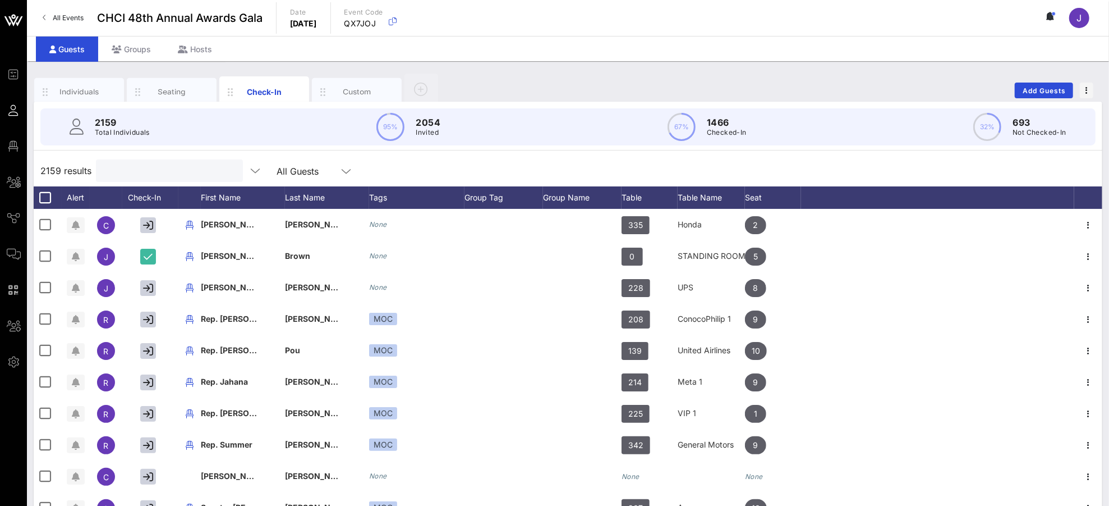
click at [158, 172] on input "text" at bounding box center [168, 170] width 131 height 15
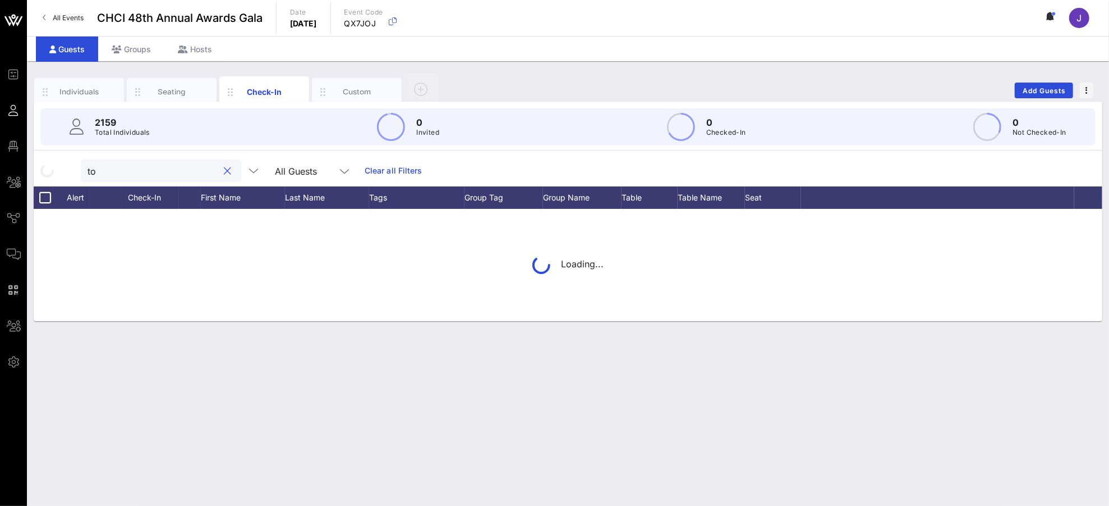
type input "t"
type input "h"
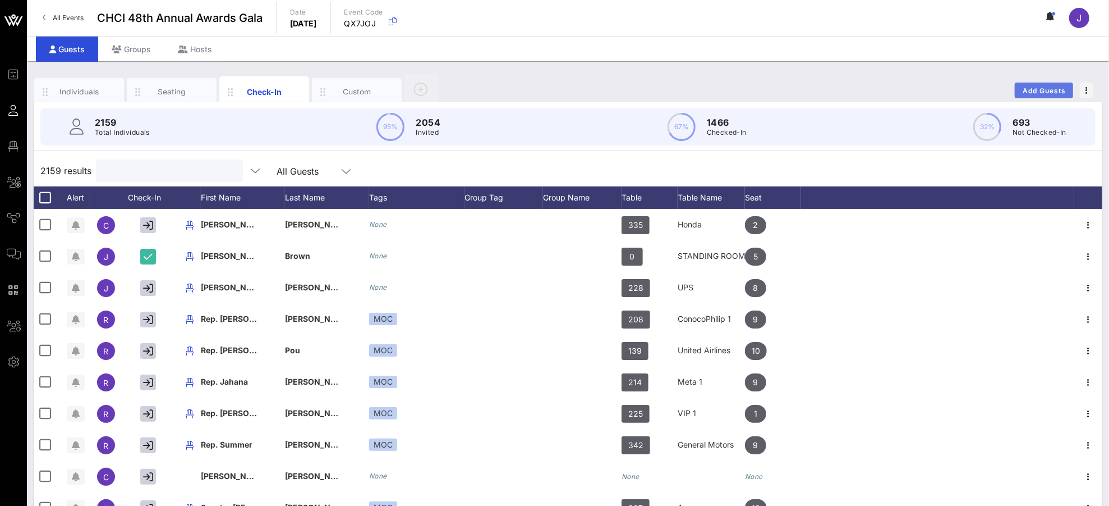
click at [1040, 84] on button "Add Guests" at bounding box center [1044, 90] width 58 height 16
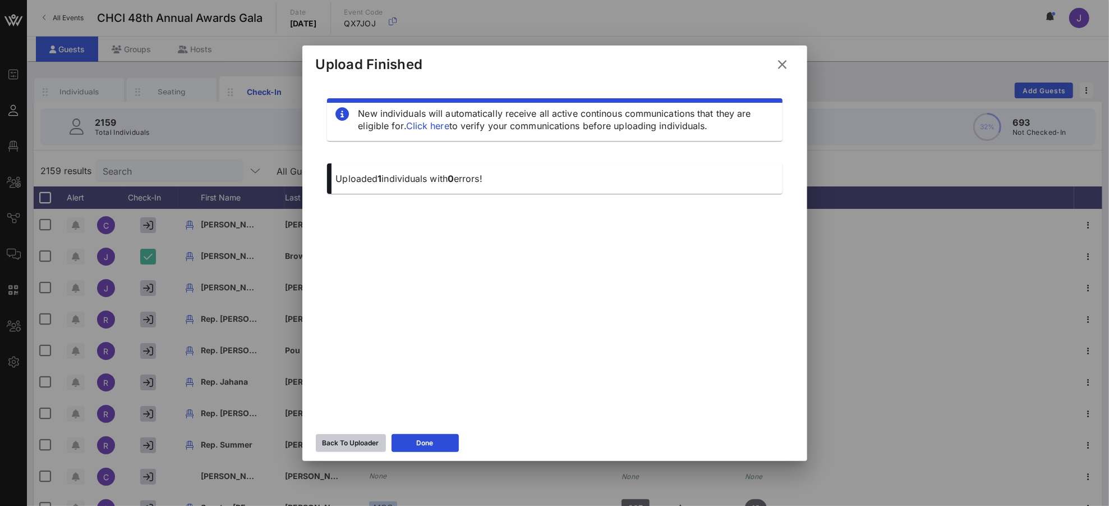
click at [348, 439] on icon at bounding box center [351, 442] width 8 height 7
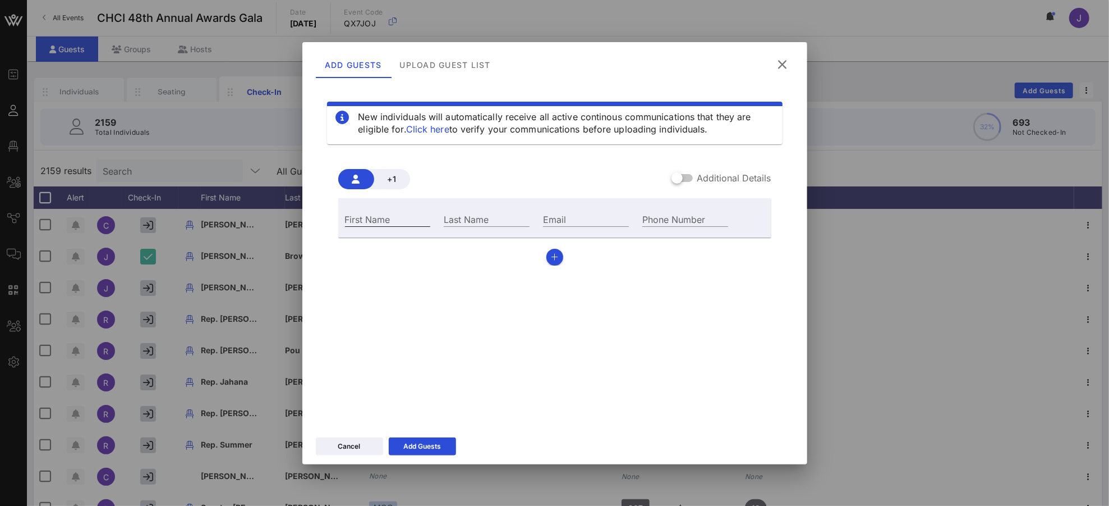
click at [381, 218] on div "First Name" at bounding box center [388, 219] width 86 height 15
type input "[PERSON_NAME]"
type input "[EMAIL_ADDRESS][DOMAIN_NAME]"
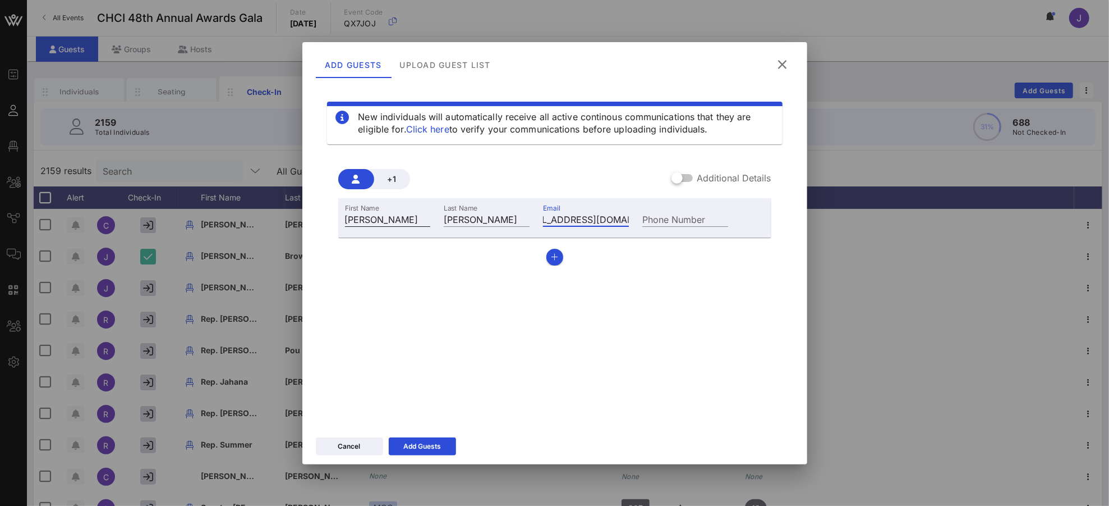
scroll to position [0, 0]
type input "[PHONE_NUMBER]"
drag, startPoint x: 678, startPoint y: 176, endPoint x: 602, endPoint y: 190, distance: 77.5
click at [678, 176] on div at bounding box center [677, 177] width 19 height 19
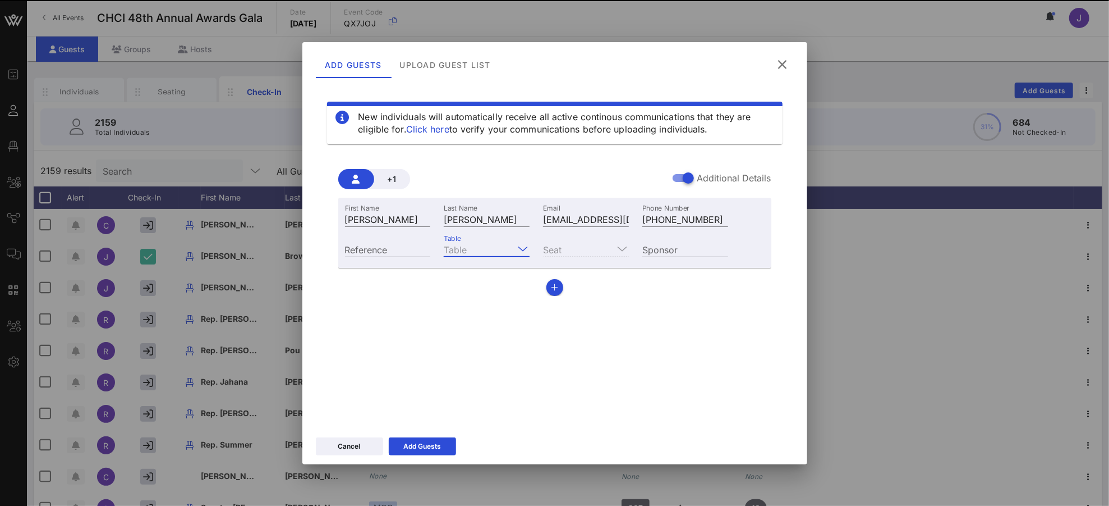
click at [489, 243] on input "Table" at bounding box center [479, 249] width 70 height 15
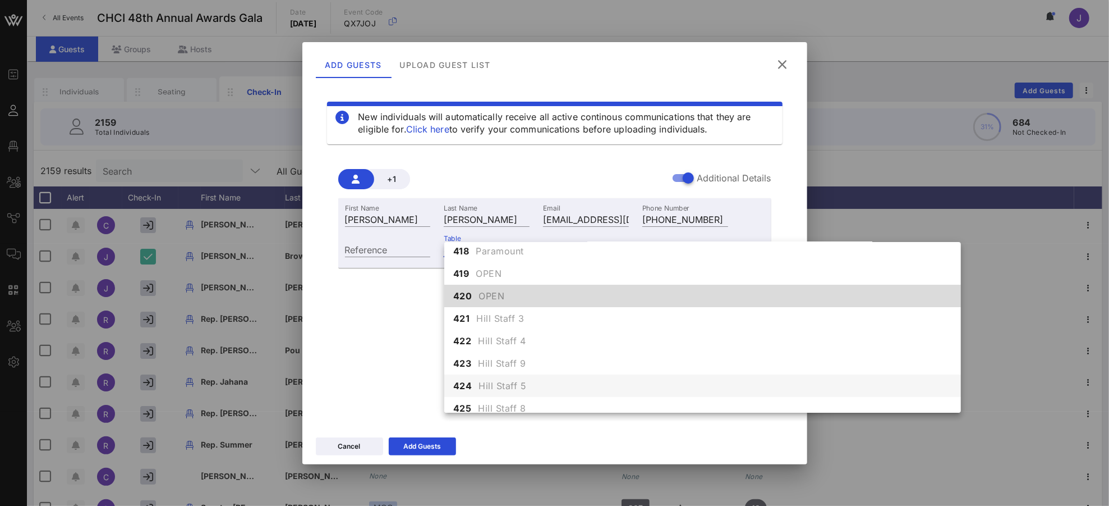
scroll to position [3252, 0]
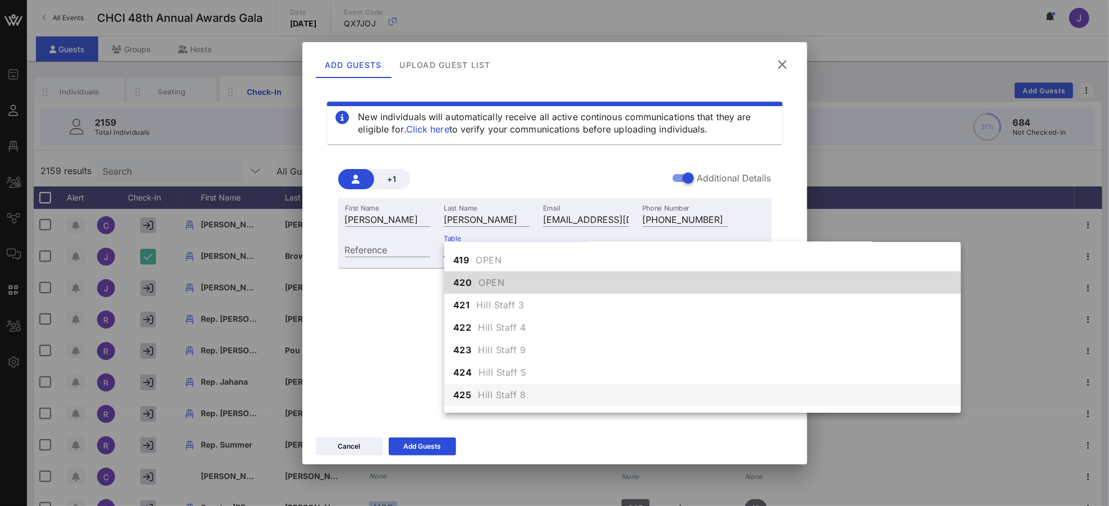
click at [525, 391] on div "425 Hill Staff 8" at bounding box center [702, 394] width 517 height 22
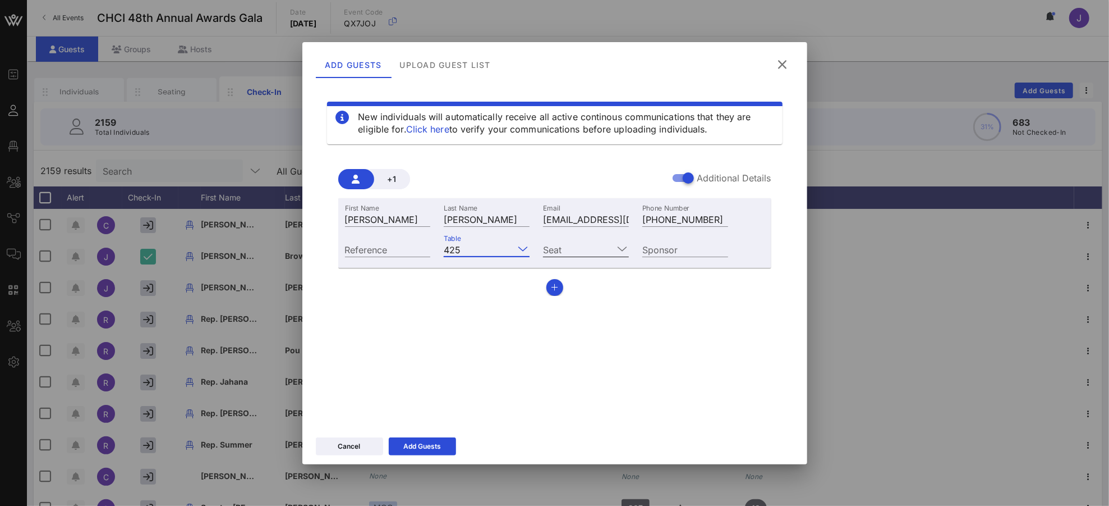
click at [585, 247] on input "Seat" at bounding box center [578, 249] width 70 height 15
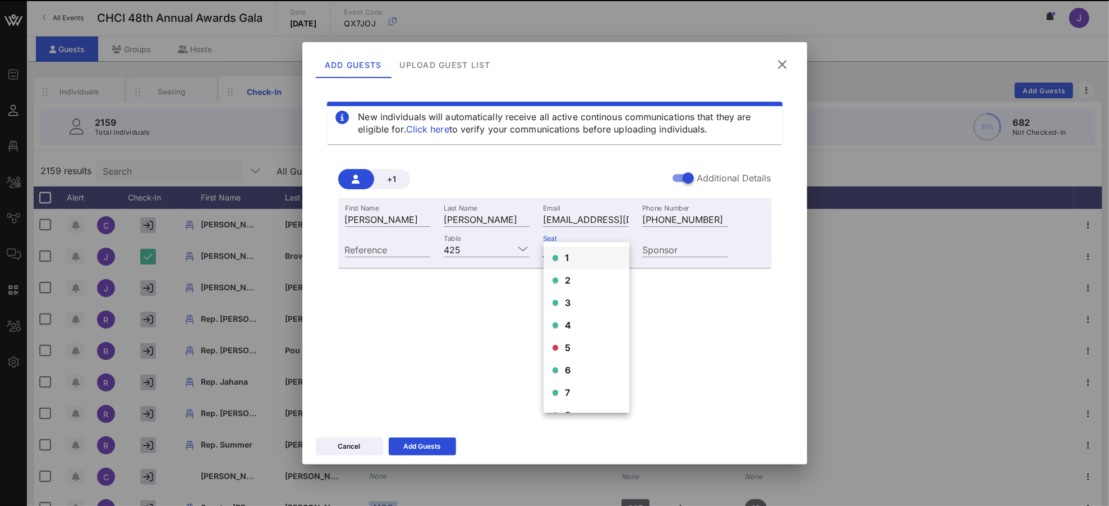
click at [576, 260] on div "1" at bounding box center [587, 257] width 86 height 22
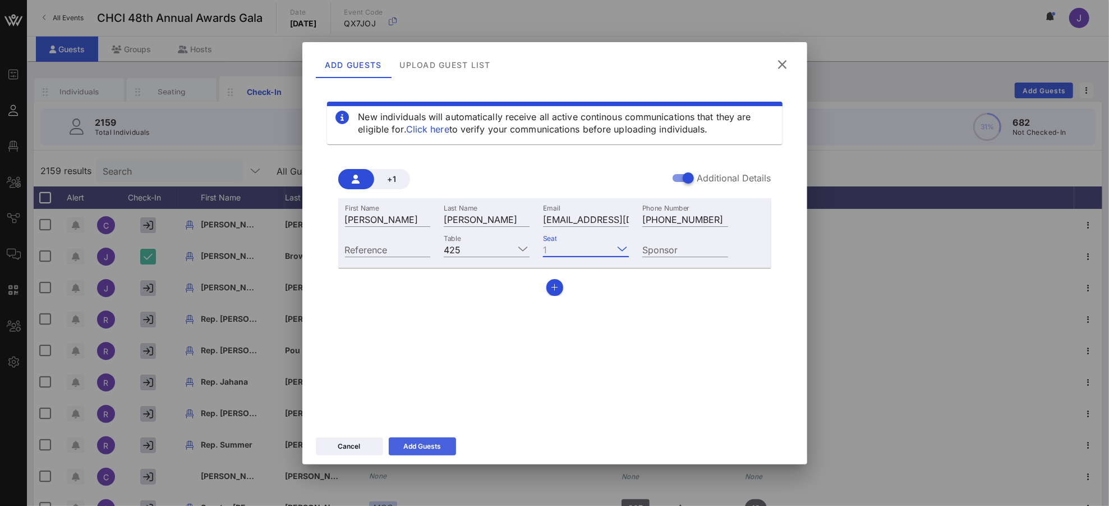
click at [434, 441] on div "Add Guests" at bounding box center [422, 445] width 38 height 11
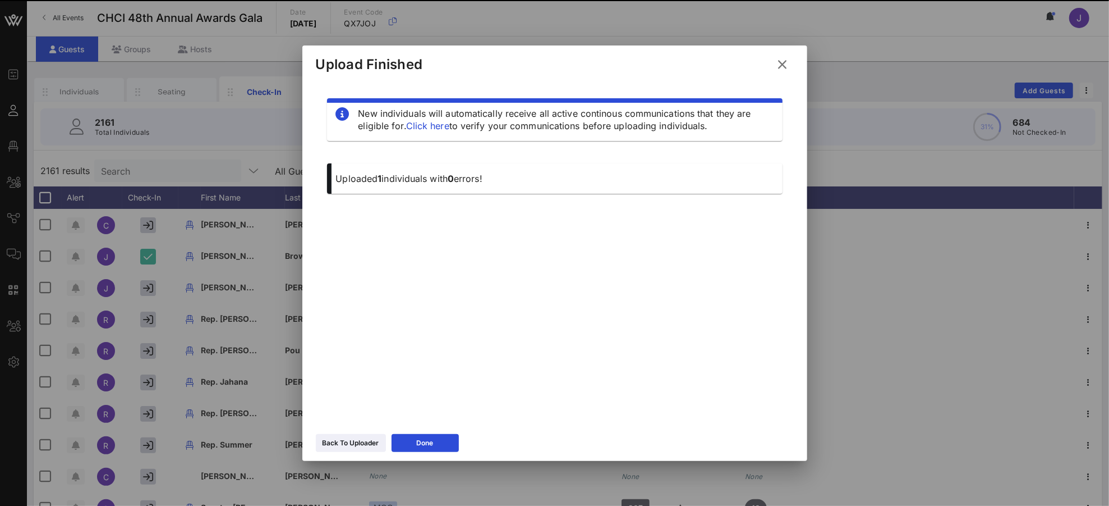
click at [778, 65] on icon at bounding box center [782, 64] width 15 height 13
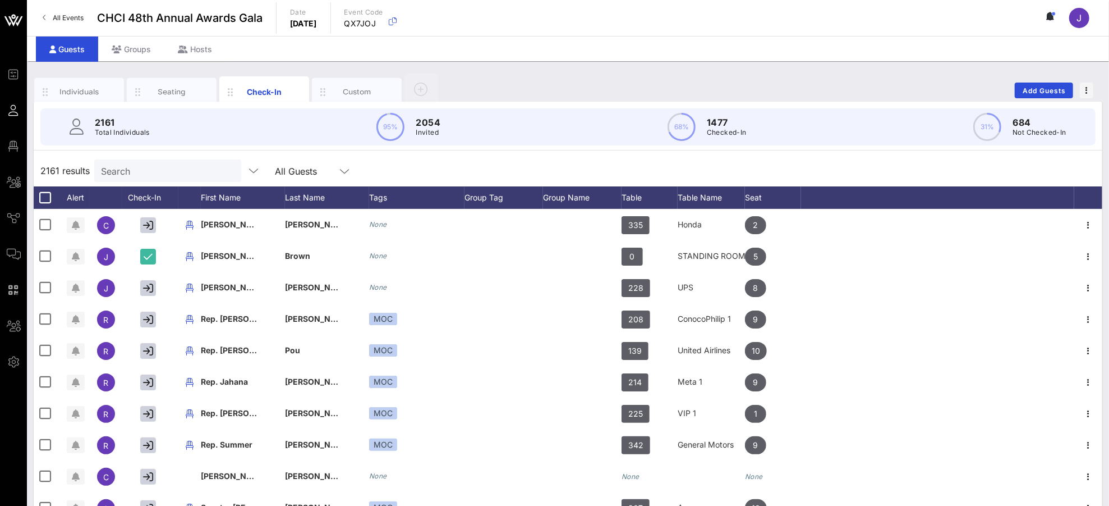
click at [170, 179] on div "Search" at bounding box center [166, 170] width 131 height 22
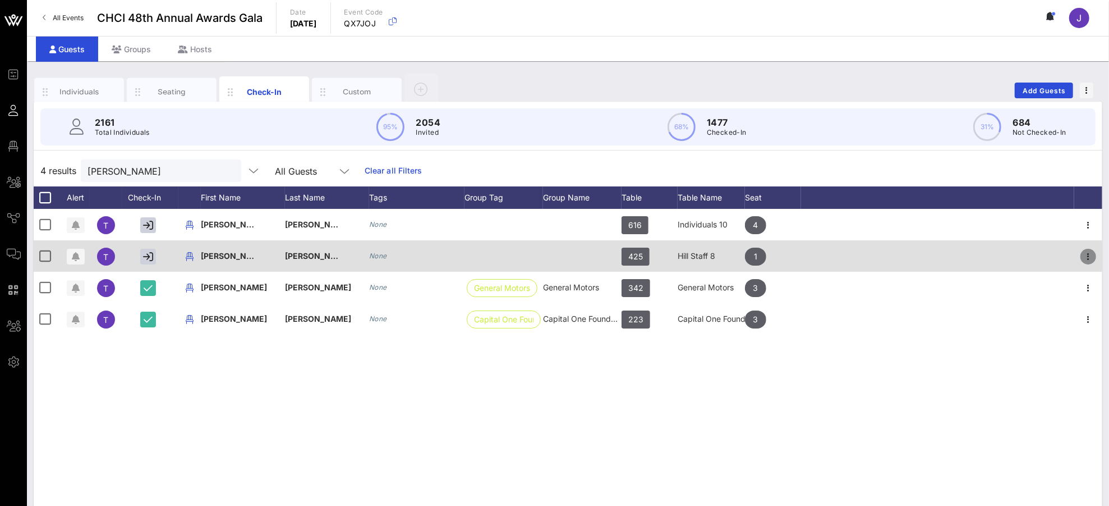
click at [1040, 255] on icon "button" at bounding box center [1088, 256] width 13 height 13
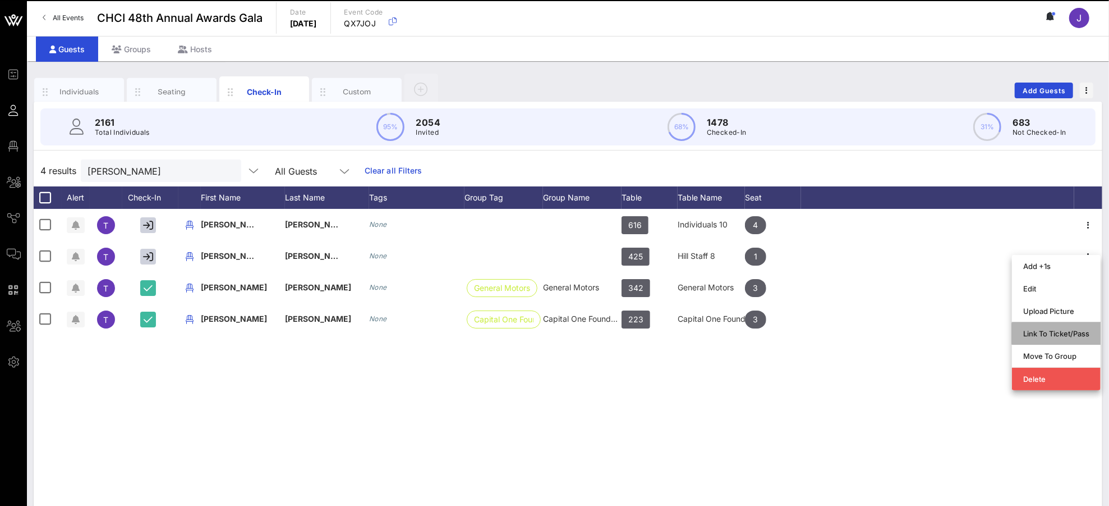
click at [1040, 333] on div "Link To Ticket/Pass" at bounding box center [1056, 333] width 66 height 9
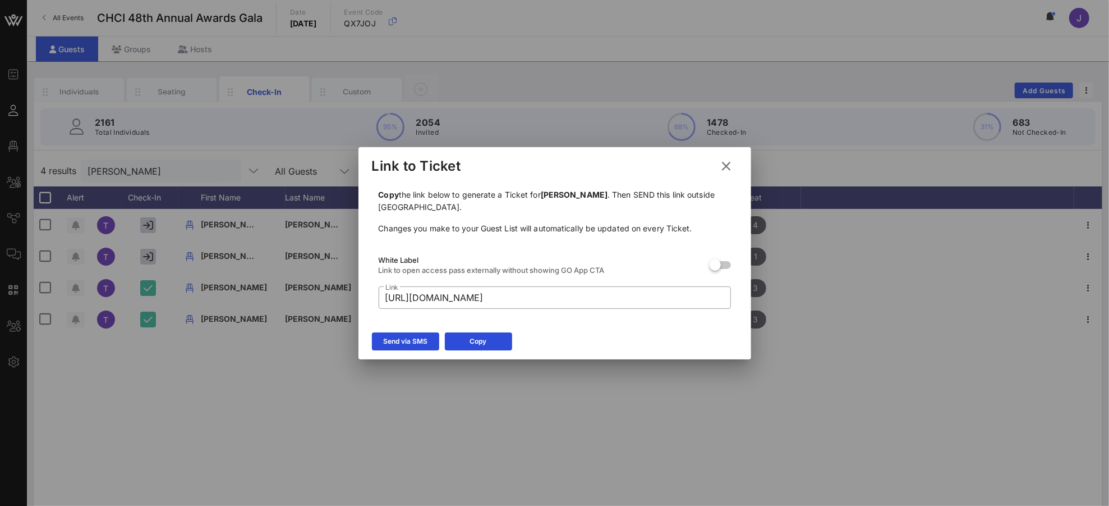
click at [394, 337] on div "Send via SMS" at bounding box center [405, 341] width 44 height 11
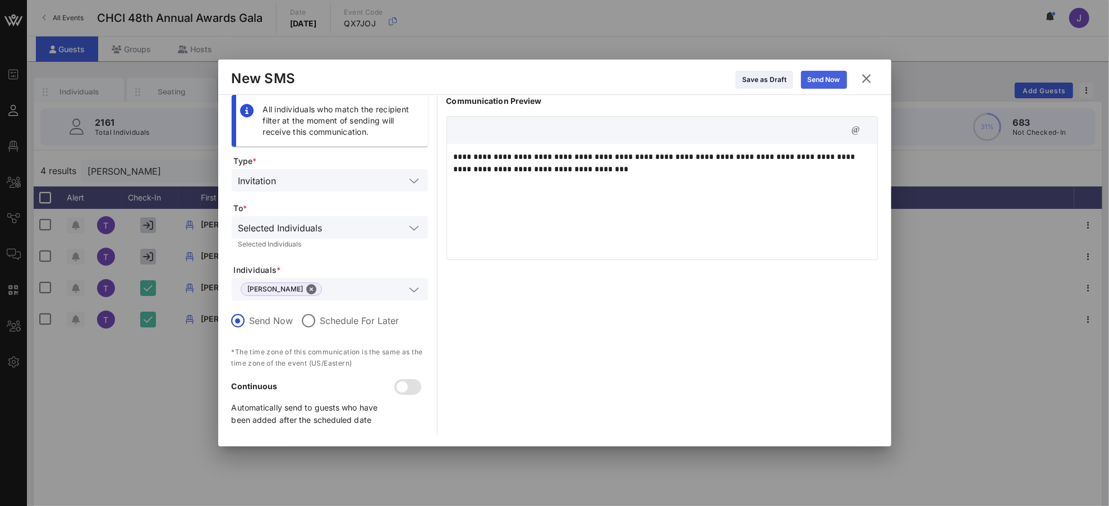
click at [829, 79] on div "Send Now" at bounding box center [824, 79] width 33 height 11
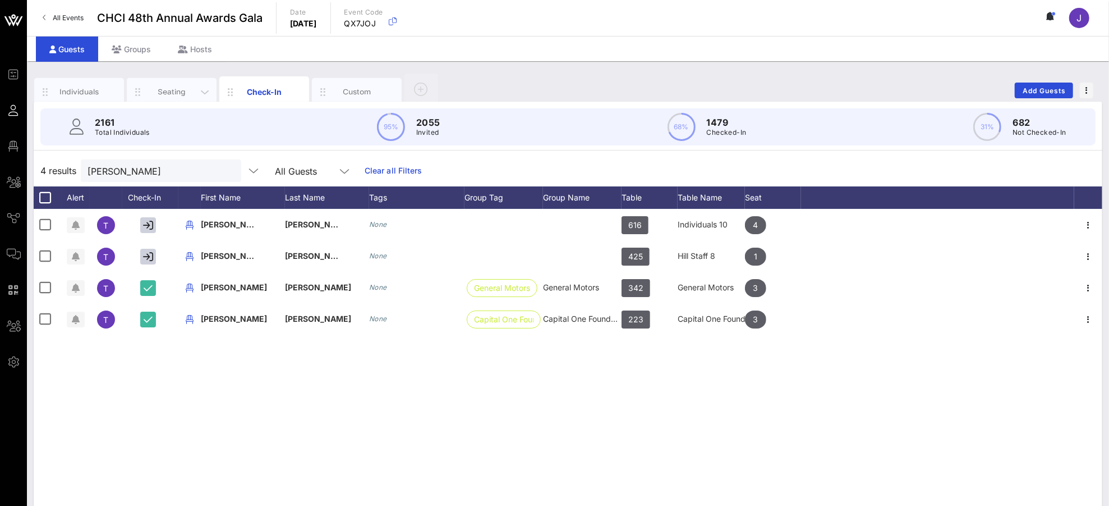
click at [171, 90] on div "Seating" at bounding box center [172, 91] width 50 height 11
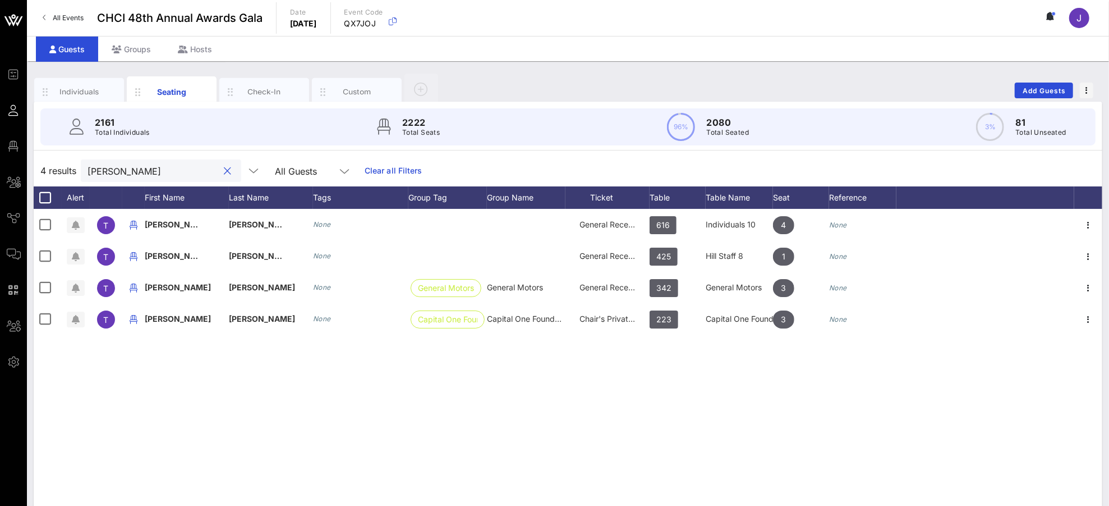
click at [157, 171] on input "[PERSON_NAME]" at bounding box center [153, 170] width 131 height 15
click at [150, 170] on input "[PERSON_NAME]" at bounding box center [153, 170] width 131 height 15
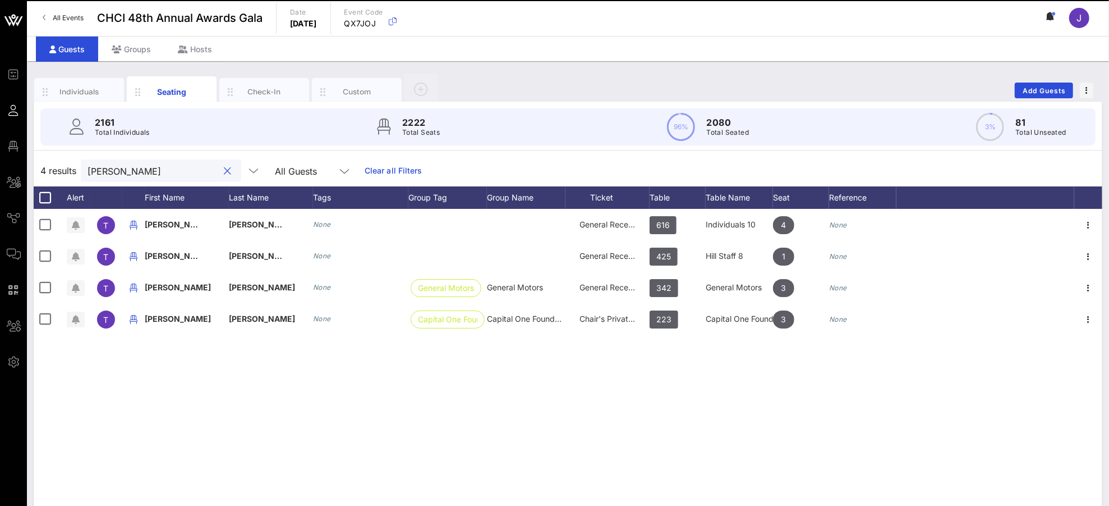
click at [108, 173] on input "[PERSON_NAME]" at bounding box center [153, 170] width 131 height 15
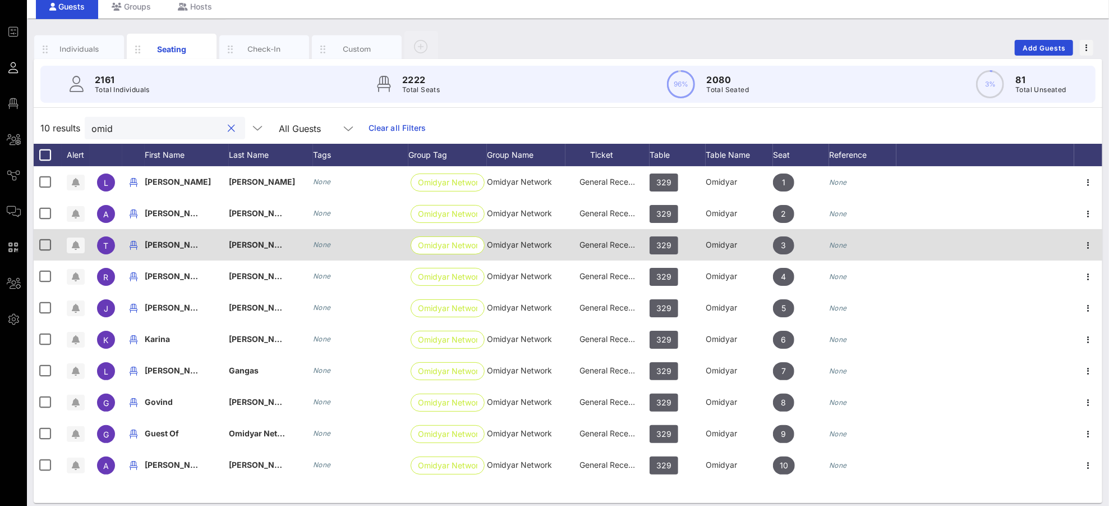
scroll to position [50, 0]
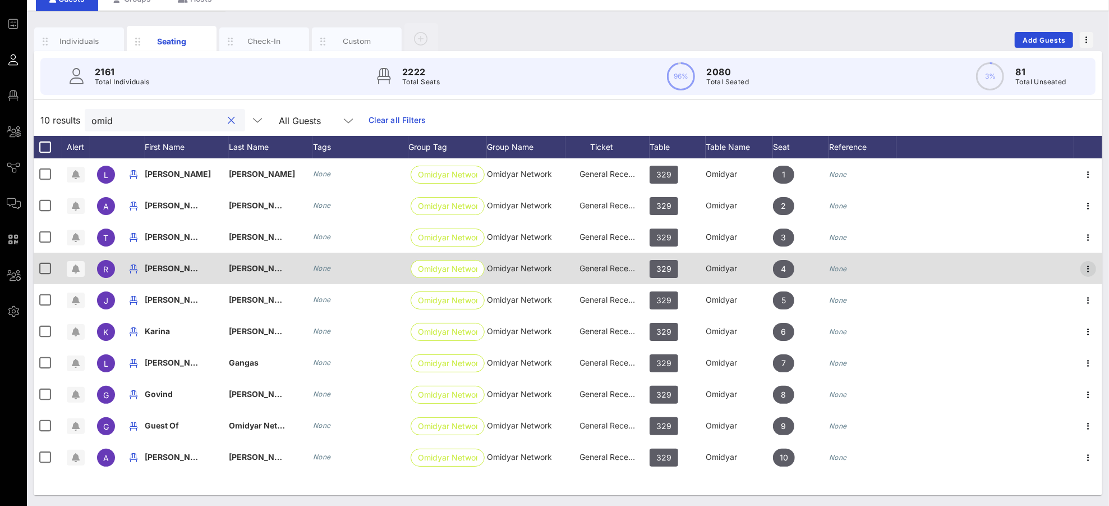
type input "omid"
click at [1040, 269] on icon "button" at bounding box center [1088, 268] width 13 height 13
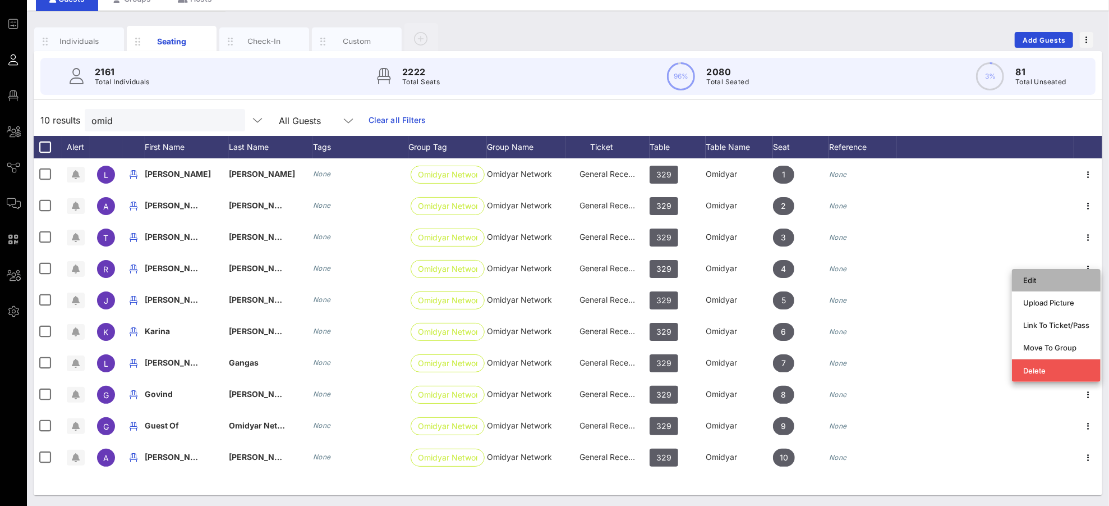
click at [1040, 283] on div "Edit" at bounding box center [1056, 279] width 66 height 9
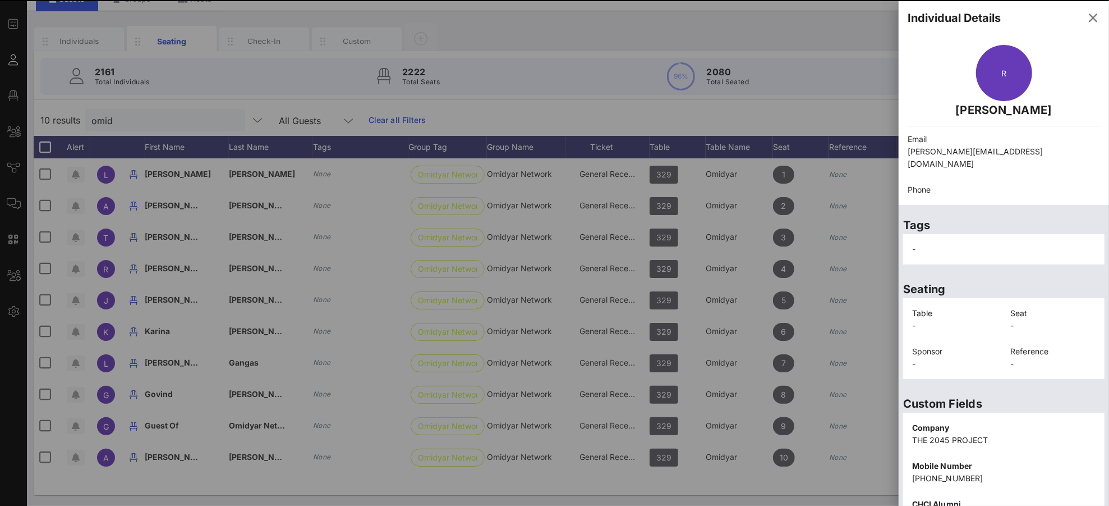
scroll to position [163, 0]
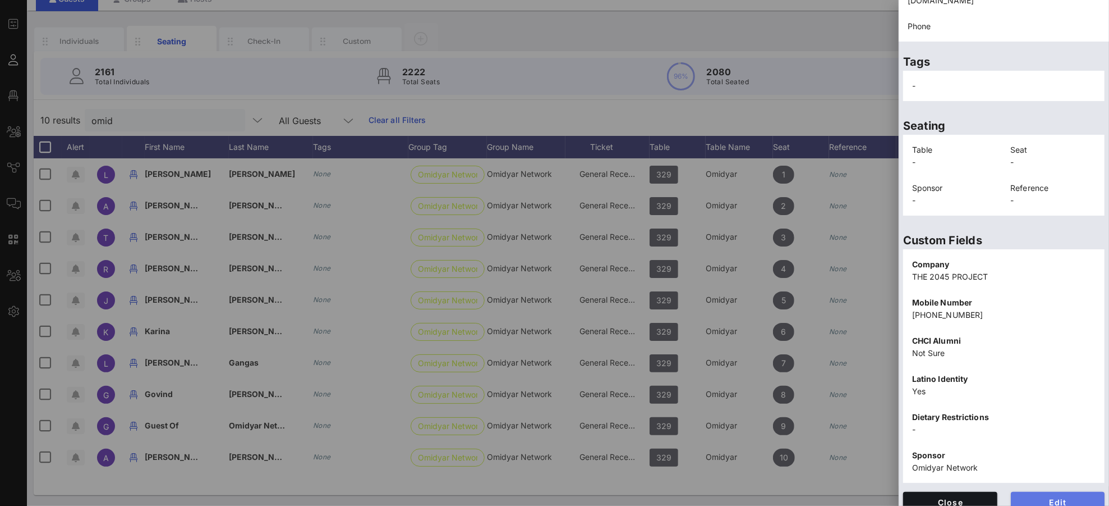
click at [1040, 474] on span "Edit" at bounding box center [1058, 502] width 76 height 10
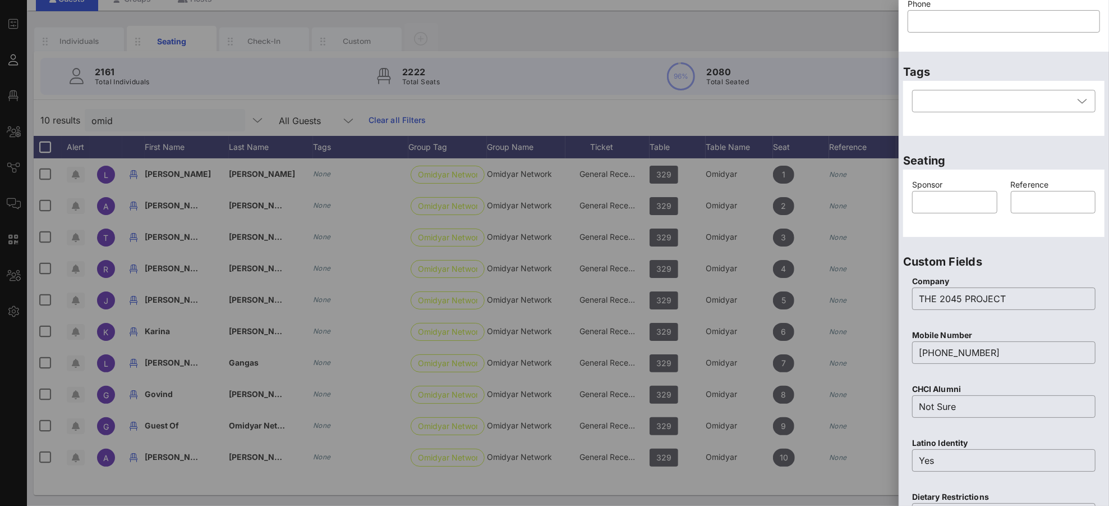
scroll to position [47, 0]
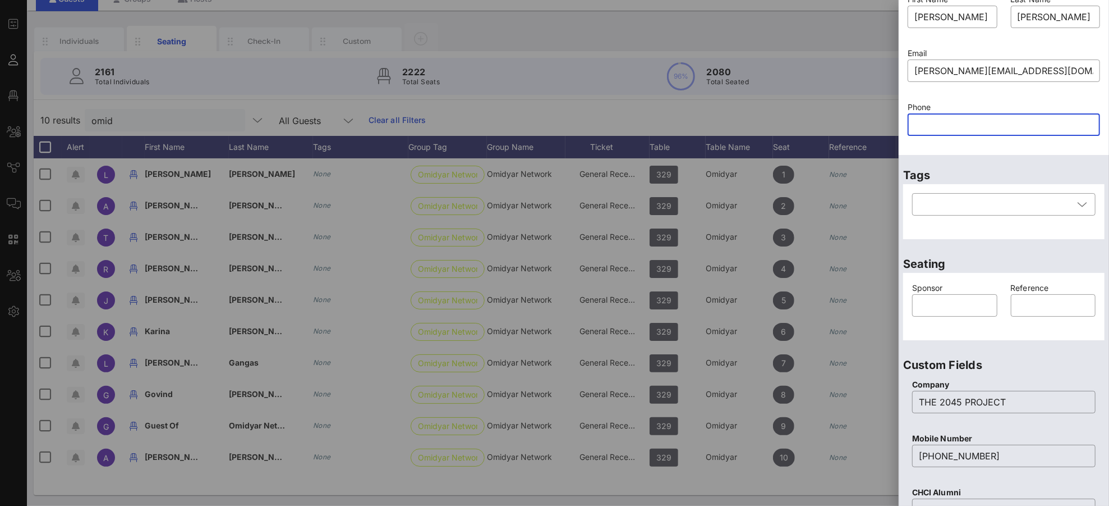
click at [932, 128] on input "text" at bounding box center [1004, 125] width 179 height 18
click at [973, 125] on input "text" at bounding box center [1004, 125] width 179 height 18
paste input "2023027721"
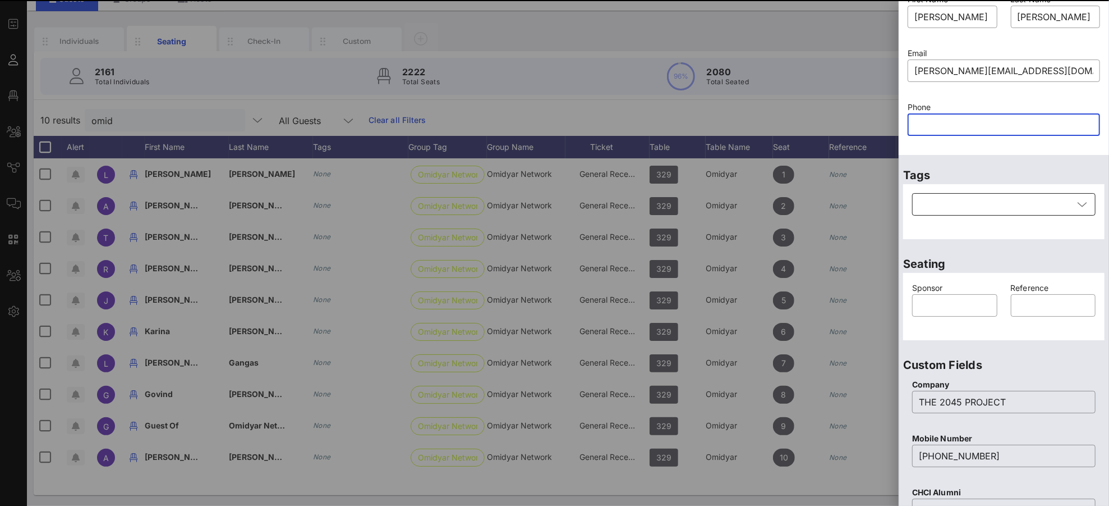
type input "2023027721"
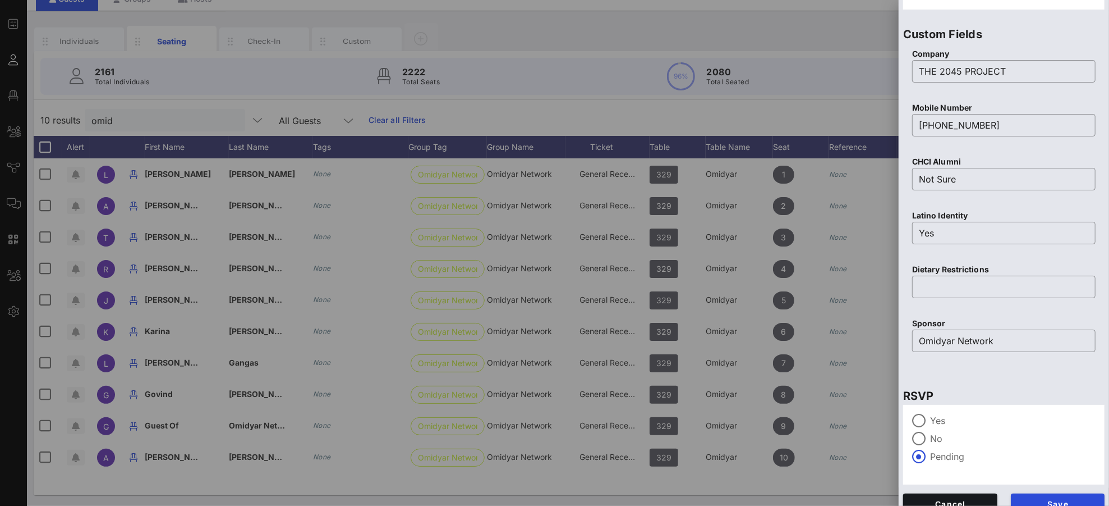
scroll to position [392, 0]
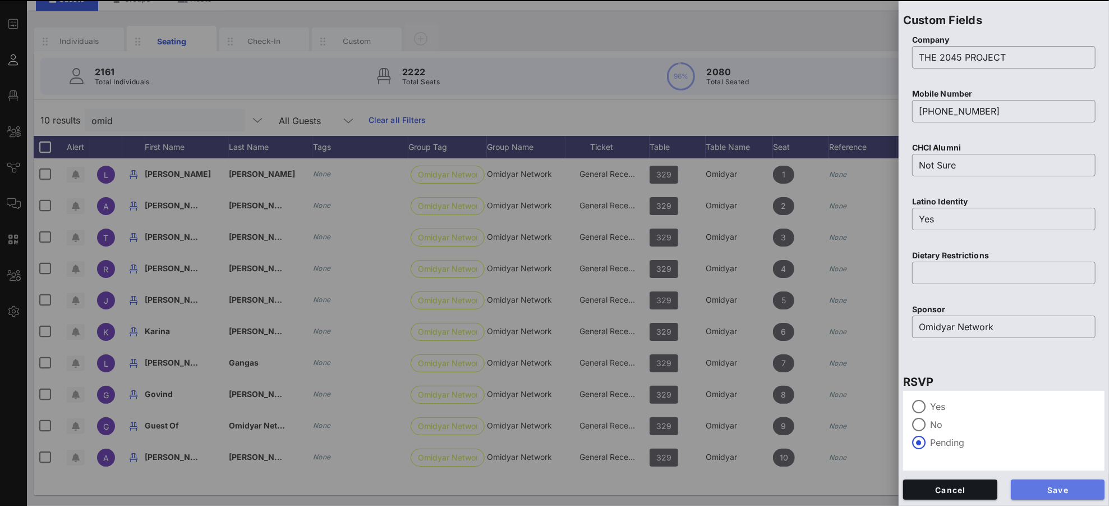
click at [1040, 474] on span "Save" at bounding box center [1058, 490] width 76 height 10
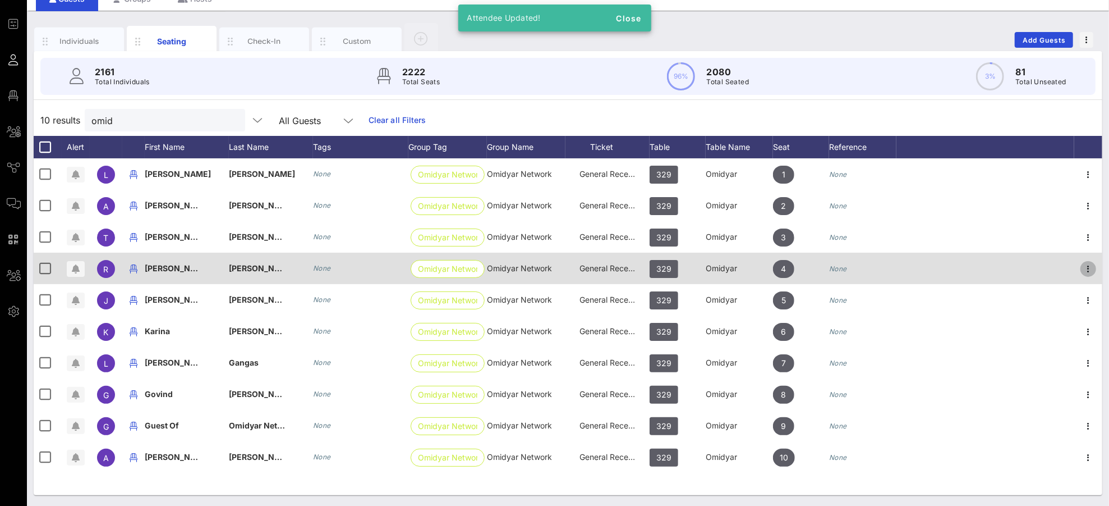
click at [1040, 266] on icon "button" at bounding box center [1088, 268] width 13 height 13
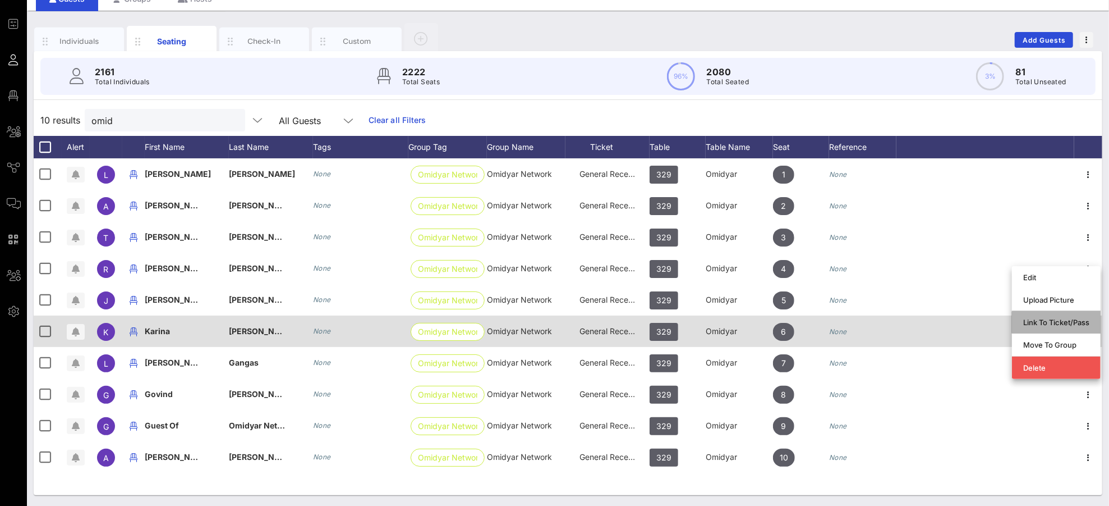
drag, startPoint x: 1036, startPoint y: 320, endPoint x: 1030, endPoint y: 321, distance: 6.2
click at [1035, 320] on div "Link To Ticket/Pass" at bounding box center [1056, 322] width 66 height 9
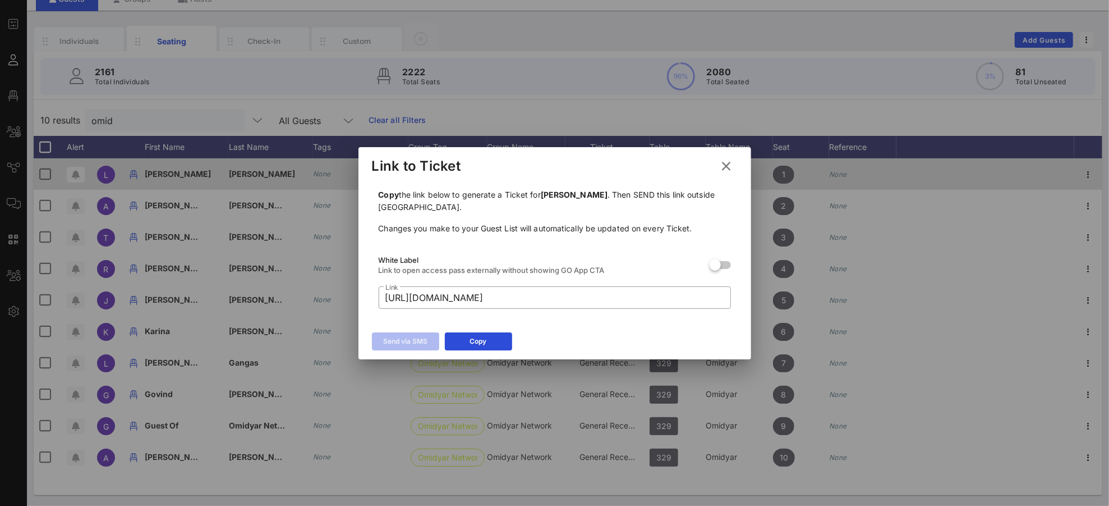
click at [728, 162] on icon at bounding box center [727, 166] width 16 height 14
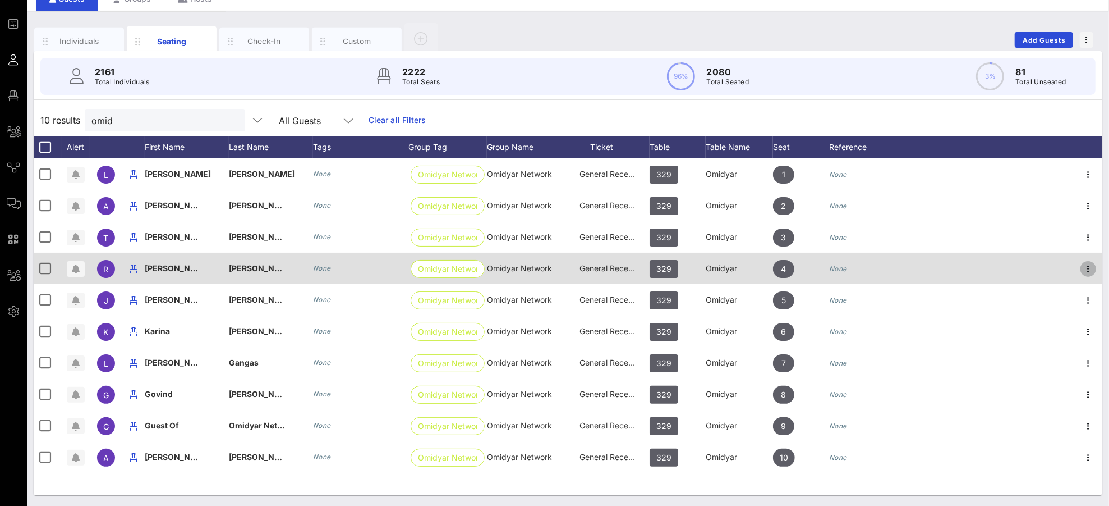
click at [1040, 265] on icon "button" at bounding box center [1088, 268] width 13 height 13
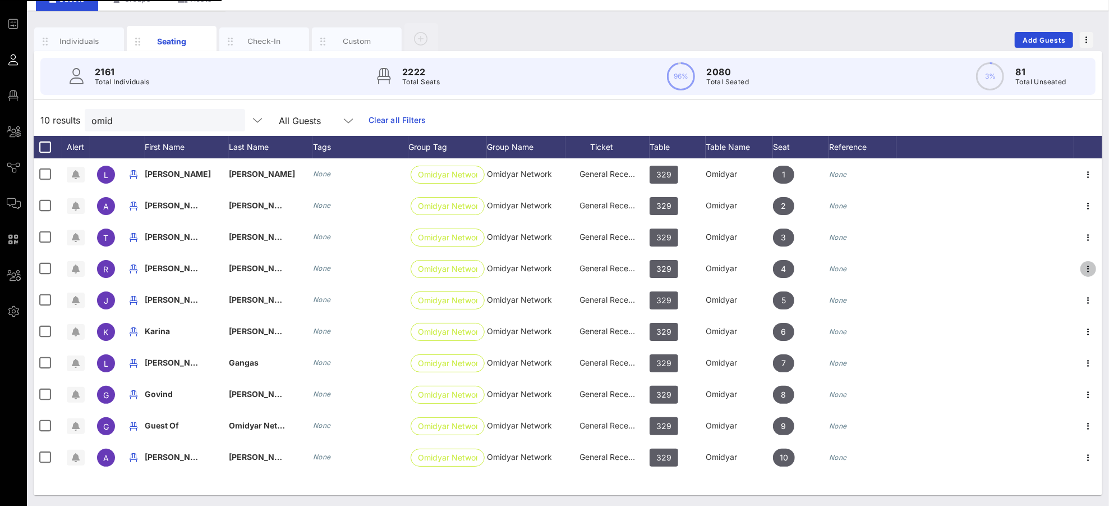
click at [1040, 277] on div "Edit" at bounding box center [1056, 276] width 66 height 9
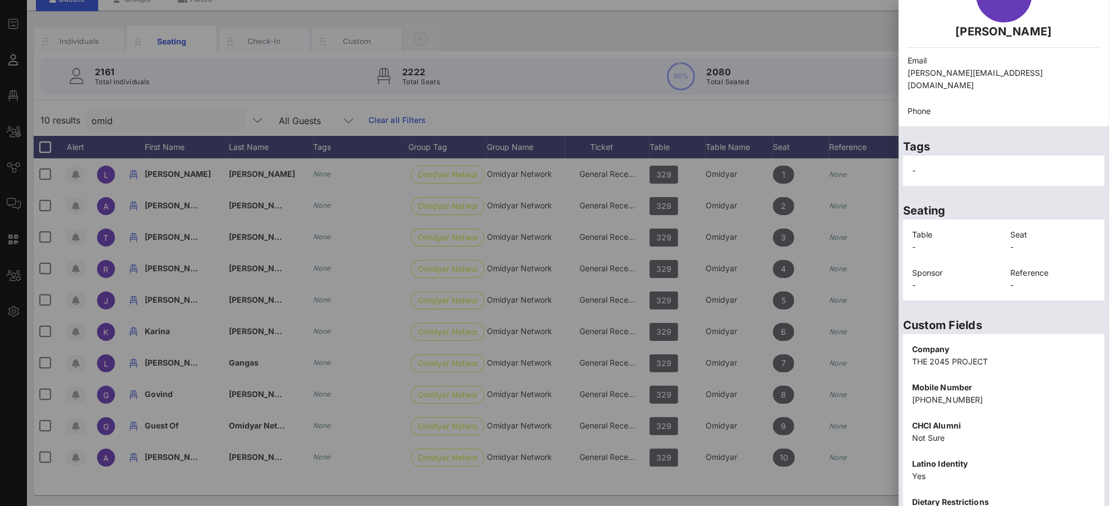
scroll to position [163, 0]
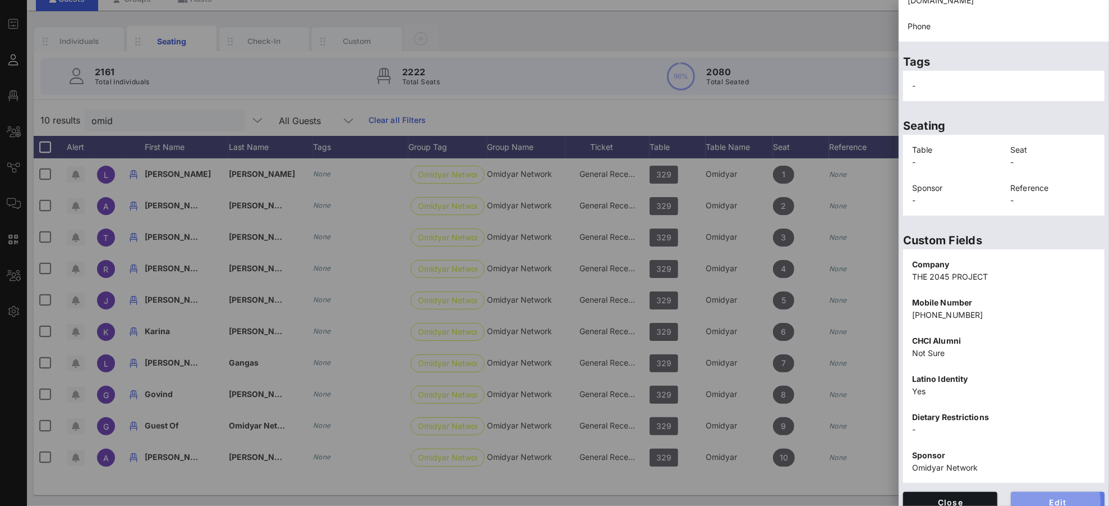
click at [1040, 474] on button "Edit" at bounding box center [1058, 501] width 94 height 20
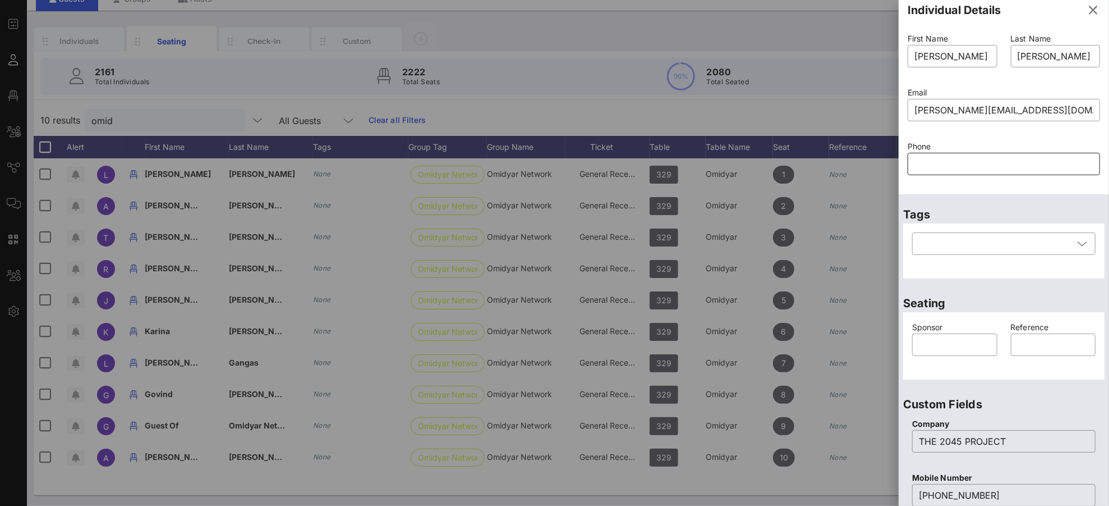
scroll to position [0, 0]
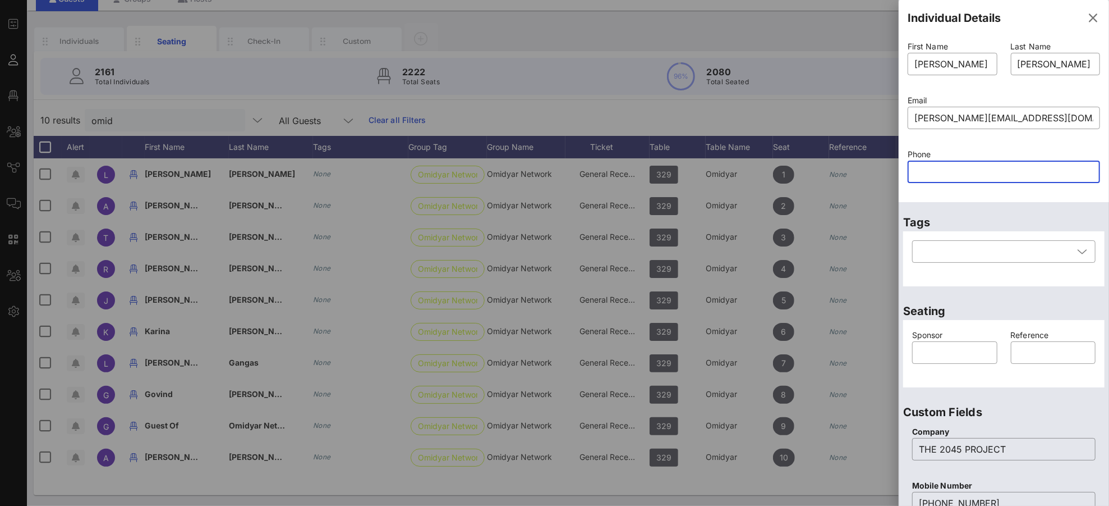
paste input "2023027721"
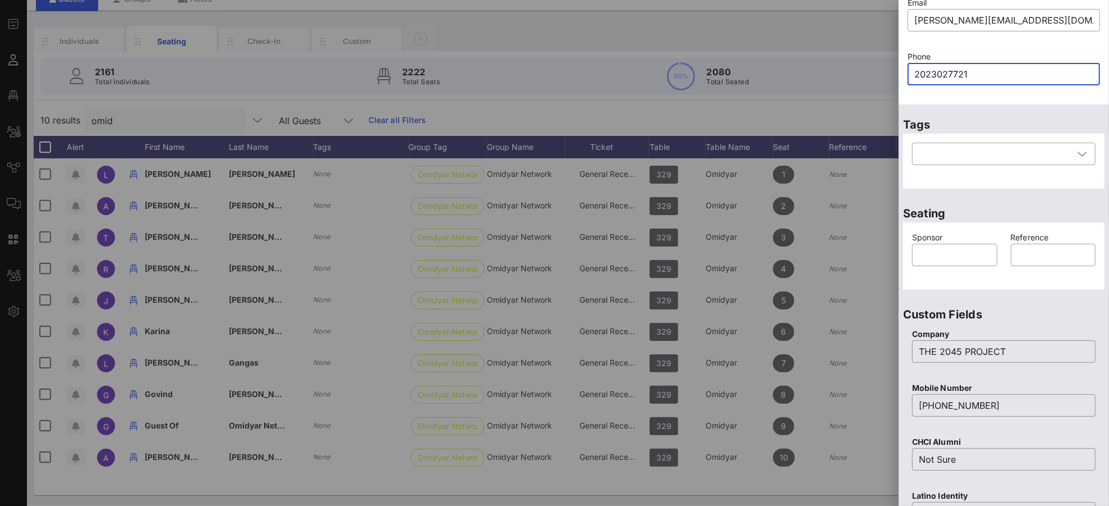
scroll to position [392, 0]
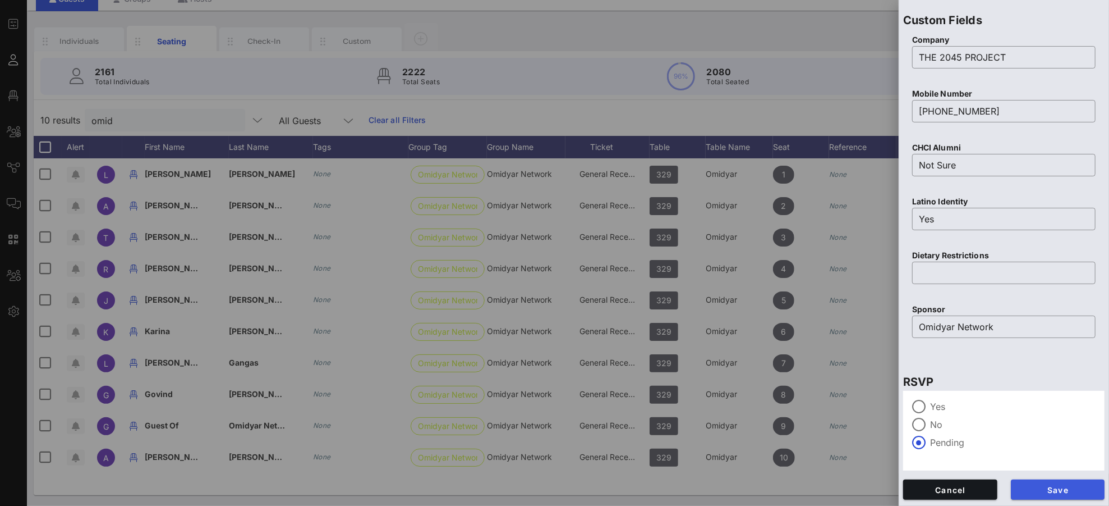
type input "2023027721"
click at [1040, 474] on span "Save" at bounding box center [1058, 490] width 76 height 10
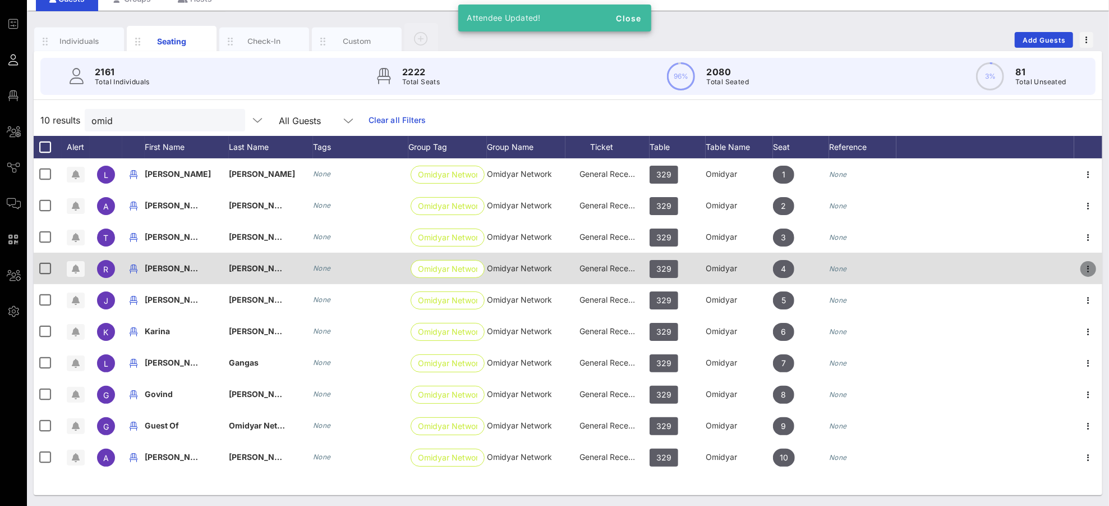
drag, startPoint x: 1088, startPoint y: 265, endPoint x: 1087, endPoint y: 275, distance: 10.7
click at [1040, 265] on icon "button" at bounding box center [1088, 268] width 13 height 13
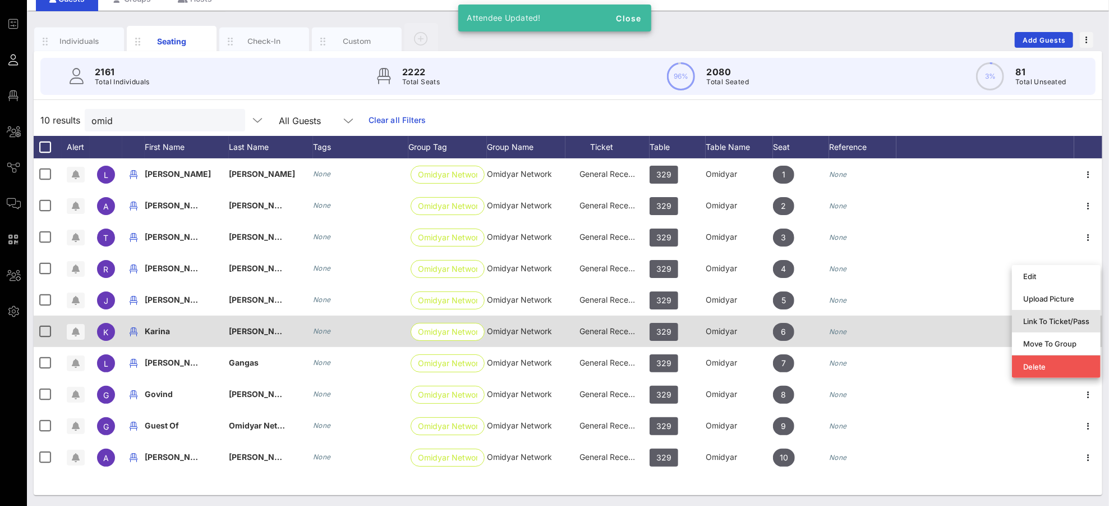
click at [1030, 319] on div "Link To Ticket/Pass" at bounding box center [1056, 320] width 66 height 9
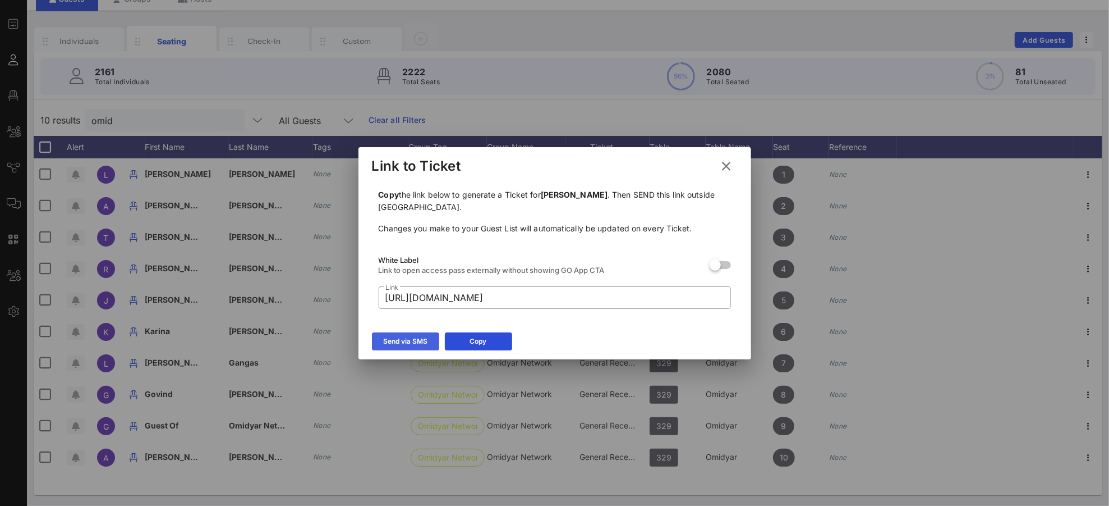
click at [420, 336] on div "Send via SMS" at bounding box center [405, 341] width 44 height 11
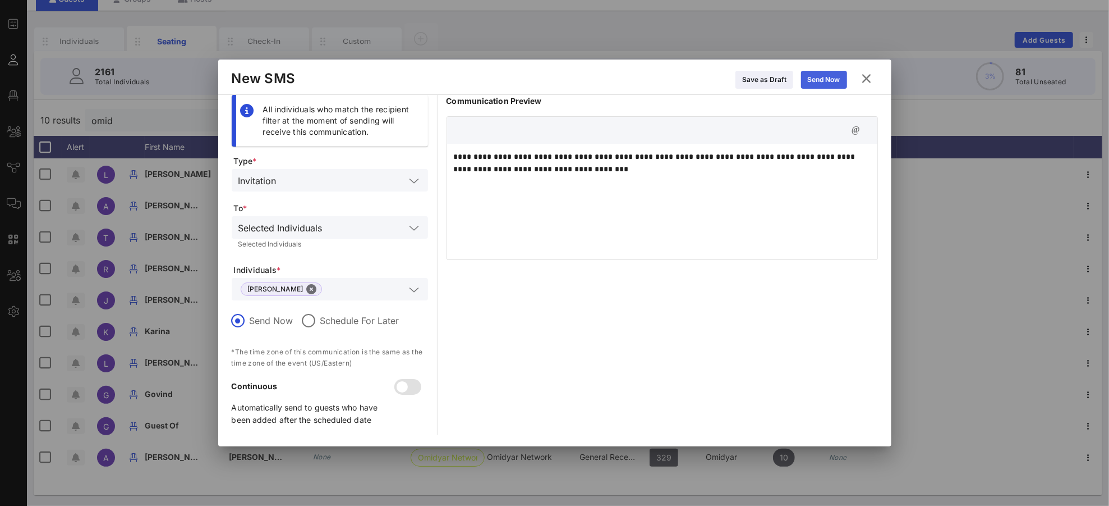
click at [829, 77] on div "Send Now" at bounding box center [824, 79] width 33 height 11
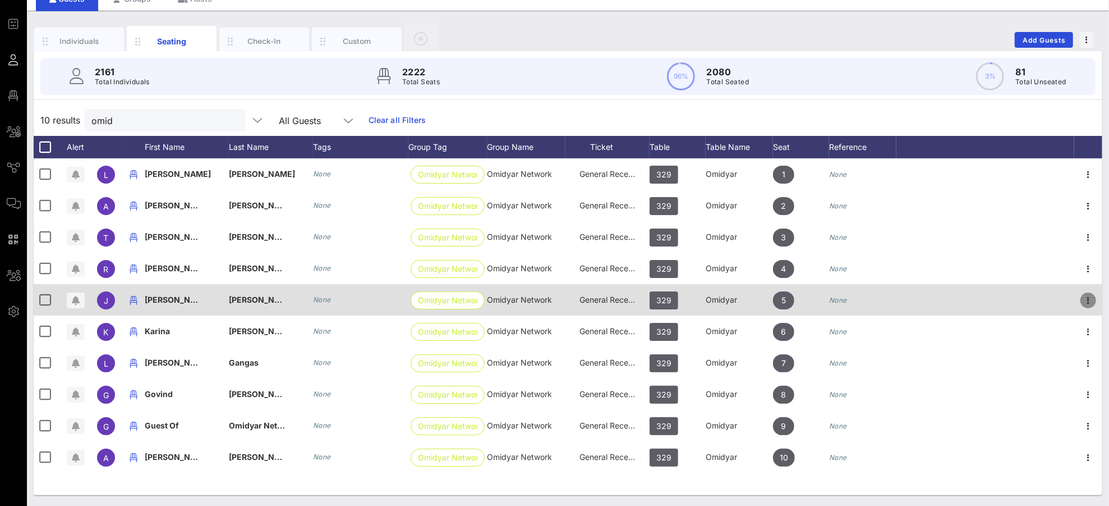
click at [1040, 298] on icon "button" at bounding box center [1088, 299] width 13 height 13
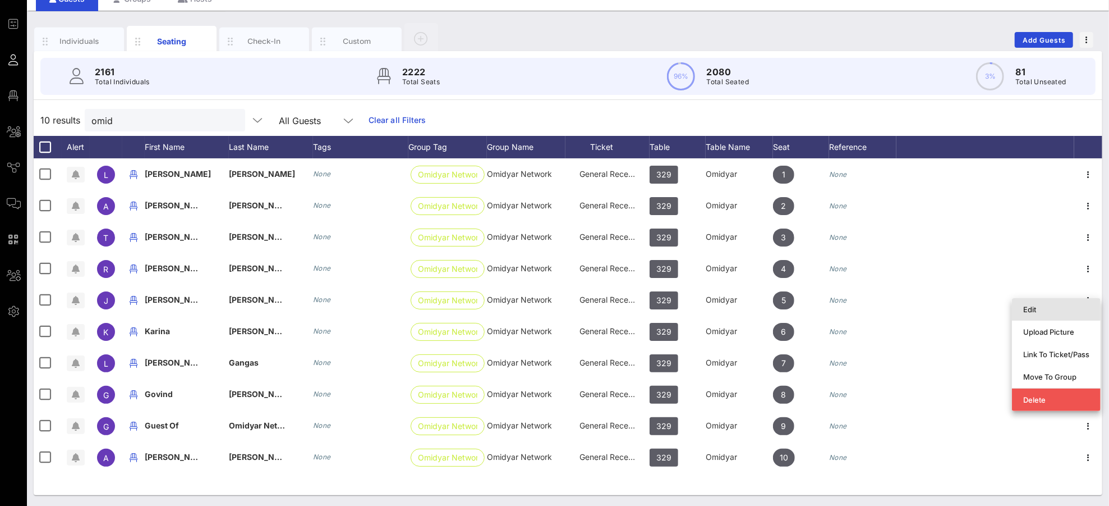
click at [1040, 307] on div "Edit" at bounding box center [1056, 309] width 66 height 9
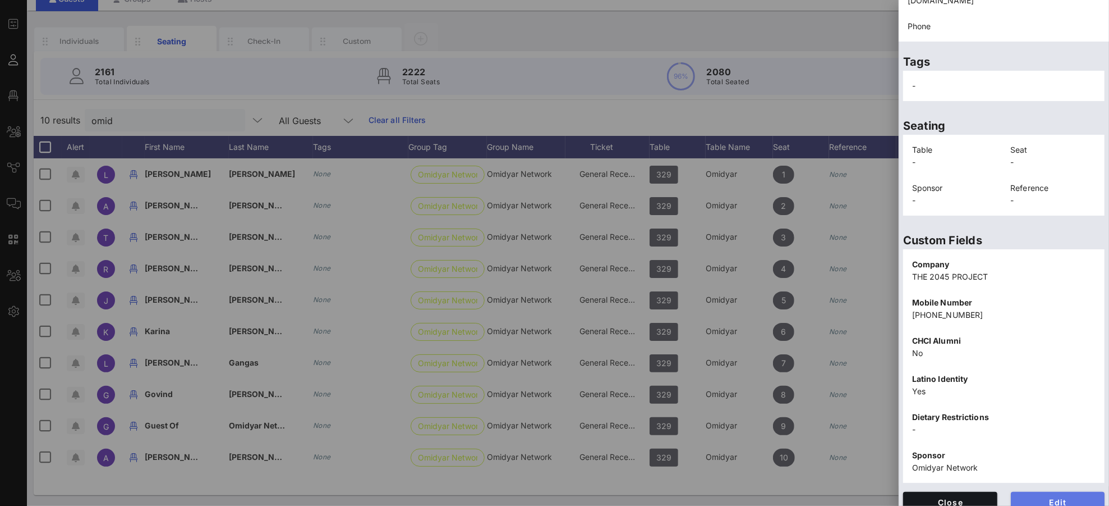
click at [1040, 474] on span "Edit" at bounding box center [1058, 502] width 76 height 10
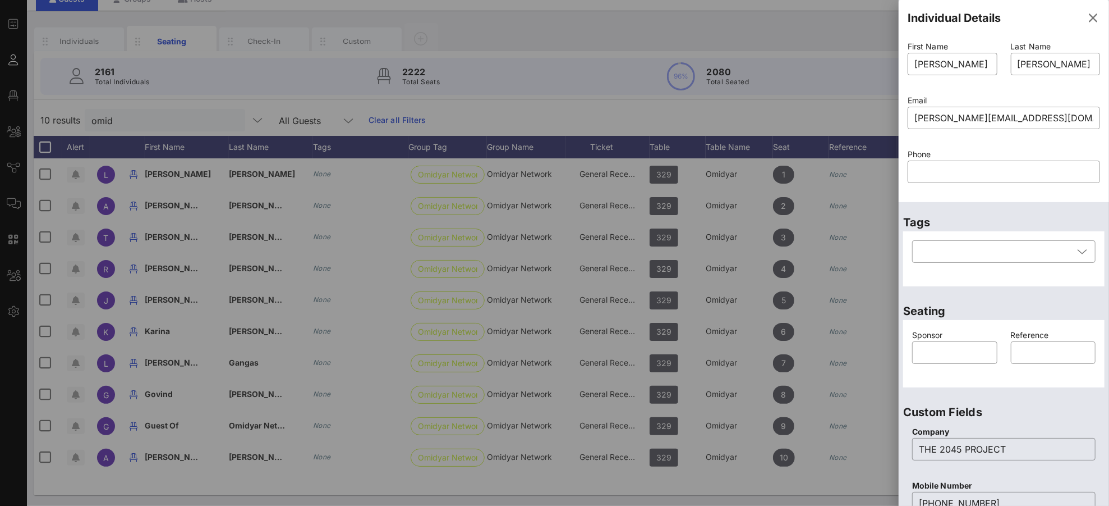
scroll to position [0, 0]
click at [944, 171] on input "text" at bounding box center [1004, 172] width 179 height 18
paste input "2026079563"
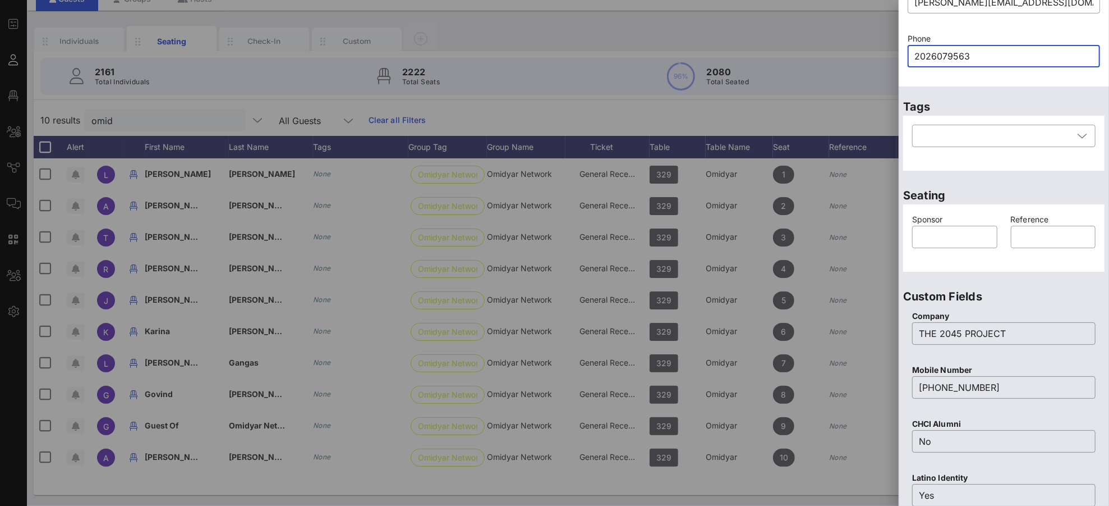
scroll to position [392, 0]
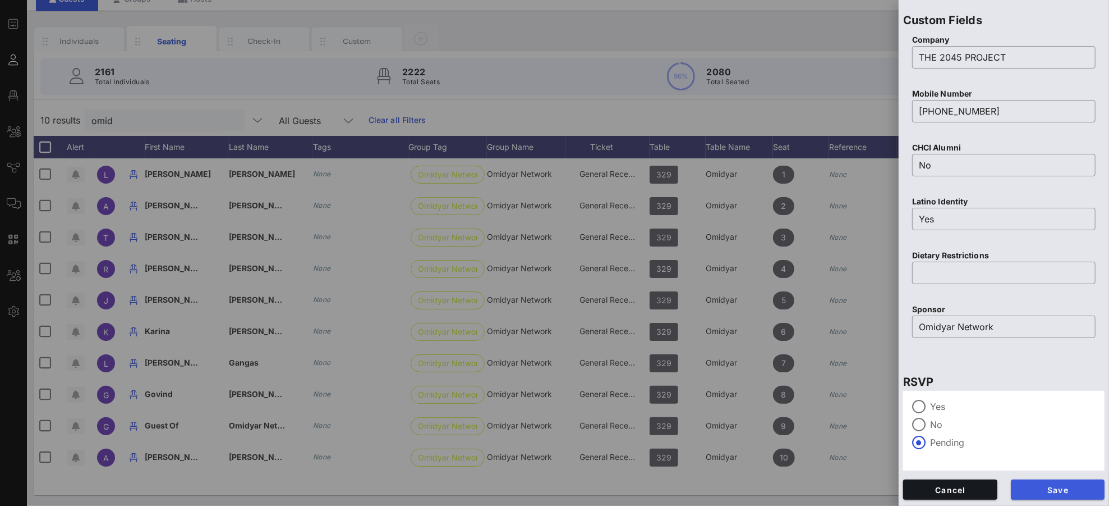
type input "2026079563"
click at [1040, 474] on span "Save" at bounding box center [1058, 490] width 76 height 10
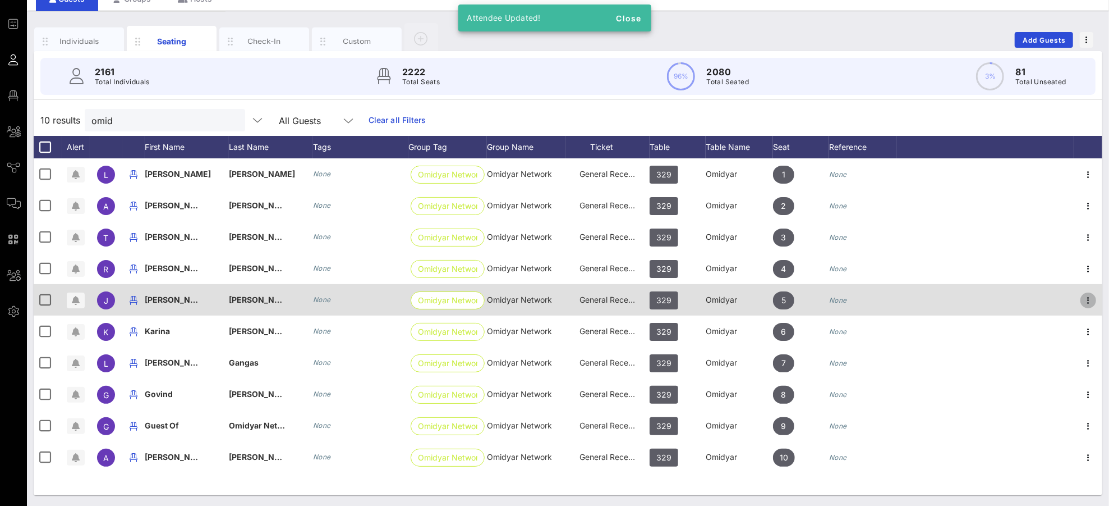
drag, startPoint x: 1090, startPoint y: 295, endPoint x: 1084, endPoint y: 308, distance: 14.8
click at [1040, 295] on icon "button" at bounding box center [1088, 299] width 13 height 13
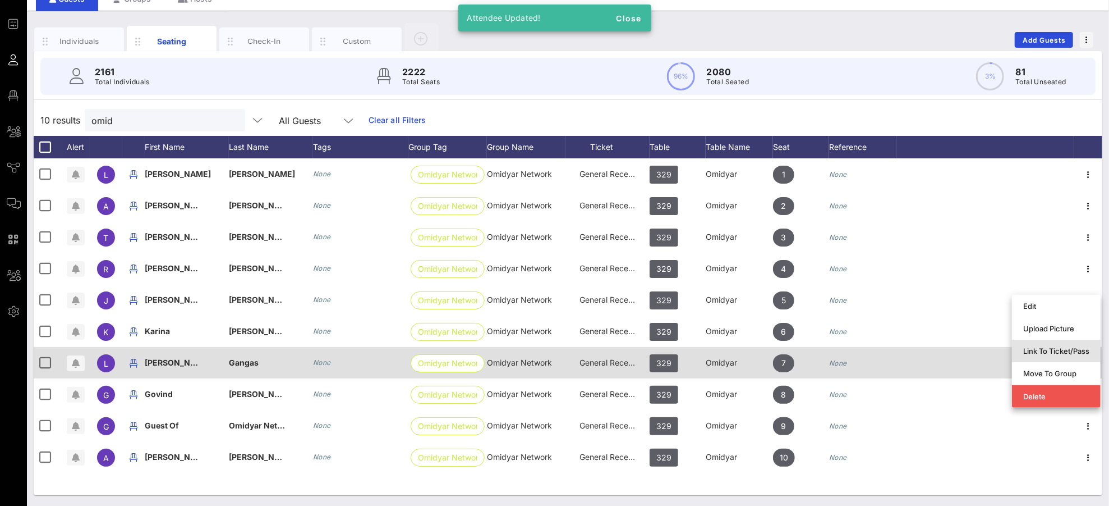
click at [1032, 351] on div "Link To Ticket/Pass" at bounding box center [1056, 350] width 66 height 9
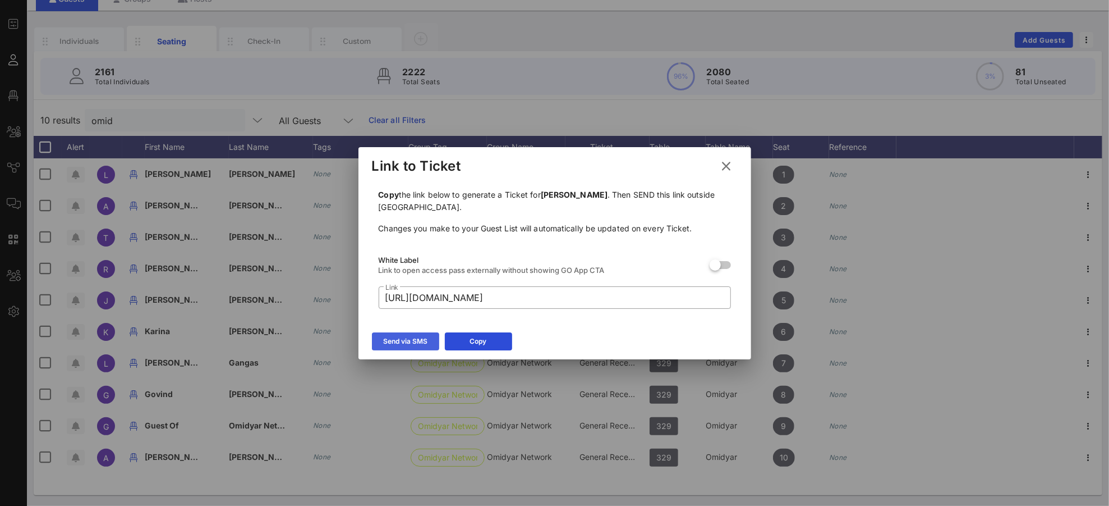
click at [409, 342] on div "Send via SMS" at bounding box center [405, 341] width 44 height 11
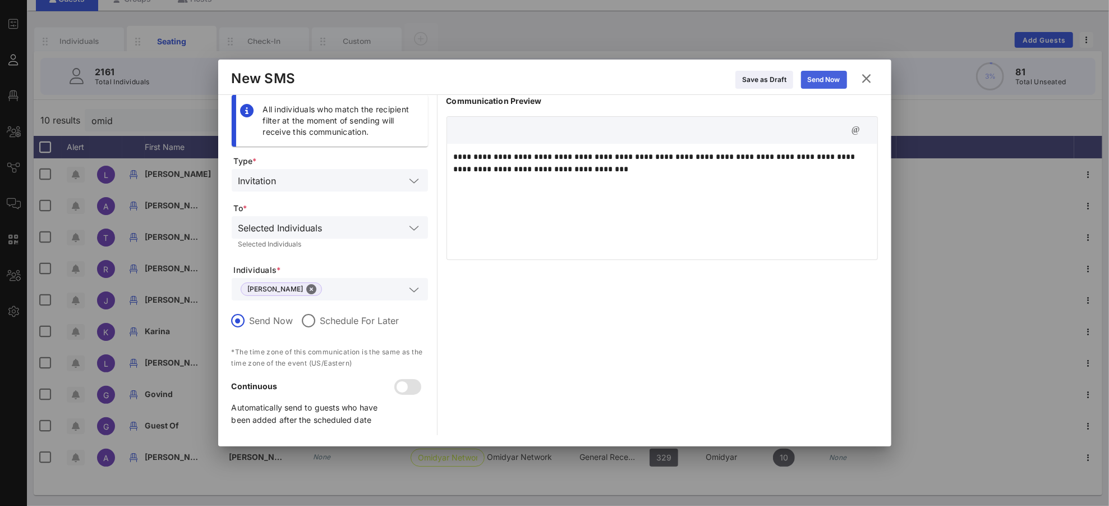
click at [835, 77] on div "Send Now" at bounding box center [824, 79] width 33 height 11
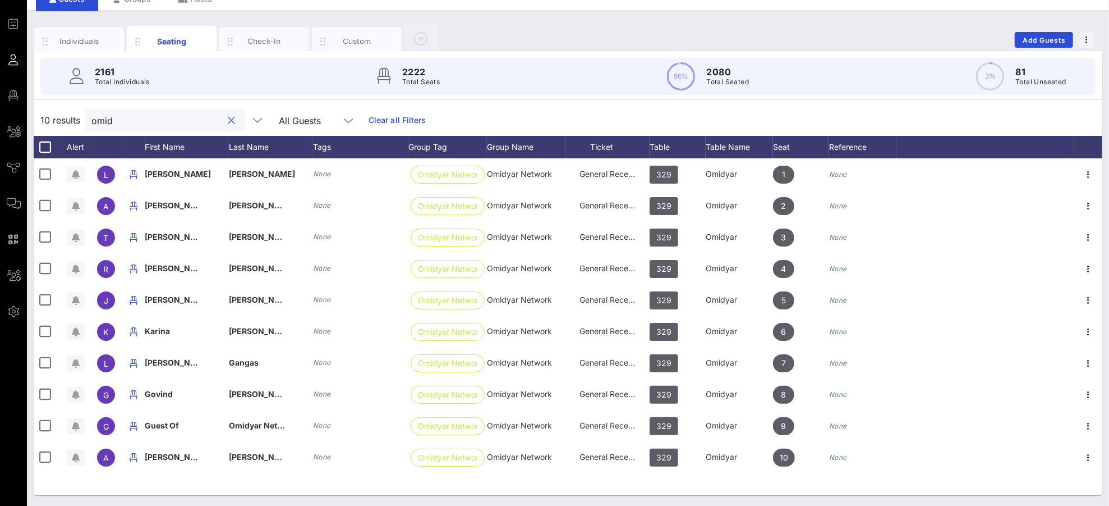
drag, startPoint x: 107, startPoint y: 118, endPoint x: 110, endPoint y: 113, distance: 5.8
click at [108, 117] on input "omid" at bounding box center [156, 120] width 131 height 15
click at [111, 114] on input "omid" at bounding box center [156, 120] width 131 height 15
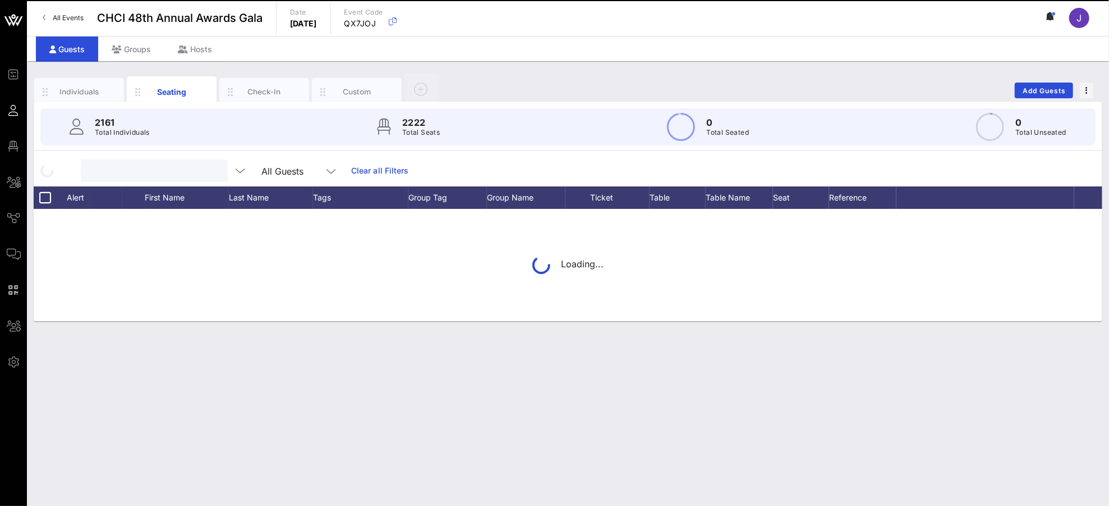
scroll to position [0, 0]
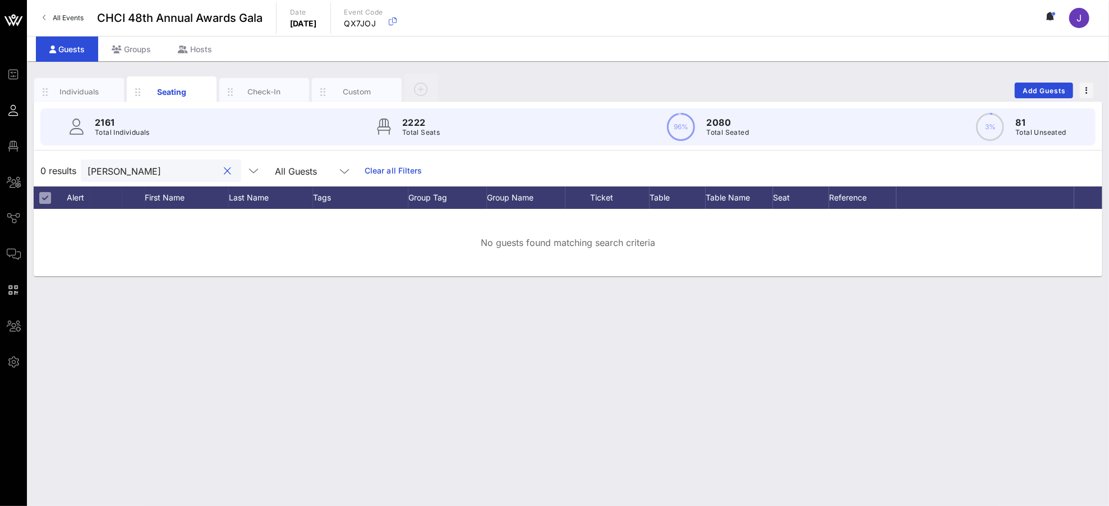
click at [96, 165] on input "[PERSON_NAME]" at bounding box center [153, 170] width 131 height 15
click at [95, 166] on input "[PERSON_NAME]" at bounding box center [153, 170] width 131 height 15
type input "[PERSON_NAME]"
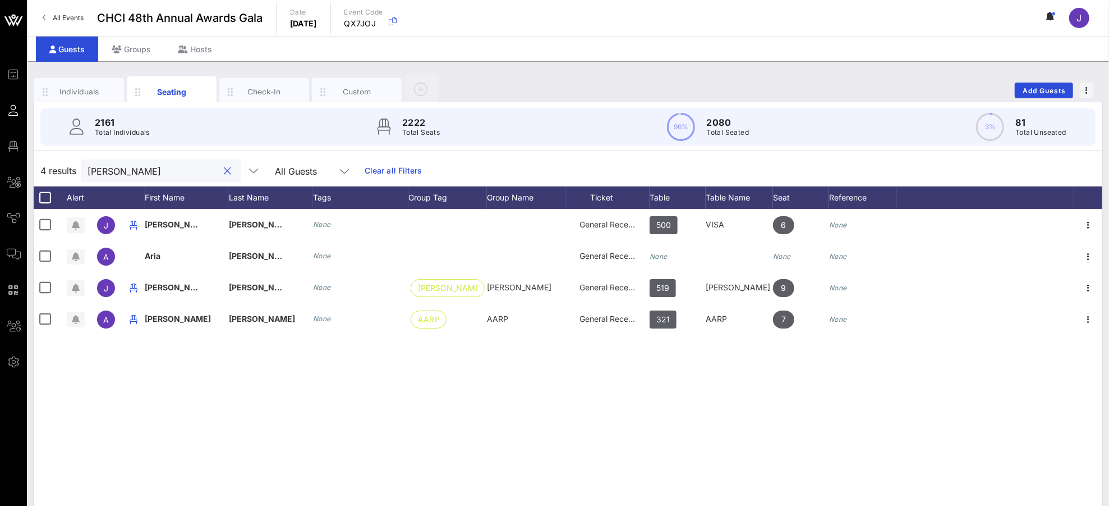
click at [110, 174] on input "[PERSON_NAME]" at bounding box center [153, 170] width 131 height 15
click at [111, 173] on input "[PERSON_NAME]" at bounding box center [153, 170] width 131 height 15
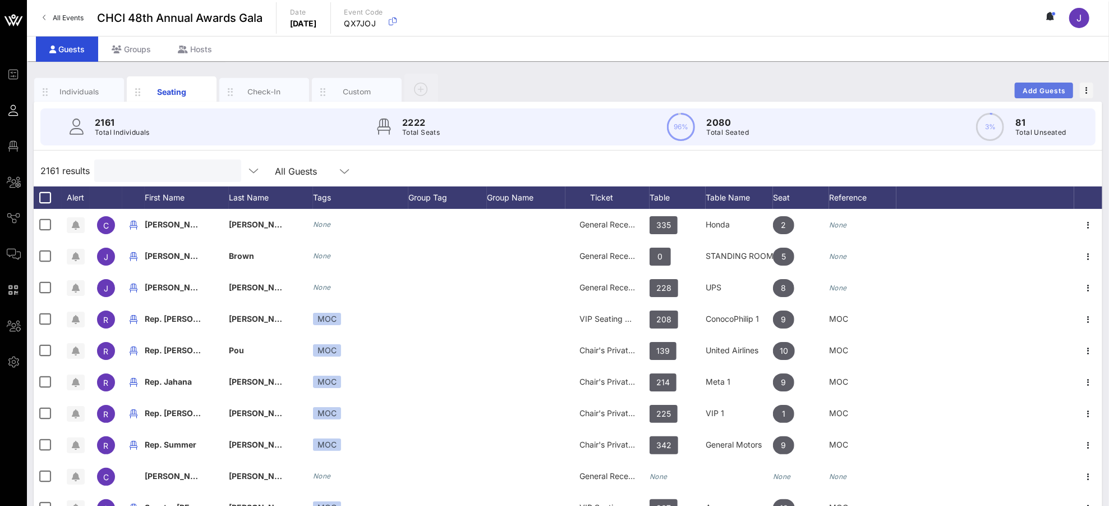
click at [1038, 89] on span "Add Guests" at bounding box center [1044, 90] width 44 height 8
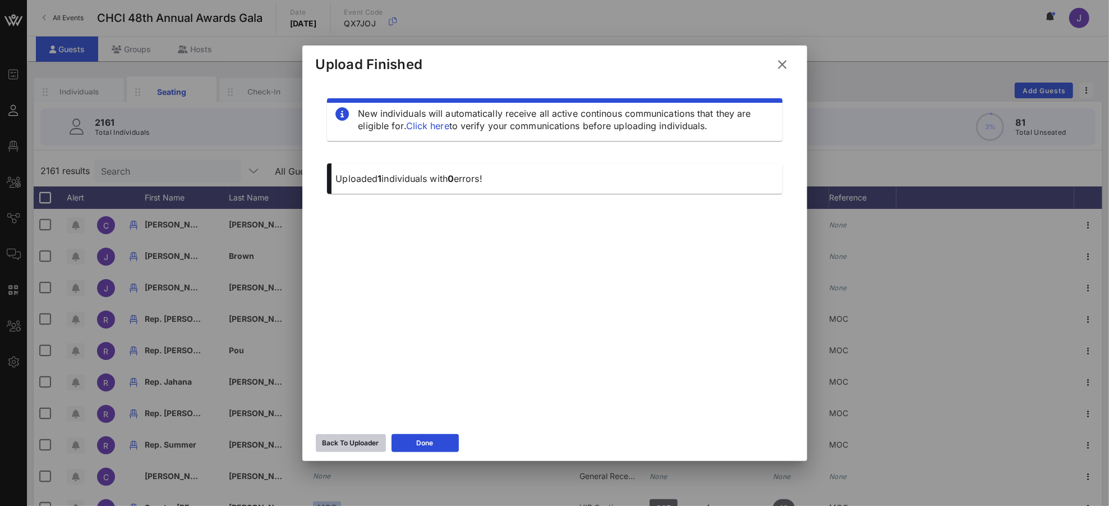
click at [347, 437] on div "Back To Uploader" at bounding box center [351, 442] width 57 height 11
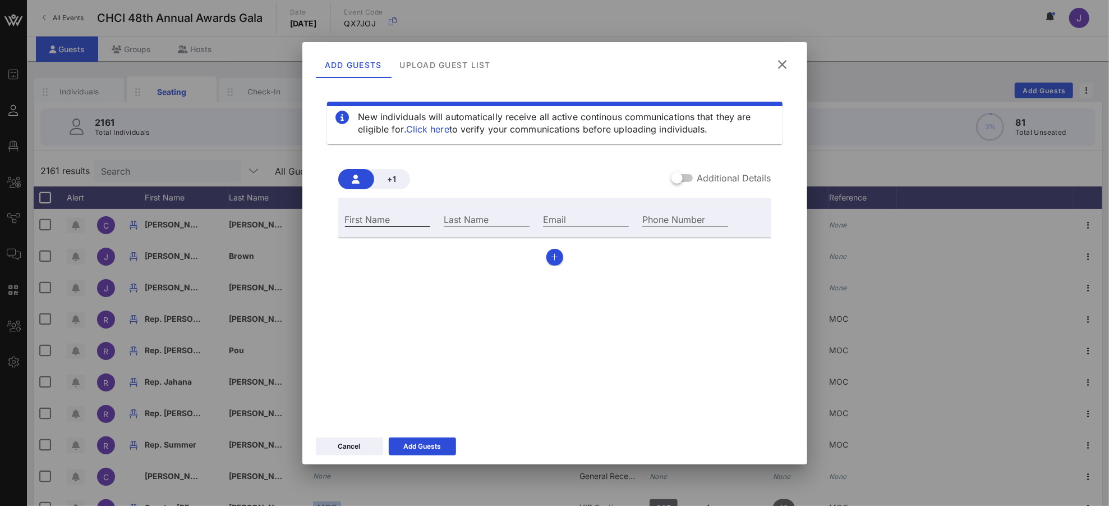
click at [367, 219] on div "First Name" at bounding box center [388, 219] width 86 height 15
type input "[PERSON_NAME]"
type input "[PERSON_NAME][EMAIL_ADDRESS][DOMAIN_NAME]"
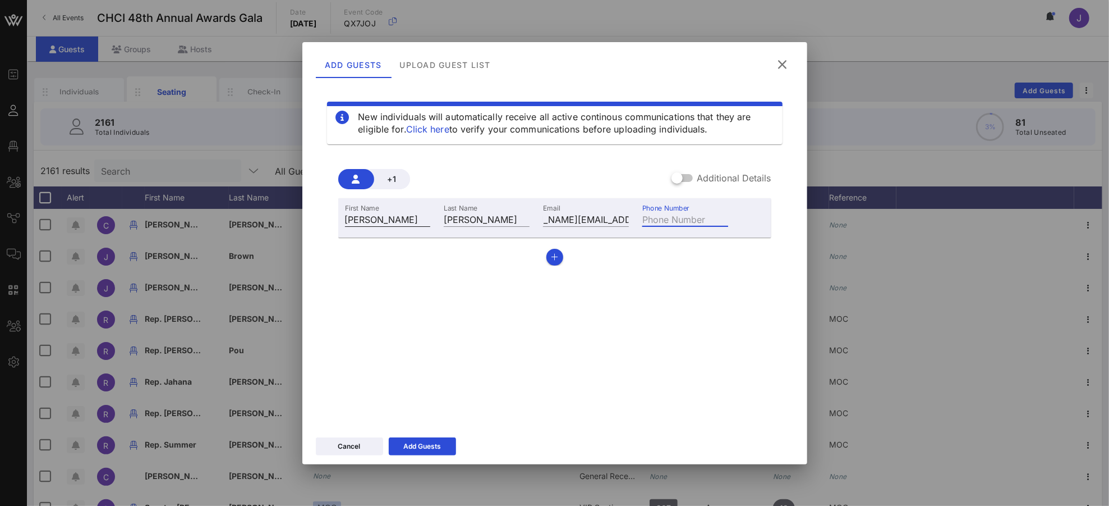
scroll to position [0, 0]
type input "[PHONE_NUMBER]"
click at [688, 168] on div "+1 Additional Details First Name [PERSON_NAME] Last Name [PERSON_NAME] Email [P…" at bounding box center [554, 212] width 433 height 105
drag, startPoint x: 686, startPoint y: 177, endPoint x: 592, endPoint y: 214, distance: 101.0
click at [685, 177] on div at bounding box center [677, 177] width 19 height 19
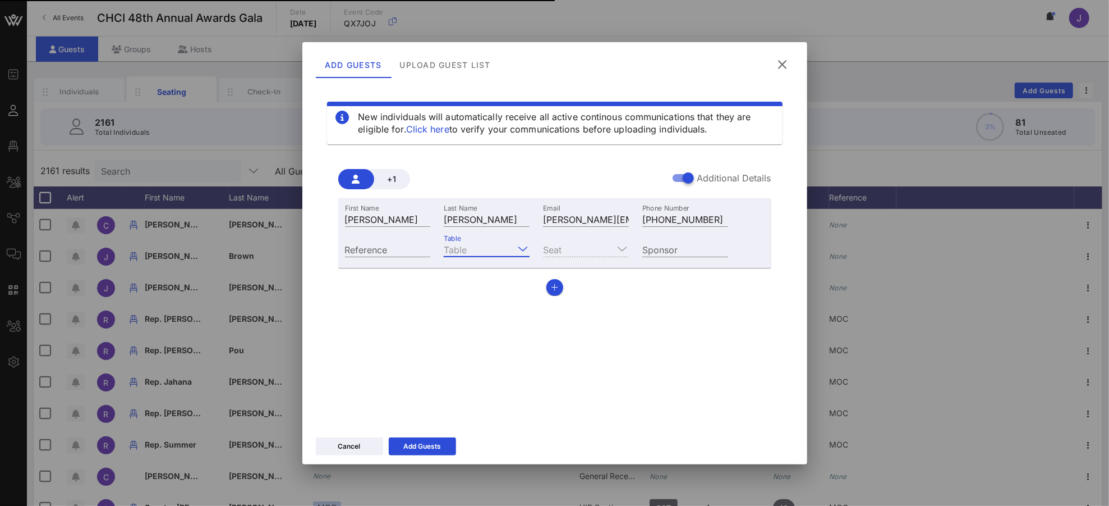
click at [490, 249] on input "Table" at bounding box center [479, 249] width 70 height 15
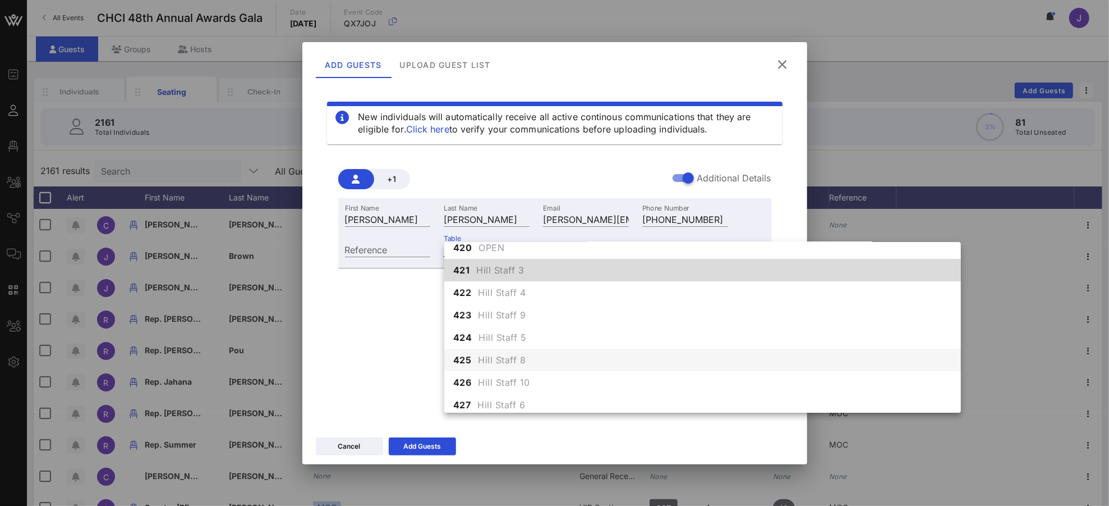
scroll to position [3290, 0]
click at [522, 353] on span "Hill Staff 8" at bounding box center [503, 356] width 48 height 13
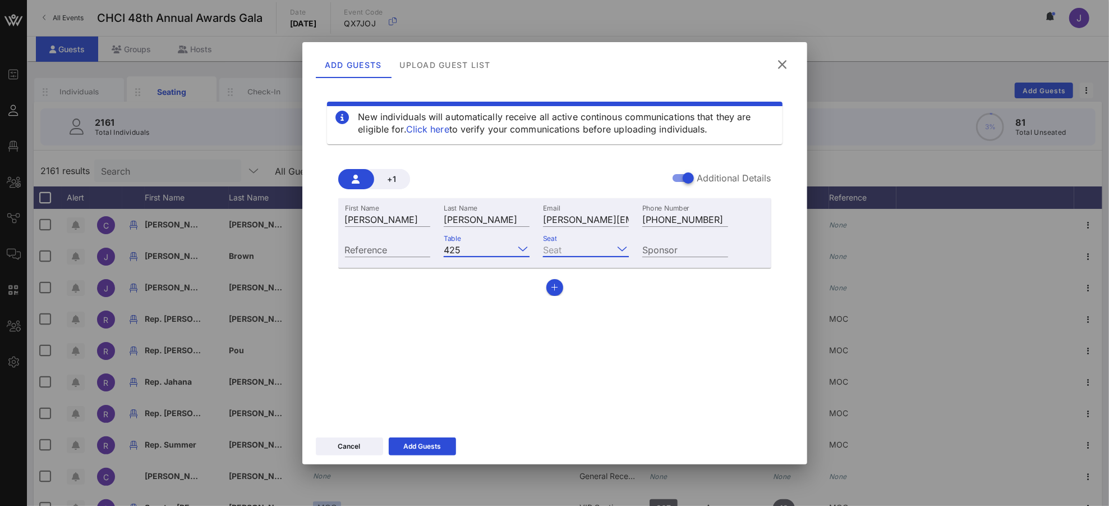
click at [581, 243] on input "Seat" at bounding box center [578, 249] width 70 height 15
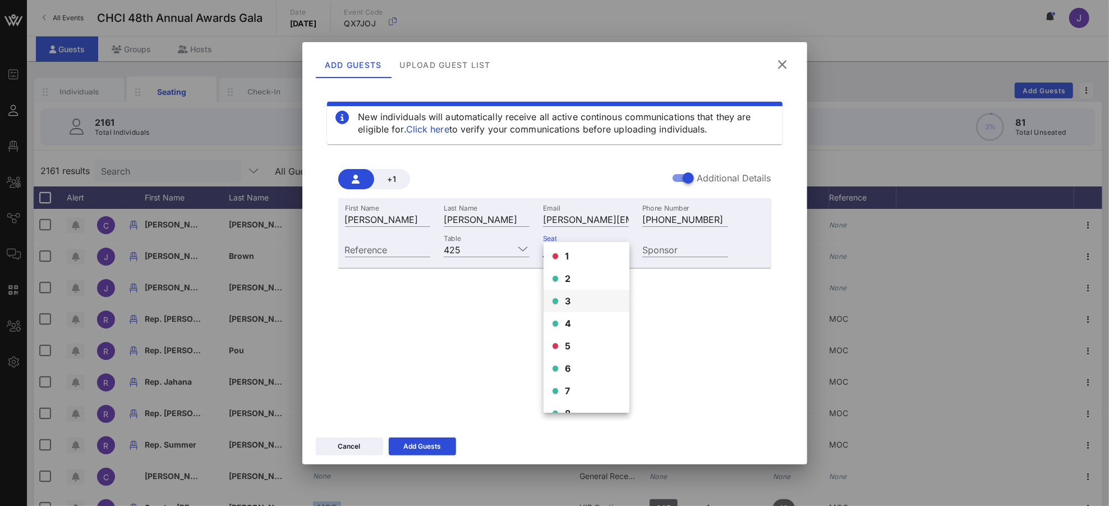
scroll to position [3, 0]
click at [570, 277] on span "2" at bounding box center [568, 276] width 6 height 13
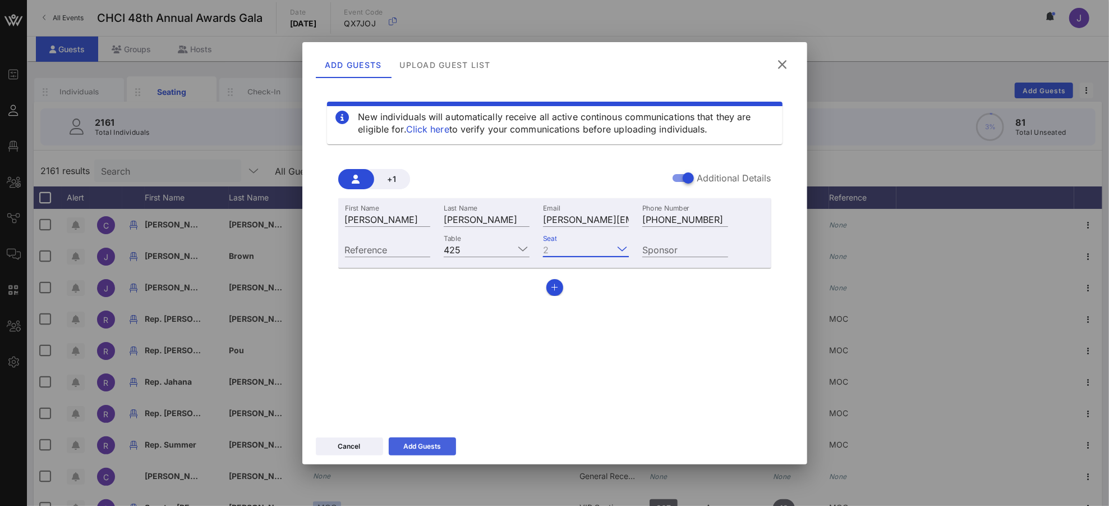
click at [443, 442] on button "Add Guests" at bounding box center [422, 446] width 67 height 18
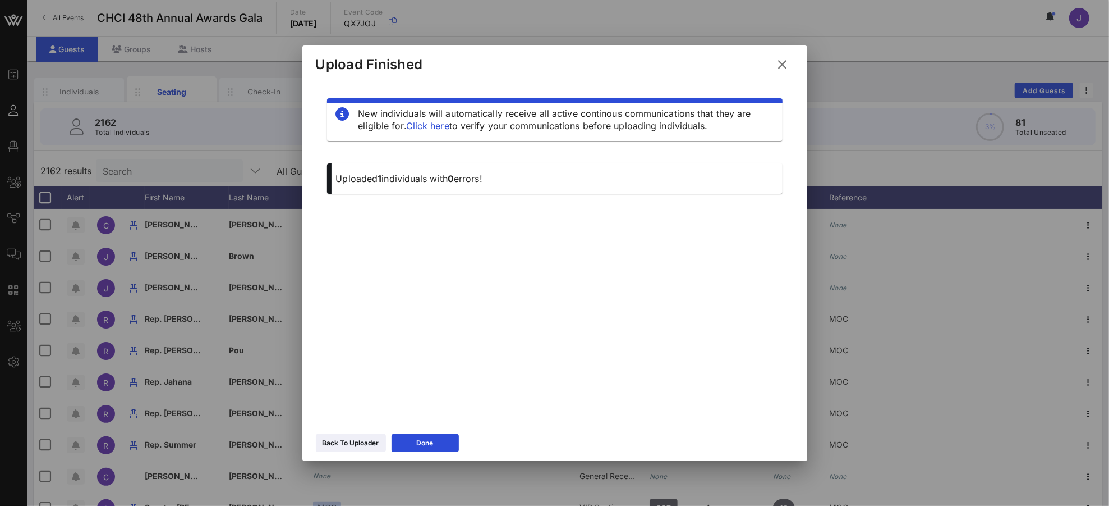
click at [784, 67] on icon at bounding box center [783, 64] width 16 height 14
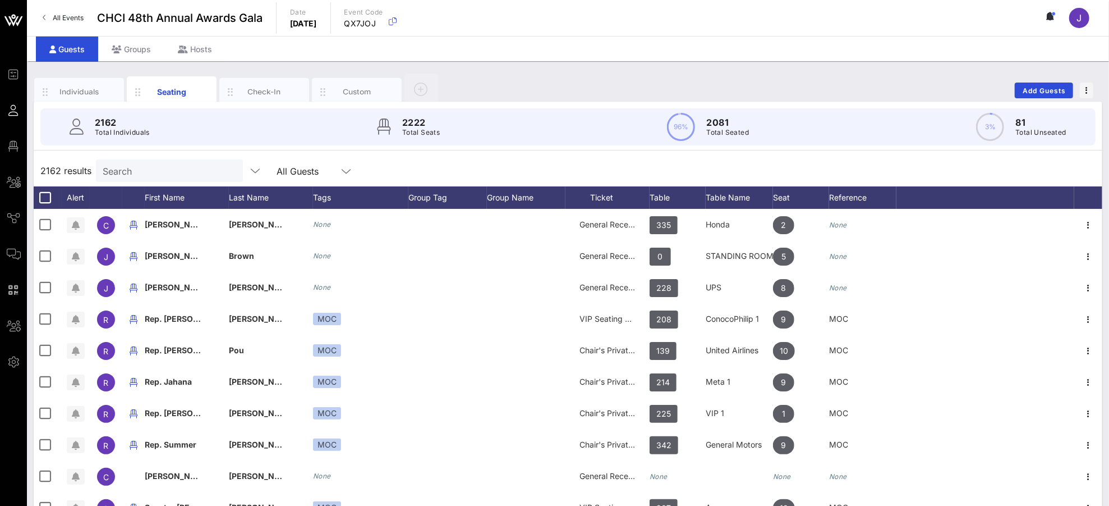
click at [169, 167] on input "Search" at bounding box center [168, 170] width 131 height 15
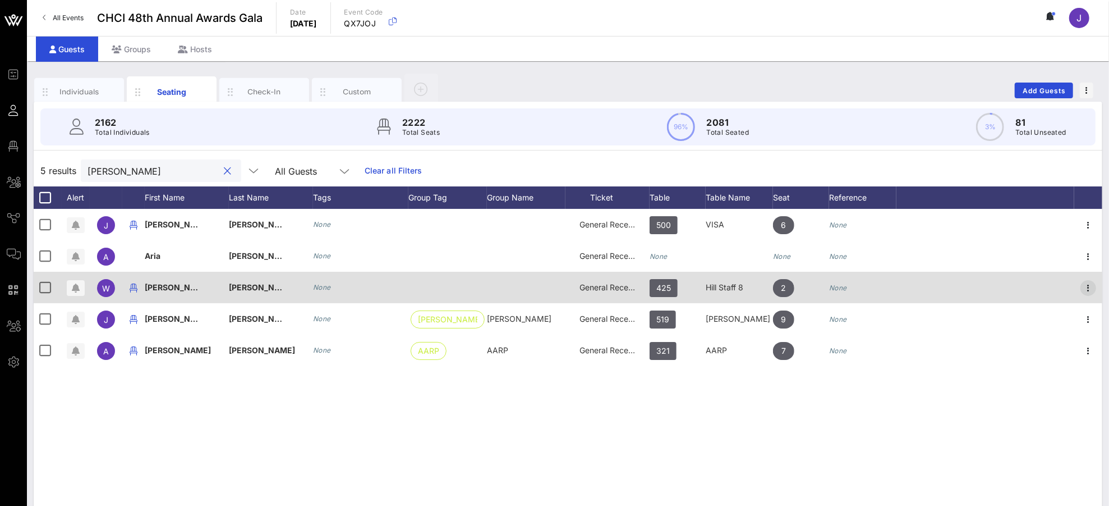
type input "[PERSON_NAME]"
click at [1040, 286] on icon "button" at bounding box center [1088, 287] width 13 height 13
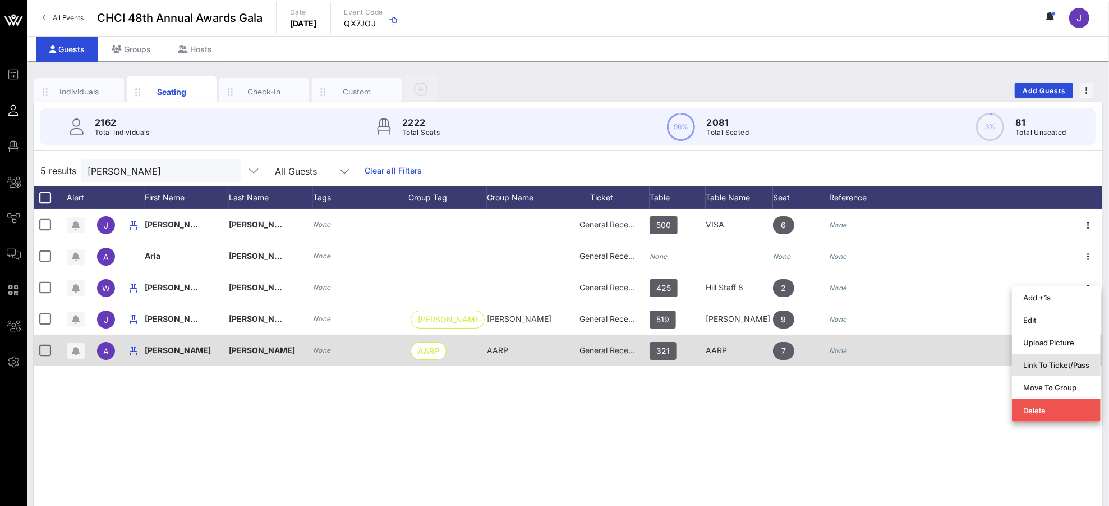
click at [1037, 367] on div "Link To Ticket/Pass" at bounding box center [1056, 364] width 66 height 9
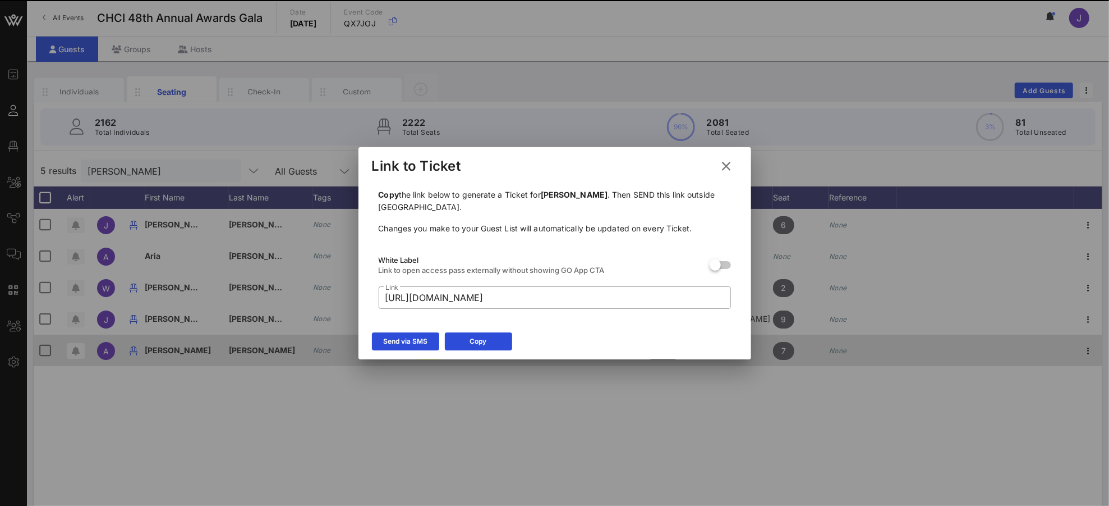
click at [407, 344] on div "Send via SMS" at bounding box center [405, 341] width 44 height 11
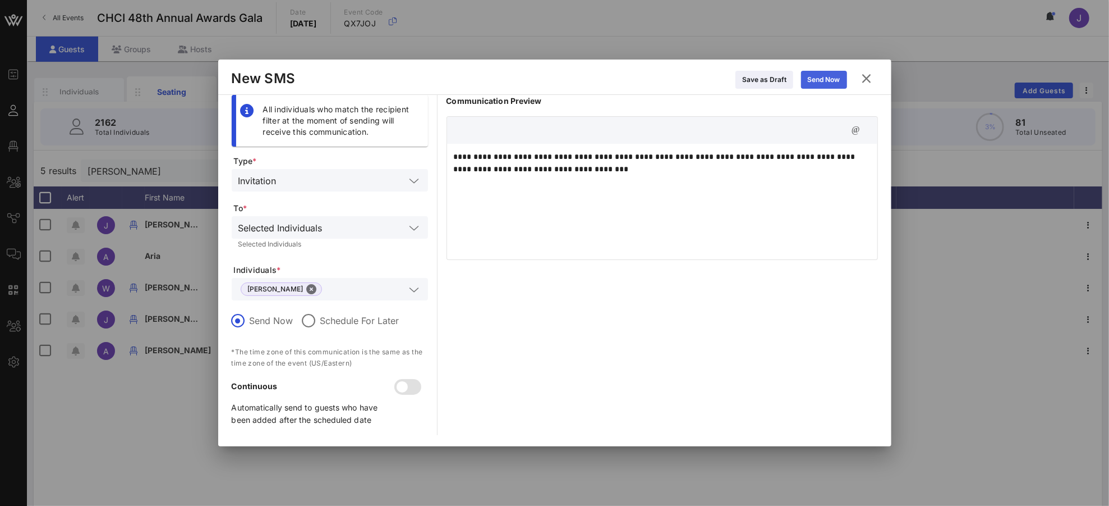
click at [839, 75] on div "Send Now" at bounding box center [824, 79] width 33 height 11
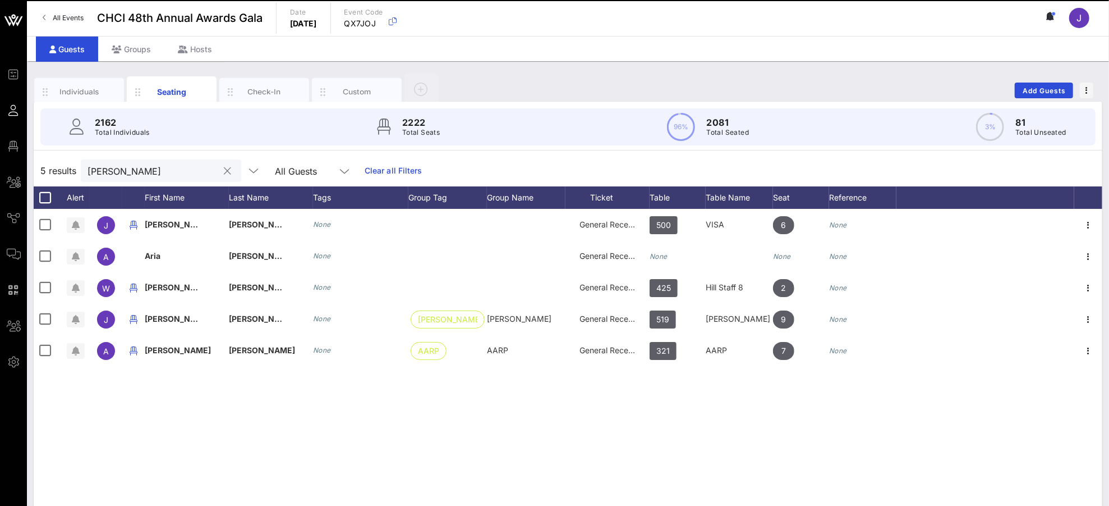
click at [130, 169] on input "[PERSON_NAME]" at bounding box center [153, 170] width 131 height 15
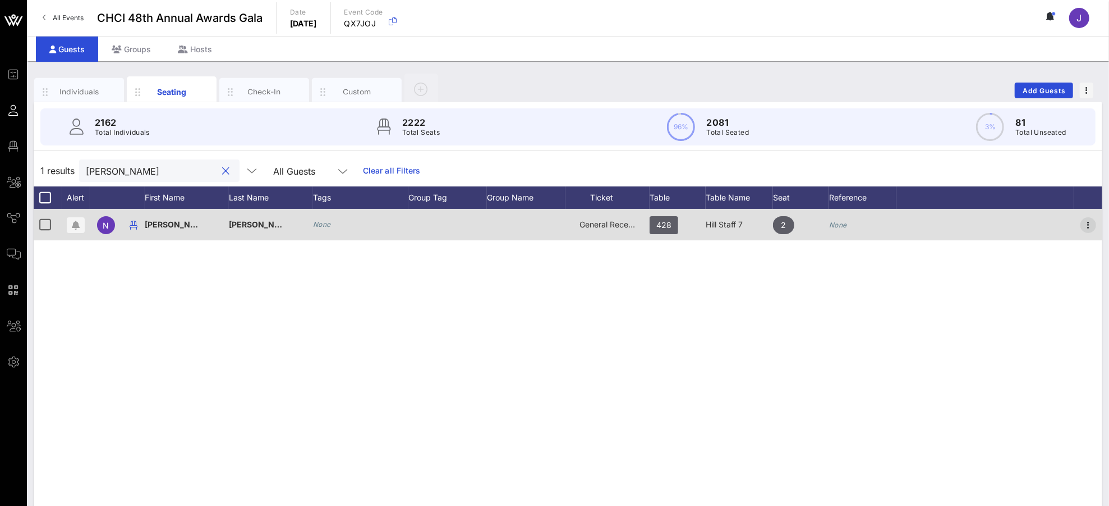
type input "[PERSON_NAME]"
click at [1040, 224] on icon "button" at bounding box center [1088, 224] width 13 height 13
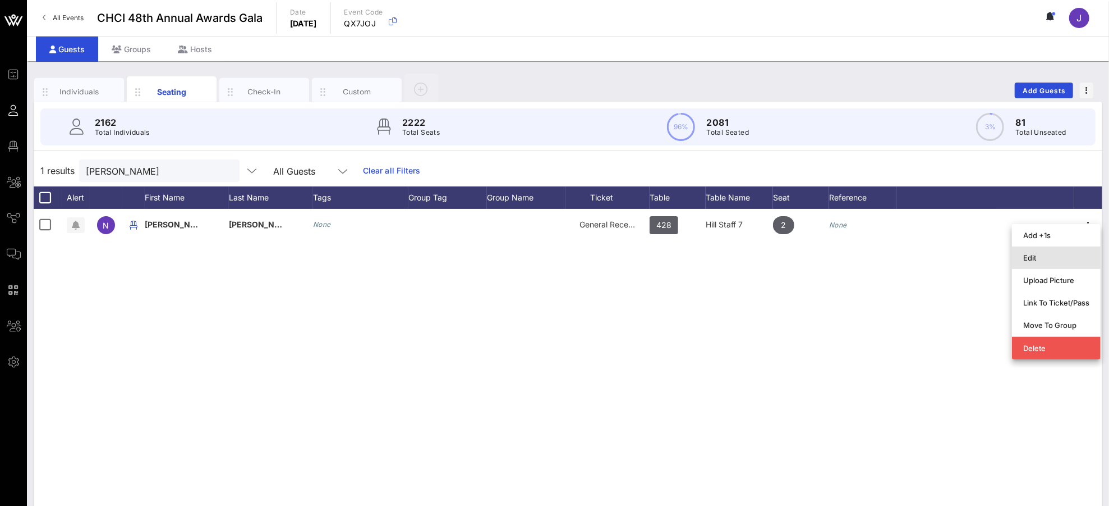
click at [1040, 251] on div "Edit" at bounding box center [1056, 258] width 66 height 18
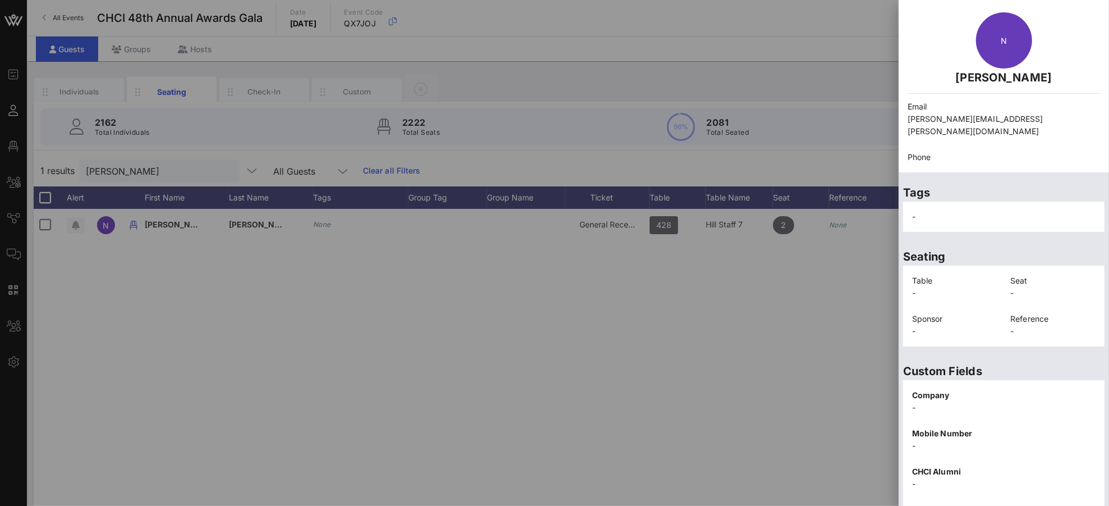
scroll to position [163, 0]
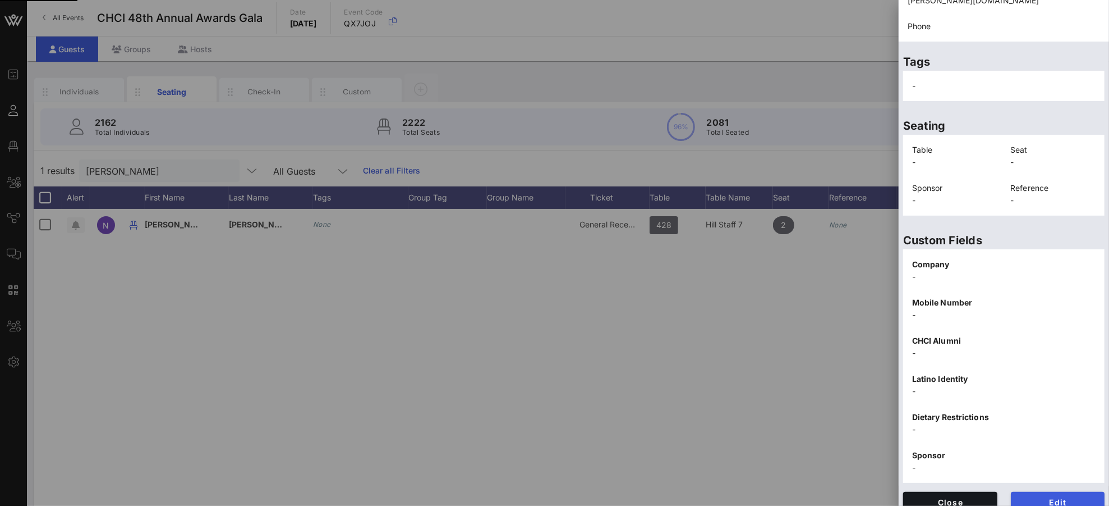
click at [1040, 474] on button "Edit" at bounding box center [1058, 501] width 94 height 20
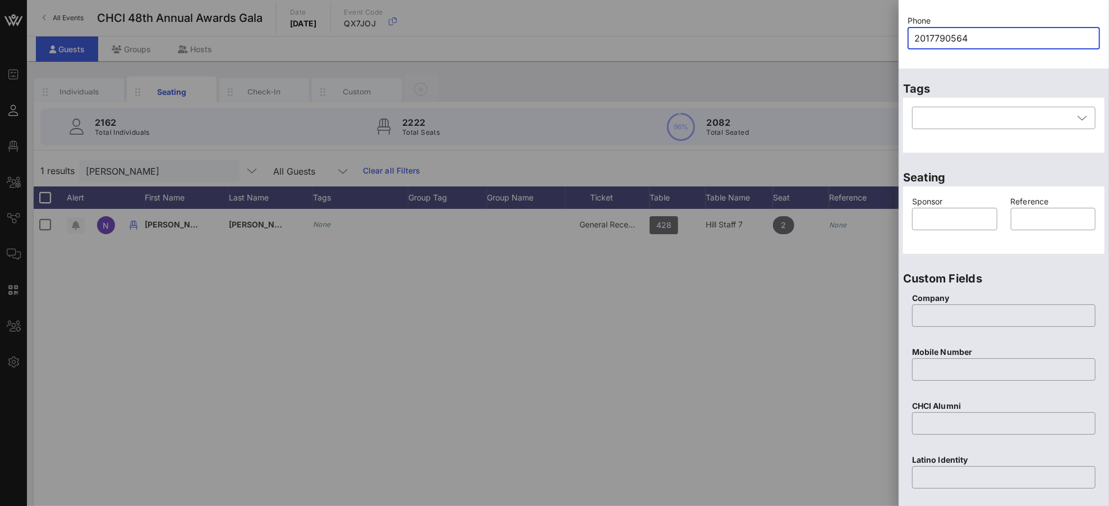
scroll to position [392, 0]
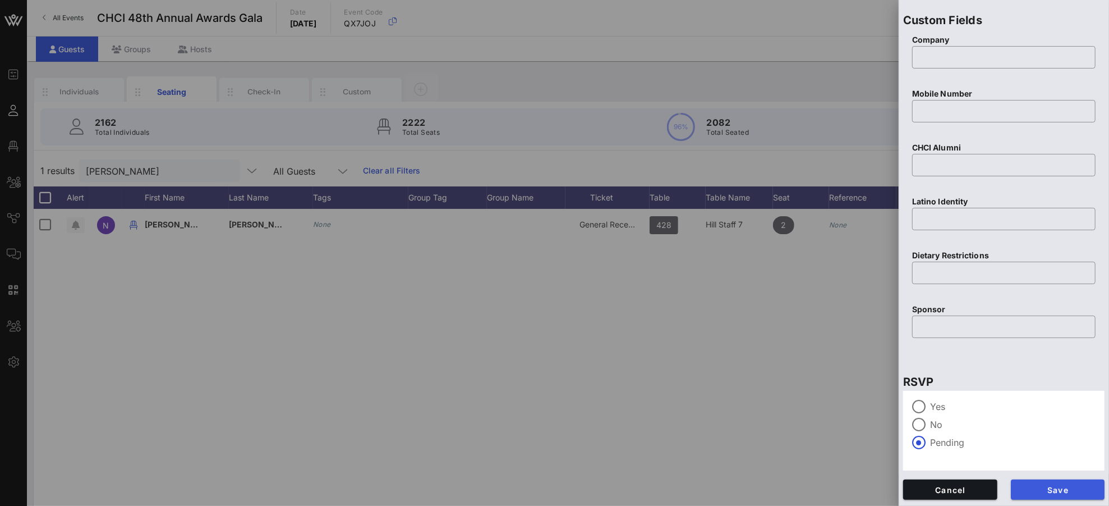
type input "2017790564"
click at [1040, 474] on button "Save" at bounding box center [1058, 489] width 94 height 20
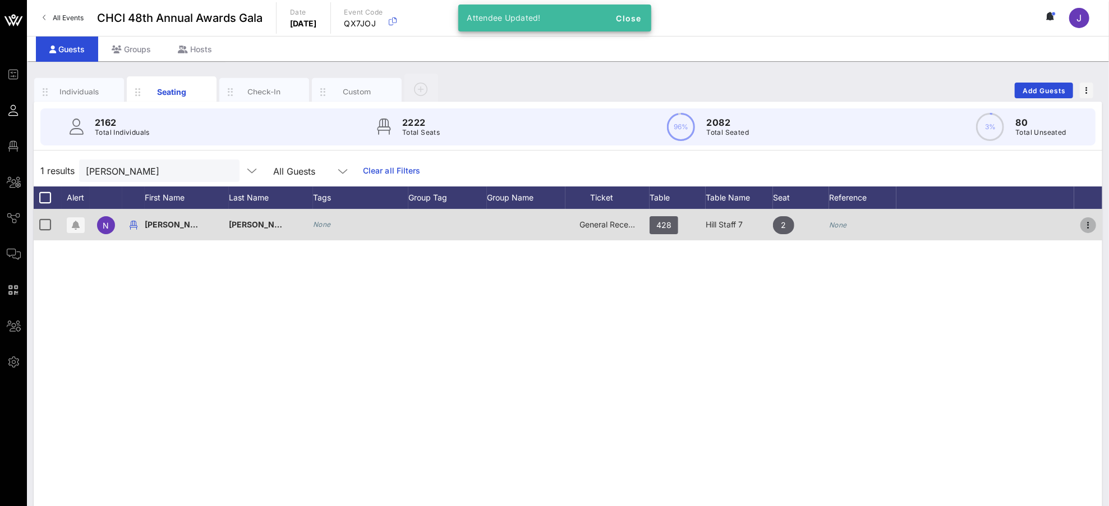
click at [1040, 223] on icon "button" at bounding box center [1088, 224] width 13 height 13
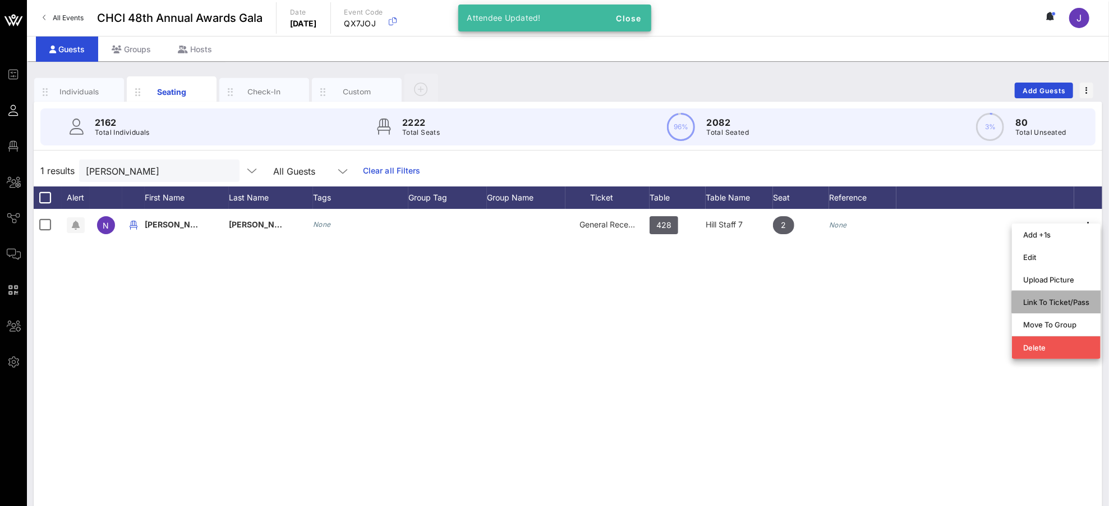
click at [1035, 302] on div "Link To Ticket/Pass" at bounding box center [1056, 301] width 66 height 9
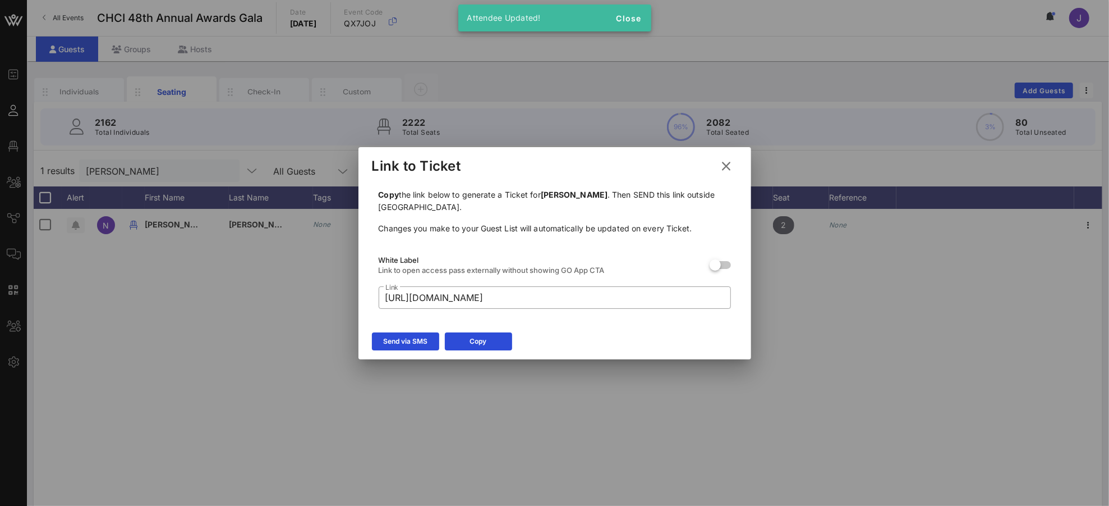
click at [418, 339] on div "Send via SMS" at bounding box center [405, 341] width 44 height 11
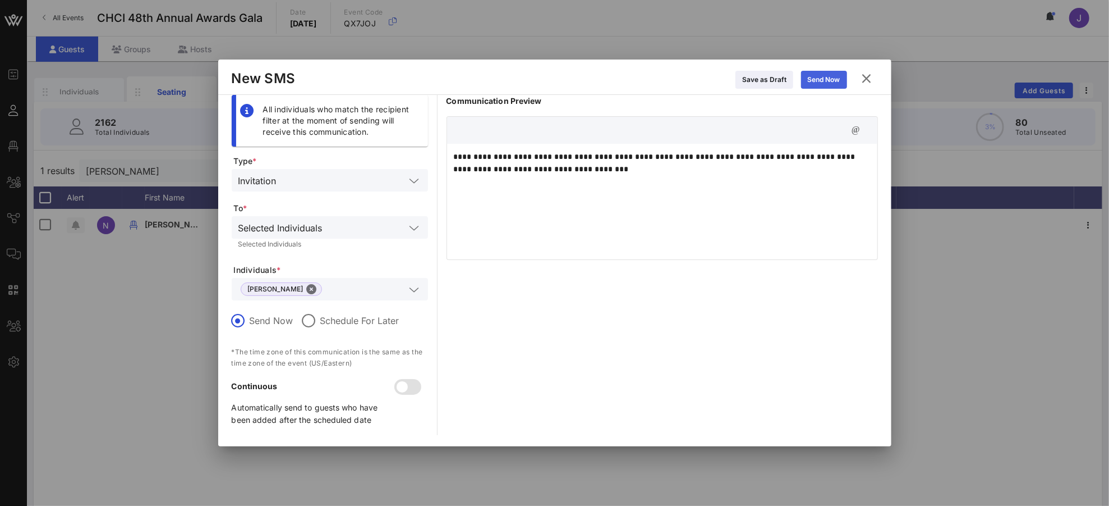
click at [819, 85] on button "Send Now" at bounding box center [824, 80] width 46 height 18
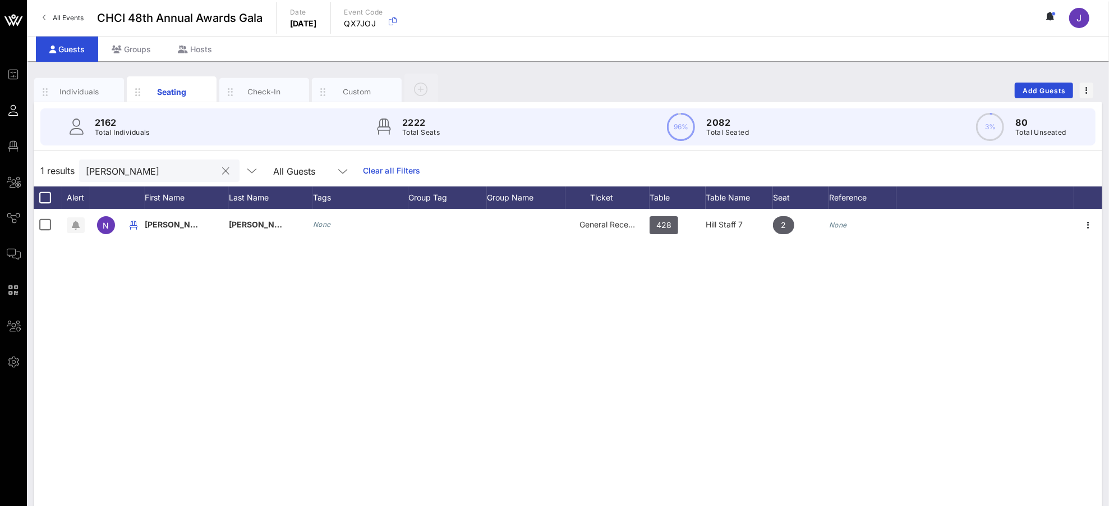
click at [142, 168] on input "[PERSON_NAME]" at bounding box center [151, 170] width 131 height 15
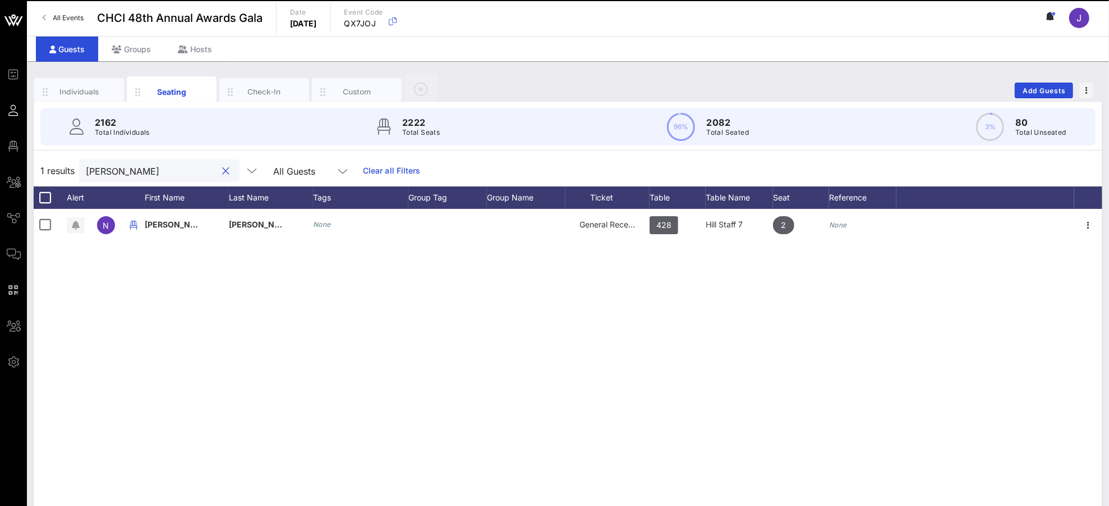
click at [142, 166] on input "[PERSON_NAME]" at bounding box center [151, 170] width 131 height 15
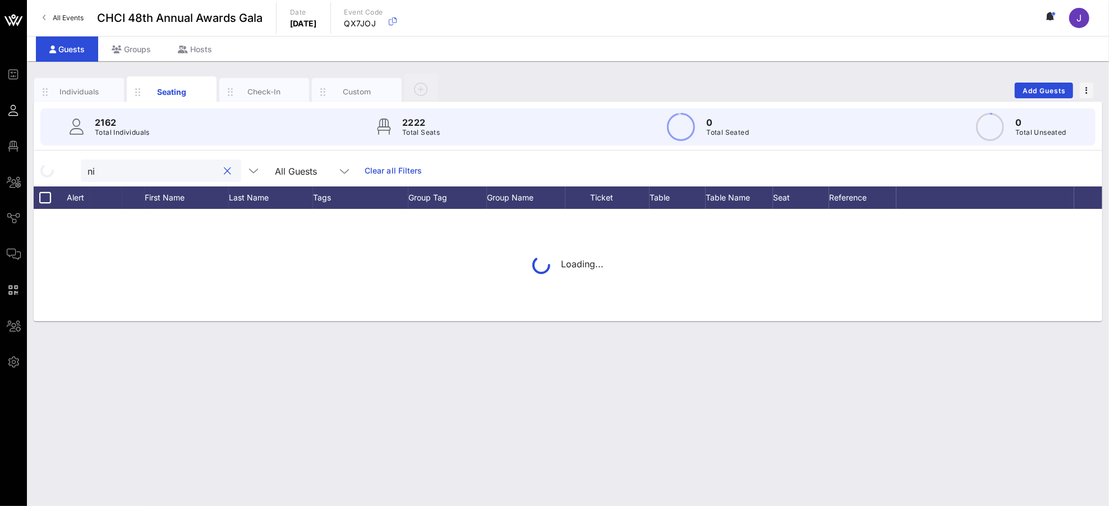
type input "n"
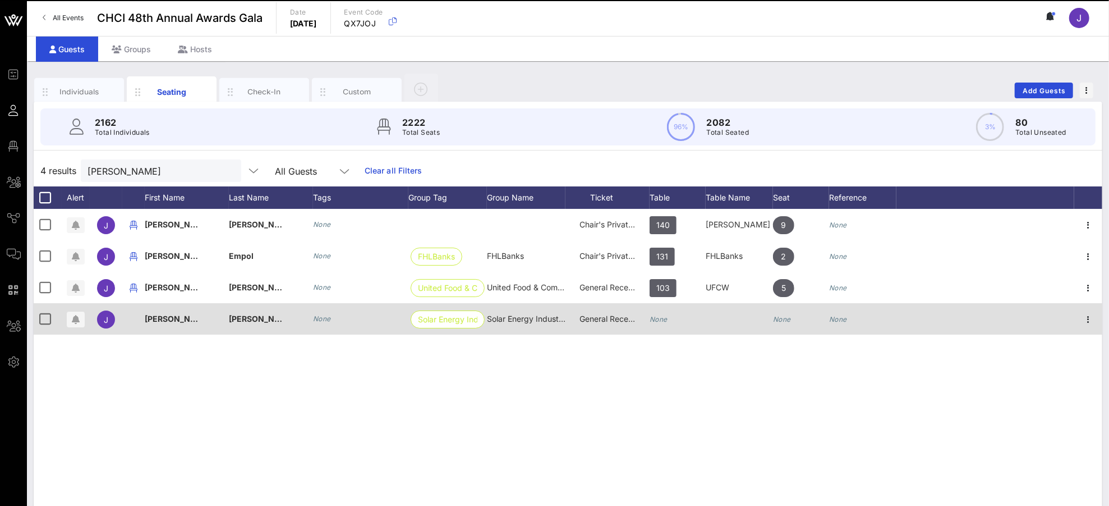
click at [668, 315] on div "None" at bounding box center [678, 325] width 56 height 44
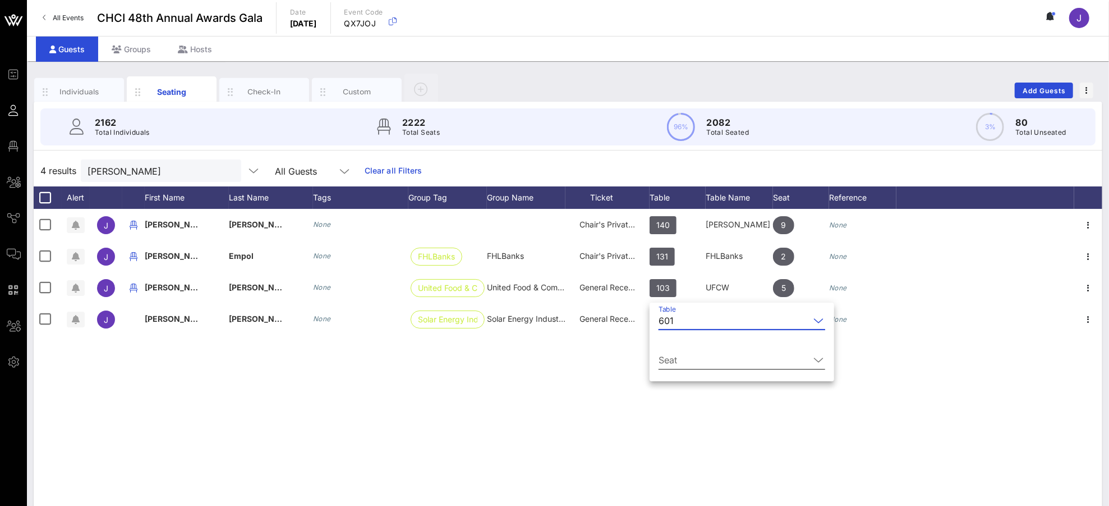
click at [724, 357] on input "Seat" at bounding box center [734, 360] width 151 height 18
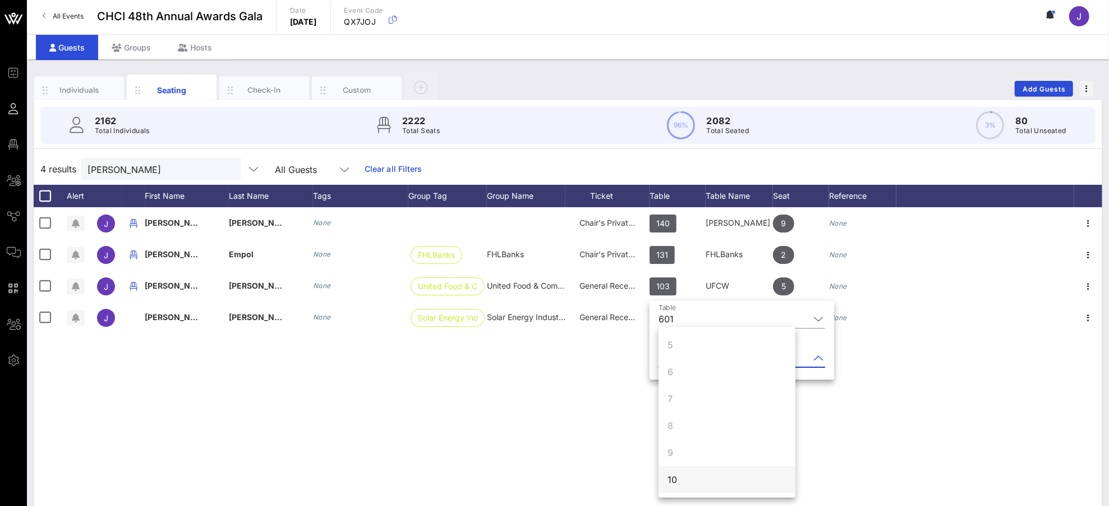
scroll to position [3, 0]
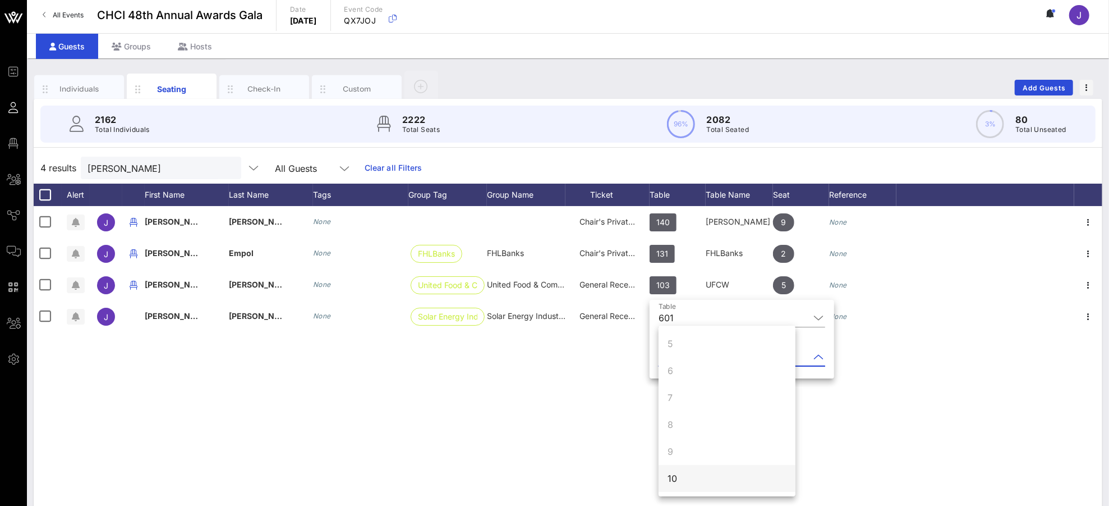
click at [693, 474] on div "10" at bounding box center [727, 478] width 137 height 27
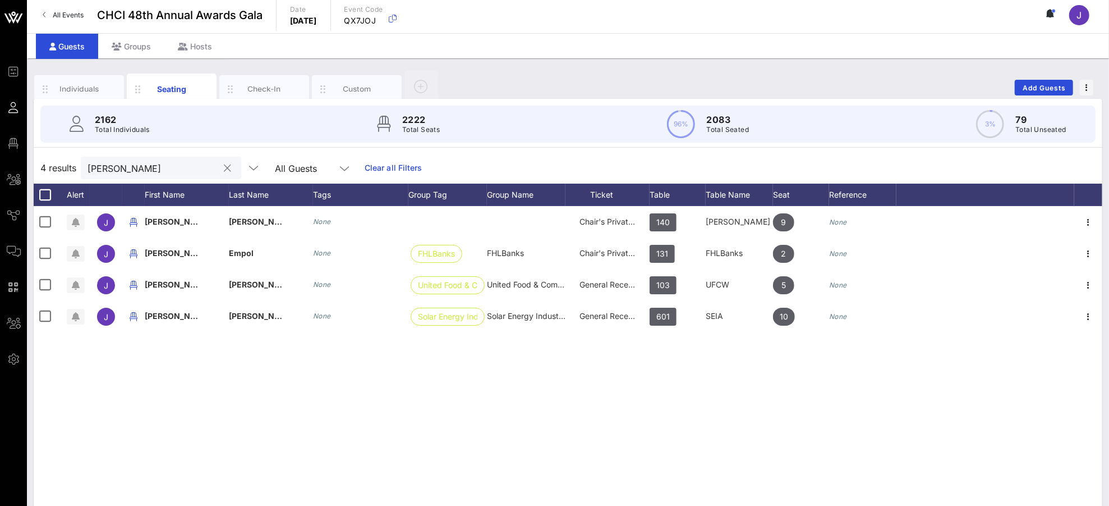
click at [94, 169] on input "[PERSON_NAME]" at bounding box center [153, 167] width 131 height 15
click at [93, 170] on input "[PERSON_NAME]" at bounding box center [153, 167] width 131 height 15
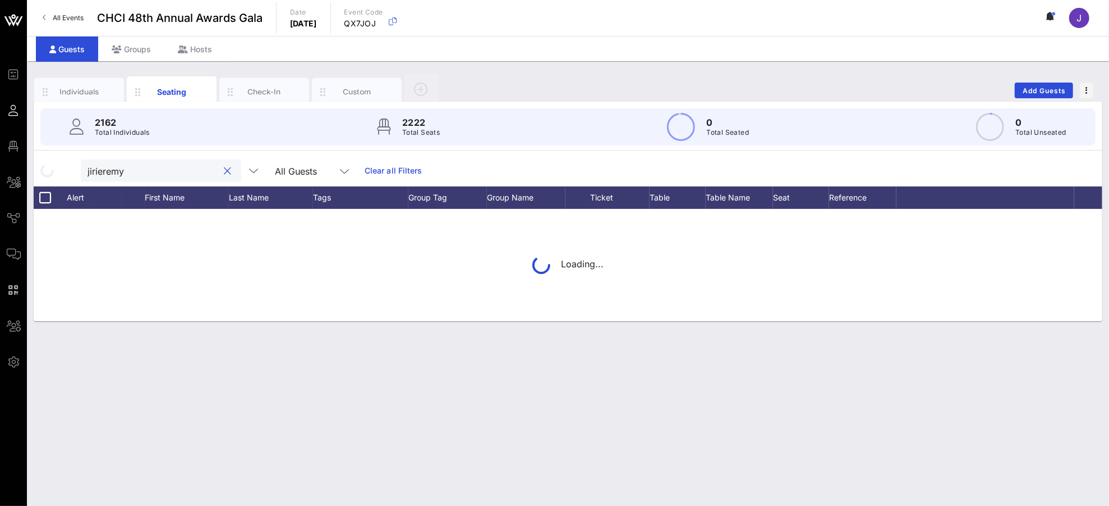
type input "jiriseremy"
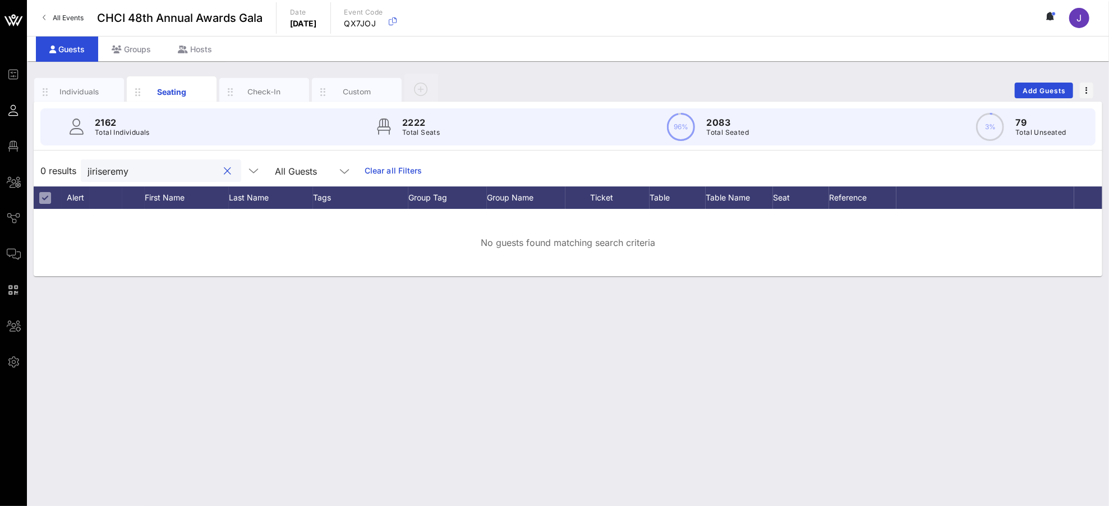
click at [224, 173] on button "clear icon" at bounding box center [227, 171] width 7 height 11
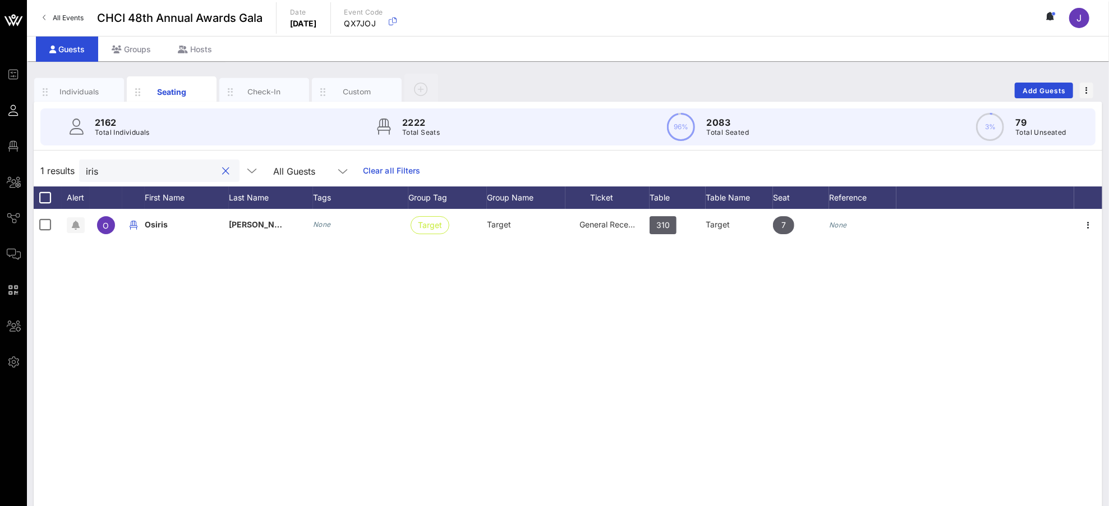
click at [89, 171] on input "iris" at bounding box center [151, 170] width 131 height 15
click at [90, 171] on input "iris" at bounding box center [151, 170] width 131 height 15
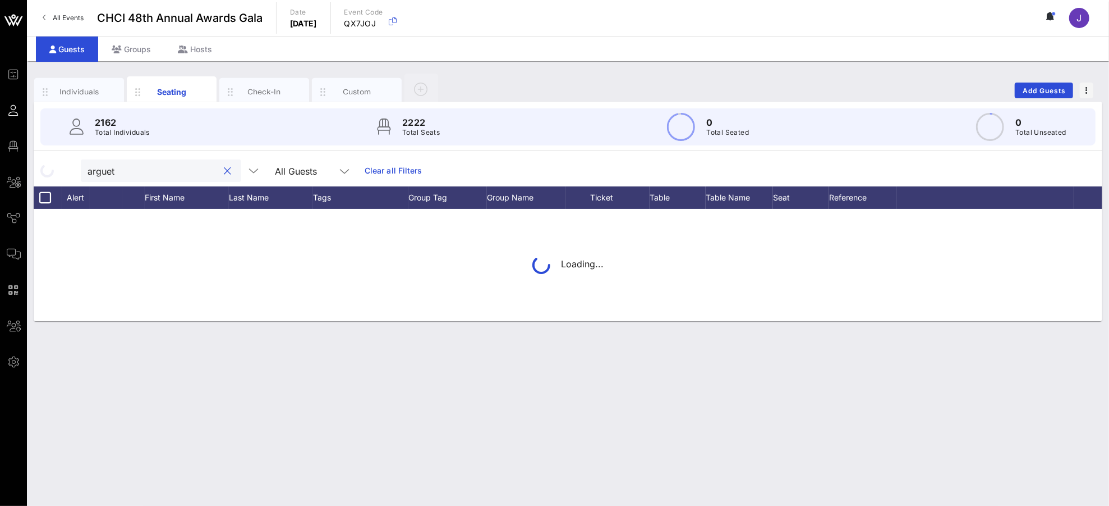
type input "[PERSON_NAME]"
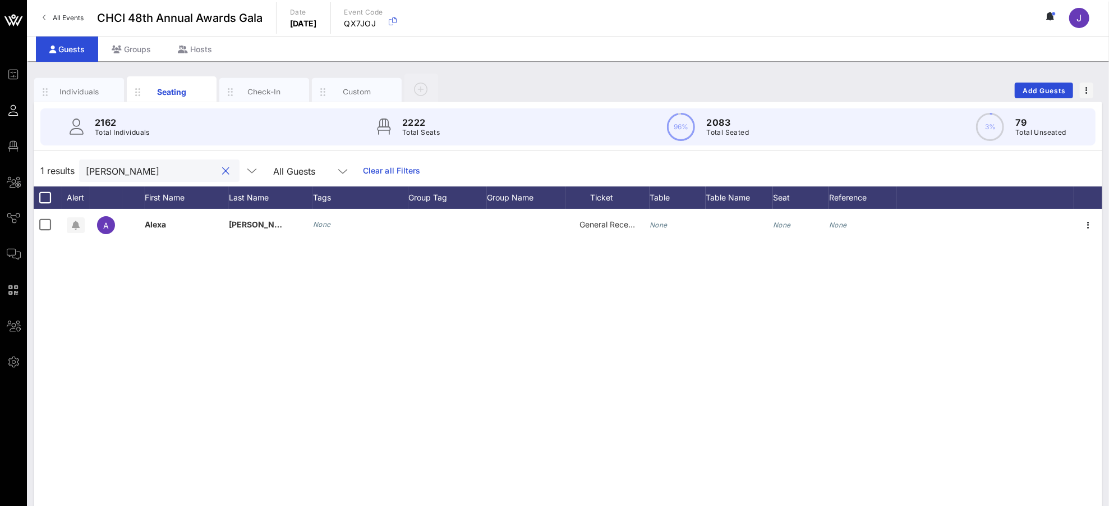
click at [223, 170] on button "clear icon" at bounding box center [226, 171] width 7 height 11
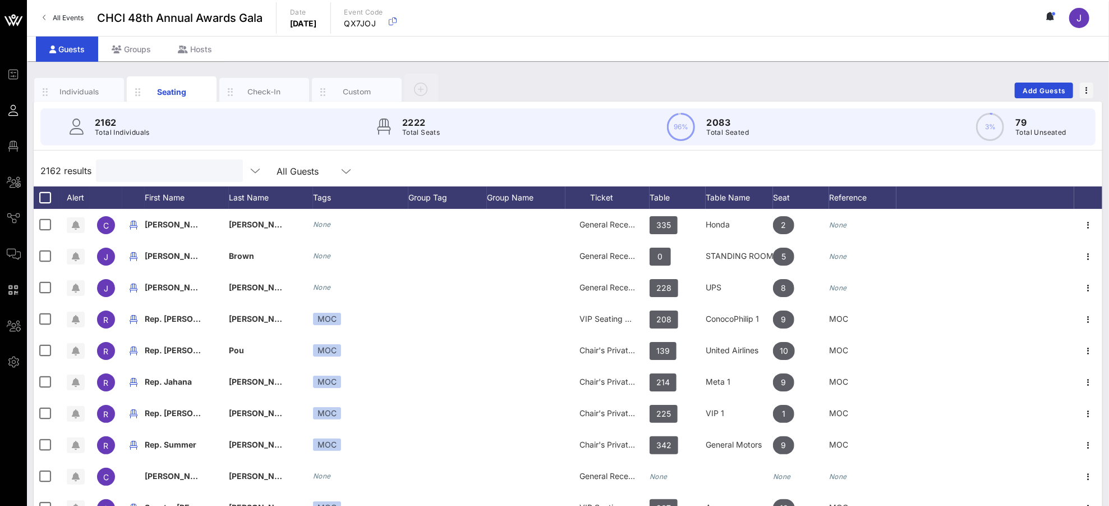
click at [142, 171] on input "text" at bounding box center [168, 170] width 131 height 15
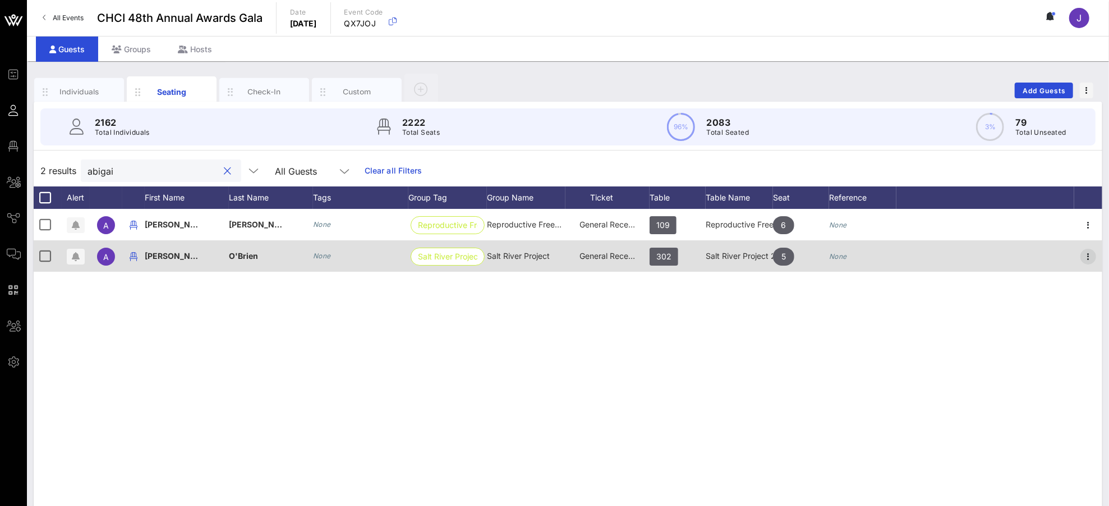
type input "abigai"
drag, startPoint x: 1087, startPoint y: 251, endPoint x: 1081, endPoint y: 245, distance: 9.1
click at [1040, 251] on icon "button" at bounding box center [1088, 256] width 13 height 13
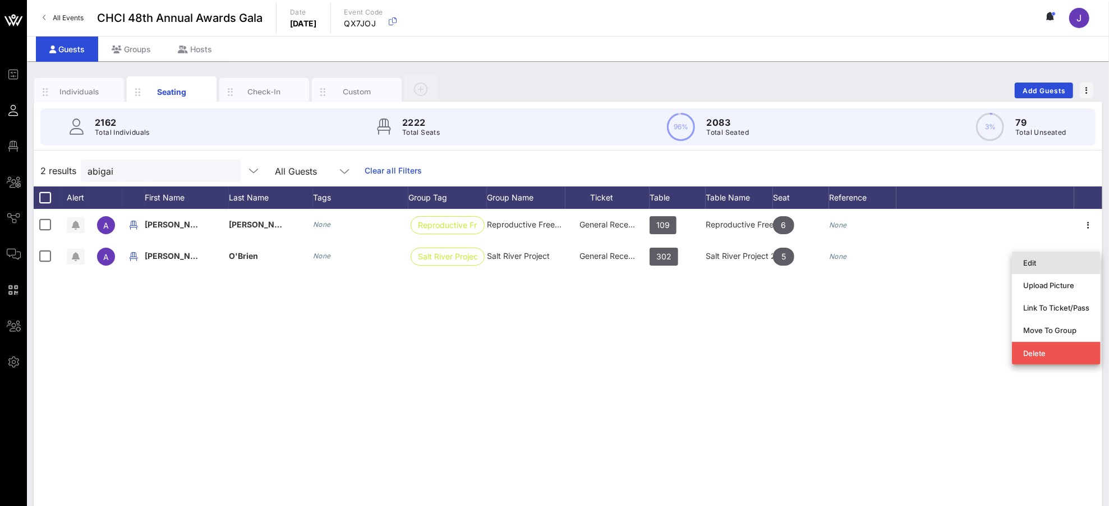
click at [1040, 267] on div "Edit" at bounding box center [1056, 262] width 66 height 9
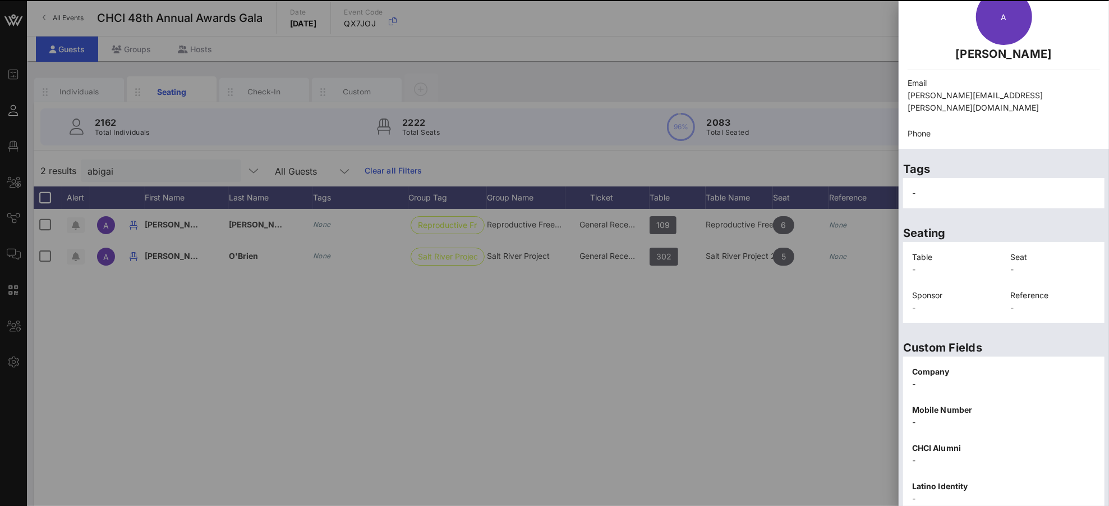
scroll to position [163, 0]
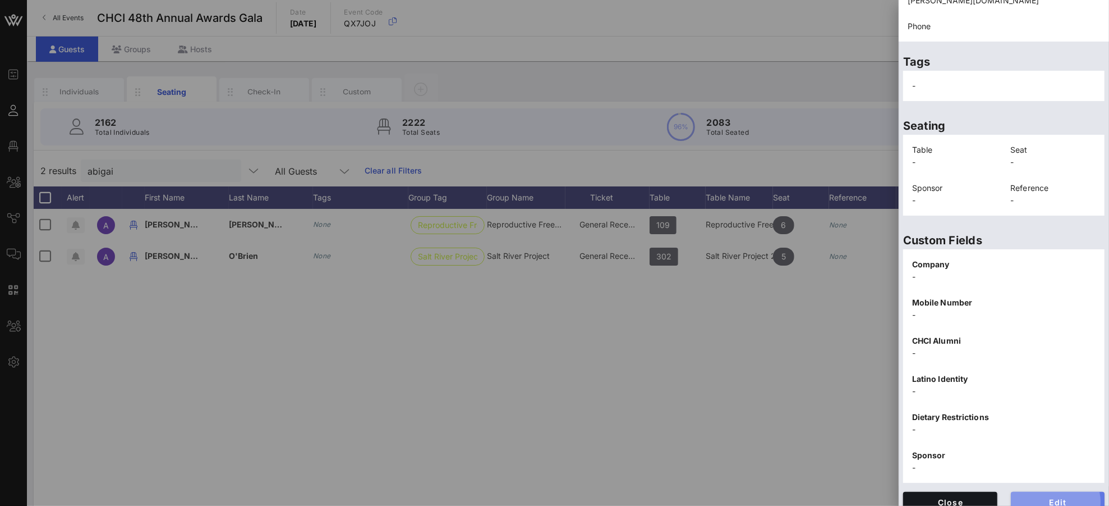
click at [1040, 474] on span "Edit" at bounding box center [1058, 502] width 76 height 10
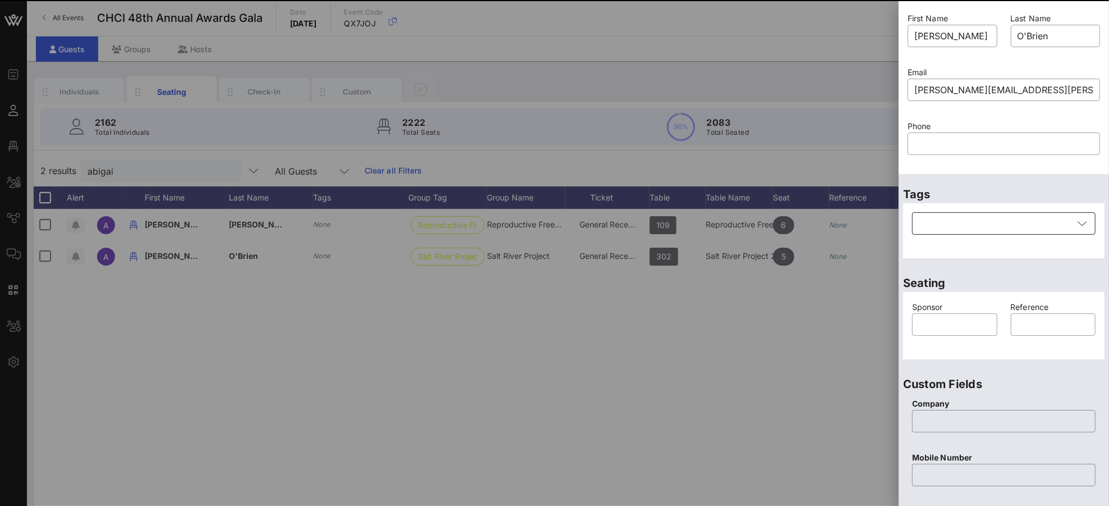
scroll to position [27, 0]
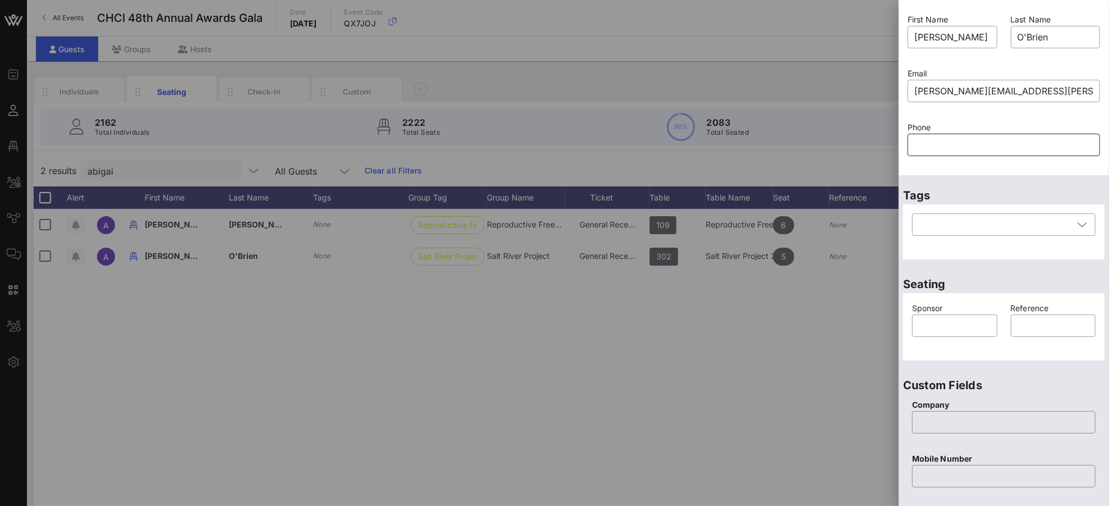
click at [939, 142] on input "text" at bounding box center [1004, 145] width 179 height 18
paste input "90922273770"
type input "90922273770"
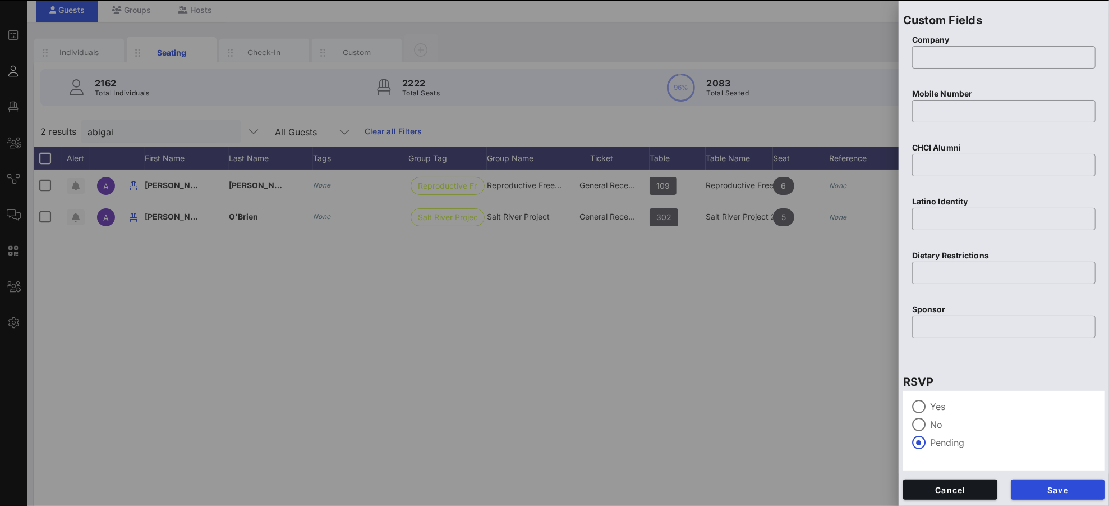
scroll to position [50, 0]
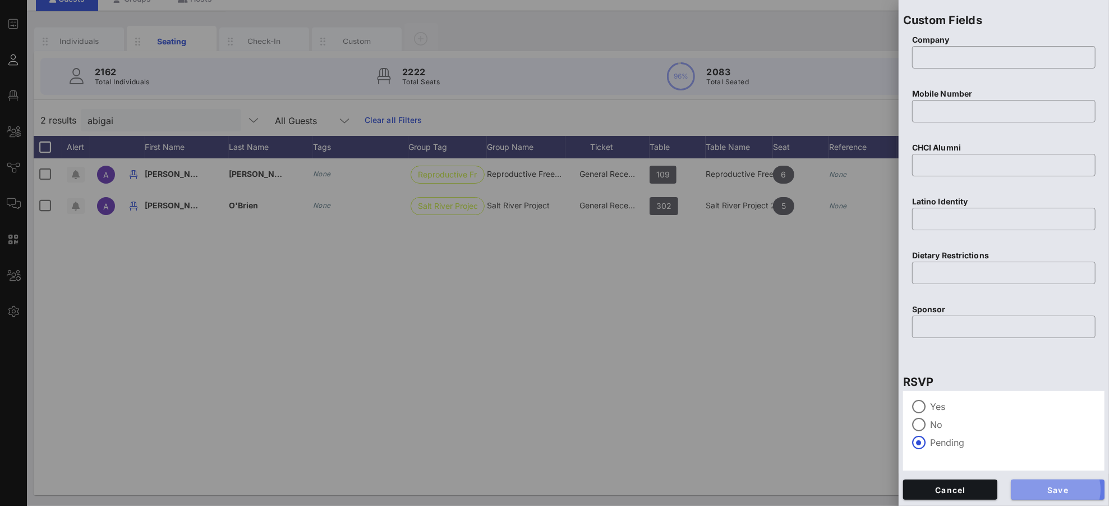
click at [1040, 474] on button "Save" at bounding box center [1058, 489] width 94 height 20
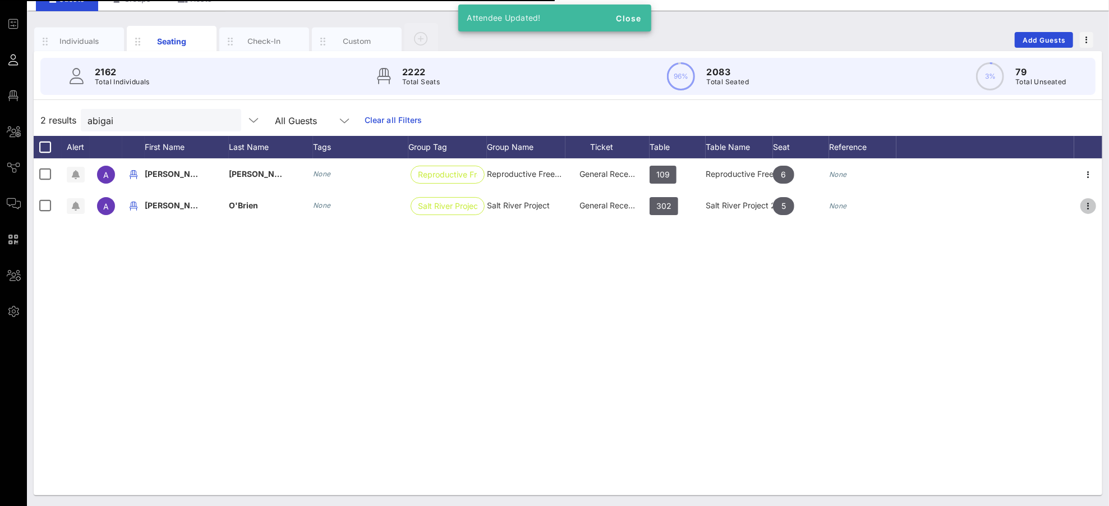
click at [1040, 200] on icon "button" at bounding box center [1088, 205] width 13 height 13
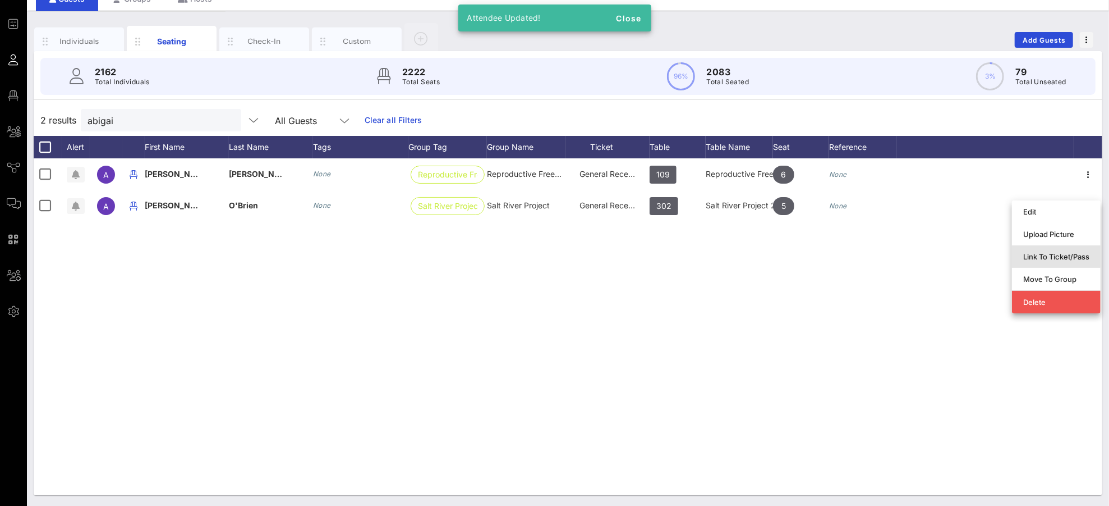
click at [1040, 252] on div "Link To Ticket/Pass" at bounding box center [1056, 256] width 66 height 9
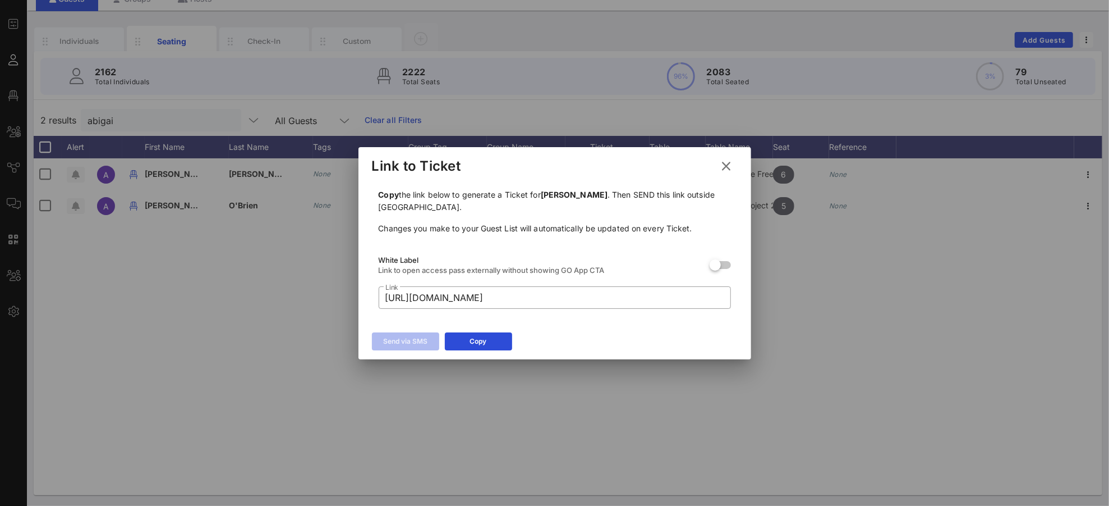
click at [727, 159] on icon at bounding box center [726, 165] width 15 height 13
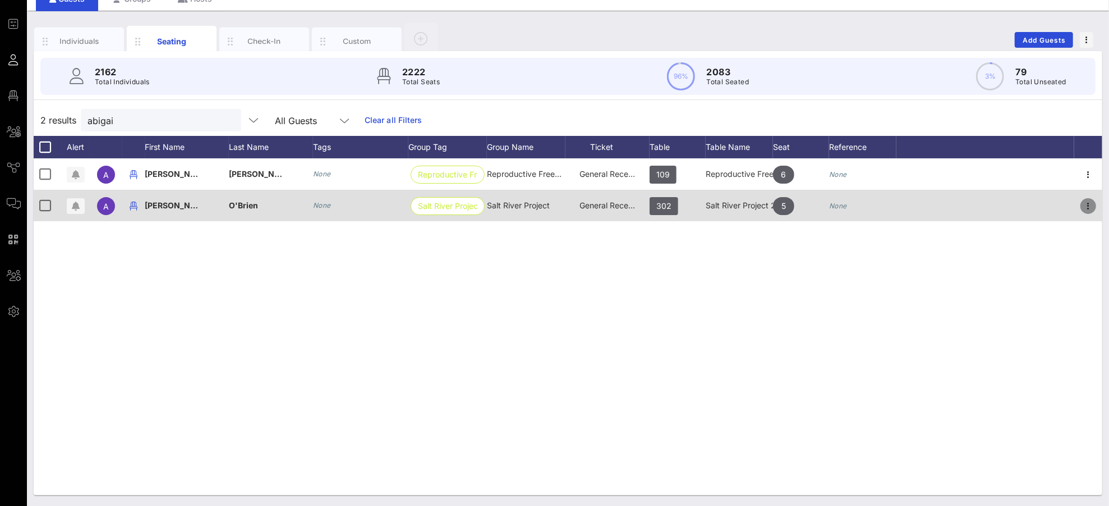
click at [1040, 203] on icon "button" at bounding box center [1088, 205] width 13 height 13
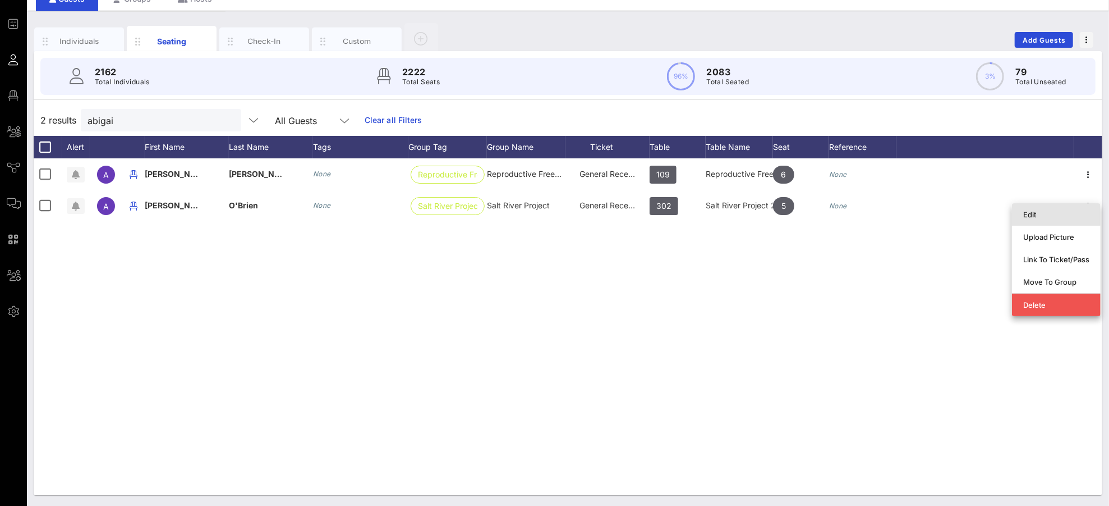
click at [1033, 214] on div "Edit" at bounding box center [1056, 214] width 66 height 9
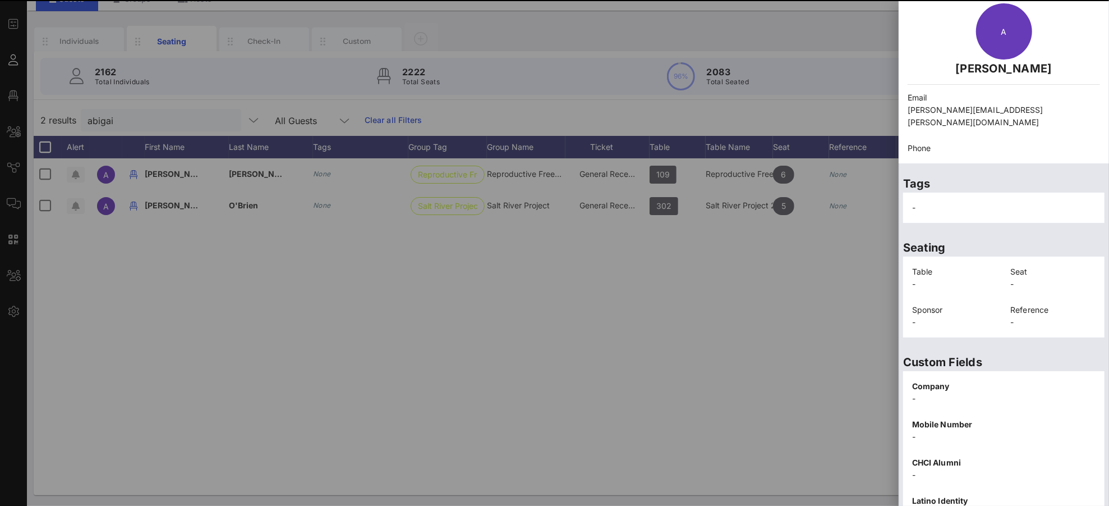
scroll to position [163, 0]
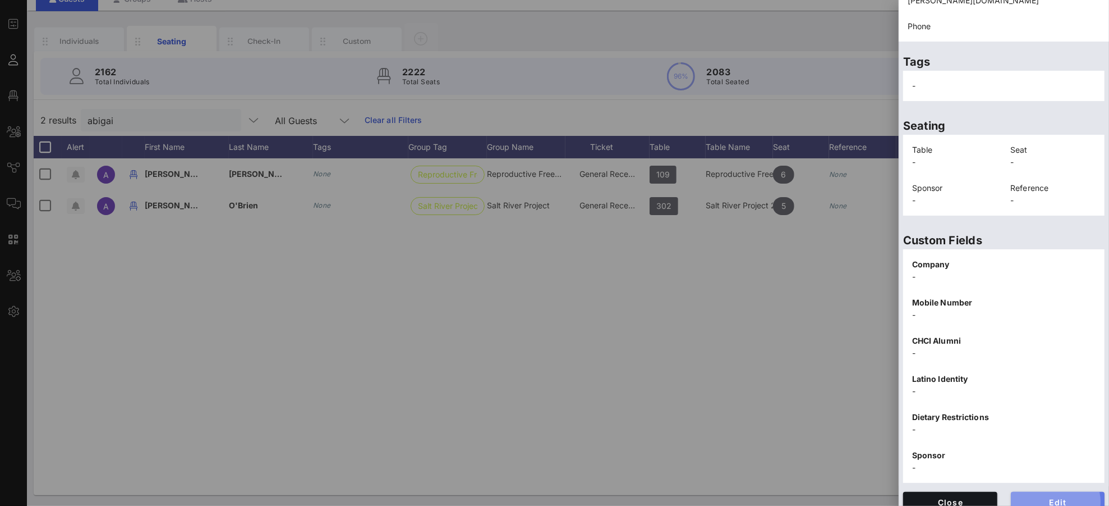
click at [1040, 474] on span "Edit" at bounding box center [1058, 502] width 76 height 10
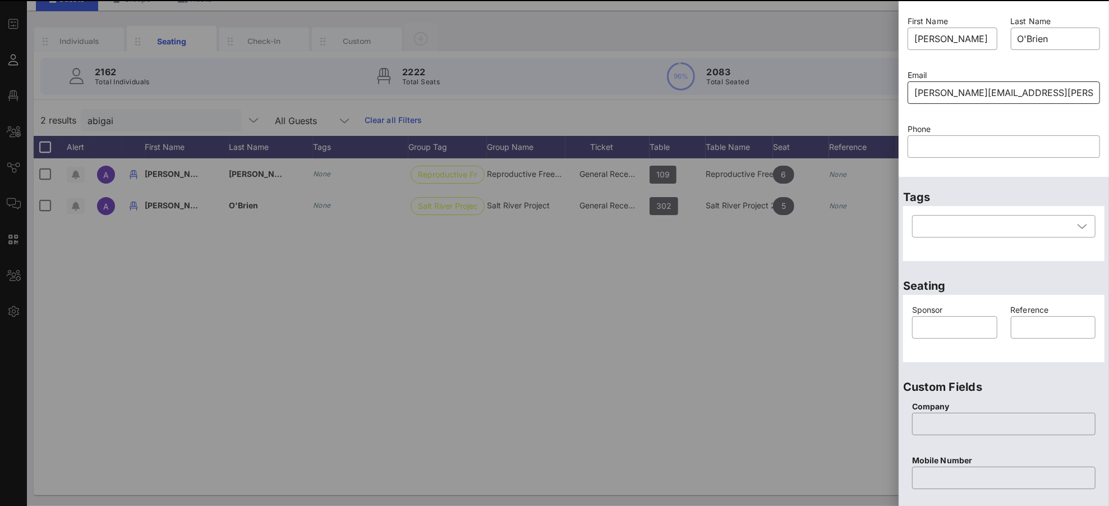
scroll to position [0, 0]
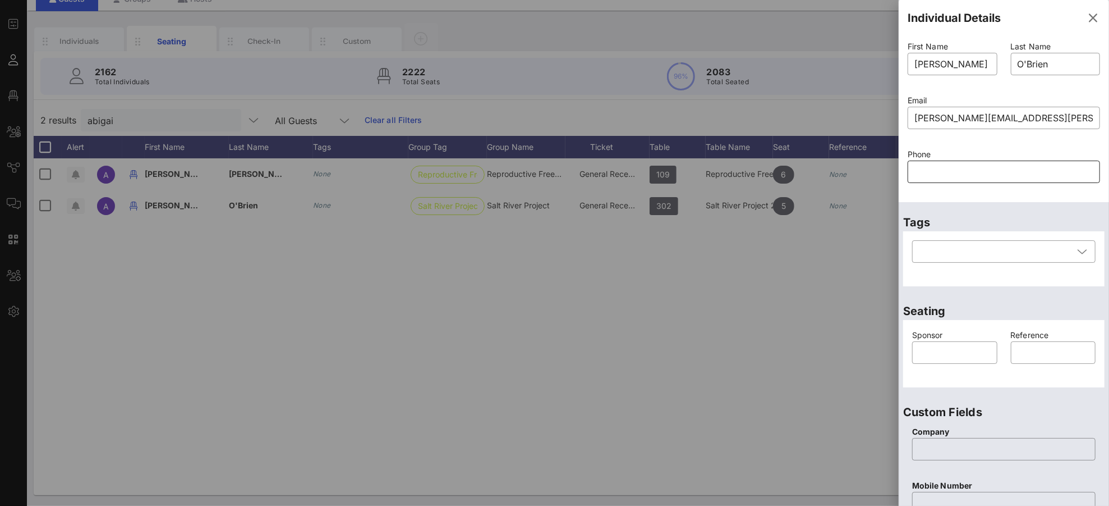
click at [944, 168] on input "text" at bounding box center [1004, 172] width 179 height 18
paste input "90922273770"
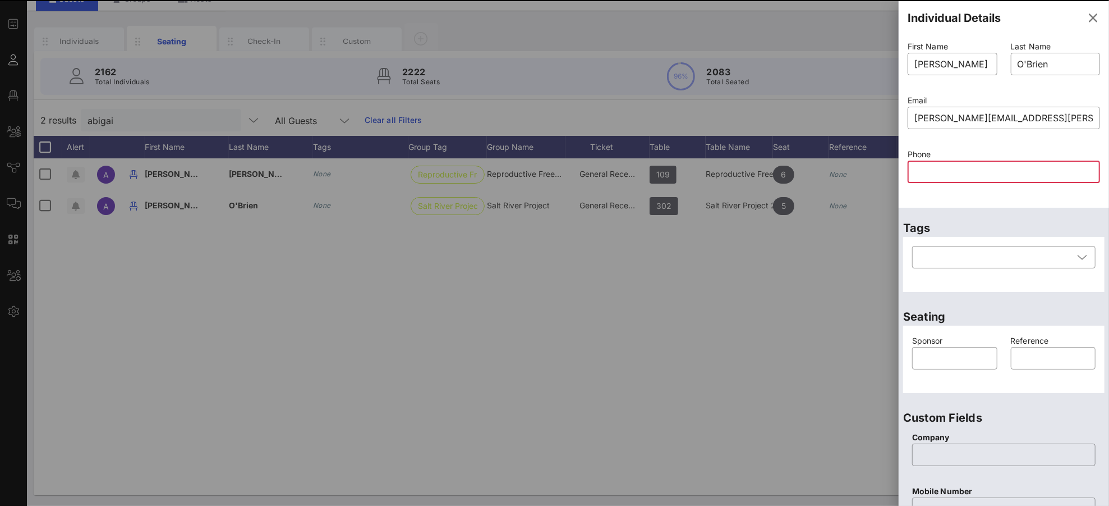
type input "90922273770"
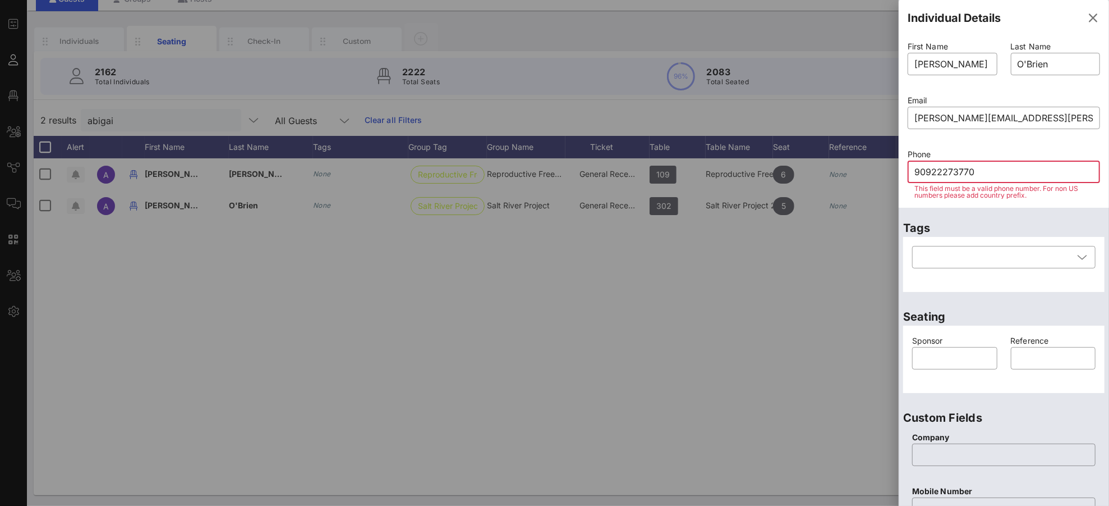
click at [967, 171] on input "90922273770" at bounding box center [1004, 172] width 179 height 18
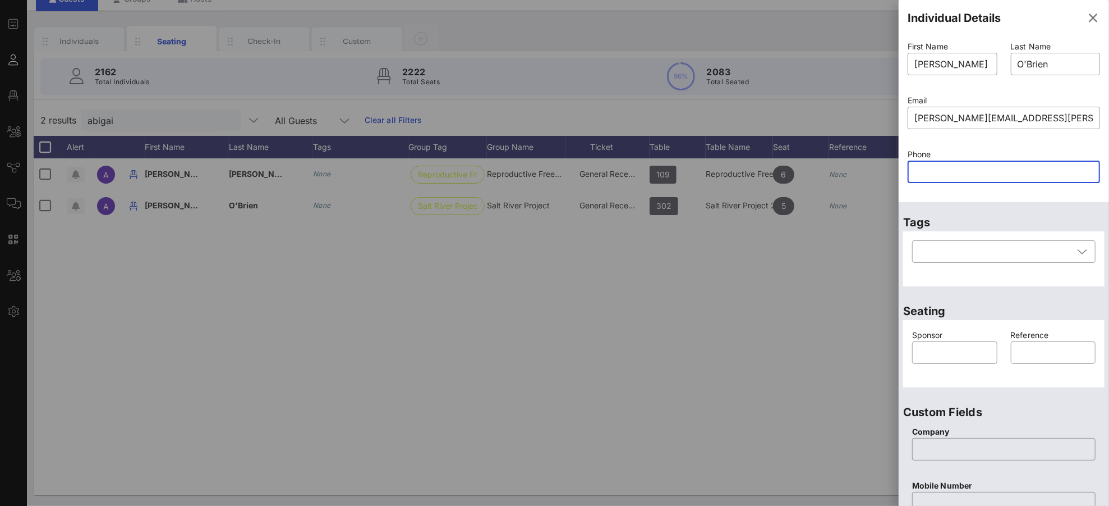
paste input "9092227370"
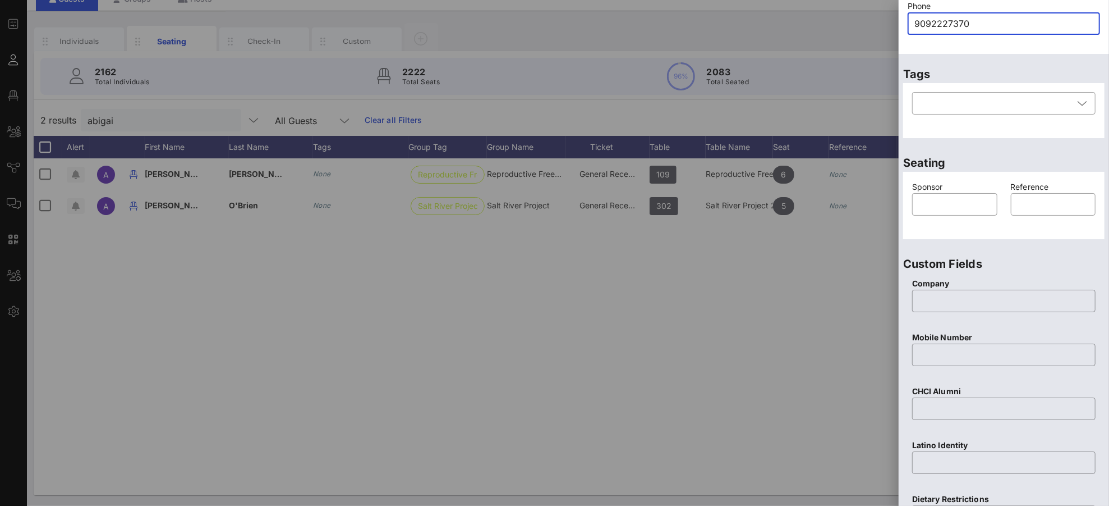
scroll to position [392, 0]
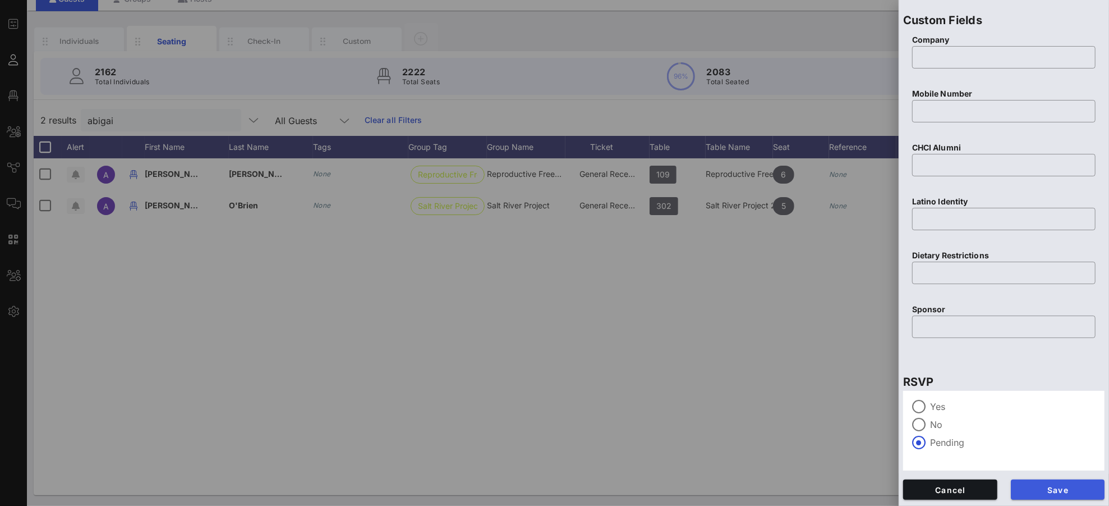
type input "9092227370"
click at [1040, 474] on span "Save" at bounding box center [1058, 490] width 76 height 10
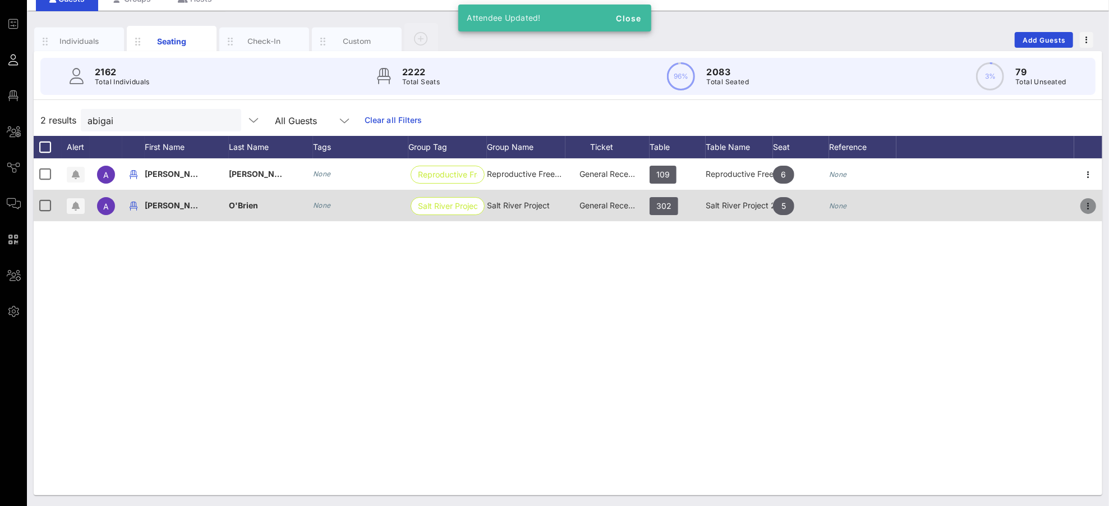
click at [1040, 207] on icon "button" at bounding box center [1088, 205] width 13 height 13
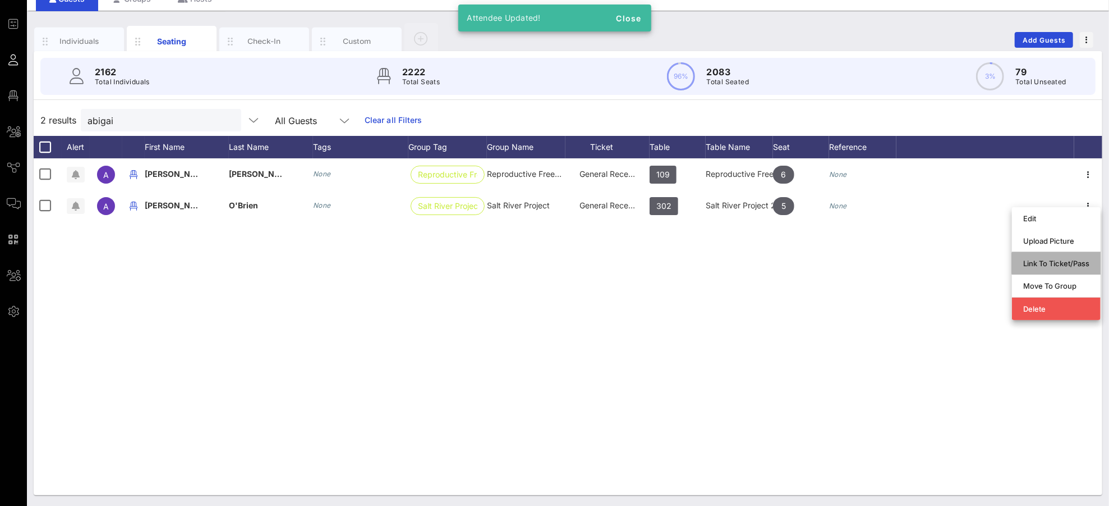
click at [1036, 264] on div "Link To Ticket/Pass" at bounding box center [1056, 263] width 66 height 9
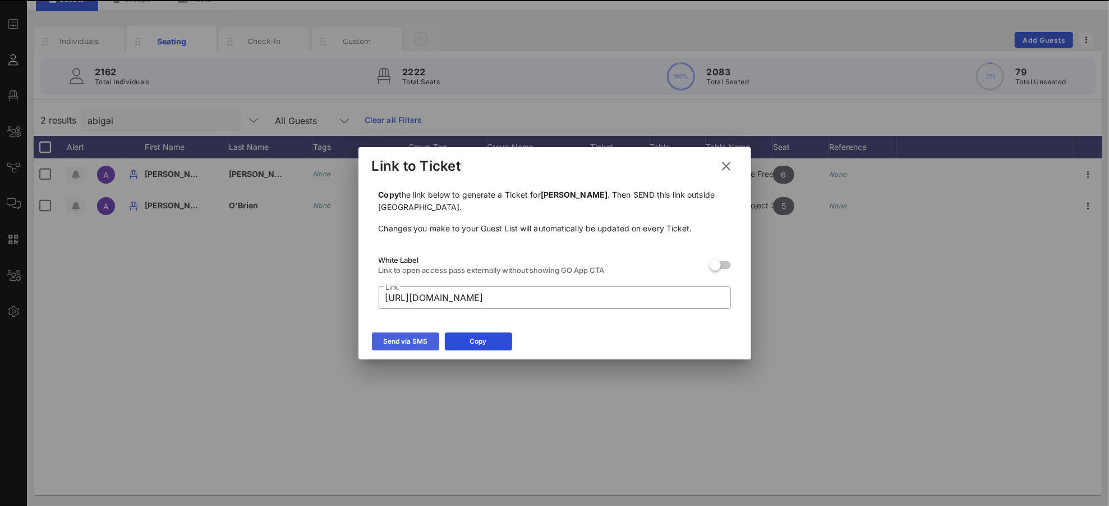
click at [430, 330] on div "Send via SMS Copy" at bounding box center [555, 343] width 393 height 33
click at [421, 339] on div "Send via SMS" at bounding box center [405, 341] width 44 height 11
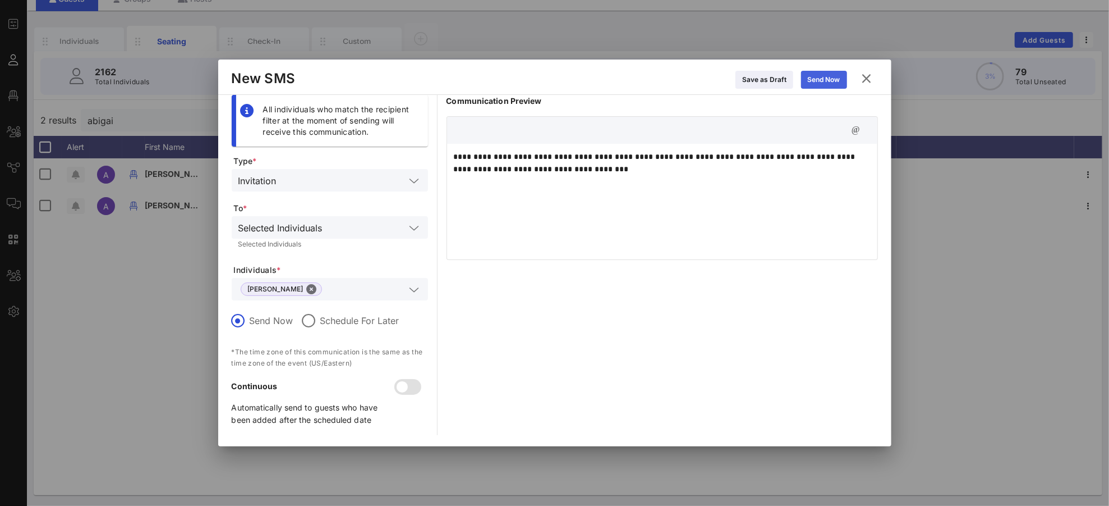
click at [828, 78] on div "Send Now" at bounding box center [824, 79] width 33 height 11
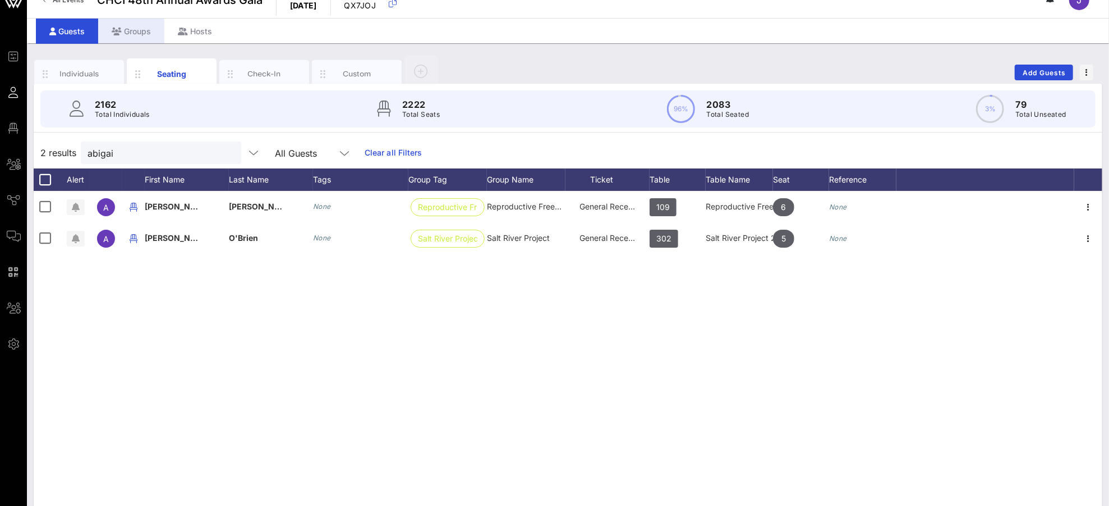
scroll to position [17, 0]
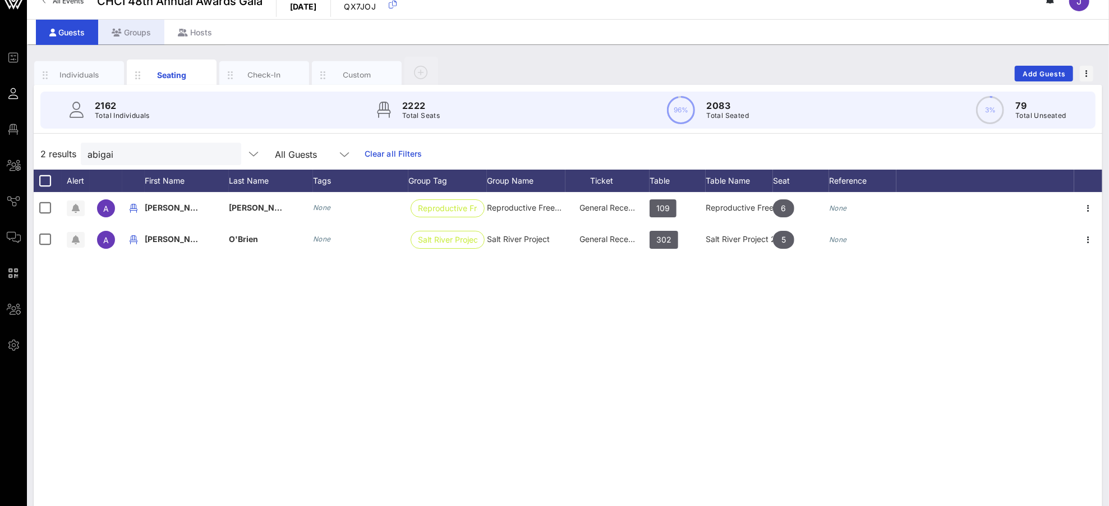
click at [140, 33] on div "Groups" at bounding box center [131, 32] width 66 height 25
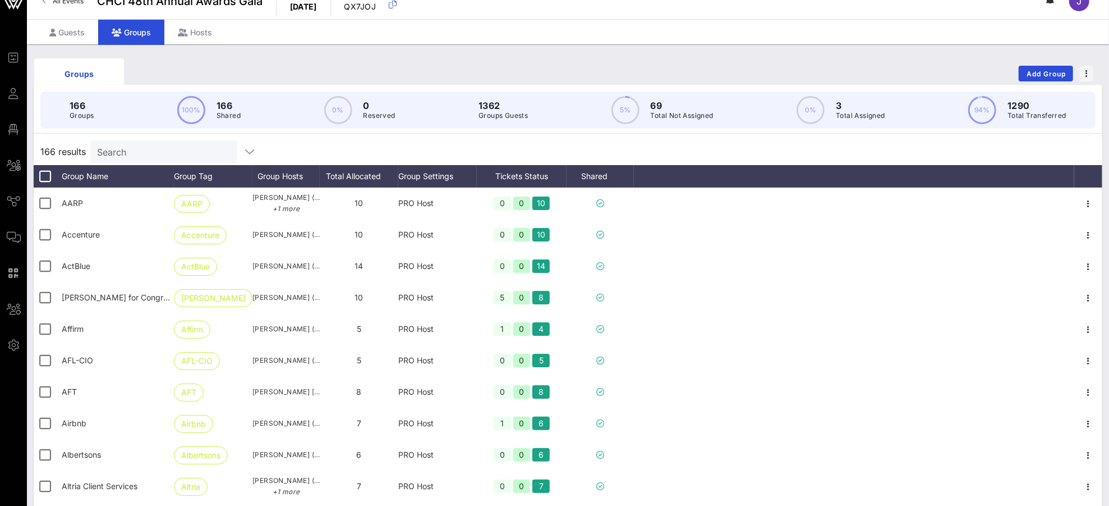
click at [122, 150] on input "Search" at bounding box center [162, 151] width 131 height 15
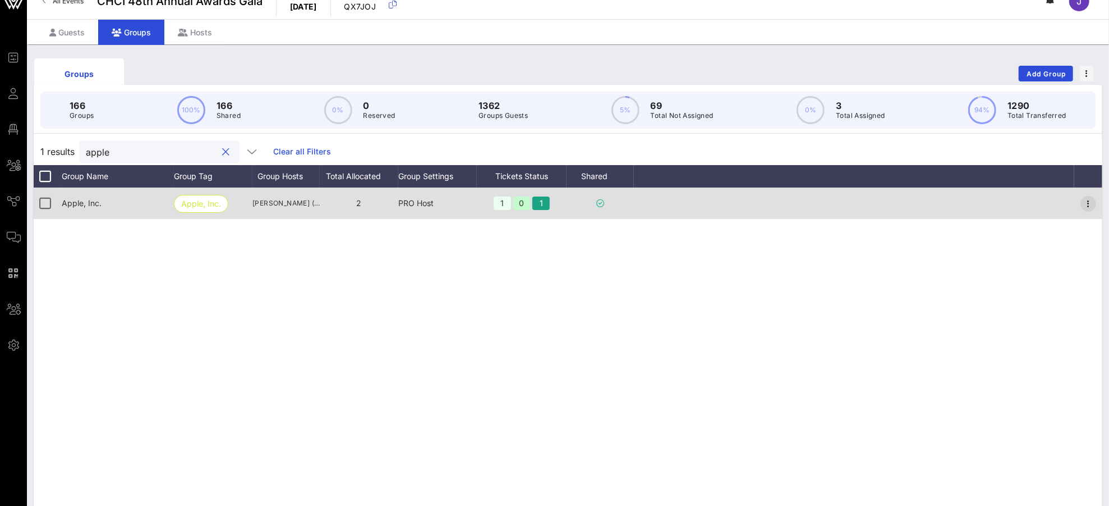
type input "apple"
click at [1040, 201] on icon "button" at bounding box center [1088, 203] width 13 height 13
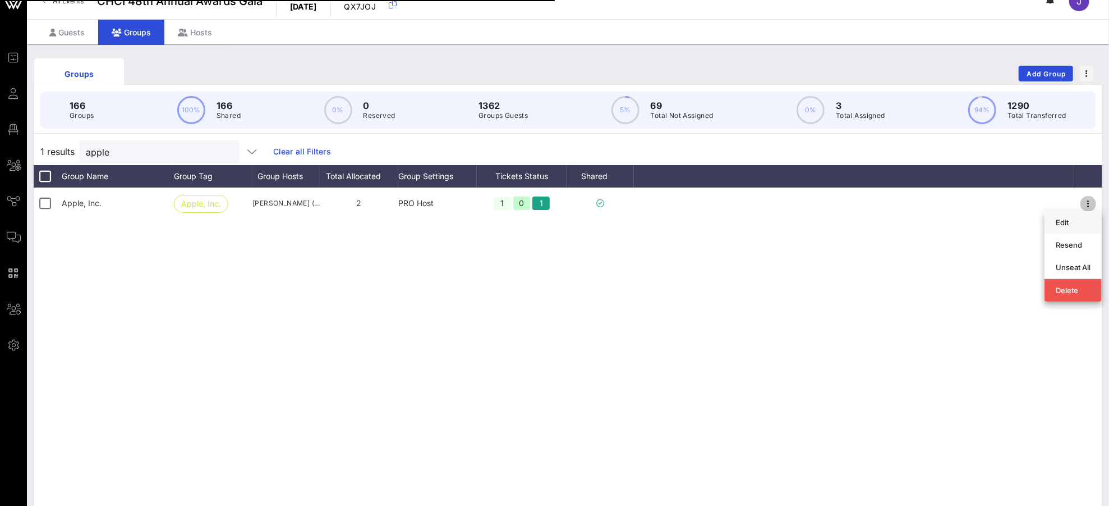
click at [1040, 222] on div "Edit" at bounding box center [1073, 222] width 35 height 9
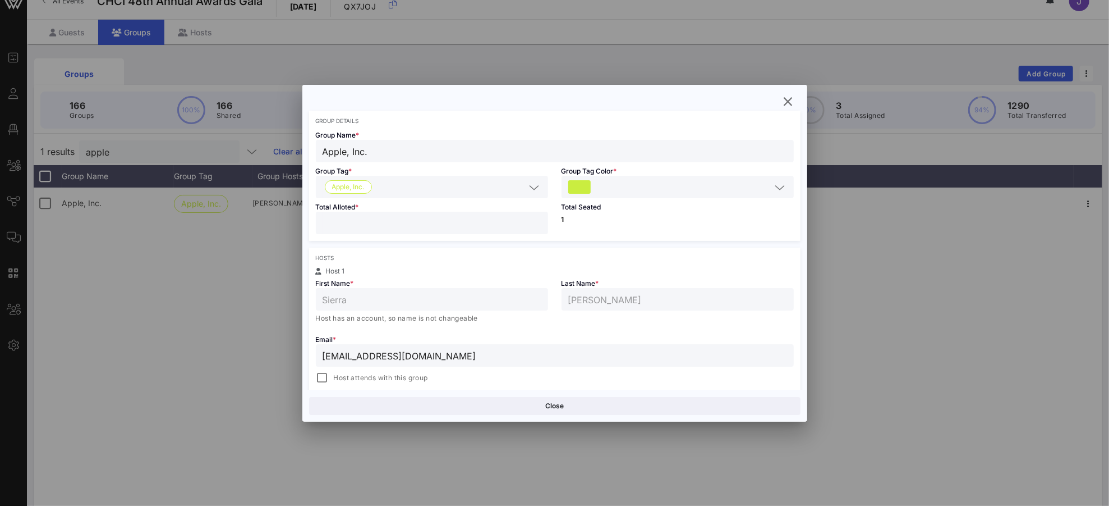
scroll to position [53, 0]
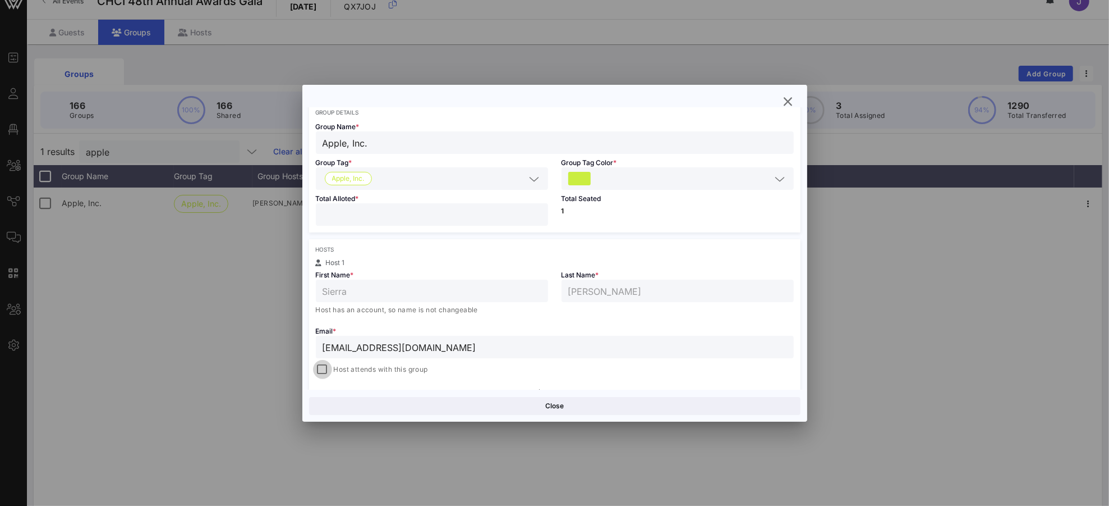
click at [326, 369] on div at bounding box center [323, 369] width 16 height 16
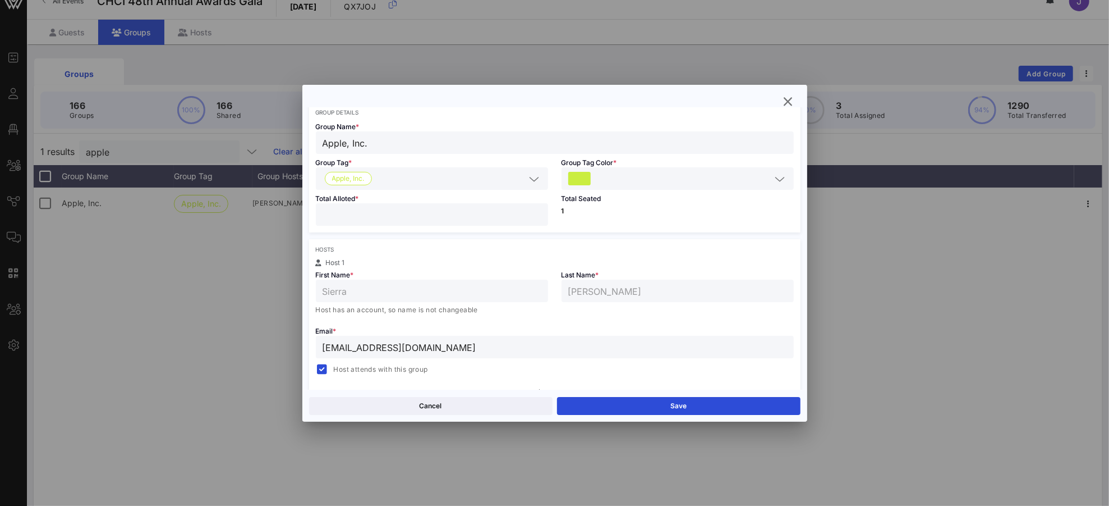
click at [661, 403] on button "Save" at bounding box center [679, 406] width 244 height 18
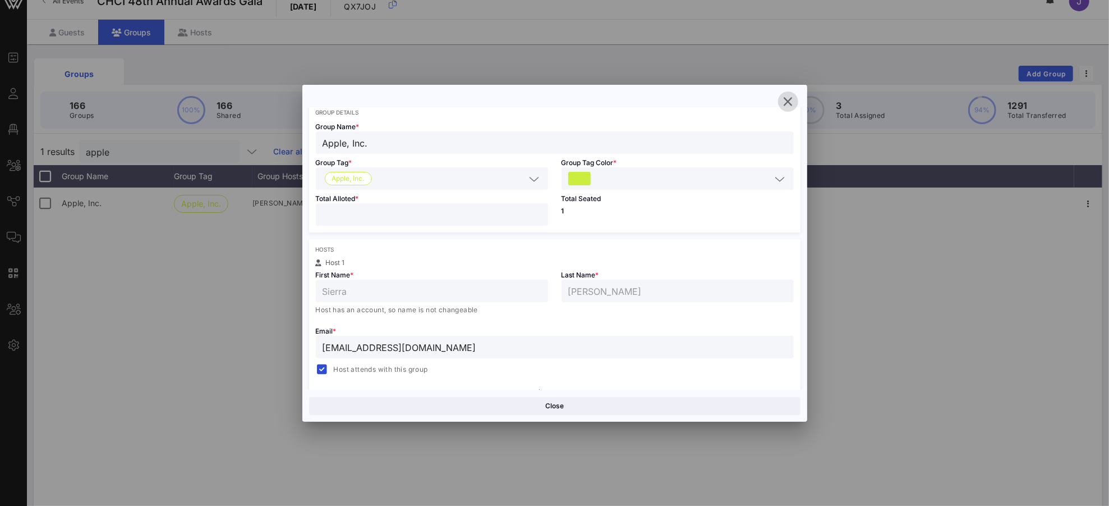
click at [784, 99] on icon "button" at bounding box center [788, 101] width 13 height 13
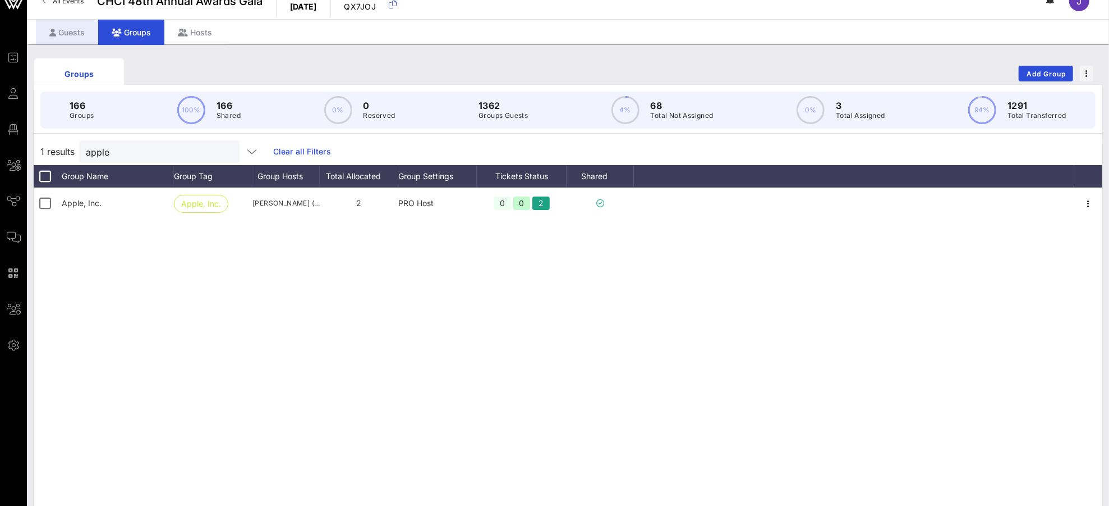
click at [79, 31] on div "Guests" at bounding box center [67, 32] width 62 height 25
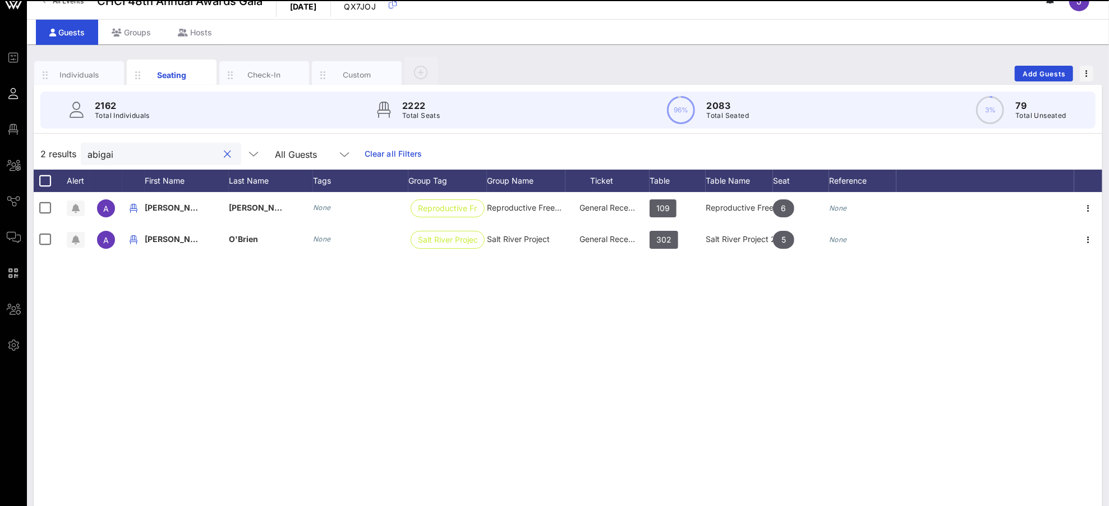
click at [113, 151] on input "abigai" at bounding box center [153, 153] width 131 height 15
click at [114, 150] on input "abigai" at bounding box center [153, 153] width 131 height 15
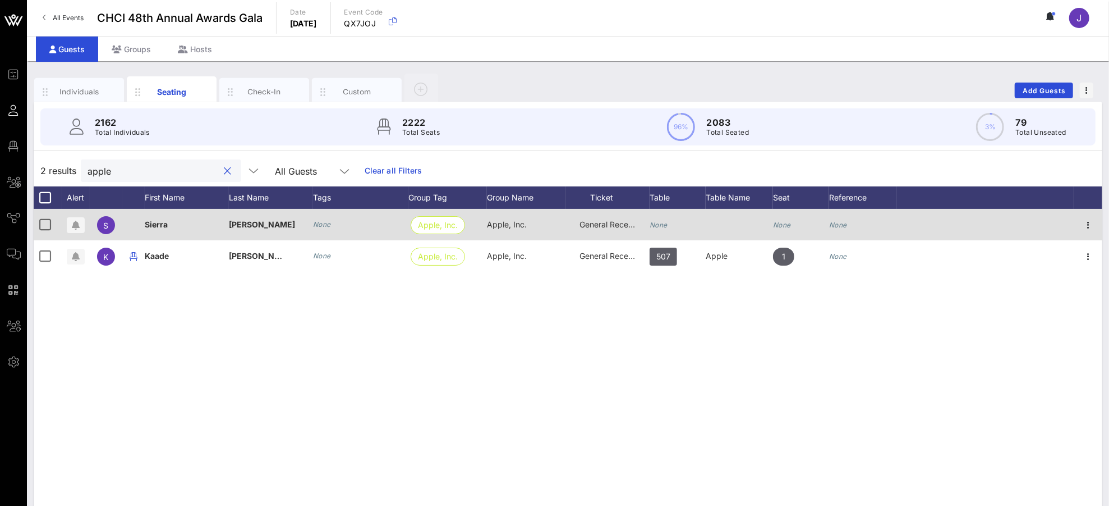
type input "apple"
click at [677, 227] on div "None" at bounding box center [678, 231] width 56 height 44
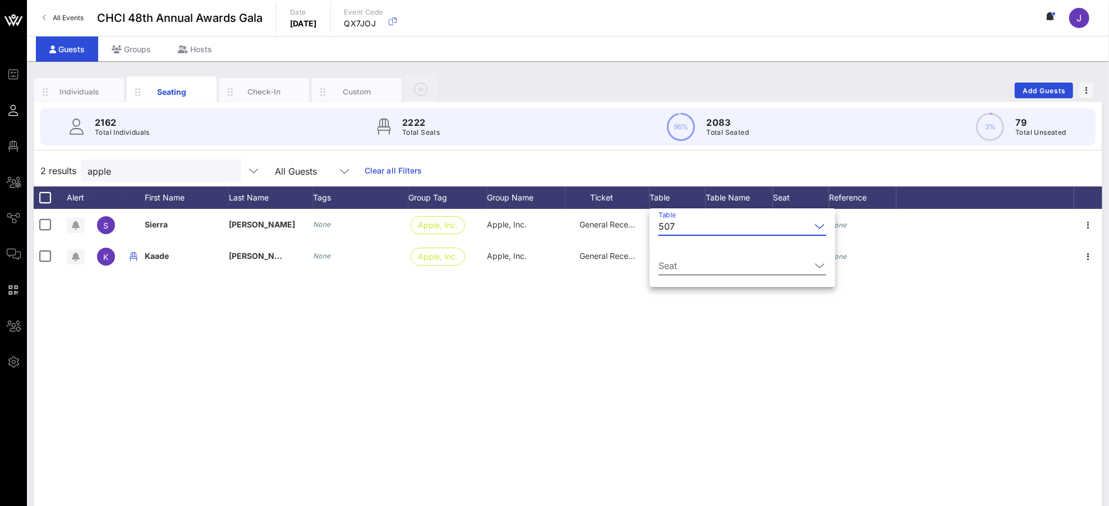
click at [705, 252] on div "Seat" at bounding box center [743, 268] width 168 height 37
click at [703, 261] on input "Seat" at bounding box center [735, 265] width 152 height 18
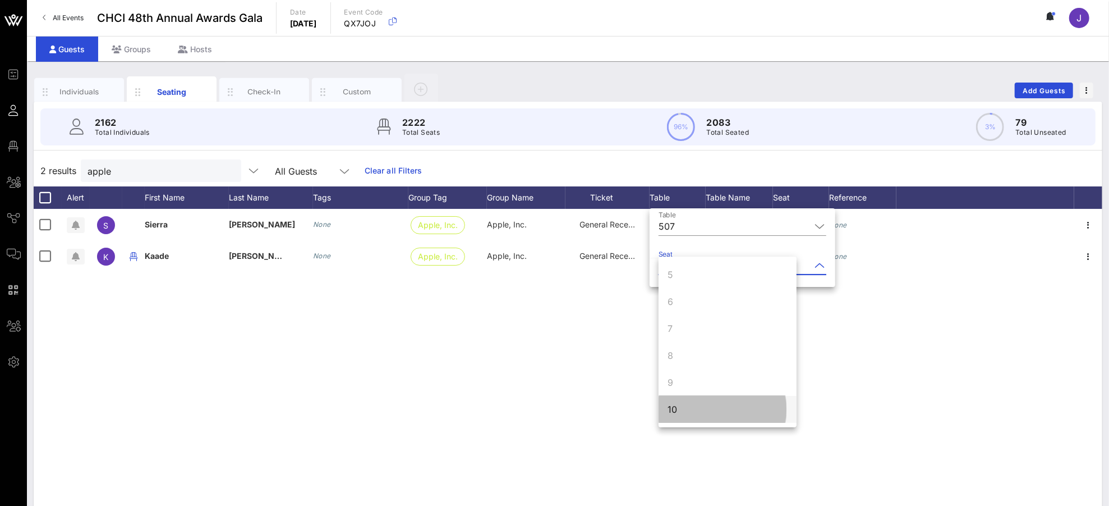
click at [687, 408] on div "10" at bounding box center [728, 409] width 138 height 27
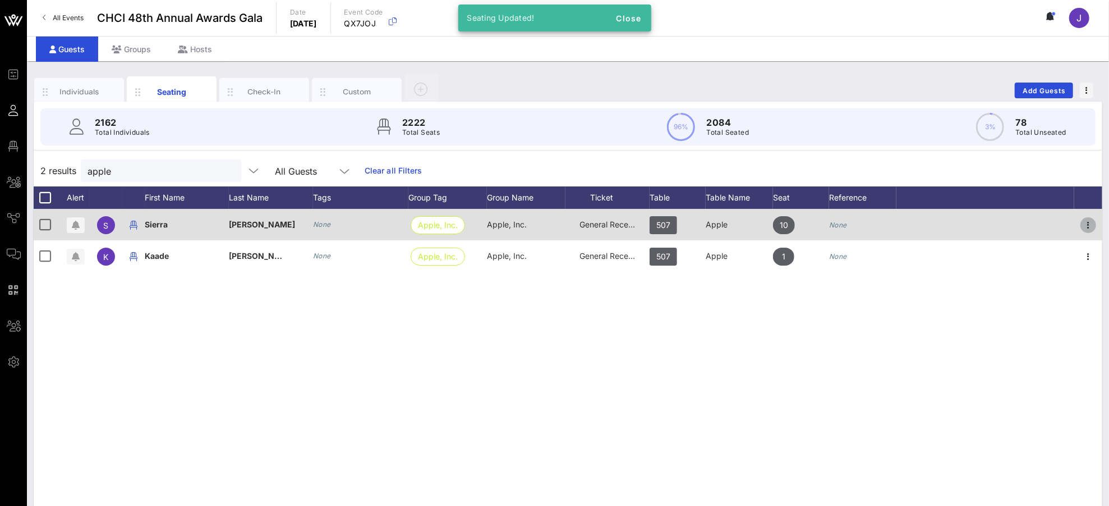
click at [1040, 224] on icon "button" at bounding box center [1088, 224] width 13 height 13
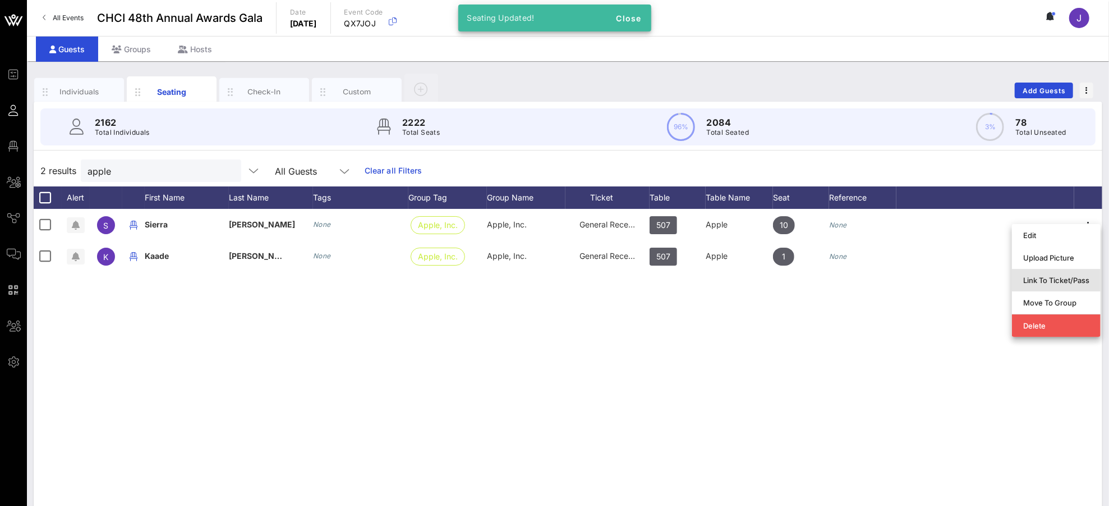
click at [1040, 281] on div "Link To Ticket/Pass" at bounding box center [1056, 279] width 66 height 9
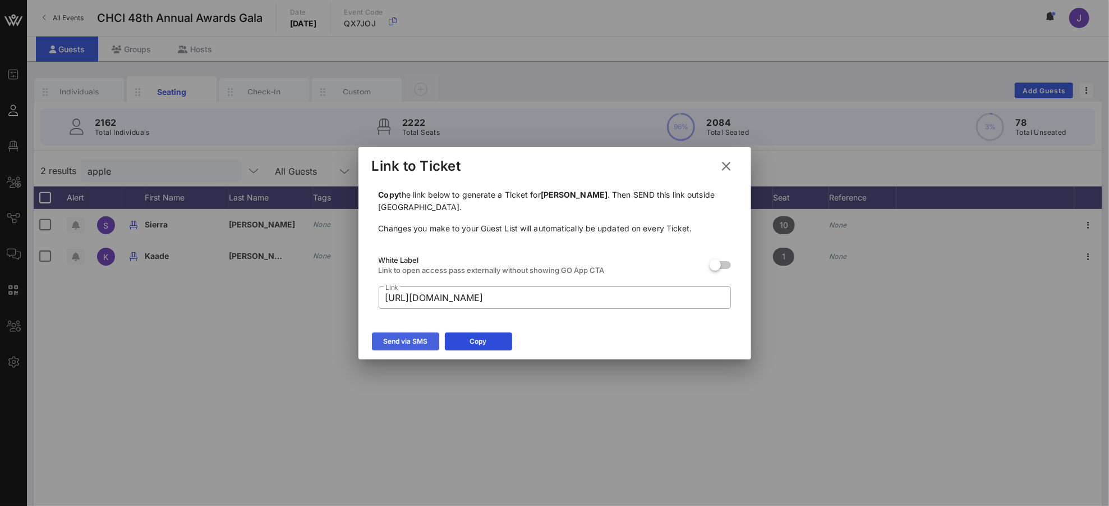
click at [392, 341] on div "Send via SMS" at bounding box center [405, 341] width 44 height 11
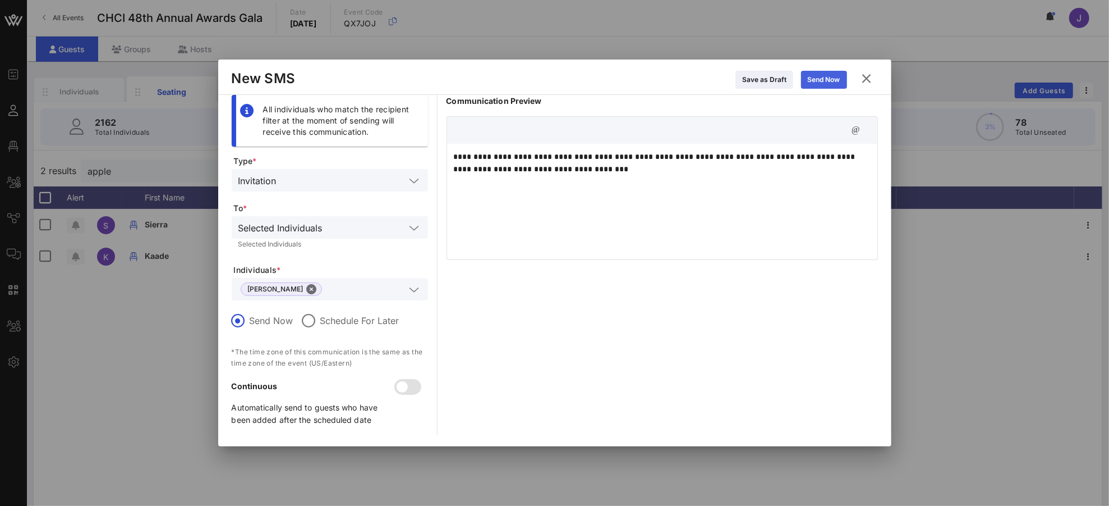
click at [829, 76] on div "Send Now" at bounding box center [824, 79] width 33 height 11
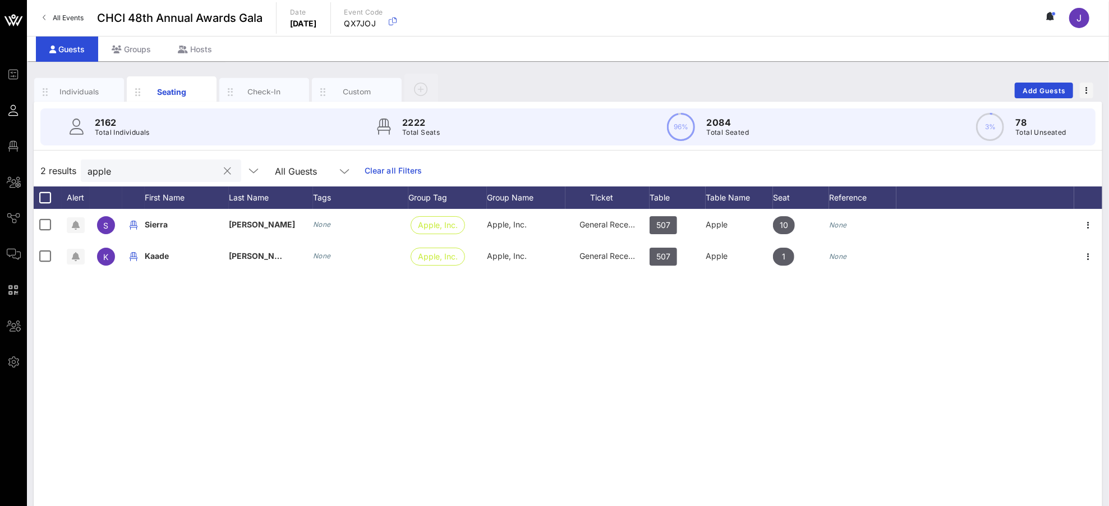
click at [224, 173] on button "clear icon" at bounding box center [227, 171] width 7 height 11
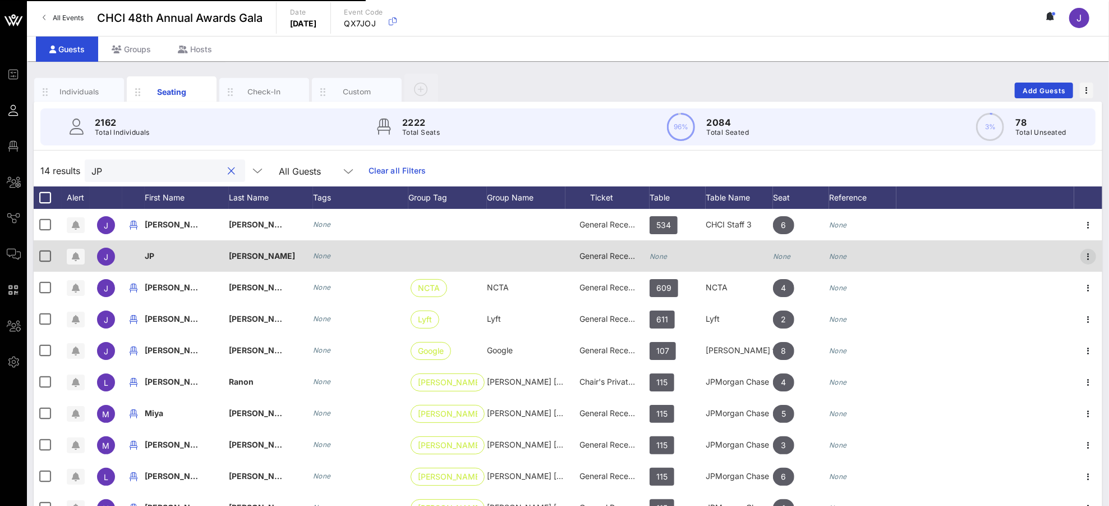
type input "JP"
click at [1040, 259] on icon "button" at bounding box center [1088, 256] width 13 height 13
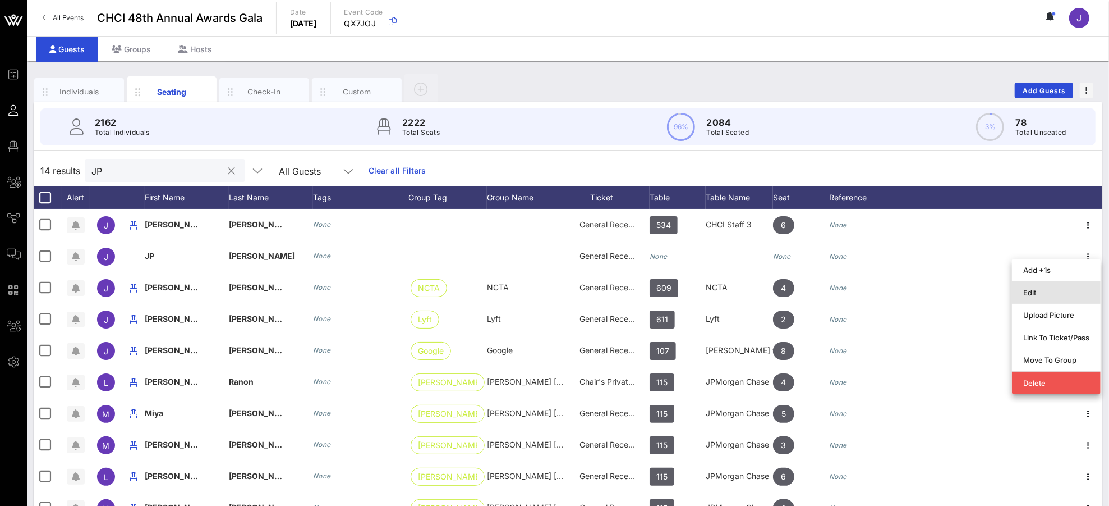
click at [1040, 292] on div "Edit" at bounding box center [1056, 292] width 66 height 9
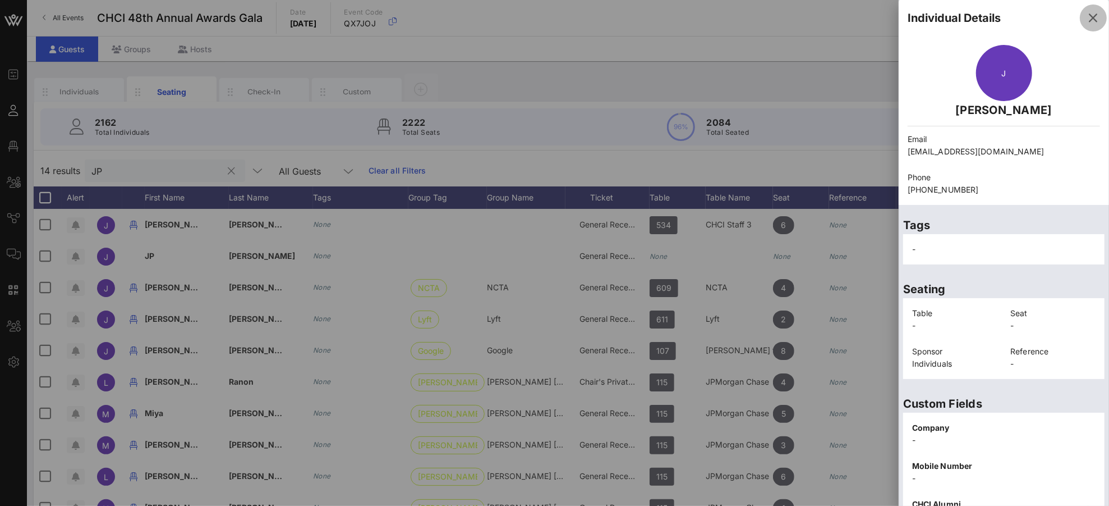
click at [1040, 16] on icon "button" at bounding box center [1093, 17] width 13 height 13
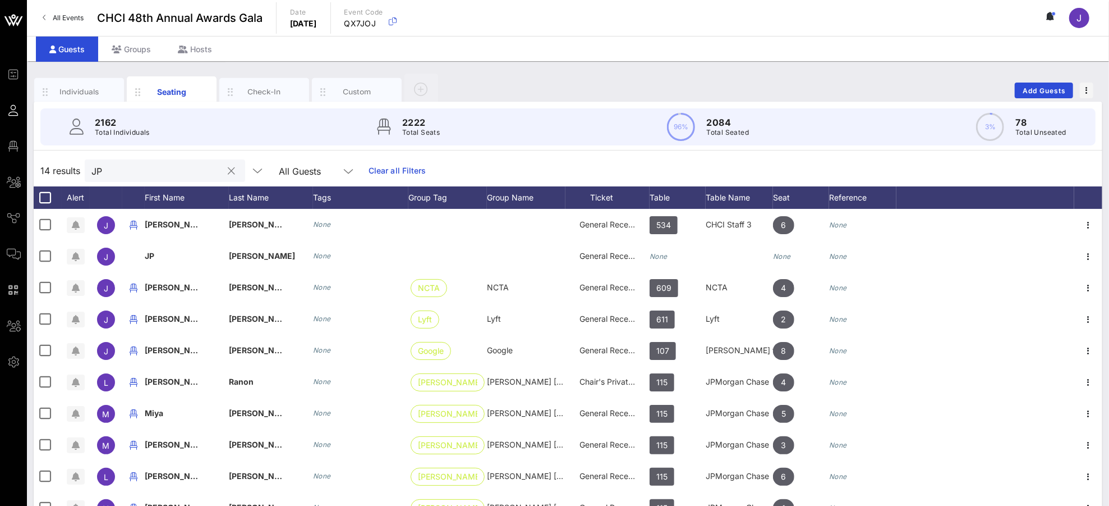
click at [97, 169] on input "JP" at bounding box center [156, 170] width 131 height 15
click at [96, 168] on input "JP" at bounding box center [156, 170] width 131 height 15
click at [77, 166] on div "14 results JP All Guests Clear all Filters" at bounding box center [568, 170] width 1069 height 31
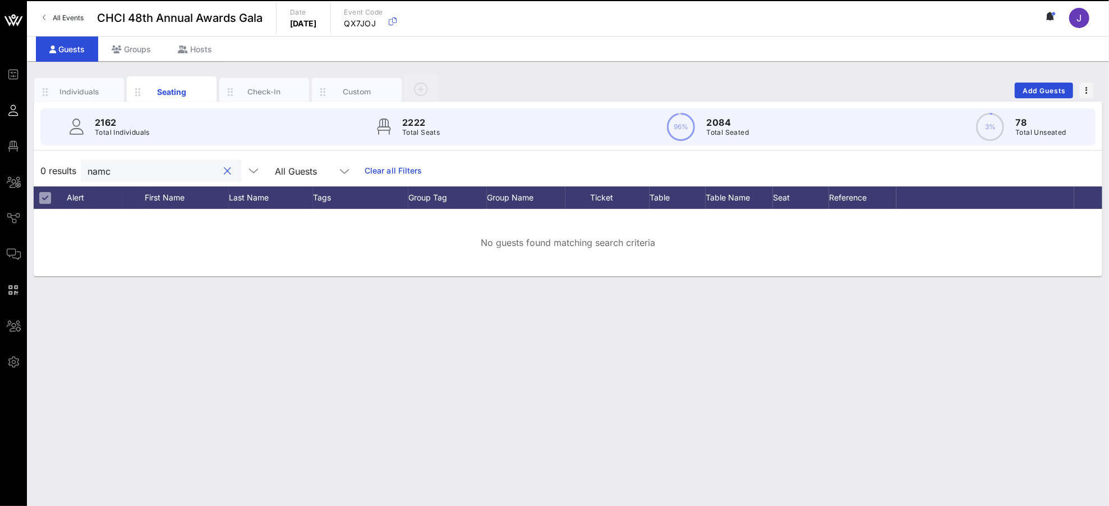
drag, startPoint x: 122, startPoint y: 168, endPoint x: 62, endPoint y: 166, distance: 60.6
click at [62, 167] on div "0 results namc All Guests Clear all Filters" at bounding box center [568, 170] width 1069 height 31
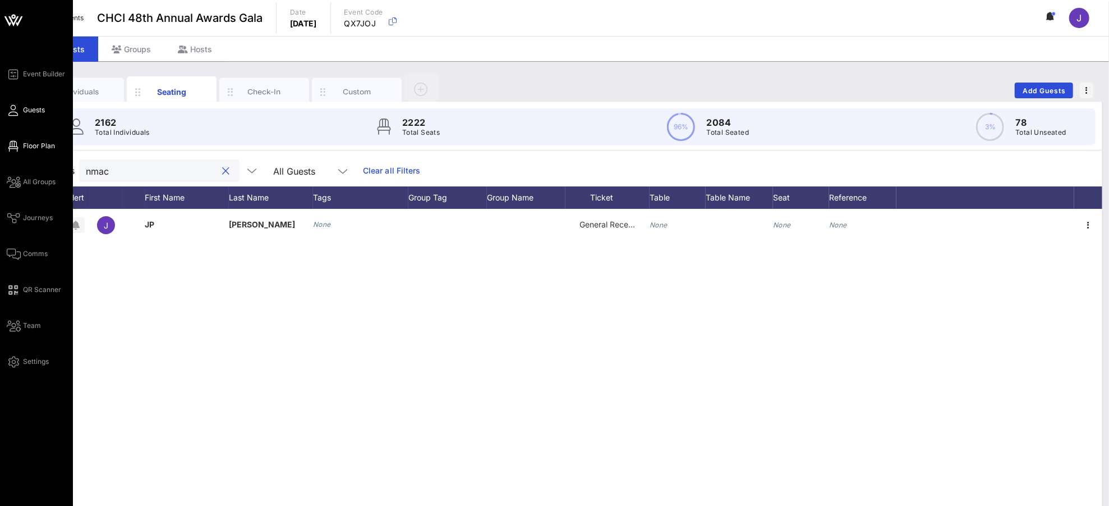
type input "nmac"
click at [11, 147] on icon at bounding box center [14, 146] width 14 height 2
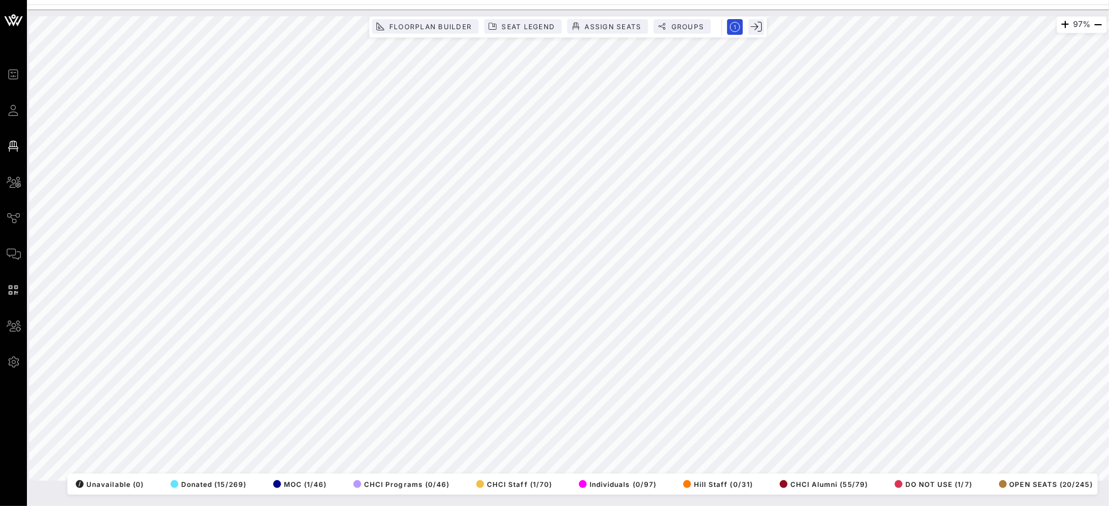
click at [1040, 232] on html "Event Builder Guests Floor Plan All Groups Journeys Comms QR Scanner Team Setti…" at bounding box center [554, 253] width 1109 height 506
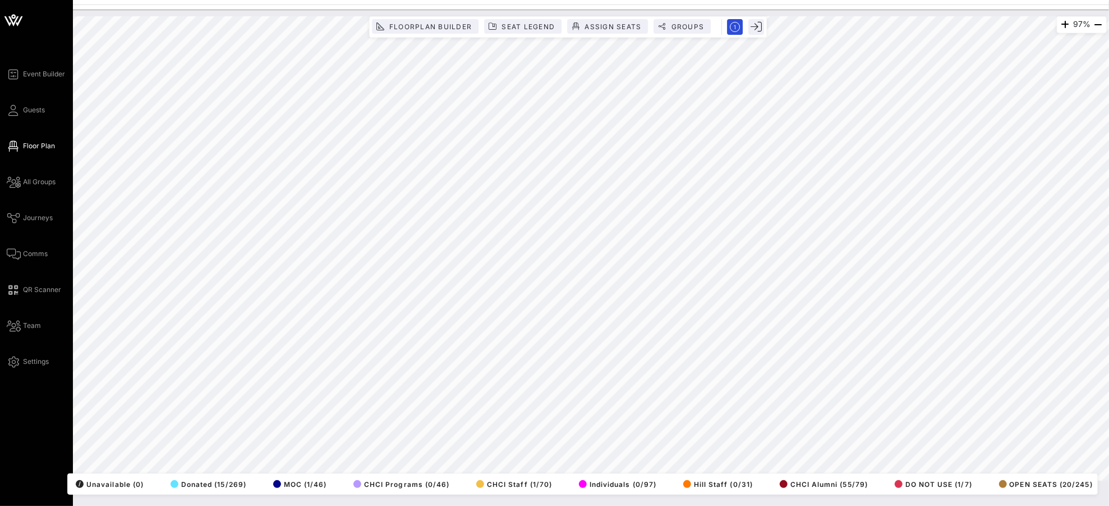
click at [0, 468] on html "Event Builder Guests Floor Plan All Groups Journeys Comms QR Scanner Team Setti…" at bounding box center [554, 253] width 1109 height 506
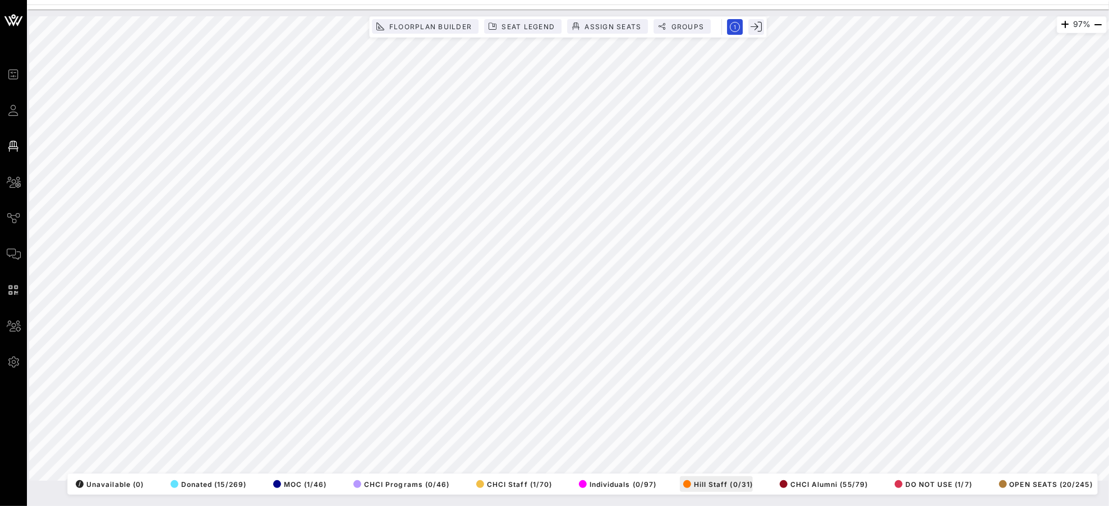
click at [735, 474] on div "97% Floorplan Builder Seat Legend Assign Seats Groups Exit All Reserved Shared …" at bounding box center [568, 248] width 1078 height 464
click at [690, 474] on html "Event Builder Guests Floor Plan All Groups Journeys Comms QR Scanner Team Setti…" at bounding box center [554, 253] width 1109 height 506
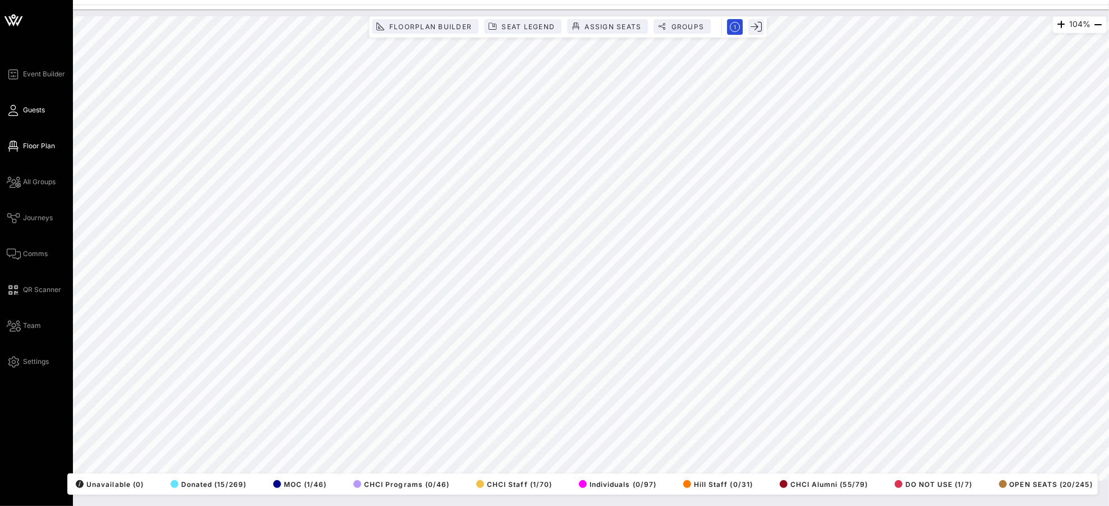
click at [33, 114] on span "Guests" at bounding box center [34, 110] width 22 height 10
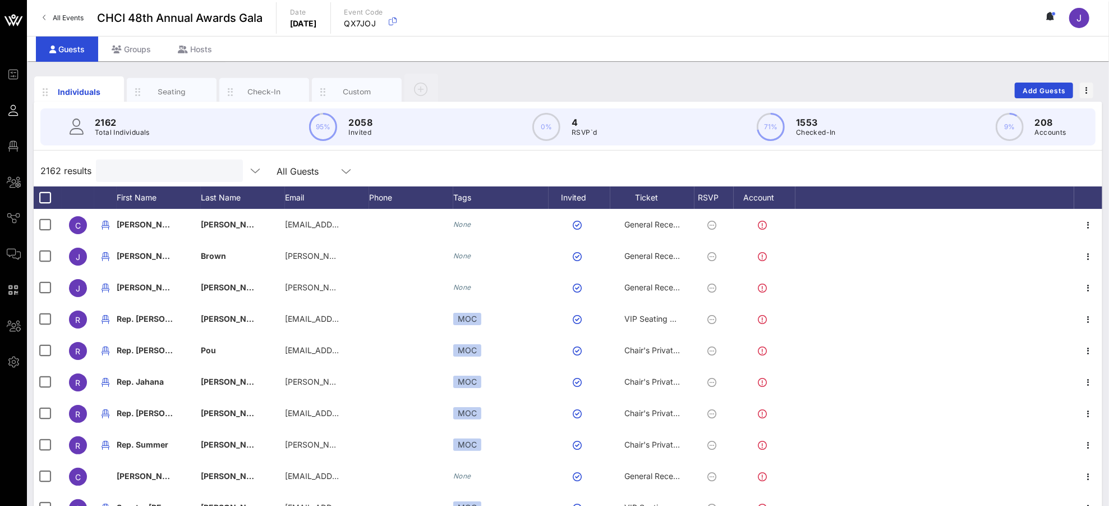
click at [134, 172] on input "text" at bounding box center [168, 170] width 131 height 15
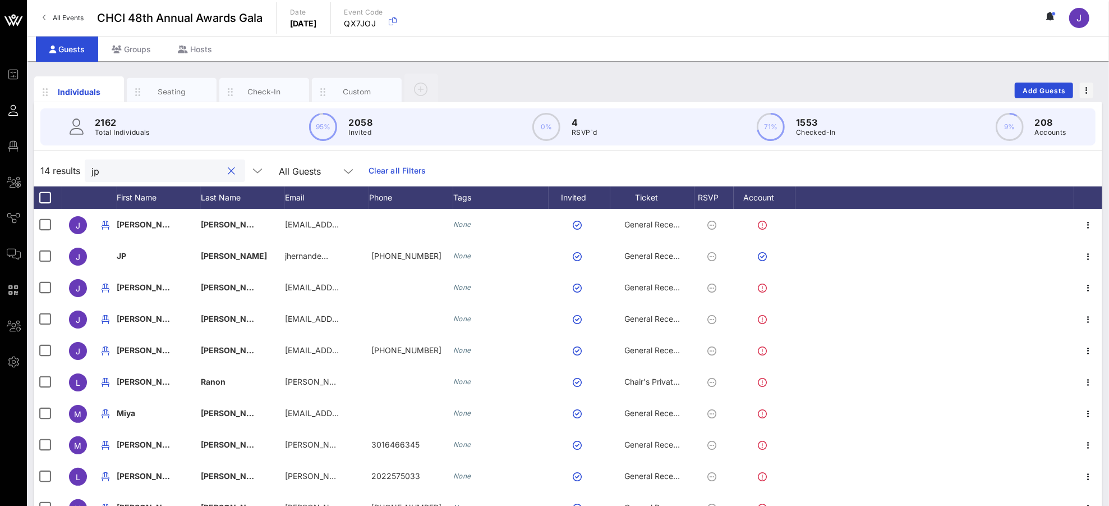
type input "jp"
click at [163, 91] on div "Seating" at bounding box center [172, 91] width 50 height 11
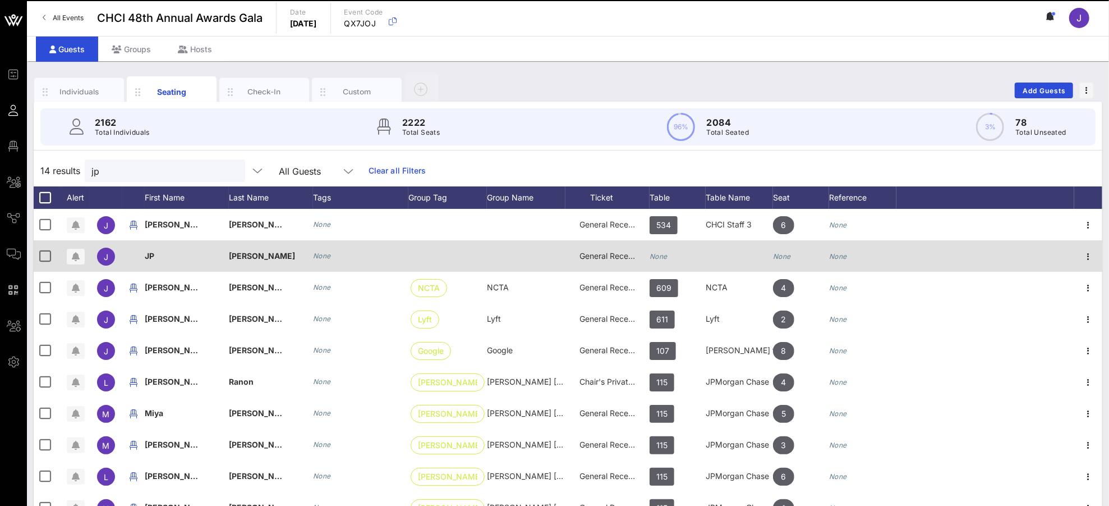
click at [663, 262] on div "None" at bounding box center [659, 255] width 18 height 31
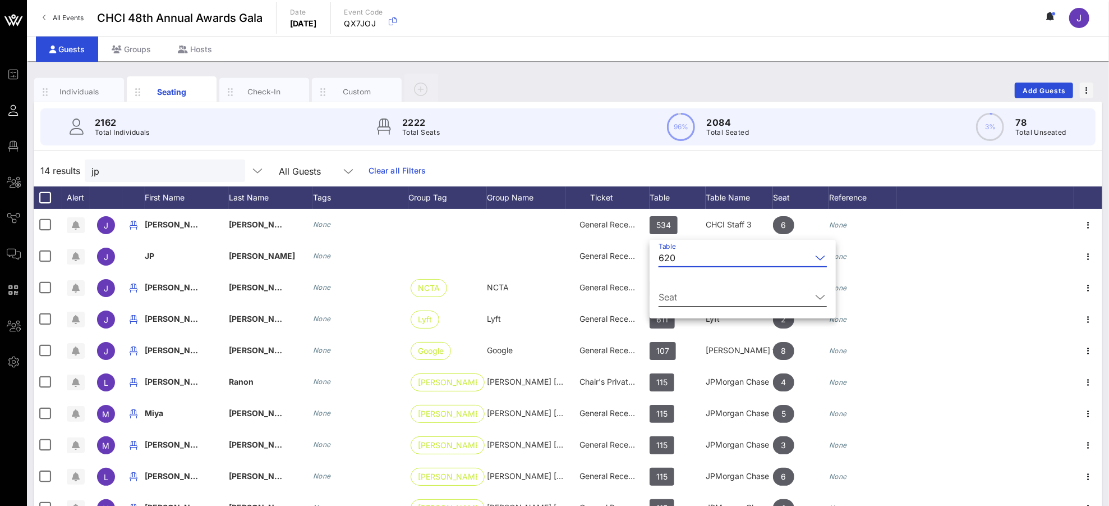
click at [741, 291] on input "Seat" at bounding box center [735, 297] width 153 height 18
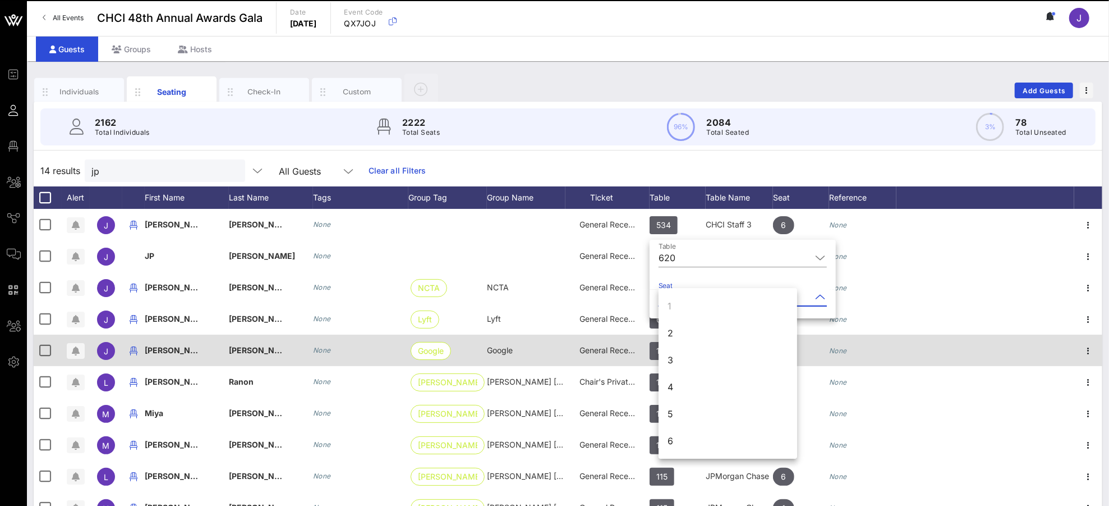
click at [685, 334] on div "2" at bounding box center [728, 332] width 139 height 27
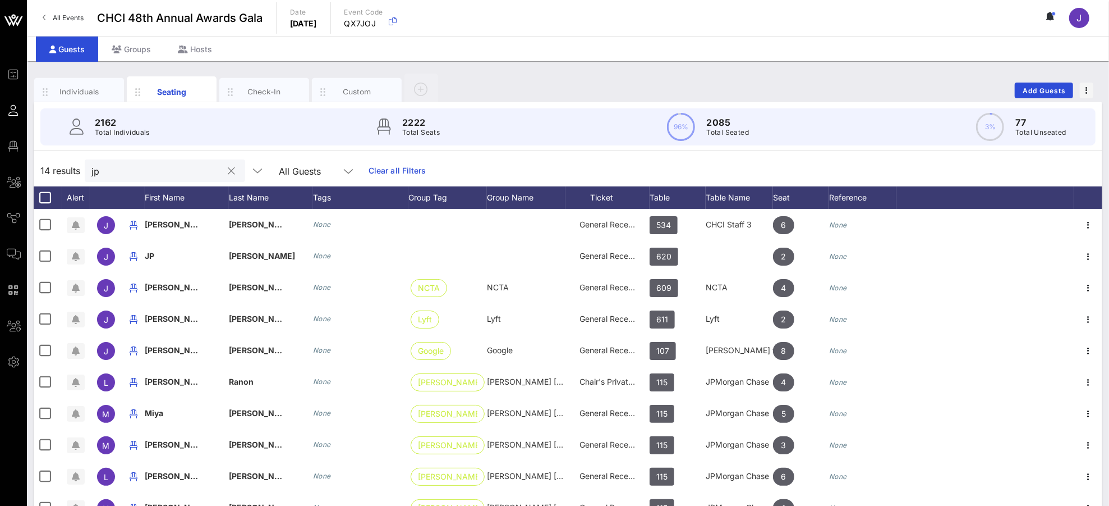
click at [225, 167] on div at bounding box center [231, 170] width 13 height 13
click at [261, 89] on div "Check-In" at bounding box center [265, 91] width 50 height 11
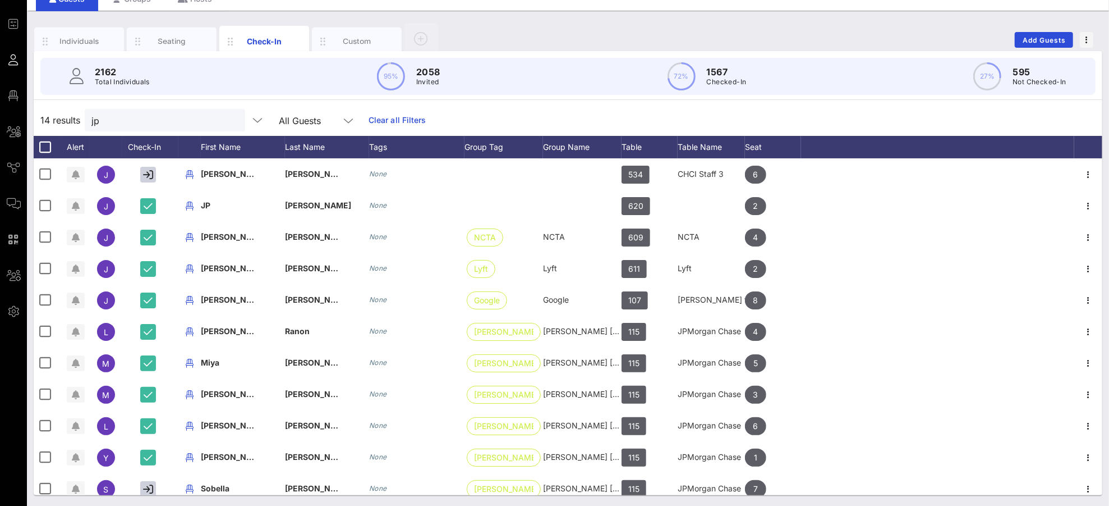
click at [228, 120] on button "clear icon" at bounding box center [231, 120] width 7 height 11
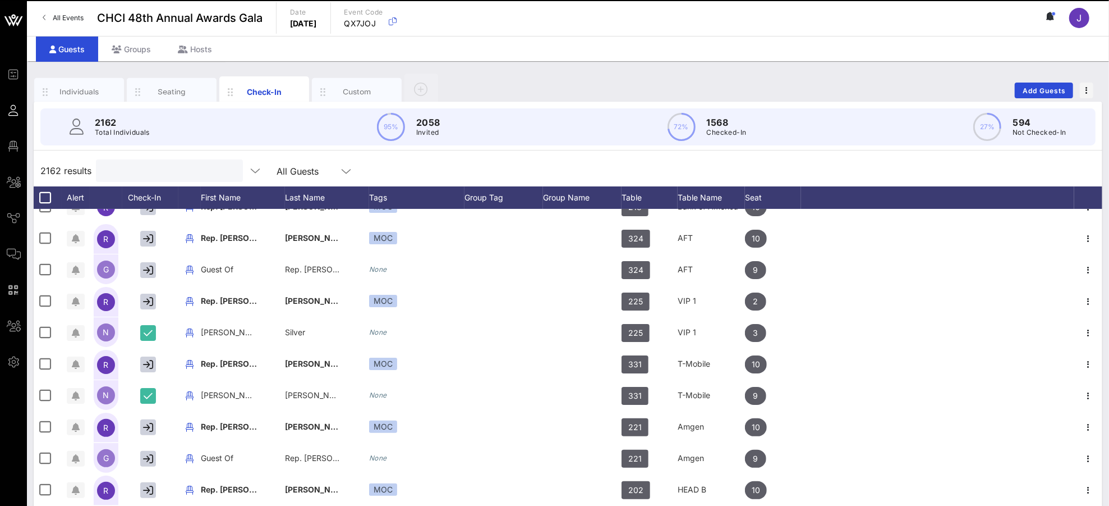
scroll to position [1367, 0]
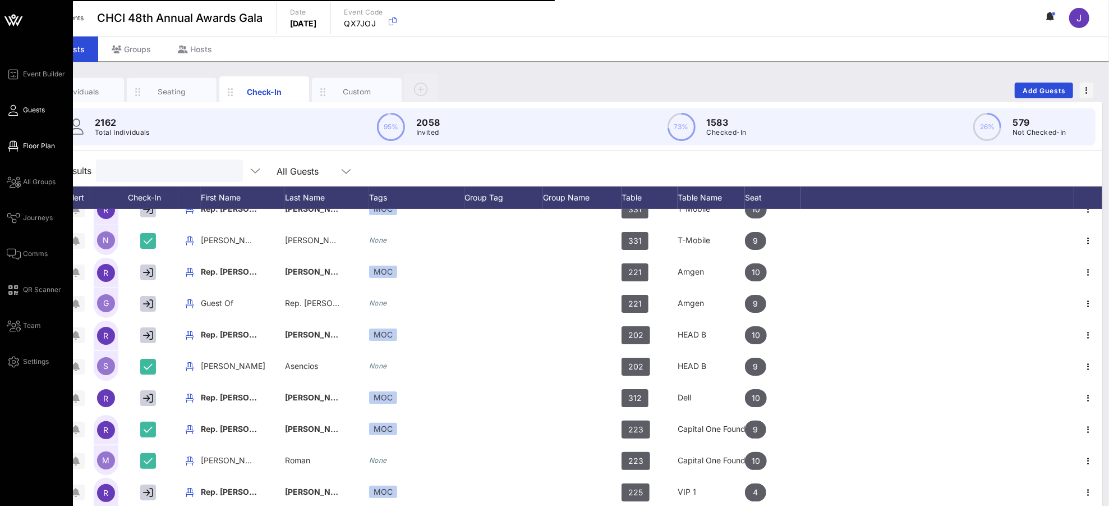
click at [40, 145] on span "Floor Plan" at bounding box center [39, 146] width 32 height 10
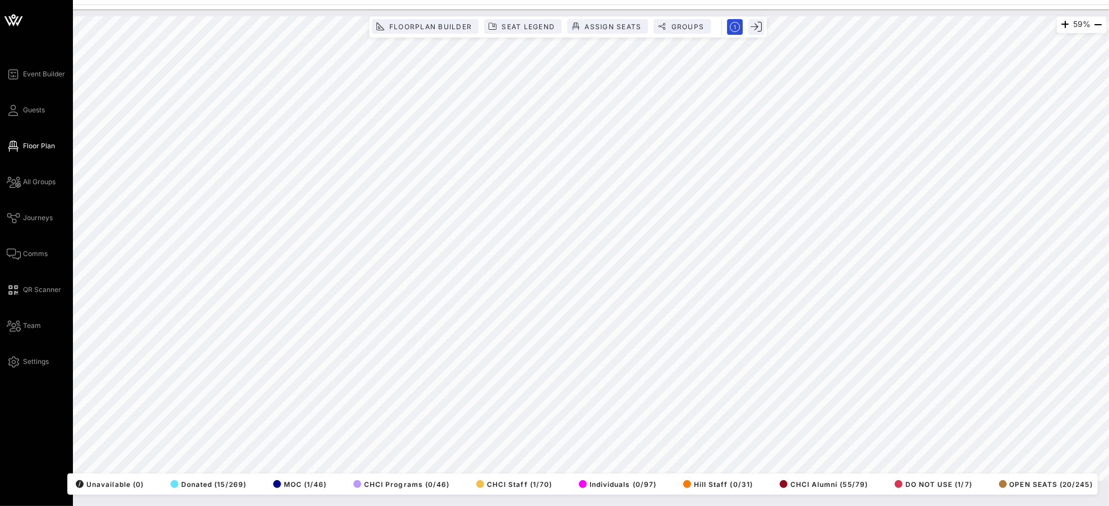
click at [21, 102] on div "Event Builder Guests Floor Plan All Groups Journeys Comms QR Scanner Team Setti…" at bounding box center [40, 217] width 66 height 301
click at [34, 116] on link "Guests" at bounding box center [26, 109] width 38 height 13
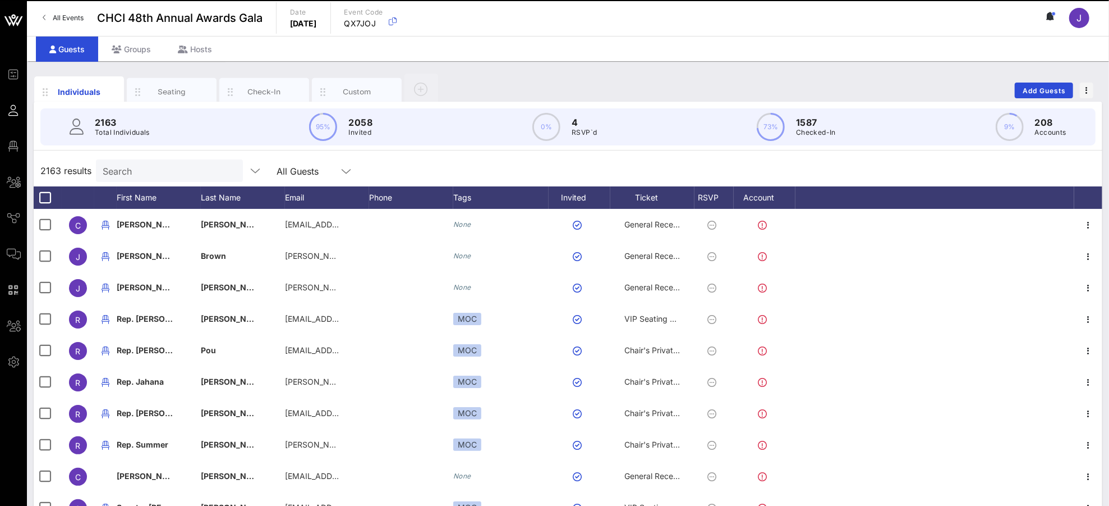
click at [133, 160] on div "Search" at bounding box center [168, 170] width 131 height 22
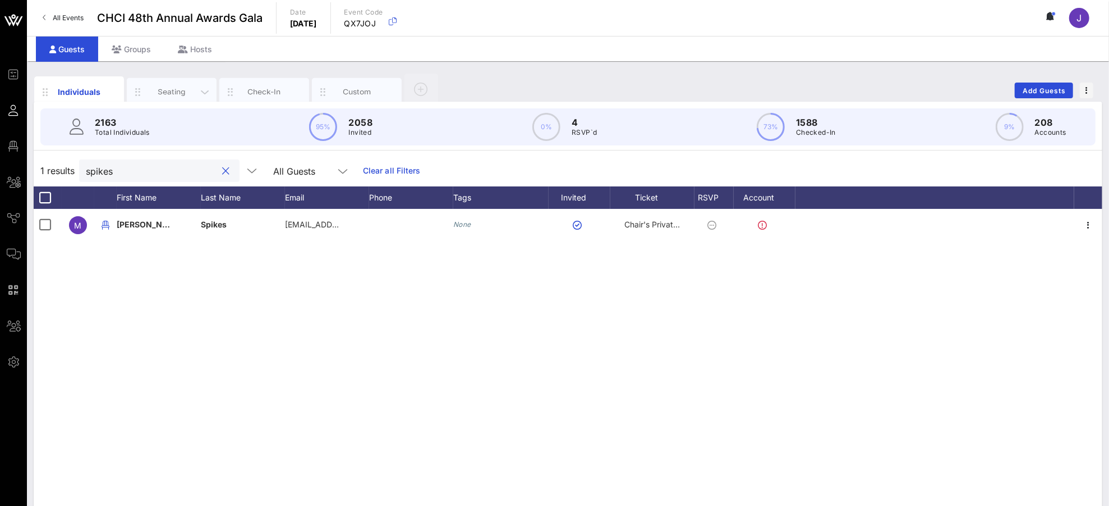
type input "spikes"
drag, startPoint x: 161, startPoint y: 89, endPoint x: 169, endPoint y: 84, distance: 9.5
click at [162, 88] on div "Seating" at bounding box center [172, 91] width 50 height 11
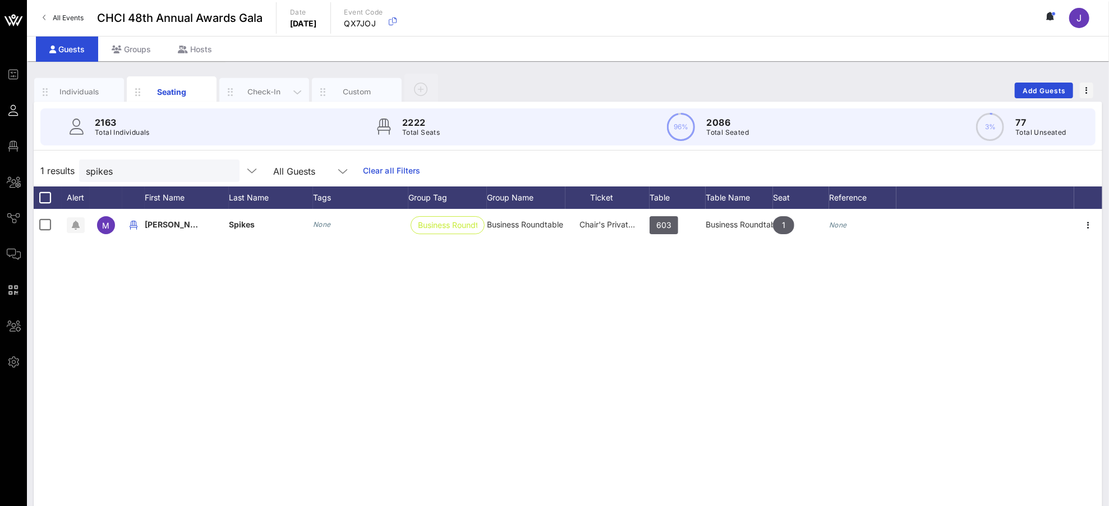
click at [268, 91] on div "Check-In" at bounding box center [265, 91] width 50 height 11
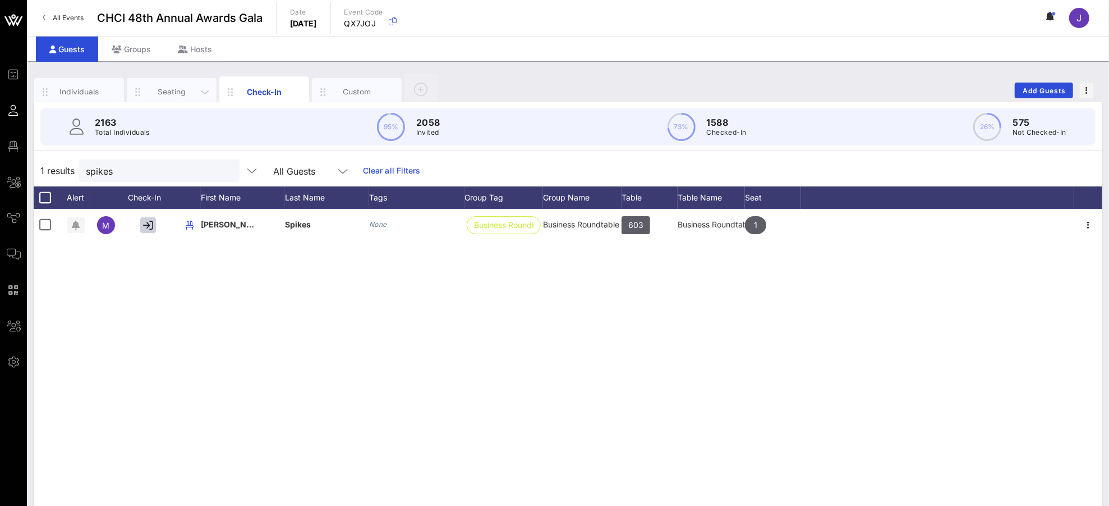
click at [175, 86] on div "Seating" at bounding box center [172, 91] width 50 height 11
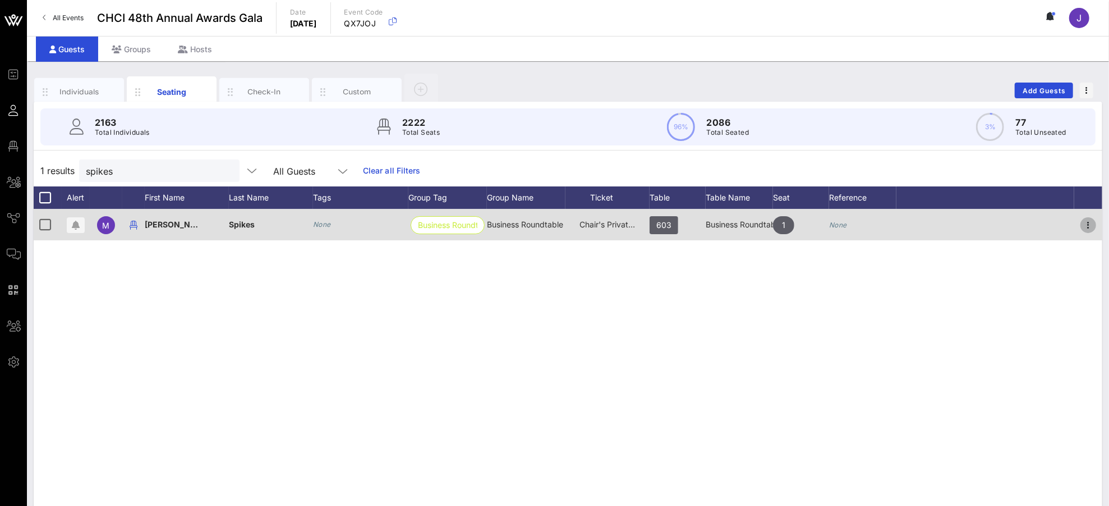
click at [1040, 226] on icon "button" at bounding box center [1088, 224] width 13 height 13
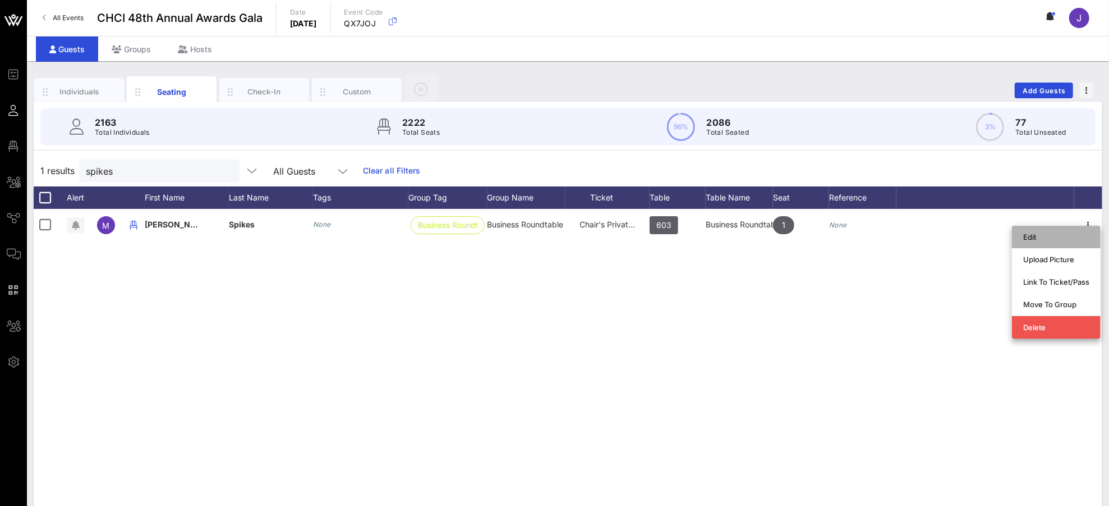
click at [1036, 238] on div "Edit" at bounding box center [1056, 236] width 66 height 9
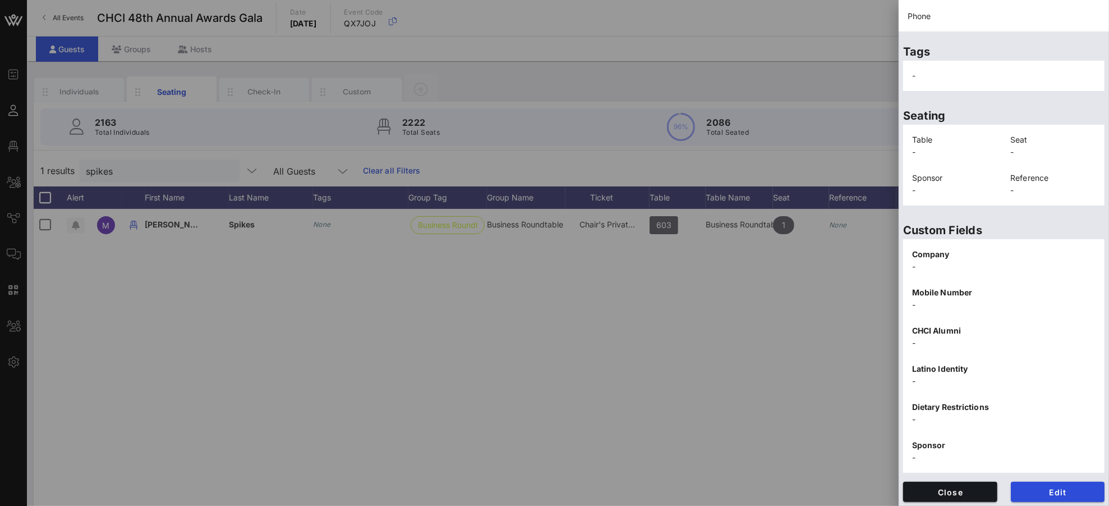
scroll to position [163, 0]
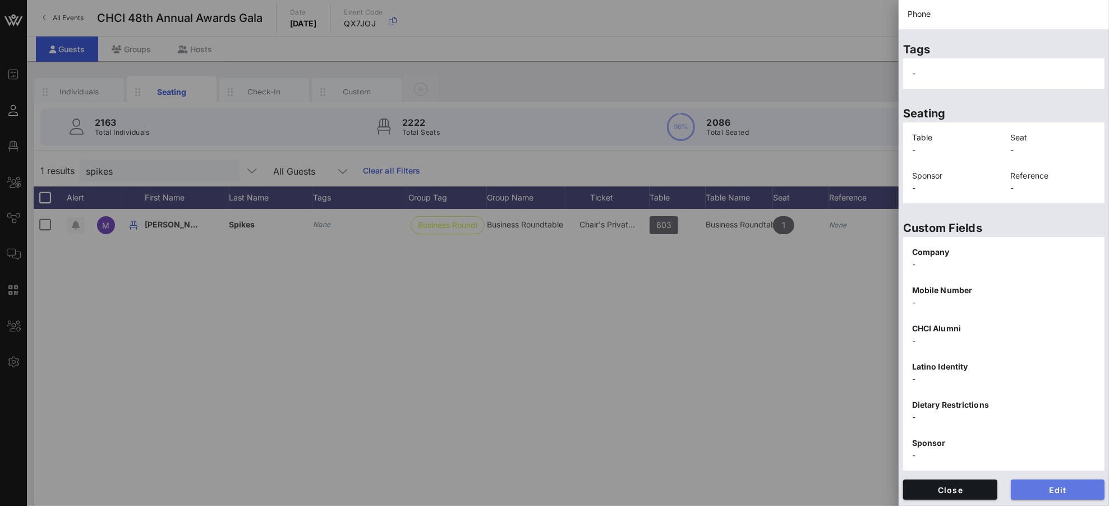
click at [1040, 474] on span "Edit" at bounding box center [1058, 490] width 76 height 10
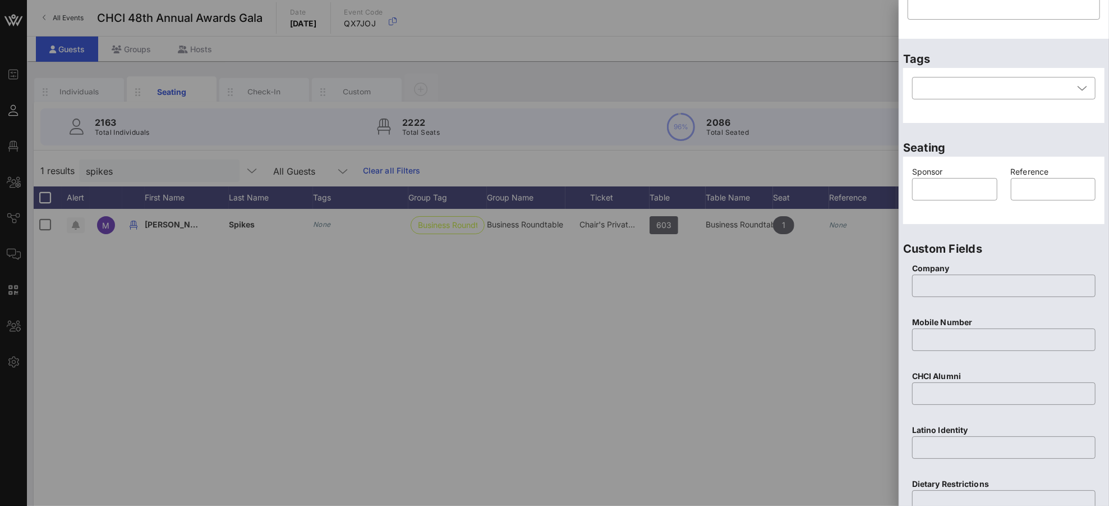
scroll to position [0, 0]
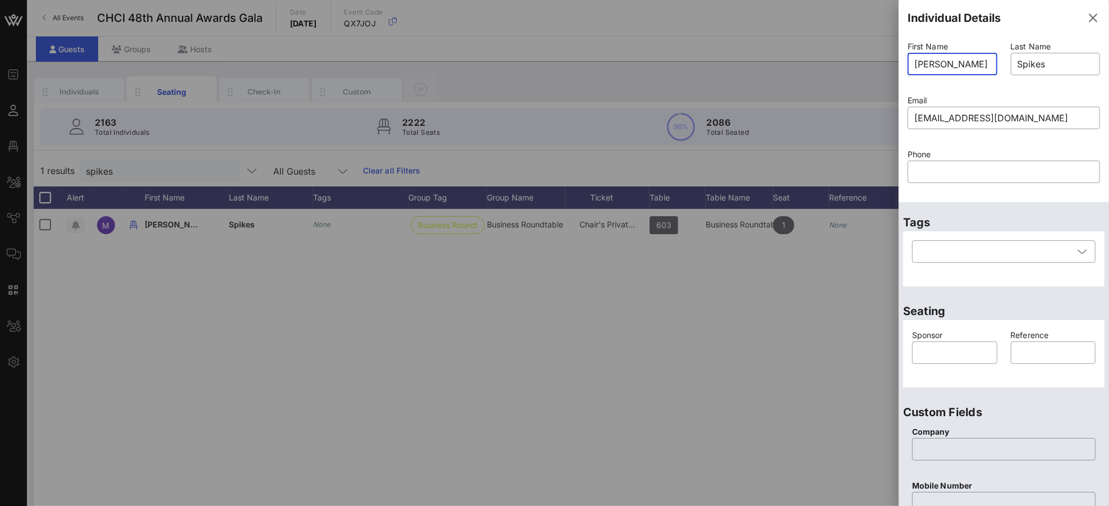
drag, startPoint x: 955, startPoint y: 65, endPoint x: 872, endPoint y: 59, distance: 83.2
click at [876, 63] on div "Event Builder Guests Floor Plan All Groups Journeys Comms QR Scanner Team Setti…" at bounding box center [554, 278] width 1109 height 557
type input "[PERSON_NAME]"
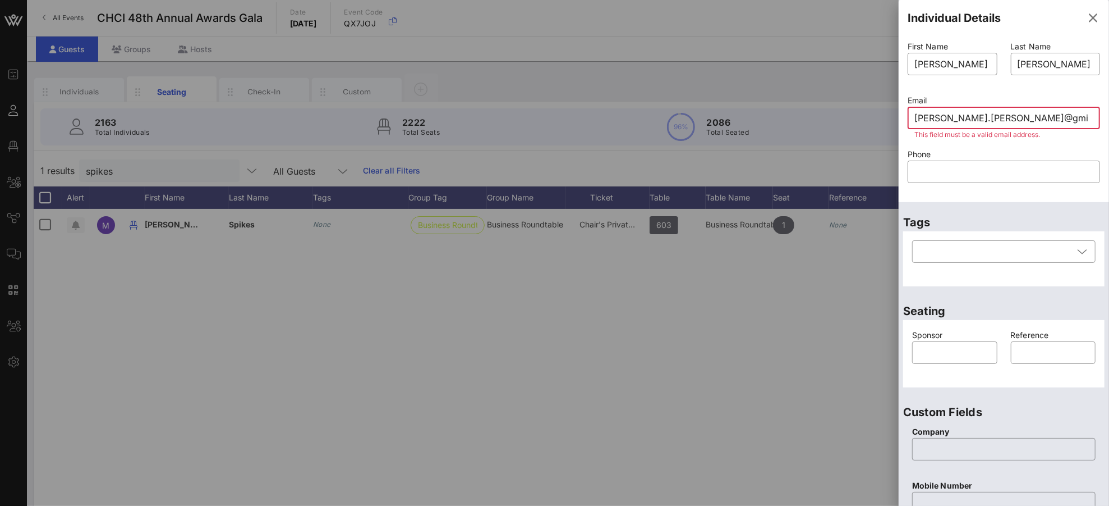
type input "[EMAIL_ADDRESS][DOMAIN_NAME]"
type input "[PERSON_NAME]"
type input "Spikes"
type input "m"
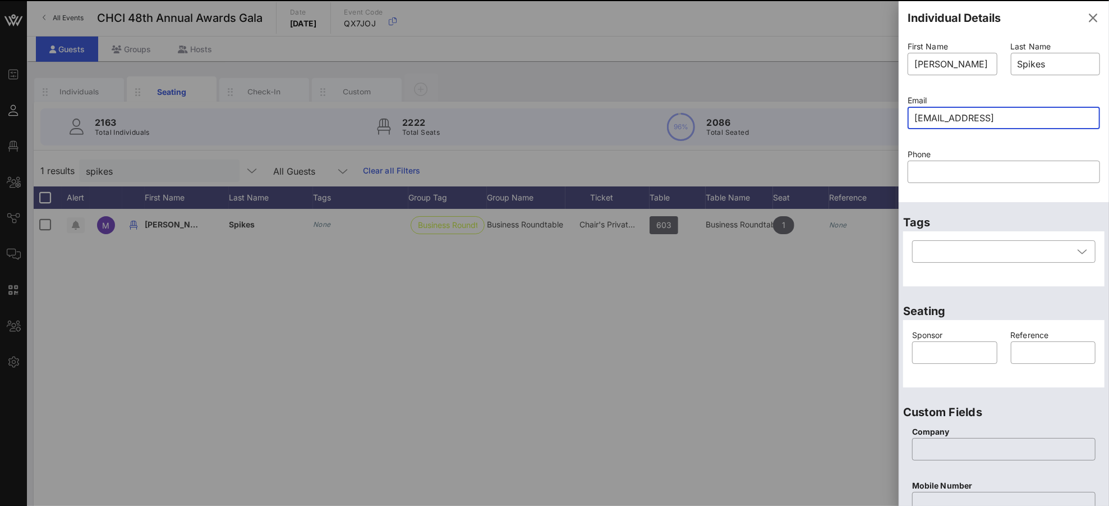
type input "mspikes@brt.ook"
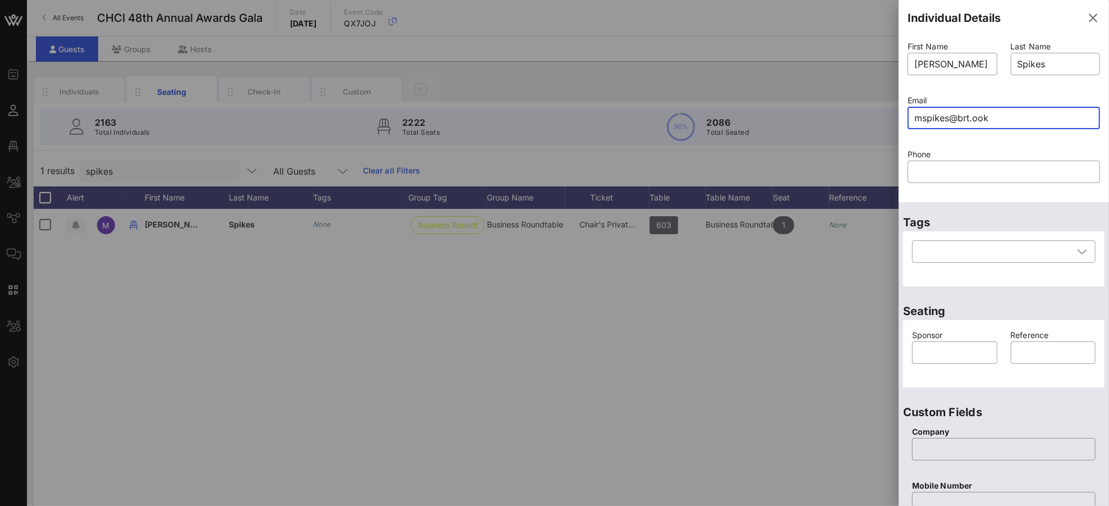
drag, startPoint x: 1007, startPoint y: 118, endPoint x: 1000, endPoint y: 115, distance: 7.3
click at [1003, 117] on input "mspikes@brt.ook" at bounding box center [1004, 118] width 179 height 18
click at [1040, 21] on icon "button" at bounding box center [1093, 17] width 13 height 13
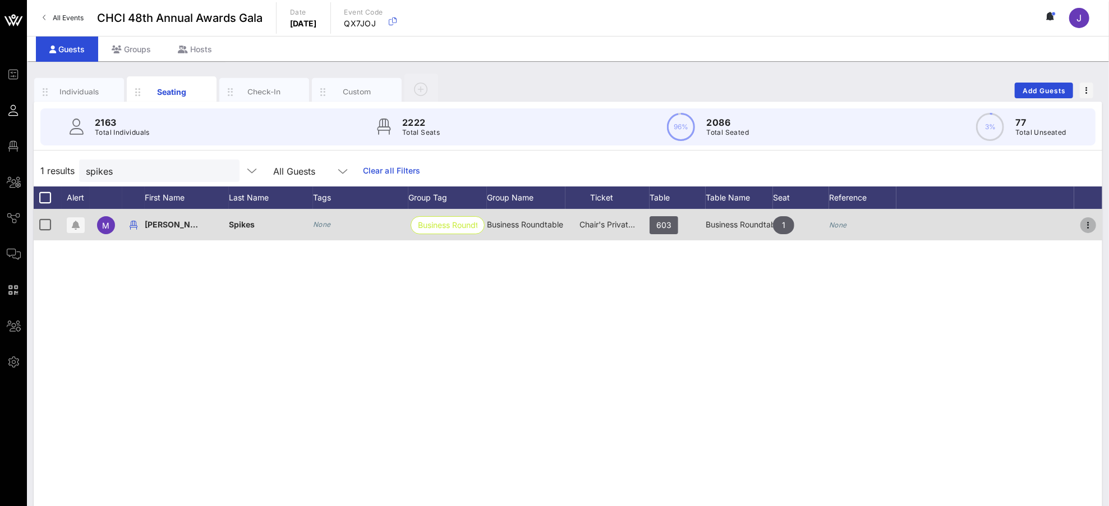
click at [1040, 222] on icon "button" at bounding box center [1088, 224] width 13 height 13
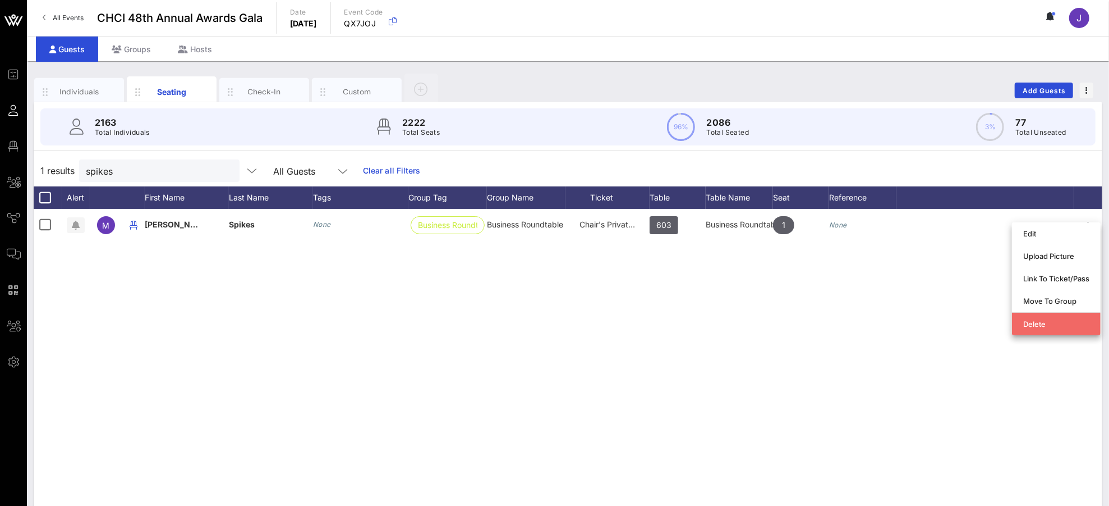
click at [1040, 321] on div "Delete" at bounding box center [1056, 323] width 66 height 9
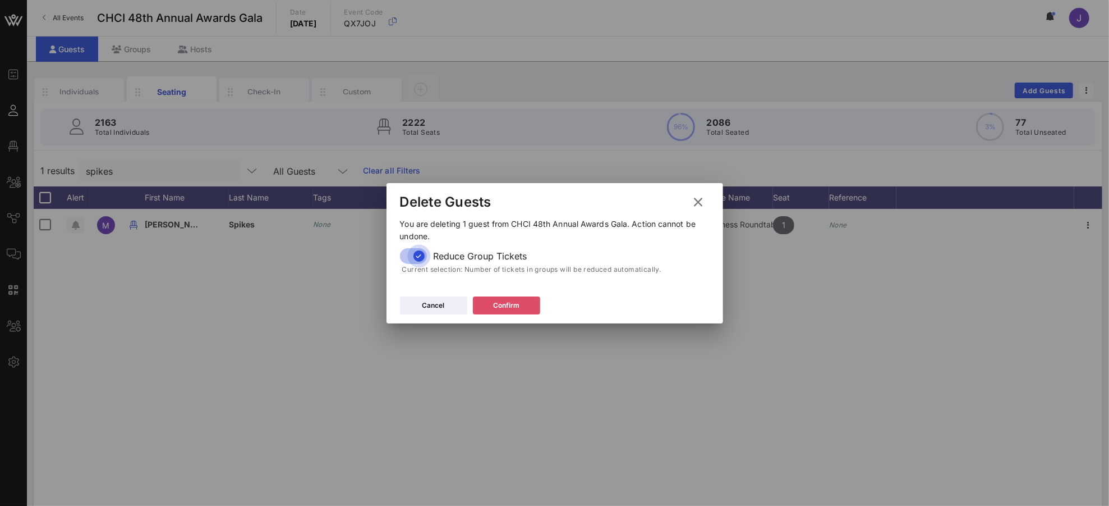
click at [513, 307] on div "Confirm" at bounding box center [506, 305] width 26 height 11
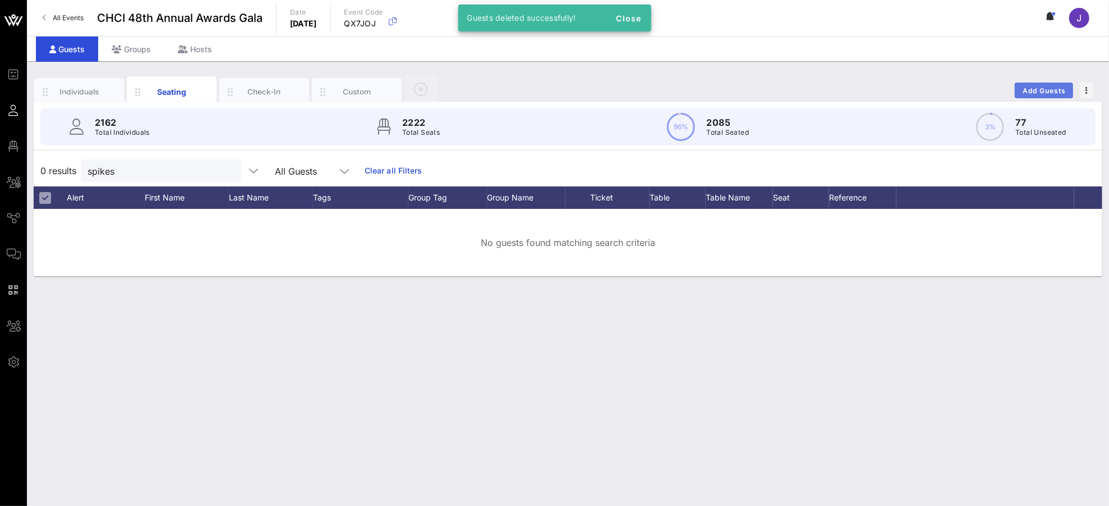
click at [1040, 90] on span "Add Guests" at bounding box center [1044, 90] width 44 height 8
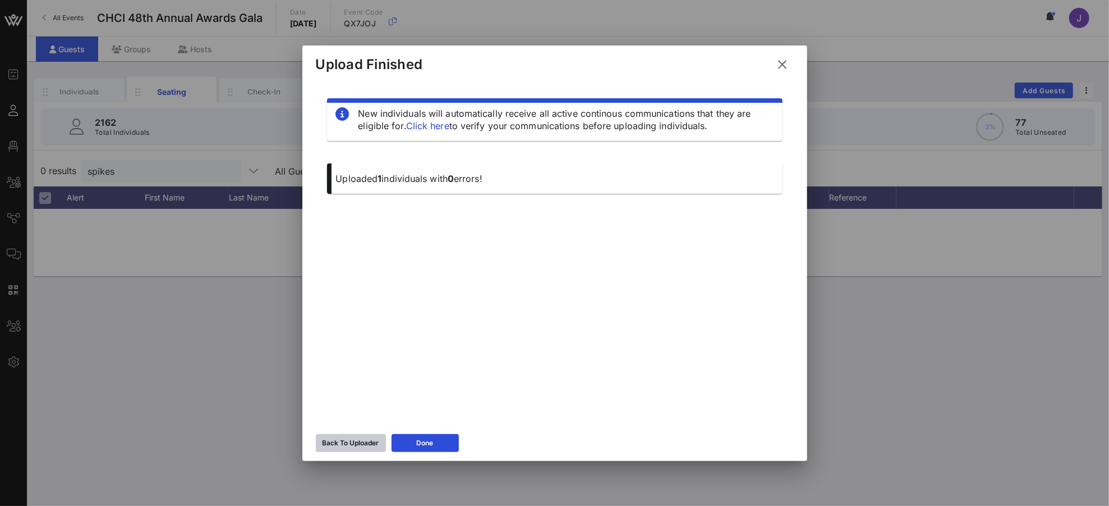
click at [366, 447] on div "Back To Uploader" at bounding box center [351, 442] width 57 height 11
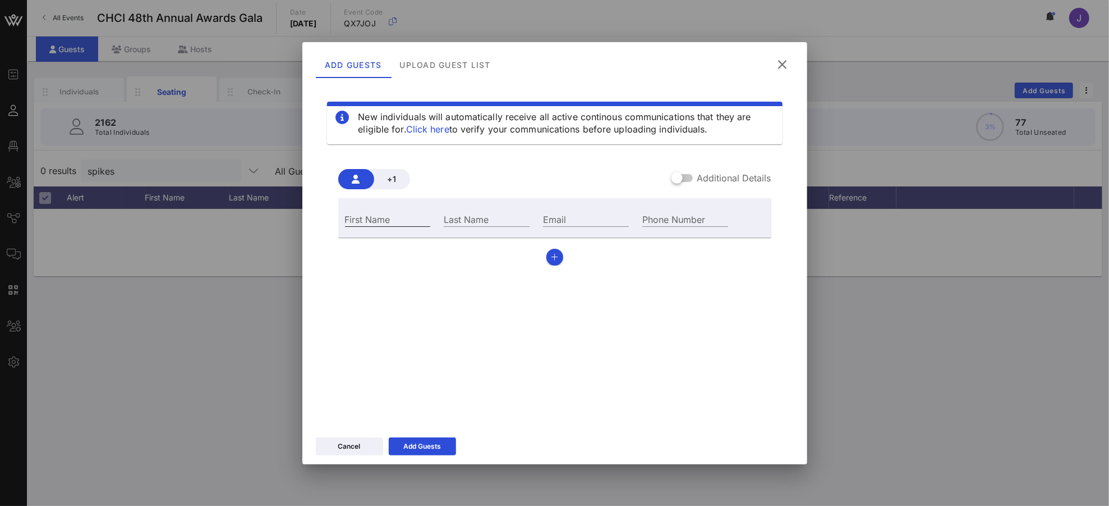
click at [393, 217] on input "First Name" at bounding box center [388, 219] width 86 height 15
type input "[PERSON_NAME]"
type input "[PERSON_NAME][EMAIL_ADDRESS][PERSON_NAME]"
type input "[PHONE_NUMBER]"
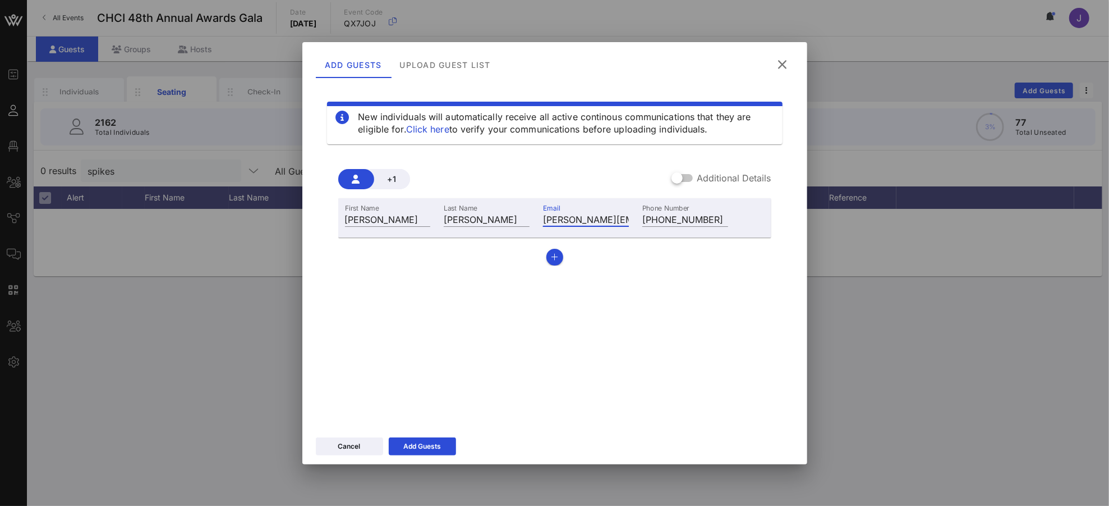
scroll to position [0, 27]
drag, startPoint x: 602, startPoint y: 220, endPoint x: 623, endPoint y: 219, distance: 20.8
click at [641, 219] on div "First Name [PERSON_NAME] Last Name [PERSON_NAME] Email [PERSON_NAME][EMAIL_ADDR…" at bounding box center [536, 218] width 397 height 30
drag, startPoint x: 623, startPoint y: 220, endPoint x: 638, endPoint y: 229, distance: 17.6
click at [623, 220] on input "[PERSON_NAME][EMAIL_ADDRESS][PERSON_NAME]" at bounding box center [586, 219] width 86 height 15
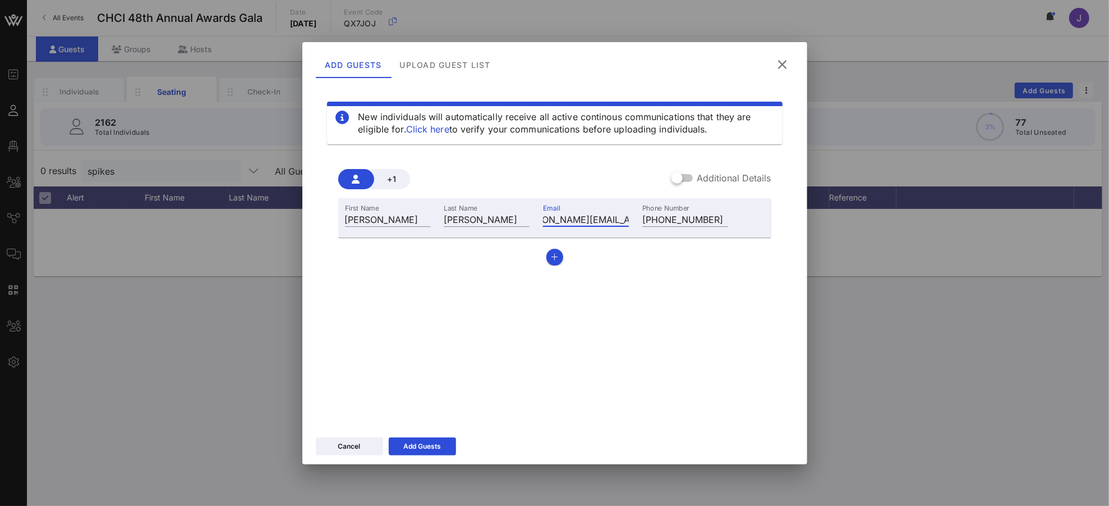
scroll to position [0, 21]
type input "[PERSON_NAME][EMAIL_ADDRESS][PERSON_NAME][DOMAIN_NAME]"
click at [679, 176] on div at bounding box center [677, 177] width 19 height 19
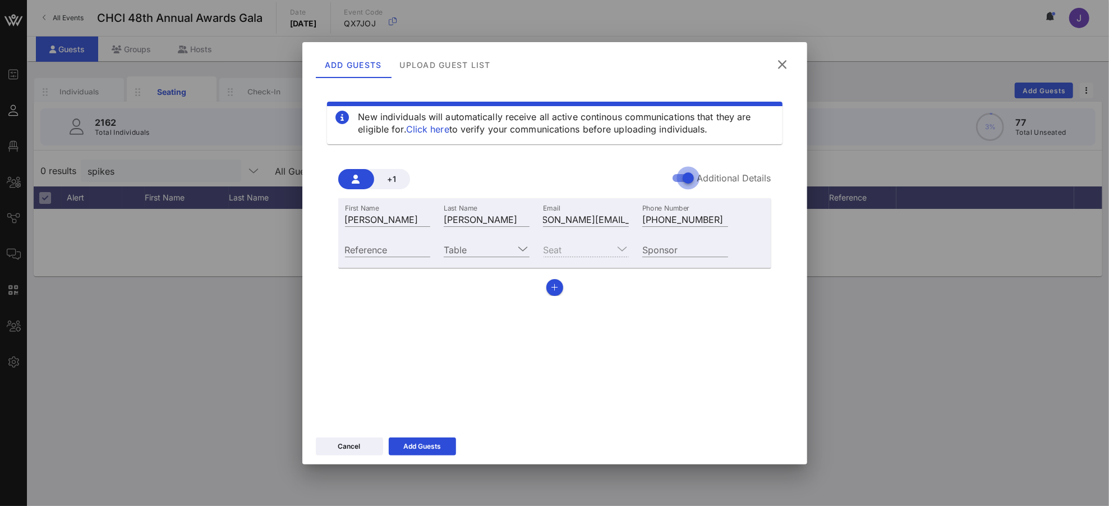
scroll to position [0, 0]
click at [474, 244] on input "Table" at bounding box center [479, 249] width 70 height 15
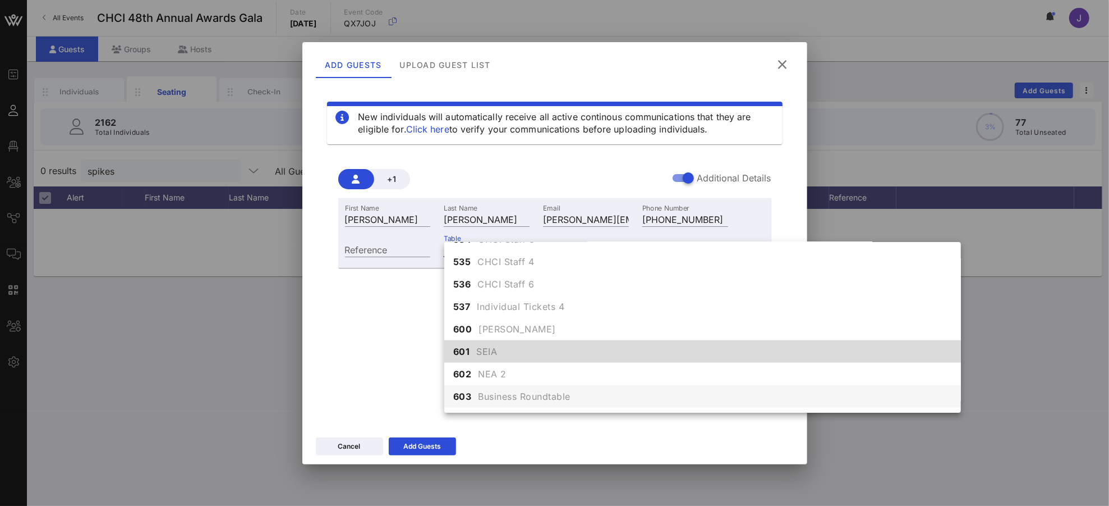
scroll to position [4275, 0]
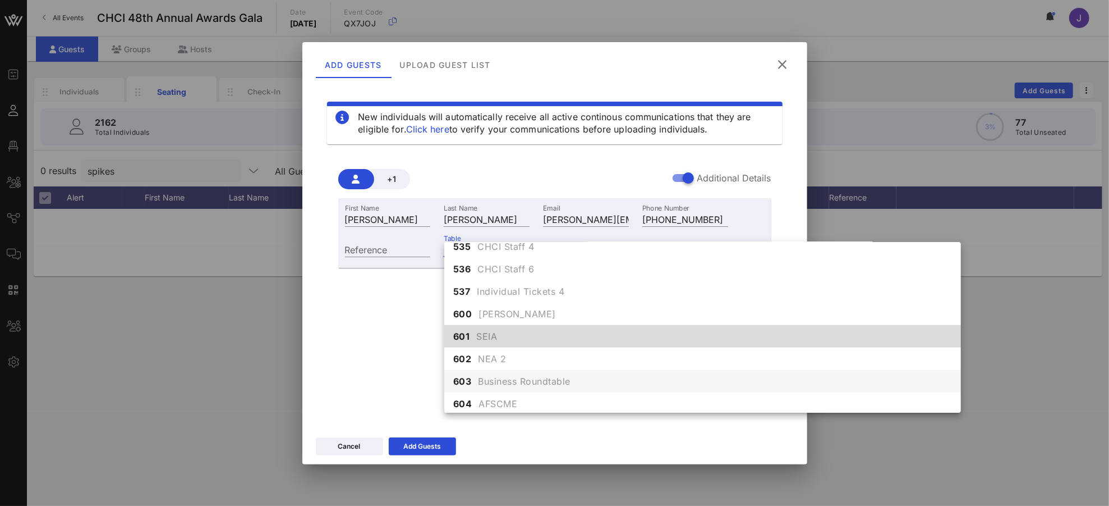
click at [504, 378] on span "Business Roundtable" at bounding box center [525, 380] width 93 height 13
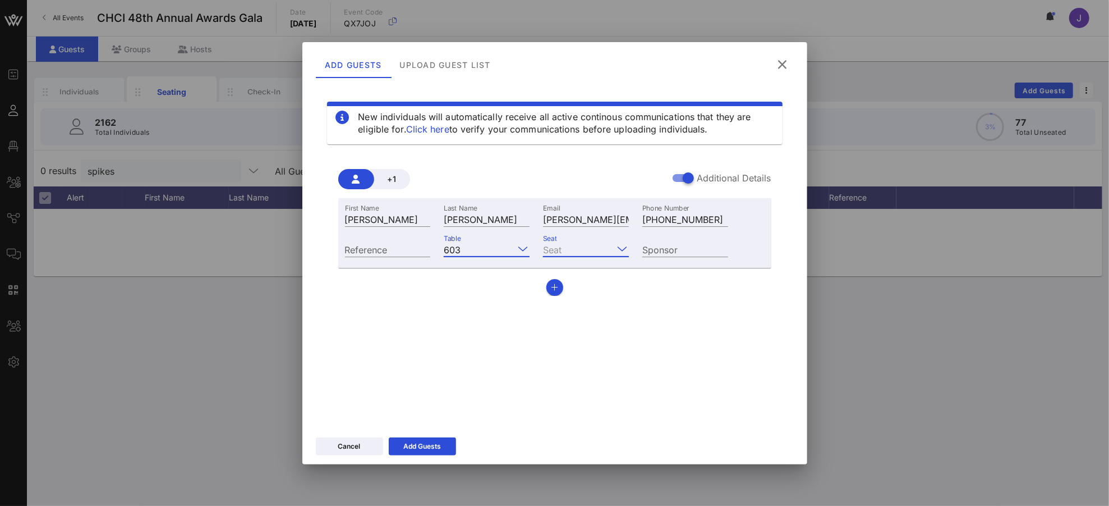
click at [573, 243] on input "Seat" at bounding box center [578, 249] width 70 height 15
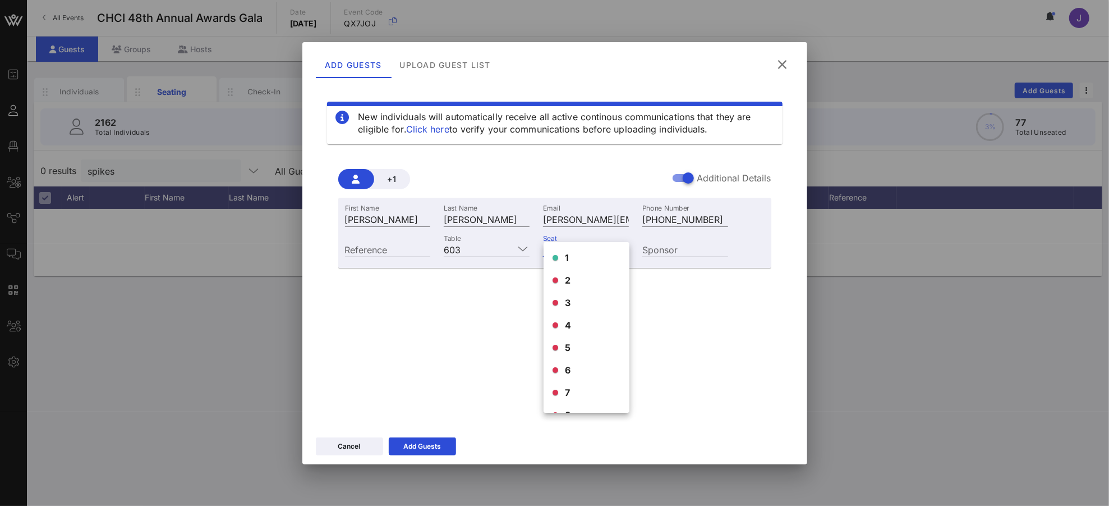
drag, startPoint x: 569, startPoint y: 258, endPoint x: 572, endPoint y: 252, distance: 6.1
click at [569, 256] on div "1" at bounding box center [587, 257] width 86 height 22
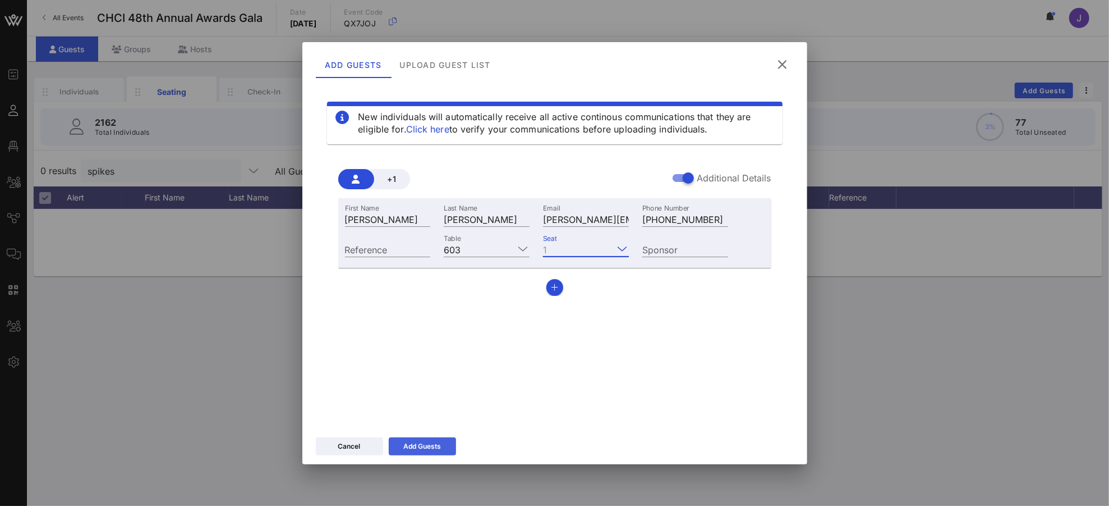
click at [419, 444] on icon at bounding box center [423, 446] width 8 height 7
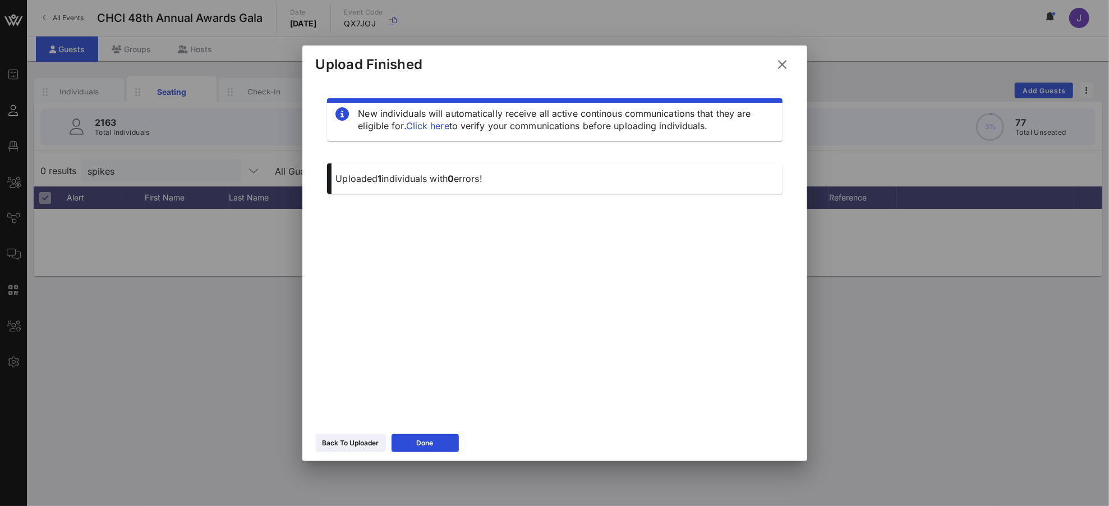
click at [783, 68] on icon at bounding box center [782, 64] width 15 height 13
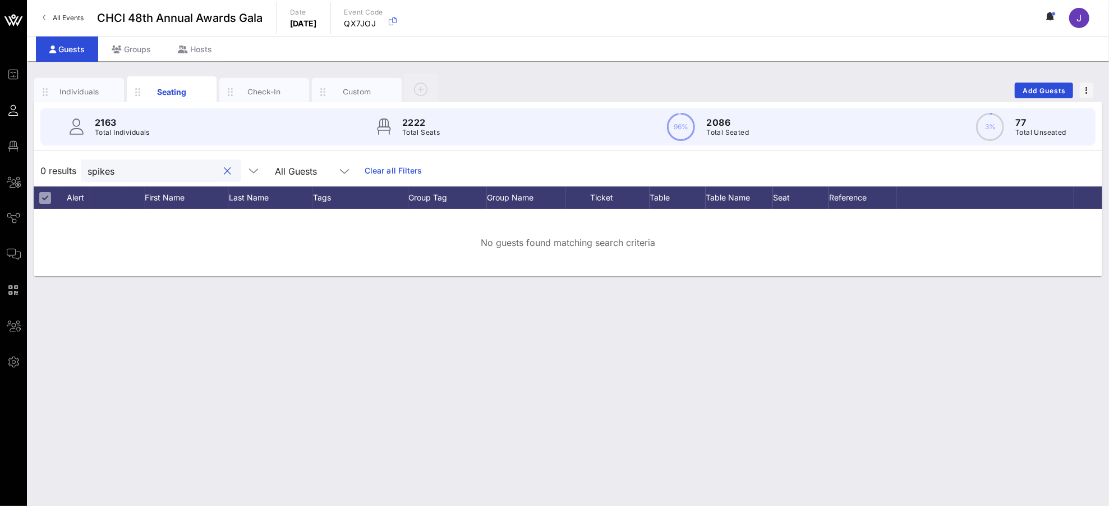
click at [112, 172] on input "spikes" at bounding box center [153, 170] width 131 height 15
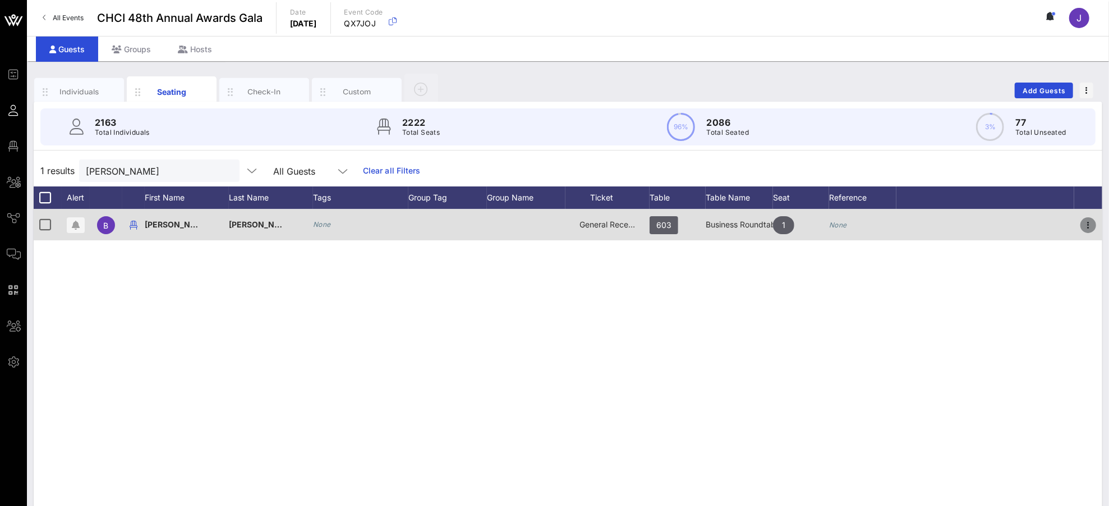
drag, startPoint x: 1091, startPoint y: 219, endPoint x: 1087, endPoint y: 224, distance: 6.4
click at [1040, 219] on icon "button" at bounding box center [1088, 224] width 13 height 13
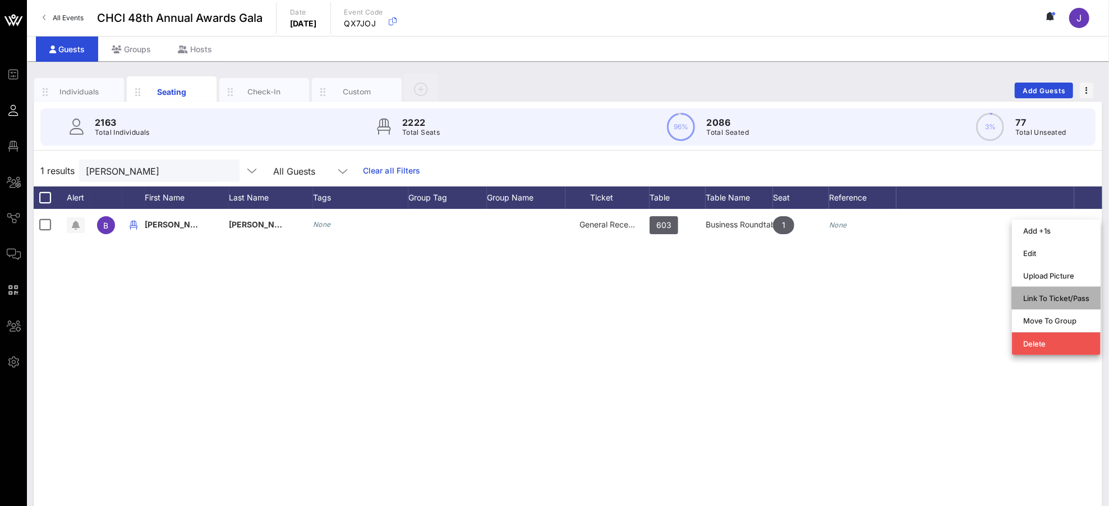
click at [1036, 295] on div "Link To Ticket/Pass" at bounding box center [1056, 297] width 66 height 9
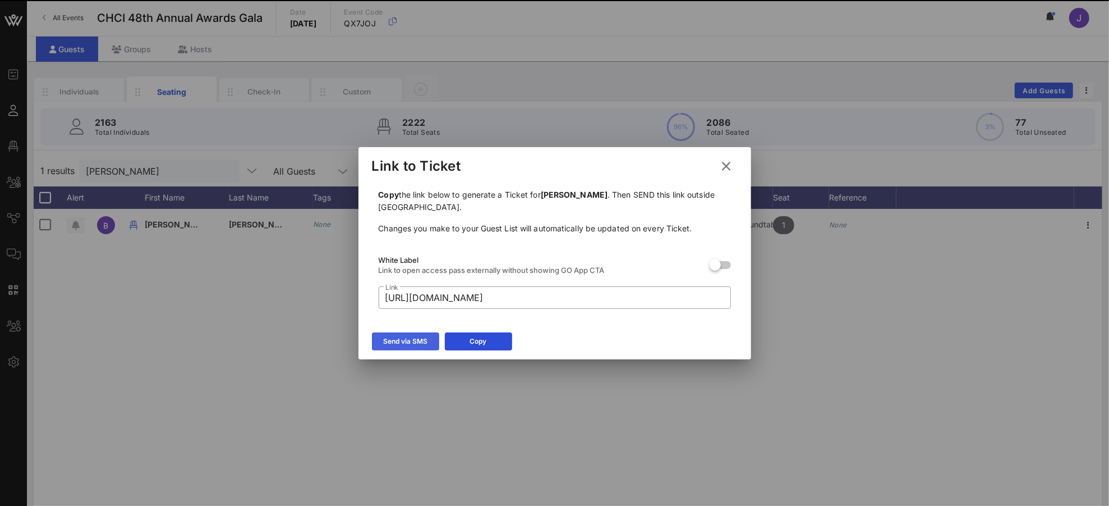
click at [419, 340] on div "Send via SMS" at bounding box center [405, 341] width 44 height 11
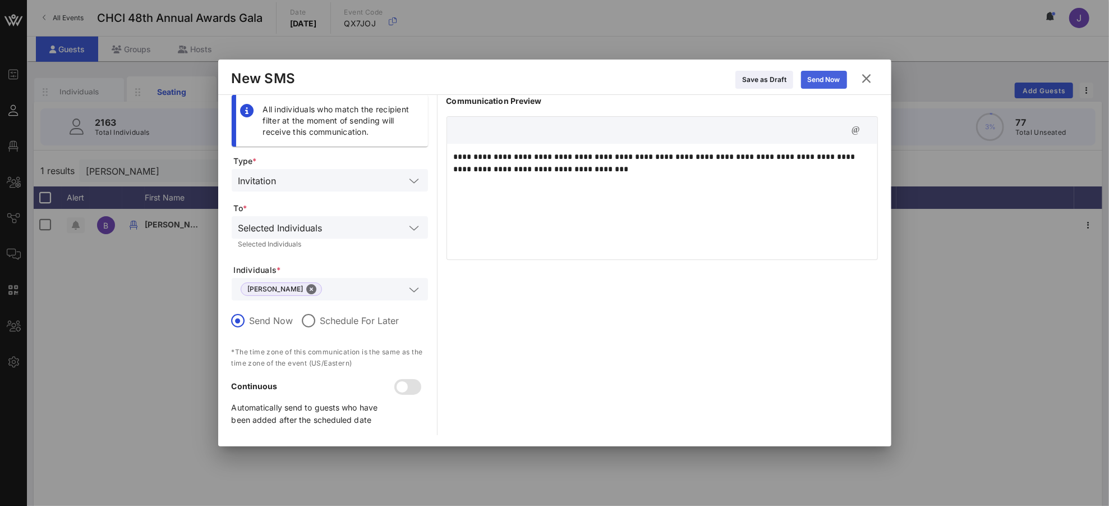
click at [821, 81] on icon at bounding box center [824, 80] width 10 height 10
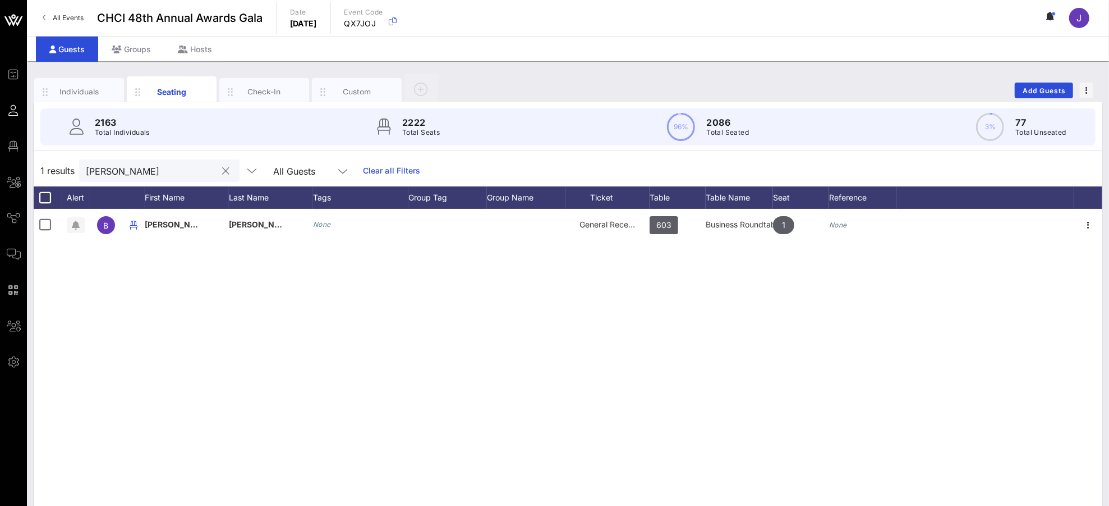
click at [120, 167] on input "[PERSON_NAME]" at bounding box center [151, 170] width 131 height 15
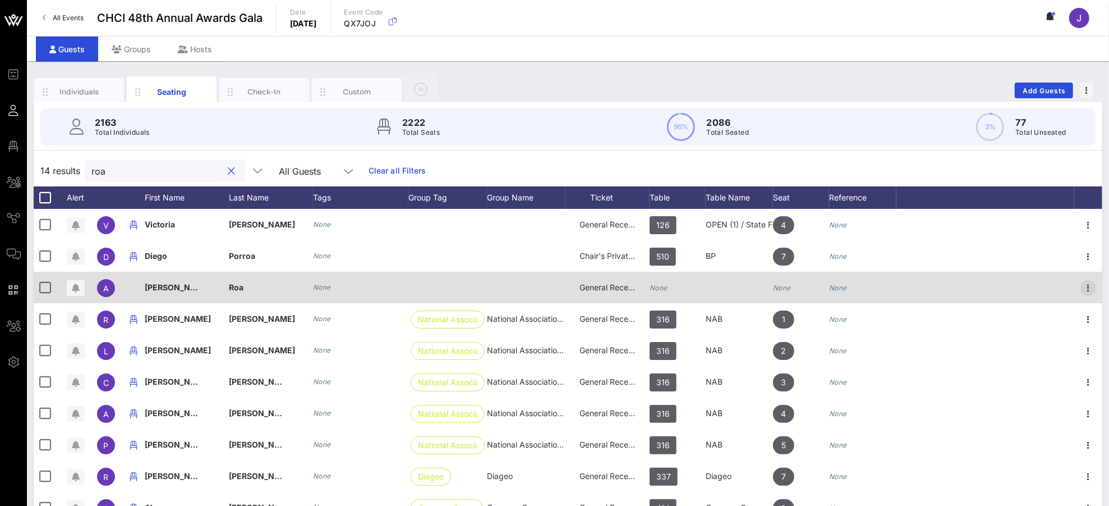
type input "roa"
click at [1040, 287] on icon "button" at bounding box center [1088, 287] width 13 height 13
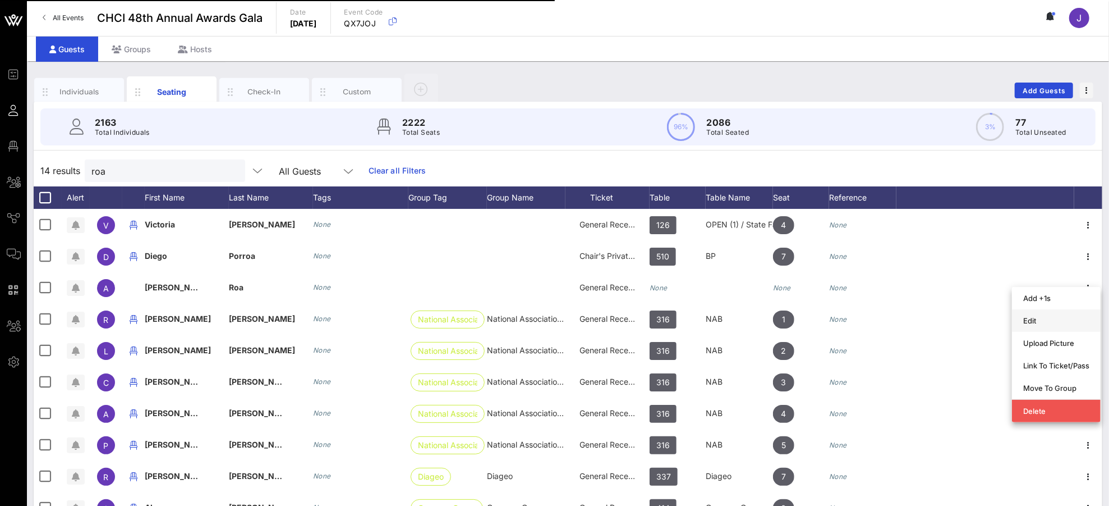
click at [1040, 320] on div "Edit" at bounding box center [1056, 320] width 66 height 9
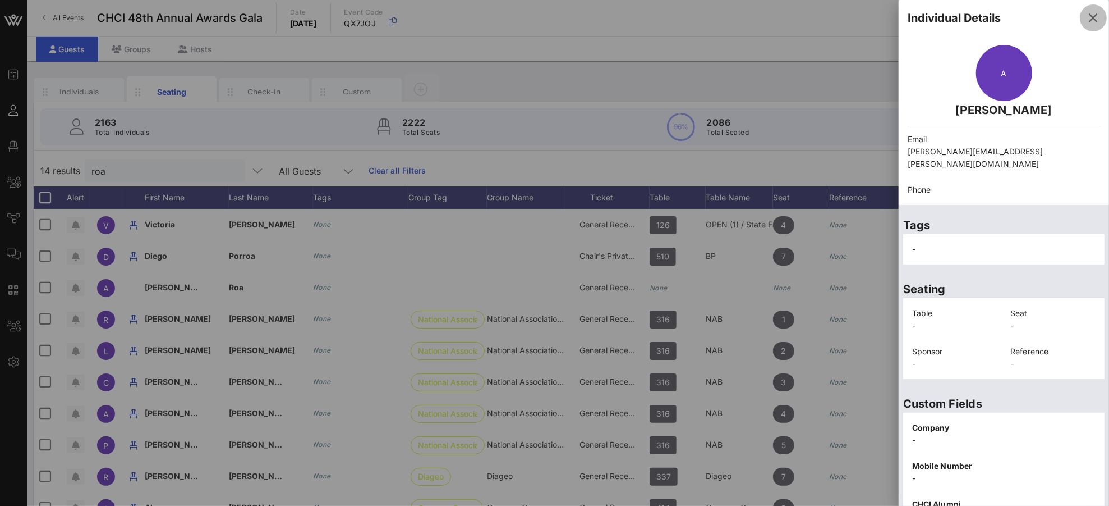
click at [1040, 16] on span "button" at bounding box center [1093, 17] width 27 height 13
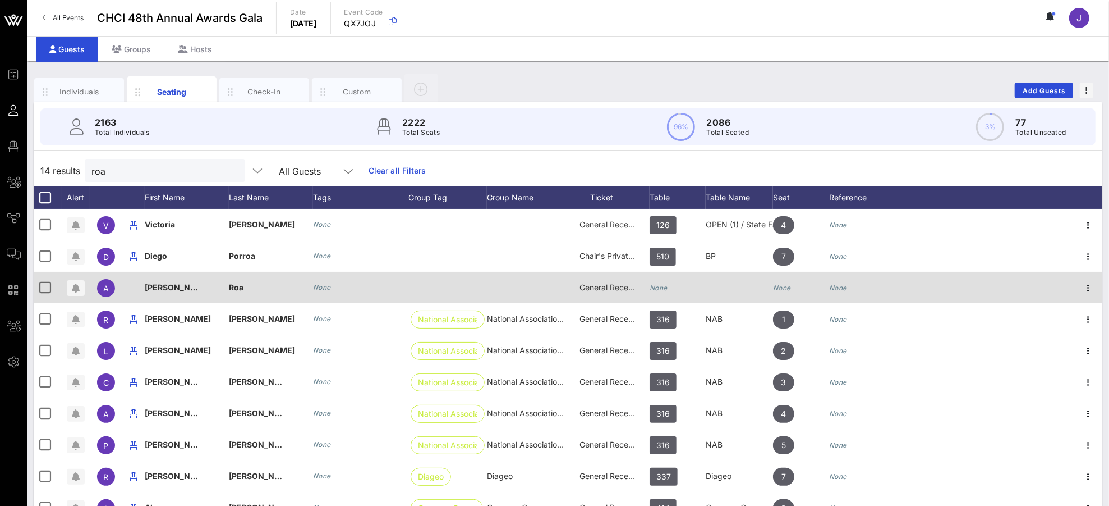
click at [672, 283] on div "None" at bounding box center [678, 294] width 56 height 44
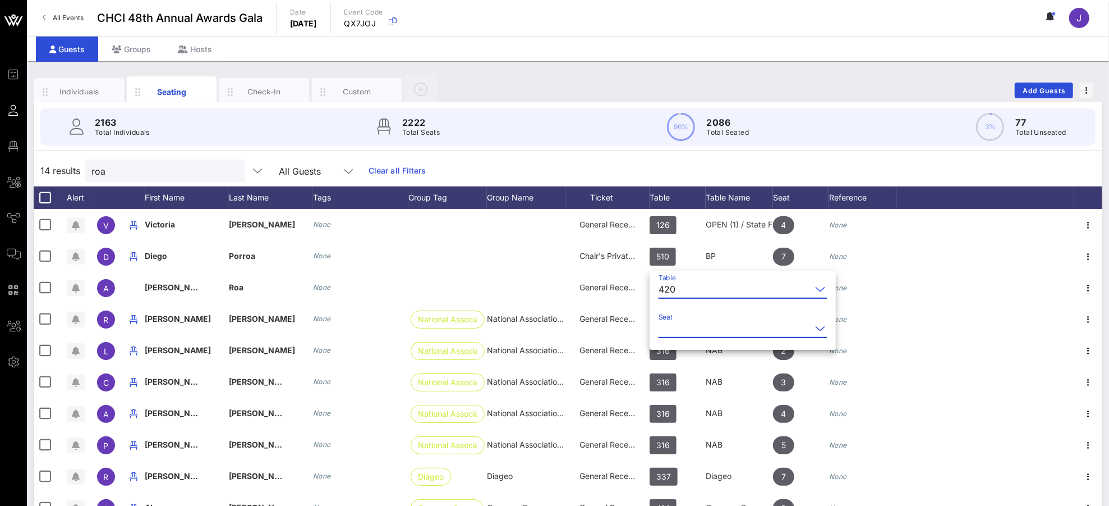
click at [693, 322] on input "Seat" at bounding box center [735, 328] width 153 height 18
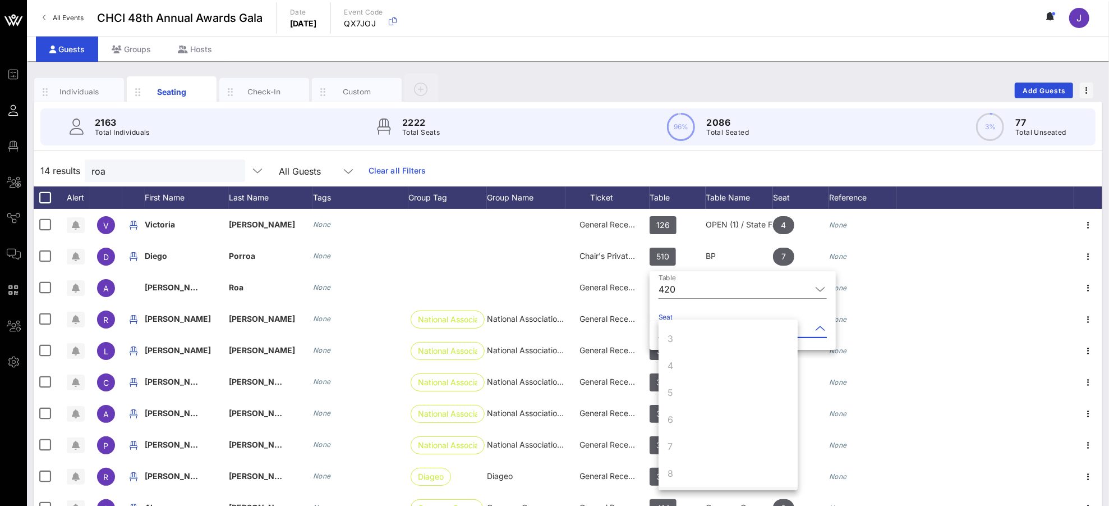
scroll to position [108, 0]
click at [676, 285] on div "420" at bounding box center [735, 289] width 153 height 18
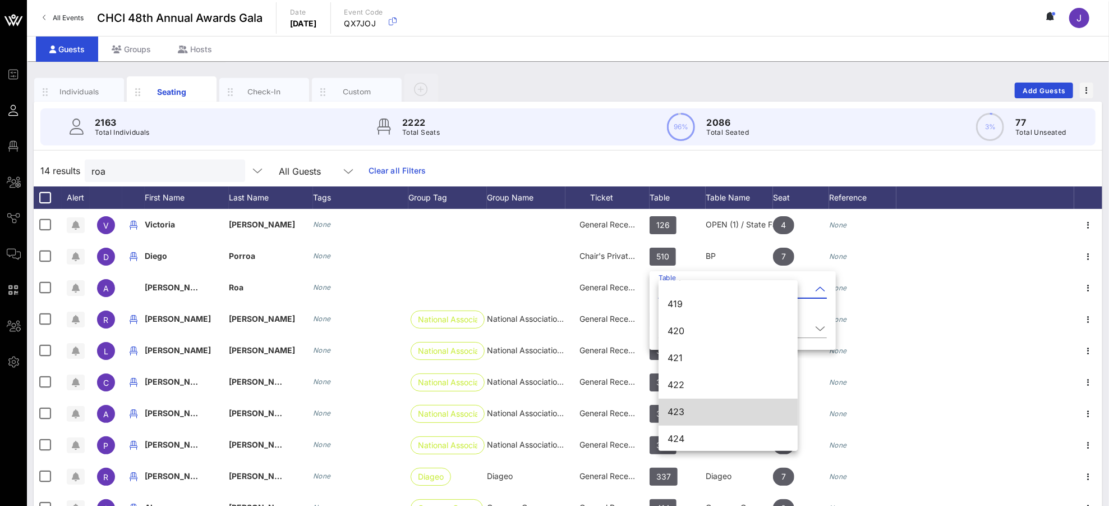
scroll to position [3901, 0]
click at [699, 413] on div "423" at bounding box center [728, 410] width 121 height 11
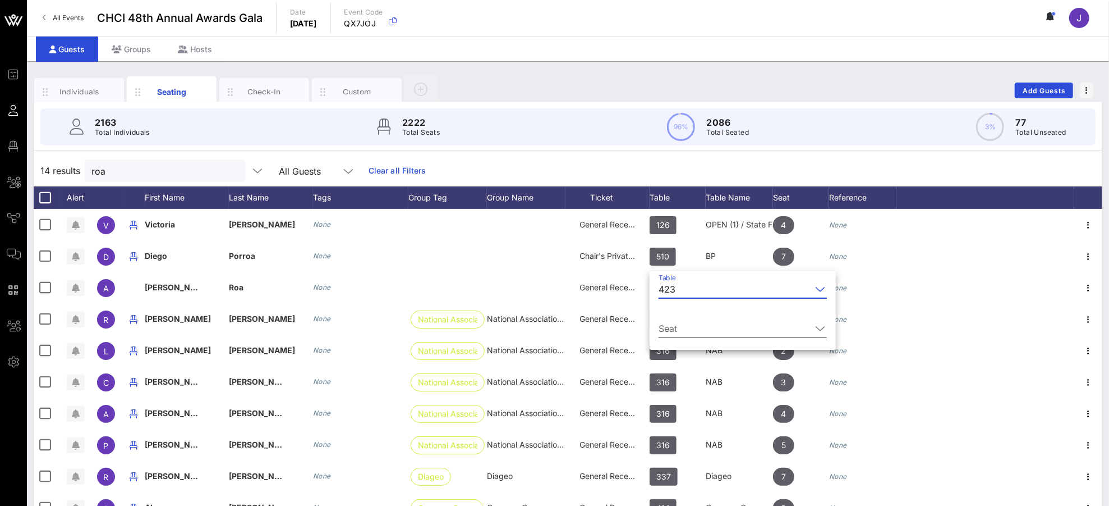
click at [688, 329] on input "Seat" at bounding box center [735, 328] width 153 height 18
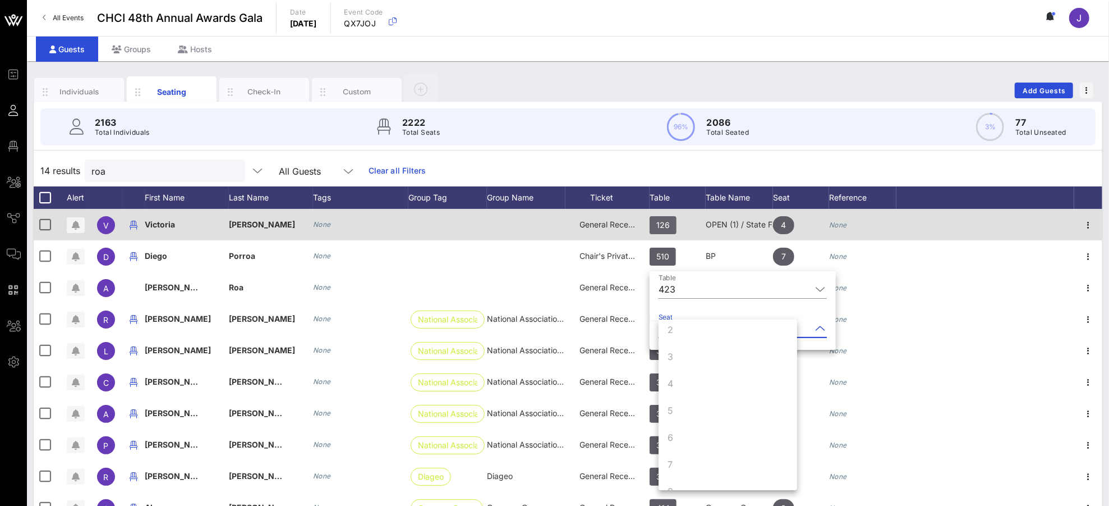
scroll to position [5, 0]
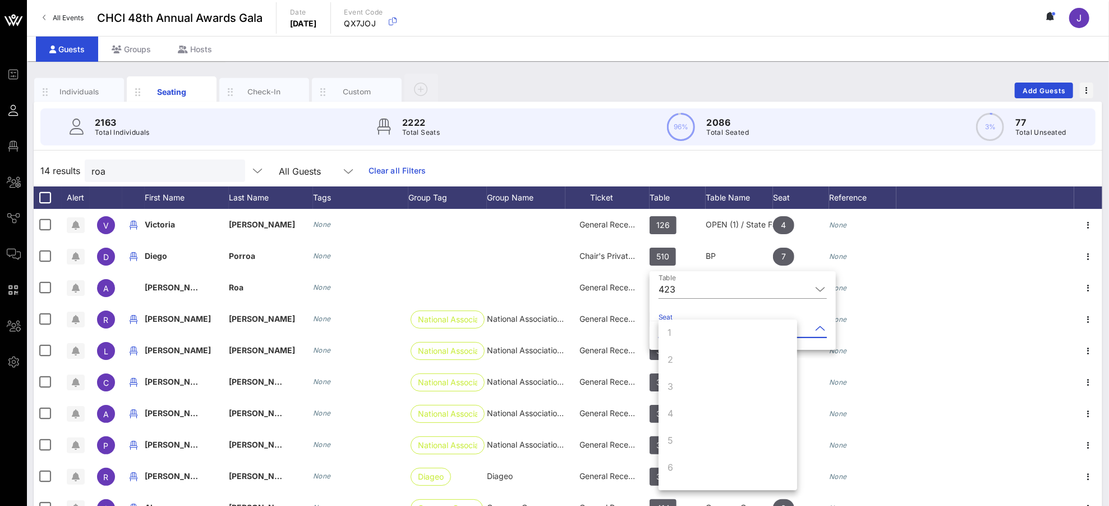
click at [538, 78] on div "Individuals Seating Check-In Custom Add Guests" at bounding box center [568, 90] width 1069 height 36
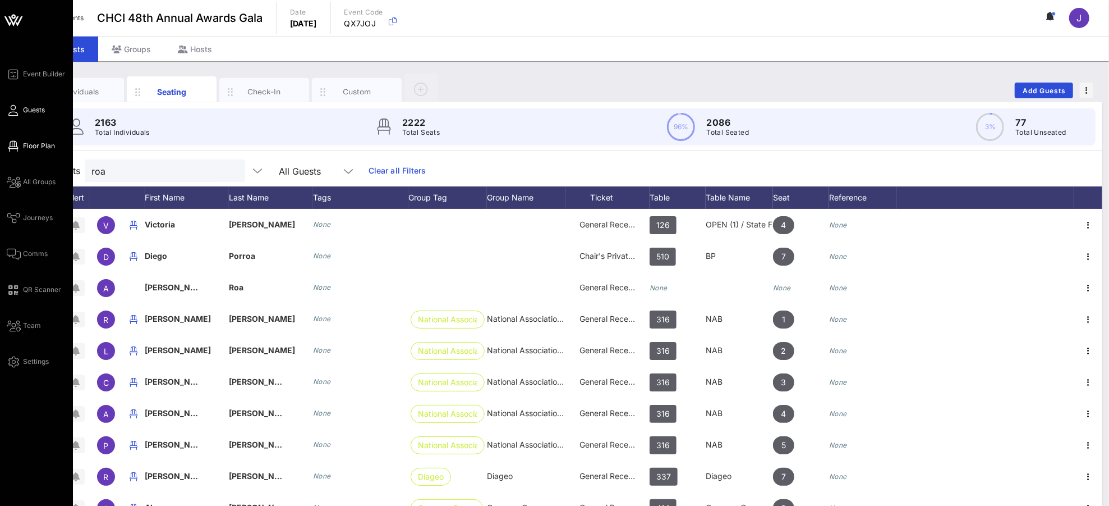
click at [16, 147] on icon at bounding box center [14, 146] width 14 height 2
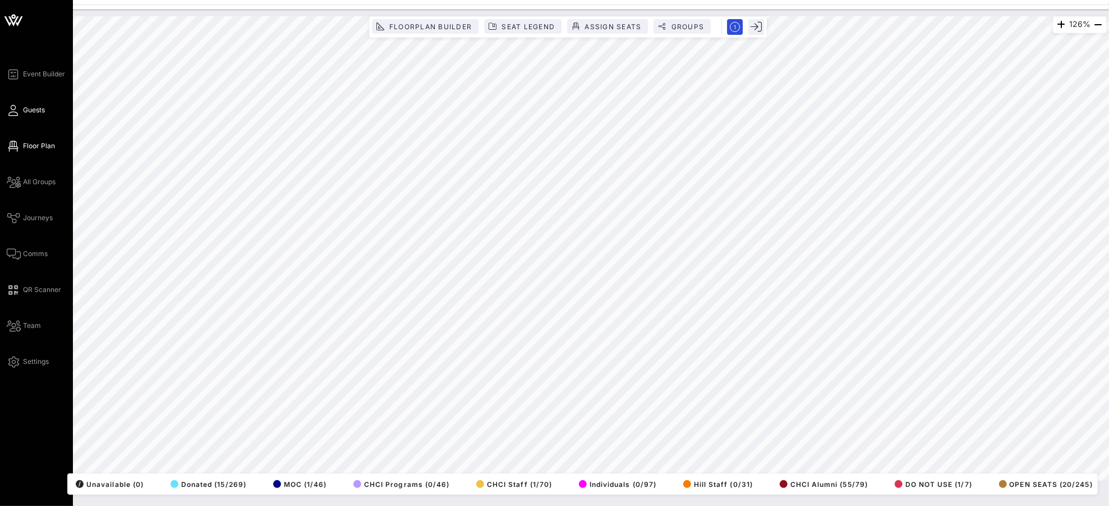
click at [24, 108] on span "Guests" at bounding box center [34, 110] width 22 height 10
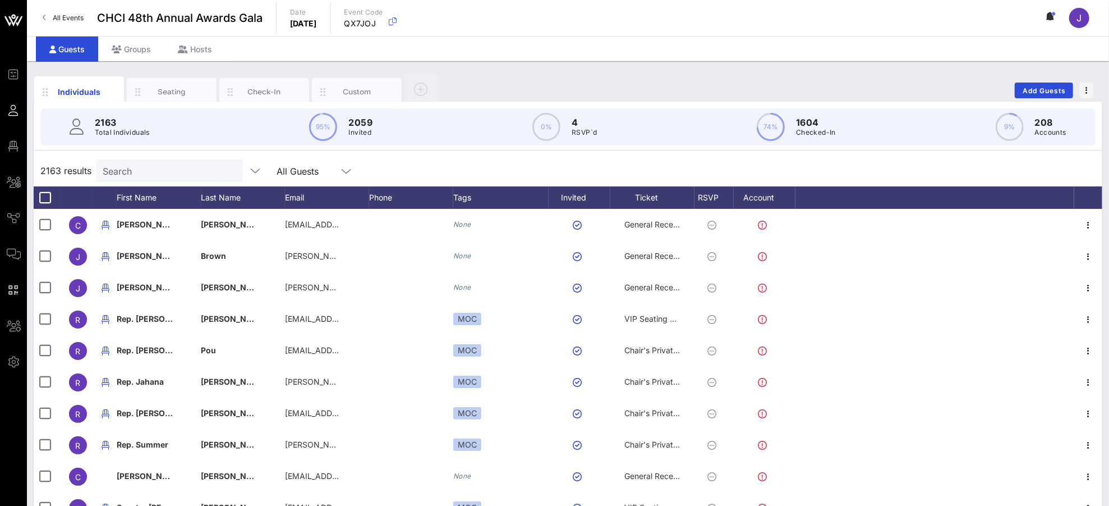
click at [129, 159] on div "Search" at bounding box center [168, 170] width 131 height 22
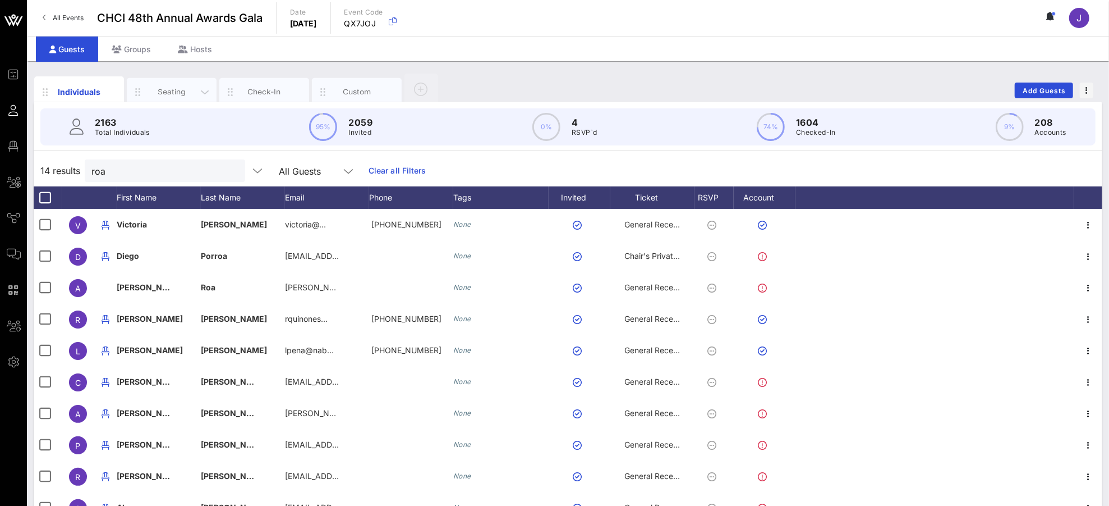
drag, startPoint x: 150, startPoint y: 93, endPoint x: 173, endPoint y: 89, distance: 23.4
click at [150, 93] on div "Seating" at bounding box center [172, 91] width 50 height 11
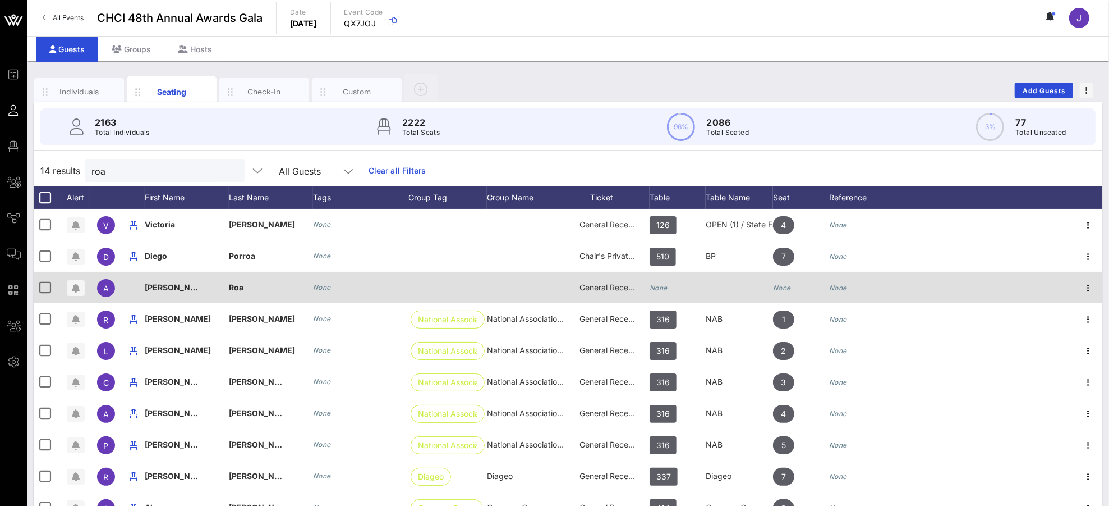
click at [660, 293] on div "None" at bounding box center [659, 287] width 18 height 31
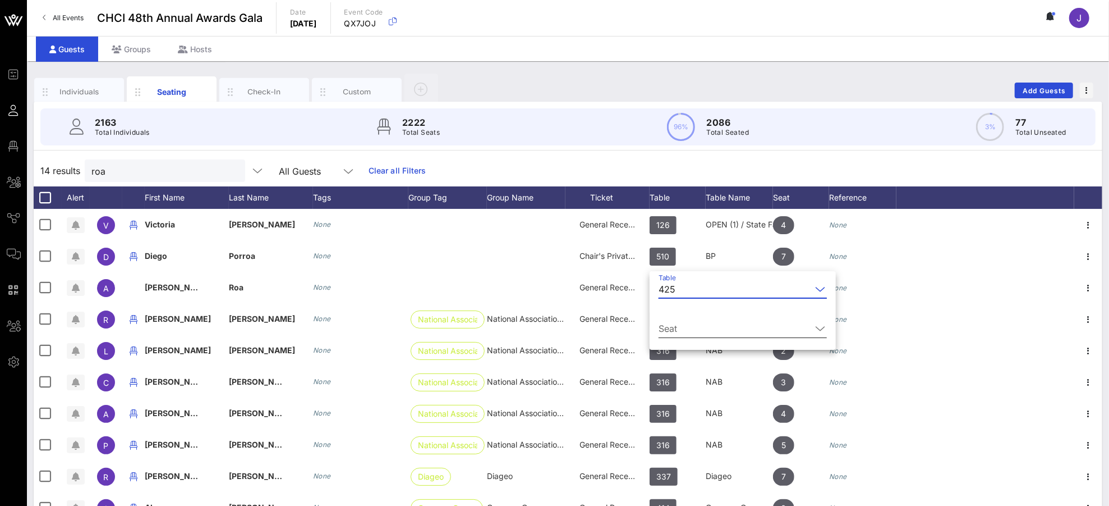
click at [686, 330] on input "Seat" at bounding box center [735, 328] width 153 height 18
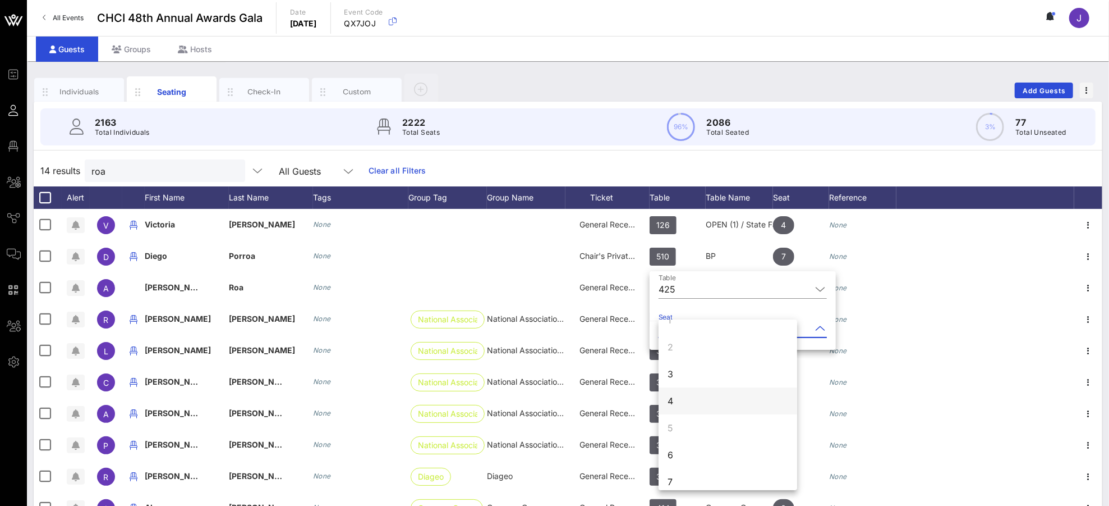
scroll to position [20, 0]
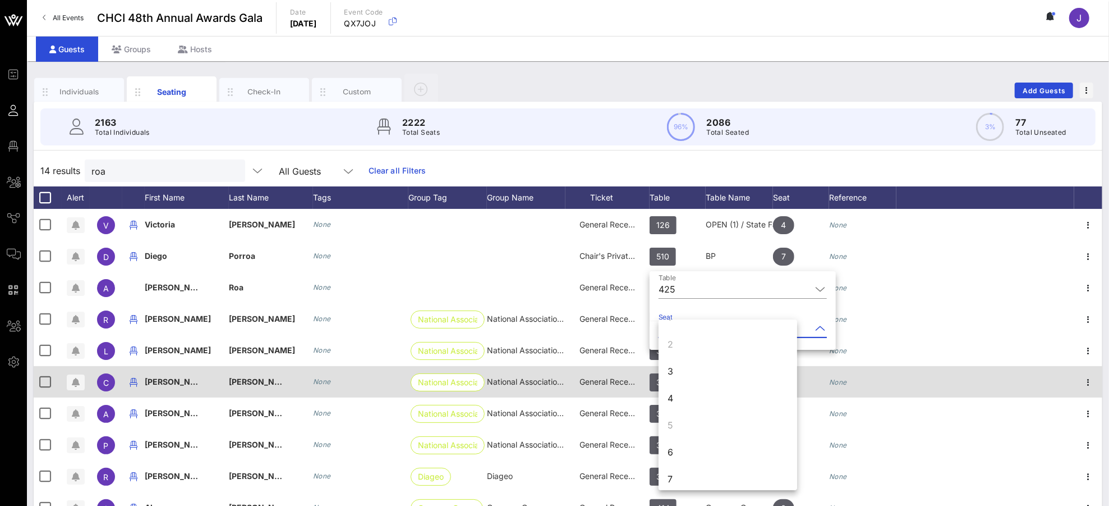
click at [685, 370] on div "3" at bounding box center [728, 370] width 139 height 27
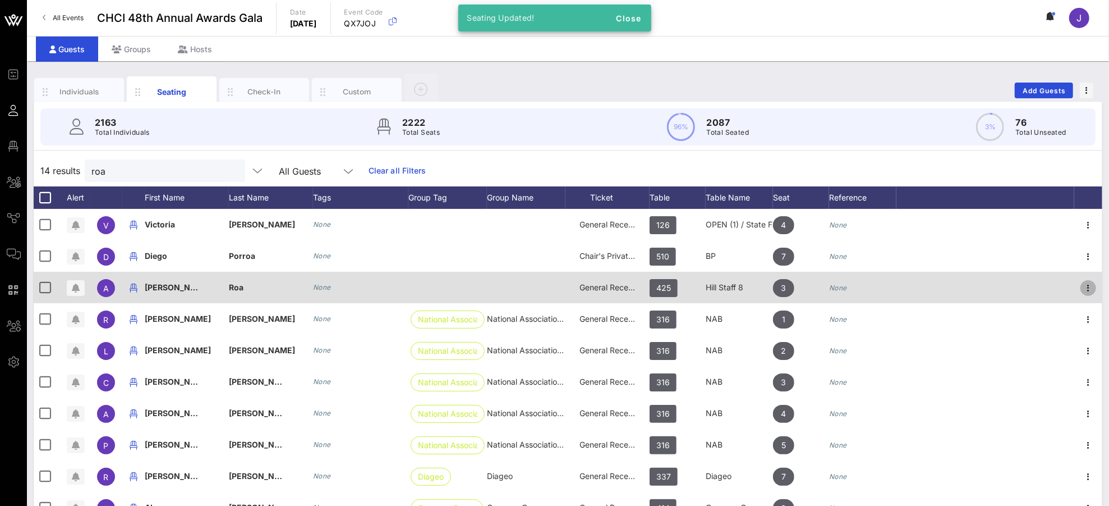
click at [1040, 287] on icon "button" at bounding box center [1088, 287] width 13 height 13
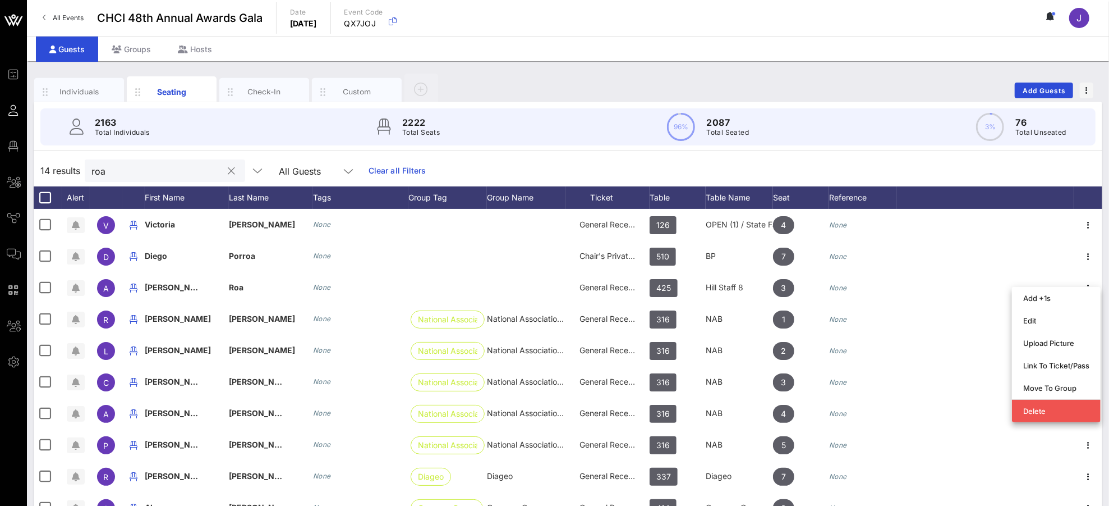
click at [97, 169] on input "roa" at bounding box center [156, 170] width 131 height 15
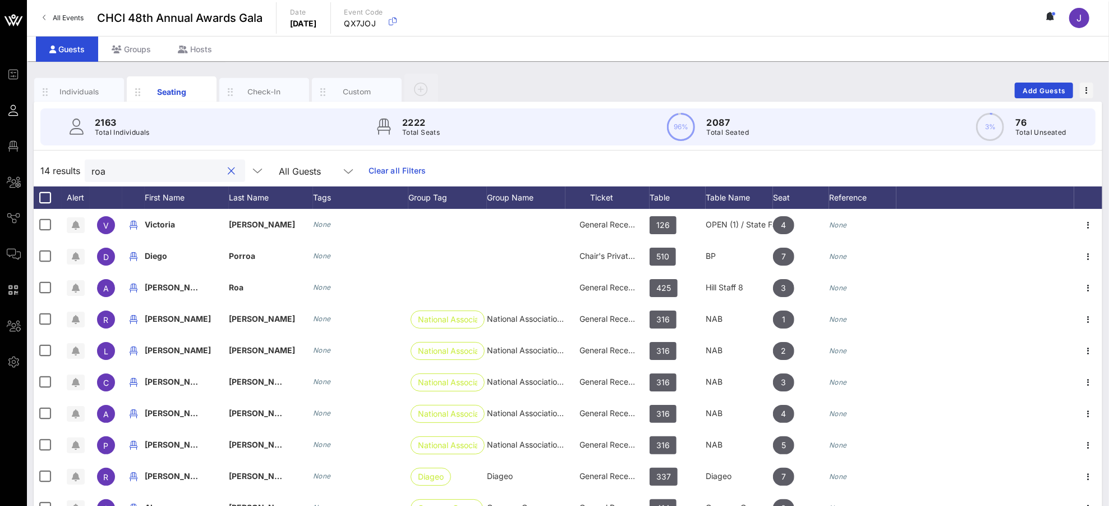
click at [97, 169] on input "roa" at bounding box center [156, 170] width 131 height 15
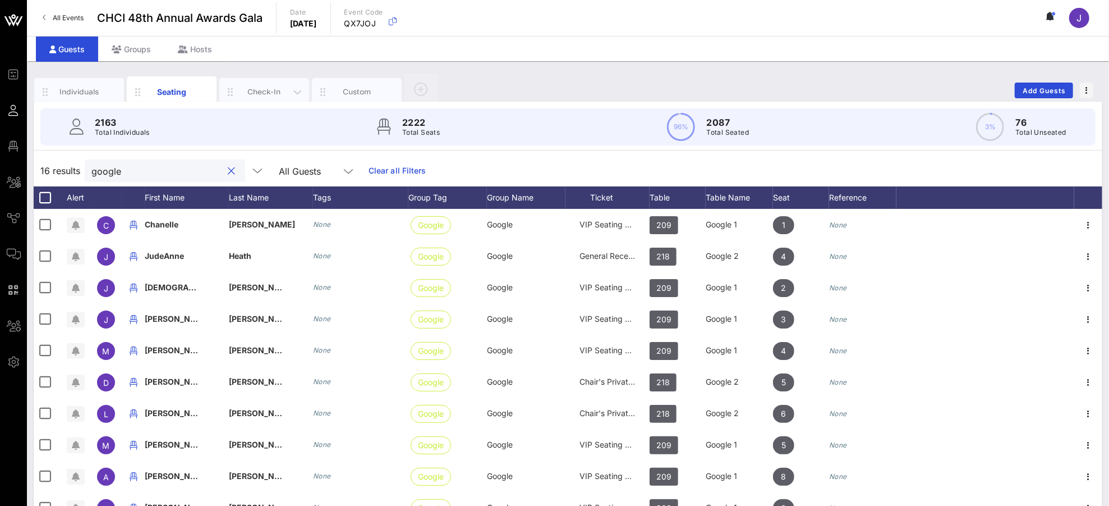
type input "google"
click at [264, 90] on div "Check-In" at bounding box center [265, 91] width 50 height 11
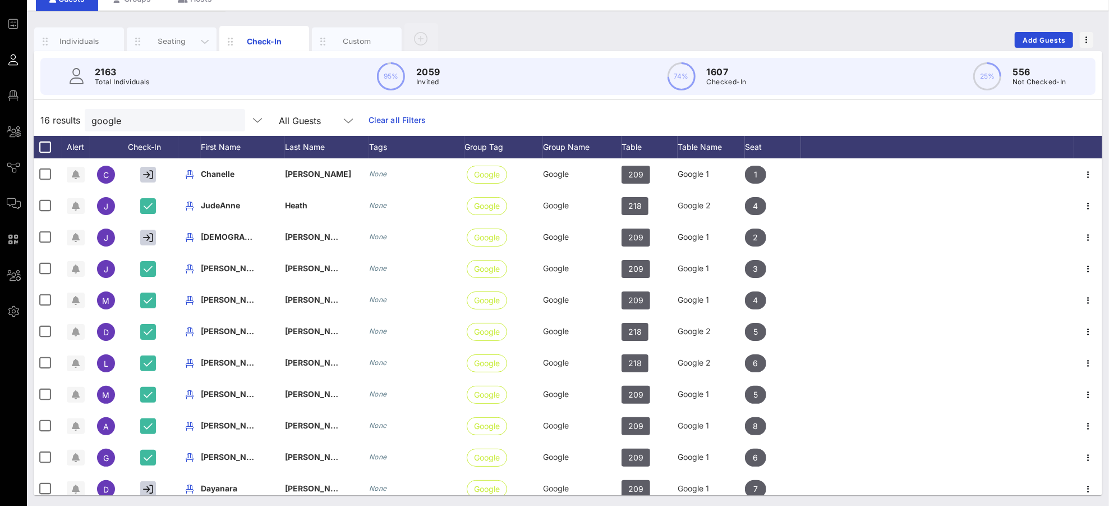
click at [175, 43] on div "Seating" at bounding box center [172, 41] width 50 height 11
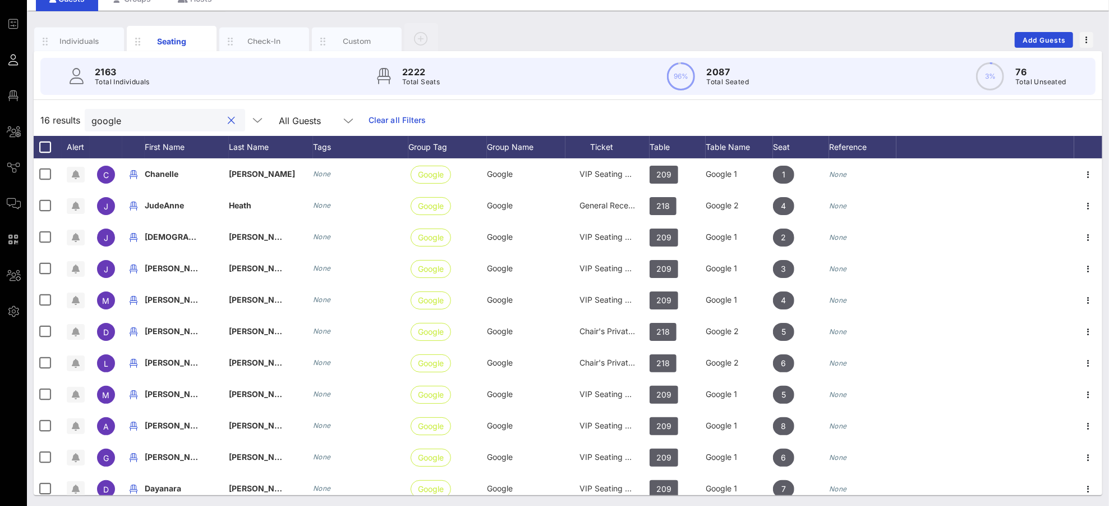
click at [107, 121] on input "google" at bounding box center [156, 120] width 131 height 15
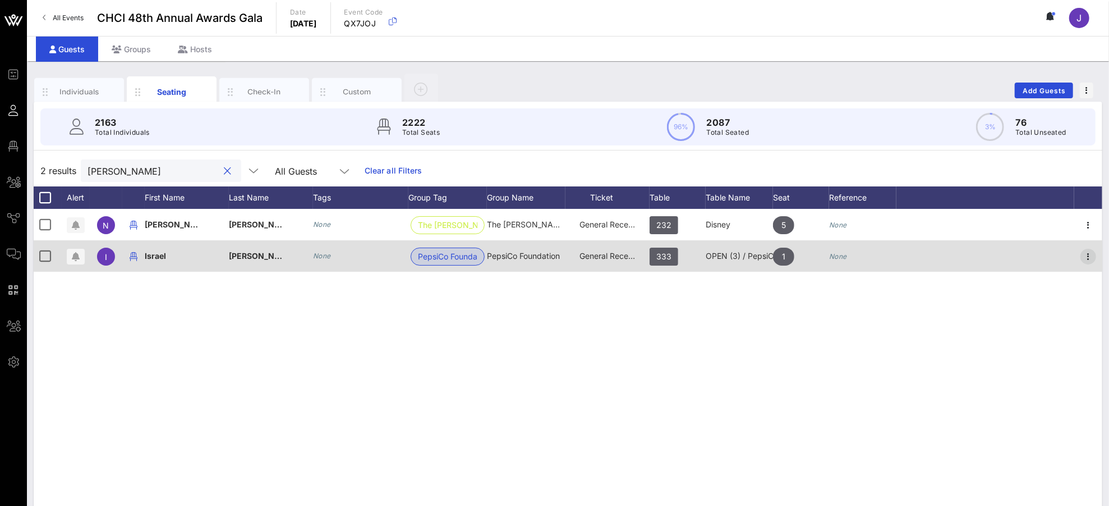
type input "[PERSON_NAME]"
click at [1040, 251] on icon "button" at bounding box center [1088, 256] width 13 height 13
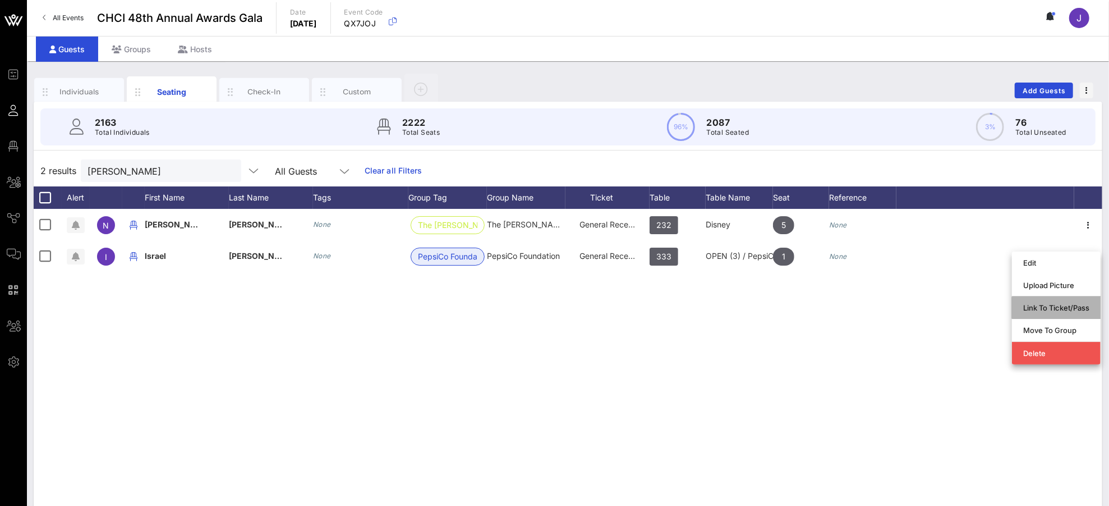
click at [1040, 310] on div "Link To Ticket/Pass" at bounding box center [1056, 307] width 66 height 9
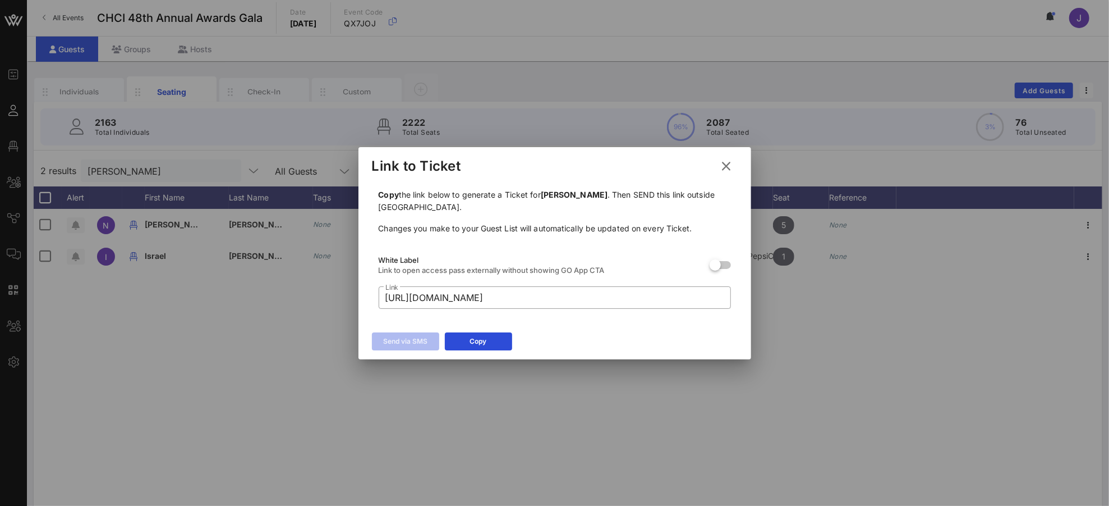
click at [725, 167] on icon at bounding box center [726, 165] width 15 height 13
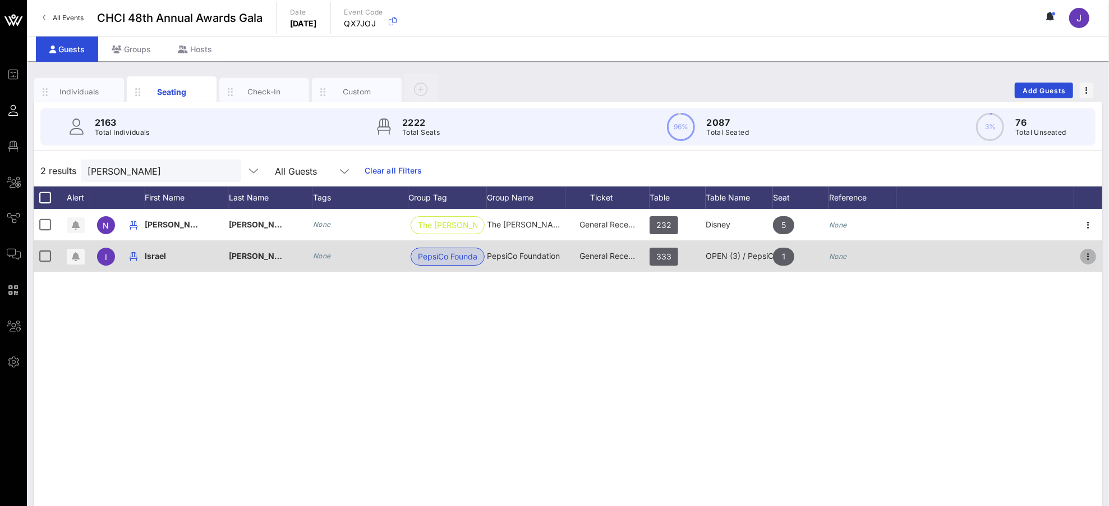
click at [1040, 254] on icon "button" at bounding box center [1088, 256] width 13 height 13
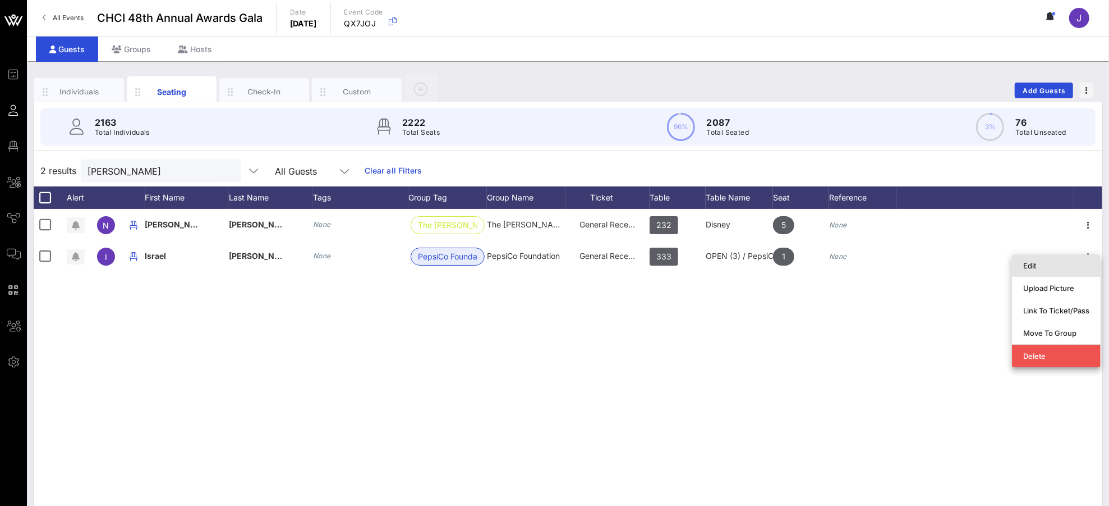
click at [1040, 273] on div "Edit" at bounding box center [1056, 265] width 66 height 18
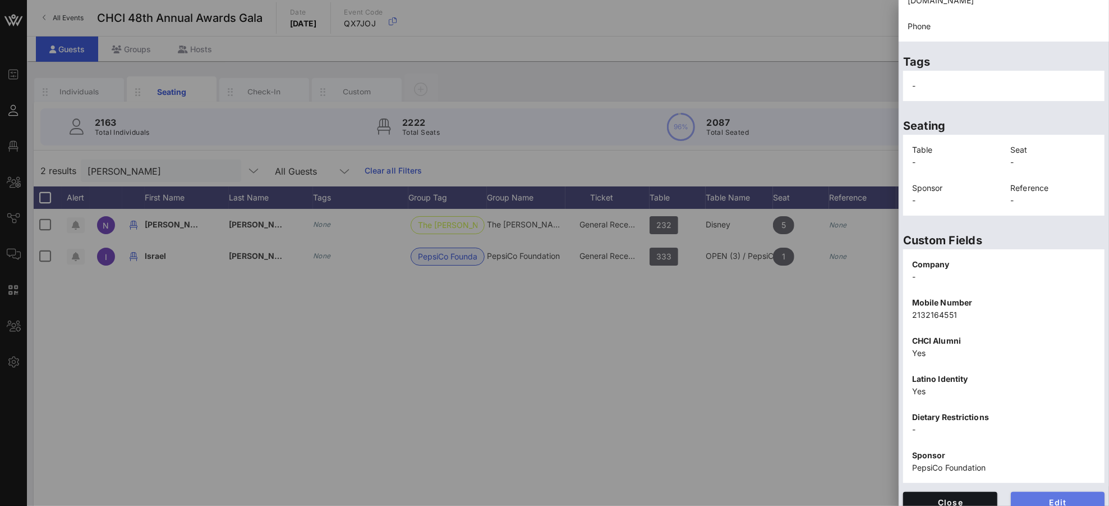
click at [1040, 474] on button "Edit" at bounding box center [1058, 501] width 94 height 20
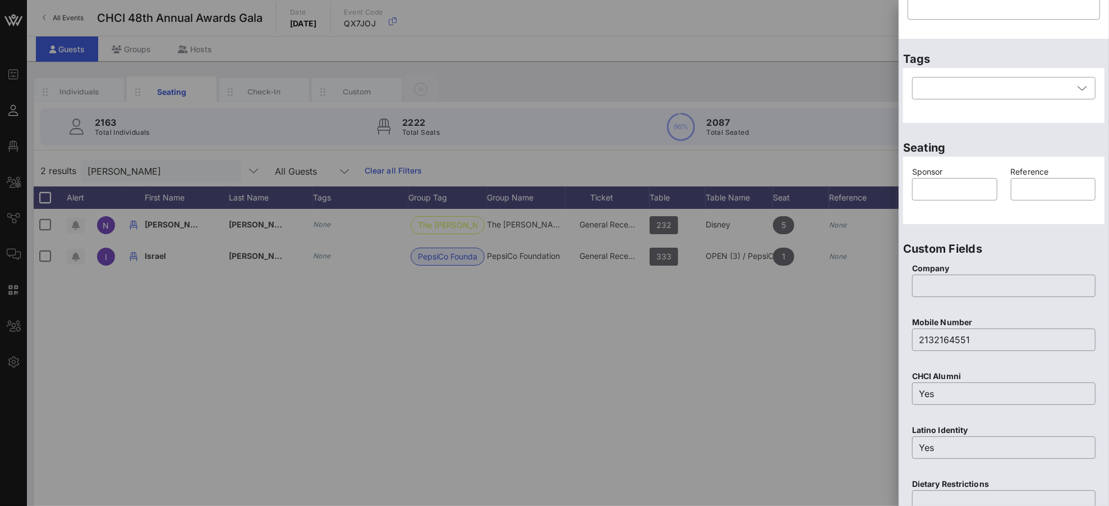
scroll to position [15, 0]
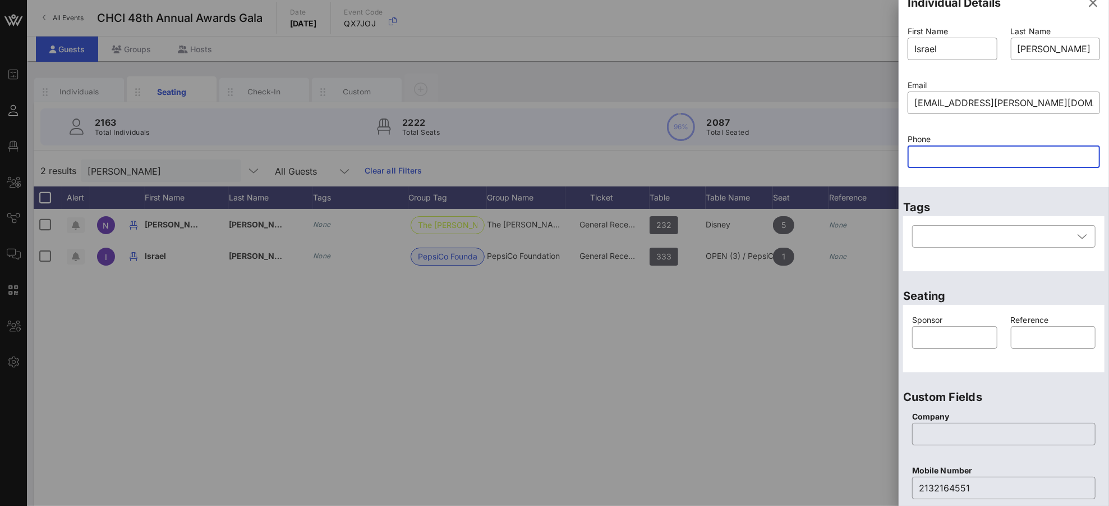
click at [920, 154] on input "text" at bounding box center [1004, 157] width 179 height 18
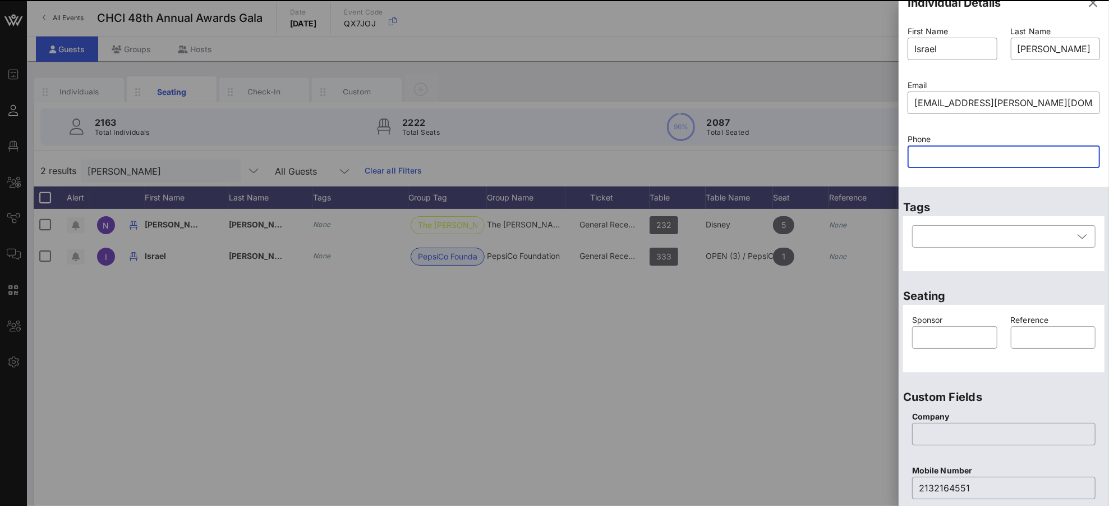
click at [921, 155] on input "text" at bounding box center [1004, 157] width 179 height 18
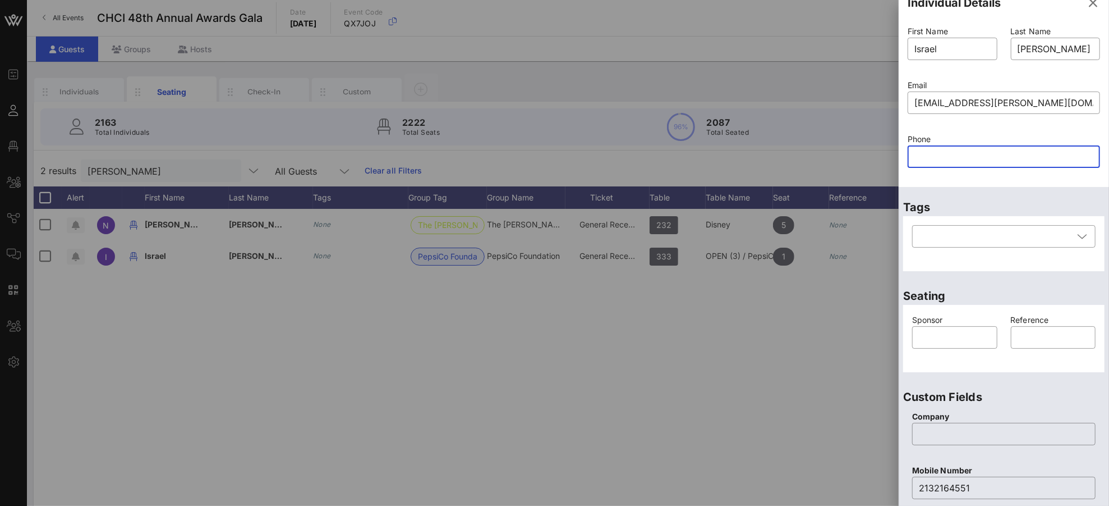
paste input "2132164551"
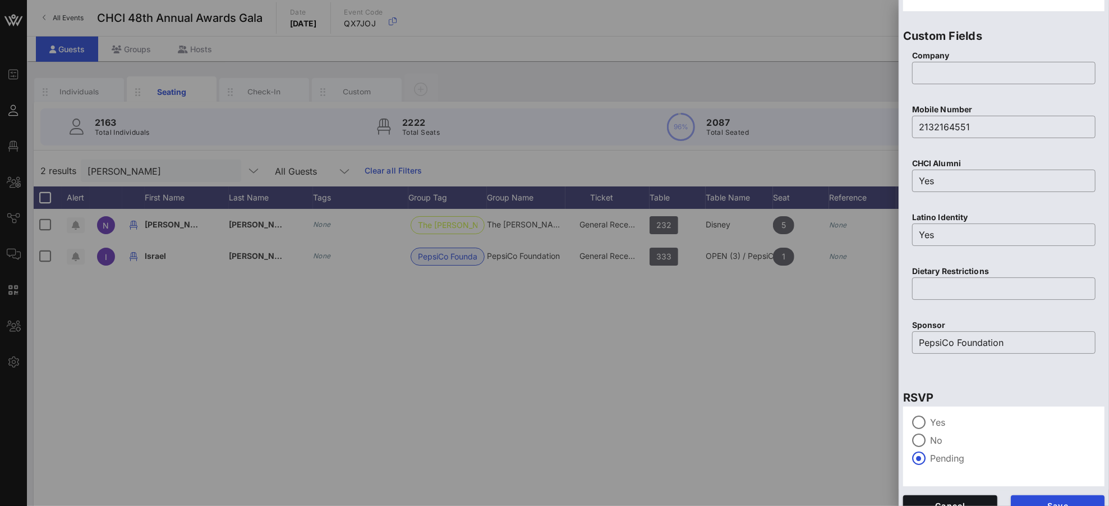
scroll to position [392, 0]
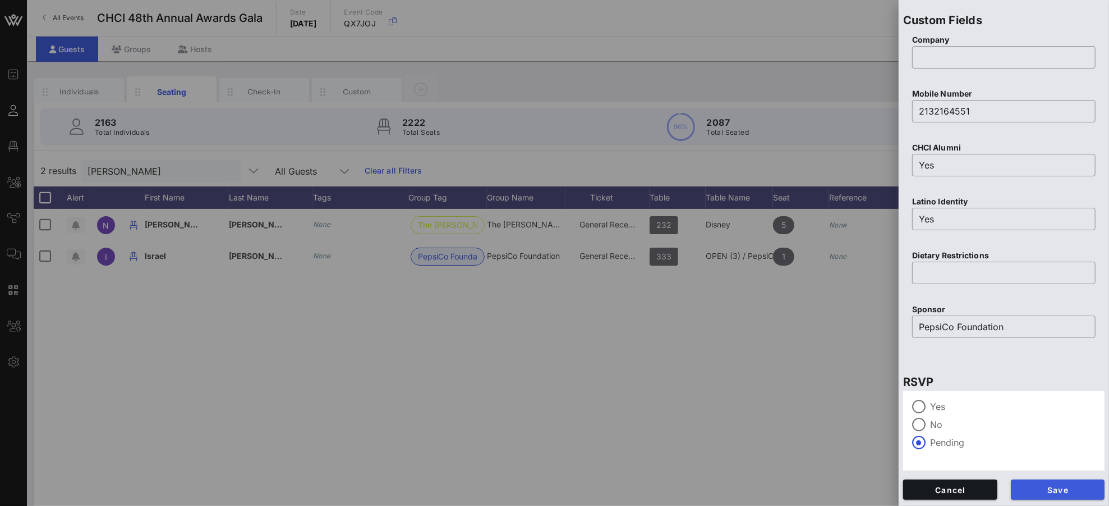
type input "2132164551"
drag, startPoint x: 1050, startPoint y: 485, endPoint x: 1050, endPoint y: 477, distance: 7.3
click at [1040, 474] on button "Save" at bounding box center [1058, 489] width 94 height 20
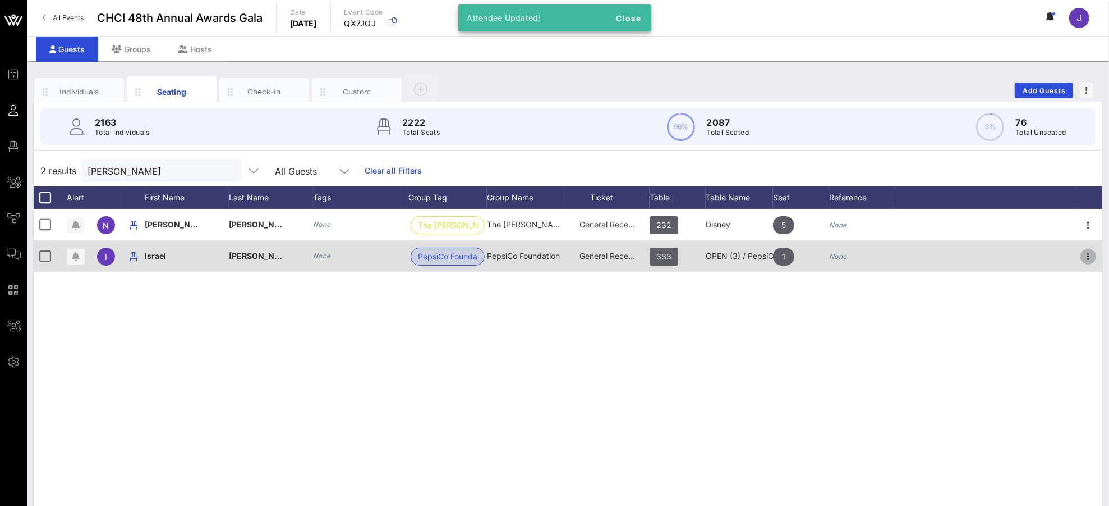
drag, startPoint x: 1095, startPoint y: 254, endPoint x: 1088, endPoint y: 259, distance: 8.0
click at [1040, 254] on icon "button" at bounding box center [1088, 256] width 13 height 13
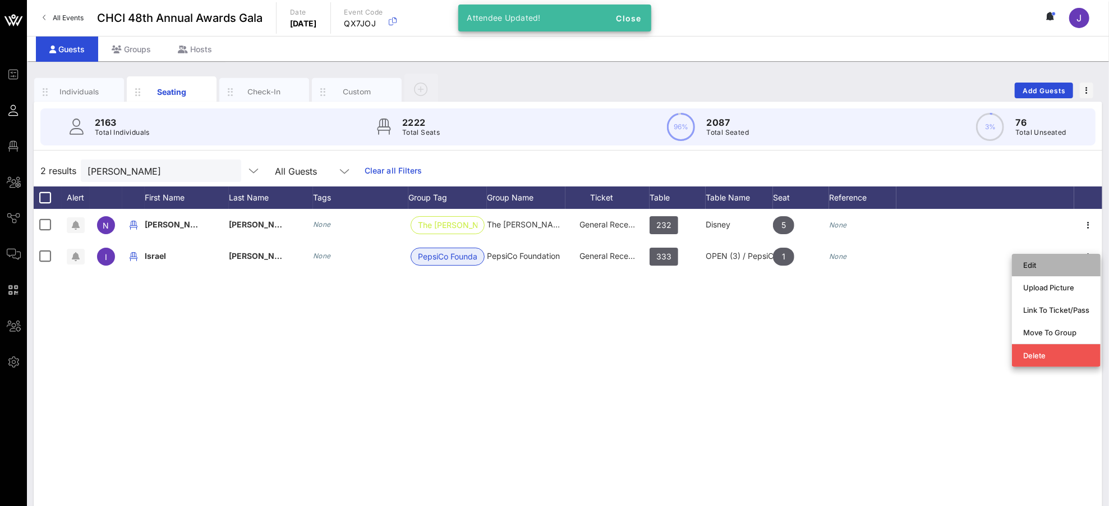
click at [1040, 267] on div "Edit" at bounding box center [1056, 264] width 66 height 9
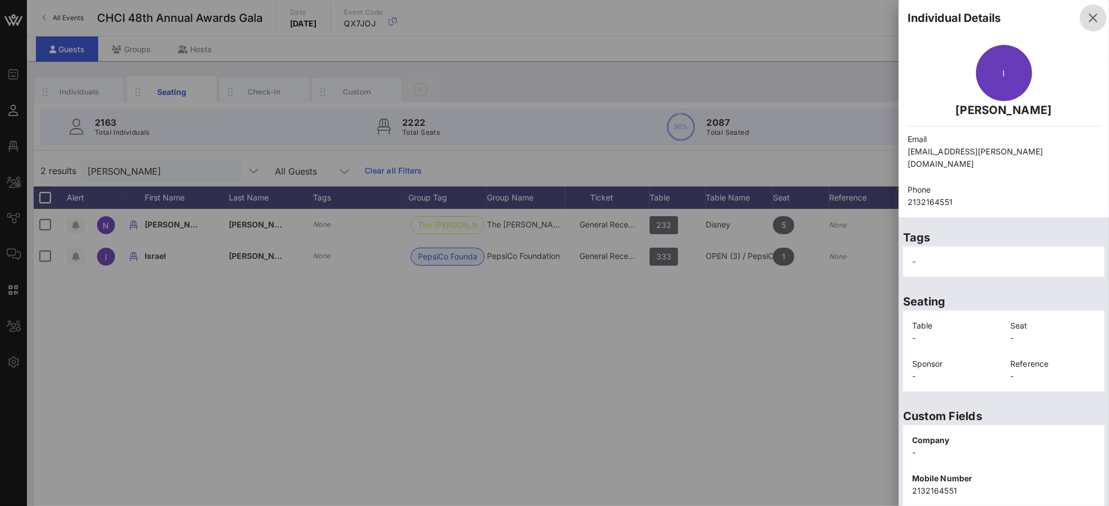
drag, startPoint x: 1085, startPoint y: 17, endPoint x: 1093, endPoint y: 31, distance: 16.1
click at [1040, 17] on icon "button" at bounding box center [1093, 17] width 13 height 13
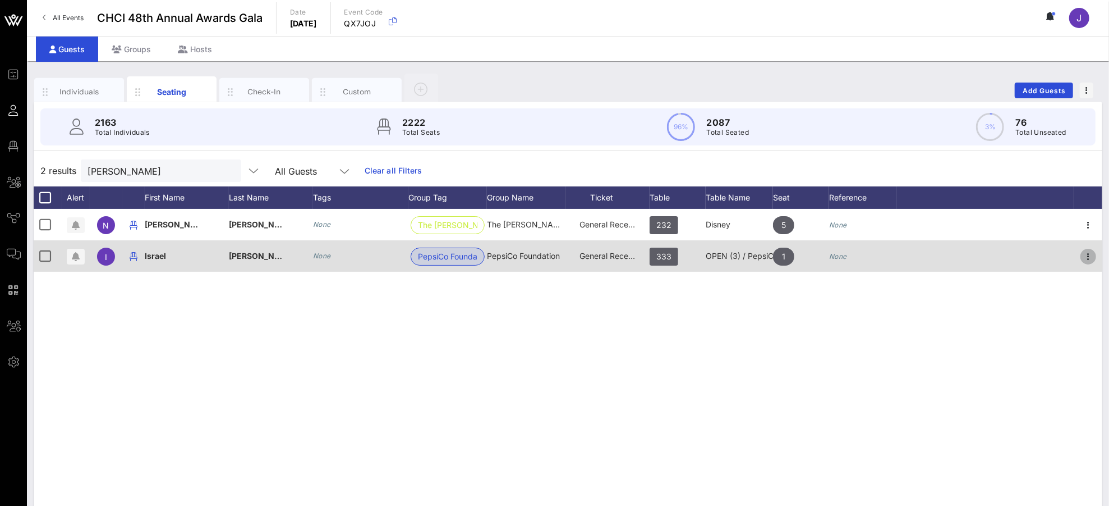
click at [1040, 258] on icon "button" at bounding box center [1088, 256] width 13 height 13
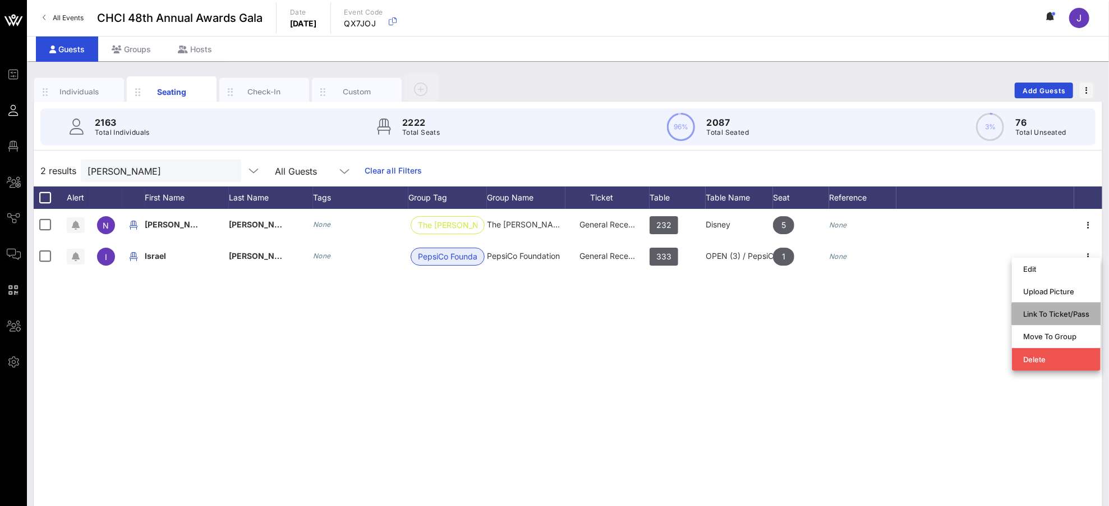
click at [1040, 320] on div "Link To Ticket/Pass" at bounding box center [1056, 314] width 66 height 18
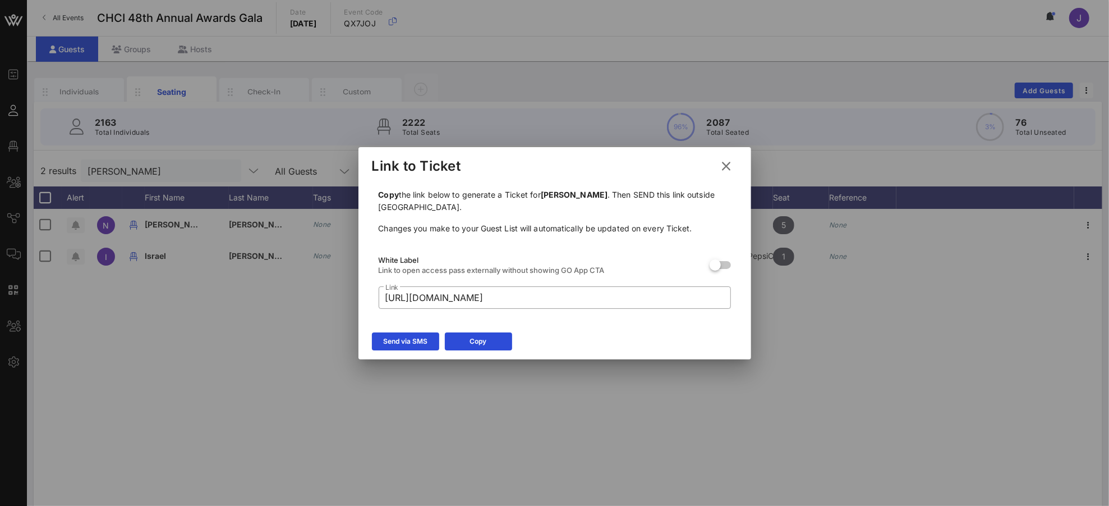
click at [411, 343] on div "Send via SMS" at bounding box center [405, 341] width 44 height 11
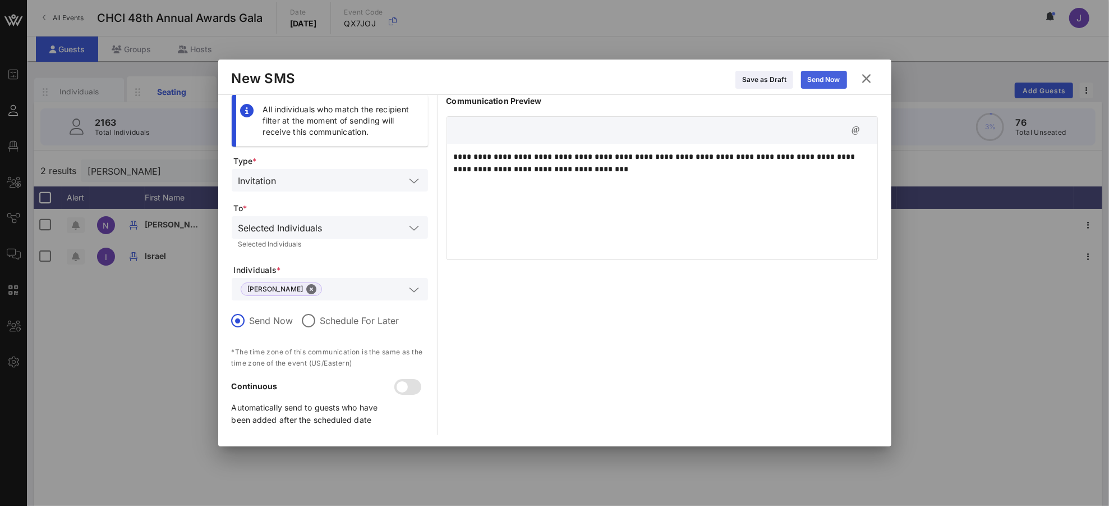
click at [819, 79] on div "Send Now" at bounding box center [824, 79] width 33 height 11
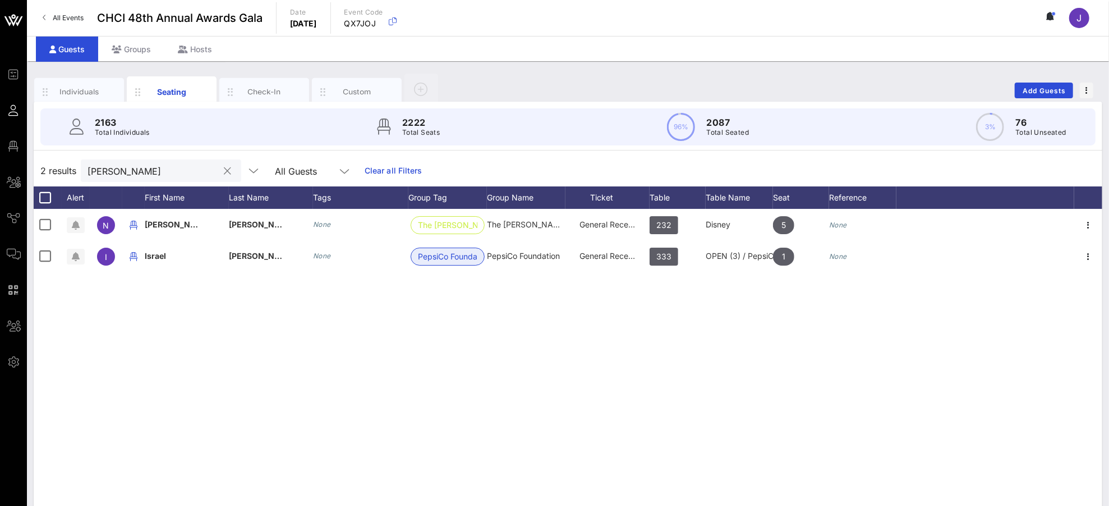
click at [106, 168] on input "[PERSON_NAME]" at bounding box center [153, 170] width 131 height 15
click at [107, 167] on input "[PERSON_NAME]" at bounding box center [153, 170] width 131 height 15
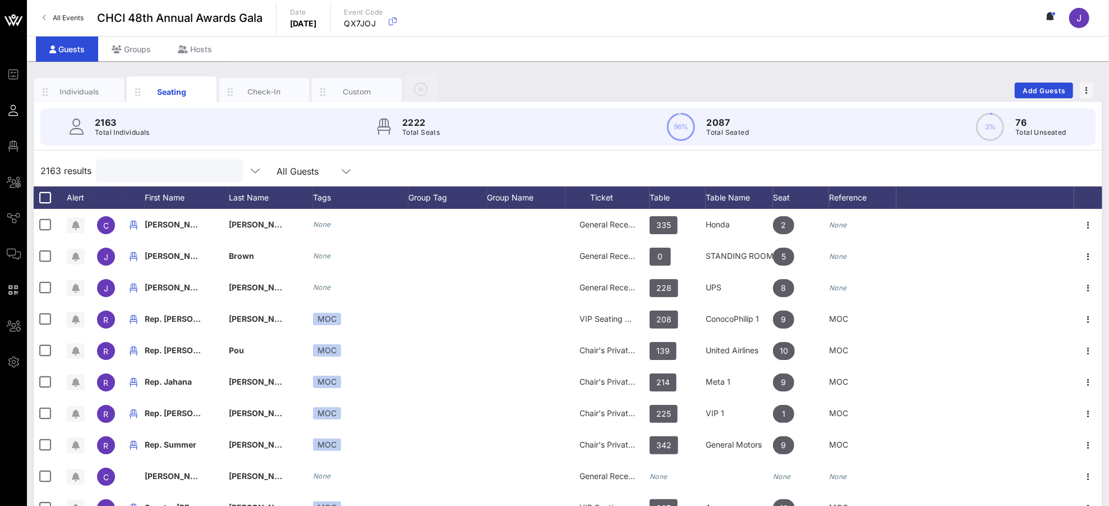
type input "e"
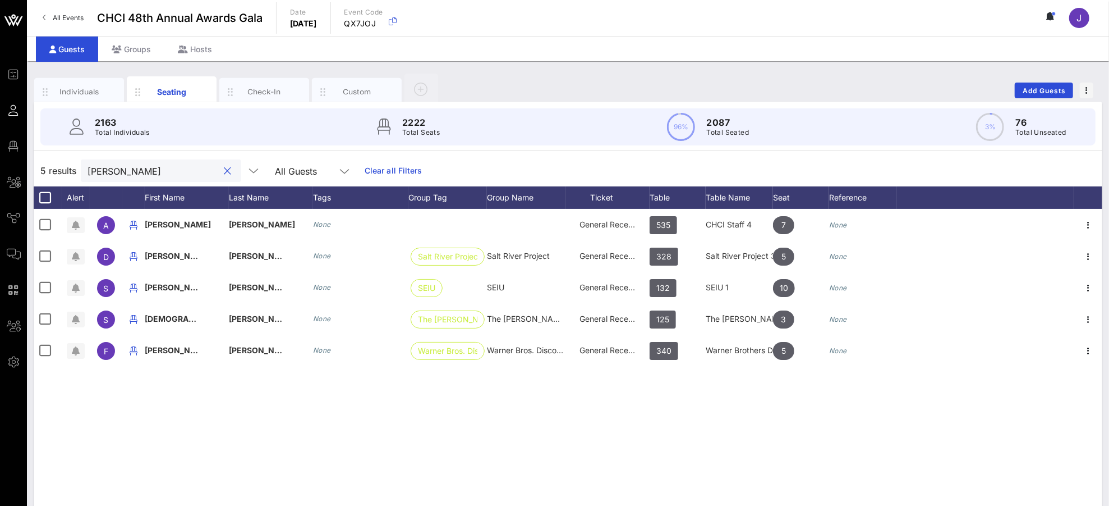
type input "[PERSON_NAME]"
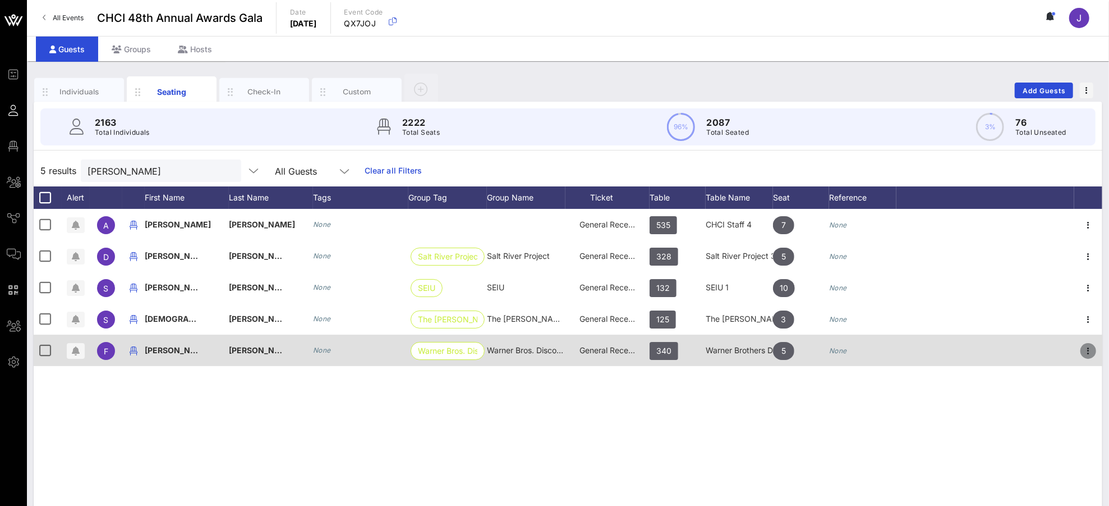
click at [1040, 350] on icon "button" at bounding box center [1088, 350] width 13 height 13
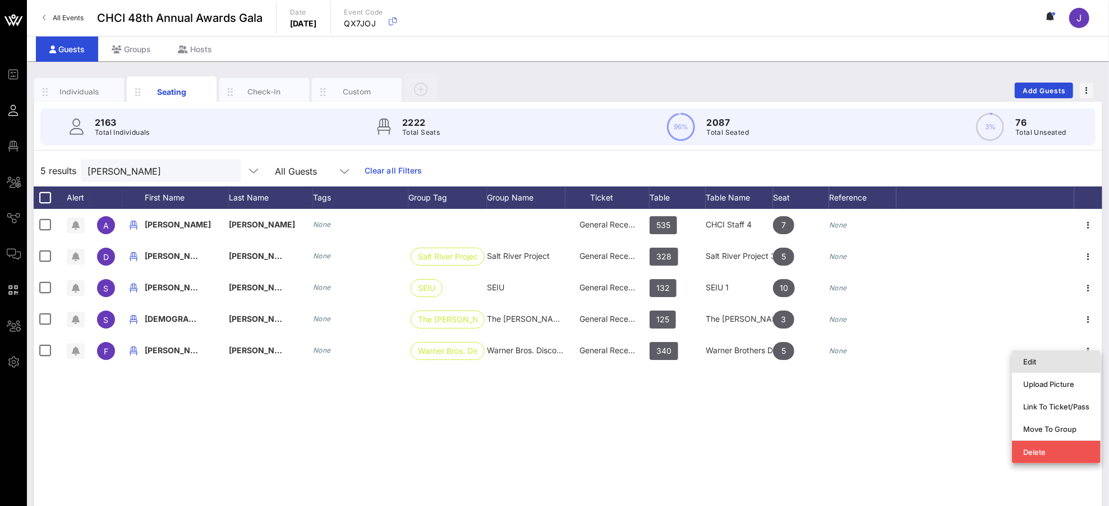
click at [1040, 360] on div "Edit" at bounding box center [1056, 361] width 66 height 9
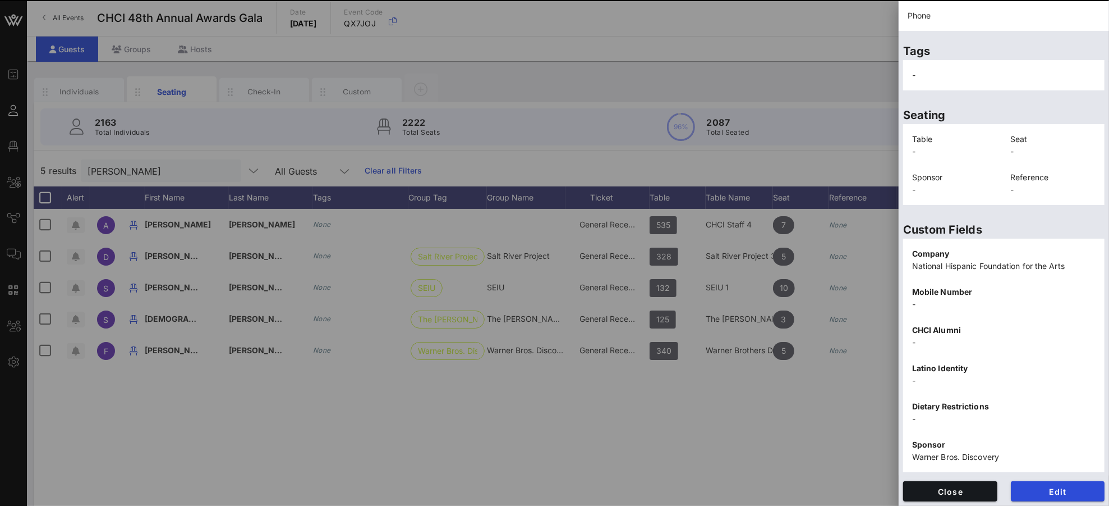
scroll to position [163, 0]
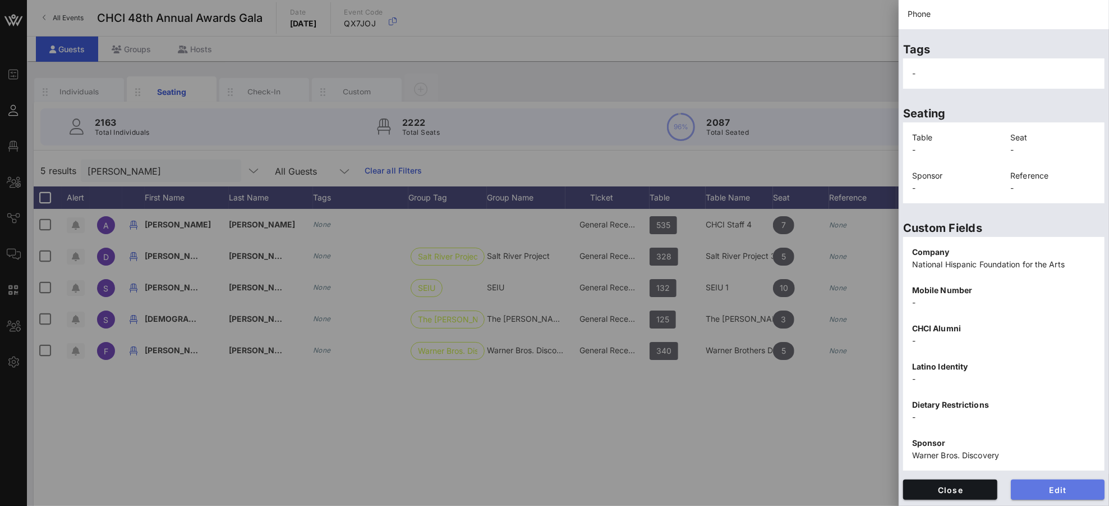
click at [1040, 474] on span "Edit" at bounding box center [1058, 490] width 76 height 10
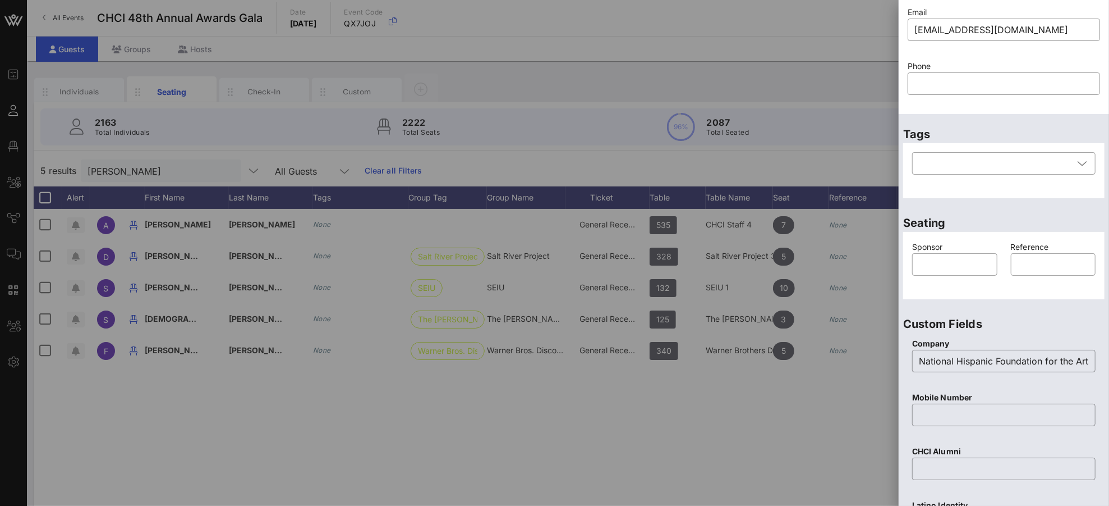
scroll to position [0, 0]
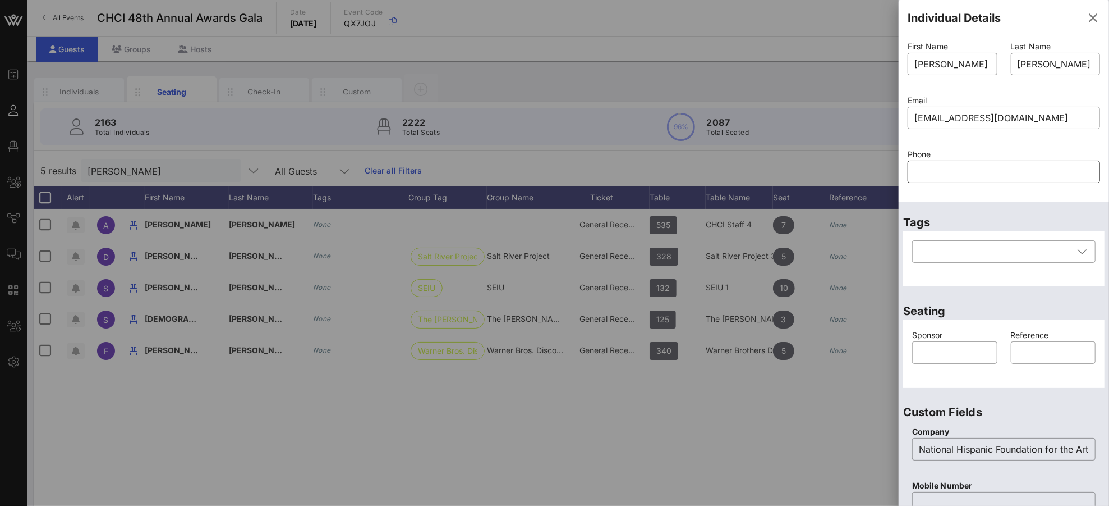
click at [939, 170] on input "text" at bounding box center [1004, 172] width 179 height 18
paste input "2022564321"
type input "2022564321"
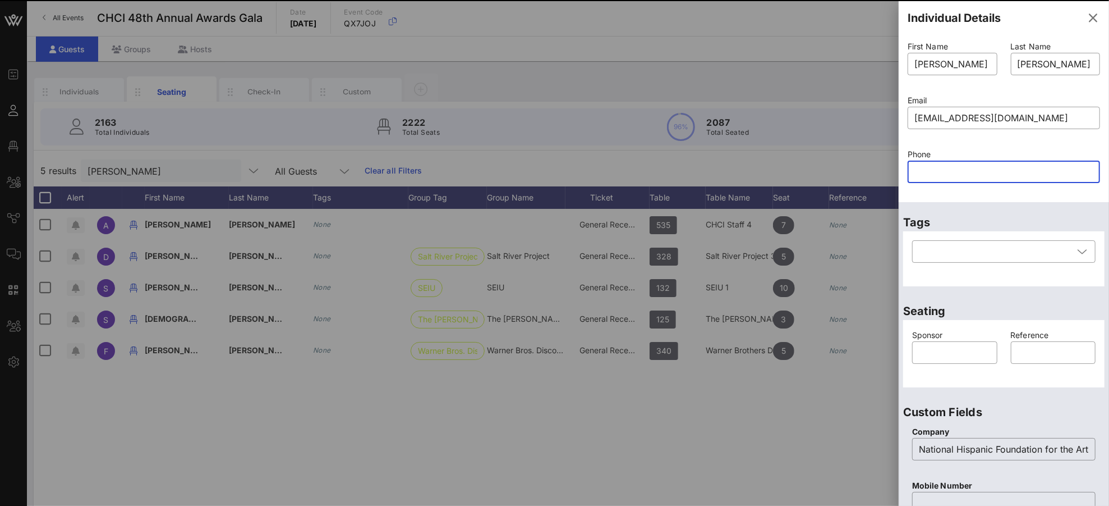
scroll to position [381, 0]
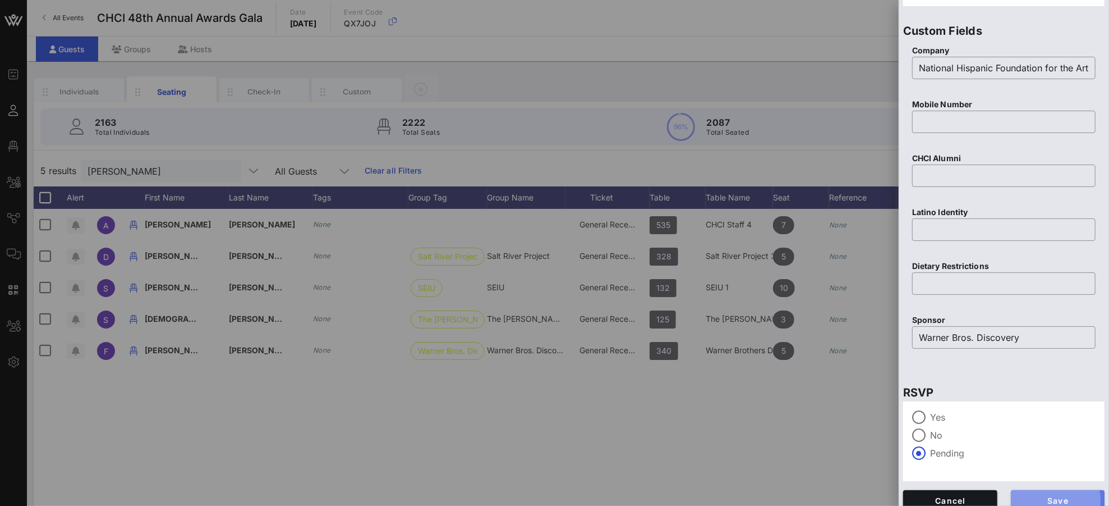
click at [1040, 474] on span "Save" at bounding box center [1058, 500] width 76 height 10
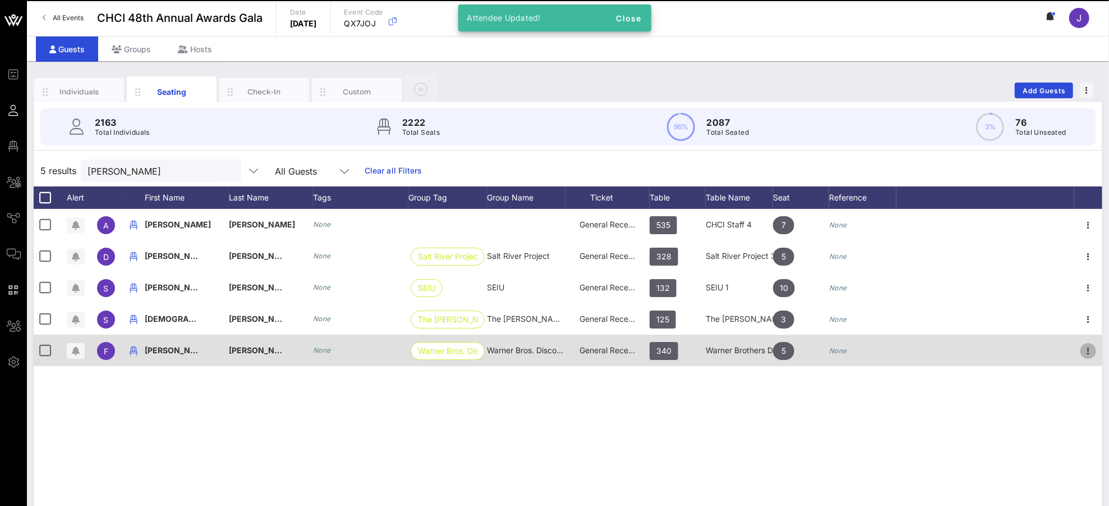
click at [1040, 348] on icon "button" at bounding box center [1088, 350] width 13 height 13
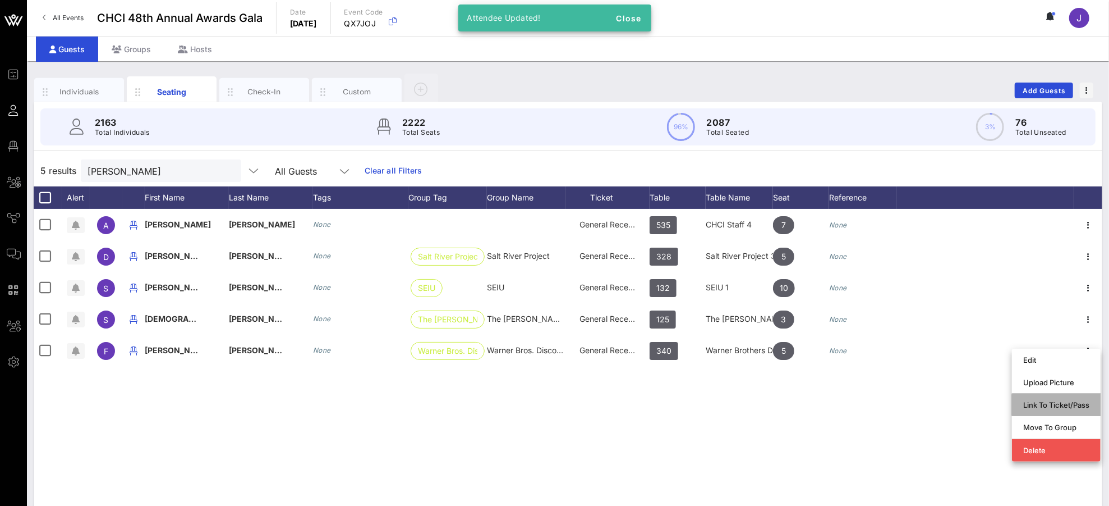
click at [1035, 407] on div "Link To Ticket/Pass" at bounding box center [1056, 404] width 66 height 9
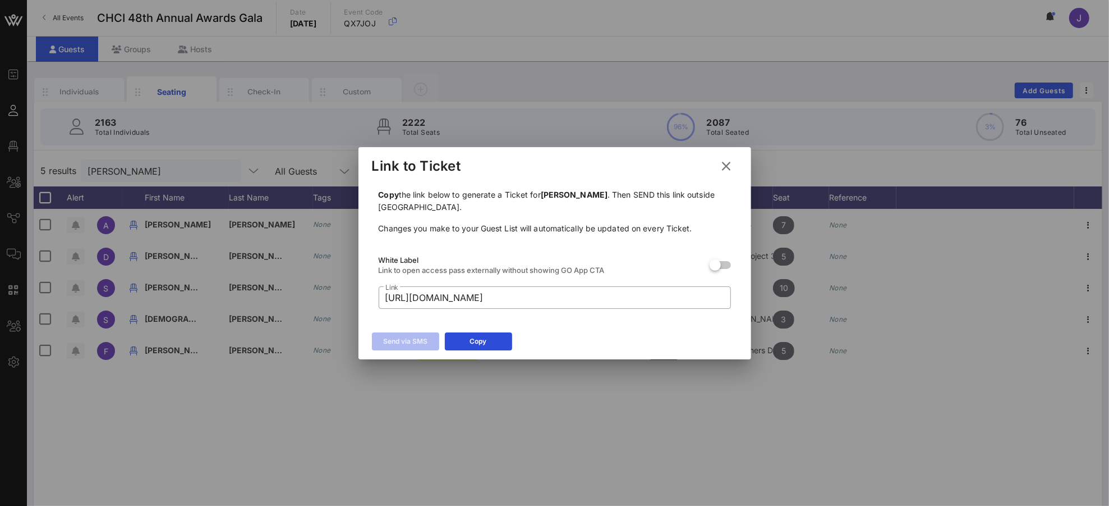
click at [729, 167] on icon at bounding box center [726, 165] width 20 height 19
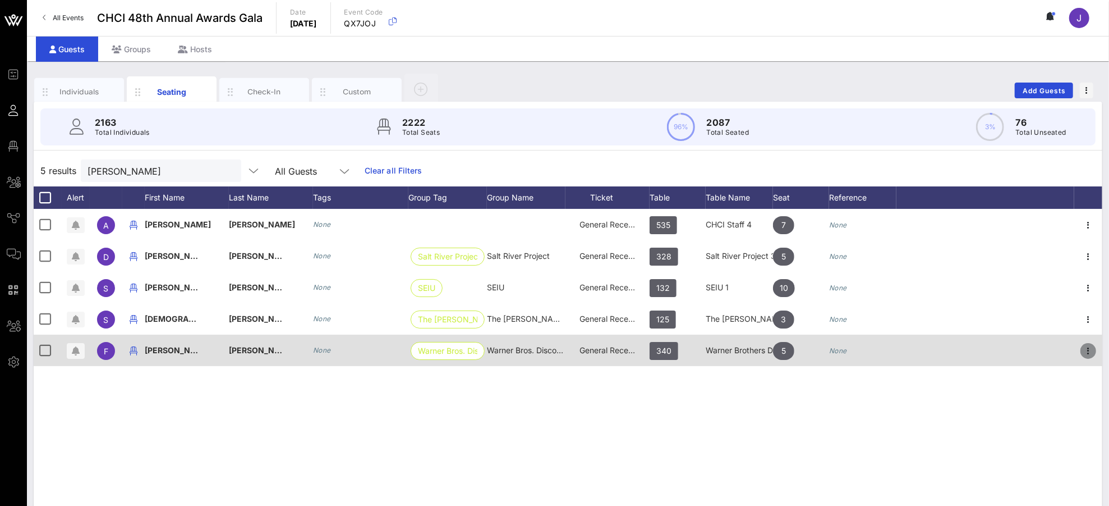
click at [1040, 344] on icon "button" at bounding box center [1088, 350] width 13 height 13
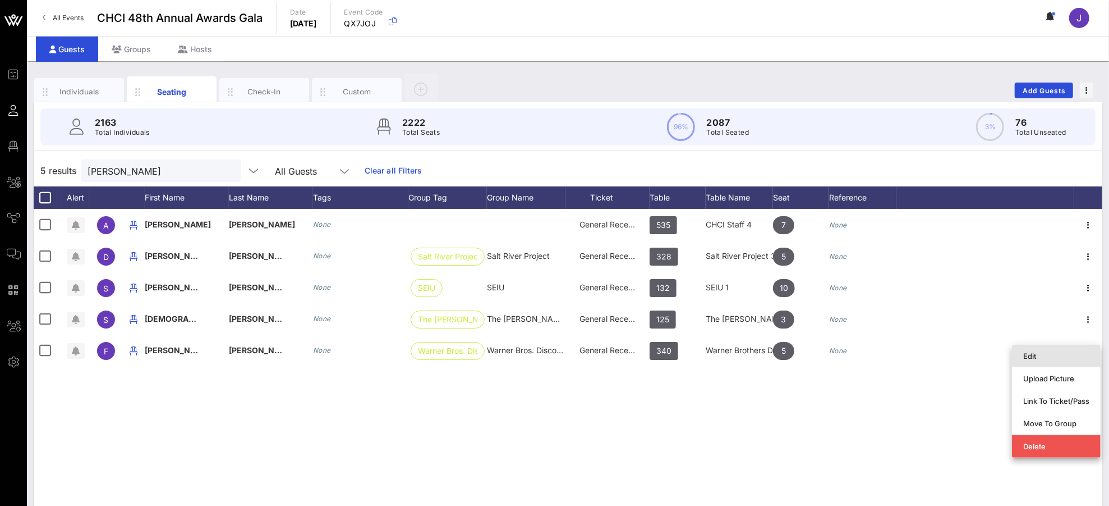
click at [1040, 358] on div "Edit" at bounding box center [1056, 355] width 66 height 9
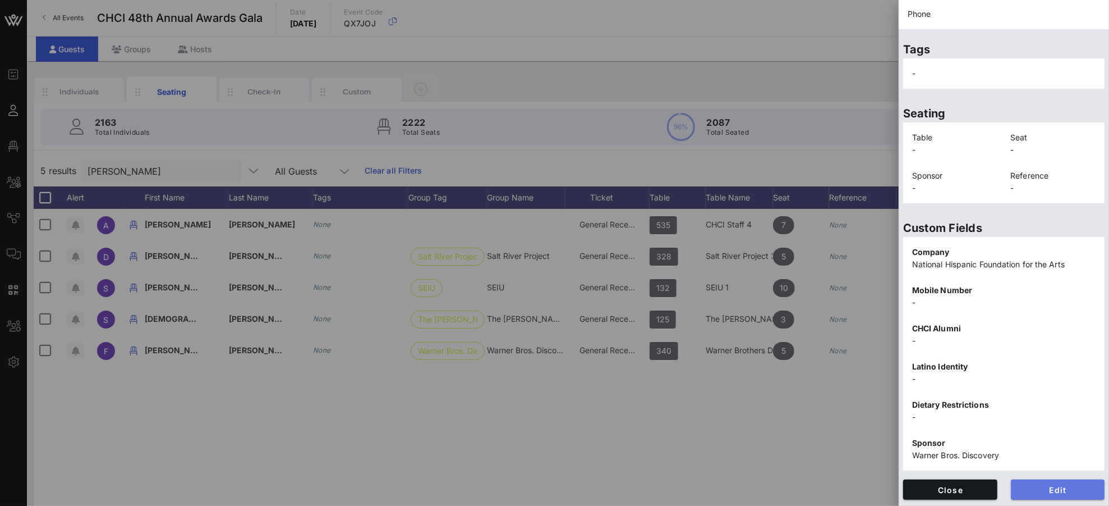
click at [1040, 474] on span "Edit" at bounding box center [1058, 490] width 76 height 10
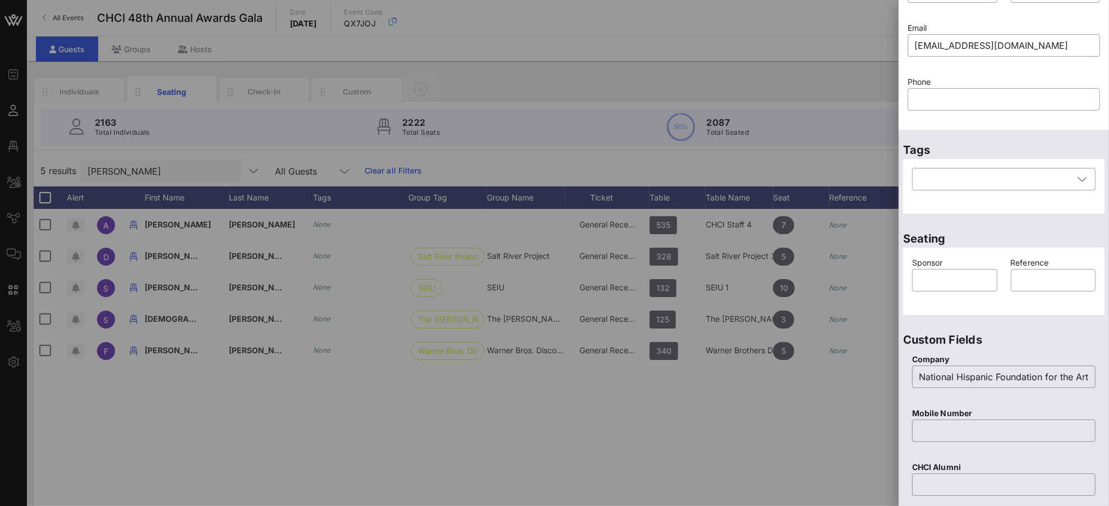
scroll to position [0, 0]
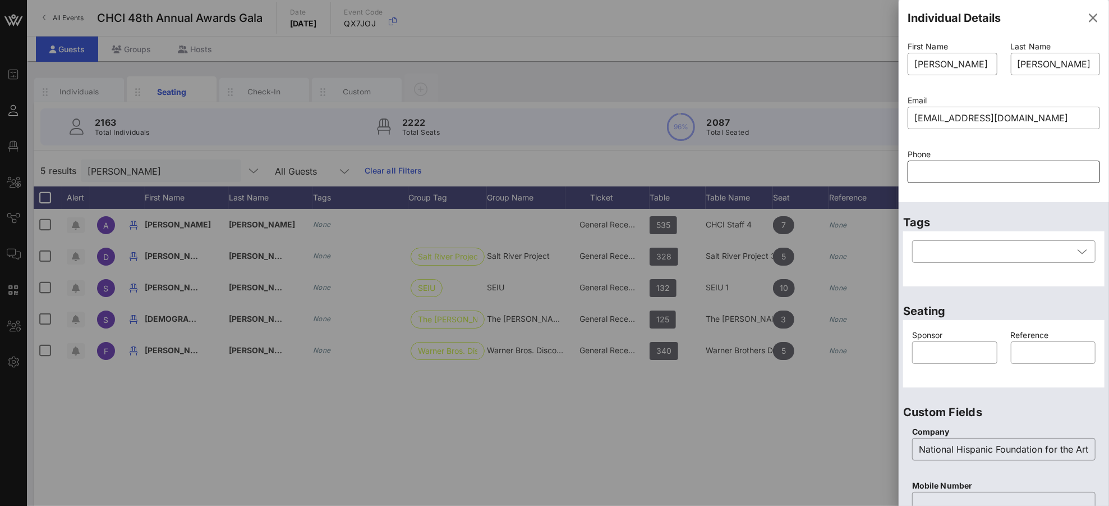
click at [939, 164] on input "text" at bounding box center [1004, 172] width 179 height 18
paste input "2022564321"
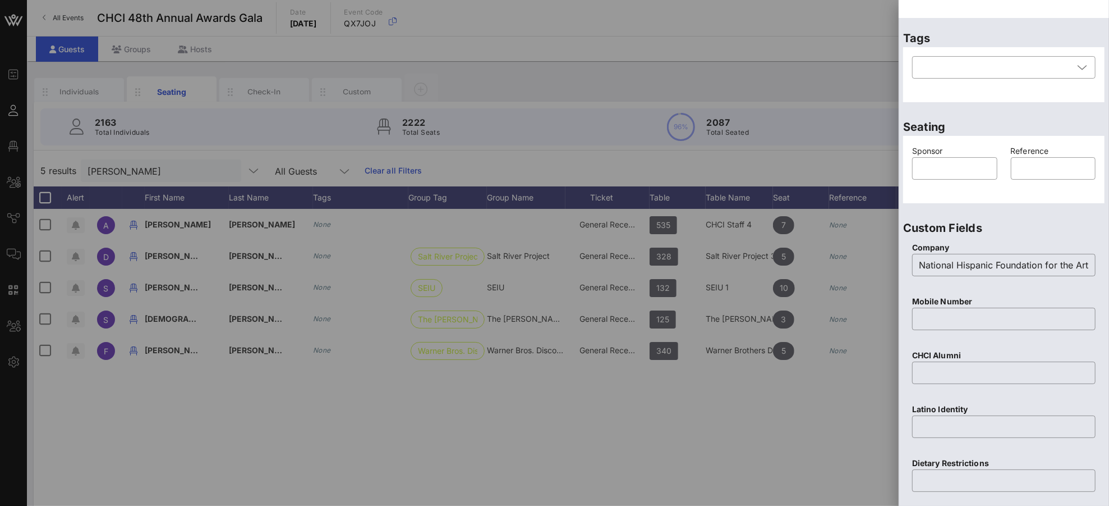
scroll to position [392, 0]
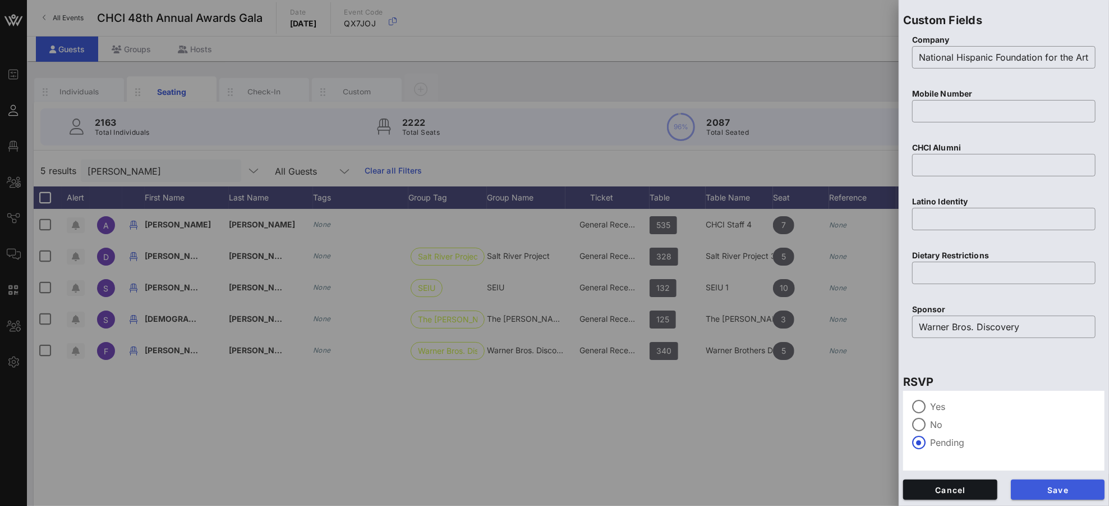
type input "2022564321"
click at [1040, 474] on span "Save" at bounding box center [1058, 490] width 76 height 10
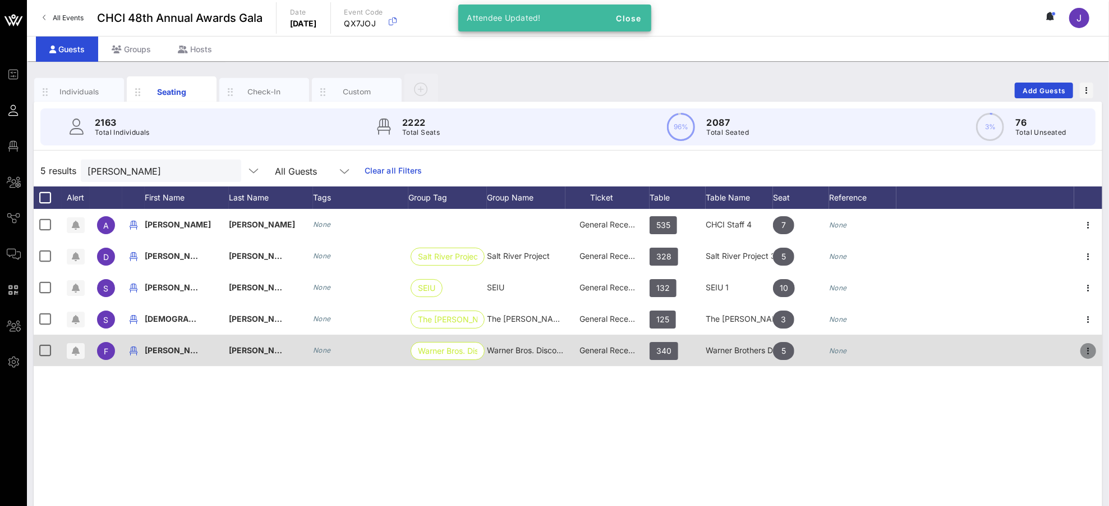
drag, startPoint x: 1092, startPoint y: 347, endPoint x: 1082, endPoint y: 354, distance: 12.1
click at [1040, 347] on icon "button" at bounding box center [1088, 350] width 13 height 13
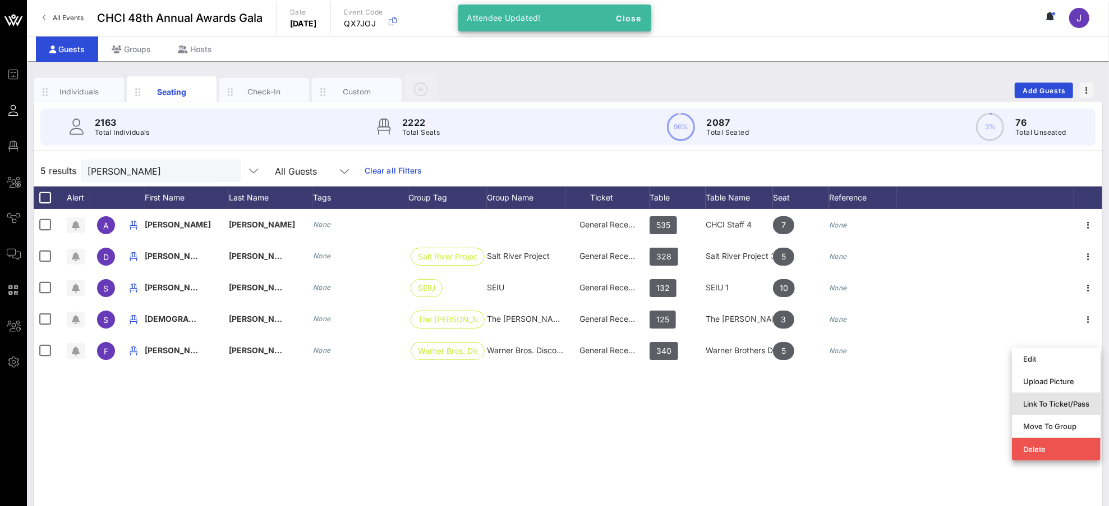
drag, startPoint x: 1059, startPoint y: 397, endPoint x: 1043, endPoint y: 399, distance: 16.4
click at [1040, 397] on div "Link To Ticket/Pass" at bounding box center [1056, 403] width 66 height 18
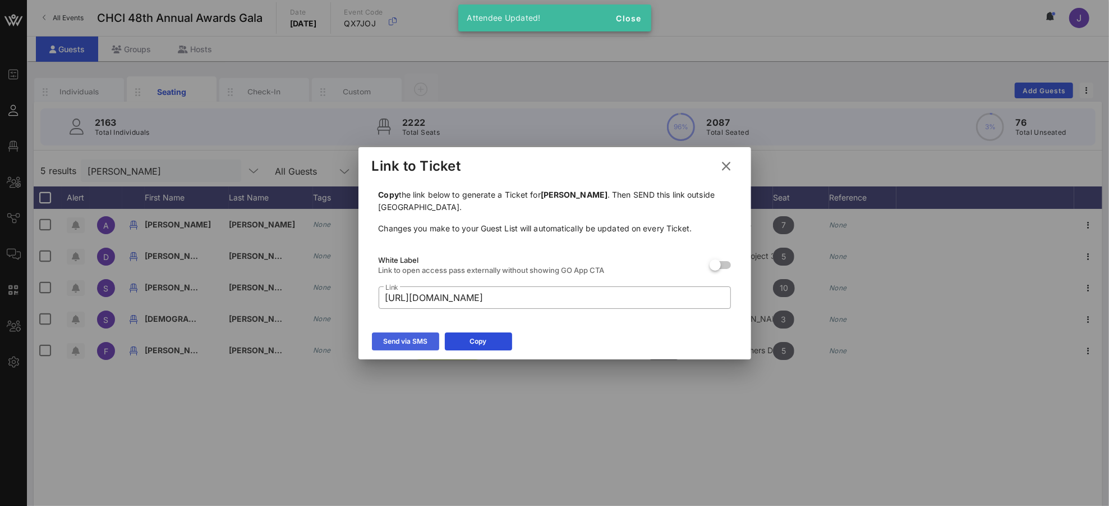
click at [406, 337] on icon at bounding box center [405, 341] width 10 height 10
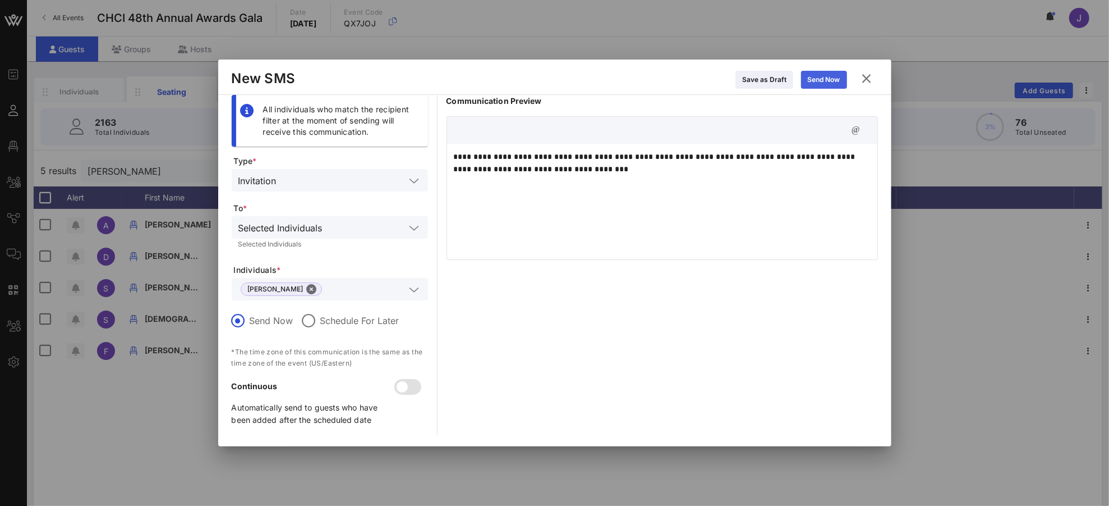
click at [818, 84] on div "Send Now" at bounding box center [824, 79] width 33 height 11
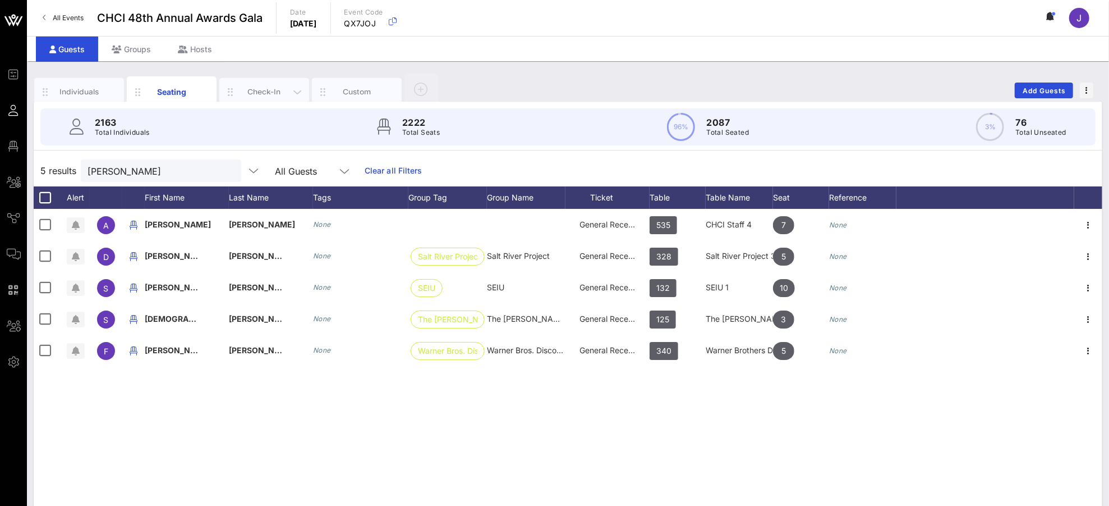
click at [258, 86] on div "Check-In" at bounding box center [265, 91] width 50 height 11
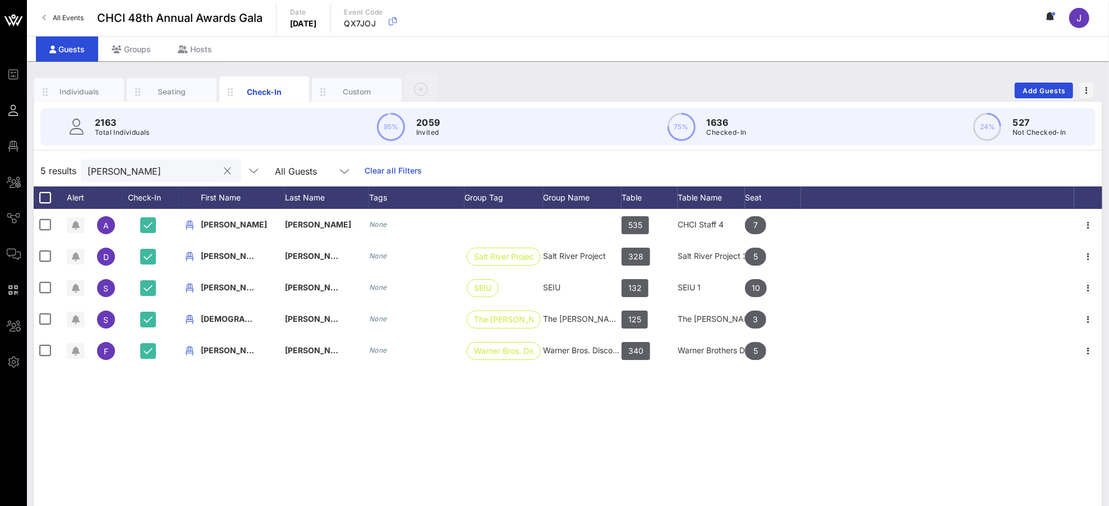
click at [105, 170] on input "[PERSON_NAME]" at bounding box center [153, 170] width 131 height 15
click at [102, 166] on input "[PERSON_NAME]" at bounding box center [153, 170] width 131 height 15
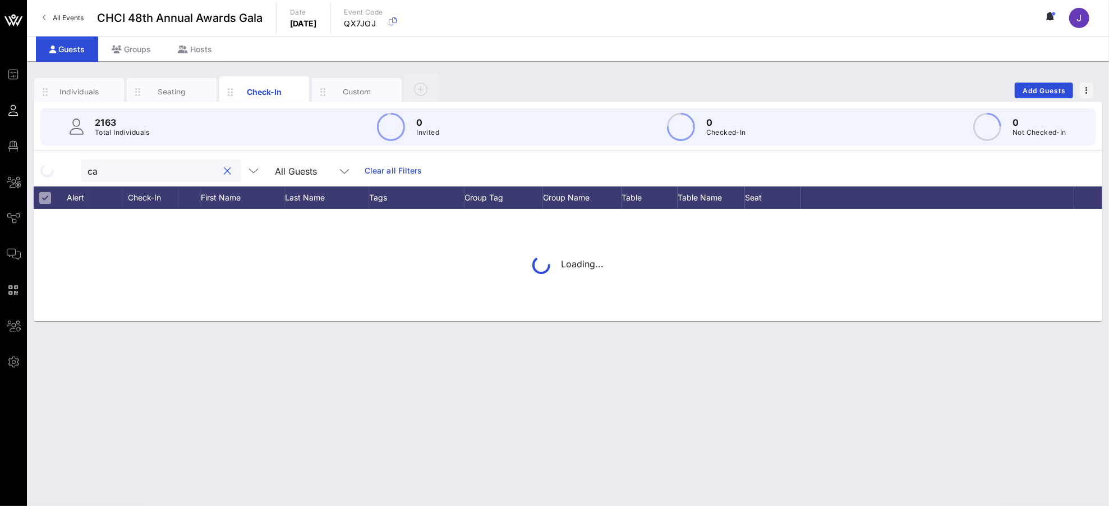
type input "c"
type input "m"
type input "hill"
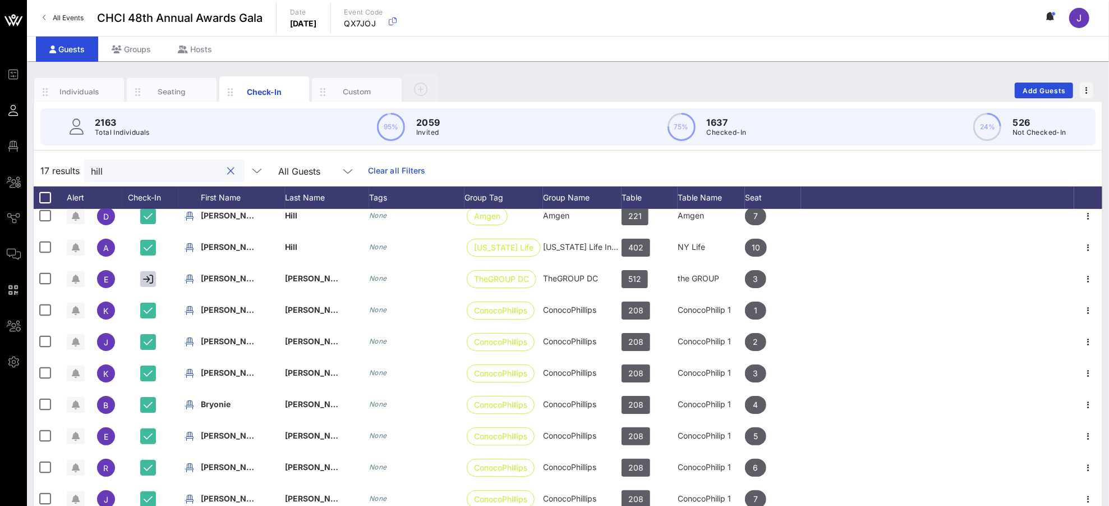
scroll to position [0, 0]
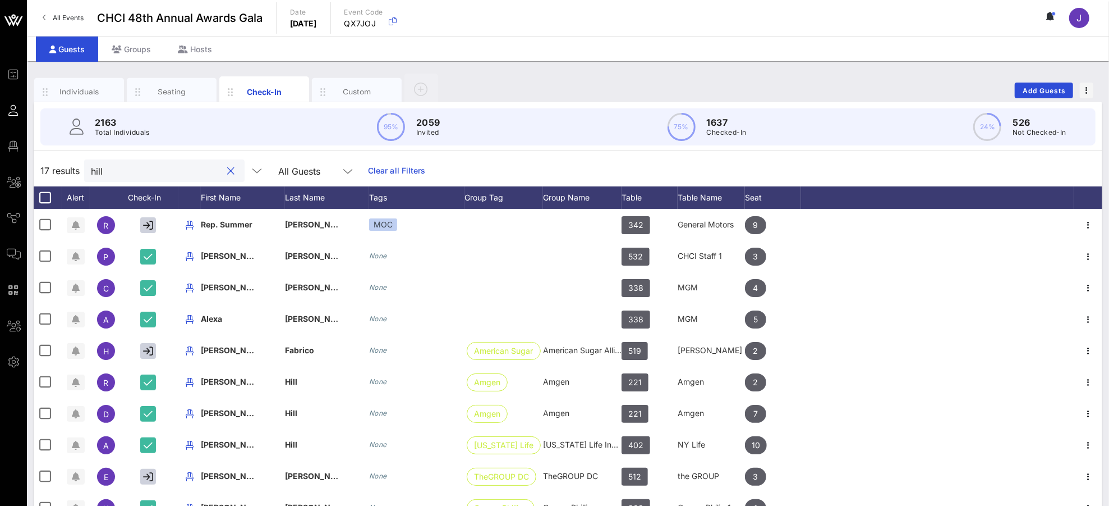
click at [228, 169] on button "clear icon" at bounding box center [231, 171] width 7 height 11
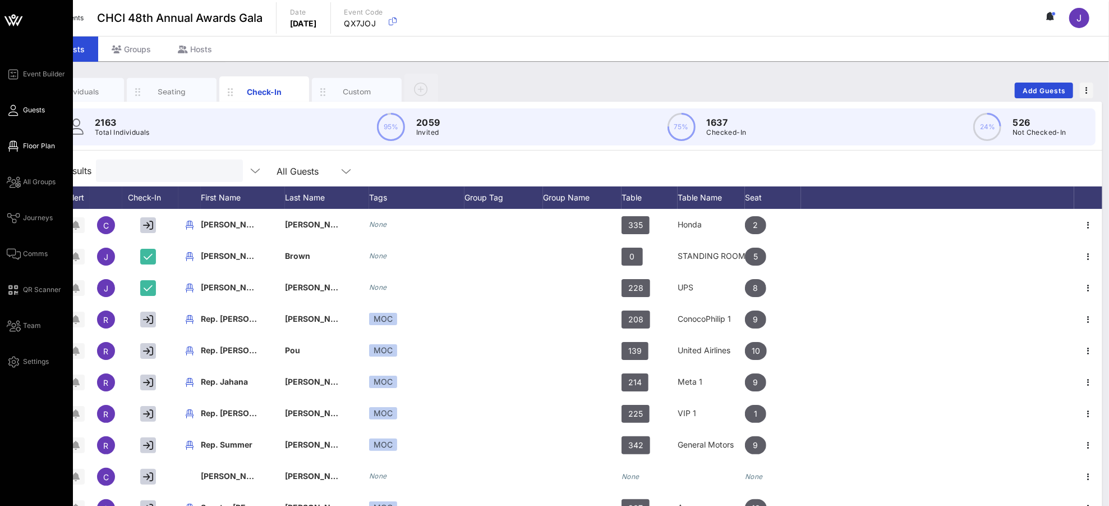
click at [30, 143] on span "Floor Plan" at bounding box center [39, 146] width 32 height 10
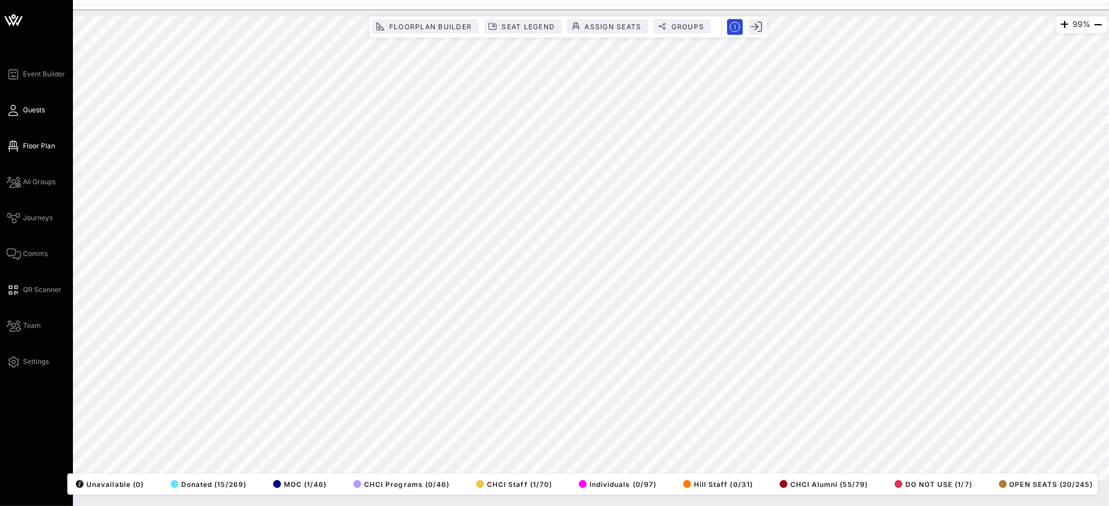
click at [29, 109] on span "Guests" at bounding box center [34, 110] width 22 height 10
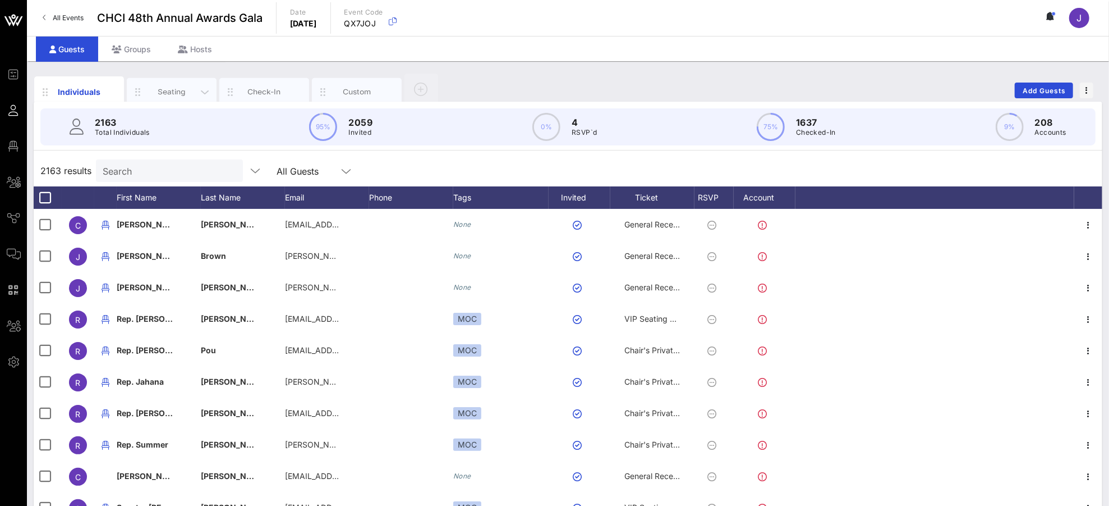
click at [162, 85] on div "Seating" at bounding box center [172, 92] width 90 height 28
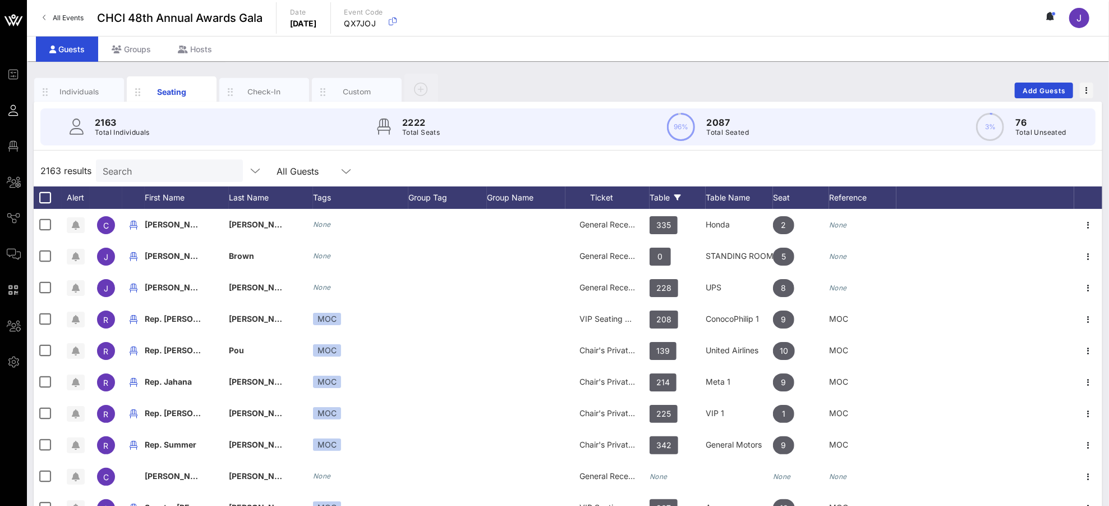
click at [662, 199] on div "Table" at bounding box center [678, 197] width 56 height 22
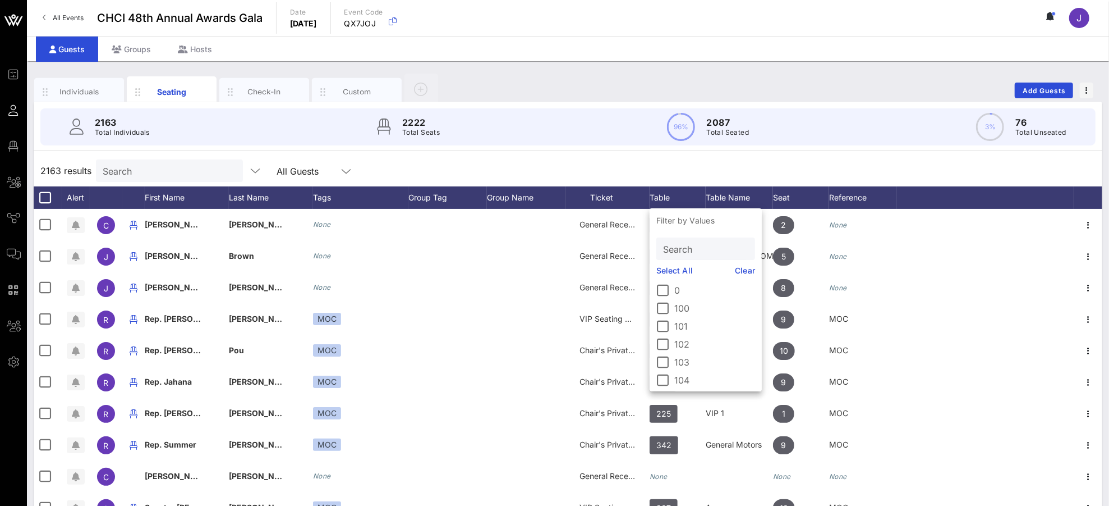
click at [671, 248] on input "Search" at bounding box center [704, 248] width 83 height 15
type input "318"
click at [664, 291] on div at bounding box center [663, 290] width 19 height 19
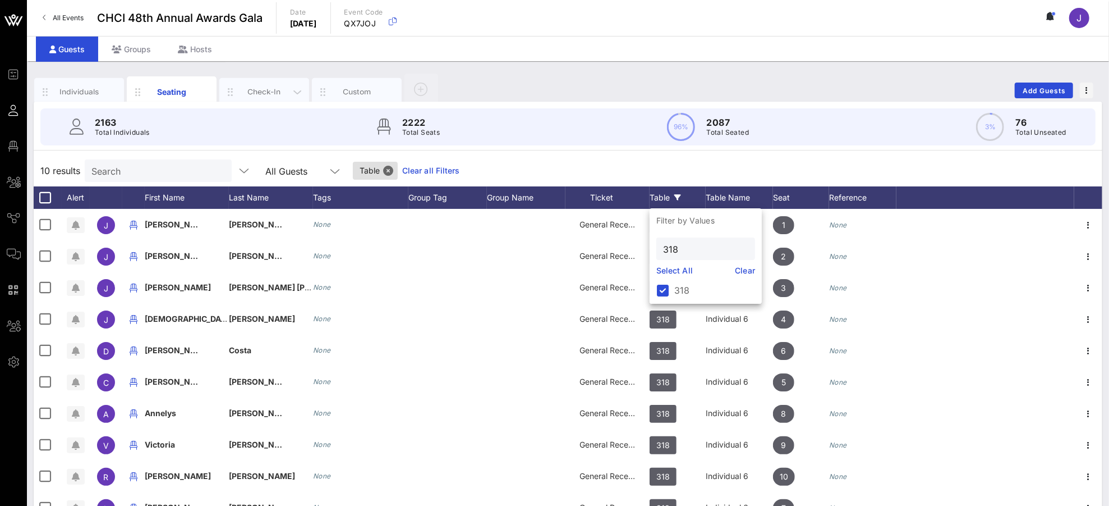
click at [260, 90] on div "Check-In" at bounding box center [265, 91] width 50 height 11
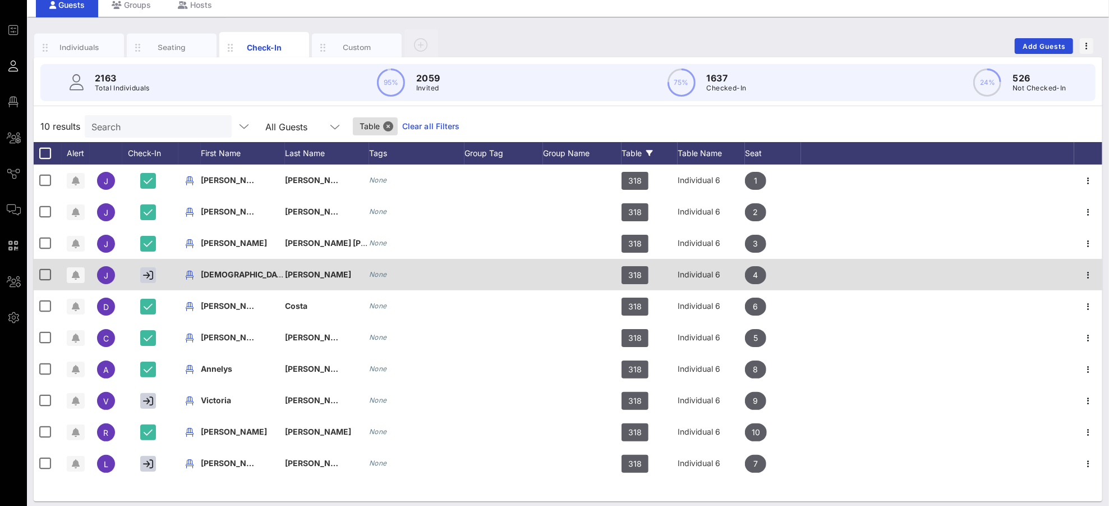
scroll to position [50, 0]
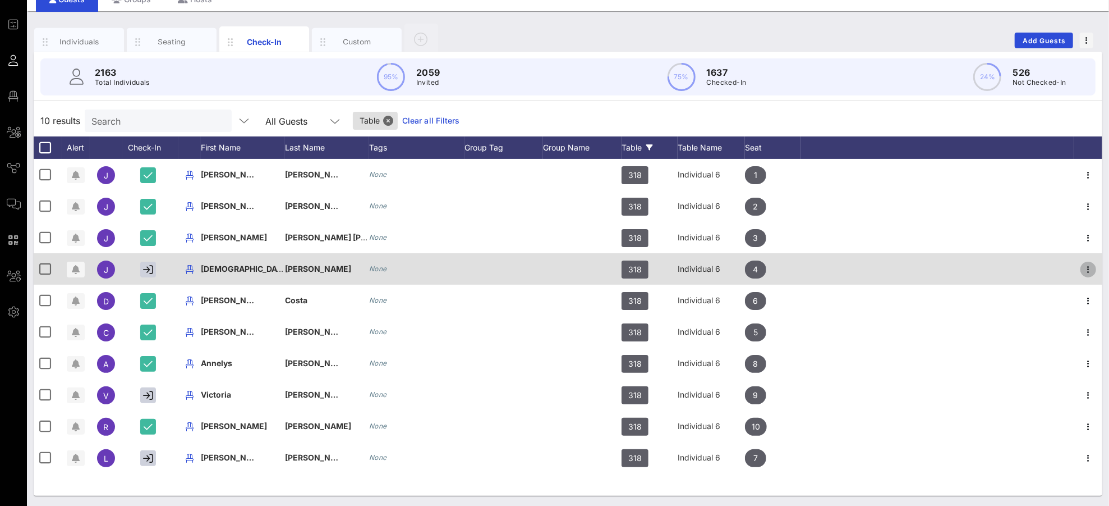
click at [1040, 266] on icon "button" at bounding box center [1088, 269] width 13 height 13
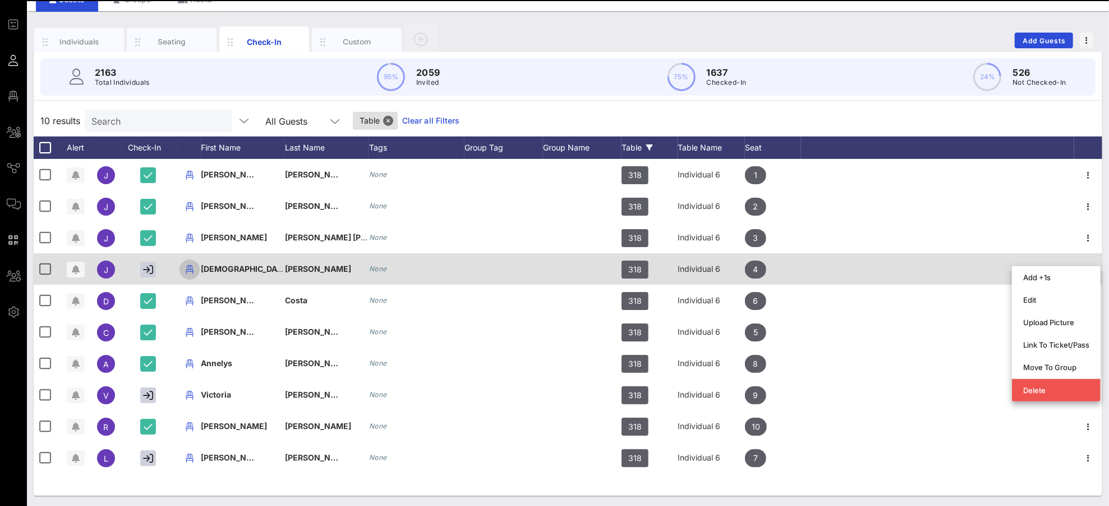
click at [189, 268] on icon "button" at bounding box center [189, 269] width 13 height 13
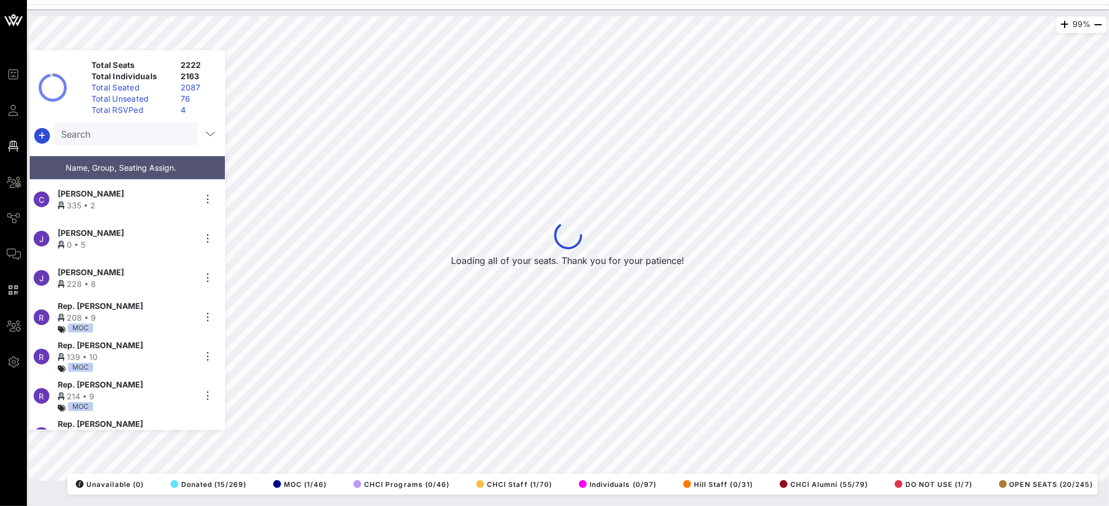
scroll to position [8405, 0]
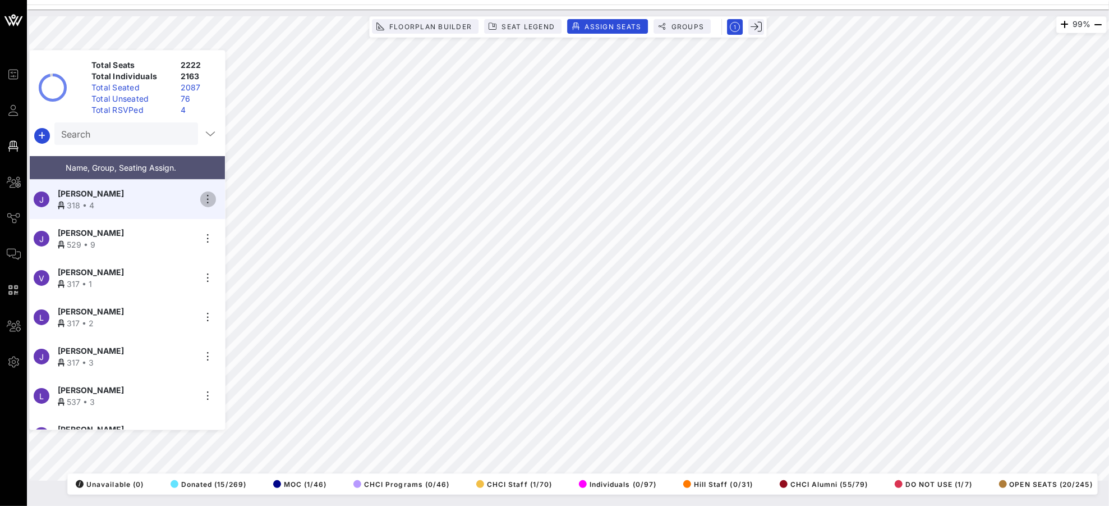
click at [203, 194] on icon "button" at bounding box center [207, 198] width 13 height 13
click at [235, 280] on div "Unseat" at bounding box center [240, 280] width 56 height 9
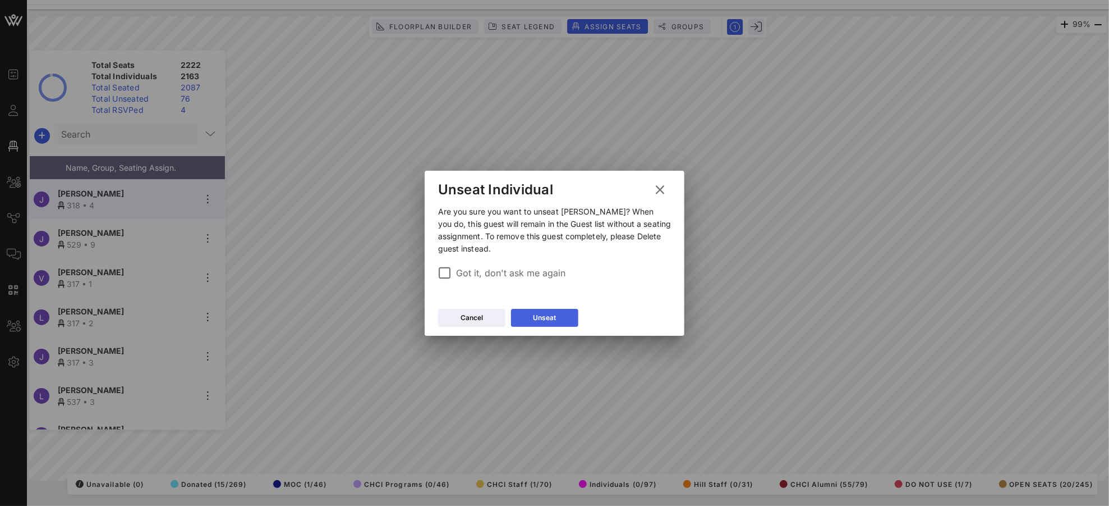
click at [540, 312] on div "Unseat" at bounding box center [544, 317] width 23 height 11
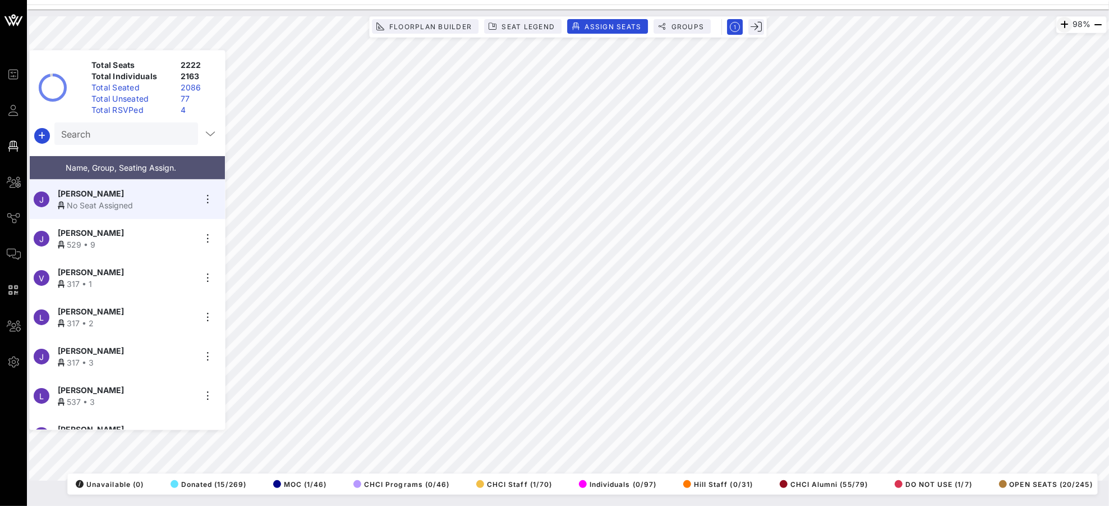
click at [1040, 29] on div "98% Floorplan Builder Seat Legend Assign Seats Groups Exit Total Seats 2222 Tot…" at bounding box center [568, 248] width 1078 height 464
click at [695, 474] on html "Event Builder Guests Floor Plan All Groups Journeys Comms QR Scanner Team Setti…" at bounding box center [554, 253] width 1109 height 506
click at [642, 474] on html "Event Builder Guests Floor Plan All Groups Journeys Comms QR Scanner Team Setti…" at bounding box center [554, 253] width 1109 height 506
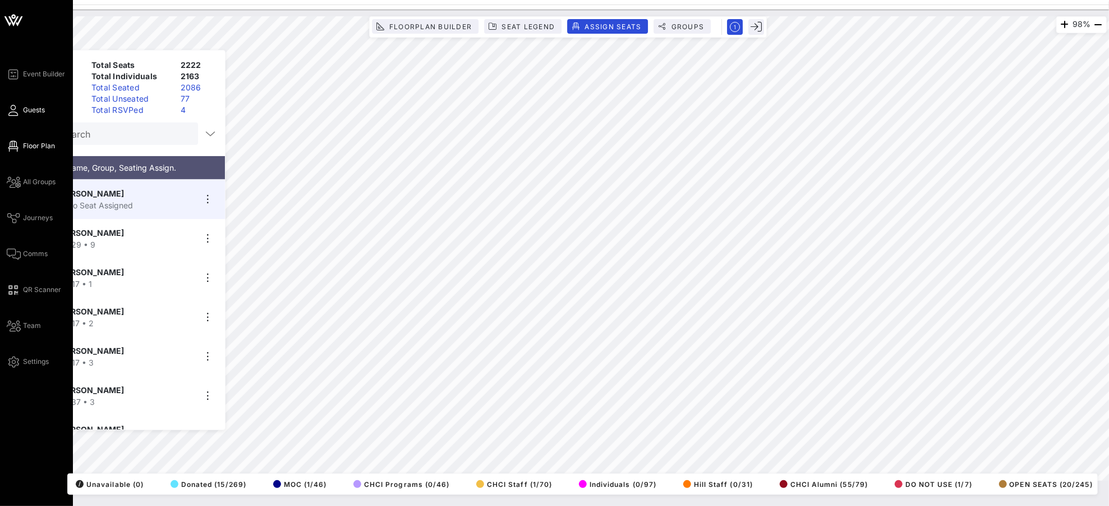
click at [13, 109] on icon at bounding box center [14, 110] width 14 height 2
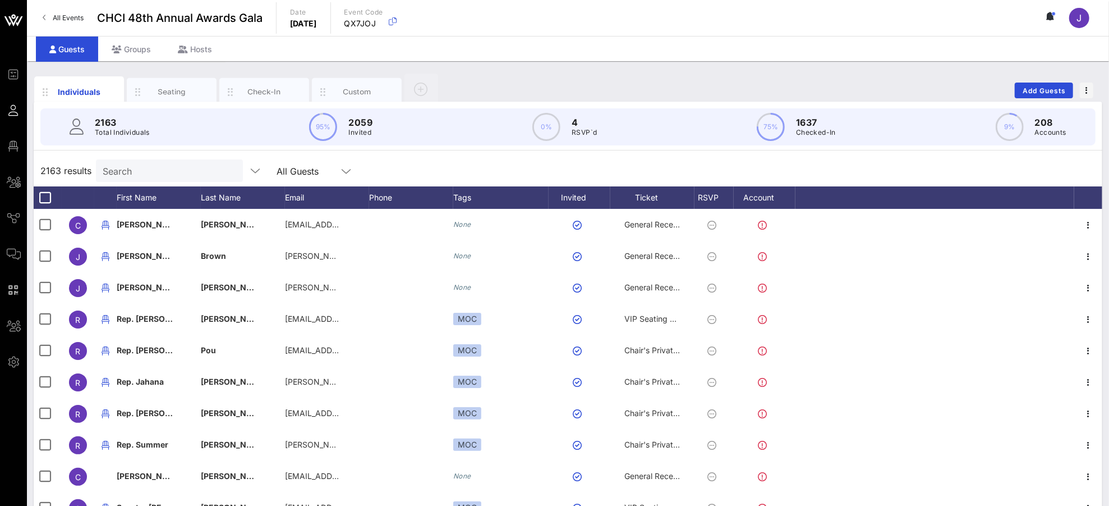
click at [149, 173] on input "Search" at bounding box center [168, 170] width 131 height 15
type input "h"
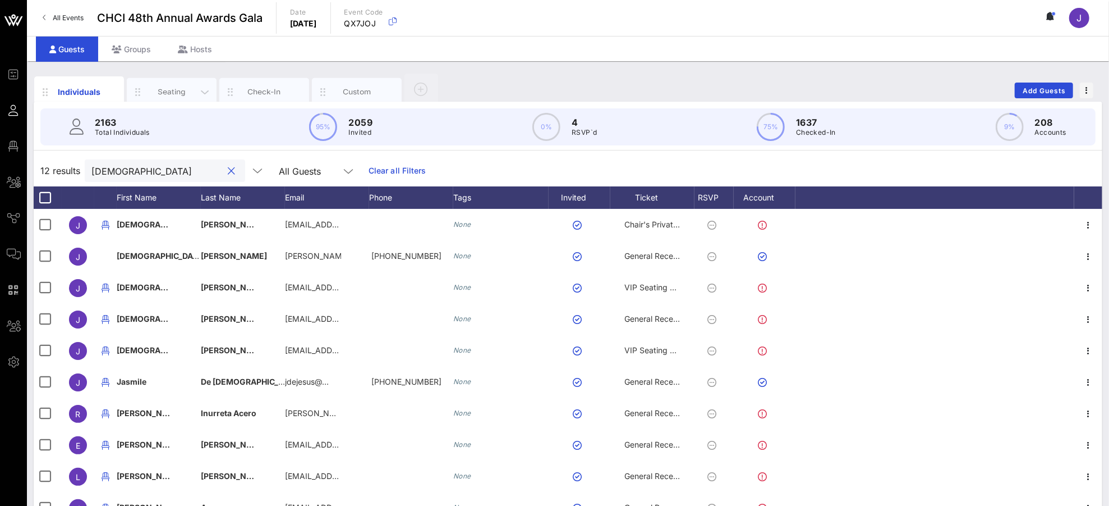
type input "[DEMOGRAPHIC_DATA]"
click at [180, 94] on div "Seating" at bounding box center [172, 91] width 50 height 11
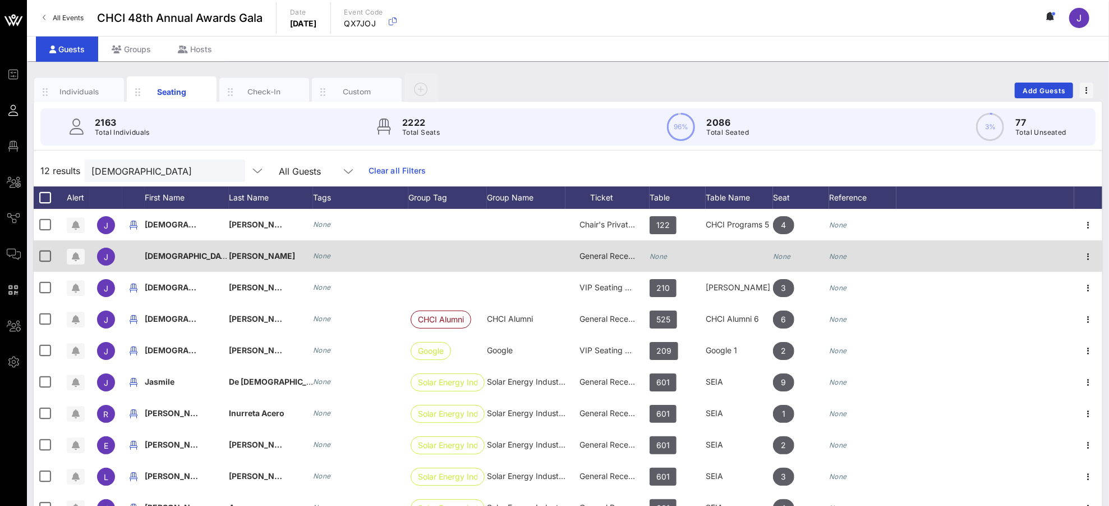
click at [659, 259] on icon "None" at bounding box center [659, 256] width 18 height 8
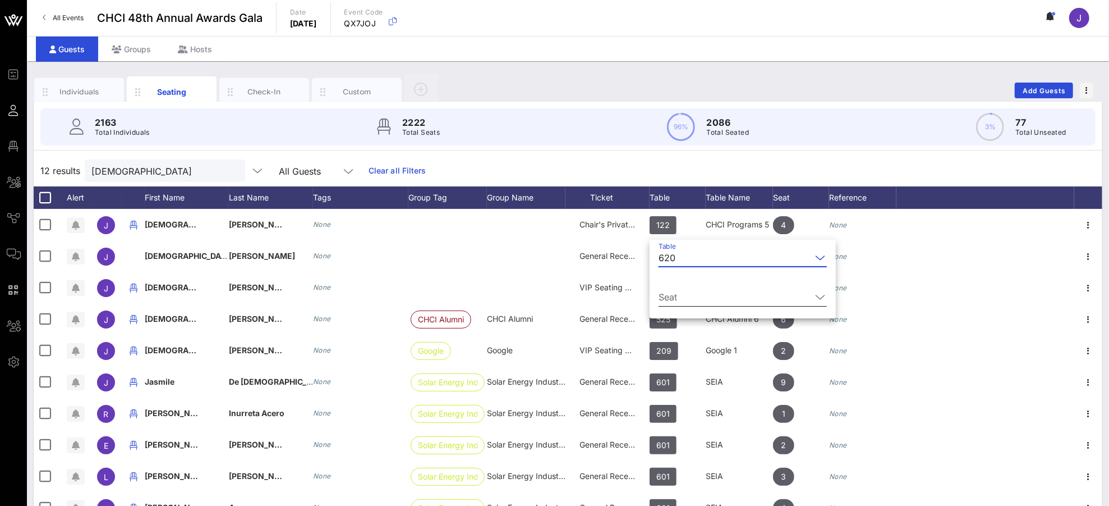
click at [705, 300] on input "Seat" at bounding box center [735, 297] width 153 height 18
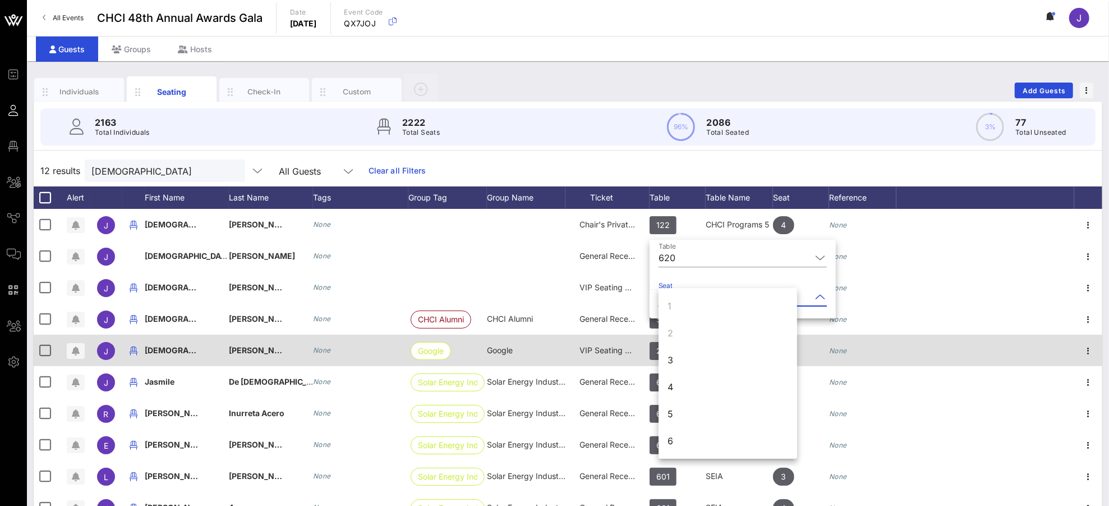
click at [695, 364] on div "3" at bounding box center [728, 359] width 139 height 27
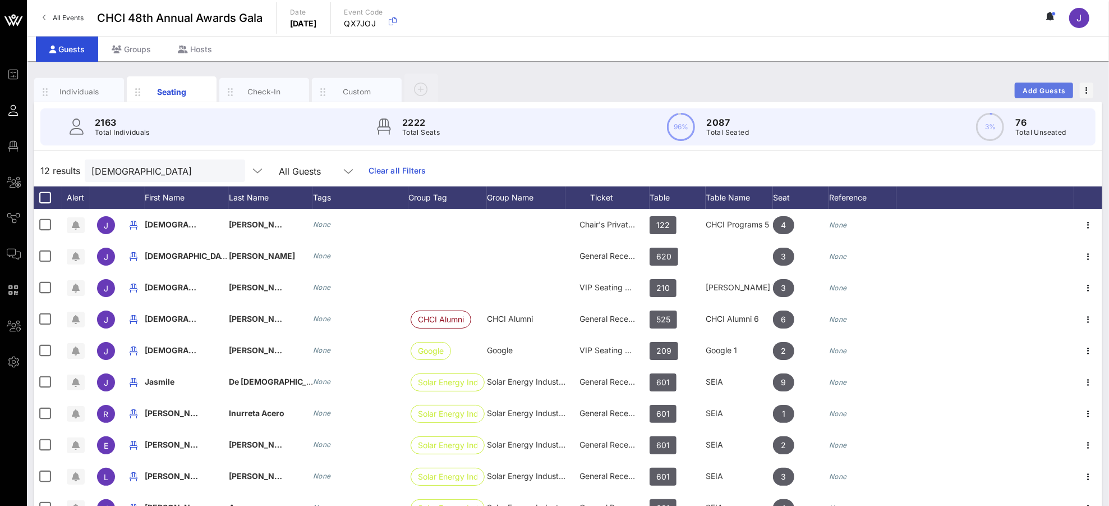
click at [1040, 90] on span "Add Guests" at bounding box center [1044, 90] width 44 height 8
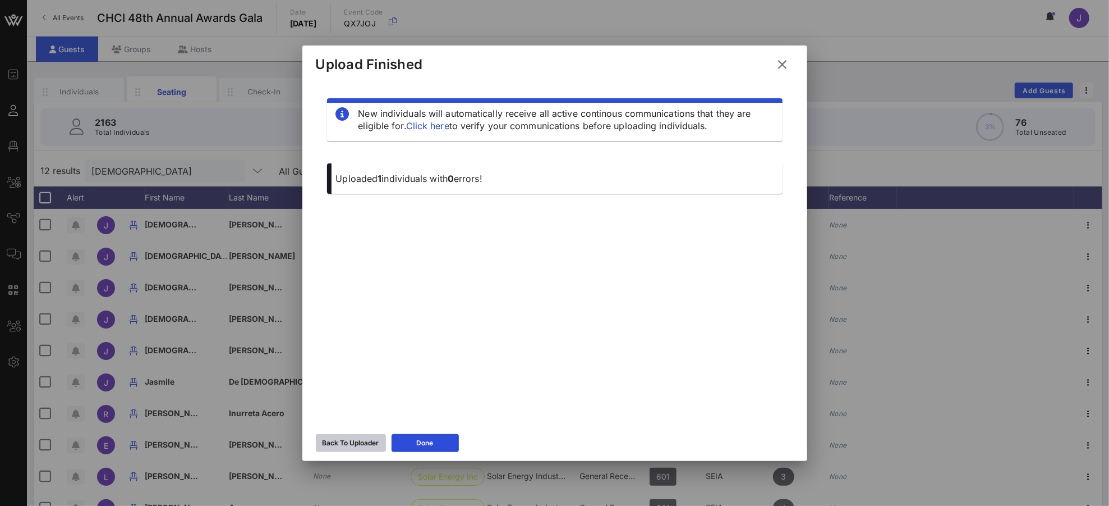
click at [371, 439] on div "Back To Uploader" at bounding box center [351, 442] width 57 height 11
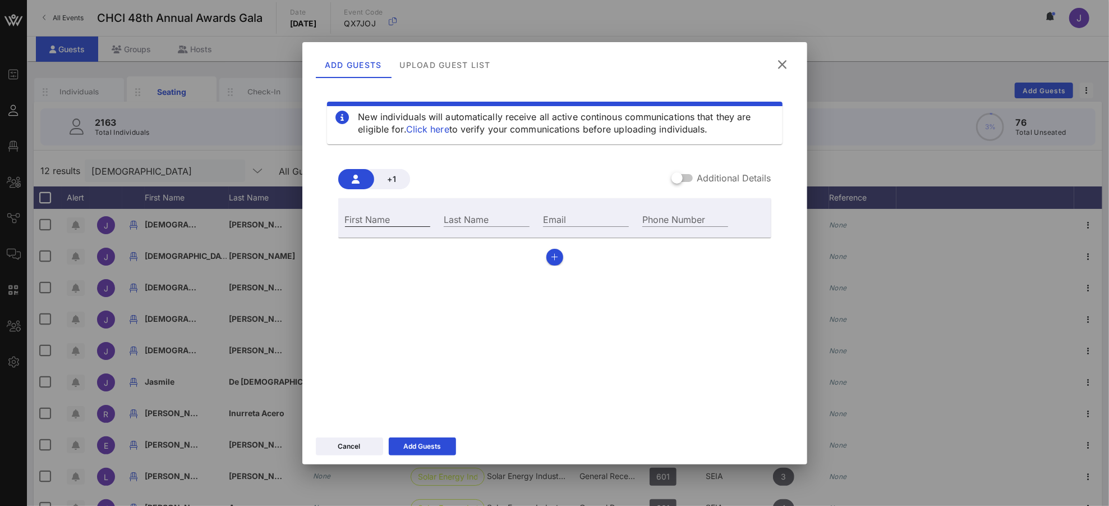
click at [403, 220] on input "First Name" at bounding box center [388, 219] width 86 height 15
type input "[PERSON_NAME]"
type input "Hill"
type input "[EMAIL_ADDRESS][DOMAIN_NAME]"
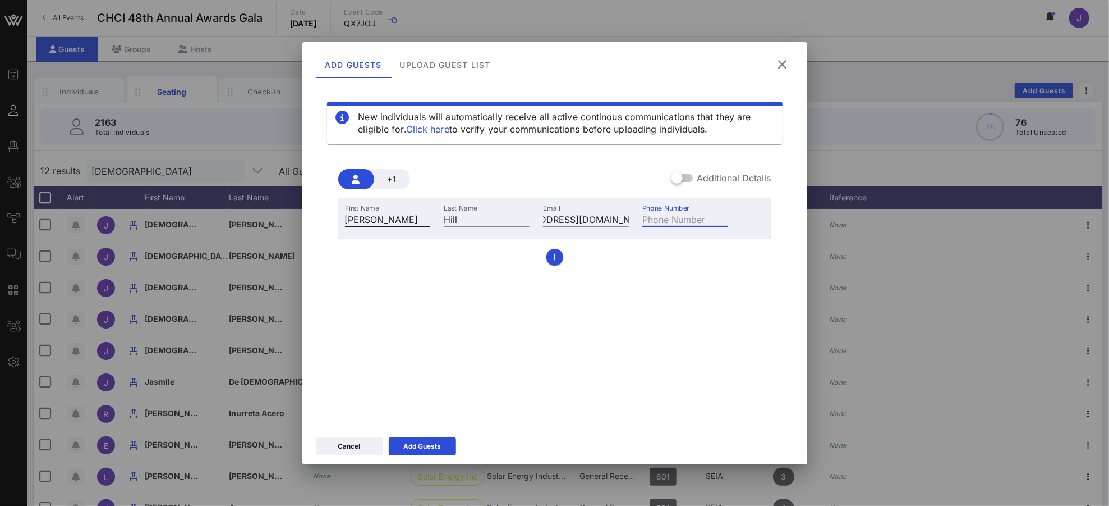
scroll to position [0, 0]
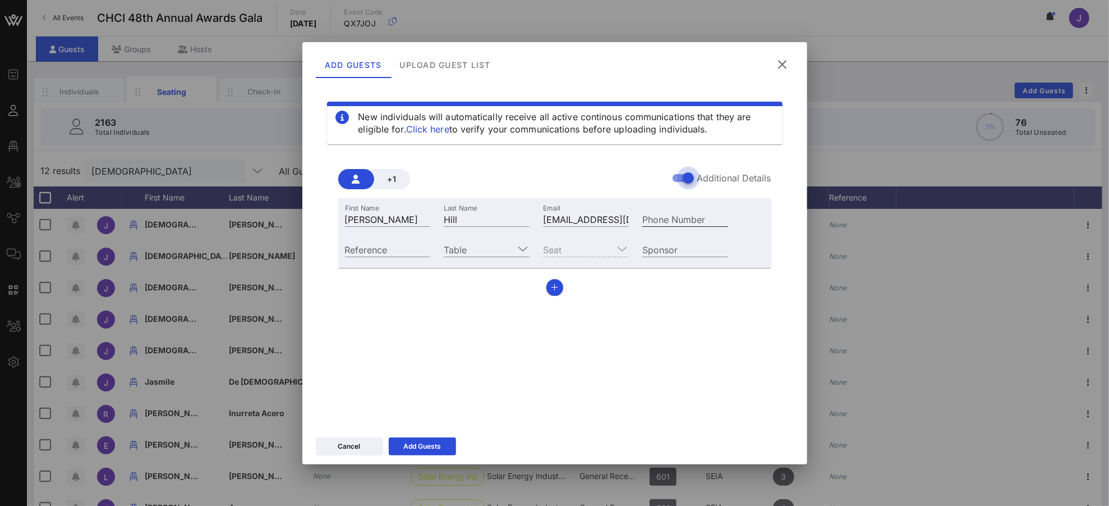
click at [664, 224] on input "Phone Number" at bounding box center [685, 219] width 86 height 15
type input "[PHONE_NUMBER]"
click at [480, 254] on input "Table" at bounding box center [479, 249] width 70 height 15
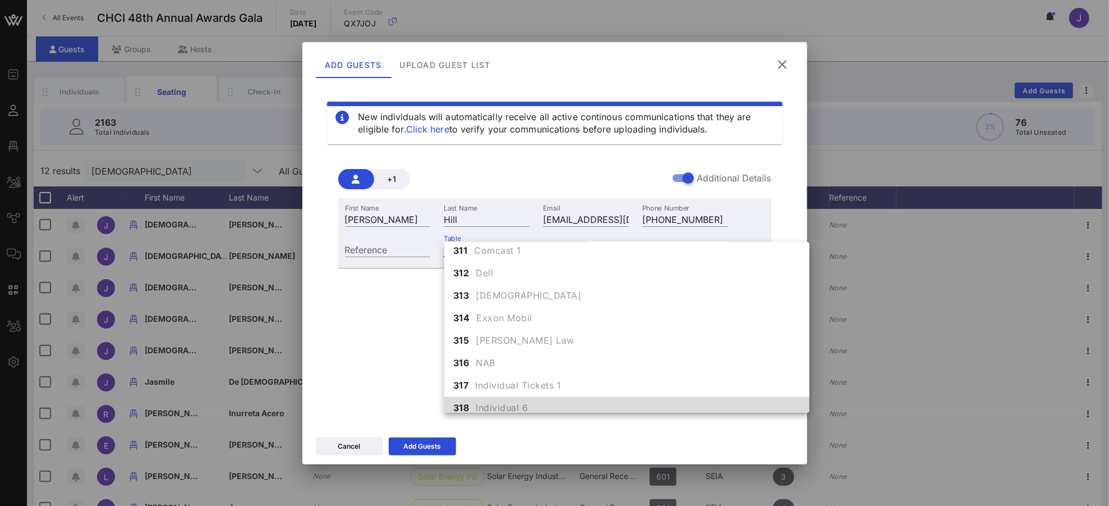
scroll to position [2078, 0]
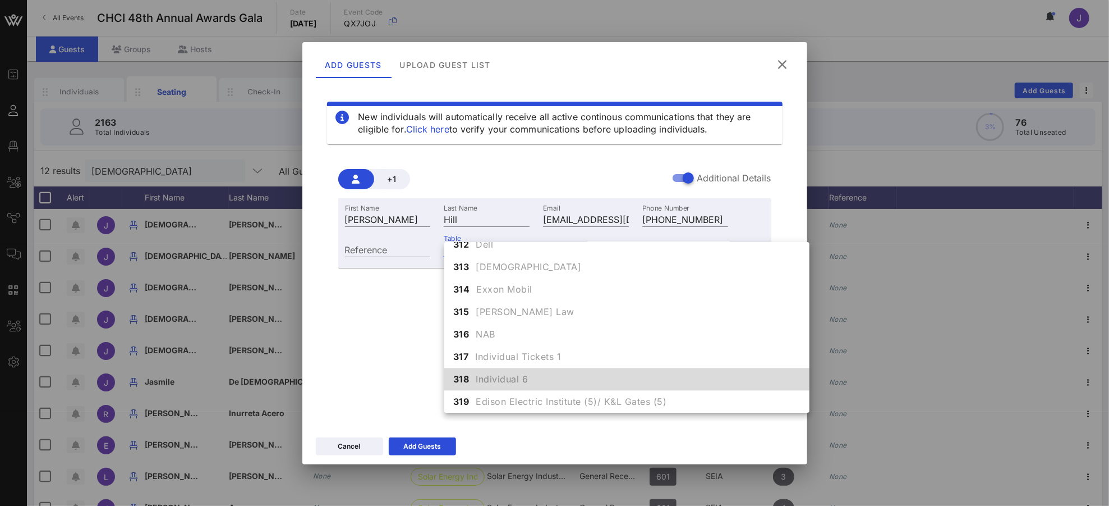
click at [510, 375] on span "Individual 6" at bounding box center [502, 378] width 52 height 13
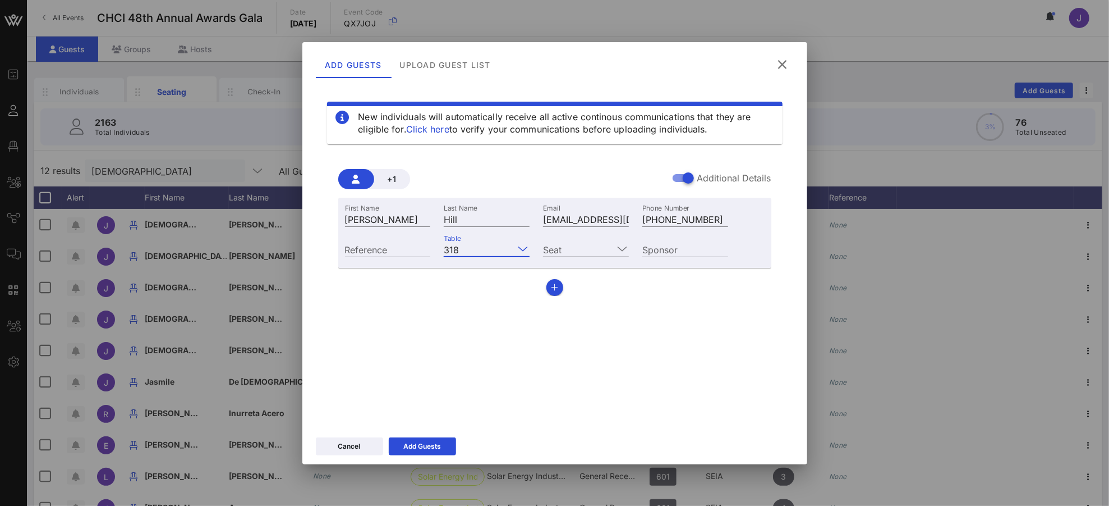
click at [588, 251] on input "Seat" at bounding box center [578, 249] width 70 height 15
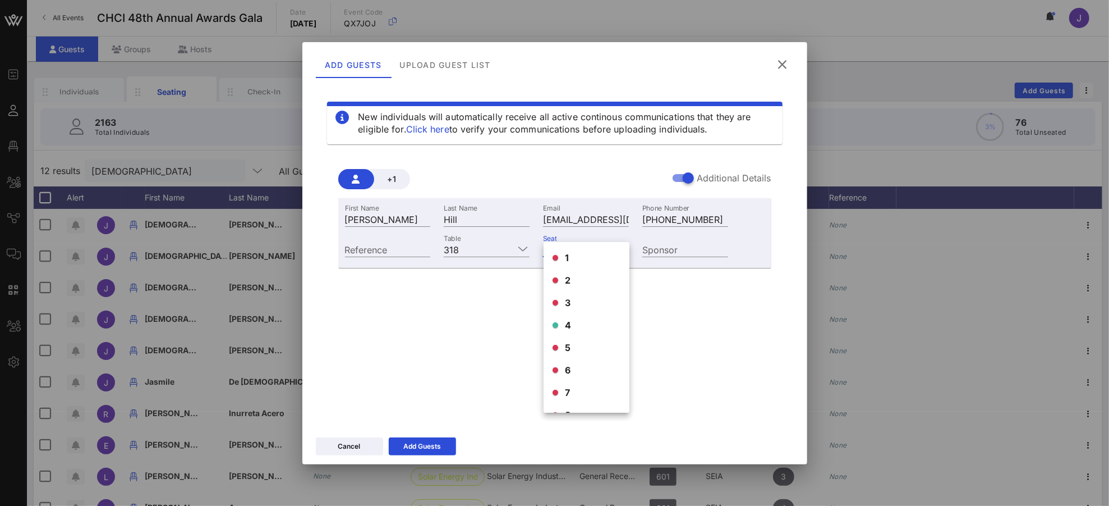
click at [578, 327] on div "4" at bounding box center [587, 325] width 86 height 22
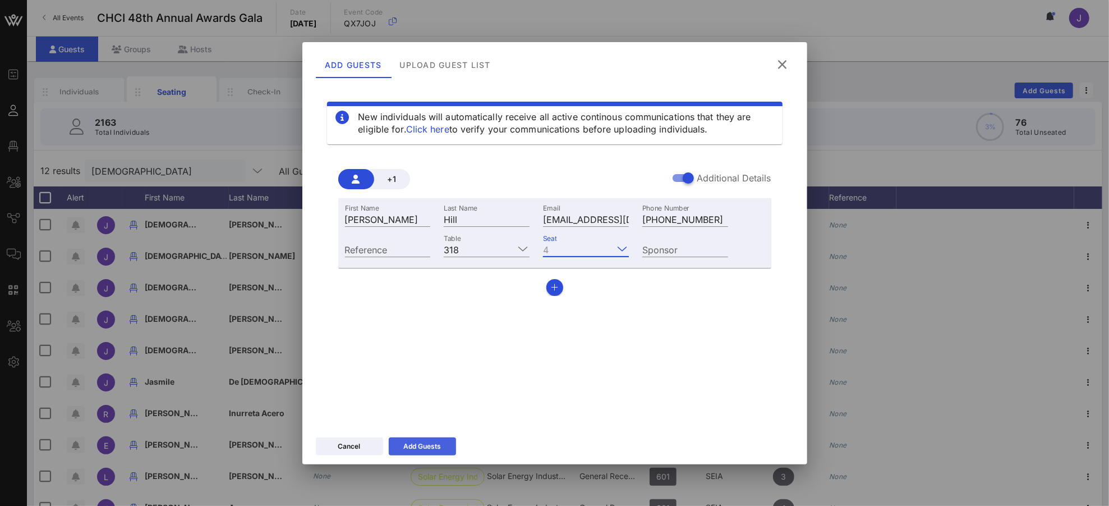
click at [416, 448] on div "Add Guests" at bounding box center [422, 445] width 38 height 11
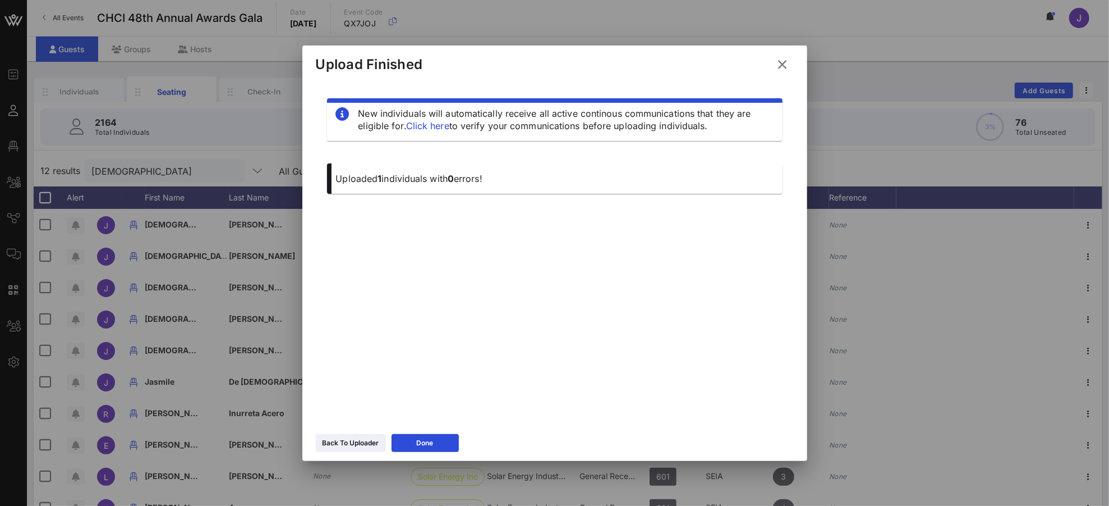
drag, startPoint x: 780, startPoint y: 67, endPoint x: 774, endPoint y: 67, distance: 6.2
click at [780, 67] on icon at bounding box center [782, 64] width 17 height 16
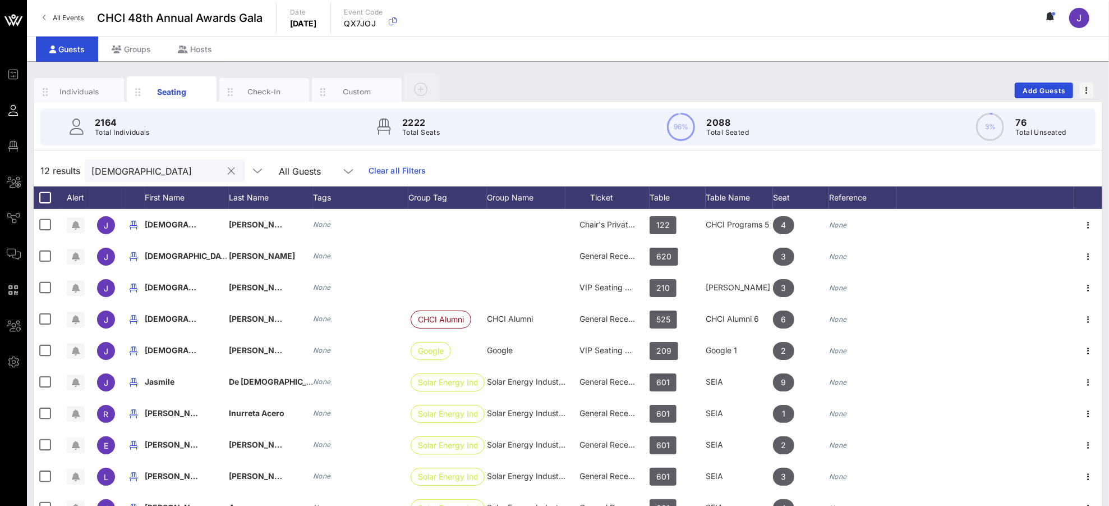
click at [122, 175] on input "[DEMOGRAPHIC_DATA]" at bounding box center [156, 170] width 131 height 15
click at [120, 175] on input "[DEMOGRAPHIC_DATA]" at bounding box center [156, 170] width 131 height 15
click at [123, 176] on input "[DEMOGRAPHIC_DATA]" at bounding box center [156, 170] width 131 height 15
click at [104, 172] on input "[DEMOGRAPHIC_DATA]" at bounding box center [156, 170] width 131 height 15
click at [104, 174] on input "[DEMOGRAPHIC_DATA]" at bounding box center [156, 170] width 131 height 15
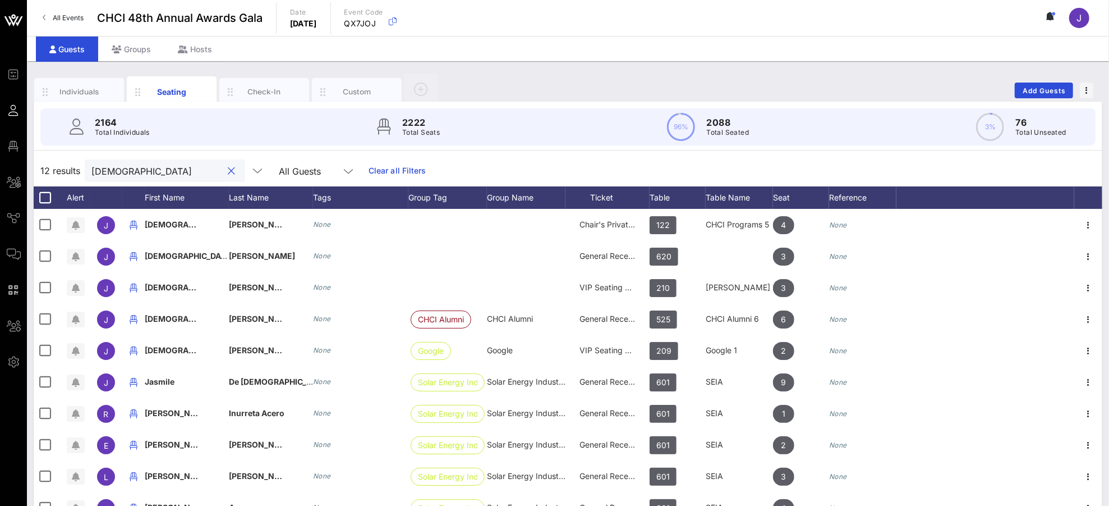
click at [105, 173] on input "[DEMOGRAPHIC_DATA]" at bounding box center [156, 170] width 131 height 15
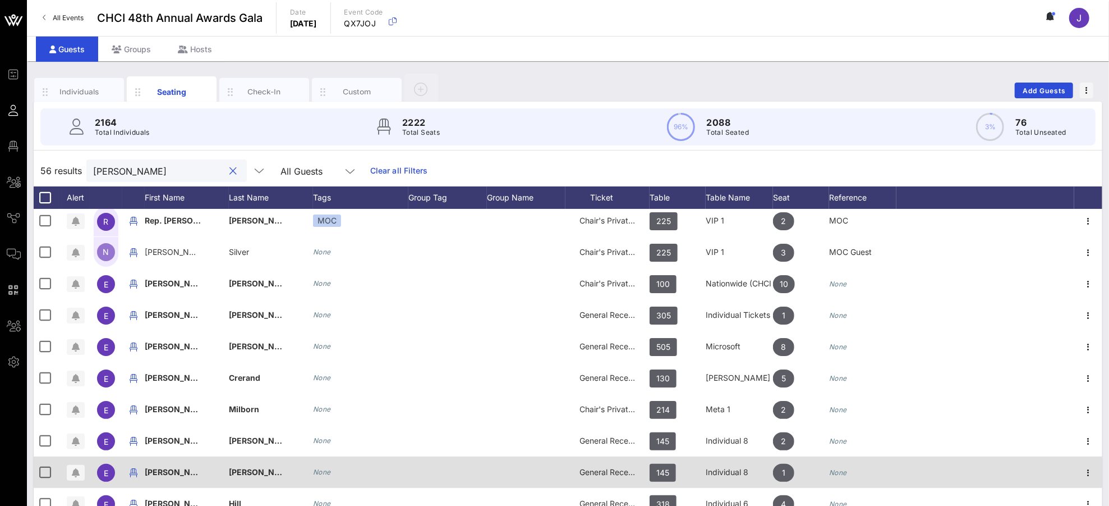
scroll to position [174, 0]
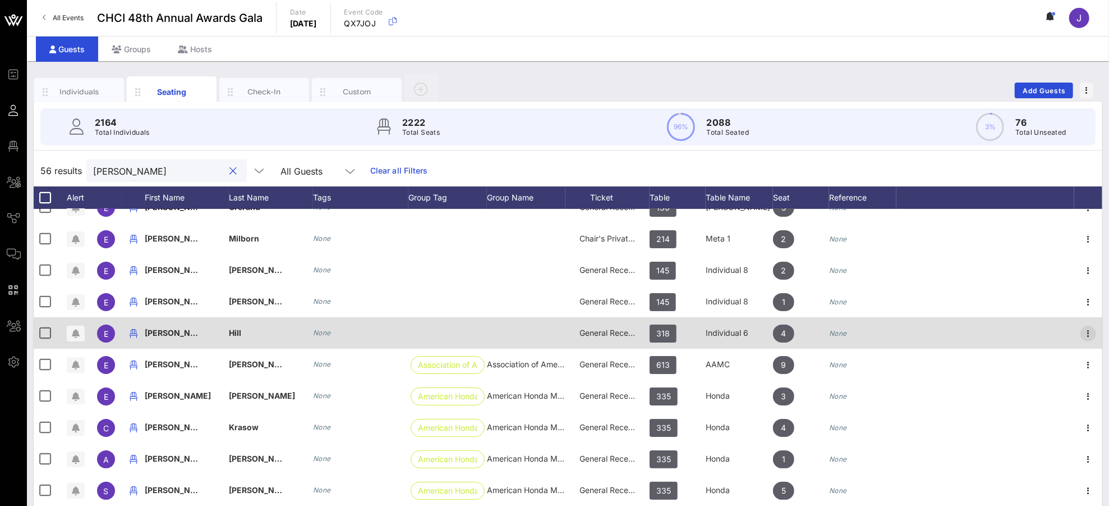
type input "[PERSON_NAME]"
click at [1040, 330] on icon "button" at bounding box center [1088, 333] width 13 height 13
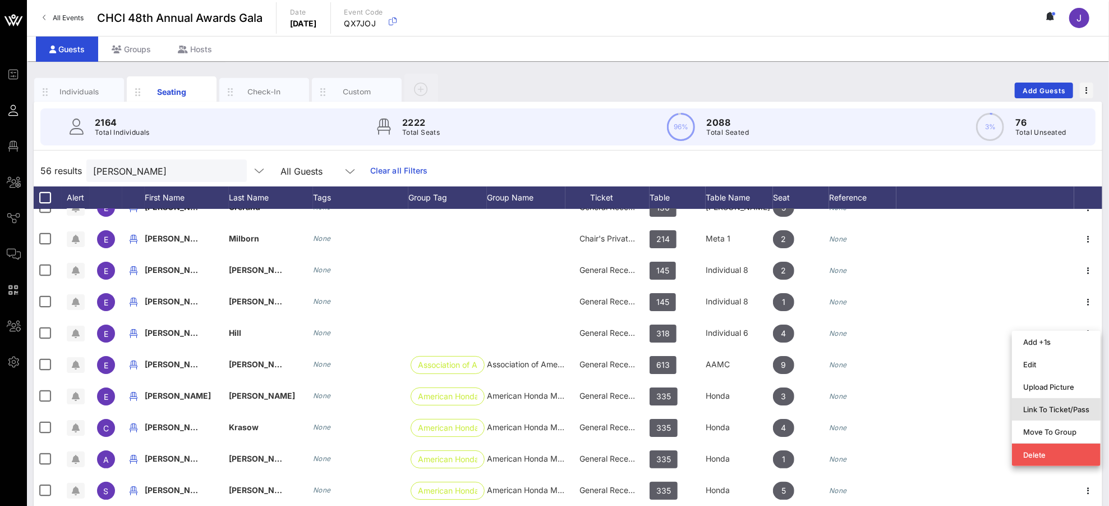
click at [1040, 410] on div "Link To Ticket/Pass" at bounding box center [1056, 409] width 66 height 9
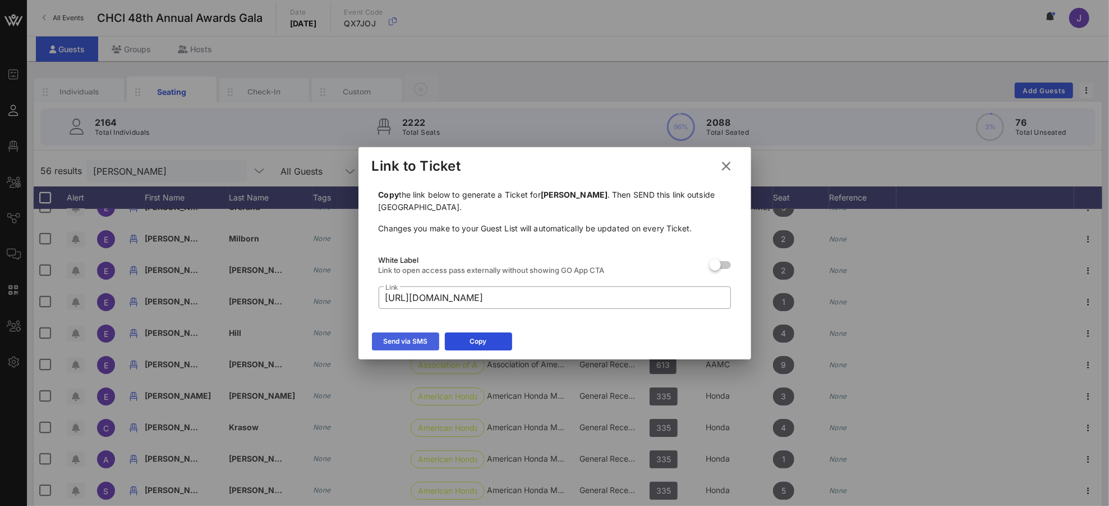
click at [406, 337] on icon at bounding box center [405, 340] width 8 height 7
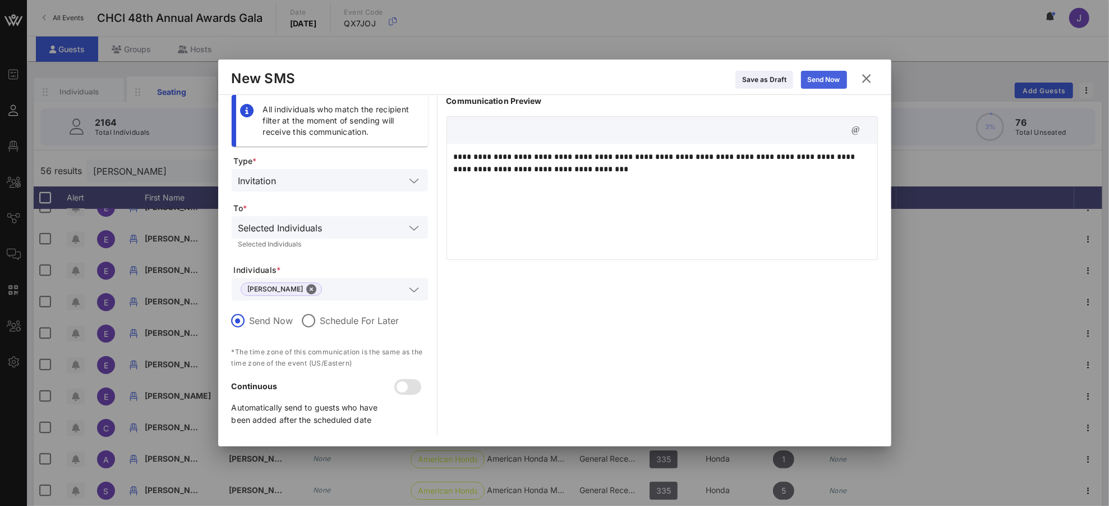
click at [816, 79] on div "Send Now" at bounding box center [824, 79] width 33 height 11
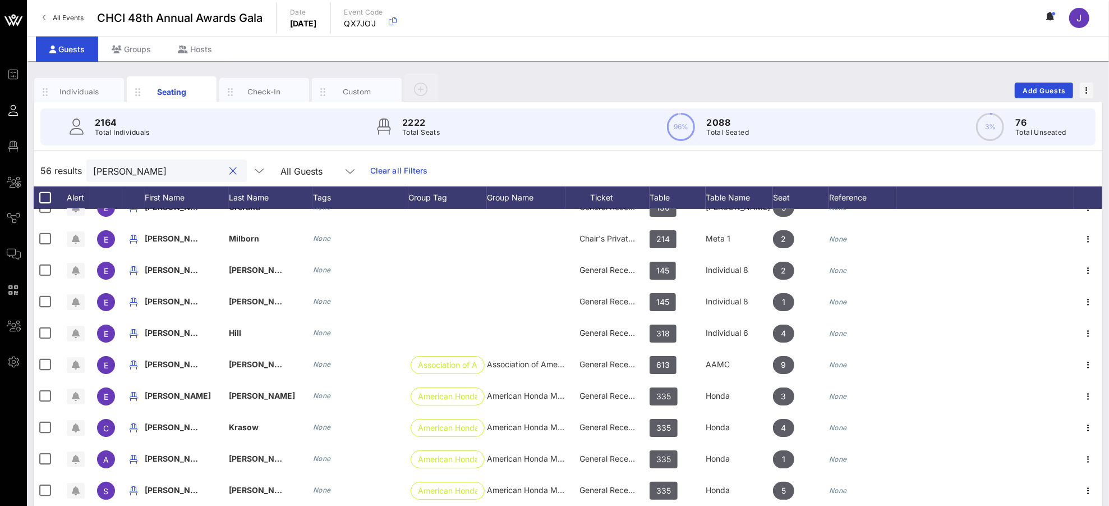
click at [106, 170] on input "[PERSON_NAME]" at bounding box center [158, 170] width 131 height 15
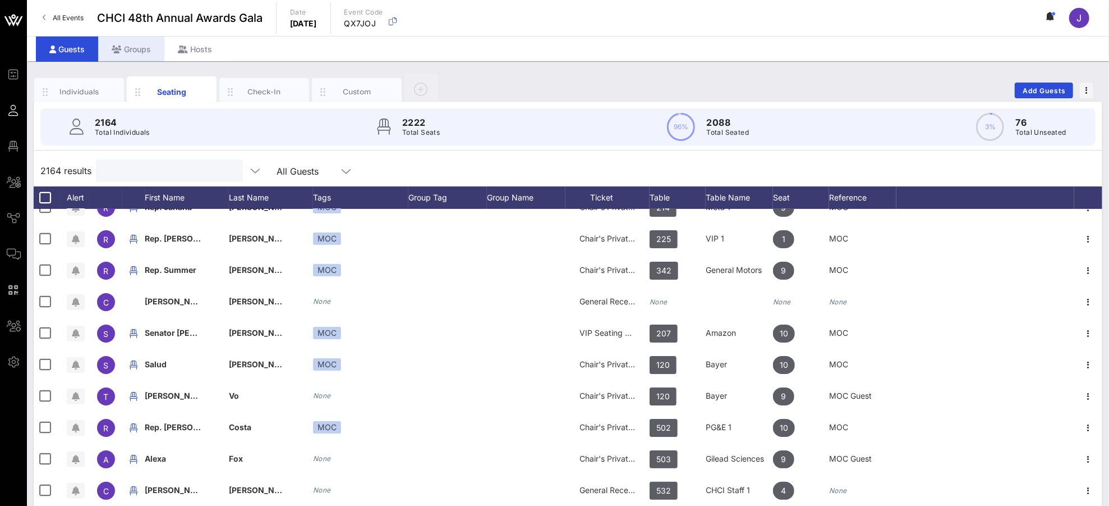
click at [129, 50] on div "Groups" at bounding box center [131, 48] width 66 height 25
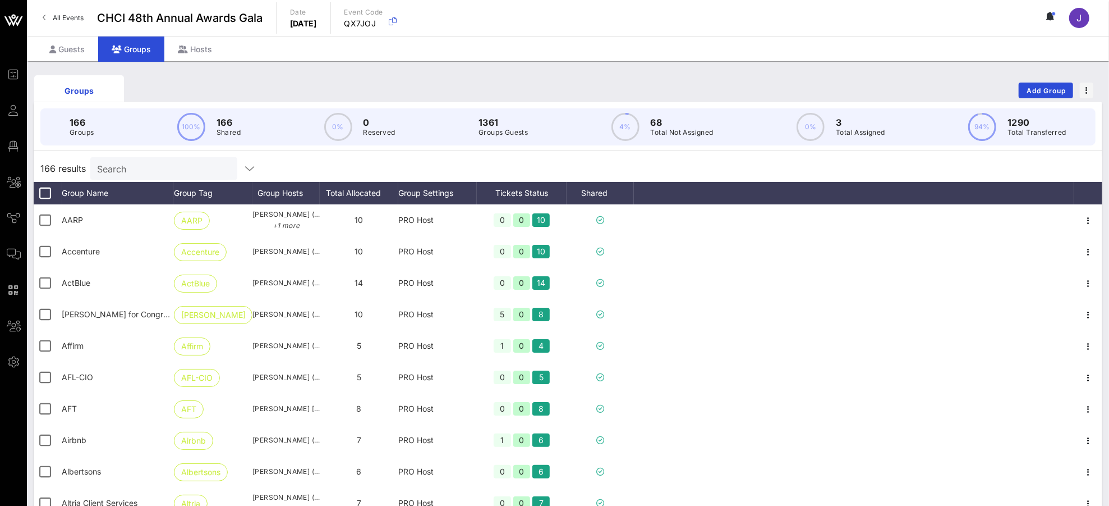
click at [164, 168] on input "Search" at bounding box center [162, 168] width 131 height 15
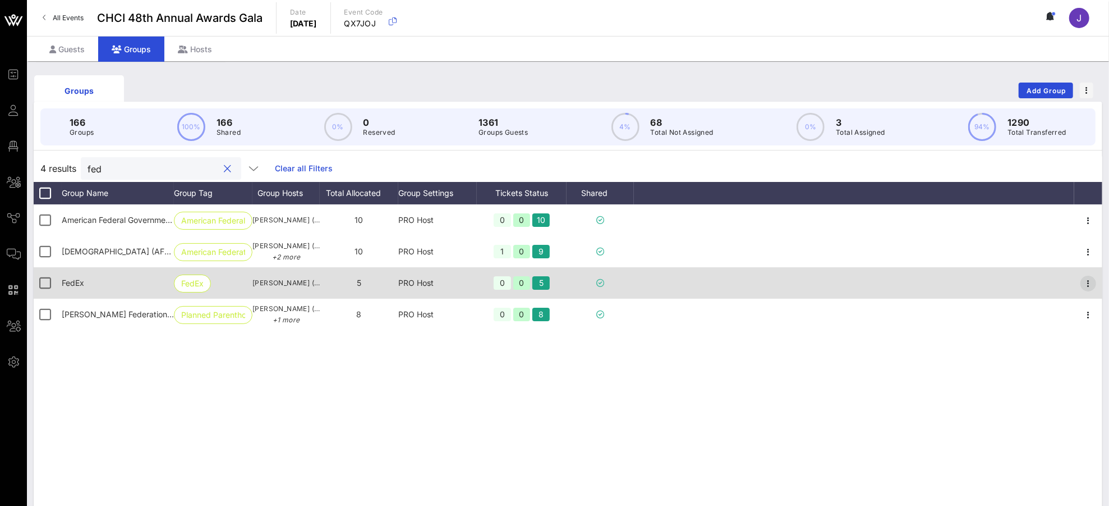
type input "fed"
click at [1040, 284] on icon "button" at bounding box center [1088, 283] width 13 height 13
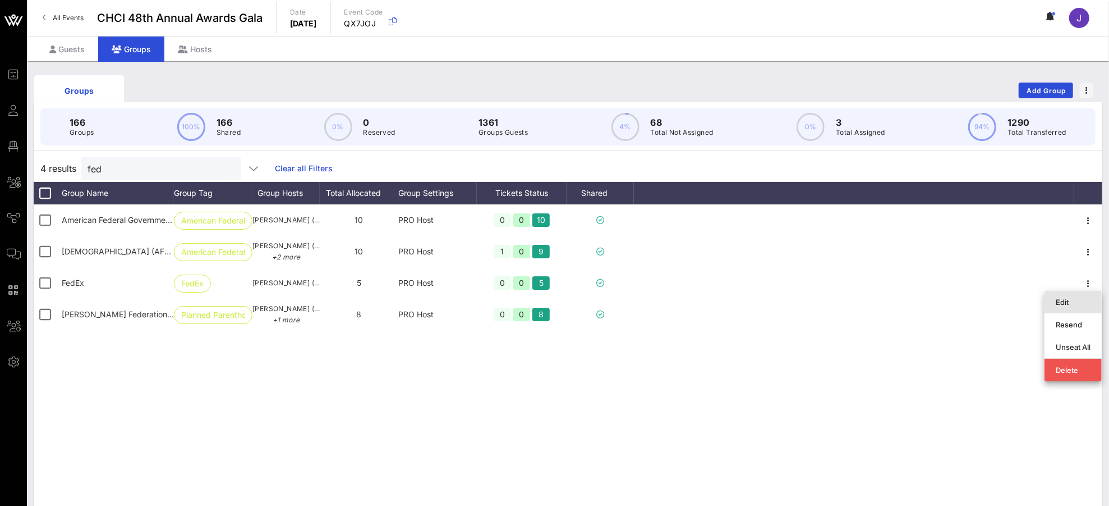
click at [1040, 300] on div "Edit" at bounding box center [1073, 301] width 35 height 9
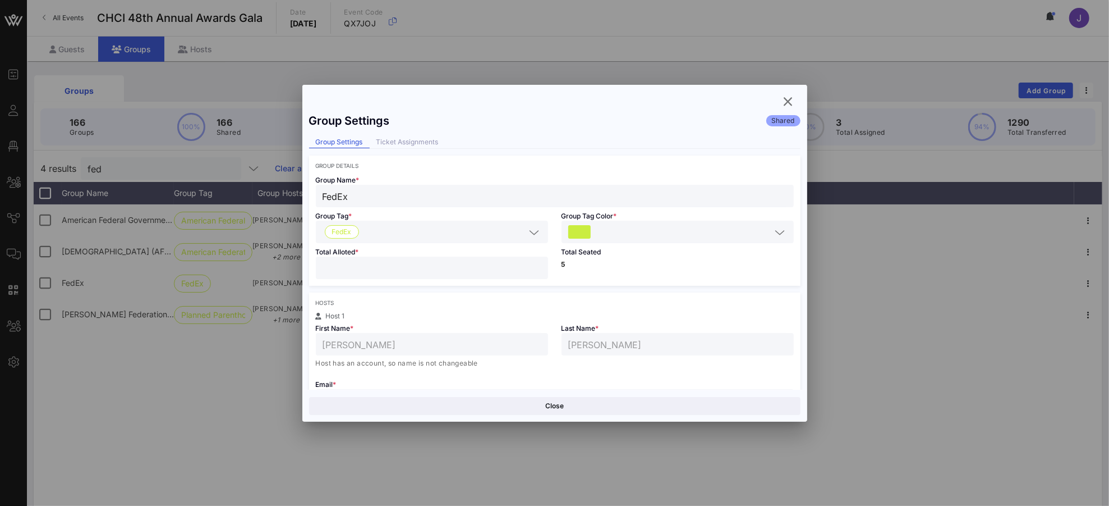
scroll to position [295, 0]
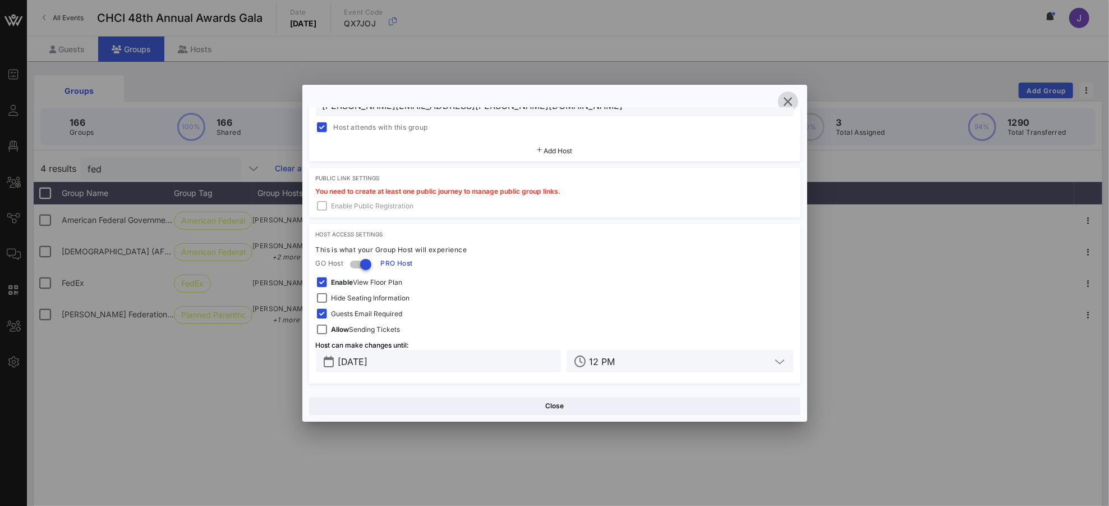
click at [786, 103] on icon "button" at bounding box center [788, 101] width 13 height 13
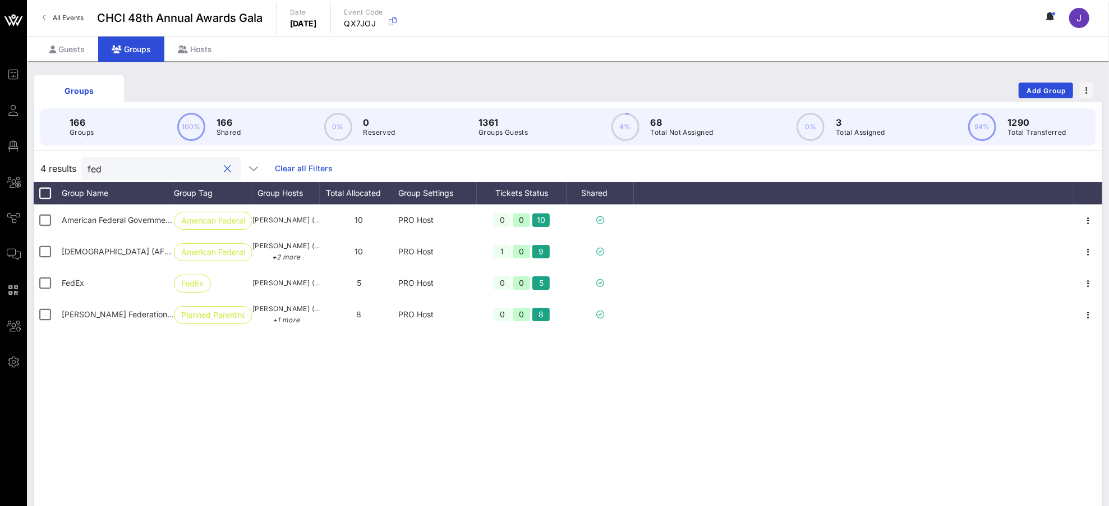
click at [93, 166] on input "fed" at bounding box center [153, 168] width 131 height 15
click at [68, 45] on div "Guests" at bounding box center [67, 48] width 62 height 25
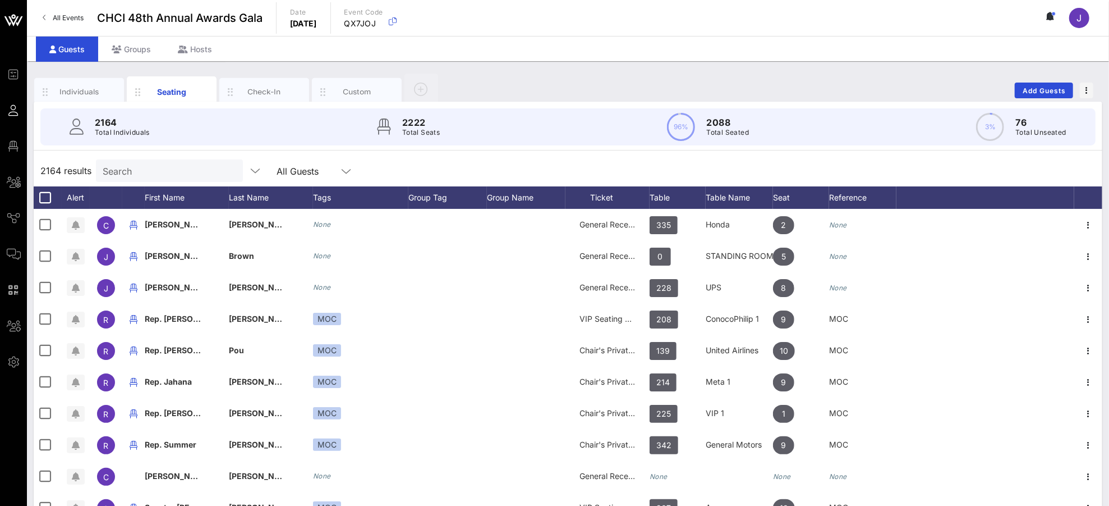
scroll to position [174, 0]
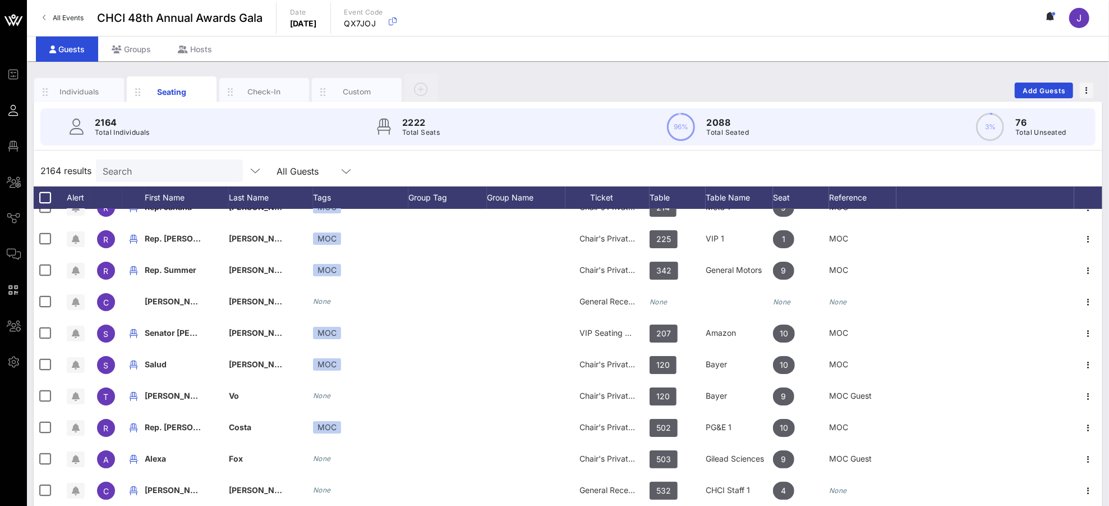
click at [125, 173] on input "Search" at bounding box center [168, 170] width 131 height 15
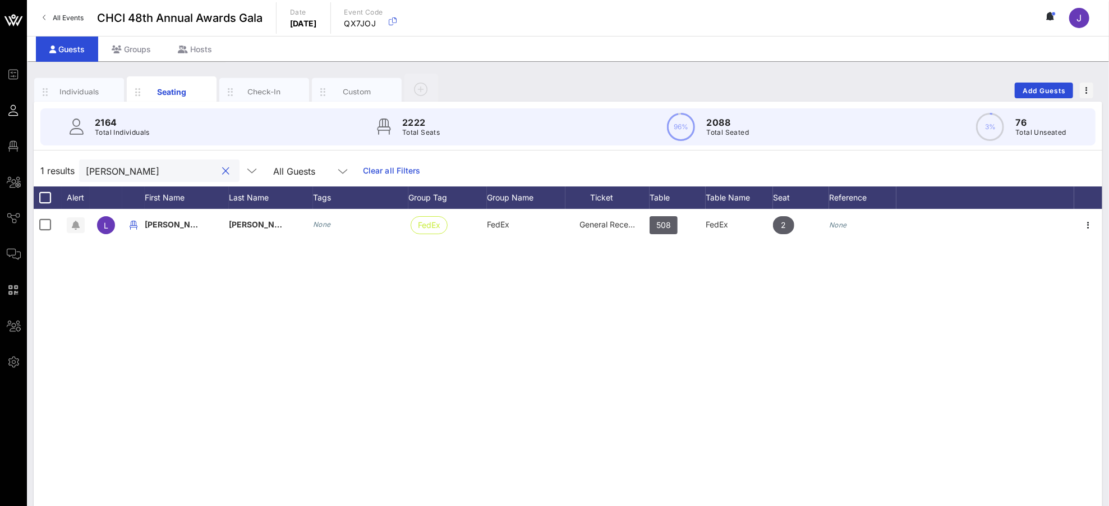
scroll to position [0, 0]
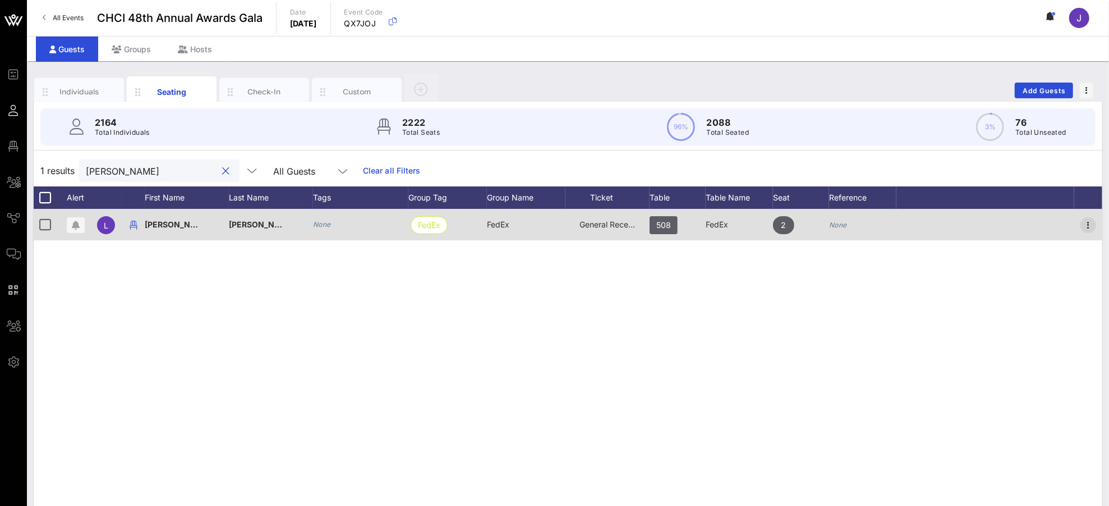
type input "[PERSON_NAME]"
click at [1040, 225] on icon "button" at bounding box center [1088, 224] width 13 height 13
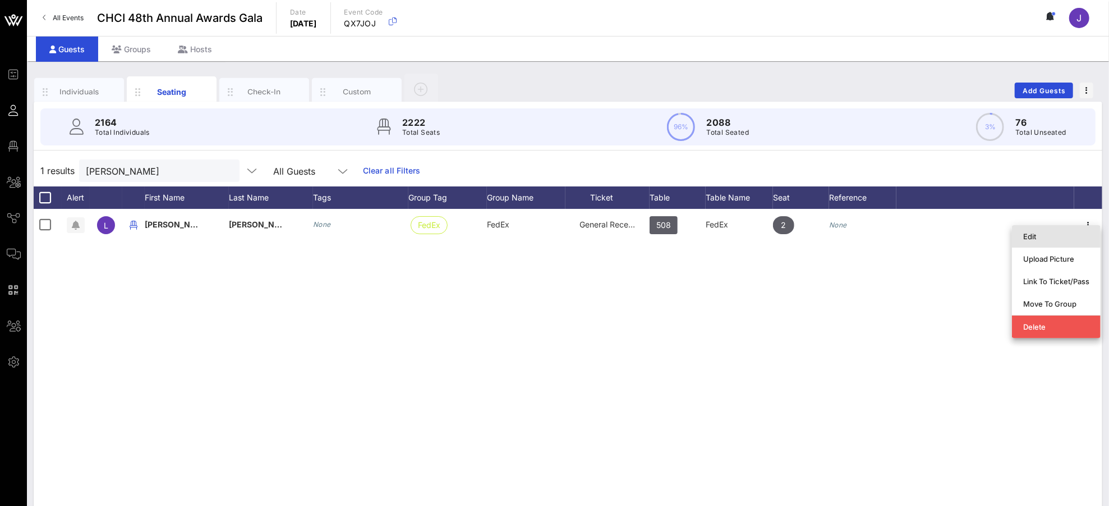
click at [1040, 238] on div "Edit" at bounding box center [1056, 236] width 66 height 9
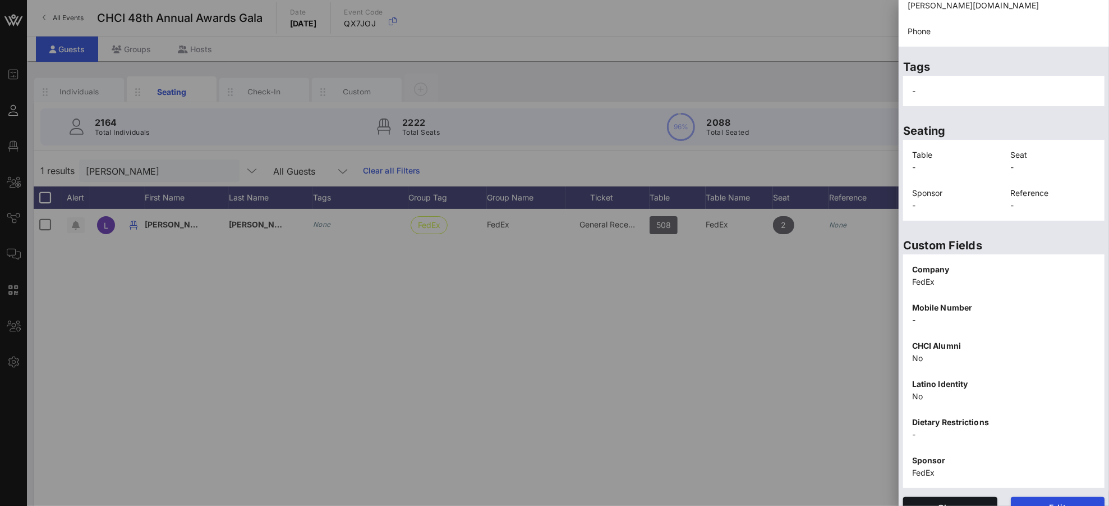
scroll to position [163, 0]
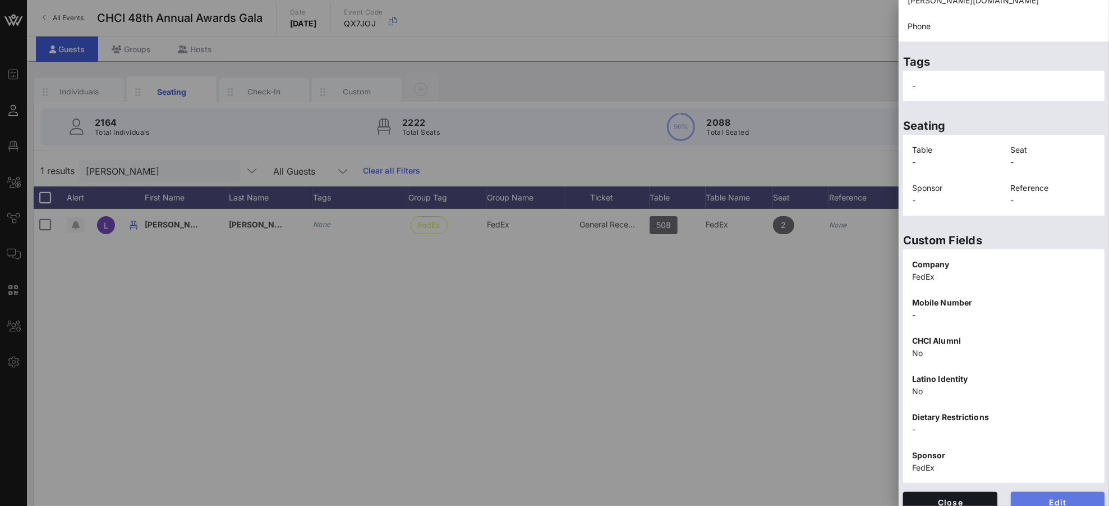
click at [1040, 474] on span "Edit" at bounding box center [1058, 502] width 76 height 10
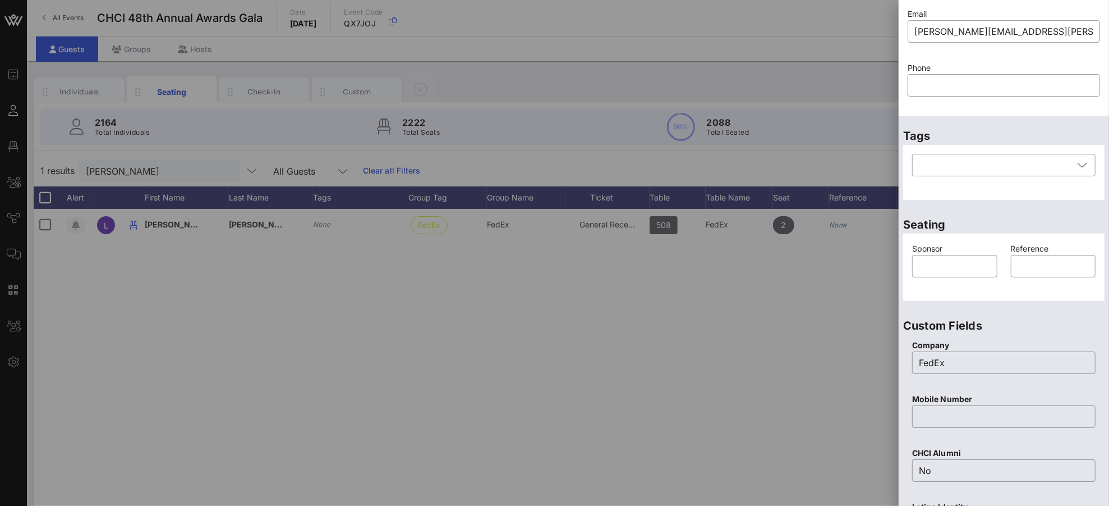
scroll to position [15, 0]
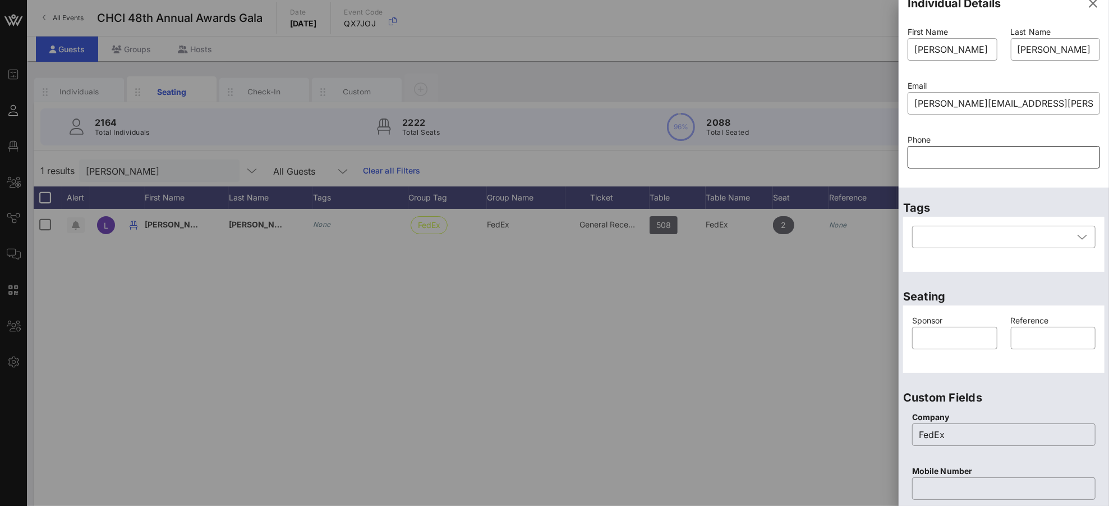
click at [941, 155] on input "text" at bounding box center [1004, 157] width 179 height 18
paste input "2025097306"
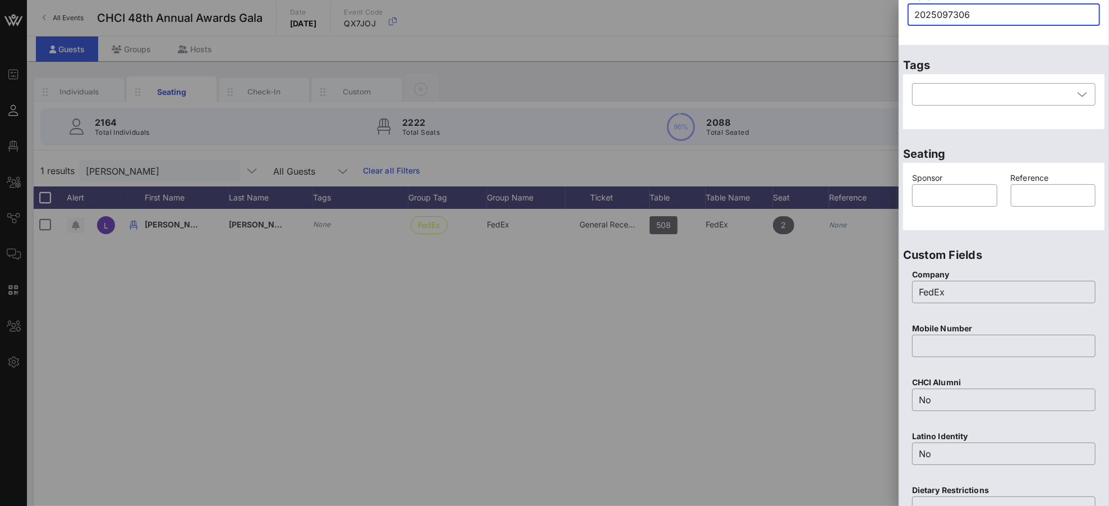
scroll to position [392, 0]
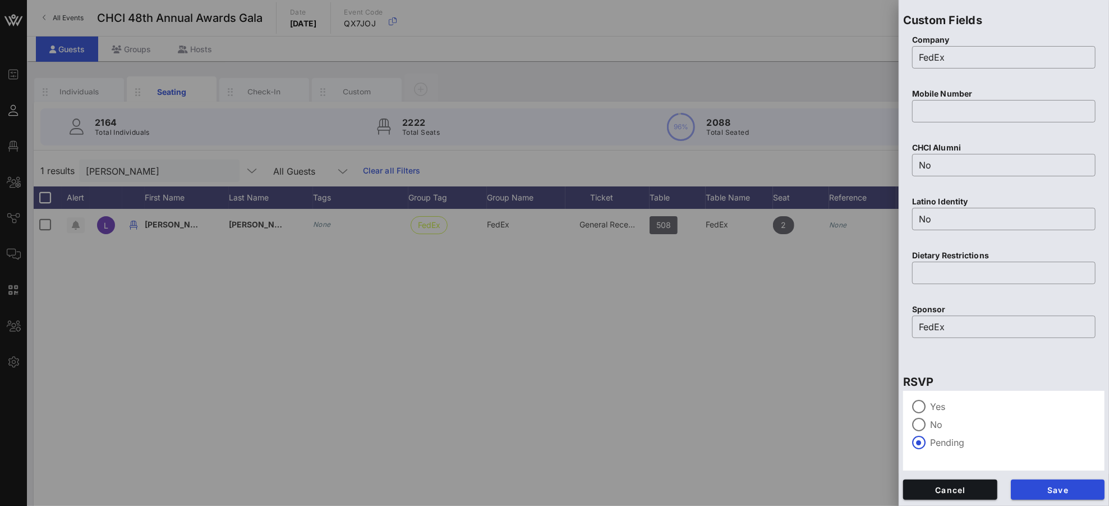
type input "2025097306"
click at [1040, 474] on span "Save" at bounding box center [1058, 490] width 76 height 10
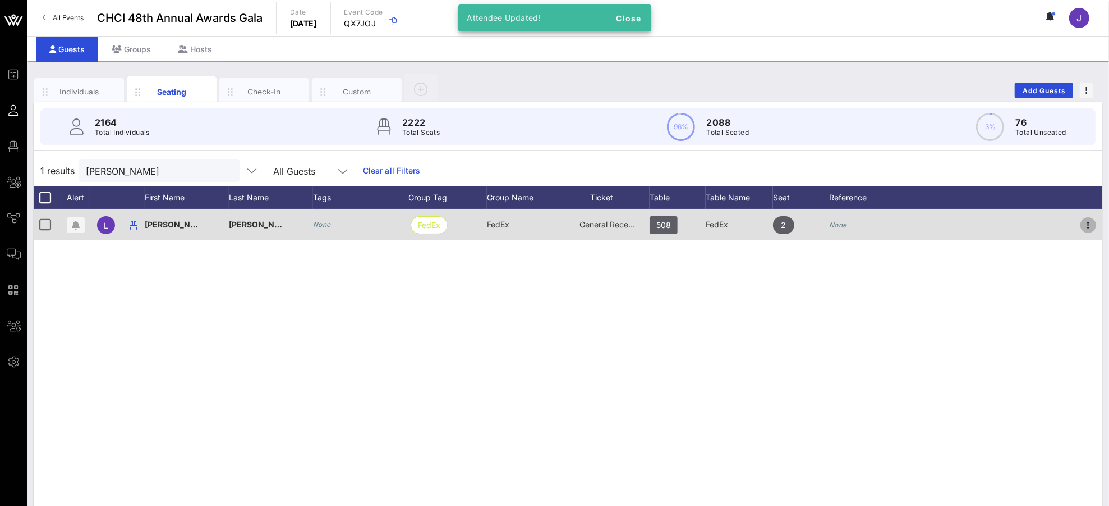
drag, startPoint x: 1086, startPoint y: 223, endPoint x: 1076, endPoint y: 226, distance: 10.5
click at [1040, 224] on icon "button" at bounding box center [1088, 224] width 13 height 13
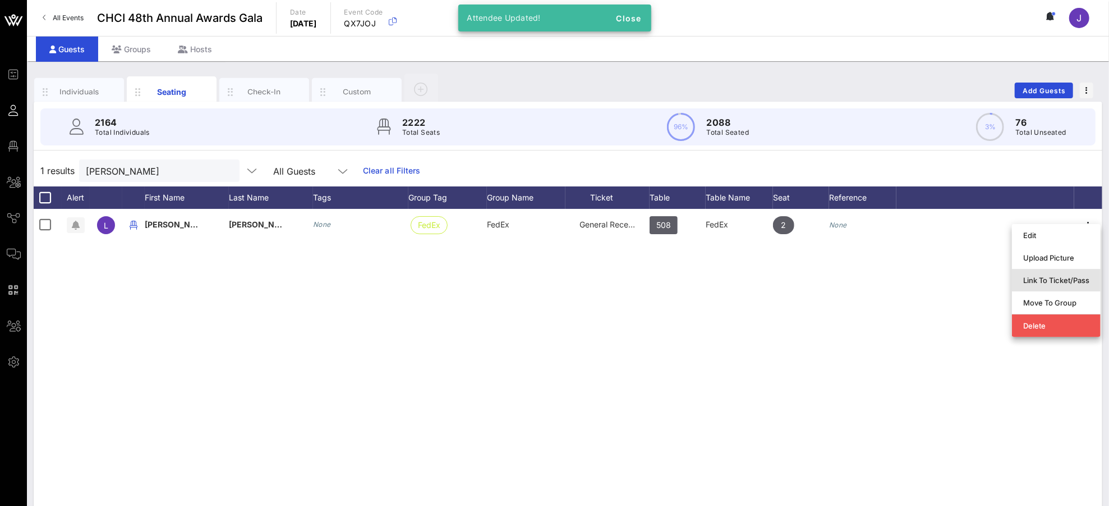
click at [1031, 280] on div "Link To Ticket/Pass" at bounding box center [1056, 279] width 66 height 9
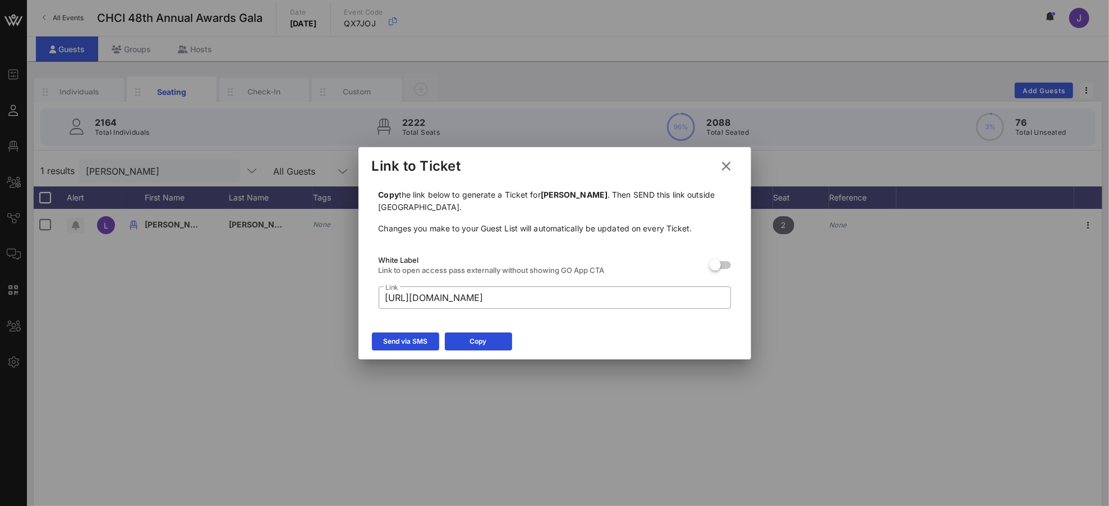
click at [414, 337] on div "Send via SMS" at bounding box center [405, 341] width 44 height 11
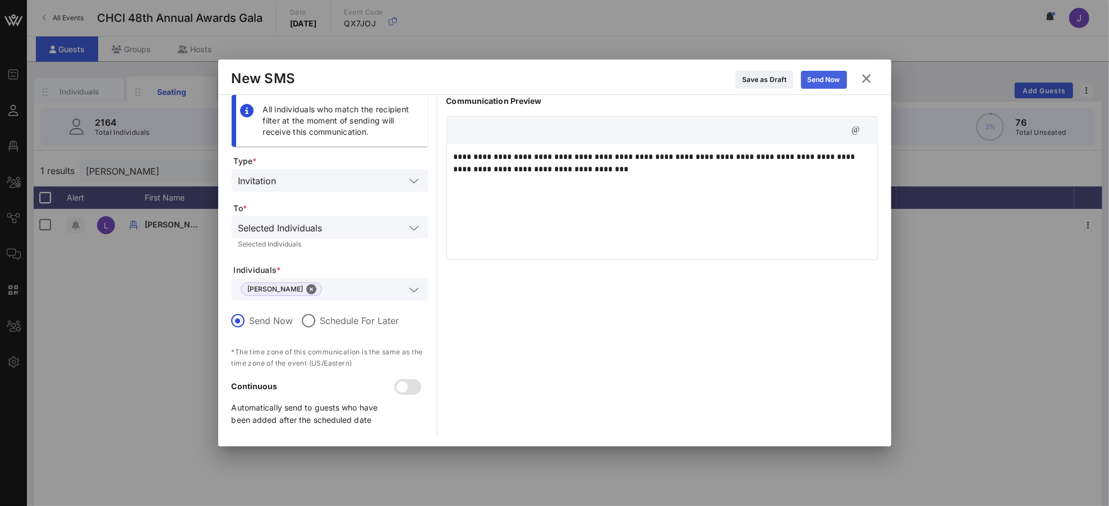
click at [814, 84] on div "Send Now" at bounding box center [824, 79] width 33 height 11
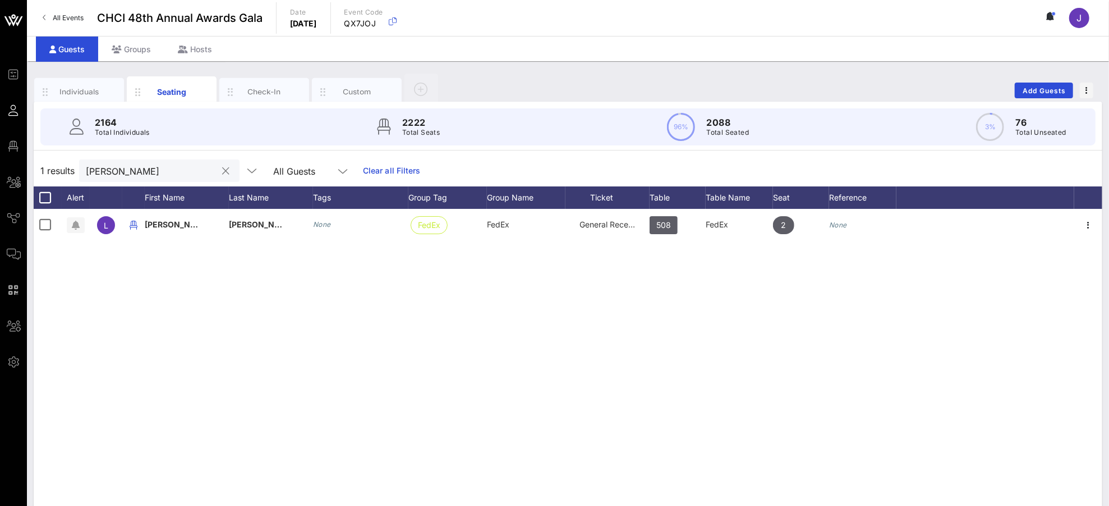
click at [219, 169] on div at bounding box center [225, 170] width 13 height 13
click at [223, 169] on button "clear icon" at bounding box center [226, 171] width 7 height 11
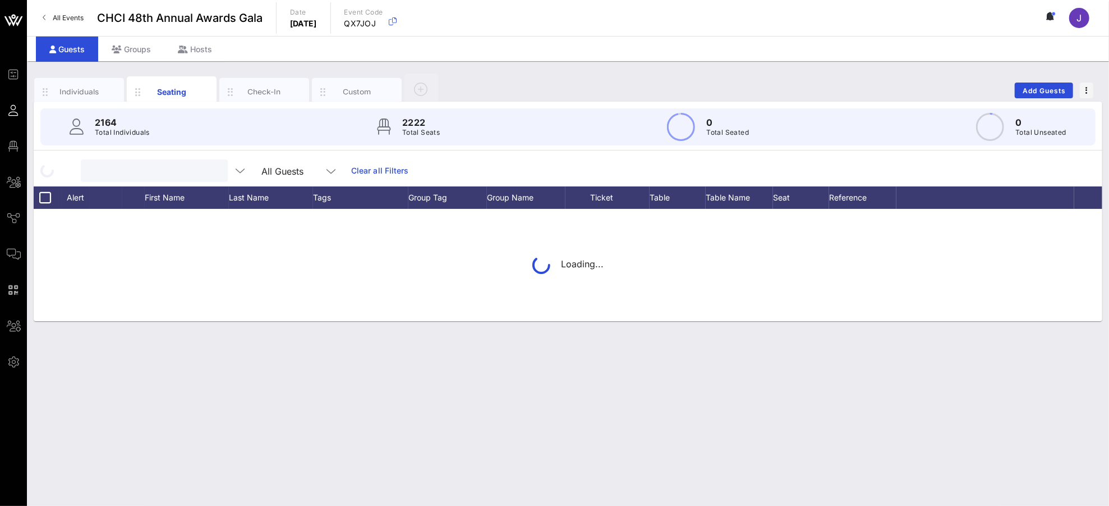
click at [159, 172] on input "text" at bounding box center [153, 170] width 131 height 15
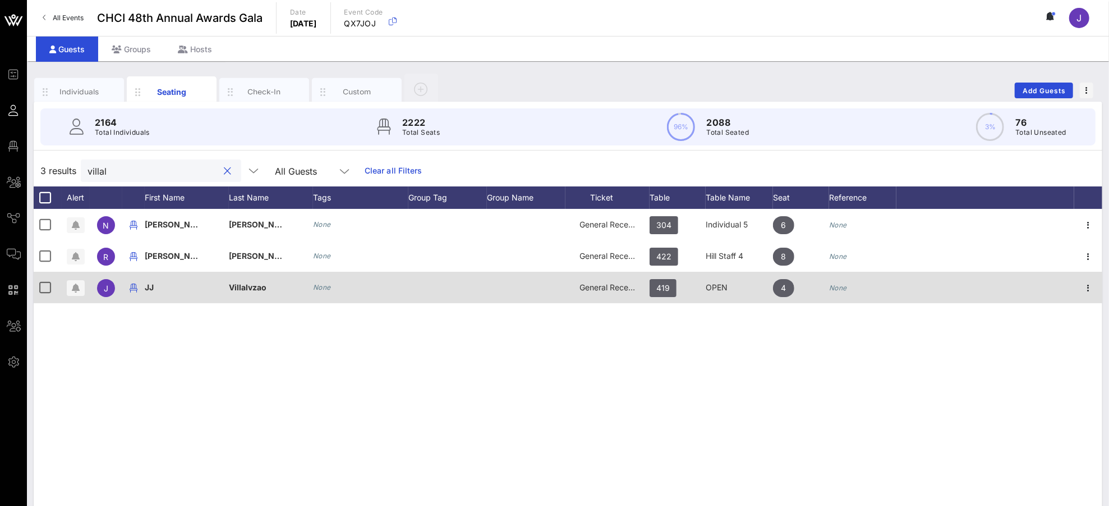
type input "villal"
click at [1040, 288] on icon "button" at bounding box center [1088, 287] width 13 height 13
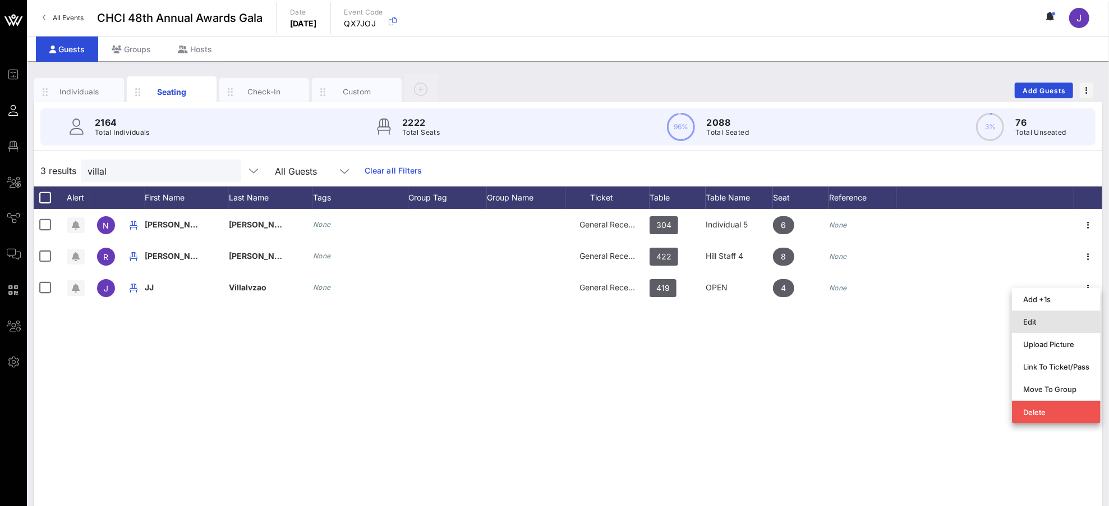
click at [1040, 323] on div "Edit" at bounding box center [1056, 321] width 66 height 9
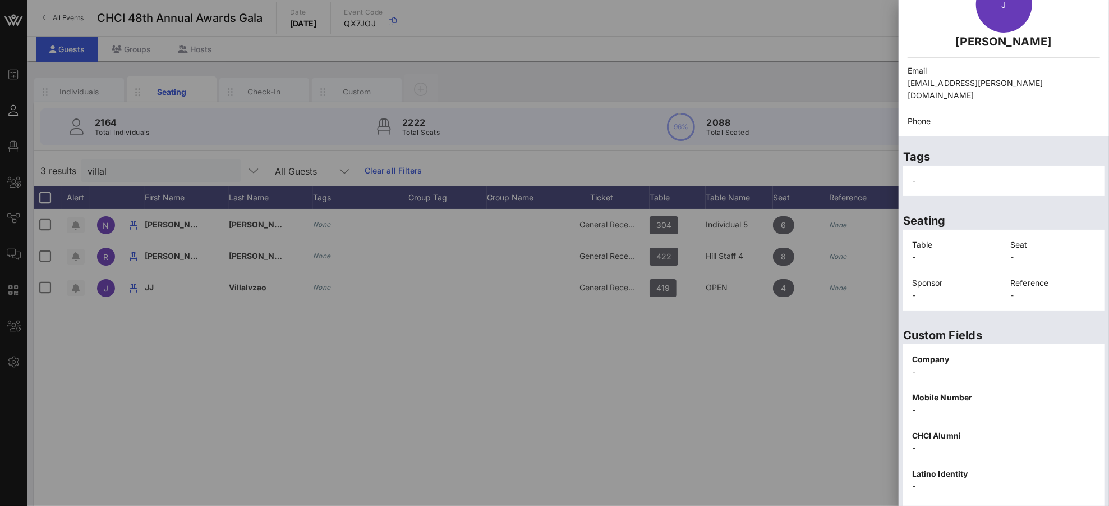
scroll to position [163, 0]
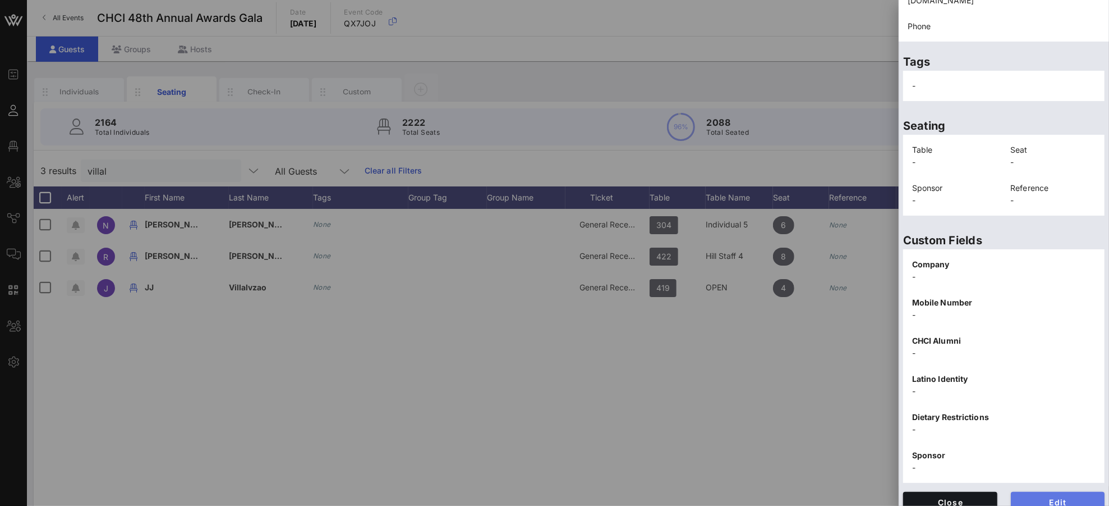
click at [1040, 474] on span "Edit" at bounding box center [1058, 502] width 76 height 10
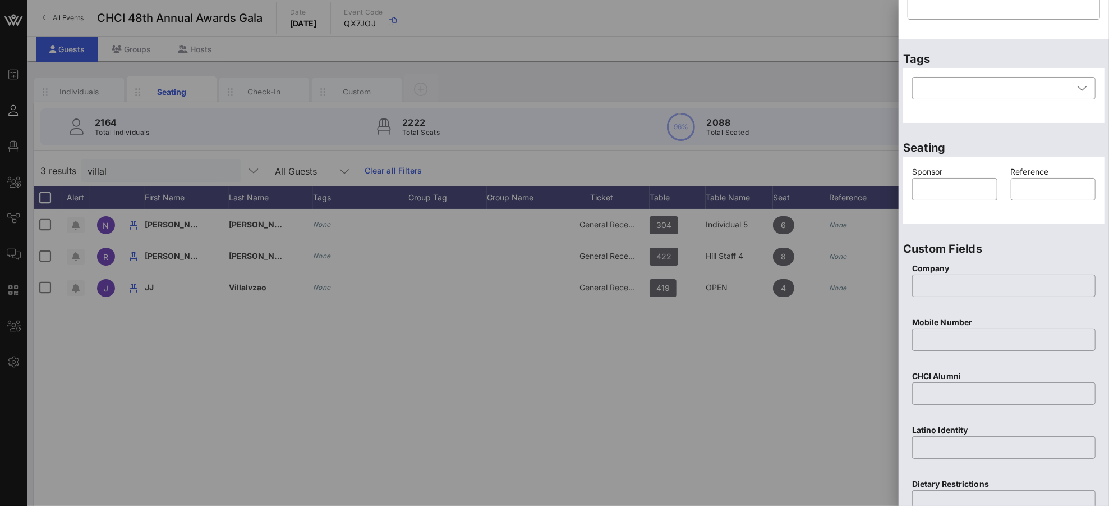
scroll to position [0, 0]
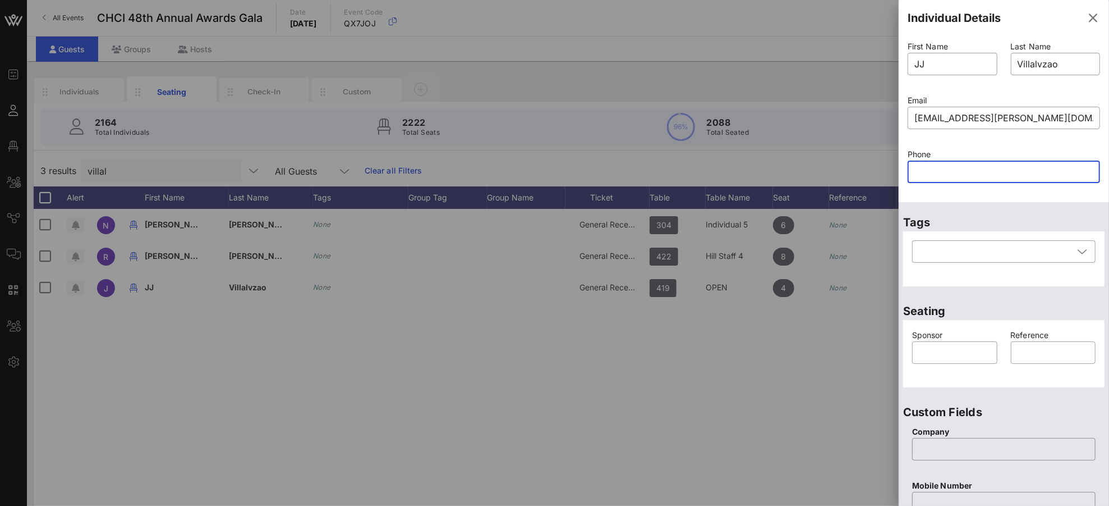
click at [930, 169] on input "text" at bounding box center [1004, 172] width 179 height 18
paste input "9099650584"
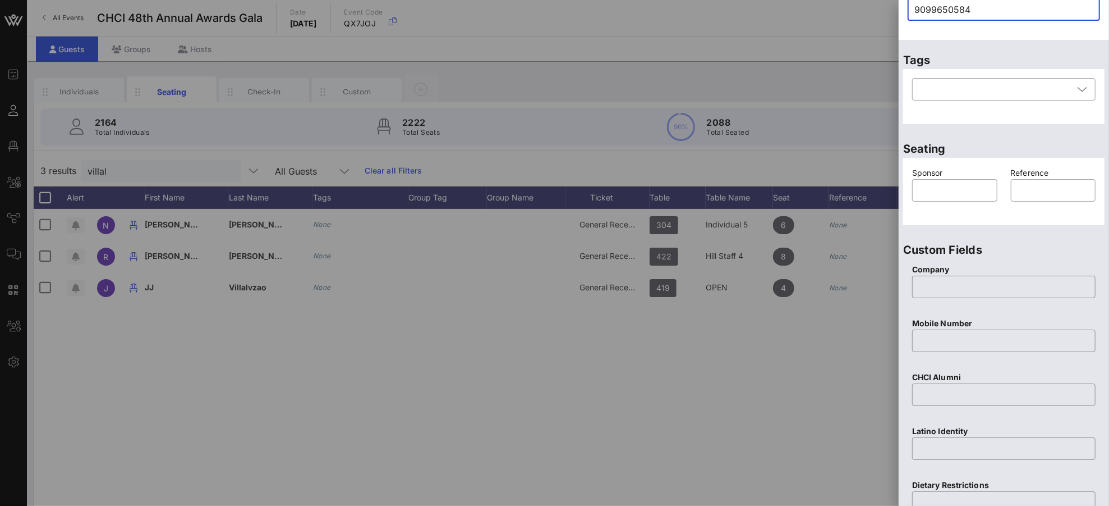
scroll to position [392, 0]
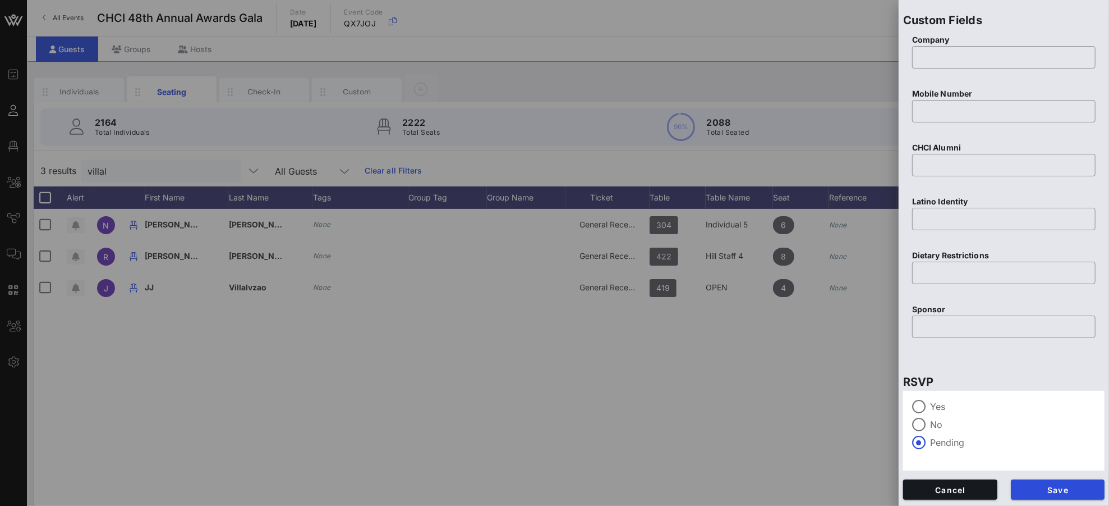
type input "9099650584"
click at [1040, 474] on button "Save" at bounding box center [1058, 489] width 94 height 20
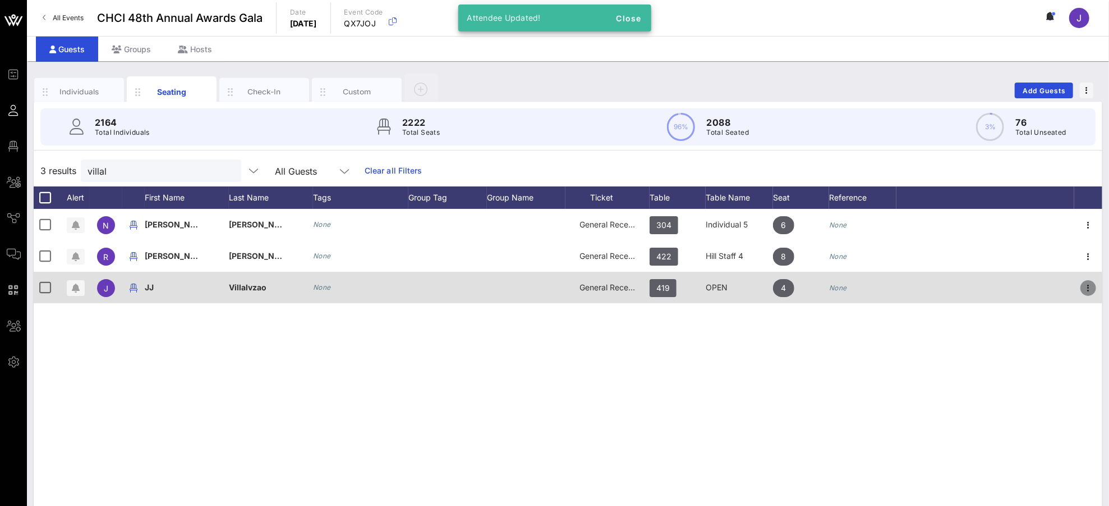
click at [1040, 287] on icon "button" at bounding box center [1088, 287] width 13 height 13
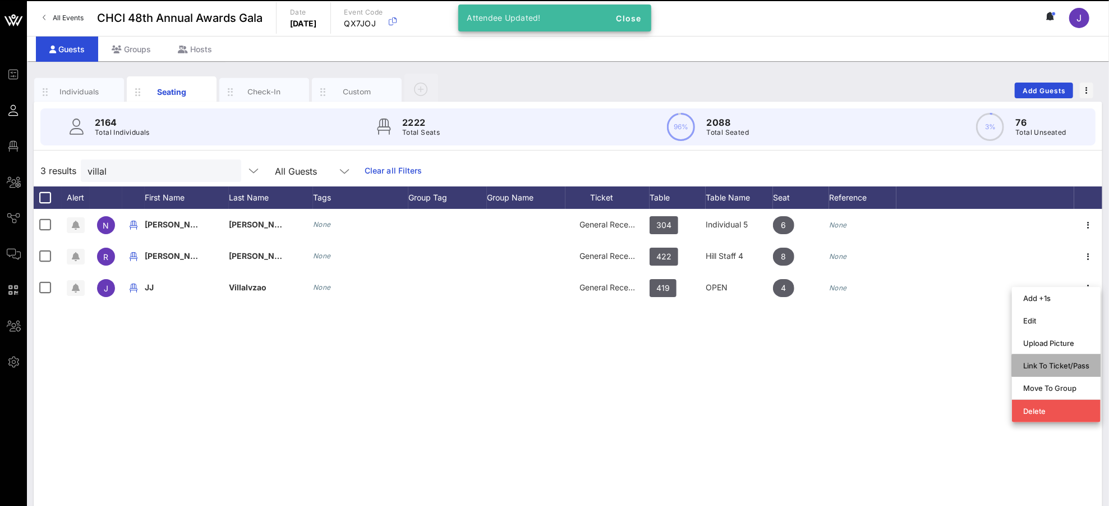
click at [1040, 360] on div "Link To Ticket/Pass" at bounding box center [1056, 365] width 66 height 18
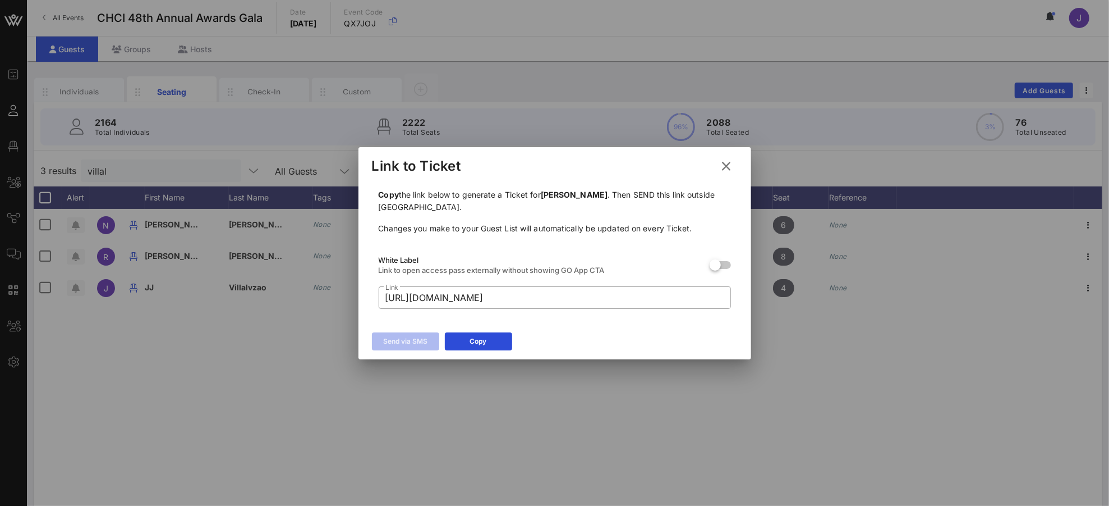
click at [737, 158] on div "Link to Ticket" at bounding box center [555, 164] width 393 height 35
click at [731, 168] on icon at bounding box center [727, 166] width 16 height 14
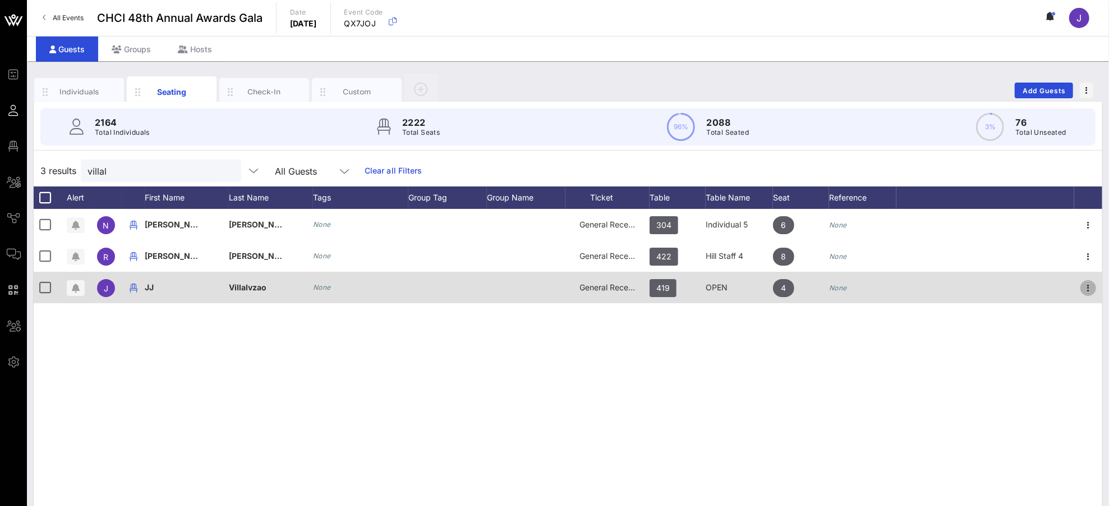
click at [1040, 288] on icon "button" at bounding box center [1088, 287] width 13 height 13
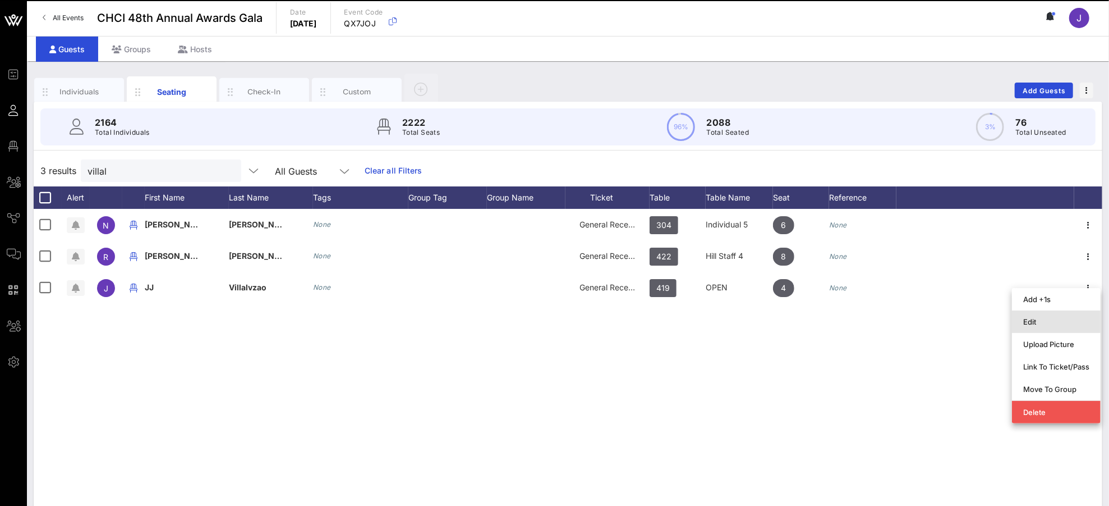
click at [1040, 320] on div "Edit" at bounding box center [1056, 321] width 66 height 9
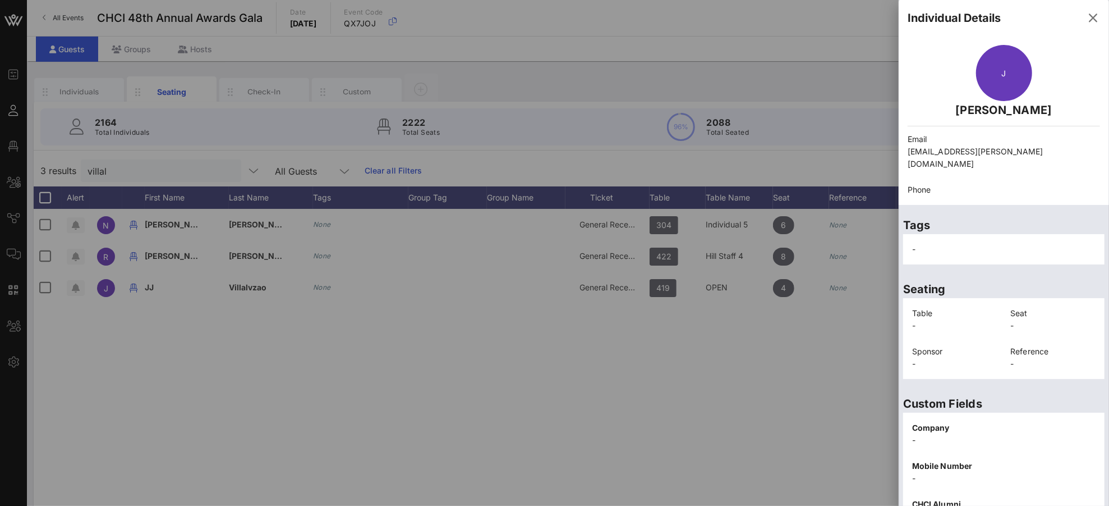
scroll to position [163, 0]
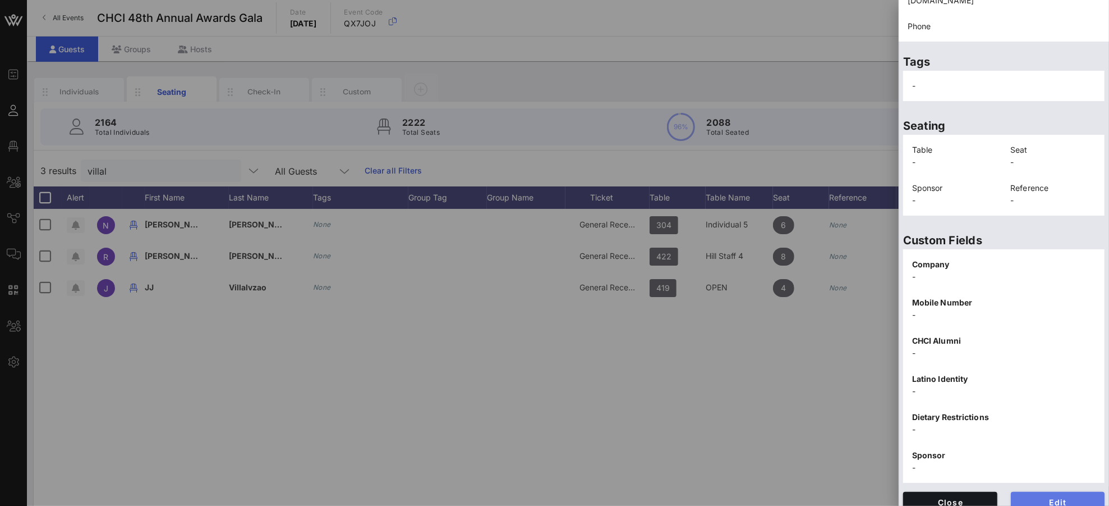
click at [1040, 474] on span "Edit" at bounding box center [1058, 502] width 76 height 10
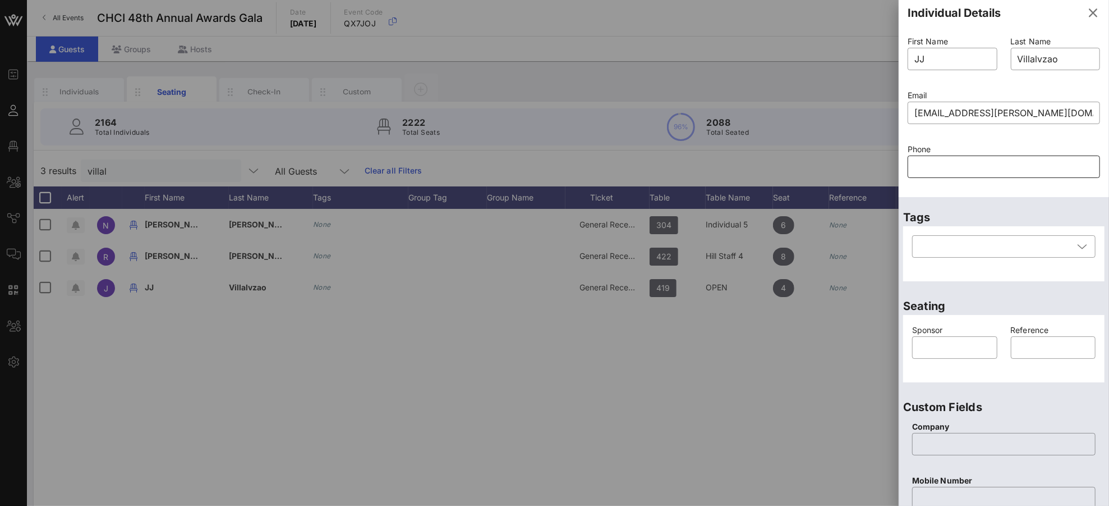
scroll to position [0, 0]
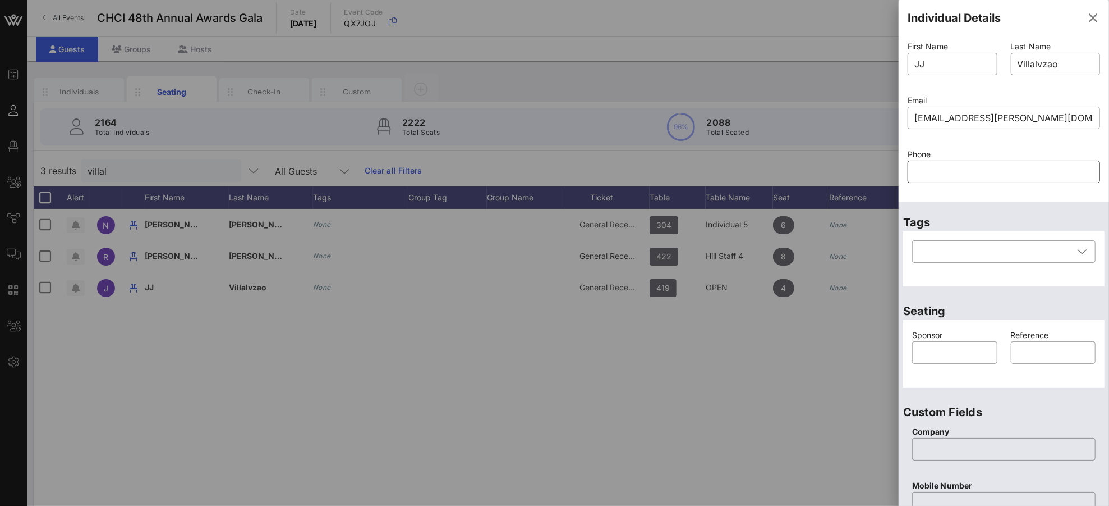
click at [931, 171] on input "text" at bounding box center [1004, 172] width 179 height 18
paste input "9099650584"
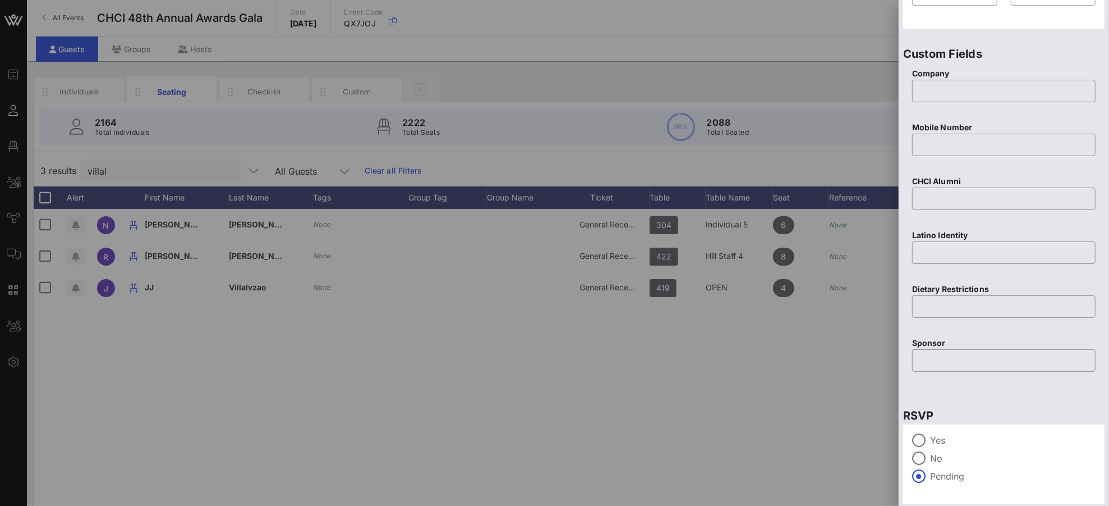
scroll to position [392, 0]
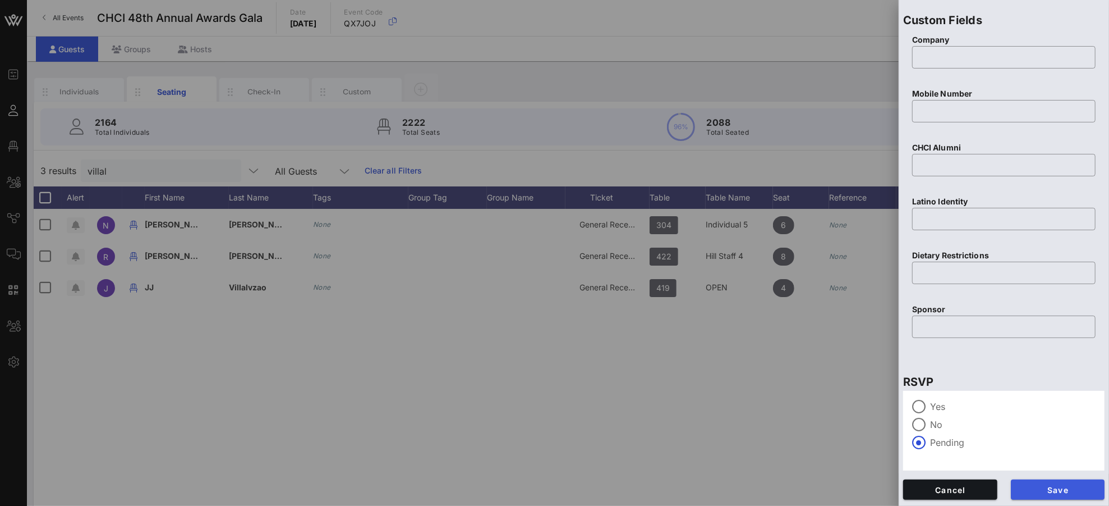
type input "9099650584"
click at [1040, 474] on span "Save" at bounding box center [1058, 490] width 76 height 10
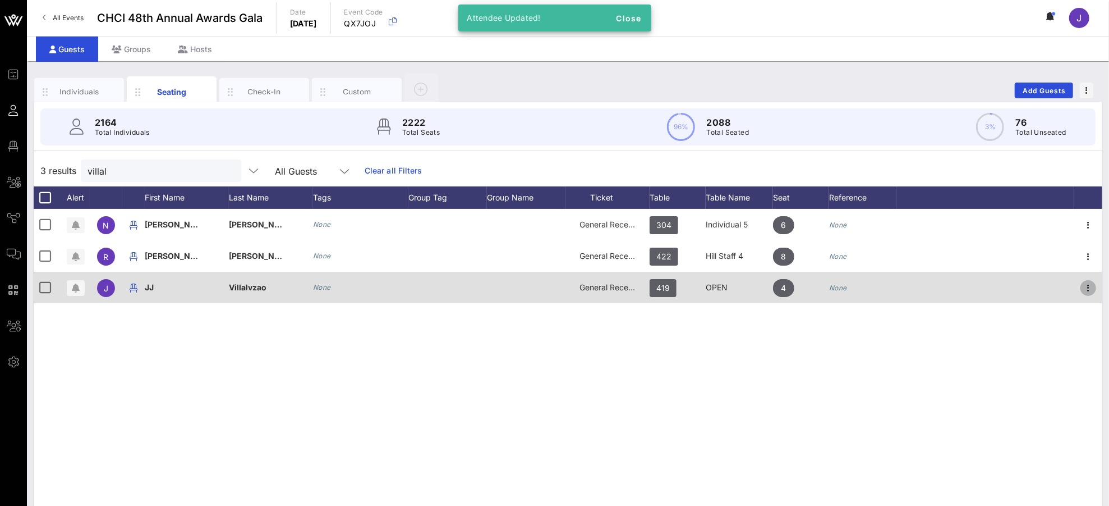
click at [1040, 286] on icon "button" at bounding box center [1088, 287] width 13 height 13
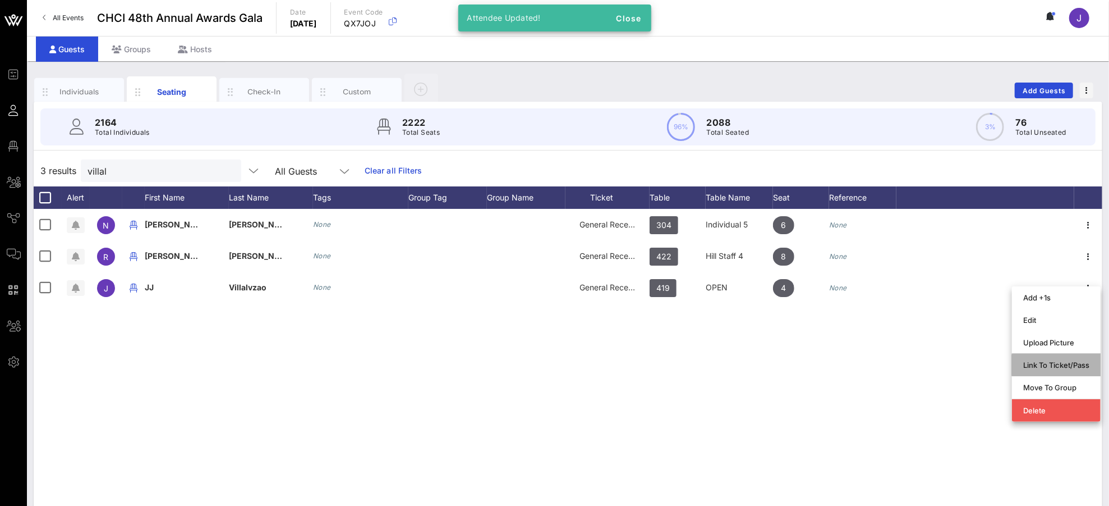
drag, startPoint x: 1030, startPoint y: 367, endPoint x: 985, endPoint y: 353, distance: 46.5
click at [1028, 366] on div "Link To Ticket/Pass" at bounding box center [1056, 364] width 66 height 9
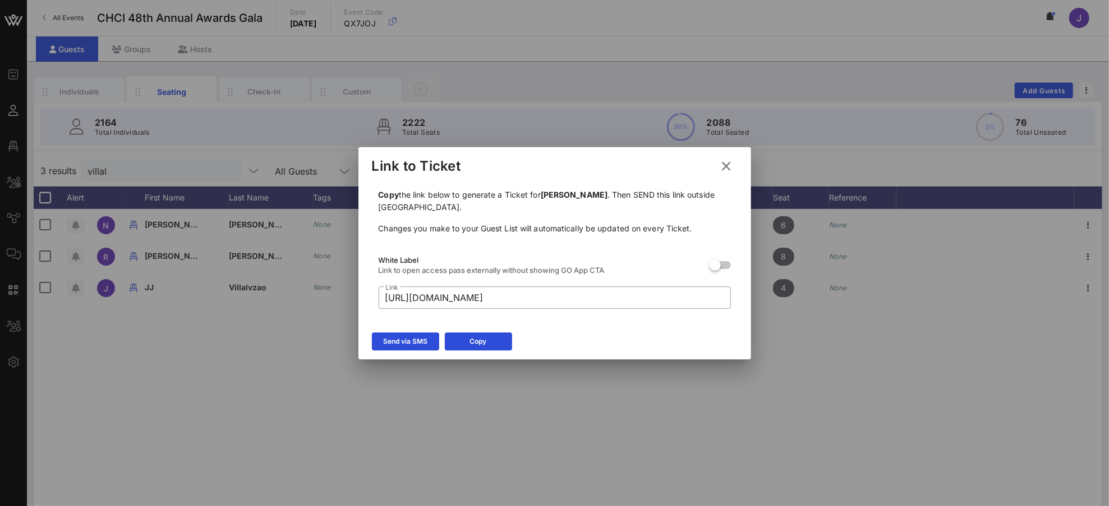
click at [421, 344] on div "Send via SMS" at bounding box center [405, 341] width 44 height 11
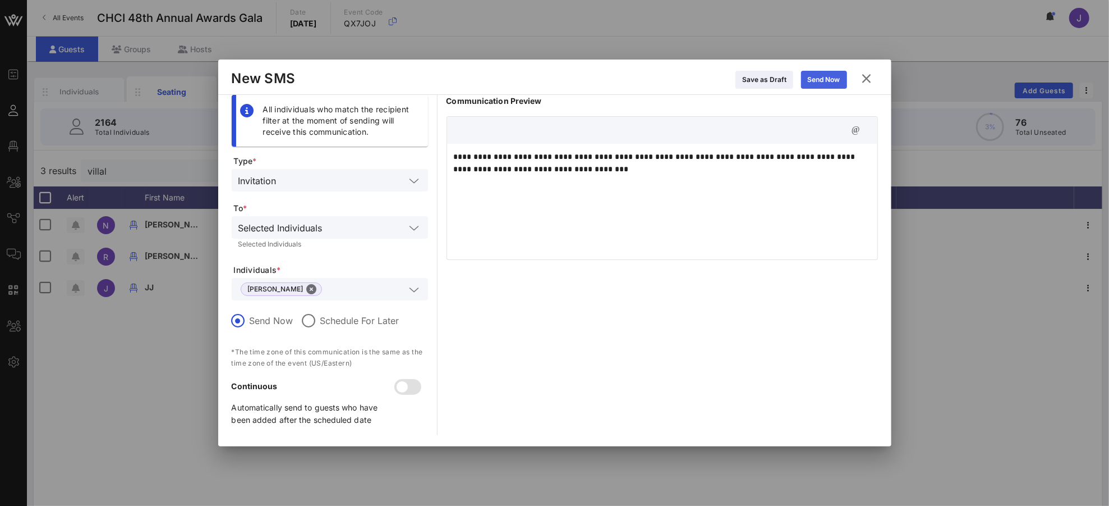
click at [814, 81] on div "Send Now" at bounding box center [824, 79] width 33 height 11
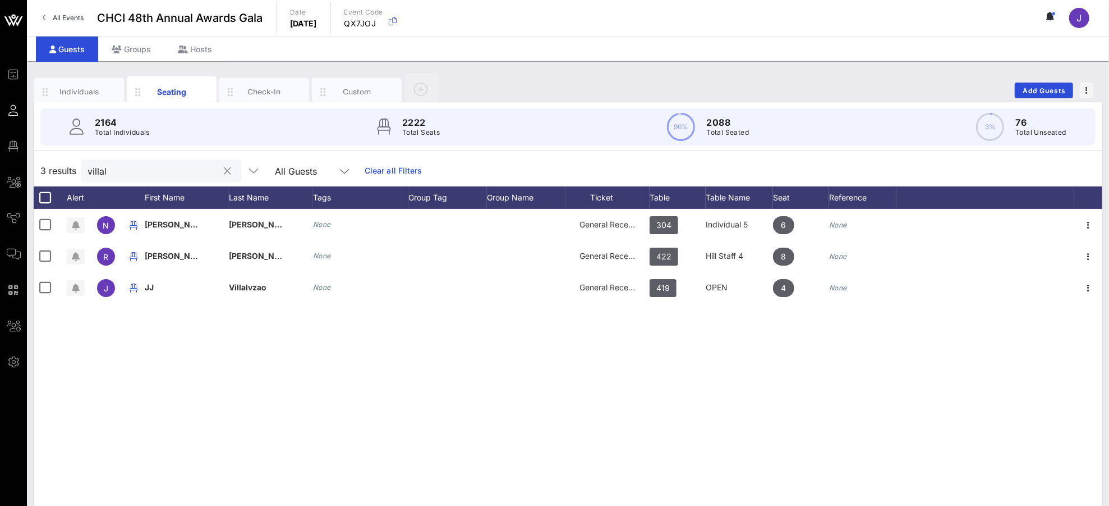
click at [224, 175] on button "clear icon" at bounding box center [227, 171] width 7 height 11
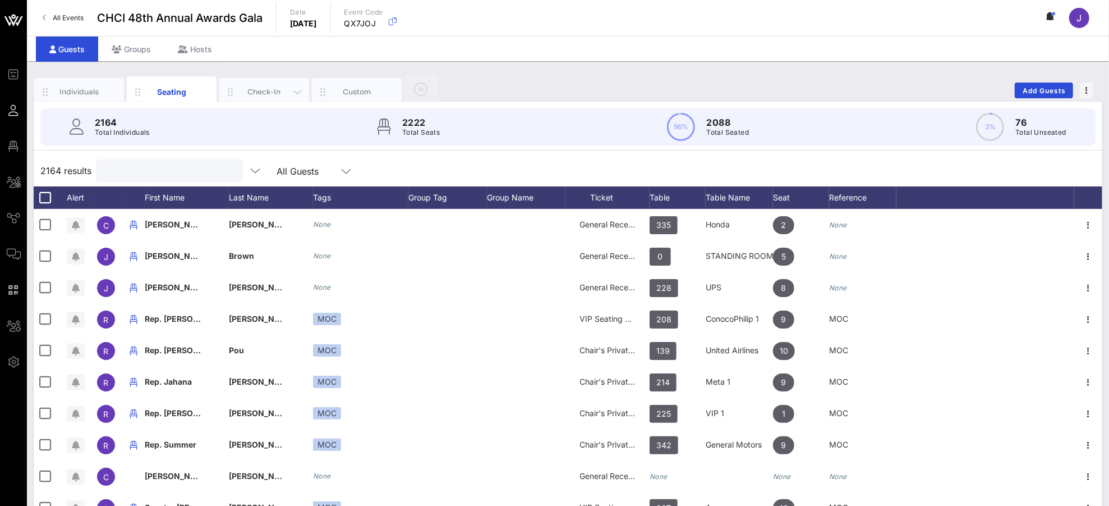
click at [244, 89] on div "Check-In" at bounding box center [265, 91] width 50 height 11
